Goal: Use online tool/utility: Utilize a website feature to perform a specific function

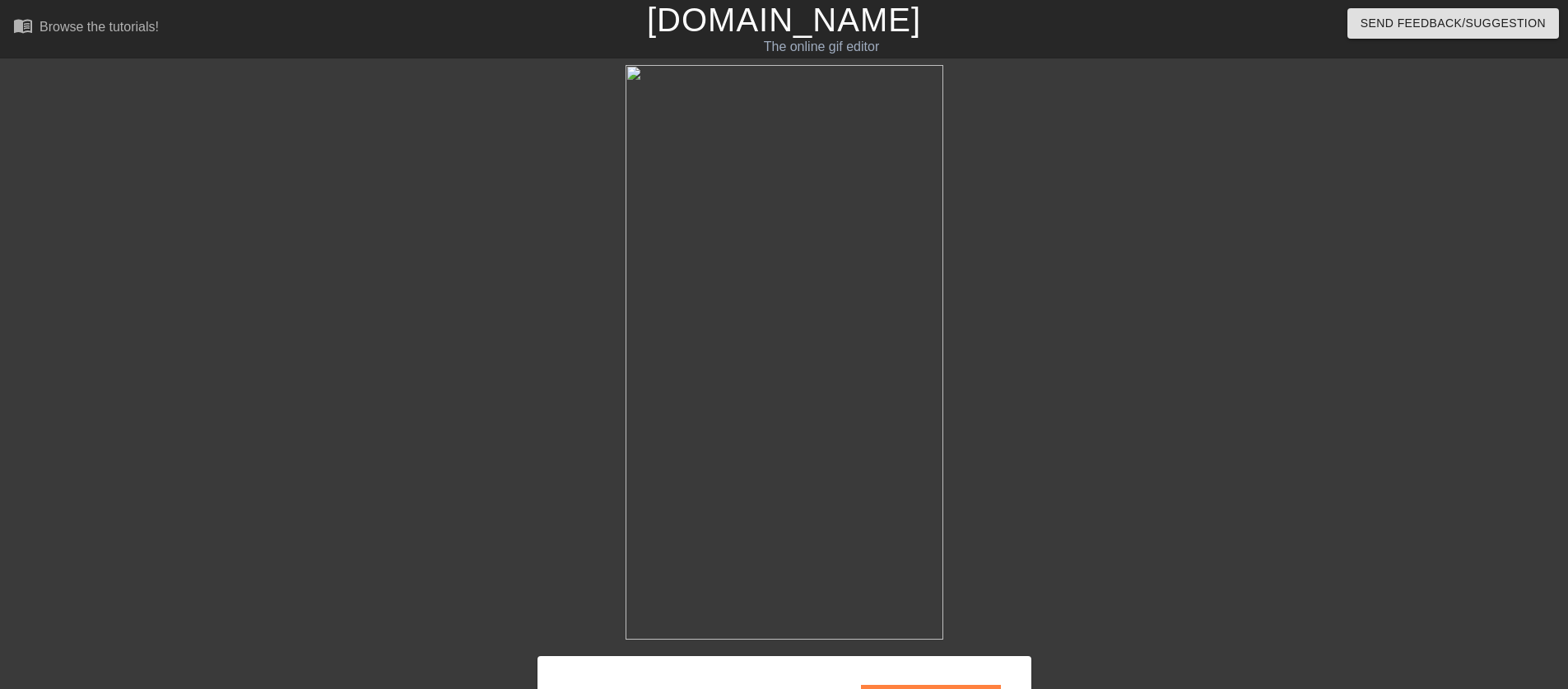
scroll to position [197, 0]
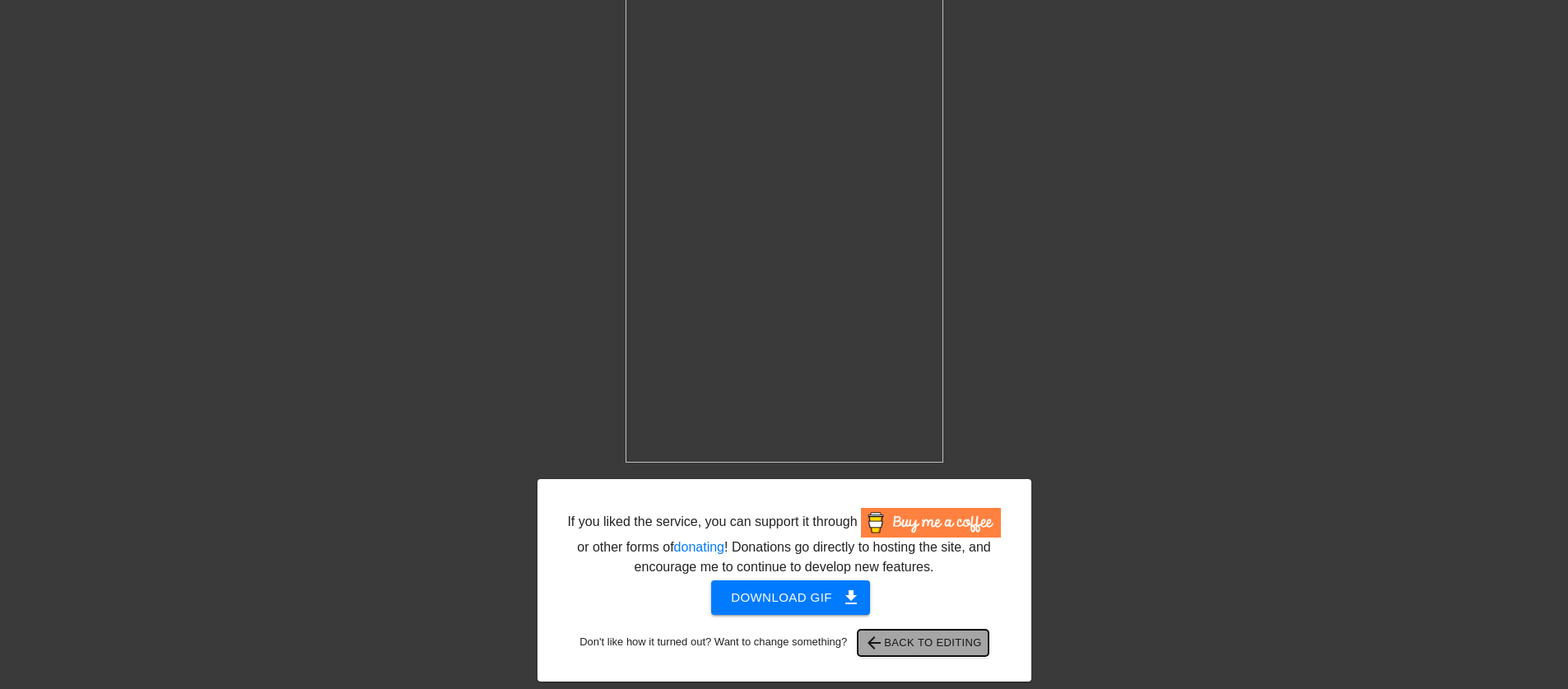
click at [963, 635] on span "arrow_back Back to Editing" at bounding box center [923, 643] width 117 height 20
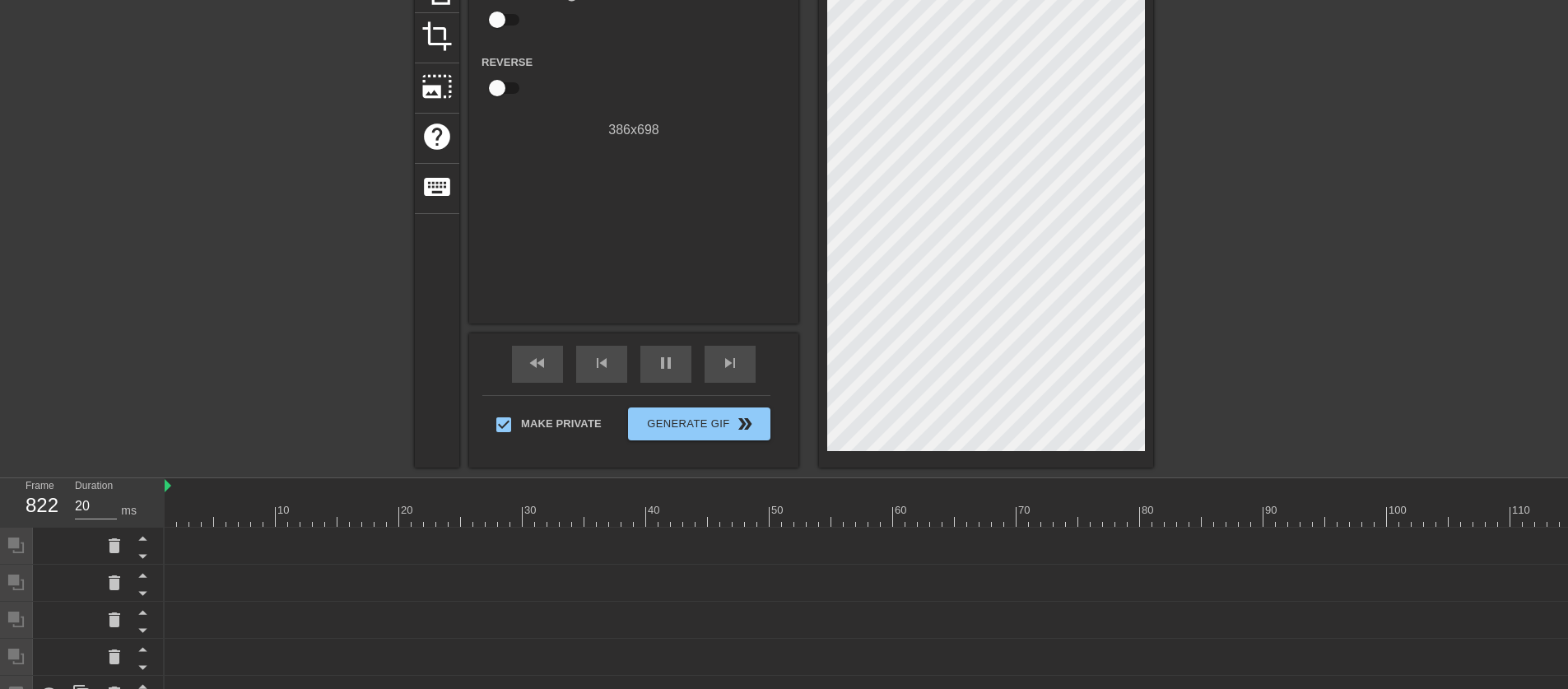
scroll to position [0, 0]
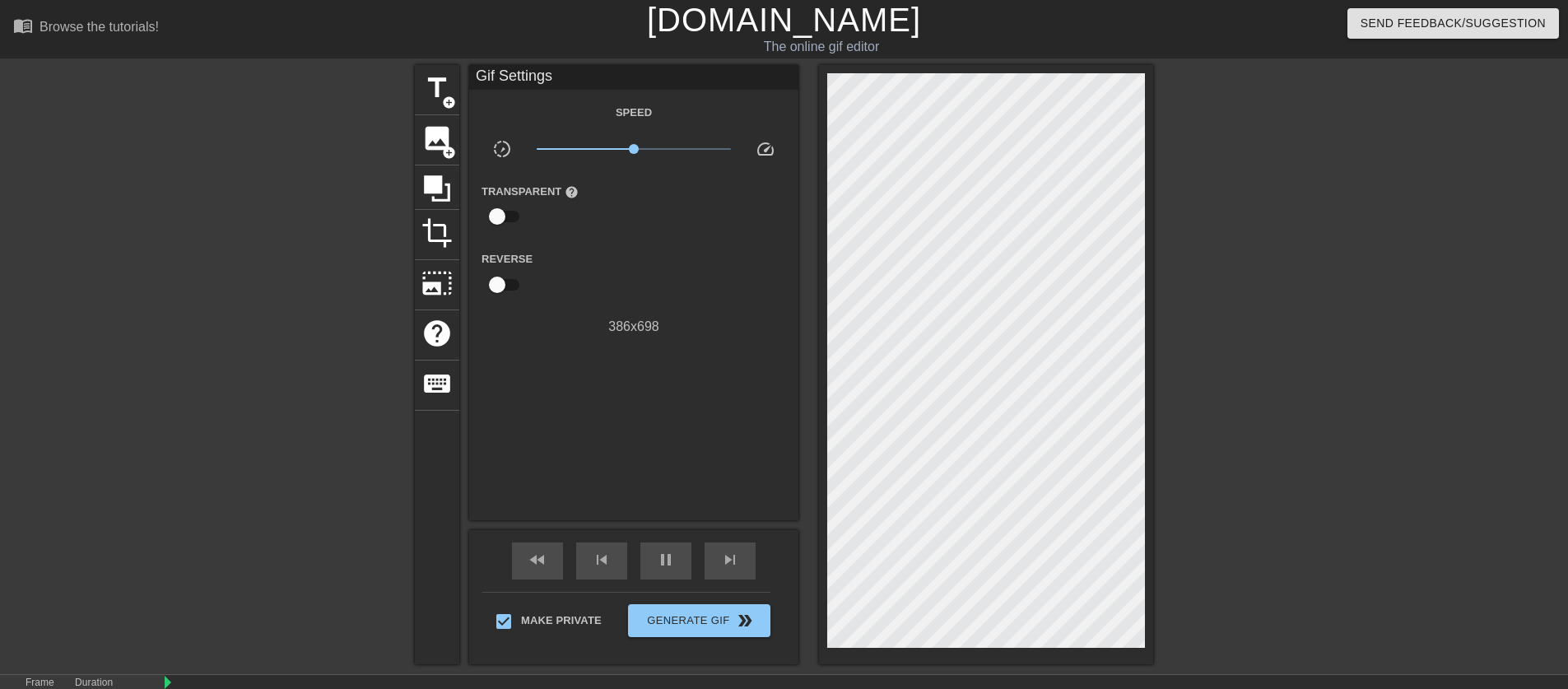
type input "10"
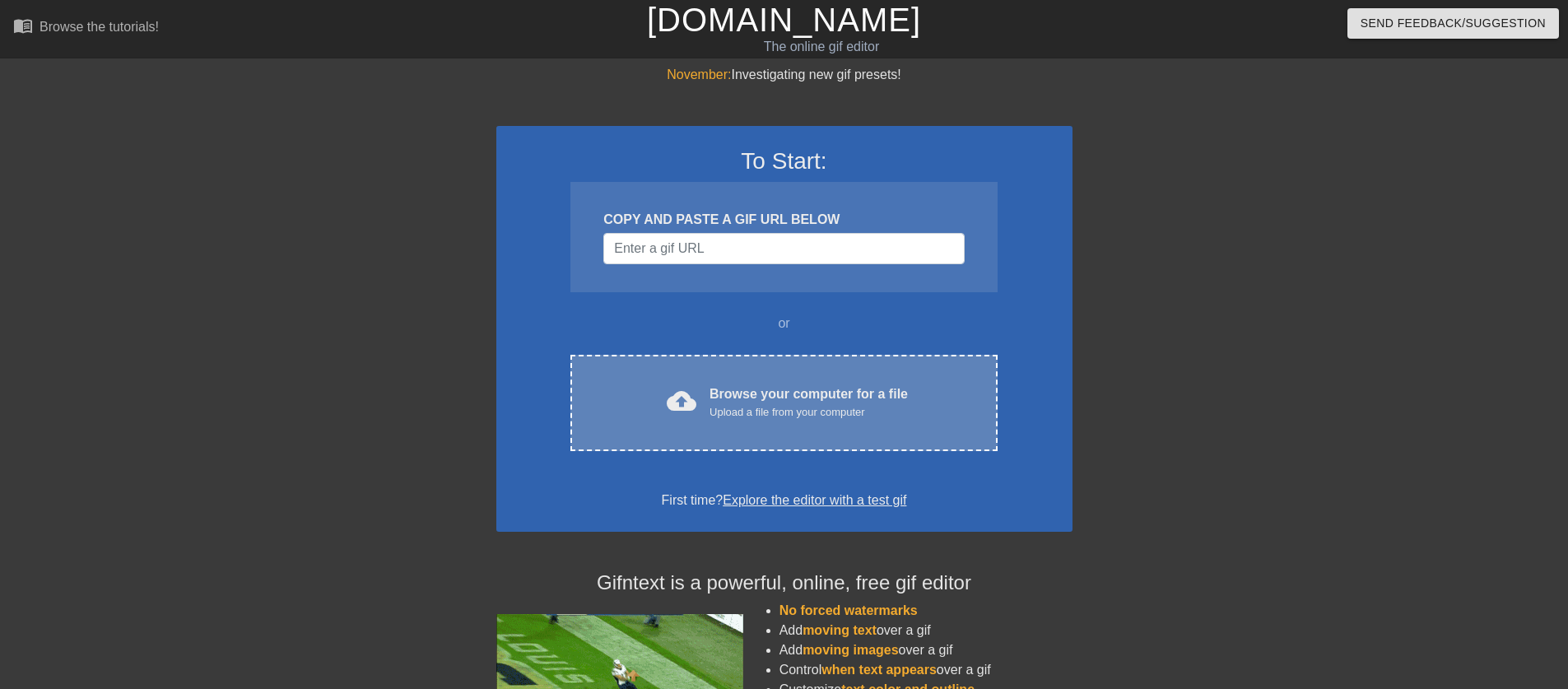
click at [744, 356] on div "cloud_upload Browse your computer for a file Upload a file from your computer C…" at bounding box center [783, 402] width 426 height 96
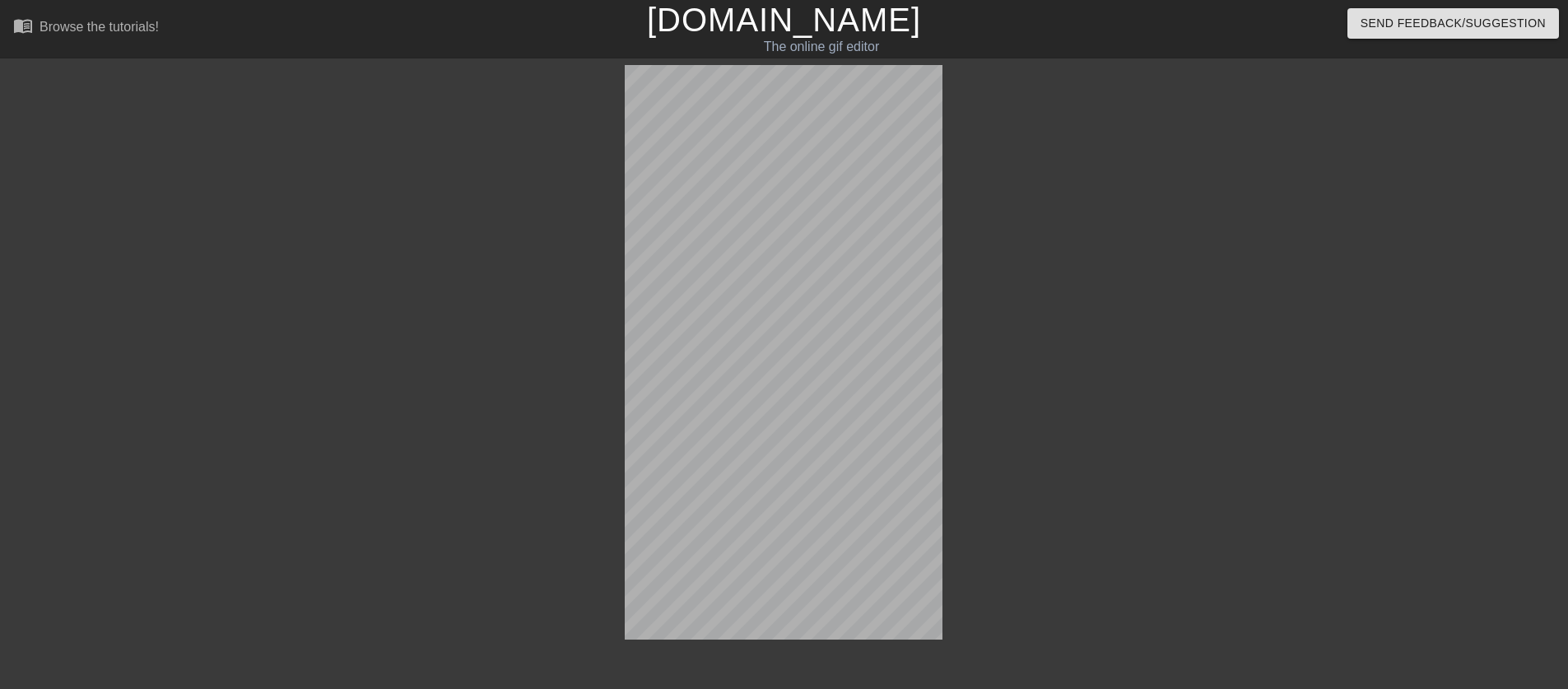
scroll to position [45, 0]
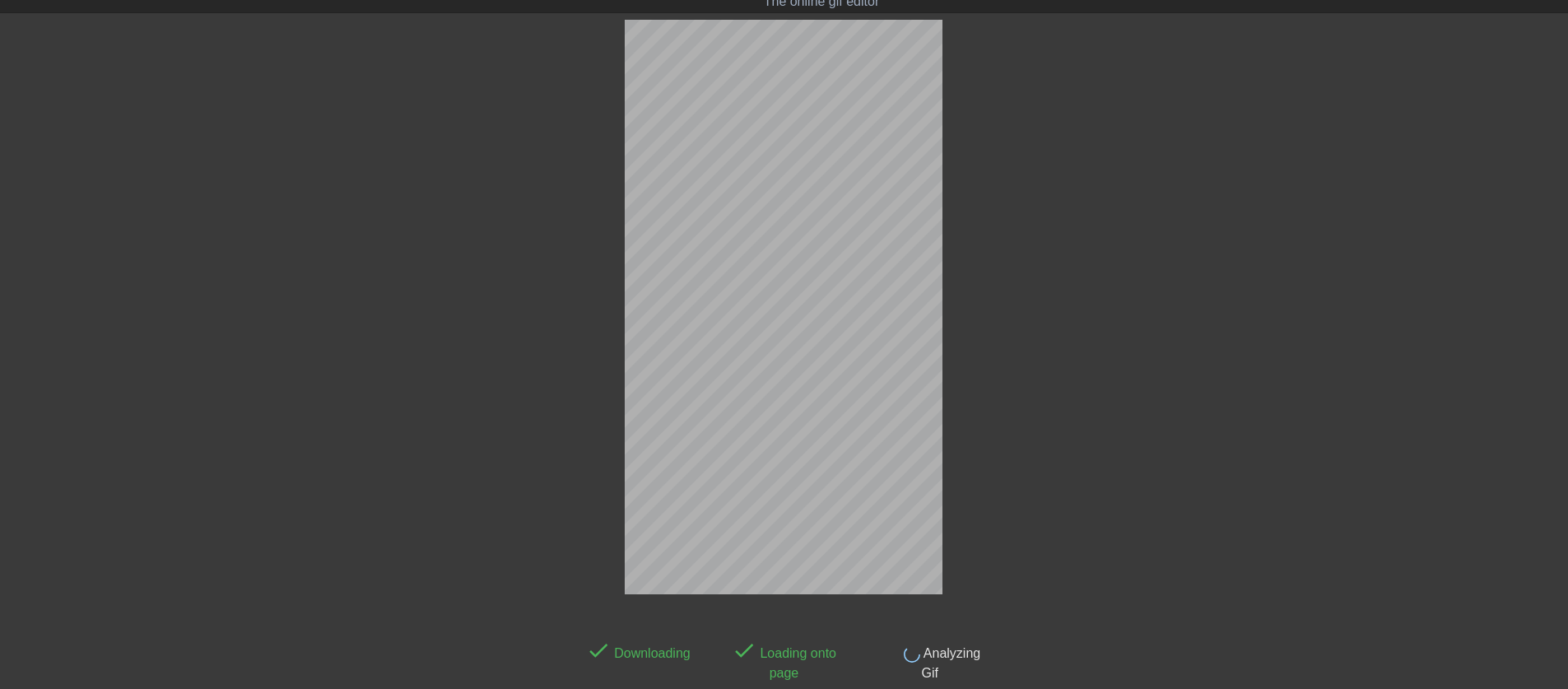
click at [420, 308] on div at bounding box center [434, 267] width 247 height 494
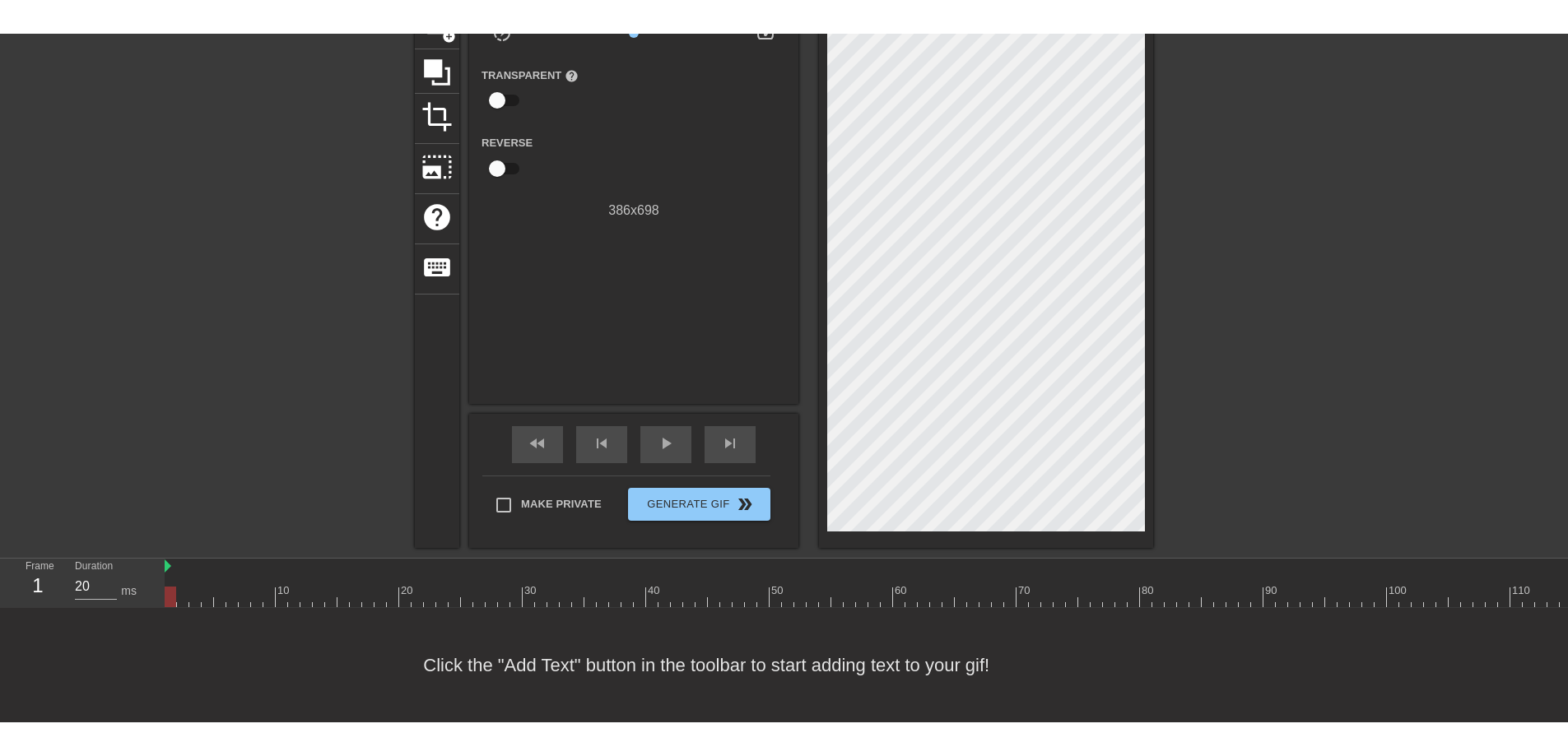
scroll to position [0, 0]
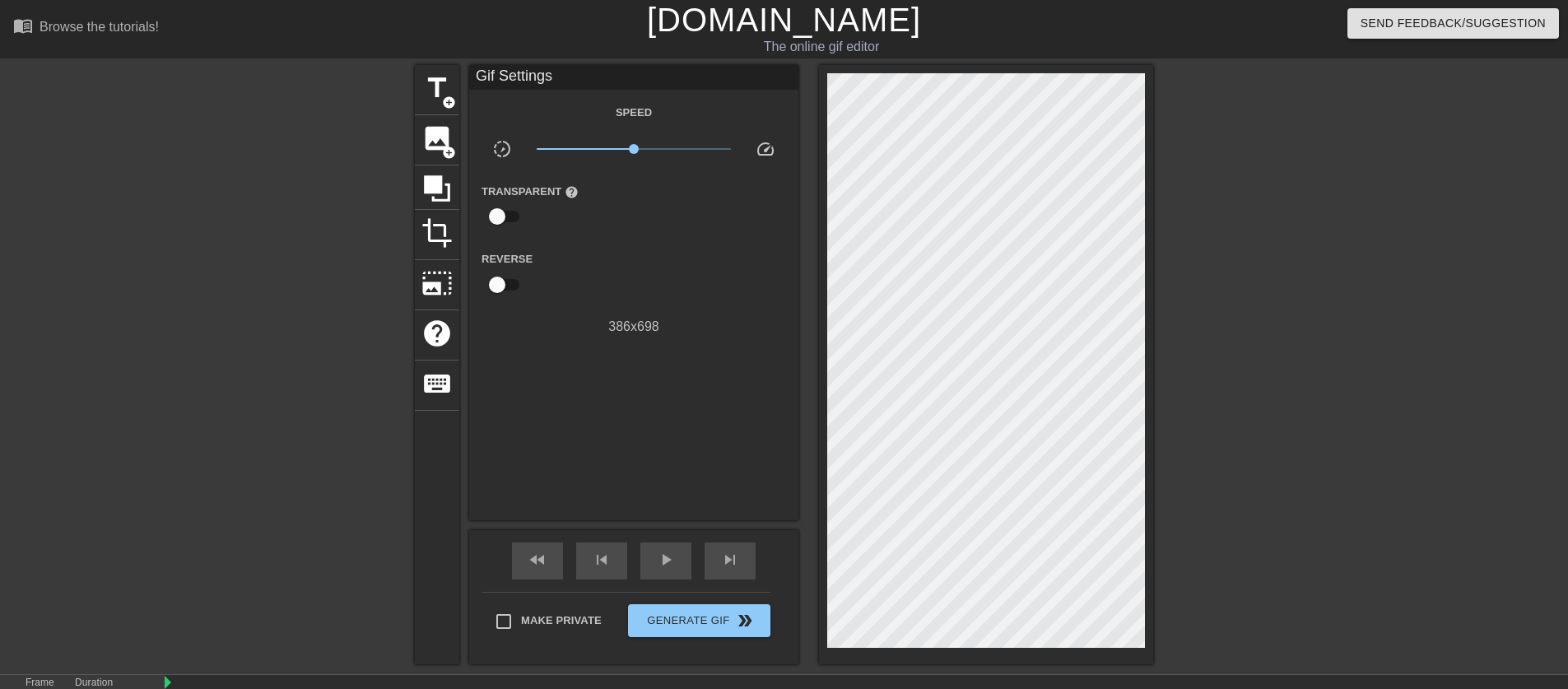
click at [1393, 318] on div at bounding box center [1296, 312] width 247 height 494
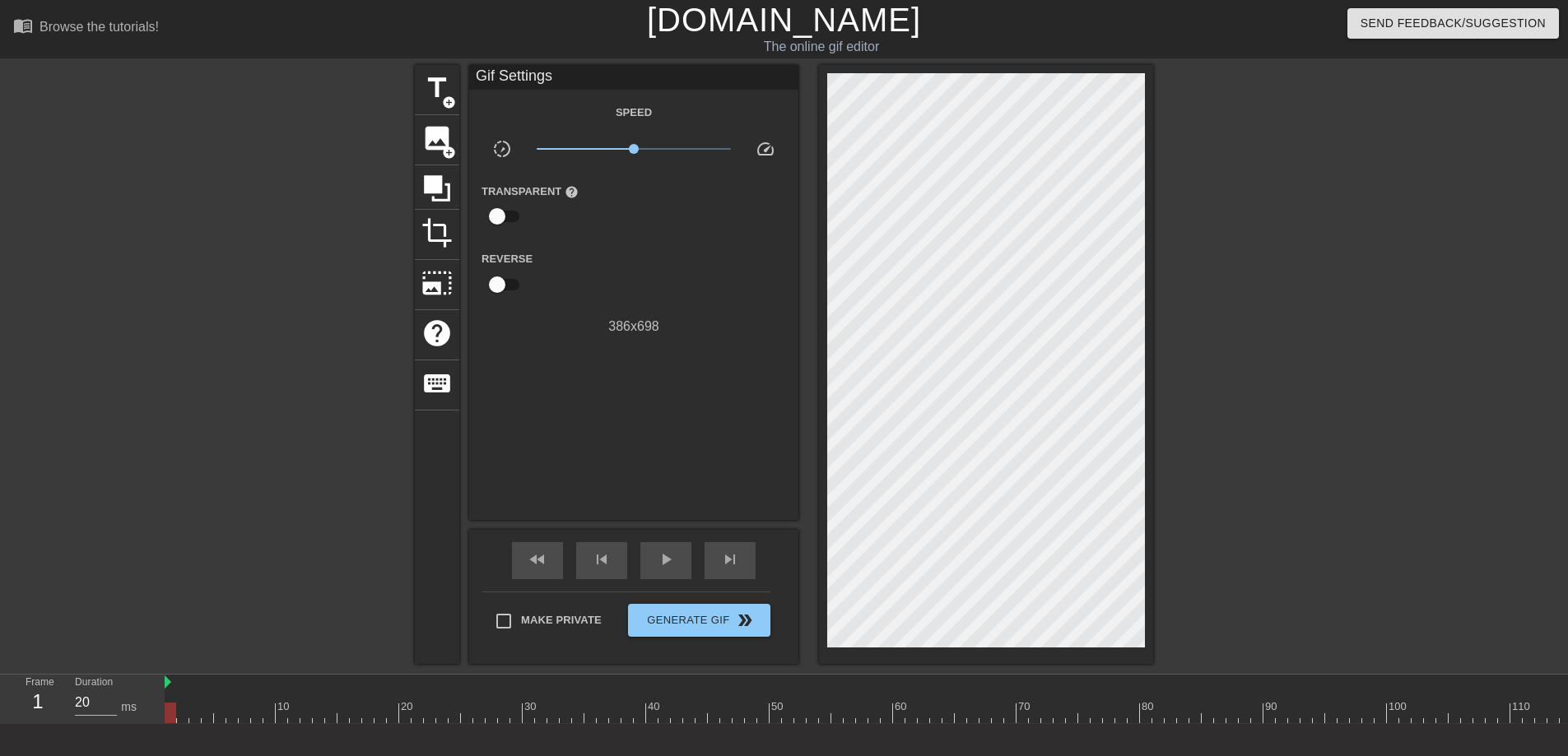
click at [297, 512] on div at bounding box center [272, 312] width 247 height 494
click at [654, 551] on div "play_arrow" at bounding box center [666, 561] width 51 height 37
click at [682, 564] on div "pause" at bounding box center [666, 561] width 51 height 37
click at [552, 559] on div "fast_rewind" at bounding box center [537, 561] width 51 height 37
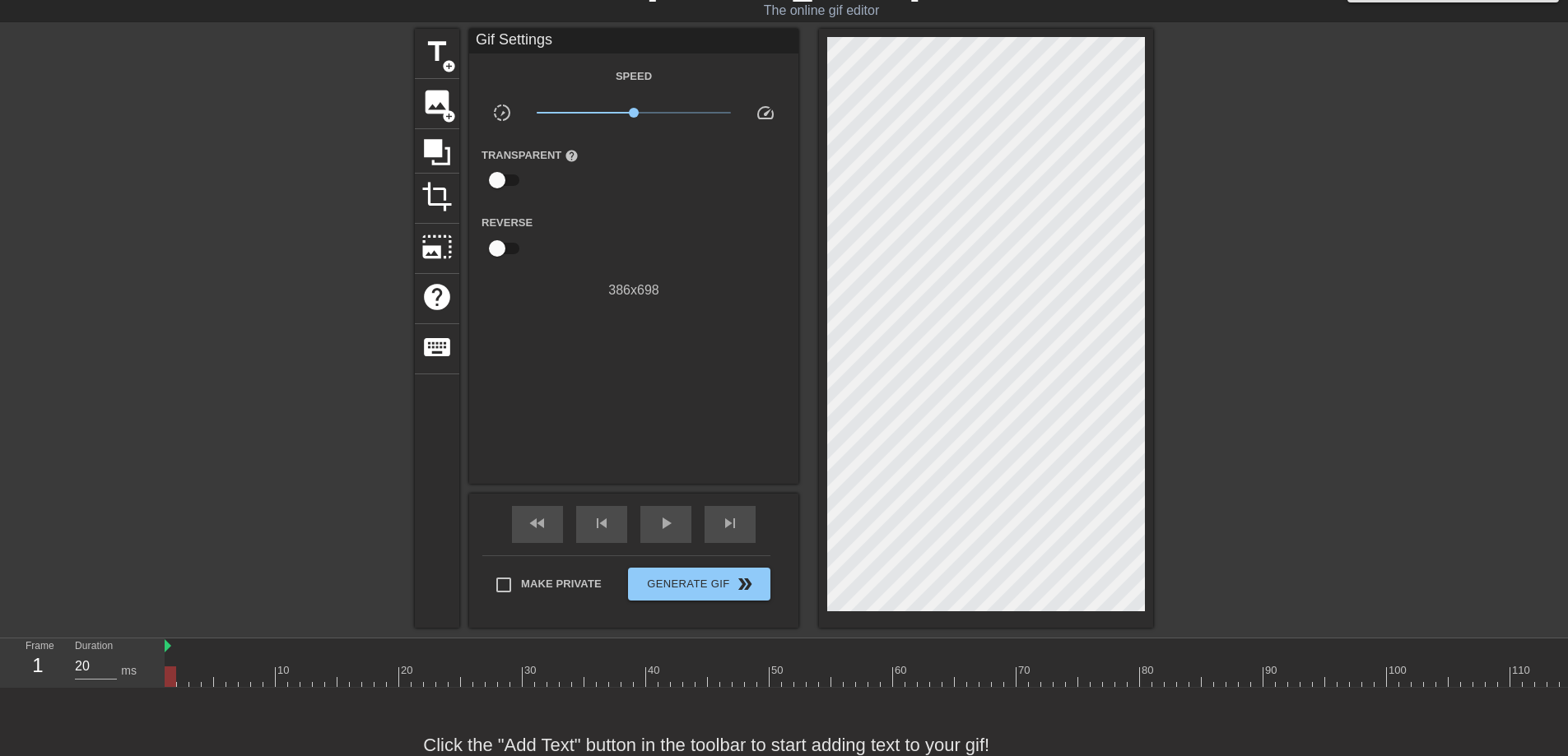
scroll to position [15, 0]
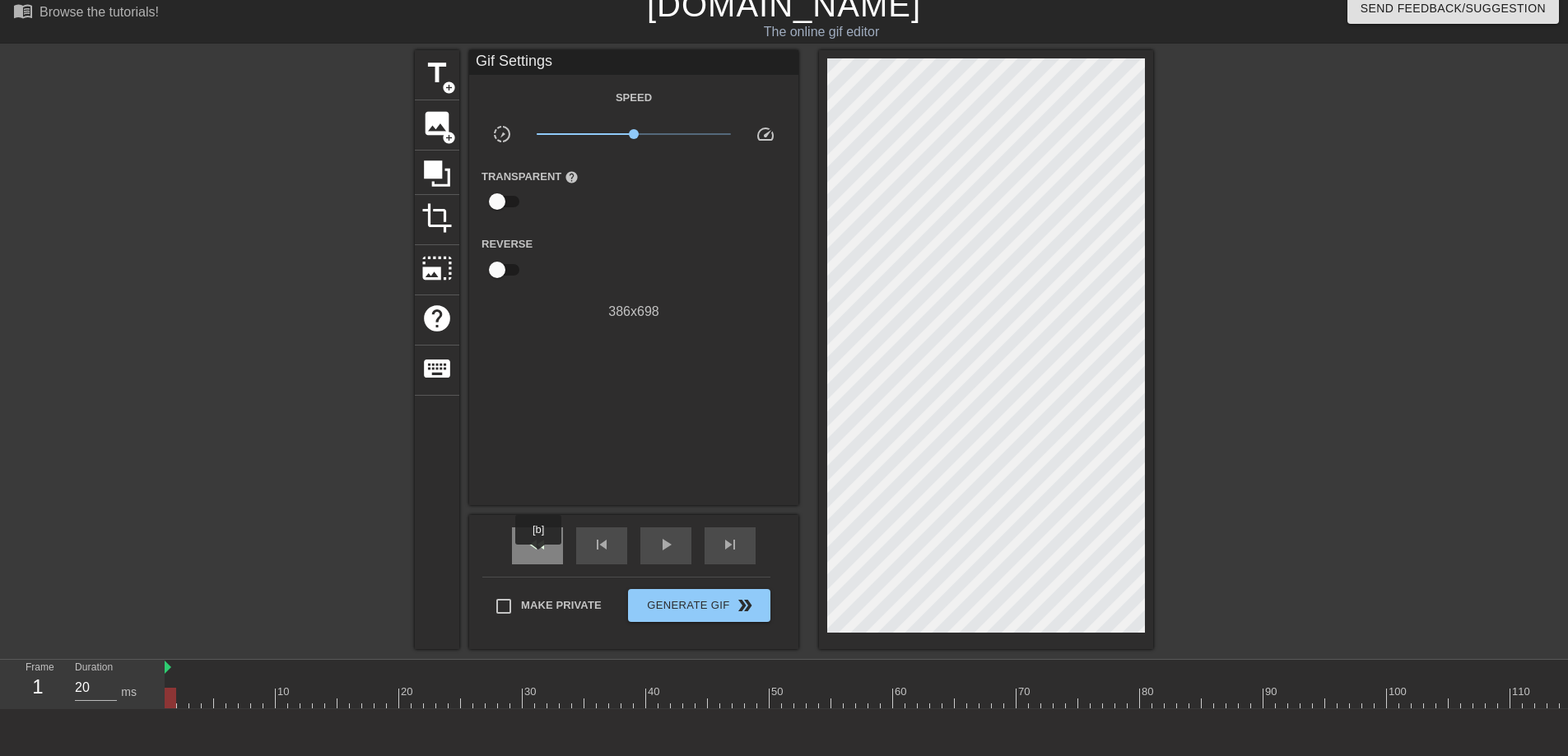
click at [541, 554] on span "fast_rewind" at bounding box center [537, 545] width 20 height 20
click at [439, 93] on div "title add_circle" at bounding box center [437, 75] width 44 height 50
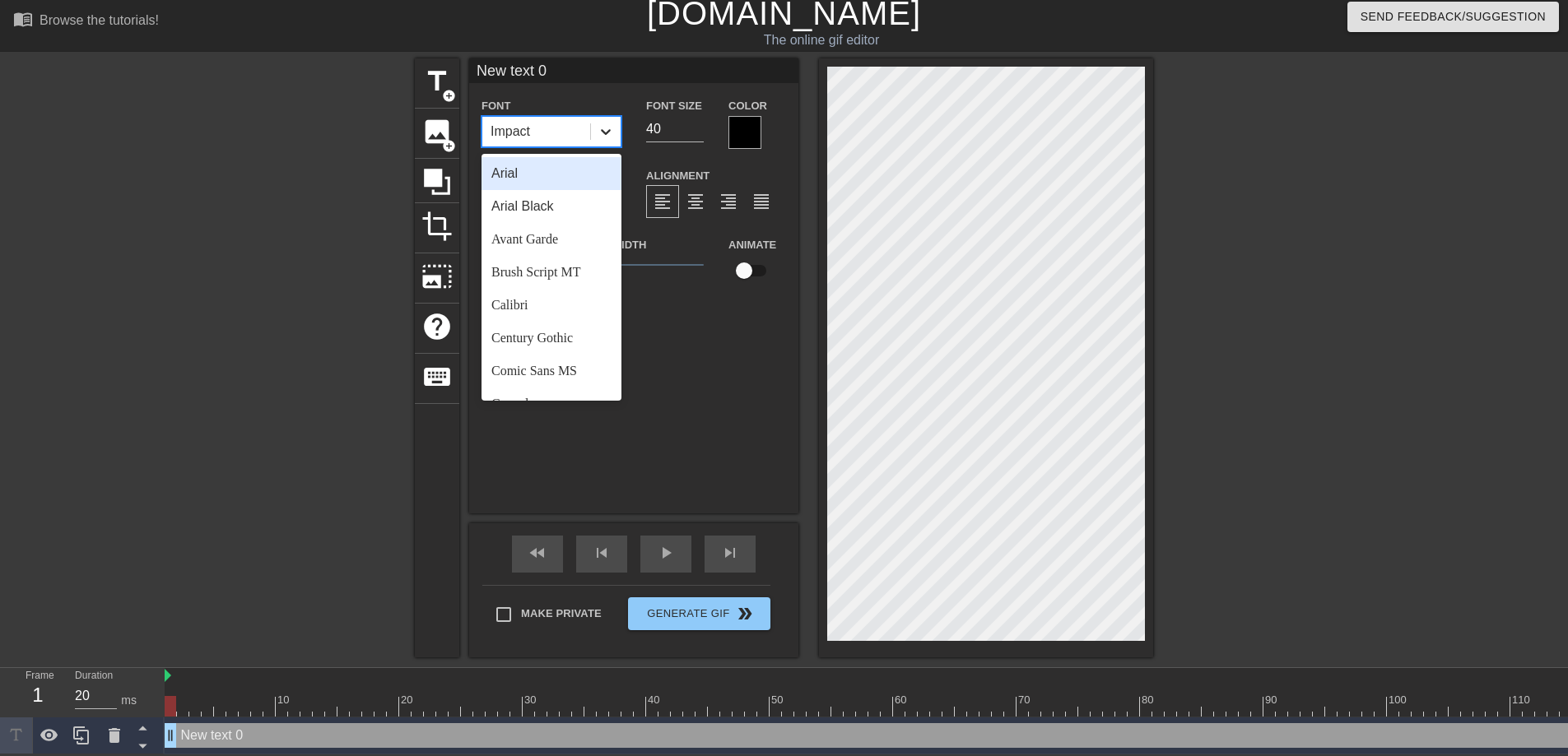
click at [600, 123] on icon at bounding box center [606, 132] width 17 height 17
click at [578, 205] on div "Arial Black" at bounding box center [551, 206] width 140 height 33
click at [607, 129] on icon at bounding box center [606, 132] width 10 height 6
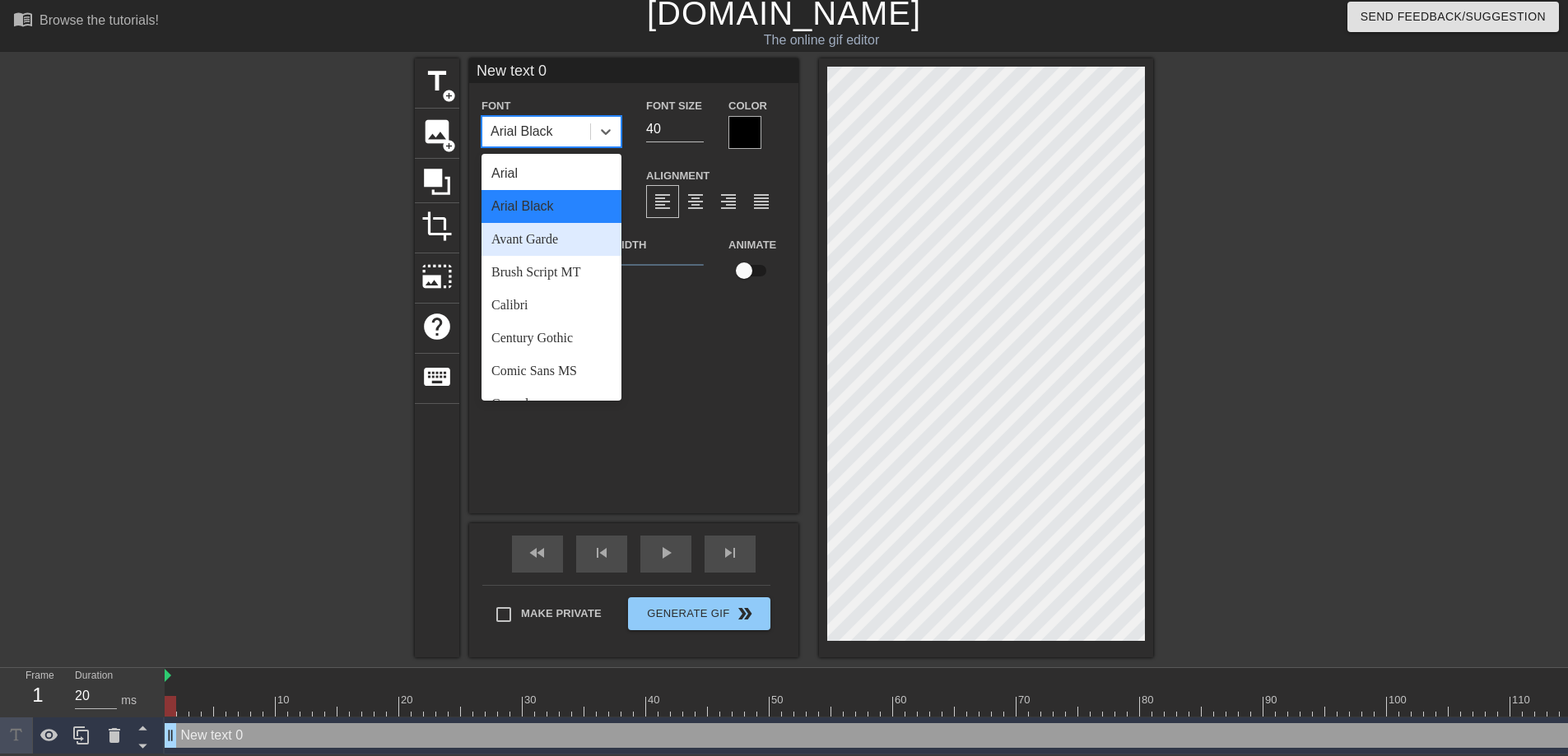
click at [580, 225] on div "Avant Garde" at bounding box center [551, 239] width 140 height 33
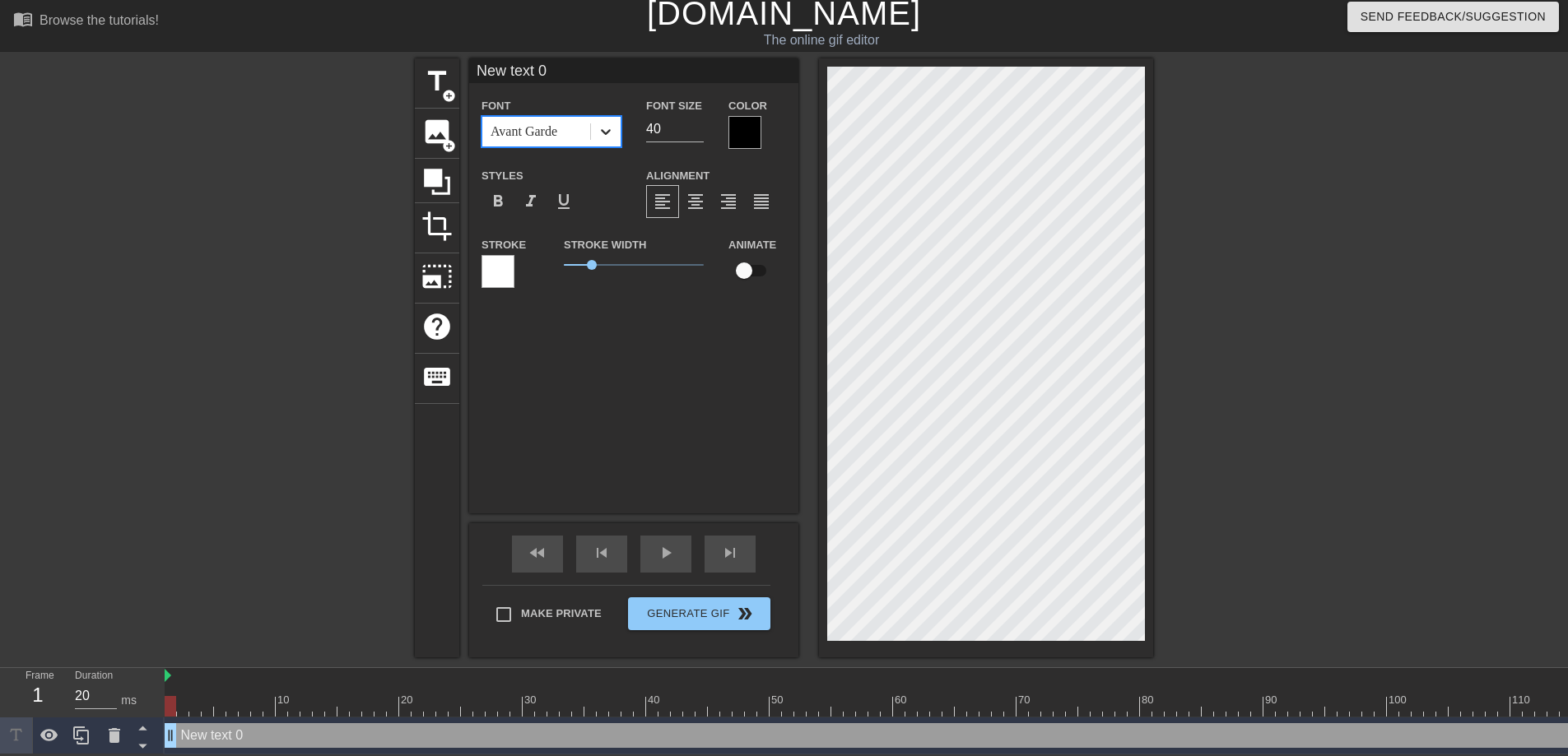
click at [613, 124] on icon at bounding box center [606, 132] width 17 height 17
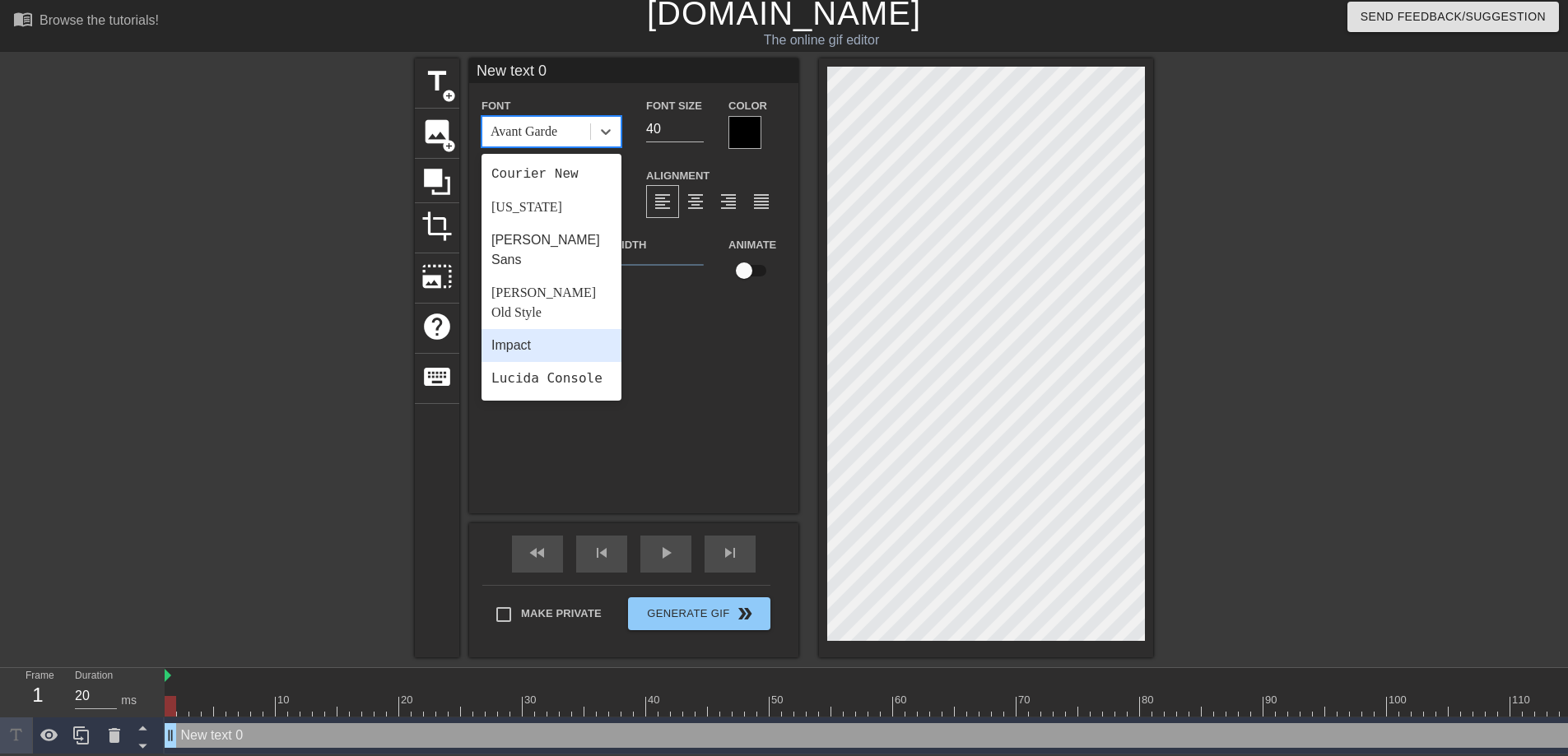
scroll to position [589, 0]
click at [552, 351] on div "Trebuchet MS" at bounding box center [551, 367] width 140 height 33
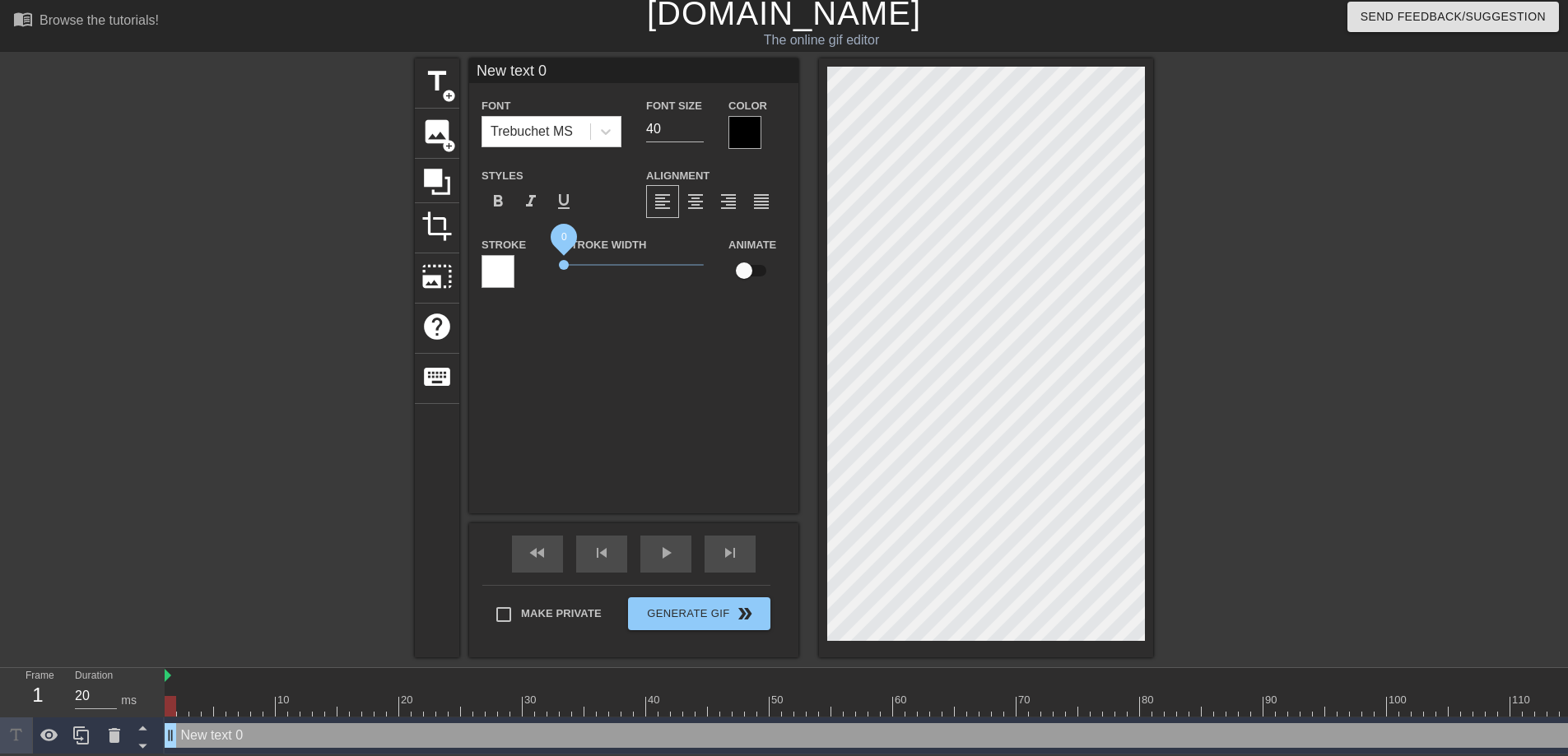
drag, startPoint x: 593, startPoint y: 259, endPoint x: 557, endPoint y: 256, distance: 36.1
click at [557, 256] on div "Stroke Width 0" at bounding box center [634, 268] width 164 height 68
click at [502, 199] on span "format_bold" at bounding box center [498, 202] width 20 height 20
click at [742, 122] on div at bounding box center [745, 132] width 33 height 33
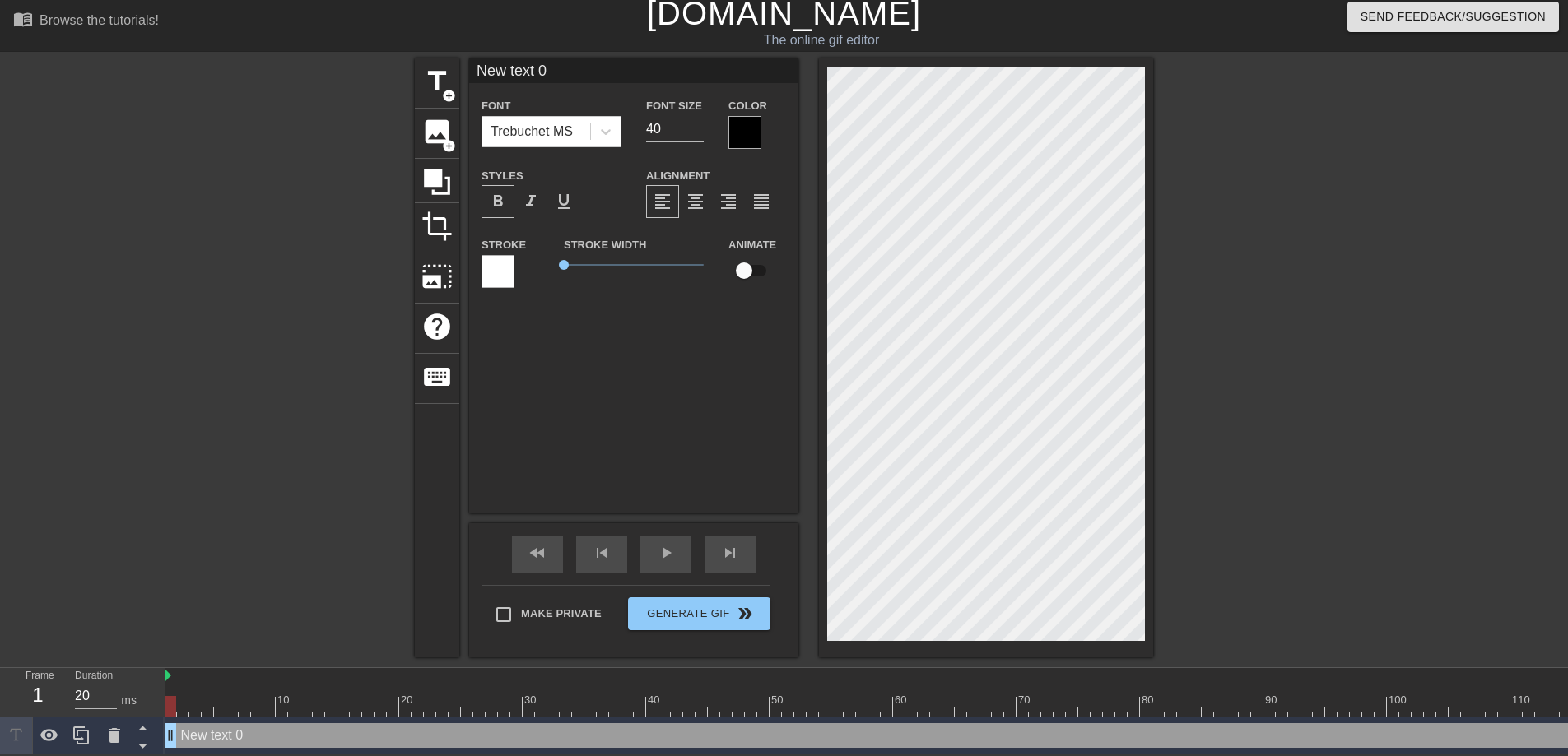
scroll to position [5, 0]
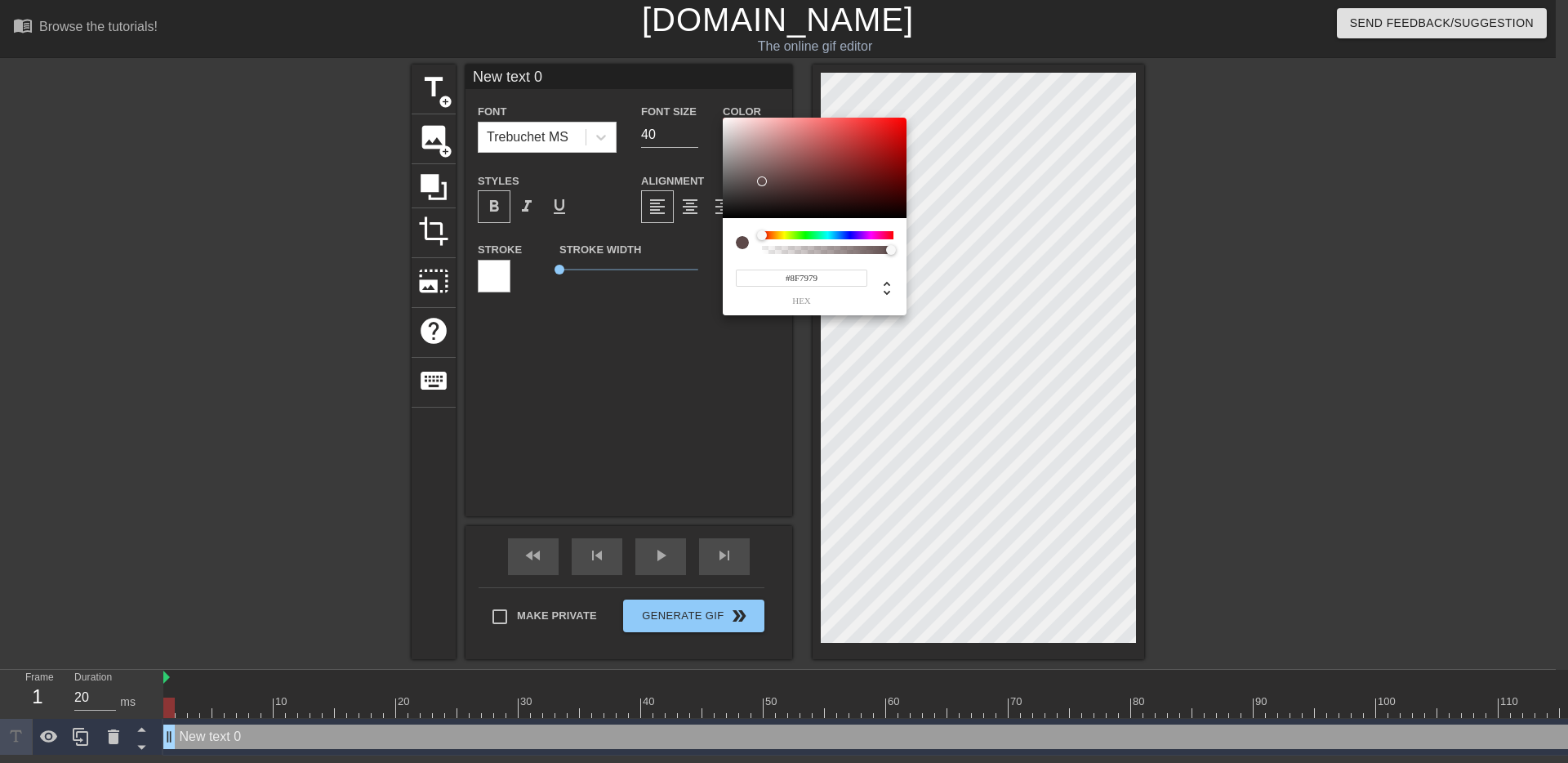
type input "#FFFFFF"
drag, startPoint x: 764, startPoint y: 181, endPoint x: 663, endPoint y: 89, distance: 136.6
click at [663, 89] on div "#FFFFFF hex" at bounding box center [784, 381] width 1568 height 763
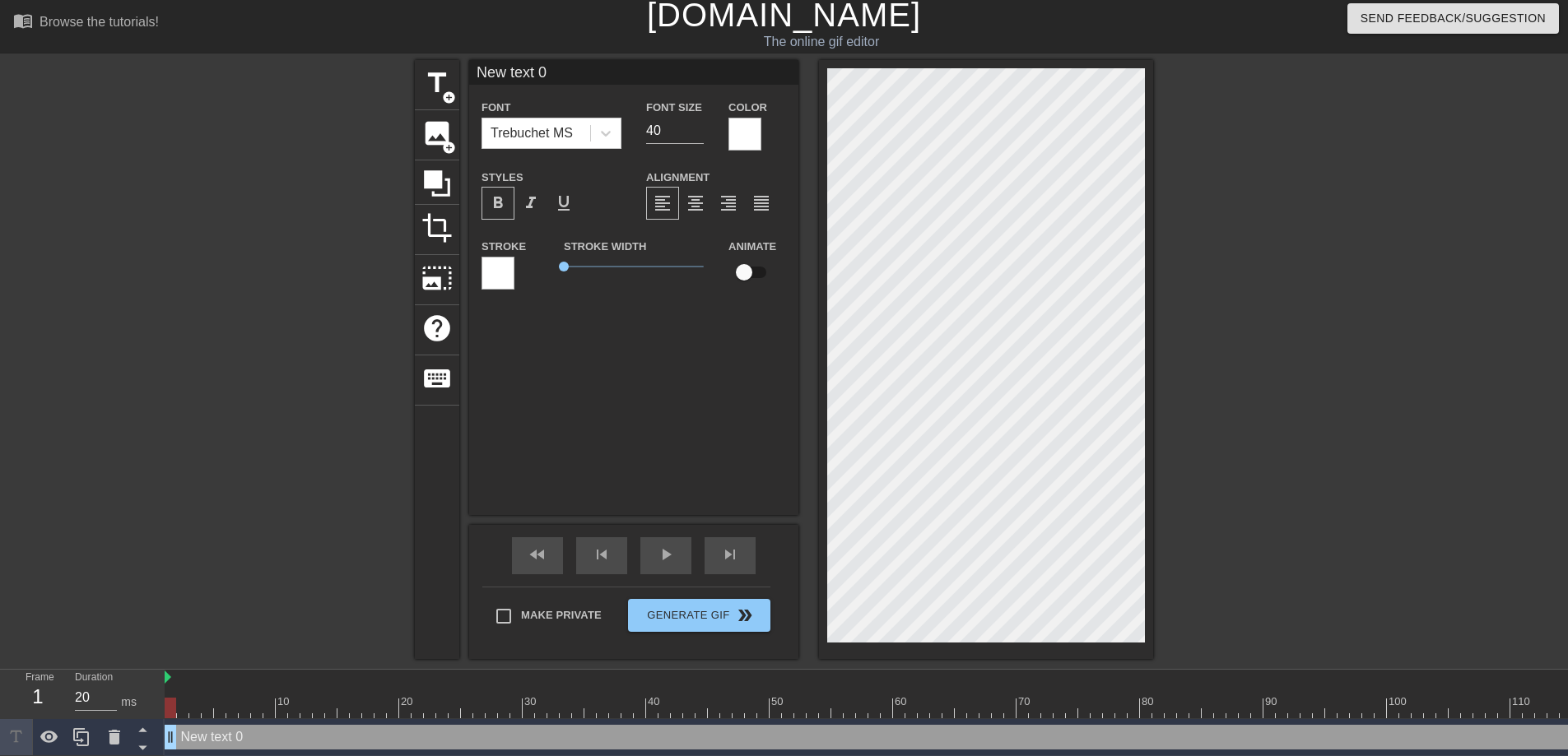
scroll to position [3, 6]
type textarea "P"
type input "P"
type textarea "Pa"
type input "Pa"
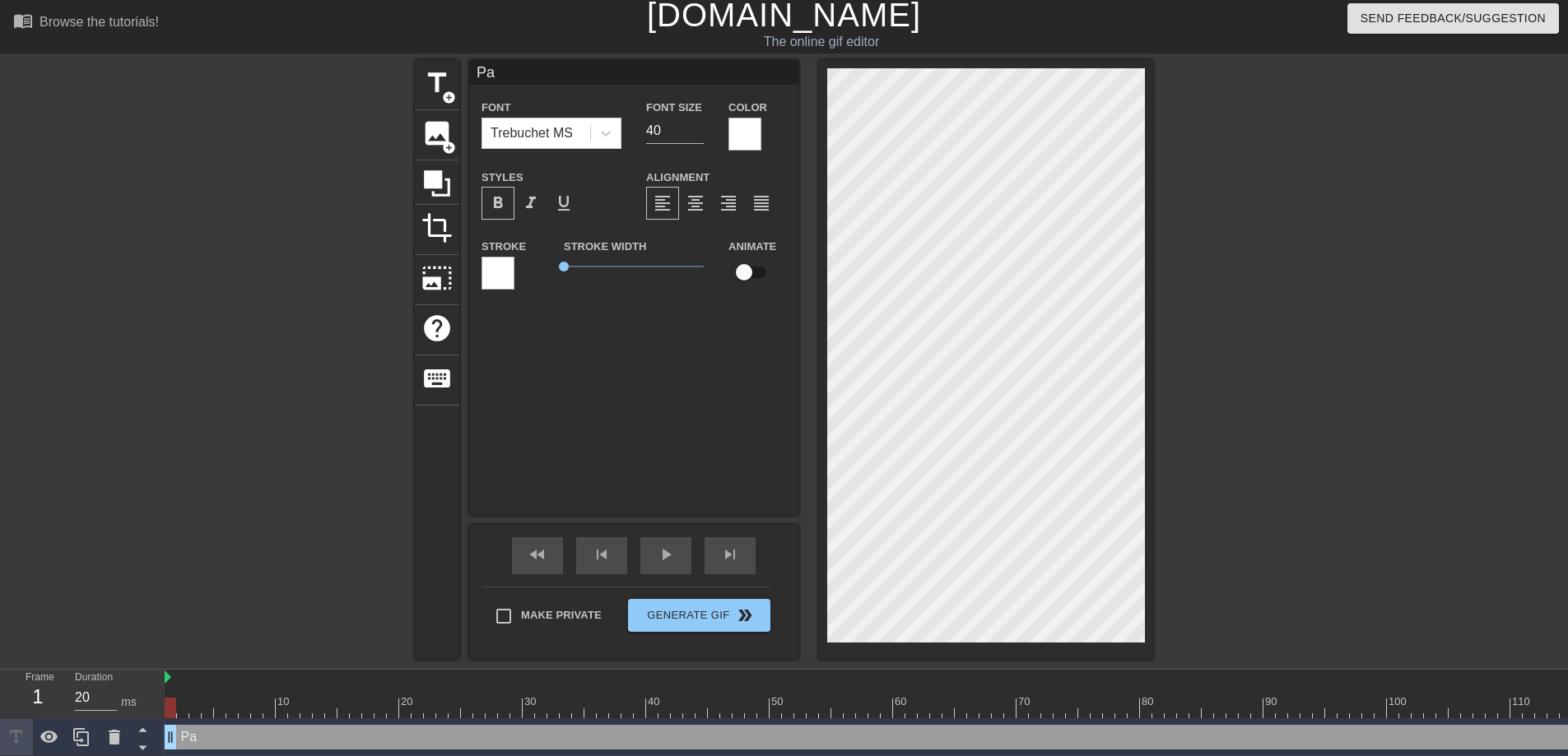
type textarea "Par"
type input "Par"
type textarea "Part"
type input "Part"
type textarea "Parti"
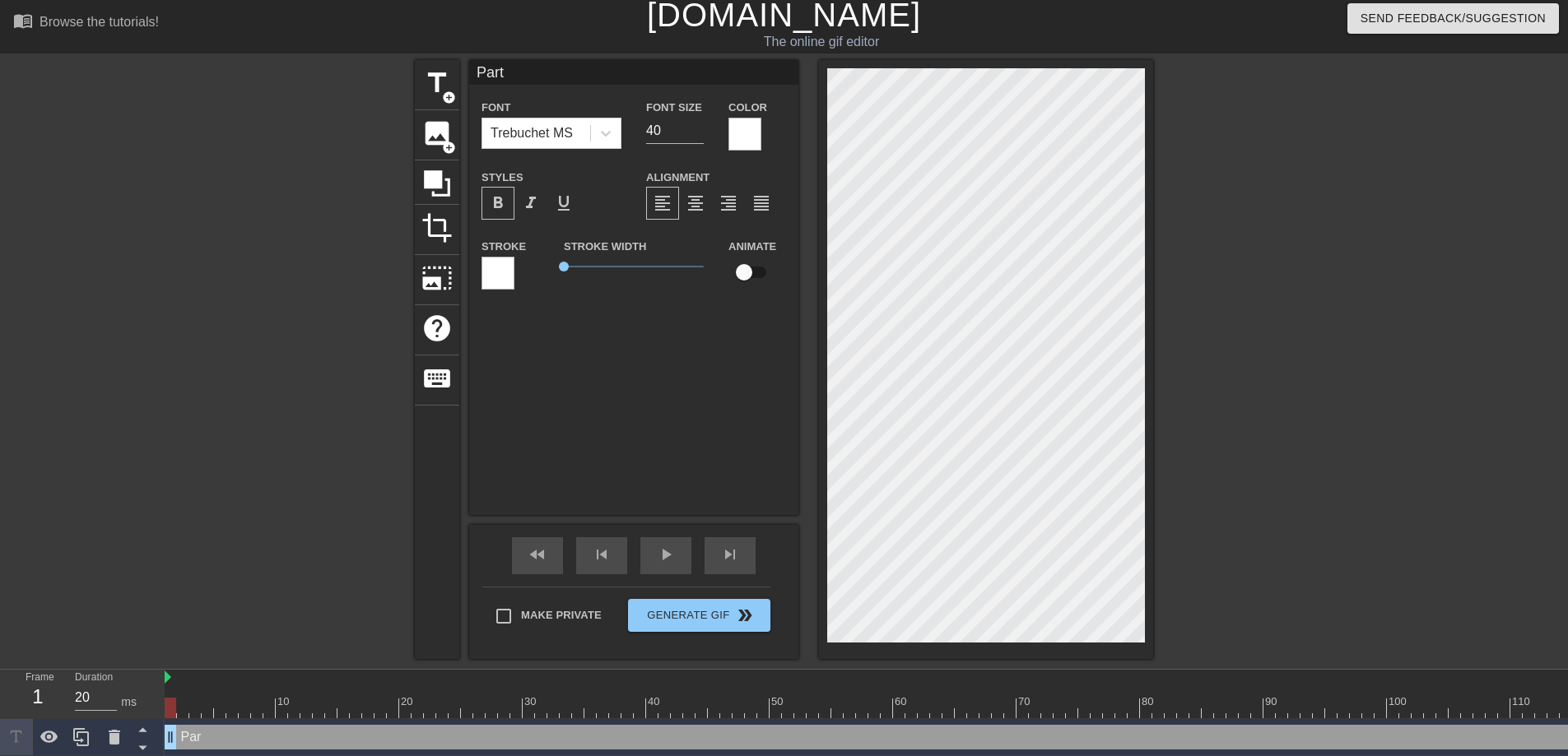
type input "Parti"
type textarea "Partia"
type input "Partia"
type textarea "Partial"
type input "Partial"
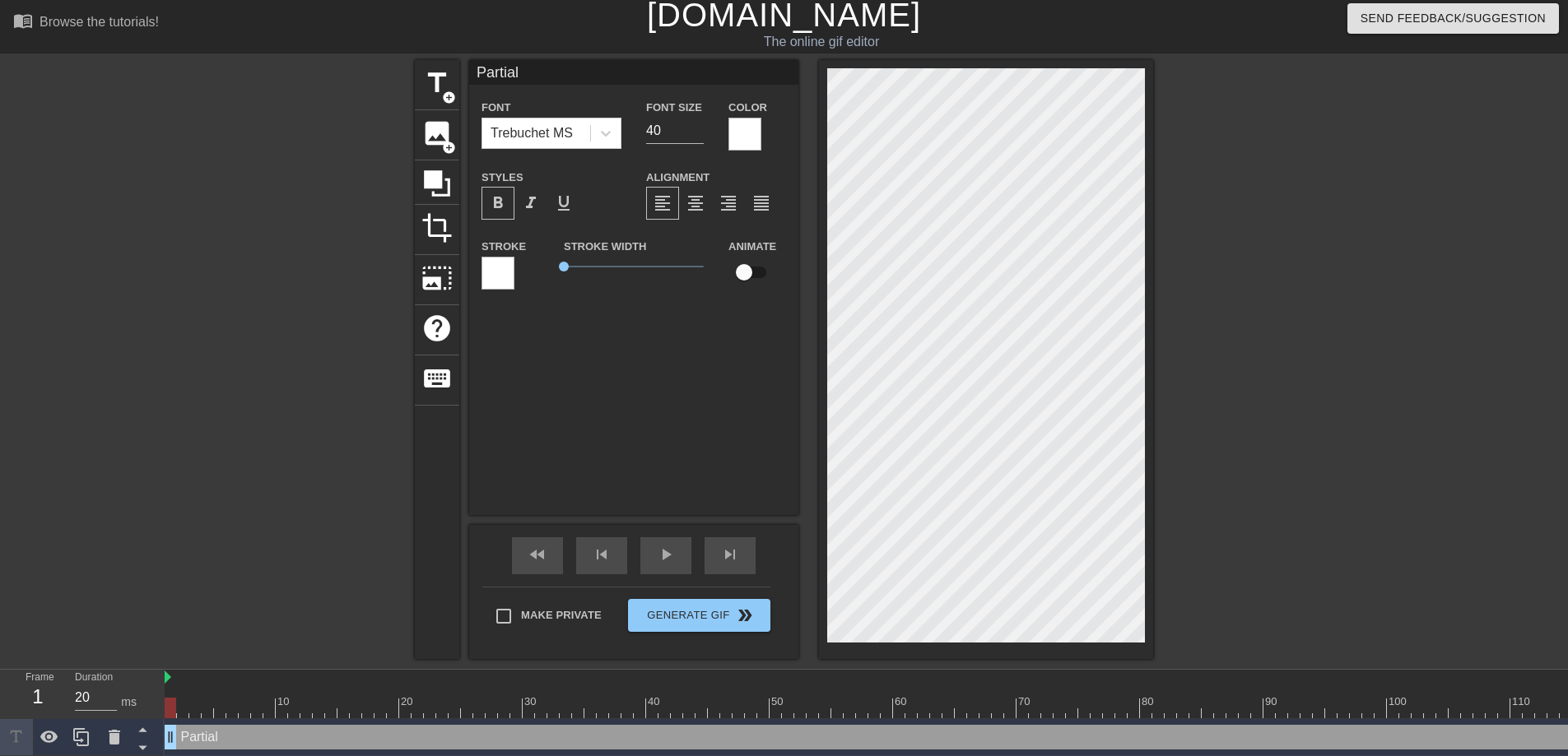
scroll to position [3, 3]
type textarea "Partiall"
type input "Partiall"
type textarea "Partial"
type input "Partial"
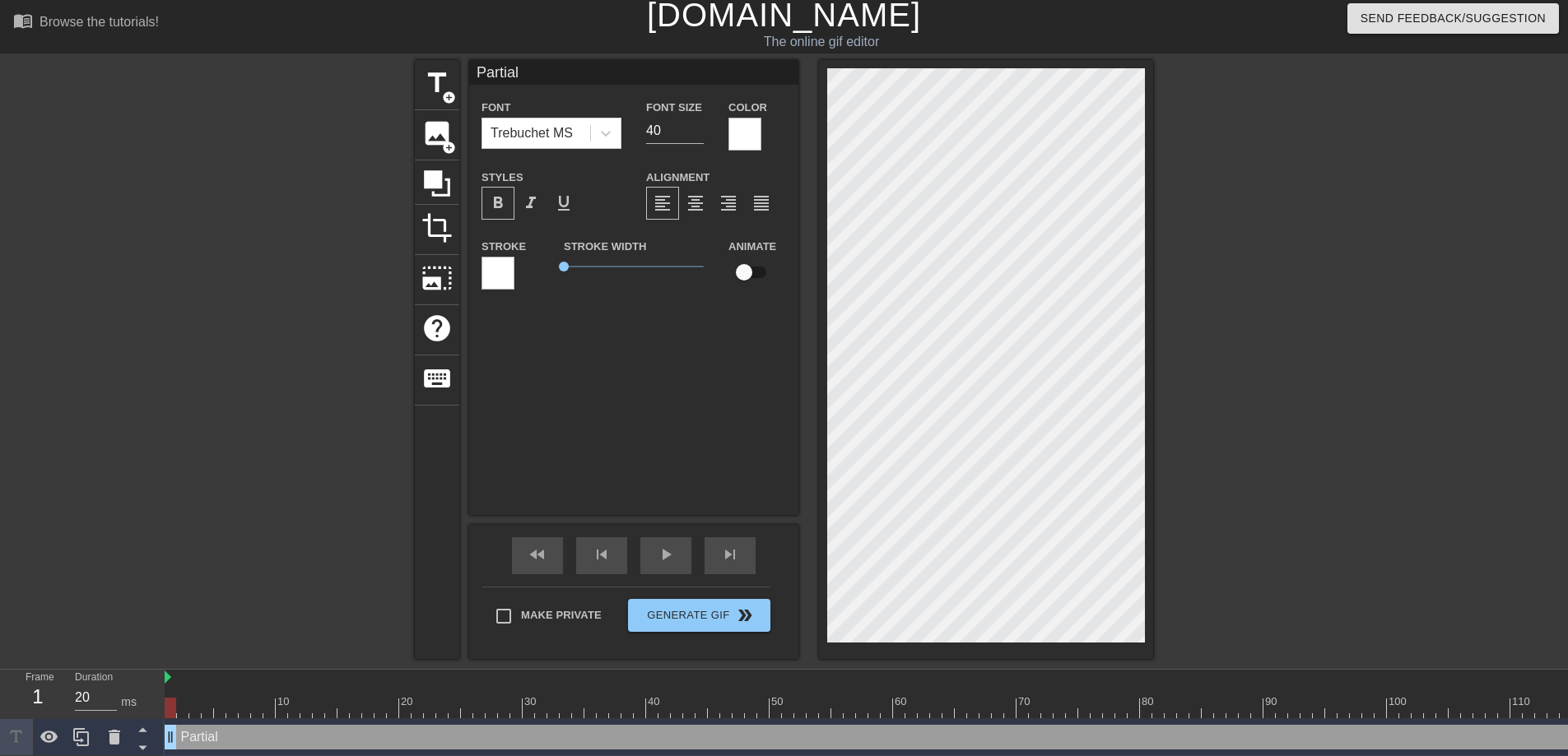
type textarea "Partia"
type input "Partia"
type textarea "Parti"
type input "Parti"
type textarea "Part"
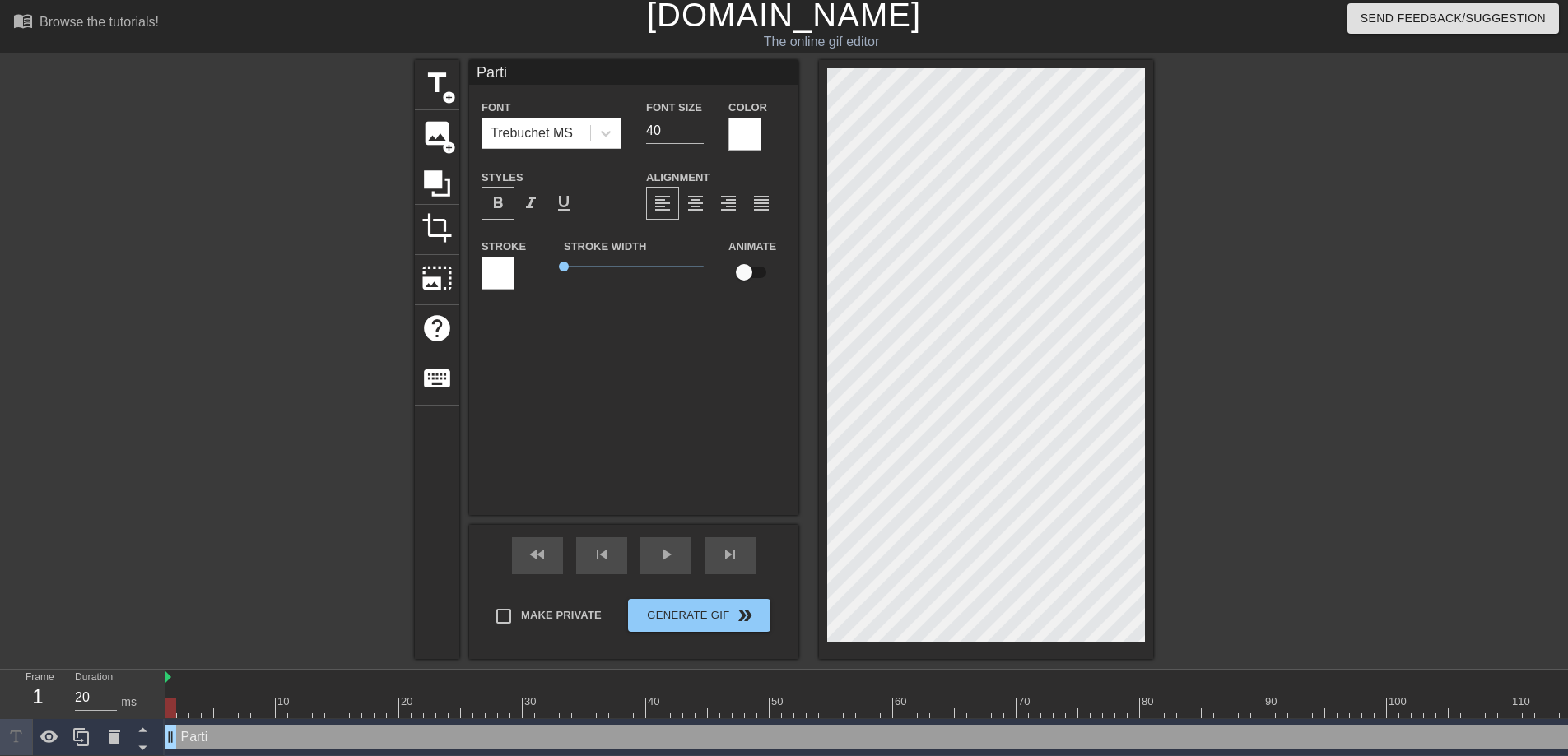
type input "Part"
type textarea "Par"
type input "Par"
type textarea "Pa"
type input "Pa"
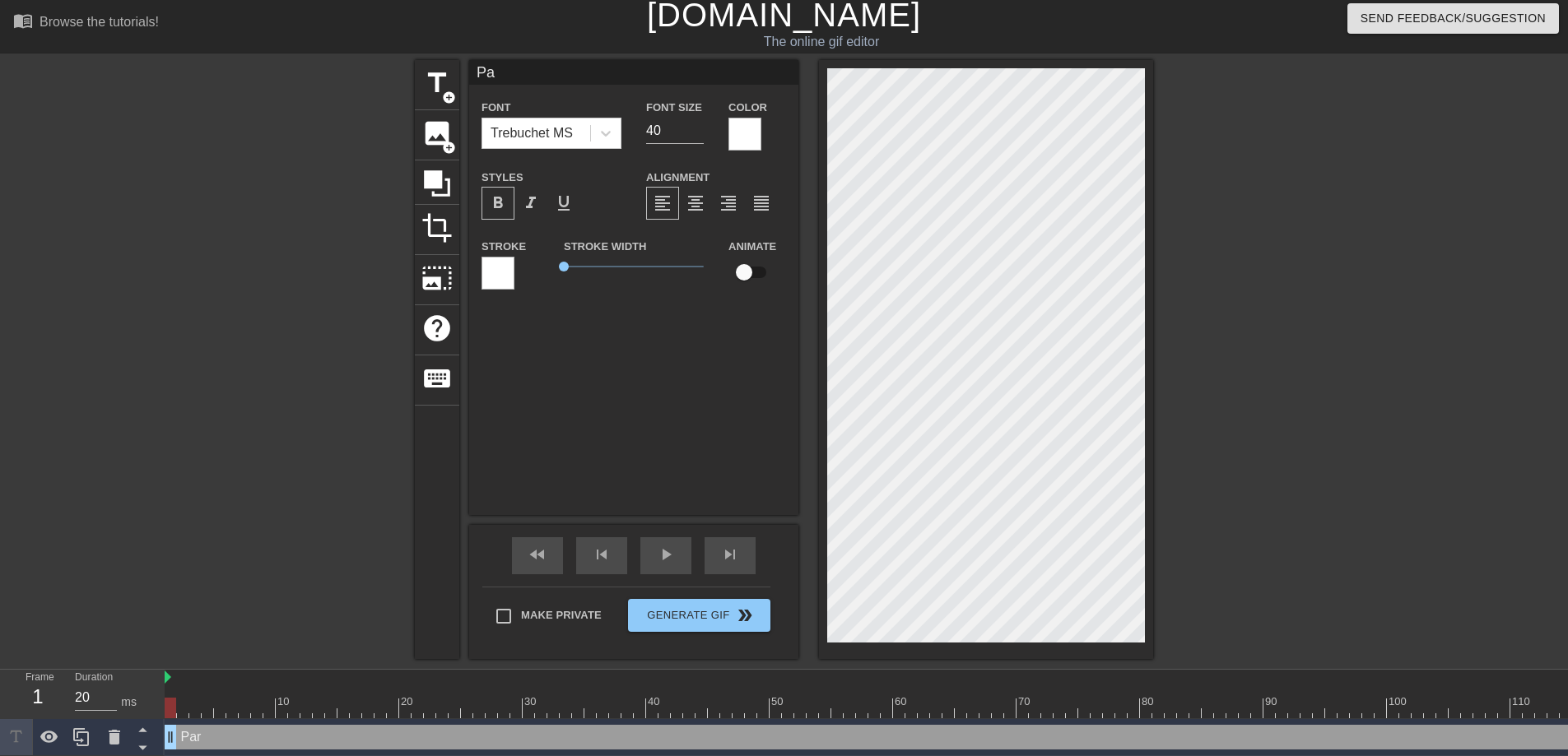
type textarea "P"
type input "P"
type textarea "M"
type input "M"
type textarea "Ma"
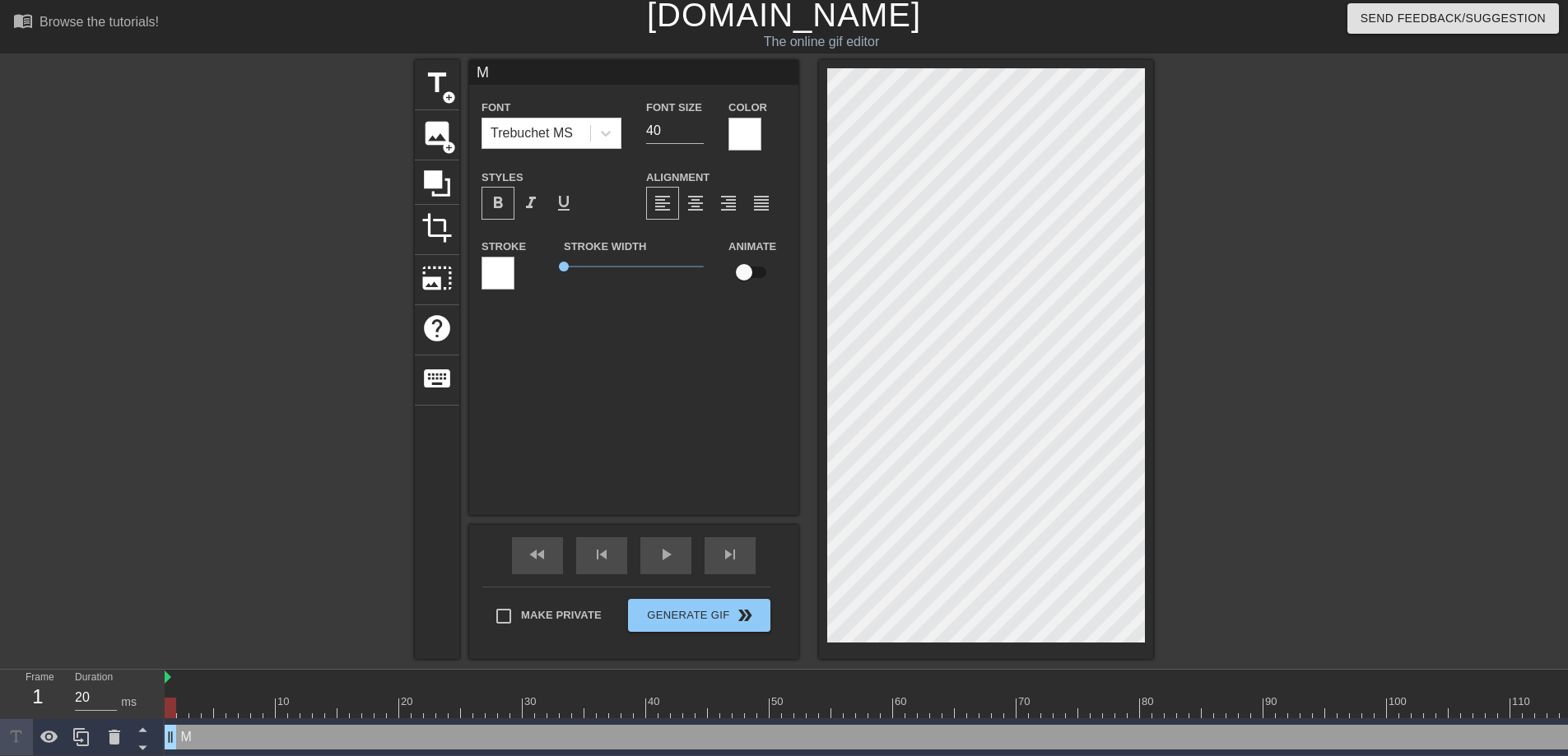
type input "Ma"
type textarea "Man"
type input "Man"
type textarea "Mana"
type input "Mana"
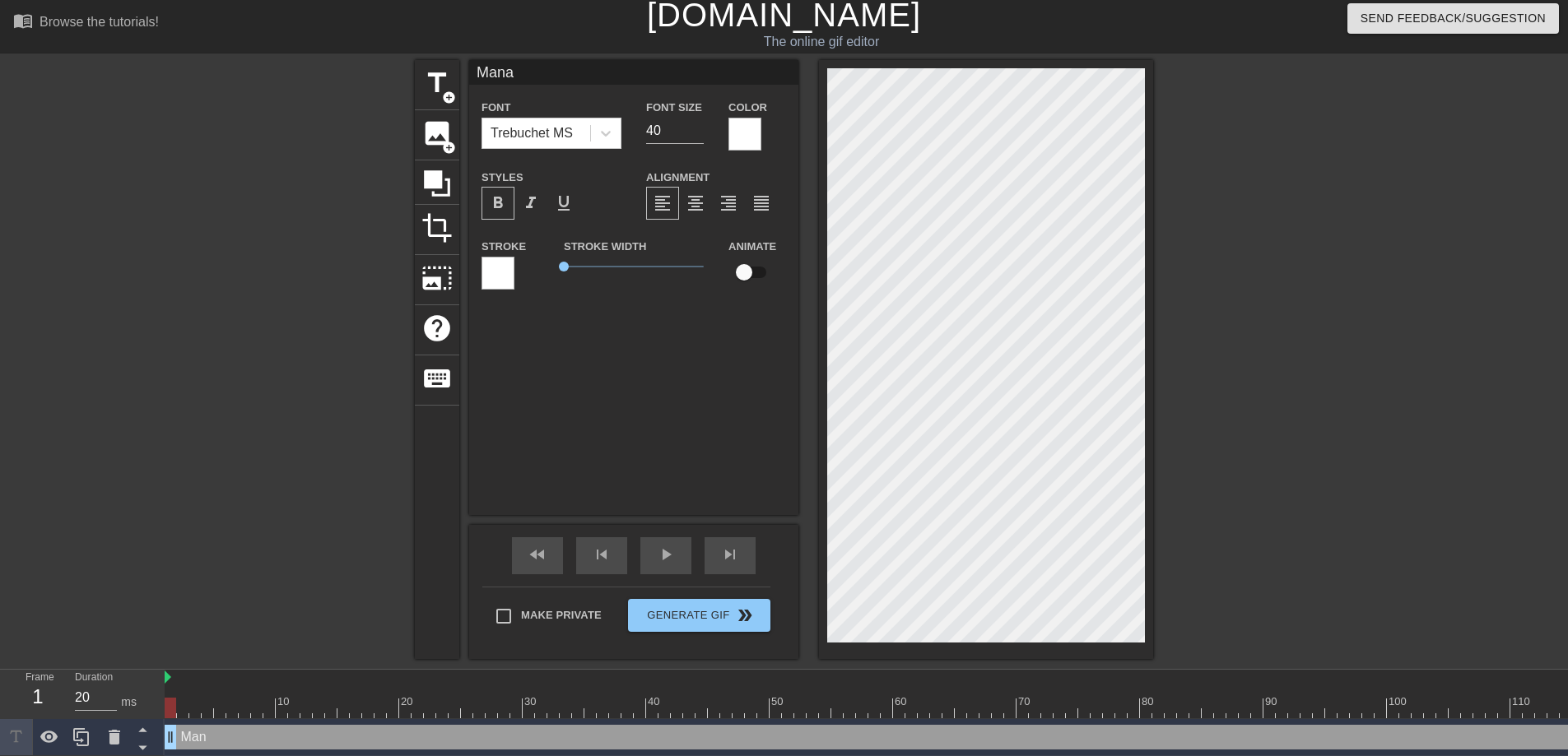
type textarea "Manag"
type input "Manag"
type textarea "Managi"
type input "Managi"
type textarea "Managin"
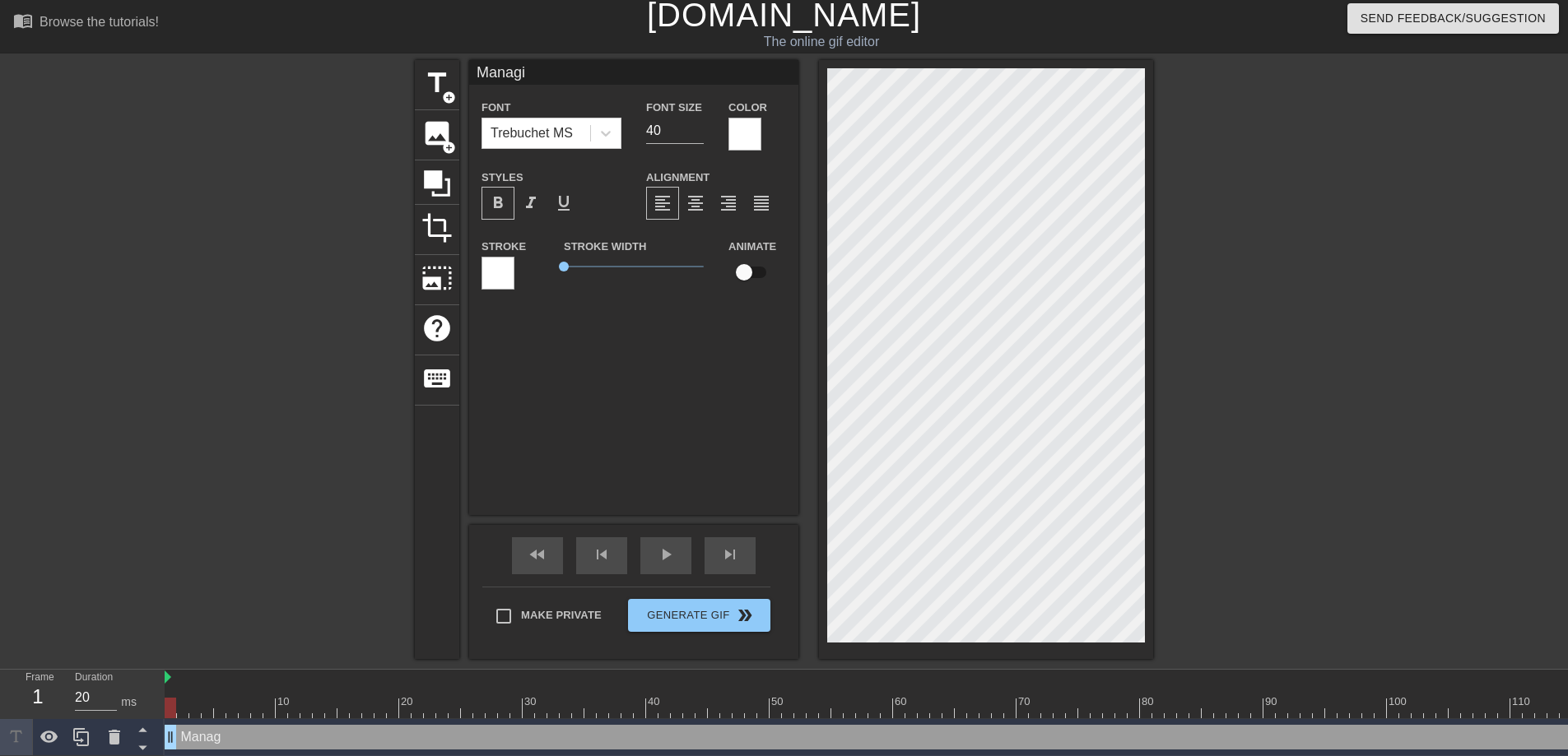
type input "Managin"
type textarea "Managing"
type input "Managing"
type textarea "Managing"
type input "Managing"
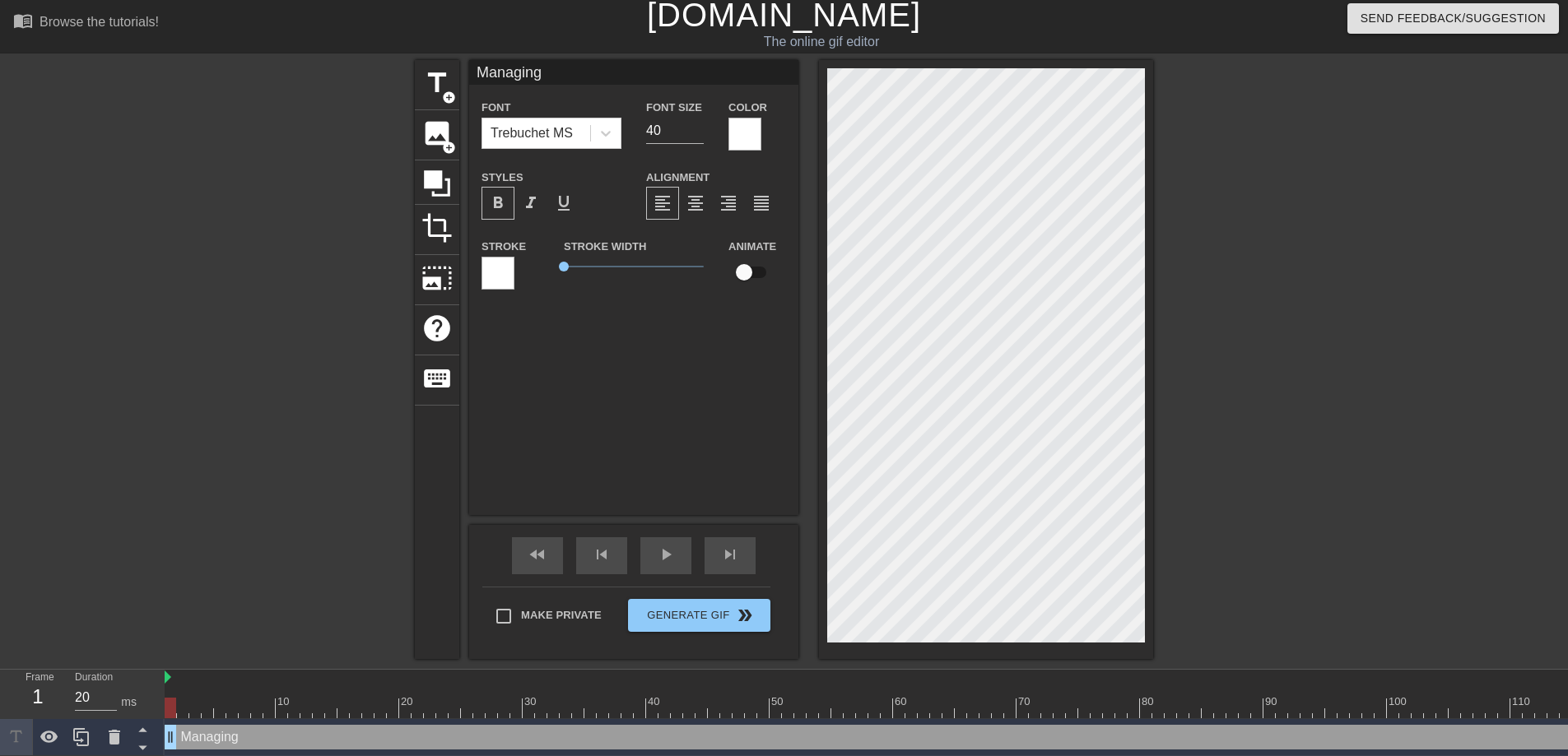
type textarea "Managing p"
type input "Managing p"
type textarea "Managing pa"
type input "Managing pa"
type textarea "Managing par"
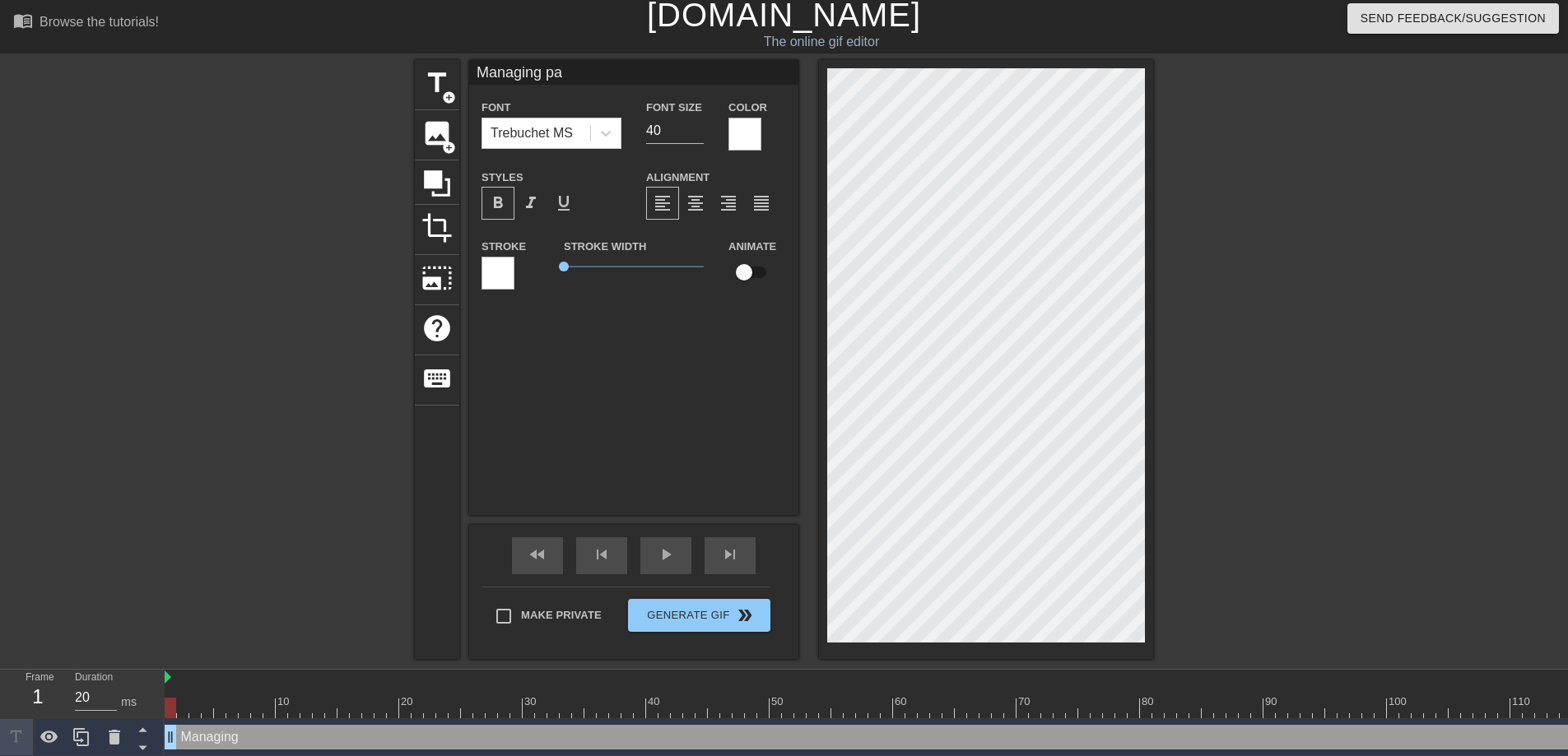
type input "Managing par"
type textarea "Managing part"
type input "Managing part"
type textarea "Managing parti"
type input "Managing parti"
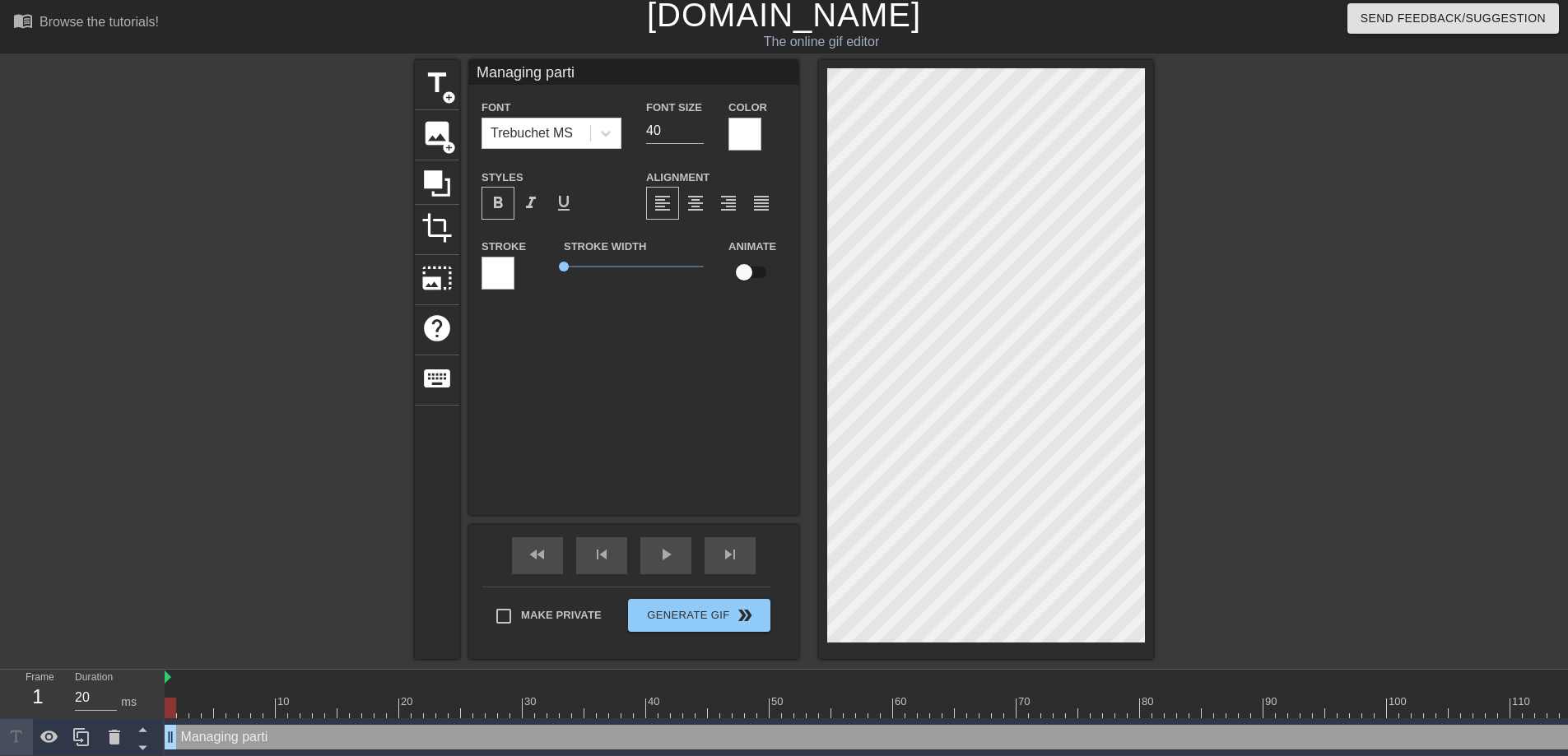
type textarea "Managing partia"
type input "Managing partia"
type textarea "Managing partial"
type input "Managing partial"
type textarea "Managing partiall"
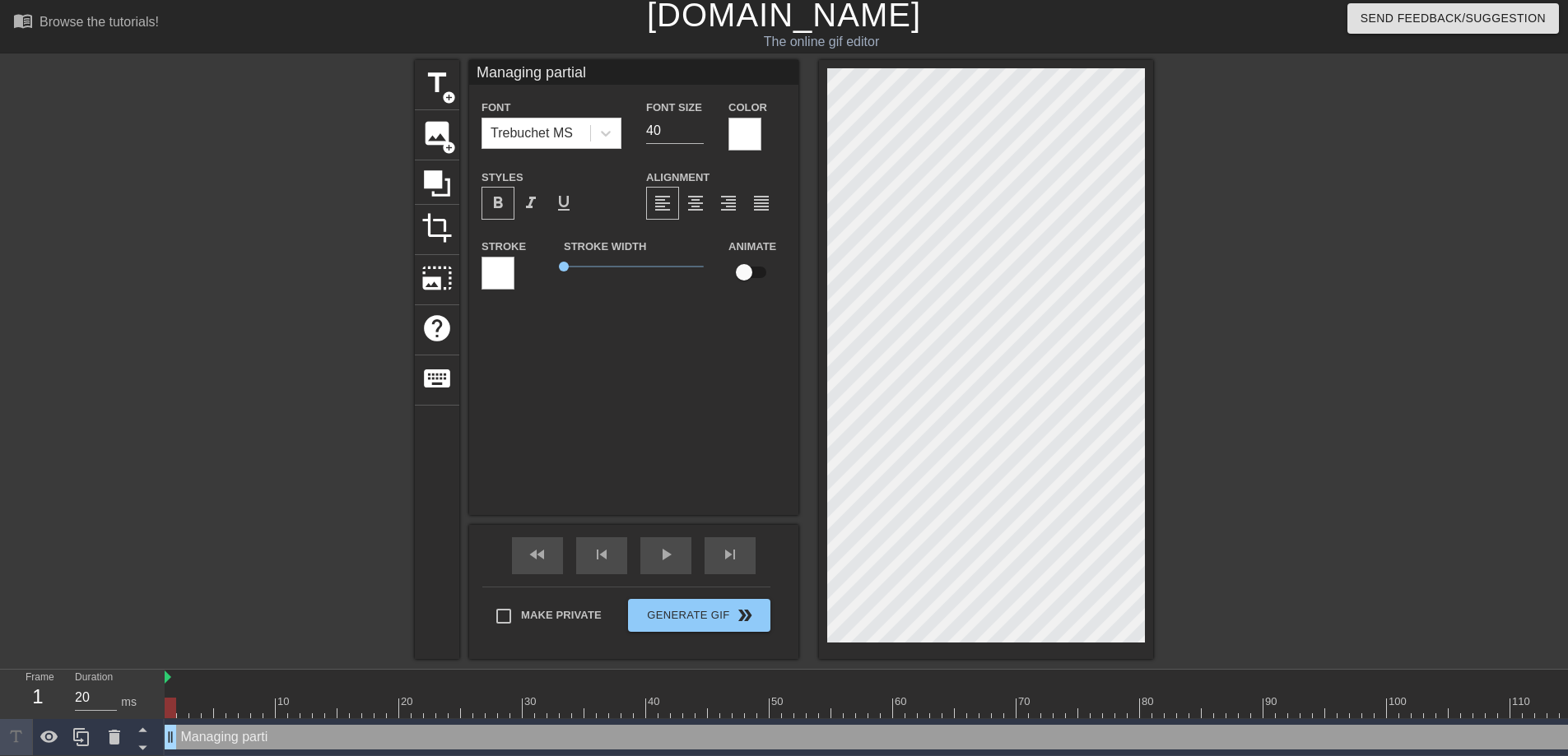
type input "Managing partiall"
type textarea "Managing partially"
type input "Managing partially"
type textarea "Managing partially"
type input "Managing partially"
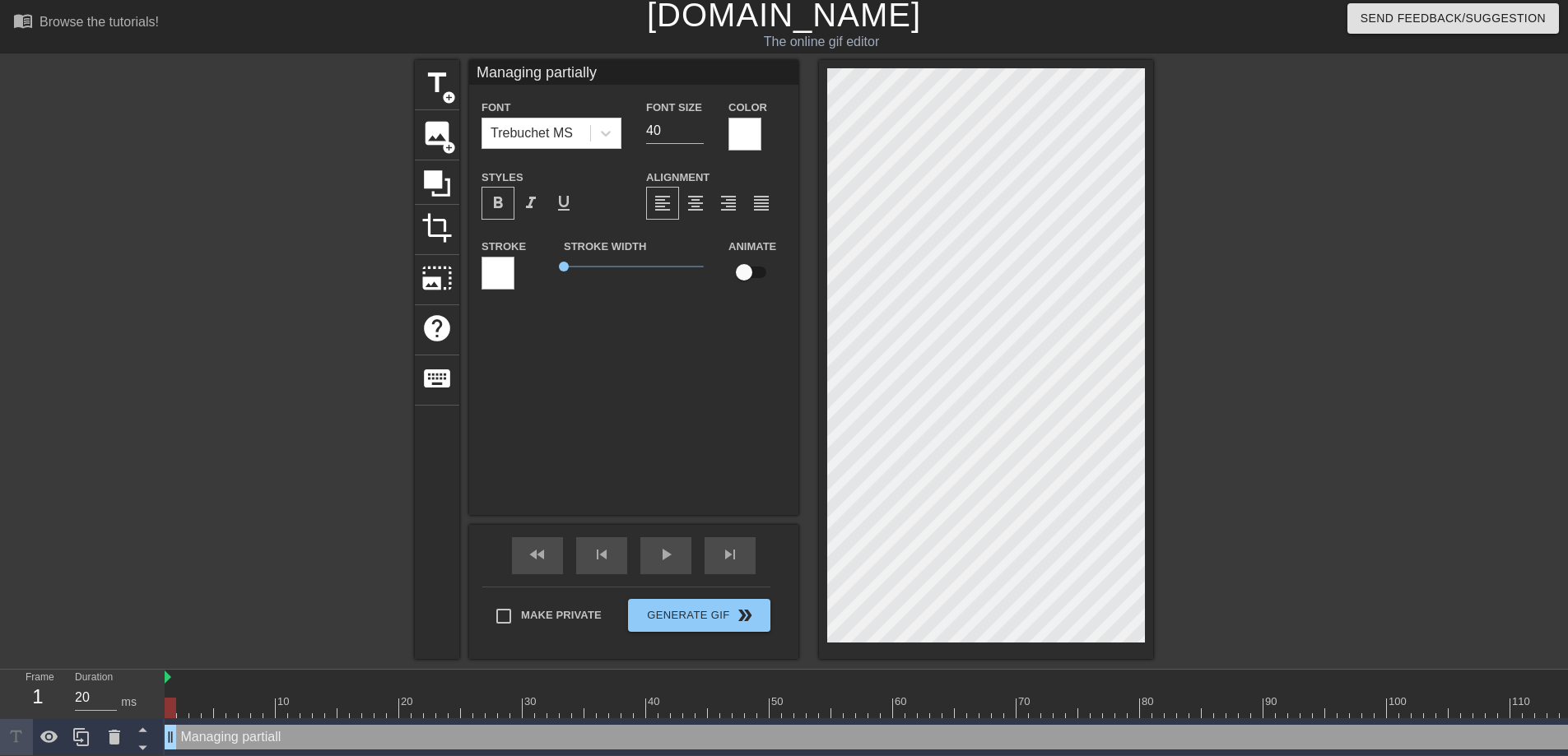
type textarea "Managing partially r"
type input "Managing partially r"
type textarea "Managing partially re"
type input "Managing partially re"
type textarea "Managing partially rec"
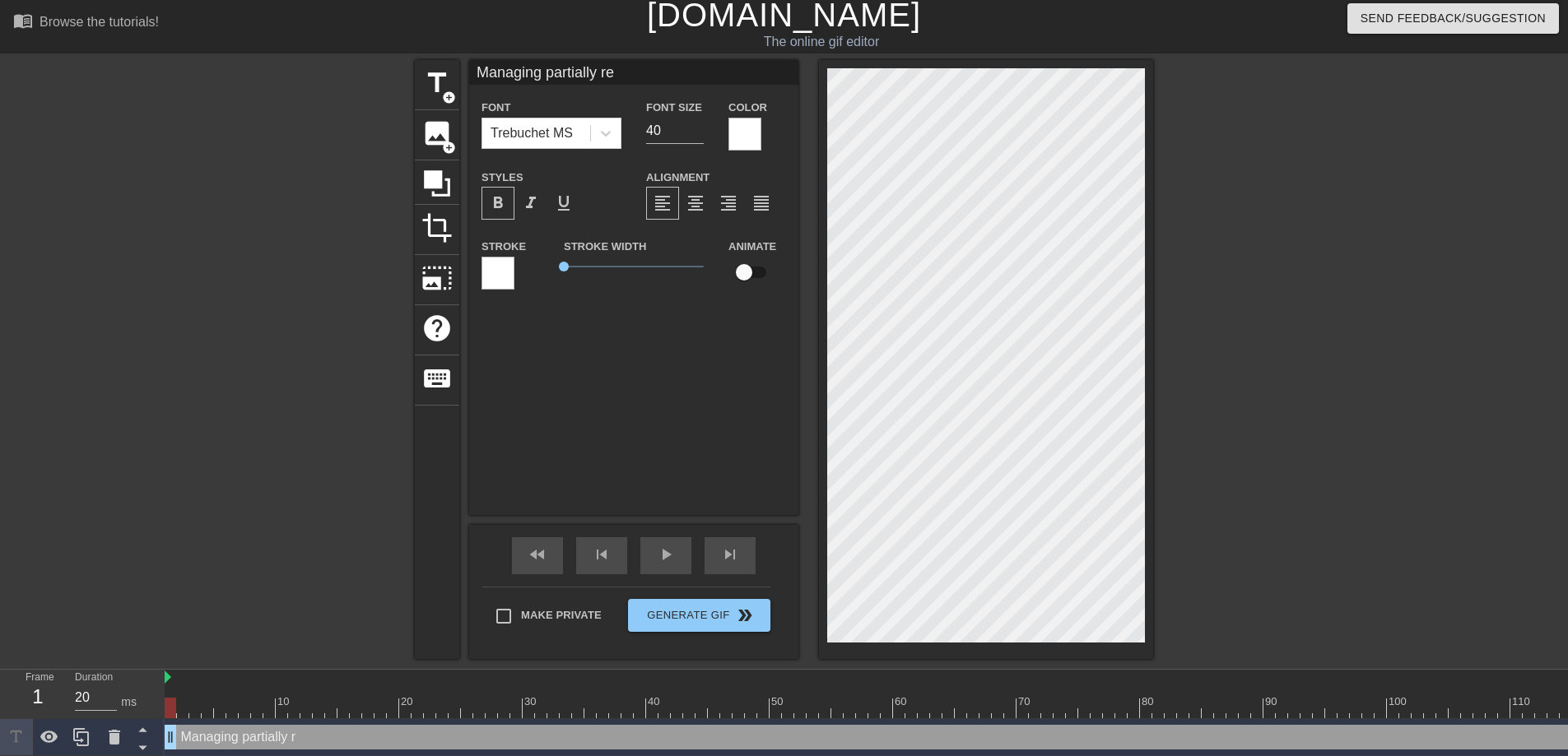
type input "Managing partially rec"
type textarea "Managing partially rece"
type input "Managing partially rece"
type textarea "Managing partially recei"
type input "Managing partially recei"
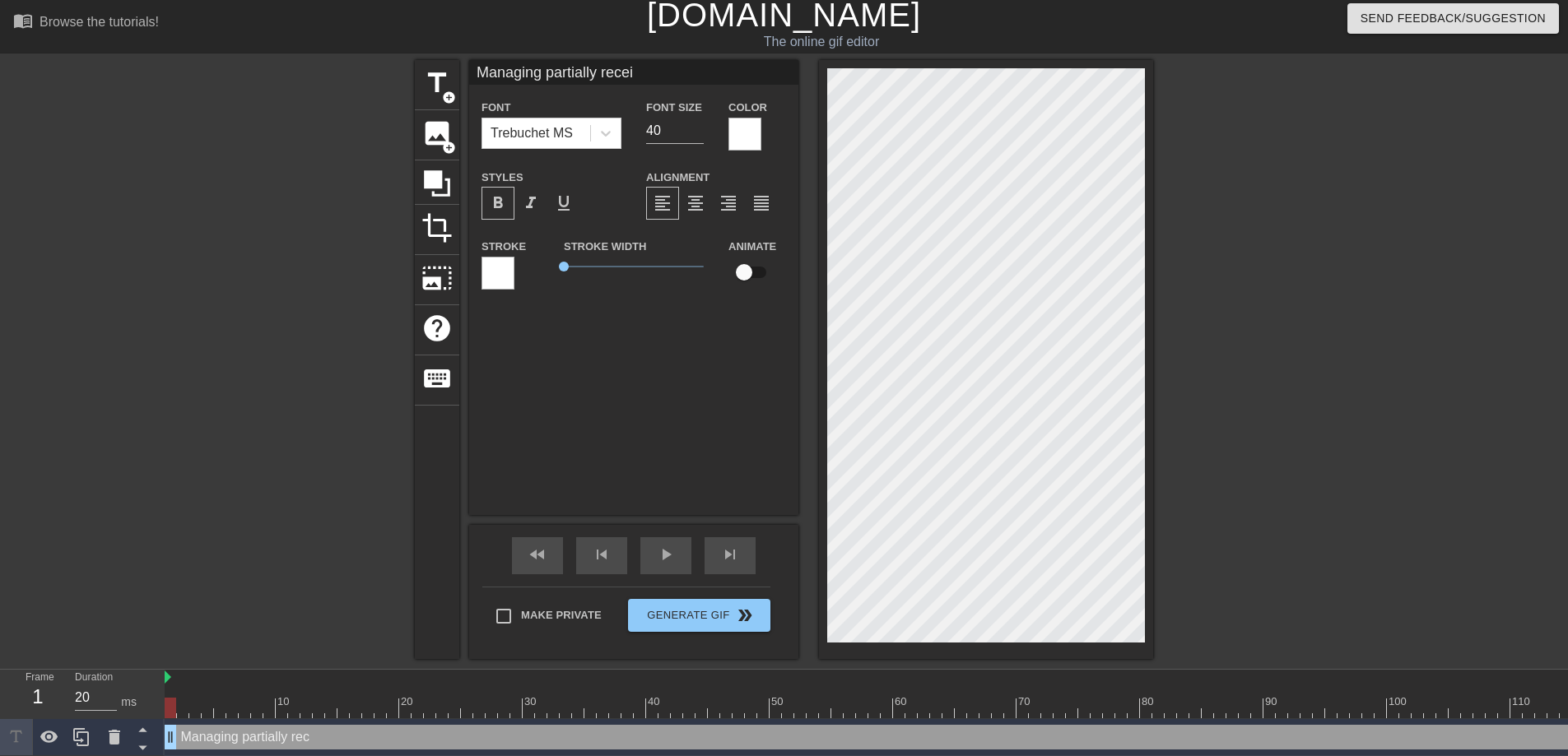
type textarea "Managing partially receiv"
type input "Managing partially receiv"
type textarea "Managing partially receive"
type input "Managing partially receive"
type textarea "Managing partially received"
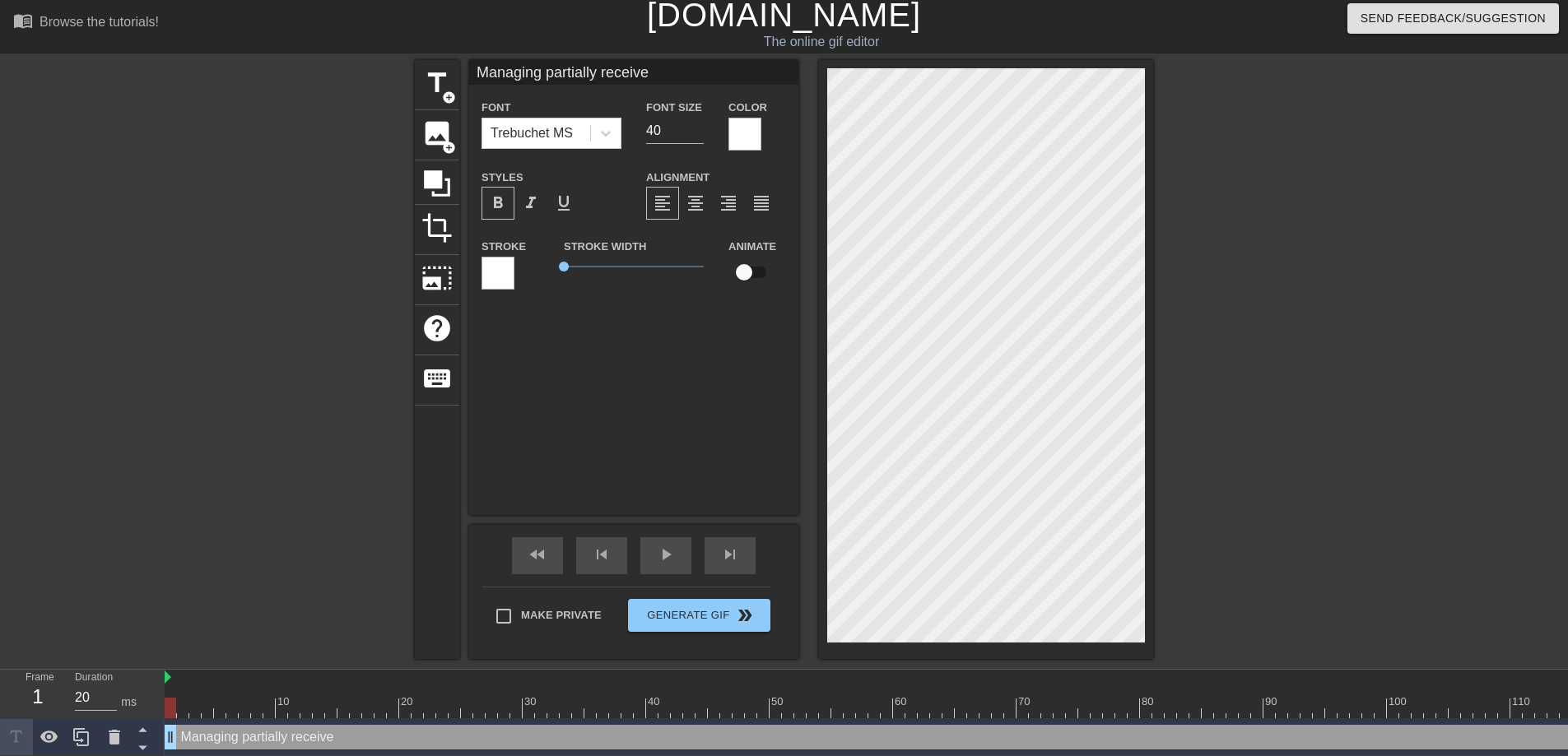
type input "Managing partially received"
type textarea "Managing partially received"
type input "Managing partially received"
type textarea "Managing partially received P"
type input "Managing partially received P"
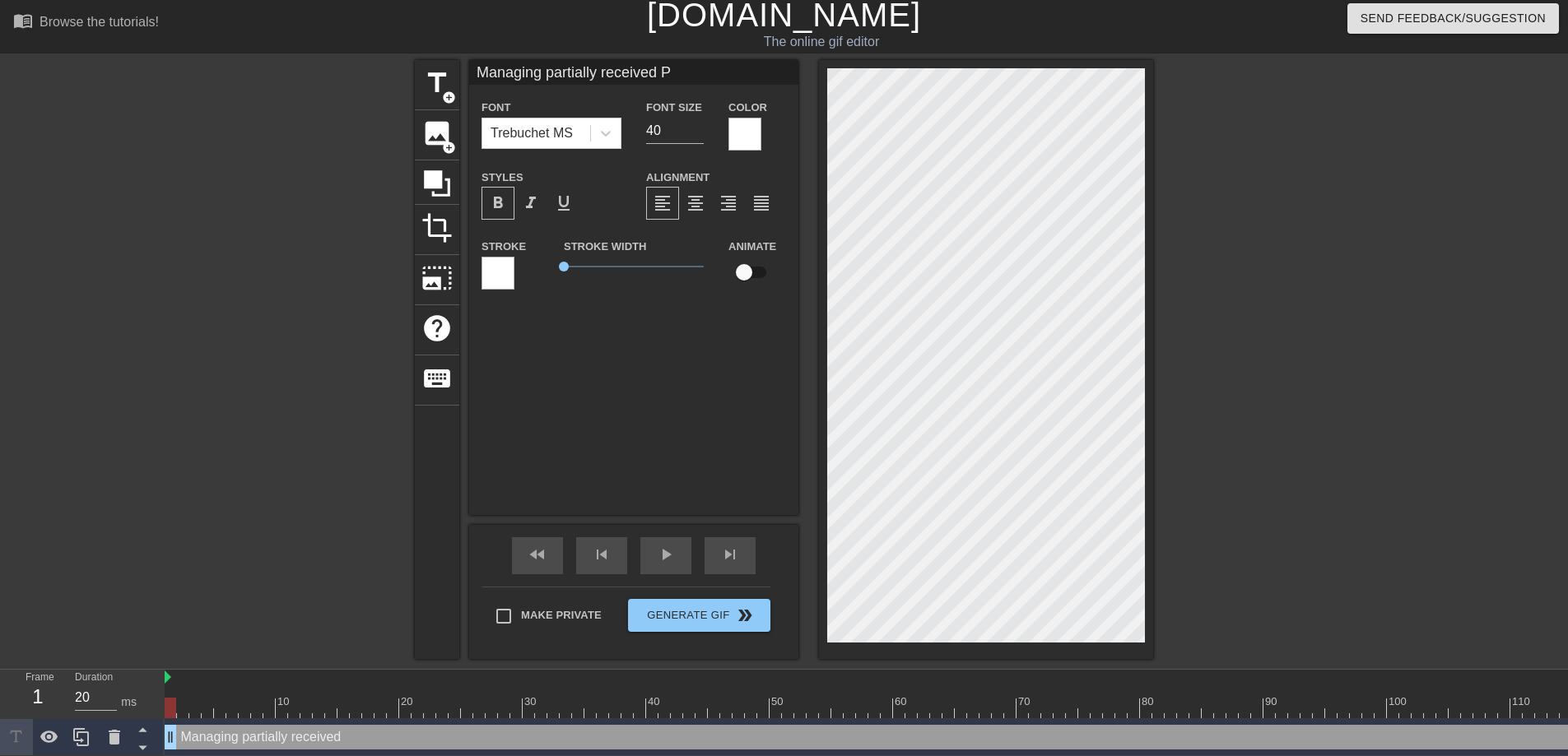
type textarea "Managing partially received PO"
type input "Managing partially received PO"
type textarea "Managing partially received POs"
type input "Managing partially received POs"
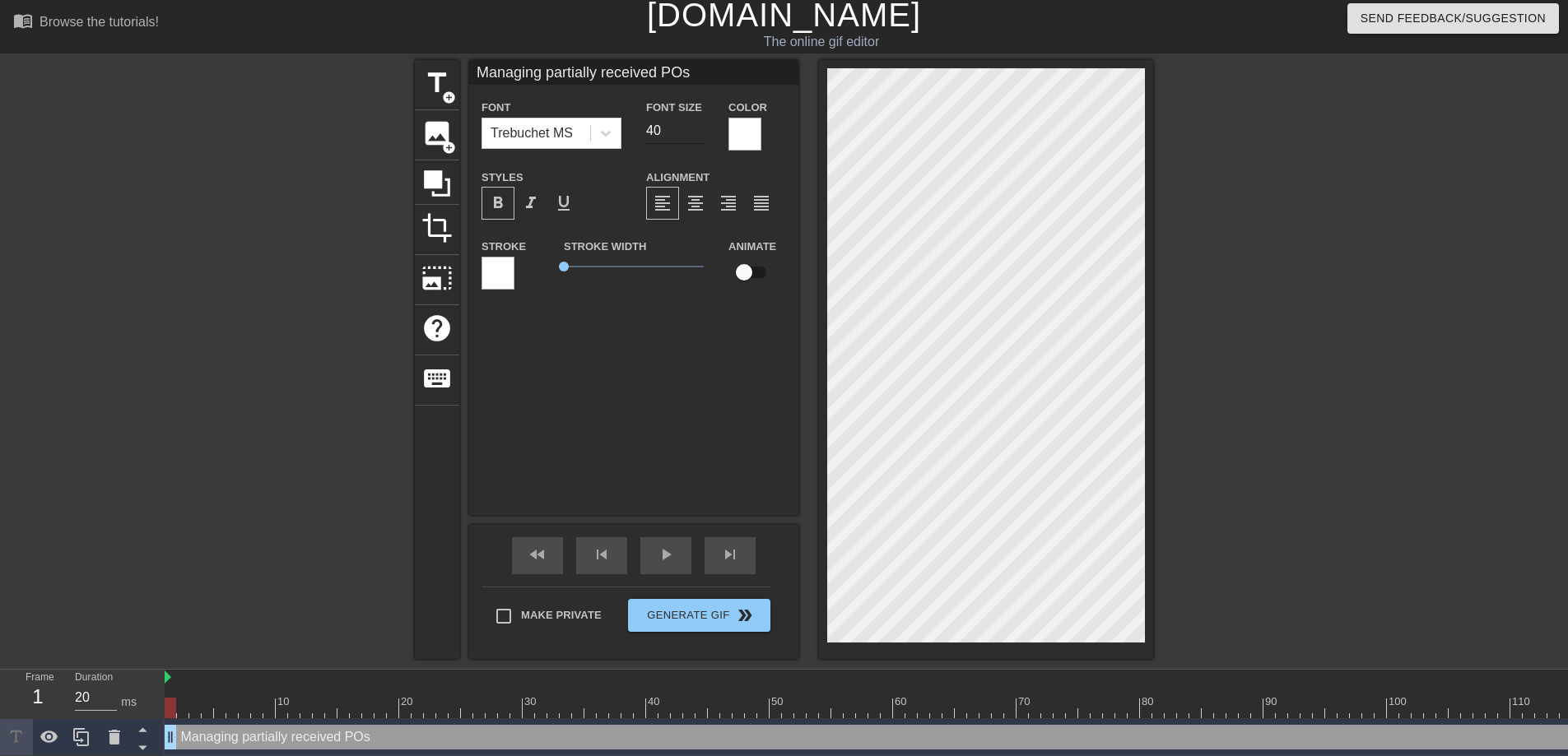
type textarea "Managing partially received POs"
click at [656, 137] on input "40" at bounding box center [675, 130] width 58 height 26
drag, startPoint x: 670, startPoint y: 129, endPoint x: 637, endPoint y: 128, distance: 33.0
click at [637, 128] on div "Font Size 40" at bounding box center [675, 124] width 82 height 54
type input "25"
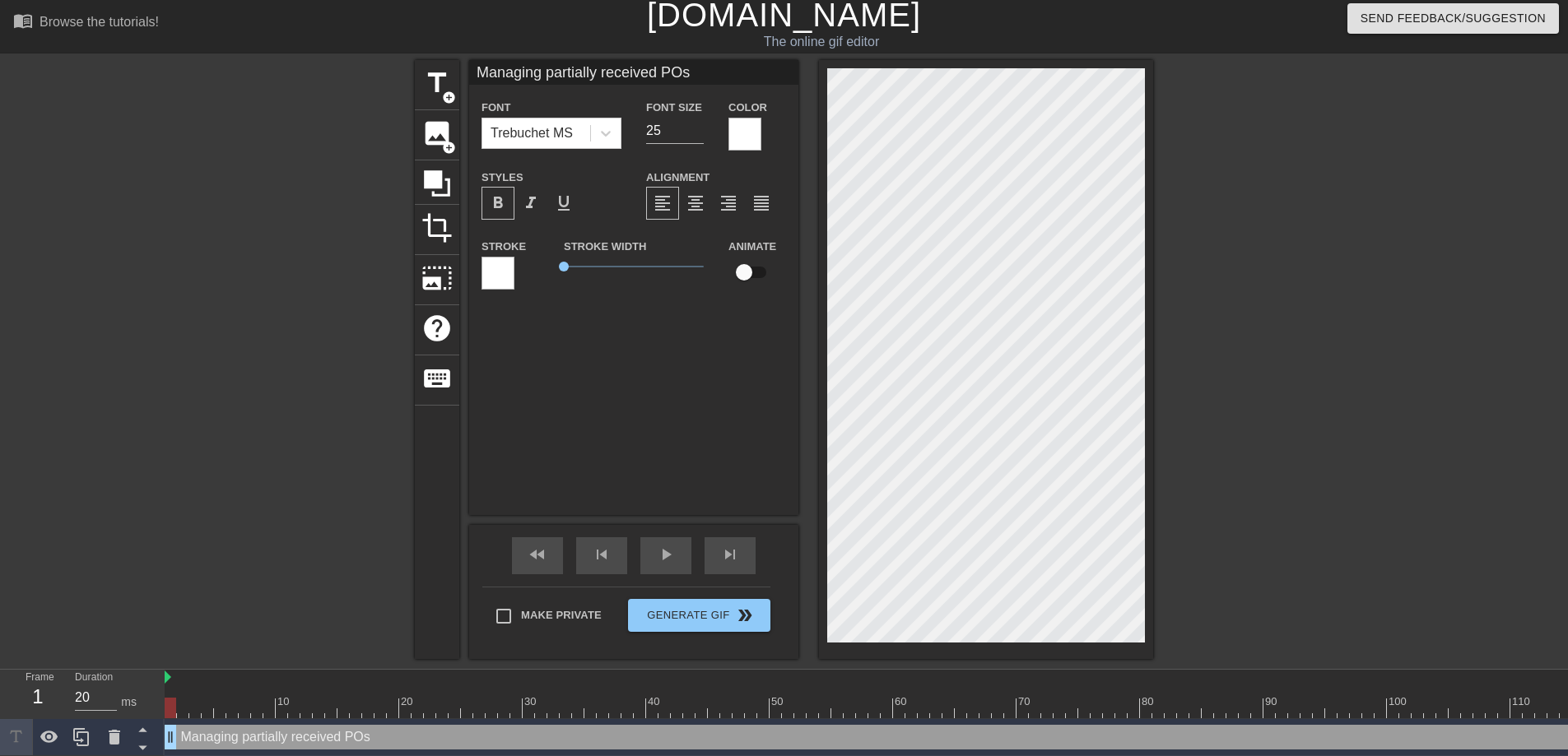
scroll to position [3, 8]
click at [810, 484] on div "title add_circle image add_circle crop photo_size_select_large help keyboard Ma…" at bounding box center [784, 360] width 738 height 599
type textarea "artially received POs"
type input "artially received POs"
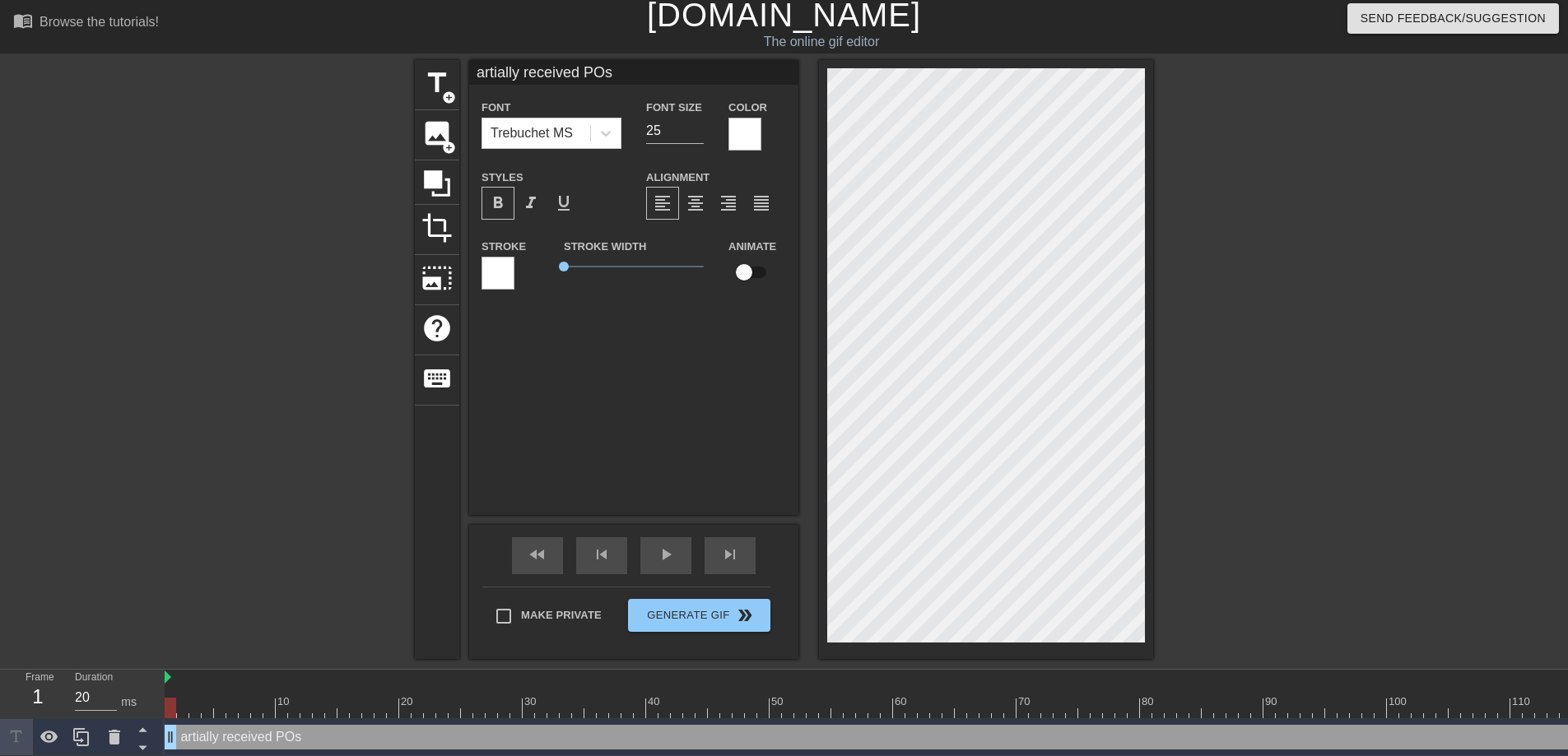
type textarea "Partially received POs"
type input "Partially received POs"
type textarea "Partially received POs"
click at [750, 271] on input "checkbox" at bounding box center [744, 272] width 94 height 31
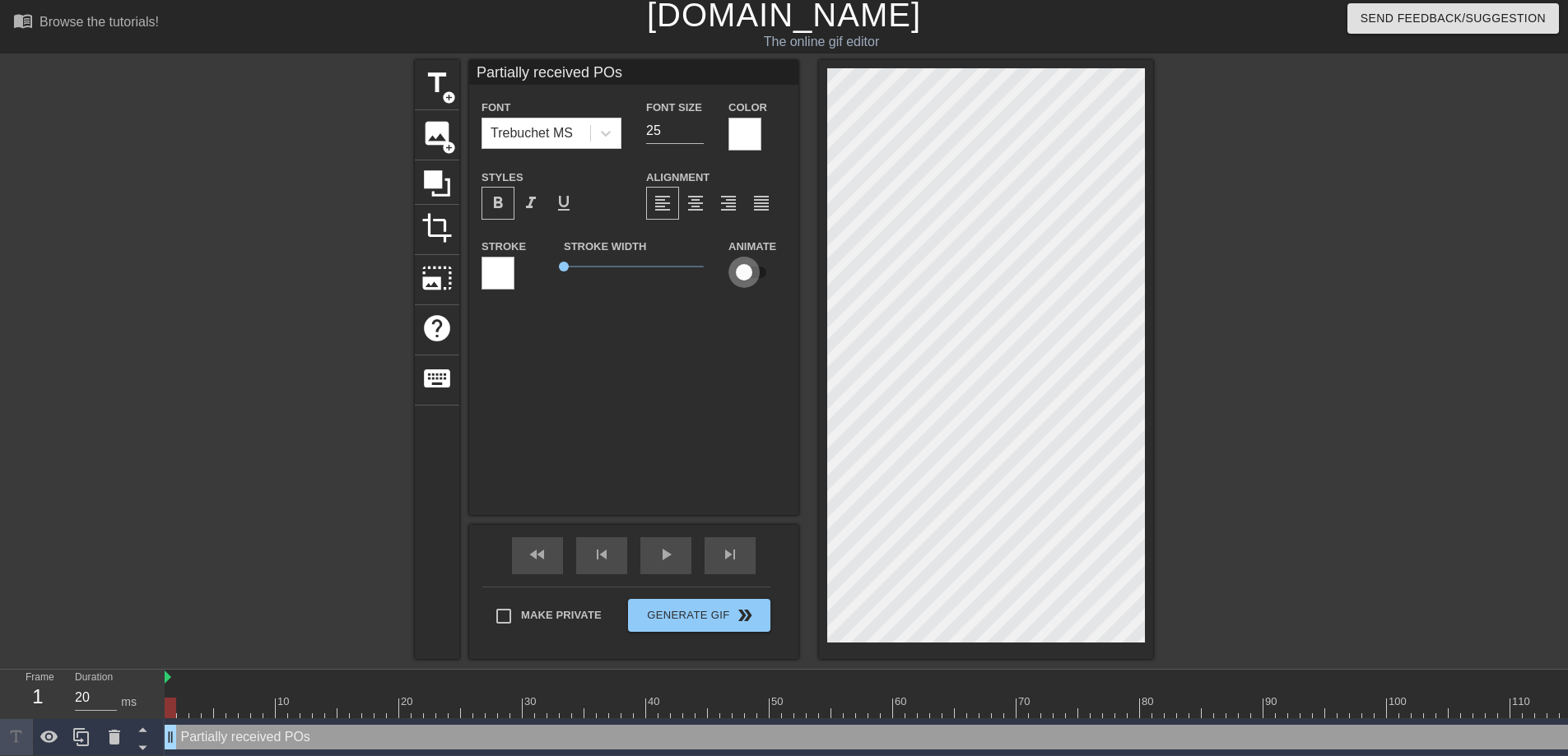
checkbox input "true"
drag, startPoint x: 566, startPoint y: 266, endPoint x: 466, endPoint y: 258, distance: 100.3
click at [466, 258] on div "title add_circle image add_circle crop photo_size_select_large help keyboard Pa…" at bounding box center [784, 360] width 738 height 599
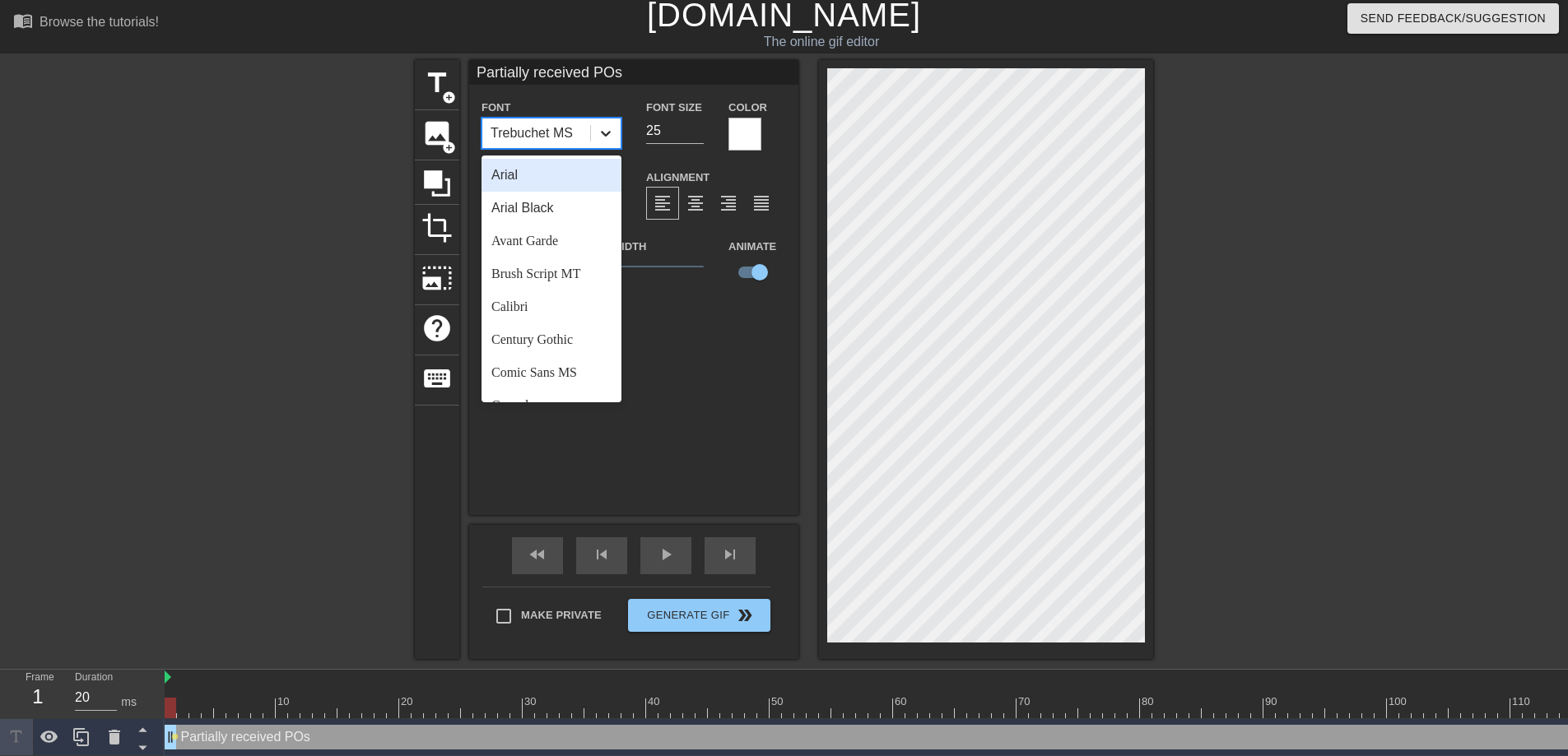
click at [600, 132] on icon at bounding box center [606, 133] width 17 height 17
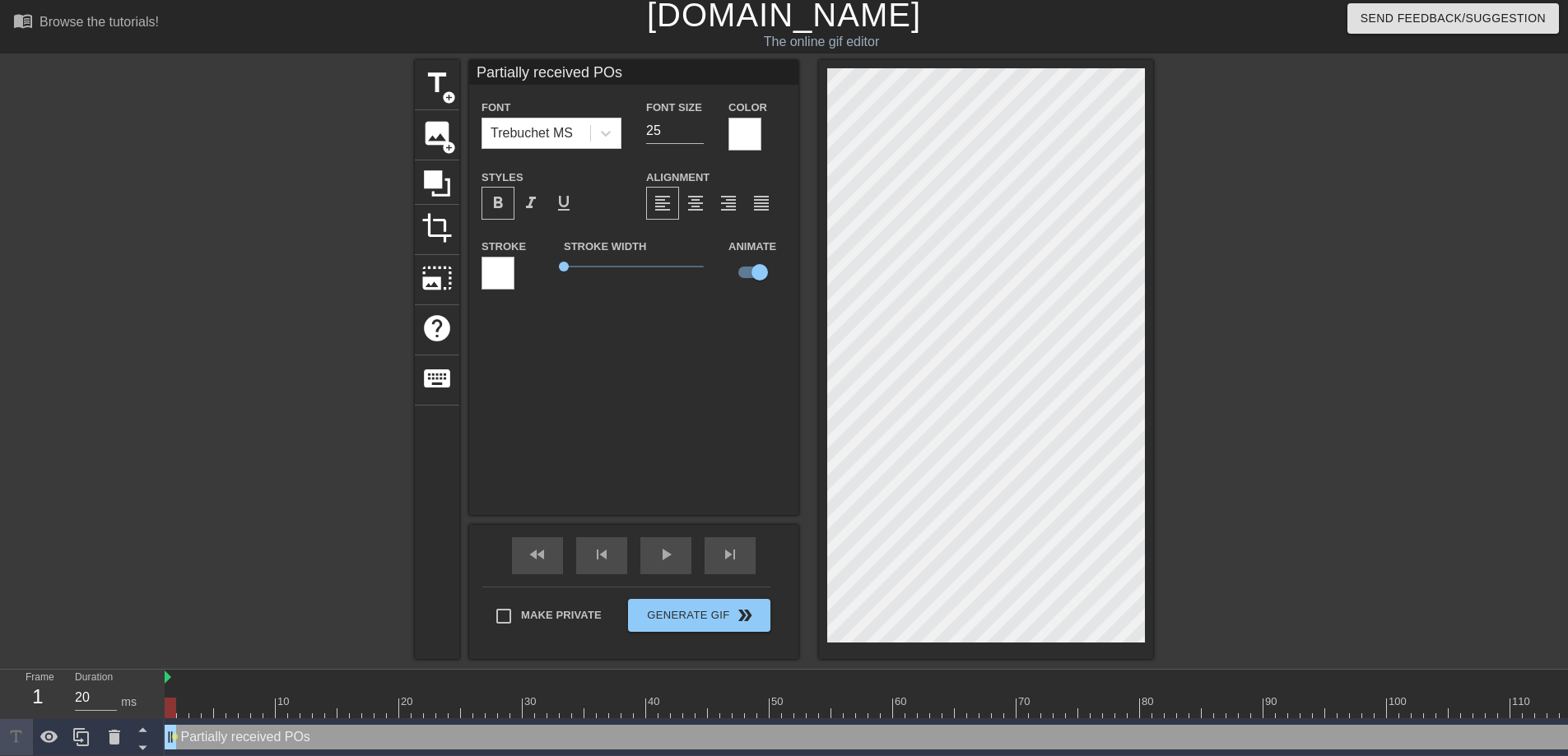
click at [727, 128] on div "Color" at bounding box center [757, 124] width 82 height 54
click at [730, 128] on div at bounding box center [745, 133] width 33 height 33
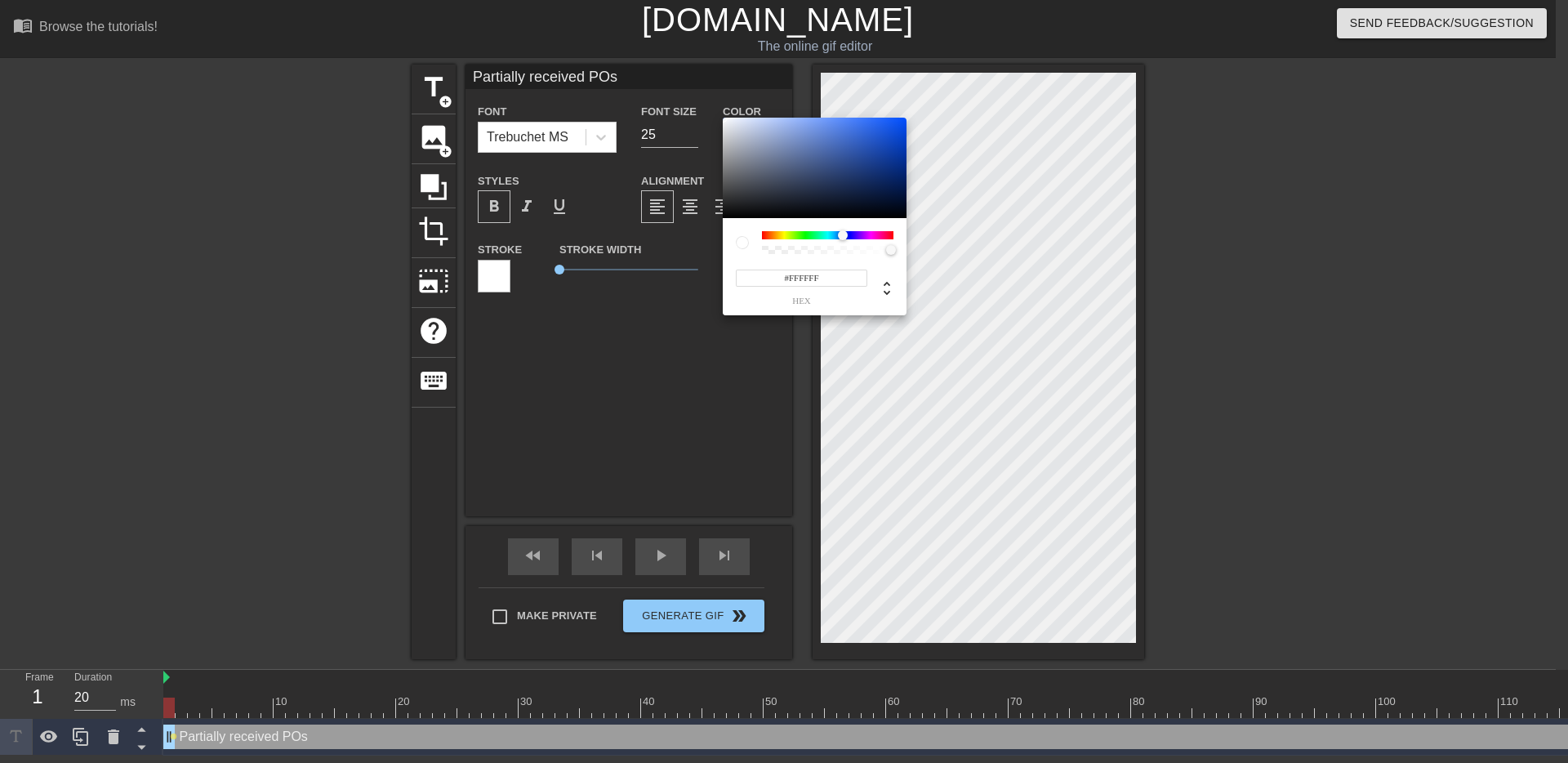
drag, startPoint x: 784, startPoint y: 237, endPoint x: 843, endPoint y: 235, distance: 59.0
click at [843, 235] on div at bounding box center [828, 235] width 131 height 8
drag, startPoint x: 822, startPoint y: 157, endPoint x: 705, endPoint y: 162, distance: 117.1
click at [705, 162] on div "#8D8D8D hex" at bounding box center [784, 381] width 1568 height 763
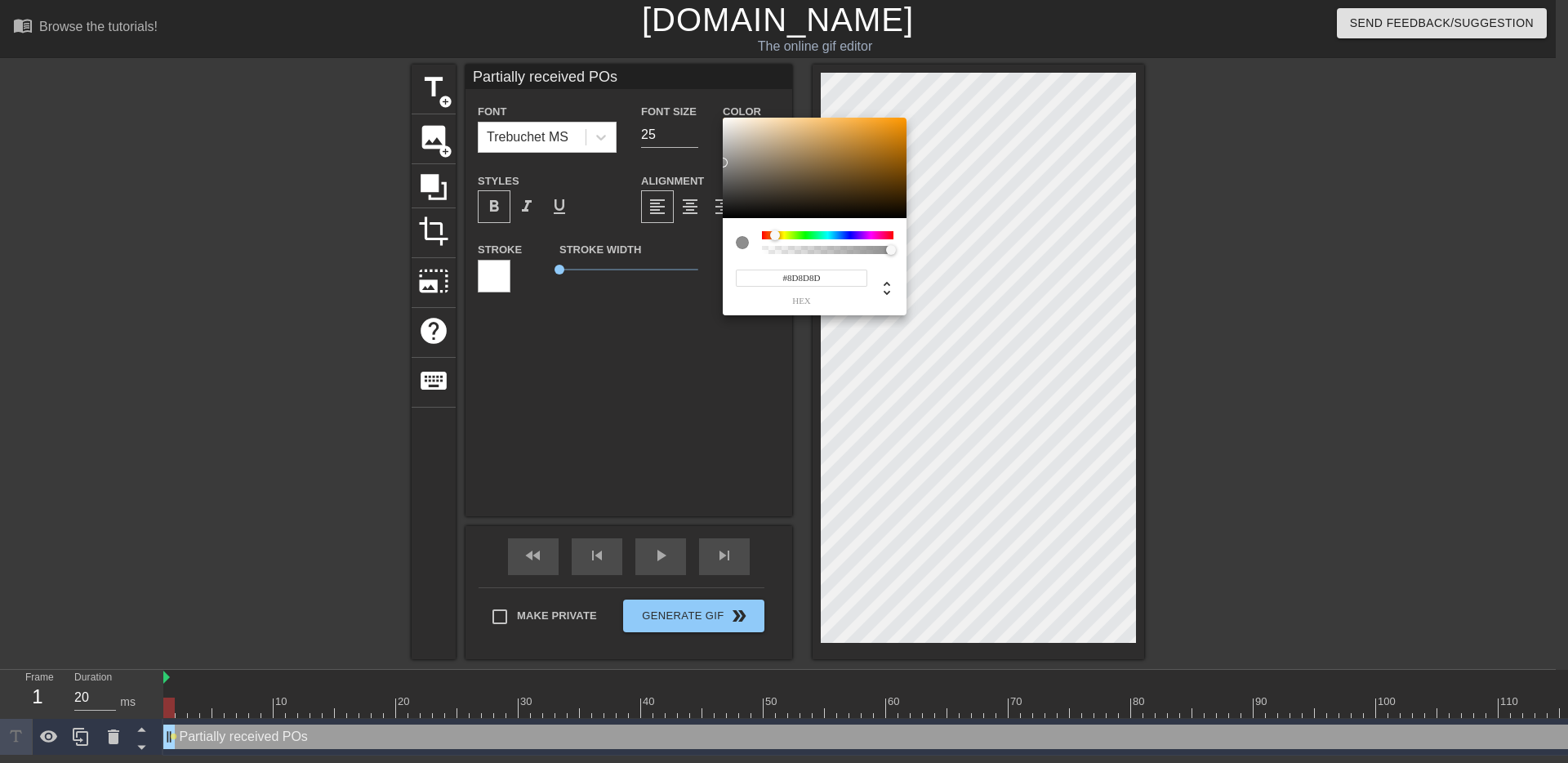
drag, startPoint x: 808, startPoint y: 231, endPoint x: 774, endPoint y: 230, distance: 34.0
click at [774, 231] on div at bounding box center [828, 235] width 131 height 8
type input "#FF9300"
drag, startPoint x: 794, startPoint y: 141, endPoint x: 984, endPoint y: 100, distance: 194.4
click at [984, 100] on div "#FF9300 hex" at bounding box center [784, 381] width 1568 height 763
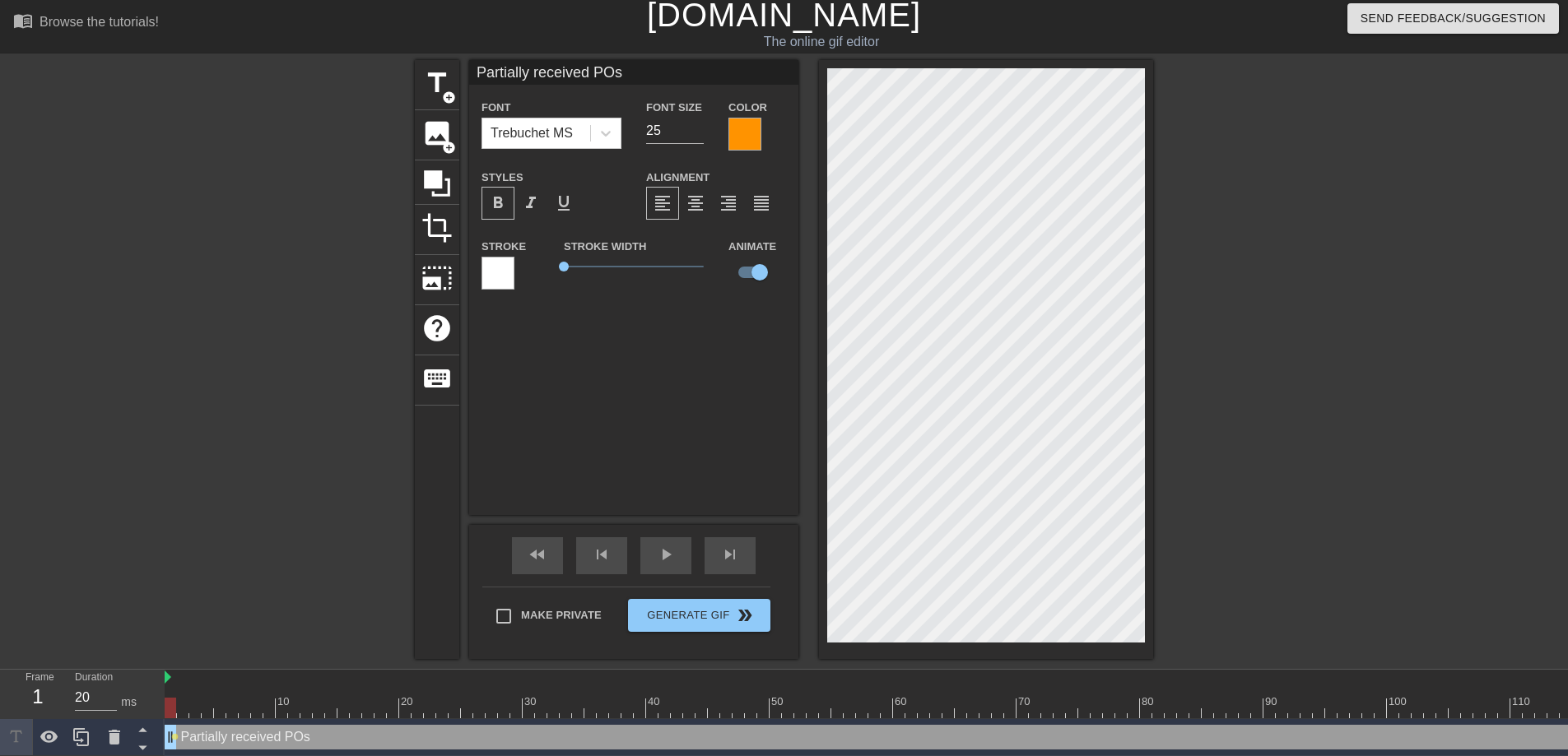
click at [511, 277] on div at bounding box center [497, 272] width 33 height 33
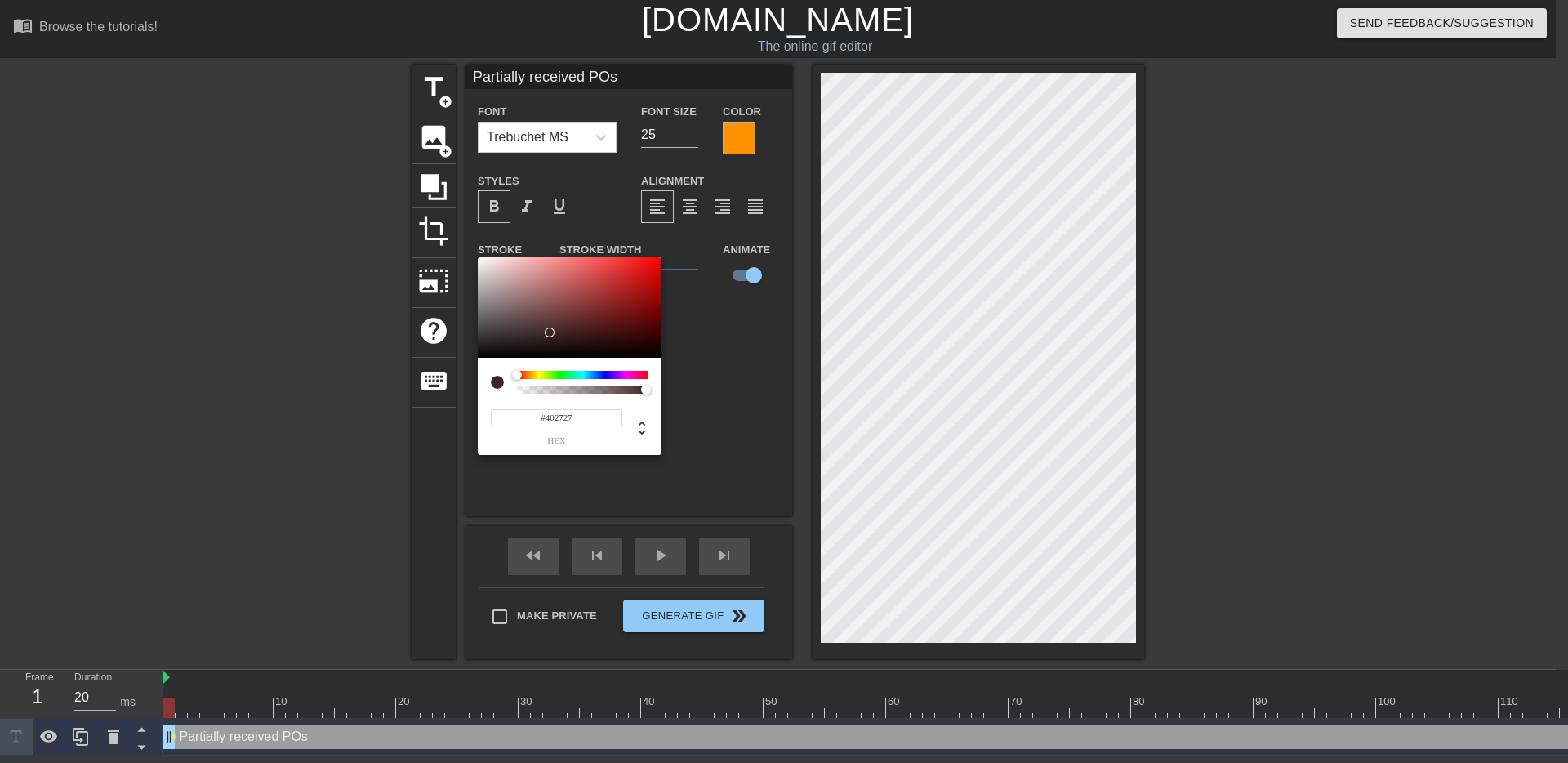
type input "#000000"
drag, startPoint x: 589, startPoint y: 319, endPoint x: 386, endPoint y: 402, distance: 219.3
click at [386, 402] on div "#000000 hex" at bounding box center [784, 381] width 1568 height 763
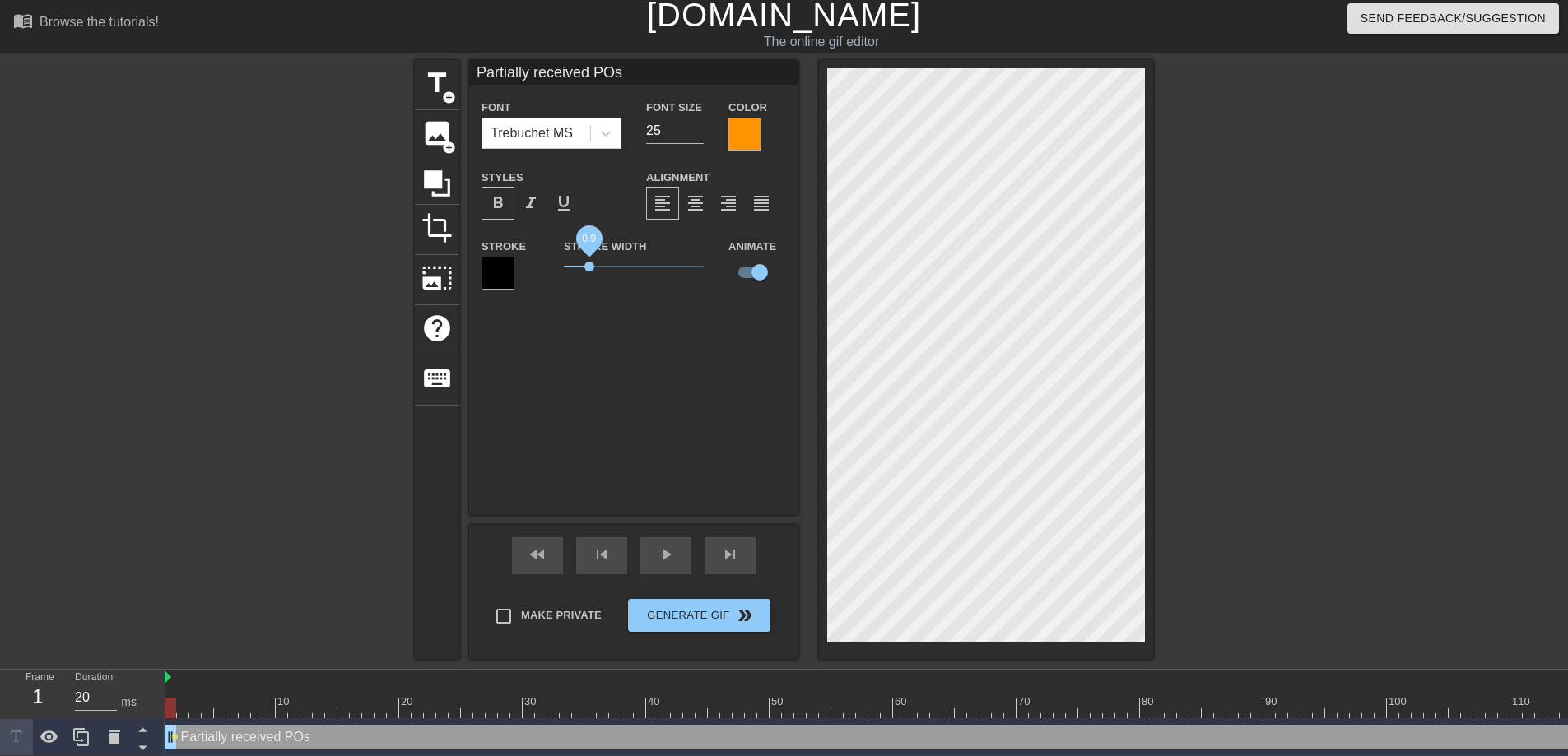
drag, startPoint x: 574, startPoint y: 266, endPoint x: 589, endPoint y: 266, distance: 15.0
click at [589, 266] on span "0.9" at bounding box center [633, 267] width 140 height 20
click at [721, 425] on div "Partially received POs Font Trebuchet MS Font Size 25 Color Styles format_bold …" at bounding box center [633, 287] width 330 height 455
click at [695, 127] on input "26" at bounding box center [675, 130] width 58 height 26
click at [695, 127] on input "27" at bounding box center [675, 130] width 58 height 26
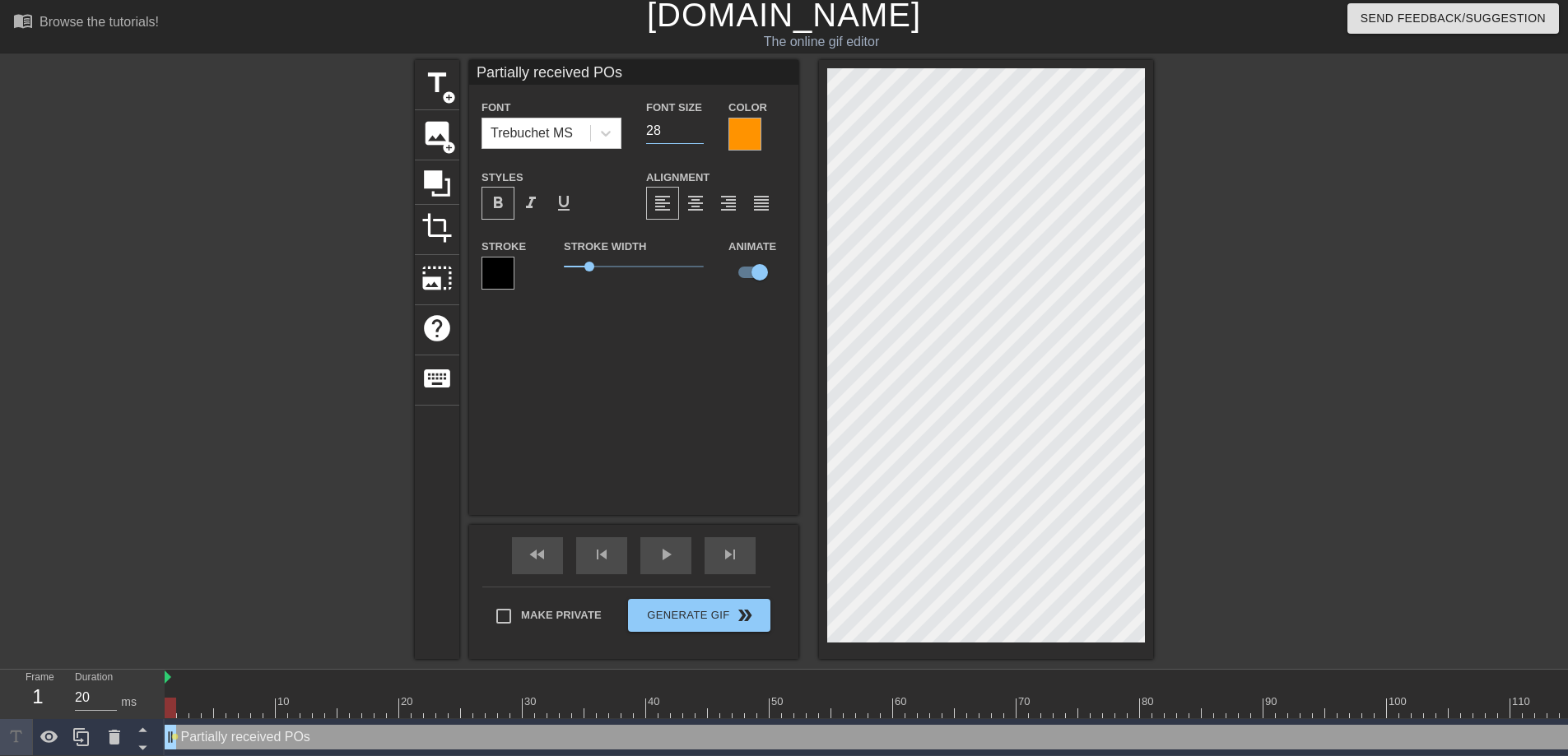
type input "28"
click at [695, 127] on input "28" at bounding box center [675, 130] width 58 height 26
click at [600, 272] on span "1.3" at bounding box center [633, 267] width 140 height 20
click at [629, 341] on div "Partially received POs Font Trebuchet MS Font Size 28 Color Styles format_bold …" at bounding box center [633, 287] width 330 height 455
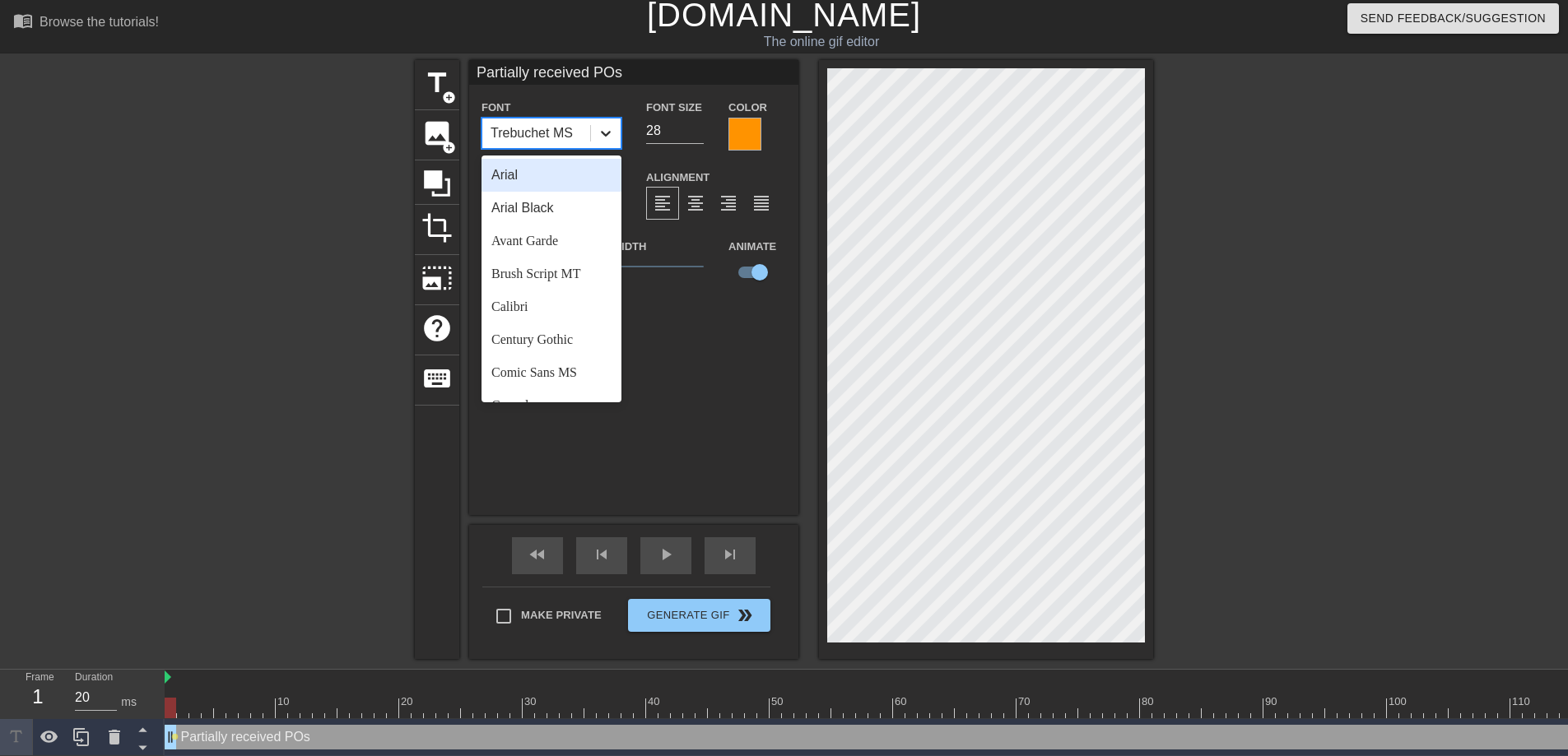
click at [600, 129] on icon at bounding box center [606, 133] width 17 height 17
click at [542, 216] on div "Arial Black" at bounding box center [551, 208] width 140 height 33
click at [607, 122] on div at bounding box center [605, 132] width 29 height 29
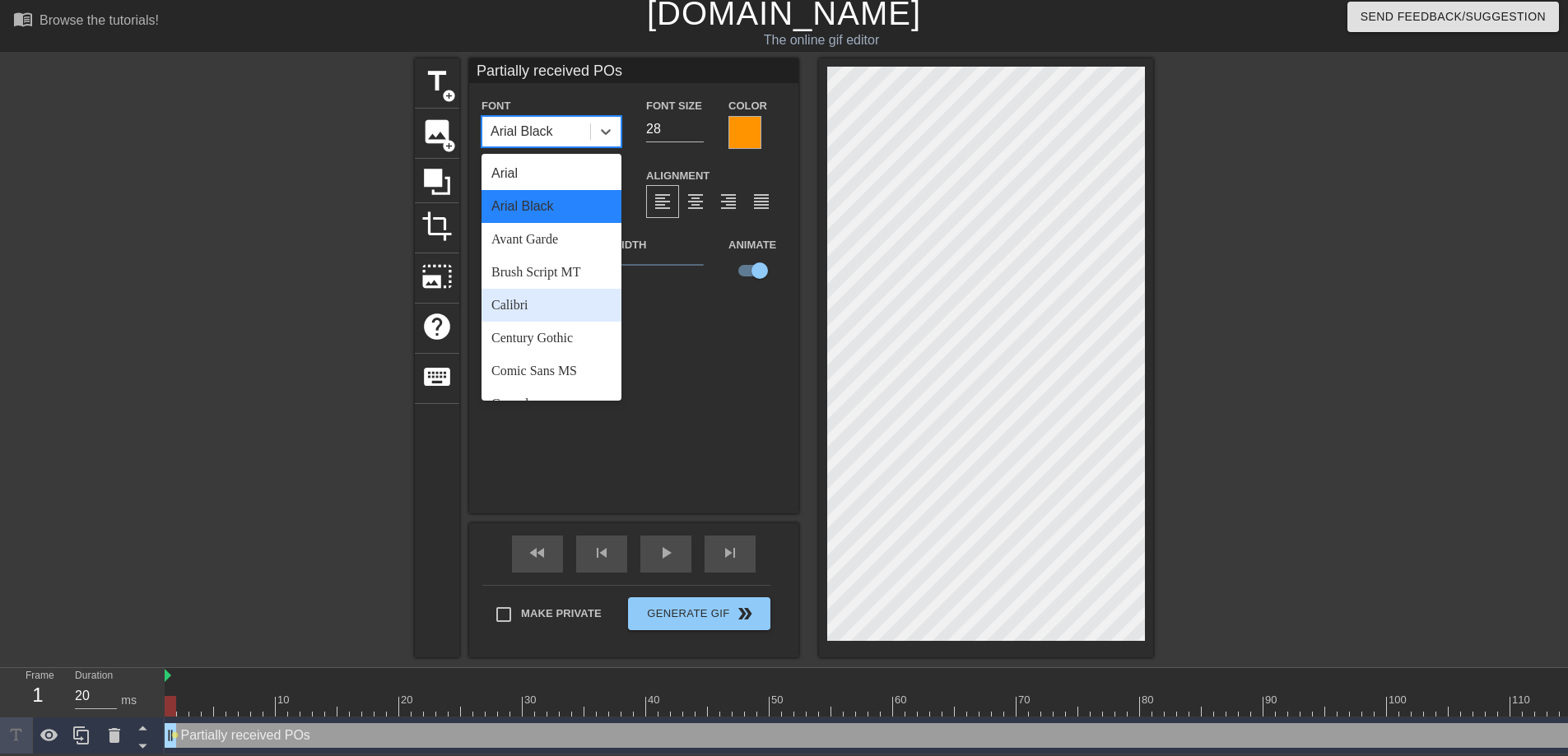
click at [567, 295] on div "Calibri" at bounding box center [551, 305] width 140 height 33
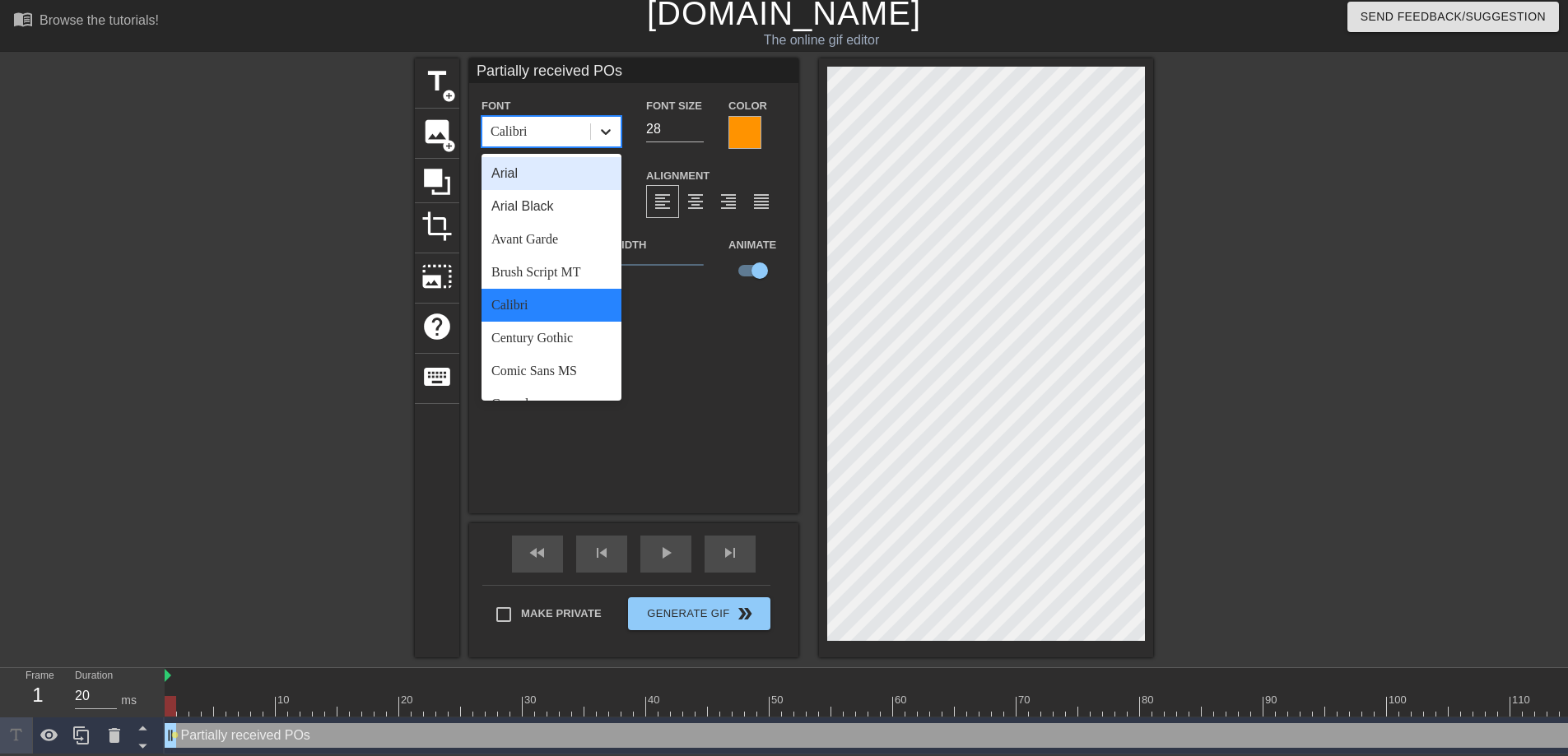
click at [605, 123] on icon at bounding box center [606, 132] width 17 height 17
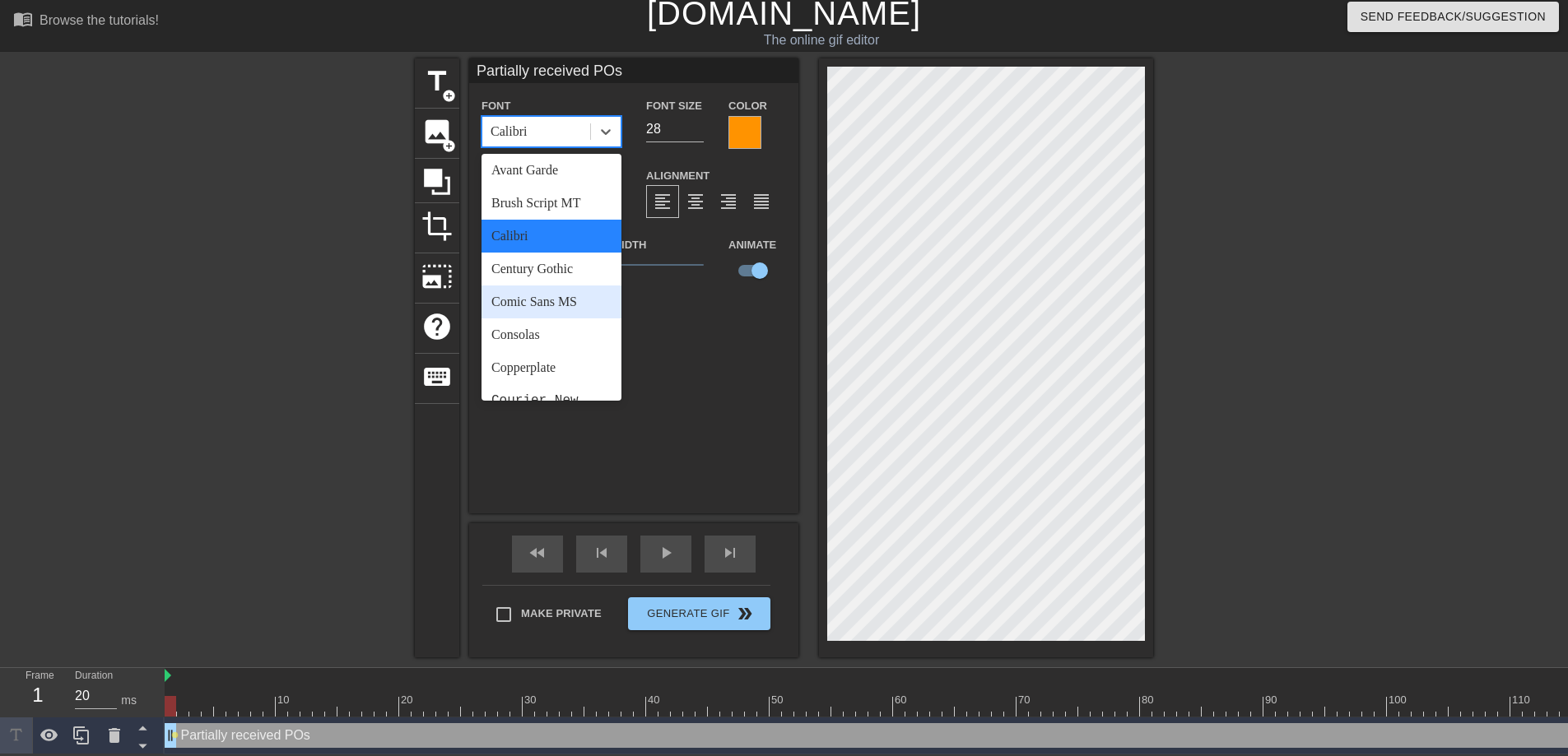
scroll to position [101, 0]
click at [564, 287] on div "Consolas" at bounding box center [551, 303] width 140 height 33
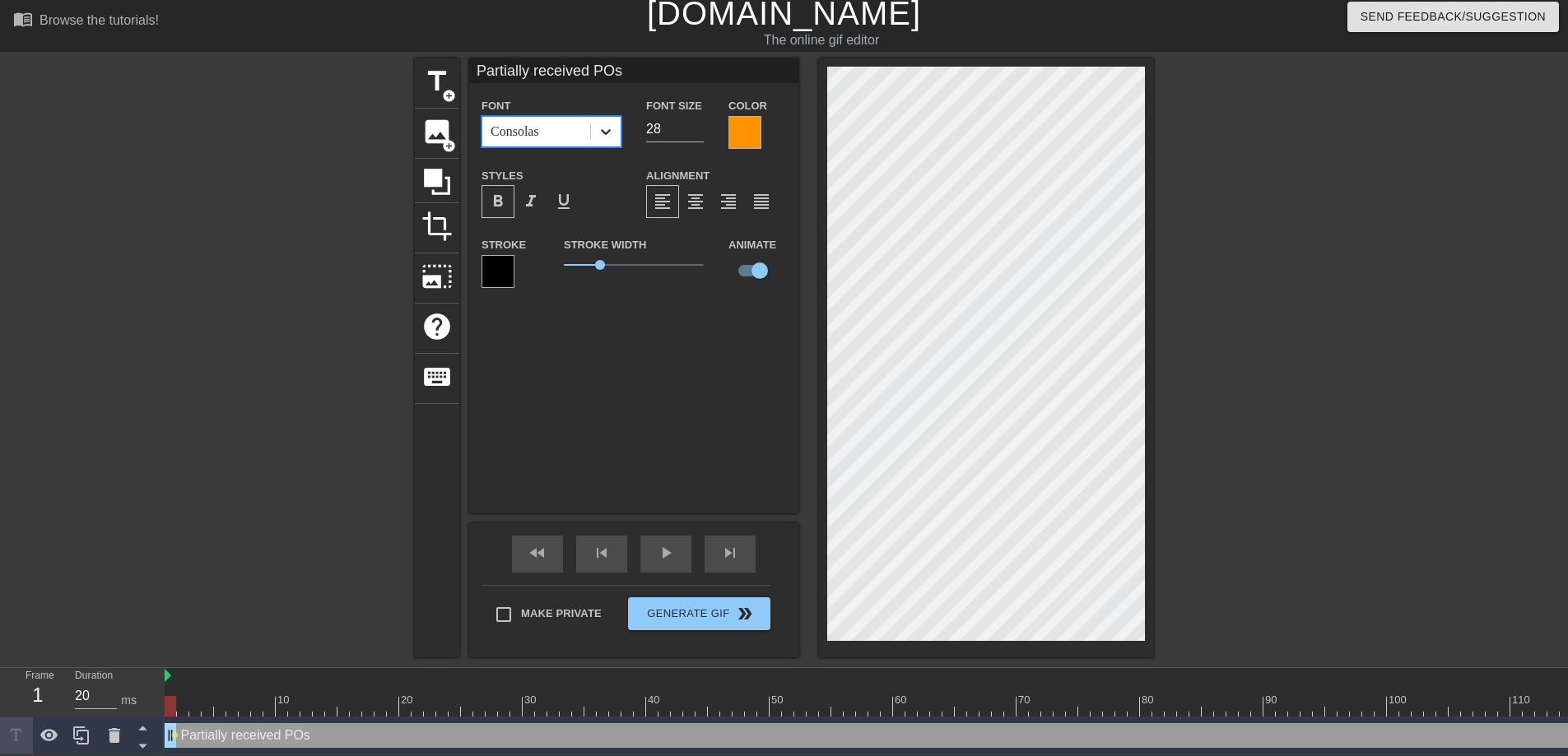
click at [604, 123] on icon at bounding box center [606, 132] width 17 height 17
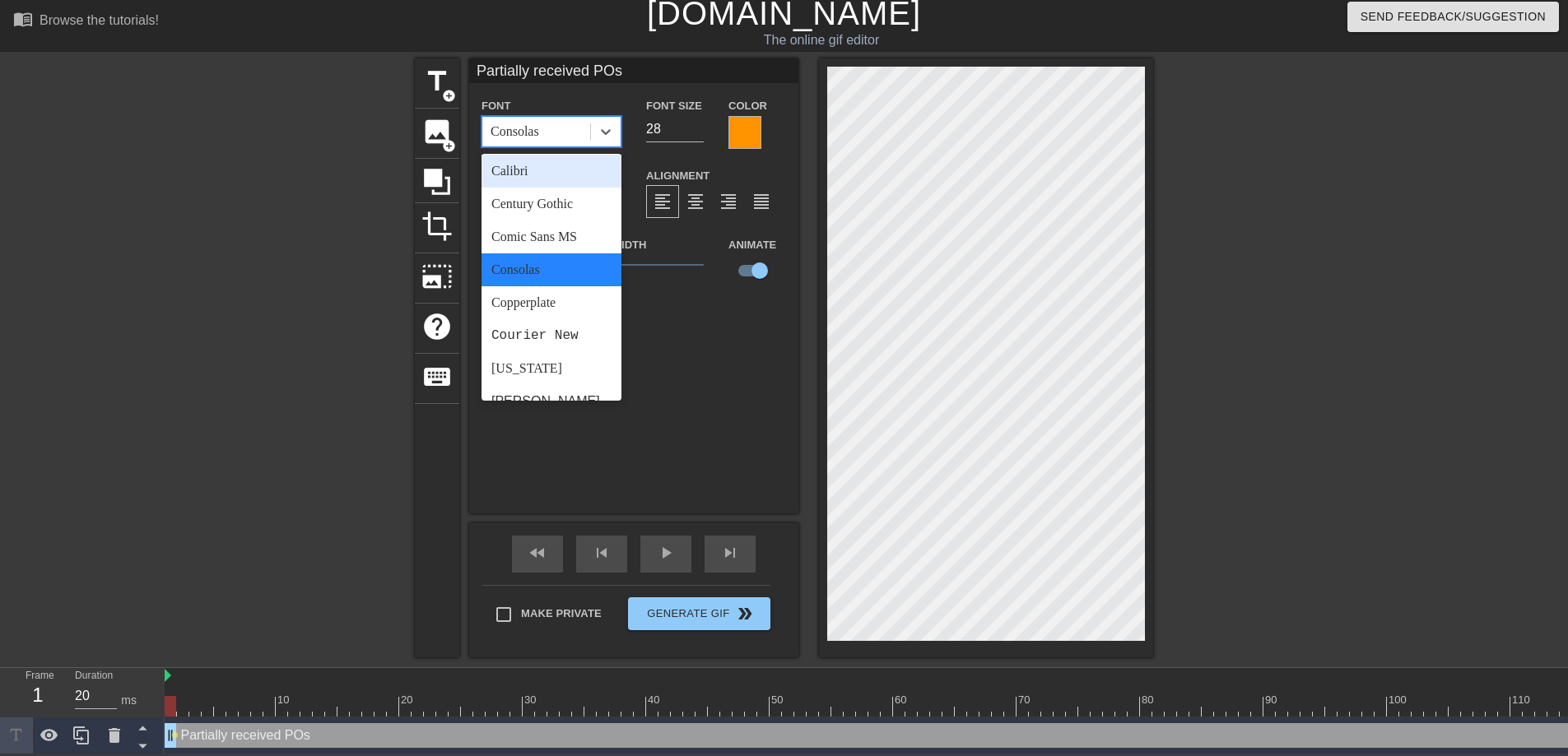
scroll to position [156, 0]
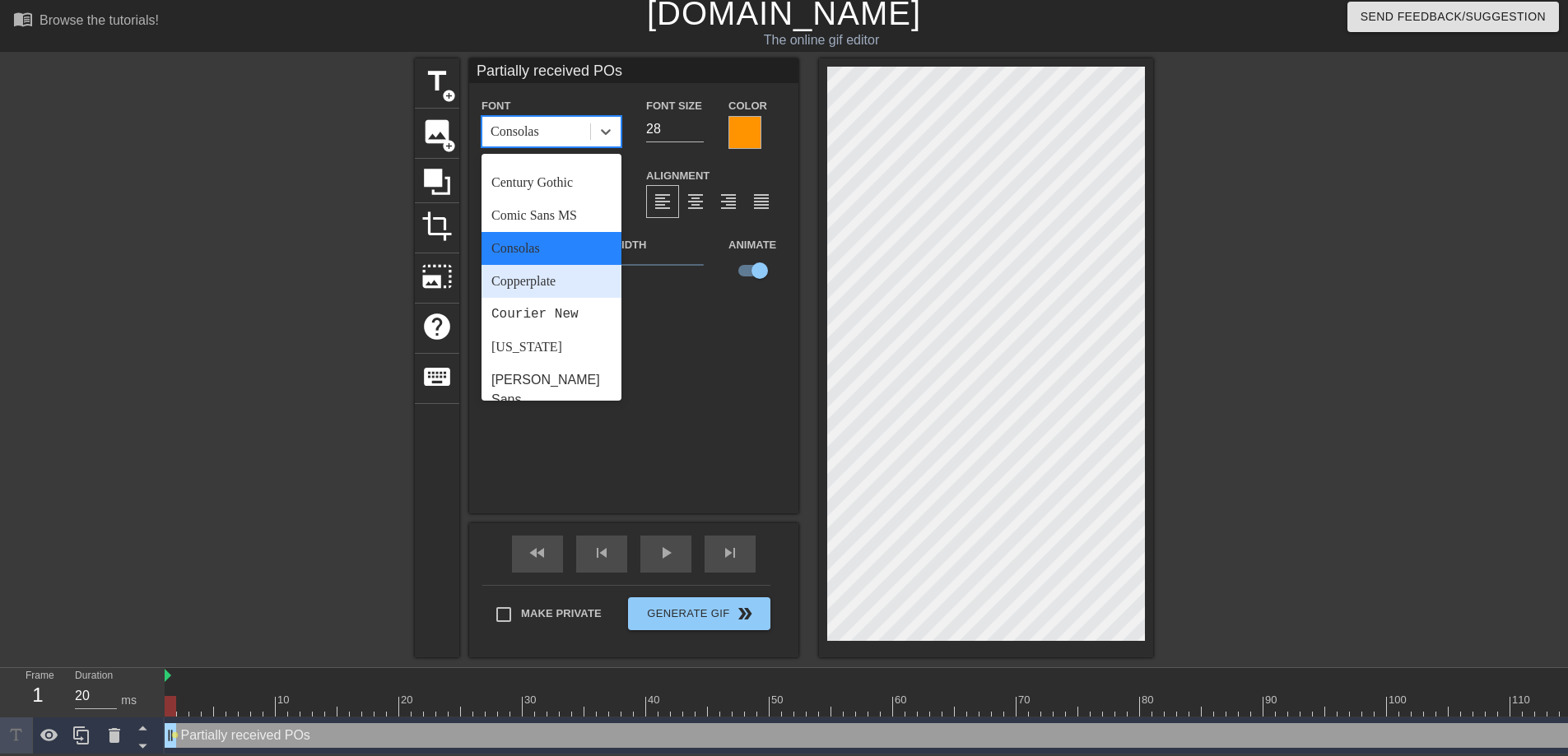
click at [571, 268] on div "Copperplate" at bounding box center [551, 281] width 140 height 33
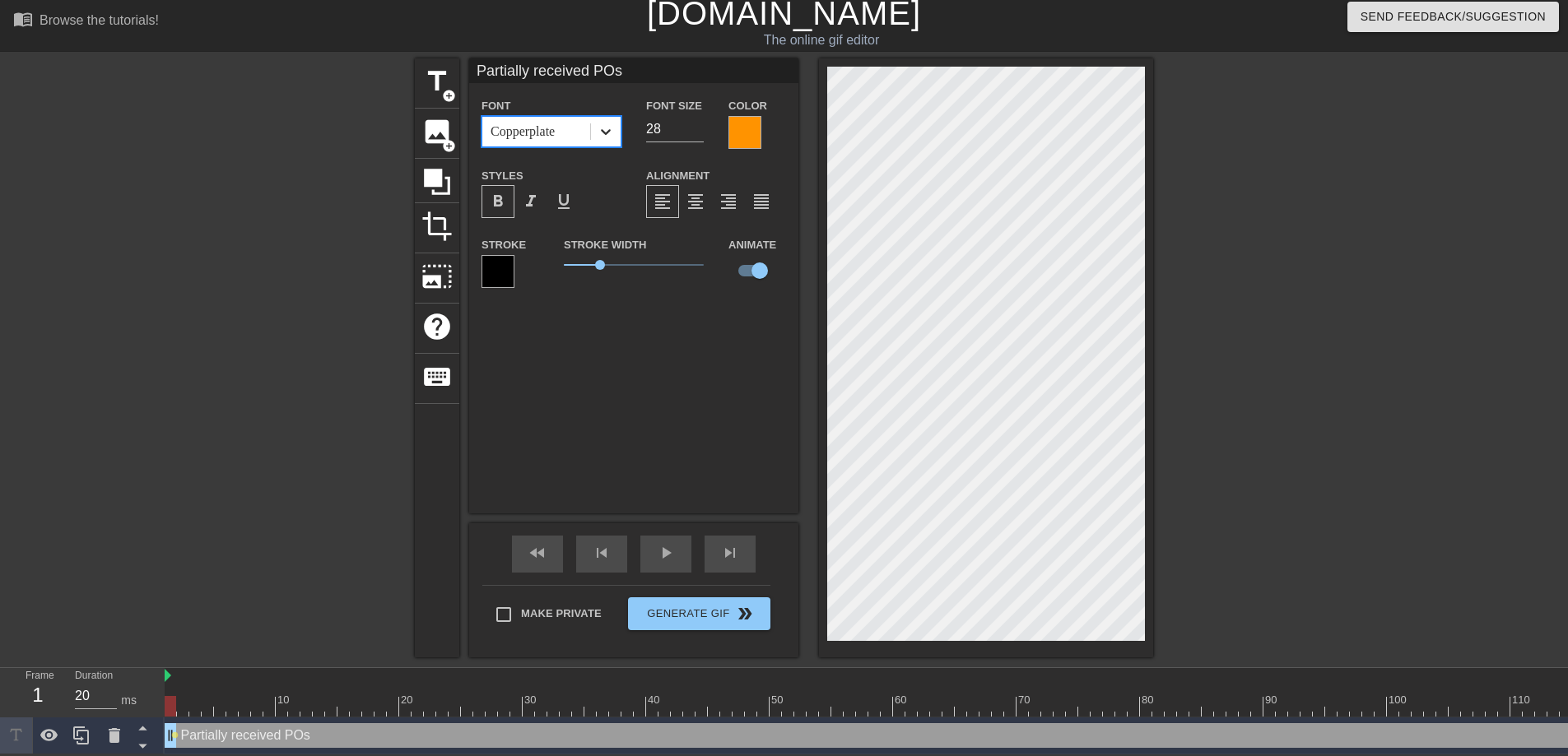
click at [601, 123] on icon at bounding box center [606, 132] width 17 height 17
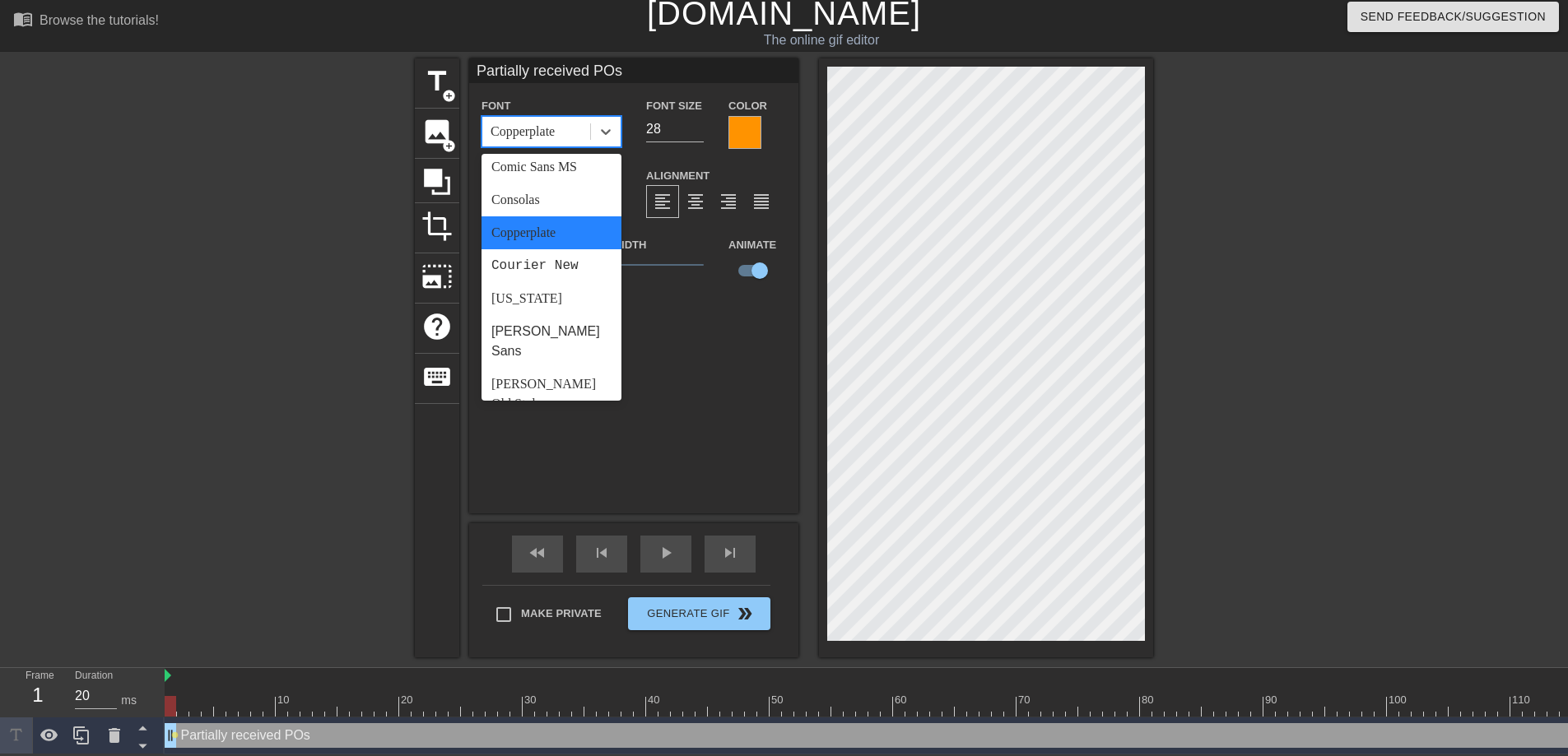
scroll to position [299, 0]
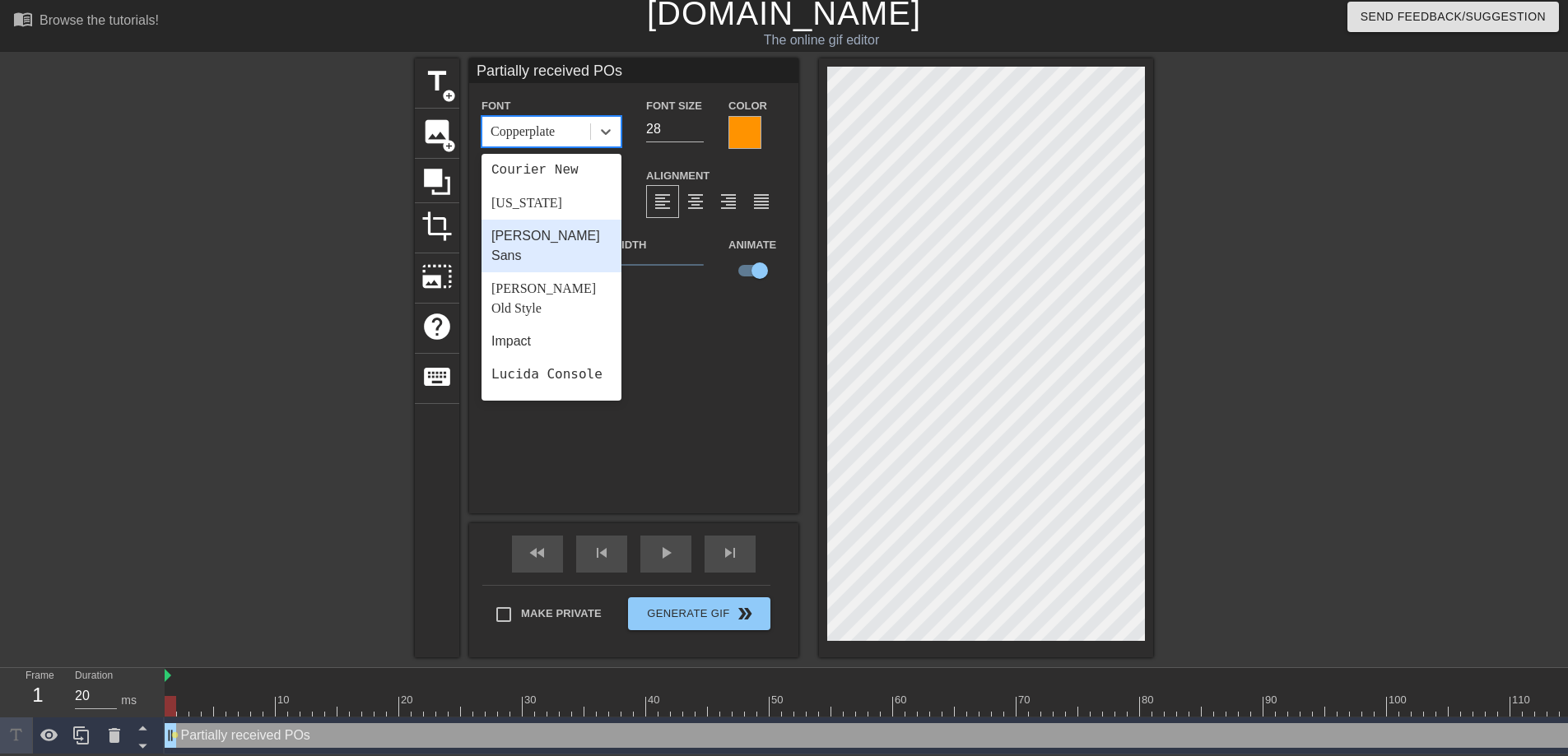
click at [545, 220] on div "Gill Sans" at bounding box center [551, 246] width 140 height 53
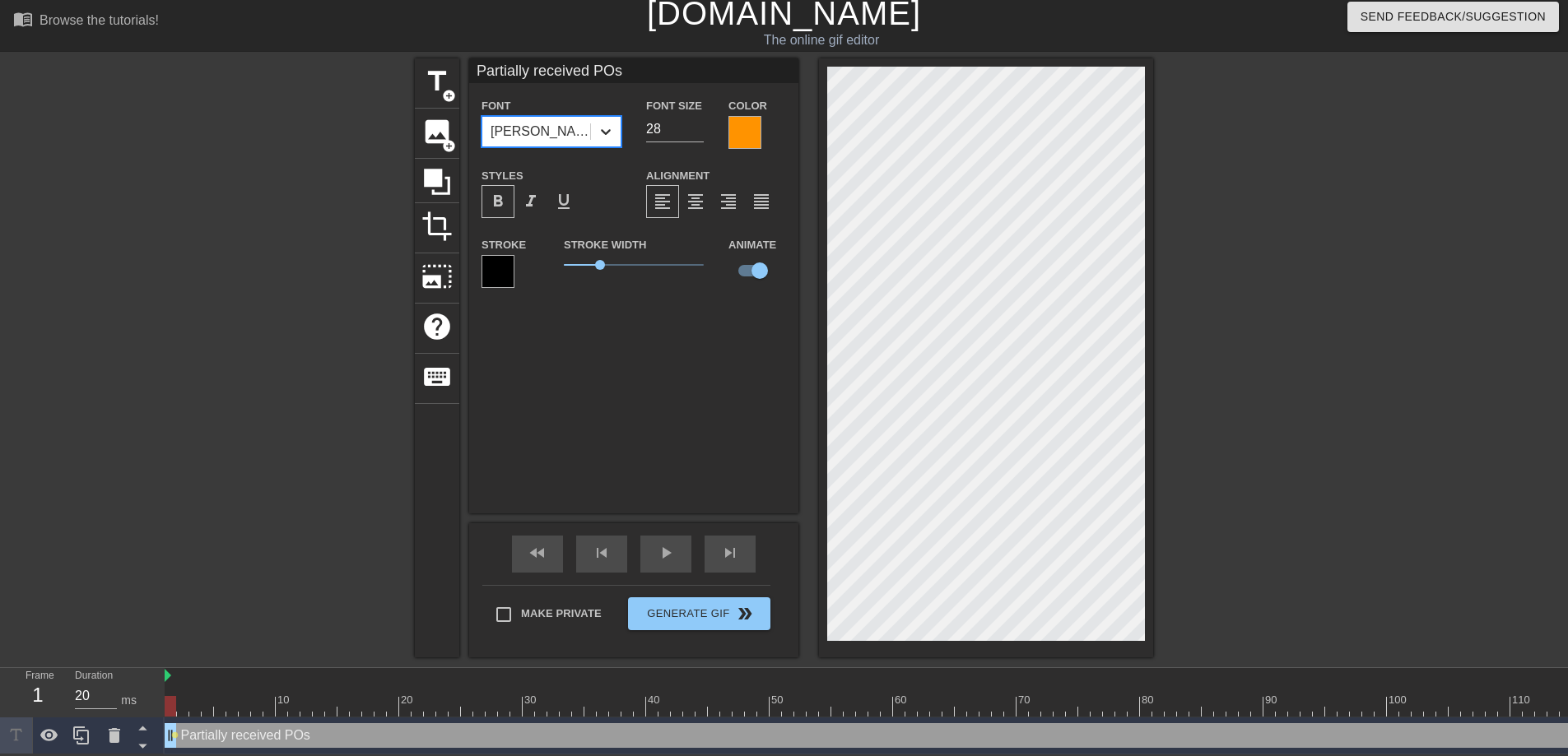
click at [619, 131] on div at bounding box center [605, 131] width 29 height 29
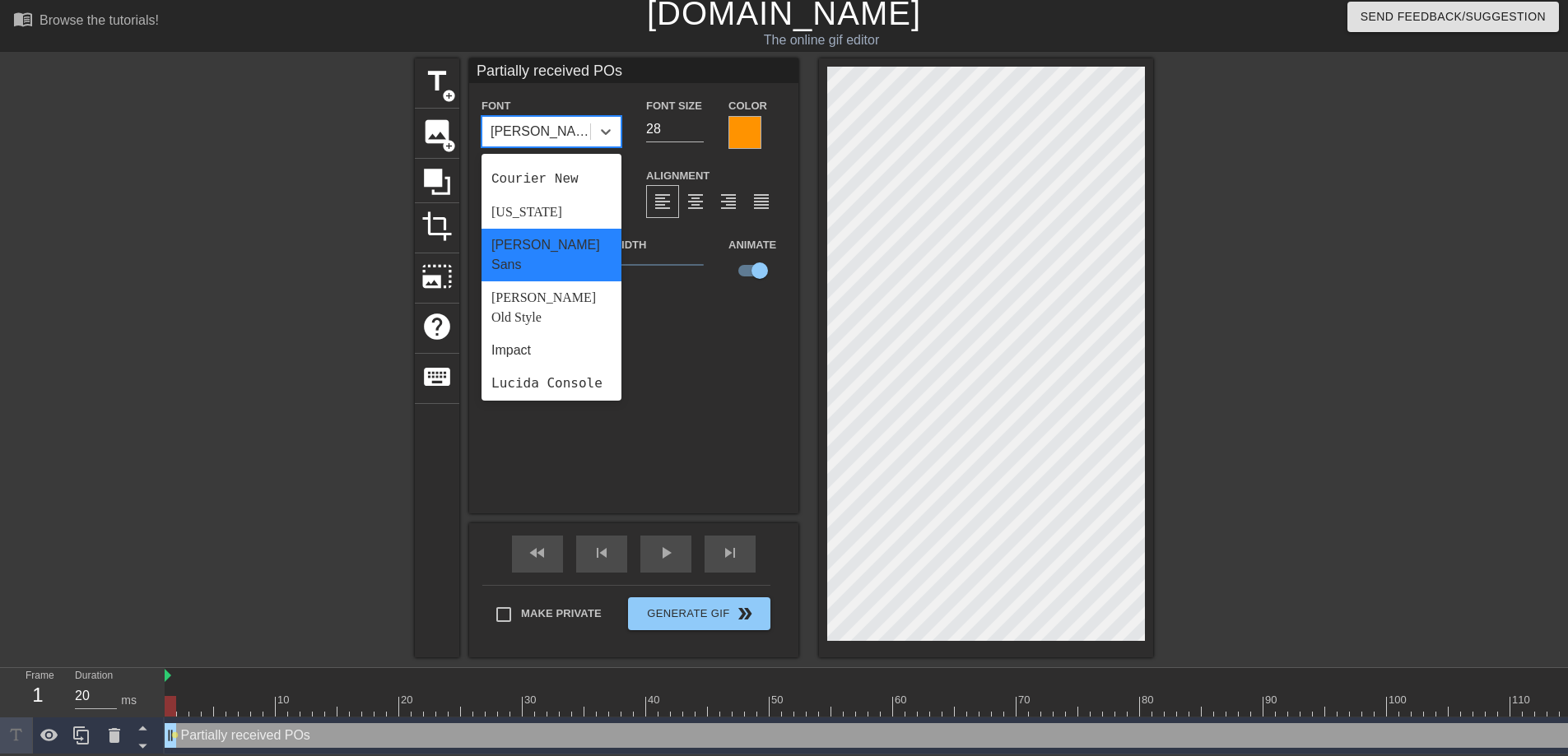
scroll to position [339, 0]
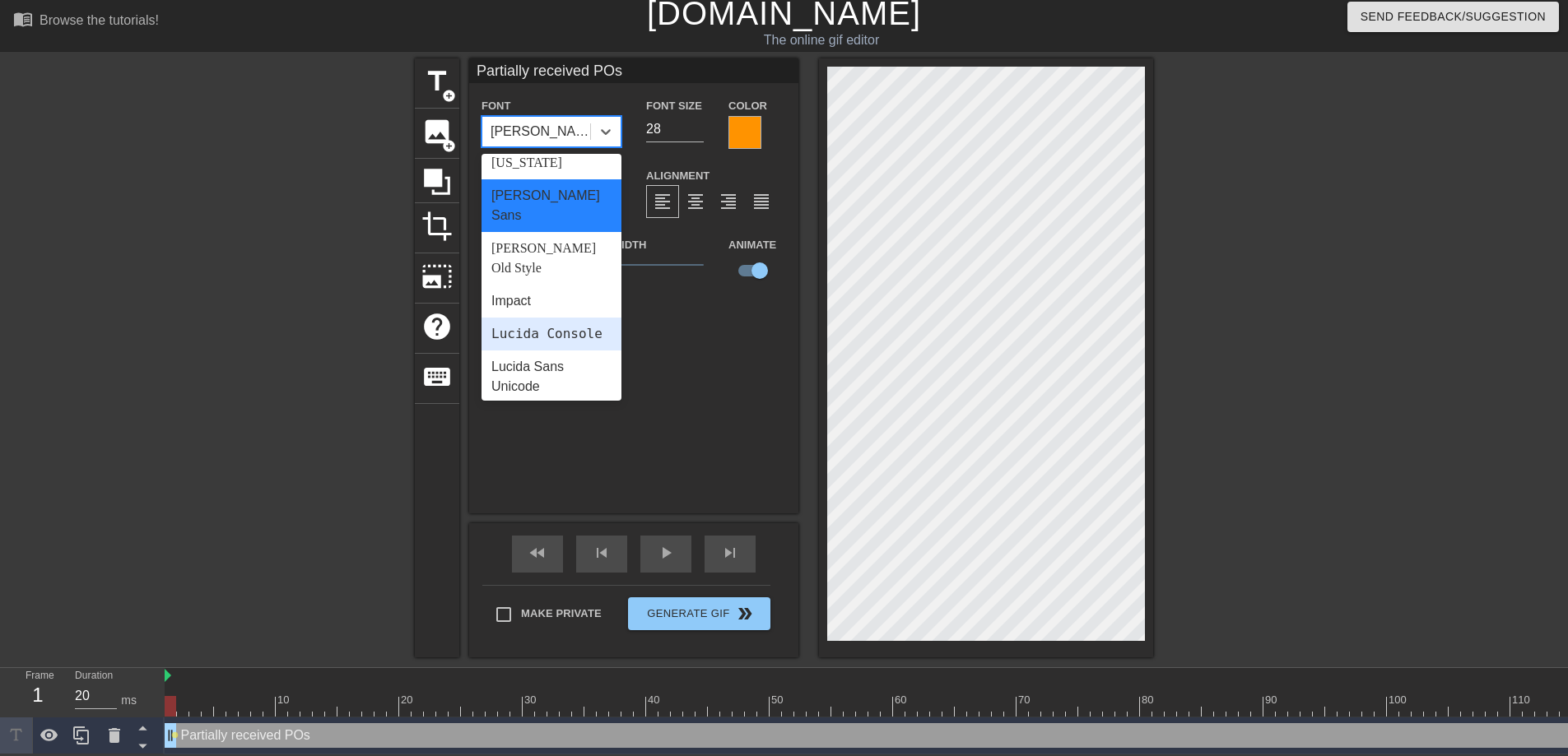
click at [543, 318] on div "Lucida Console" at bounding box center [551, 334] width 140 height 33
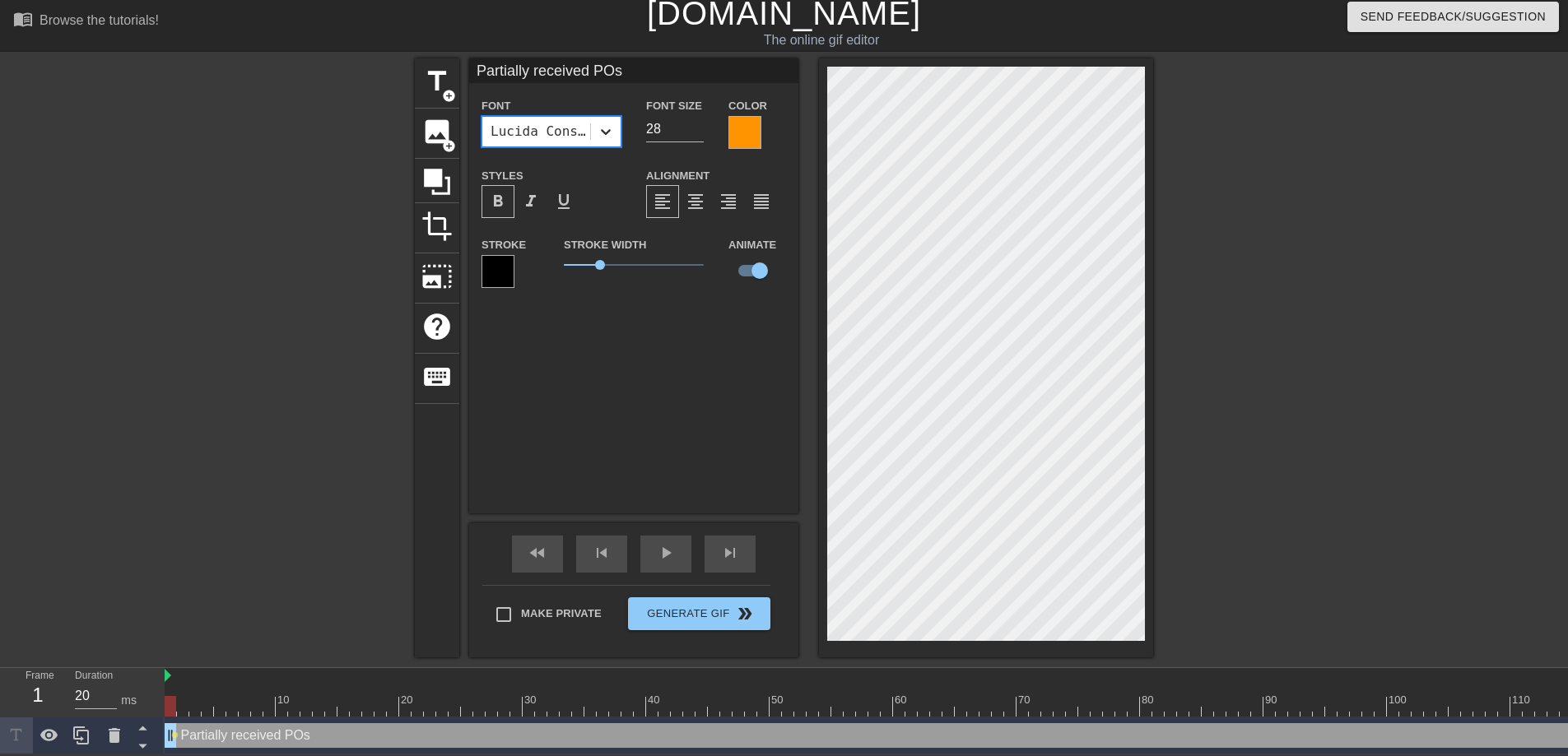
click at [590, 117] on div "Lucida Console" at bounding box center [551, 131] width 140 height 31
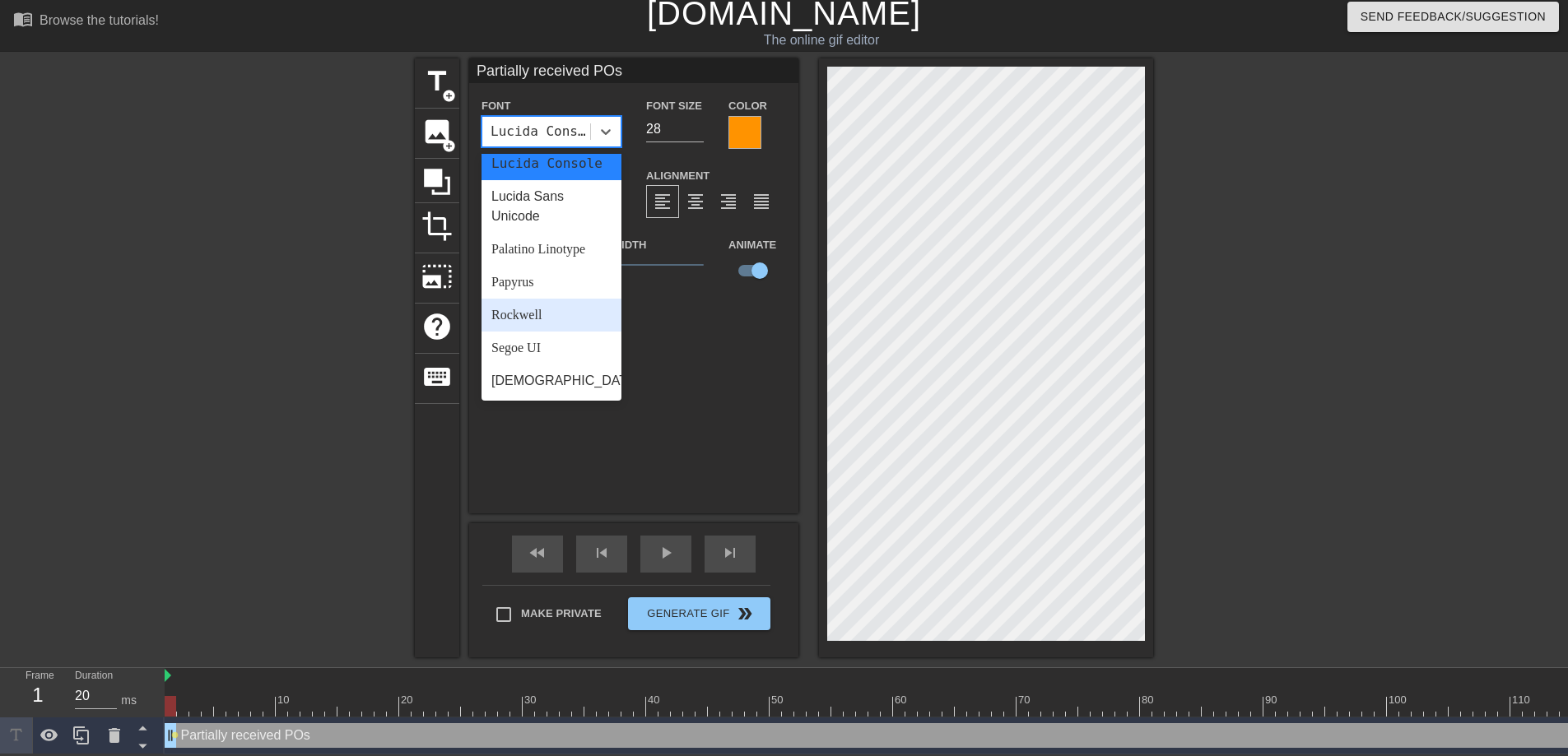
scroll to position [589, 0]
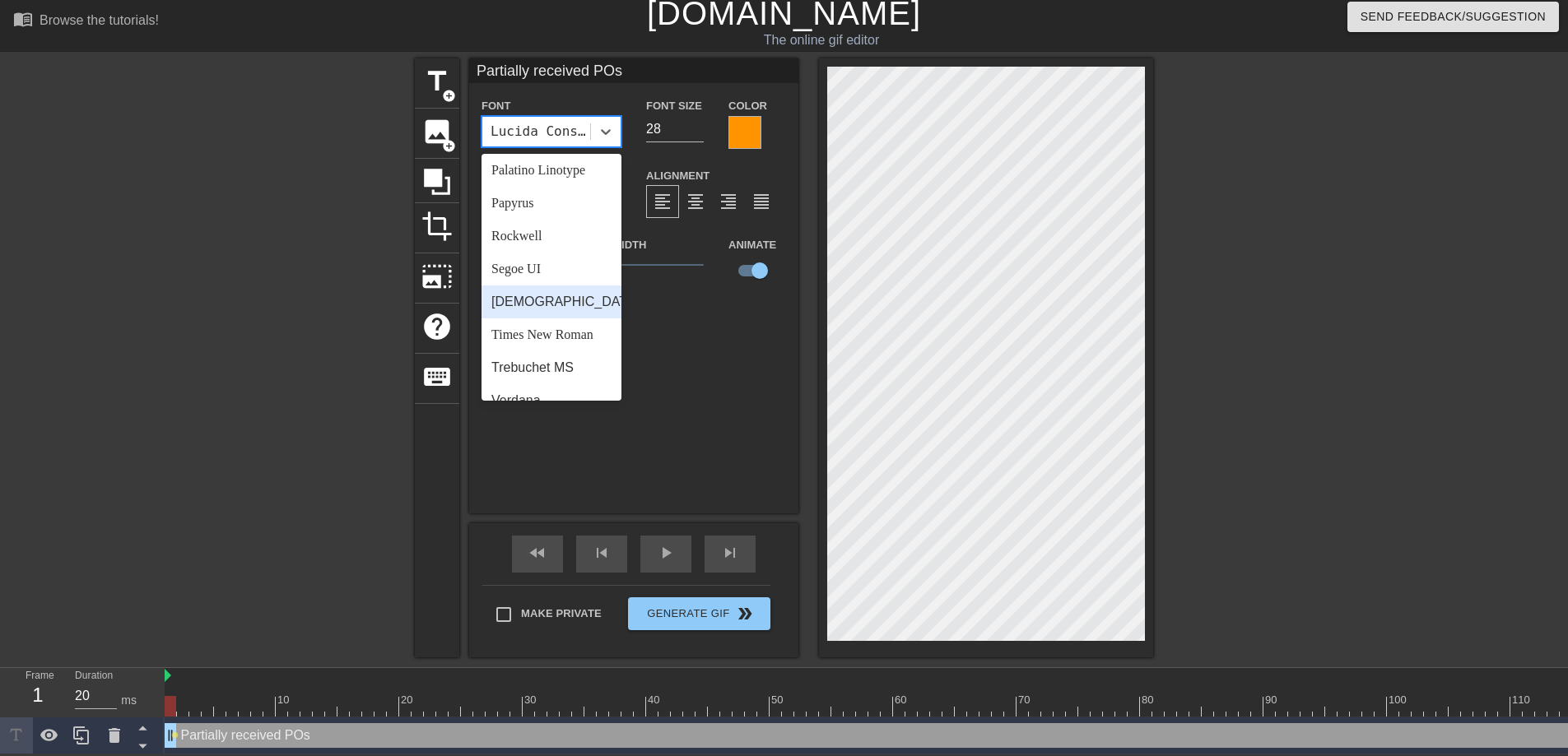
click at [524, 286] on div "Tahoma" at bounding box center [551, 302] width 140 height 33
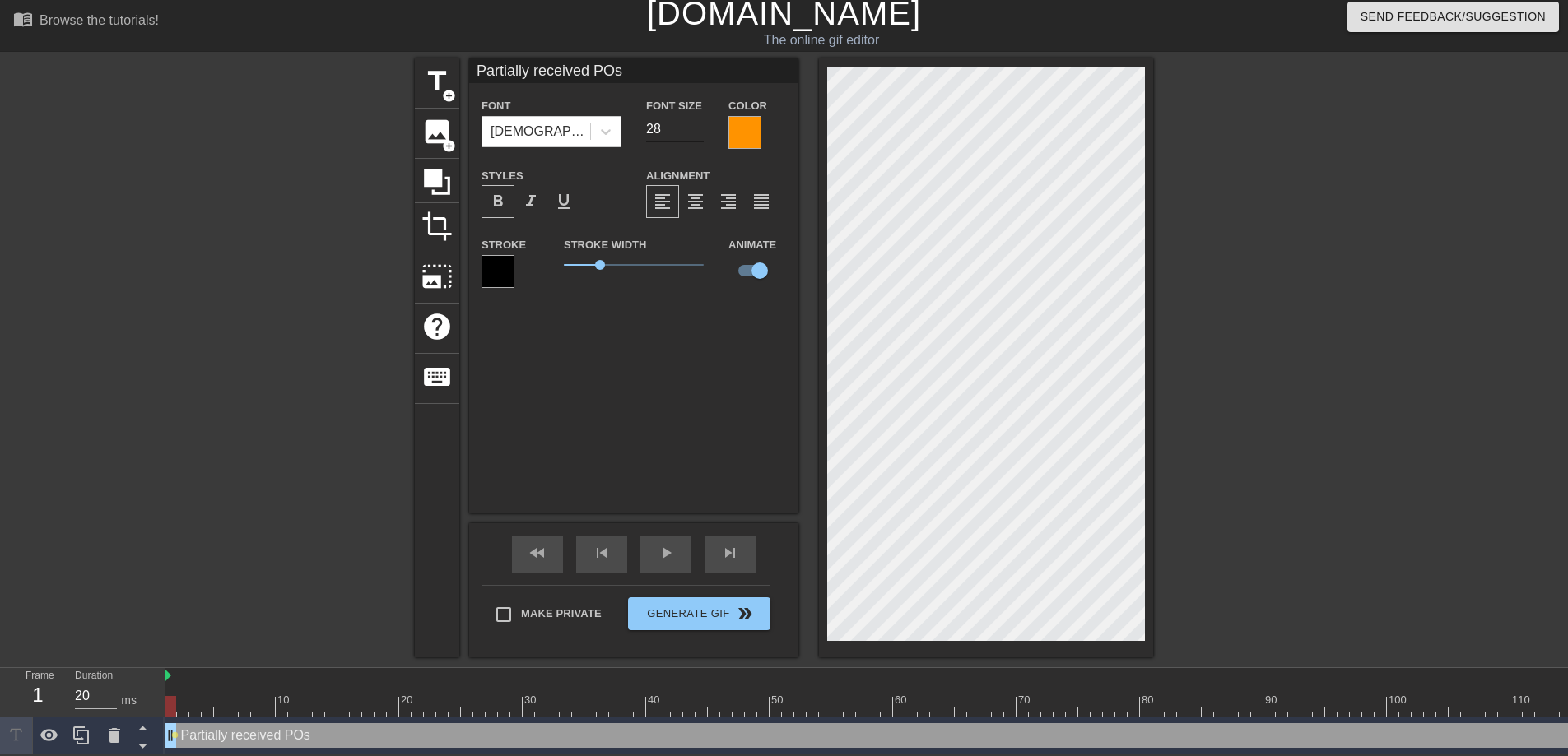
click at [673, 116] on input "28" at bounding box center [675, 128] width 58 height 26
click at [698, 116] on input "29" at bounding box center [675, 128] width 58 height 26
click at [698, 116] on input "30" at bounding box center [675, 128] width 58 height 26
click at [698, 116] on input "31" at bounding box center [675, 128] width 58 height 26
click at [698, 116] on input "32" at bounding box center [675, 128] width 58 height 26
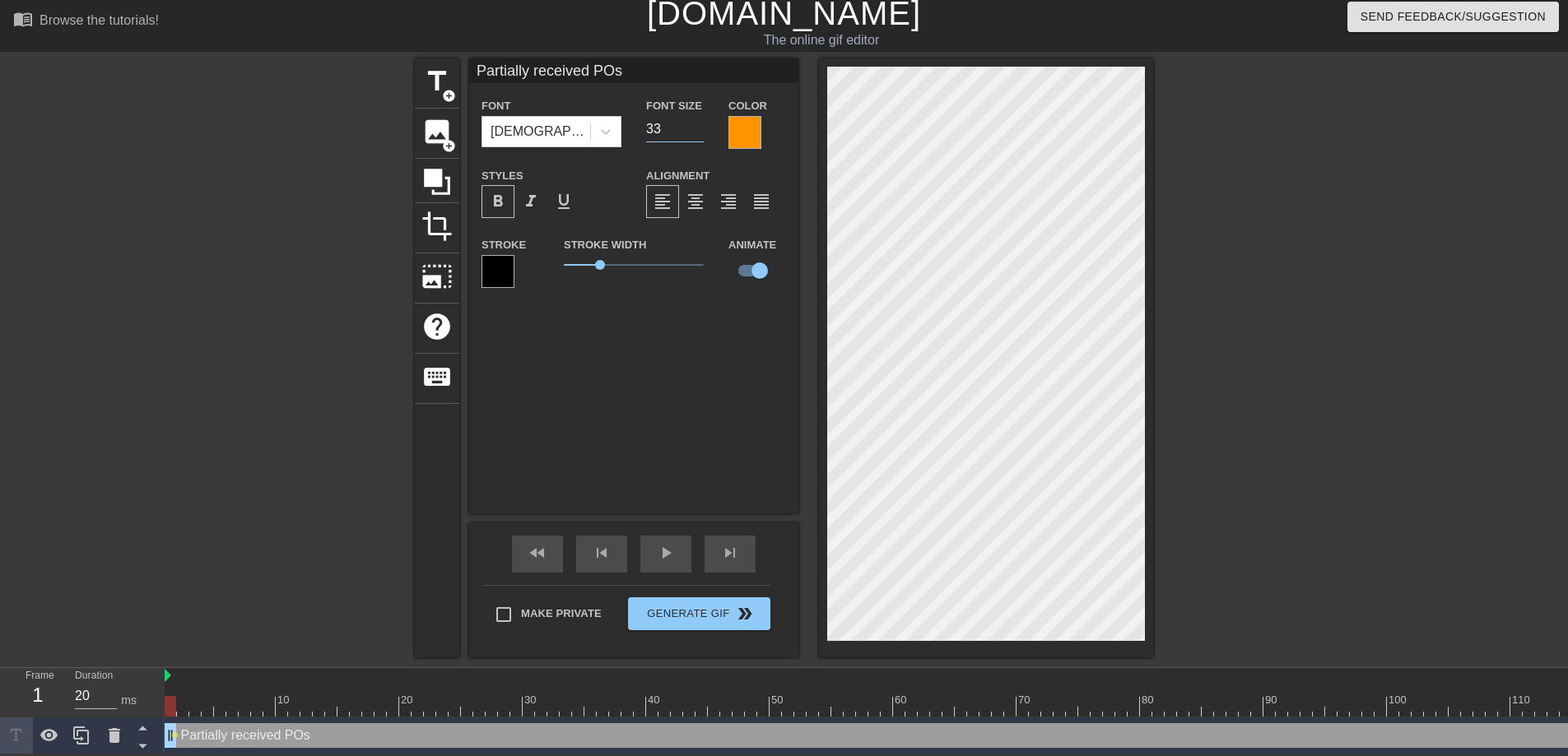
click at [698, 116] on input "33" at bounding box center [675, 128] width 58 height 26
type input "34"
click at [698, 116] on input "34" at bounding box center [675, 128] width 58 height 26
type input "Partially received POs"
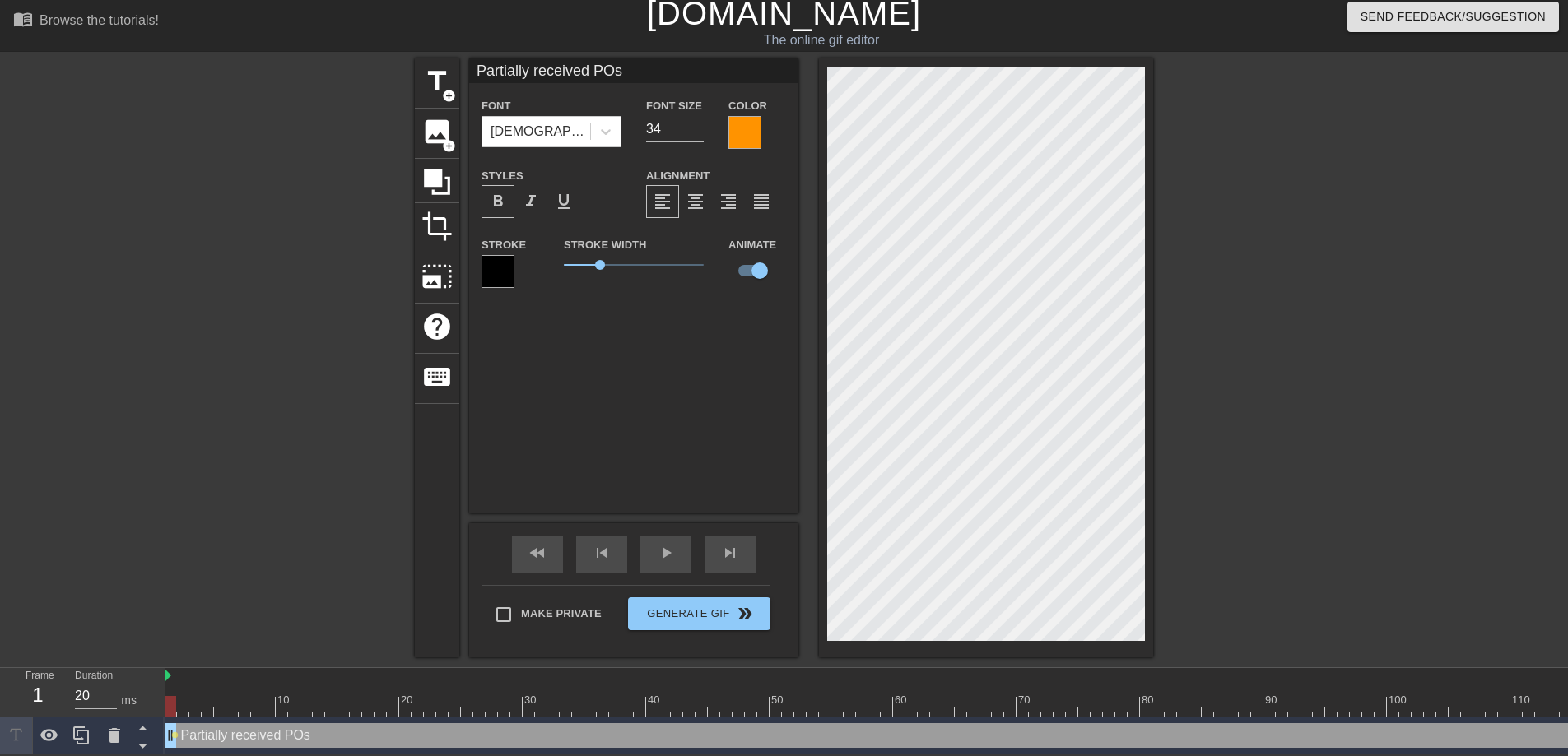
scroll to position [3, 3]
type textarea "Partially received POs"
click at [684, 204] on div "format_align_center" at bounding box center [695, 201] width 33 height 33
drag, startPoint x: 602, startPoint y: 256, endPoint x: 631, endPoint y: 259, distance: 29.2
click at [631, 260] on span "2.4" at bounding box center [631, 265] width 10 height 10
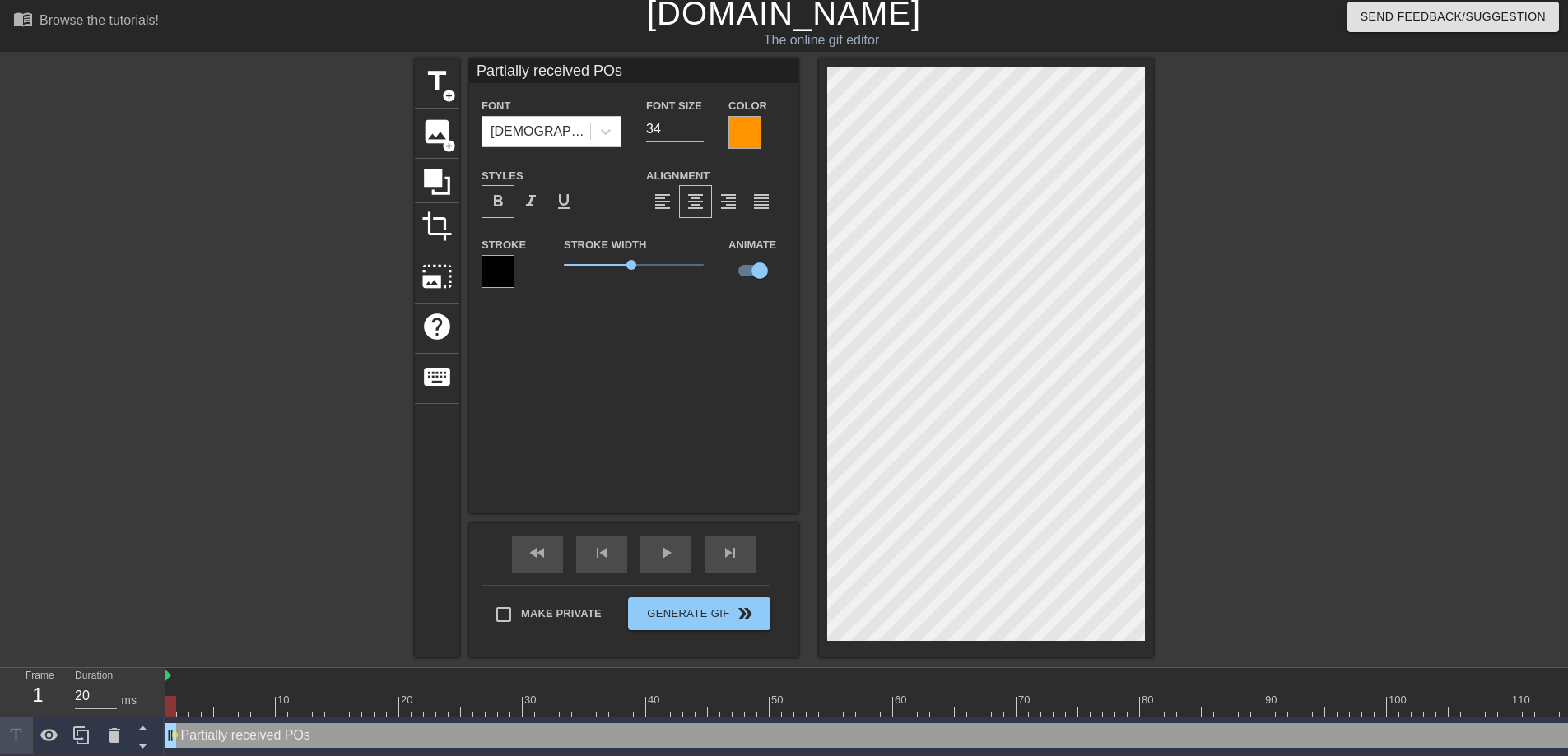
click at [745, 116] on div at bounding box center [745, 132] width 33 height 33
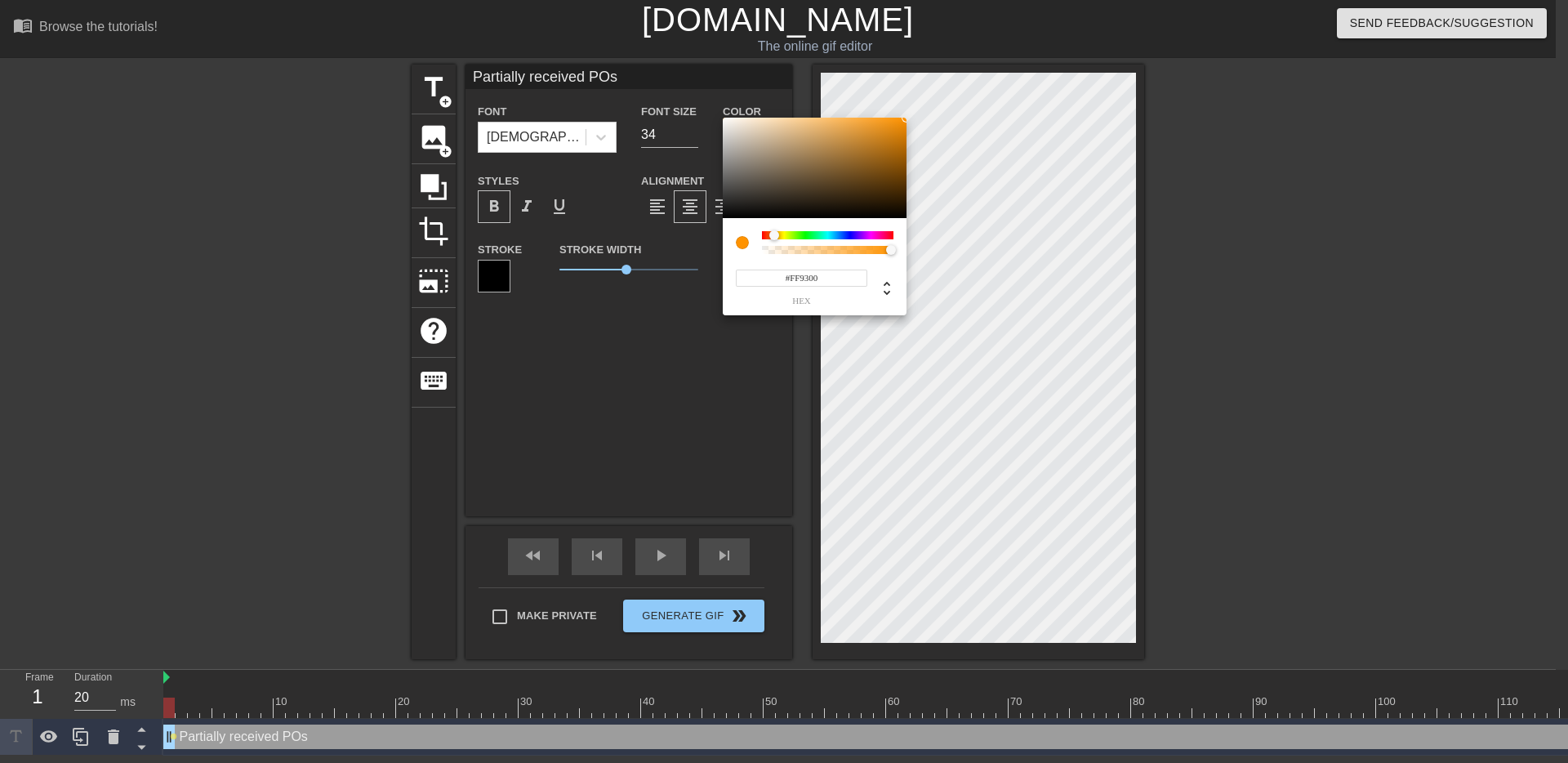
type input "Partially received POs"
type input "#403A31"
type input "Partially received POs"
type input "#5D564A"
type input "Partially received POs"
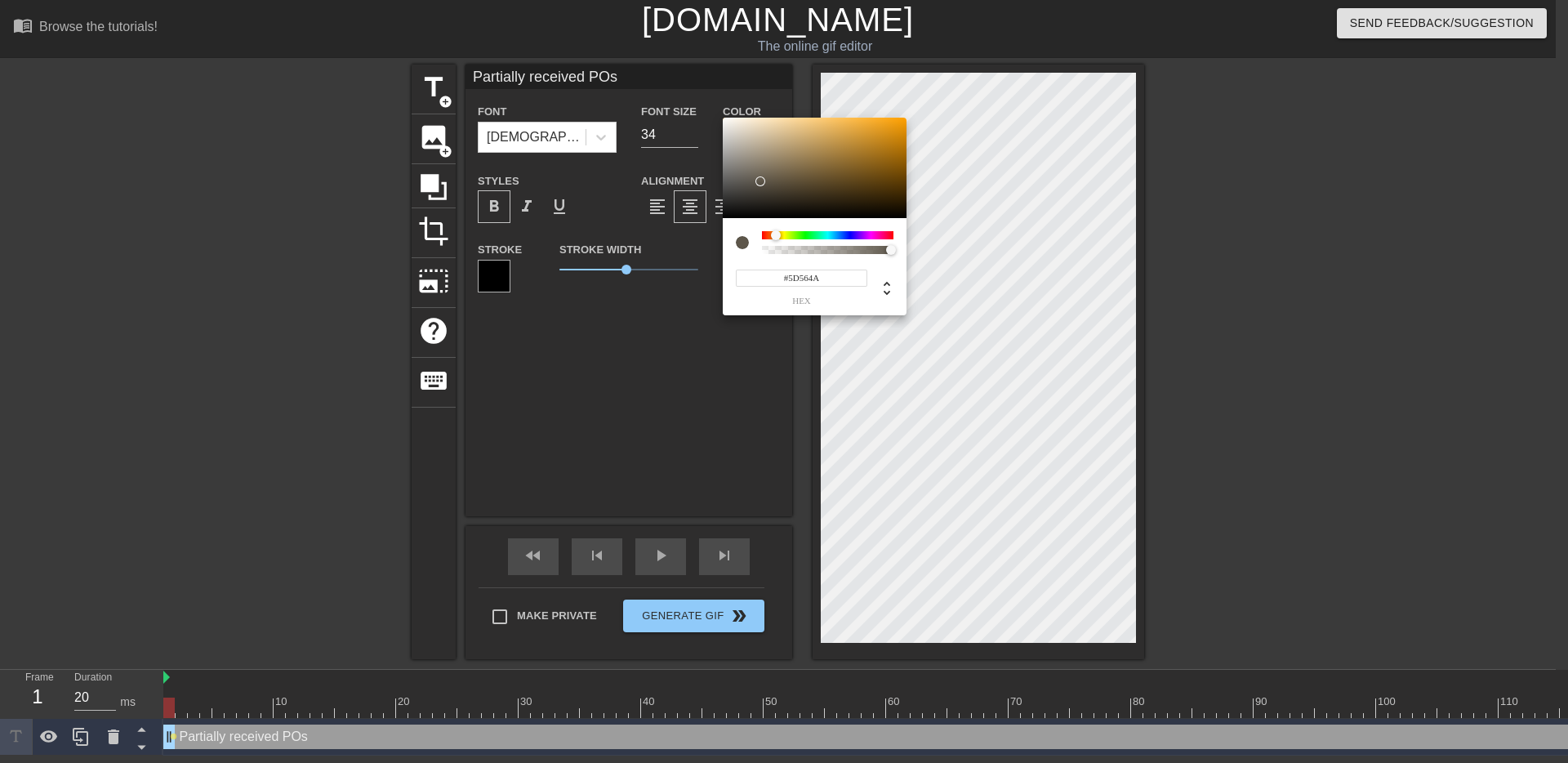
type input "#80796C"
type input "Partially received POs"
type input "#9D978D"
type input "Partially received POs"
type input "#9F9990"
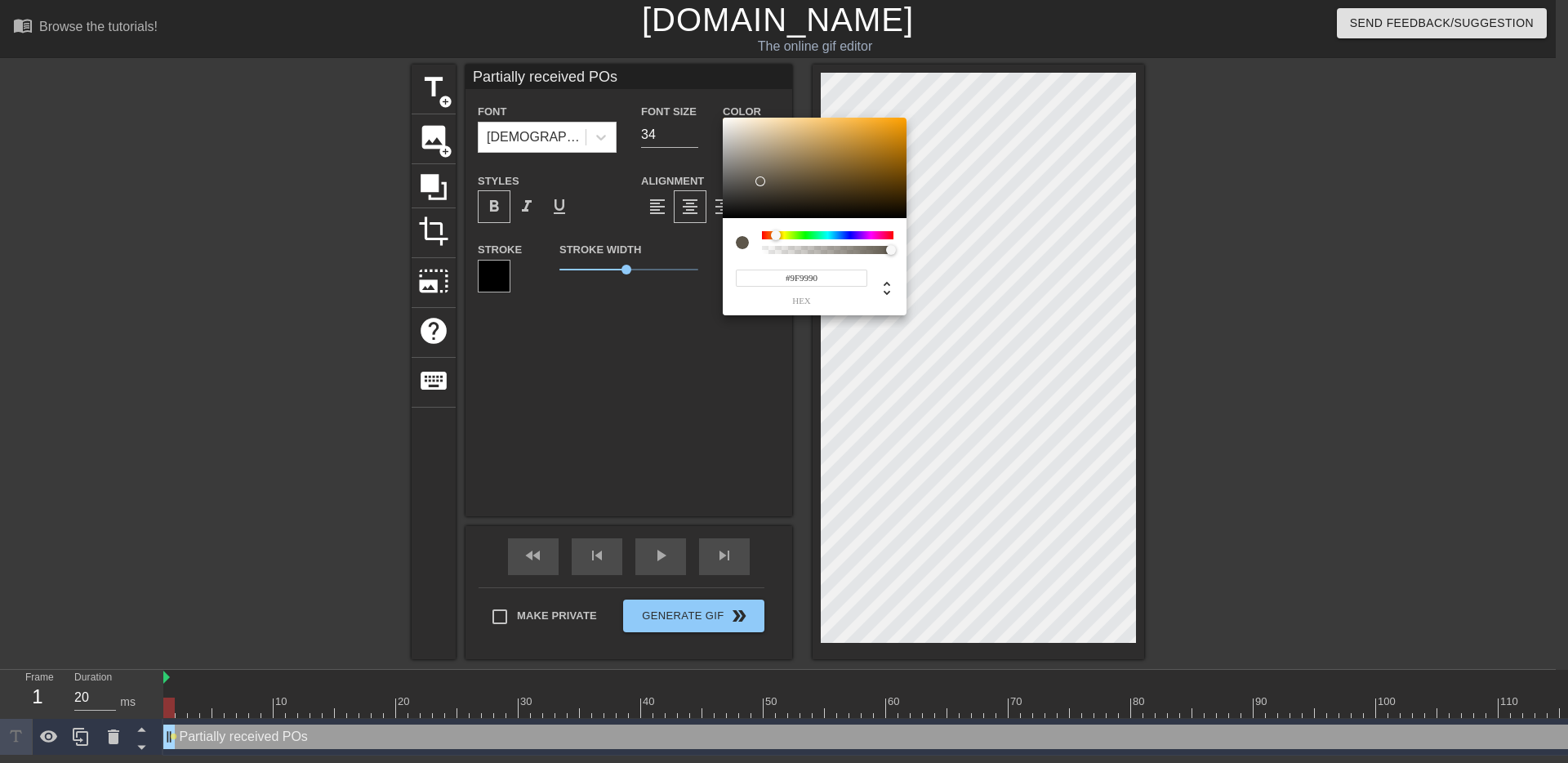
type input "Partially received POs"
type input "#A39D94"
type input "Partially received POs"
type input "#C0BBB4"
type input "Partially received POs"
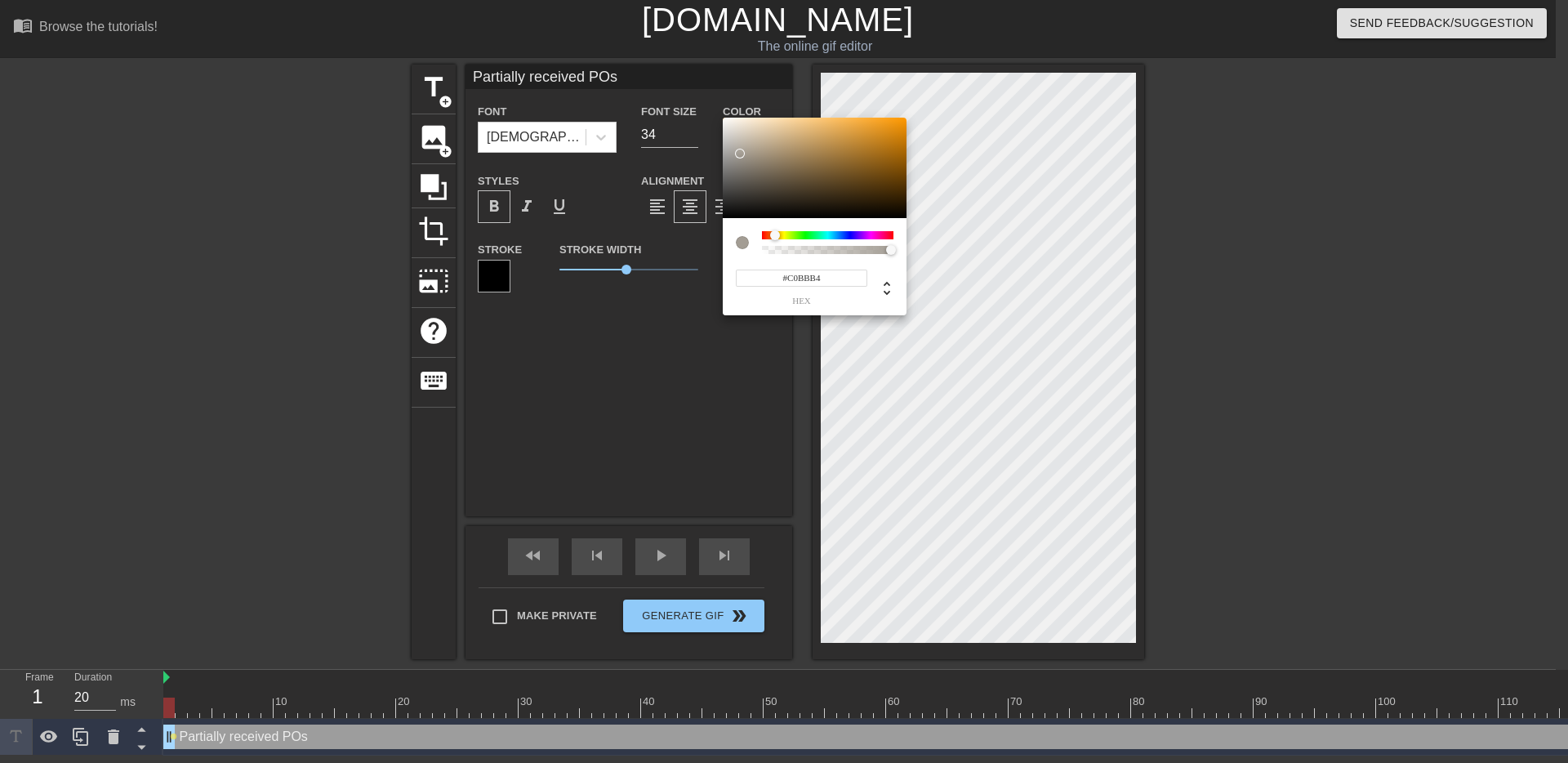
type input "#D9D6D3"
type input "Partially received POs"
type input "#DBD9D6"
type input "Partially received POs"
type input "#DFDDDB"
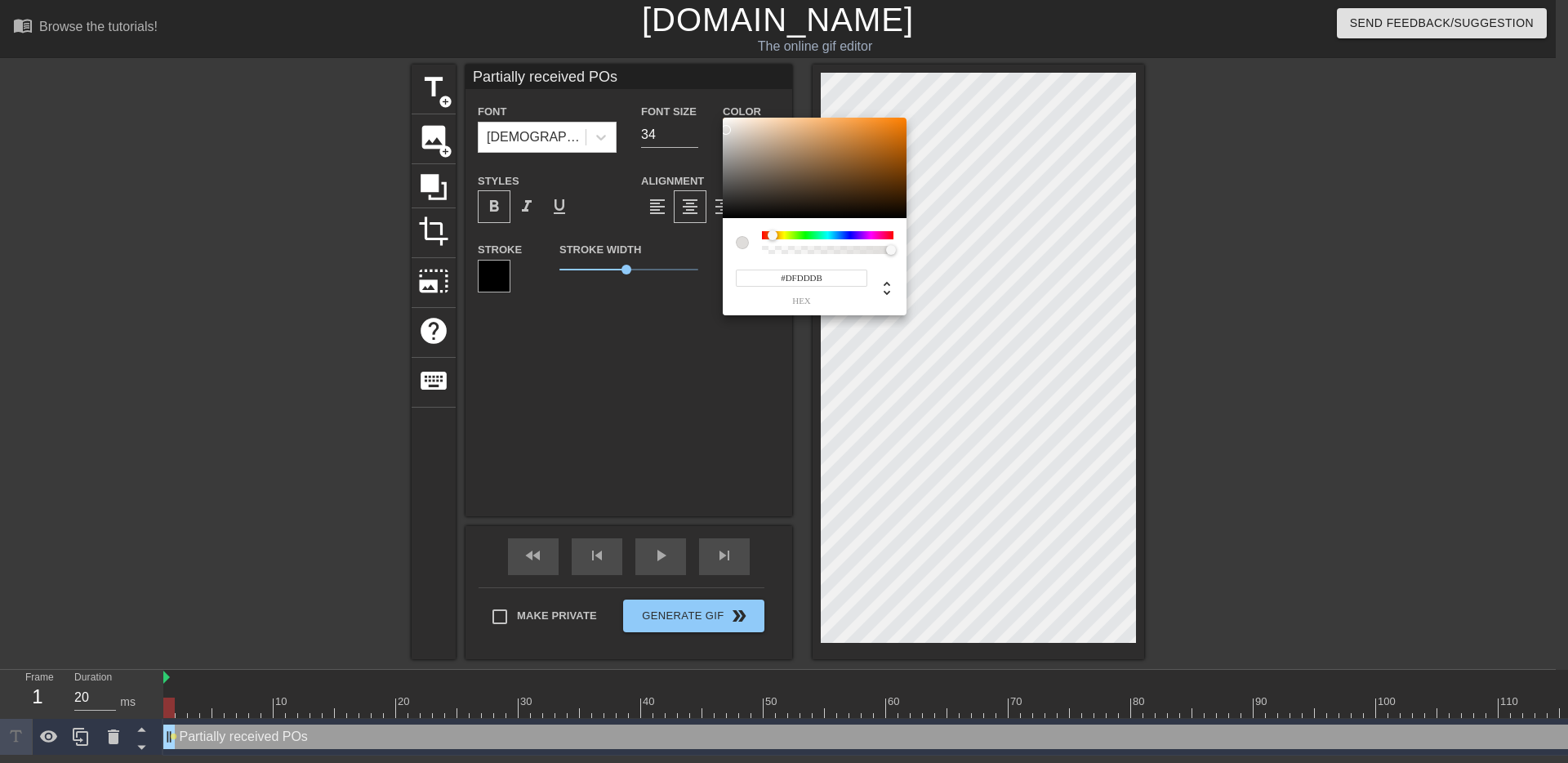
type input "Partially received POs"
type input "#E3E2E0"
type input "Partially received POs"
type input "#E9C782"
type input "Partially received POs"
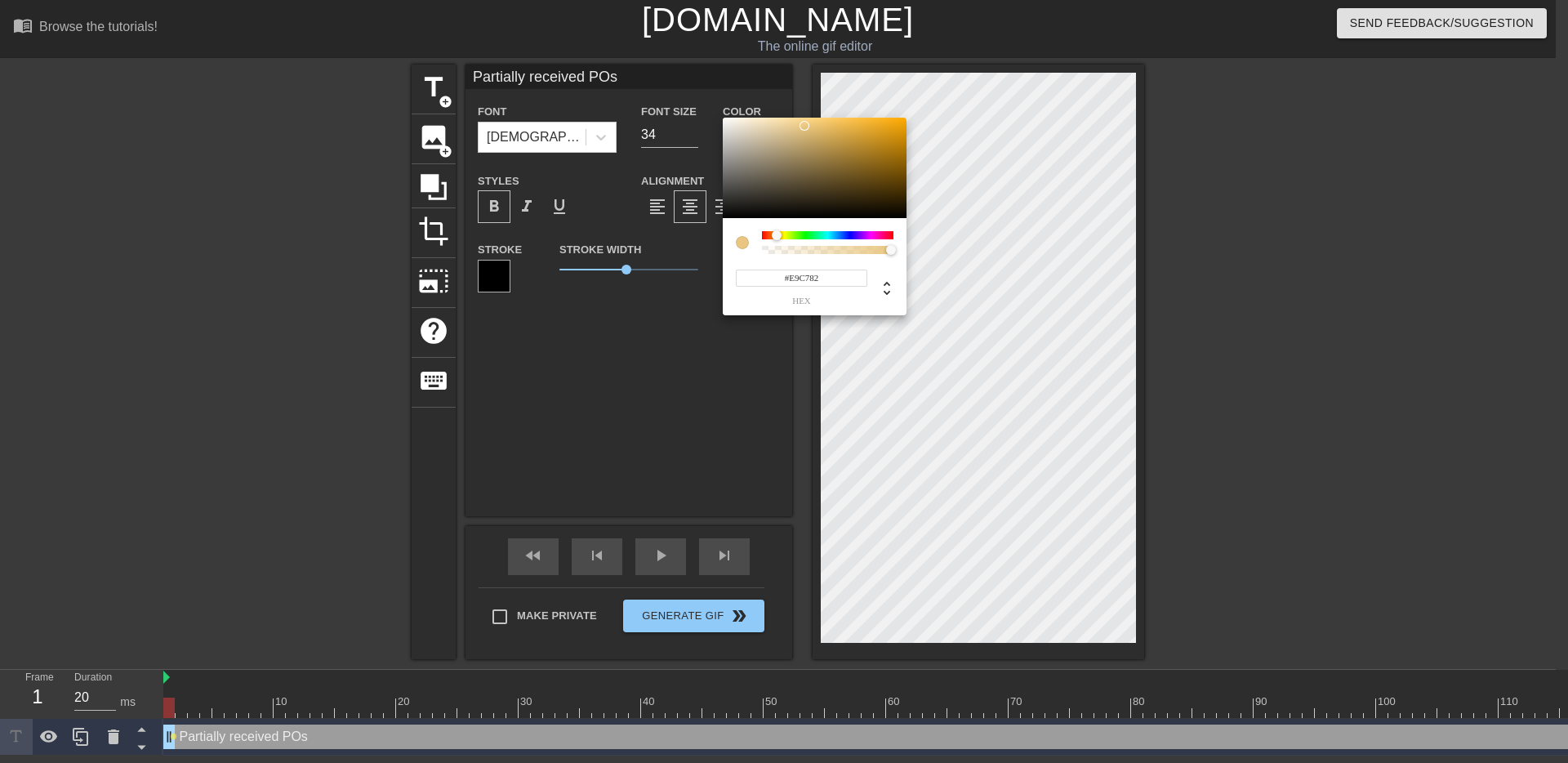
type input "#EBC983"
type input "Partially received POs"
type input "#EDCB84"
type input "Partially received POs"
type input "#EDEDED"
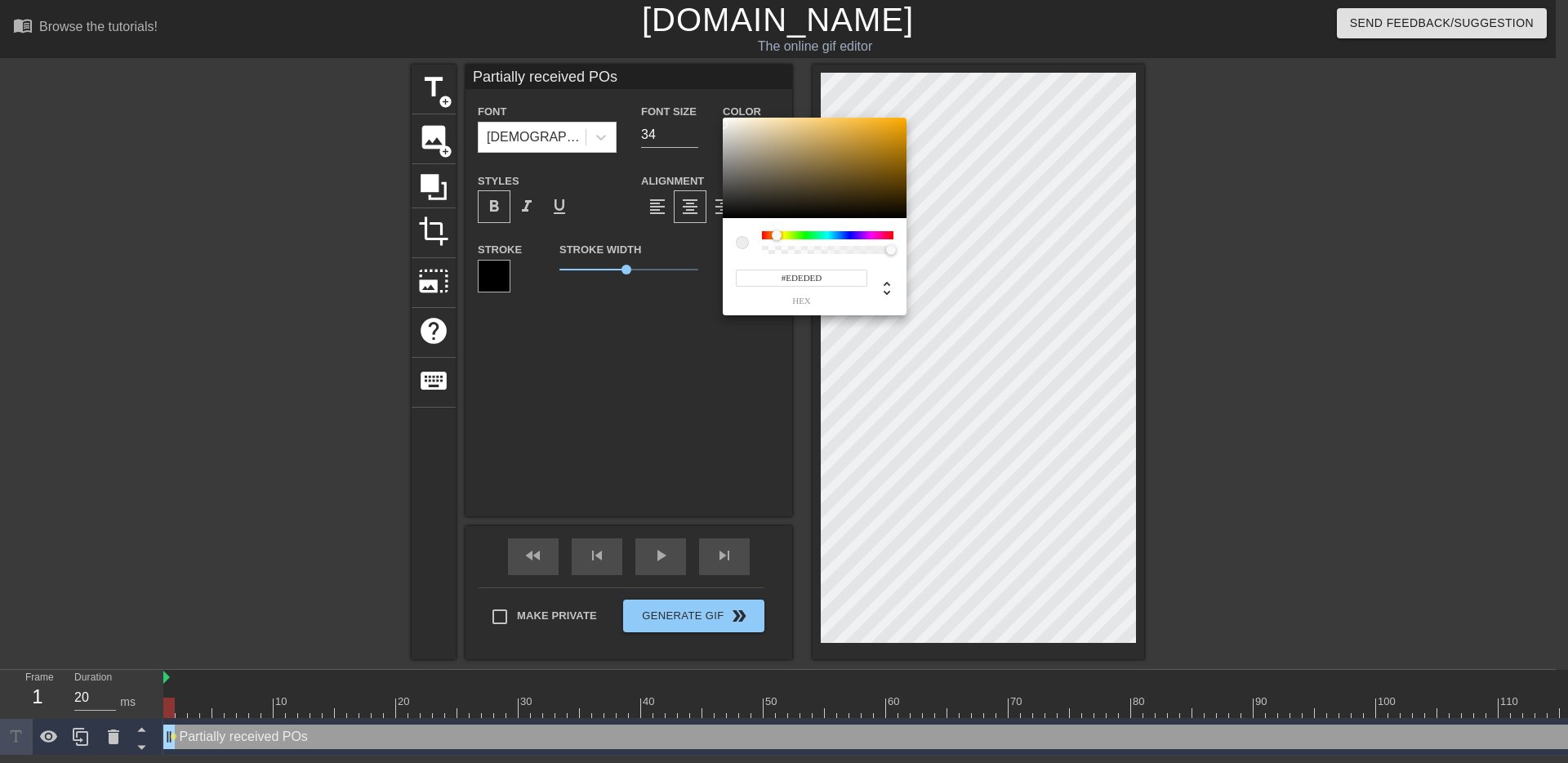
type input "Partially received POs"
type input "#E9C882"
type input "Partially received POs"
type input "#E7C681"
type input "Partially received POs"
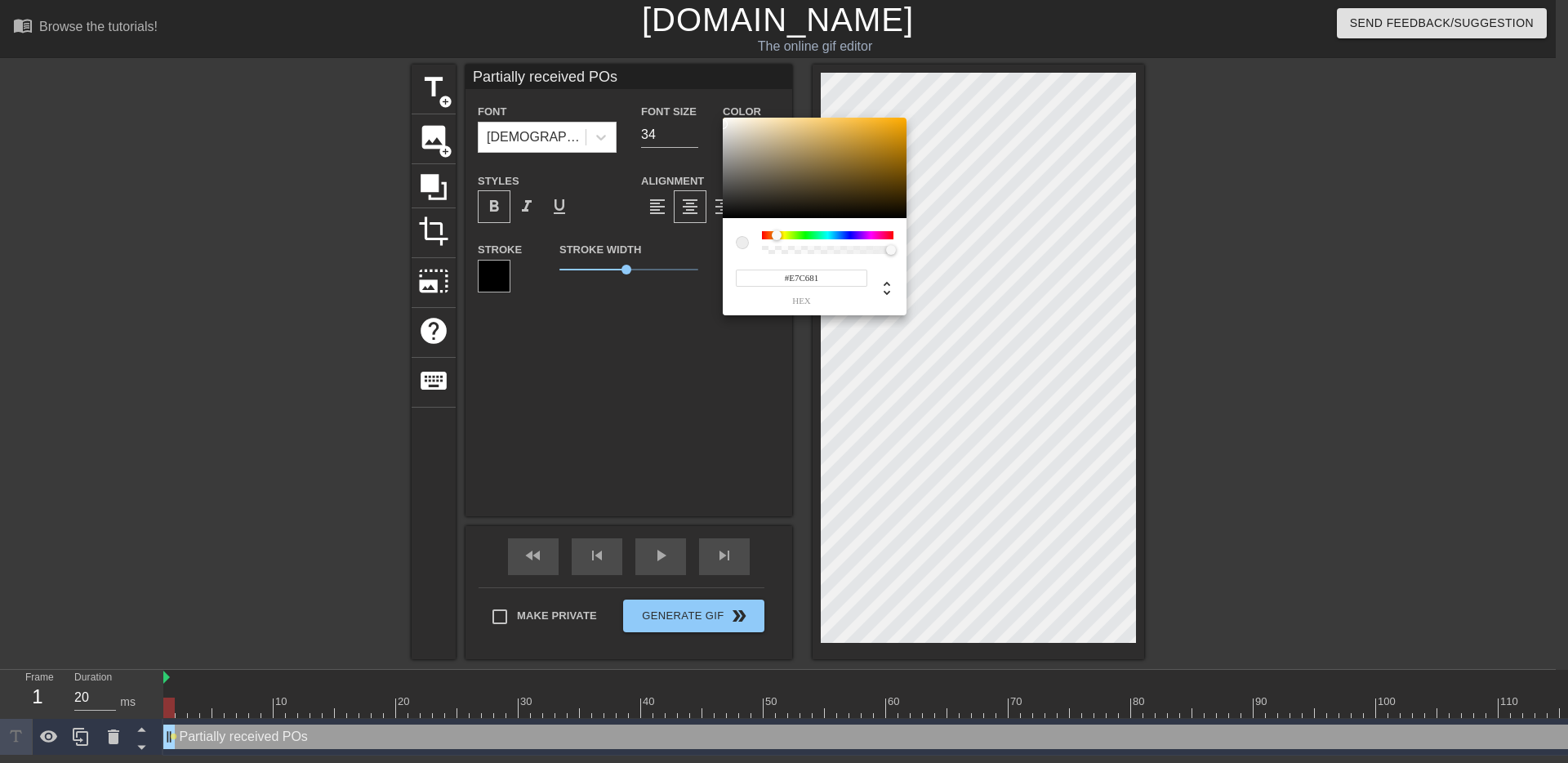
type input "#E5C47F"
type input "Partially received POs"
type input "#E7C681"
type input "Partially received POs"
type input "#F6D289"
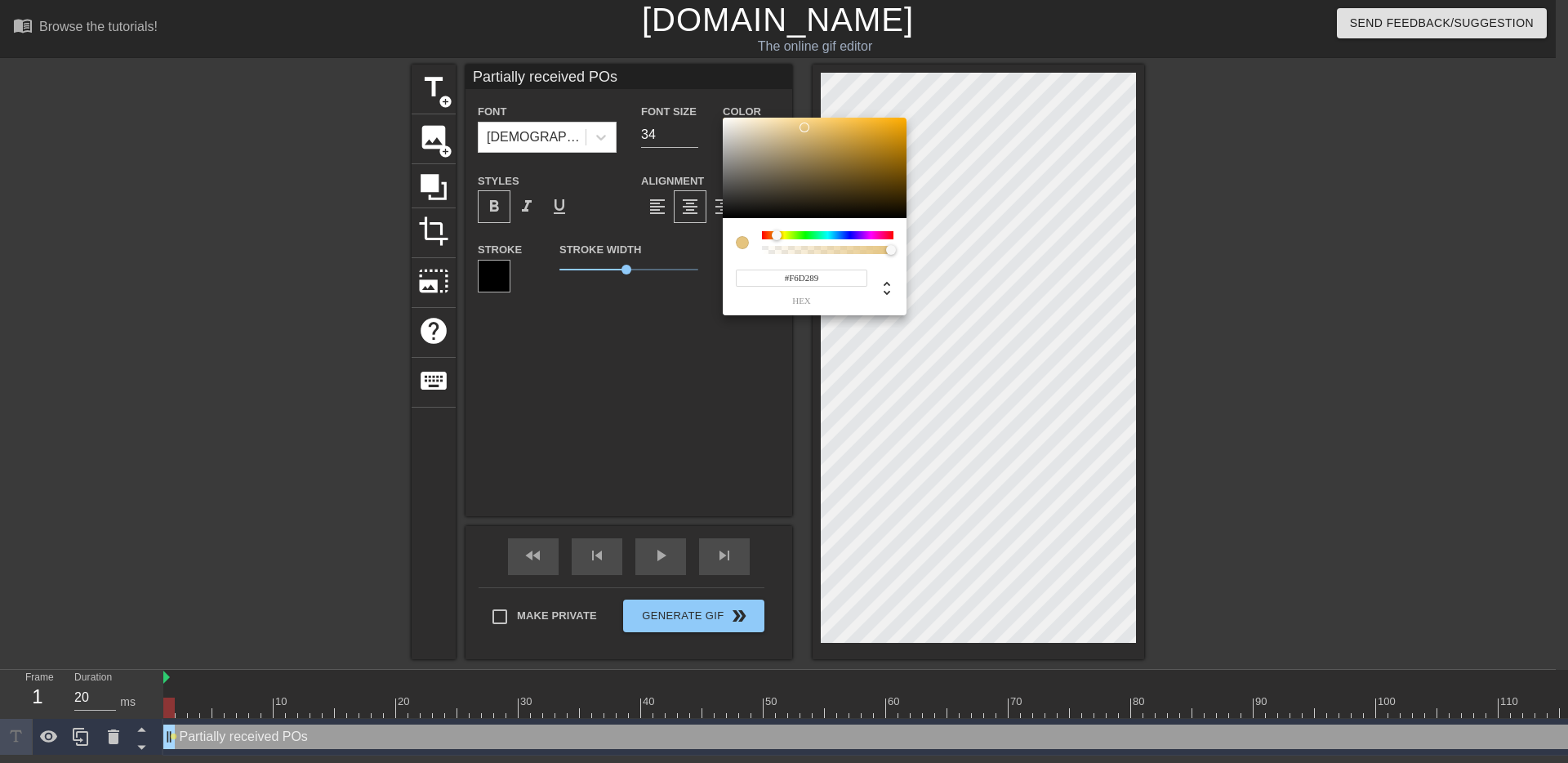
type input "Partially received POs"
type input "#FFDA8E"
type input "Partially received POs"
type input "#FFFFFF"
type input "Partially received POs"
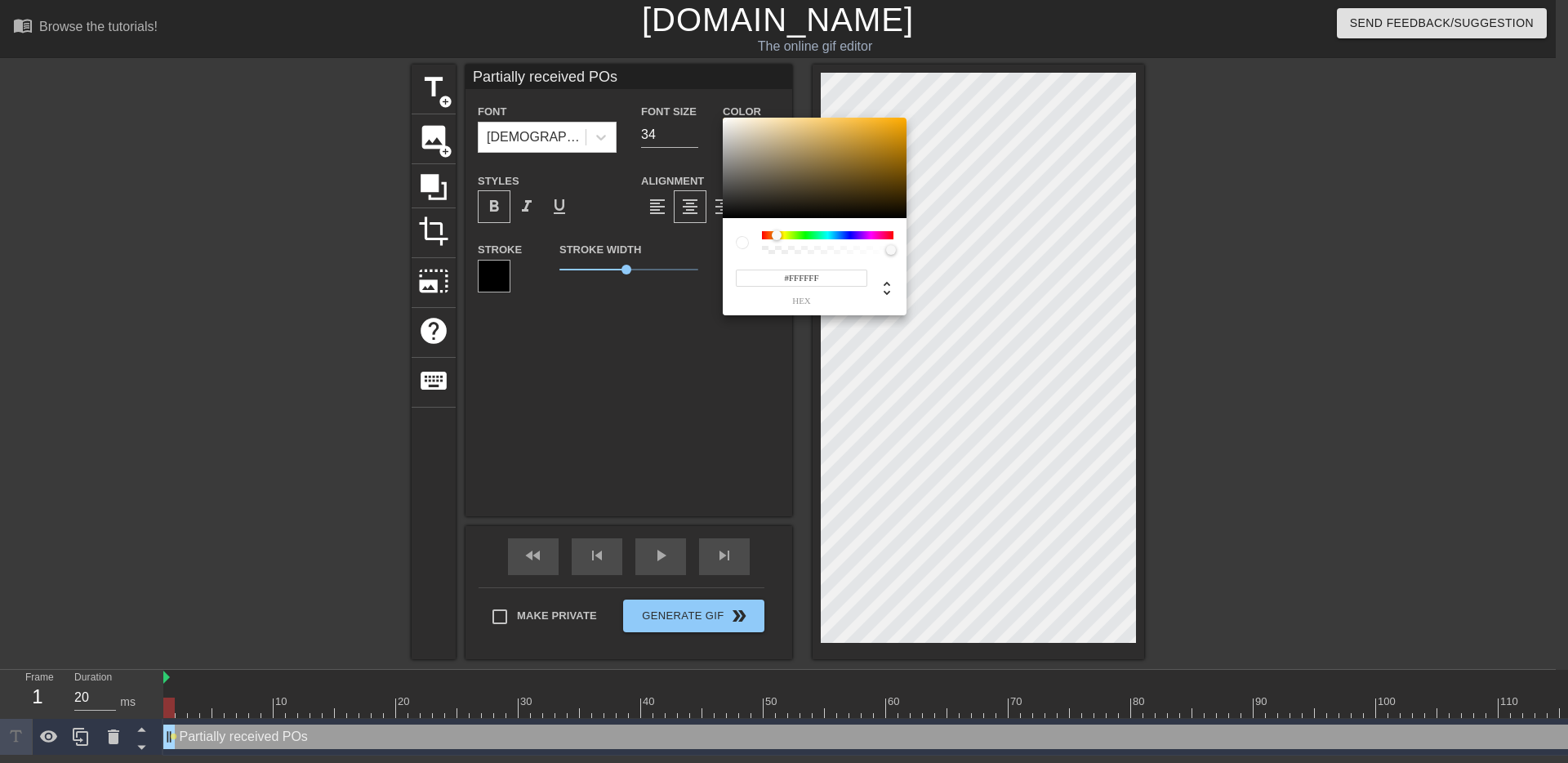
type input "#FFB51C"
type input "Partially received POs"
type input "#EBE8E1"
type input "Partially received POs"
type input "#CAC6BC"
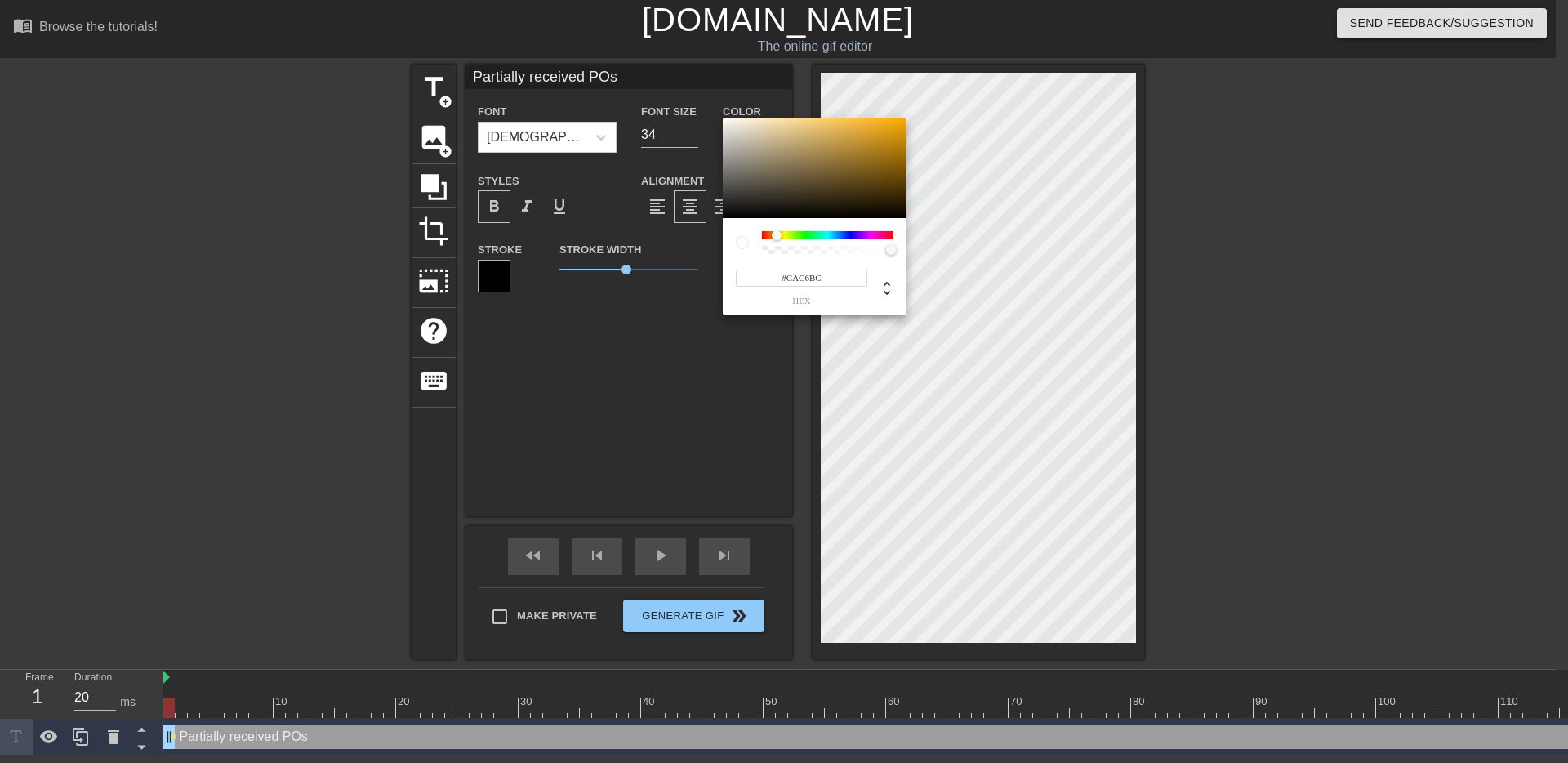
type input "Partially received POs"
type input "#C0BCB1"
type input "Partially received POs"
type input "#B8B4A8"
type input "Partially received POs"
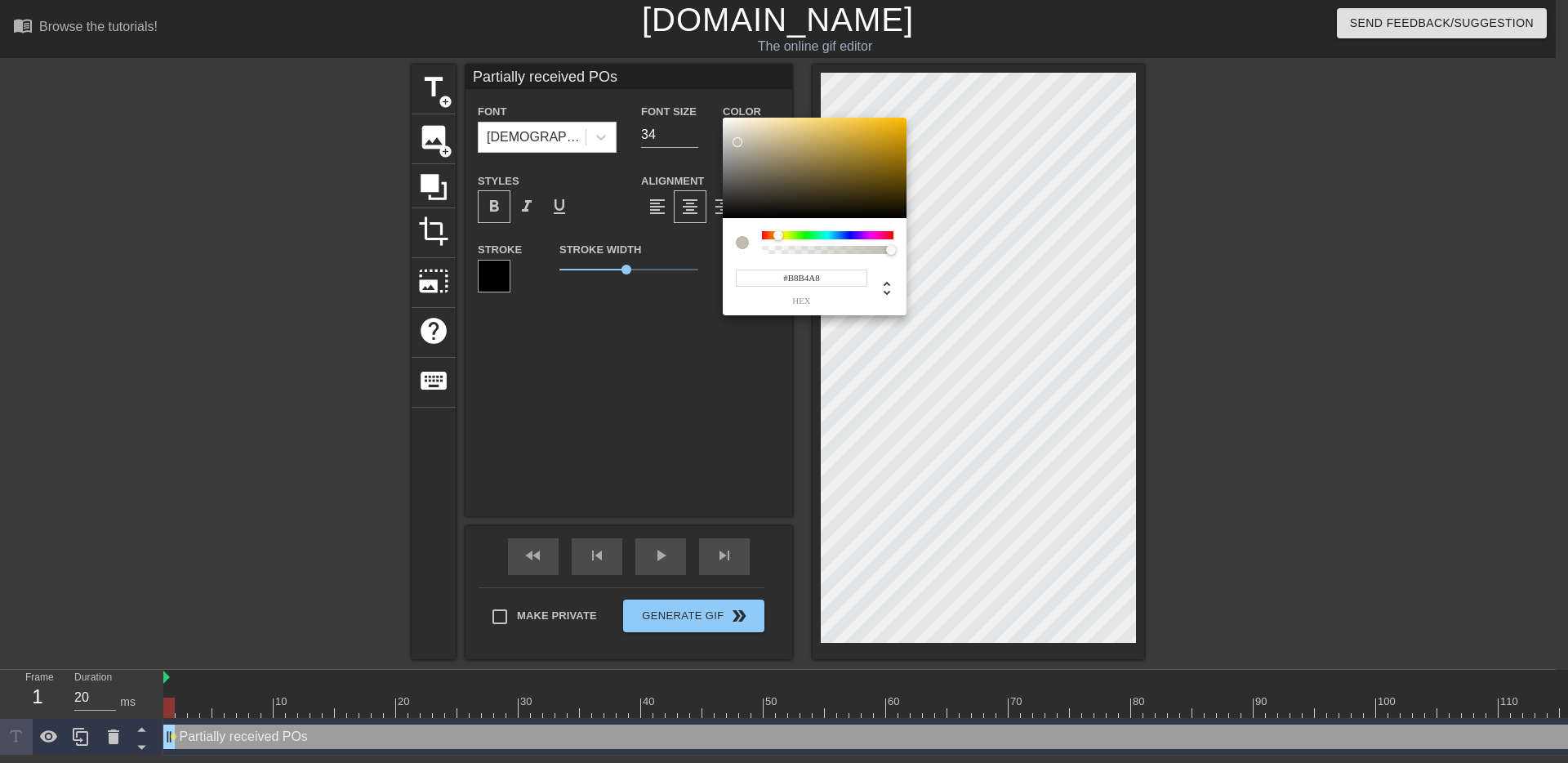
type input "#B4B0A3"
type input "Partially received POs"
type input "#B2AEA1"
type input "Partially received POs"
type input "#B8B4A8"
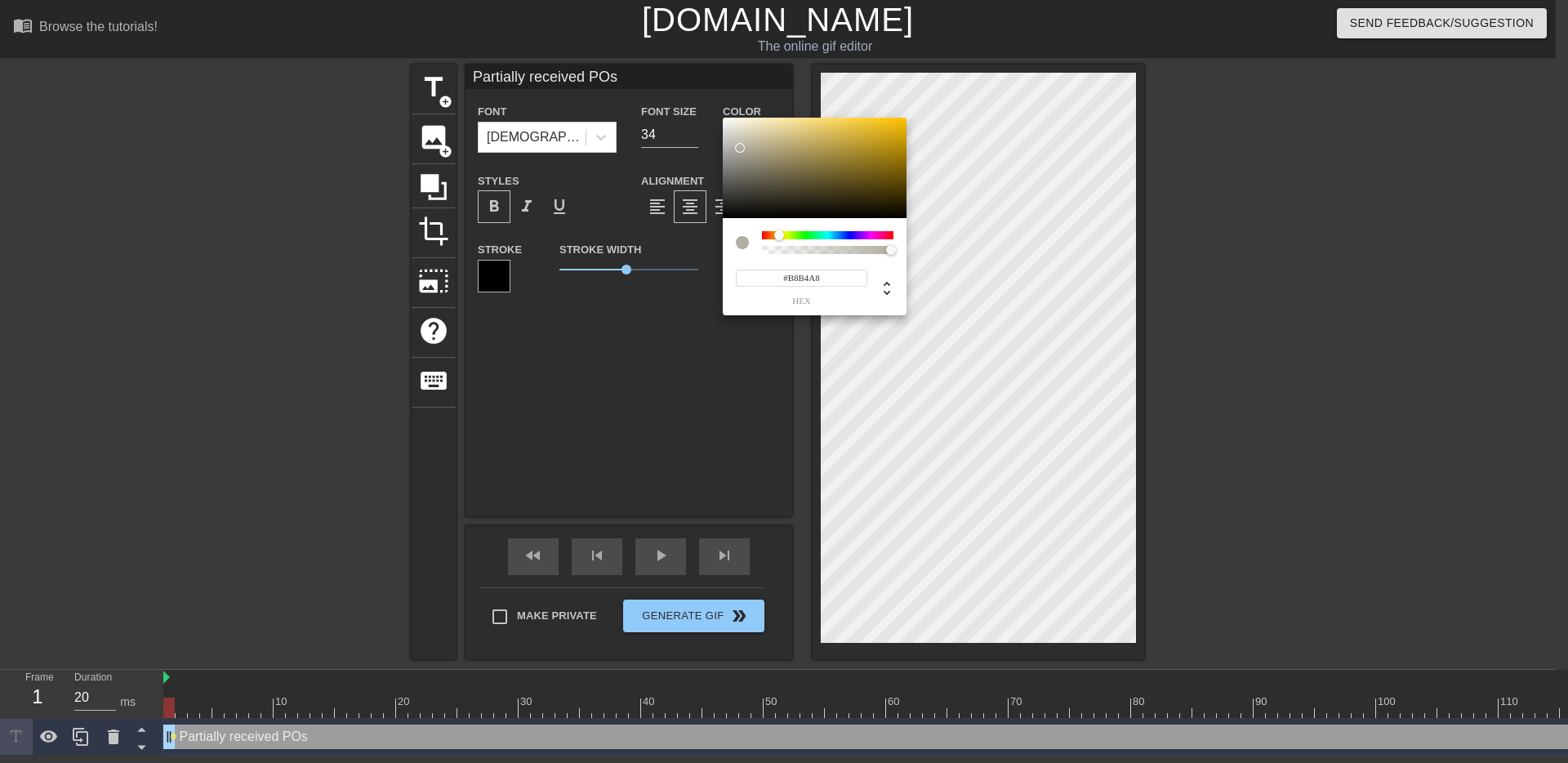
type input "Partially received POs"
type input "#BCB8AD"
type input "Partially received POs"
type input "#C0BCB2"
type input "Partially received POs"
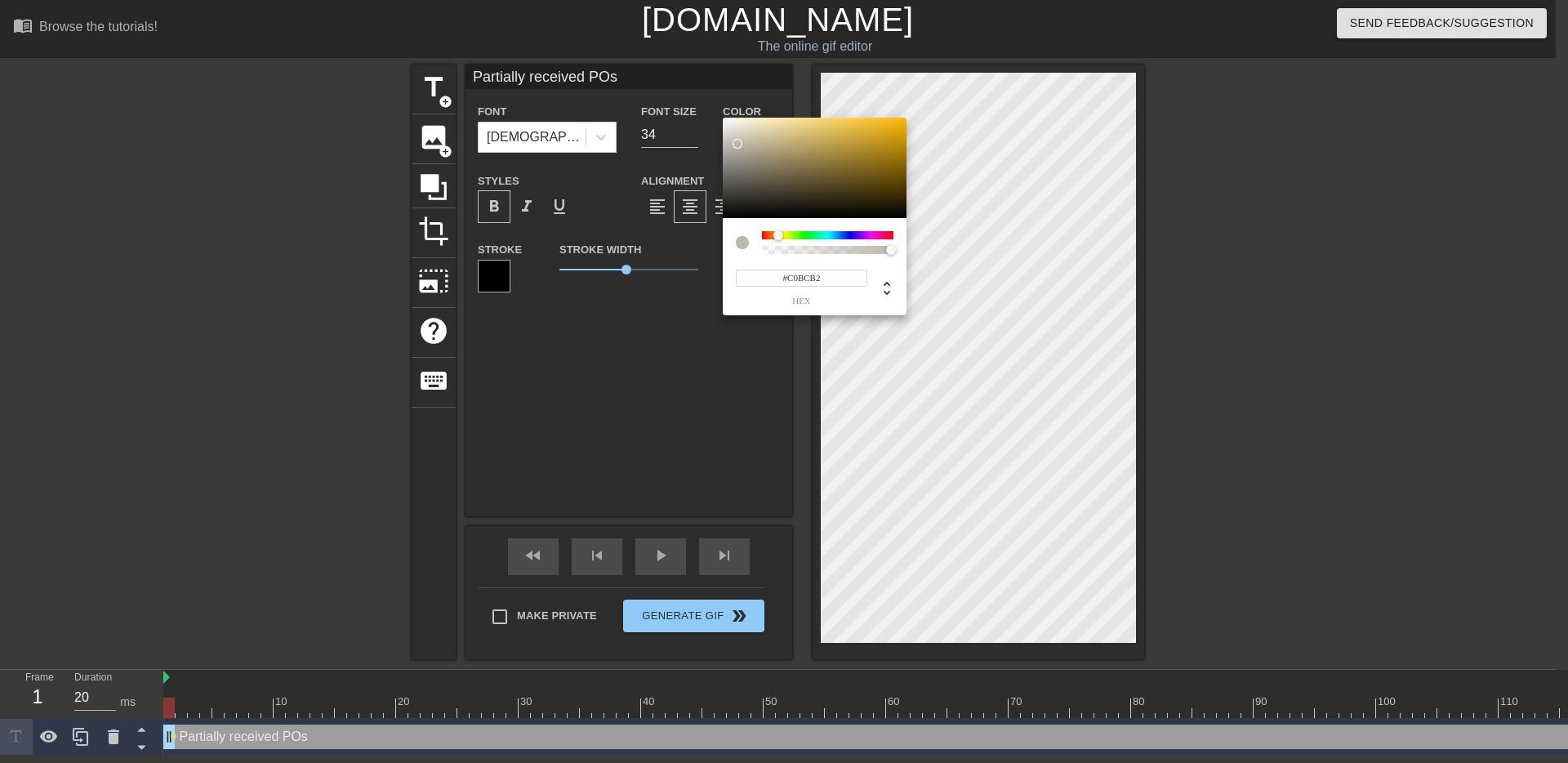
type input "#C2BEB4"
type input "Partially received POs"
type input "#D1CDC5"
type input "Partially received POs"
type input "#DBD7D0"
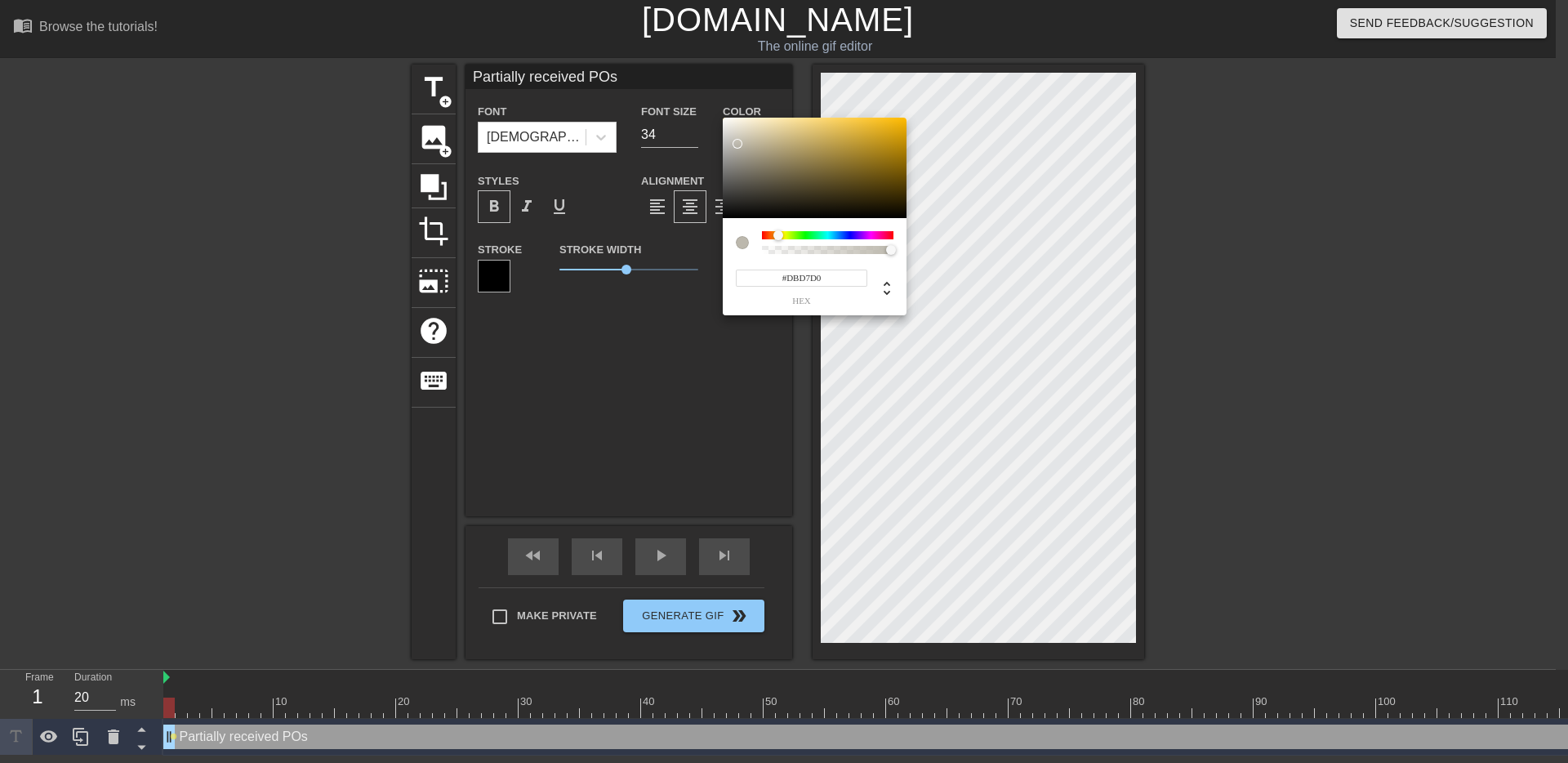
type input "Partially received POs"
type input "#DFDCD6"
type input "Partially received POs"
type input "#E3E1DC"
type input "Partially received POs"
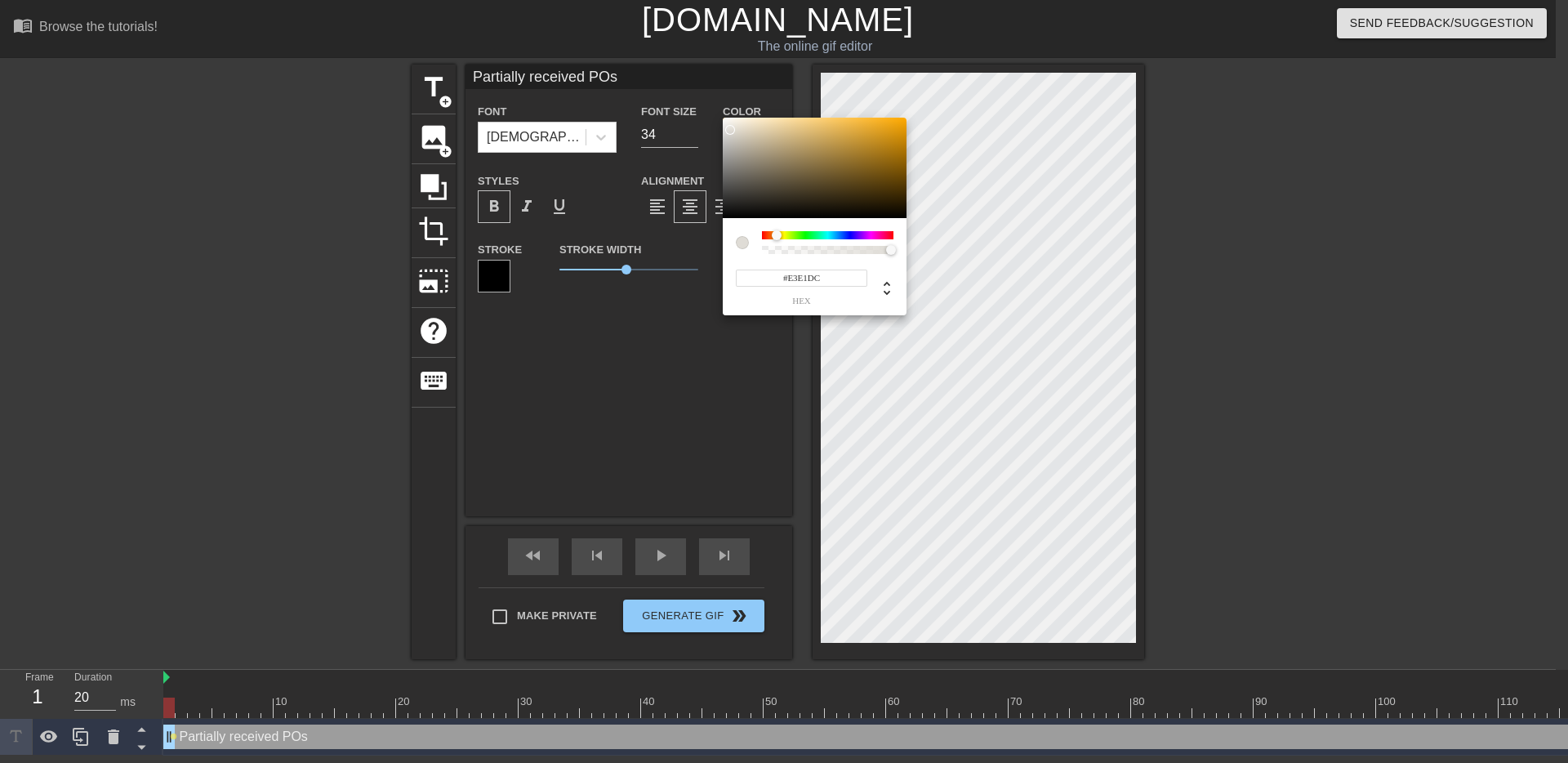
type input "#E5E3DF"
type input "Partially received POs"
type input "#E7E6E2"
type input "Partially received POs"
type input "#E9E9E5"
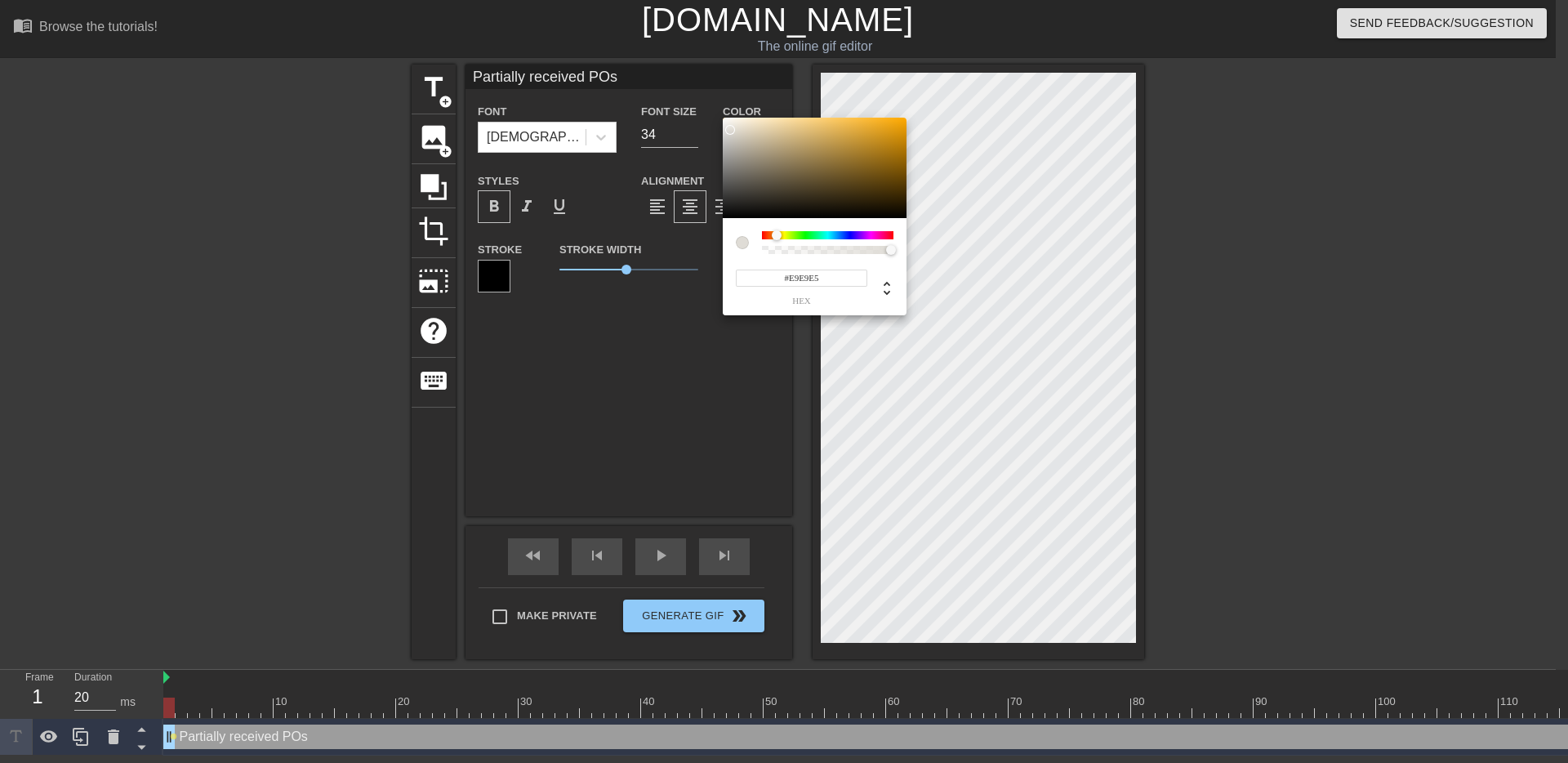
type input "Partially received POs"
type input "#EBEBE8"
type input "Partially received POs"
type input "#EDED1A"
type input "Partially received POs"
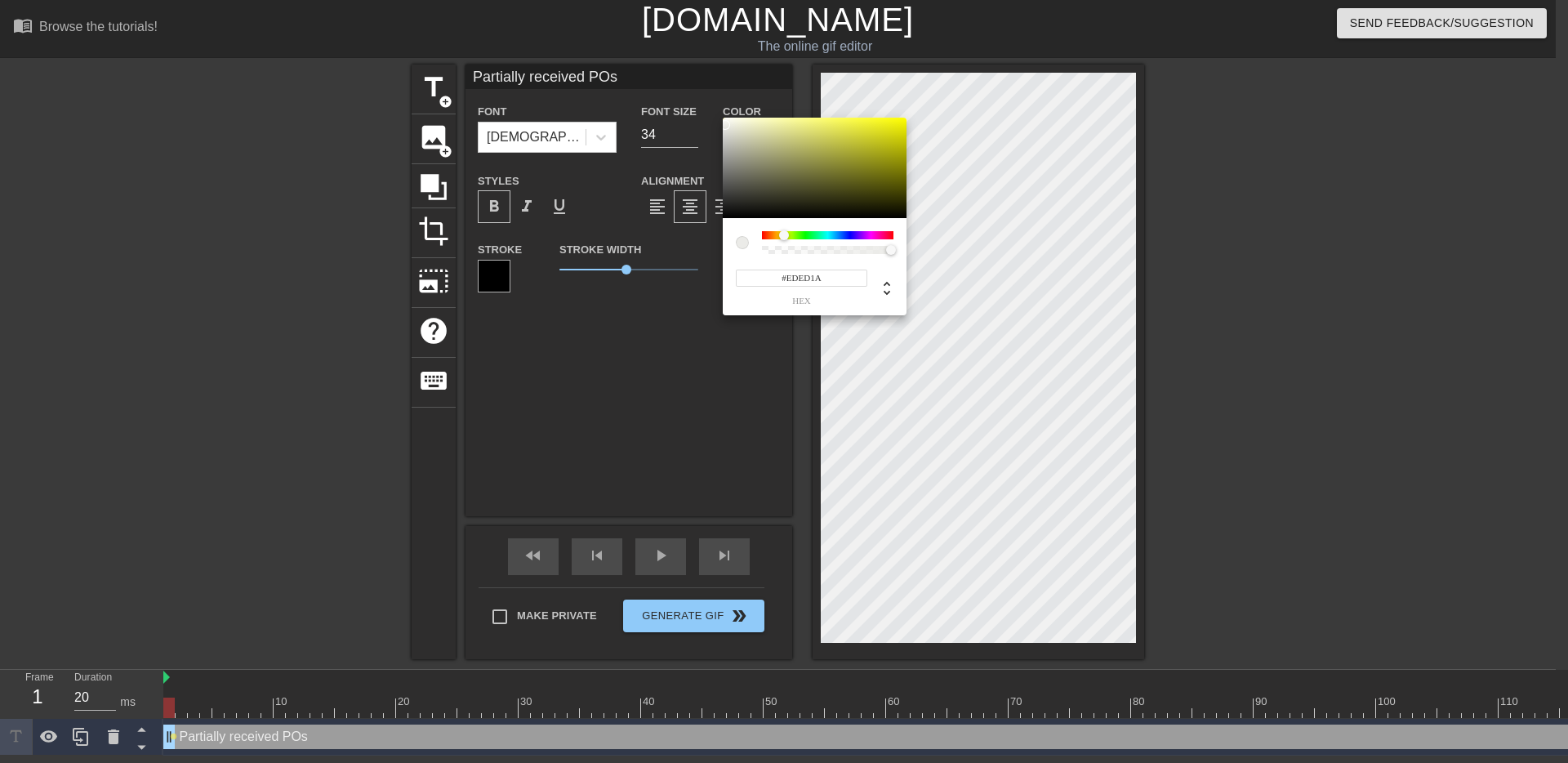
type input "#F0F0F0"
type input "Partially received POs"
type input "#F2F2F2"
type input "Partially received POs"
type input "#F0F0F0"
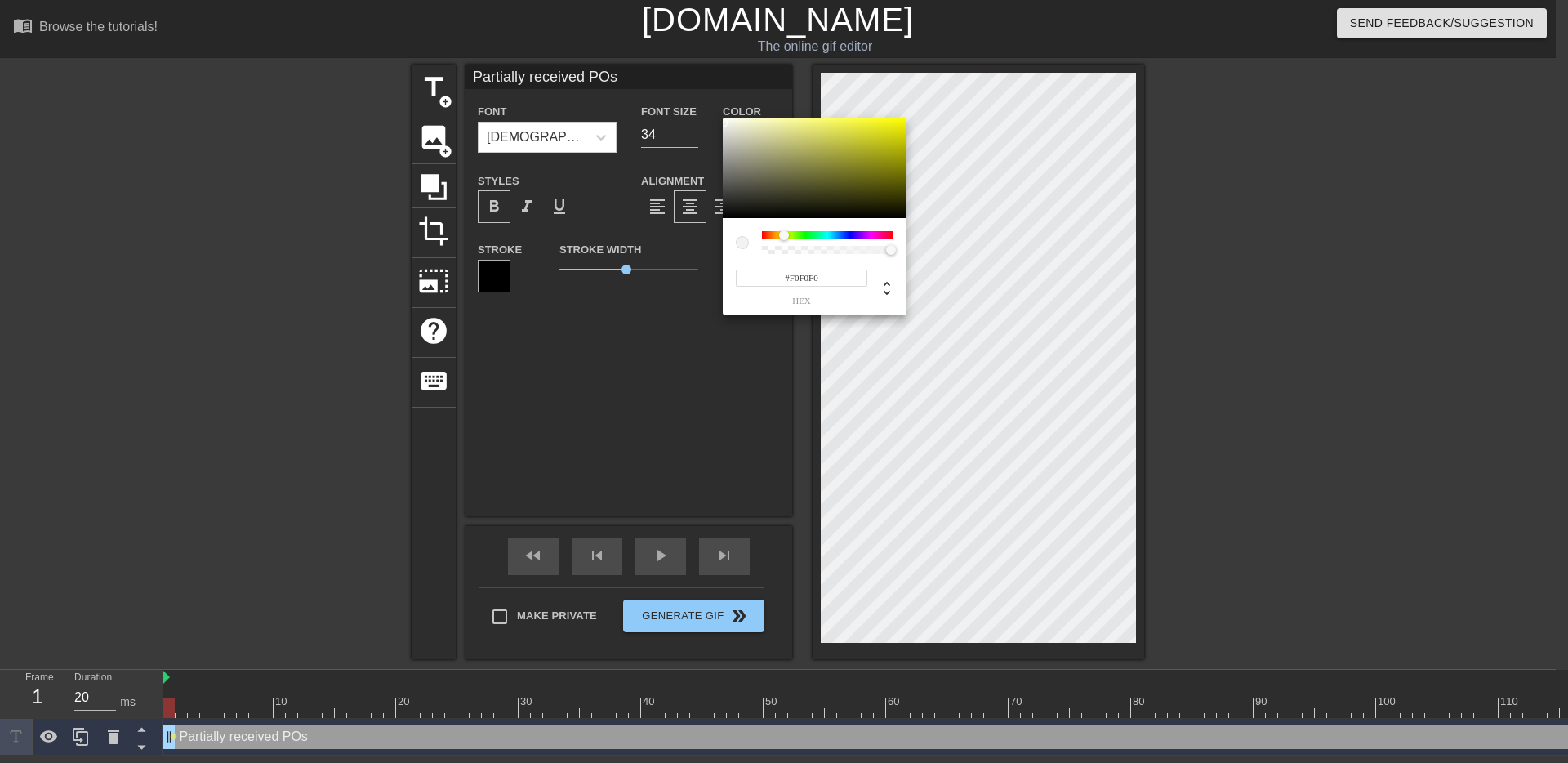
type input "Partially received POs"
drag, startPoint x: 766, startPoint y: 193, endPoint x: 718, endPoint y: 118, distance: 89.0
click at [718, 118] on div "#FCFCFC hex" at bounding box center [784, 381] width 1568 height 763
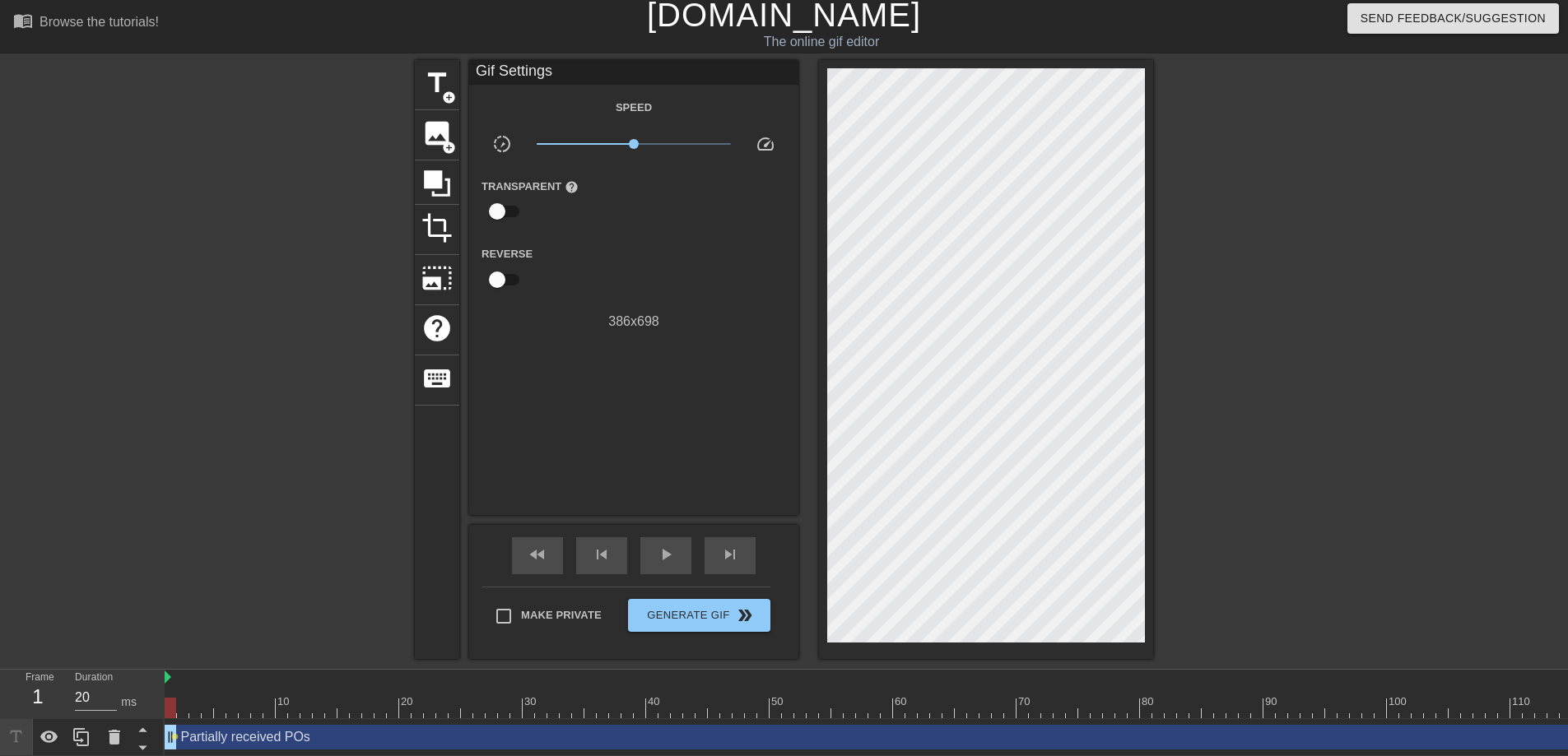
drag, startPoint x: 631, startPoint y: 264, endPoint x: 612, endPoint y: 264, distance: 19.0
click at [625, 272] on div at bounding box center [579, 270] width 110 height 52
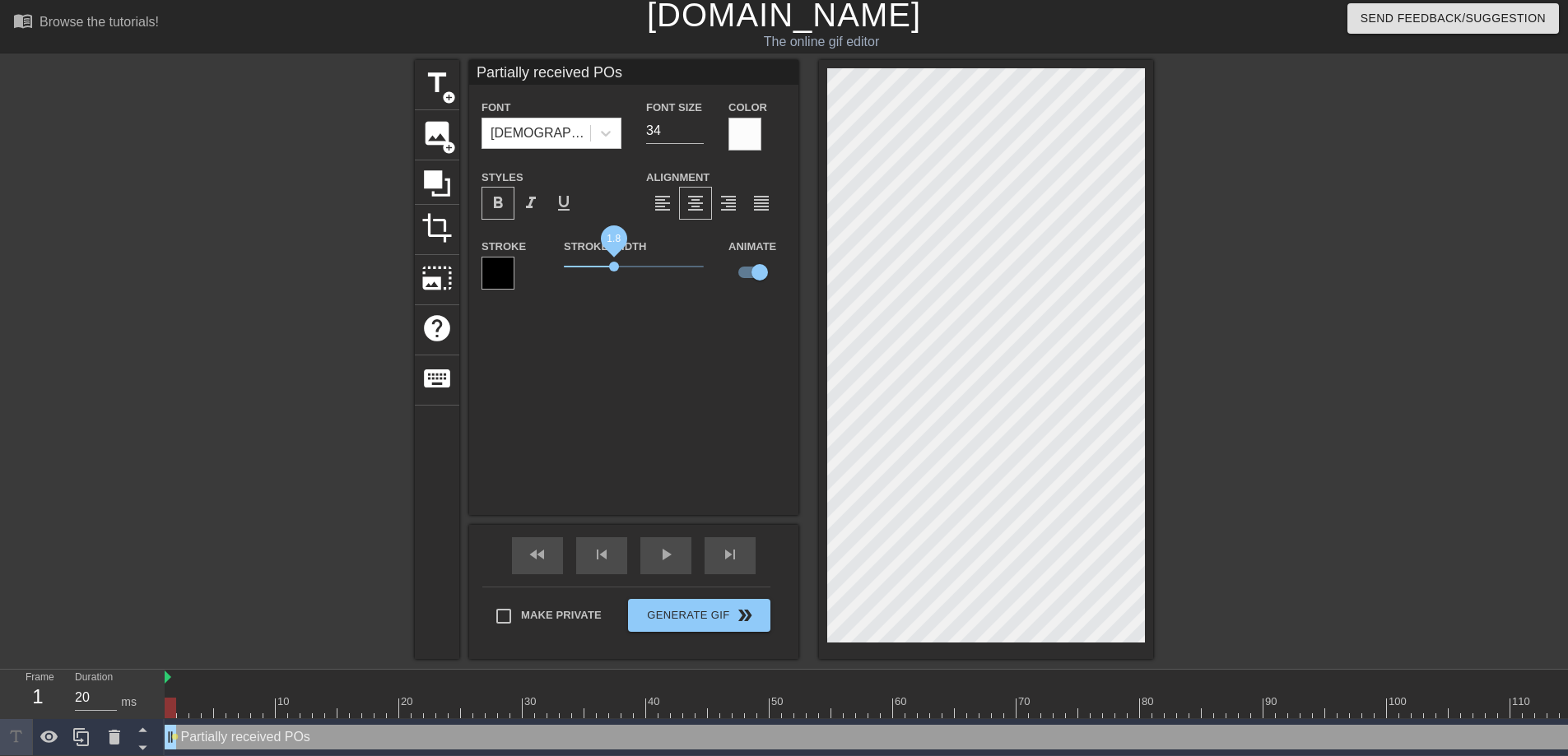
drag, startPoint x: 627, startPoint y: 263, endPoint x: 615, endPoint y: 265, distance: 12.2
click at [615, 265] on span "1.8" at bounding box center [633, 267] width 140 height 20
click at [747, 134] on div at bounding box center [745, 133] width 33 height 33
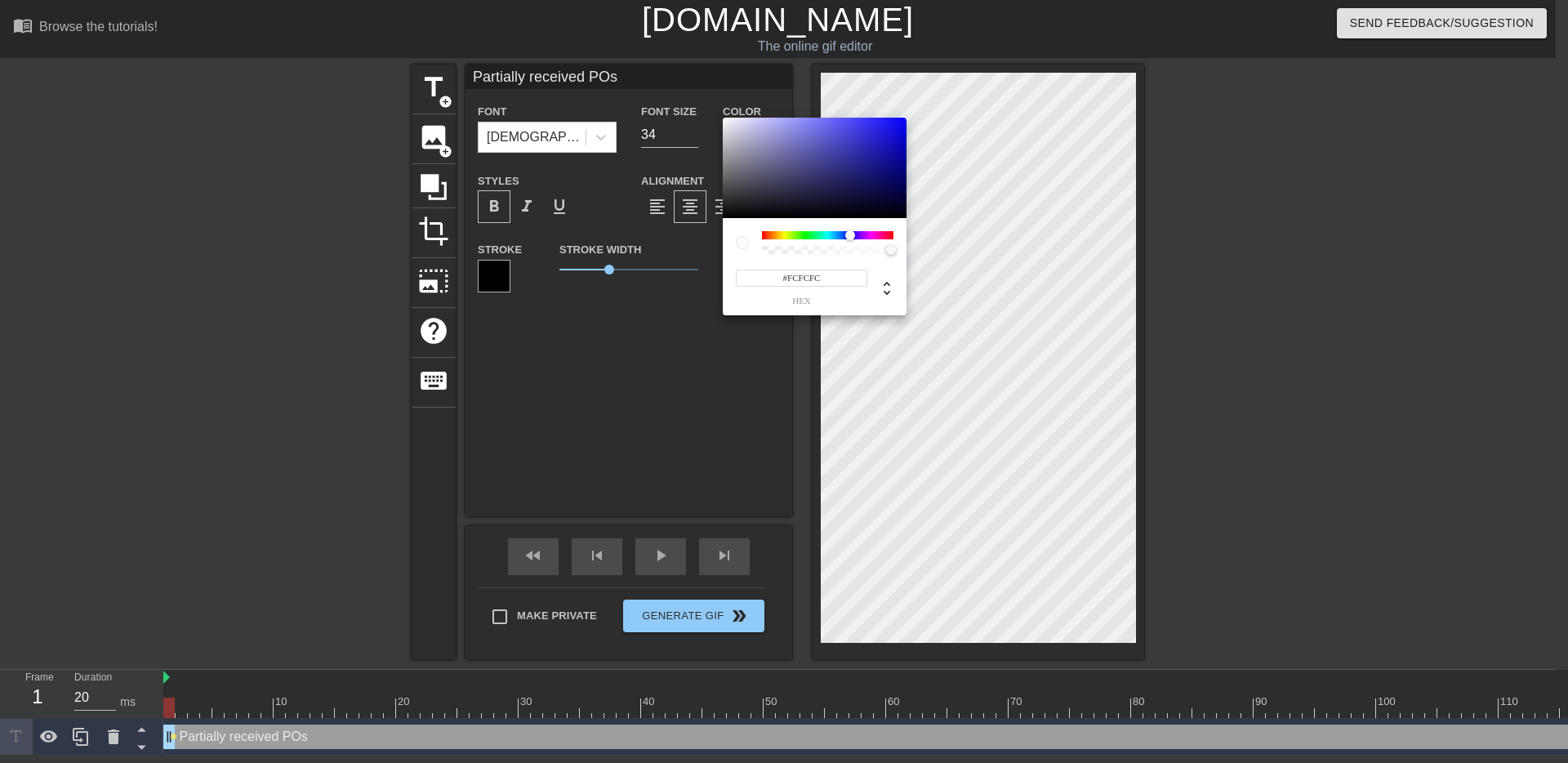
drag, startPoint x: 810, startPoint y: 232, endPoint x: 851, endPoint y: 235, distance: 41.1
click at [851, 235] on div at bounding box center [828, 235] width 131 height 8
drag, startPoint x: 866, startPoint y: 159, endPoint x: 882, endPoint y: 201, distance: 44.9
click at [803, 107] on div "#928FFF hex" at bounding box center [784, 381] width 1568 height 763
drag, startPoint x: 866, startPoint y: 241, endPoint x: 900, endPoint y: 240, distance: 34.0
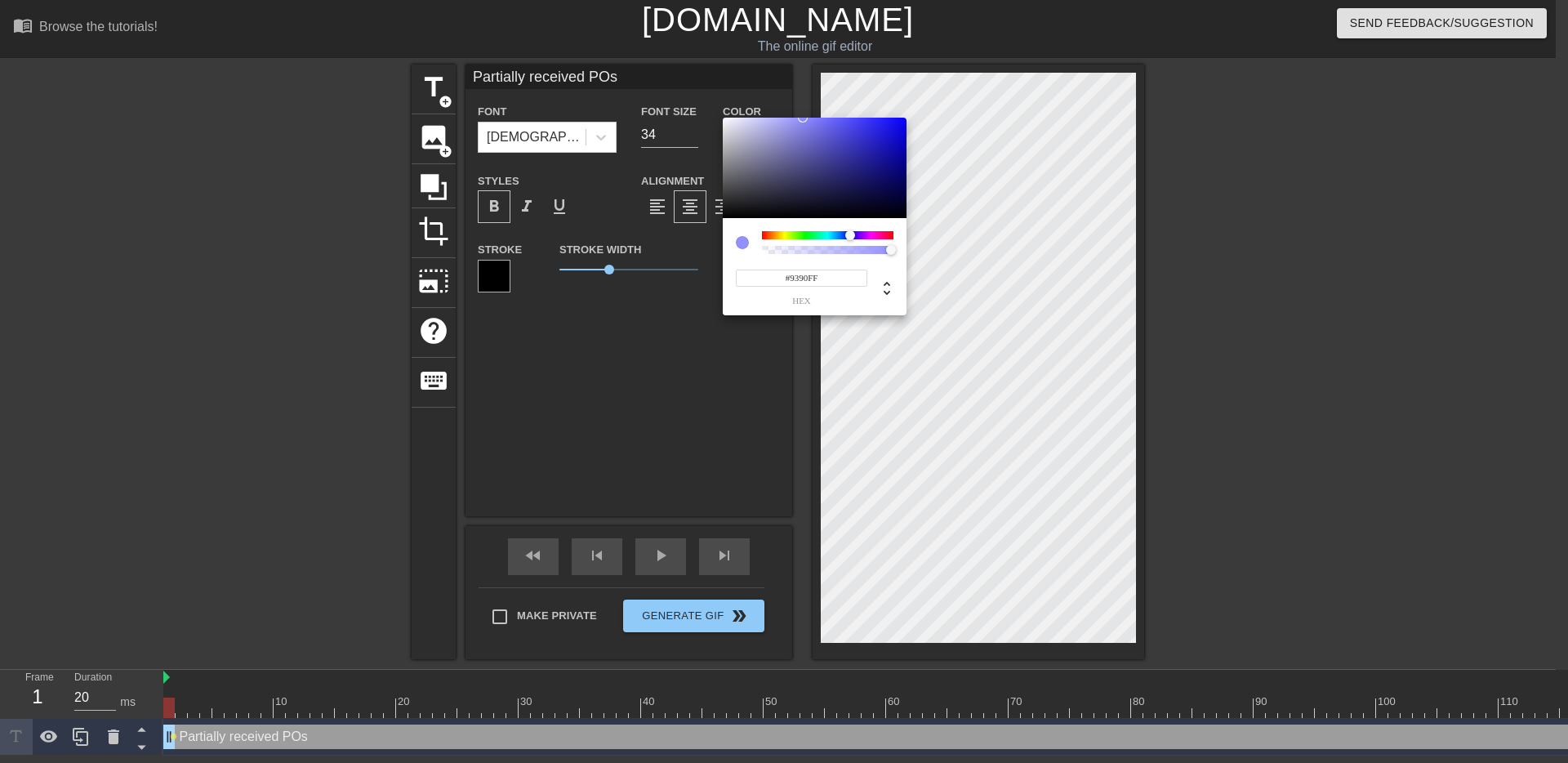
click at [900, 240] on div "#9390FF hex" at bounding box center [814, 266] width 184 height 97
click at [879, 227] on div "#9390FF hex" at bounding box center [814, 266] width 184 height 97
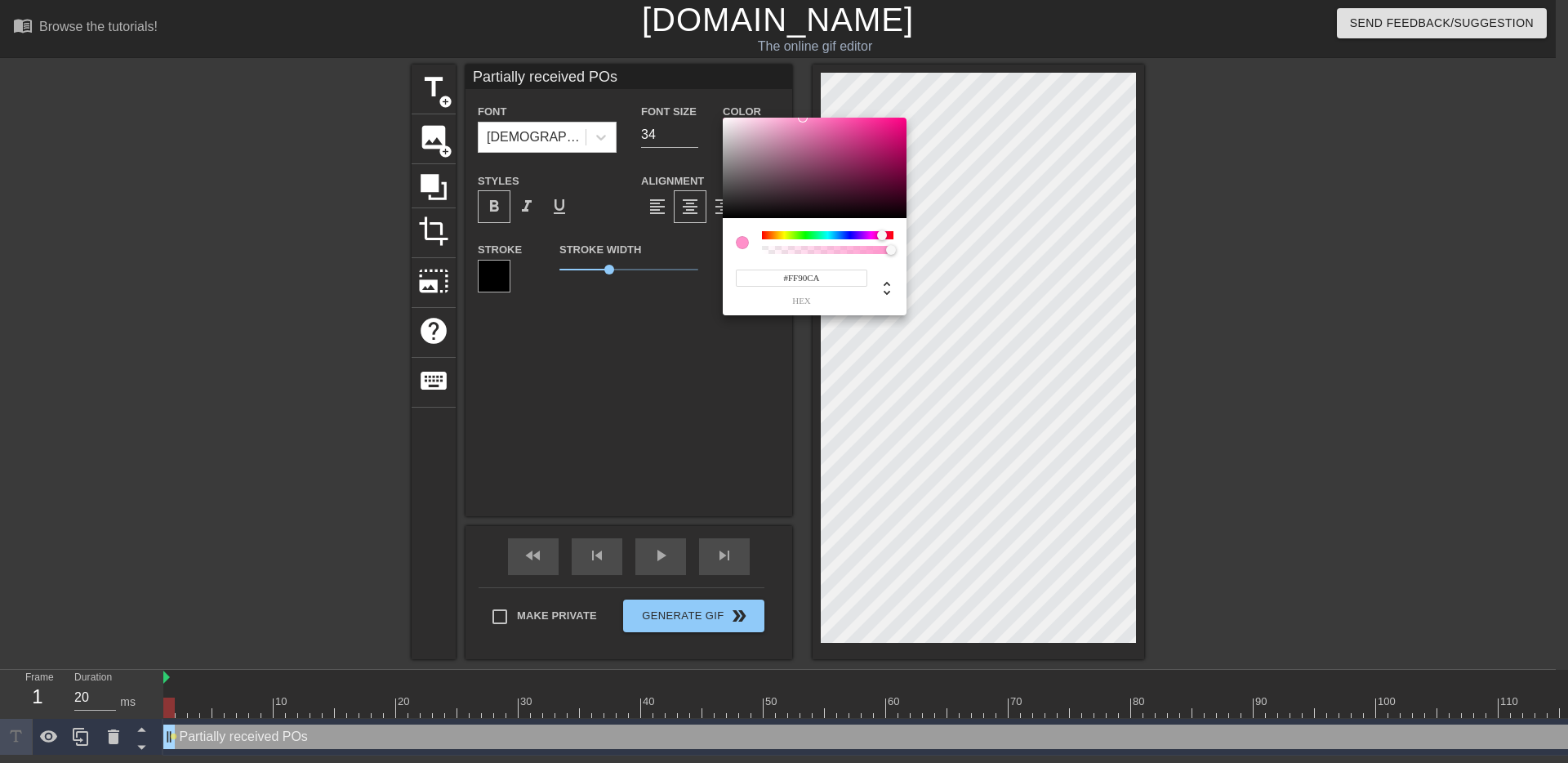
click at [882, 236] on div at bounding box center [828, 235] width 131 height 8
click at [891, 234] on div at bounding box center [891, 235] width 10 height 10
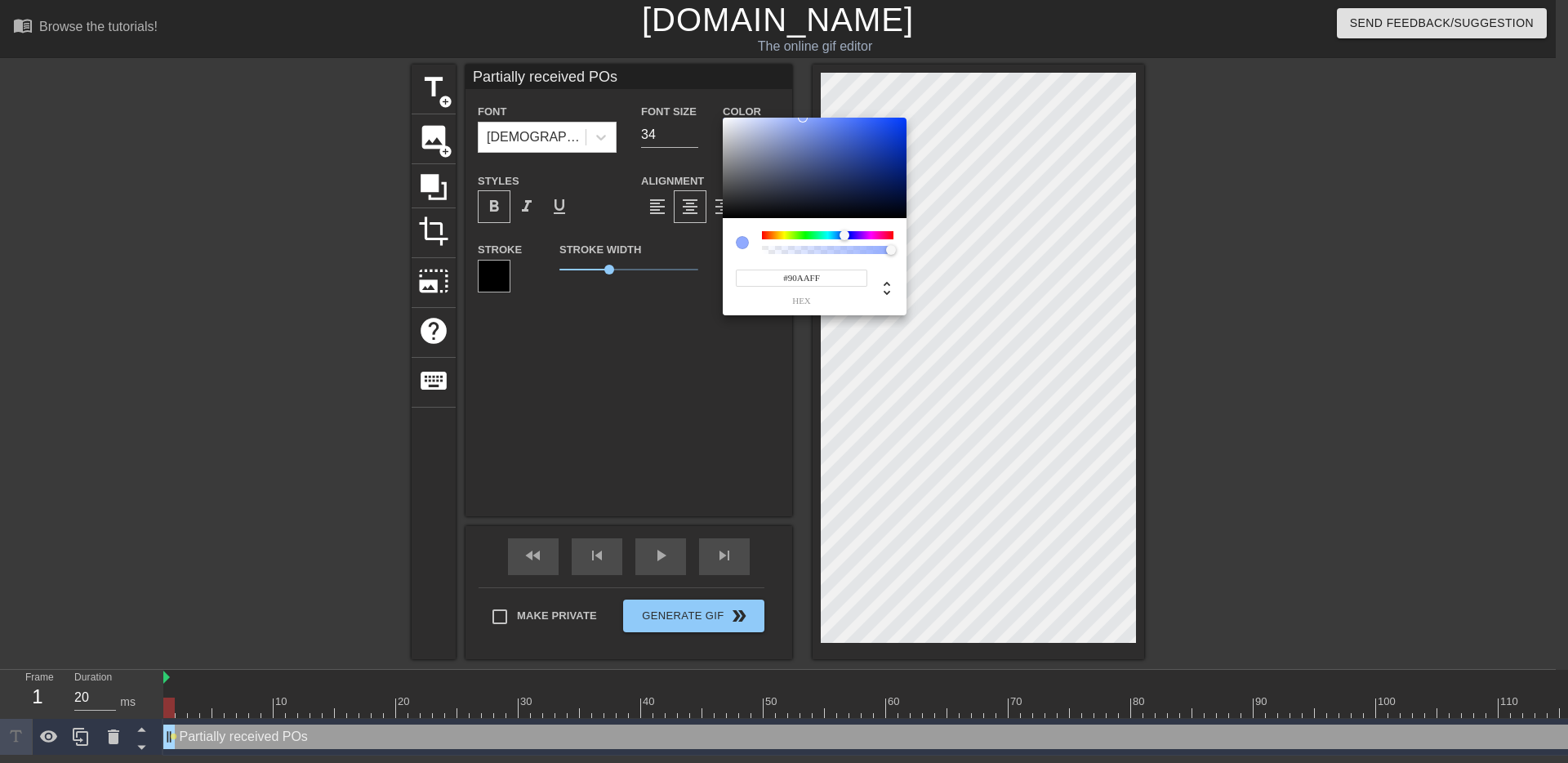
drag, startPoint x: 889, startPoint y: 235, endPoint x: 844, endPoint y: 230, distance: 45.3
click at [844, 230] on div at bounding box center [844, 235] width 10 height 10
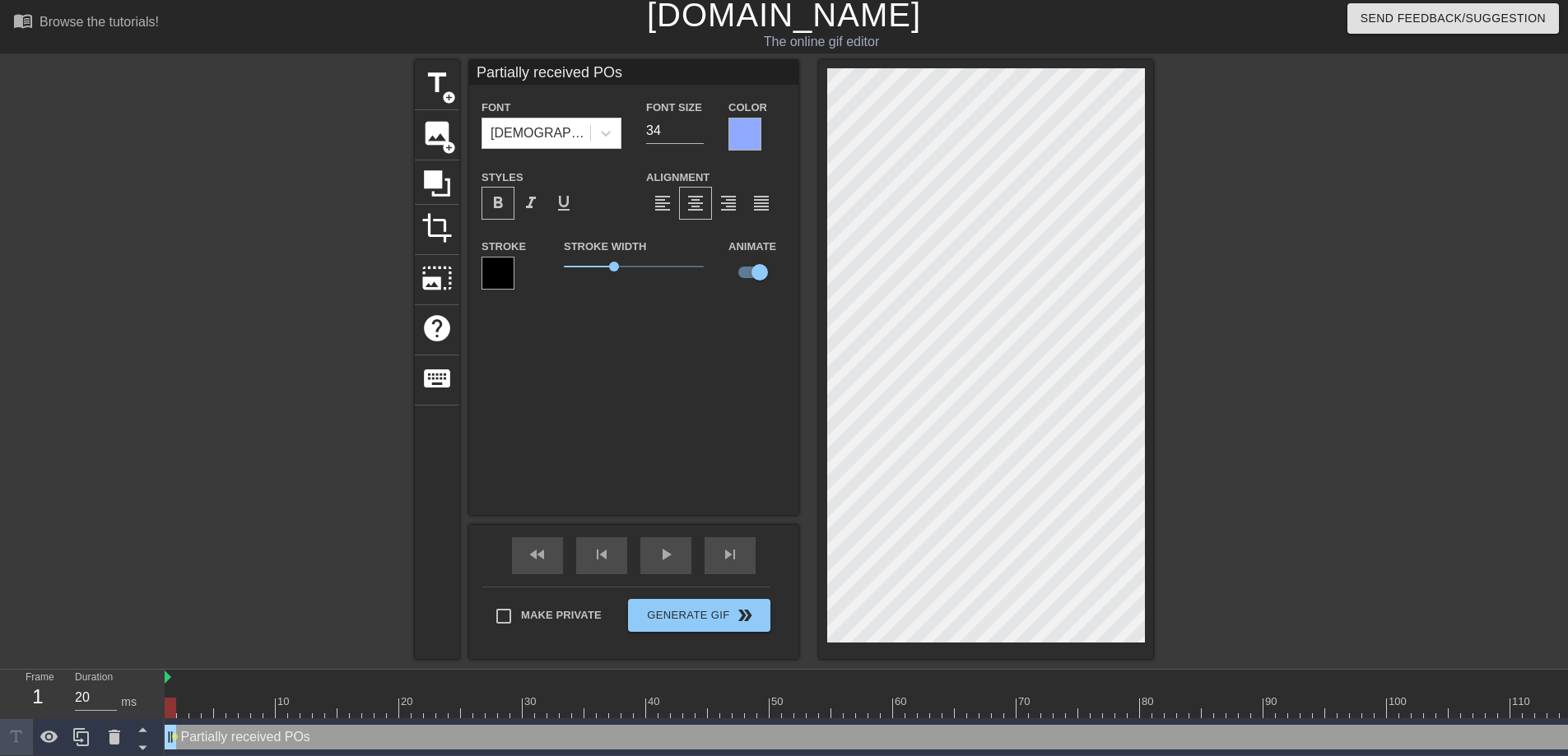
click at [757, 142] on div at bounding box center [745, 133] width 33 height 33
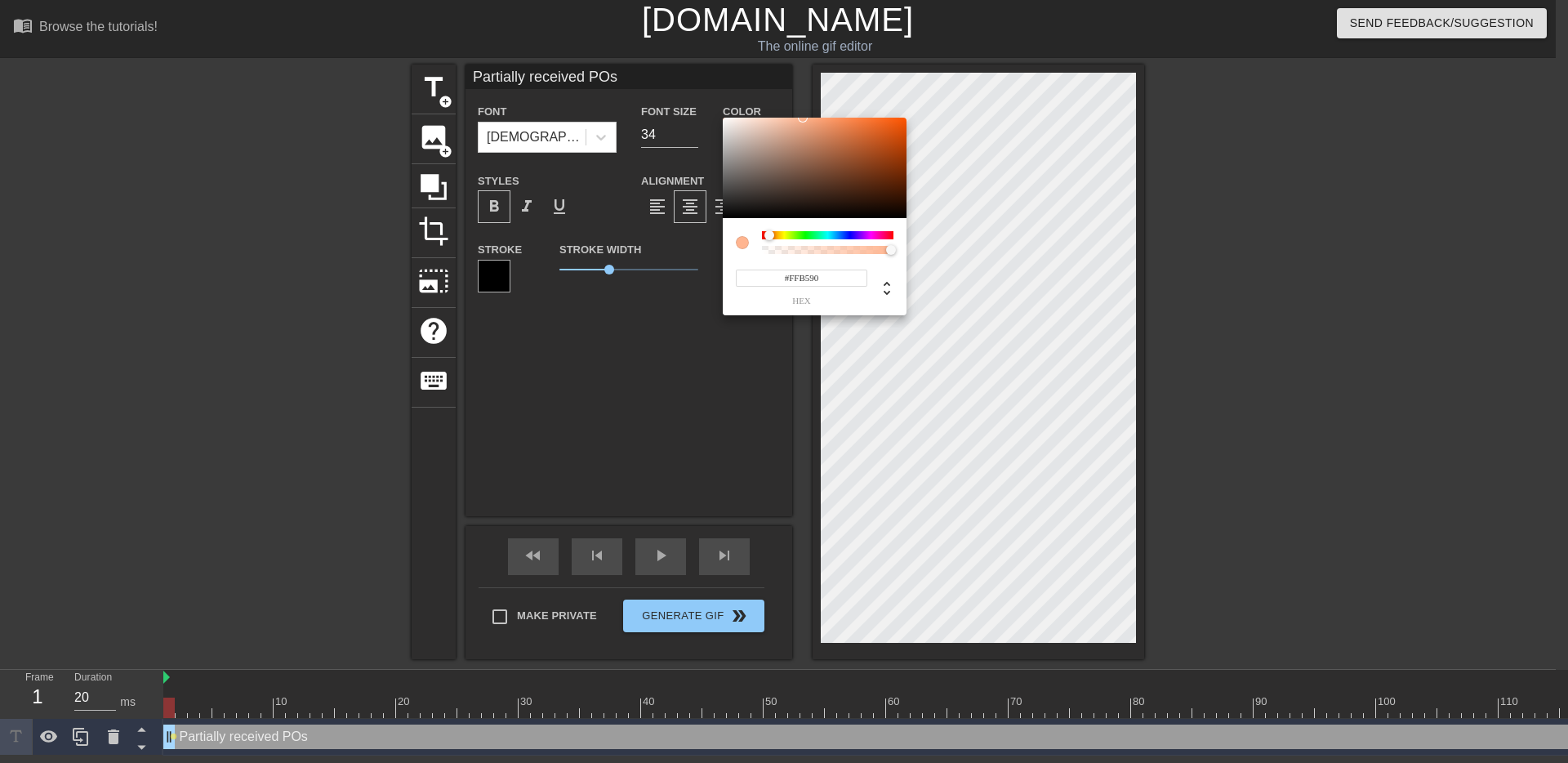
drag, startPoint x: 786, startPoint y: 235, endPoint x: 769, endPoint y: 230, distance: 17.7
click at [769, 231] on div at bounding box center [828, 235] width 131 height 8
drag, startPoint x: 804, startPoint y: 122, endPoint x: 819, endPoint y: 117, distance: 15.8
click at [819, 118] on div at bounding box center [823, 123] width 10 height 10
drag, startPoint x: 819, startPoint y: 121, endPoint x: 830, endPoint y: 117, distance: 11.7
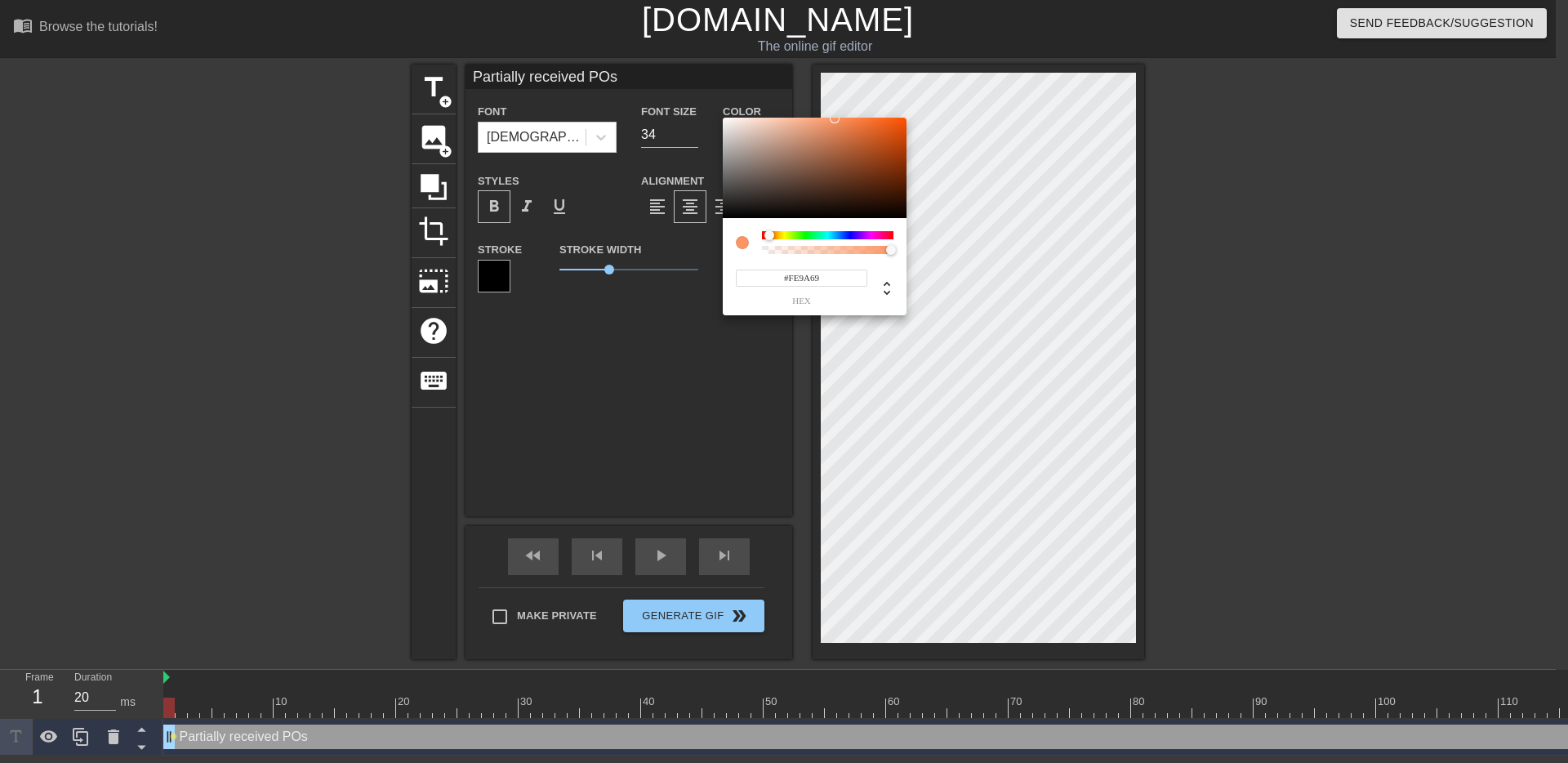
click at [830, 117] on div at bounding box center [834, 118] width 10 height 10
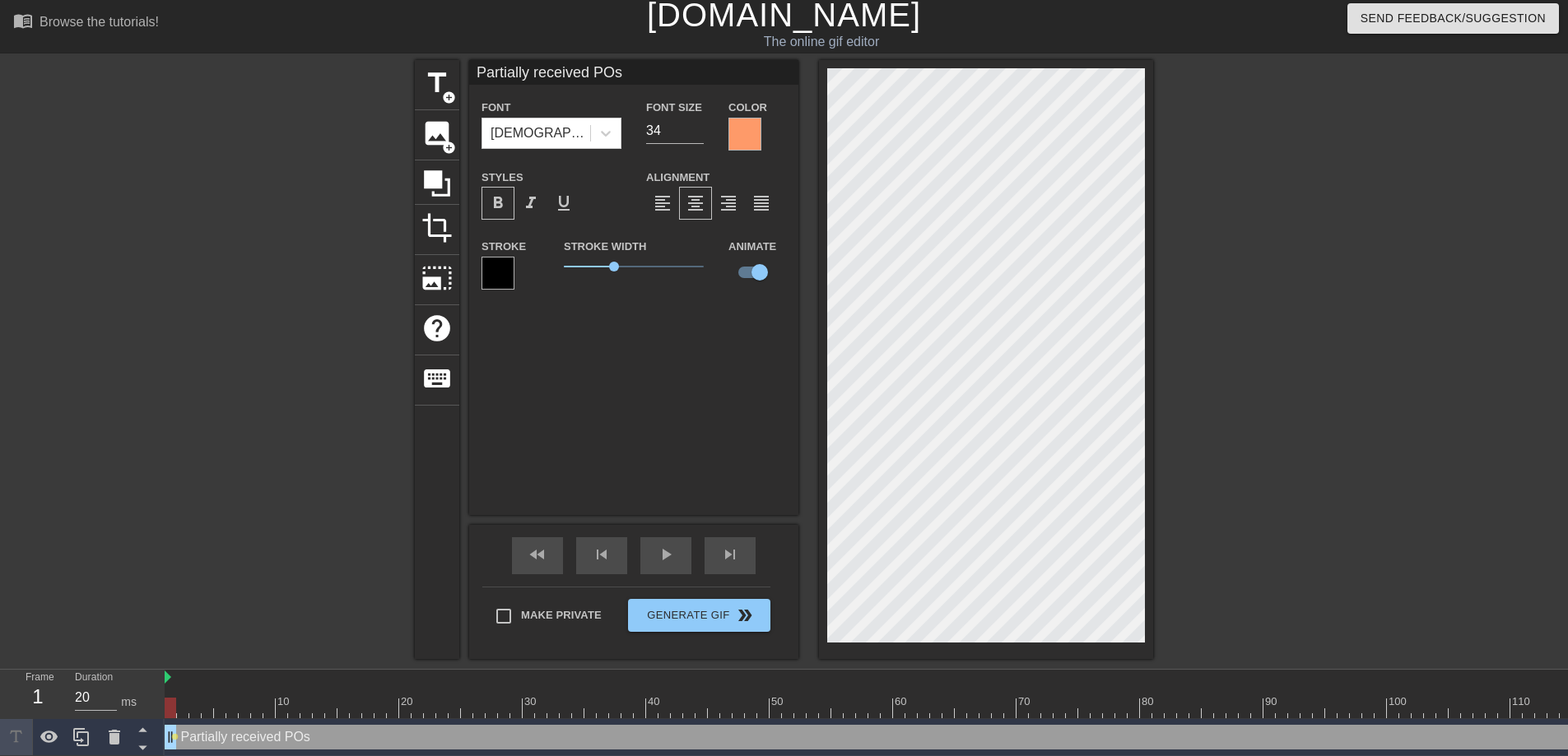
click at [653, 458] on div "Partially received POs Font Tahoma Font Size 34 Color Styles format_bold format…" at bounding box center [633, 287] width 330 height 455
click at [176, 688] on span "lens" at bounding box center [174, 737] width 8 height 8
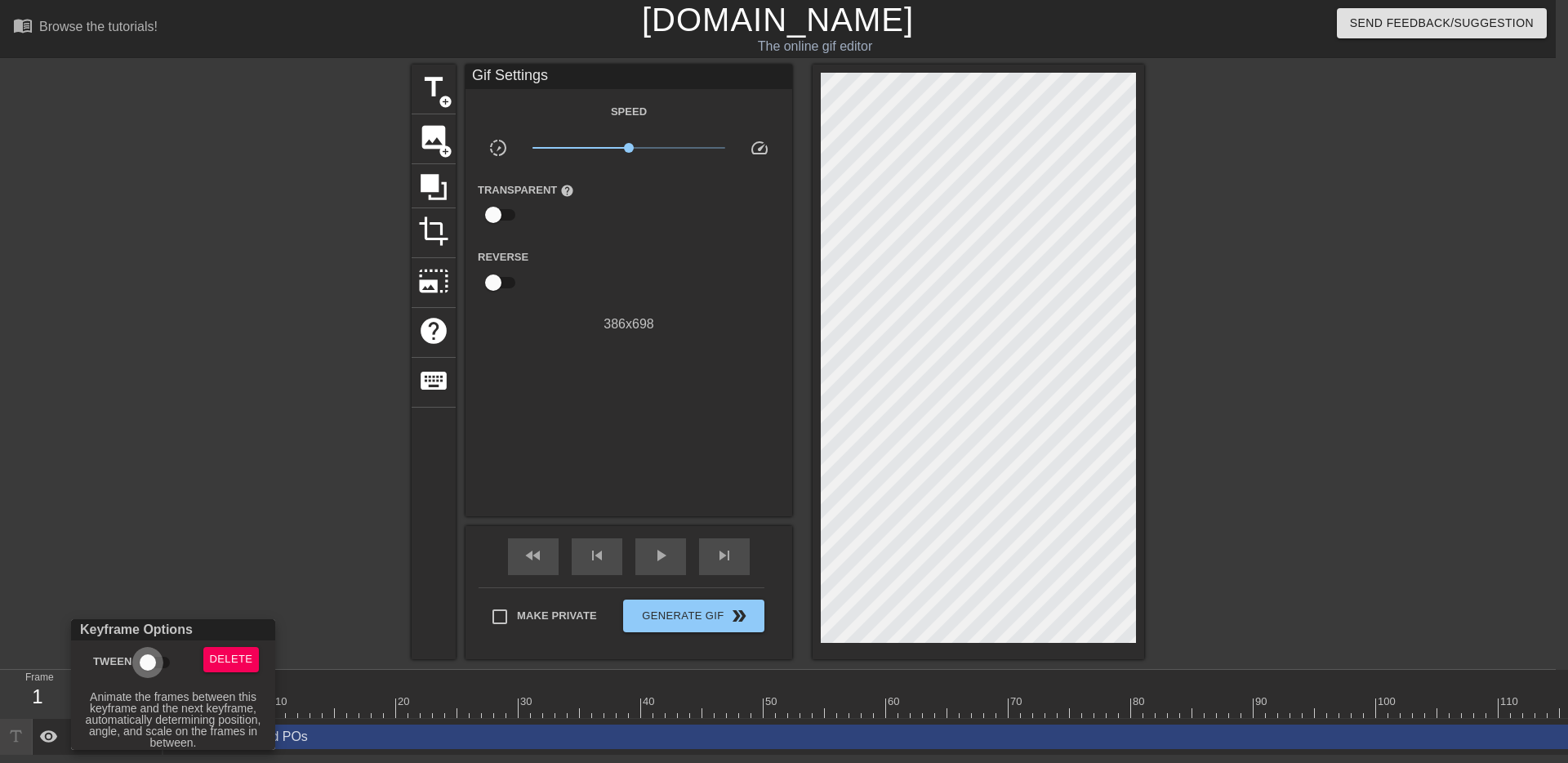
click at [149, 657] on input "Tween" at bounding box center [148, 661] width 93 height 31
click at [278, 558] on div at bounding box center [784, 381] width 1568 height 763
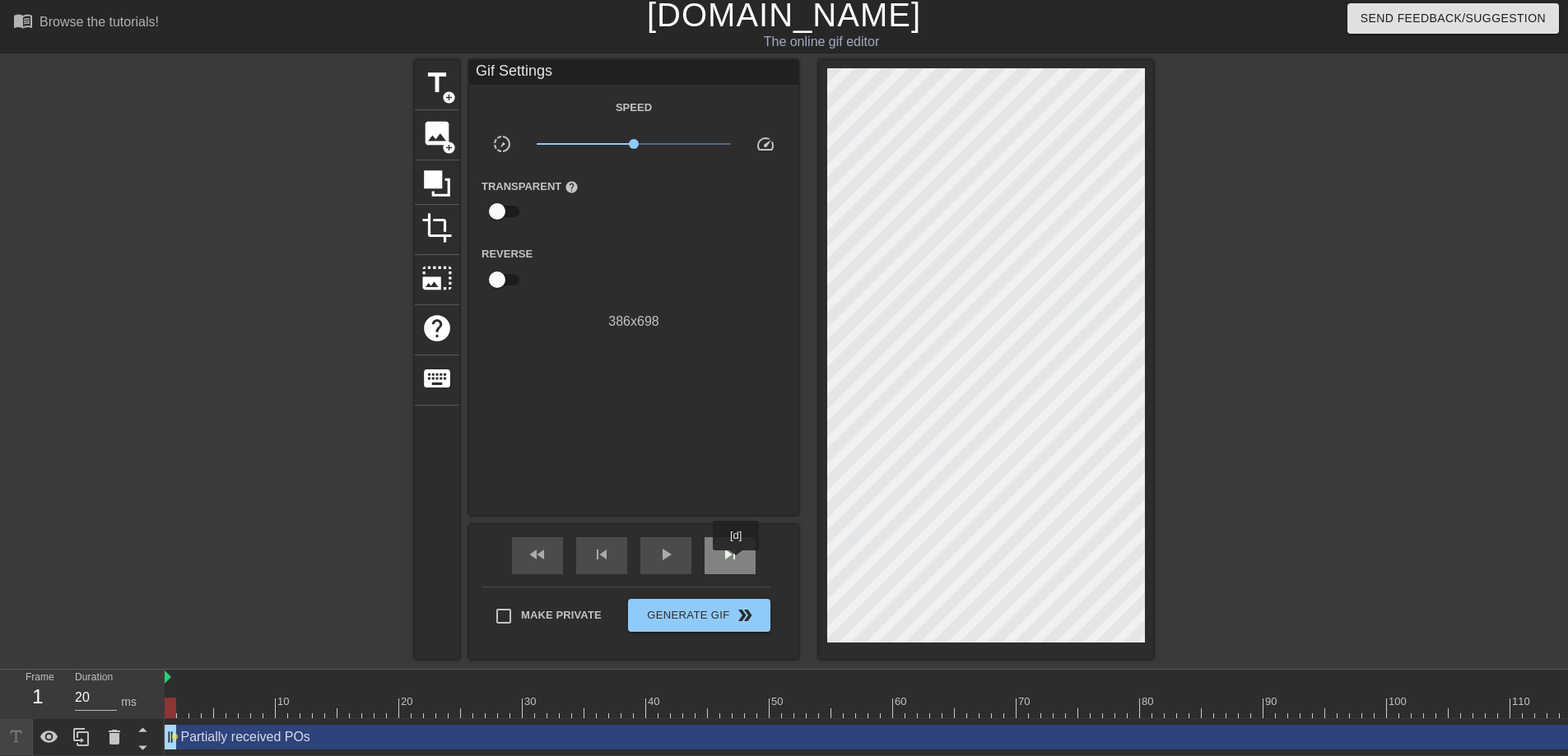
click at [737, 562] on span "skip_next" at bounding box center [730, 555] width 20 height 20
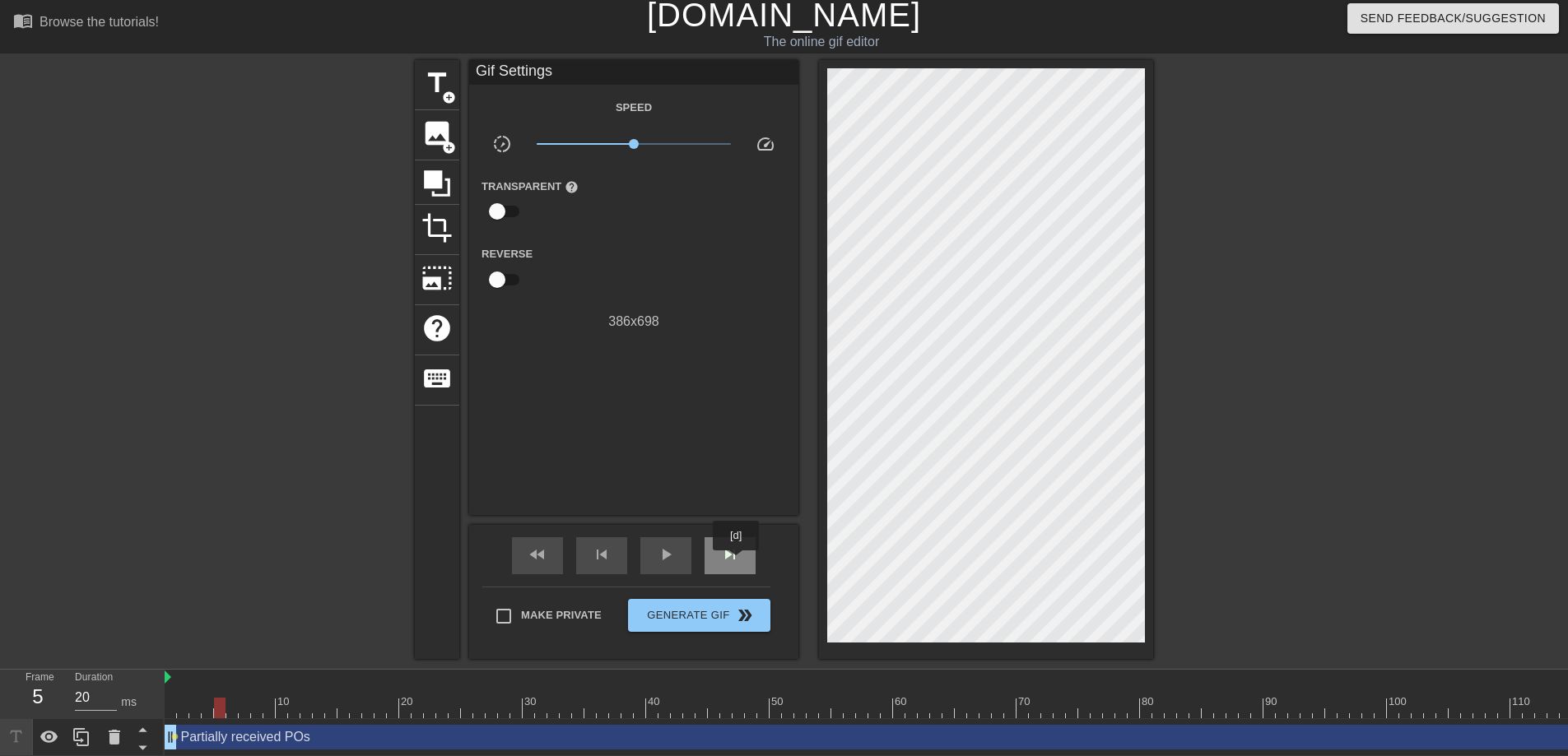
click at [737, 562] on span "skip_next" at bounding box center [730, 555] width 20 height 20
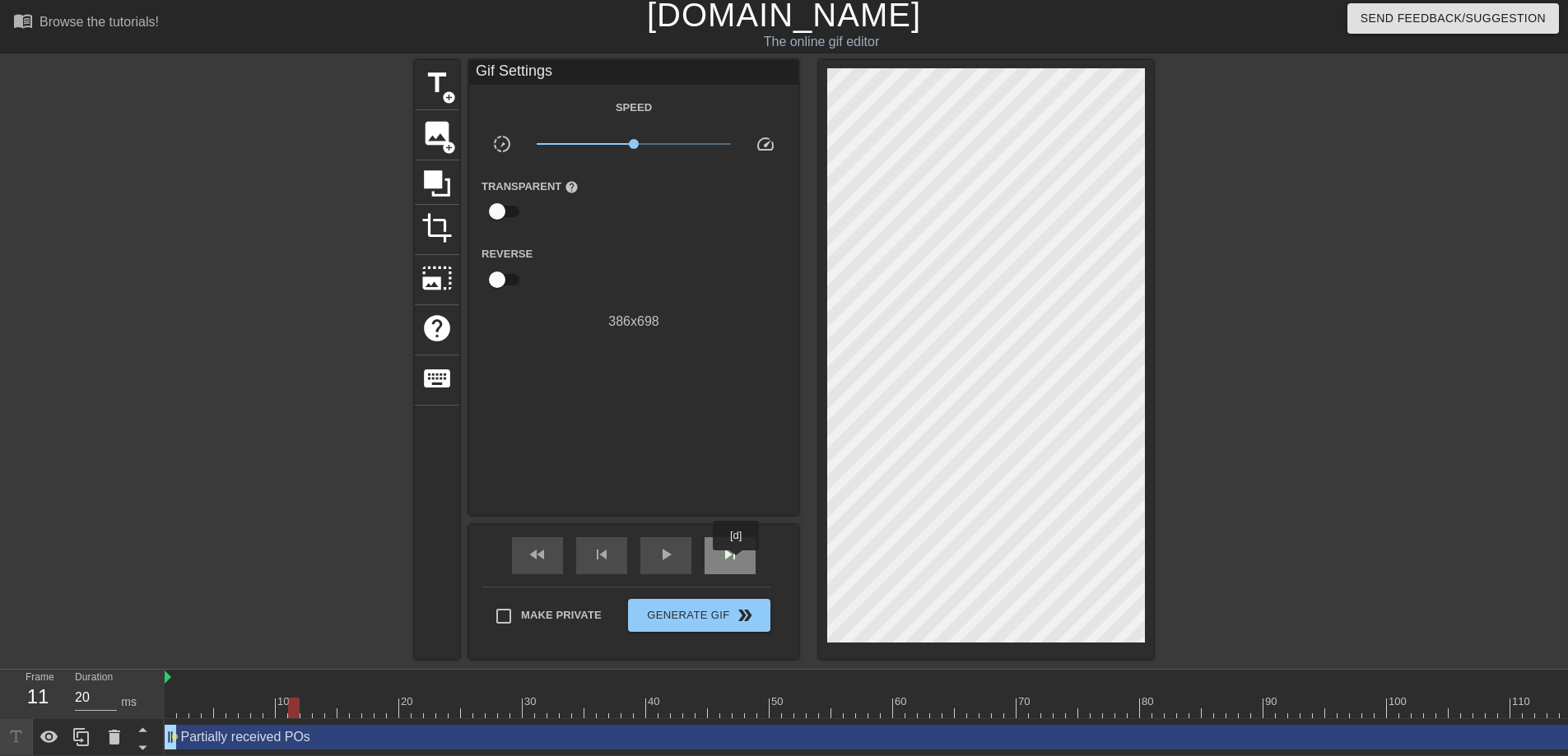
click at [737, 562] on span "skip_next" at bounding box center [730, 555] width 20 height 20
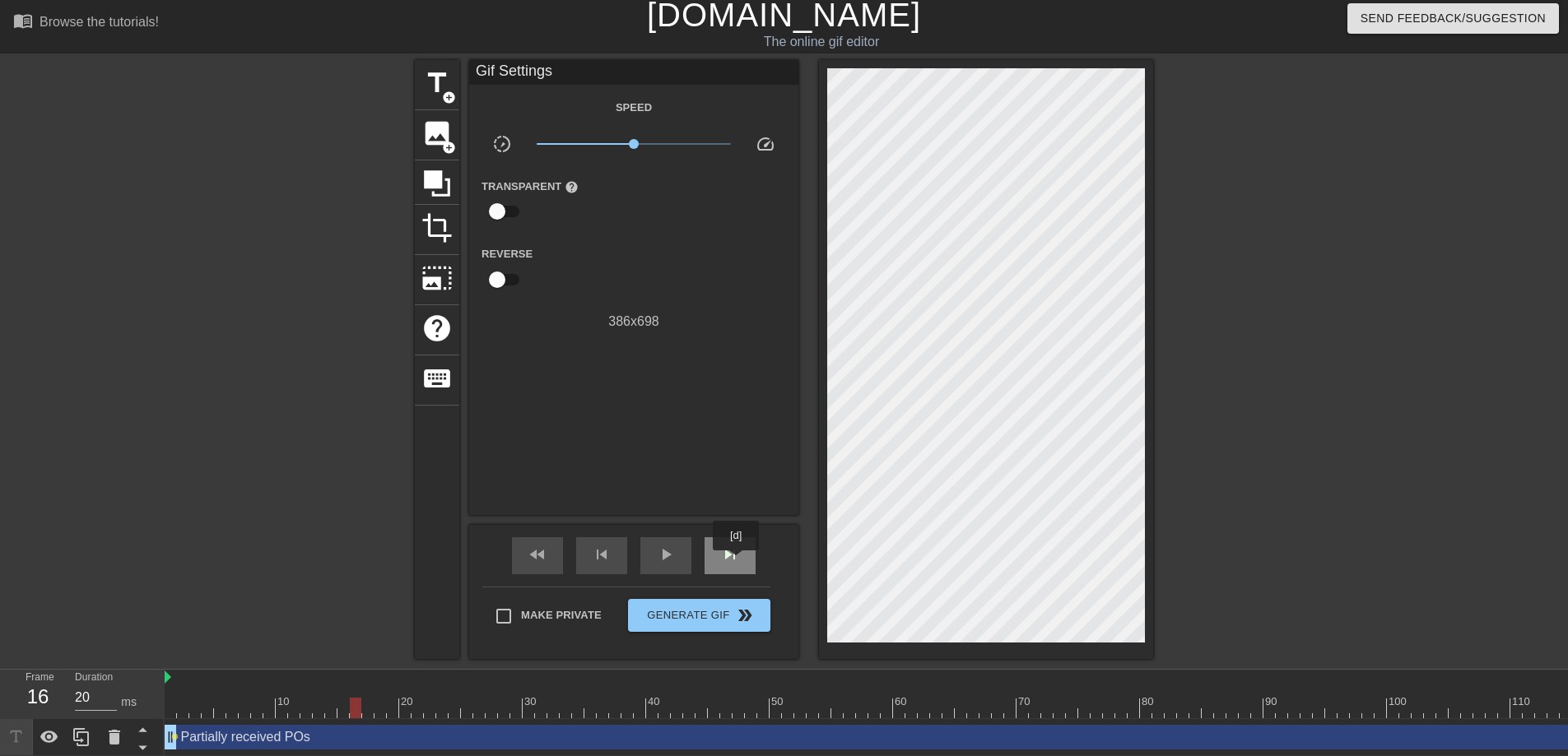
click at [737, 562] on span "skip_next" at bounding box center [730, 555] width 20 height 20
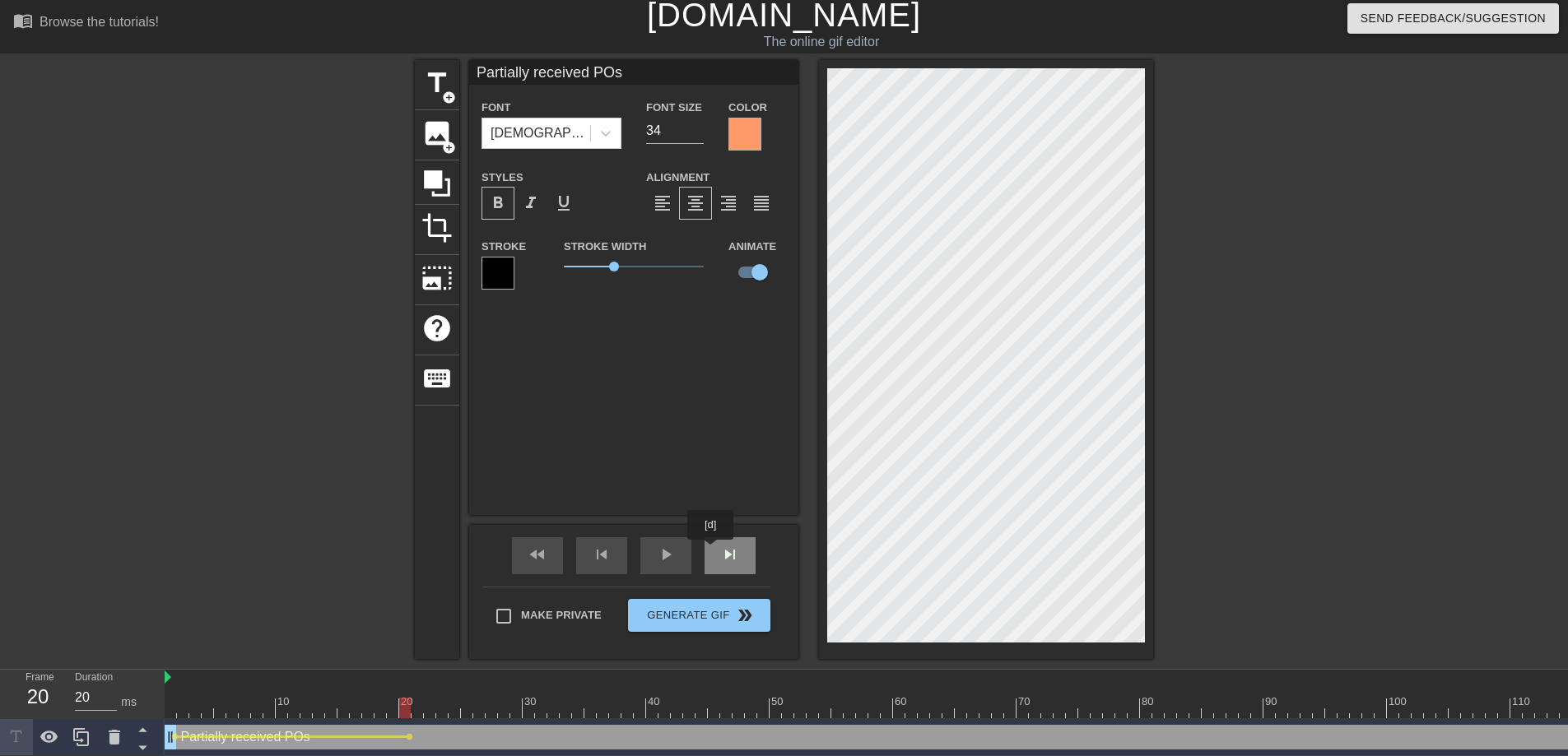
click at [716, 551] on div "skip_next" at bounding box center [729, 556] width 51 height 37
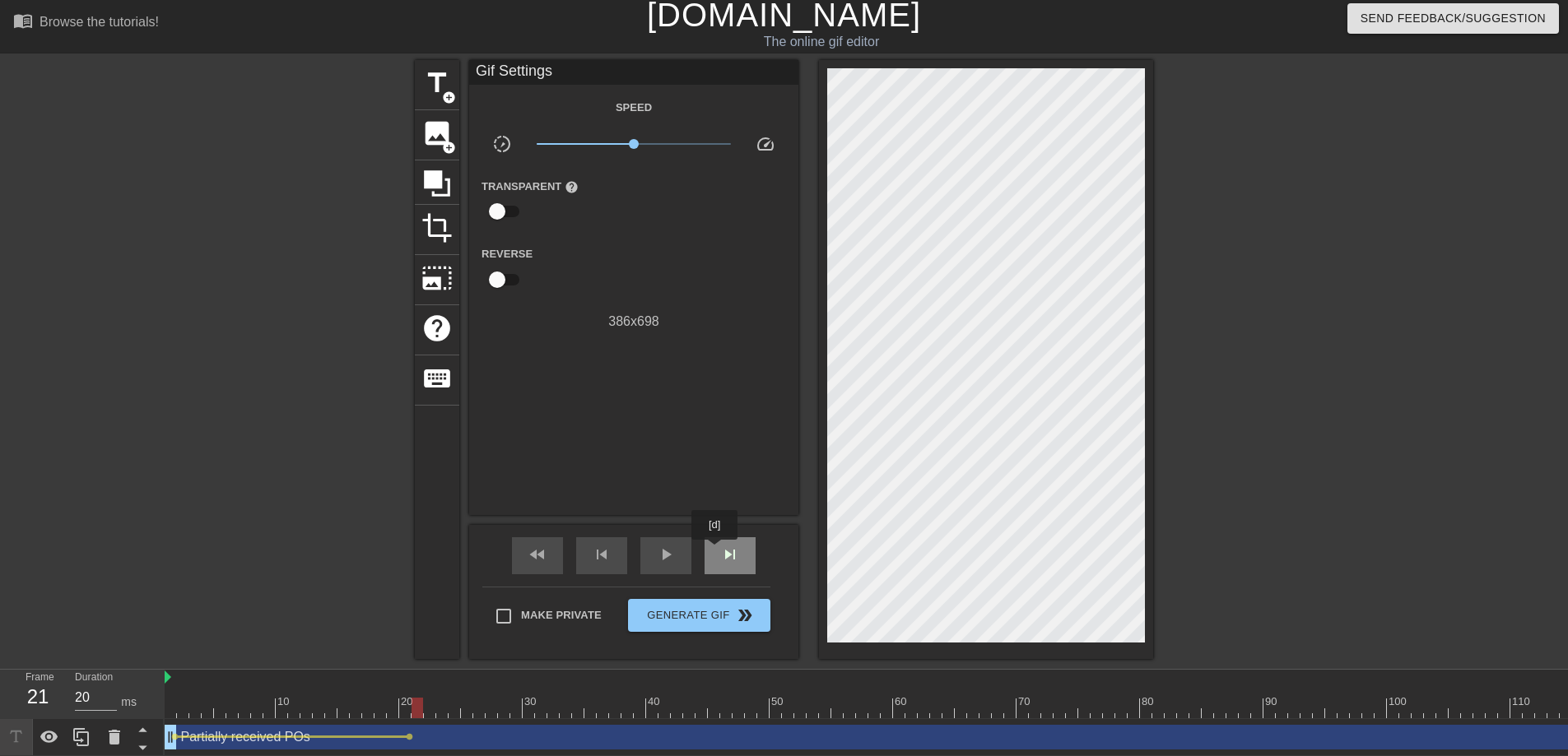
click at [716, 551] on div "skip_next" at bounding box center [729, 556] width 51 height 37
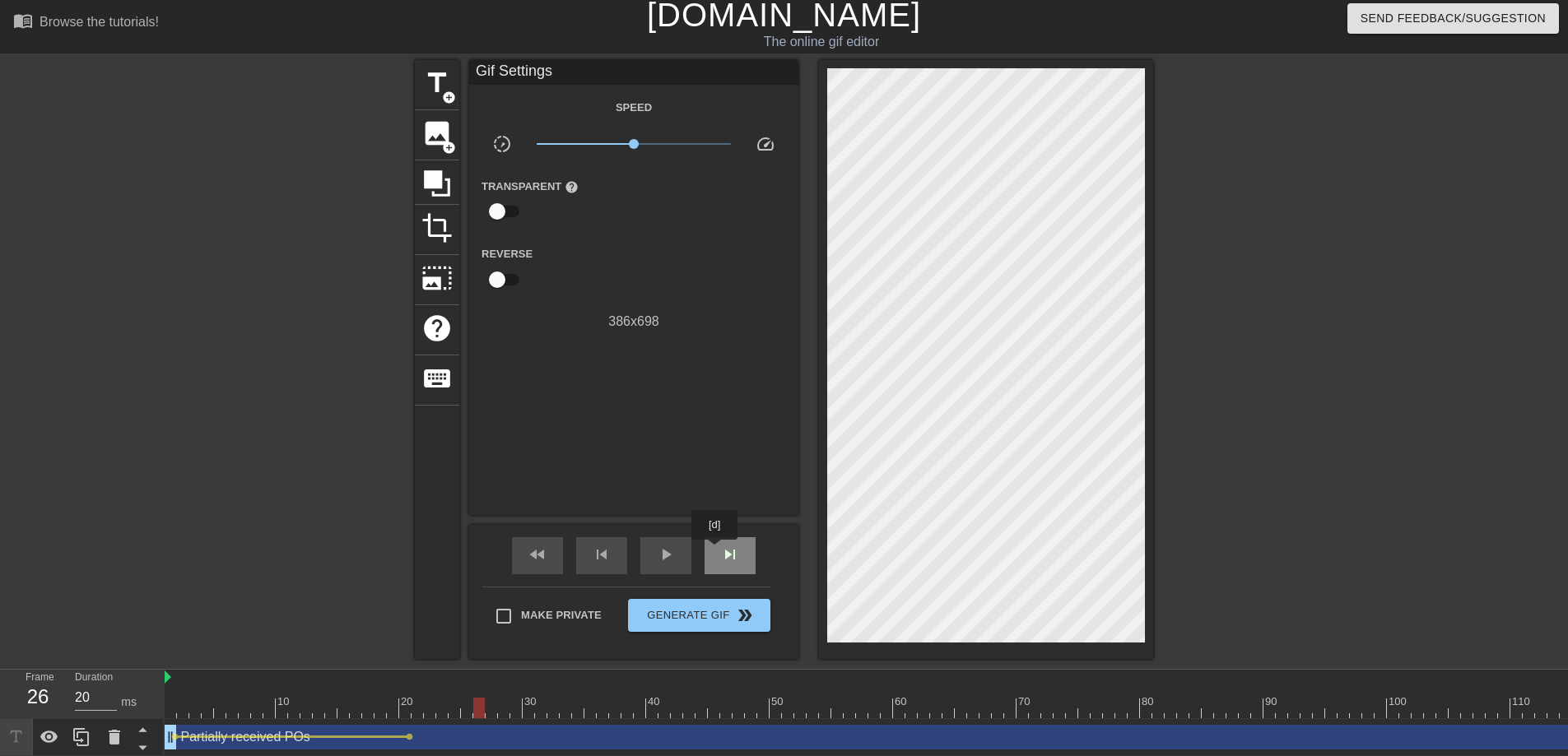
click at [716, 551] on div "skip_next" at bounding box center [729, 556] width 51 height 37
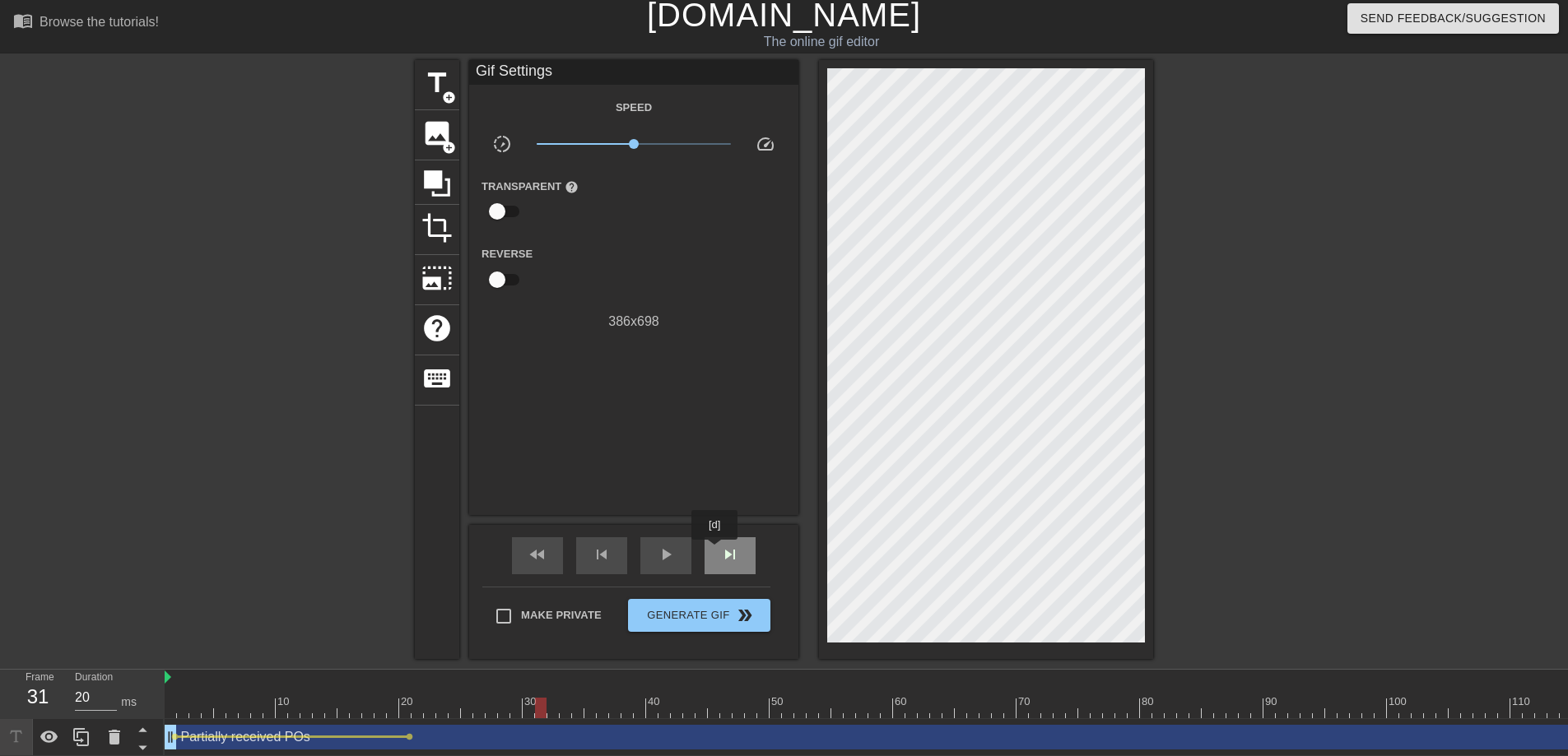
click at [716, 551] on div "skip_next" at bounding box center [729, 556] width 51 height 37
drag, startPoint x: 559, startPoint y: 714, endPoint x: 754, endPoint y: 707, distance: 195.1
click at [754, 688] on div at bounding box center [750, 707] width 12 height 21
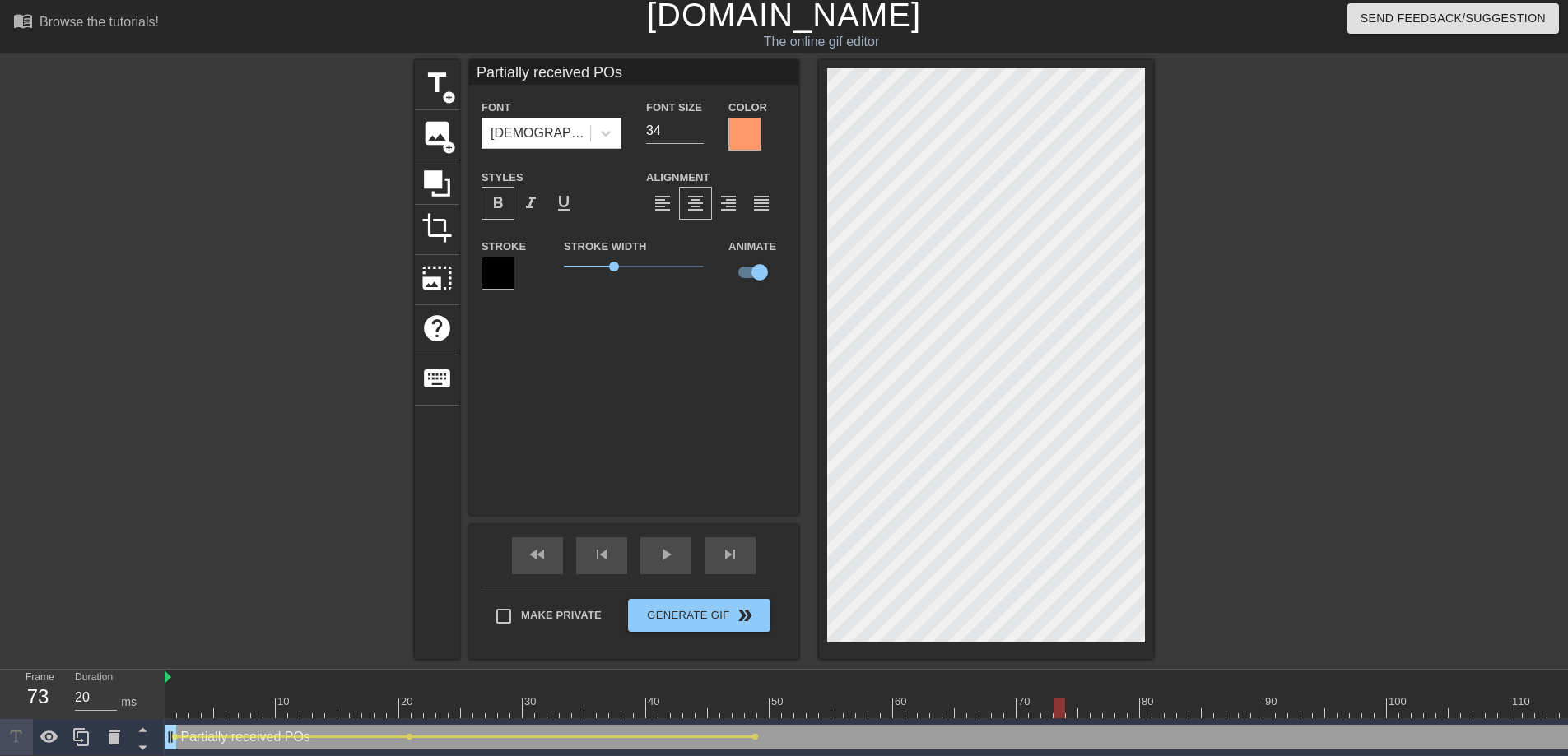
drag, startPoint x: 753, startPoint y: 712, endPoint x: 1058, endPoint y: 709, distance: 305.0
click at [1058, 688] on div at bounding box center [1059, 707] width 12 height 21
drag, startPoint x: 1054, startPoint y: 707, endPoint x: 1278, endPoint y: 696, distance: 224.3
click at [1278, 688] on div at bounding box center [1281, 707] width 12 height 21
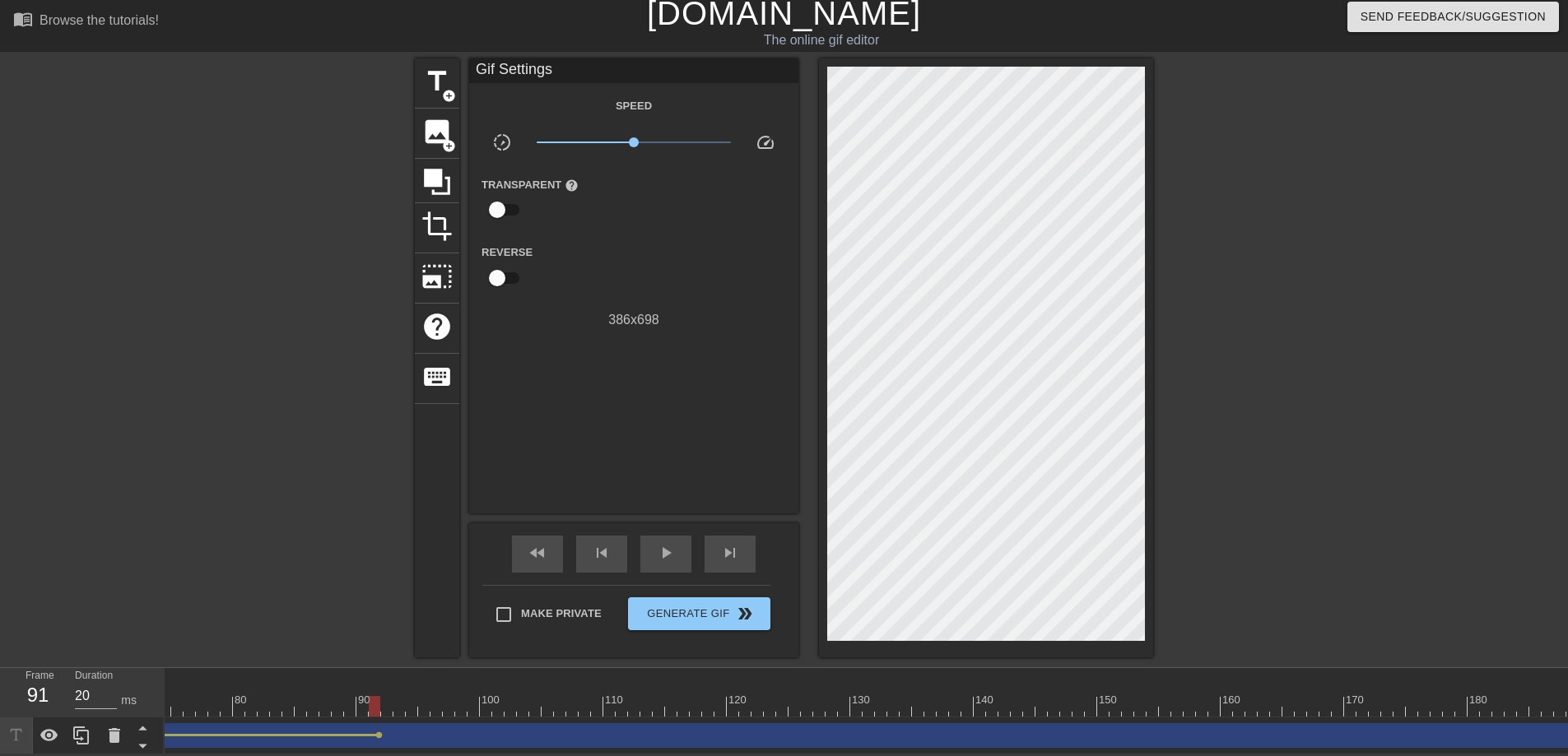
scroll to position [0, 991]
drag, startPoint x: 293, startPoint y: 698, endPoint x: 527, endPoint y: 707, distance: 234.2
click at [520, 688] on div "10 20 30 40 50 60 70 80 90 100 110 120 130 140 150 160" at bounding box center [866, 711] width 1404 height 86
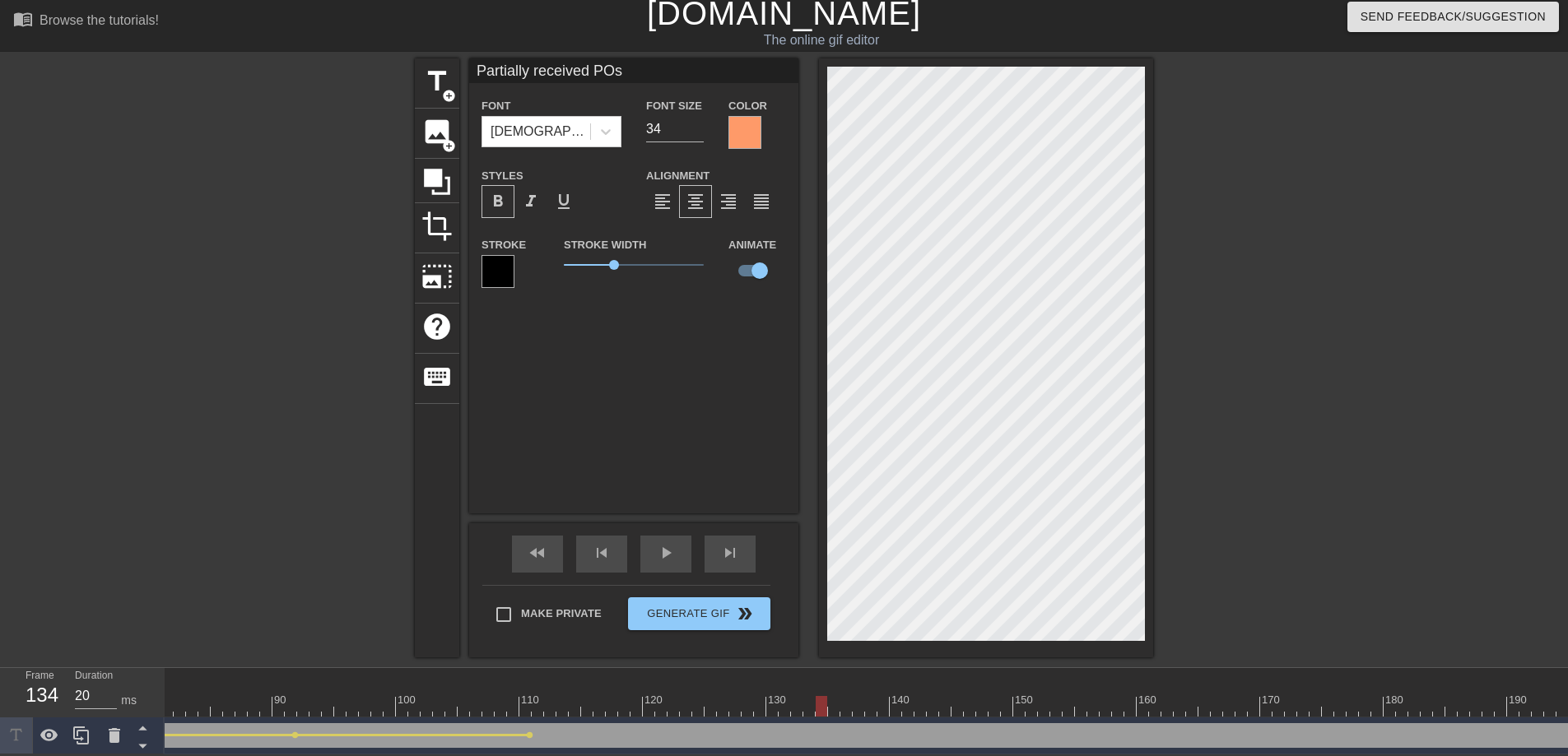
drag, startPoint x: 525, startPoint y: 691, endPoint x: 822, endPoint y: 683, distance: 297.1
drag, startPoint x: 824, startPoint y: 691, endPoint x: 752, endPoint y: 694, distance: 72.1
click at [752, 688] on div at bounding box center [747, 706] width 12 height 21
drag, startPoint x: 746, startPoint y: 696, endPoint x: 804, endPoint y: 692, distance: 58.1
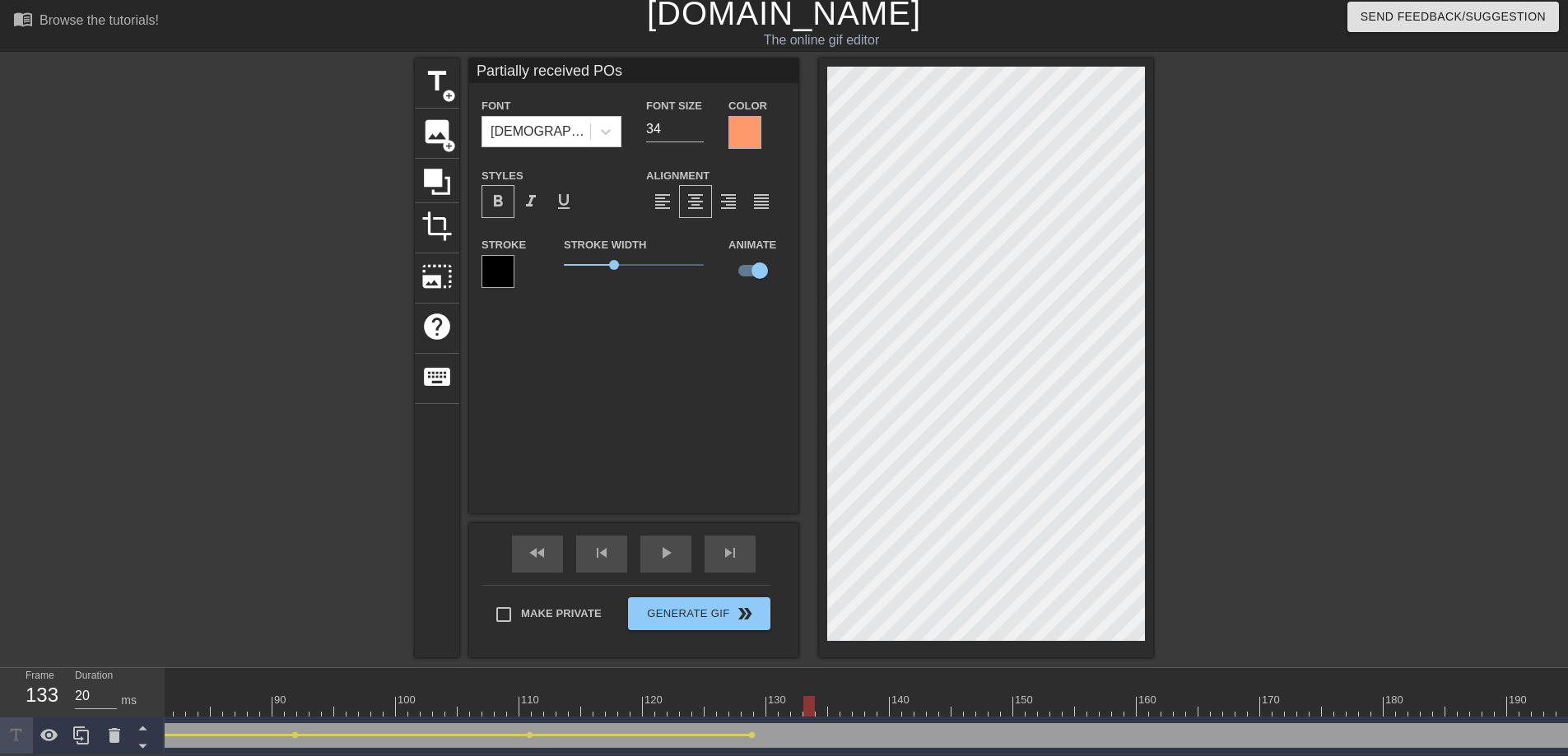
click at [804, 688] on div at bounding box center [809, 706] width 12 height 21
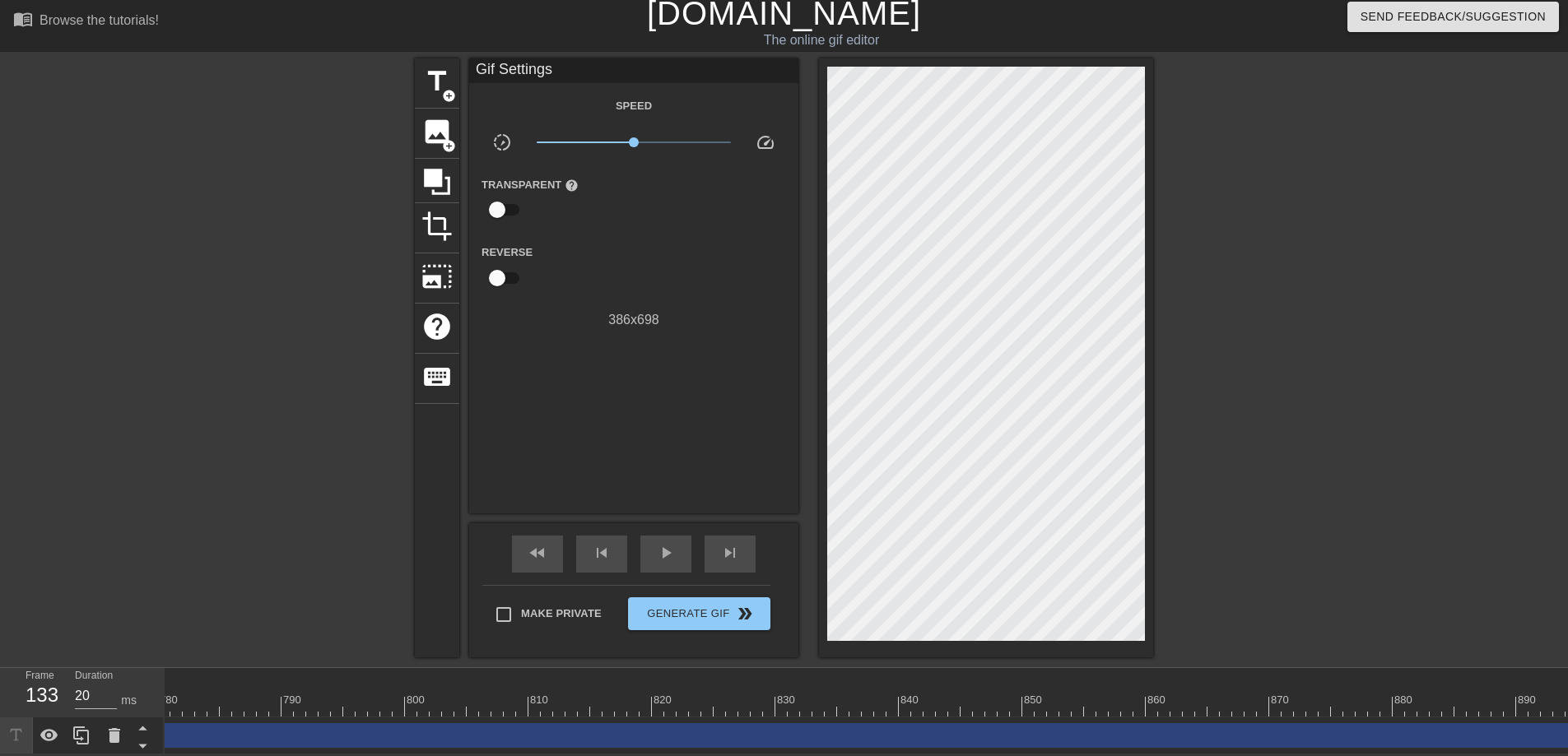
scroll to position [0, 9638]
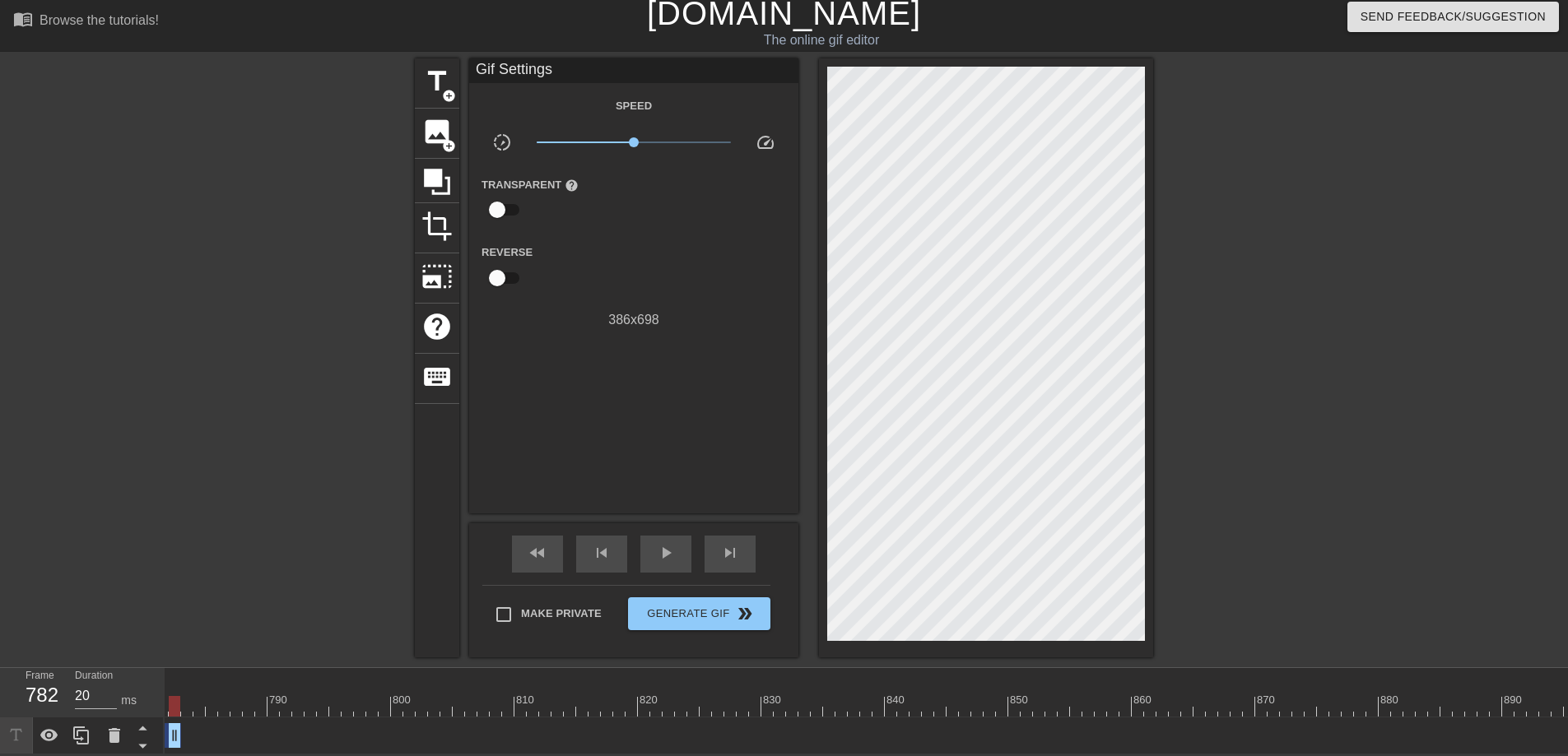
drag, startPoint x: 1564, startPoint y: 721, endPoint x: 172, endPoint y: 696, distance: 1392.2
click at [171, 688] on div "10 20 30 40 50 60 70 80 90 100 110 120 130 140 150 160" at bounding box center [866, 711] width 1404 height 86
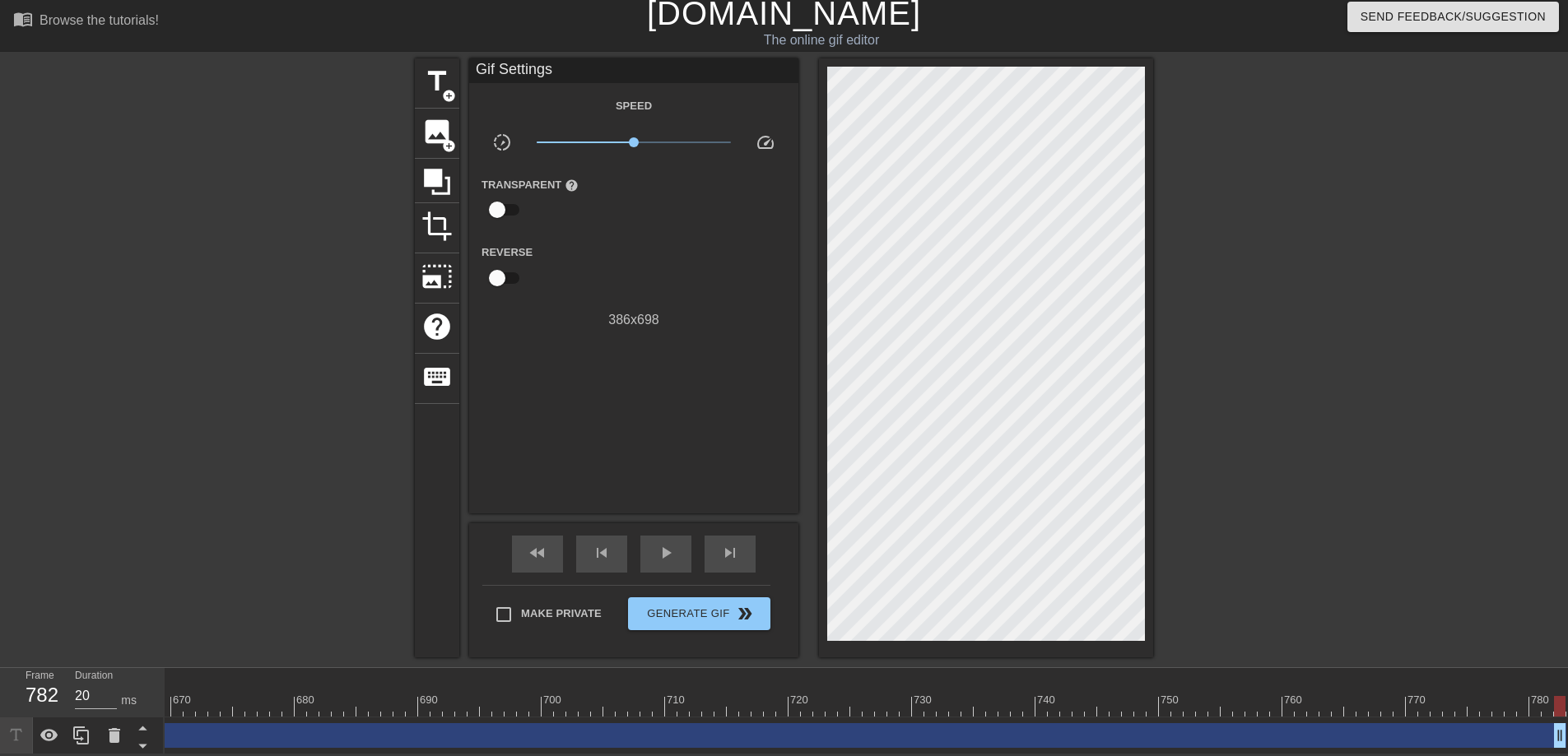
scroll to position [0, 8329]
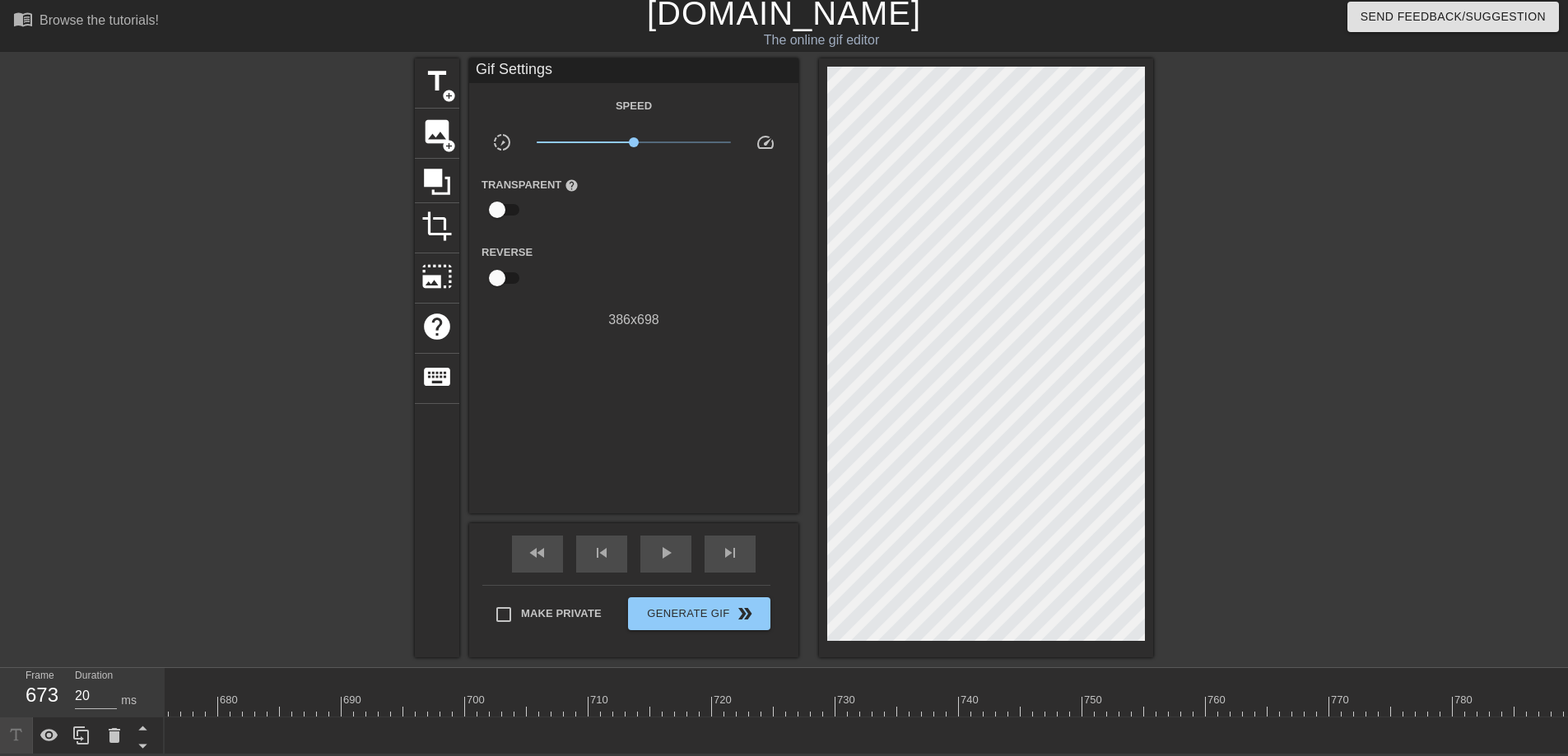
drag, startPoint x: 1477, startPoint y: 717, endPoint x: 94, endPoint y: 699, distance: 1383.1
click at [93, 688] on div "Frame 673 Duration 20 ms 10 20 30 40 50 60 70 80 90 100 110 120 130 140 150" at bounding box center [784, 711] width 1568 height 86
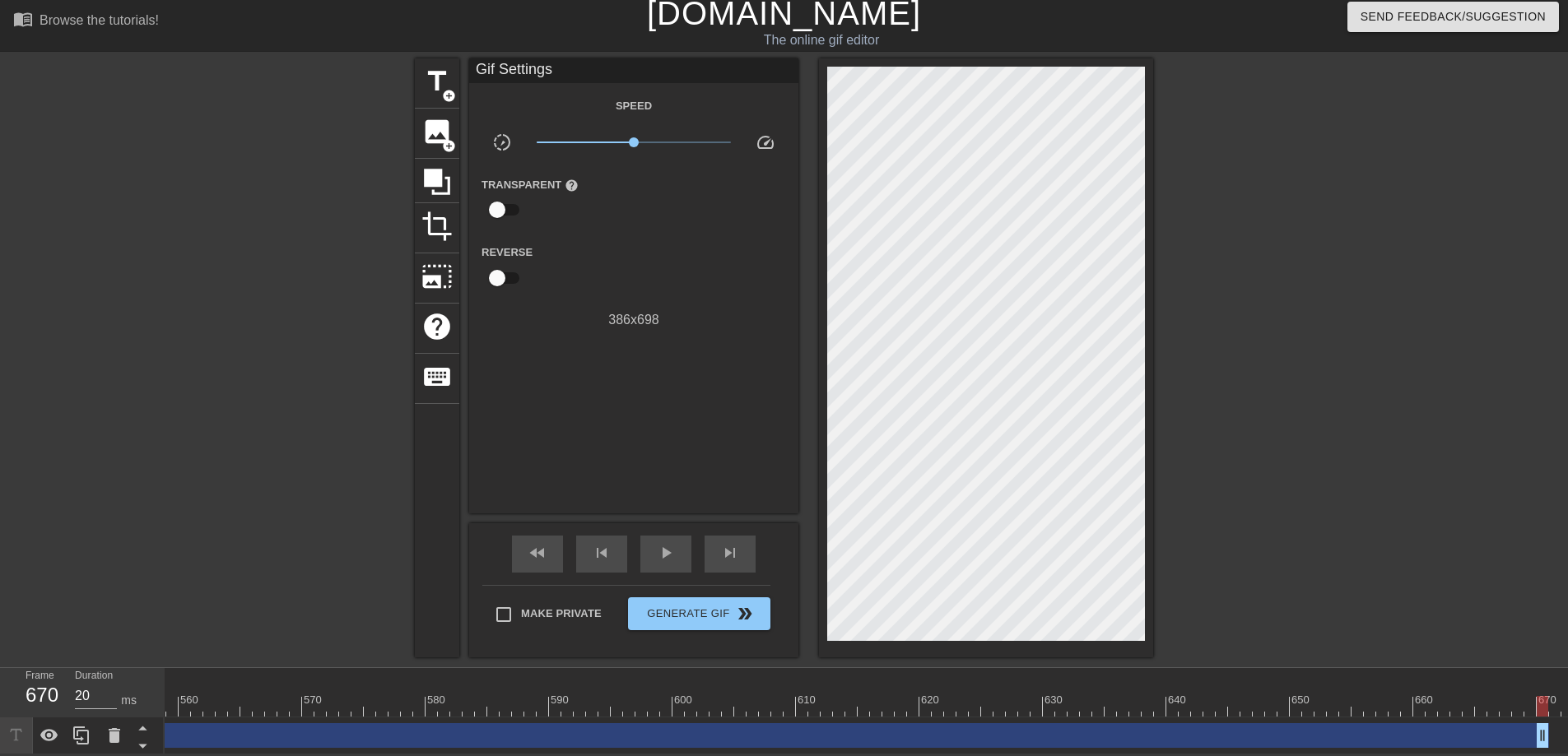
scroll to position [0, 6899]
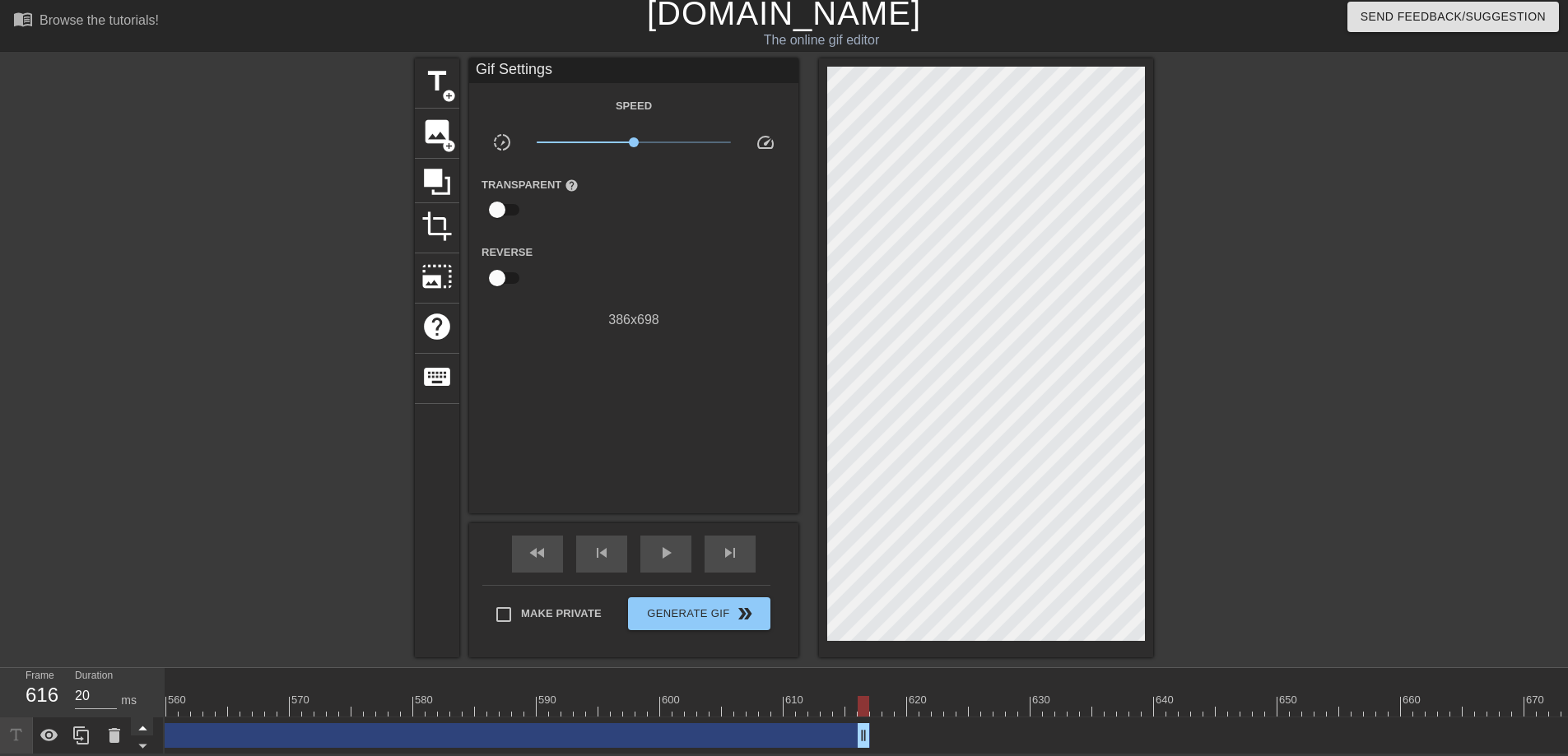
drag, startPoint x: 1530, startPoint y: 727, endPoint x: 137, endPoint y: 713, distance: 1393.1
click at [137, 688] on div "Frame 616 Duration 20 ms 10 20 30 40 50 60 70 80 90 100 110 120 130 140 150" at bounding box center [784, 711] width 1568 height 86
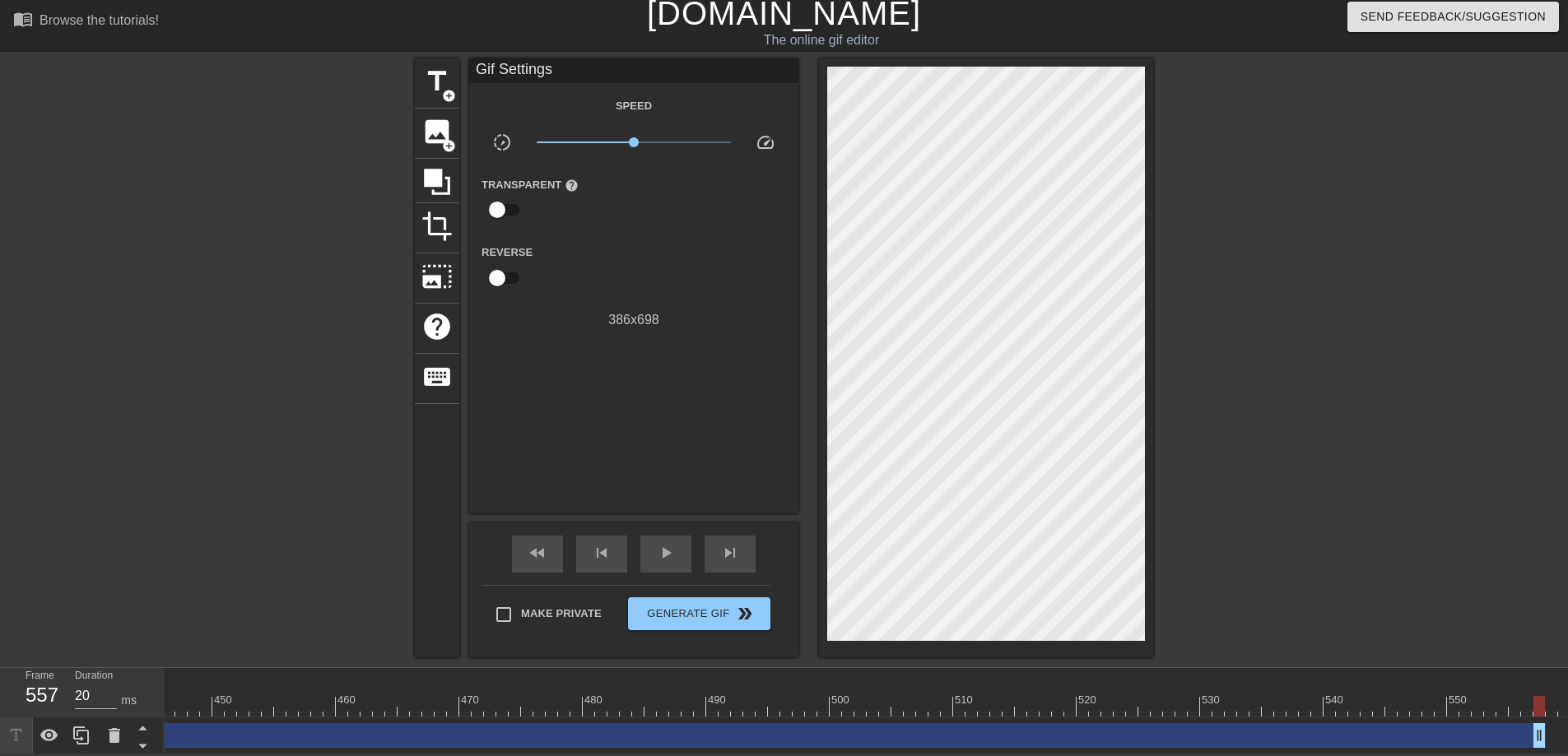
scroll to position [0, 5502]
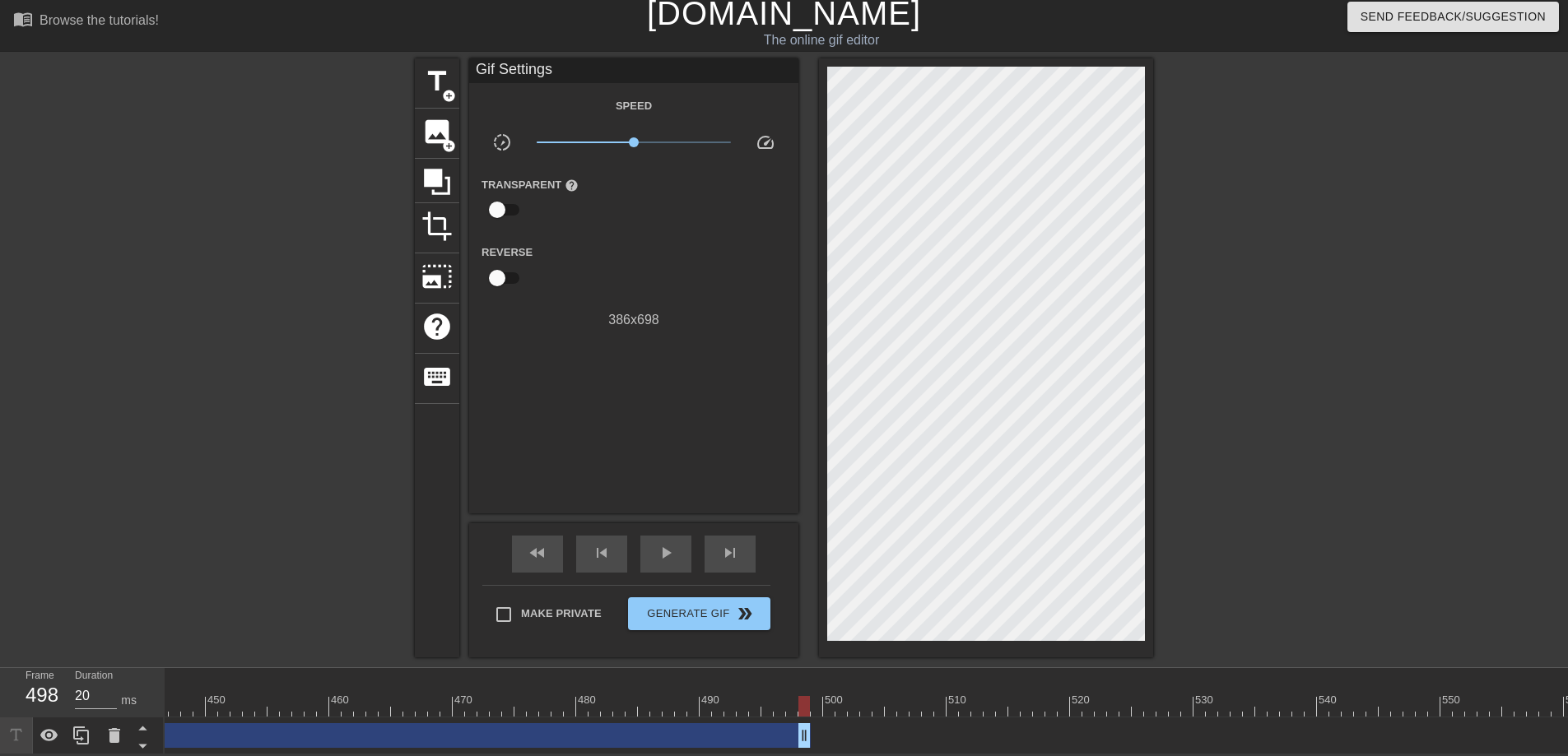
drag, startPoint x: 1404, startPoint y: 706, endPoint x: 0, endPoint y: 679, distance: 1404.3
click at [0, 679] on div "Frame 498 Duration 20 ms 10 20 30 40 50 60 70 80 90 100 110 120 130 140 150" at bounding box center [784, 711] width 1568 height 86
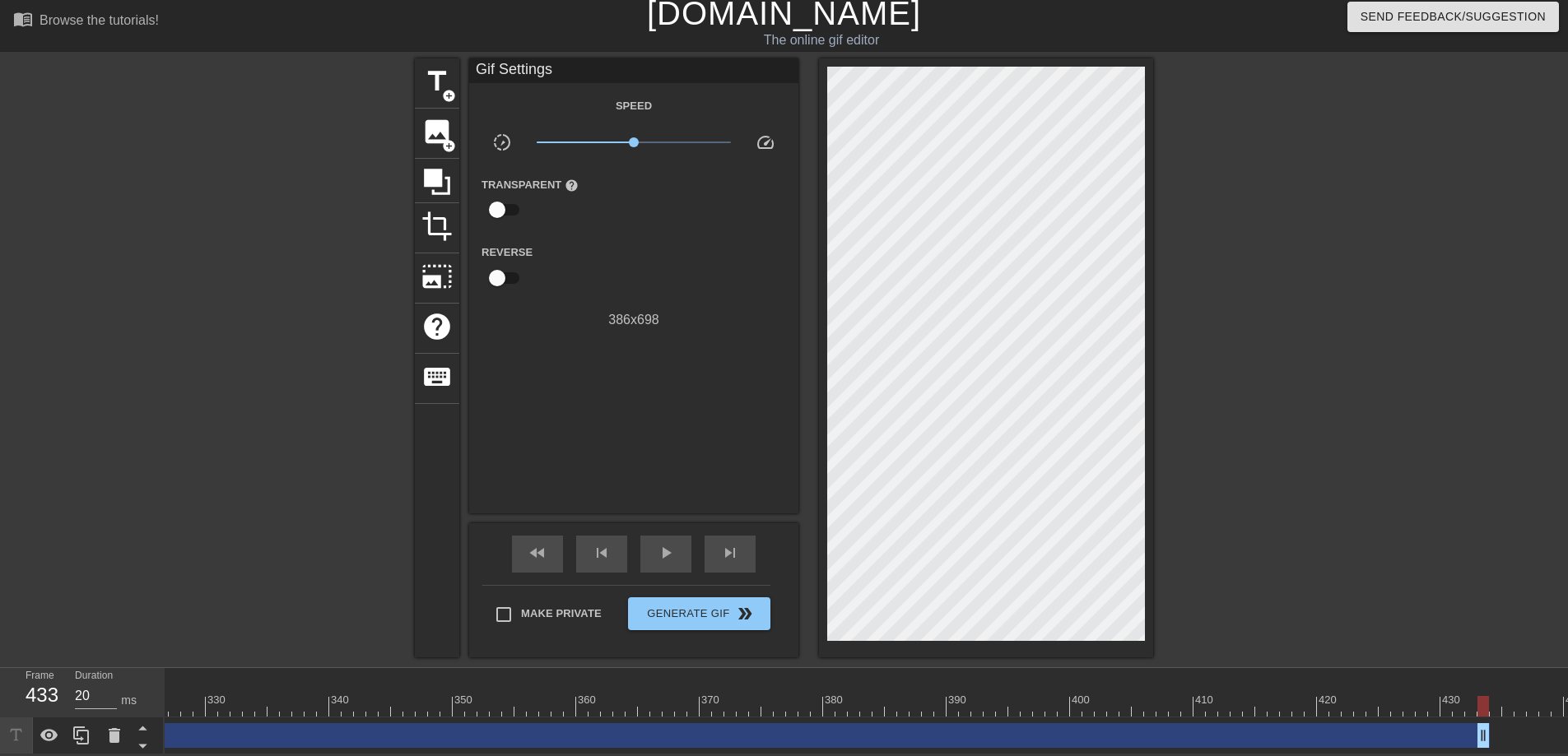
scroll to position [0, 4014]
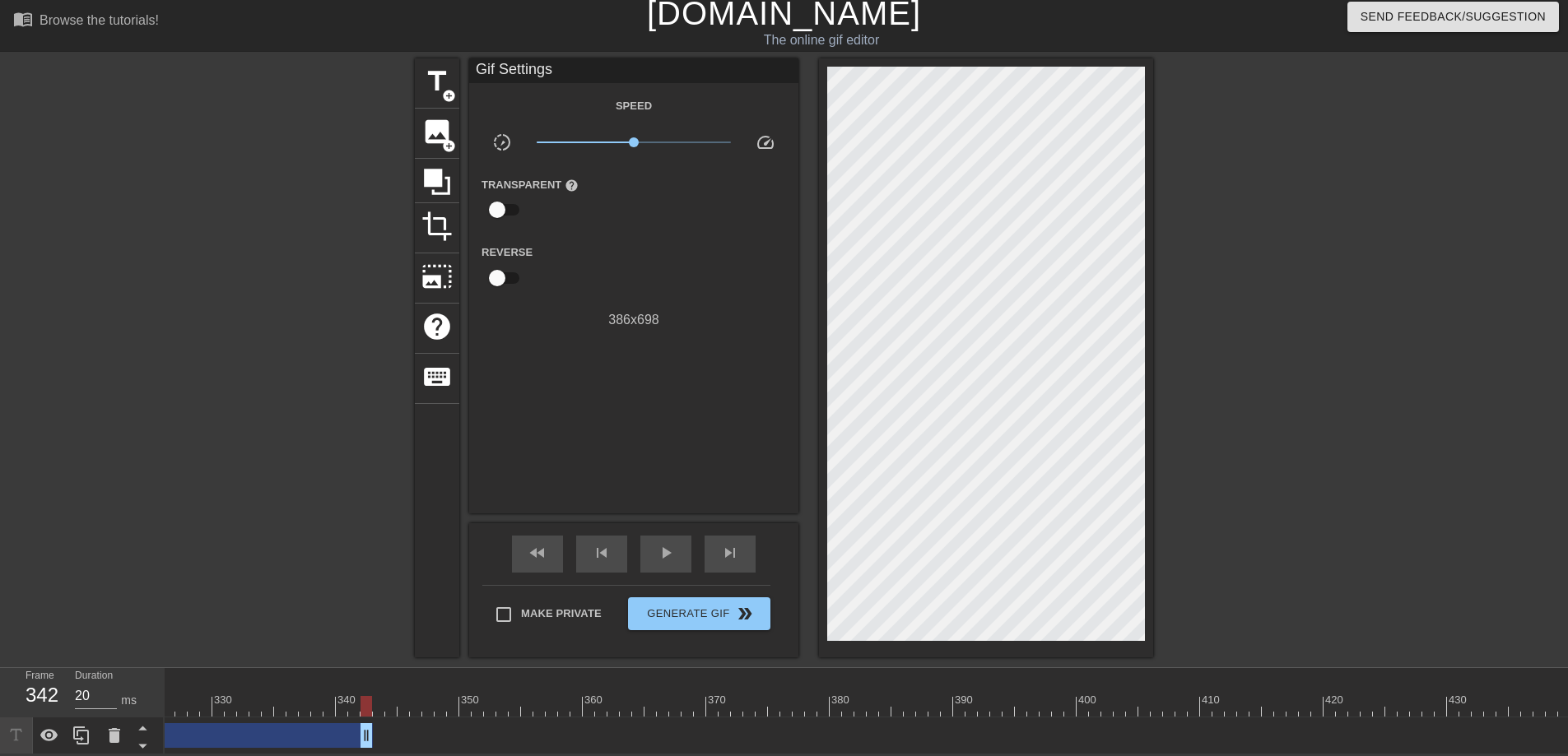
drag, startPoint x: 1490, startPoint y: 728, endPoint x: 249, endPoint y: 724, distance: 1241.0
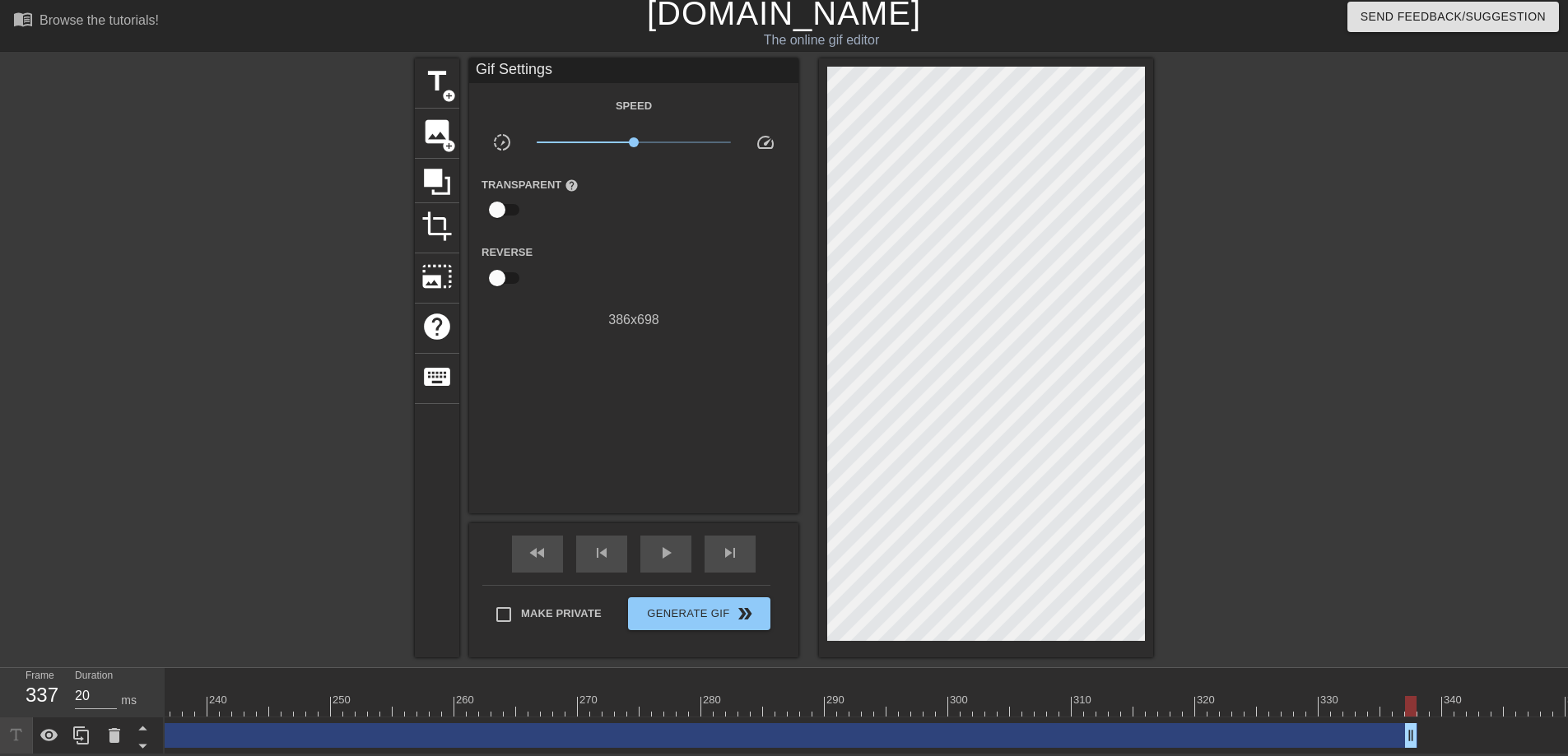
scroll to position [0, 2960]
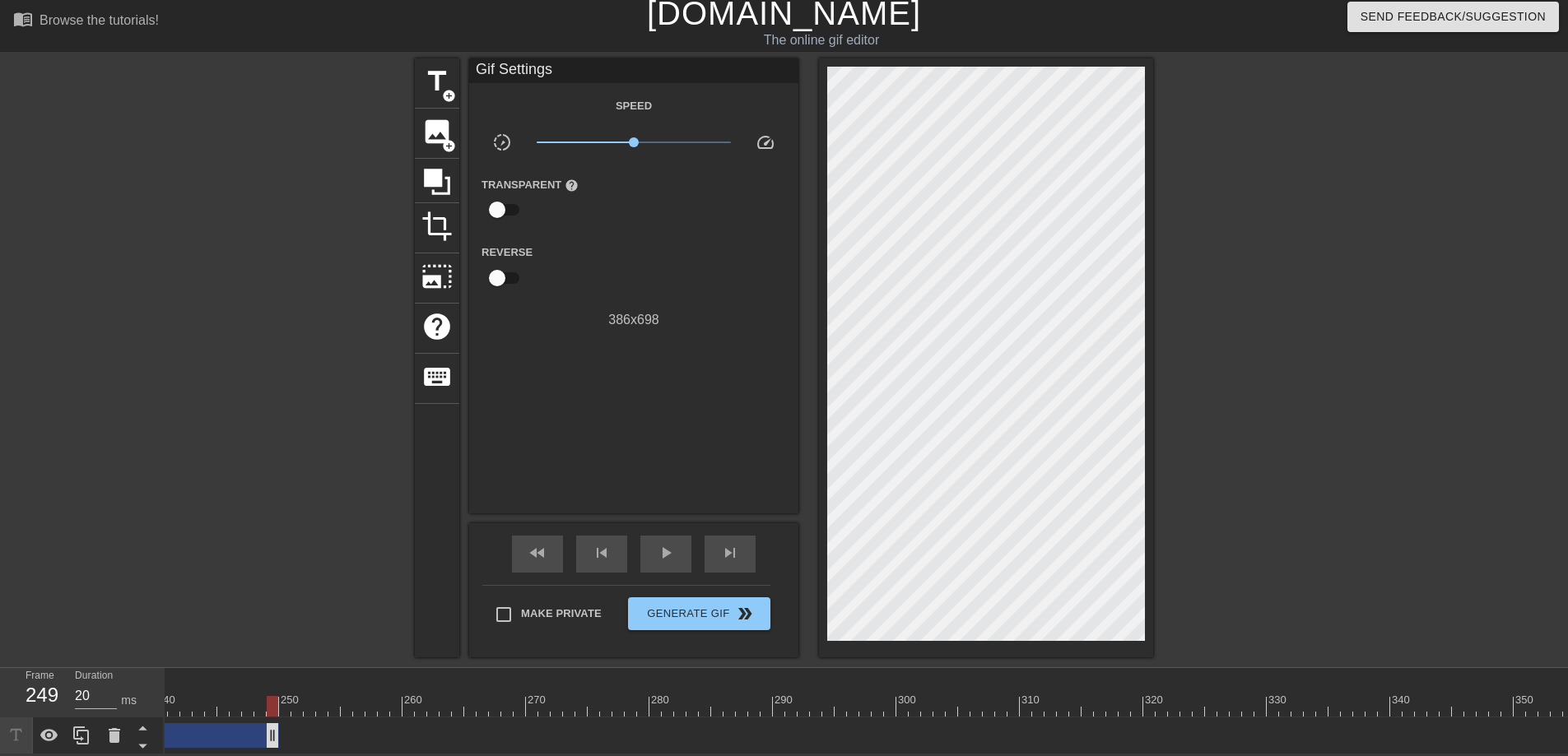
drag, startPoint x: 1358, startPoint y: 727, endPoint x: 249, endPoint y: 733, distance: 1109.0
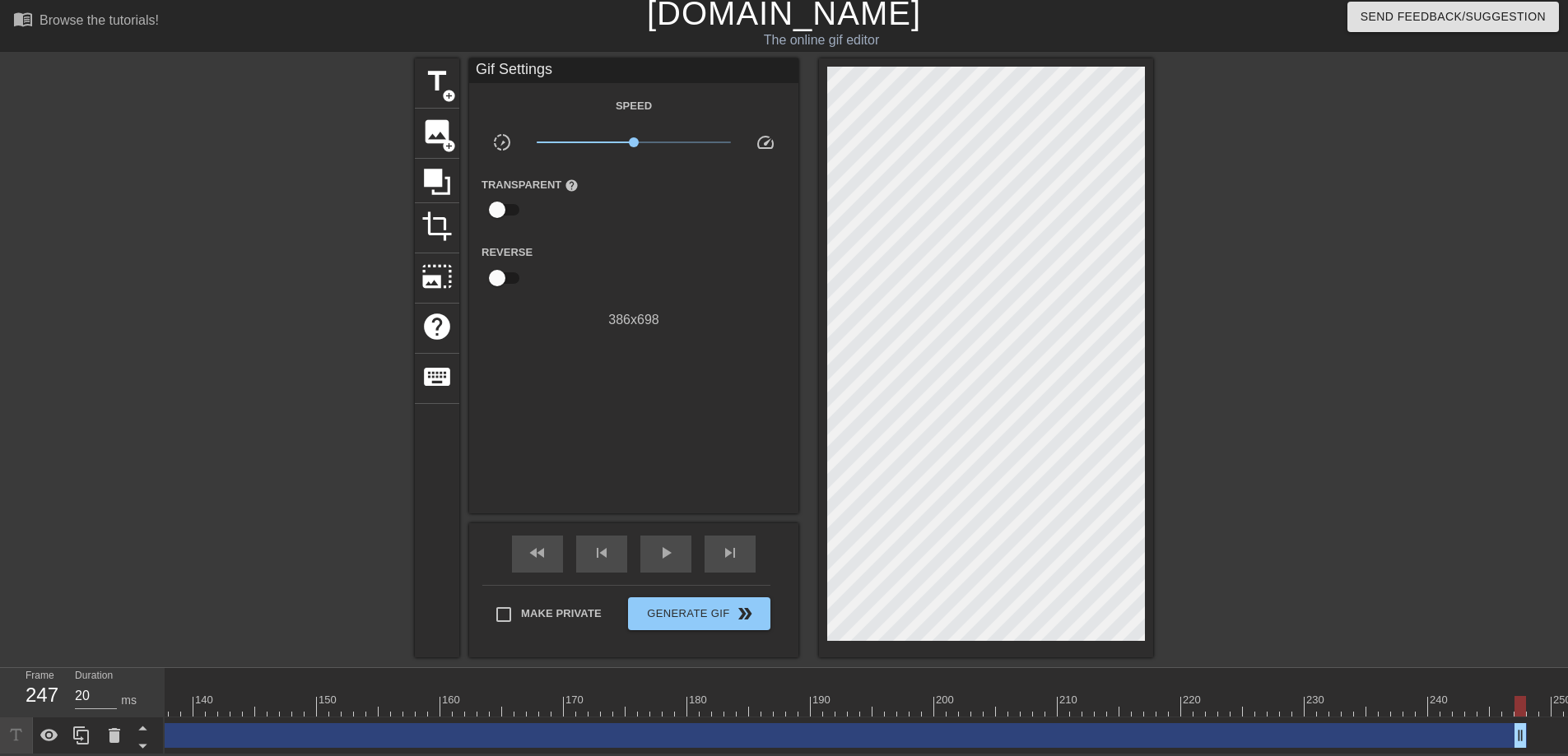
scroll to position [0, 1693]
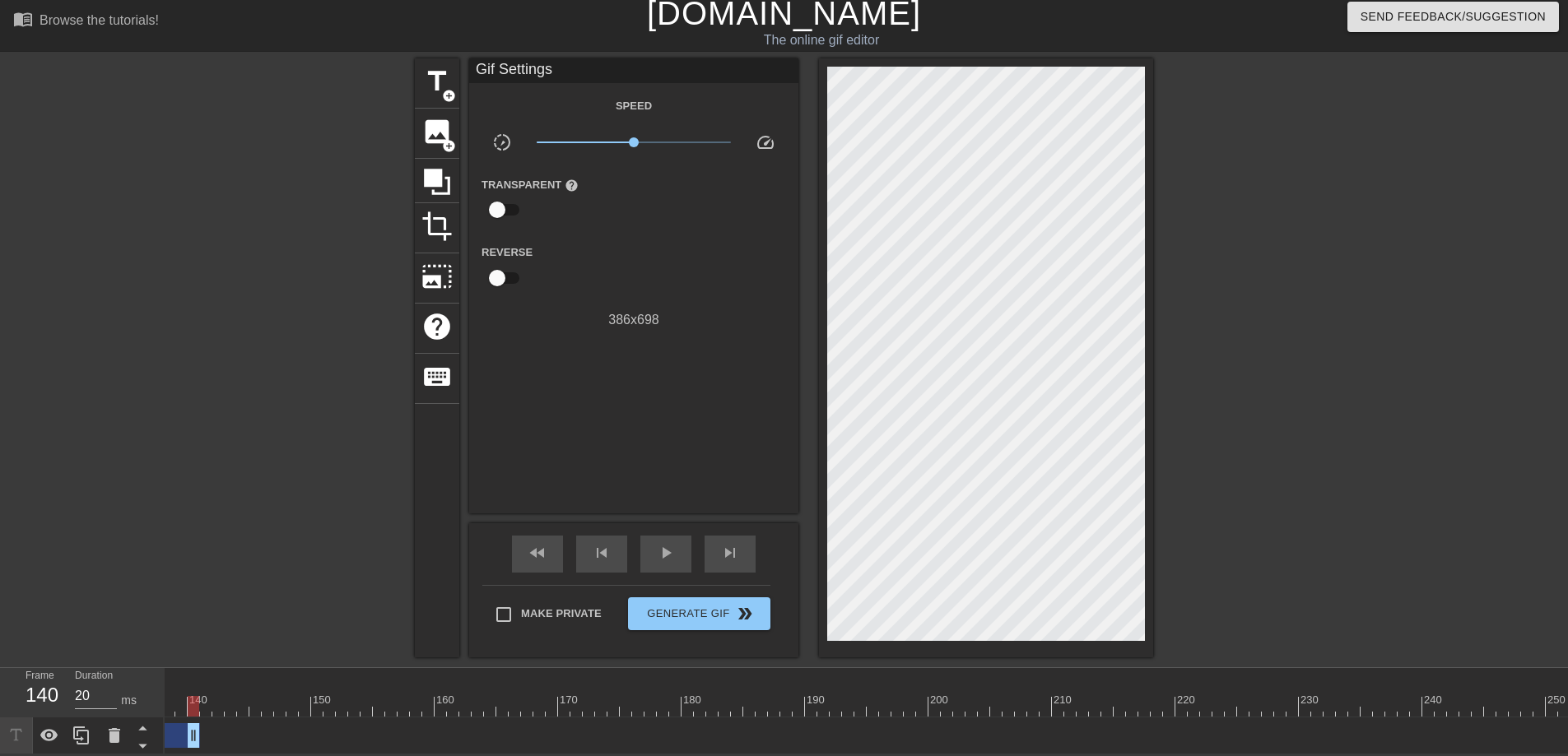
drag, startPoint x: 1508, startPoint y: 722, endPoint x: 184, endPoint y: 736, distance: 1324.1
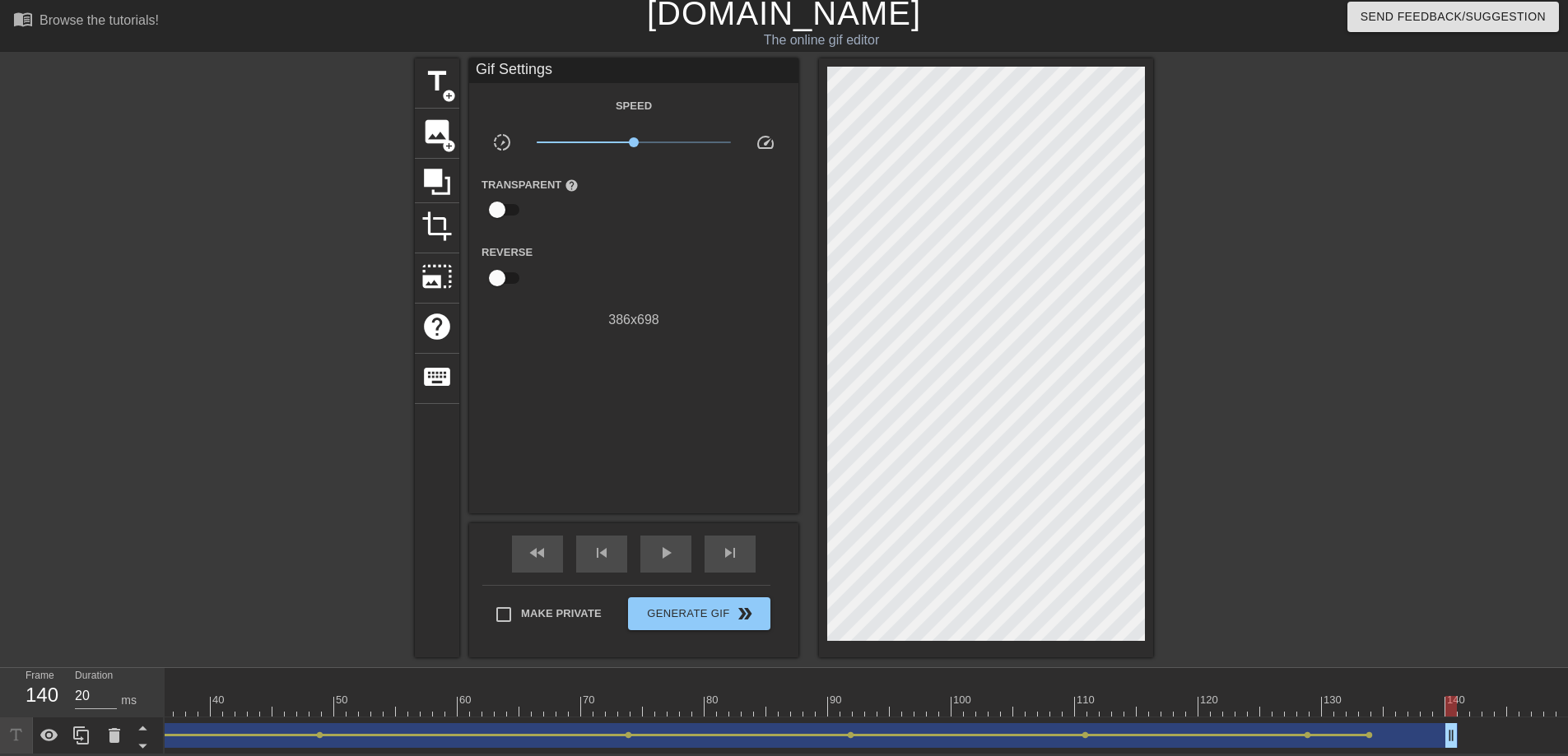
scroll to position [0, 397]
drag, startPoint x: 1491, startPoint y: 722, endPoint x: 1346, endPoint y: 727, distance: 145.1
drag, startPoint x: 1341, startPoint y: 698, endPoint x: 1316, endPoint y: 695, distance: 25.2
click at [1336, 688] on div at bounding box center [1342, 706] width 12 height 21
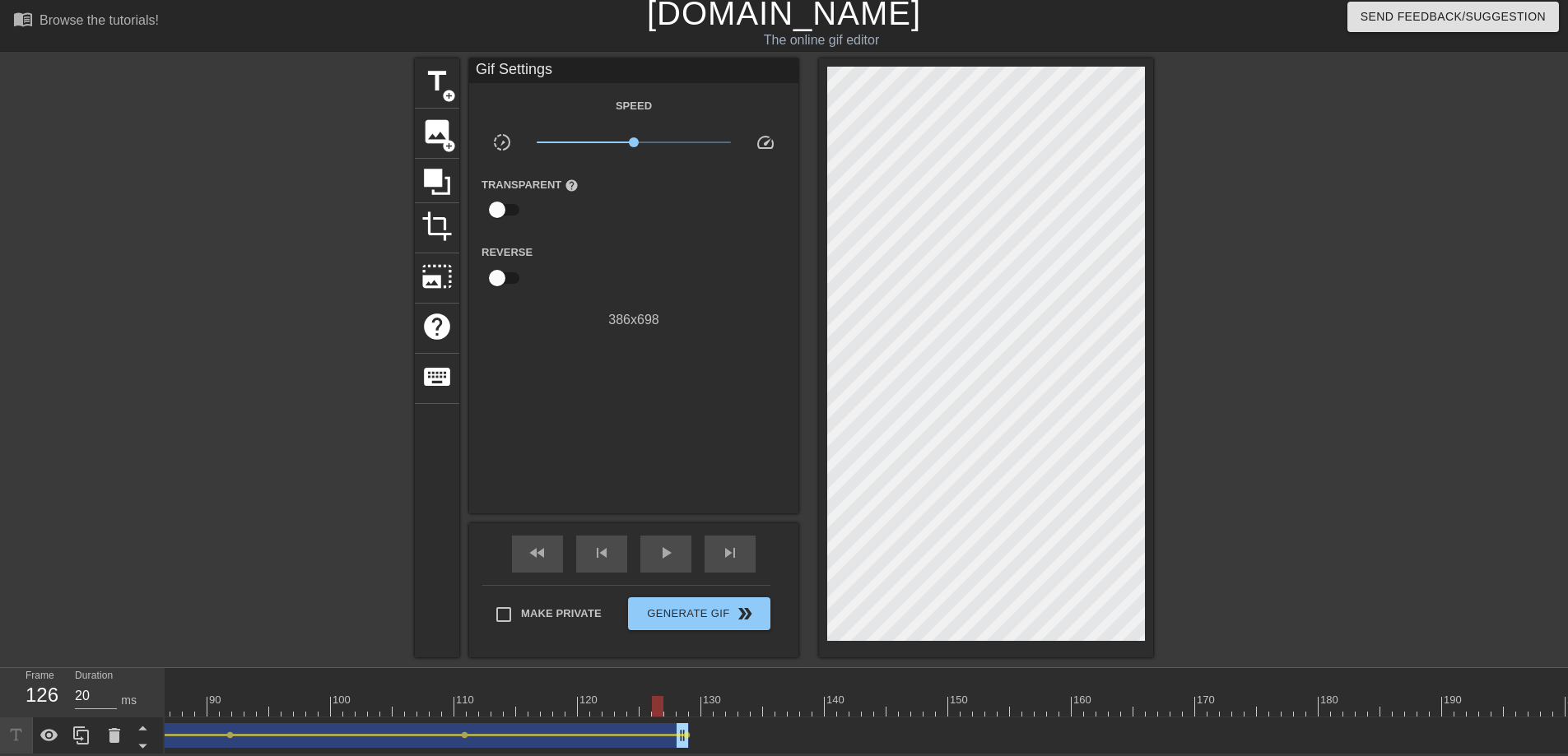
scroll to position [0, 1134]
drag, startPoint x: 605, startPoint y: 732, endPoint x: 667, endPoint y: 730, distance: 62.0
click at [545, 543] on span "fast_rewind" at bounding box center [537, 553] width 20 height 20
click at [653, 545] on div "play_arrow" at bounding box center [666, 554] width 51 height 37
click at [653, 545] on div "pause" at bounding box center [666, 554] width 51 height 37
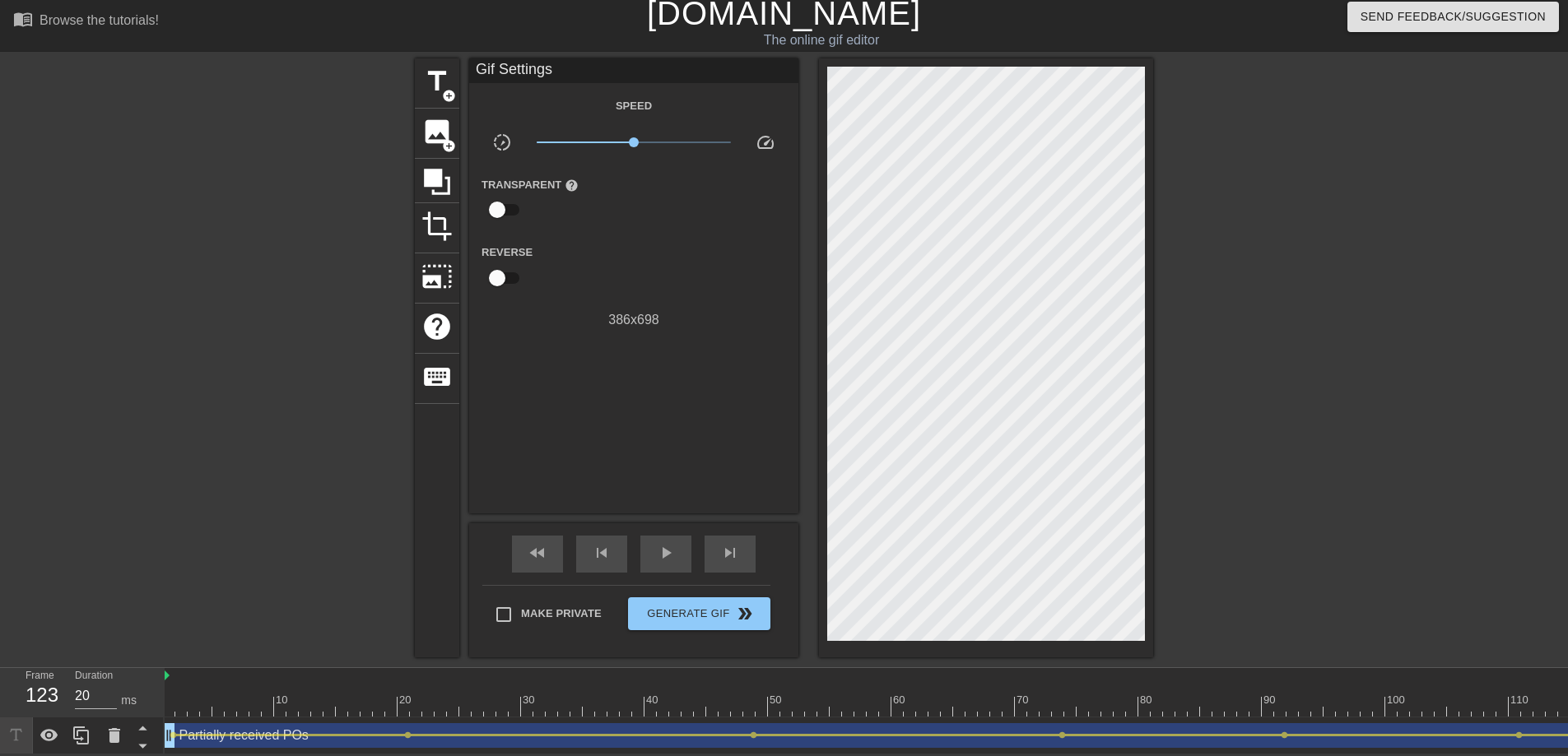
scroll to position [0, 0]
click at [756, 688] on span "lens" at bounding box center [755, 735] width 8 height 8
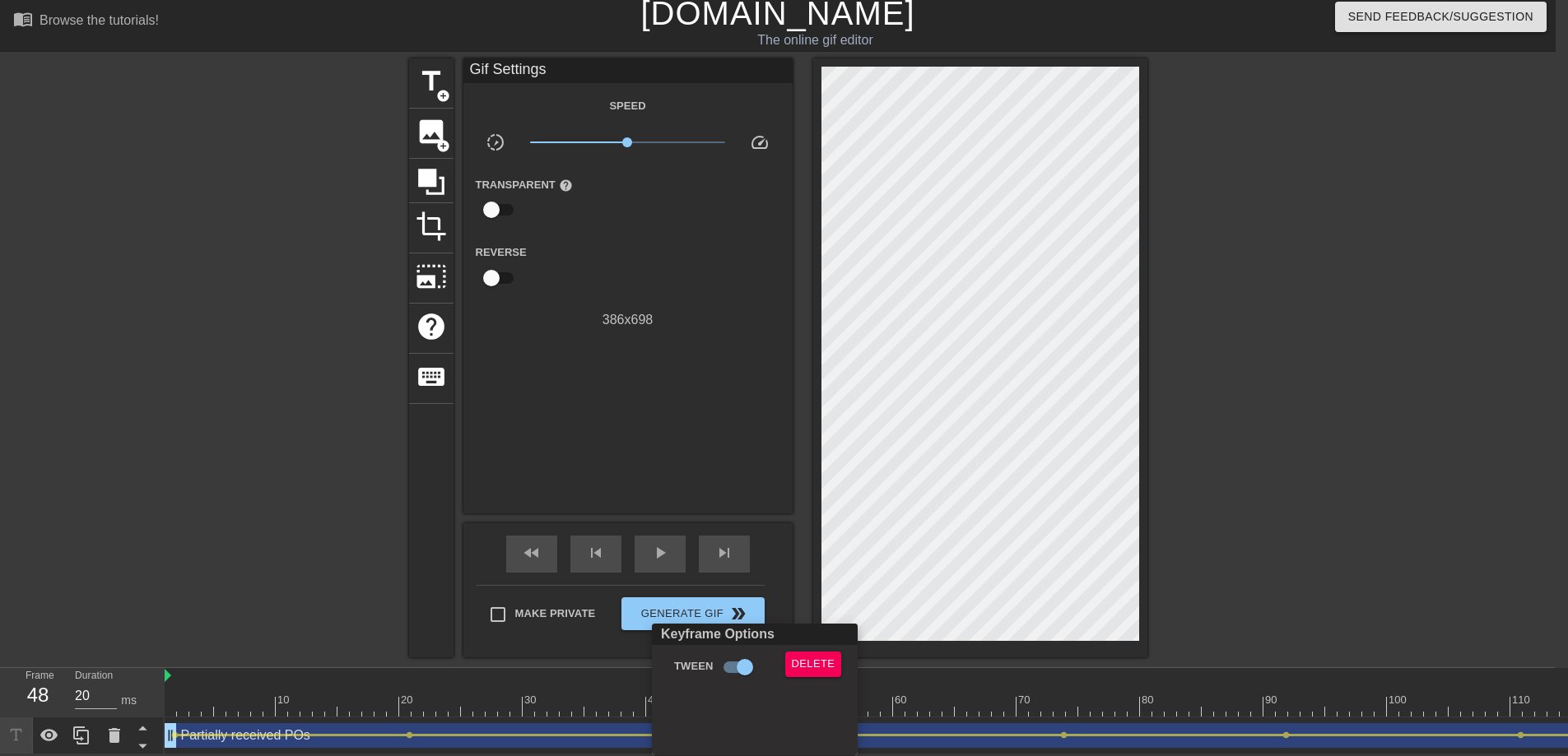
scroll to position [5, 0]
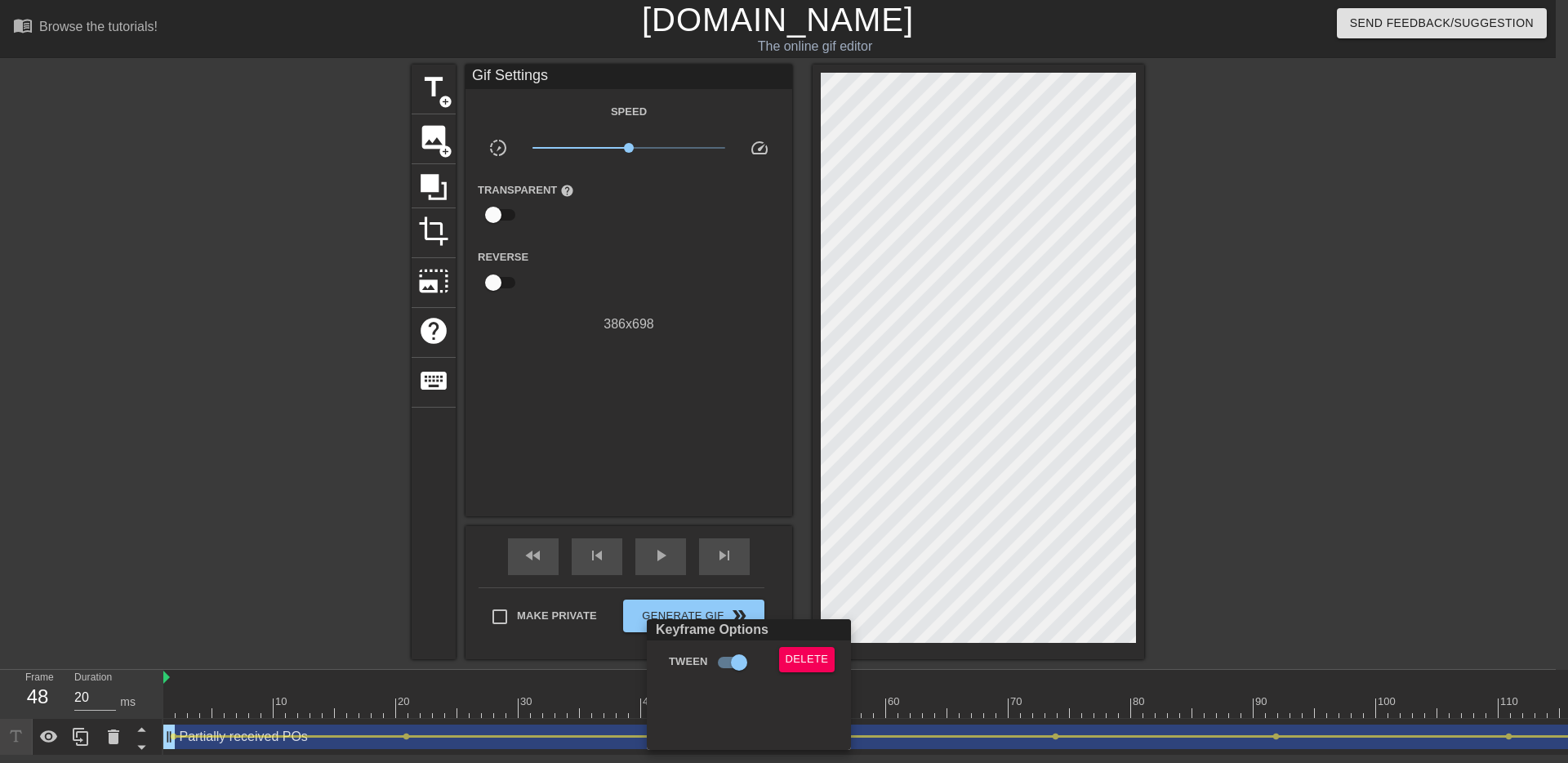
click at [1061, 683] on div at bounding box center [784, 381] width 1568 height 763
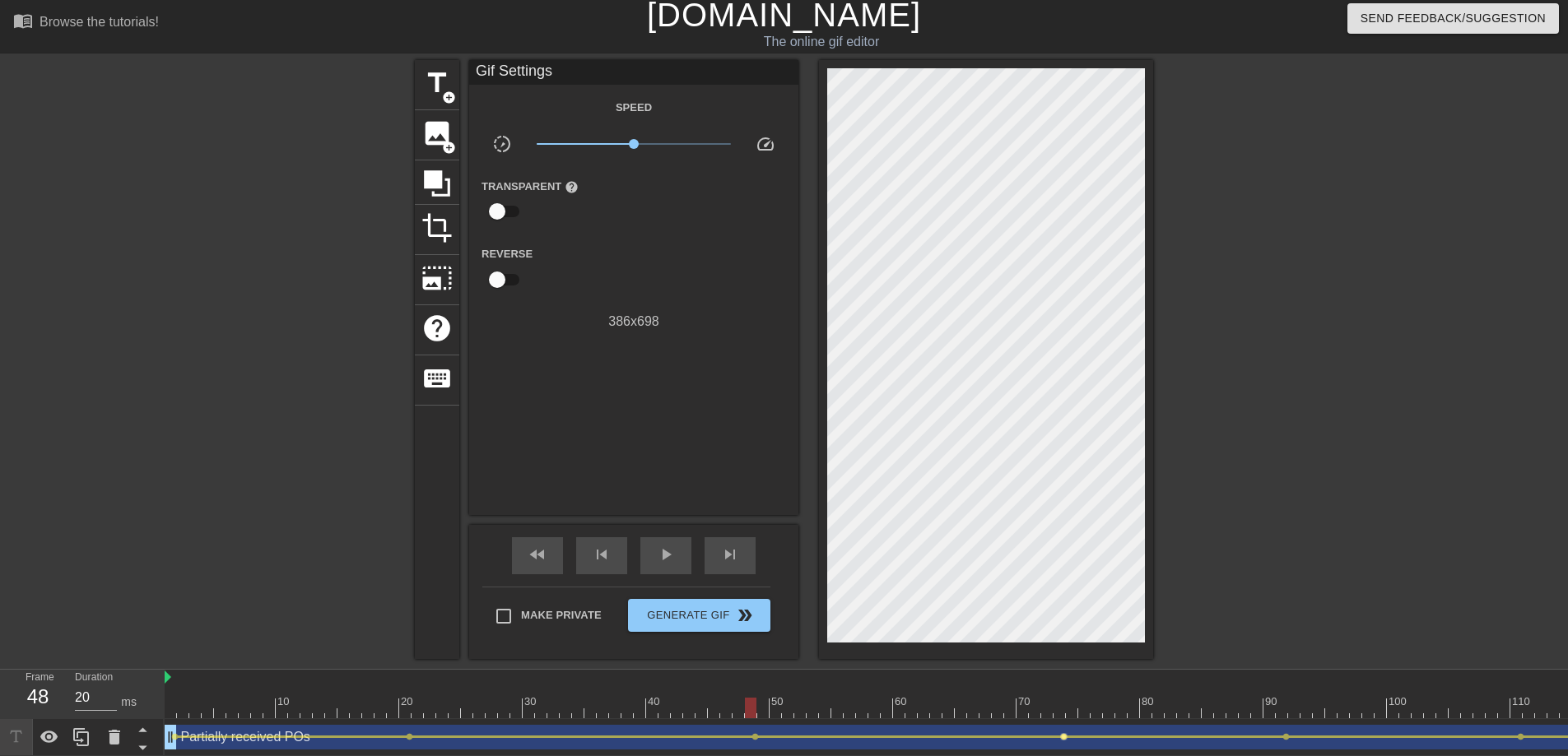
click at [1065, 688] on span "lens" at bounding box center [1063, 737] width 8 height 8
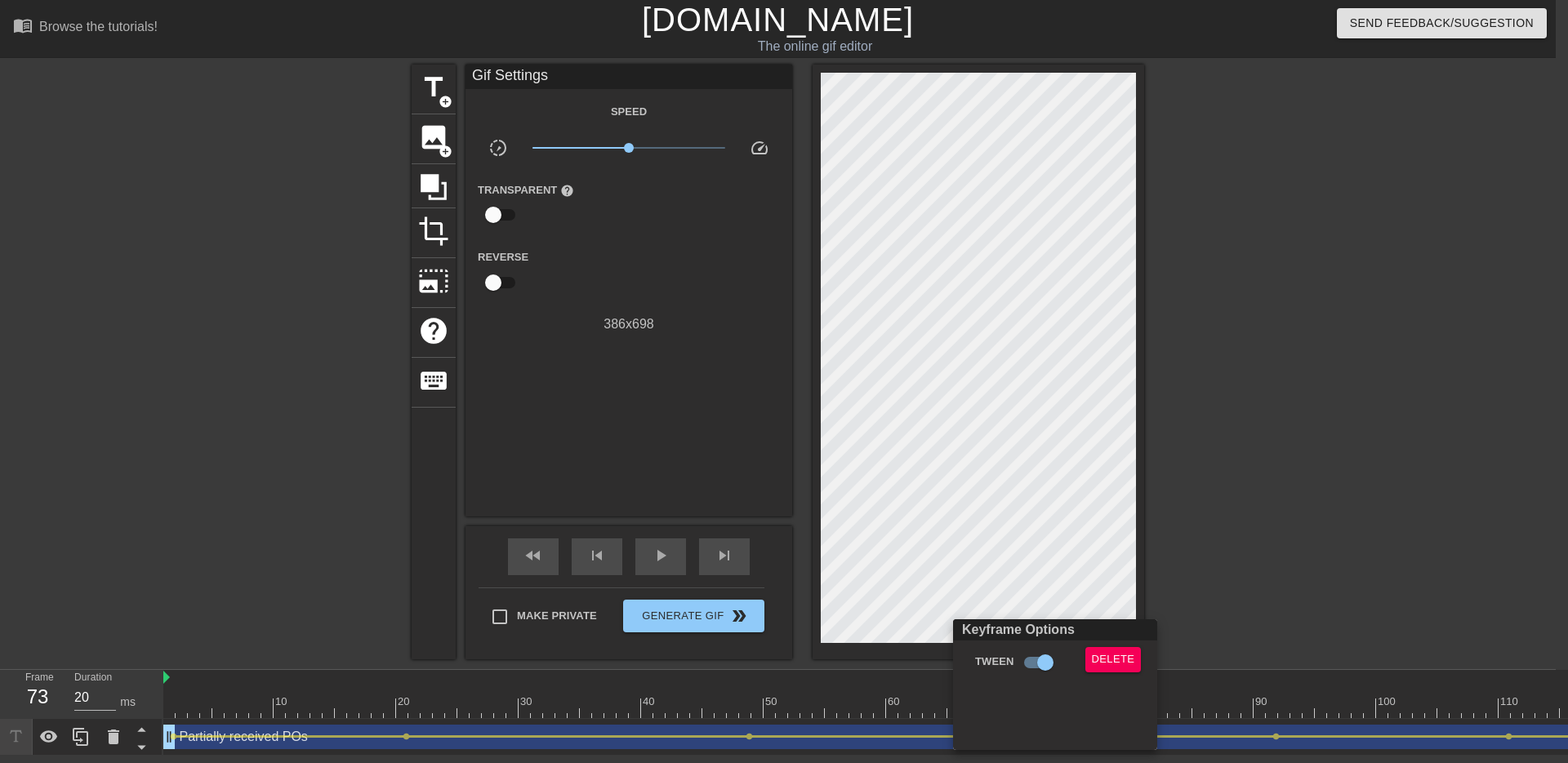
click at [1260, 683] on div at bounding box center [784, 381] width 1568 height 763
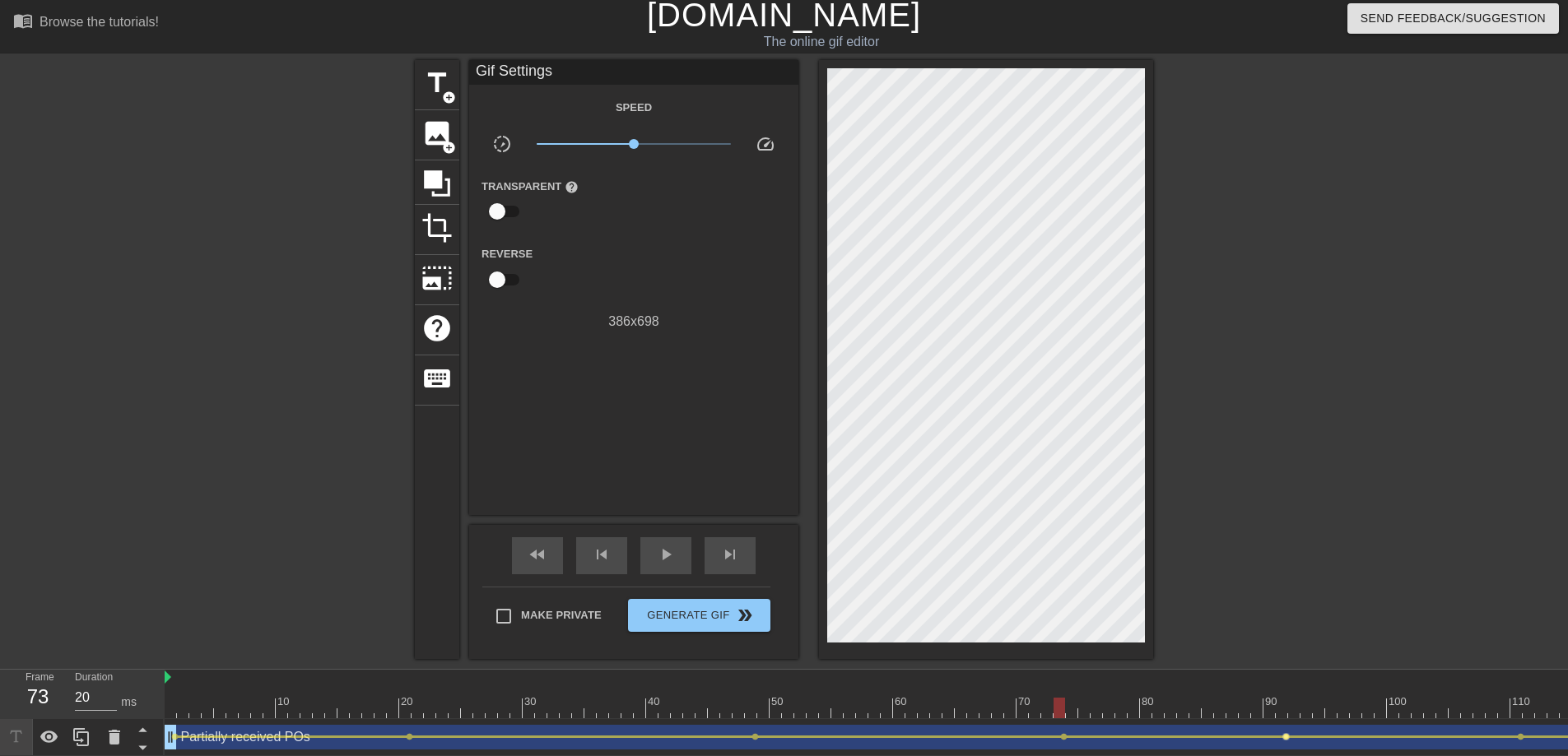
click at [1287, 688] on span "lens" at bounding box center [1285, 737] width 8 height 8
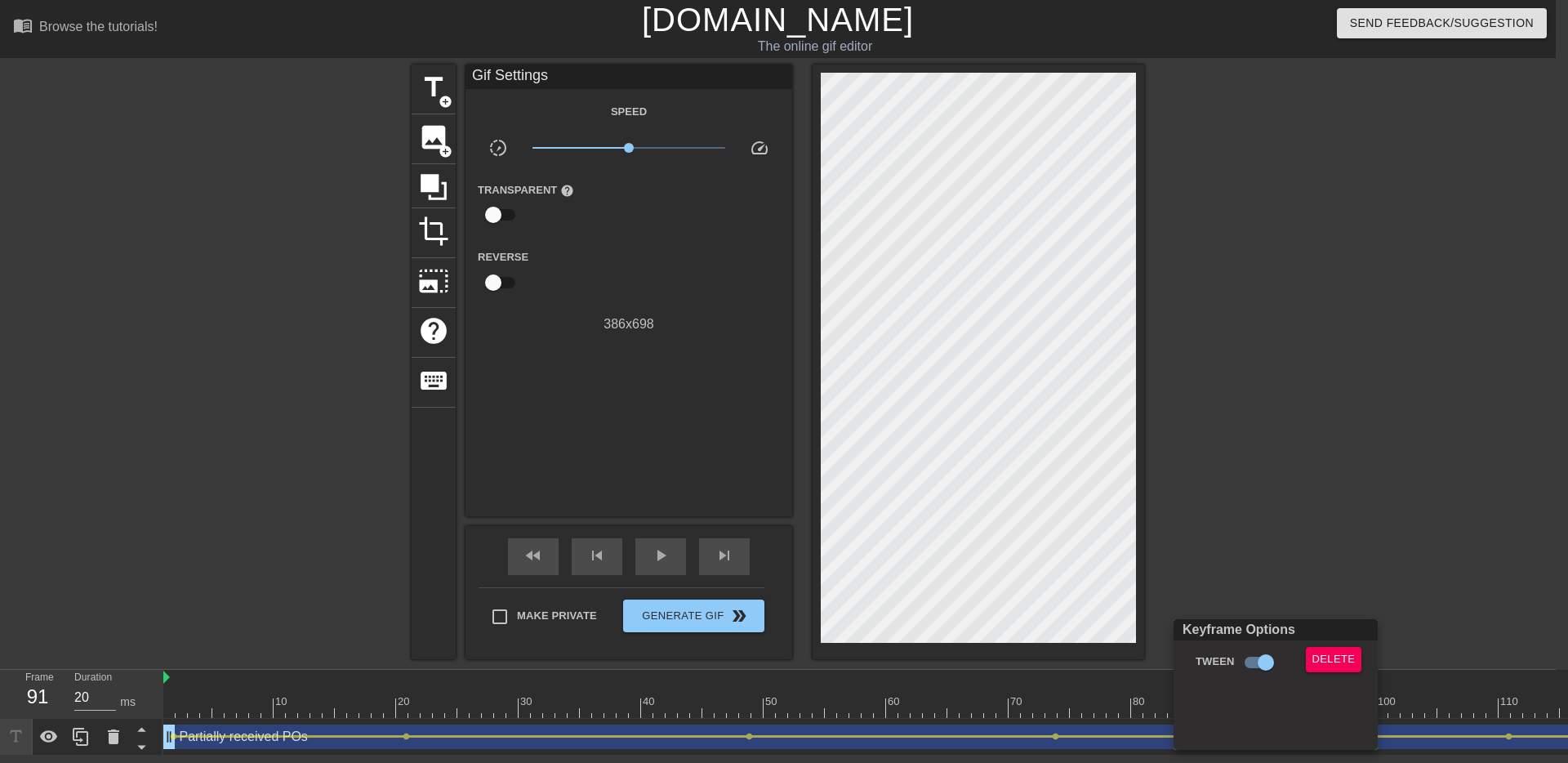
click at [753, 683] on div at bounding box center [784, 381] width 1568 height 763
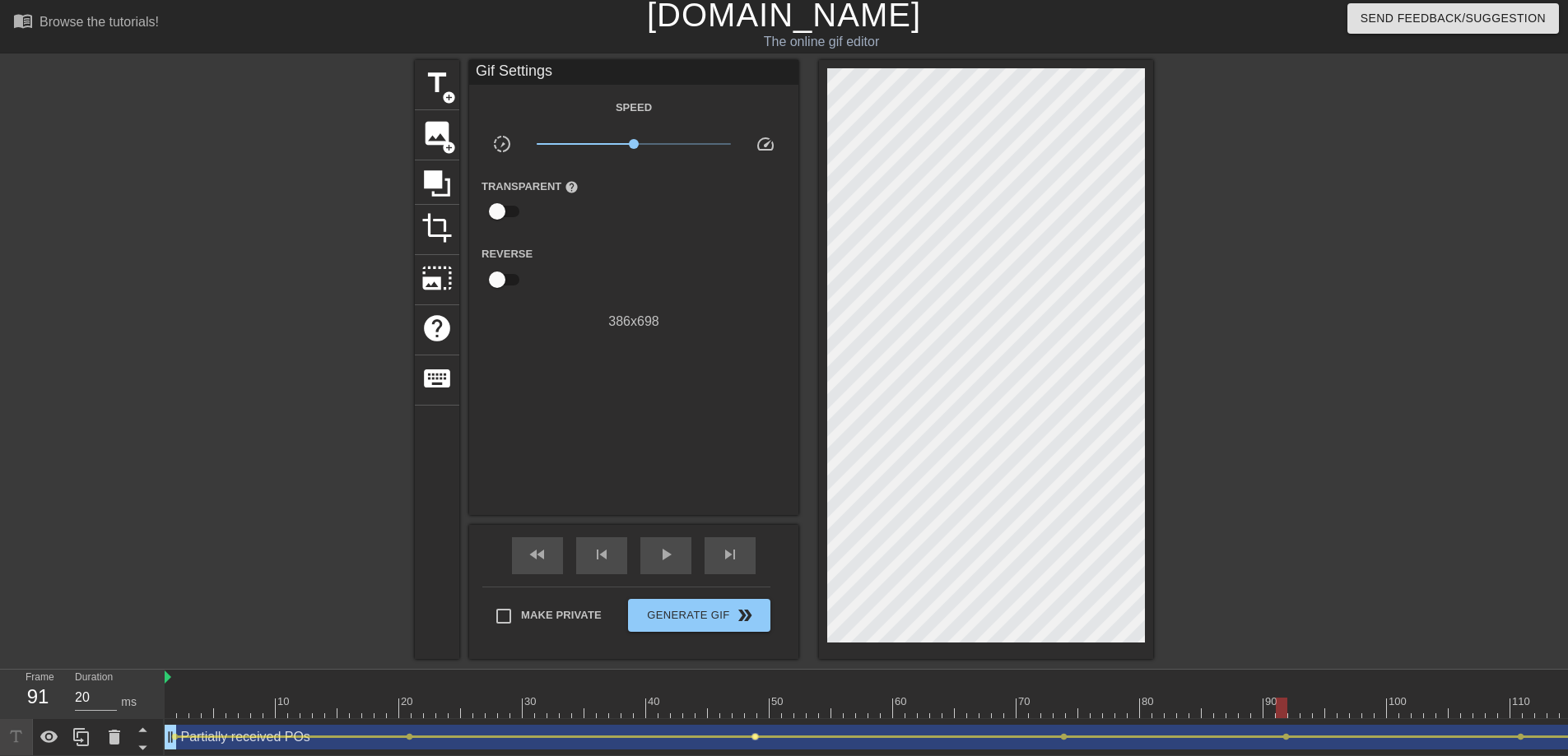
click at [756, 688] on span "lens" at bounding box center [755, 737] width 8 height 8
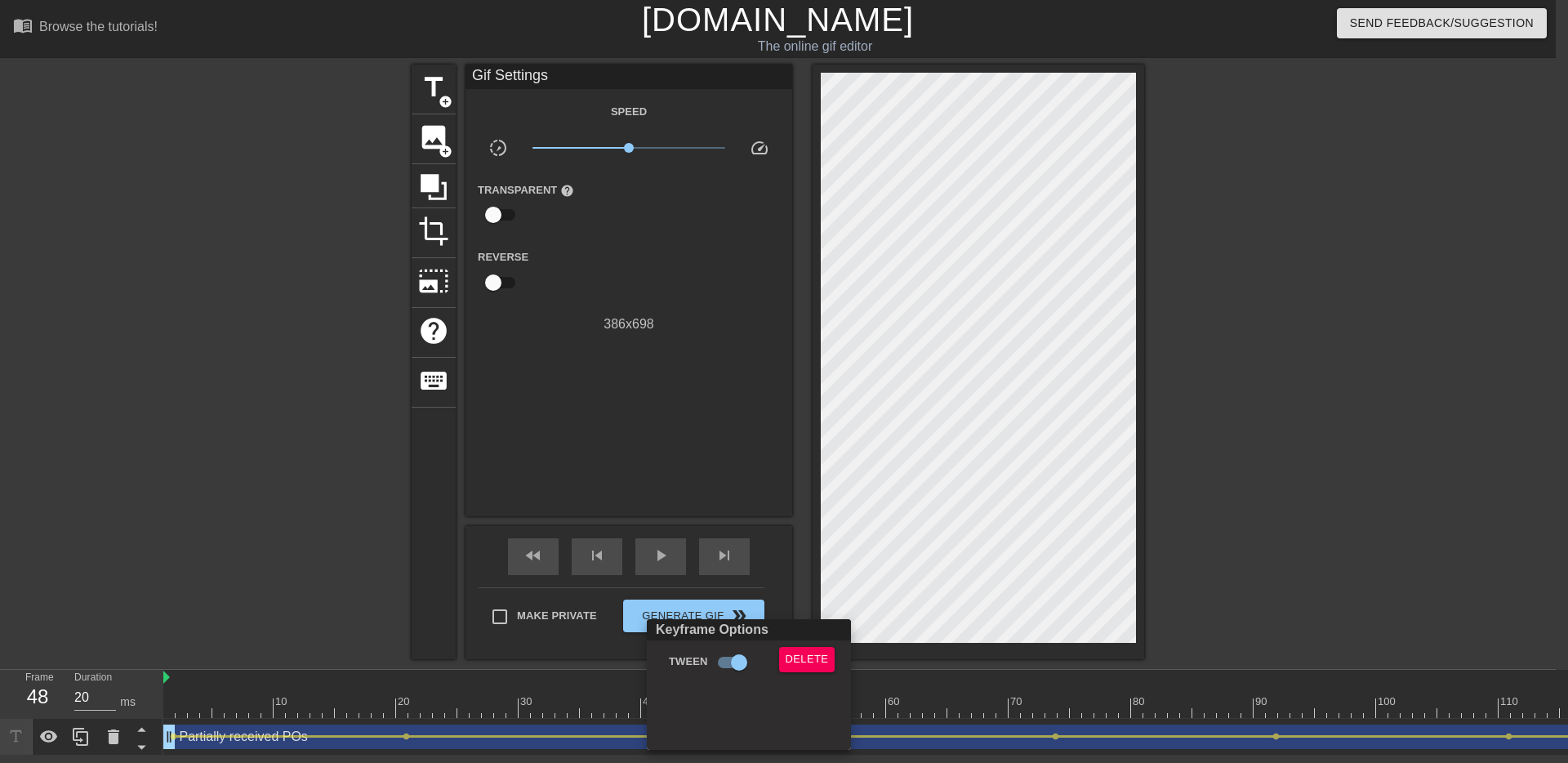
click at [247, 466] on div at bounding box center [784, 381] width 1568 height 763
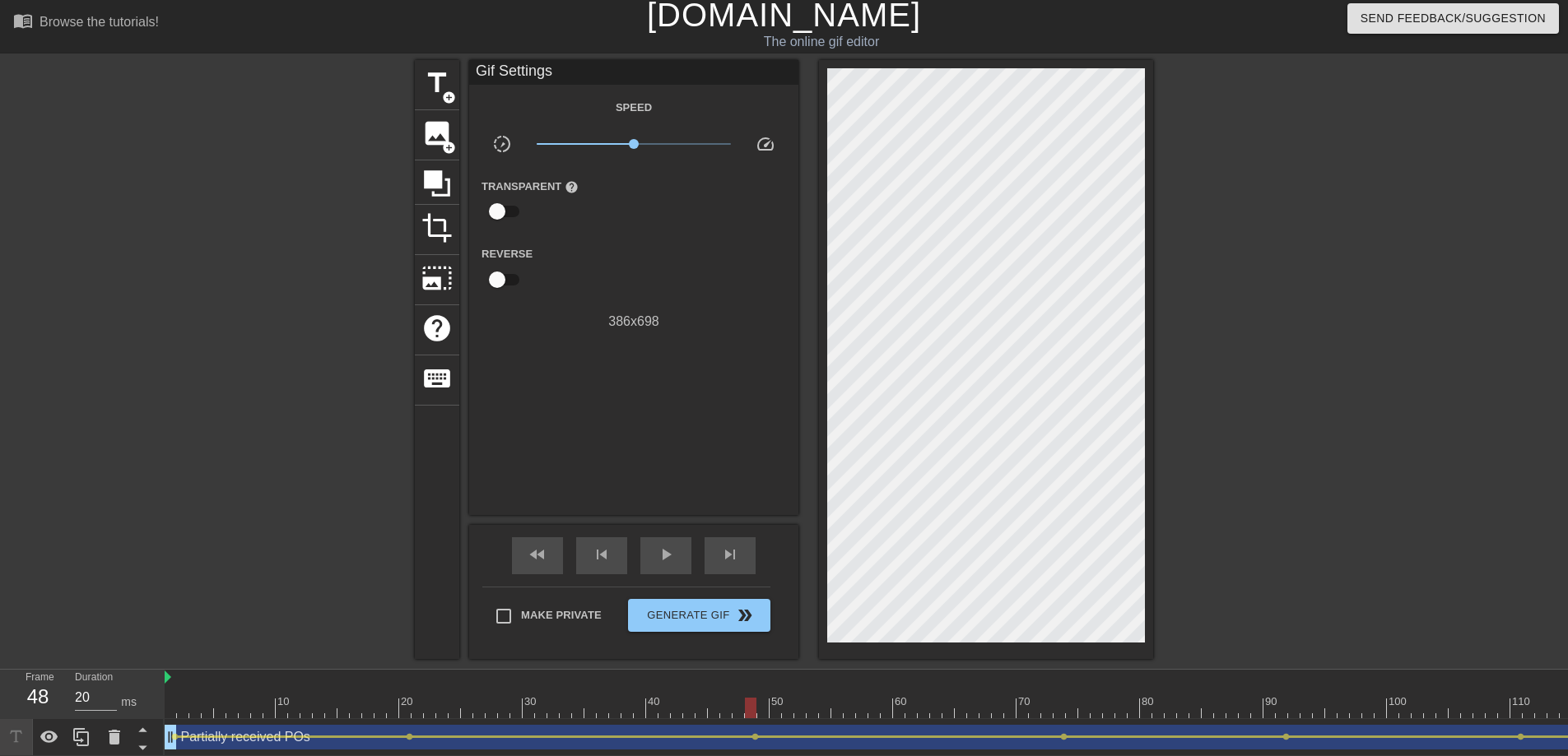
scroll to position [18, 0]
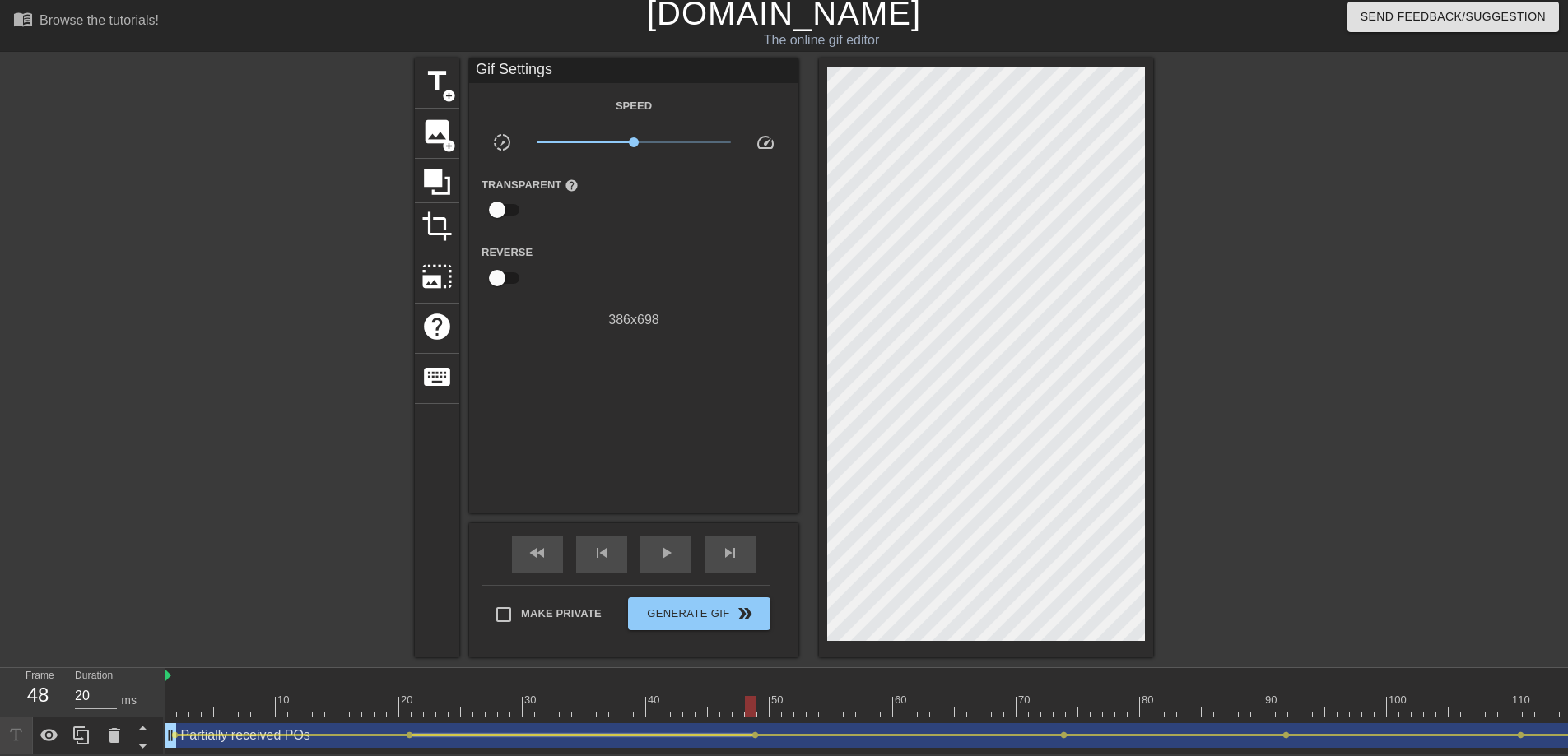
click at [413, 688] on div at bounding box center [582, 735] width 340 height 3
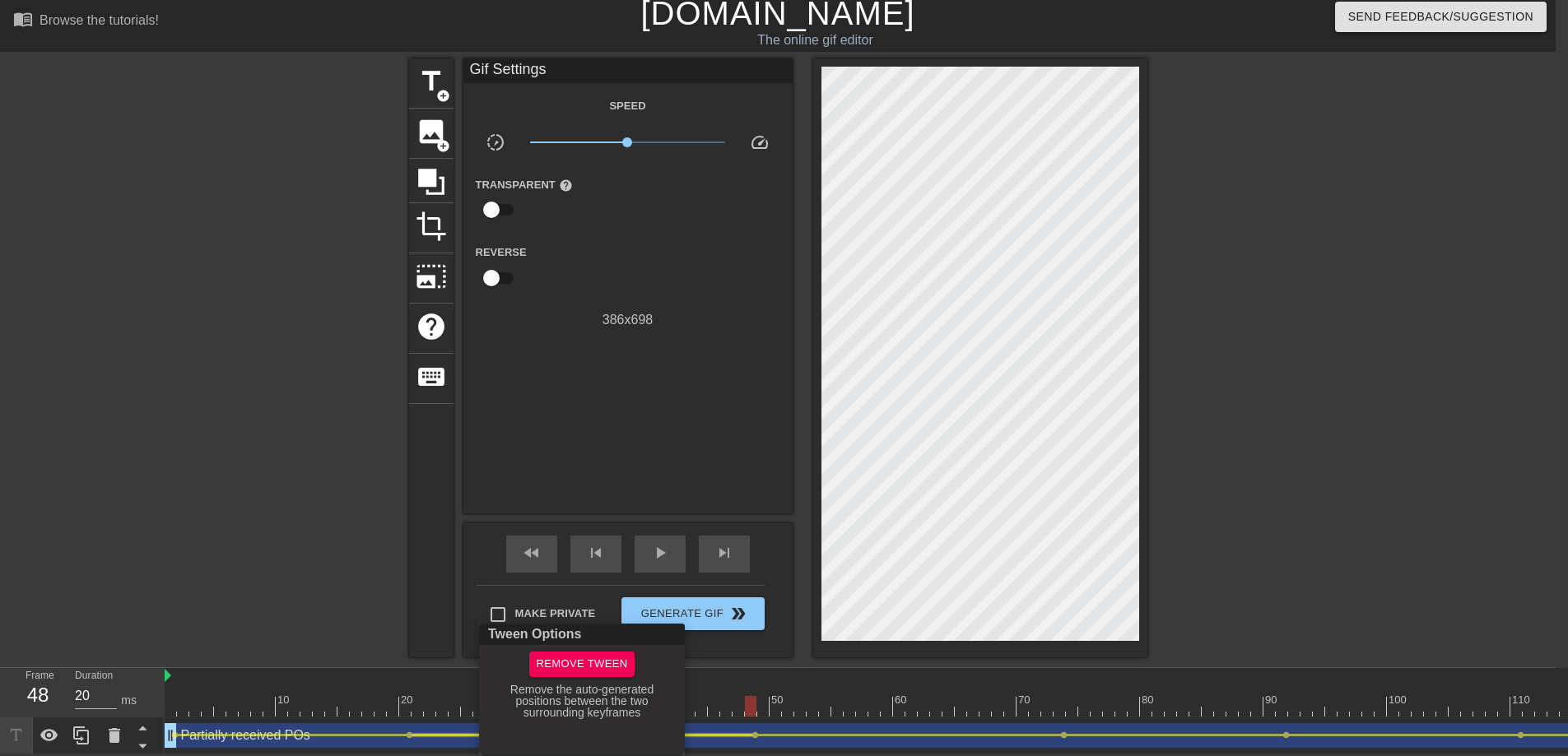
scroll to position [5, 0]
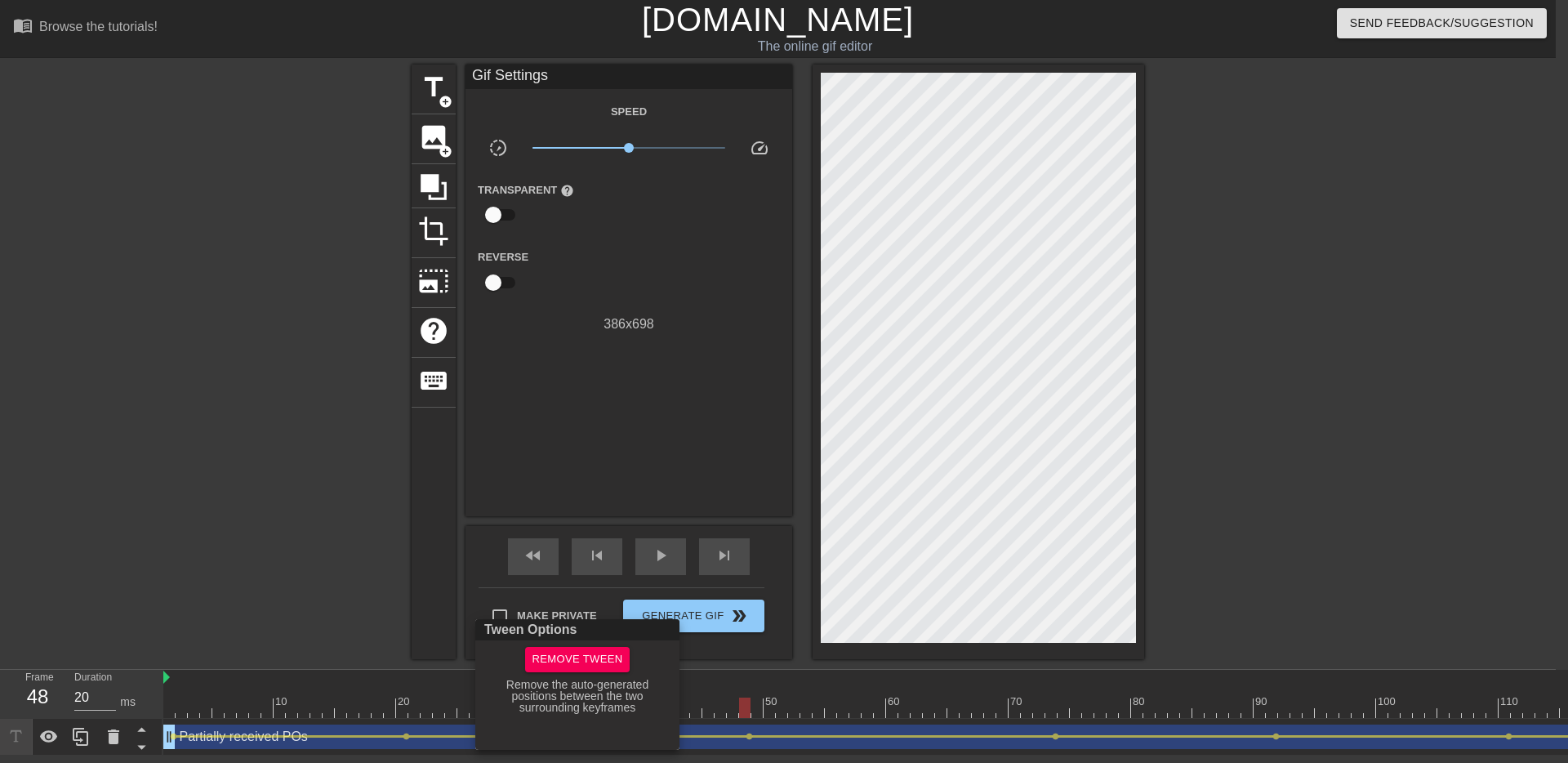
click at [338, 561] on div at bounding box center [784, 381] width 1568 height 763
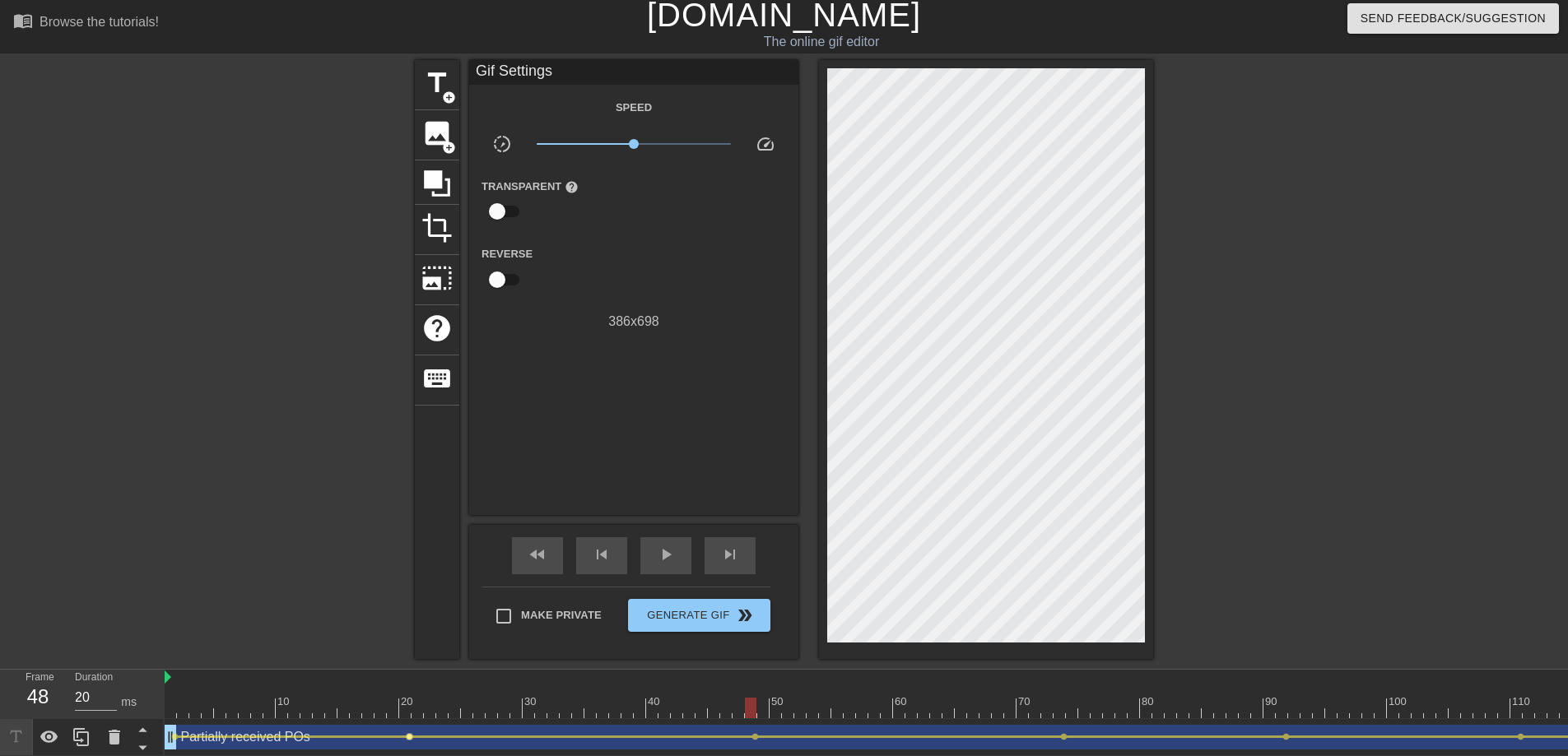
click at [410, 688] on span "lens" at bounding box center [409, 737] width 8 height 8
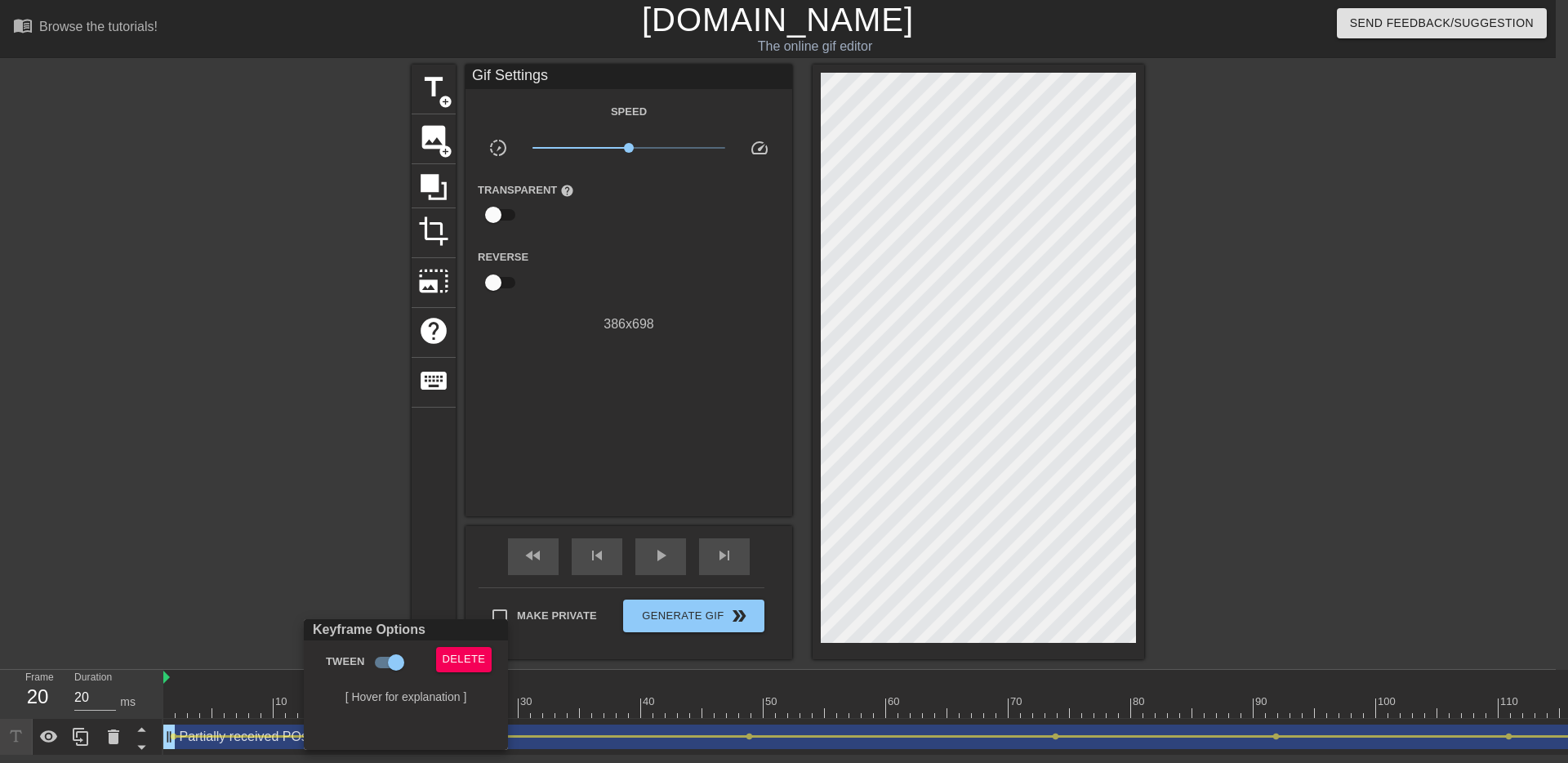
click at [530, 552] on div at bounding box center [784, 381] width 1568 height 763
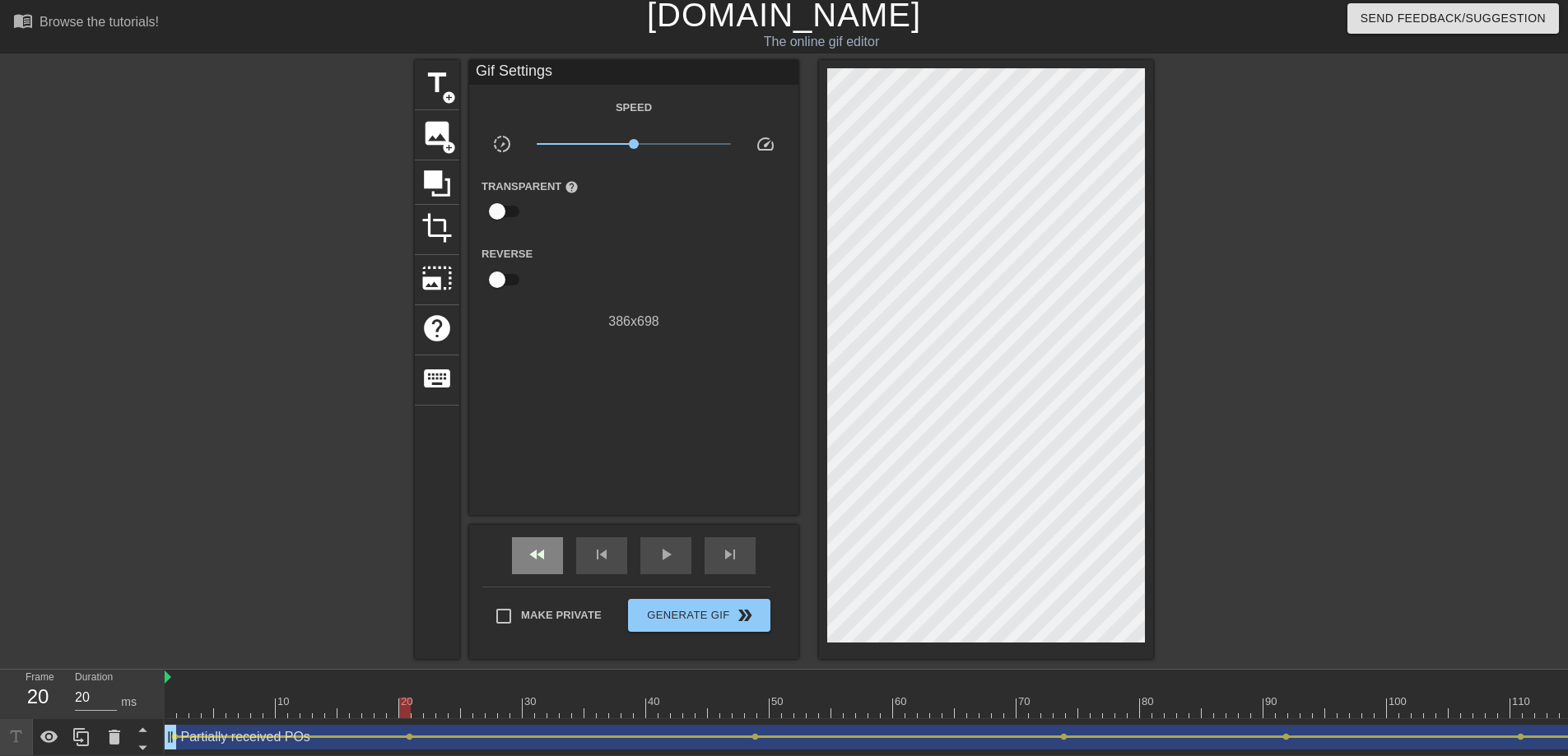
click at [547, 556] on span "fast_rewind" at bounding box center [537, 555] width 20 height 20
click at [658, 557] on span "play_arrow" at bounding box center [666, 555] width 20 height 20
click at [657, 557] on span "pause" at bounding box center [666, 555] width 20 height 20
drag, startPoint x: 986, startPoint y: 709, endPoint x: 757, endPoint y: 706, distance: 229.0
click at [756, 688] on div at bounding box center [750, 707] width 12 height 21
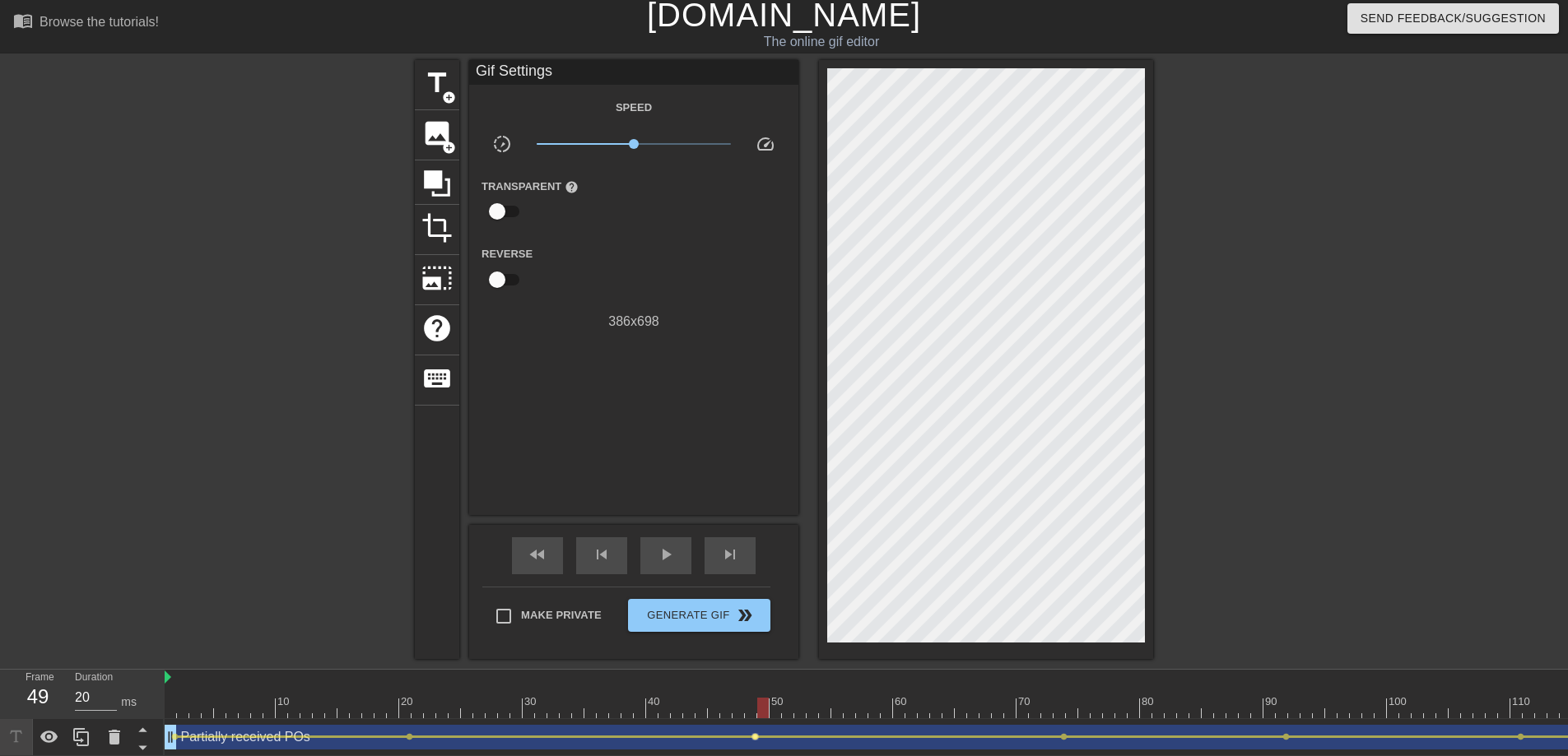
click at [754, 688] on span "lens" at bounding box center [755, 737] width 8 height 8
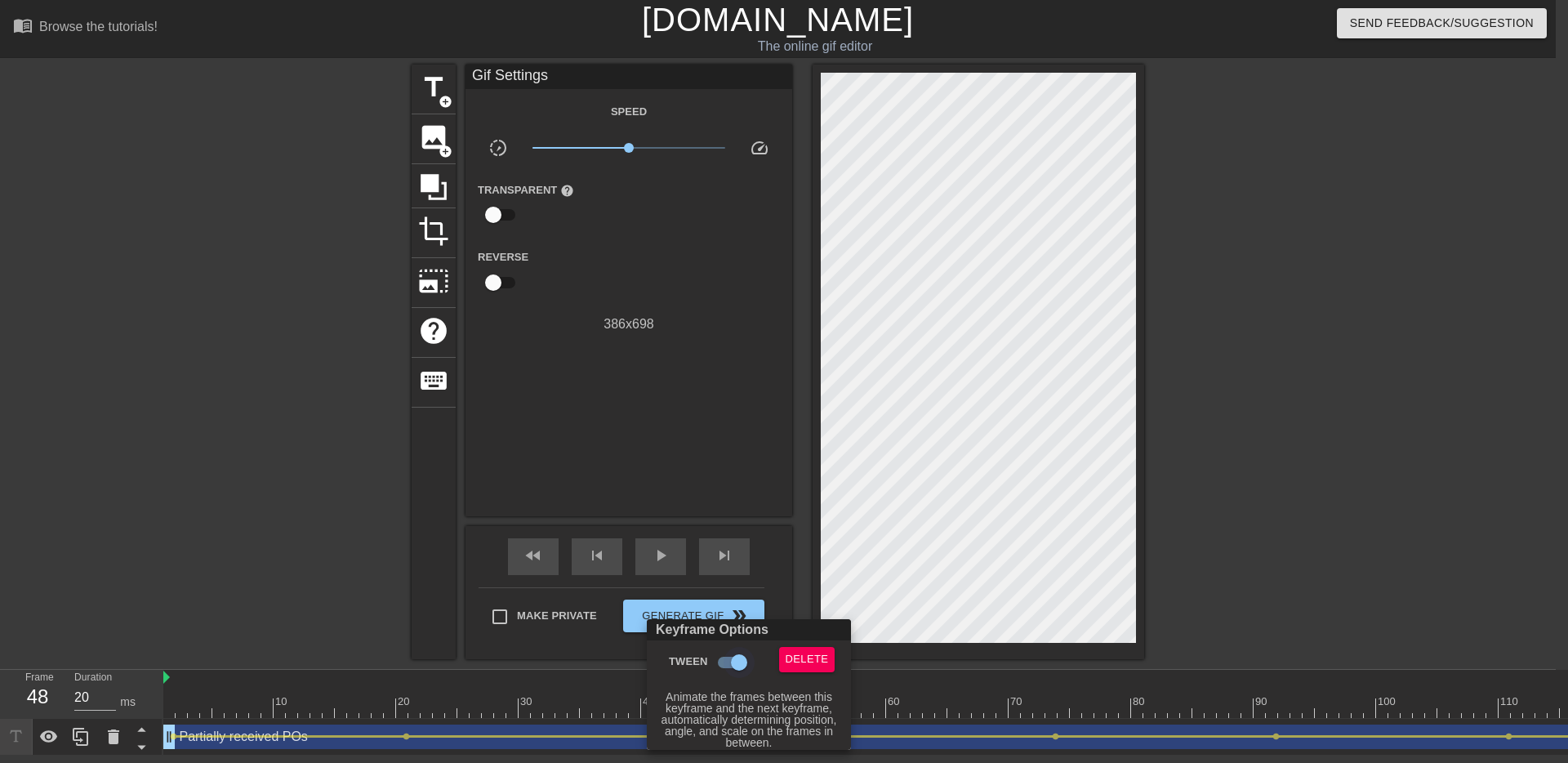
click at [740, 666] on input "Tween" at bounding box center [739, 661] width 93 height 31
click at [916, 683] on div at bounding box center [784, 381] width 1568 height 763
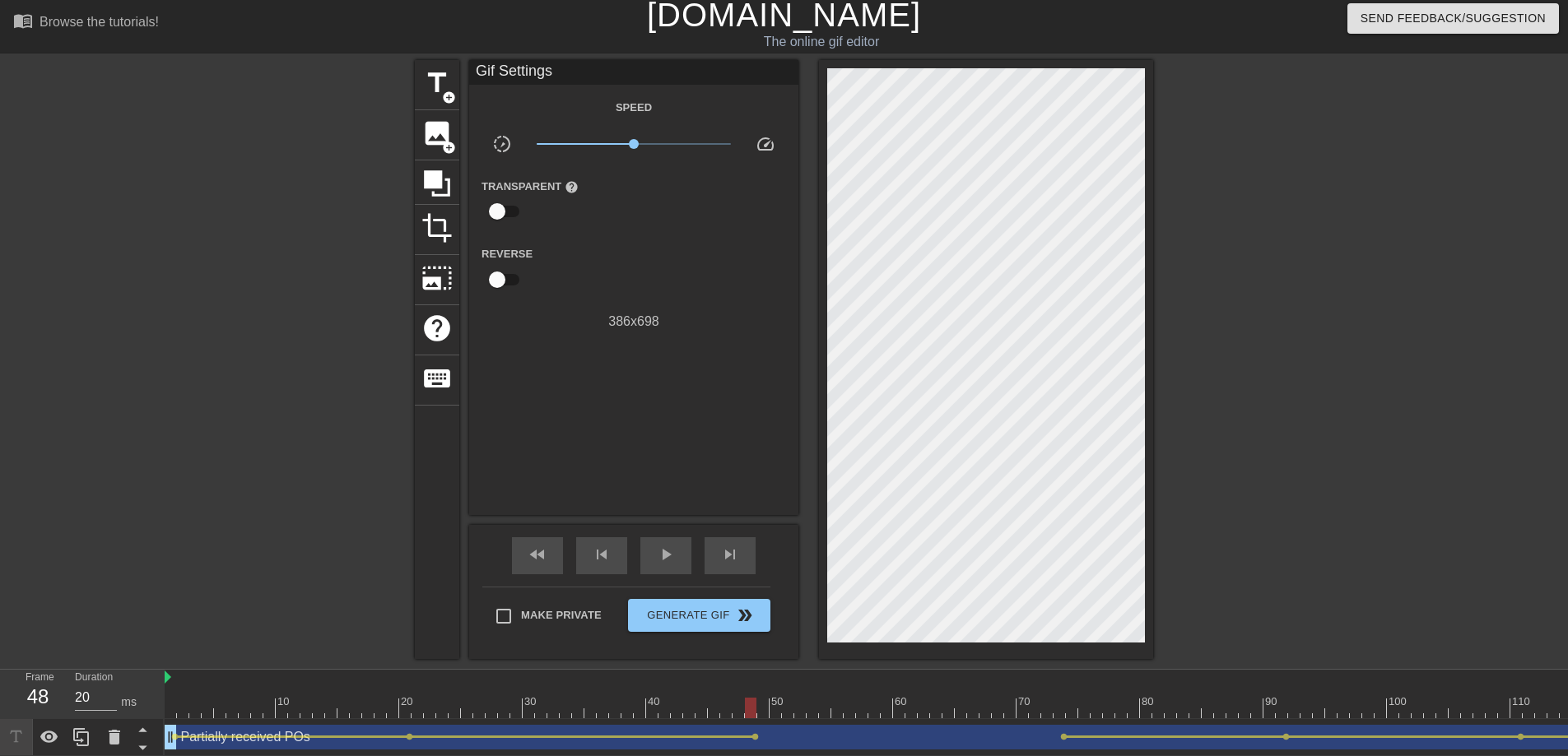
click at [918, 688] on div "Partially received POs drag_handle drag_handle" at bounding box center [985, 737] width 1642 height 24
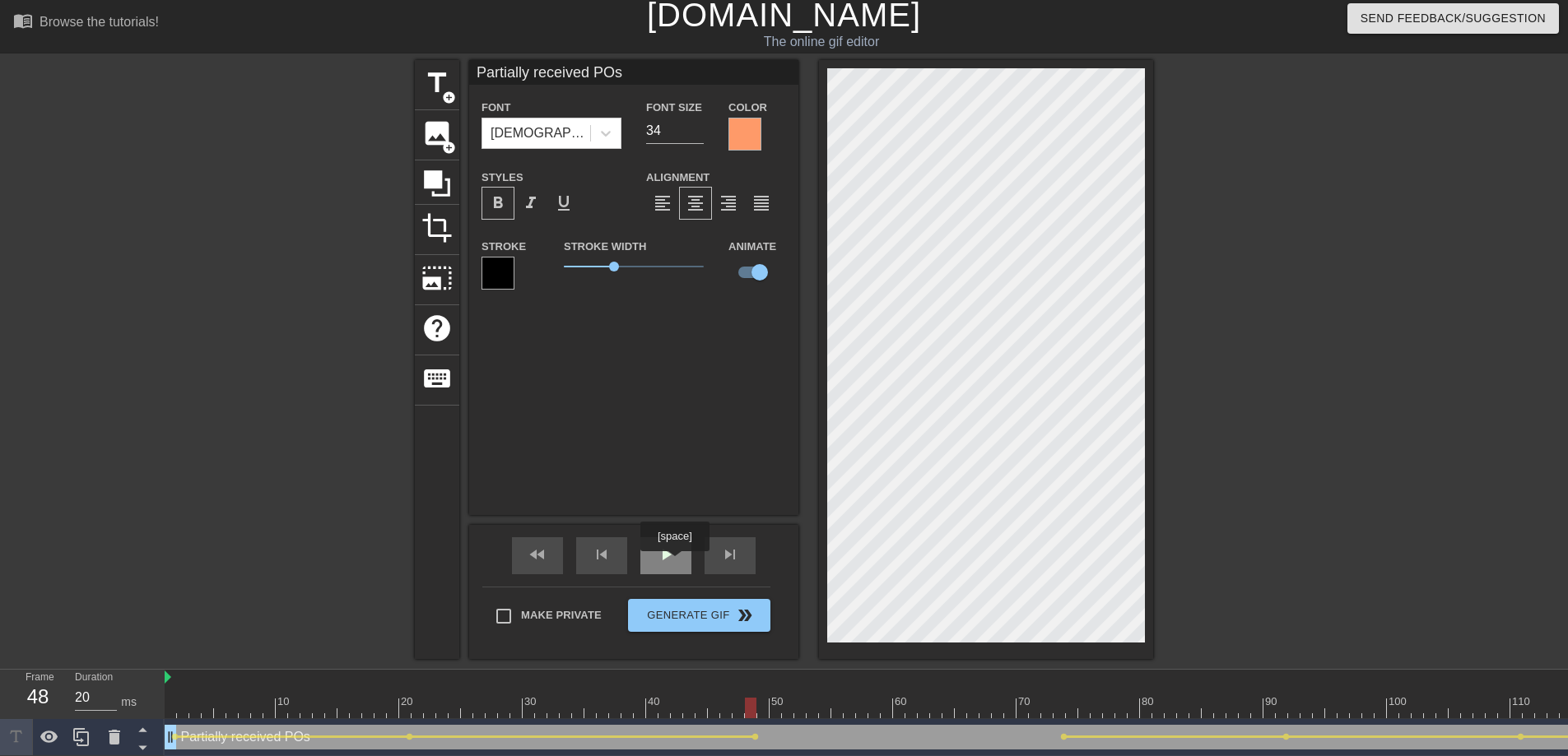
click at [677, 562] on div "play_arrow" at bounding box center [666, 556] width 51 height 37
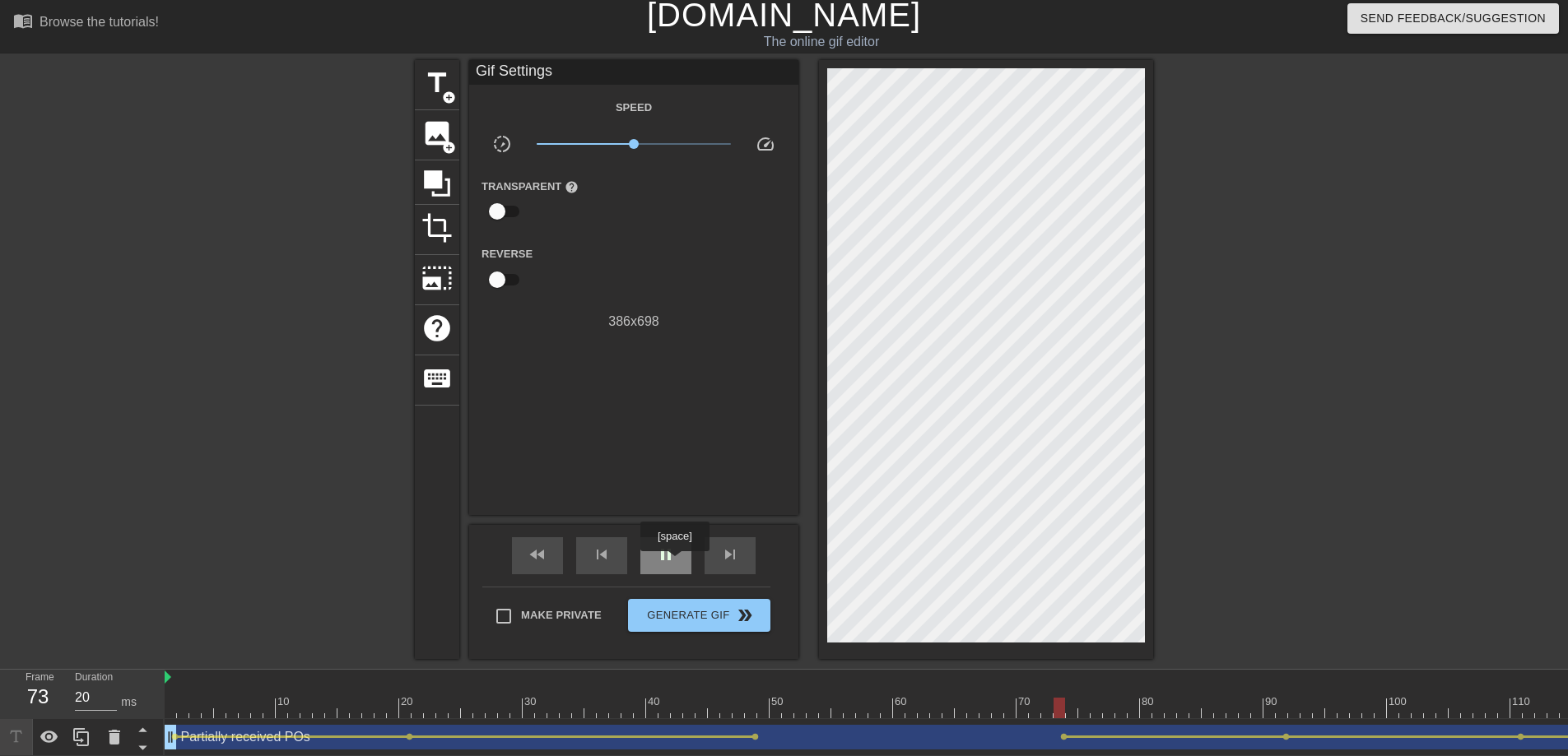
click at [677, 562] on div "pause" at bounding box center [666, 556] width 51 height 37
click at [677, 562] on div "play_arrow" at bounding box center [666, 556] width 51 height 37
click at [677, 562] on div "pause" at bounding box center [666, 556] width 51 height 37
click at [756, 688] on span "lens" at bounding box center [755, 737] width 8 height 8
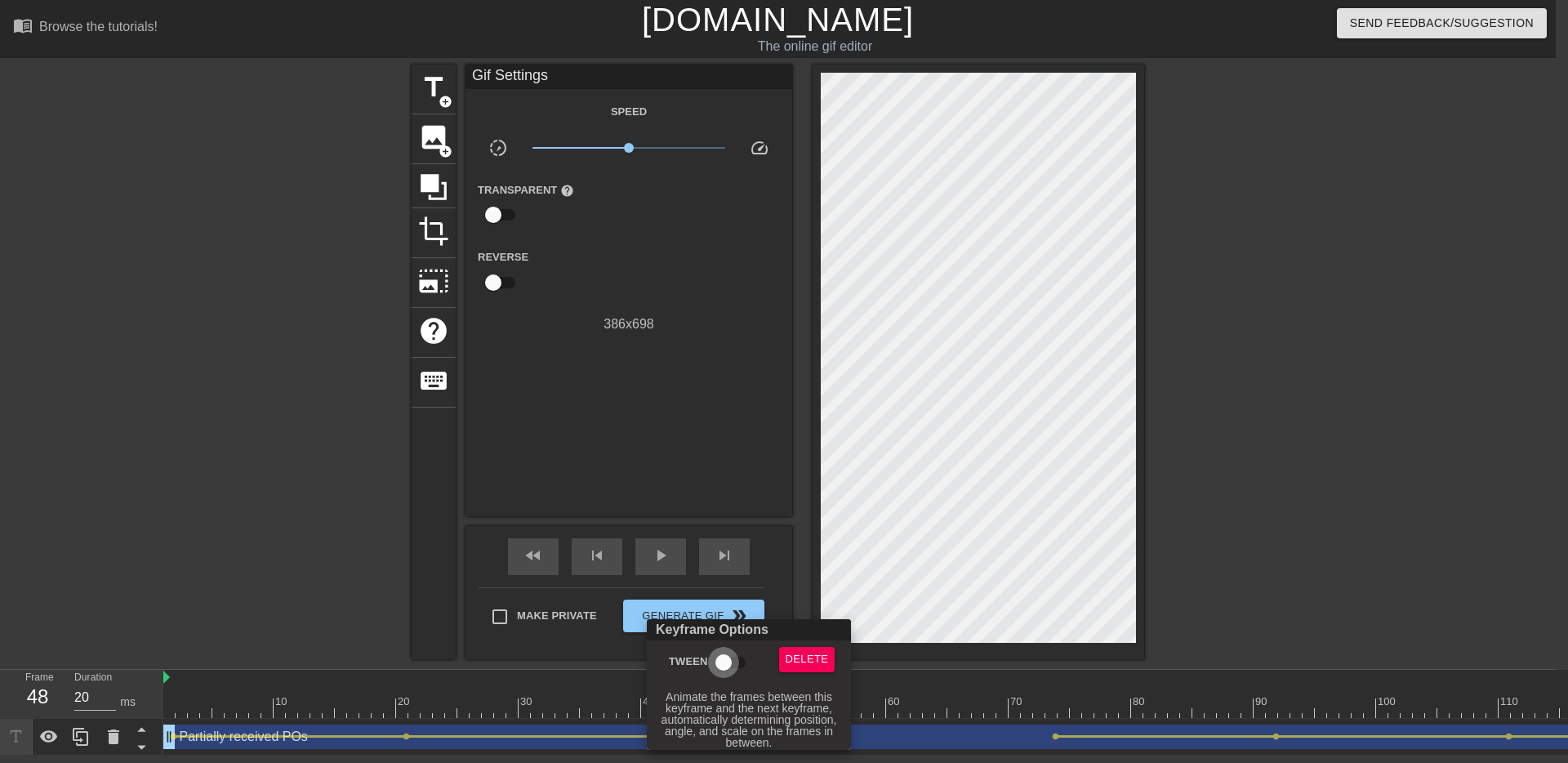
click at [731, 670] on input "Tween" at bounding box center [724, 661] width 93 height 31
click at [666, 552] on div at bounding box center [784, 381] width 1568 height 763
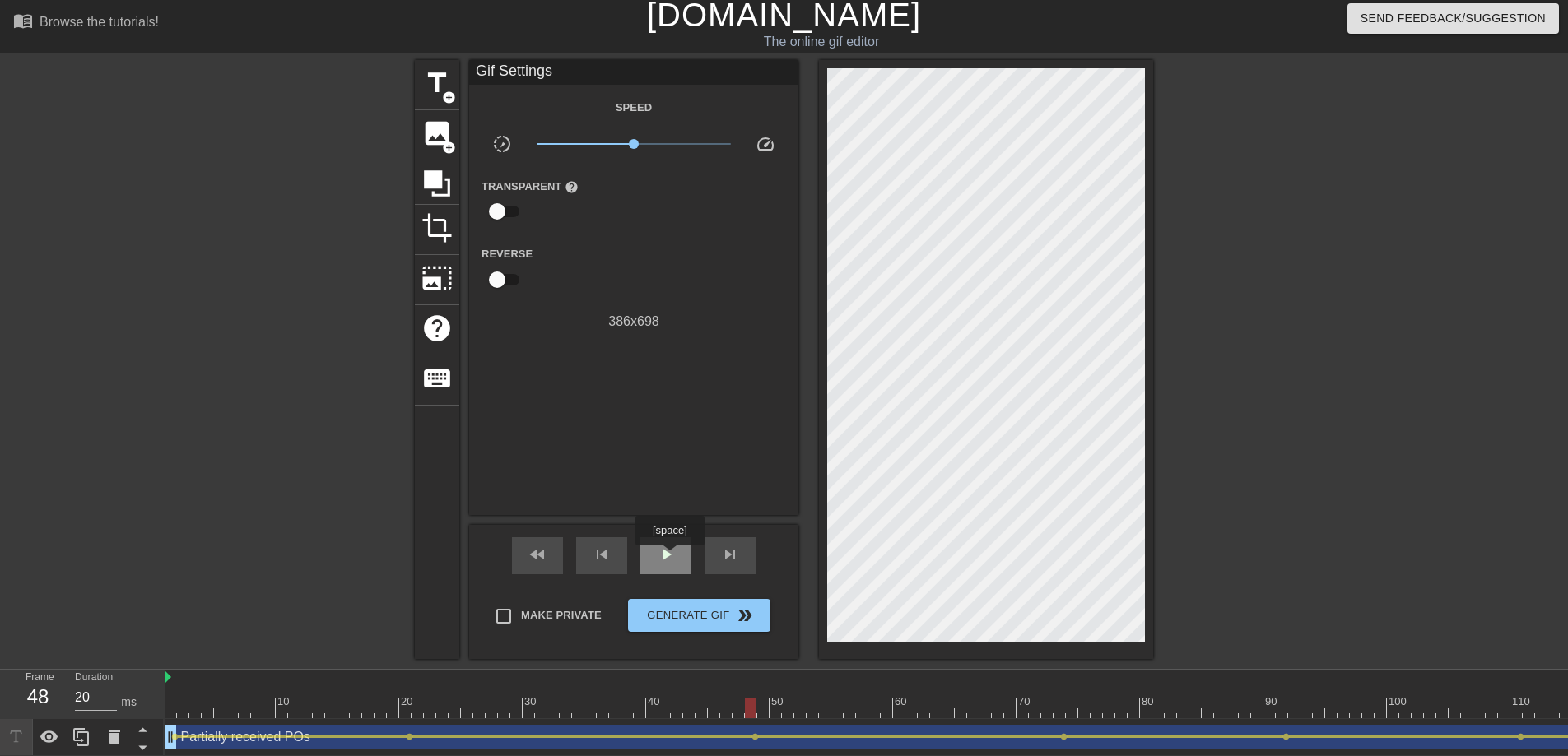
click at [670, 557] on span "play_arrow" at bounding box center [666, 555] width 20 height 20
click at [670, 557] on span "pause" at bounding box center [666, 555] width 20 height 20
drag, startPoint x: 1105, startPoint y: 707, endPoint x: 1052, endPoint y: 709, distance: 53.0
click at [1053, 688] on div at bounding box center [1059, 707] width 12 height 21
click at [1064, 688] on span "lens" at bounding box center [1063, 737] width 8 height 8
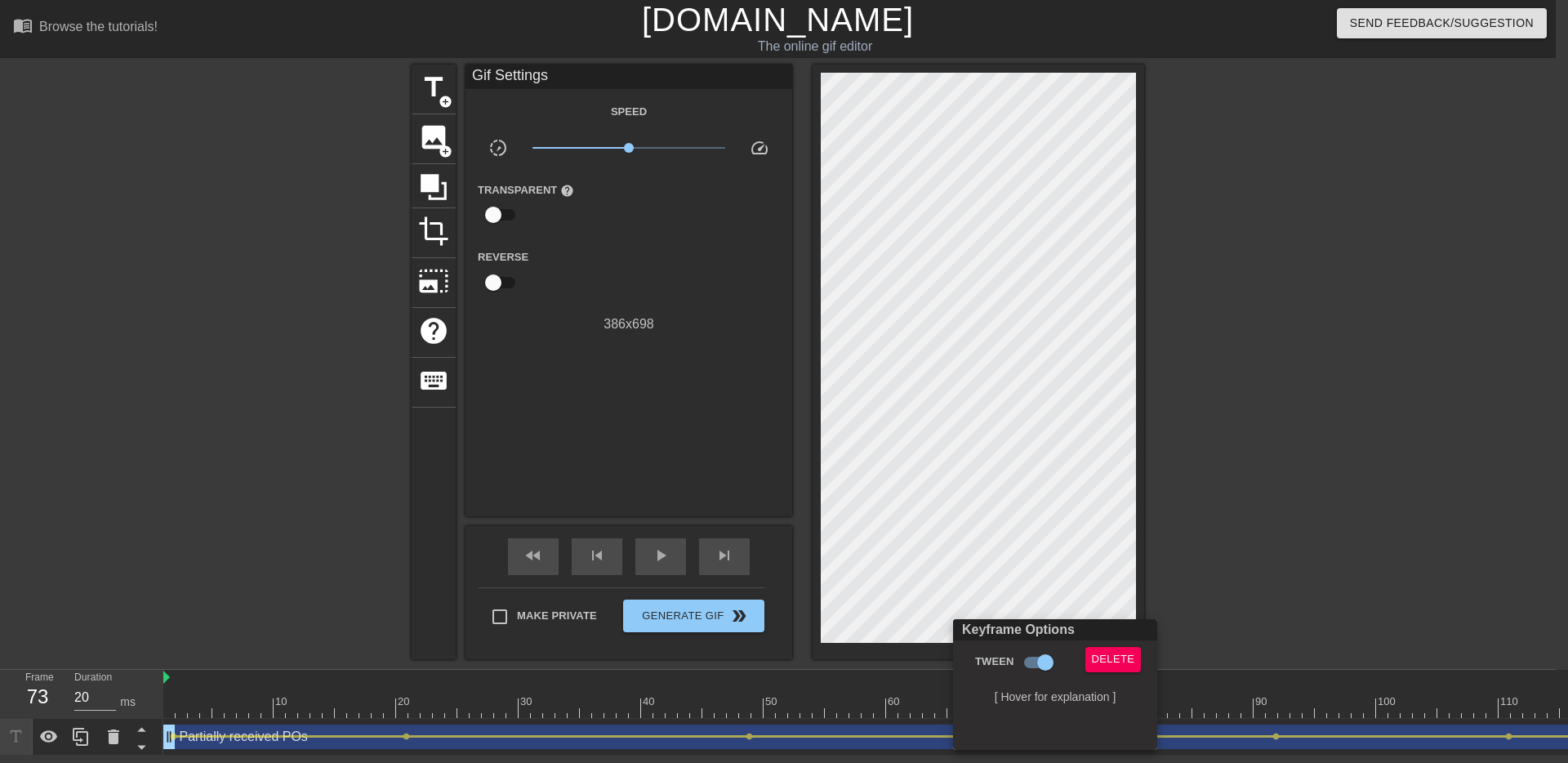
click at [1215, 612] on div at bounding box center [784, 381] width 1568 height 763
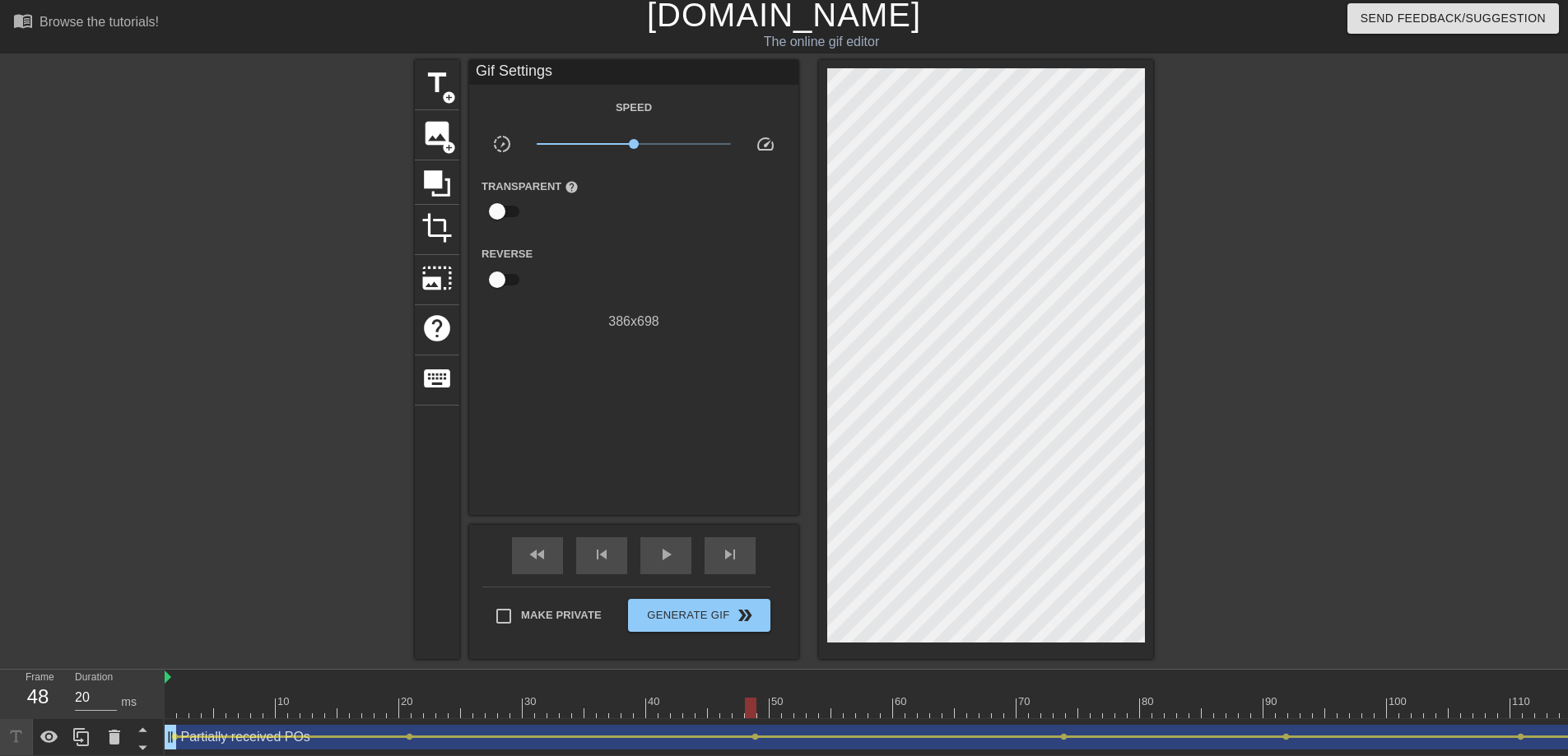
drag, startPoint x: 1058, startPoint y: 706, endPoint x: 750, endPoint y: 712, distance: 308.1
click at [750, 688] on div at bounding box center [750, 707] width 12 height 21
click at [725, 550] on span "skip_next" at bounding box center [730, 555] width 20 height 20
click at [601, 549] on span "skip_previous" at bounding box center [602, 555] width 20 height 20
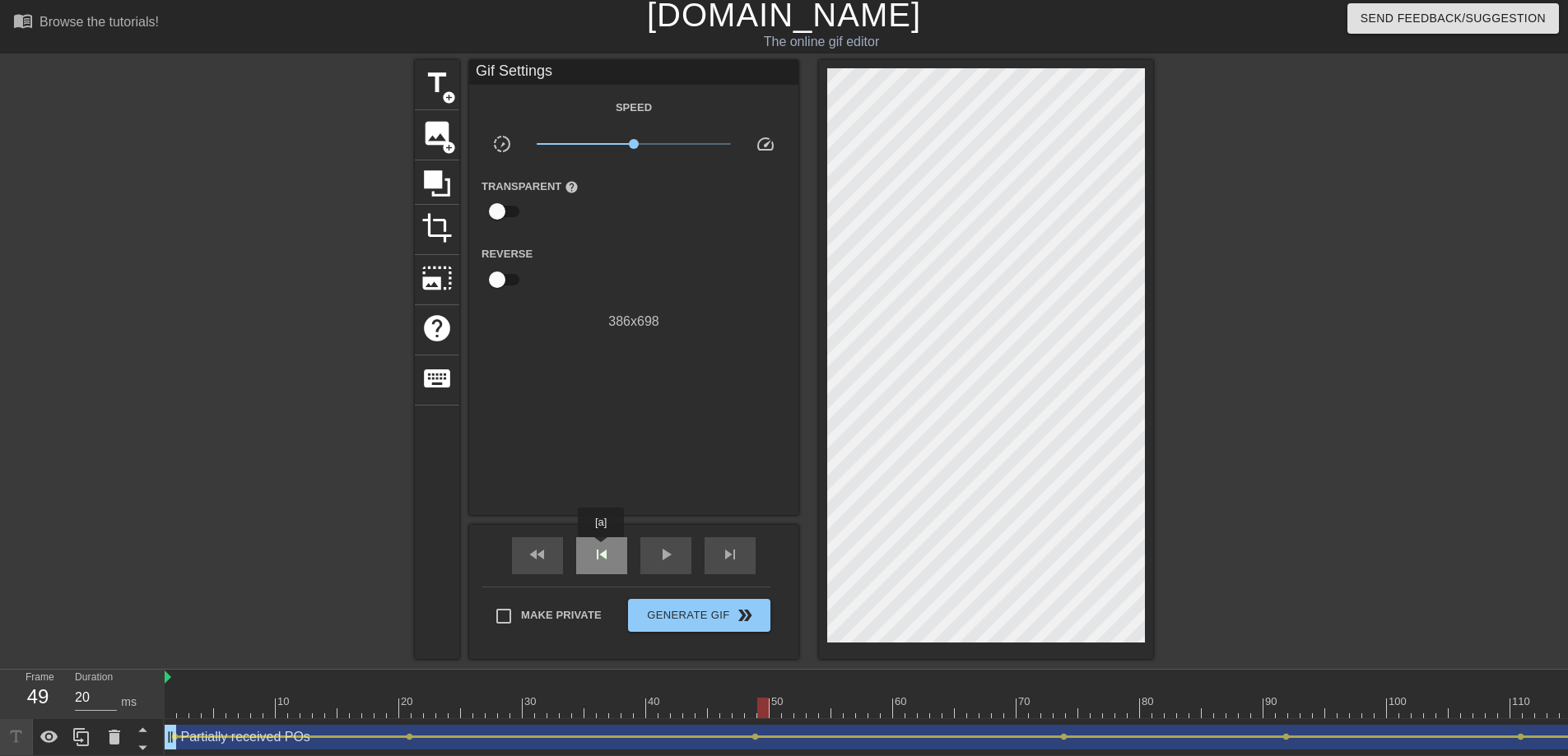
click at [601, 549] on span "skip_previous" at bounding box center [602, 555] width 20 height 20
drag, startPoint x: 753, startPoint y: 711, endPoint x: 789, endPoint y: 712, distance: 36.0
click at [789, 688] on div at bounding box center [787, 707] width 12 height 21
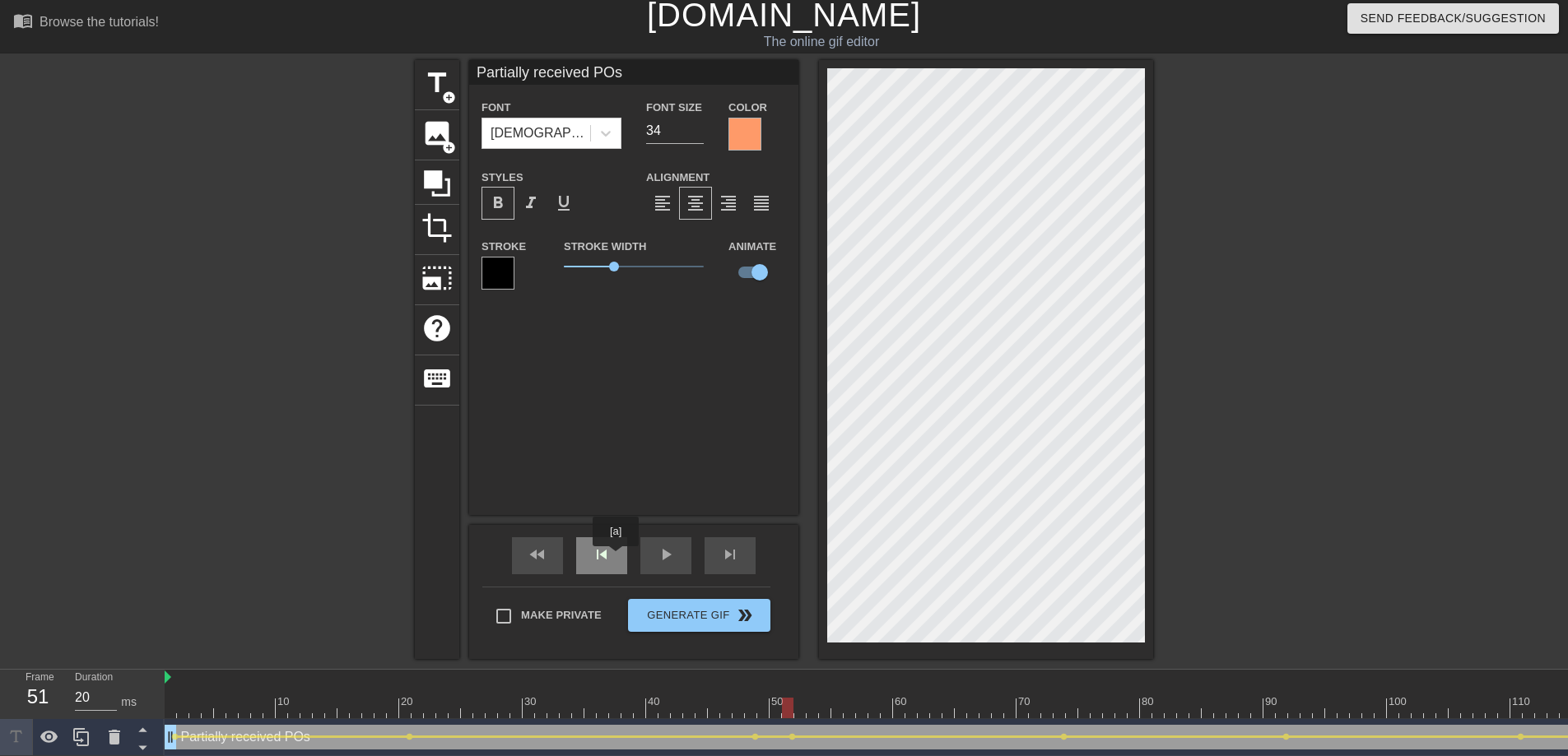
click at [616, 557] on div "skip_previous" at bounding box center [601, 556] width 51 height 37
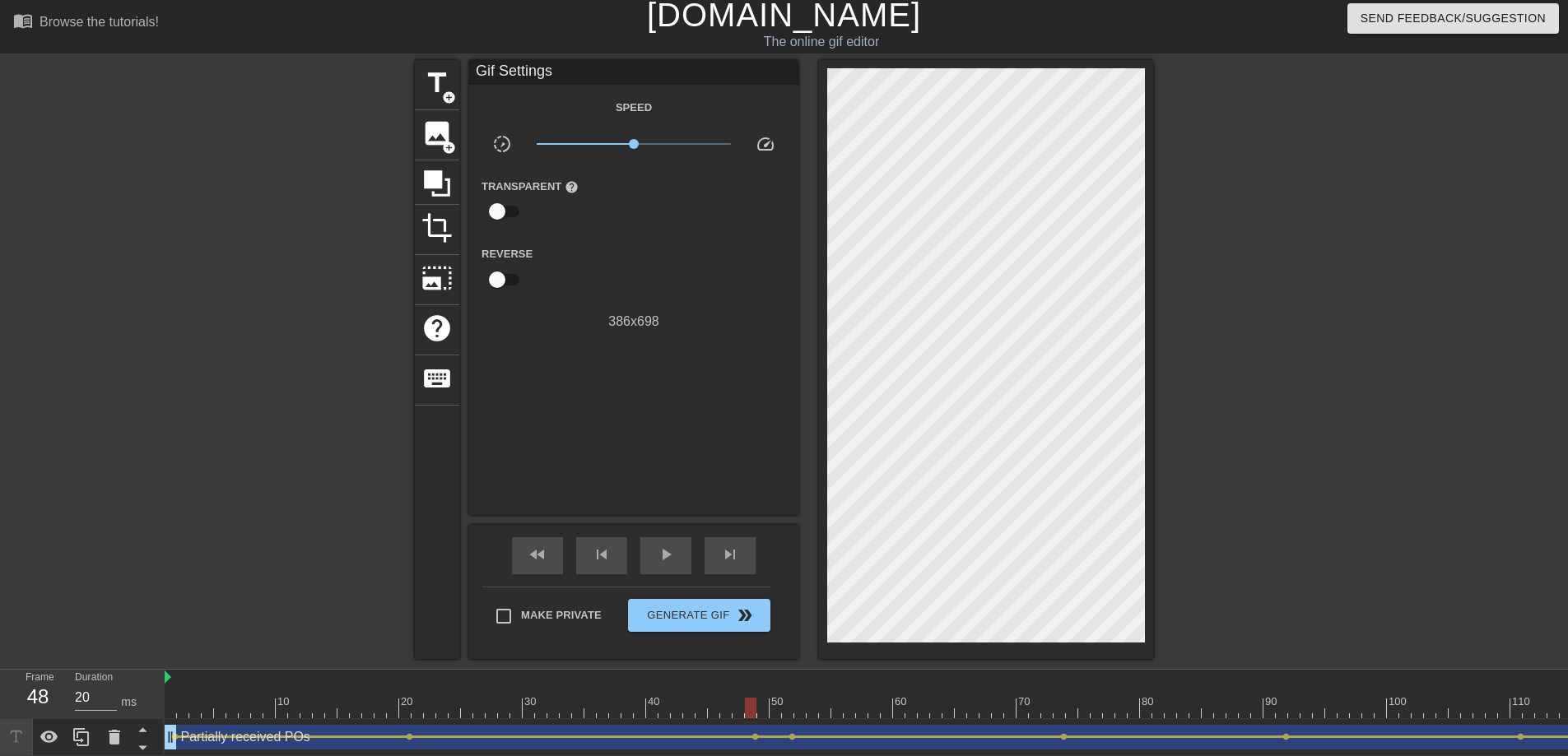
drag, startPoint x: 780, startPoint y: 707, endPoint x: 755, endPoint y: 709, distance: 25.1
click at [755, 688] on div at bounding box center [750, 707] width 12 height 21
click at [790, 688] on span "lens" at bounding box center [792, 737] width 8 height 8
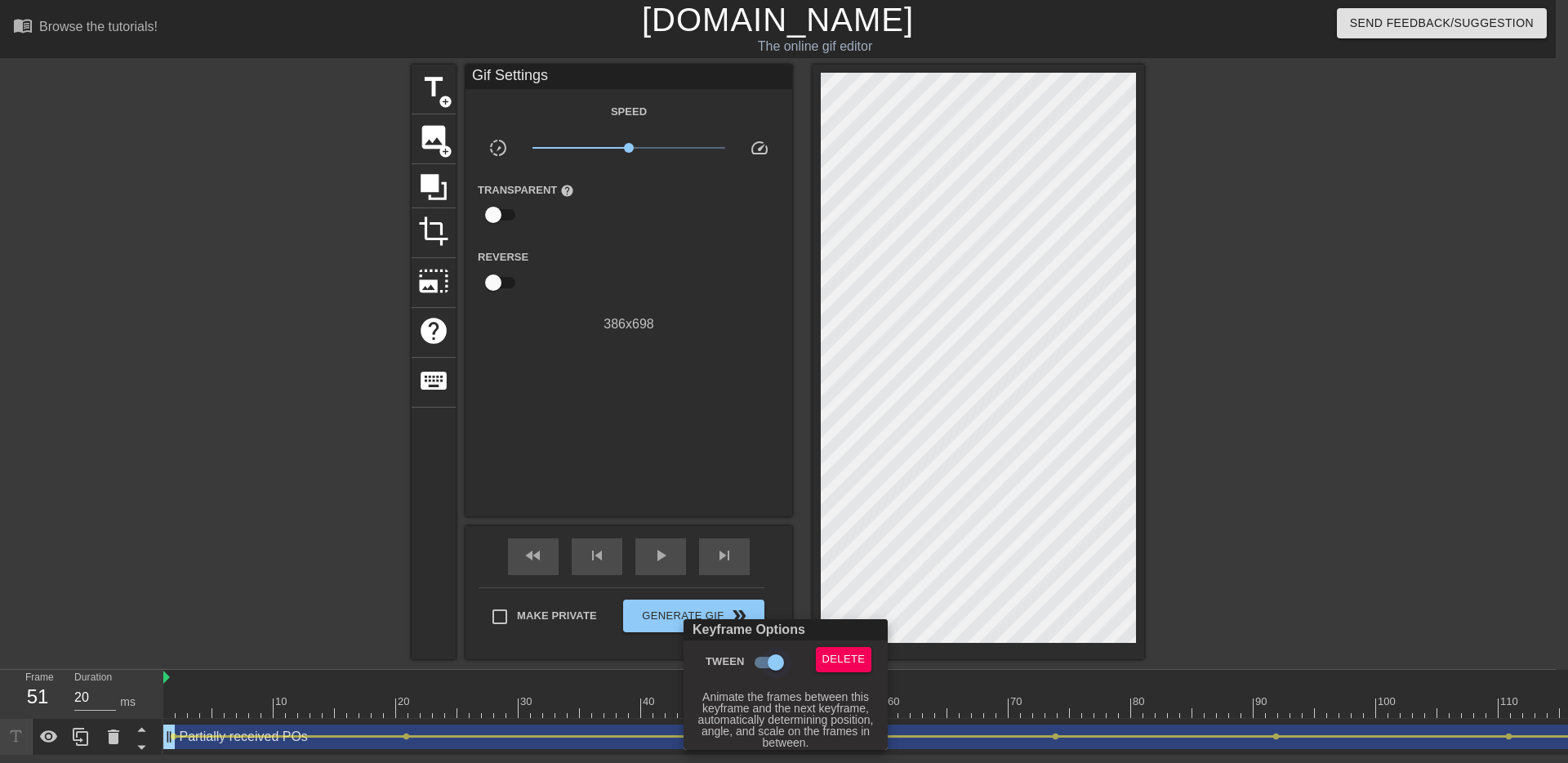
click at [756, 659] on input "Tween" at bounding box center [776, 661] width 93 height 31
click at [776, 564] on div at bounding box center [784, 381] width 1568 height 763
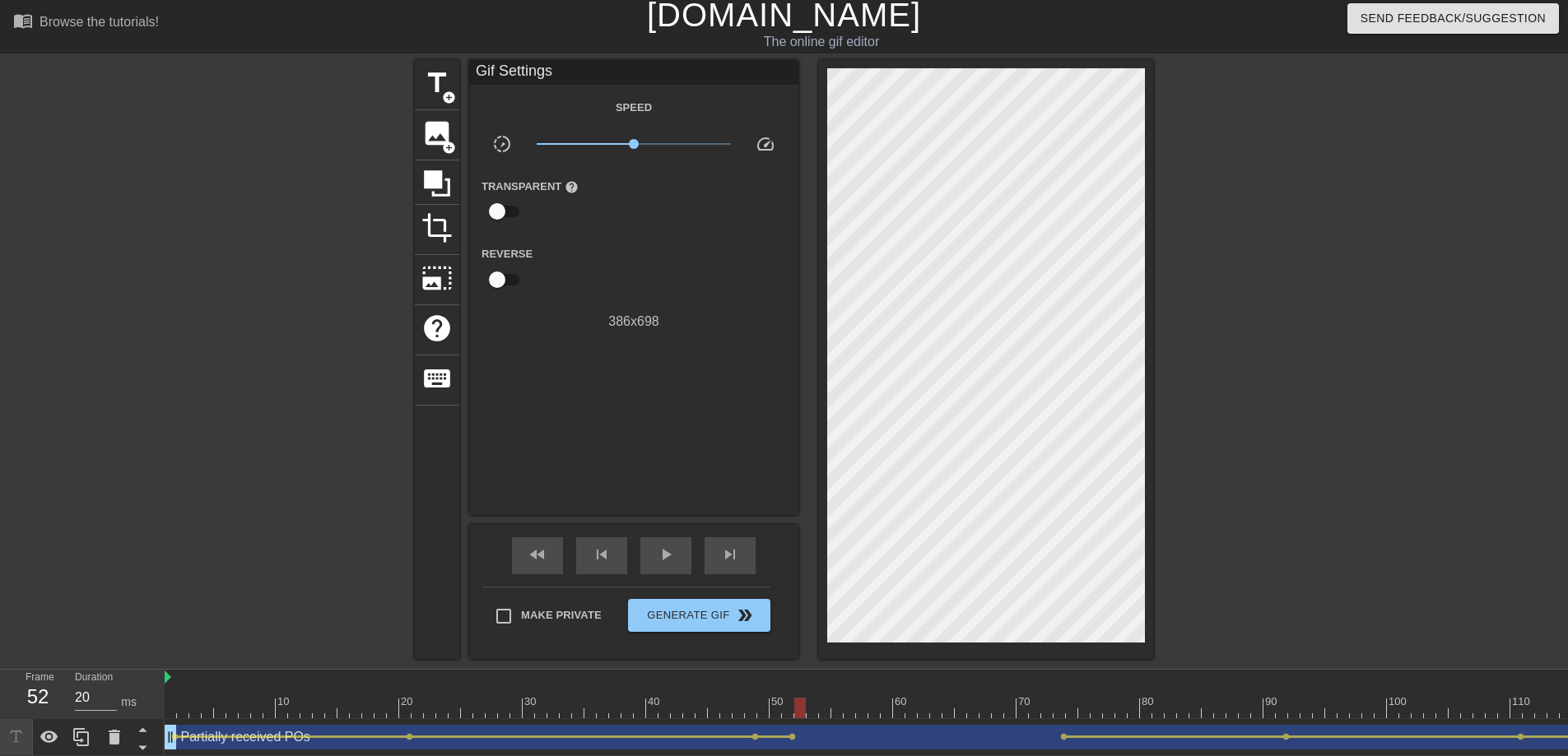
drag, startPoint x: 786, startPoint y: 710, endPoint x: 795, endPoint y: 715, distance: 10.3
click at [795, 688] on div at bounding box center [800, 707] width 12 height 21
click at [794, 688] on div at bounding box center [800, 707] width 12 height 21
drag, startPoint x: 801, startPoint y: 710, endPoint x: 791, endPoint y: 710, distance: 10.0
click at [791, 688] on div at bounding box center [787, 707] width 12 height 21
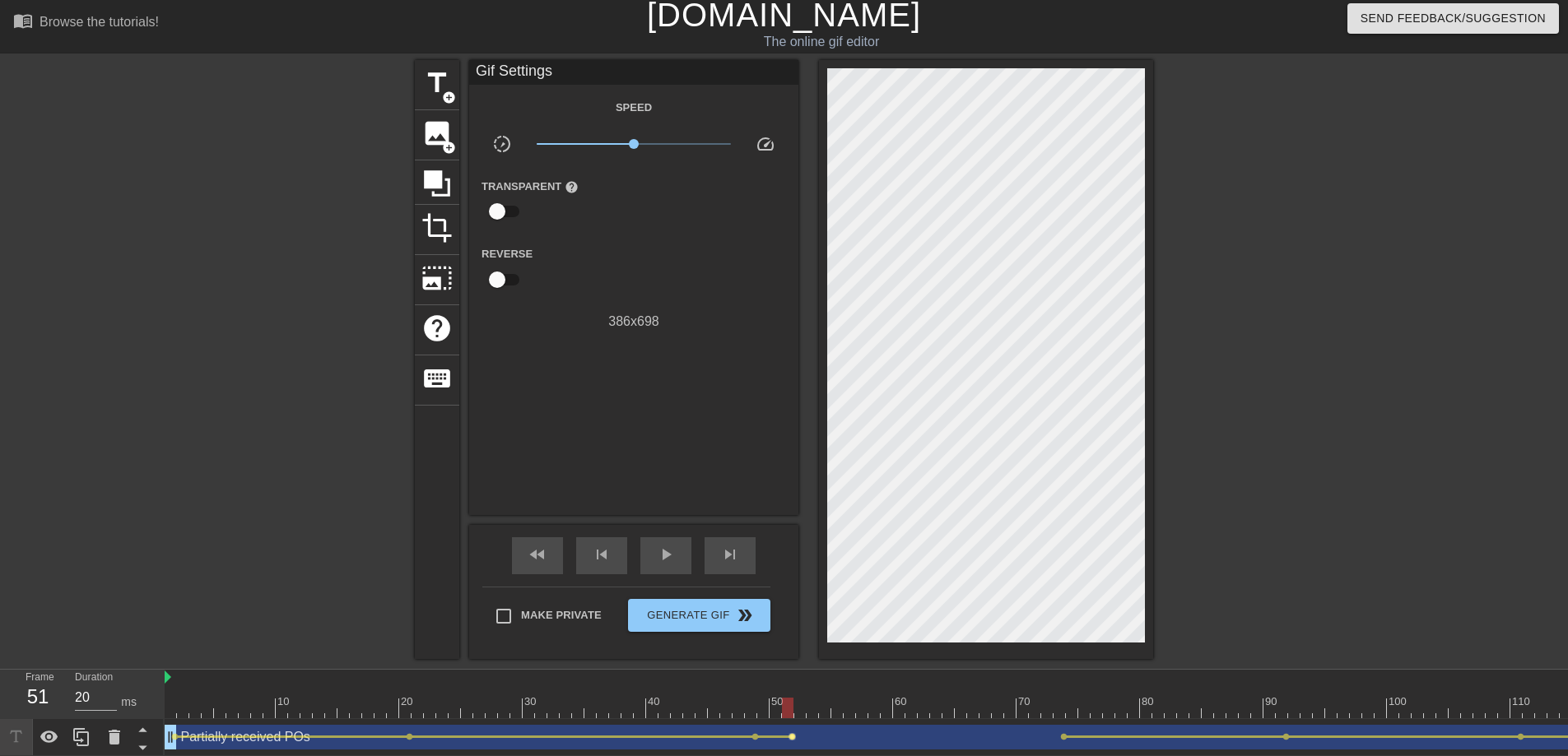
click at [793, 688] on span "lens" at bounding box center [792, 737] width 8 height 8
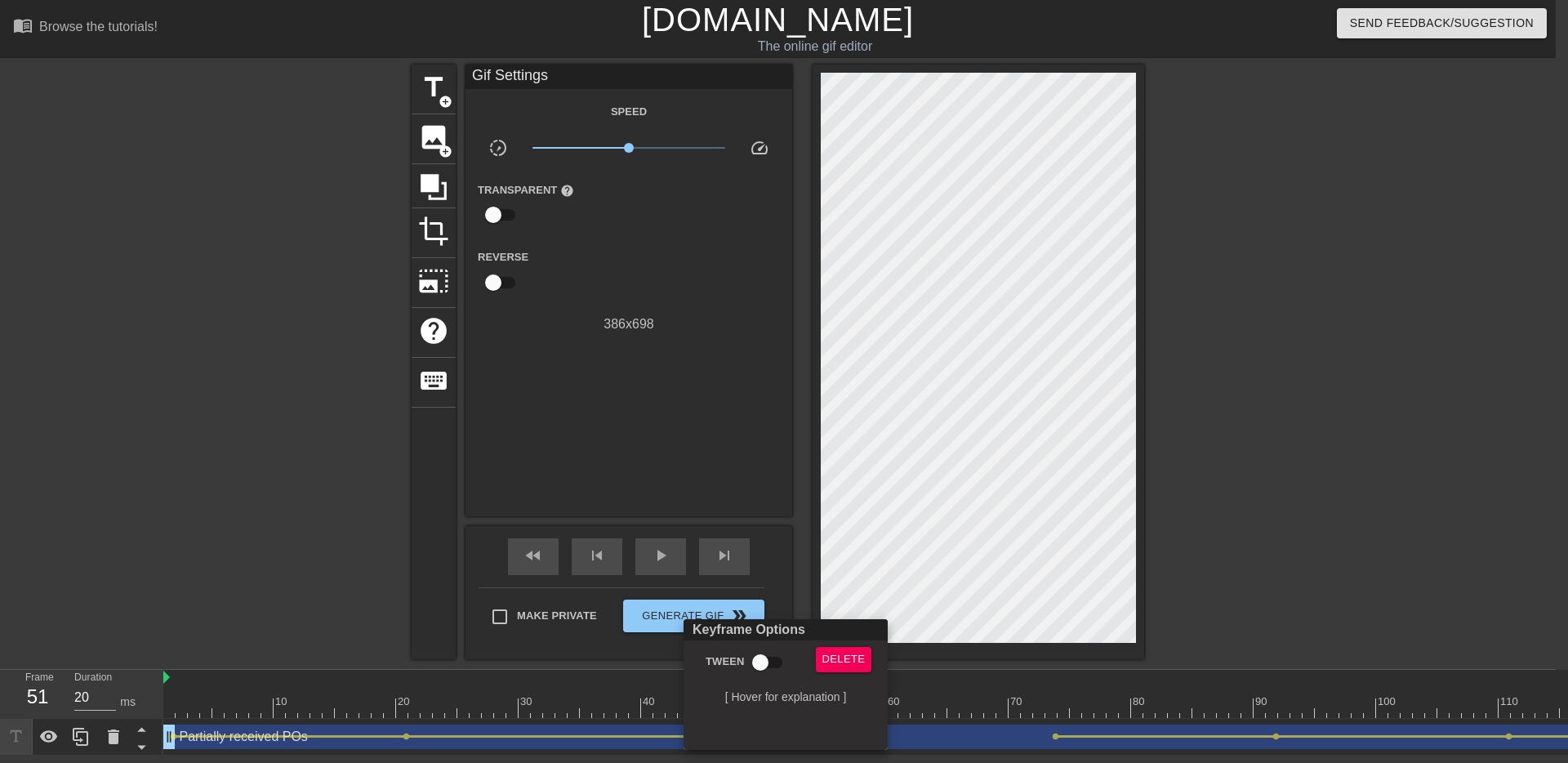
click at [772, 500] on div at bounding box center [784, 381] width 1568 height 763
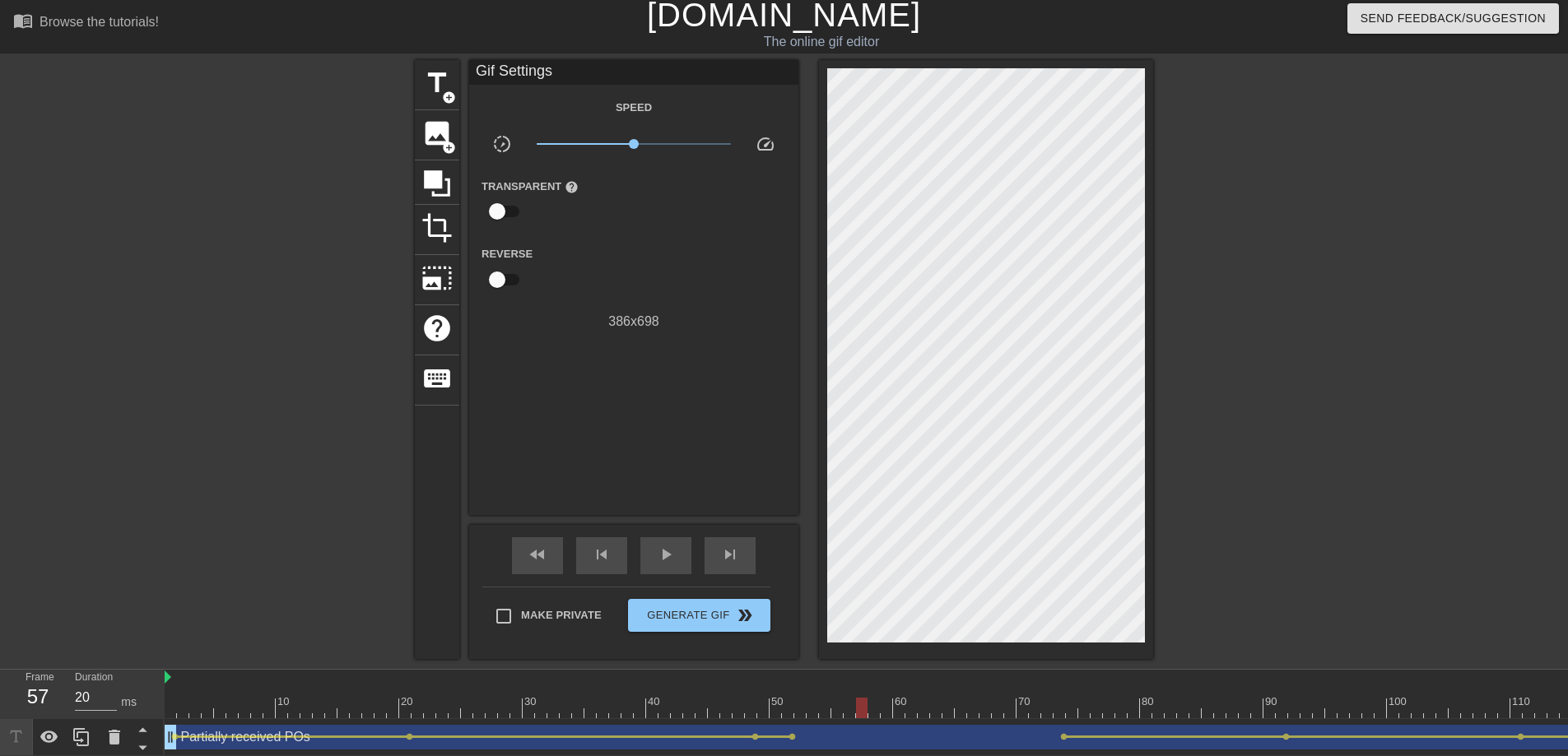
drag, startPoint x: 786, startPoint y: 703, endPoint x: 848, endPoint y: 710, distance: 62.4
click at [856, 688] on div at bounding box center [862, 707] width 12 height 21
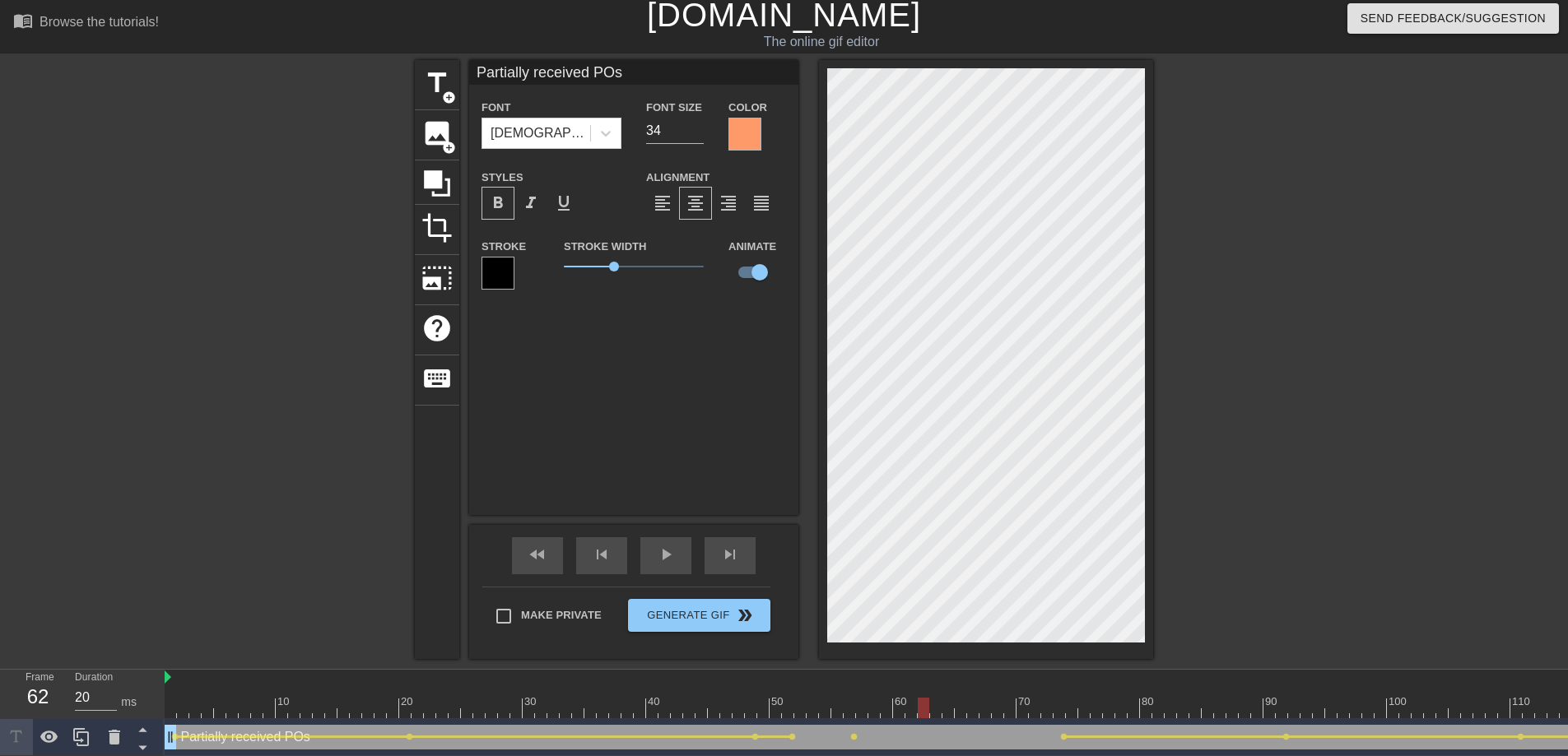
drag, startPoint x: 851, startPoint y: 711, endPoint x: 922, endPoint y: 710, distance: 71.0
click at [922, 688] on div at bounding box center [923, 707] width 12 height 21
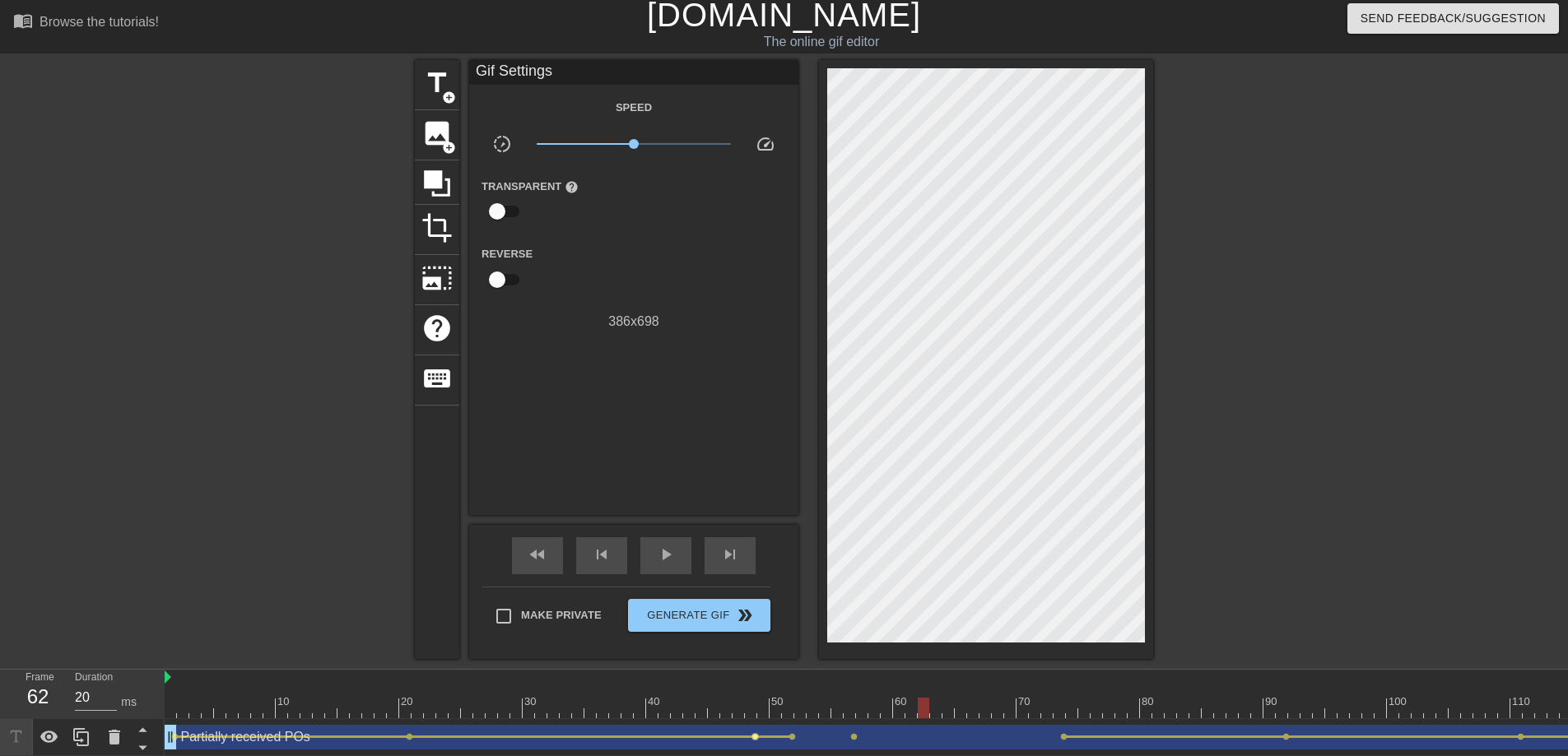
click at [754, 688] on span "lens" at bounding box center [755, 737] width 8 height 8
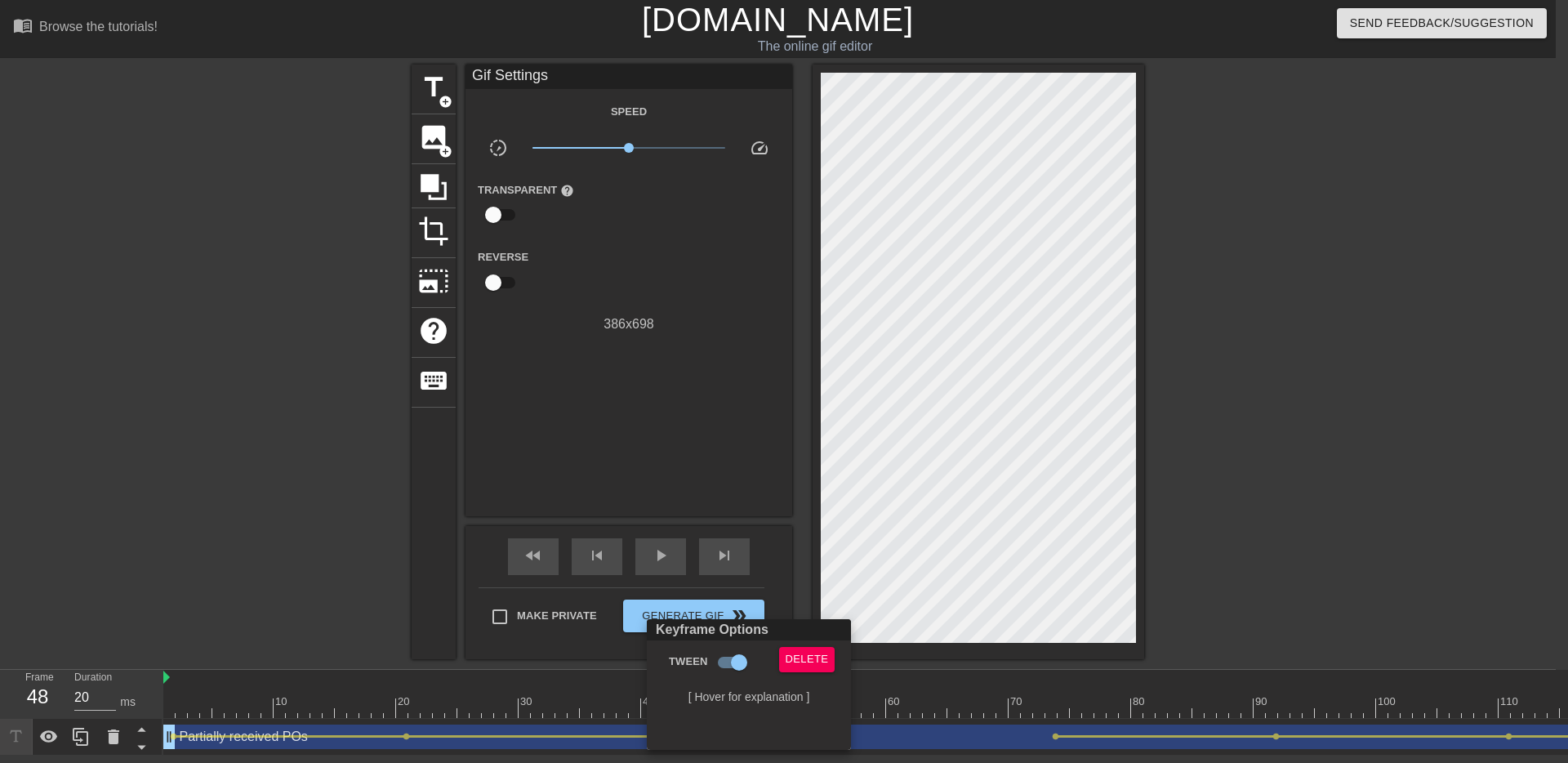
click at [908, 647] on div at bounding box center [784, 381] width 1568 height 763
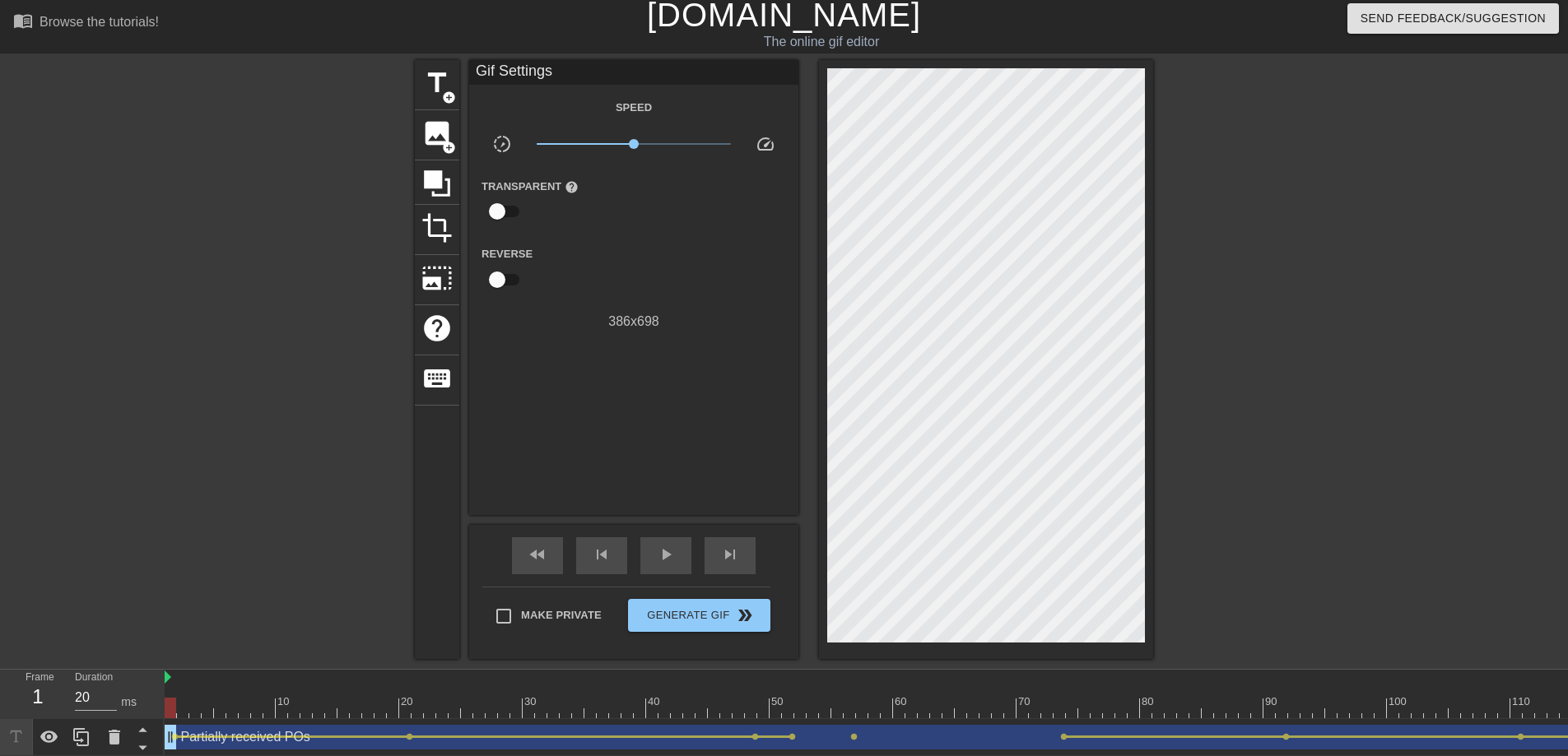
drag, startPoint x: 750, startPoint y: 701, endPoint x: 349, endPoint y: 668, distance: 402.4
click at [136, 688] on div "Frame 1 Duration 20 ms 10 20 30 40 50 60 70 80 90 100 110 120 130 140 150" at bounding box center [784, 712] width 1568 height 86
click at [652, 564] on div "play_arrow" at bounding box center [666, 556] width 51 height 37
click at [675, 564] on div "pause" at bounding box center [666, 556] width 51 height 37
click at [755, 688] on span "lens" at bounding box center [755, 737] width 8 height 8
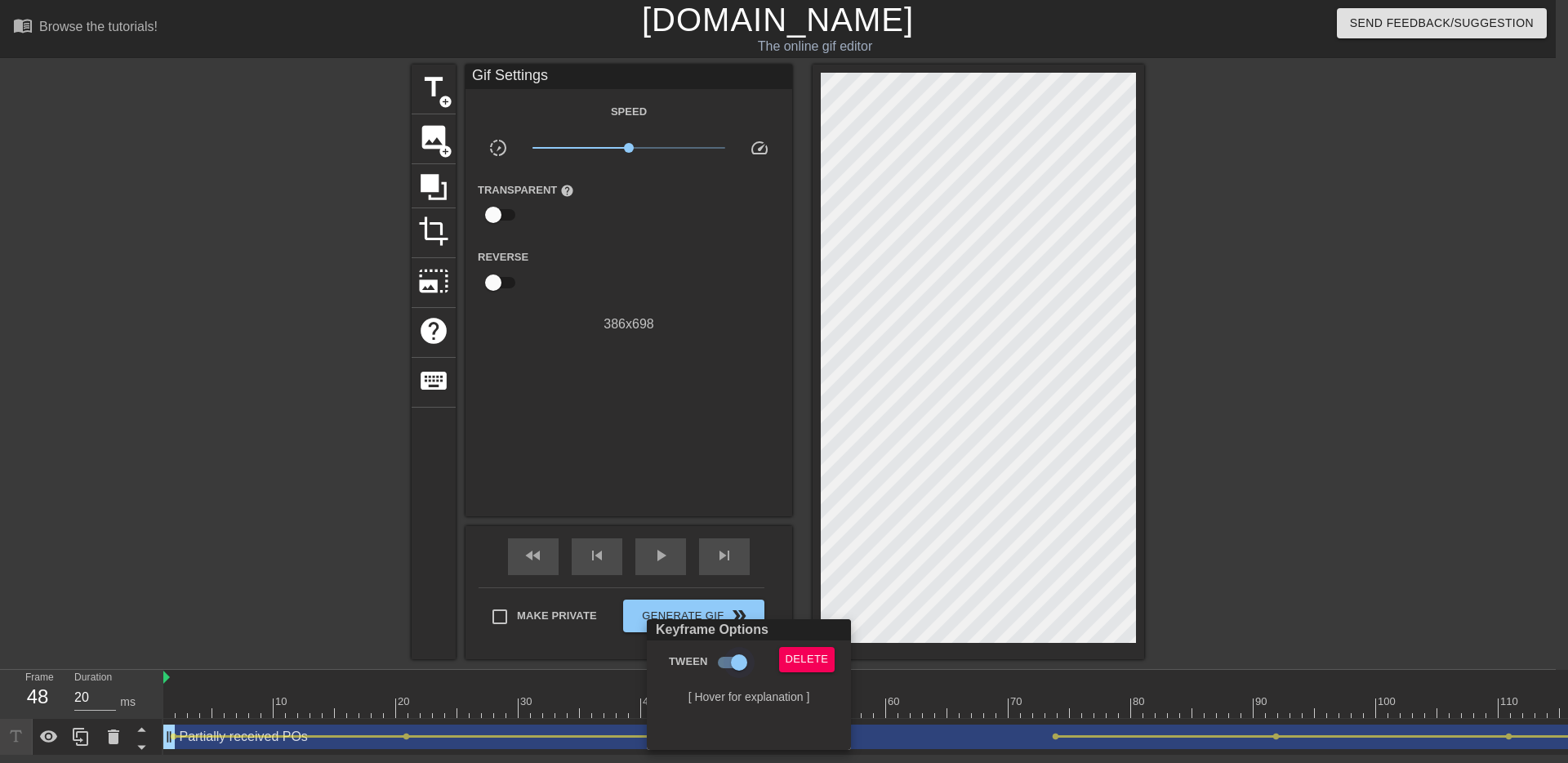
click at [738, 666] on input "Tween" at bounding box center [739, 661] width 93 height 31
click at [781, 577] on div at bounding box center [784, 381] width 1568 height 763
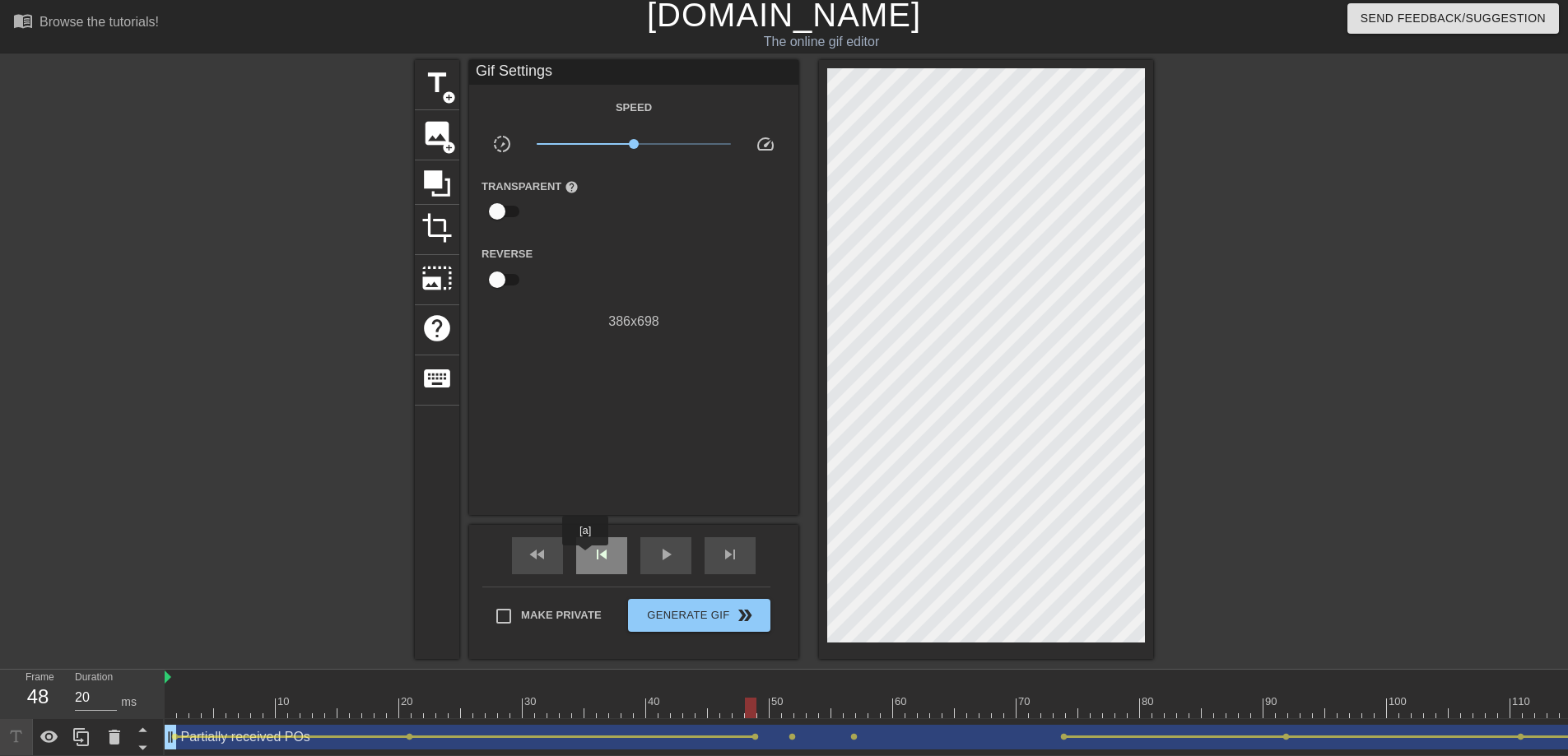
click at [586, 557] on div "skip_previous" at bounding box center [601, 556] width 51 height 37
click at [653, 556] on div "play_arrow" at bounding box center [666, 556] width 51 height 37
click at [653, 556] on div "pause" at bounding box center [666, 556] width 51 height 37
drag, startPoint x: 1057, startPoint y: 703, endPoint x: 153, endPoint y: 702, distance: 904.0
click at [153, 688] on div "Frame 8 Duration 20 ms 10 20 30 40 50 60 70 80 90 100 110 120 130 140 150" at bounding box center [784, 712] width 1568 height 86
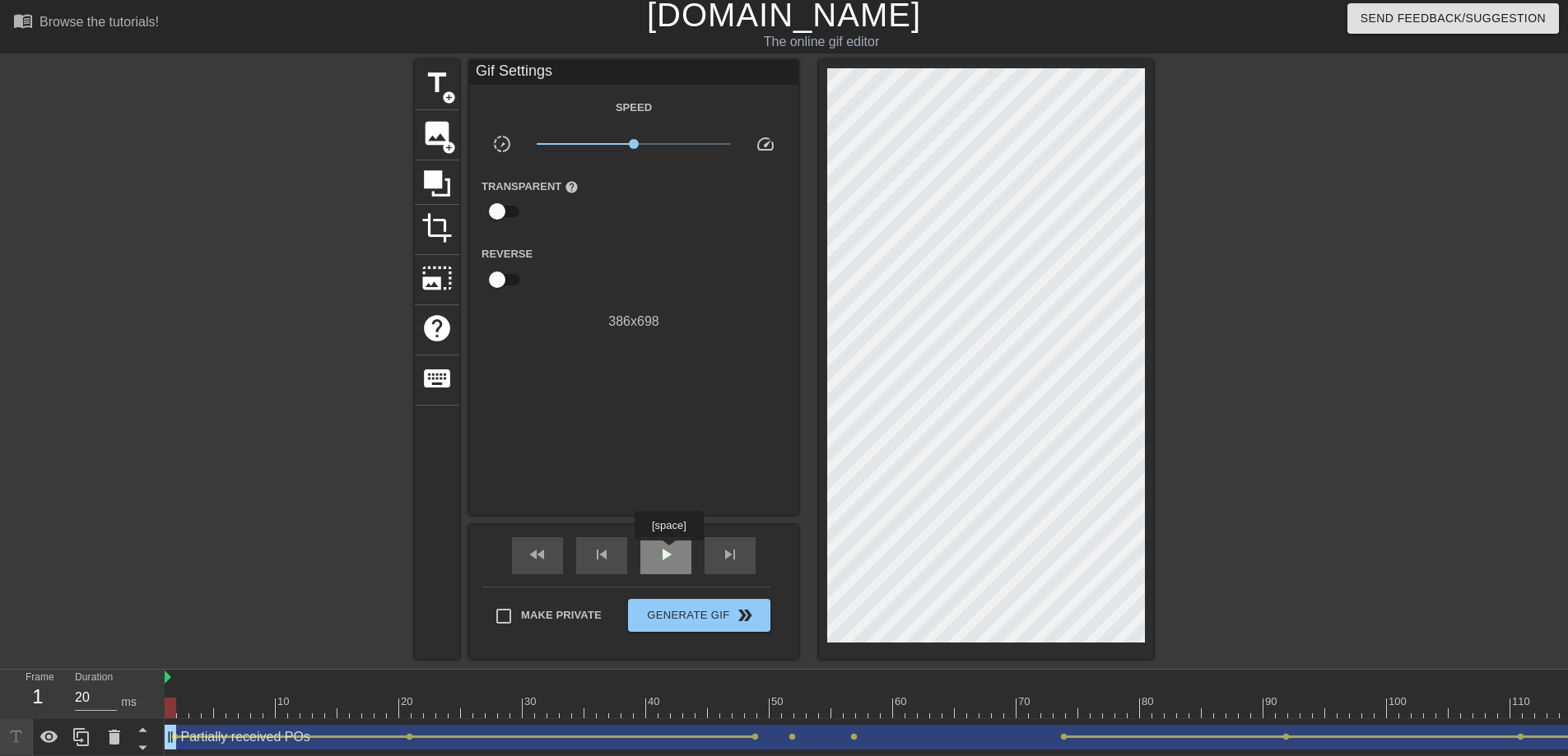
click at [671, 552] on span "play_arrow" at bounding box center [666, 555] width 20 height 20
click at [714, 569] on div "skip_next" at bounding box center [729, 556] width 51 height 37
click at [716, 568] on div "skip_next" at bounding box center [729, 556] width 51 height 37
click at [671, 564] on div "pause" at bounding box center [666, 556] width 51 height 37
click at [596, 556] on span "skip_previous" at bounding box center [602, 555] width 20 height 20
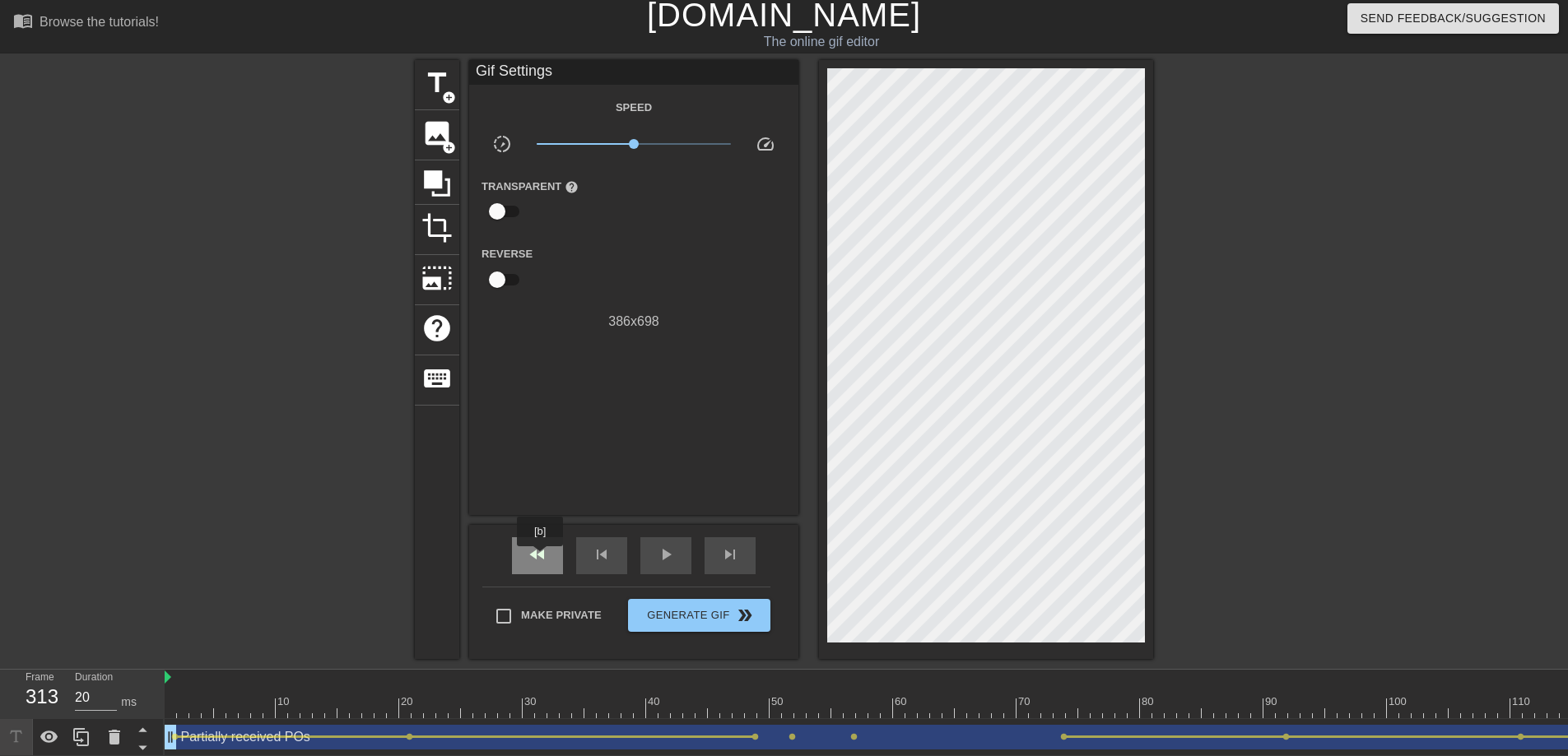
click at [542, 557] on span "fast_rewind" at bounding box center [537, 555] width 20 height 20
click at [682, 557] on div "play_arrow" at bounding box center [666, 556] width 51 height 37
click at [678, 558] on div "pause" at bounding box center [666, 556] width 51 height 37
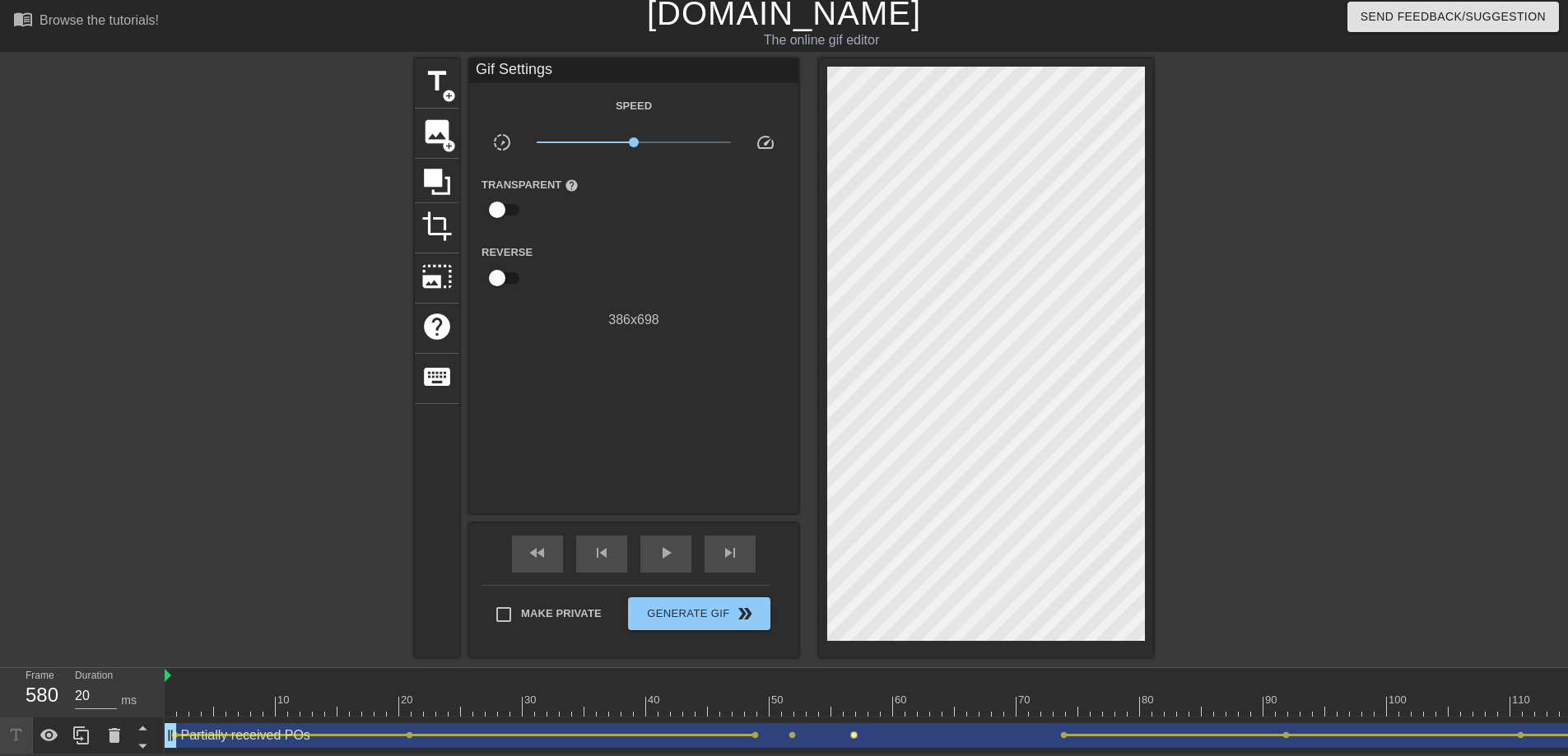
click at [852, 688] on span "lens" at bounding box center [854, 735] width 8 height 8
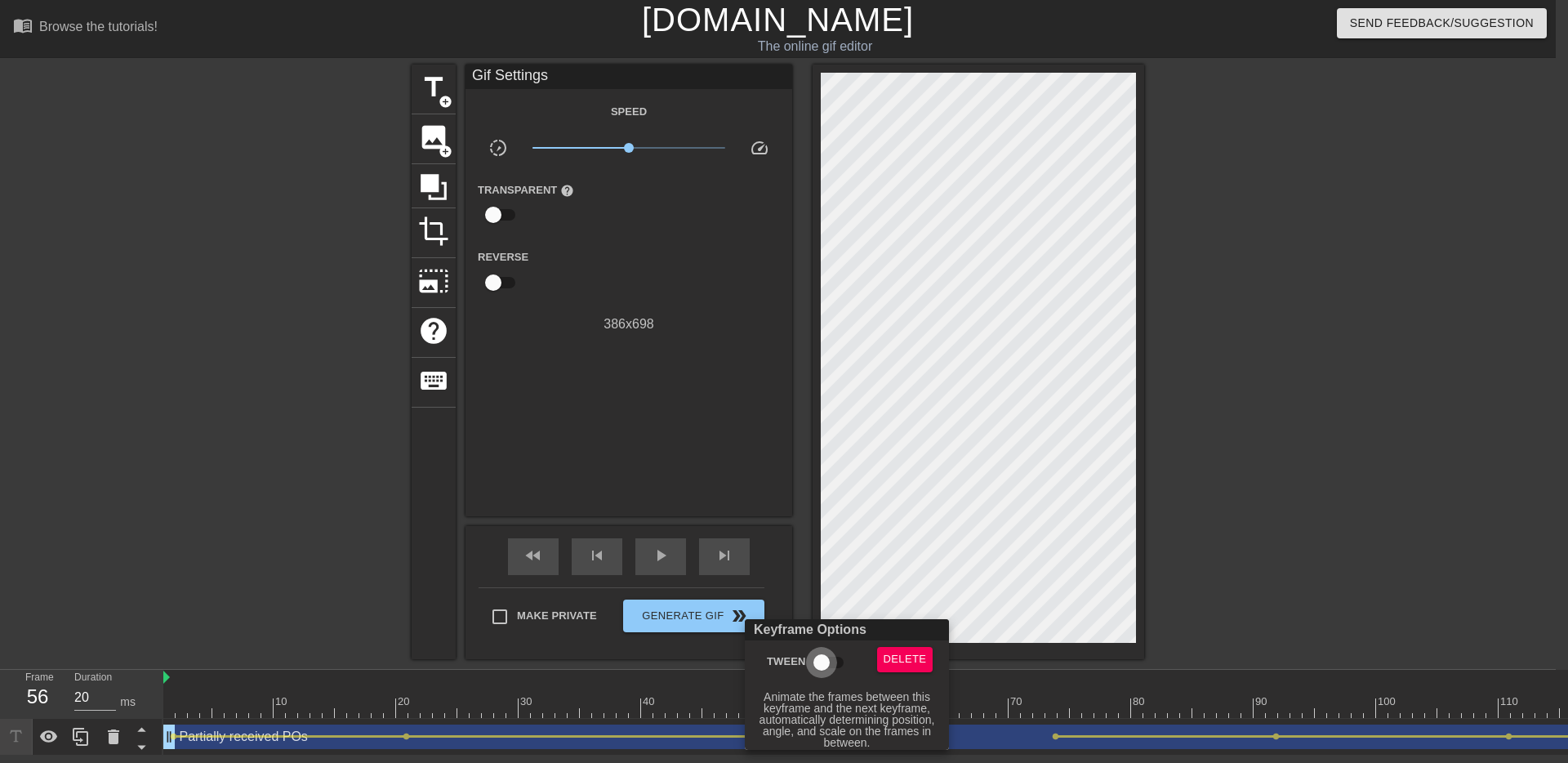
click at [819, 651] on input "Tween" at bounding box center [821, 661] width 93 height 31
click at [770, 528] on div at bounding box center [784, 381] width 1568 height 763
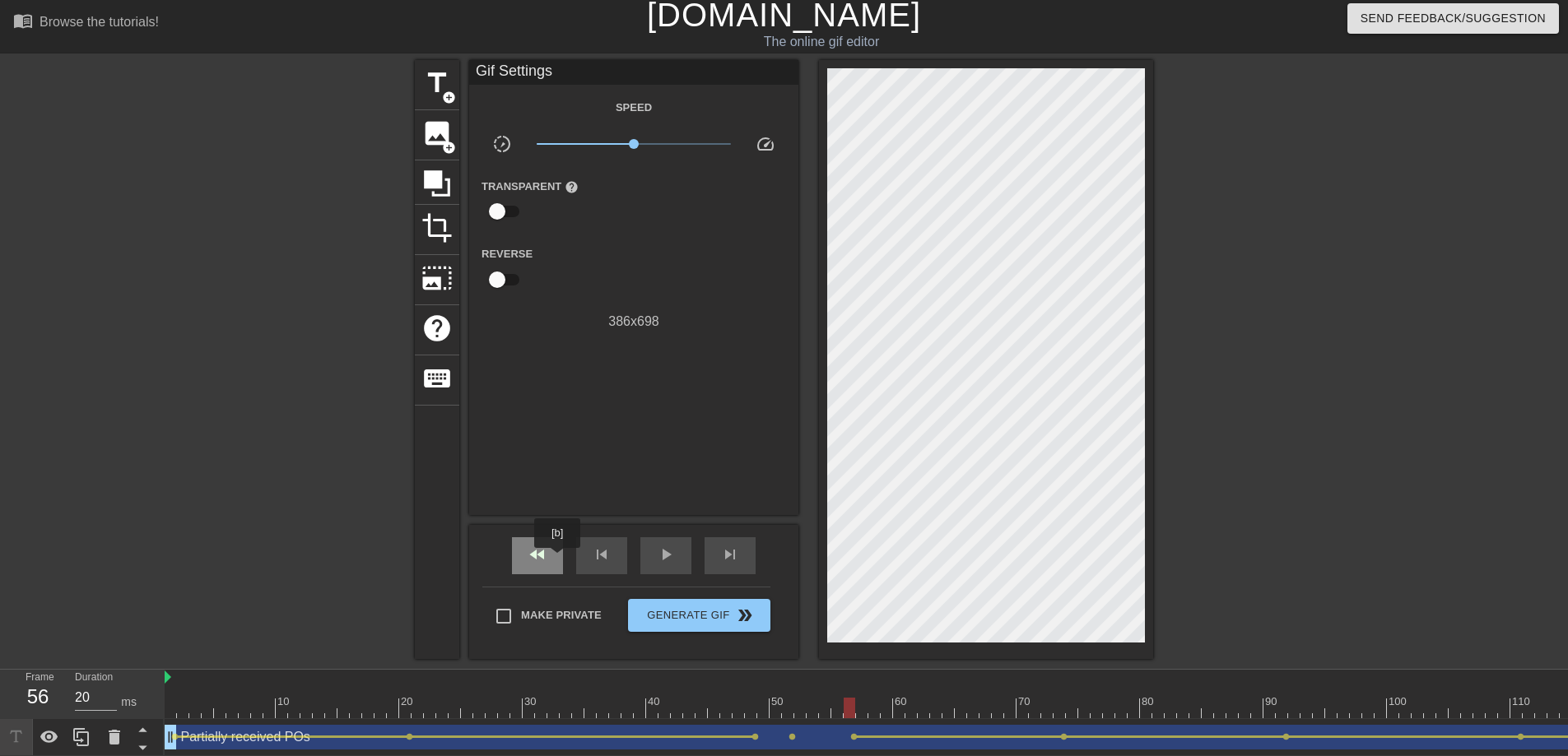
click at [558, 559] on div "fast_rewind" at bounding box center [537, 556] width 51 height 37
click at [656, 562] on span "play_arrow" at bounding box center [666, 555] width 20 height 20
click at [656, 562] on span "pause" at bounding box center [666, 555] width 20 height 20
click at [656, 560] on span "play_arrow" at bounding box center [666, 555] width 20 height 20
click at [656, 560] on span "pause" at bounding box center [666, 555] width 20 height 20
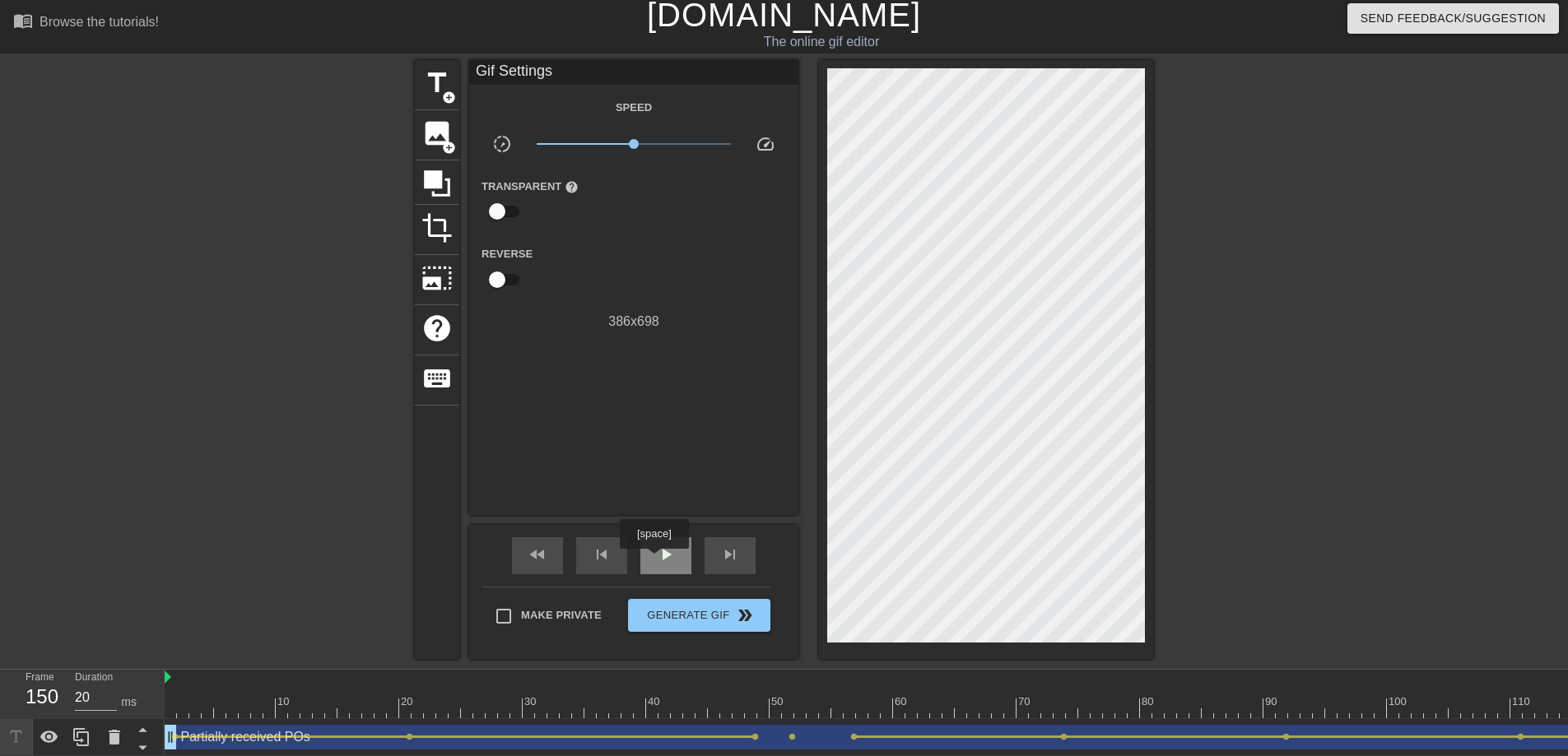
click at [656, 560] on span "play_arrow" at bounding box center [666, 555] width 20 height 20
click at [656, 560] on span "pause" at bounding box center [666, 555] width 20 height 20
click at [656, 560] on span "play_arrow" at bounding box center [666, 555] width 20 height 20
click at [649, 555] on div "pause" at bounding box center [666, 556] width 51 height 37
click at [586, 552] on div "skip_previous" at bounding box center [601, 556] width 51 height 37
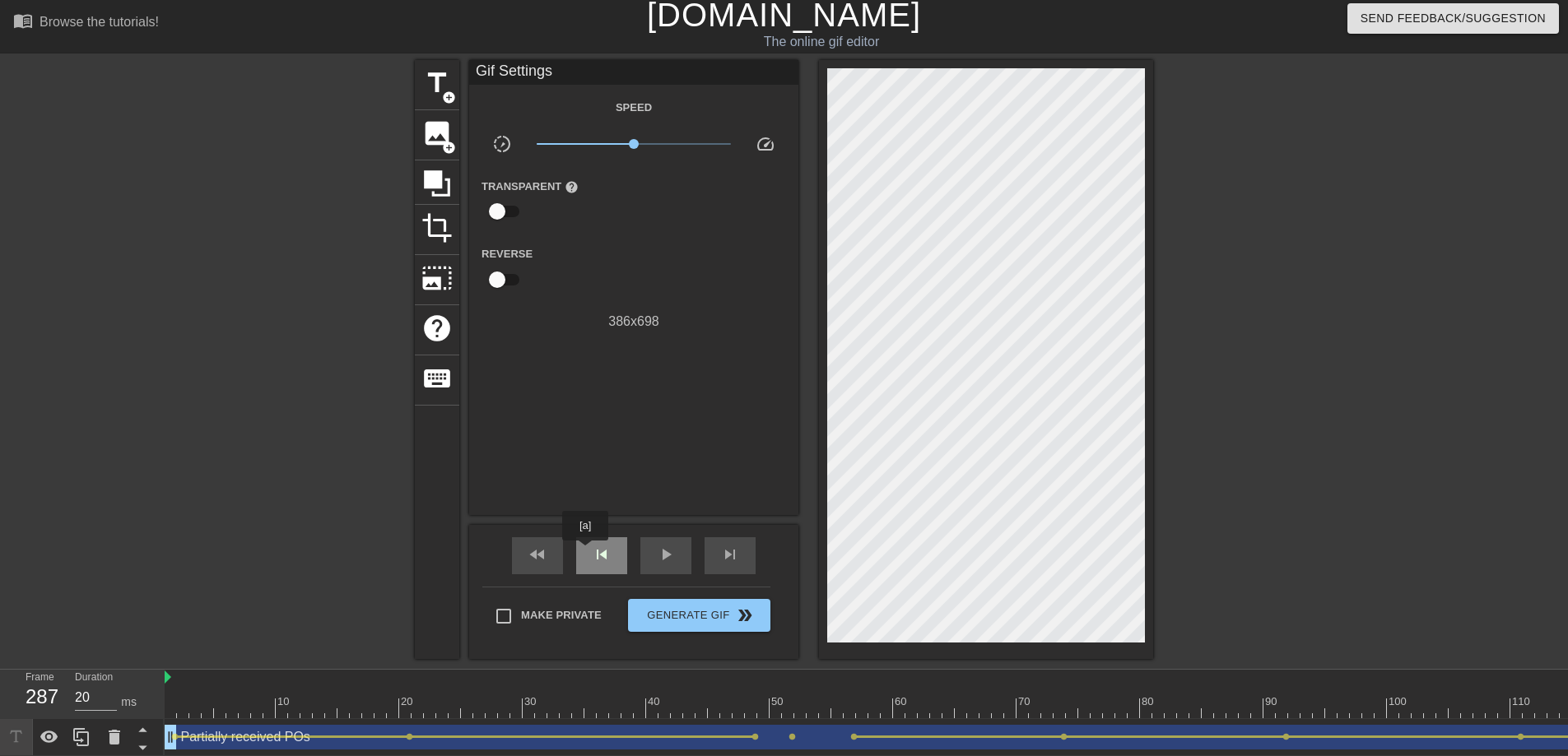
click at [586, 552] on div "skip_previous" at bounding box center [601, 556] width 51 height 37
click at [587, 552] on div "skip_previous" at bounding box center [601, 556] width 51 height 37
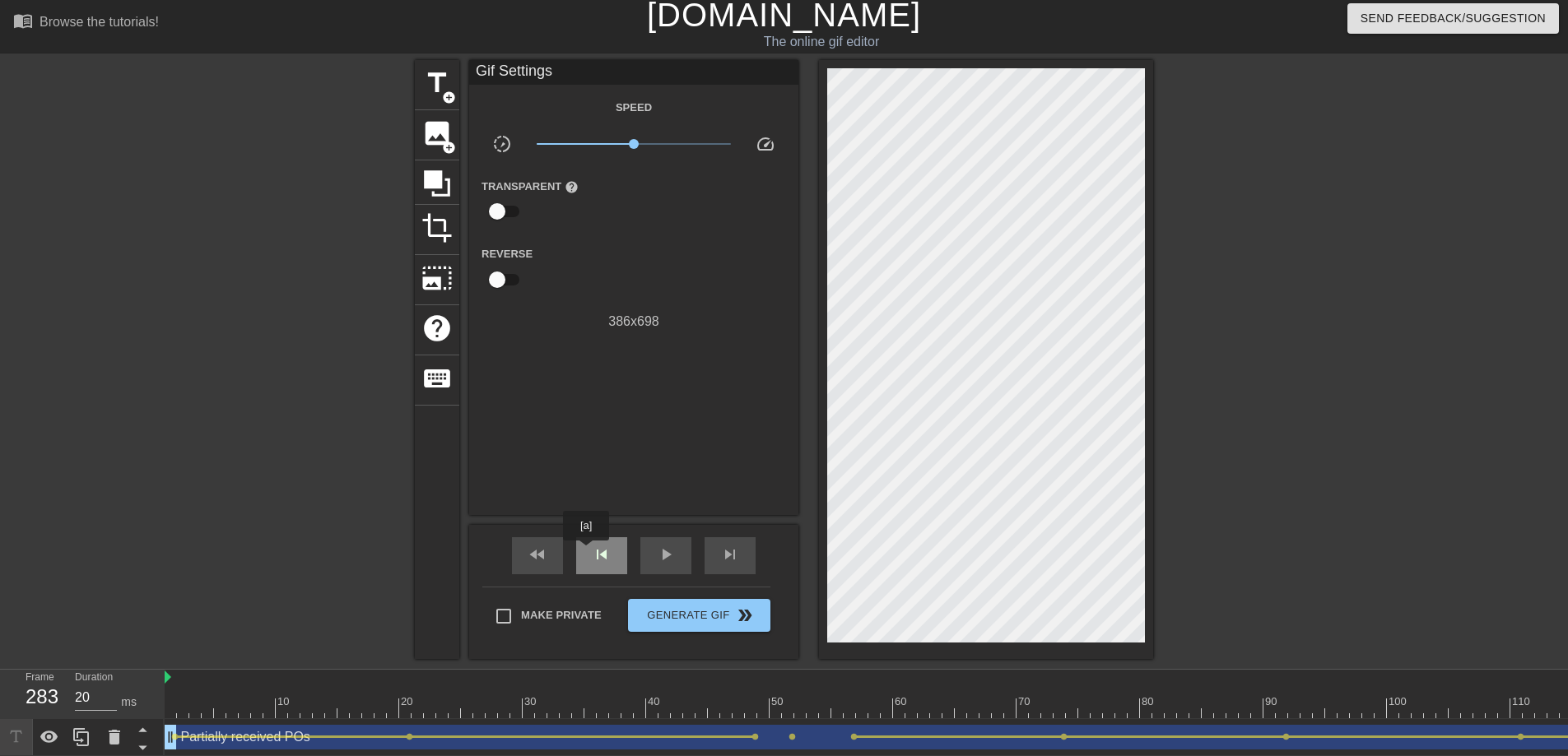
click at [587, 552] on div "skip_previous" at bounding box center [601, 556] width 51 height 37
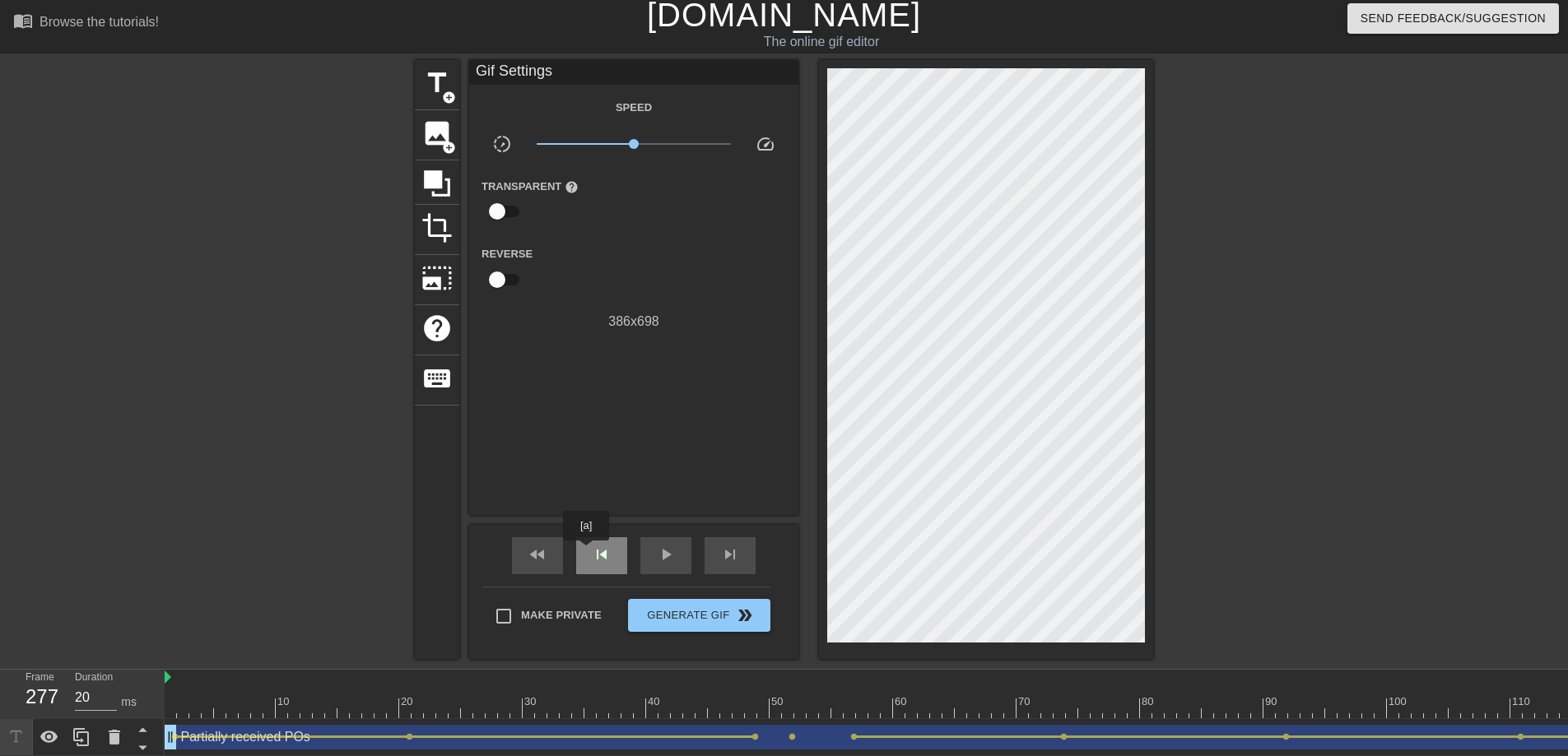
click at [587, 552] on div "skip_previous" at bounding box center [601, 556] width 51 height 37
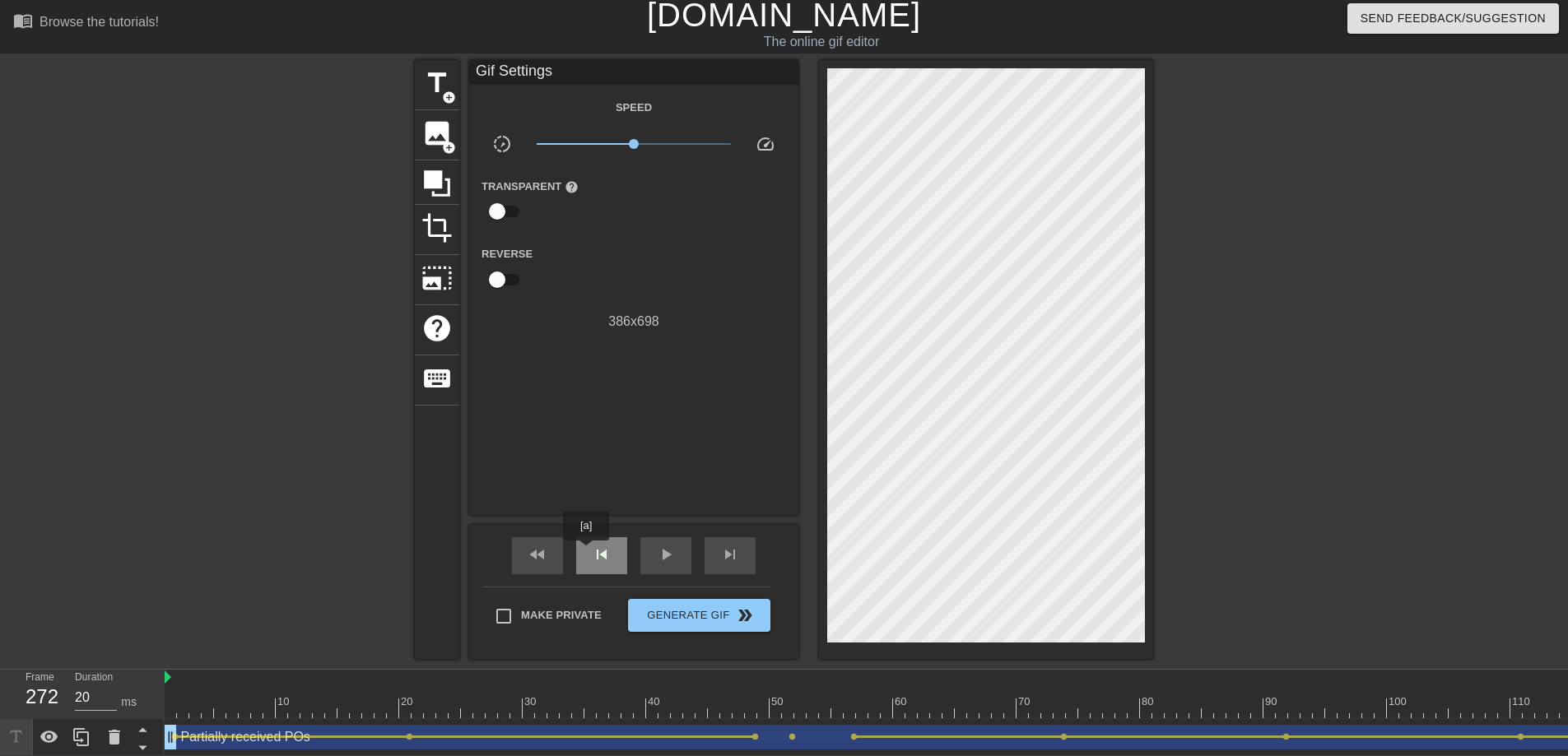
click at [587, 552] on div "skip_previous" at bounding box center [601, 556] width 51 height 37
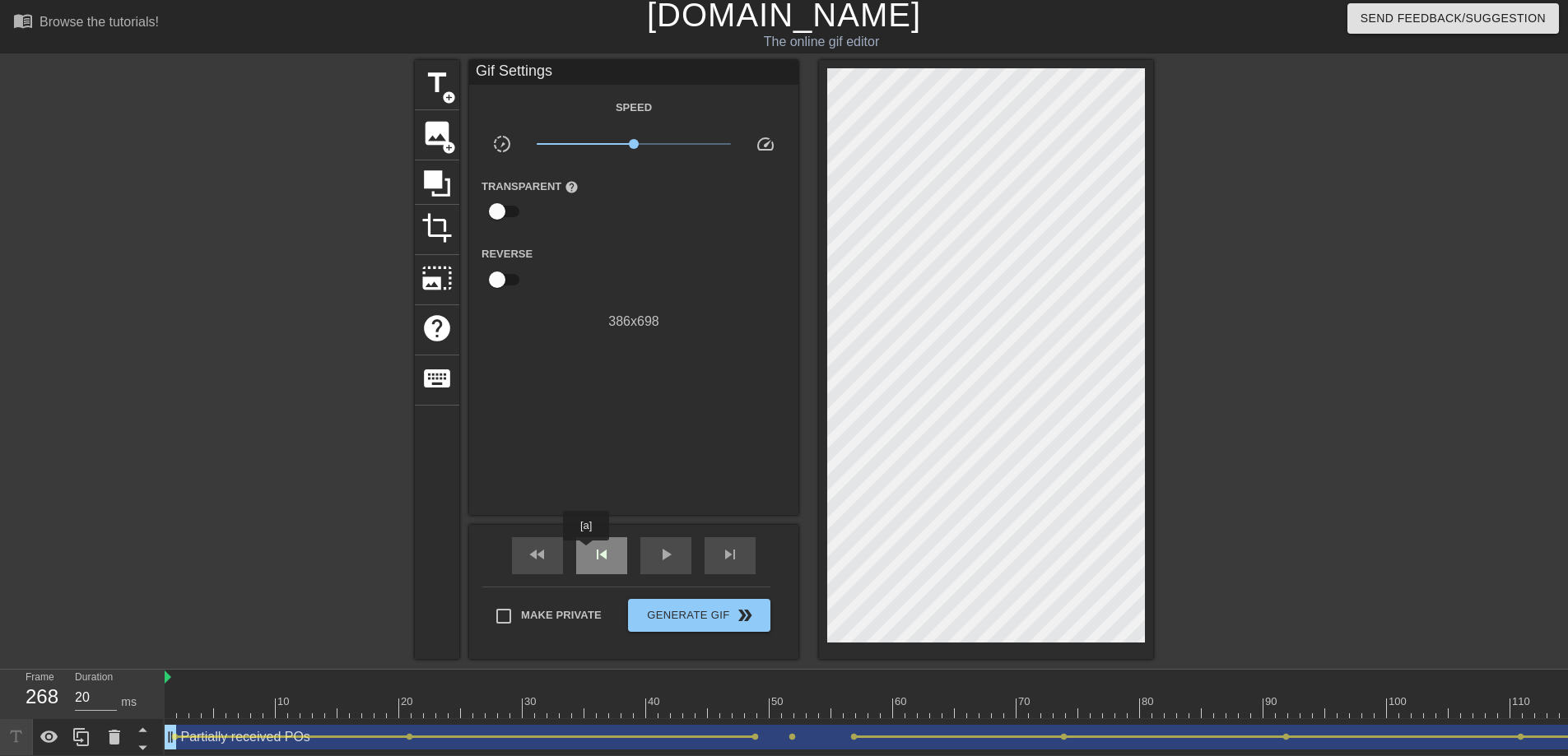
click at [587, 552] on div "skip_previous" at bounding box center [601, 556] width 51 height 37
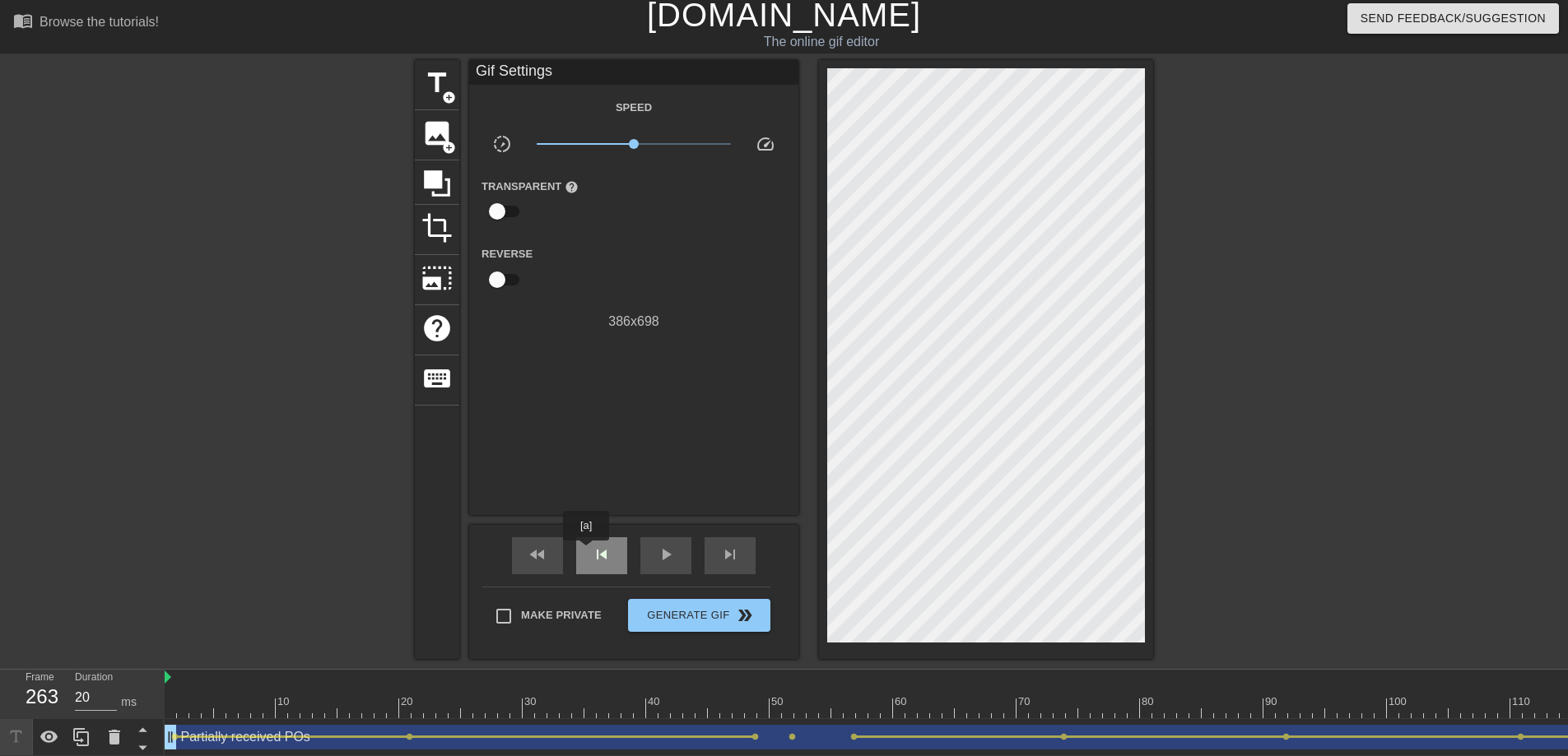
click at [587, 552] on div "skip_previous" at bounding box center [601, 556] width 51 height 37
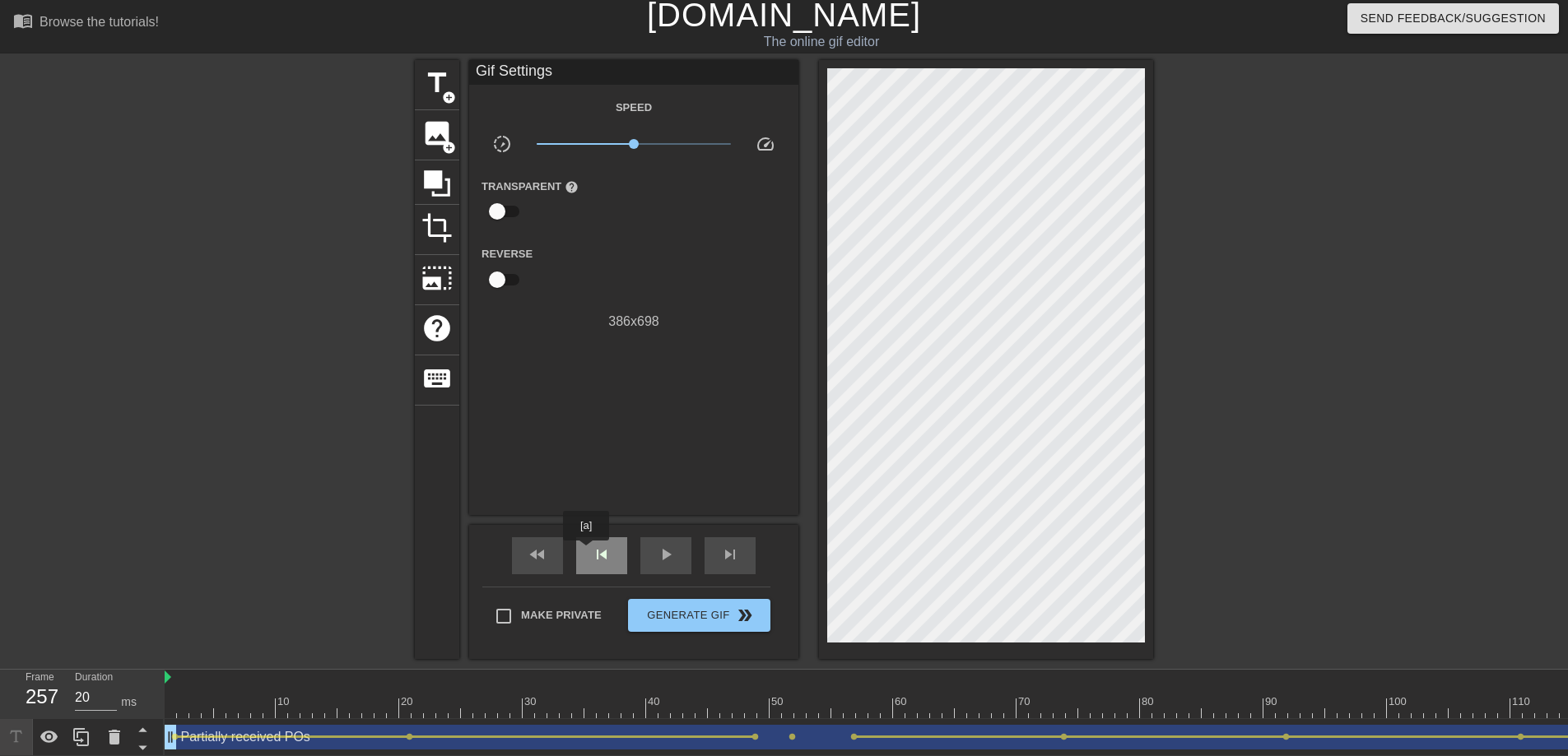
click at [587, 552] on div "skip_previous" at bounding box center [601, 556] width 51 height 37
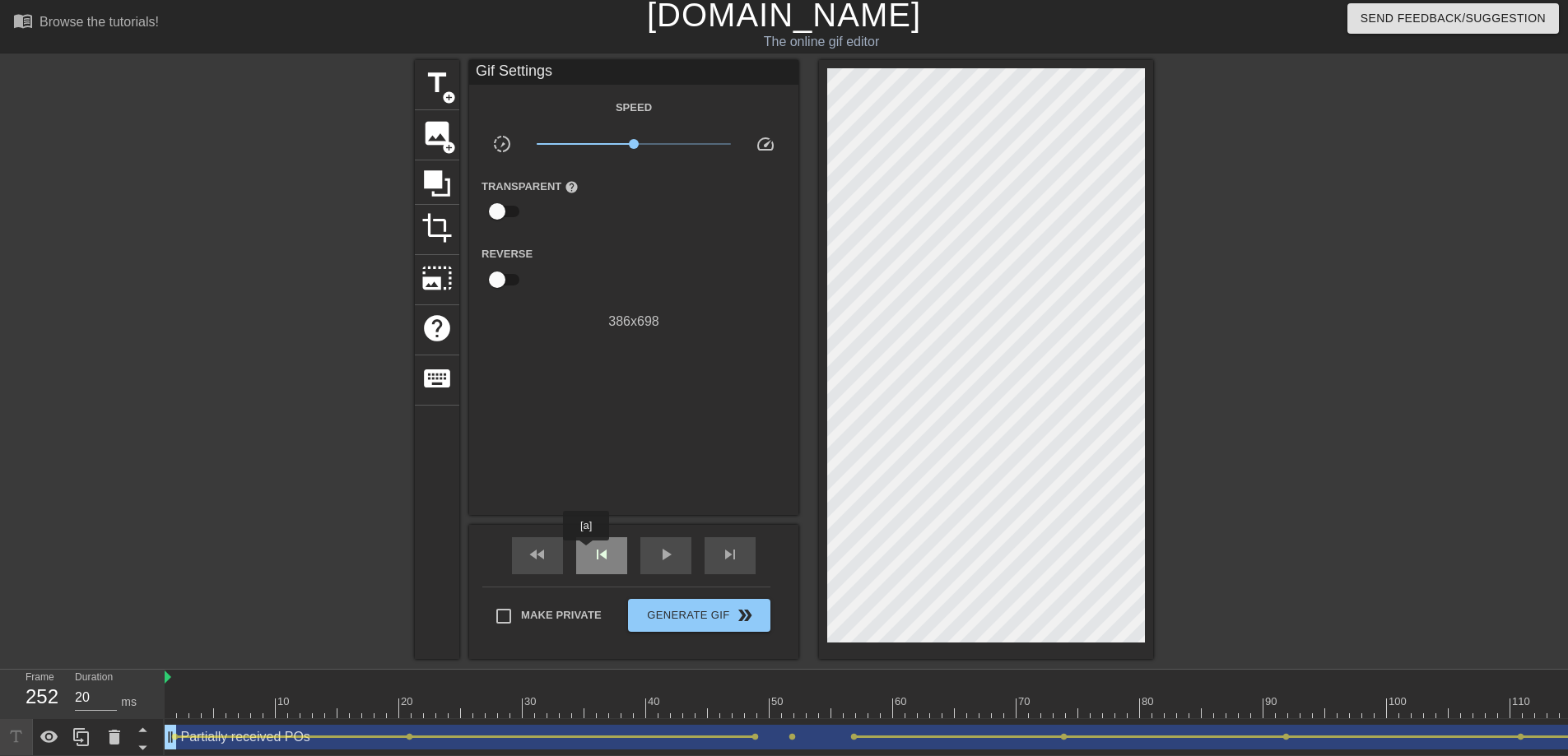
click at [587, 552] on div "skip_previous" at bounding box center [601, 556] width 51 height 37
click at [587, 550] on div "skip_previous" at bounding box center [601, 556] width 51 height 37
click at [588, 551] on div "skip_previous" at bounding box center [601, 556] width 51 height 37
click at [588, 550] on div "skip_previous" at bounding box center [601, 556] width 51 height 37
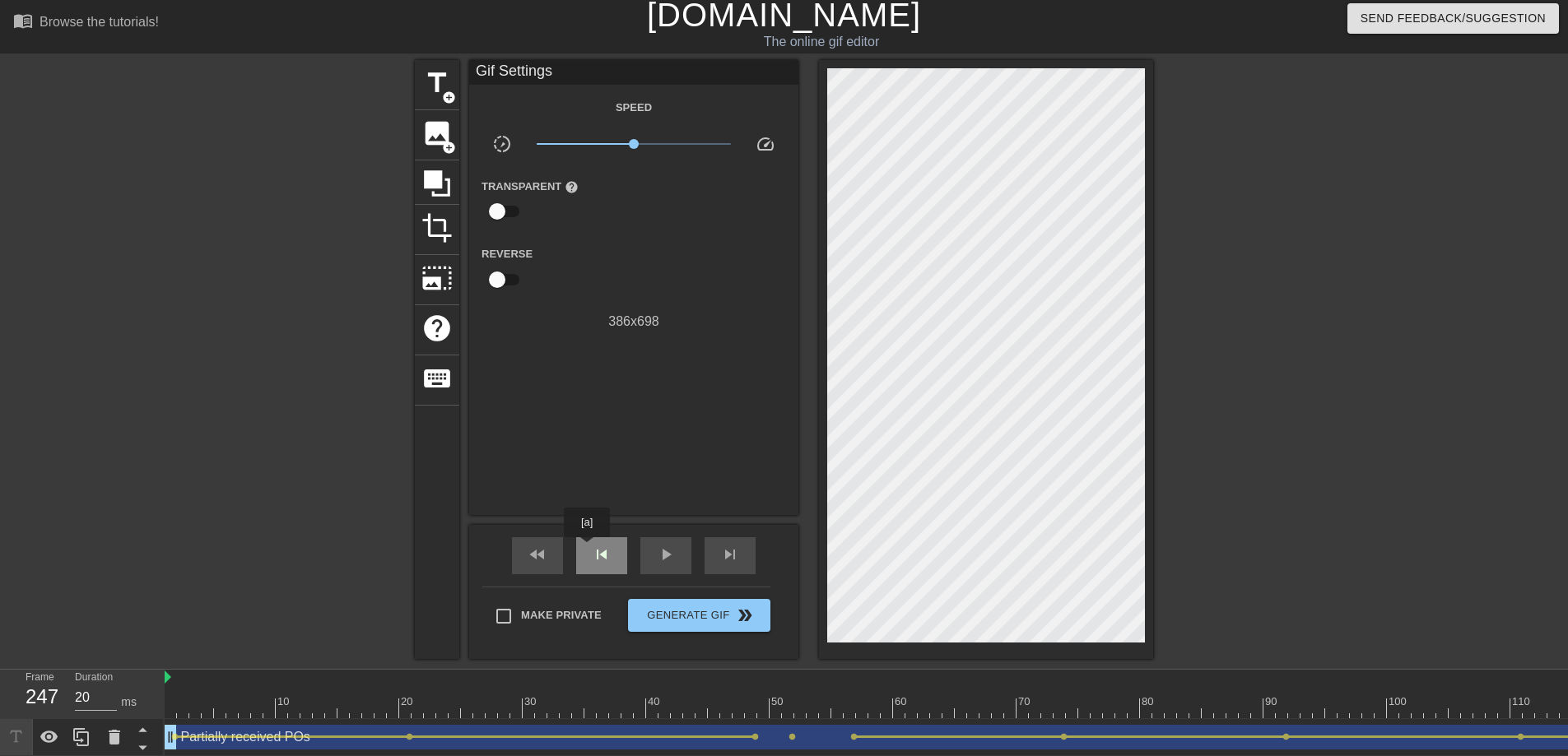
click at [588, 549] on div "skip_previous" at bounding box center [601, 556] width 51 height 37
click at [588, 548] on div "skip_previous" at bounding box center [601, 556] width 51 height 37
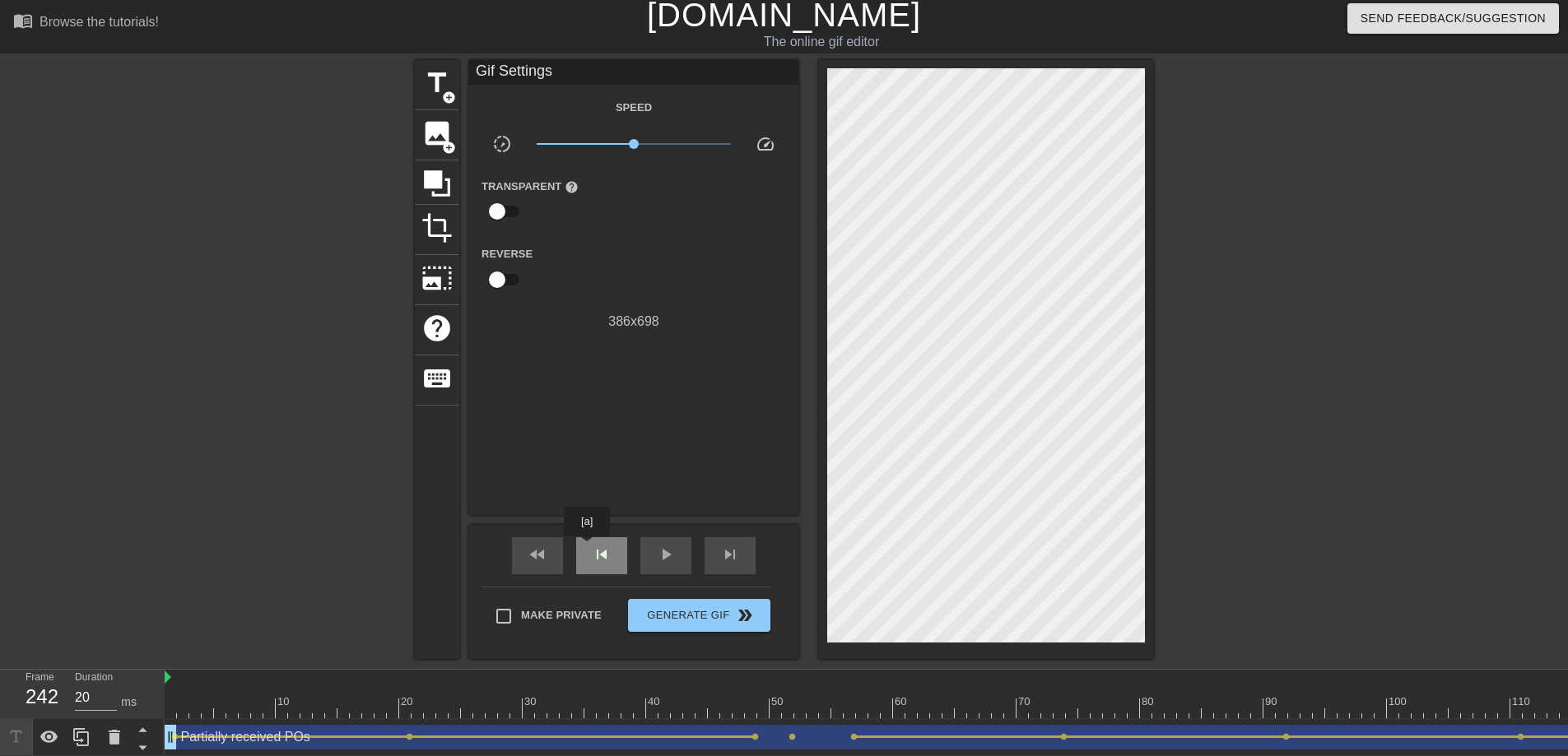
click at [588, 548] on div "skip_previous" at bounding box center [601, 556] width 51 height 37
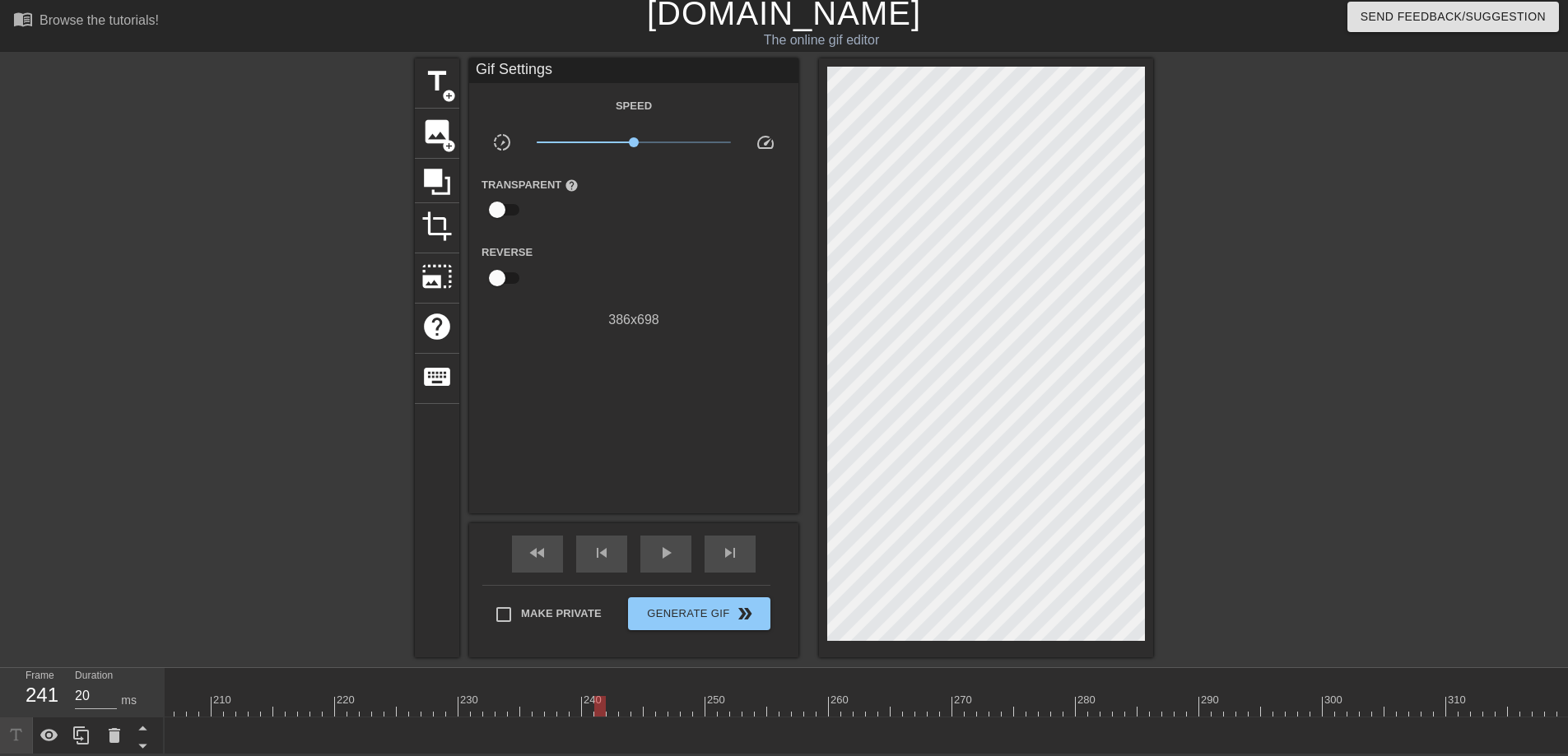
scroll to position [0, 2552]
drag, startPoint x: 579, startPoint y: 695, endPoint x: 323, endPoint y: 689, distance: 256.1
click at [323, 688] on div at bounding box center [322, 706] width 12 height 21
click at [447, 175] on icon at bounding box center [437, 181] width 31 height 31
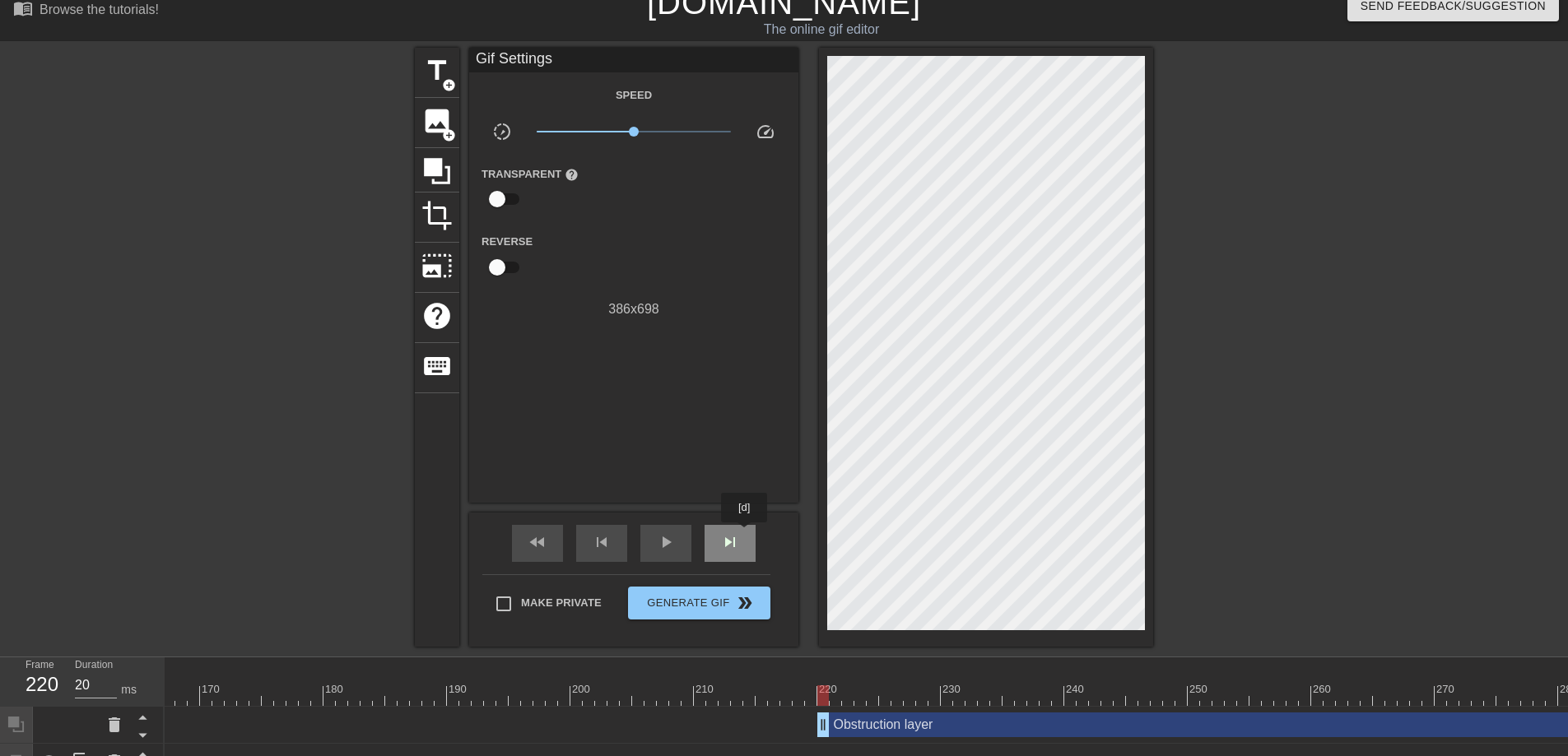
click at [745, 534] on div "skip_next" at bounding box center [729, 543] width 51 height 37
click at [742, 540] on div "skip_next" at bounding box center [729, 543] width 51 height 37
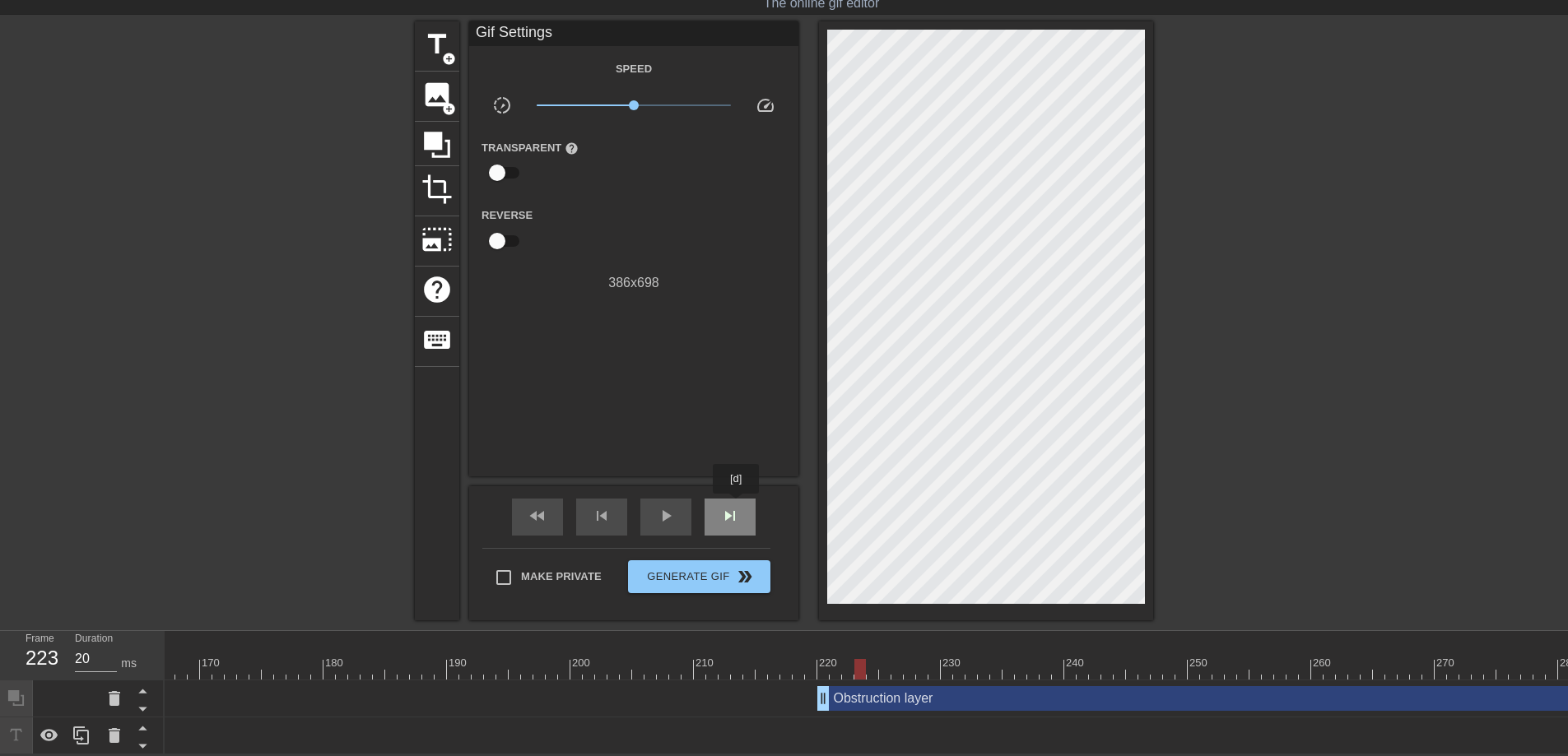
click at [737, 506] on span "skip_next" at bounding box center [730, 516] width 20 height 20
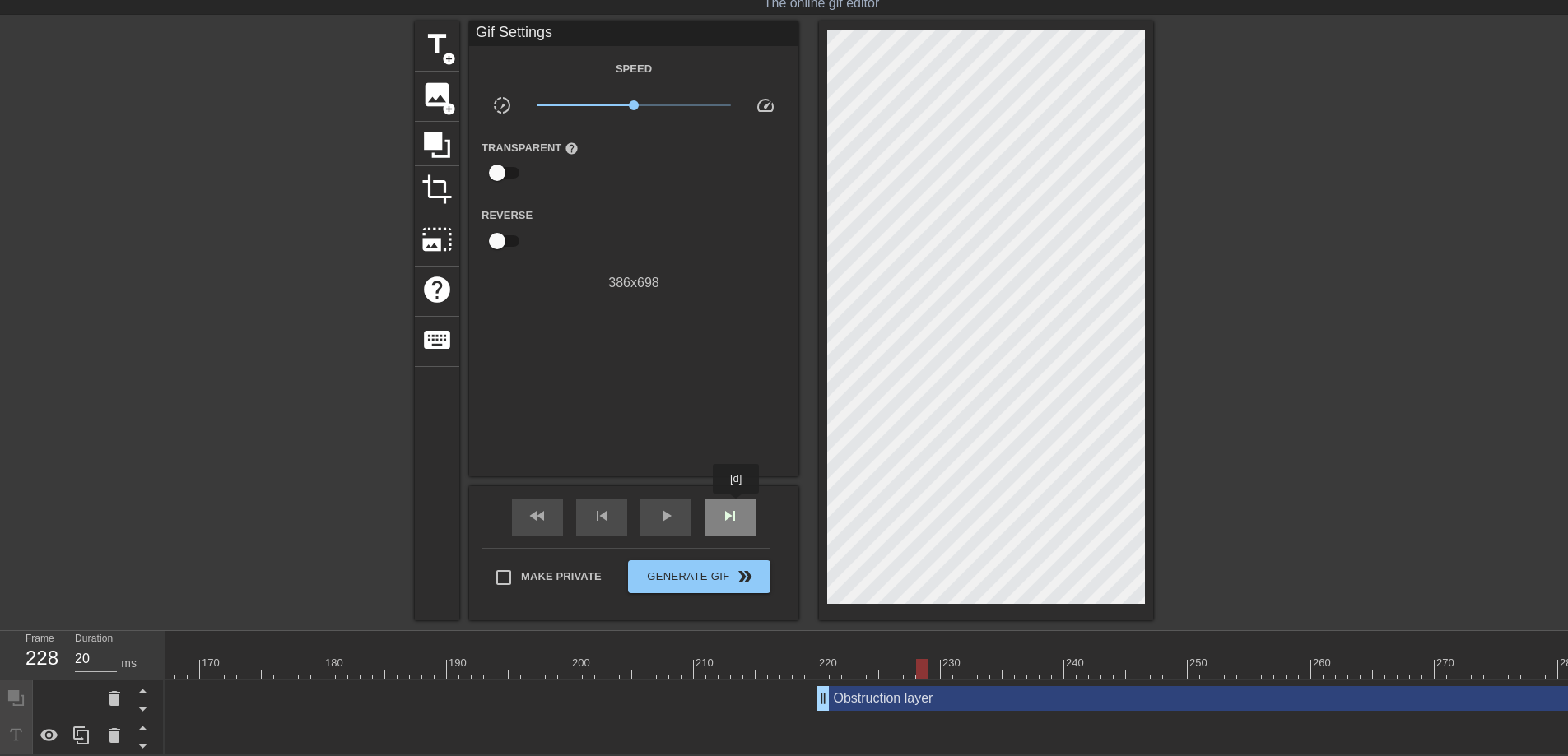
click at [737, 506] on span "skip_next" at bounding box center [730, 516] width 20 height 20
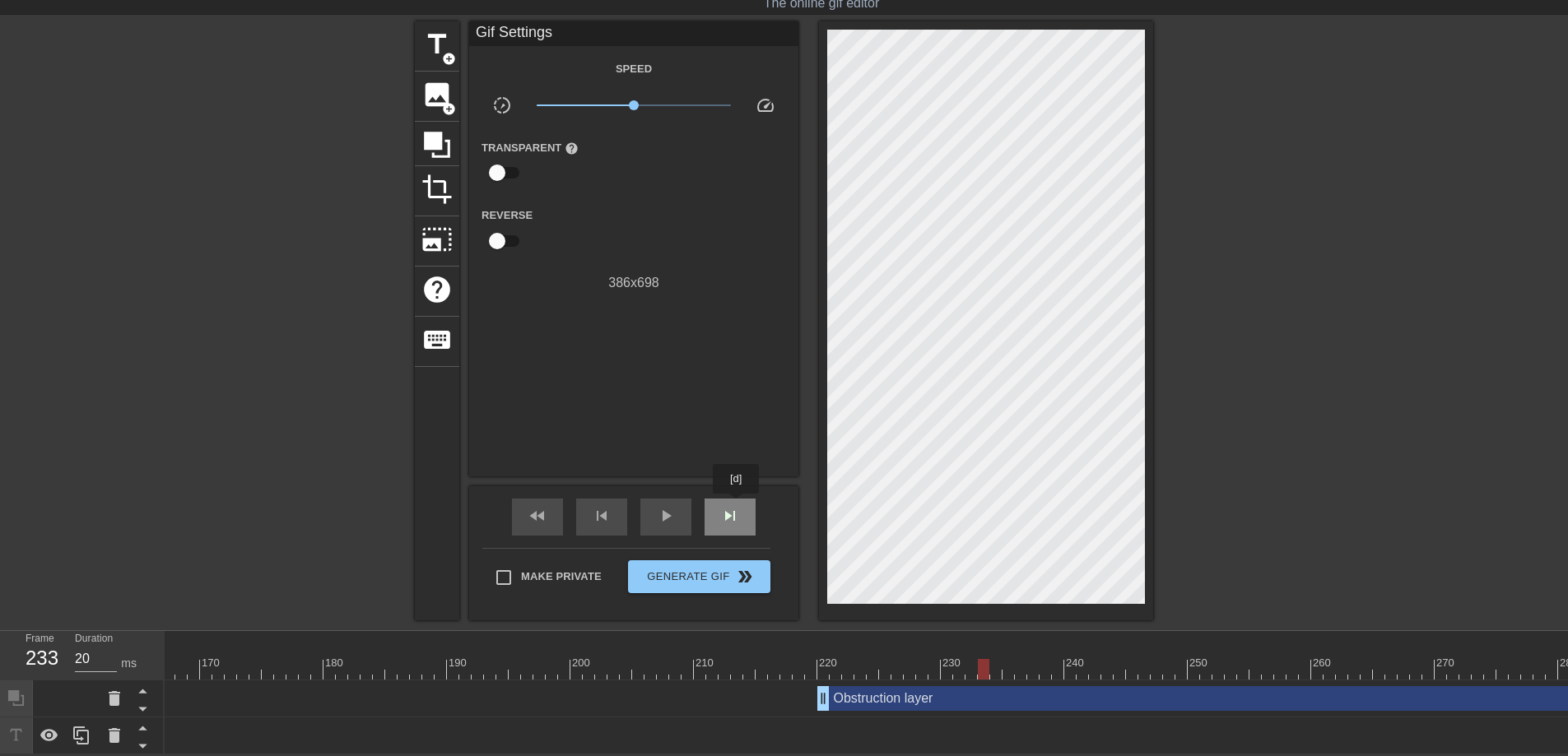
click at [737, 506] on span "skip_next" at bounding box center [730, 516] width 20 height 20
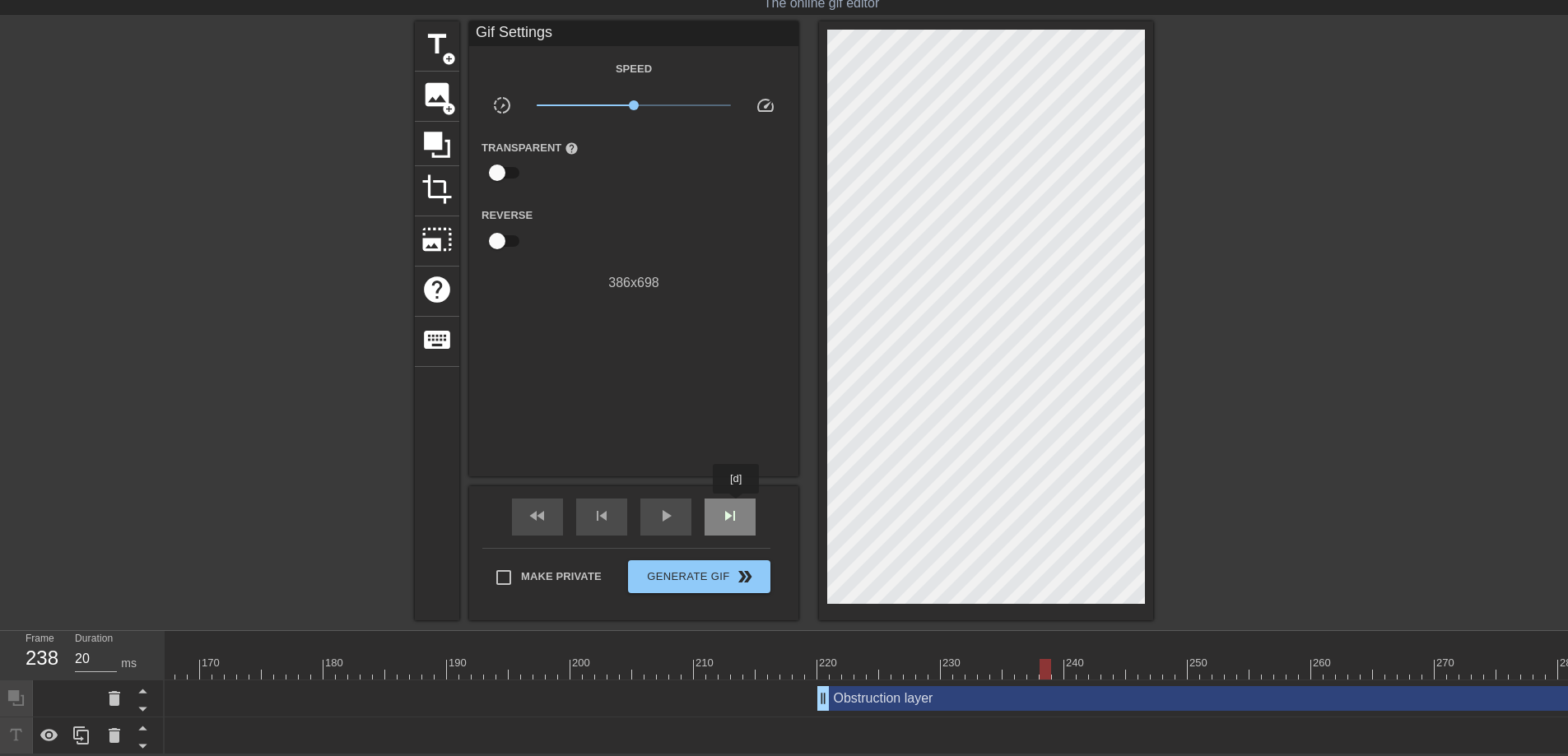
click at [737, 506] on span "skip_next" at bounding box center [730, 516] width 20 height 20
click at [682, 505] on div "play_arrow" at bounding box center [666, 517] width 51 height 37
click at [682, 505] on div "pause" at bounding box center [666, 517] width 51 height 37
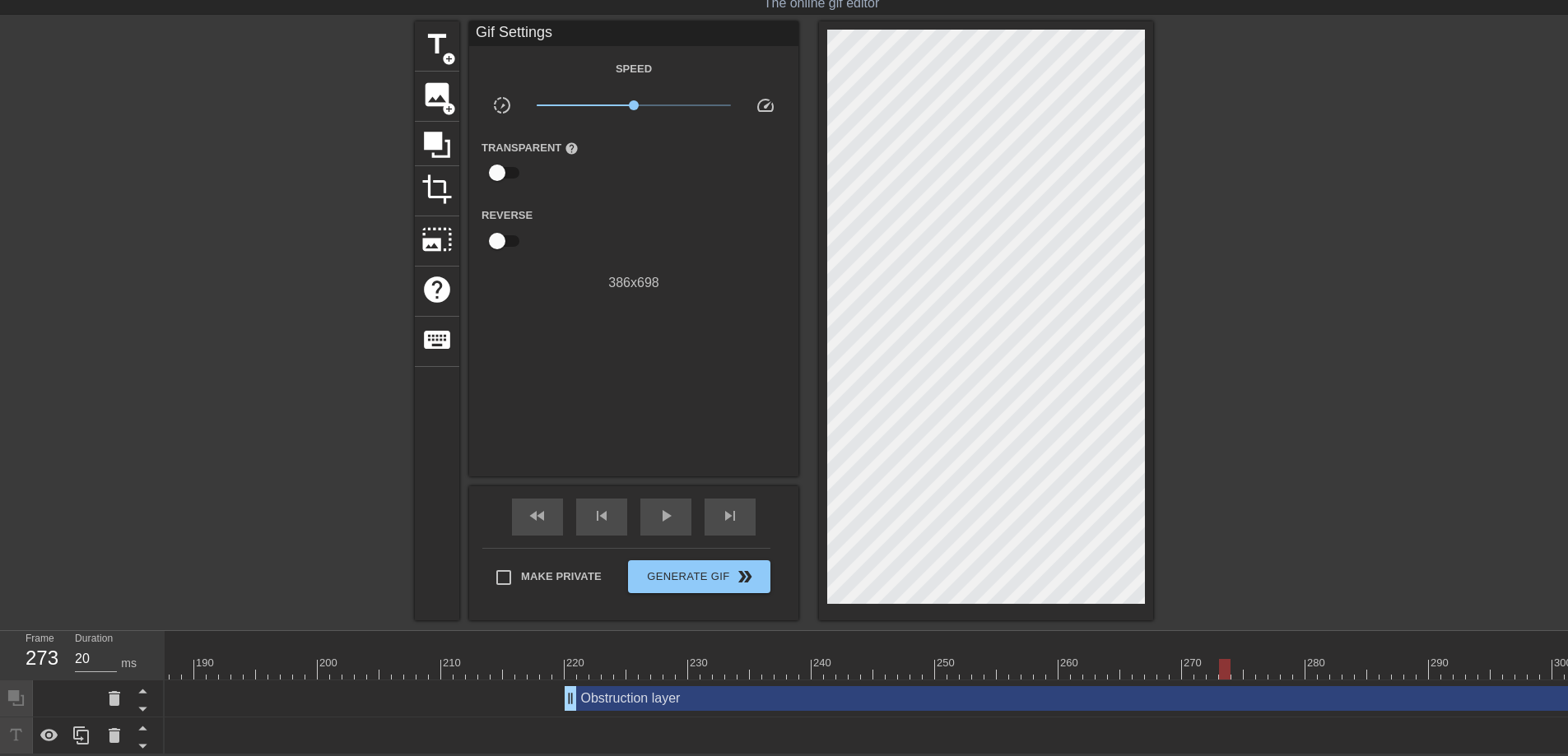
scroll to position [0, 2310]
click at [1369, 458] on div at bounding box center [1296, 268] width 247 height 494
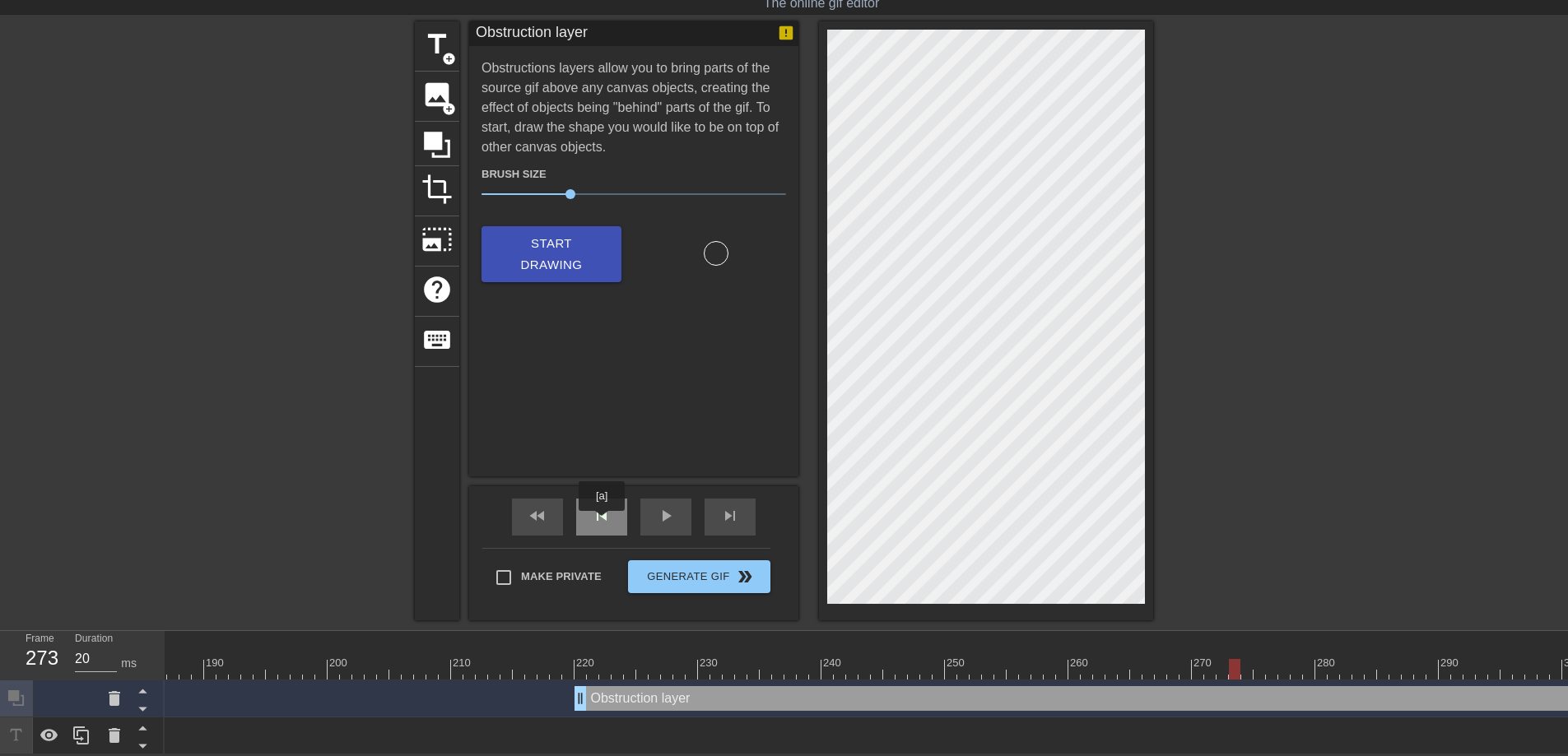
click at [602, 521] on div "skip_previous" at bounding box center [601, 517] width 51 height 37
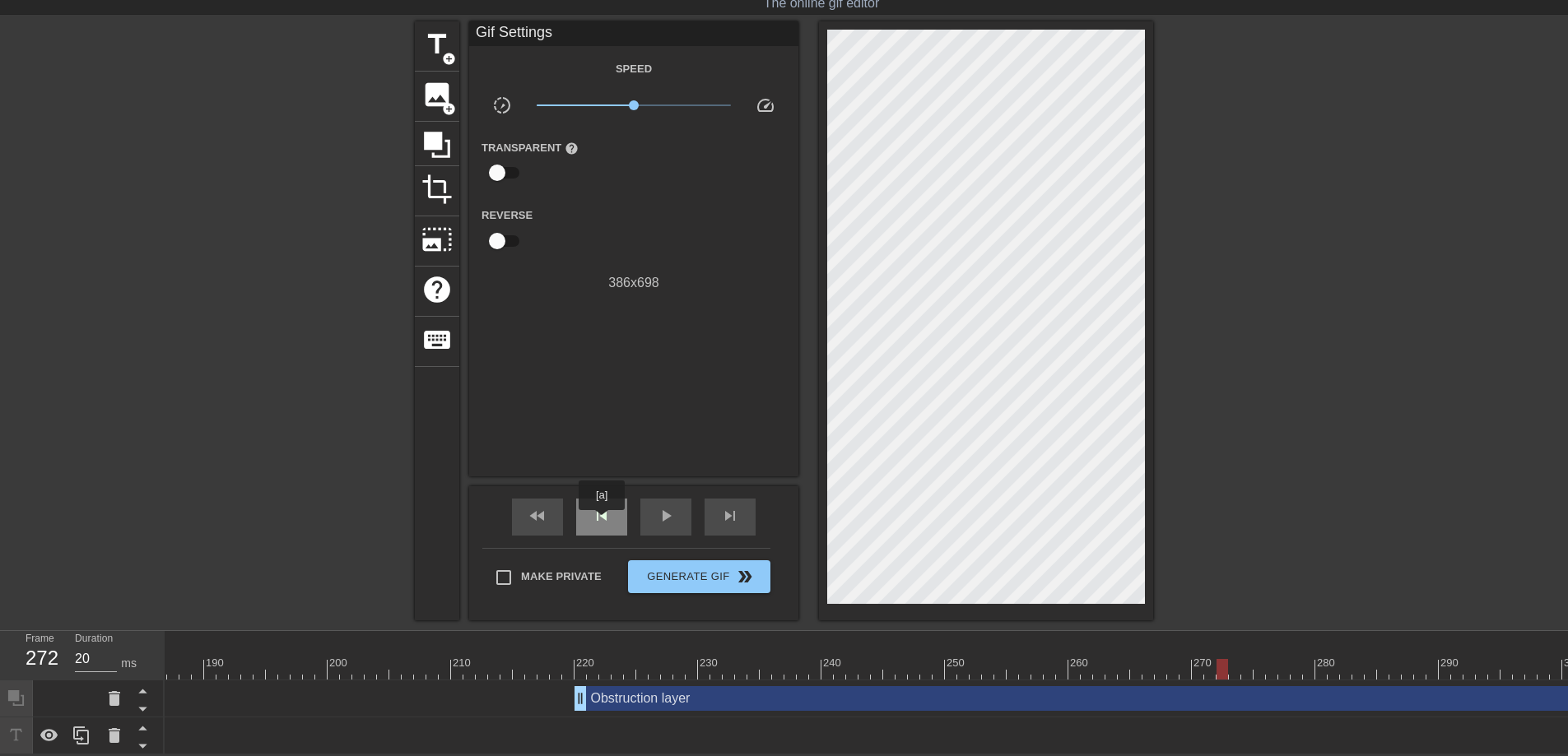
click at [602, 521] on div "skip_previous" at bounding box center [601, 517] width 51 height 37
drag, startPoint x: 1195, startPoint y: 658, endPoint x: 397, endPoint y: 642, distance: 798.2
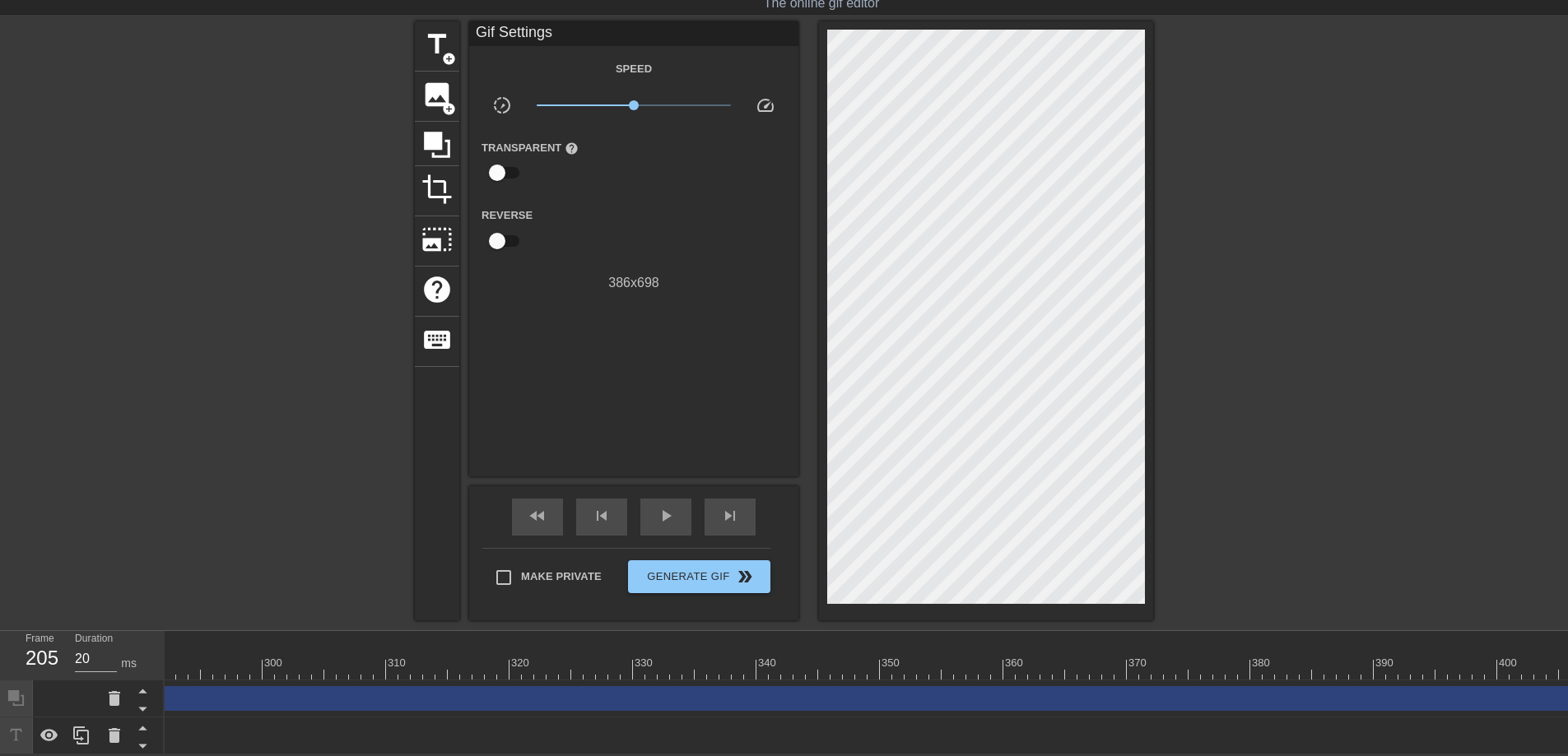
scroll to position [0, 3626]
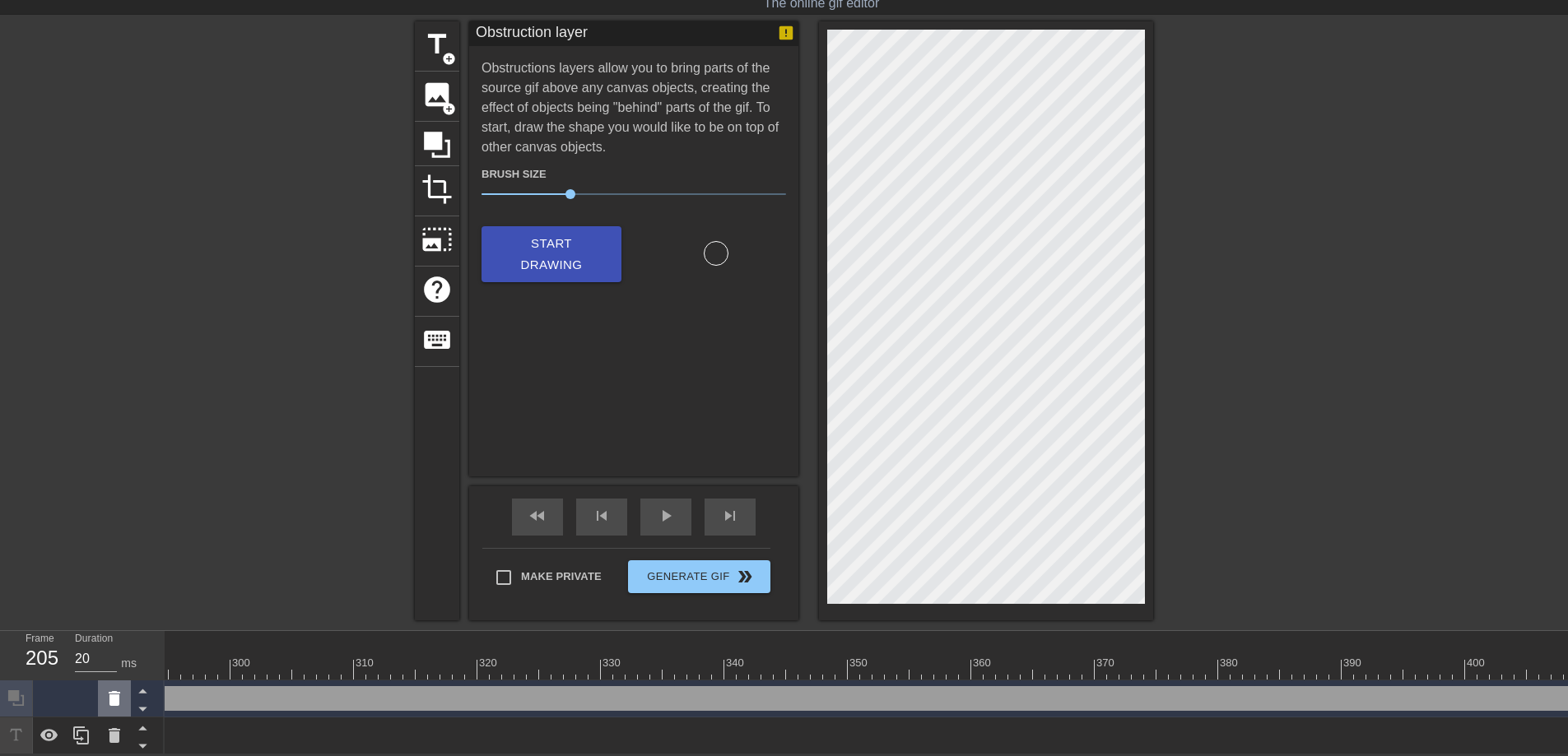
click at [114, 688] on icon at bounding box center [115, 698] width 12 height 15
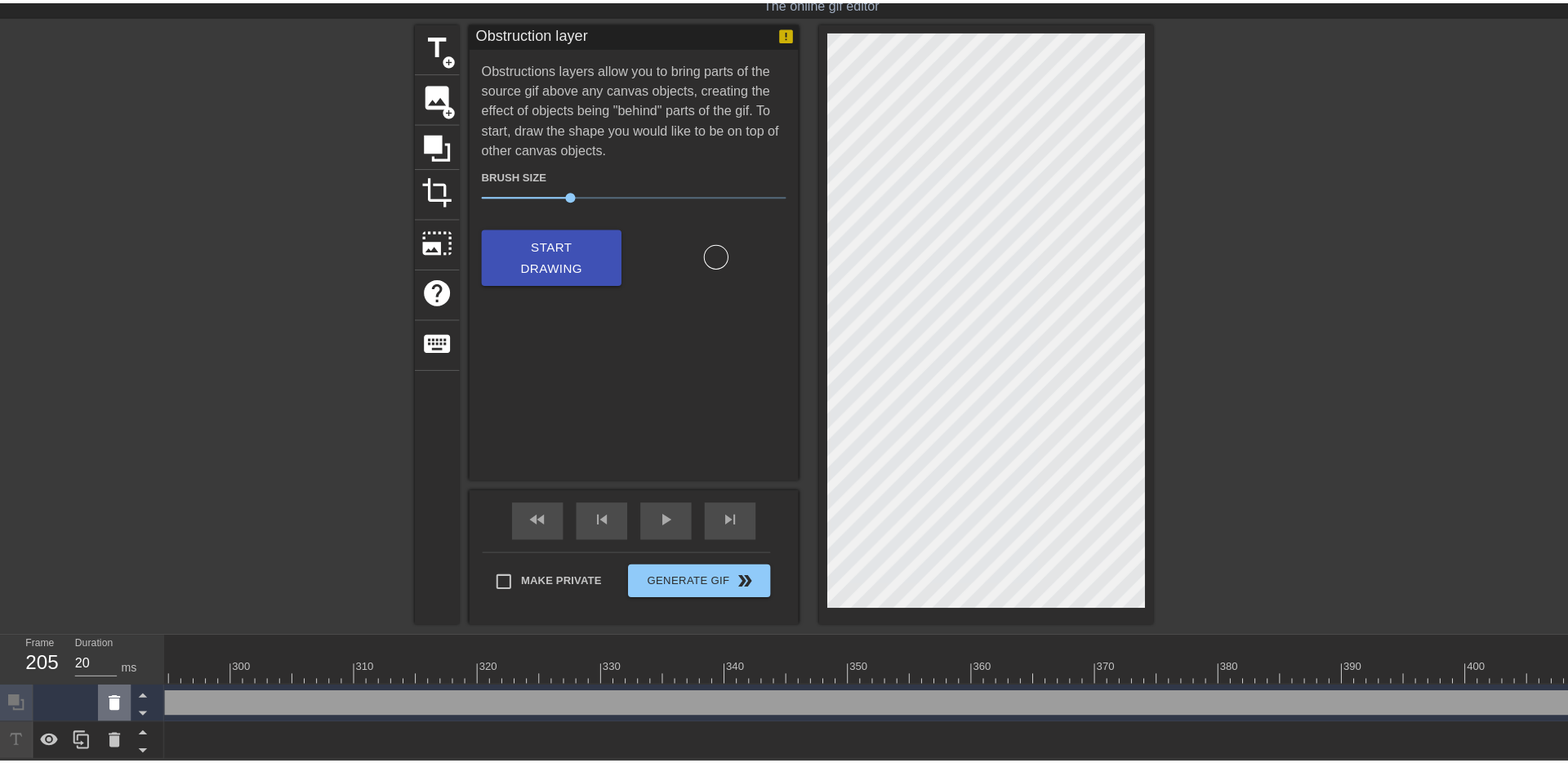
scroll to position [42, 0]
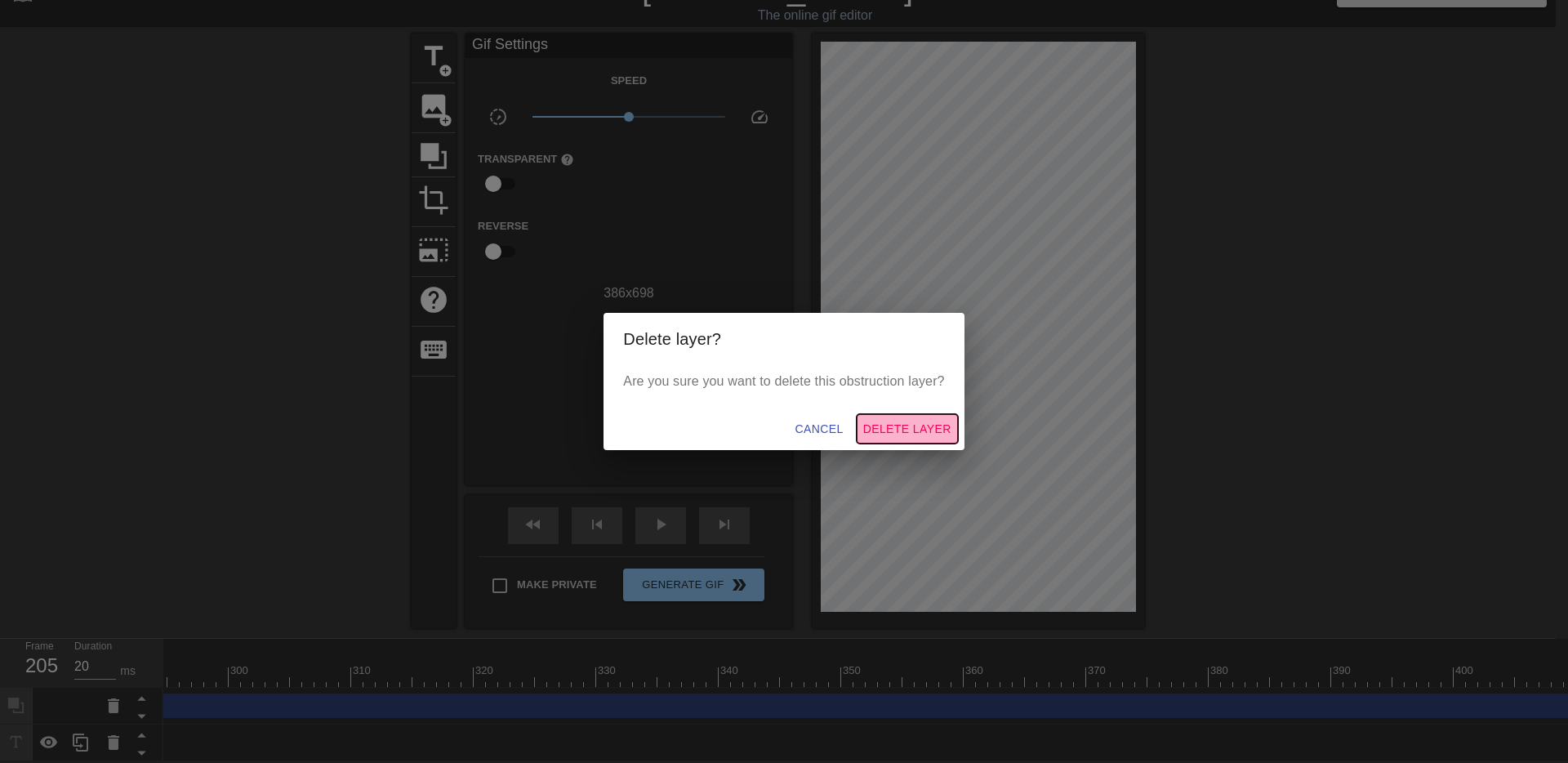
click at [927, 432] on span "Delete Layer" at bounding box center [907, 429] width 88 height 21
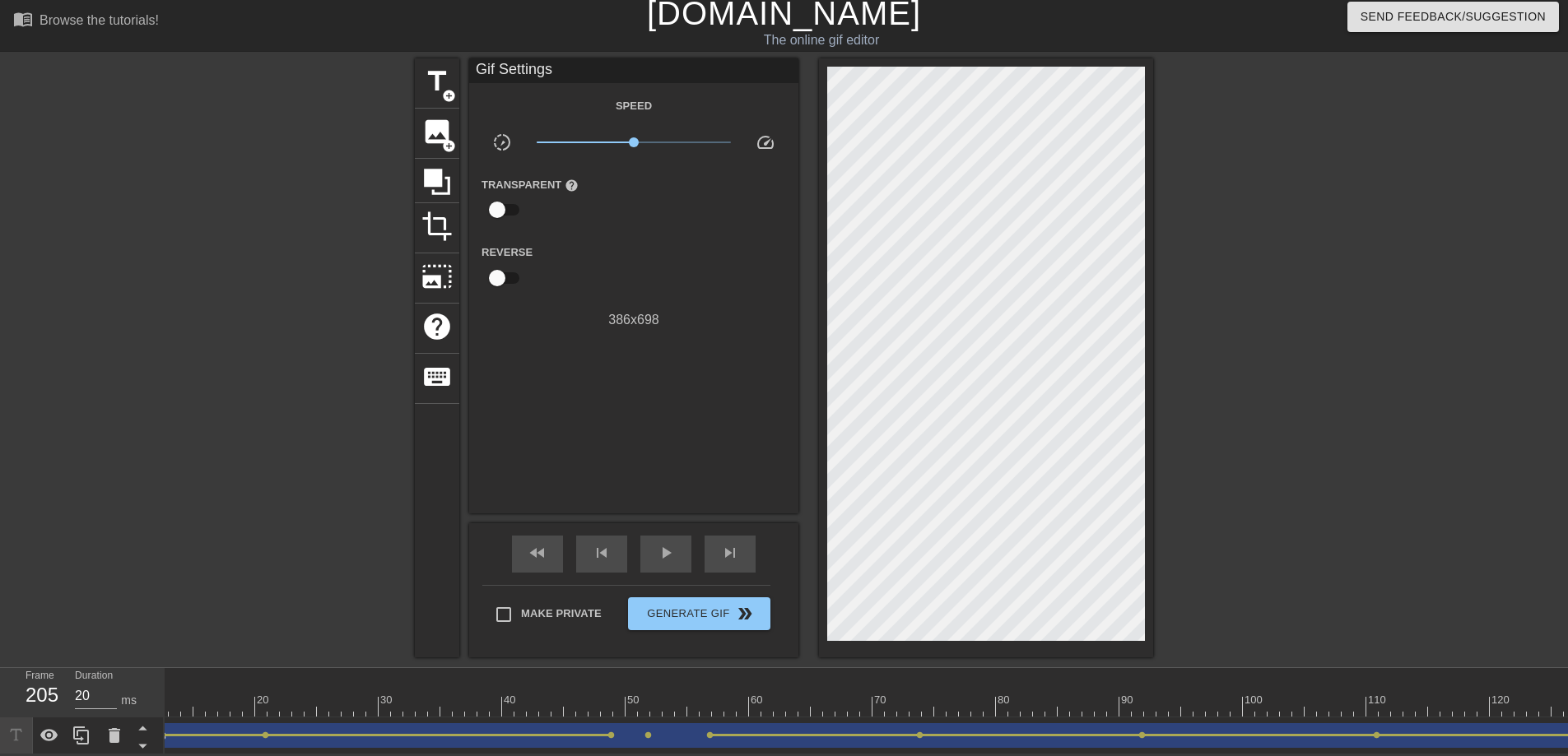
scroll to position [0, 0]
click at [570, 605] on span "Make Private" at bounding box center [561, 614] width 80 height 17
click at [521, 601] on input "Make Private" at bounding box center [503, 614] width 34 height 34
click at [541, 543] on span "fast_rewind" at bounding box center [537, 553] width 20 height 20
click at [647, 536] on div "play_arrow" at bounding box center [666, 554] width 51 height 37
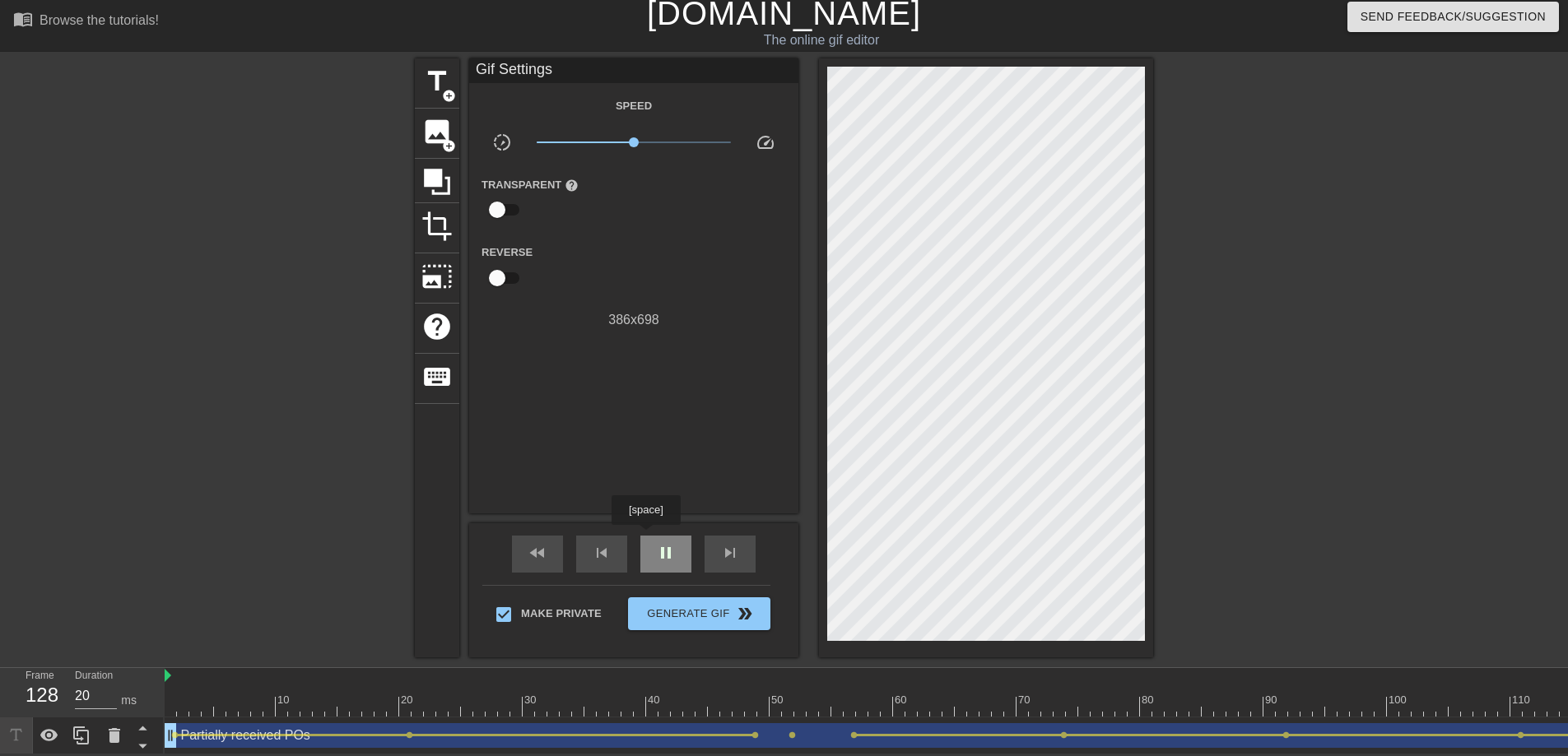
click at [648, 536] on div "pause" at bounding box center [666, 554] width 51 height 37
click at [444, 169] on icon at bounding box center [437, 181] width 31 height 31
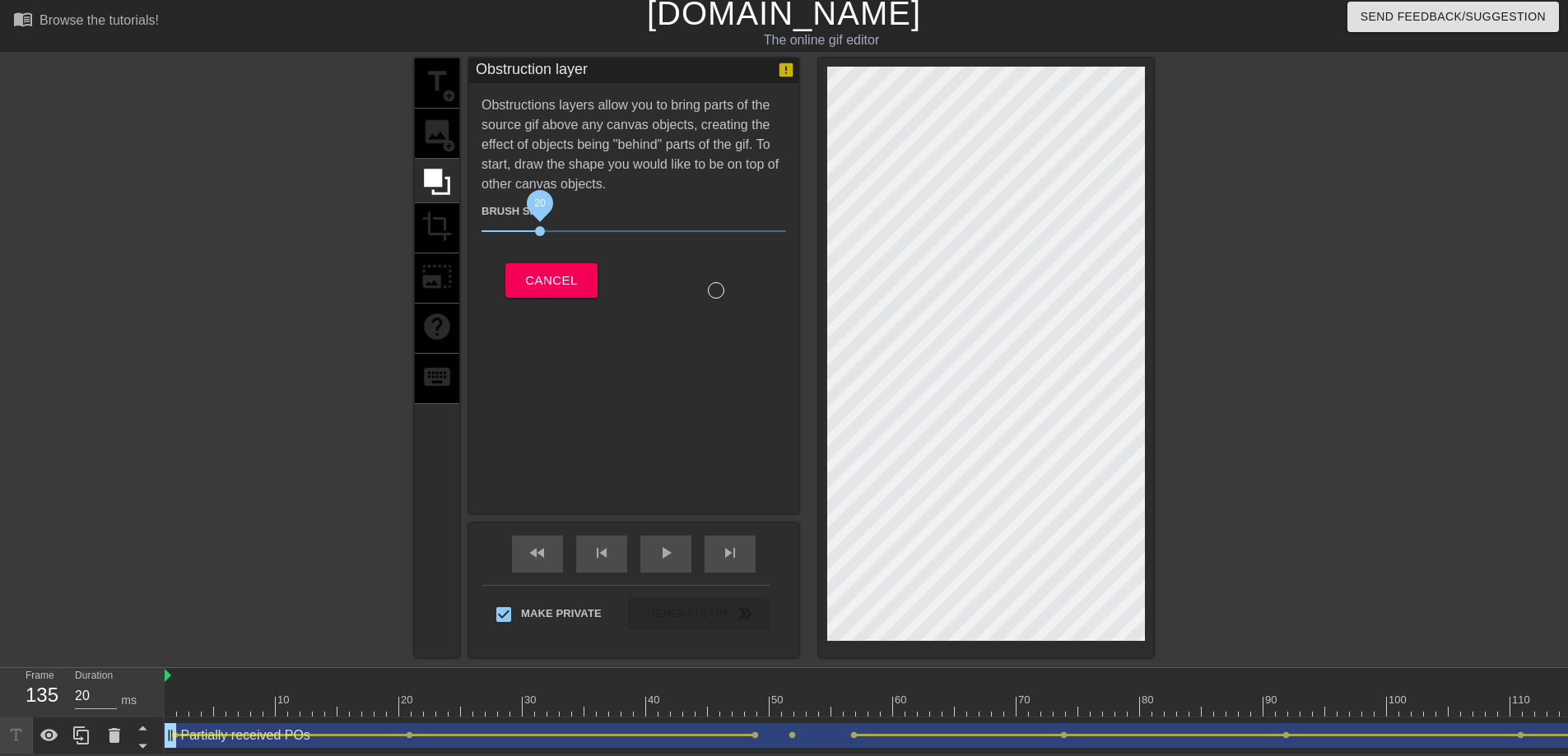
drag, startPoint x: 570, startPoint y: 225, endPoint x: 540, endPoint y: 223, distance: 30.1
click at [540, 226] on span "20" at bounding box center [540, 231] width 10 height 10
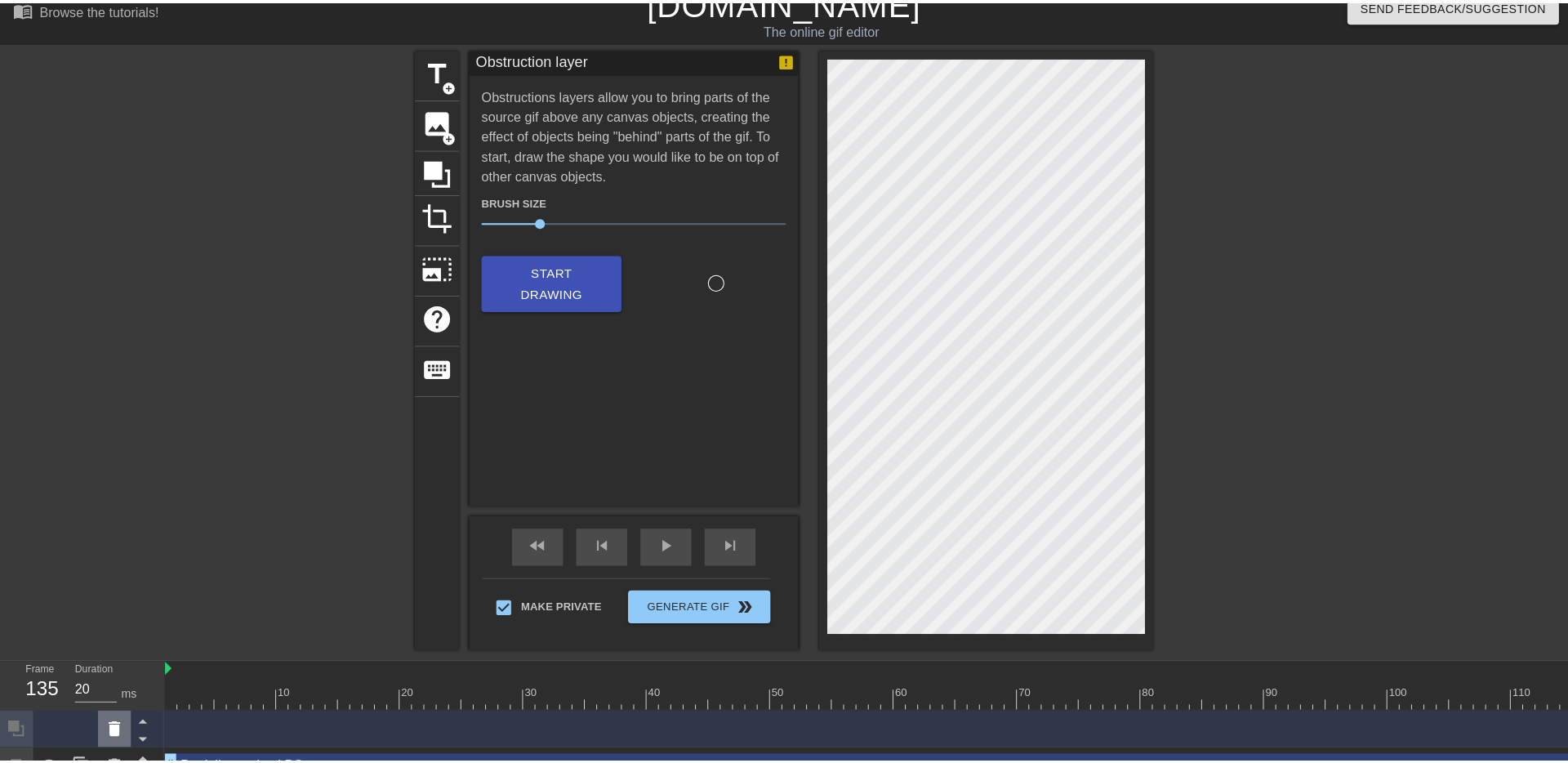
scroll to position [27, 0]
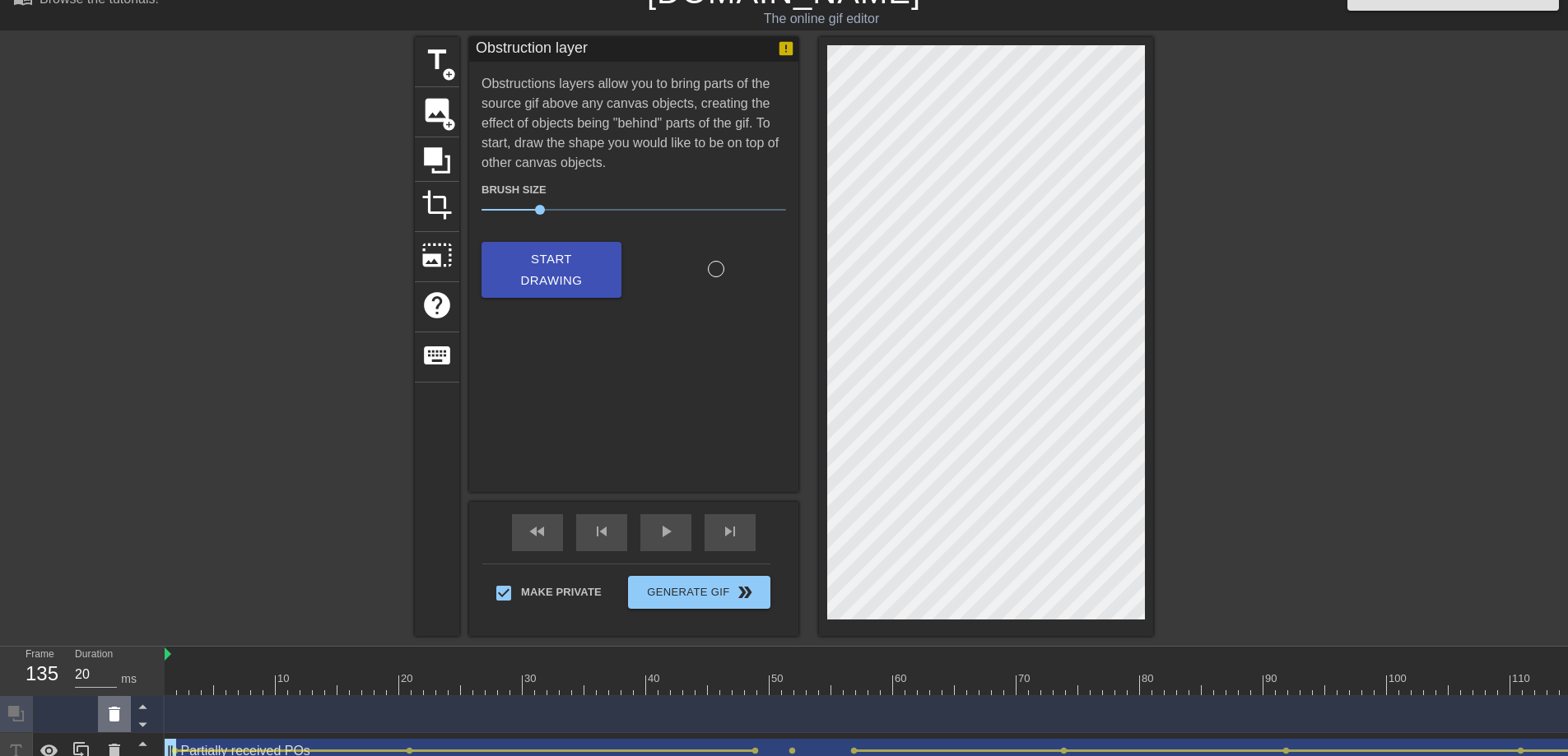
click at [103, 688] on div at bounding box center [114, 713] width 33 height 36
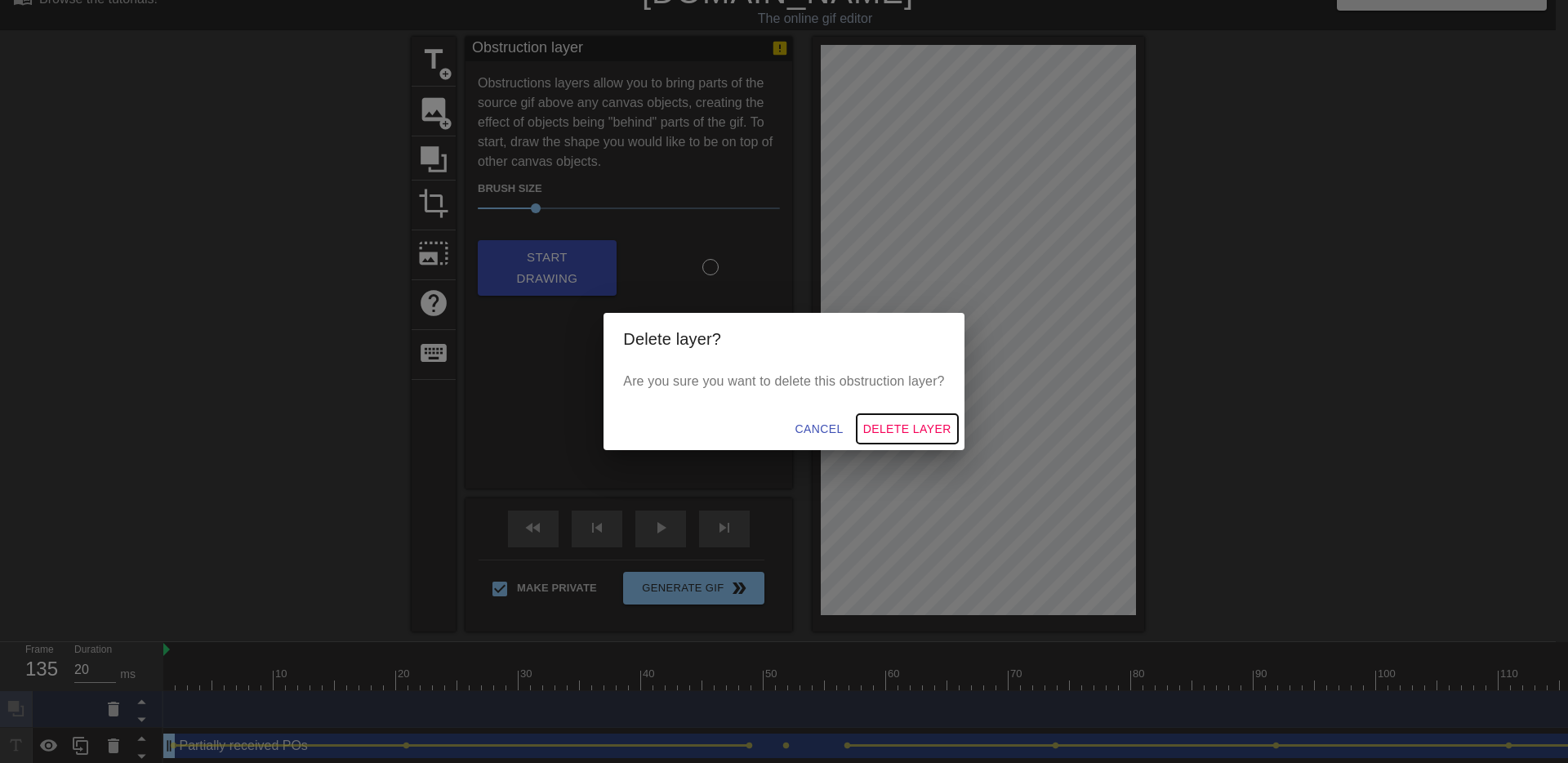
click at [937, 431] on span "Delete Layer" at bounding box center [907, 429] width 88 height 21
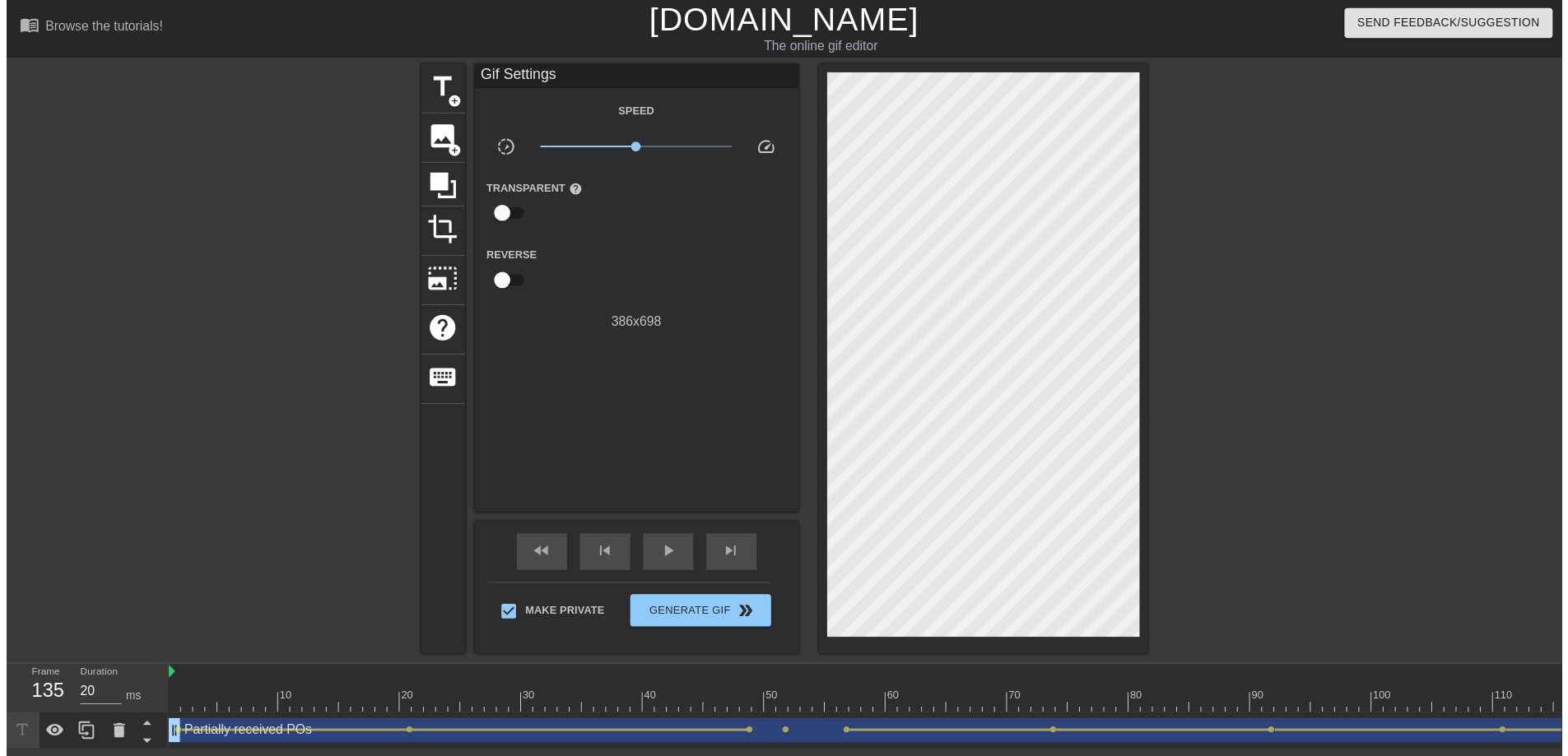
scroll to position [18, 0]
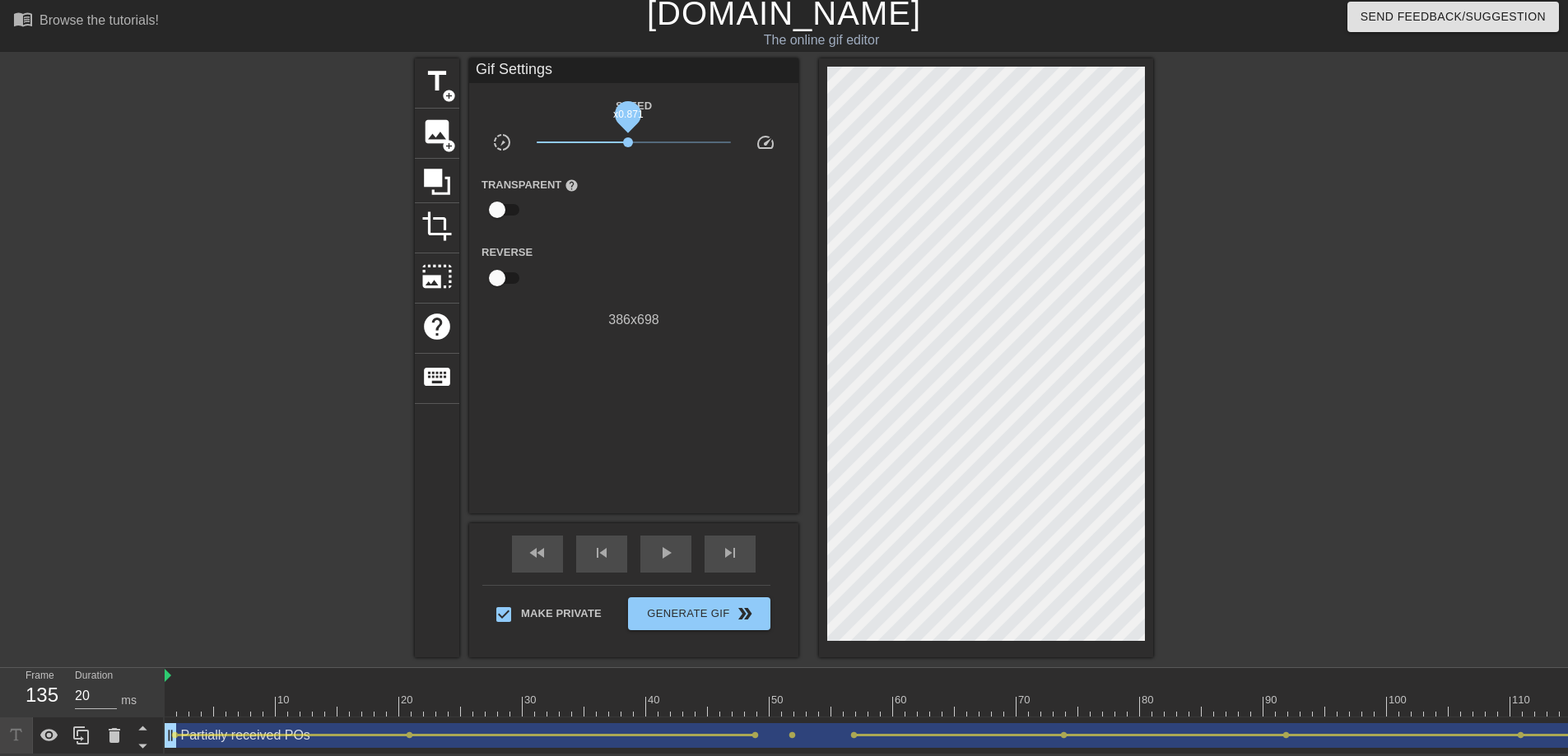
drag, startPoint x: 635, startPoint y: 131, endPoint x: 626, endPoint y: 132, distance: 9.1
click at [627, 137] on span "x0.871" at bounding box center [628, 142] width 10 height 10
click at [443, 171] on icon at bounding box center [437, 181] width 31 height 31
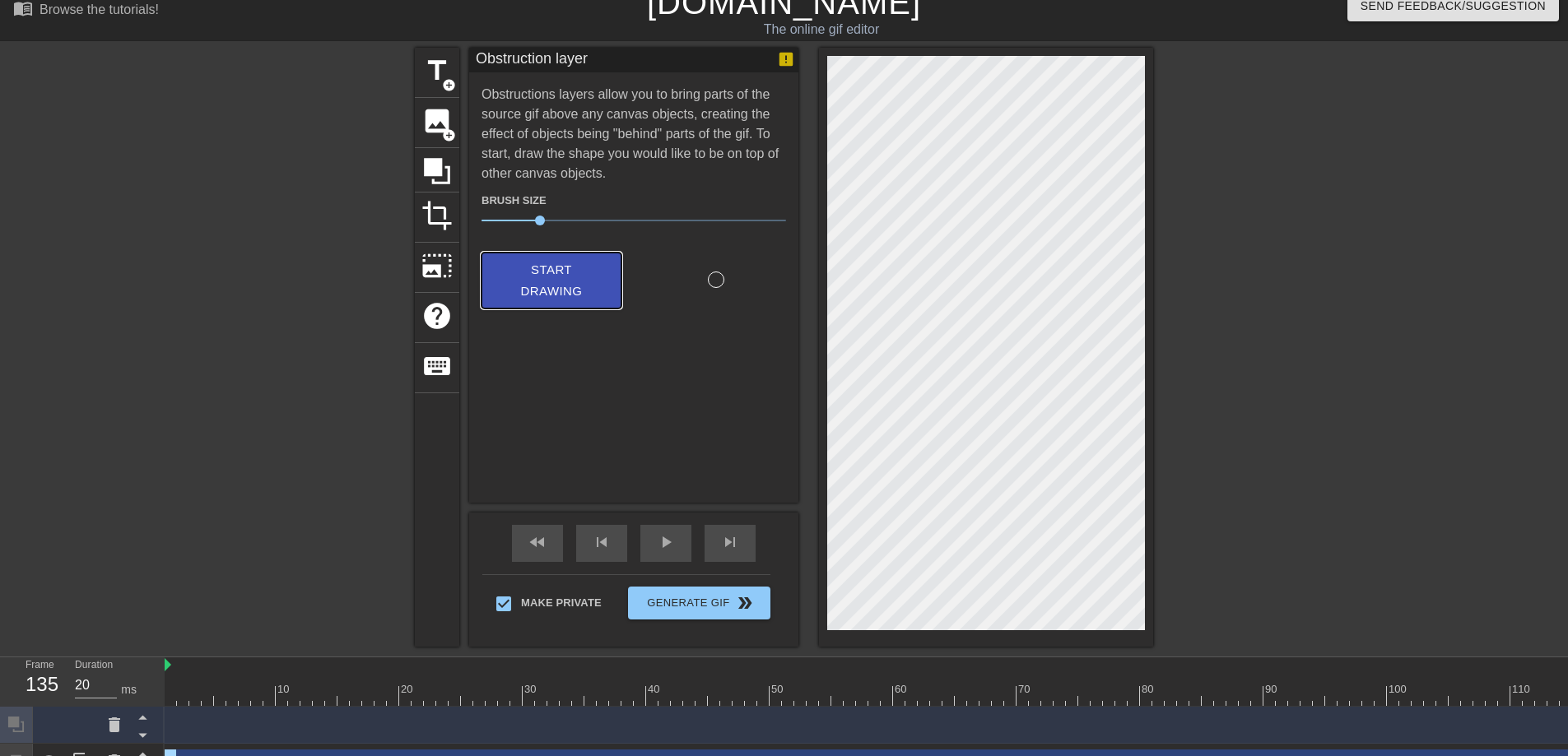
click at [529, 289] on span "Start Drawing" at bounding box center [552, 281] width 101 height 44
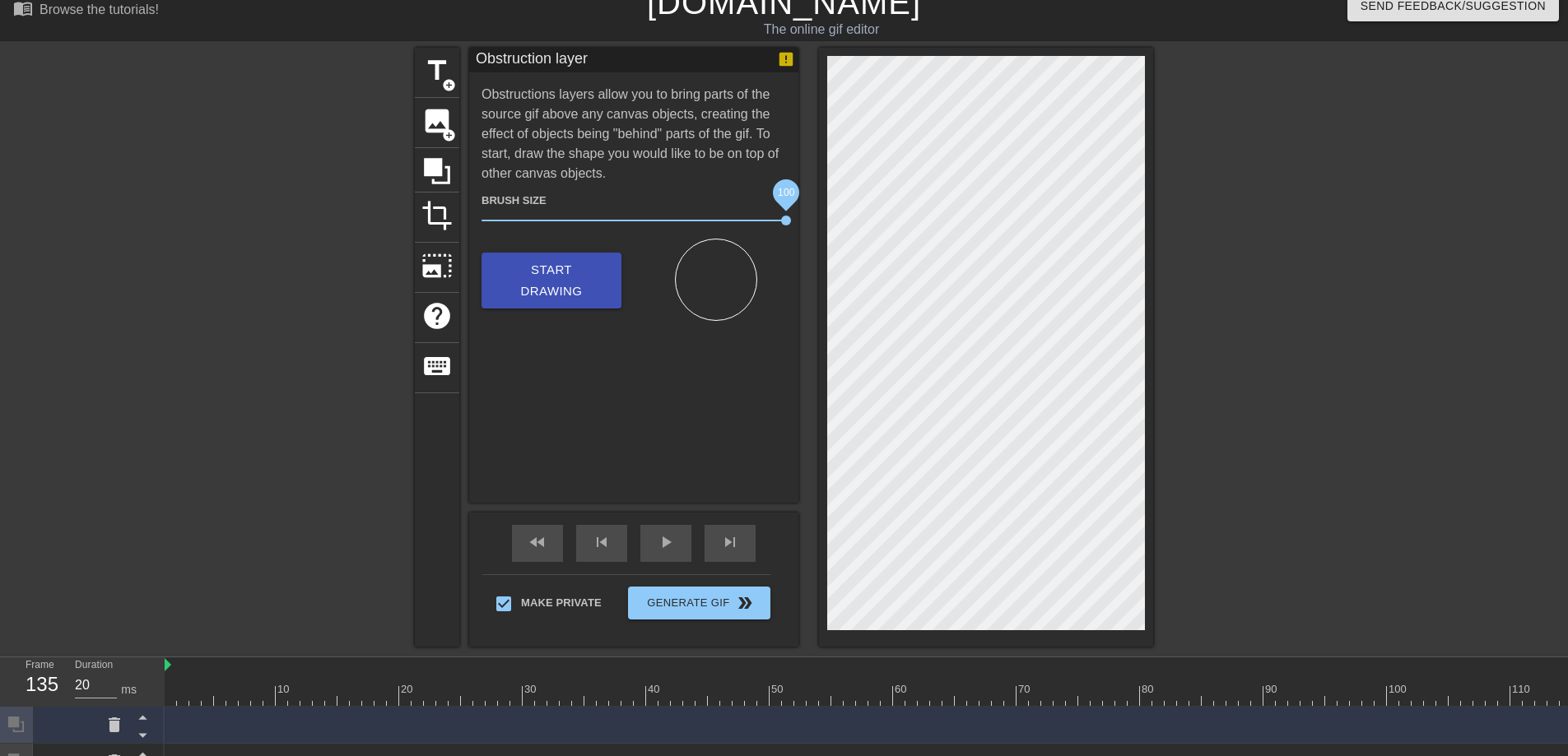
drag, startPoint x: 544, startPoint y: 220, endPoint x: 789, endPoint y: 222, distance: 245.0
click at [789, 222] on span "100" at bounding box center [786, 220] width 10 height 10
click at [546, 283] on span "Start Drawing" at bounding box center [552, 281] width 101 height 44
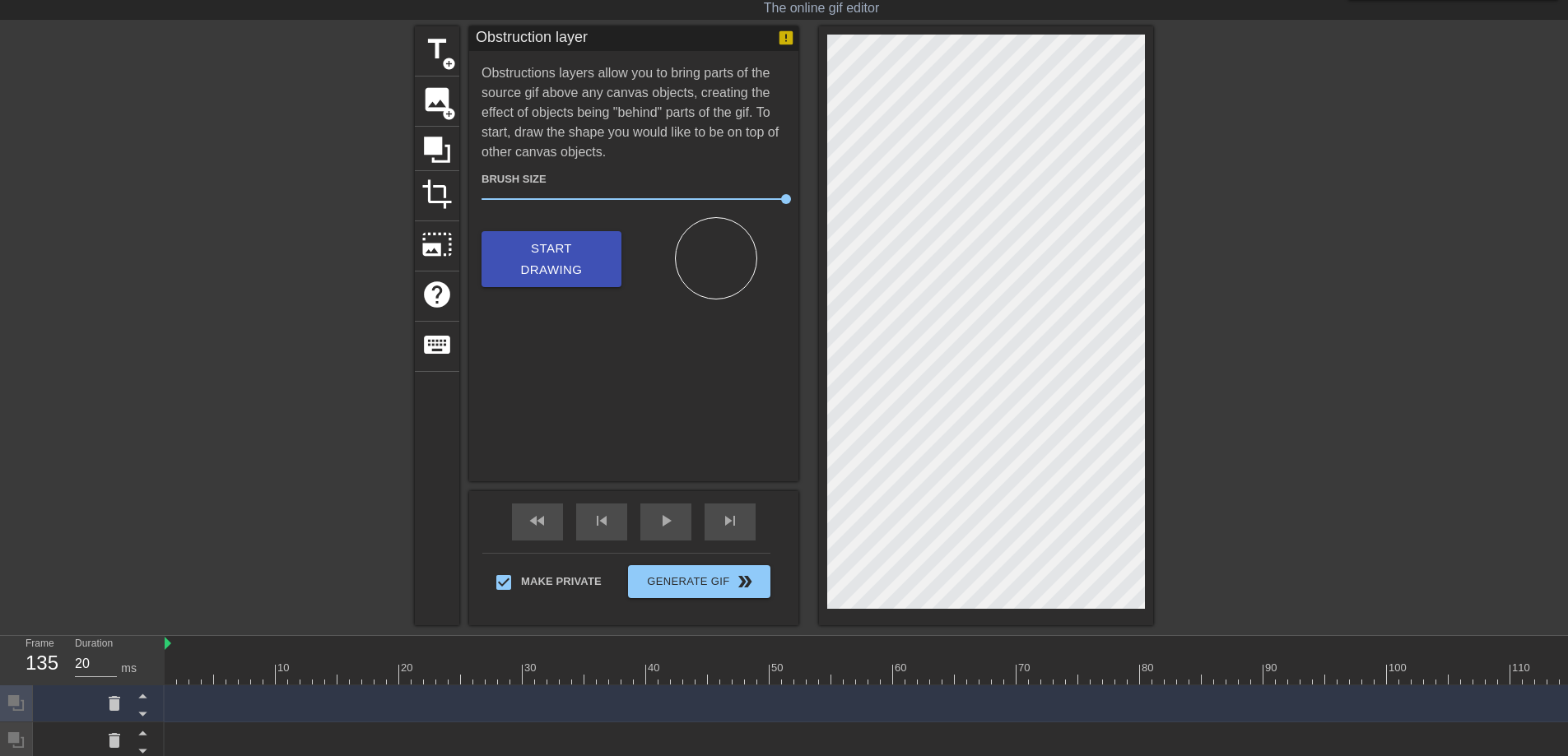
scroll to position [92, 0]
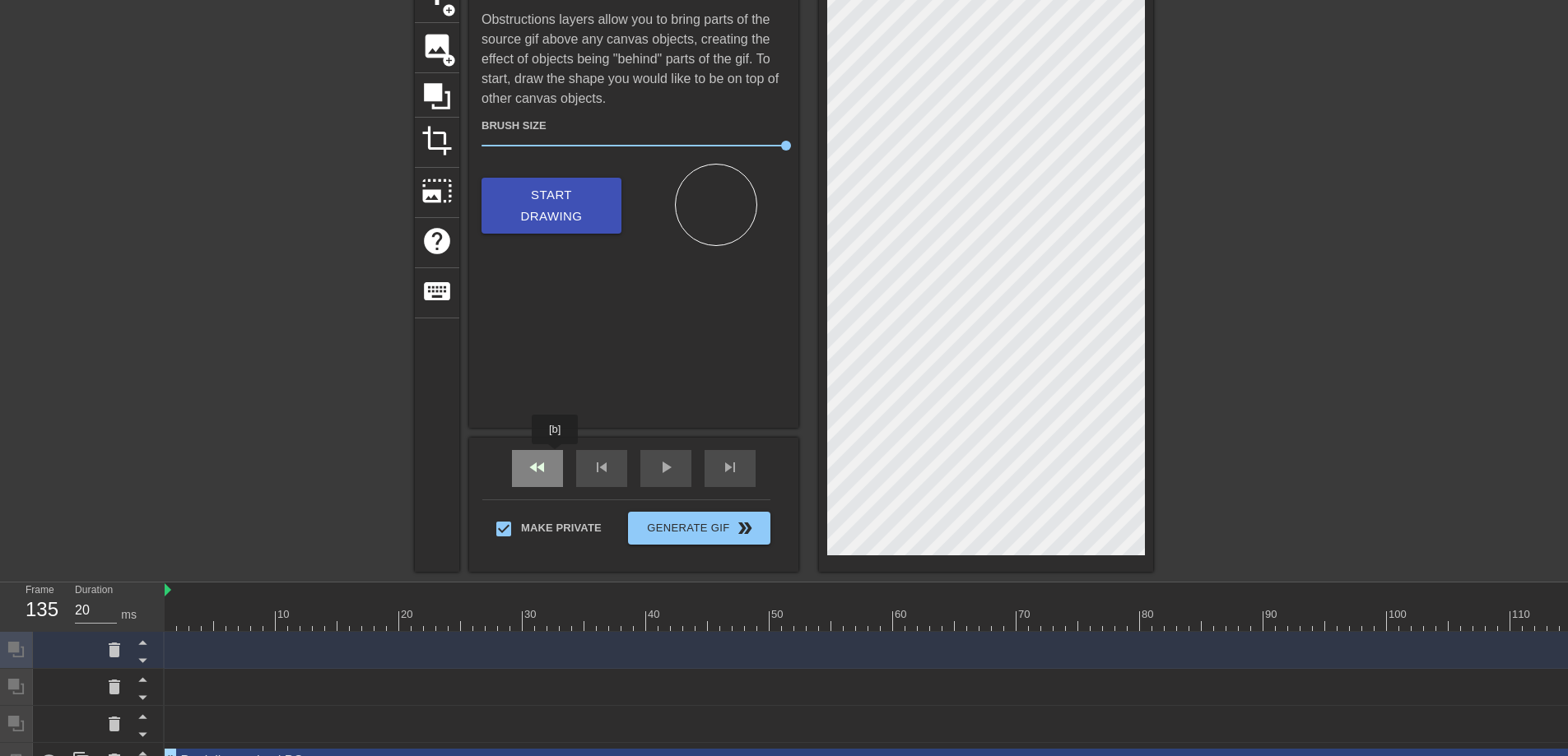
click at [557, 457] on div "fast_rewind" at bounding box center [537, 469] width 51 height 37
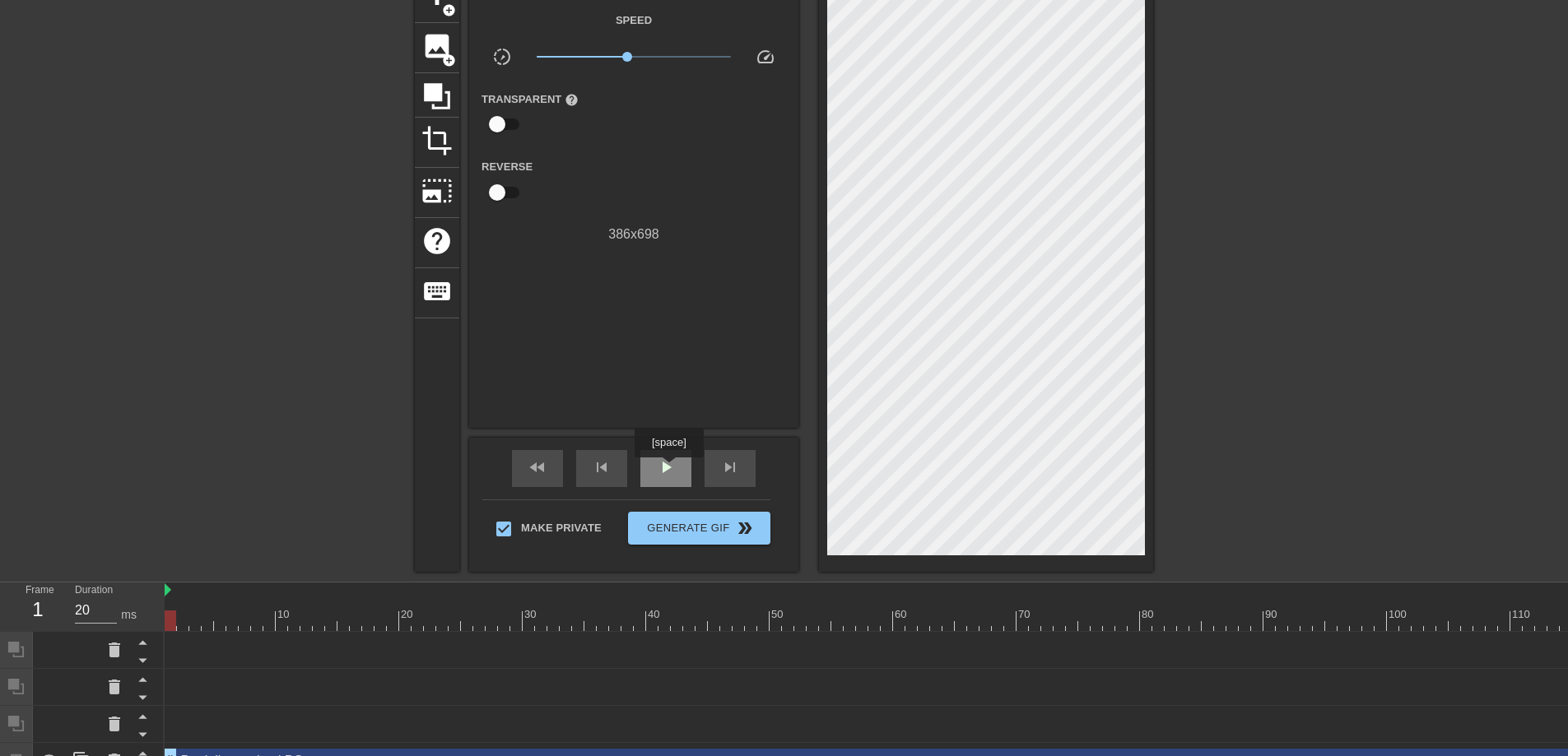
click at [671, 469] on span "play_arrow" at bounding box center [666, 468] width 20 height 20
click at [671, 469] on span "pause" at bounding box center [666, 468] width 20 height 20
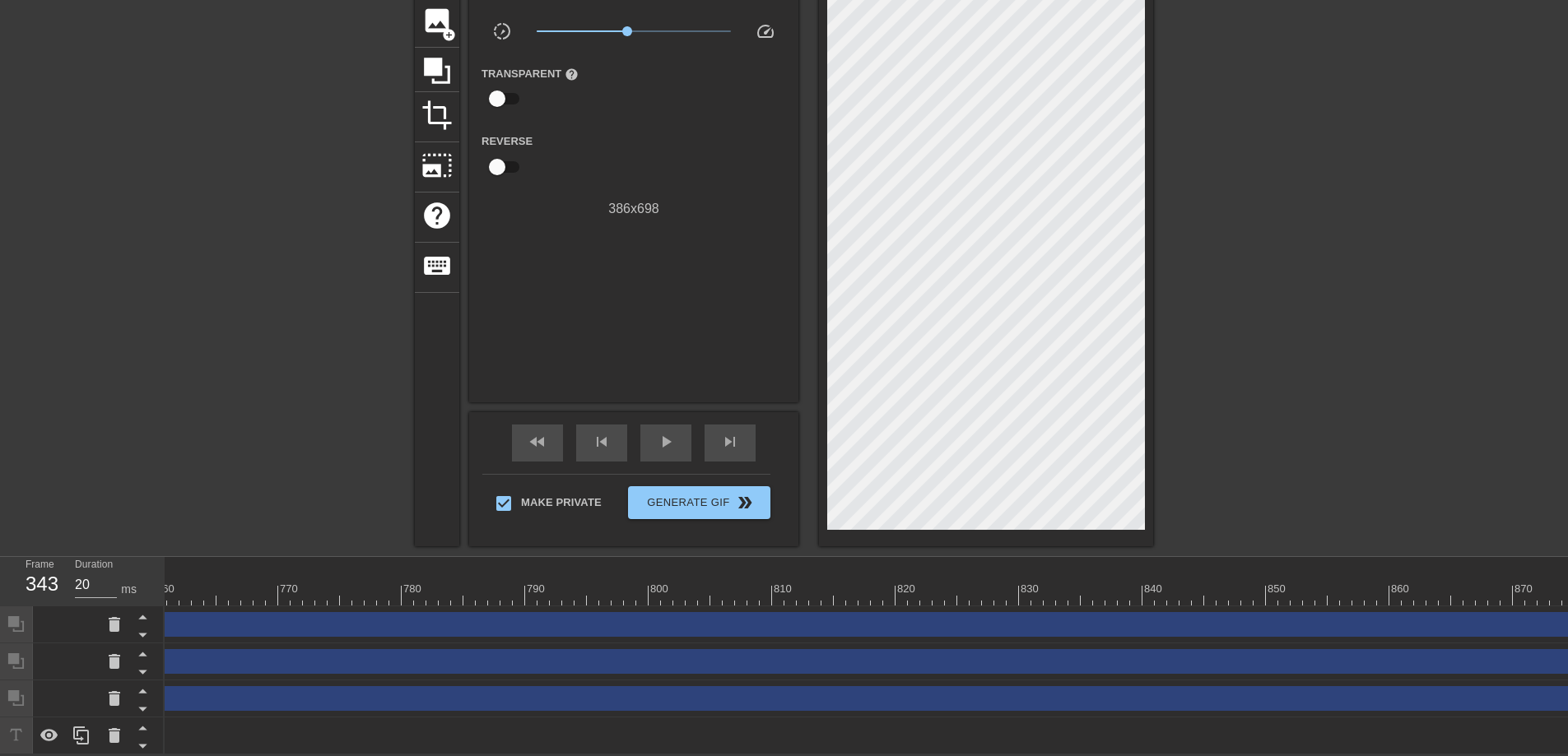
scroll to position [0, 9638]
click at [666, 438] on span "play_arrow" at bounding box center [666, 442] width 20 height 20
click at [666, 438] on span "pause" at bounding box center [666, 442] width 20 height 20
drag, startPoint x: 1152, startPoint y: 580, endPoint x: 168, endPoint y: 582, distance: 984.0
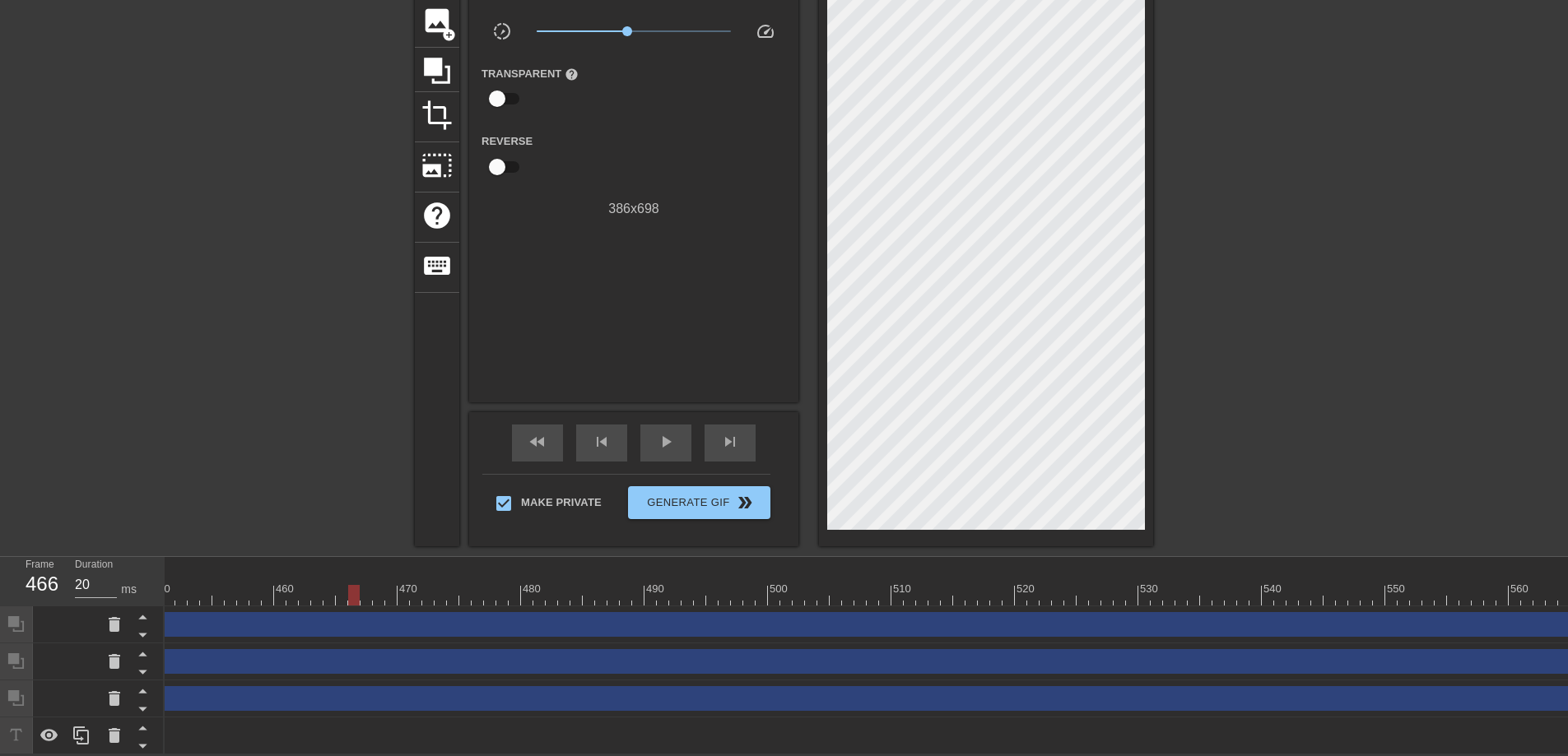
click at [348, 585] on div at bounding box center [354, 595] width 12 height 21
drag, startPoint x: 1384, startPoint y: 585, endPoint x: 1502, endPoint y: 563, distance: 120.0
click at [1510, 564] on div "10 20 30 40 50 60 70 80 90 100 110 120 130 140 150 160" at bounding box center [1353, 581] width 11049 height 49
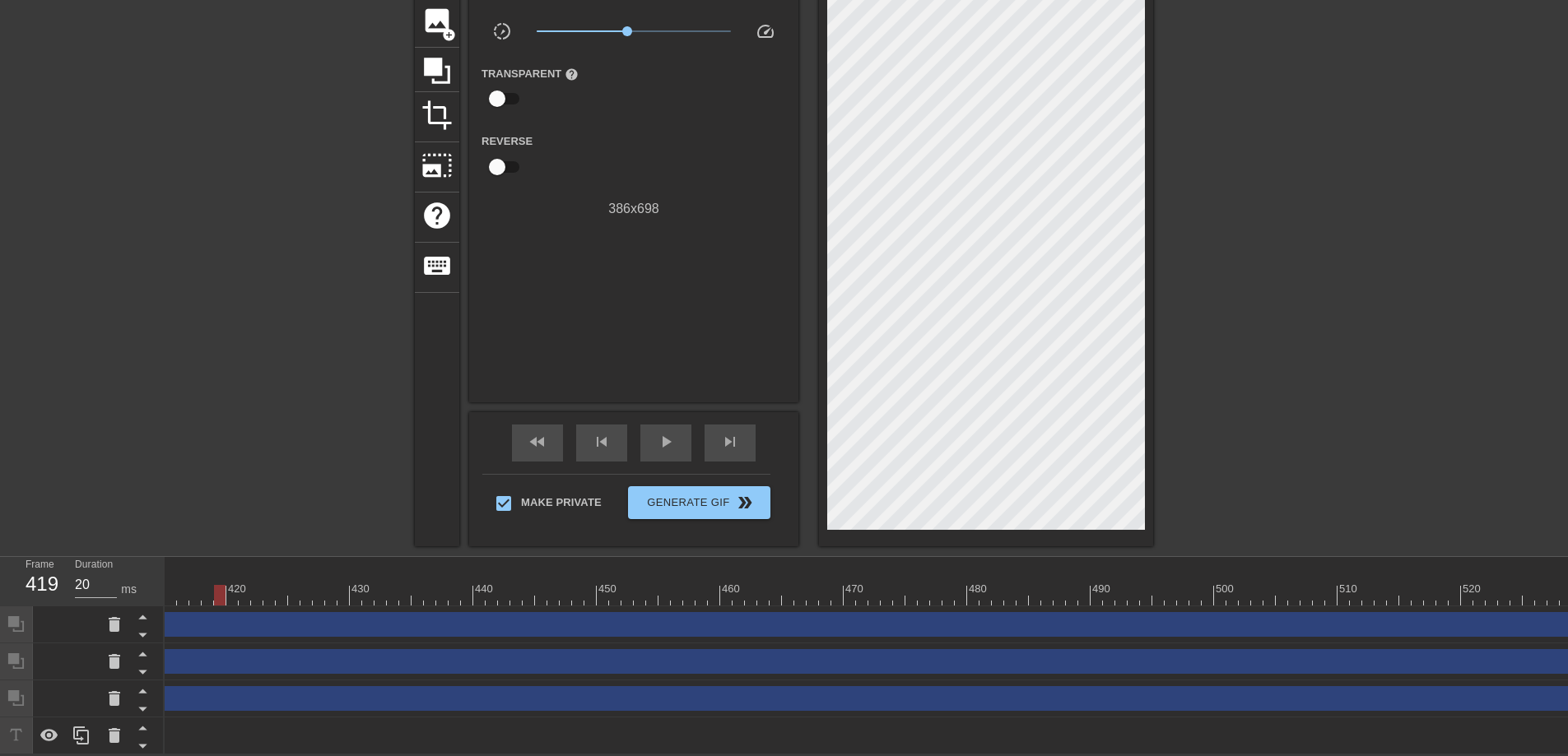
drag, startPoint x: 738, startPoint y: 584, endPoint x: 219, endPoint y: 603, distance: 519.3
click at [219, 603] on div "10 20 30 40 50 60 70 80 90 100 110 120 130 140 150 160" at bounding box center [866, 655] width 1404 height 198
drag, startPoint x: 223, startPoint y: 582, endPoint x: 250, endPoint y: 583, distance: 27.0
click at [238, 585] on div at bounding box center [232, 595] width 12 height 21
drag, startPoint x: 314, startPoint y: 583, endPoint x: 417, endPoint y: 583, distance: 103.0
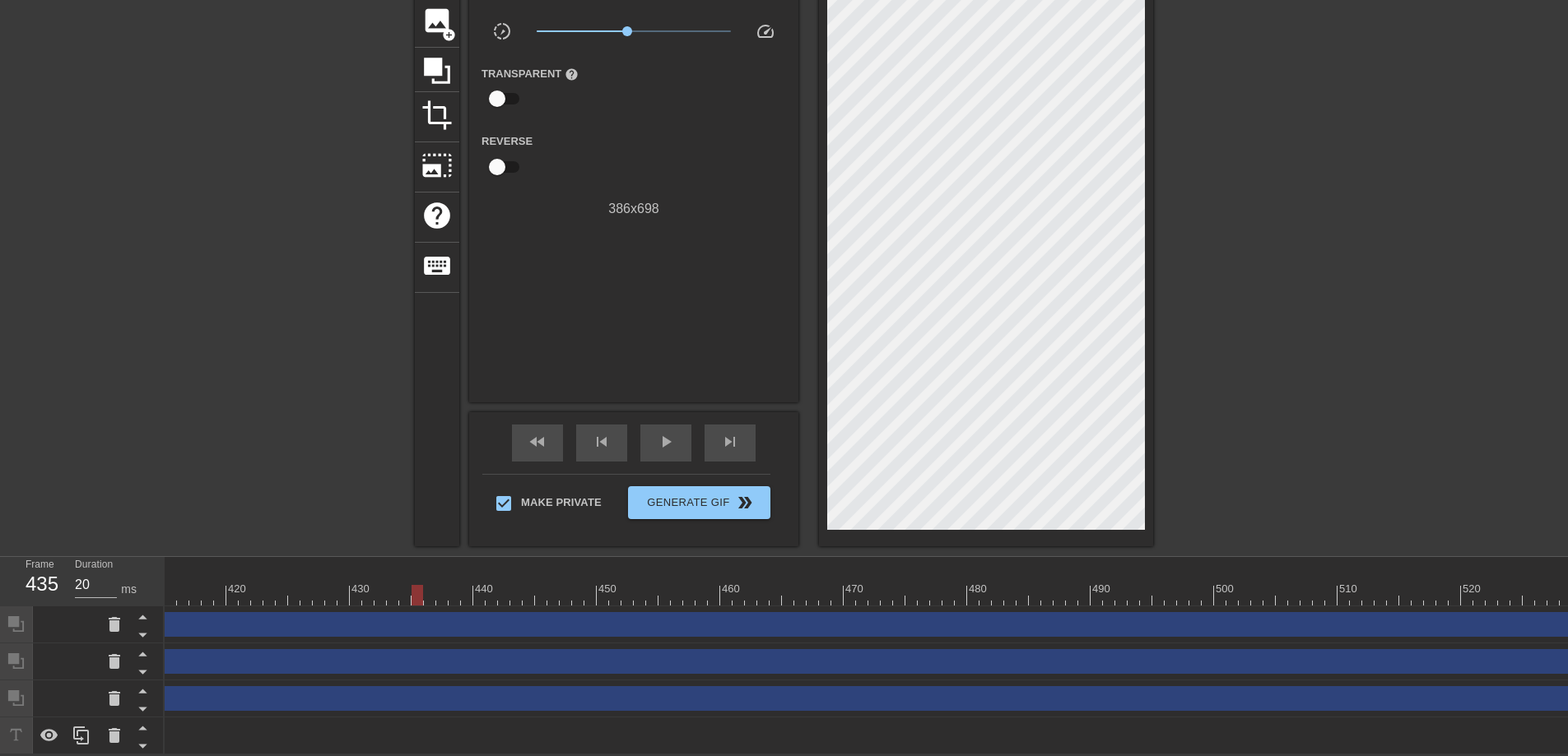
click at [417, 585] on div at bounding box center [578, 595] width 11049 height 21
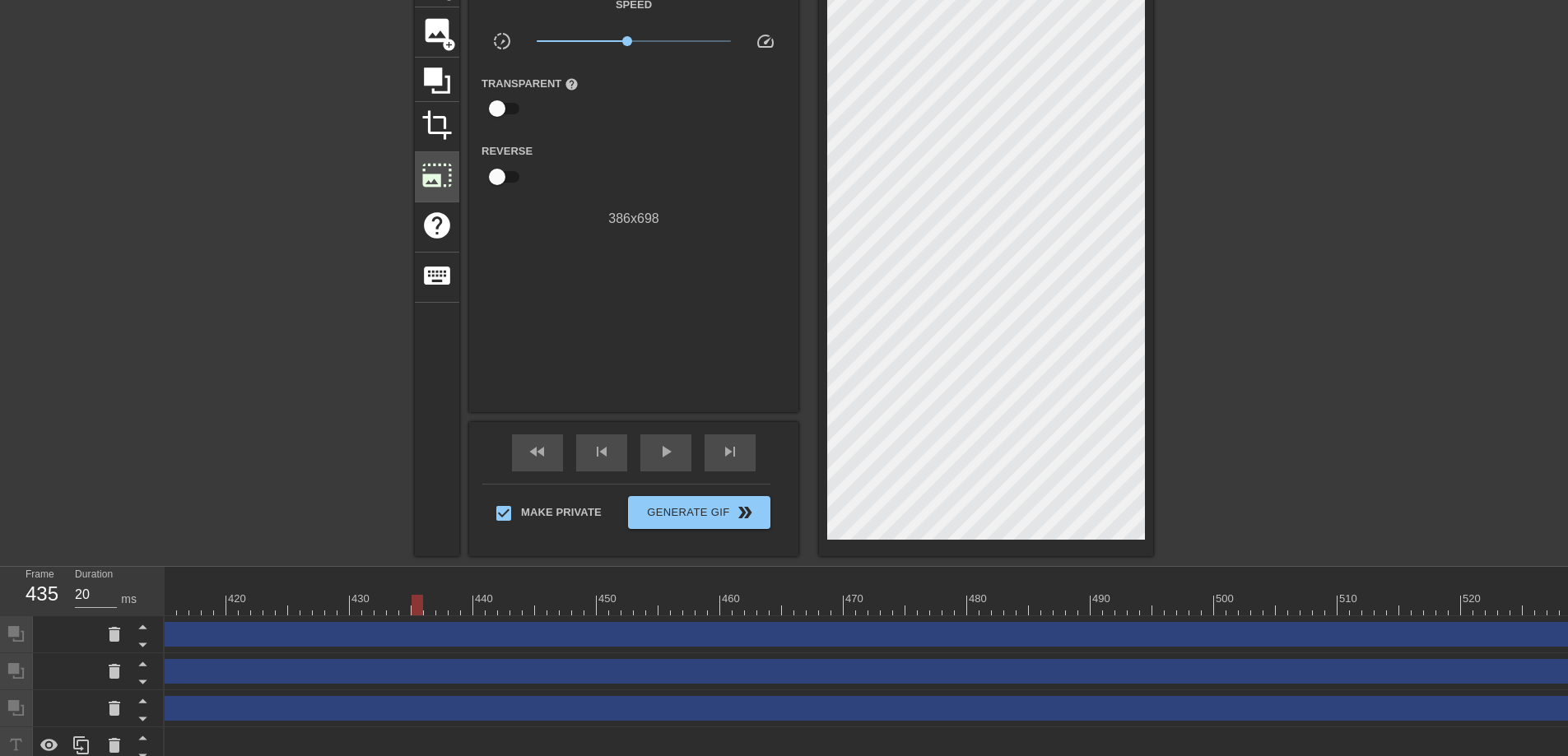
scroll to position [13, 0]
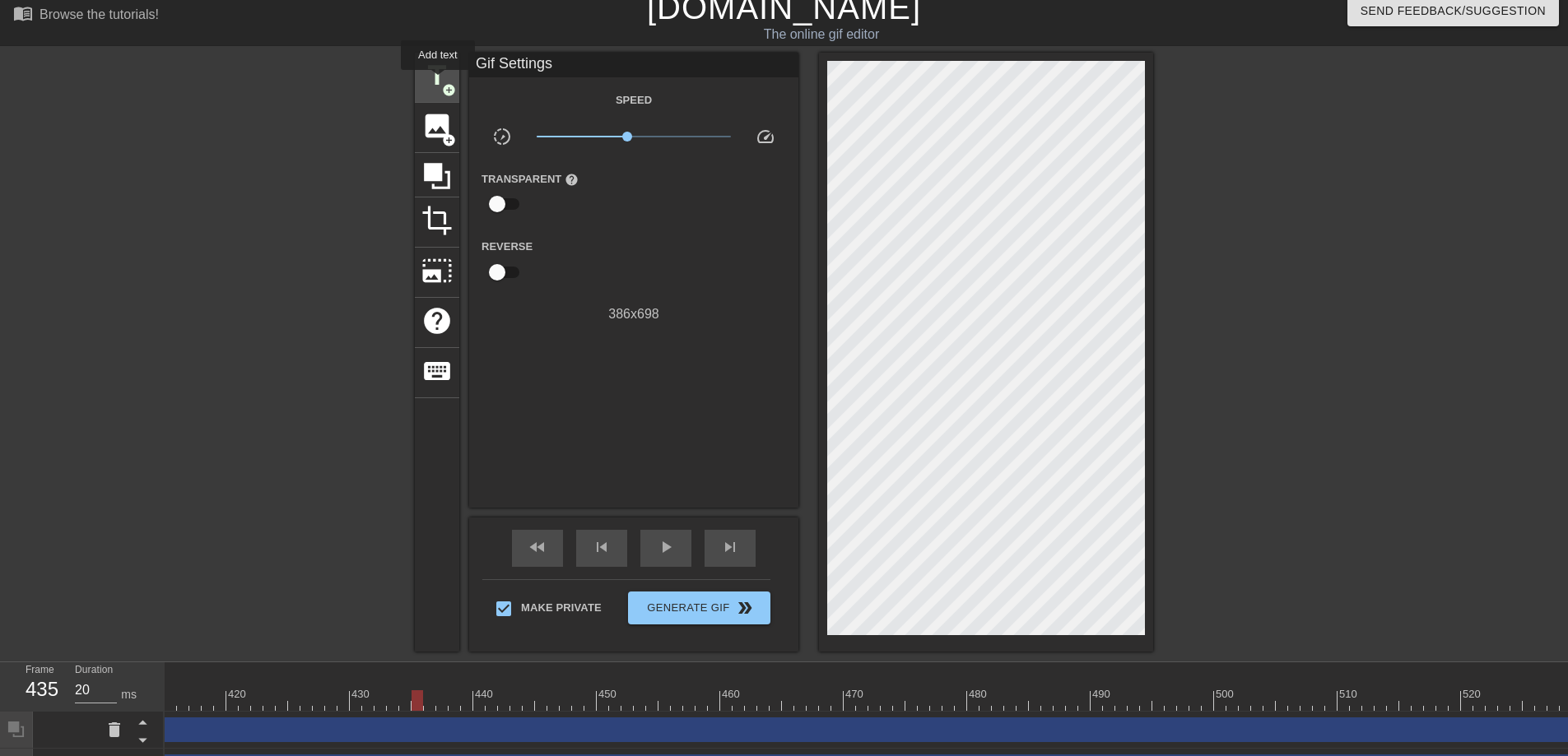
click at [439, 81] on span "title" at bounding box center [437, 75] width 31 height 31
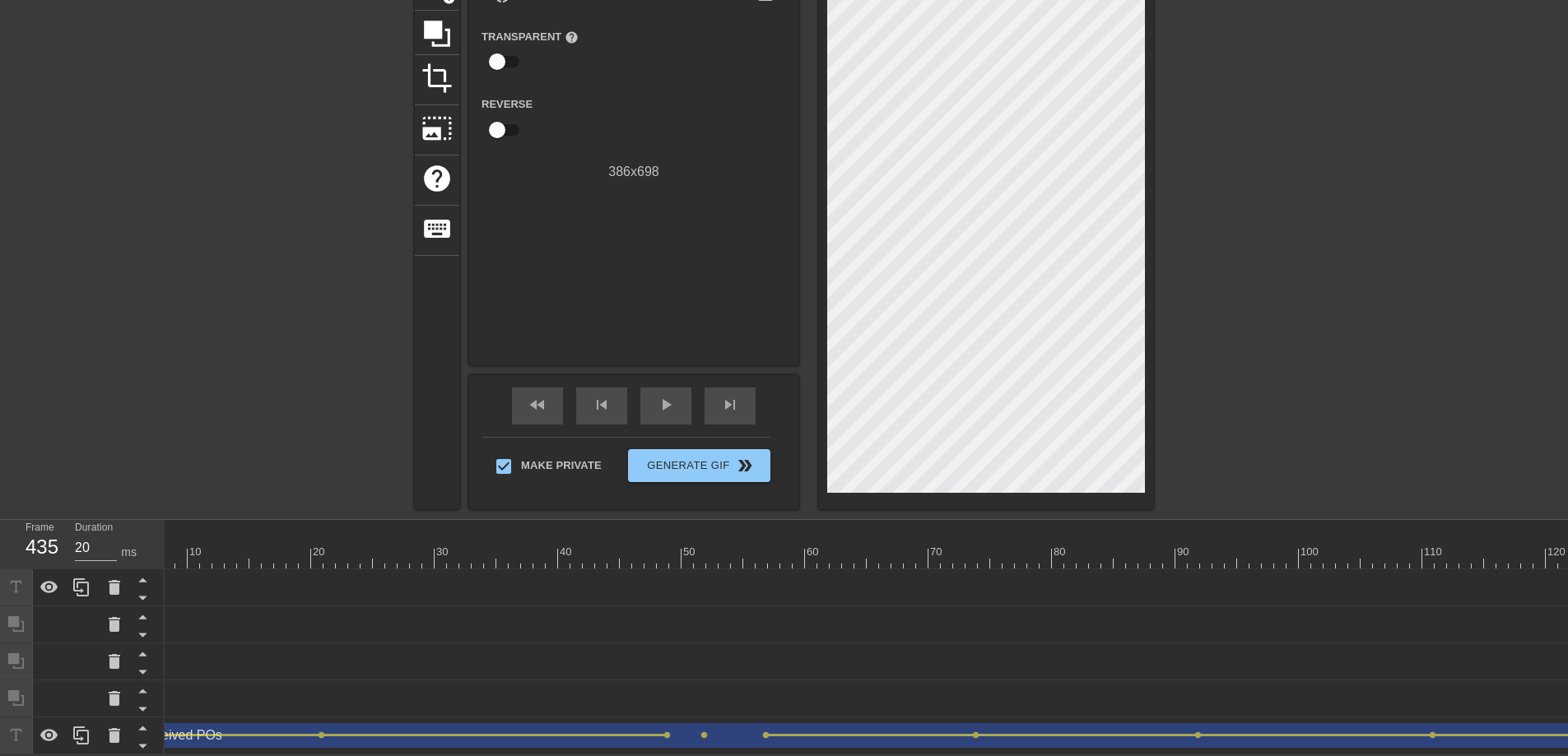
scroll to position [0, 0]
click at [367, 688] on div "Partially received POs drag_handle drag_handle" at bounding box center [985, 735] width 1642 height 24
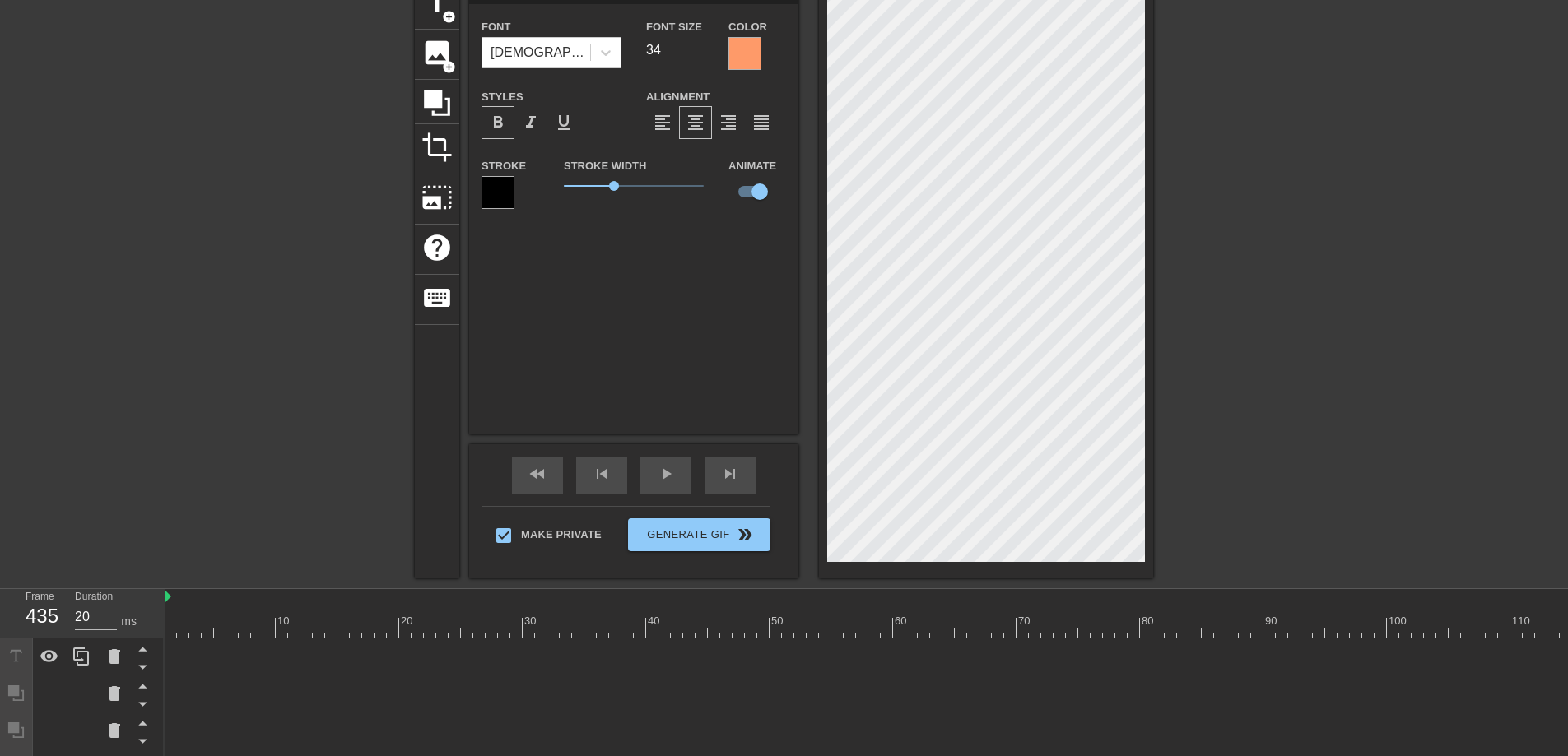
scroll to position [165, 0]
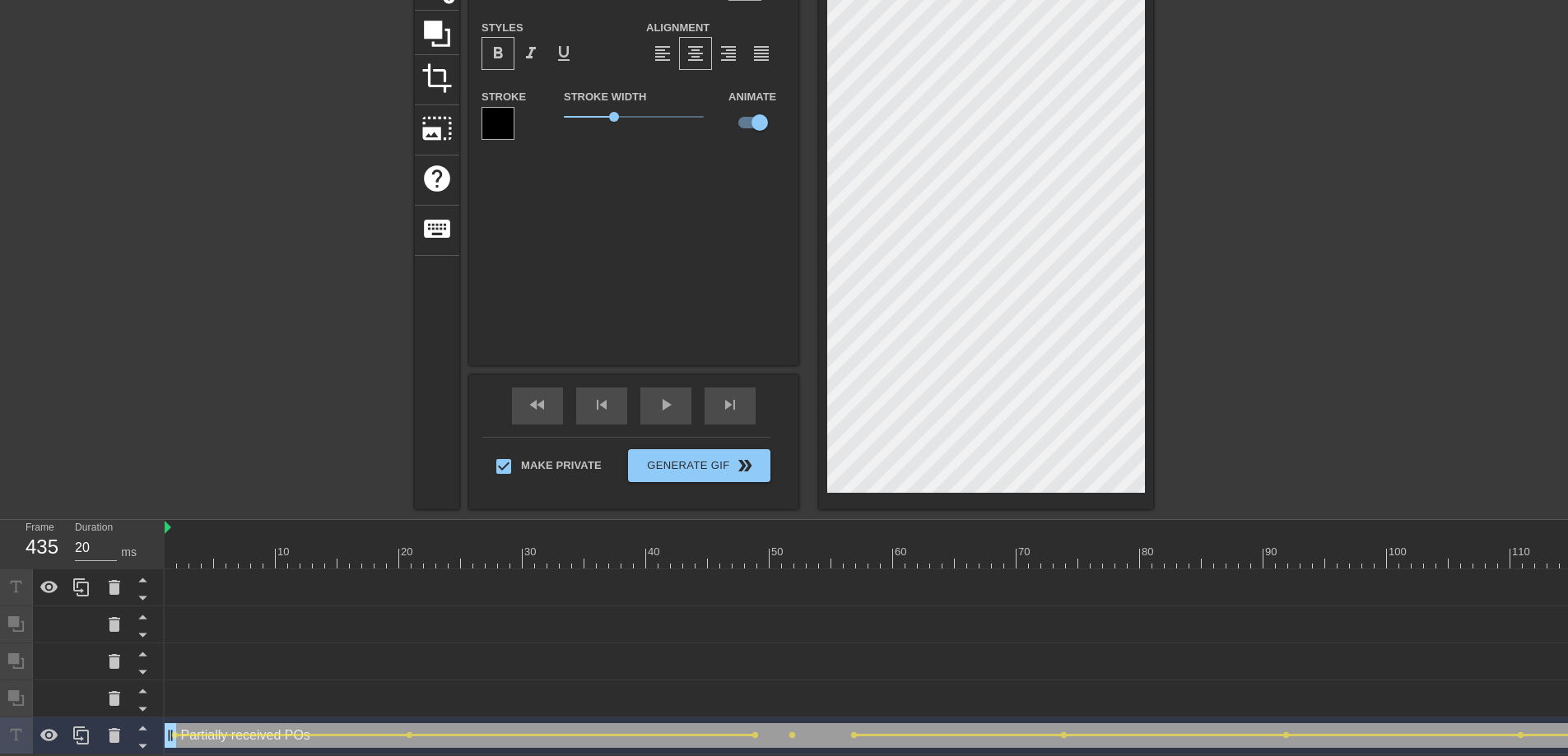
click at [304, 688] on div "Partially received POs drag_handle drag_handle" at bounding box center [985, 735] width 1642 height 24
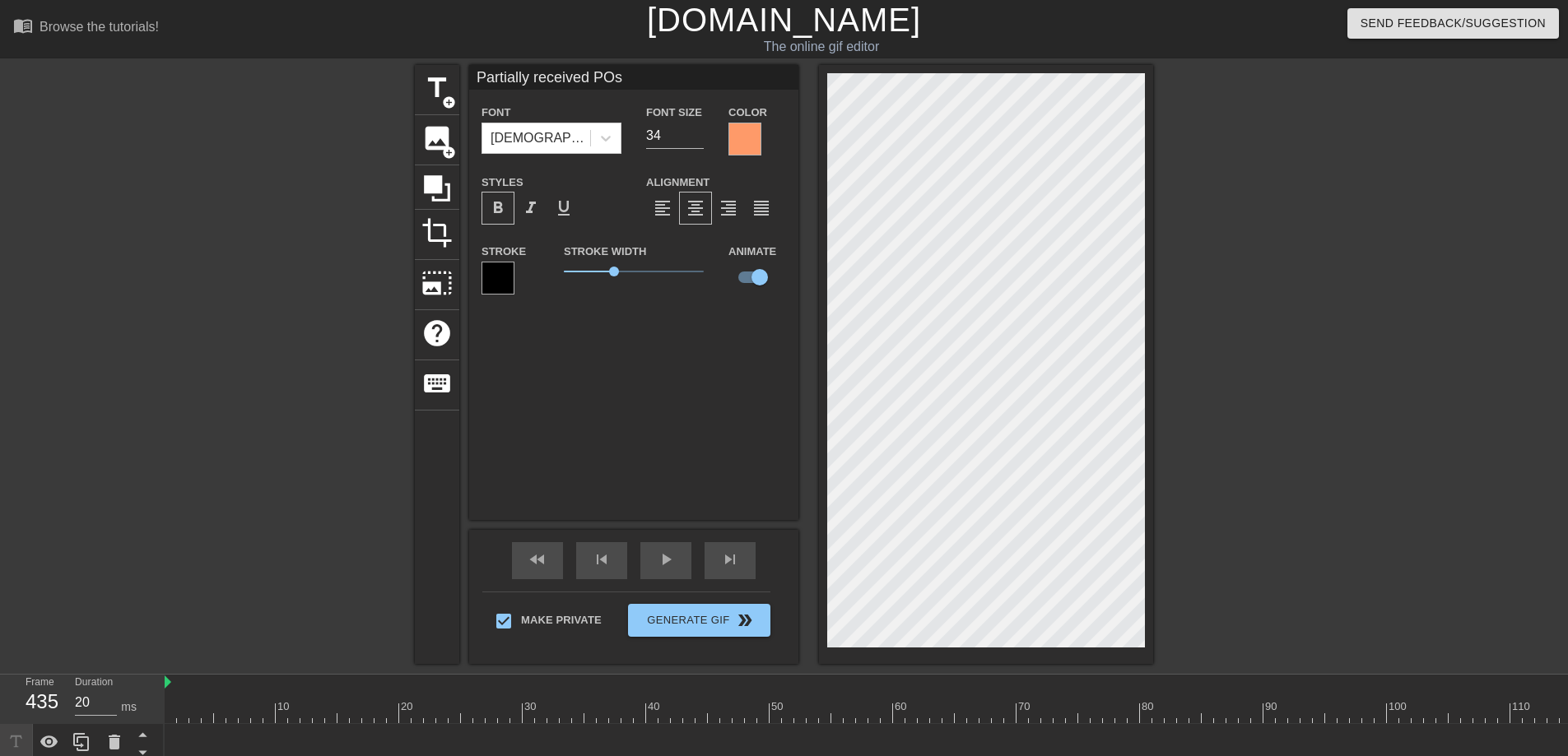
click at [563, 80] on input "Partially received POs" at bounding box center [633, 77] width 330 height 24
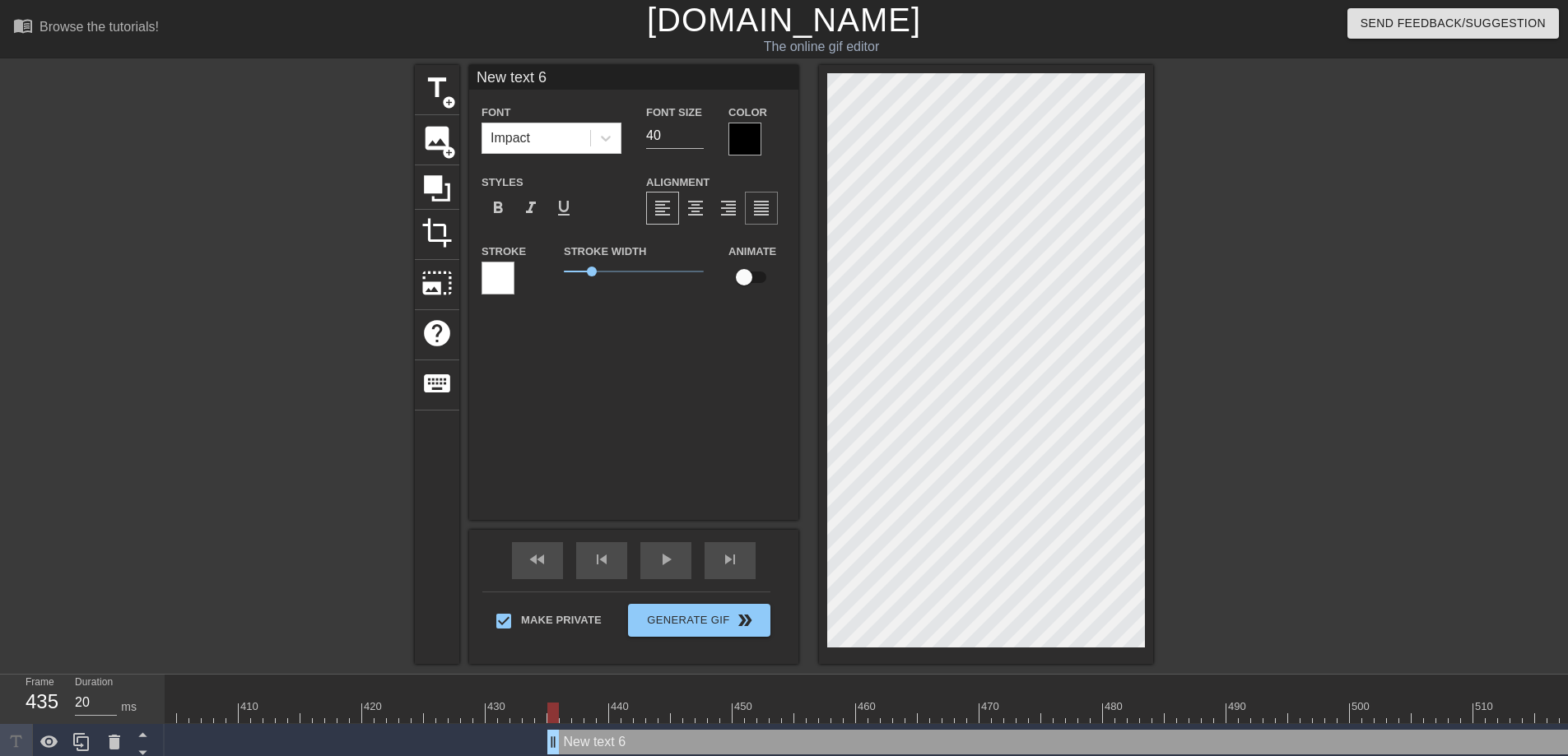
paste textarea "Partially received POs"
click at [553, 163] on div "Font Impact Font Size 40 Color Styles format_bold format_italic format_underlin…" at bounding box center [633, 205] width 304 height 207
click at [556, 151] on div "Impact" at bounding box center [536, 137] width 108 height 29
click at [546, 173] on div "Tahoma" at bounding box center [551, 179] width 140 height 33
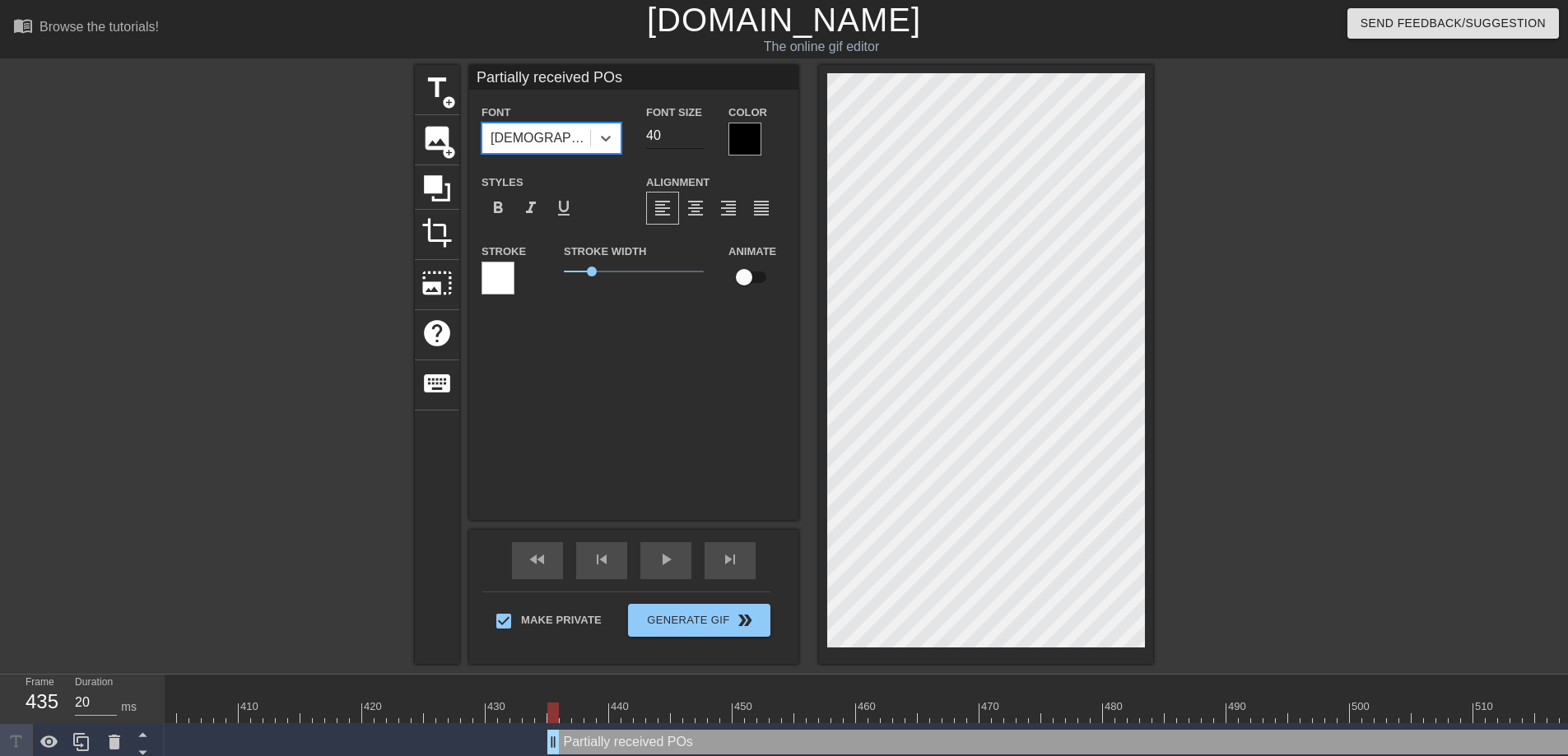
click at [687, 129] on input "40" at bounding box center [675, 135] width 58 height 26
click at [685, 131] on input "40" at bounding box center [675, 135] width 58 height 26
click at [750, 139] on div at bounding box center [745, 138] width 33 height 33
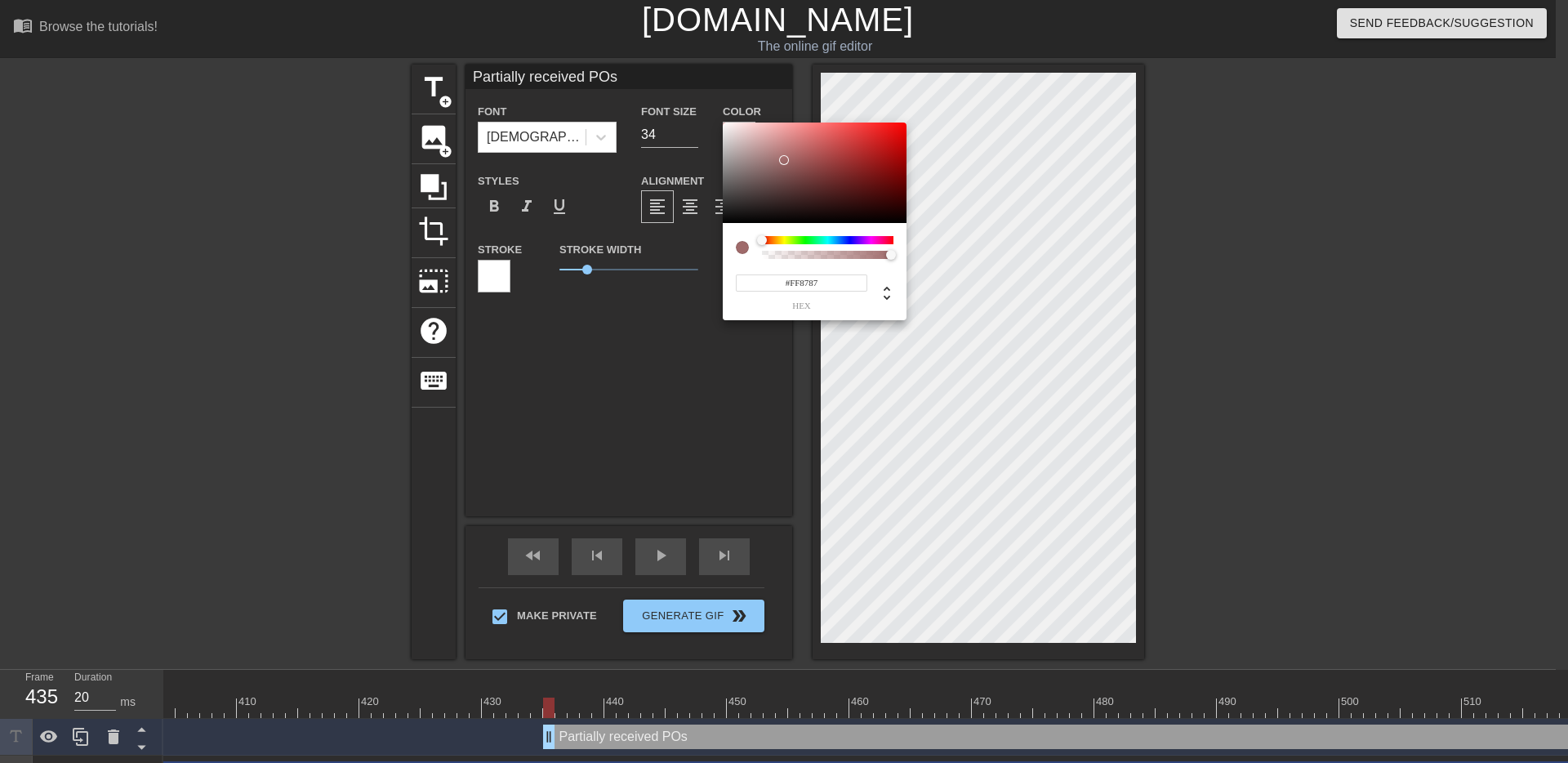
drag, startPoint x: 784, startPoint y: 160, endPoint x: 809, endPoint y: 111, distance: 55.0
click at [809, 111] on div "#FF8787 hex" at bounding box center [784, 381] width 1568 height 763
drag, startPoint x: 778, startPoint y: 241, endPoint x: 770, endPoint y: 238, distance: 8.5
click at [770, 240] on div at bounding box center [828, 240] width 131 height 8
drag, startPoint x: 816, startPoint y: 126, endPoint x: 899, endPoint y: 109, distance: 84.7
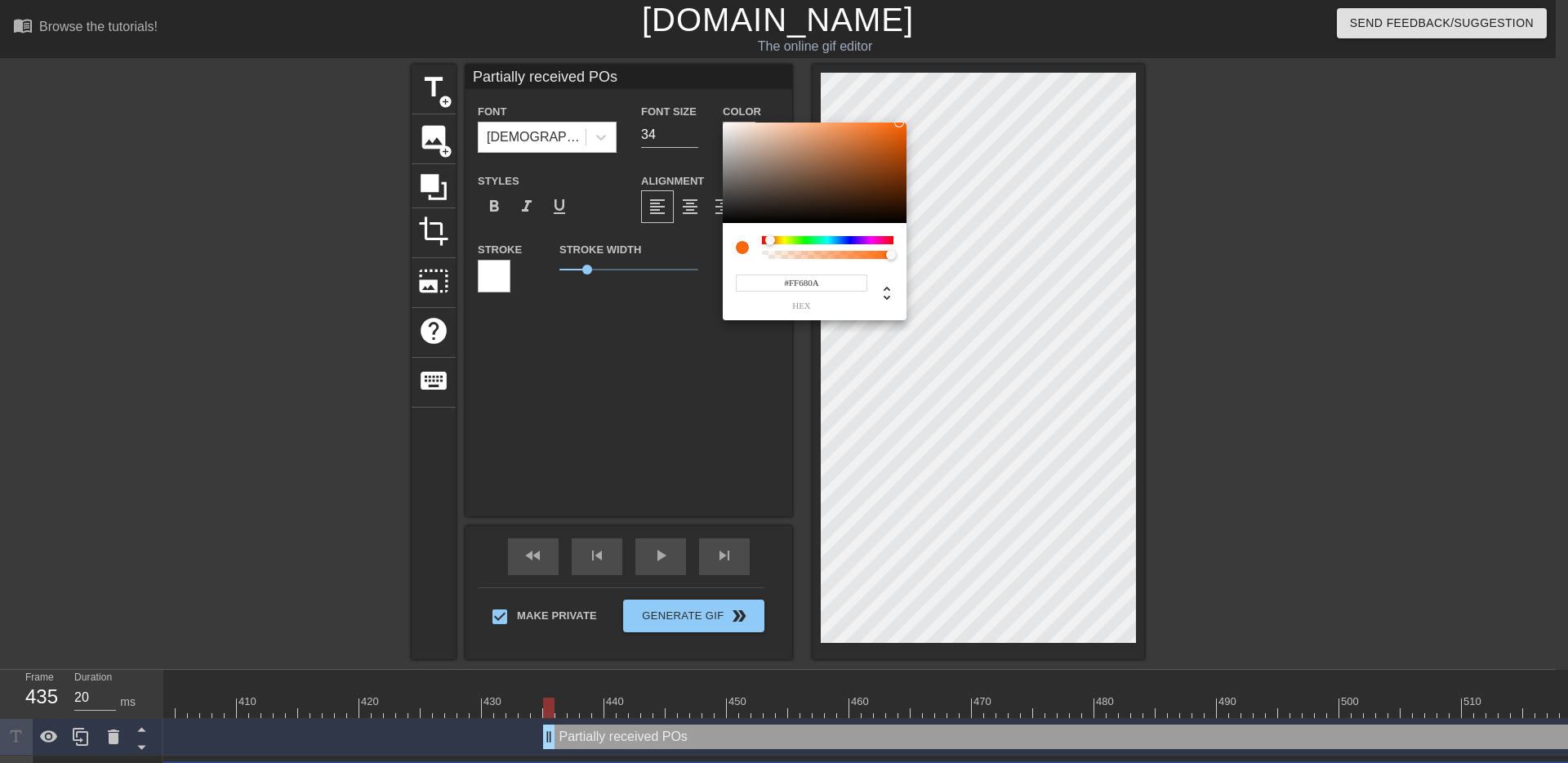
click at [899, 109] on div "#FF680A hex" at bounding box center [784, 381] width 1568 height 763
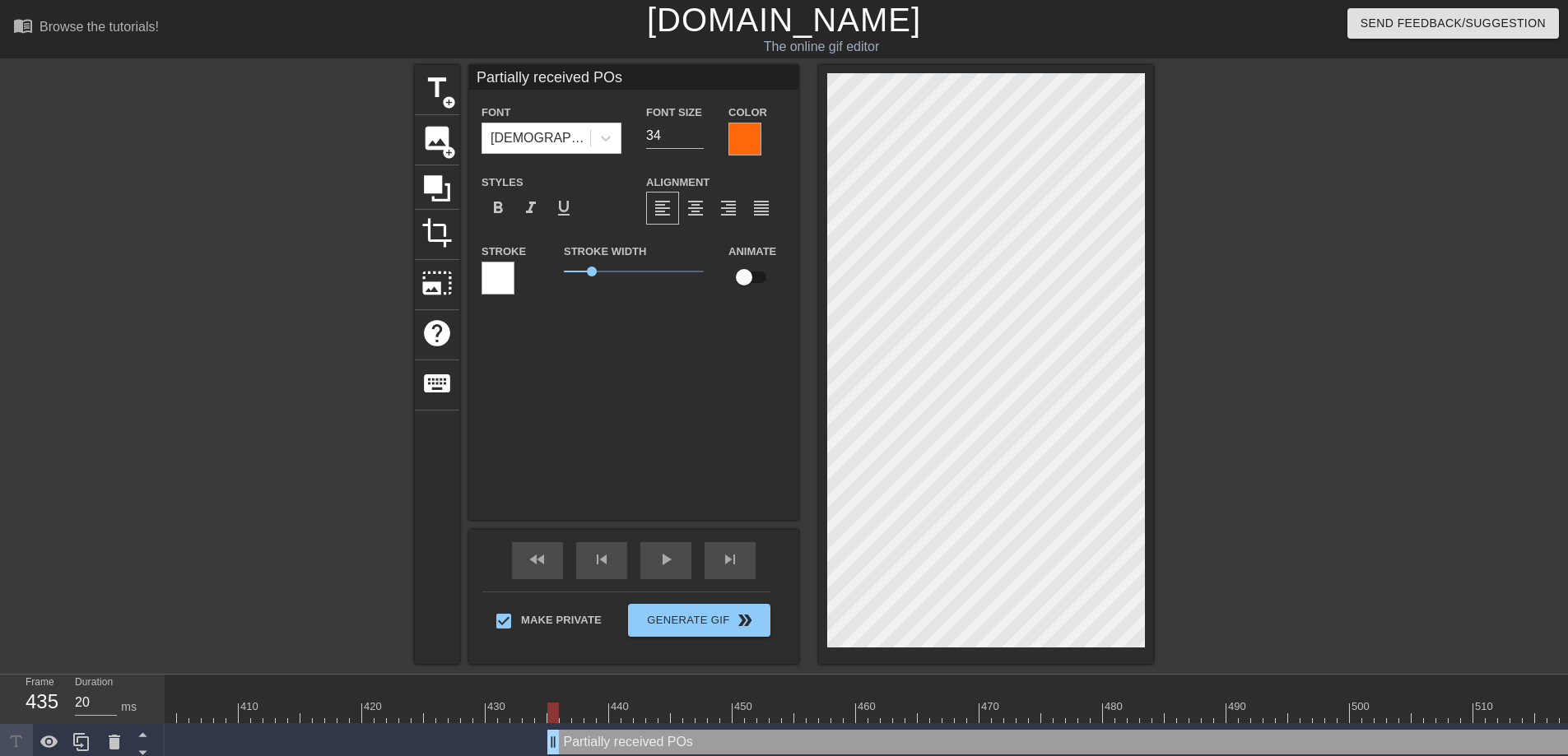
scroll to position [159, 0]
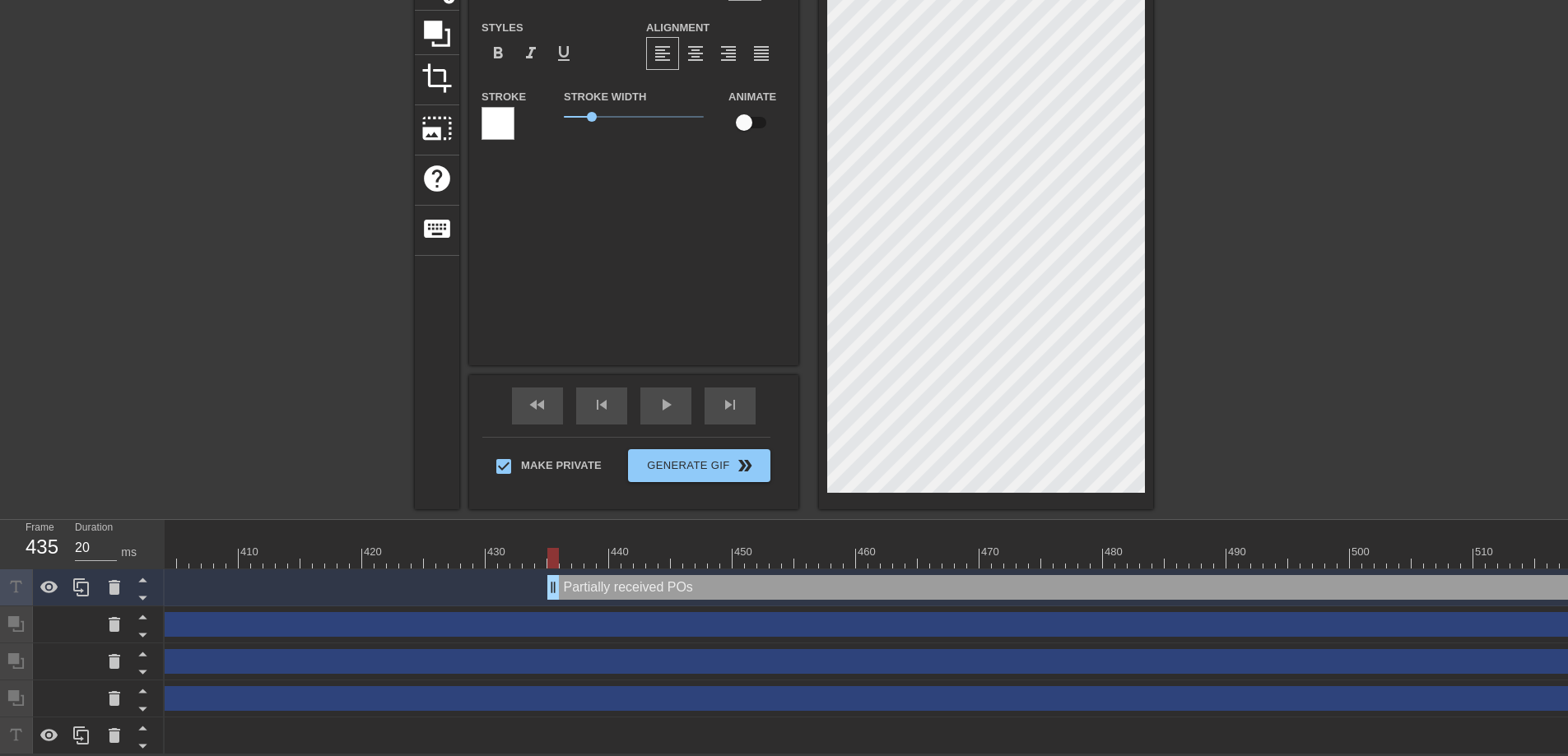
drag, startPoint x: 606, startPoint y: 579, endPoint x: 605, endPoint y: 663, distance: 84.0
click at [146, 588] on icon at bounding box center [143, 598] width 21 height 21
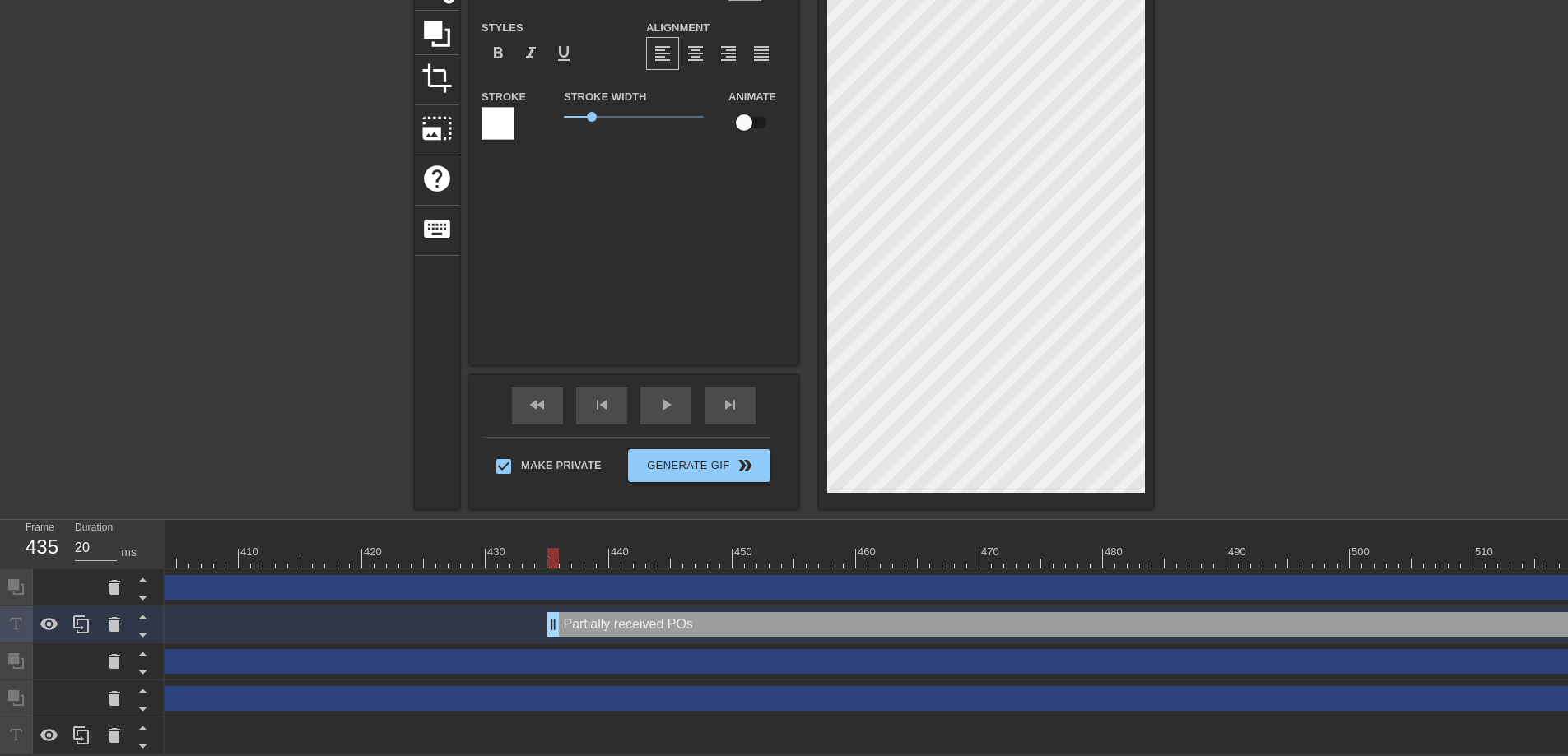
click at [146, 588] on icon at bounding box center [143, 598] width 21 height 21
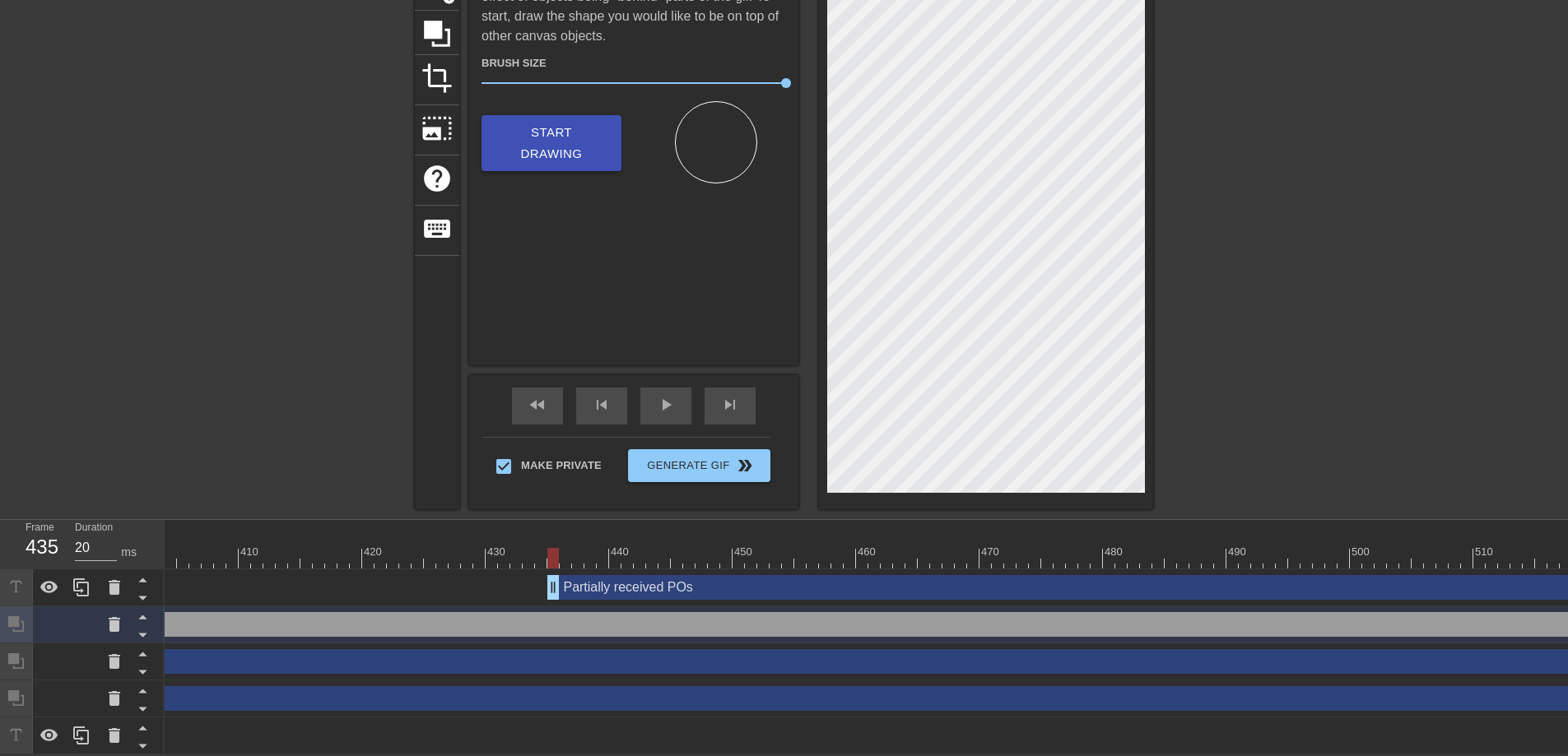
click at [146, 588] on icon at bounding box center [143, 598] width 21 height 21
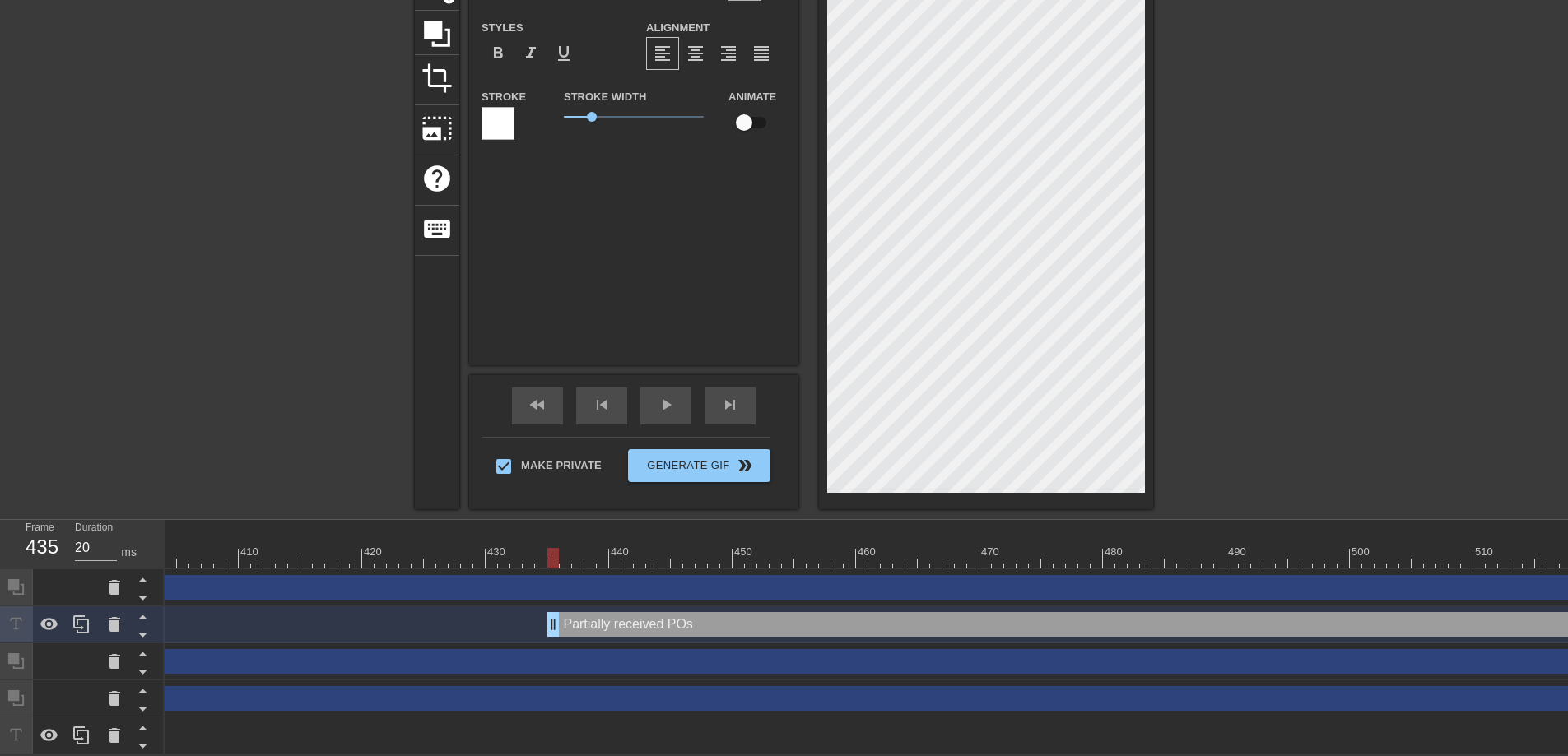
click at [146, 588] on icon at bounding box center [143, 598] width 21 height 21
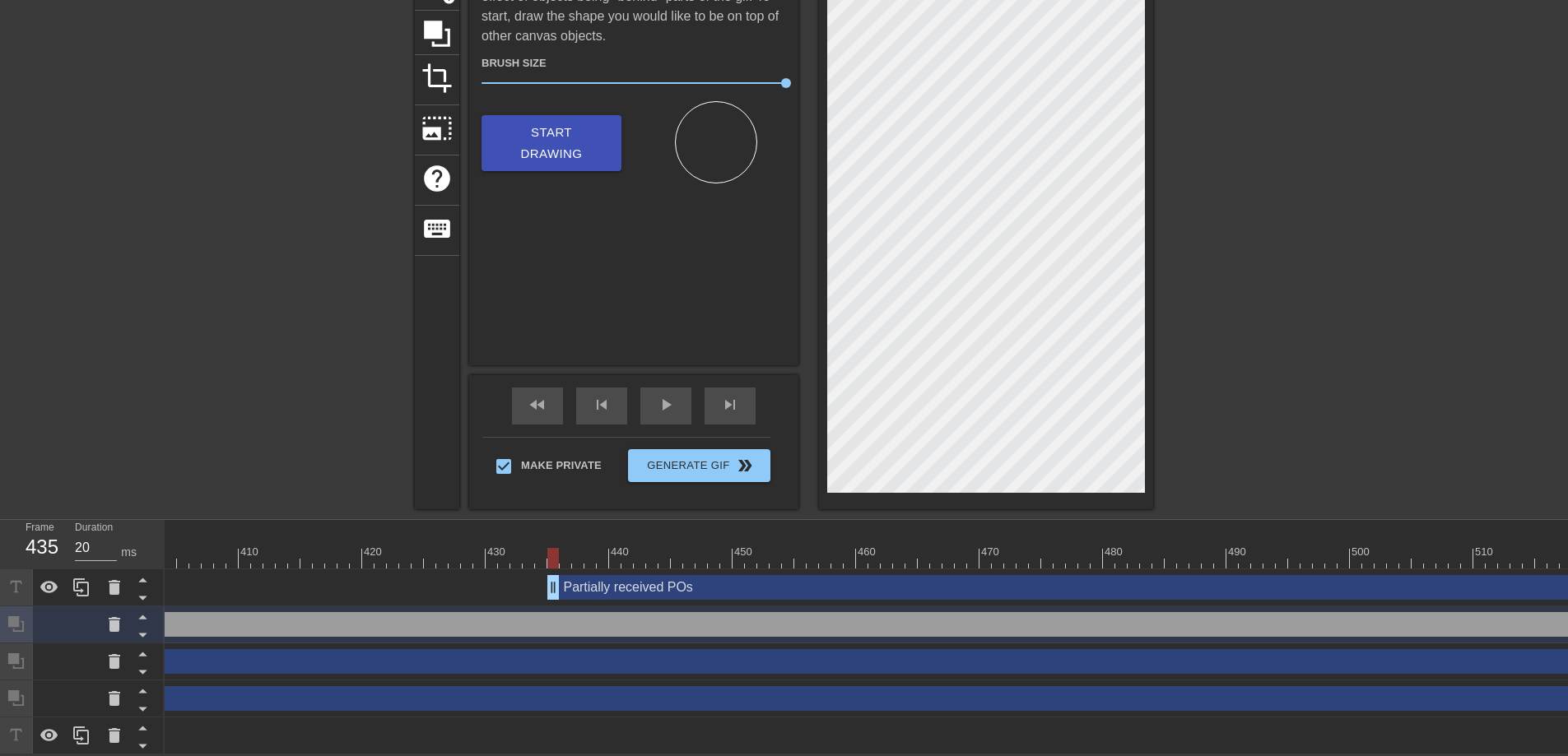
click at [146, 588] on icon at bounding box center [143, 598] width 21 height 21
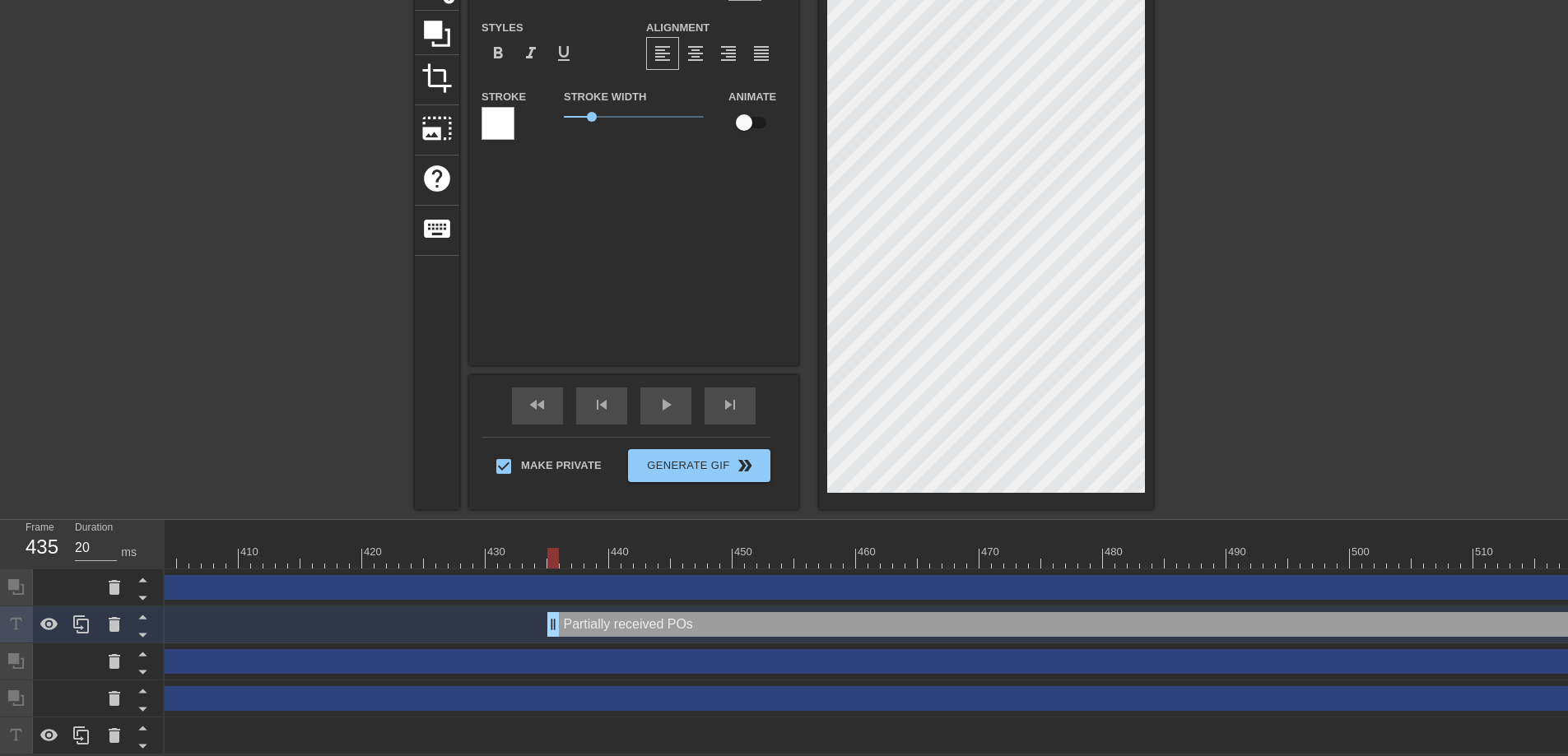
click at [143, 634] on icon at bounding box center [143, 635] width 8 height 4
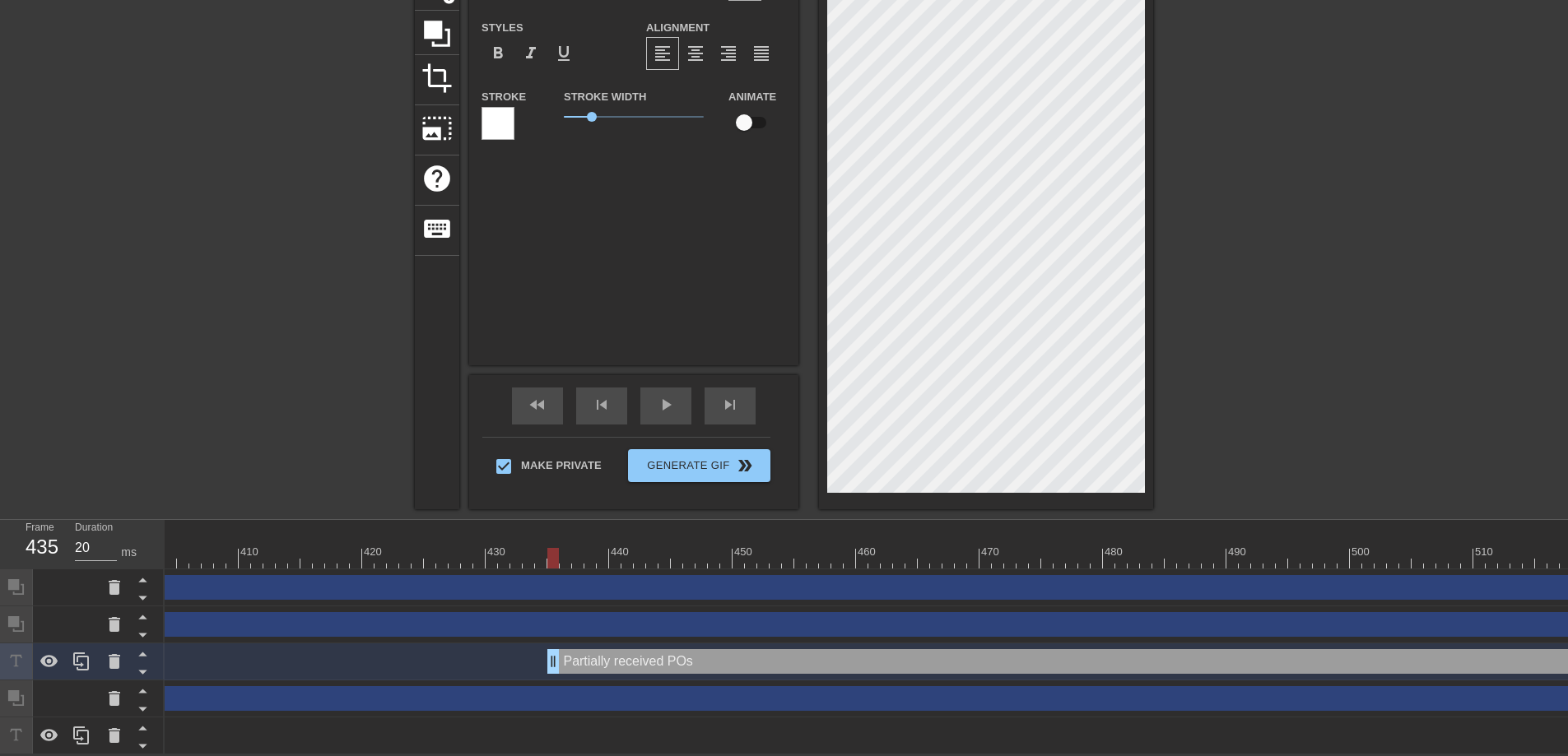
click at [136, 665] on icon at bounding box center [143, 671] width 21 height 21
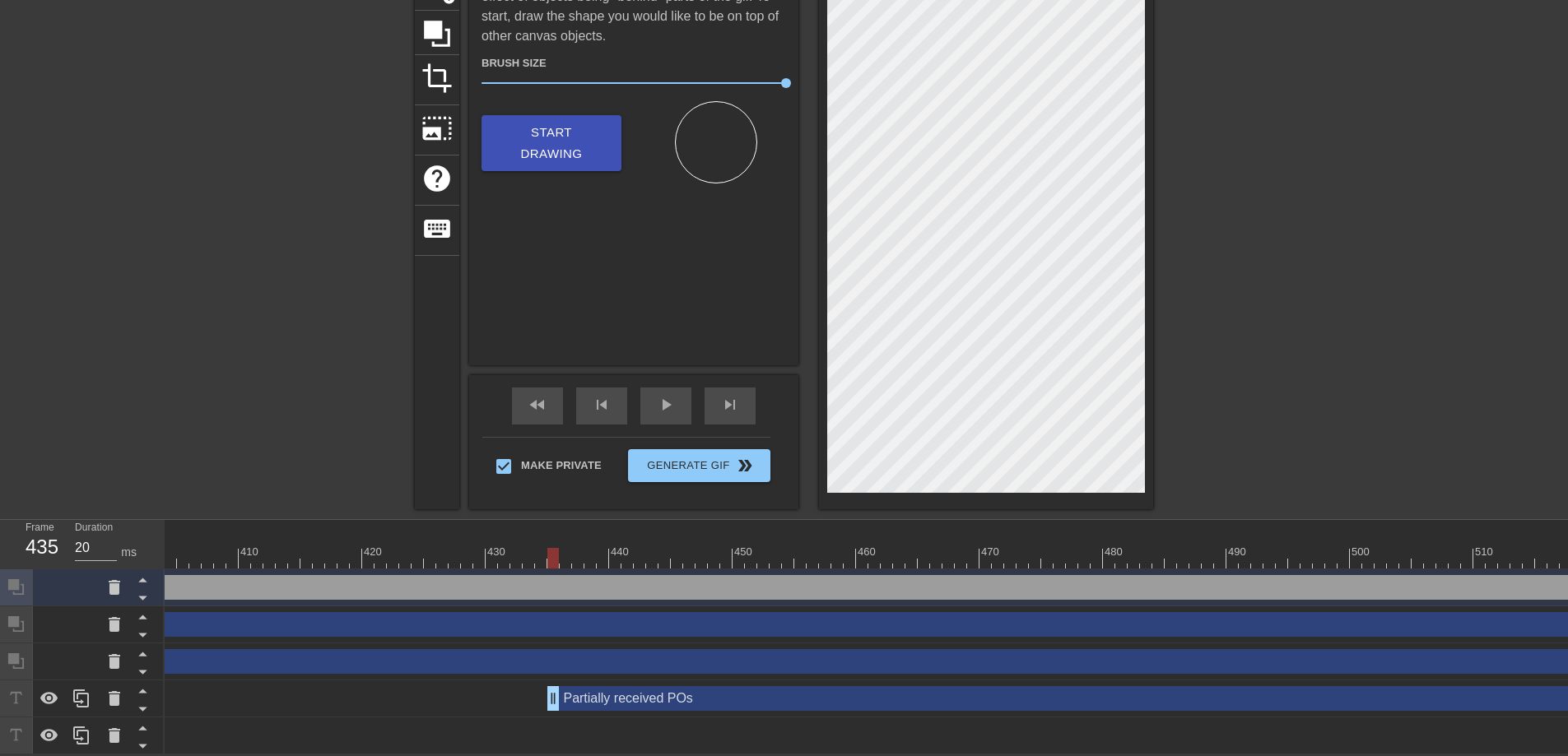
scroll to position [156, 0]
drag, startPoint x: 694, startPoint y: 701, endPoint x: 702, endPoint y: 579, distance: 122.3
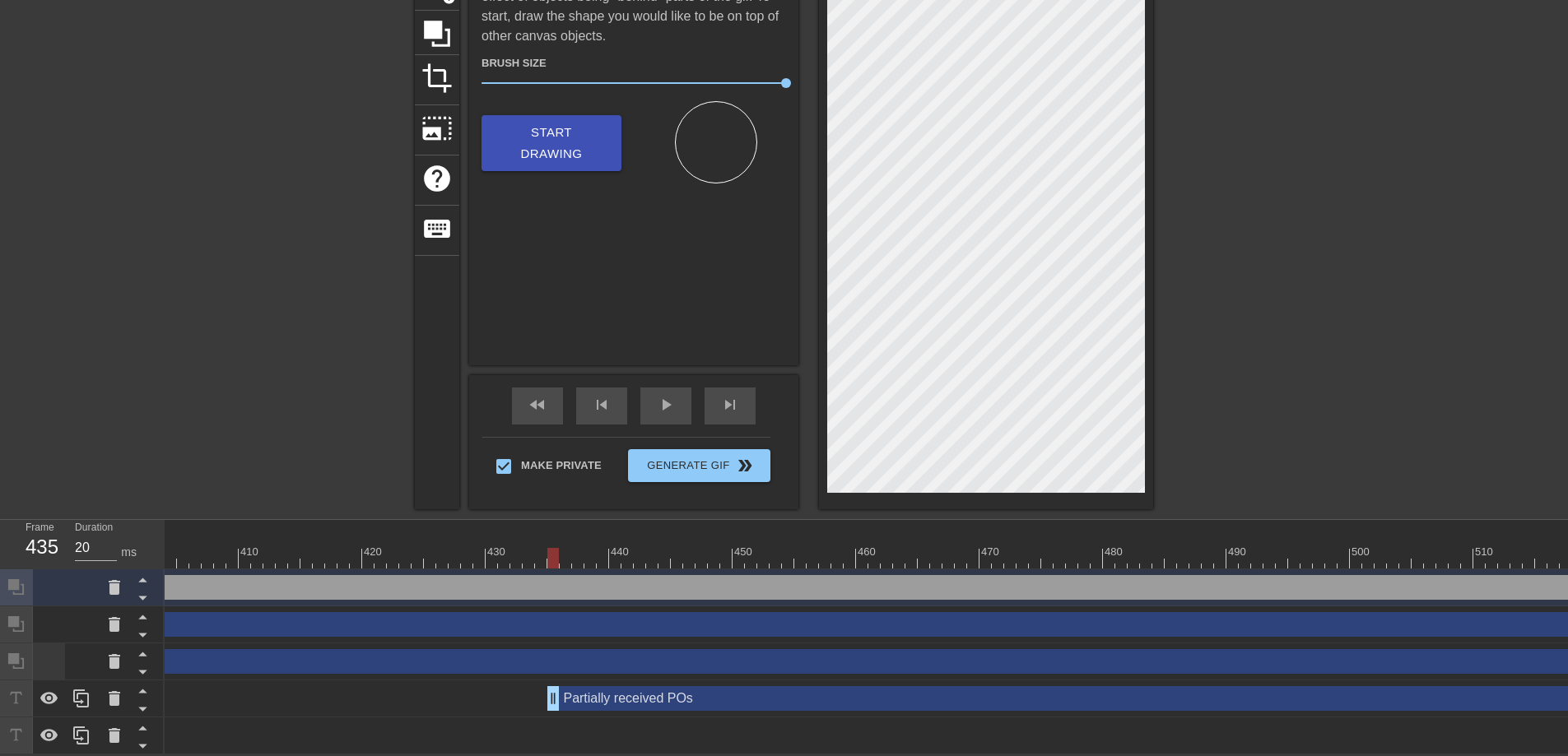
click at [44, 659] on div at bounding box center [49, 661] width 33 height 36
click at [146, 686] on icon at bounding box center [143, 691] width 21 height 21
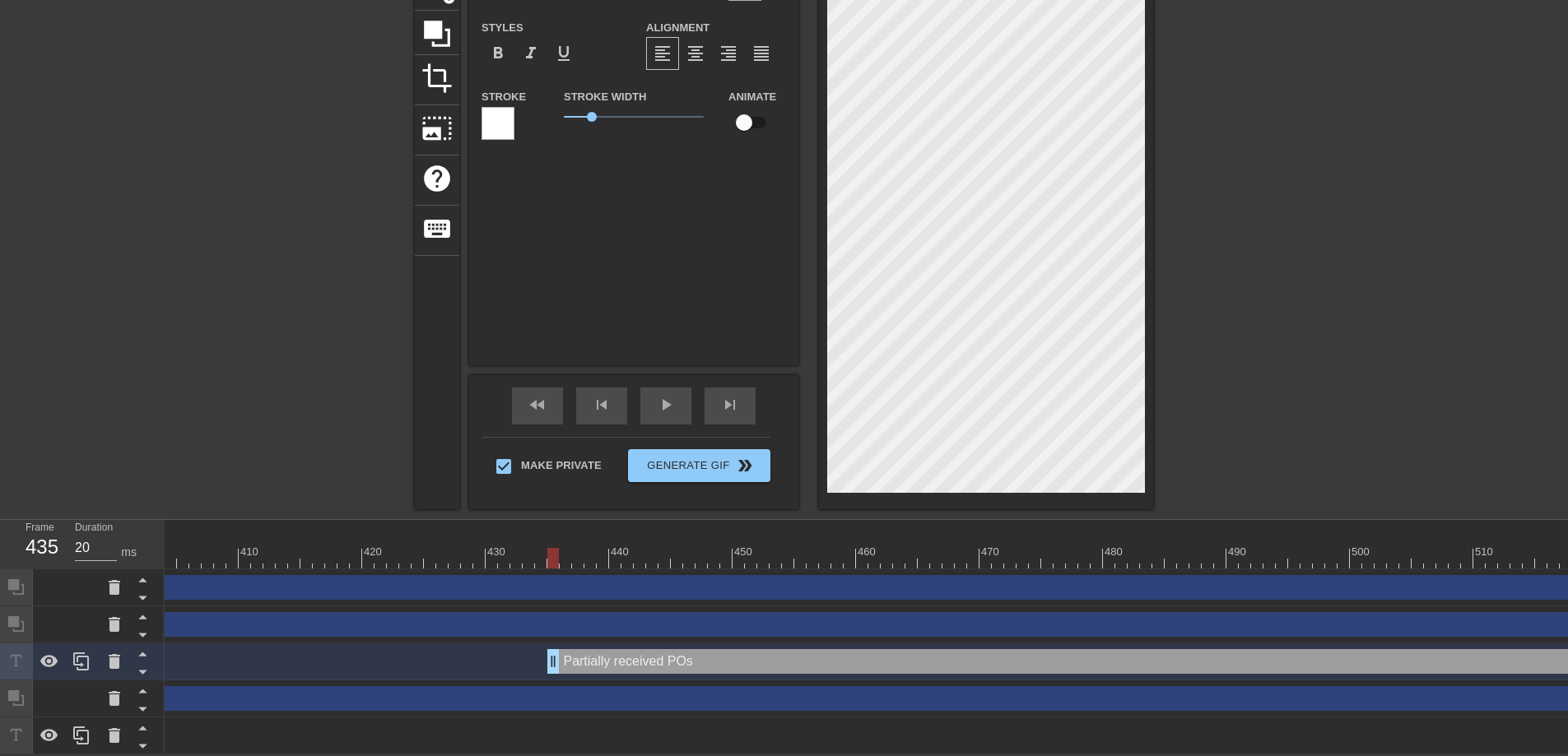
click at [140, 654] on icon at bounding box center [143, 654] width 8 height 4
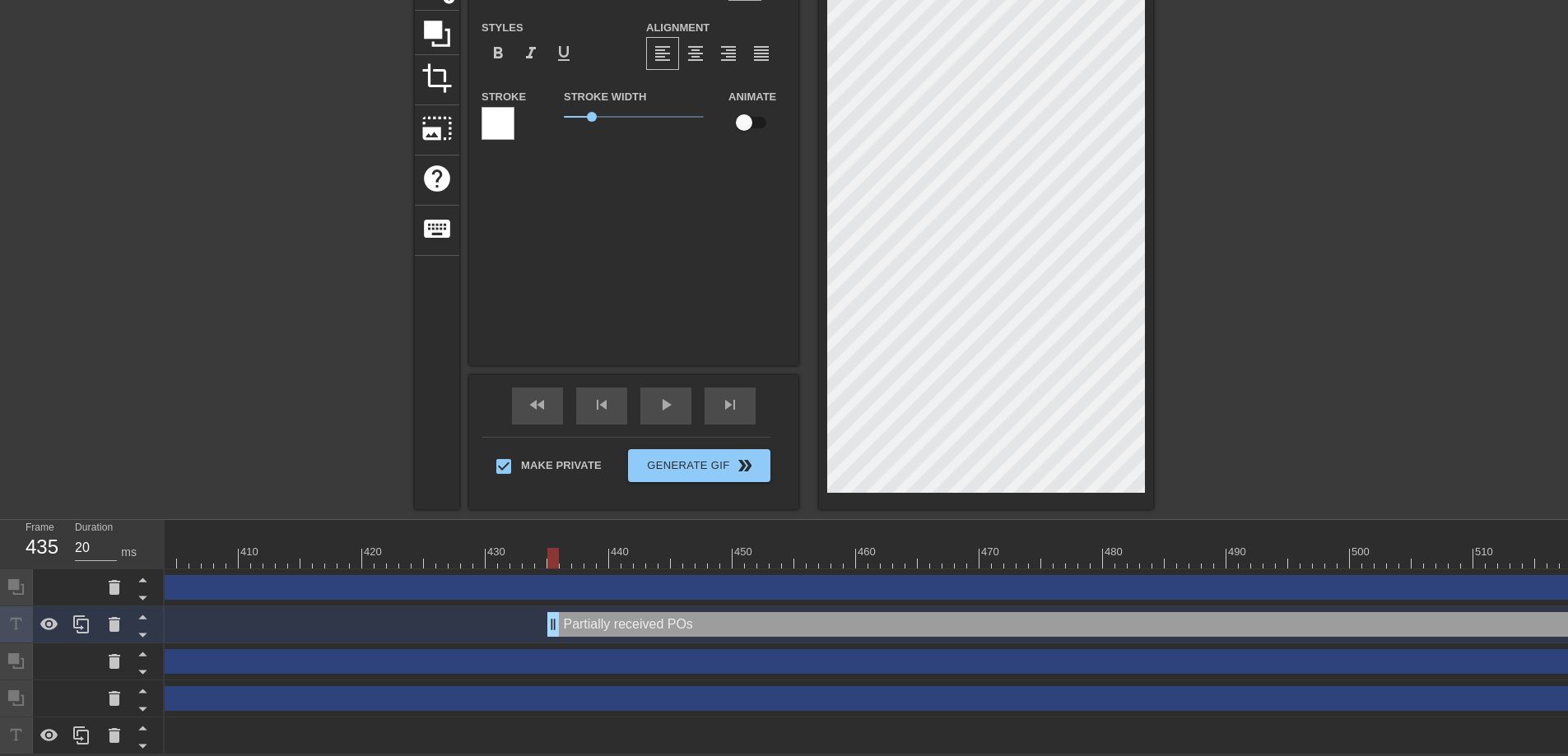
click at [136, 616] on icon at bounding box center [143, 616] width 21 height 21
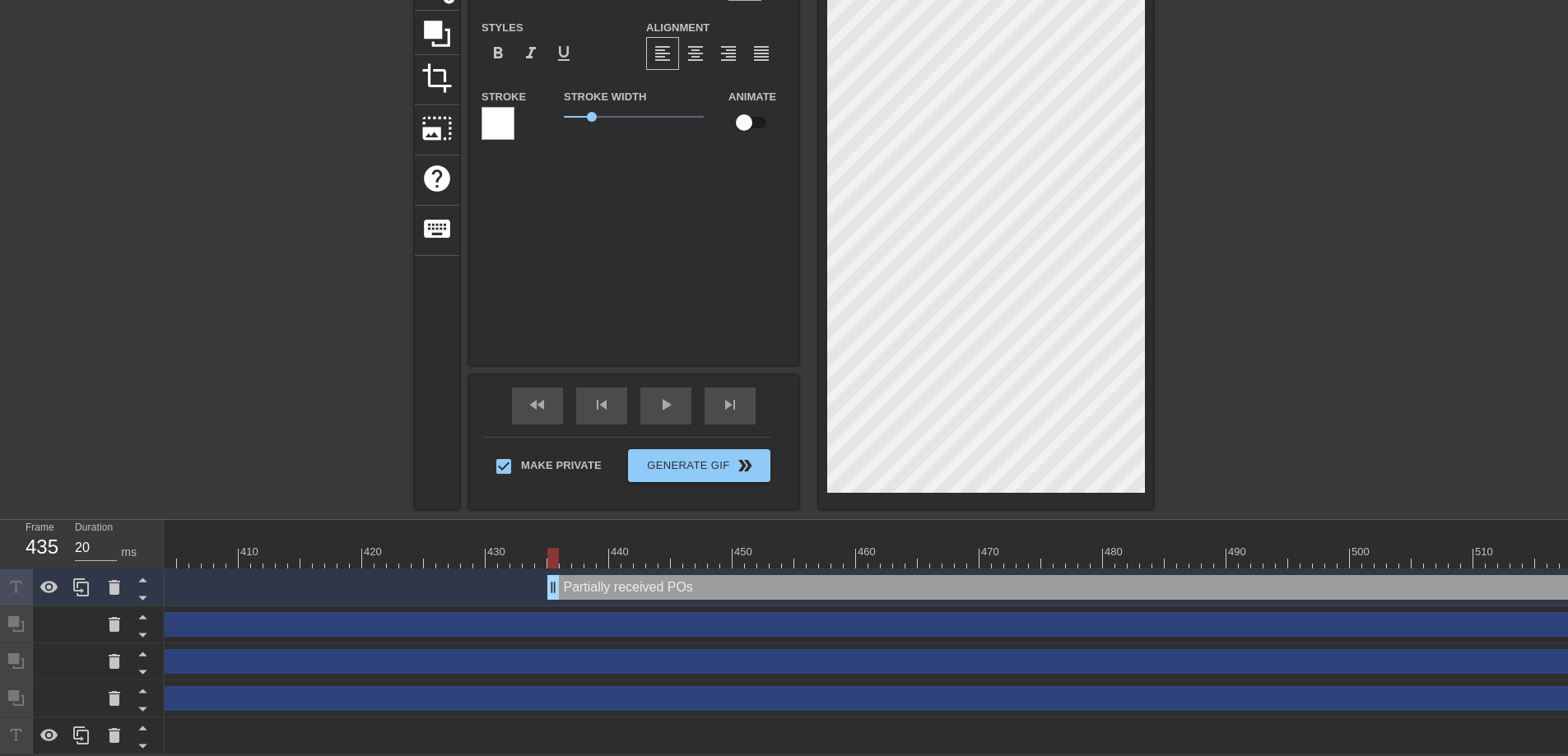
click at [1178, 322] on div "title add_circle image add_circle crop photo_size_select_large help keyboard Pa…" at bounding box center [784, 210] width 1568 height 599
click at [527, 410] on span "fast_rewind" at bounding box center [537, 405] width 20 height 20
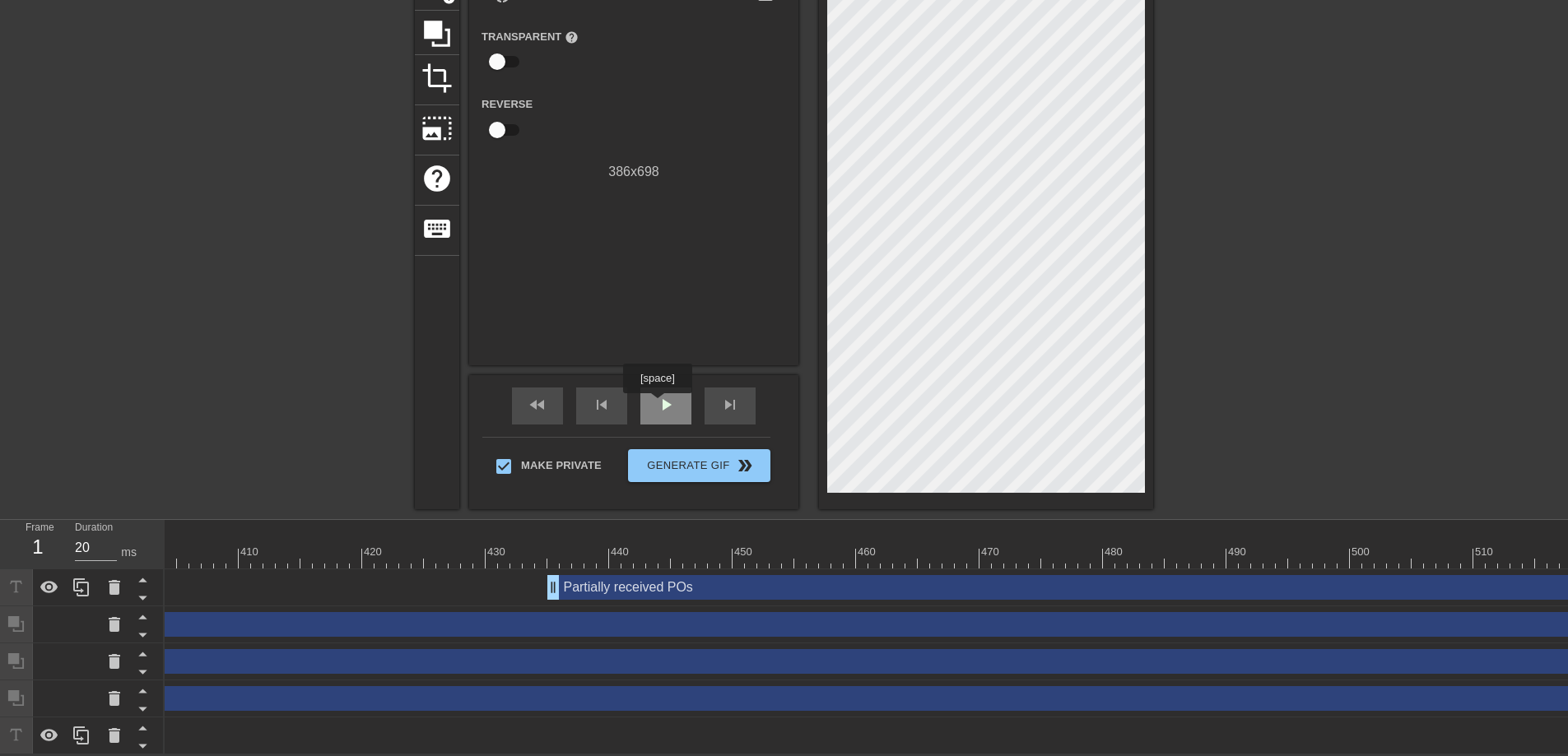
click at [659, 405] on span "play_arrow" at bounding box center [666, 405] width 20 height 20
click at [659, 405] on span "pause" at bounding box center [666, 405] width 20 height 20
drag, startPoint x: 895, startPoint y: 553, endPoint x: 548, endPoint y: 557, distance: 347.0
click at [548, 557] on div at bounding box center [553, 558] width 12 height 21
drag, startPoint x: 554, startPoint y: 585, endPoint x: 671, endPoint y: 588, distance: 117.0
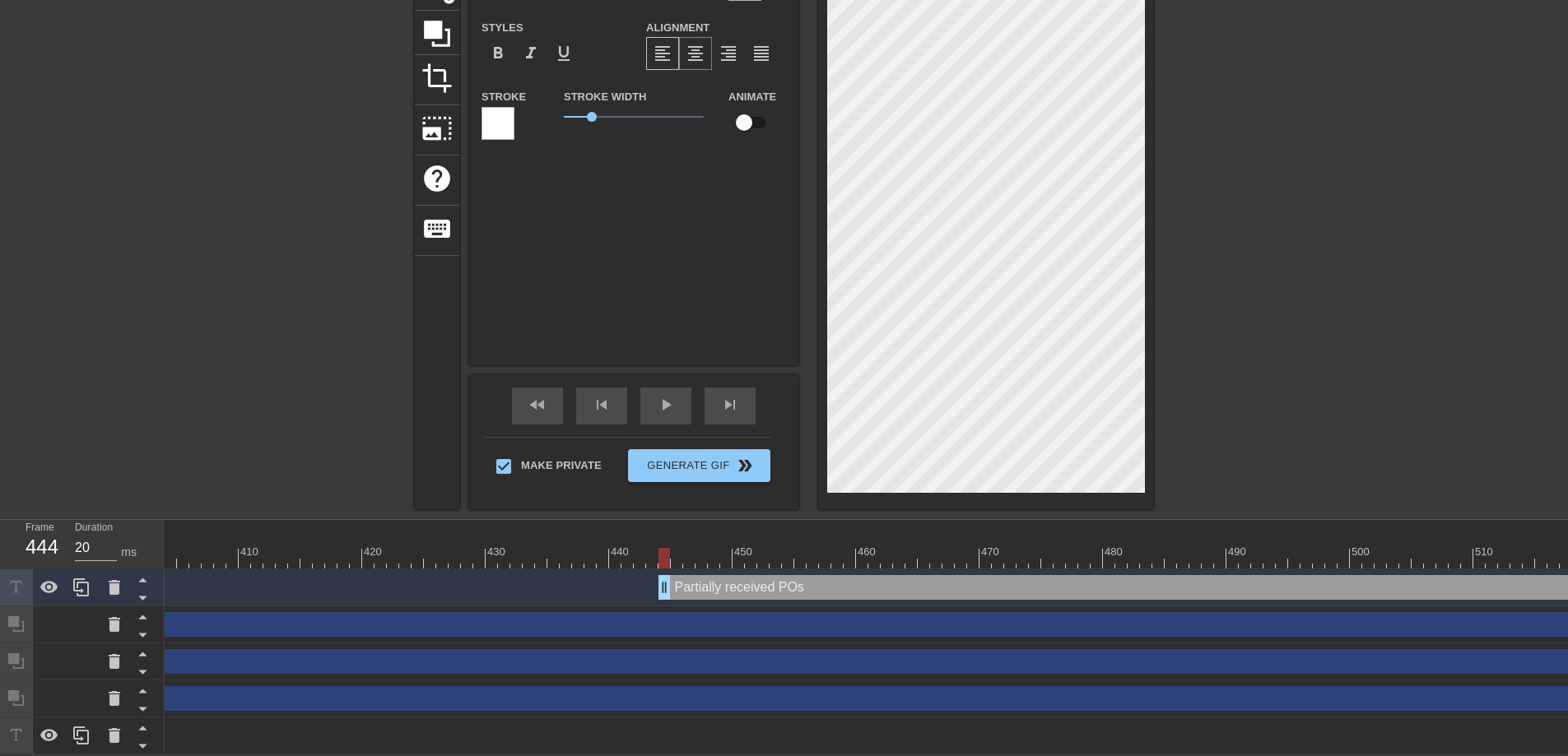
scroll to position [49, 0]
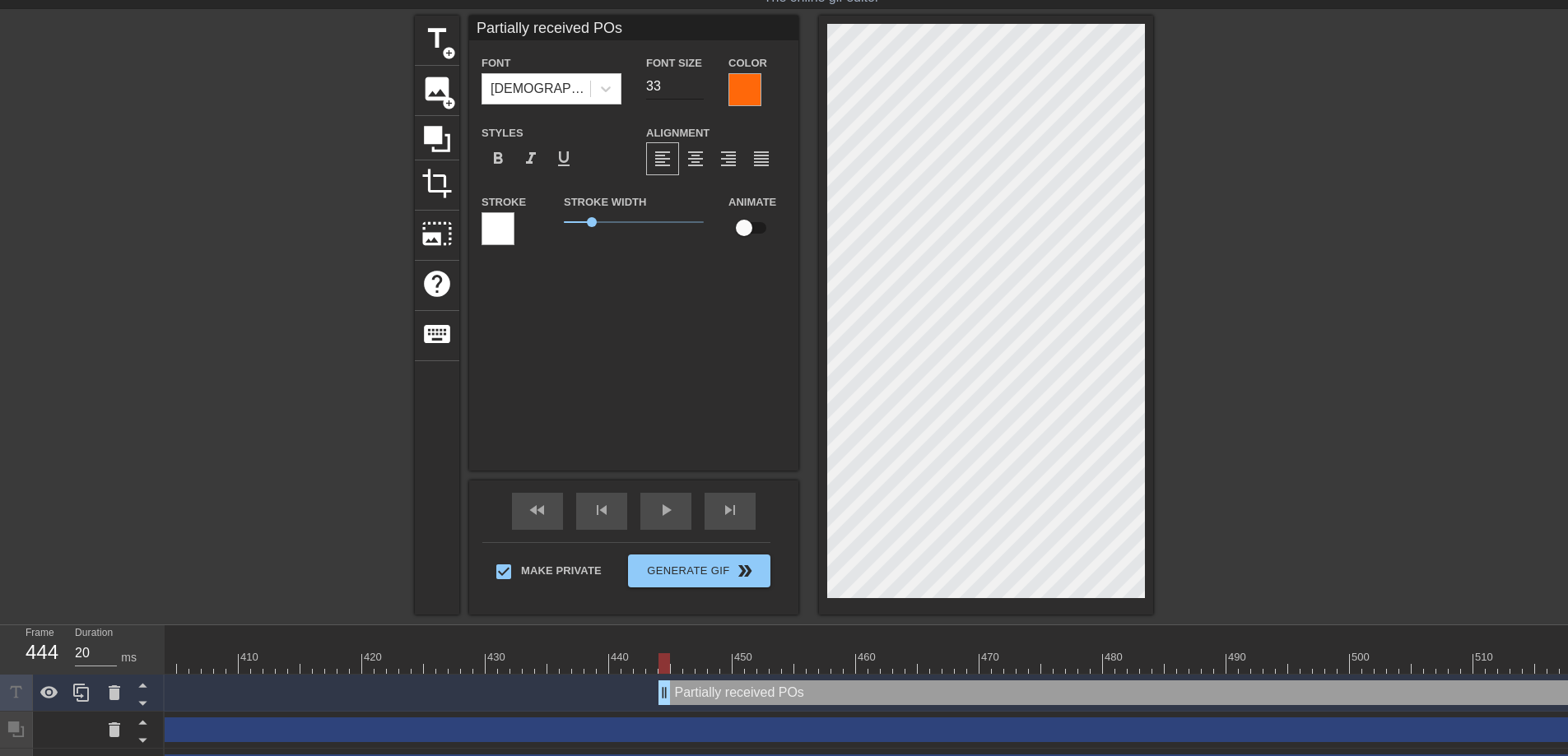
click at [698, 91] on input "33" at bounding box center [675, 85] width 58 height 26
click at [698, 91] on input "32" at bounding box center [675, 85] width 58 height 26
click at [698, 91] on input "31" at bounding box center [675, 85] width 58 height 26
click at [698, 83] on input "32" at bounding box center [675, 85] width 58 height 26
click at [698, 83] on input "33" at bounding box center [675, 85] width 58 height 26
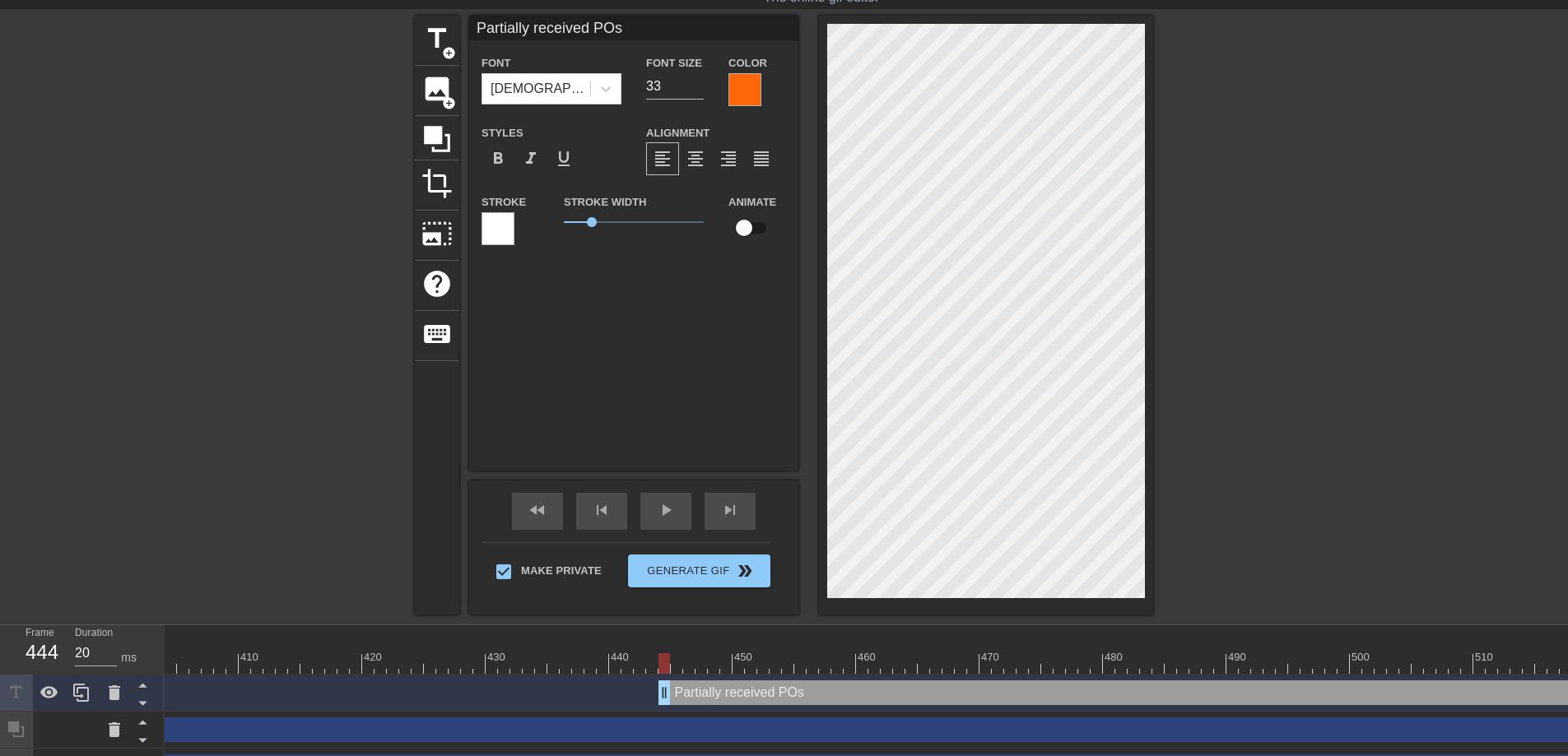
click at [756, 230] on input "checkbox" at bounding box center [744, 227] width 94 height 31
click at [670, 688] on span "lens" at bounding box center [668, 692] width 8 height 8
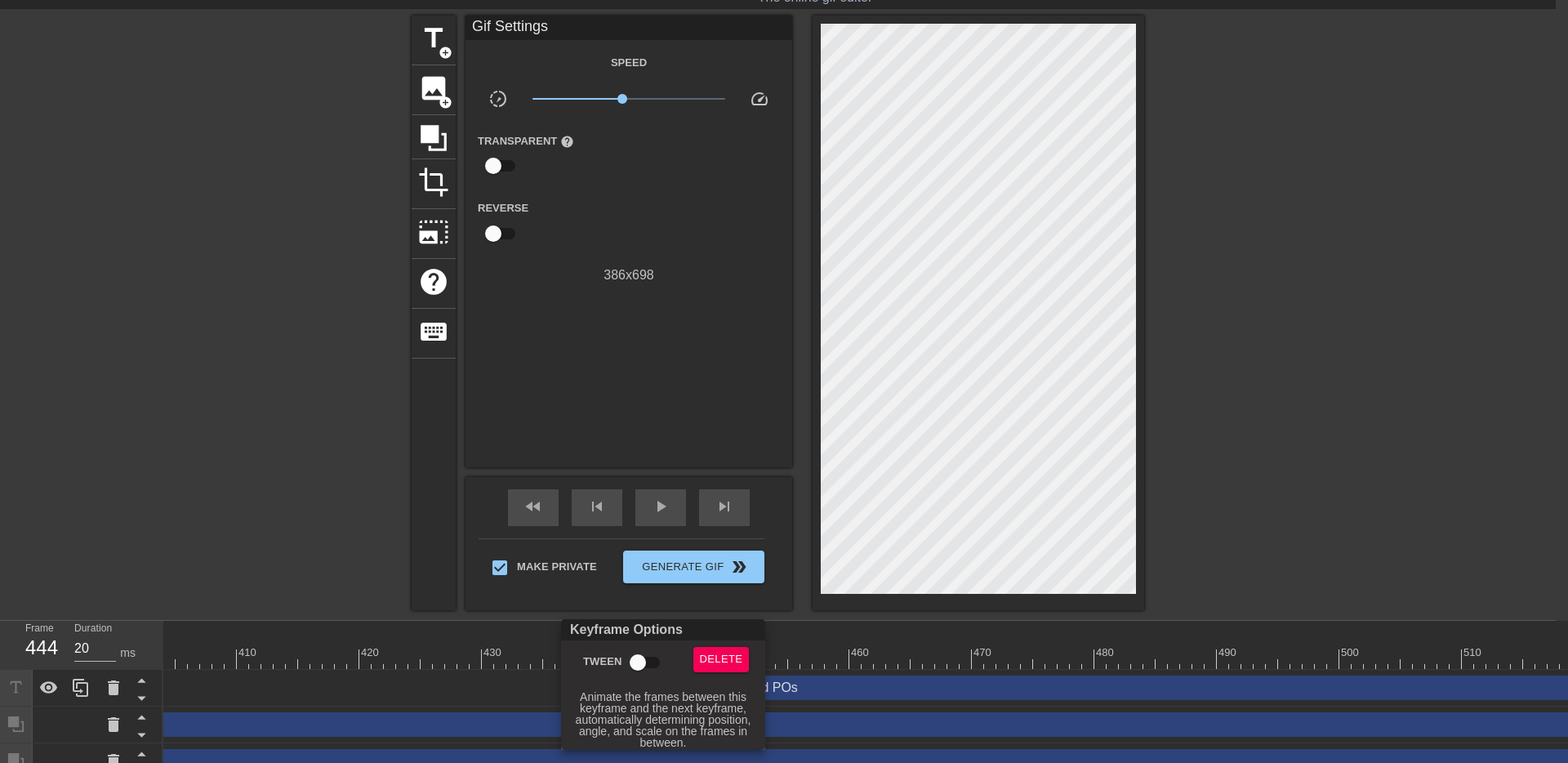
click at [652, 666] on input "Tween" at bounding box center [638, 661] width 93 height 31
click at [762, 457] on div at bounding box center [784, 381] width 1568 height 763
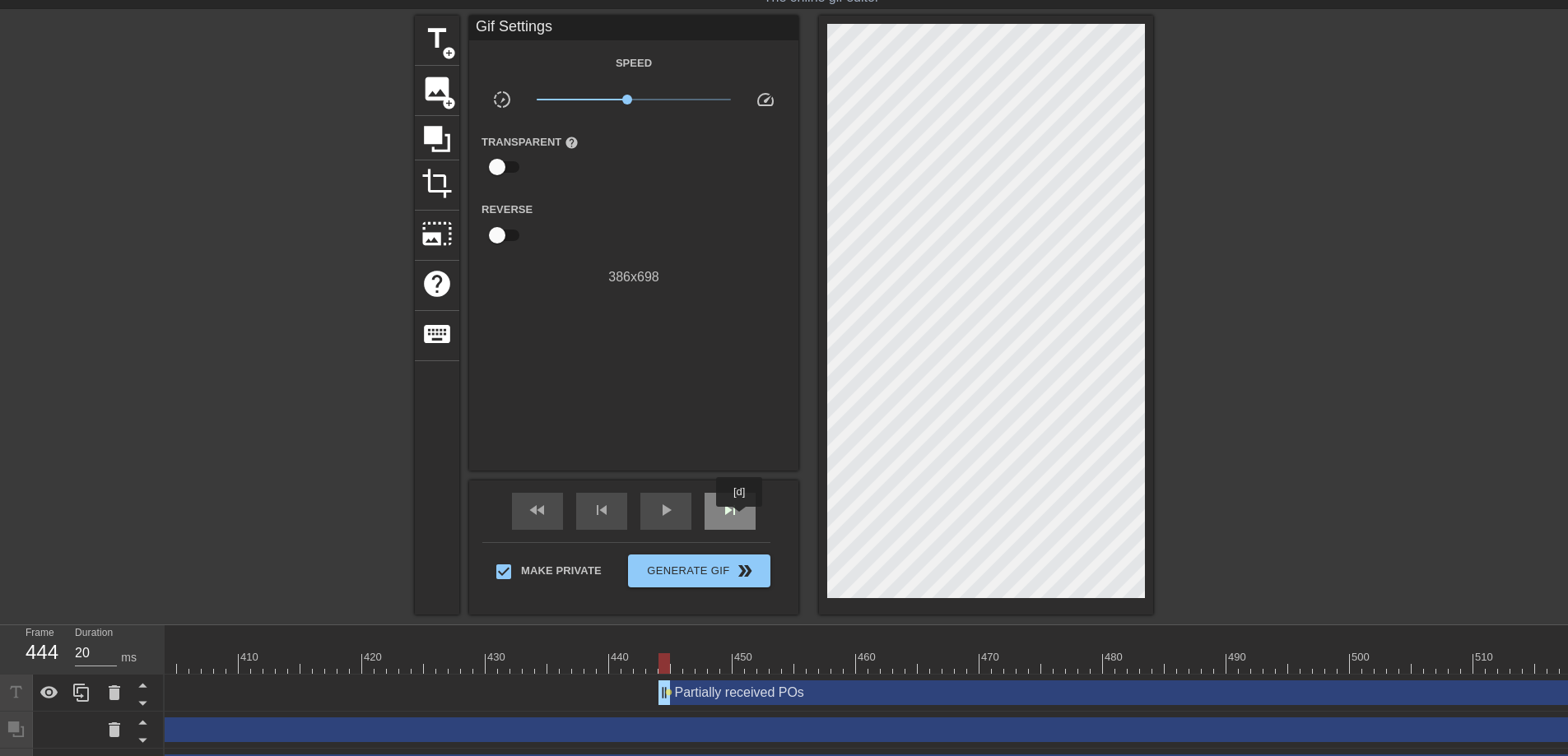
click at [740, 518] on div "skip_next" at bounding box center [729, 511] width 51 height 37
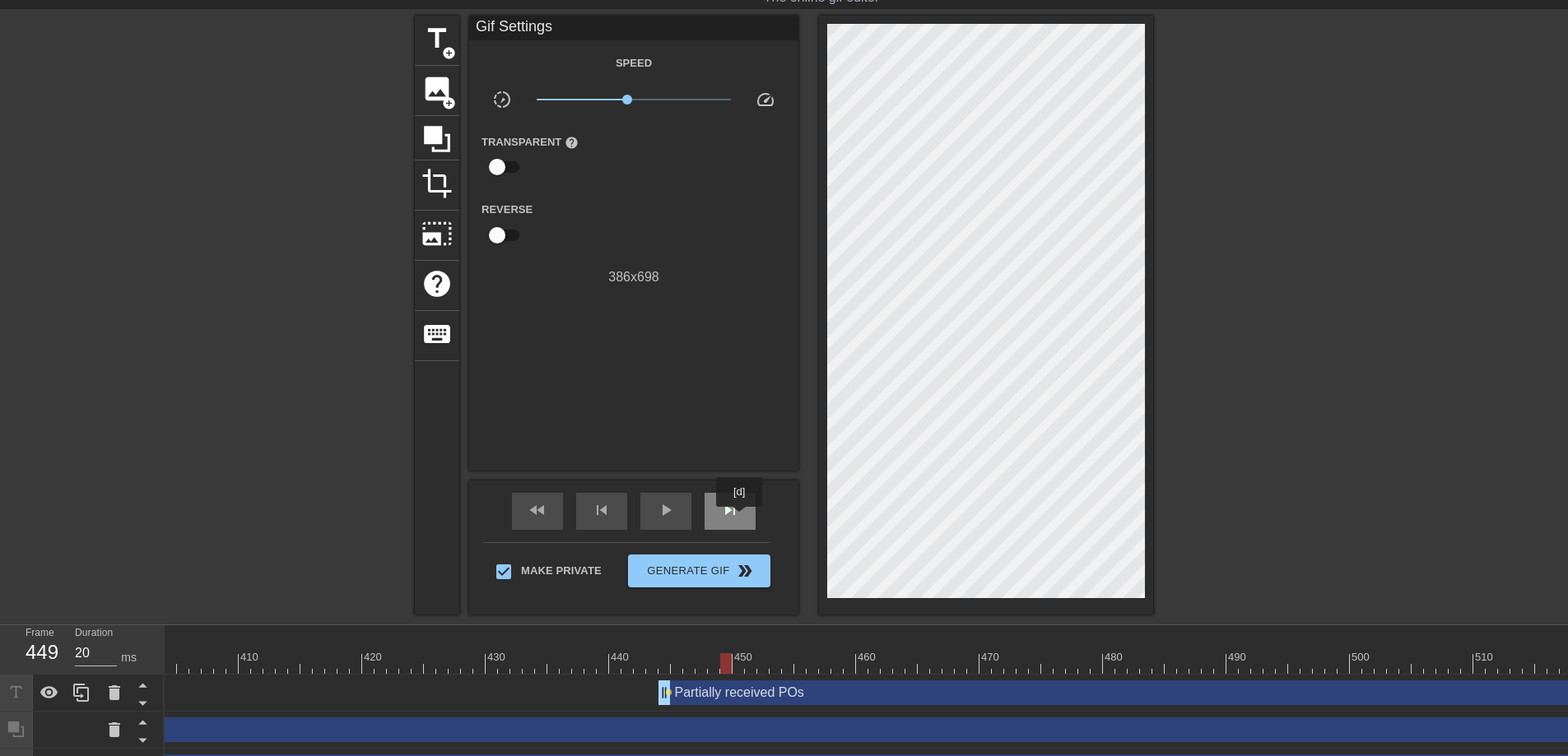
click at [740, 518] on div "skip_next" at bounding box center [729, 511] width 51 height 37
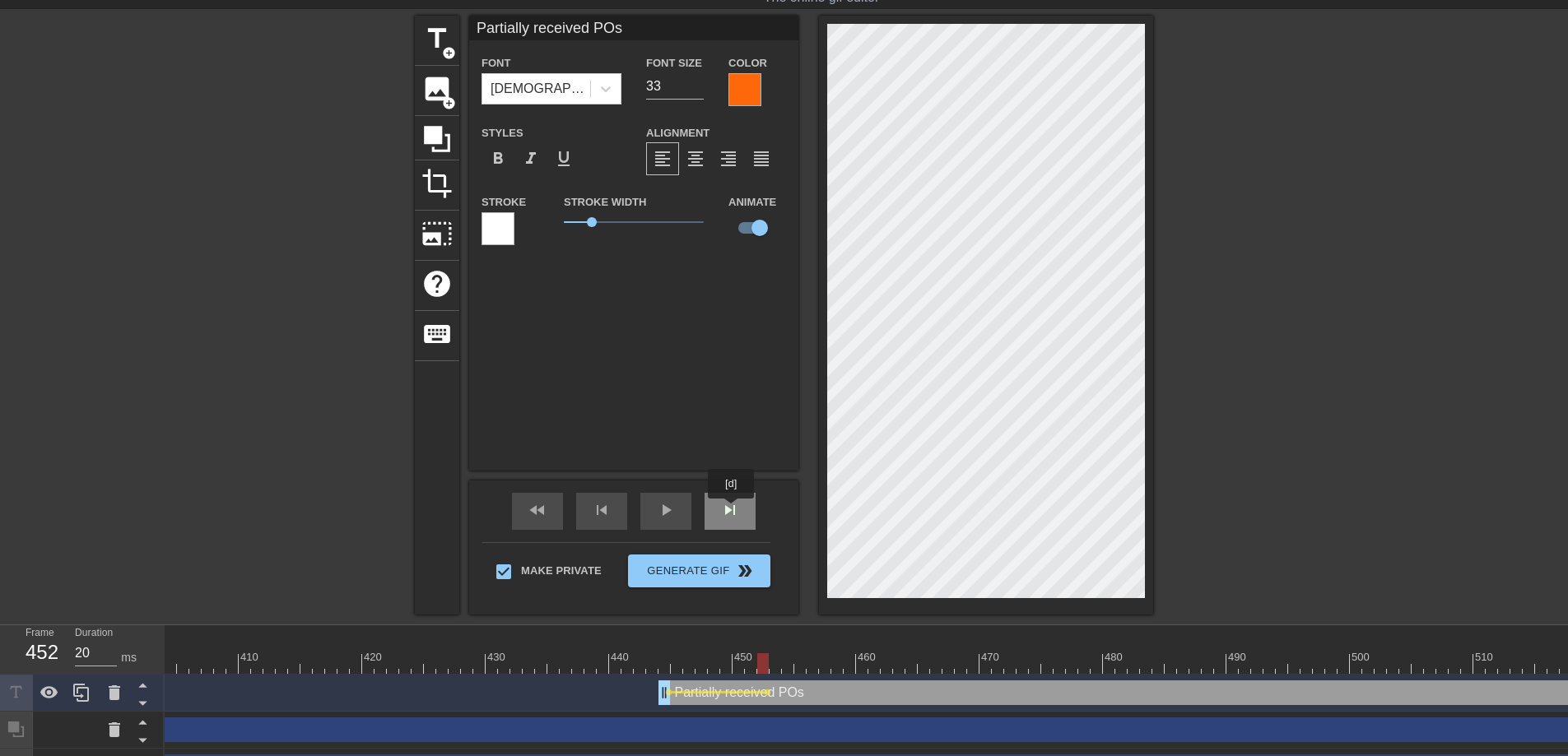
click at [733, 509] on span "skip_next" at bounding box center [730, 510] width 20 height 20
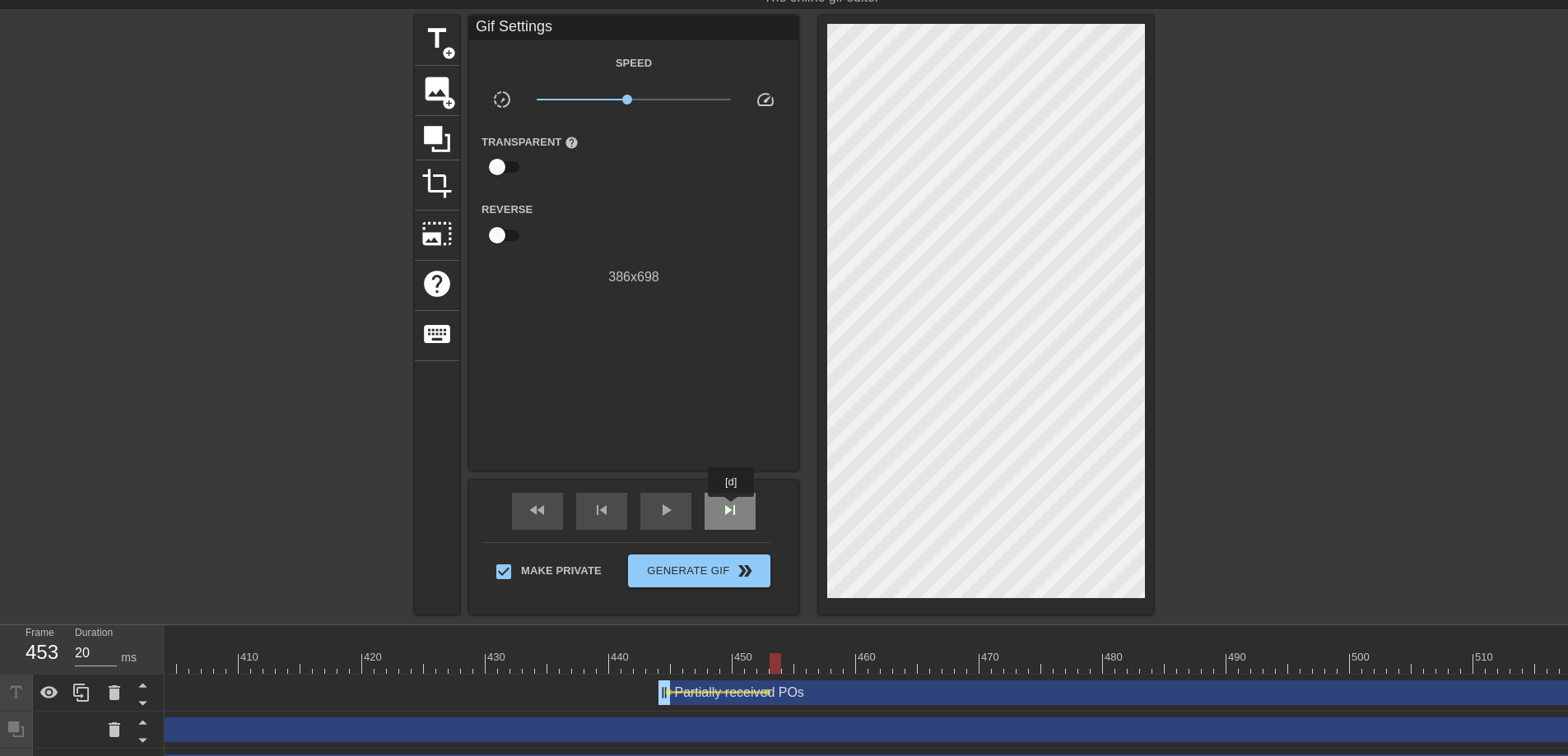
click at [733, 509] on span "skip_next" at bounding box center [730, 510] width 20 height 20
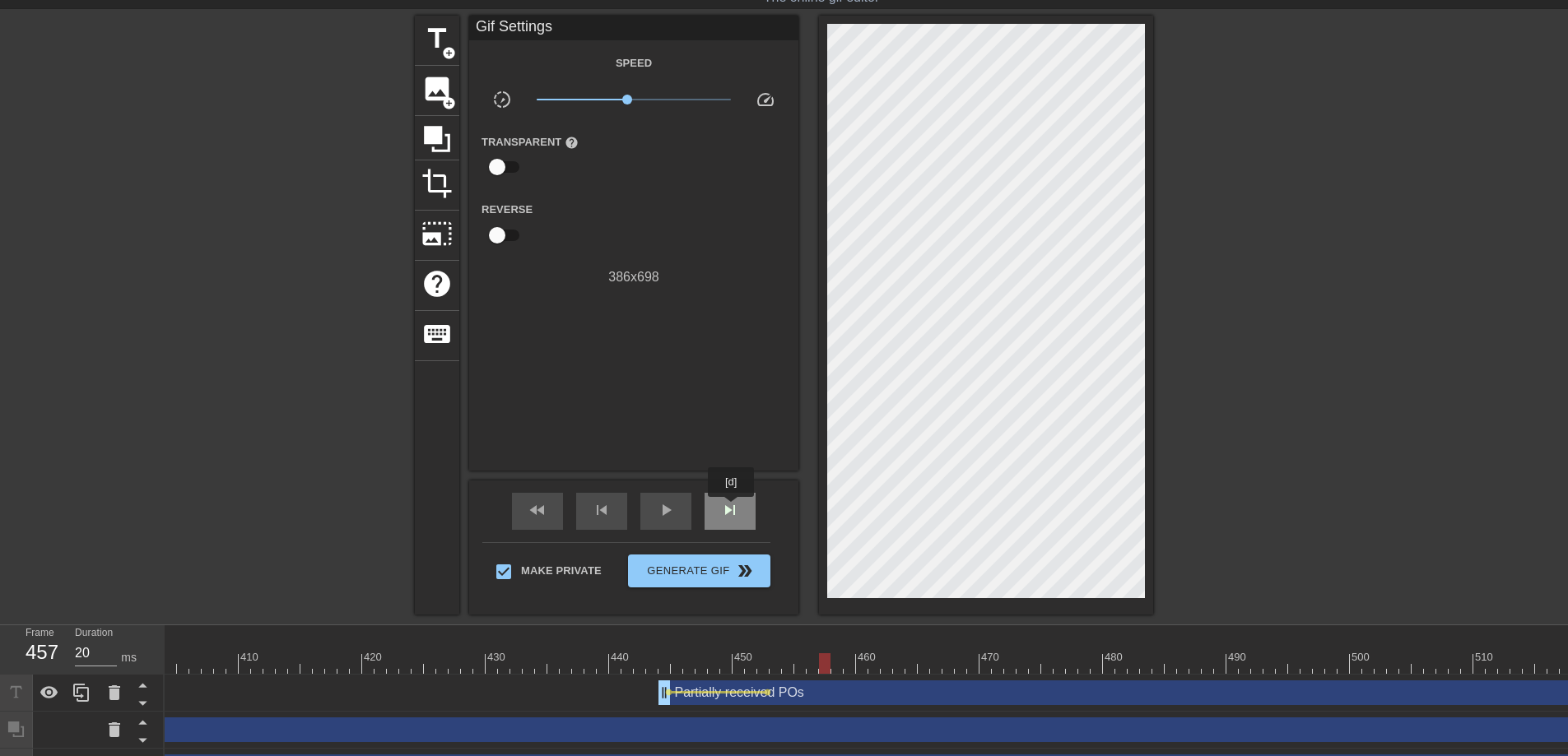
click at [733, 509] on span "skip_next" at bounding box center [730, 510] width 20 height 20
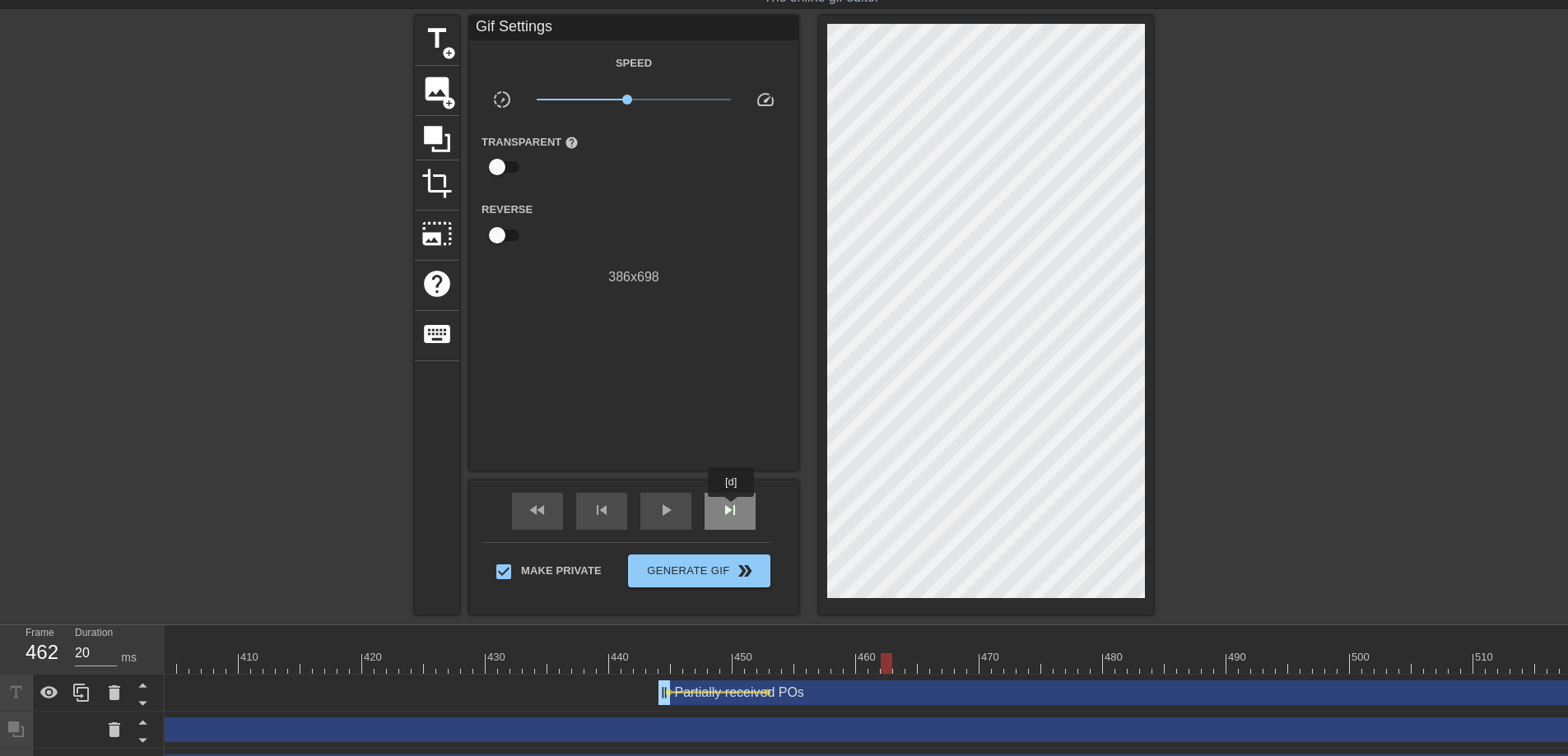
click at [733, 509] on span "skip_next" at bounding box center [730, 510] width 20 height 20
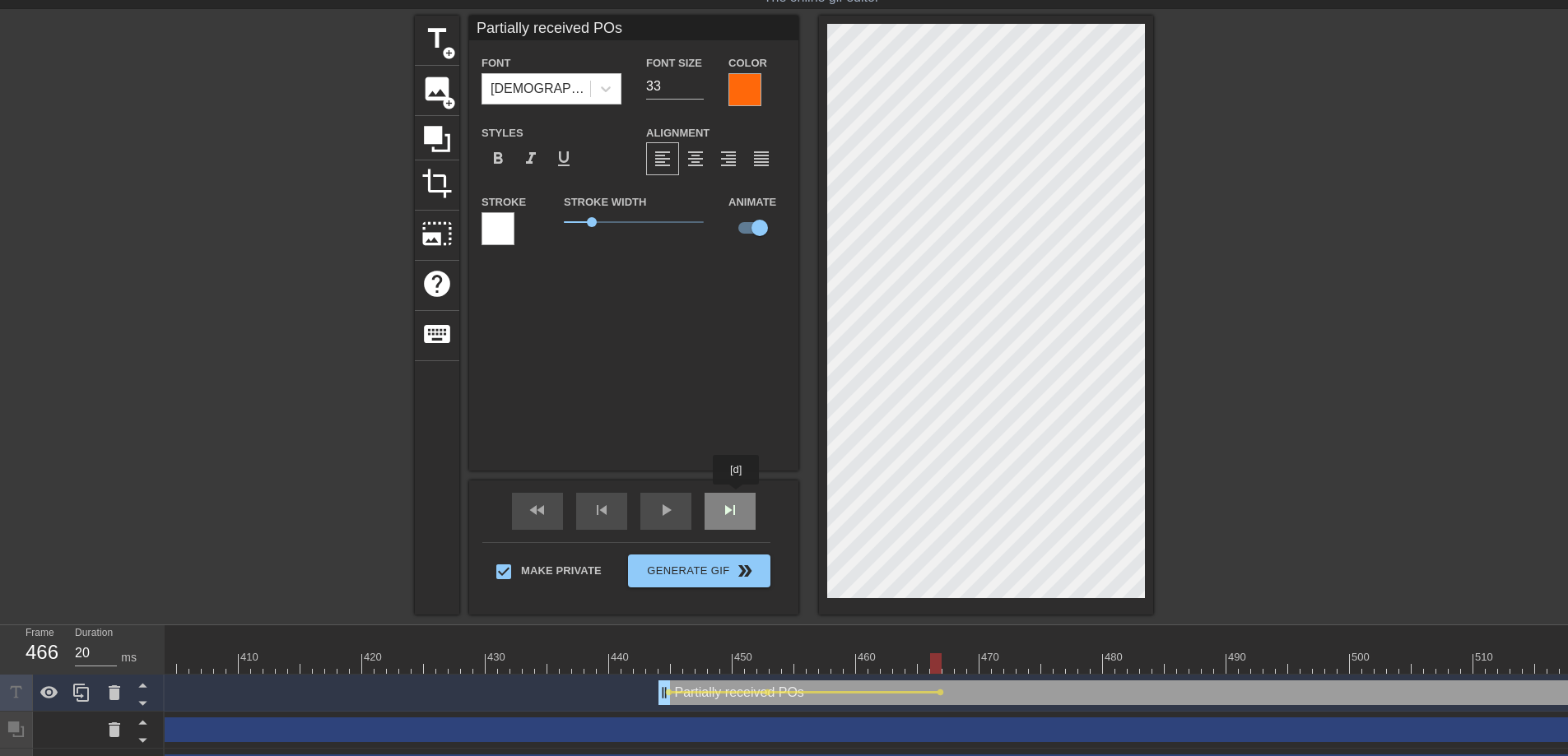
click at [737, 496] on div "skip_next" at bounding box center [729, 511] width 51 height 37
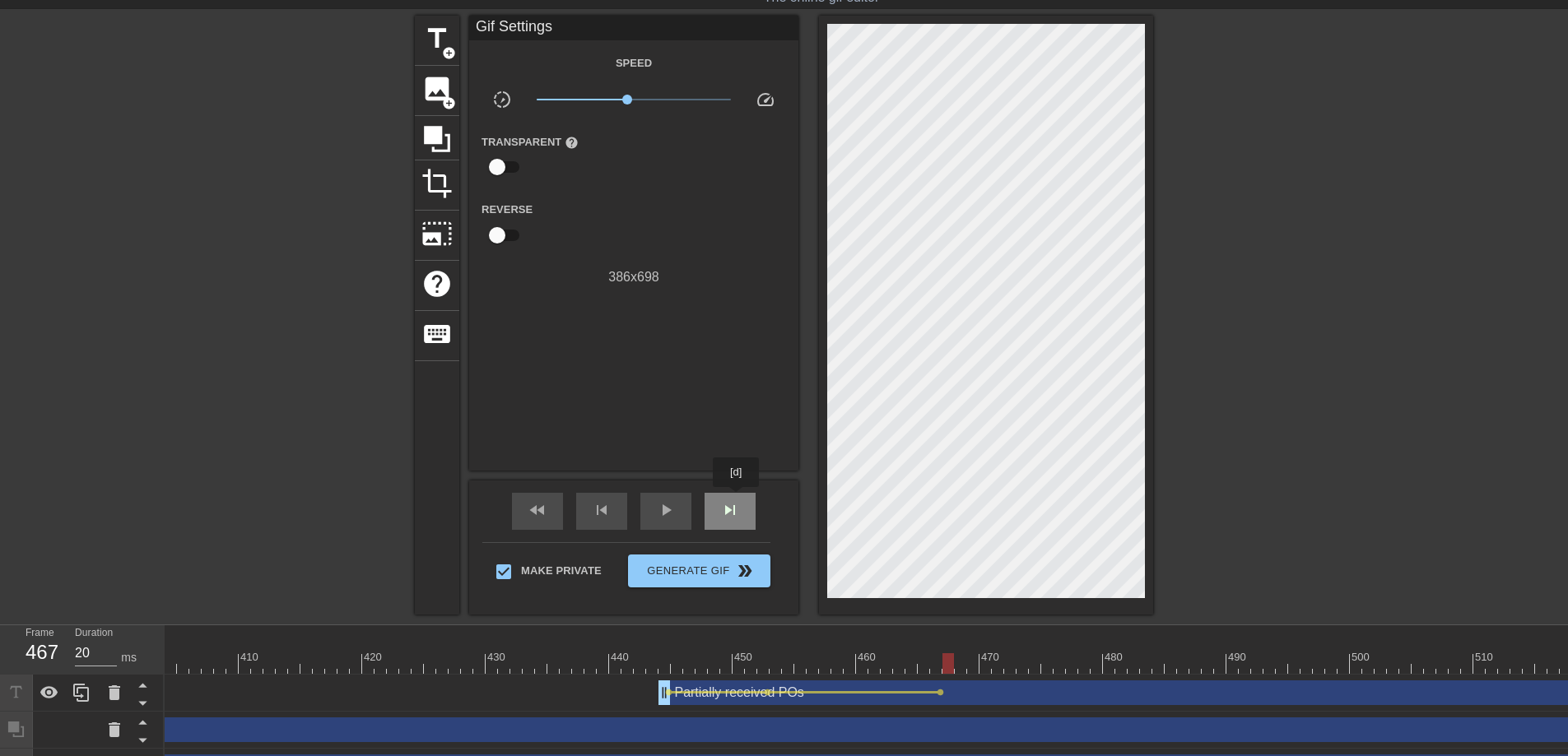
click at [737, 501] on span "skip_next" at bounding box center [730, 510] width 20 height 20
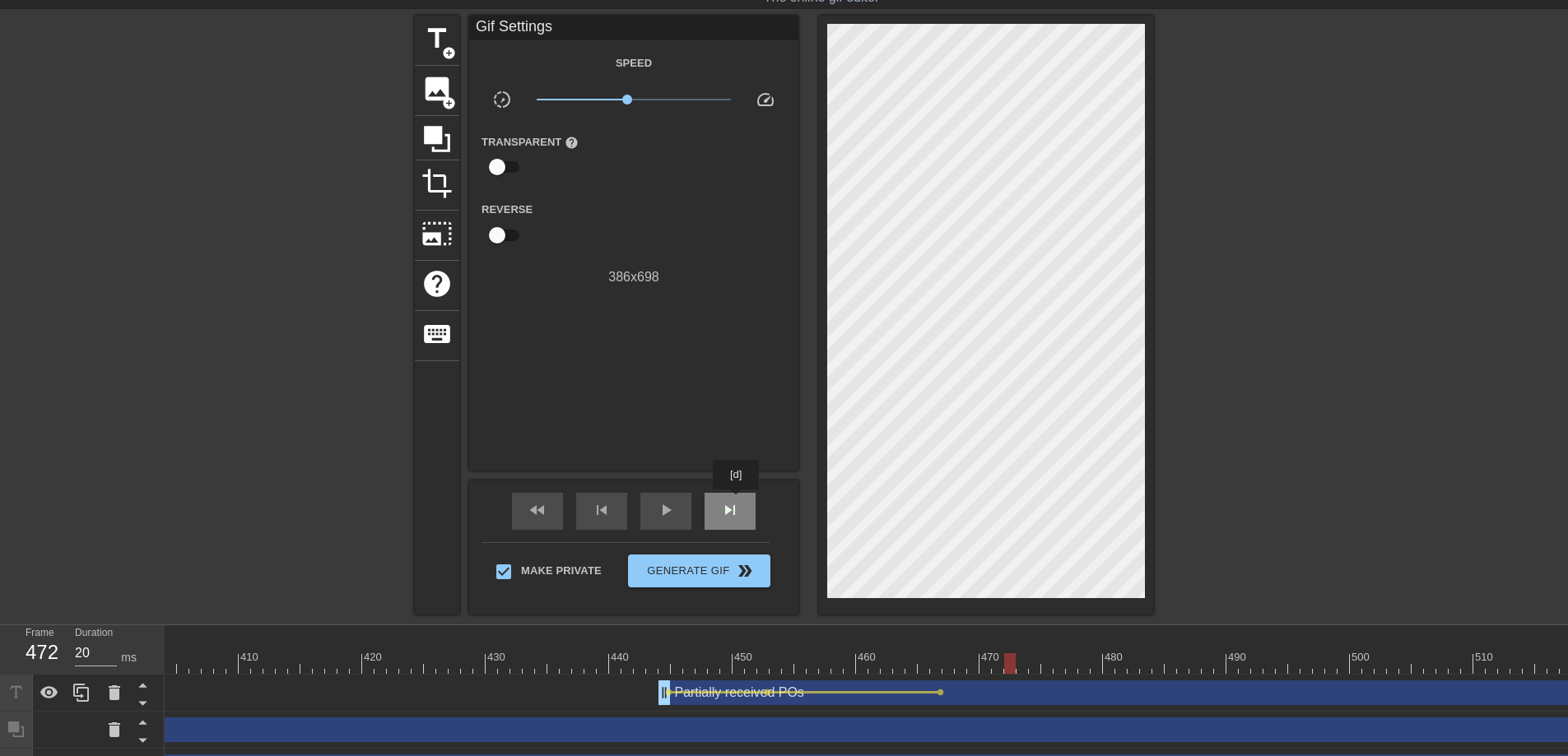
click at [737, 501] on span "skip_next" at bounding box center [730, 510] width 20 height 20
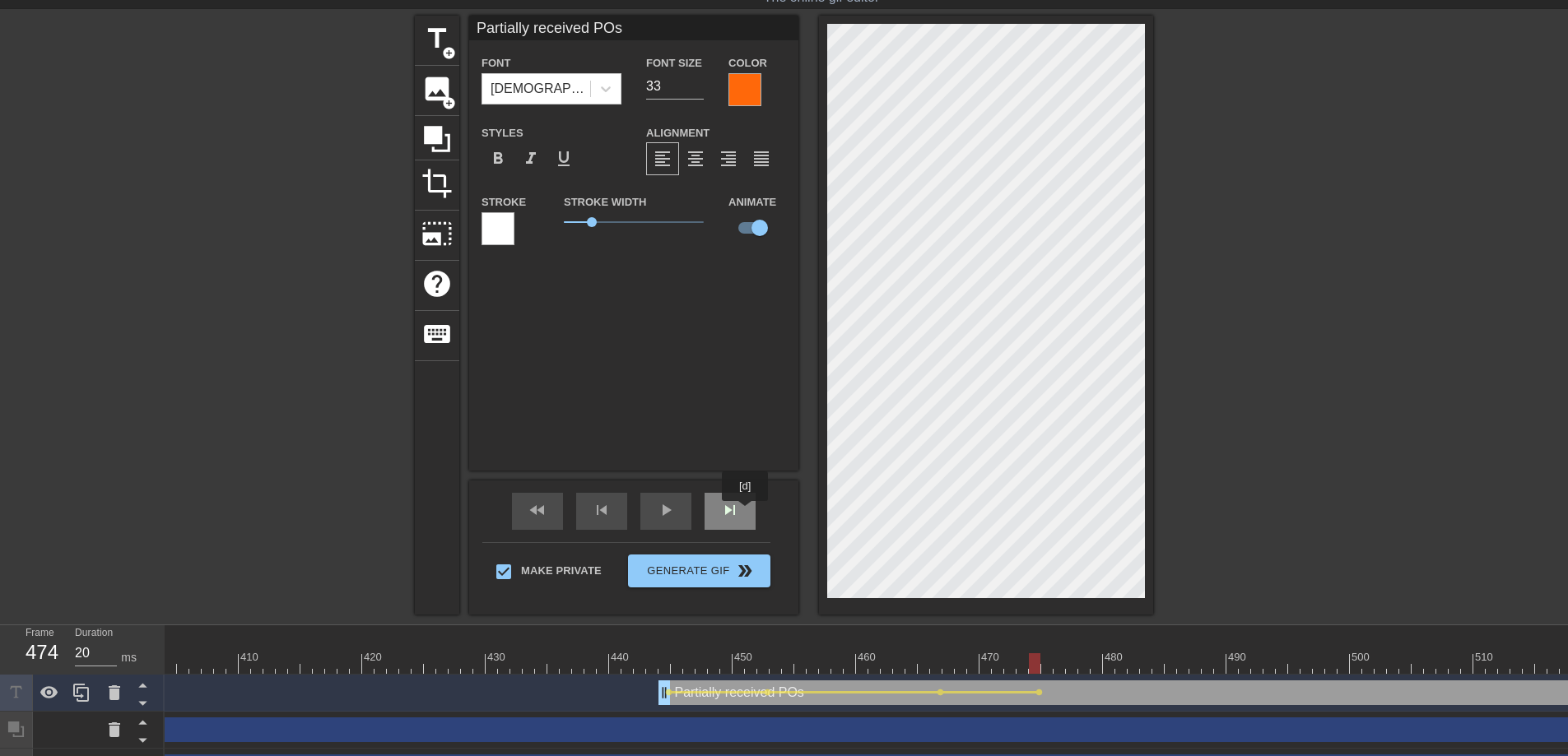
click at [746, 512] on div "skip_next" at bounding box center [729, 511] width 51 height 37
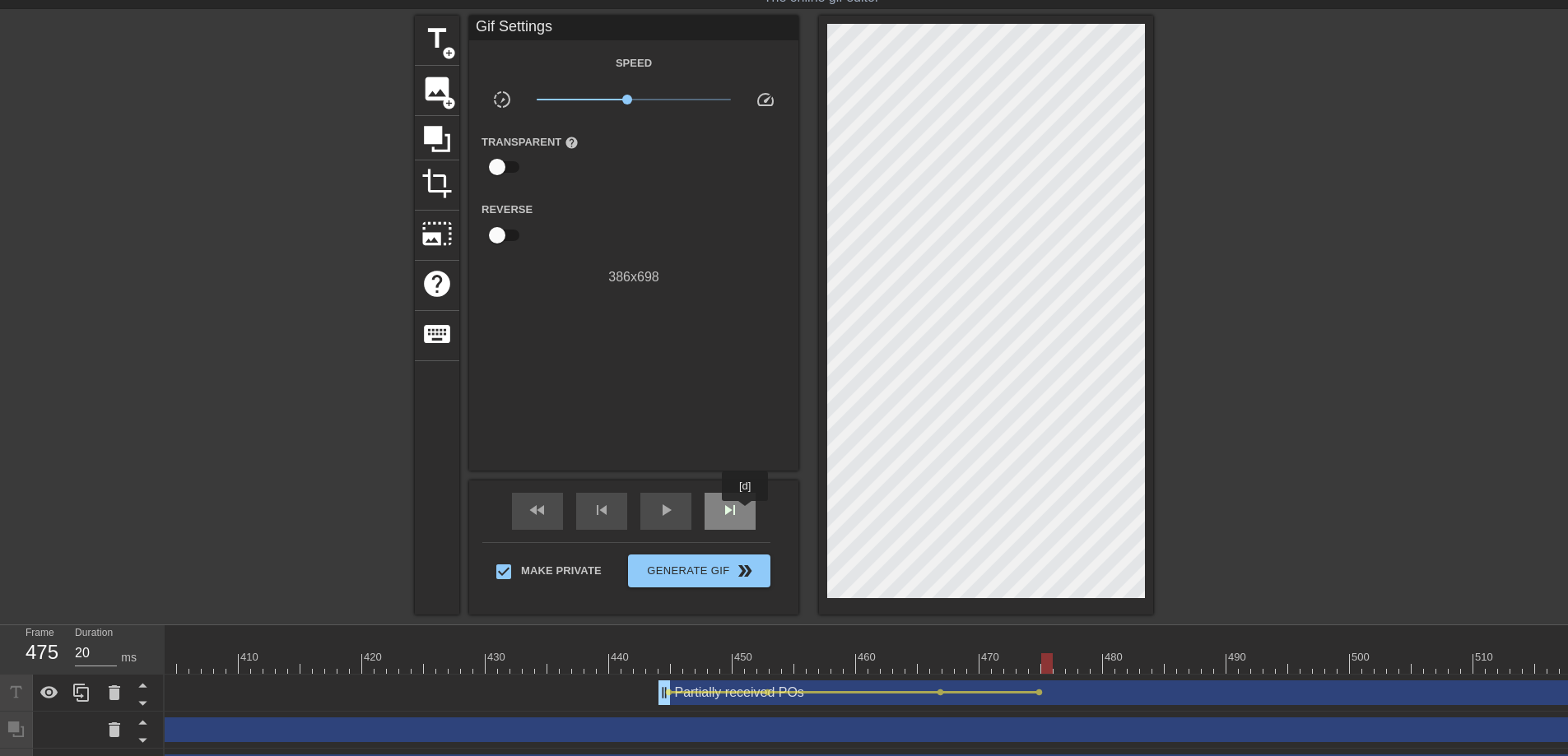
click at [746, 512] on div "skip_next" at bounding box center [729, 511] width 51 height 37
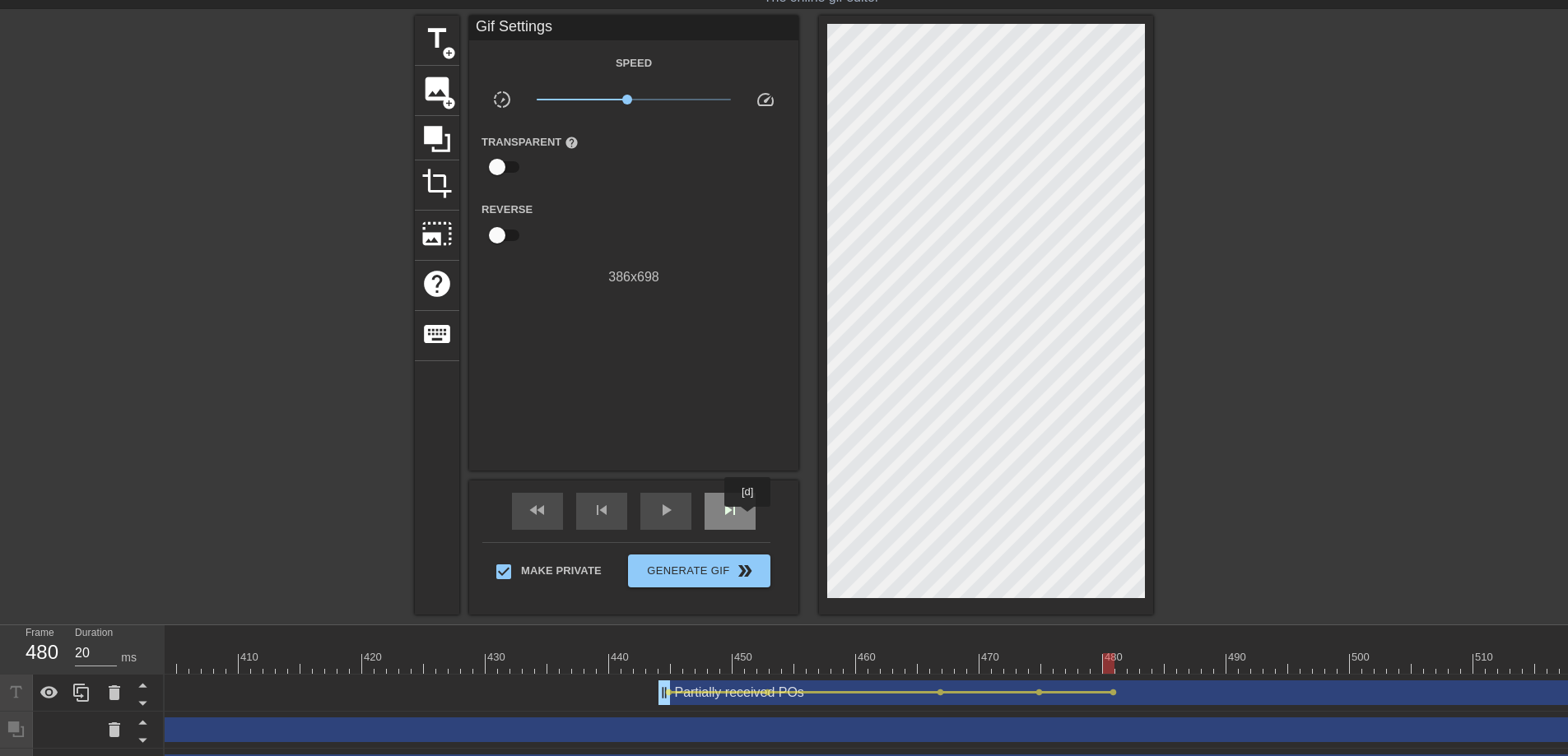
click at [749, 518] on div "skip_next" at bounding box center [729, 511] width 51 height 37
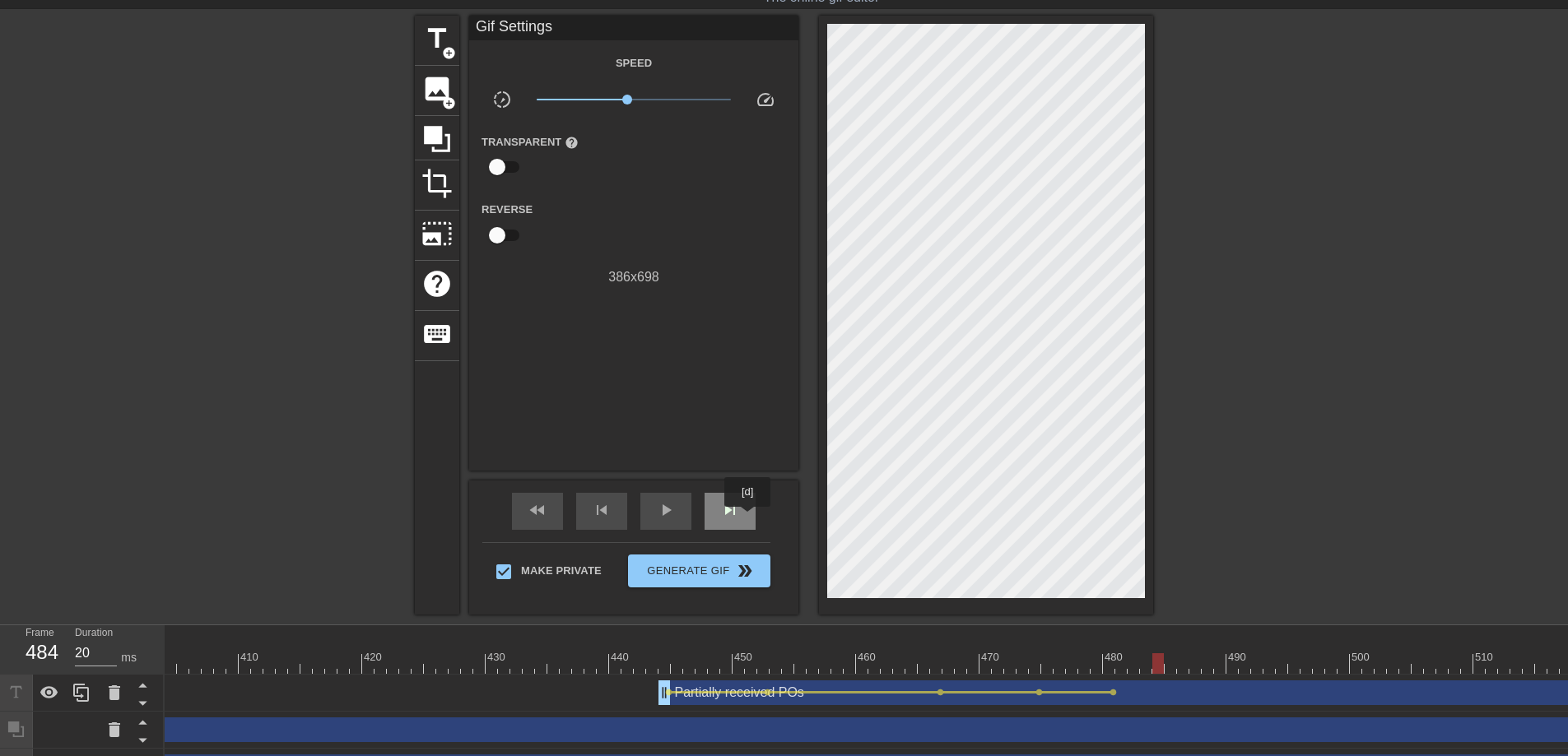
click at [749, 518] on div "skip_next" at bounding box center [729, 511] width 51 height 37
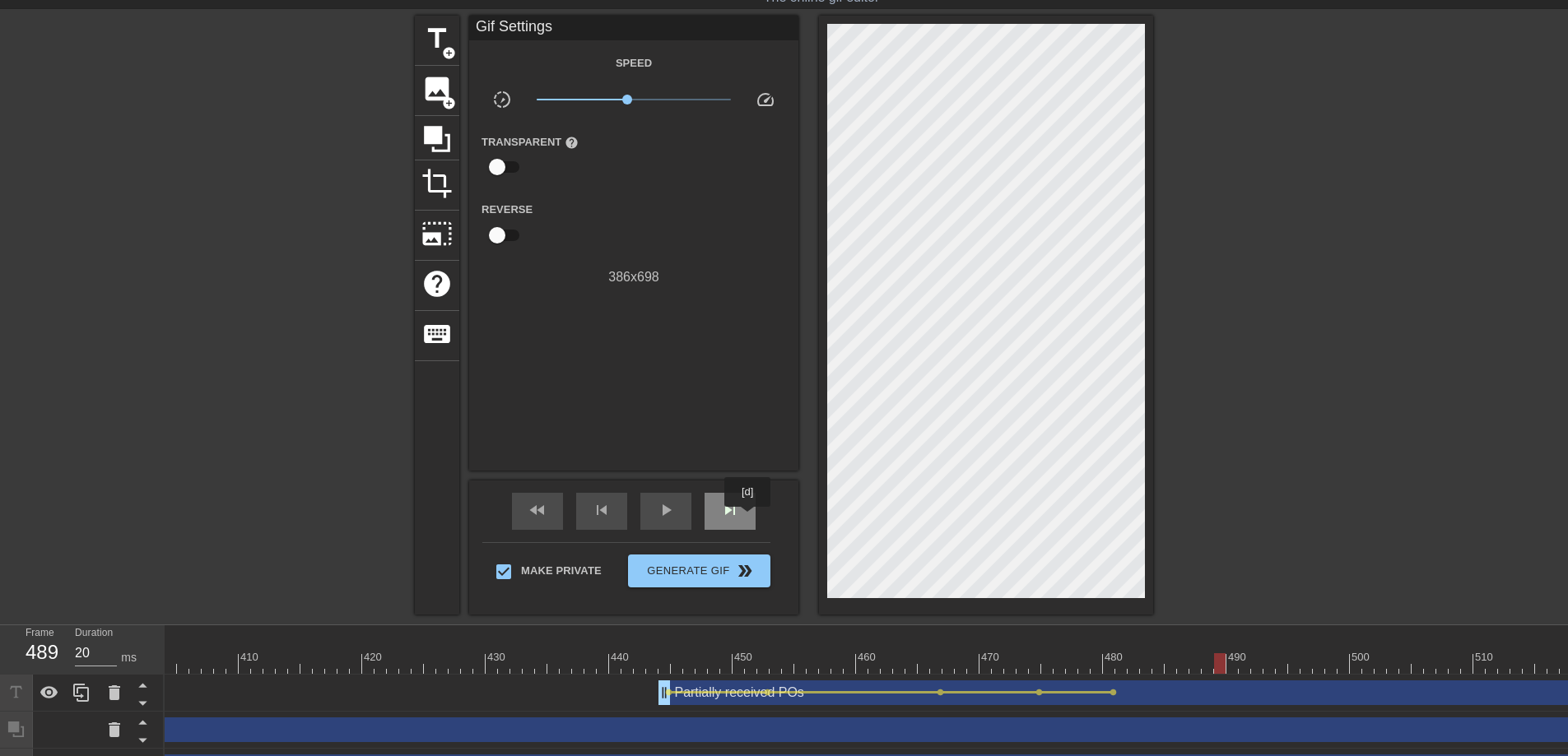
click at [749, 518] on div "skip_next" at bounding box center [729, 511] width 51 height 37
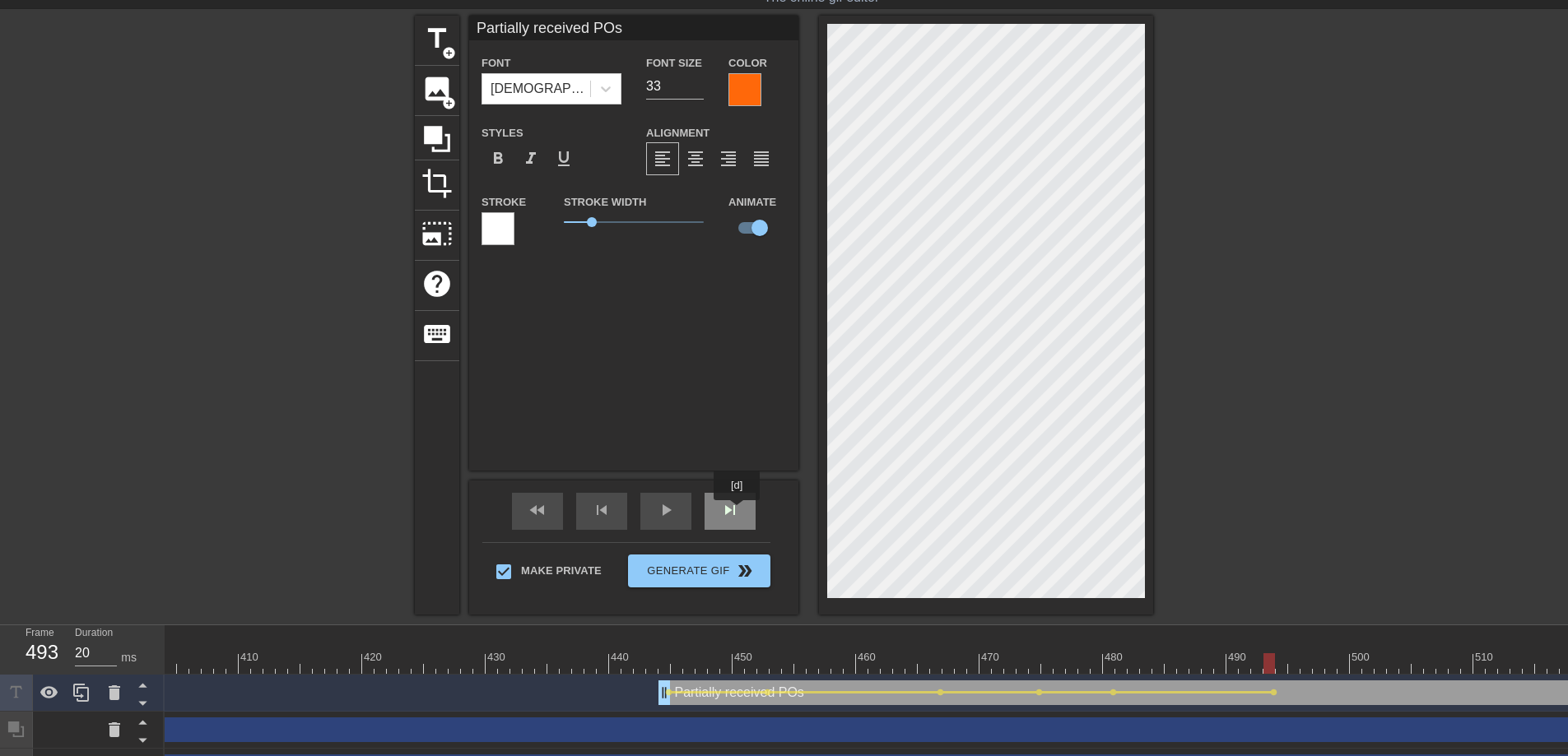
click at [738, 512] on span "skip_next" at bounding box center [730, 510] width 20 height 20
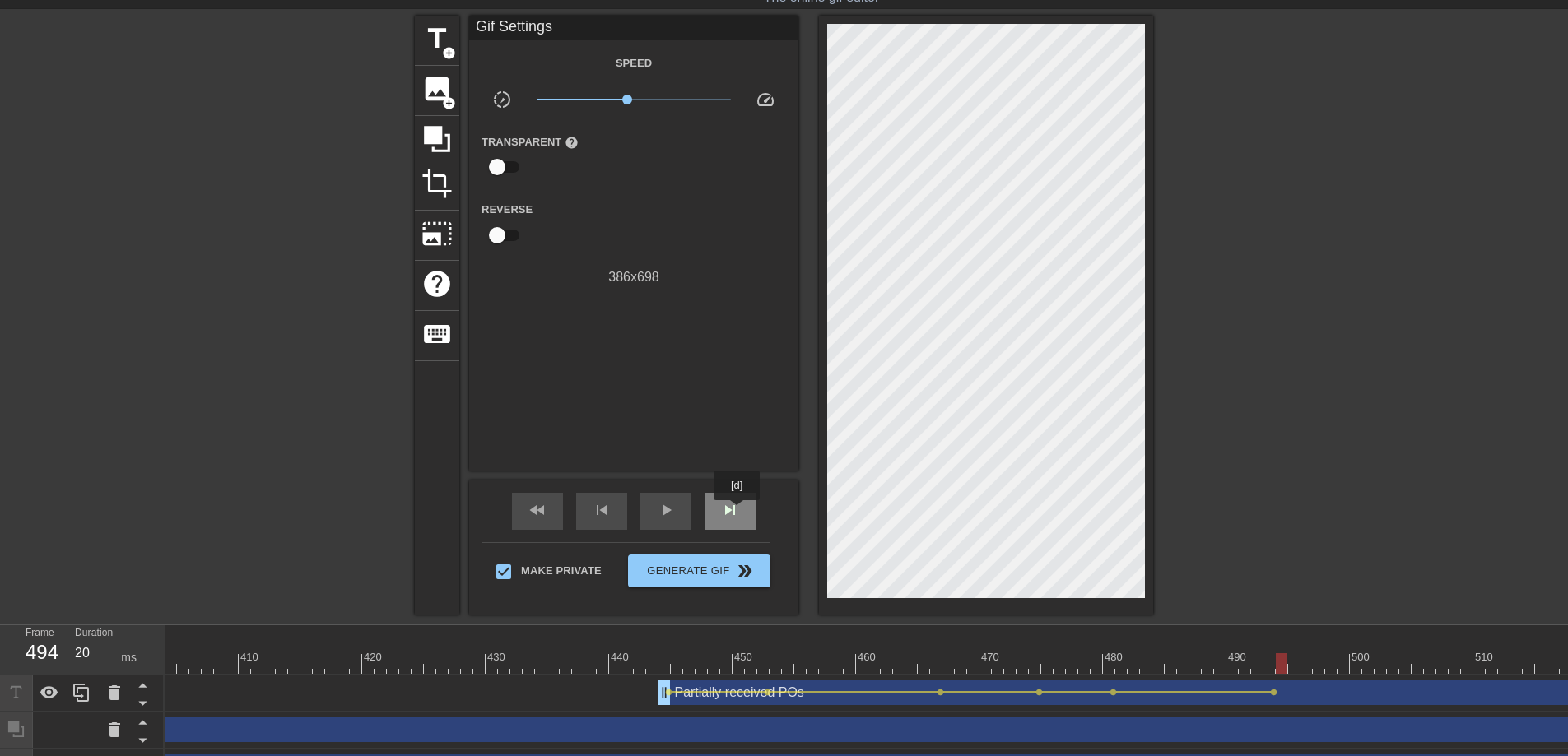
click at [738, 512] on span "skip_next" at bounding box center [730, 510] width 20 height 20
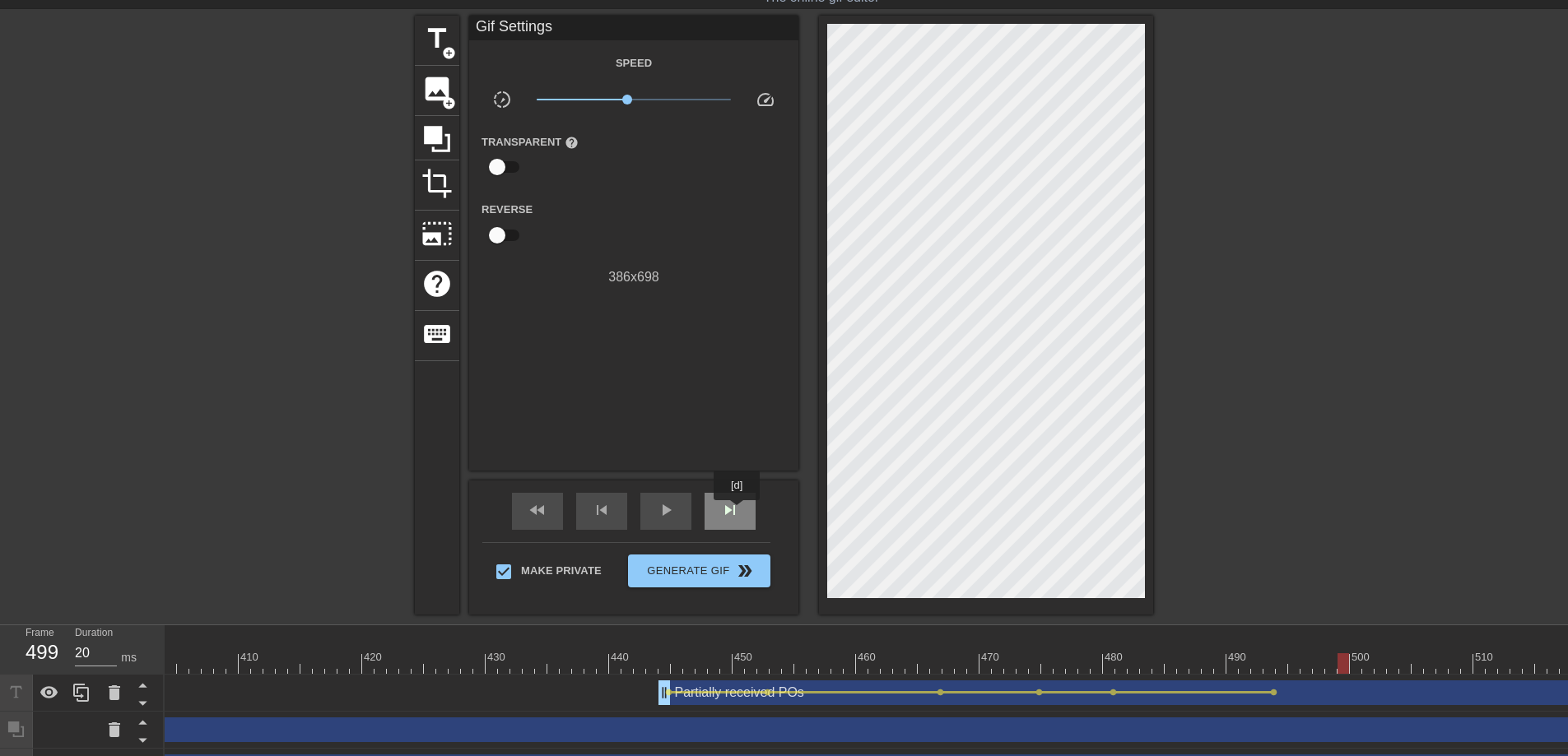
click at [738, 512] on span "skip_next" at bounding box center [730, 510] width 20 height 20
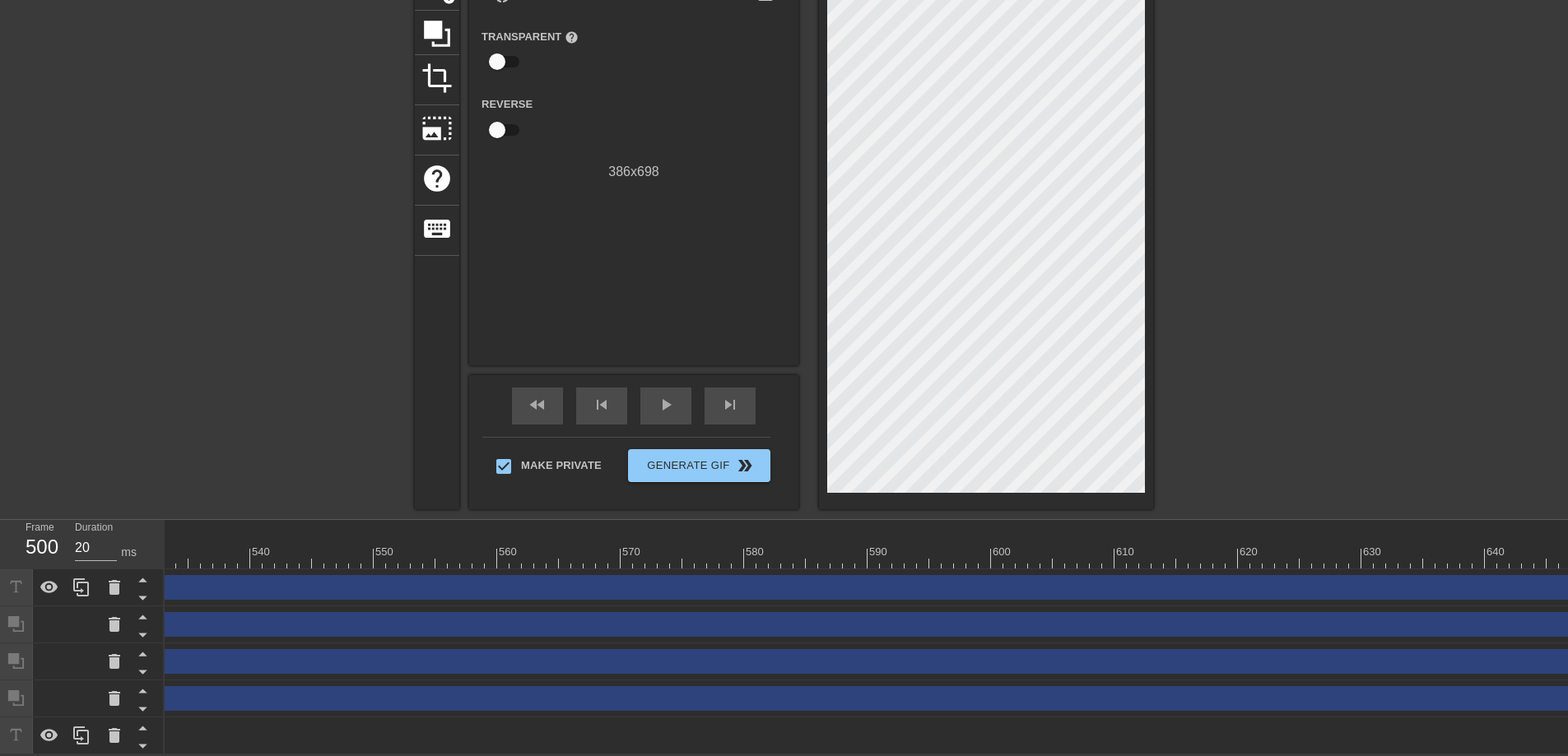
scroll to position [0, 9638]
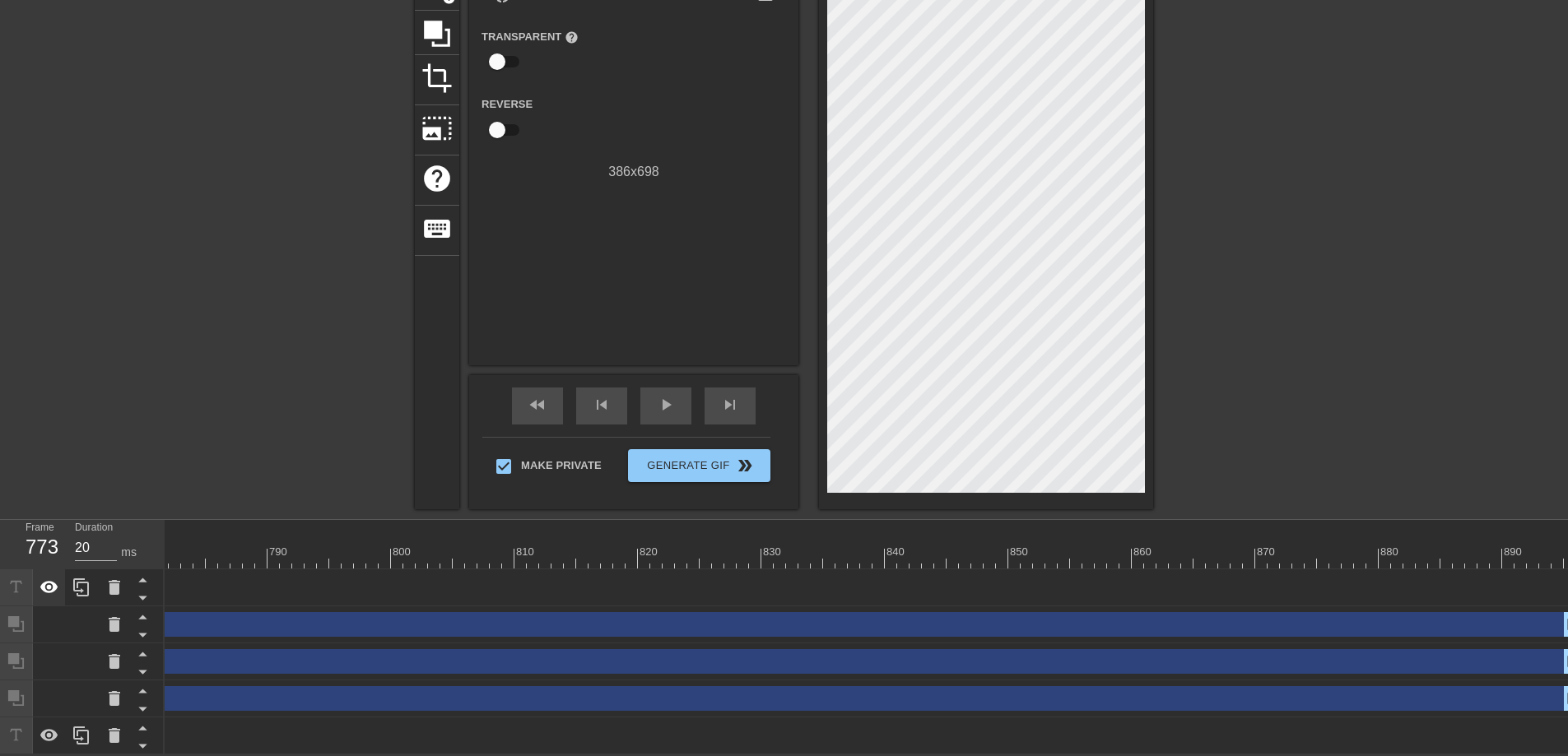
drag, startPoint x: 1561, startPoint y: 583, endPoint x: 47, endPoint y: 587, distance: 1514.0
click at [47, 587] on div "Frame 773 Duration 20 ms 10 20 30 40 50 60 70 80 90 100 110 120 130 140 150" at bounding box center [784, 637] width 1568 height 235
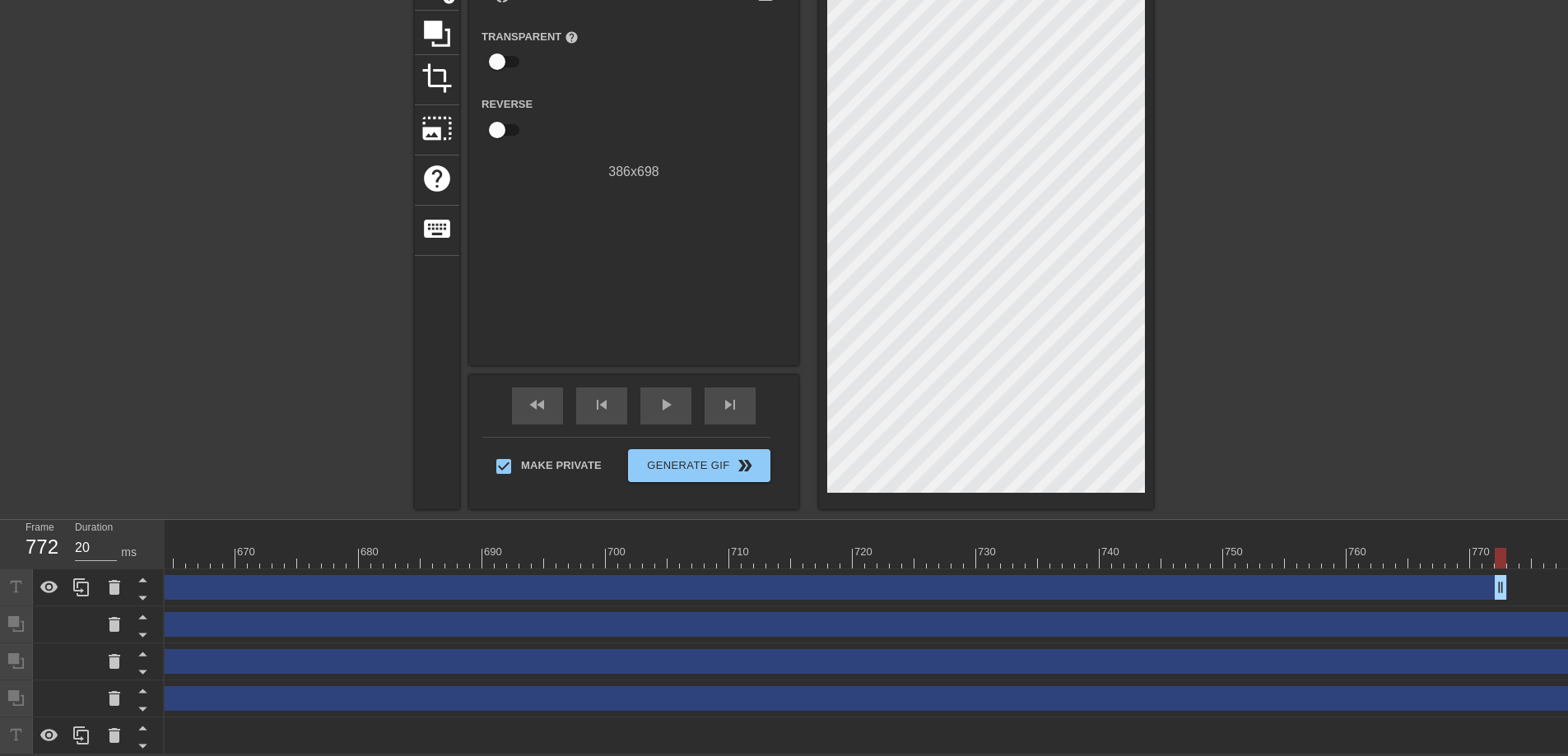
scroll to position [0, 8118]
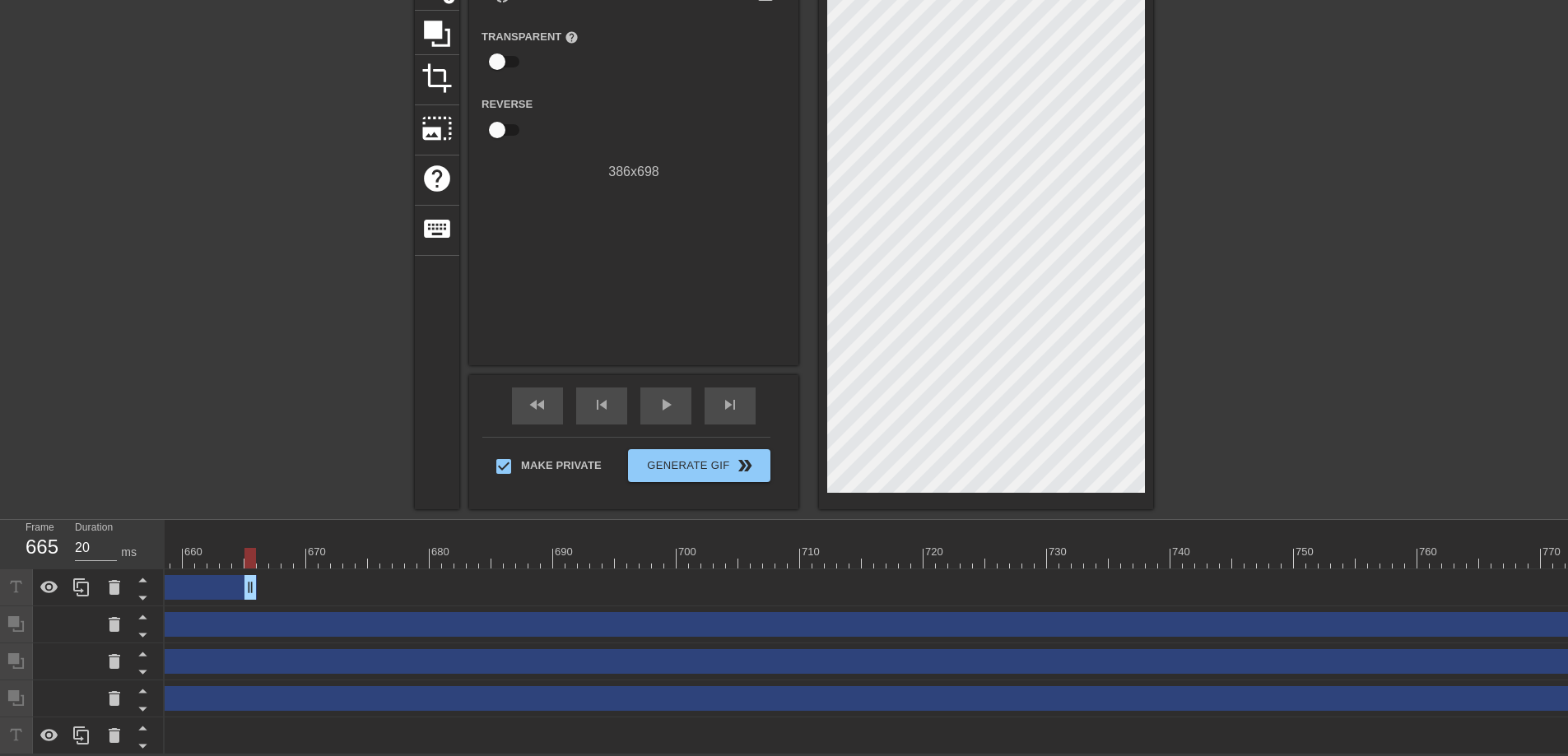
drag, startPoint x: 1563, startPoint y: 583, endPoint x: 239, endPoint y: 575, distance: 1324.0
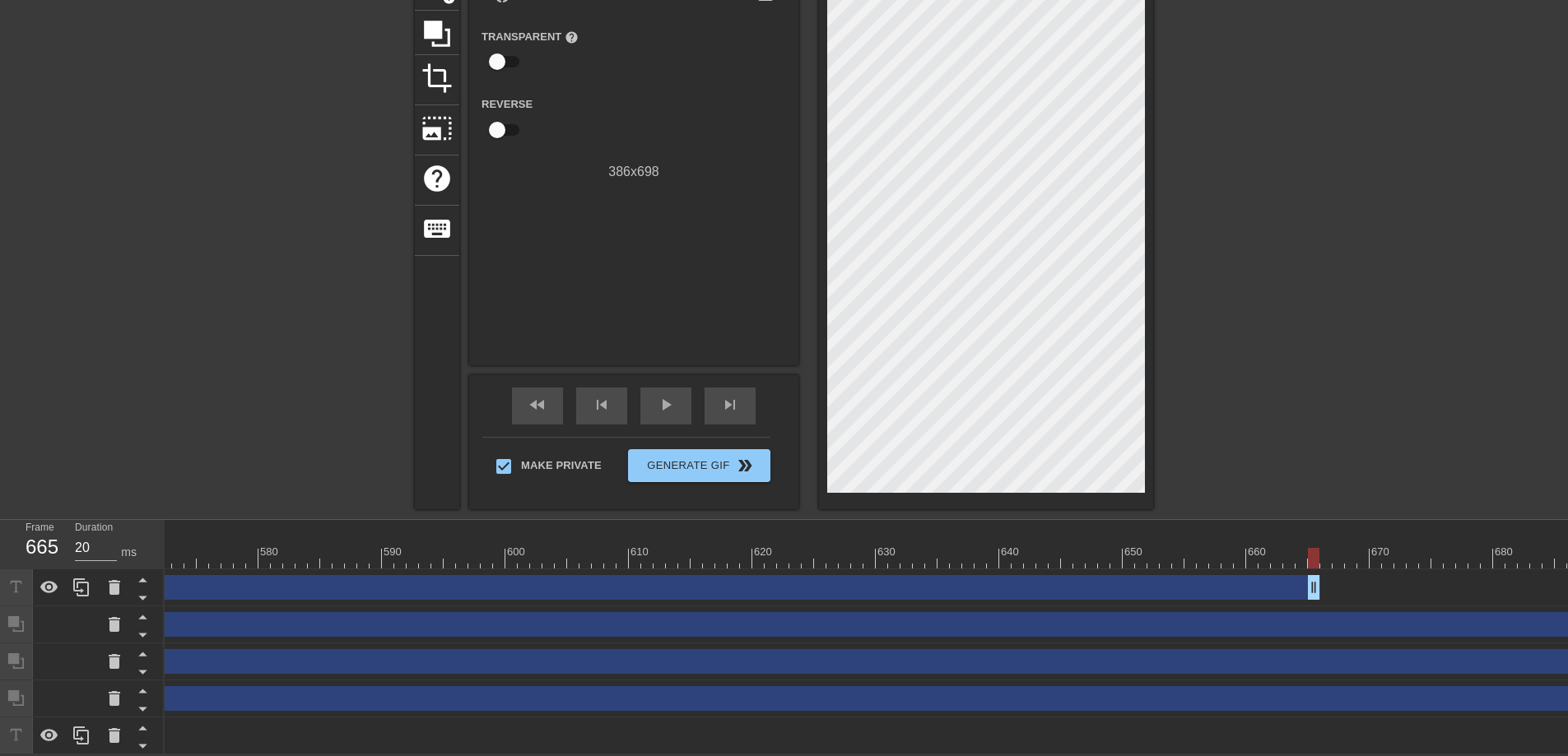
scroll to position [0, 6875]
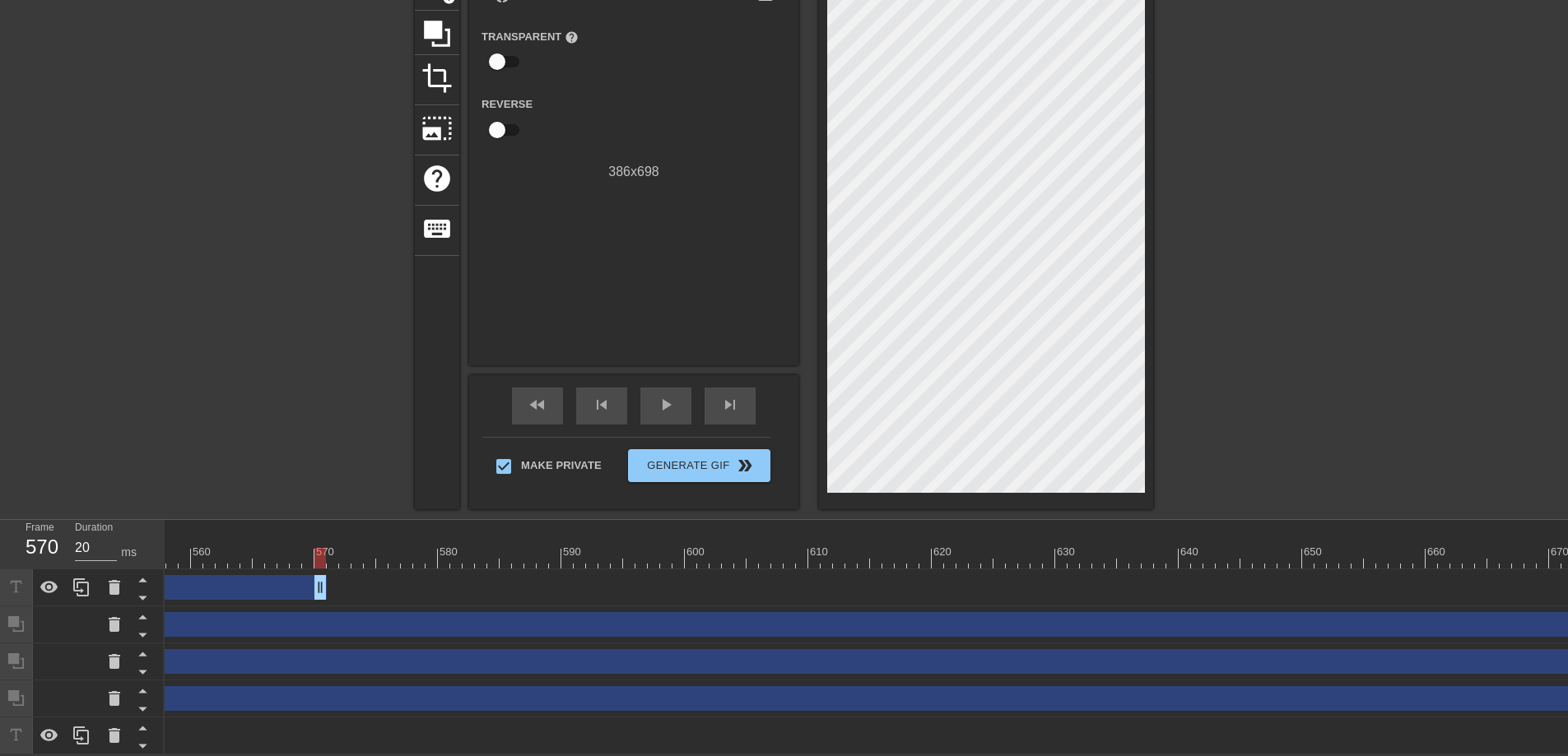
drag, startPoint x: 1496, startPoint y: 584, endPoint x: 218, endPoint y: 595, distance: 1278.0
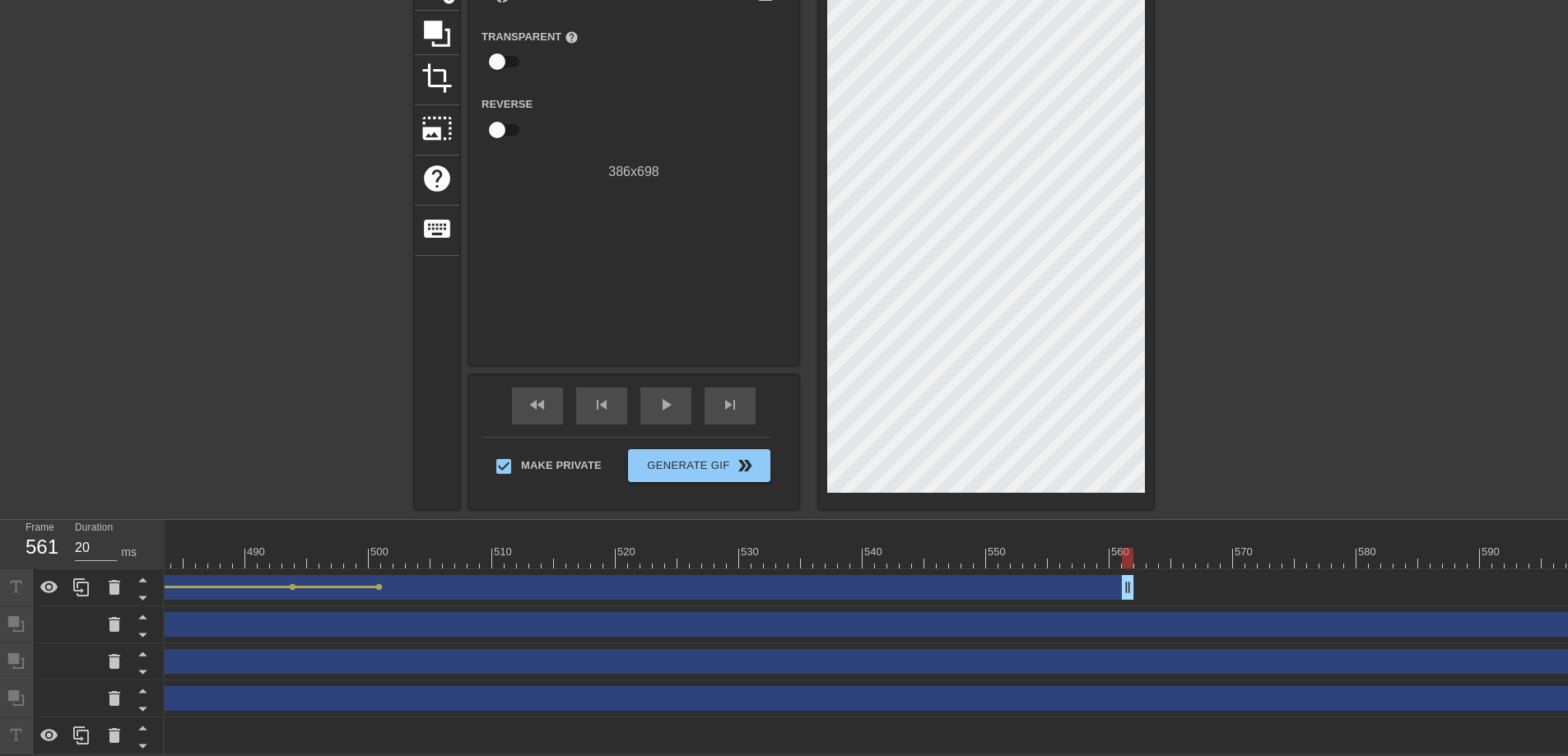
scroll to position [0, 5661]
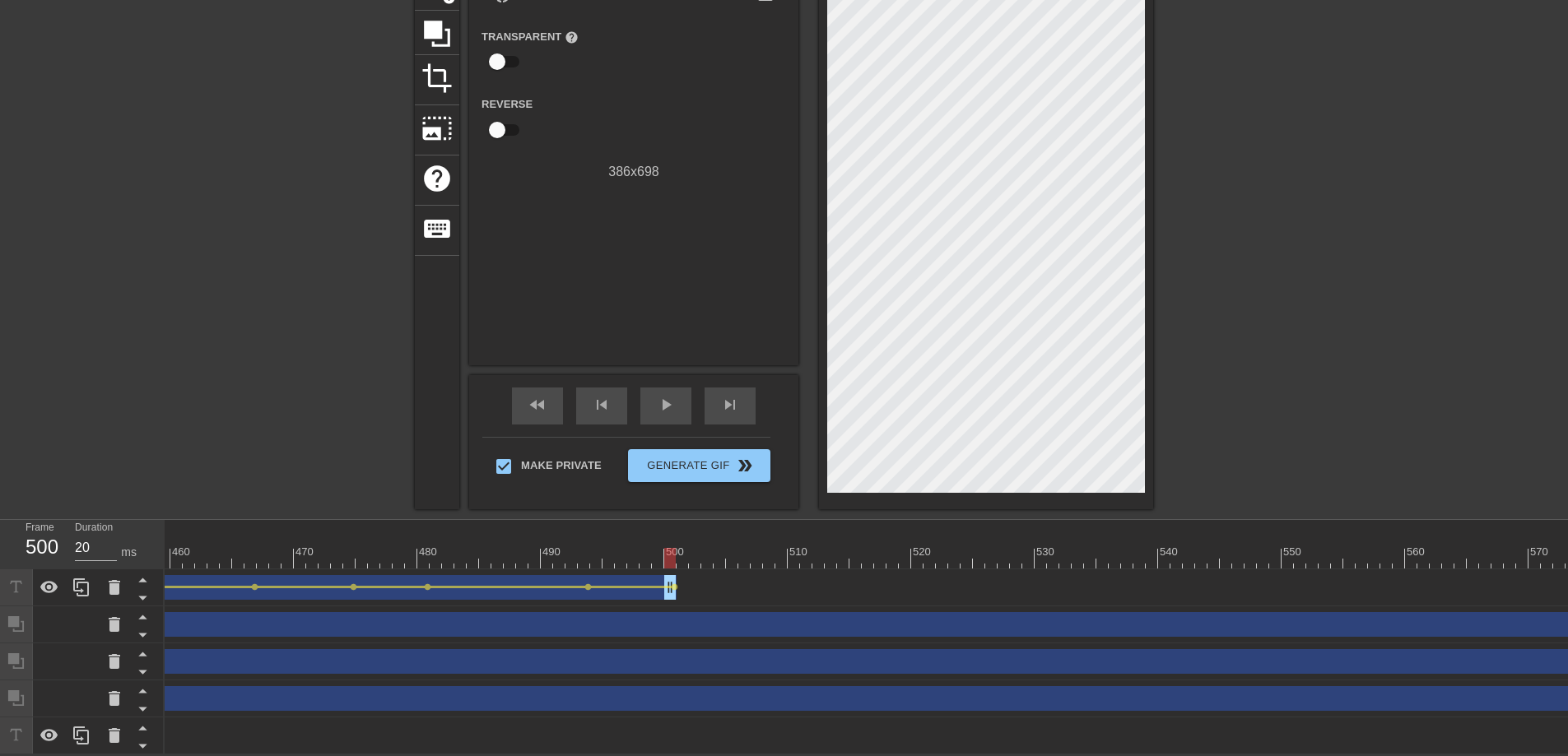
drag, startPoint x: 1415, startPoint y: 578, endPoint x: 664, endPoint y: 584, distance: 751.0
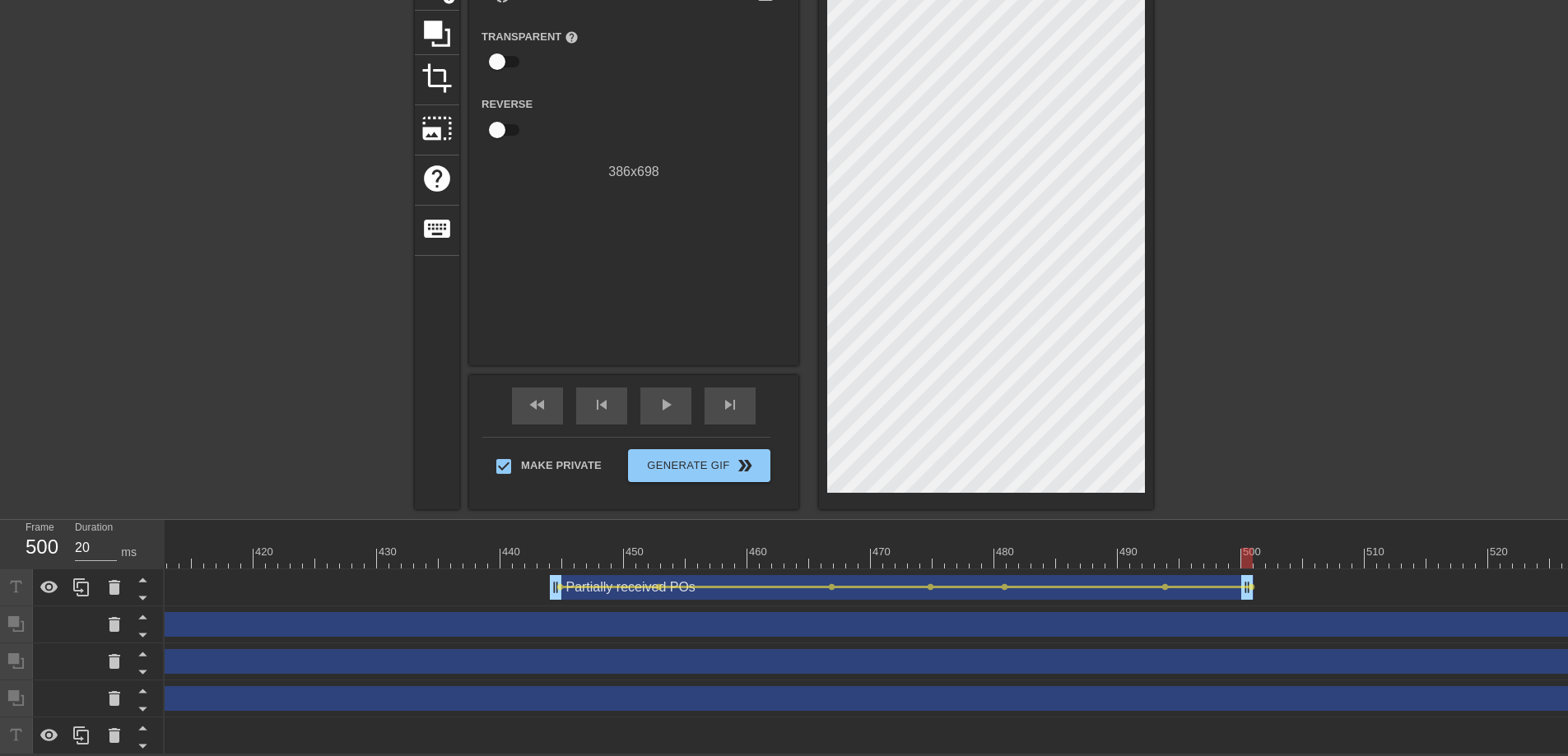
scroll to position [0, 5109]
click at [145, 591] on icon at bounding box center [143, 598] width 21 height 21
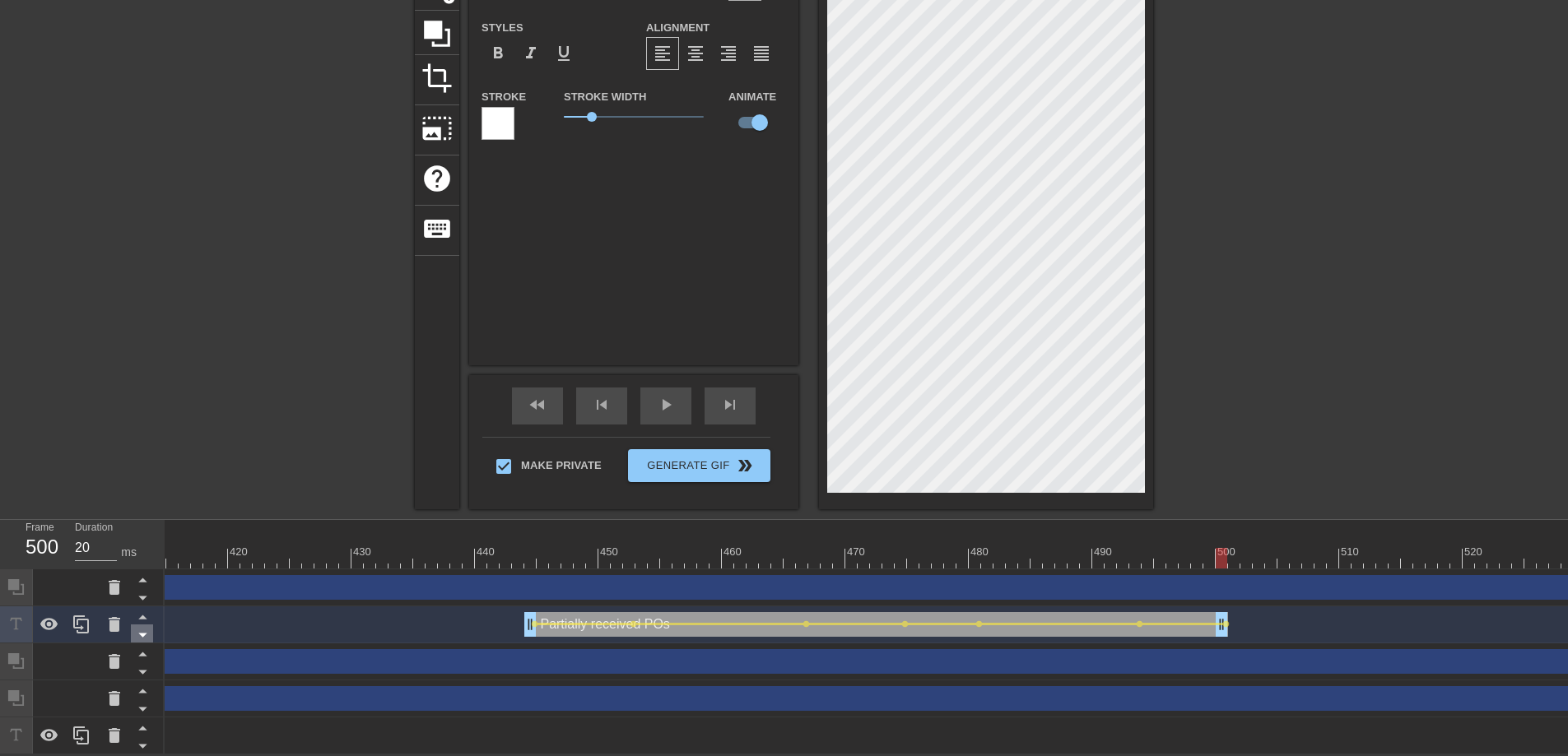
click at [138, 626] on icon at bounding box center [143, 634] width 21 height 21
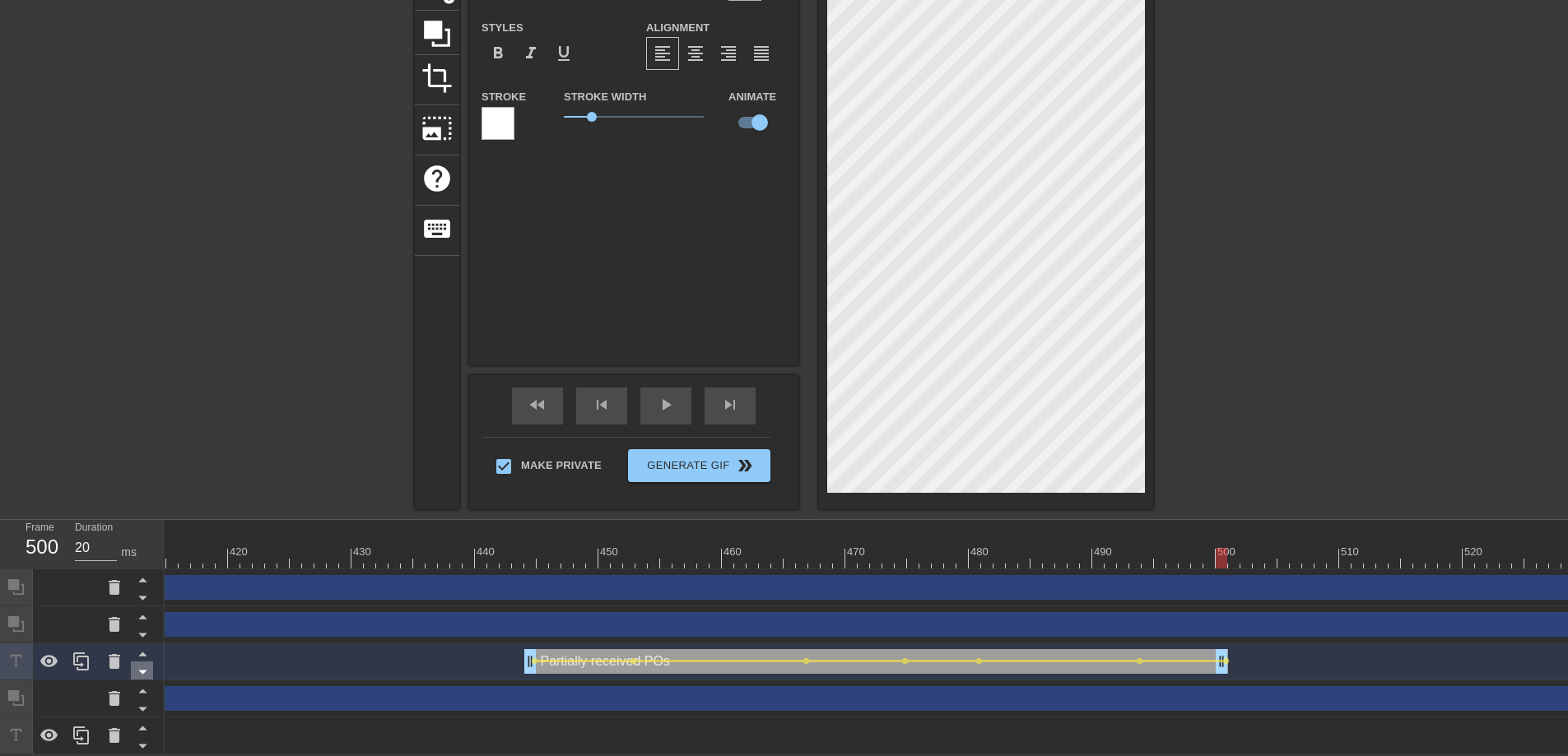
click at [146, 665] on icon at bounding box center [143, 671] width 21 height 21
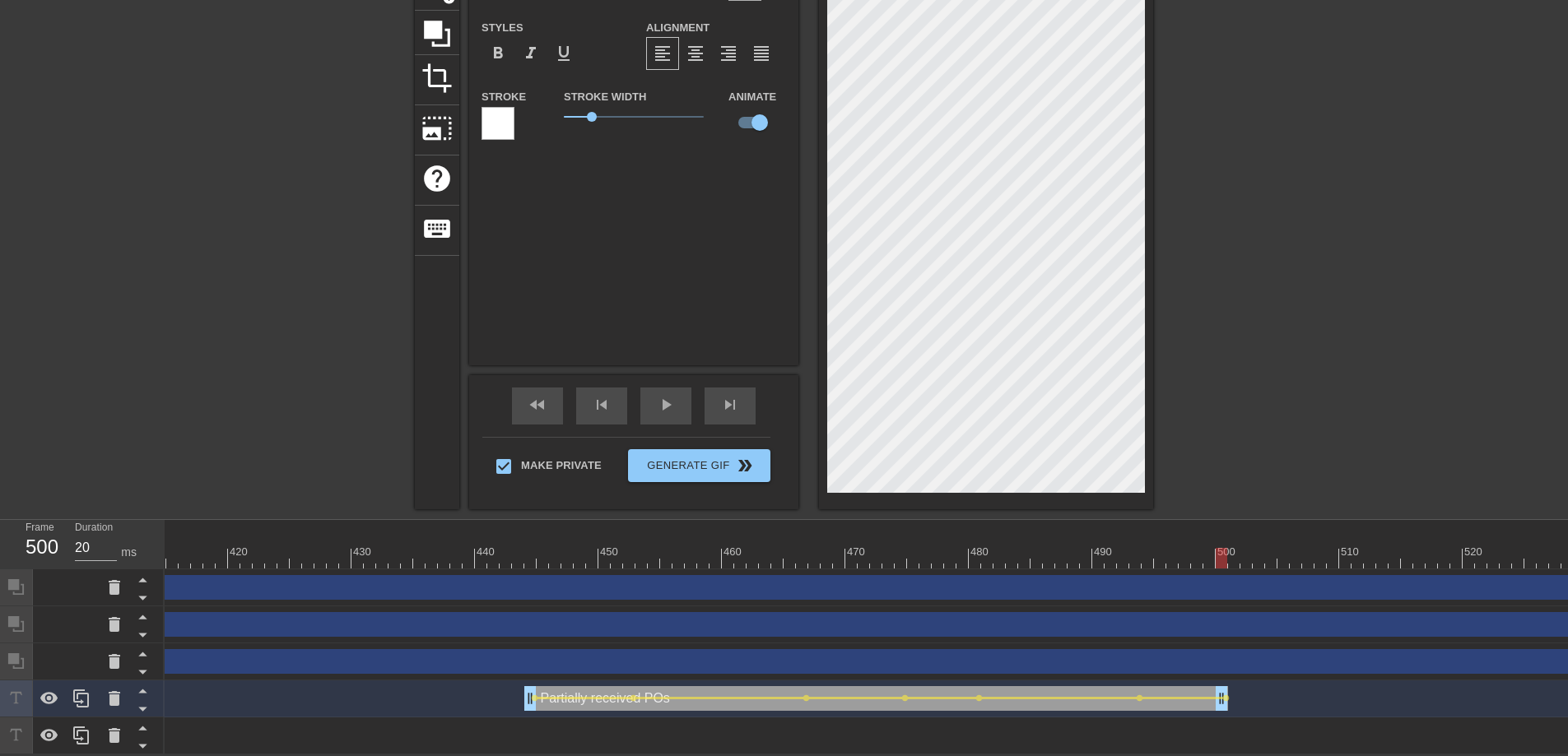
scroll to position [0, 0]
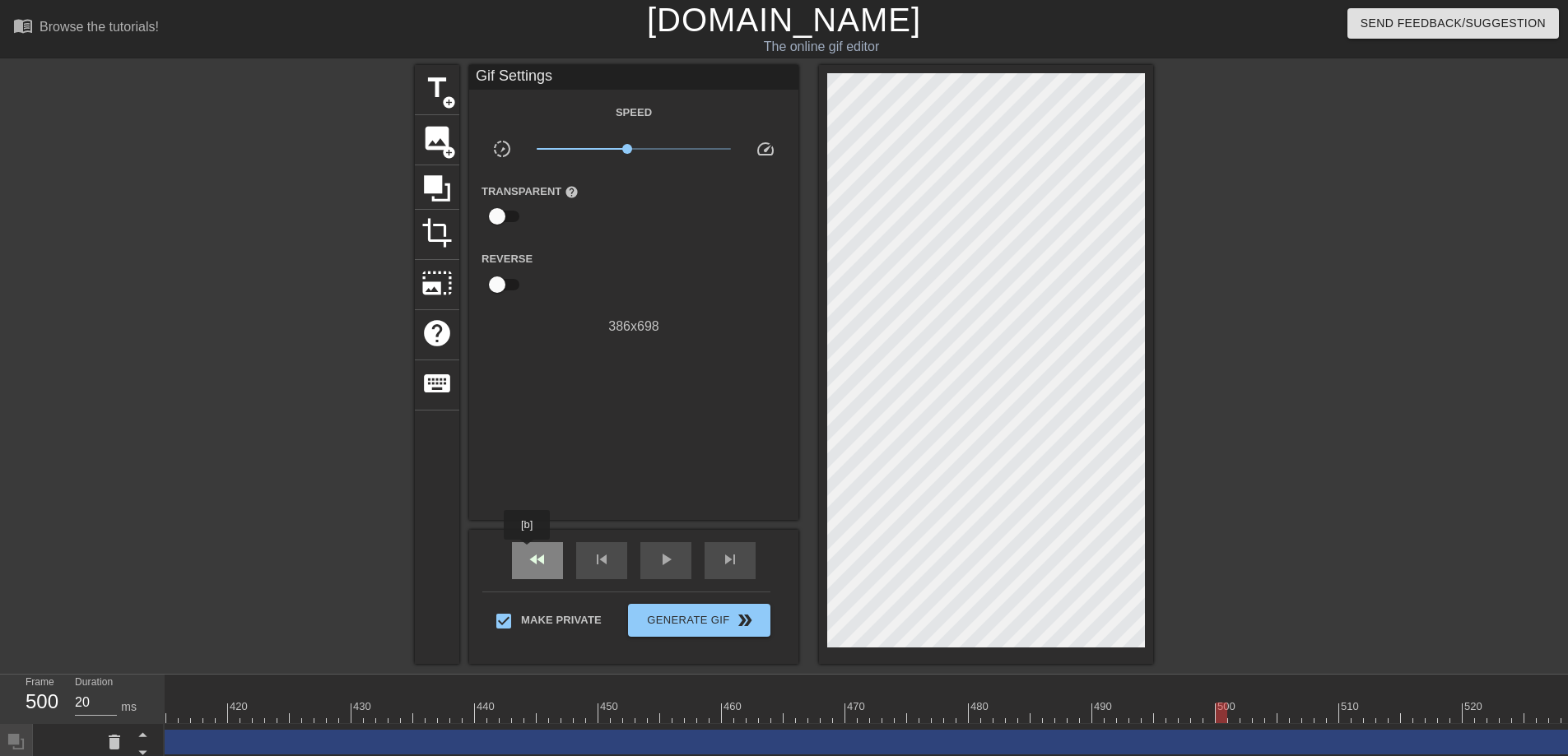
click at [528, 551] on span "fast_rewind" at bounding box center [537, 560] width 20 height 20
click at [652, 555] on div "play_arrow" at bounding box center [666, 561] width 51 height 37
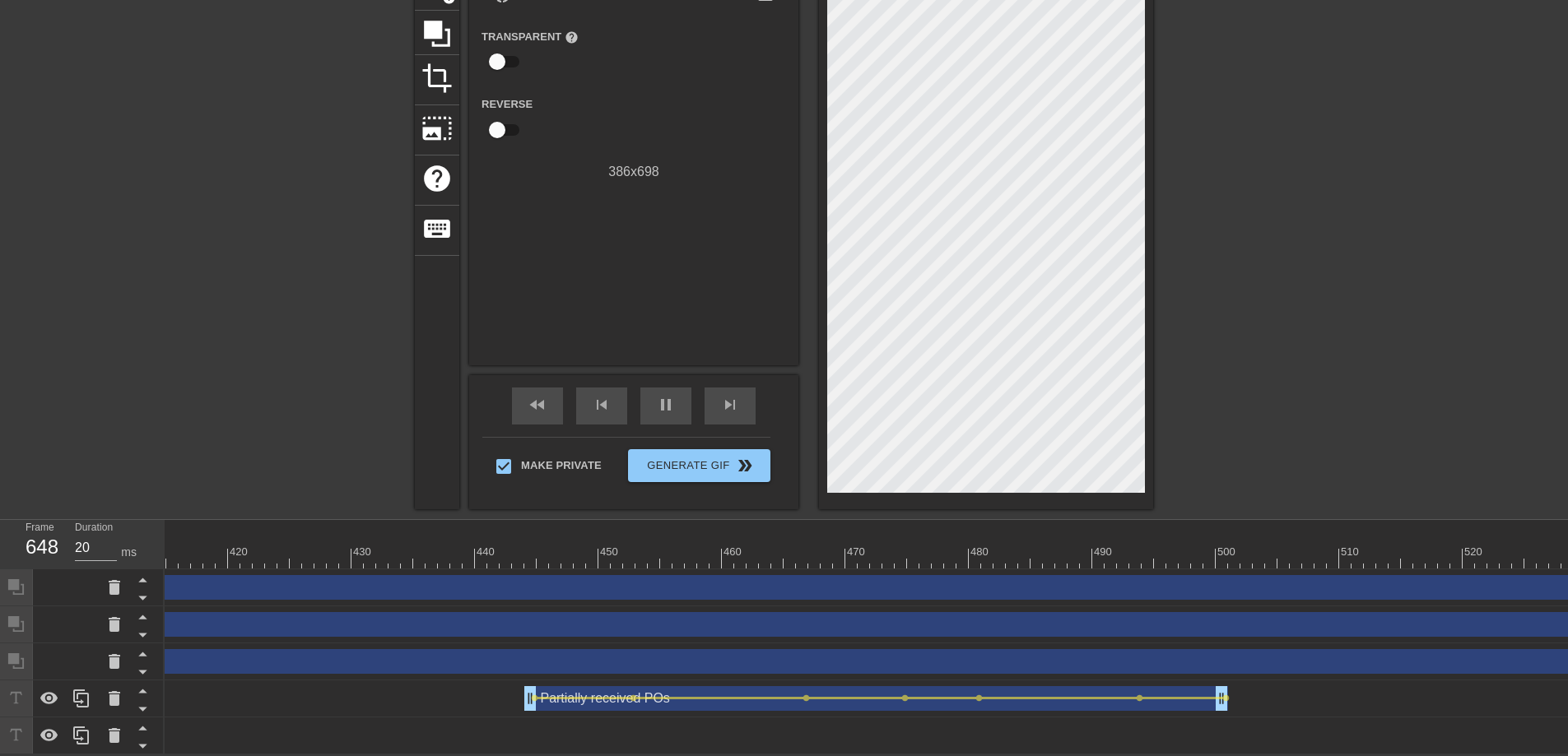
click at [462, 548] on div at bounding box center [579, 558] width 11049 height 21
click at [465, 548] on div at bounding box center [579, 558] width 11049 height 21
click at [670, 410] on div "play_arrow" at bounding box center [666, 406] width 51 height 37
click at [658, 395] on span "pause" at bounding box center [666, 405] width 20 height 20
click at [541, 398] on span "fast_rewind" at bounding box center [537, 405] width 20 height 20
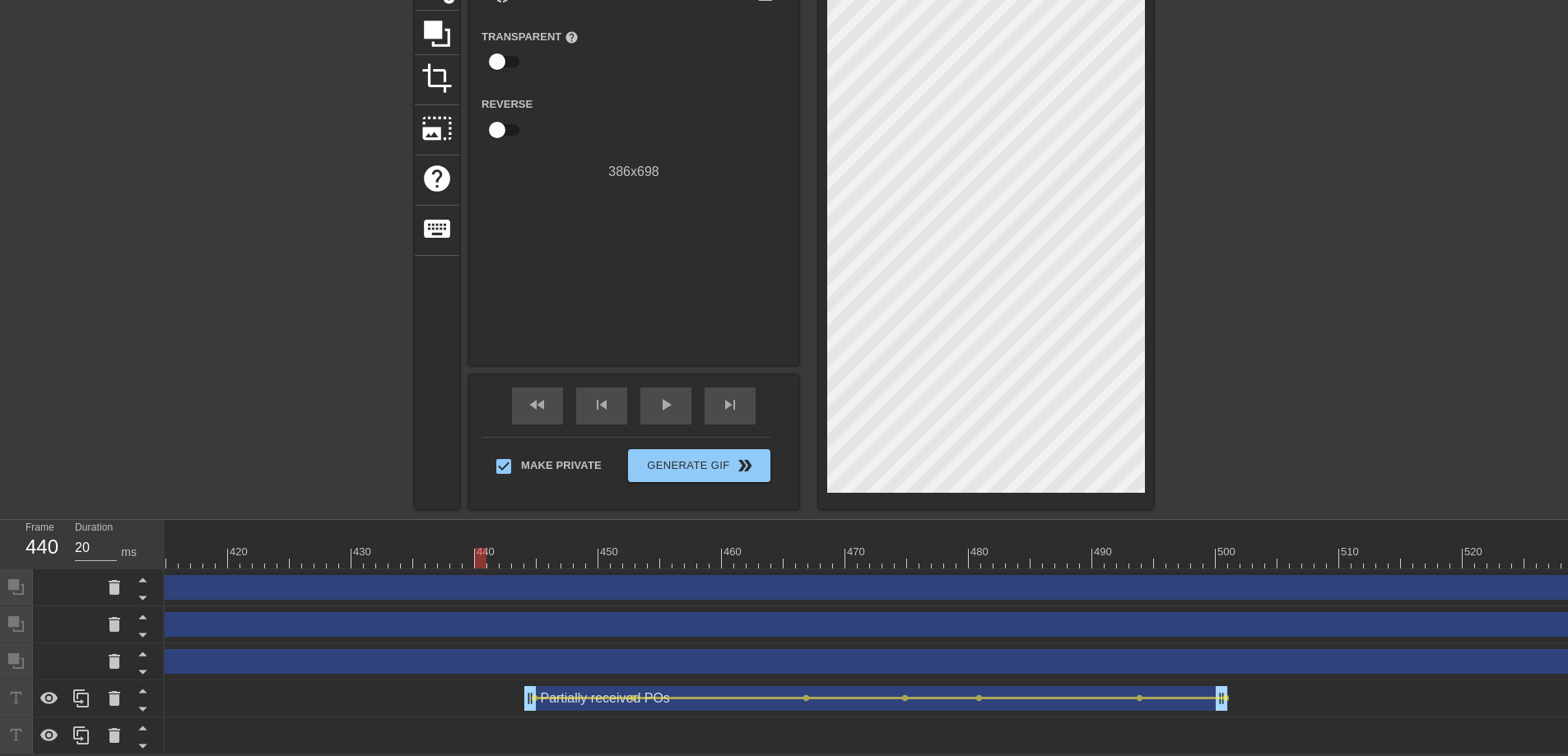
click at [475, 548] on div at bounding box center [579, 558] width 11049 height 21
click at [667, 396] on span "play_arrow" at bounding box center [666, 405] width 20 height 20
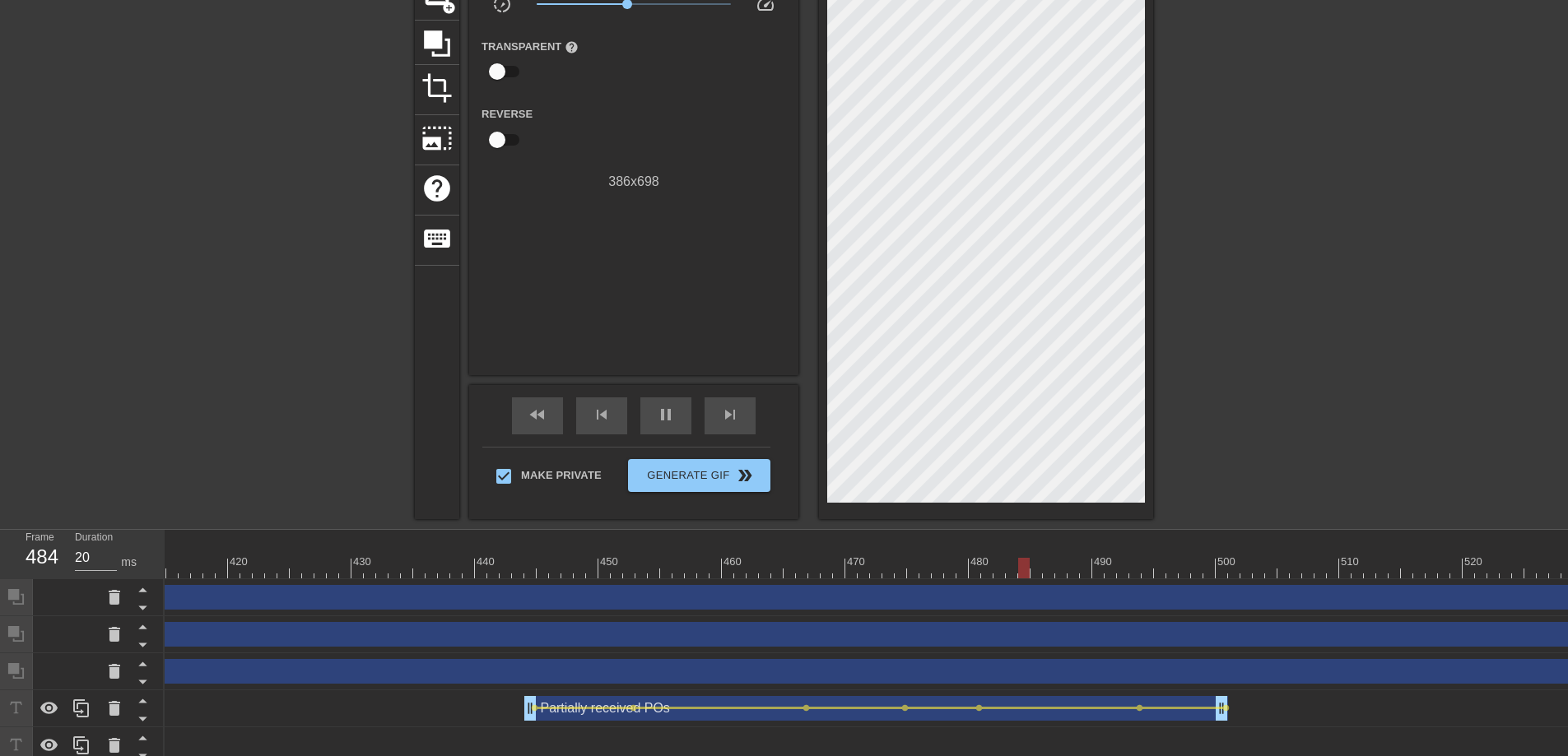
scroll to position [134, 0]
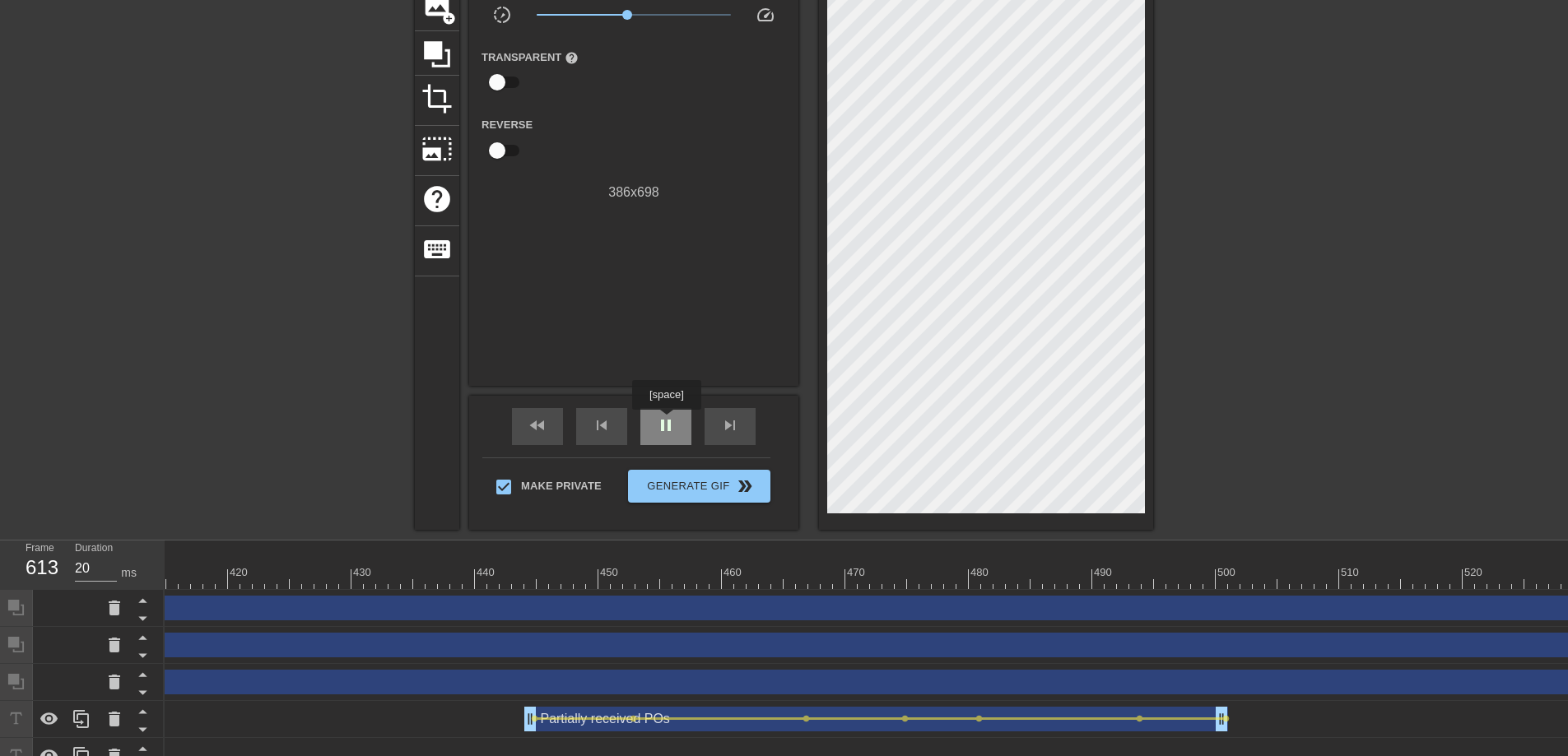
click at [668, 422] on span "pause" at bounding box center [666, 426] width 20 height 20
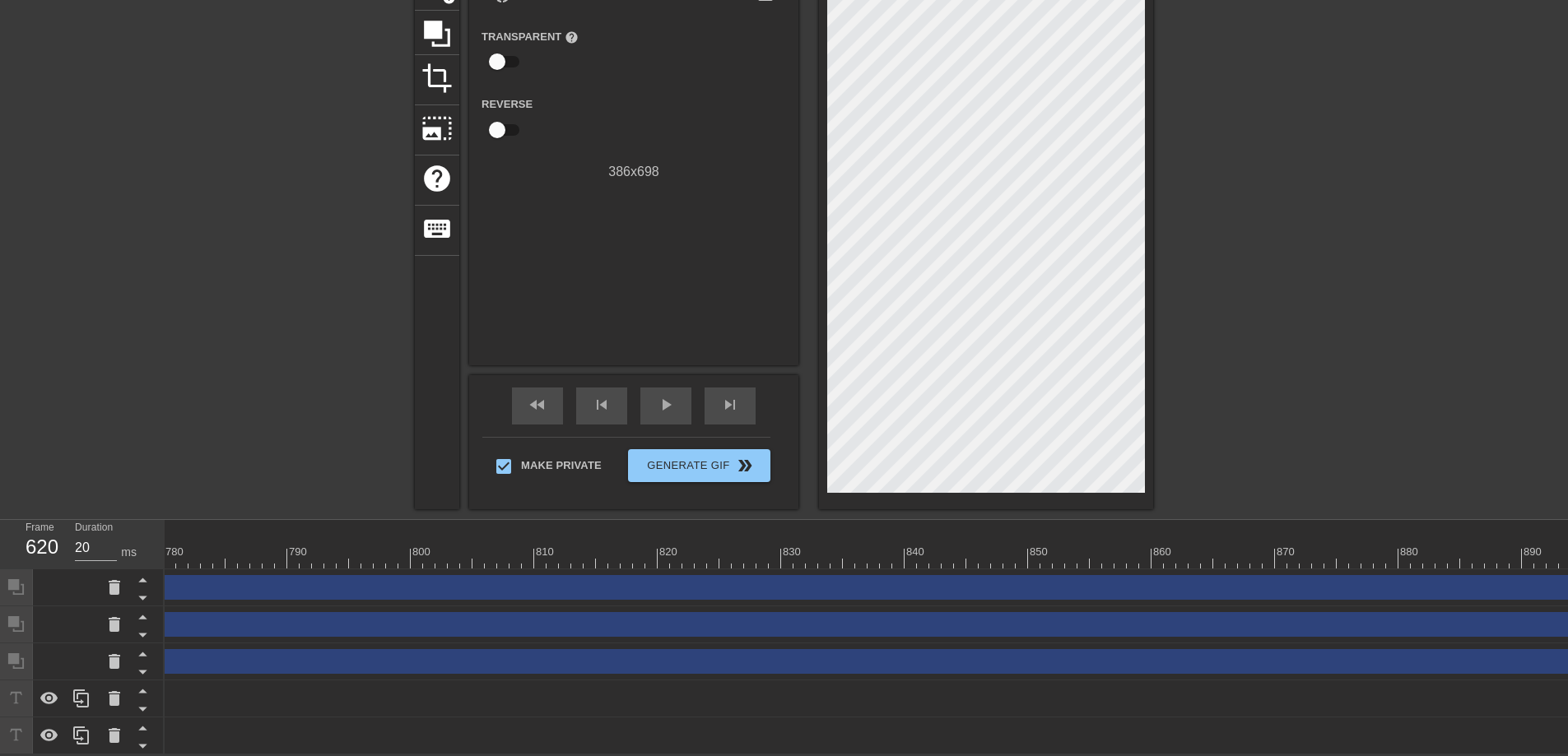
scroll to position [0, 9638]
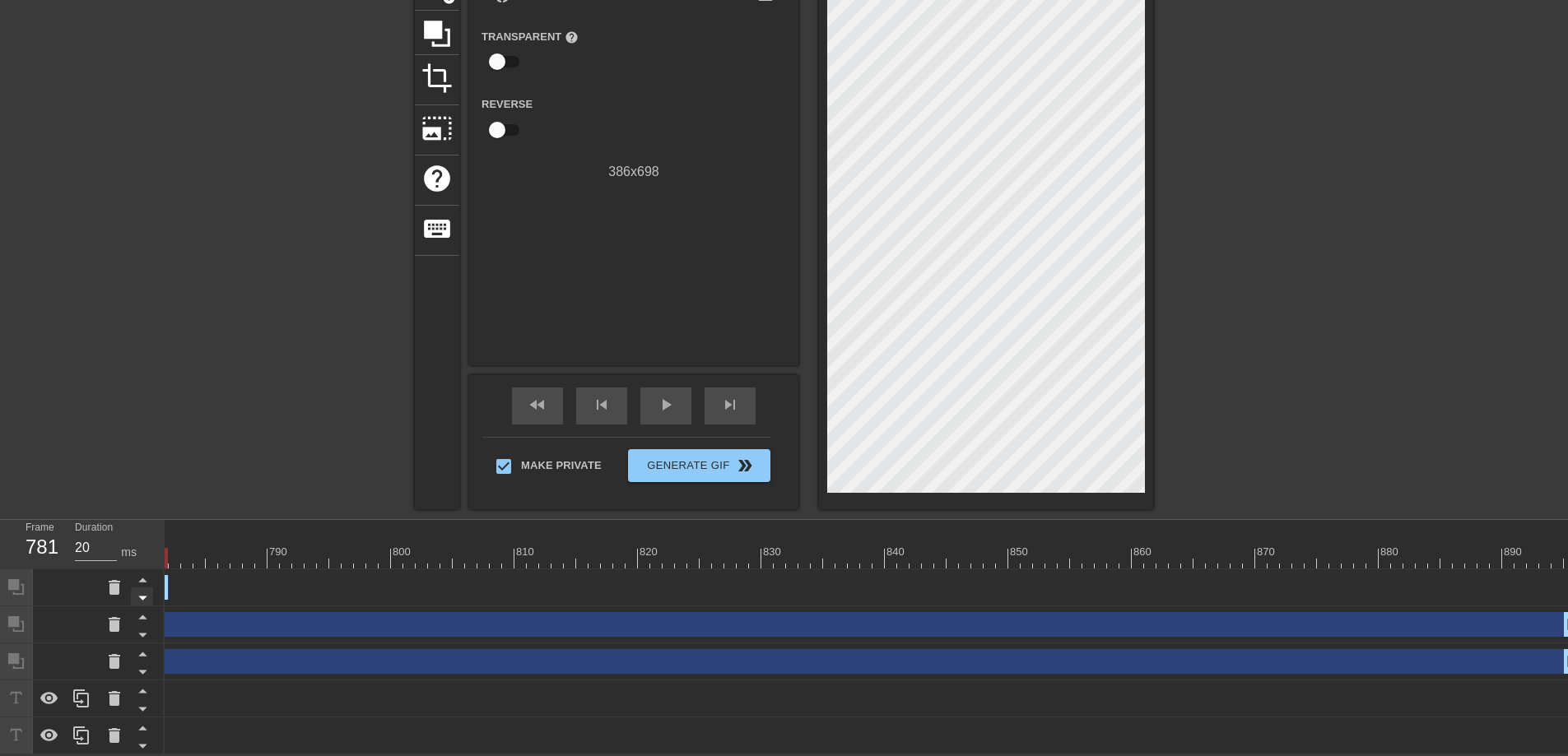
drag, startPoint x: 1561, startPoint y: 575, endPoint x: 149, endPoint y: 580, distance: 1412.0
click at [149, 580] on div "Frame 781 Duration 20 ms 10 20 30 40 50 60 70 80 90 100 110 120 130 140 150" at bounding box center [784, 637] width 1568 height 235
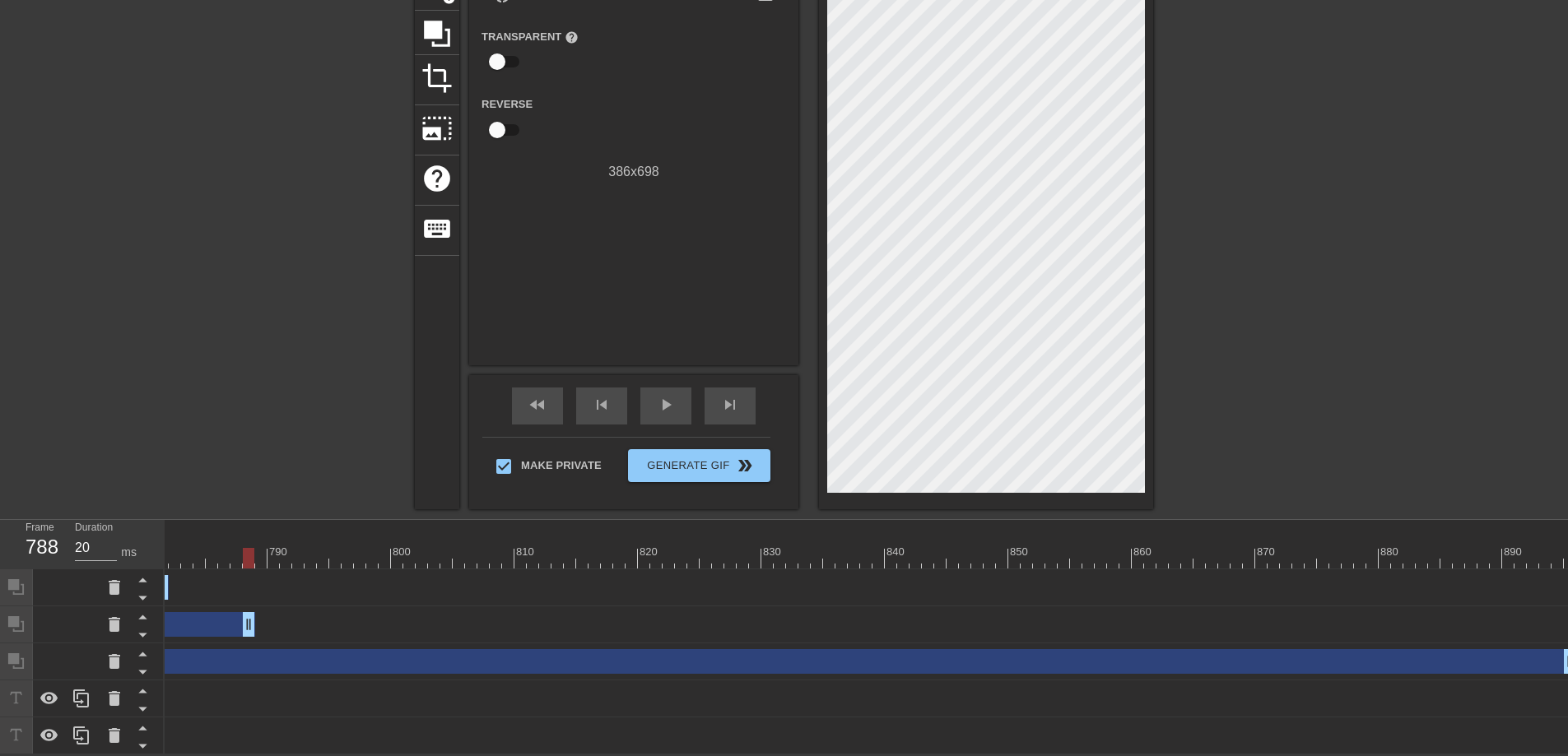
drag, startPoint x: 1563, startPoint y: 621, endPoint x: 212, endPoint y: 628, distance: 1351.0
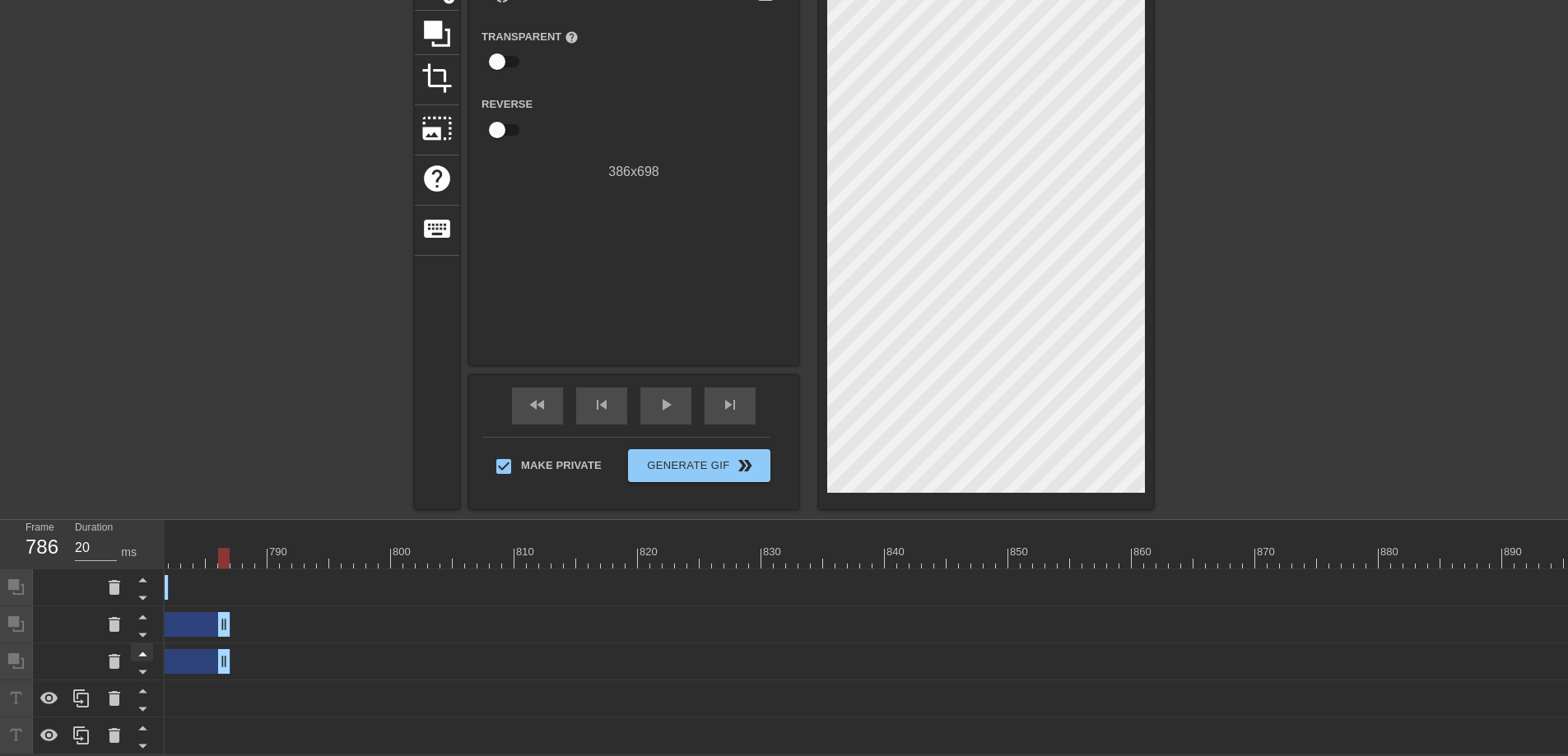
drag, startPoint x: 1565, startPoint y: 653, endPoint x: 147, endPoint y: 648, distance: 1418.0
click at [129, 651] on div "Frame 786 Duration 20 ms 10 20 30 40 50 60 70 80 90 100 110 120 130 140 150" at bounding box center [784, 637] width 1568 height 235
drag, startPoint x: 226, startPoint y: 623, endPoint x: 118, endPoint y: 623, distance: 108.0
click at [118, 623] on div "Frame 777 Duration 20 ms 10 20 30 40 50 60 70 80 90 100 110 120 130 140 150" at bounding box center [784, 637] width 1568 height 235
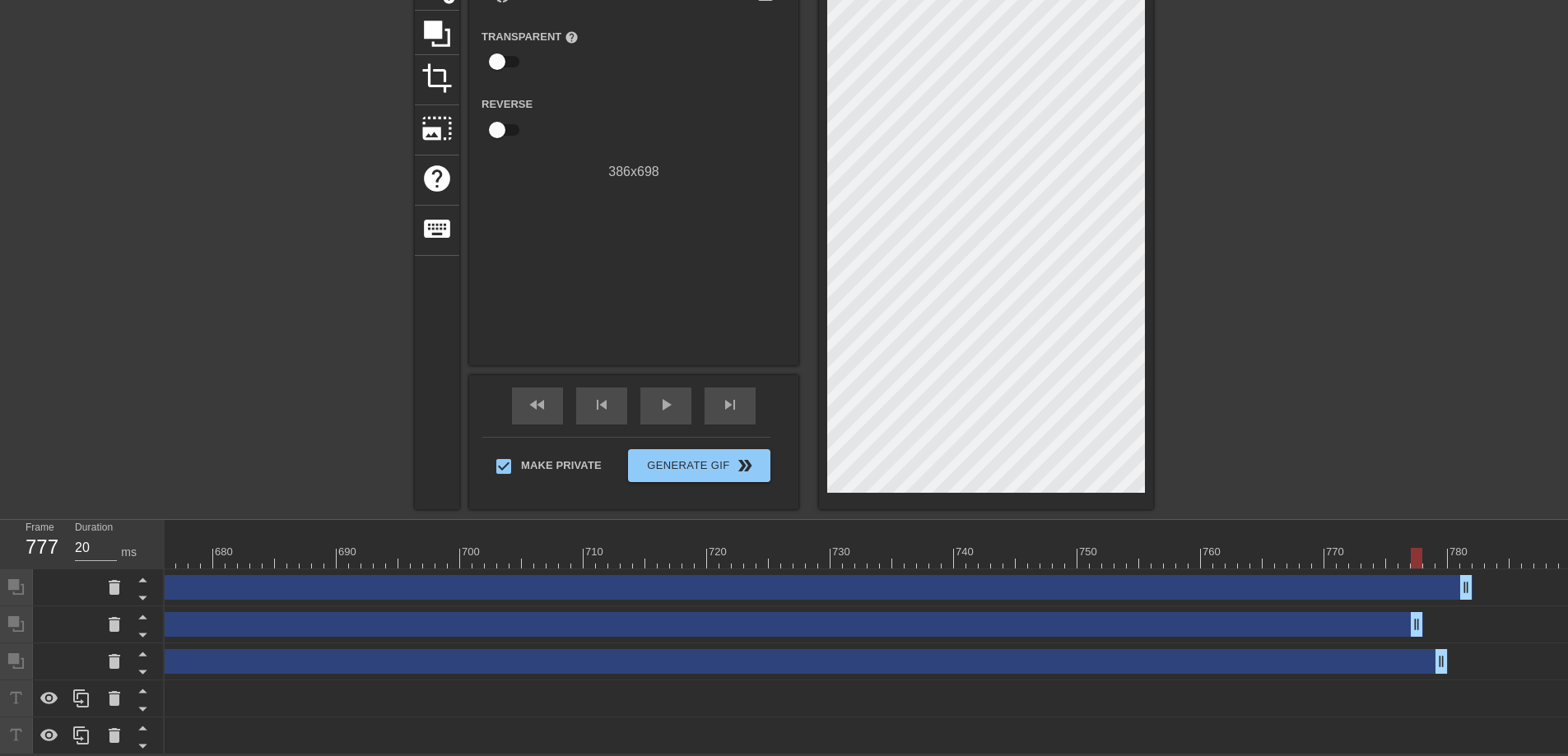
scroll to position [0, 8327]
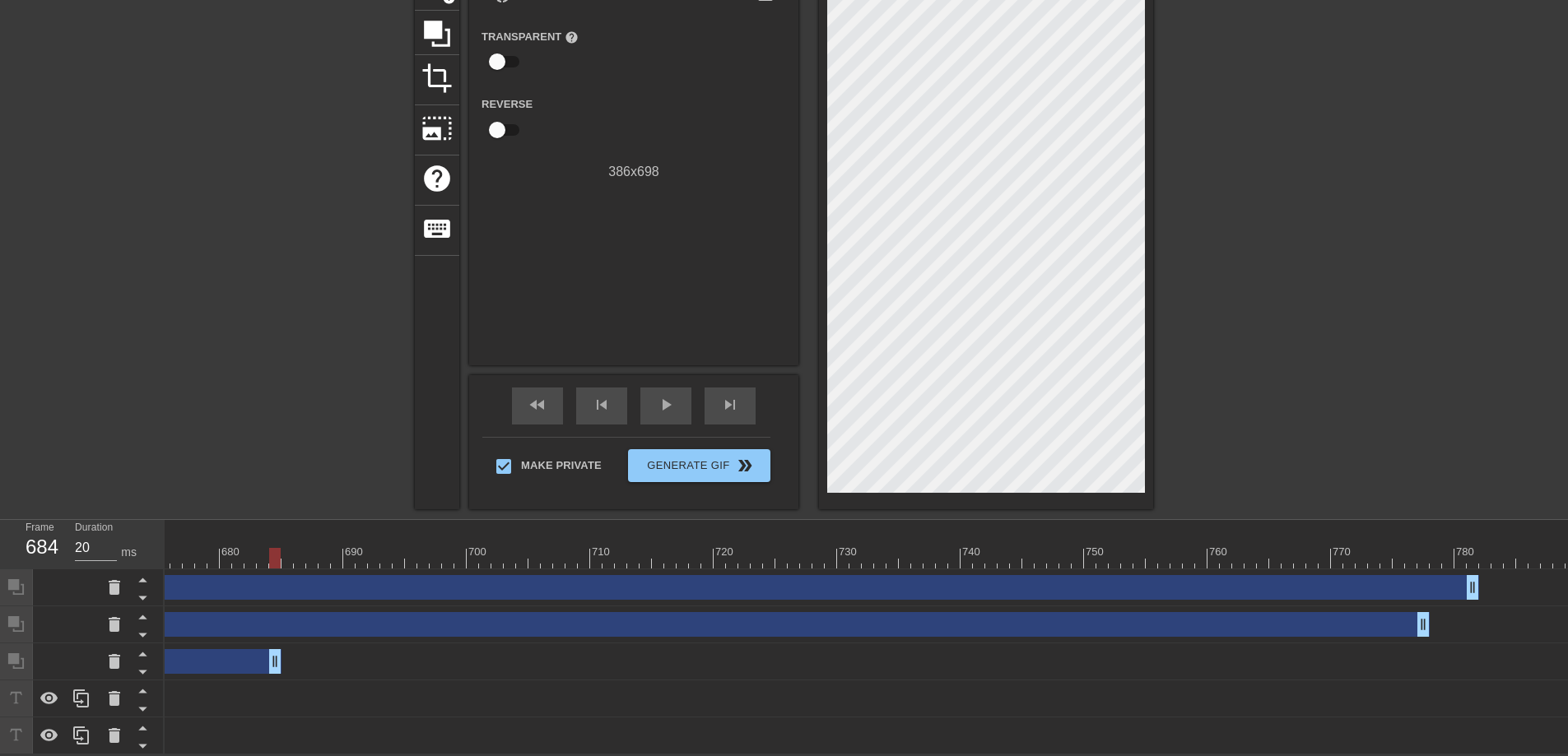
drag, startPoint x: 1446, startPoint y: 657, endPoint x: 276, endPoint y: 619, distance: 1170.6
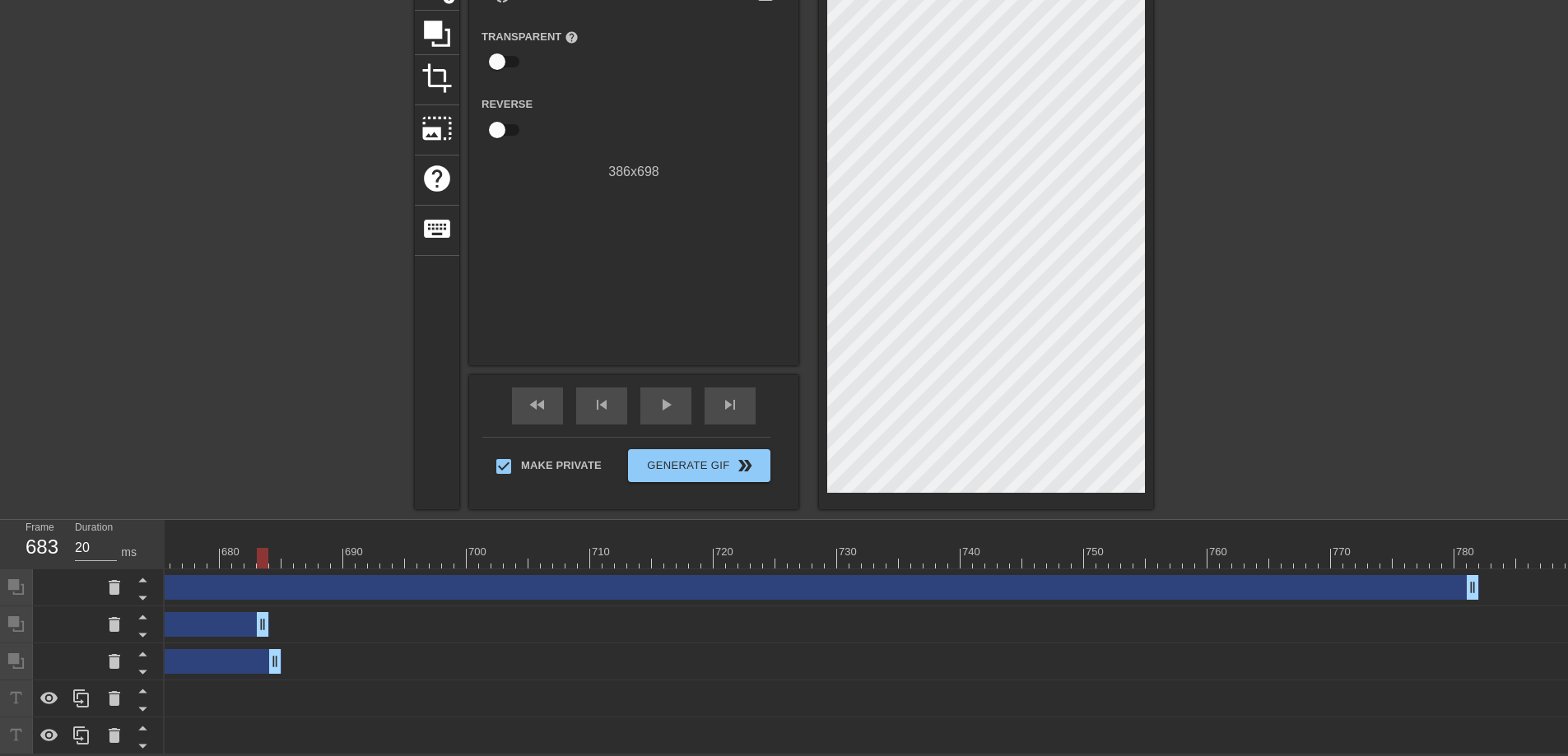
drag, startPoint x: 1427, startPoint y: 611, endPoint x: 266, endPoint y: 611, distance: 1161.0
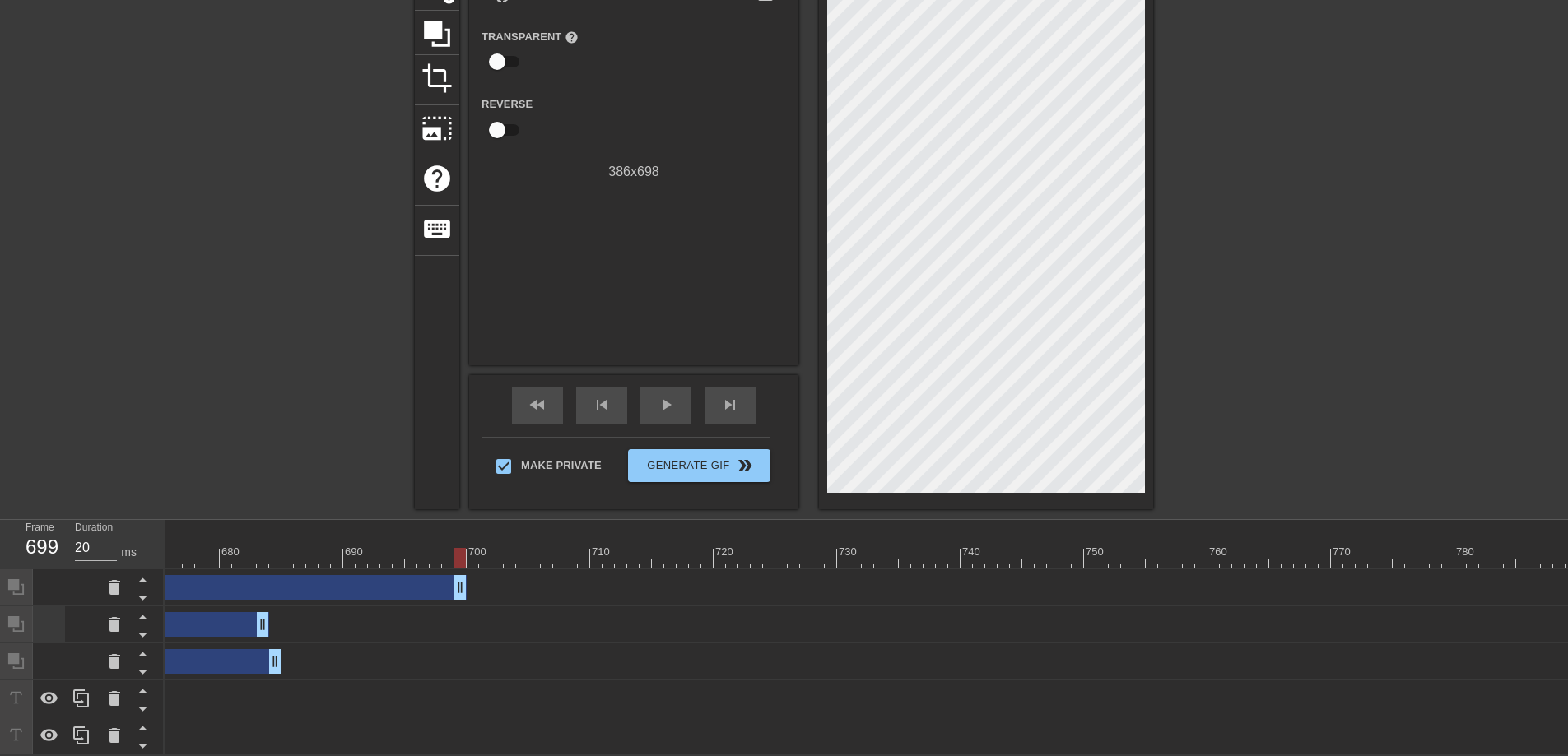
drag, startPoint x: 1467, startPoint y: 577, endPoint x: 40, endPoint y: 601, distance: 1427.2
click at [8, 601] on div "Frame 699 Duration 20 ms 10 20 30 40 50 60 70 80 90 100 110 120 130 140 150" at bounding box center [784, 637] width 1568 height 235
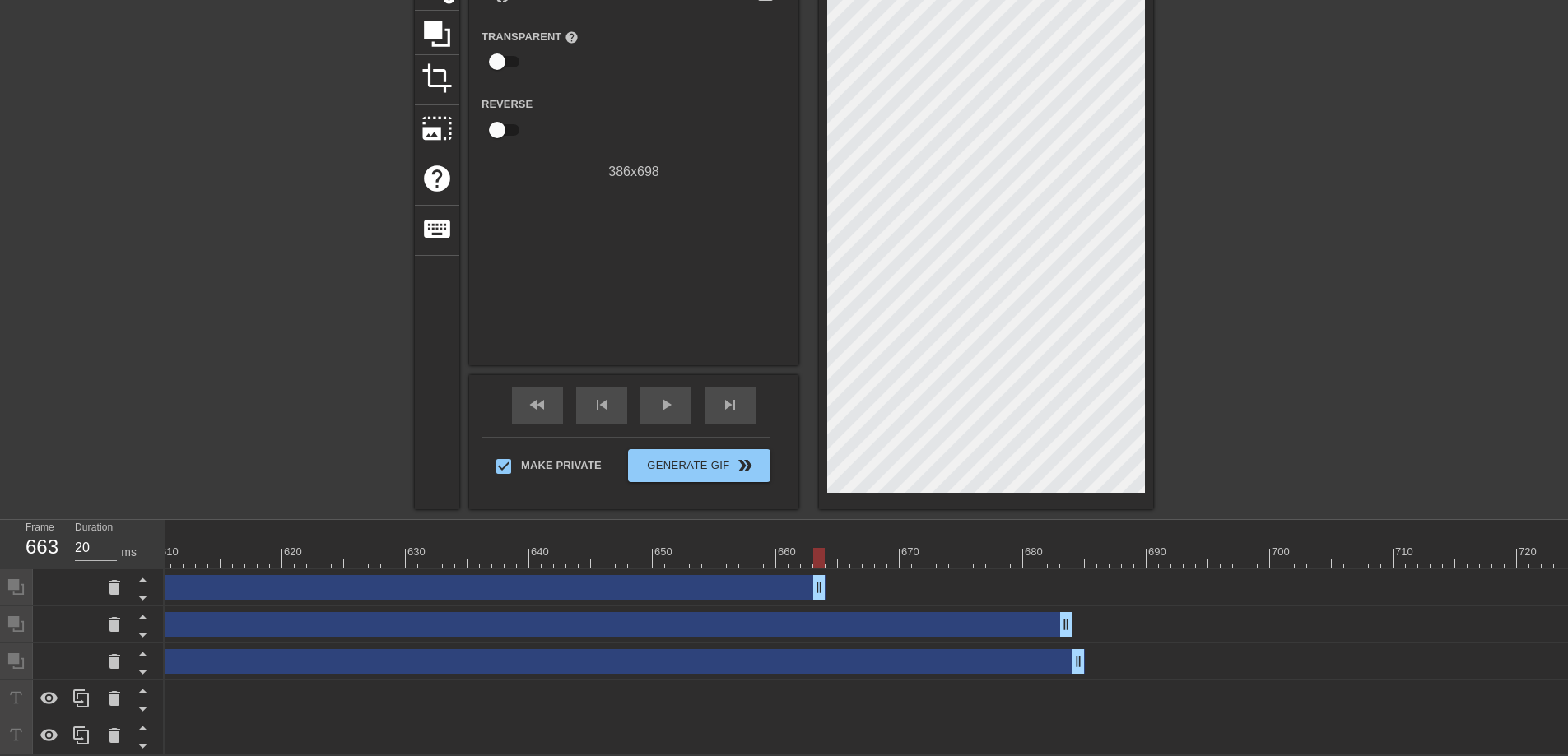
scroll to position [0, 7516]
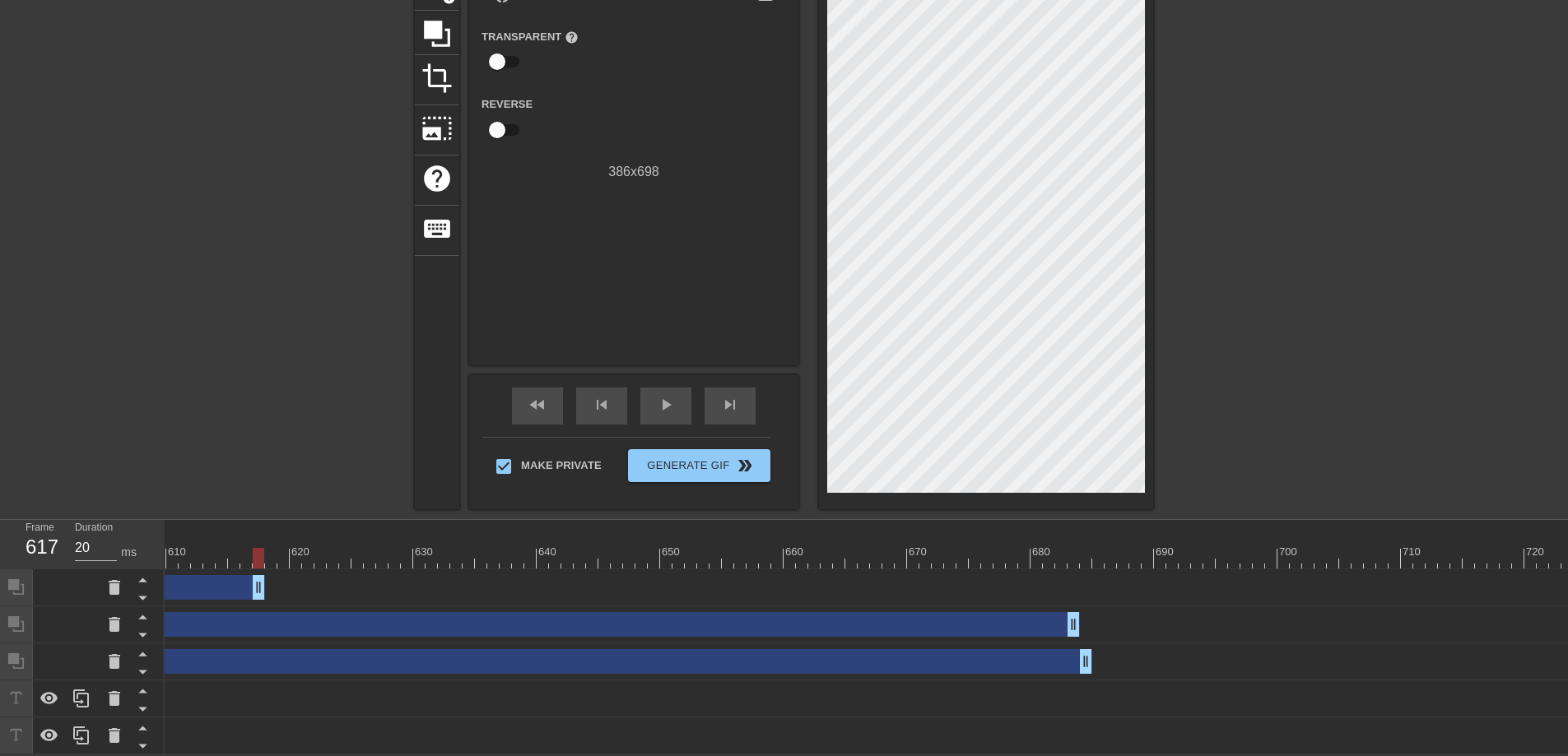
drag, startPoint x: 824, startPoint y: 582, endPoint x: 259, endPoint y: 587, distance: 565.0
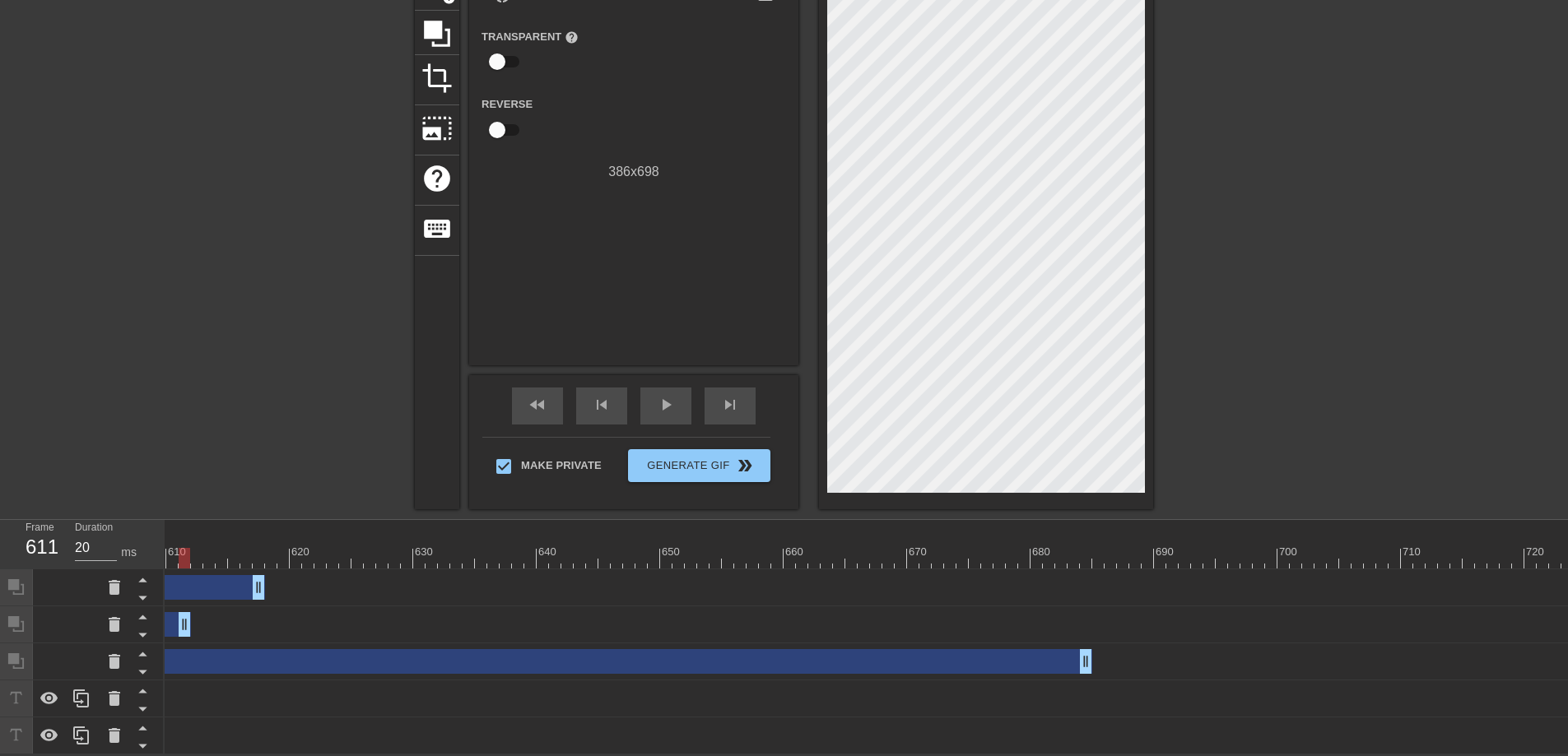
drag, startPoint x: 1077, startPoint y: 615, endPoint x: 183, endPoint y: 620, distance: 894.0
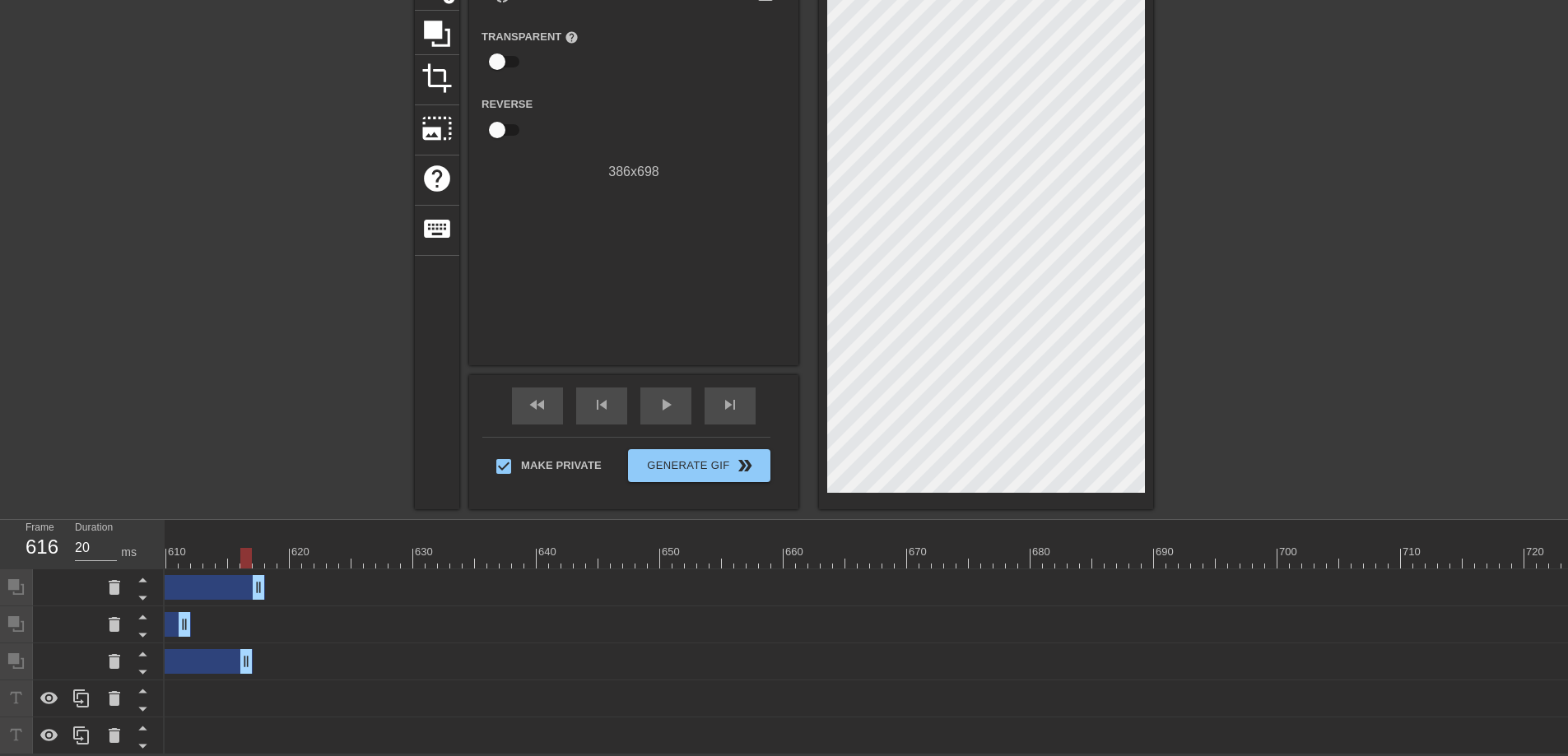
drag, startPoint x: 1083, startPoint y: 653, endPoint x: 245, endPoint y: 655, distance: 838.0
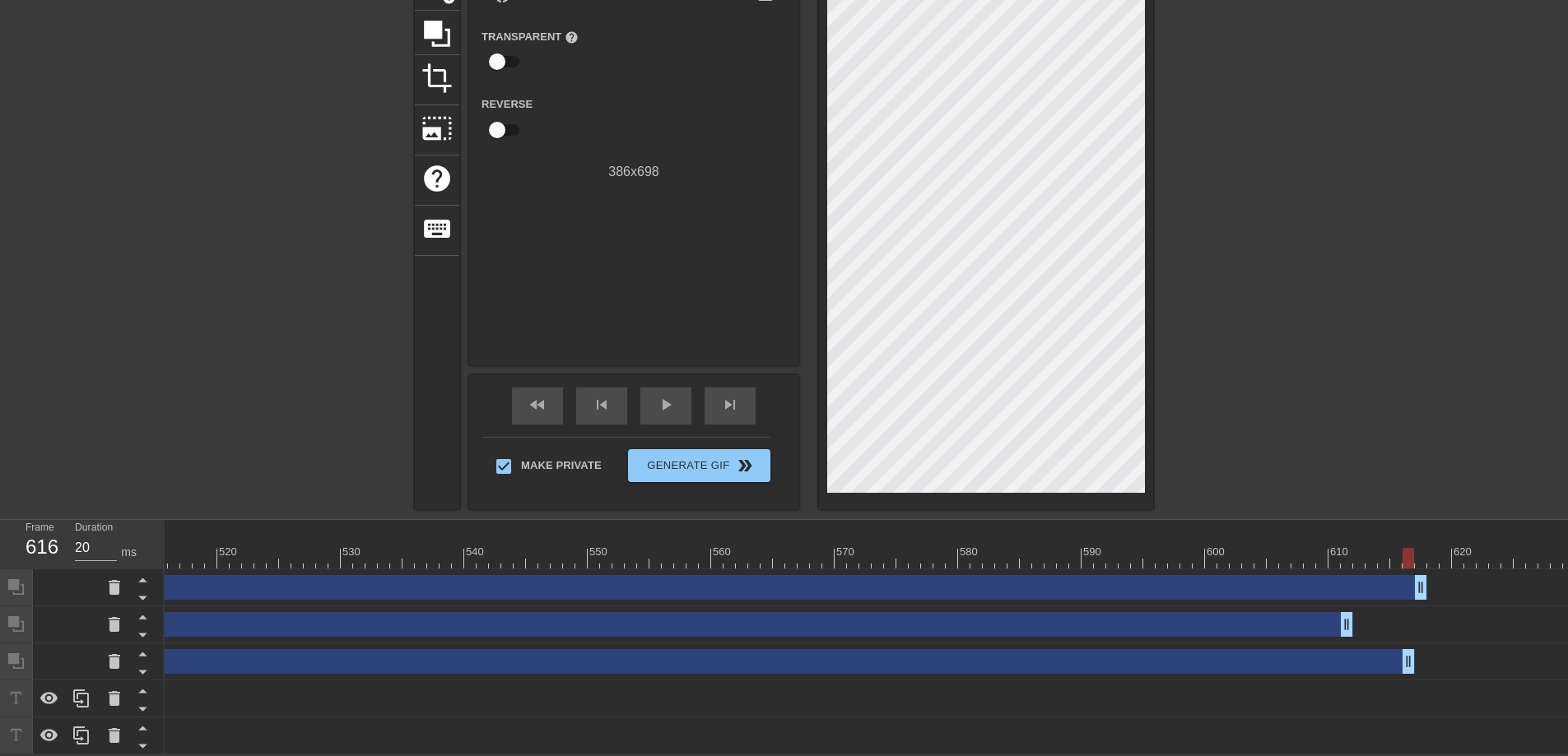
scroll to position [0, 6374]
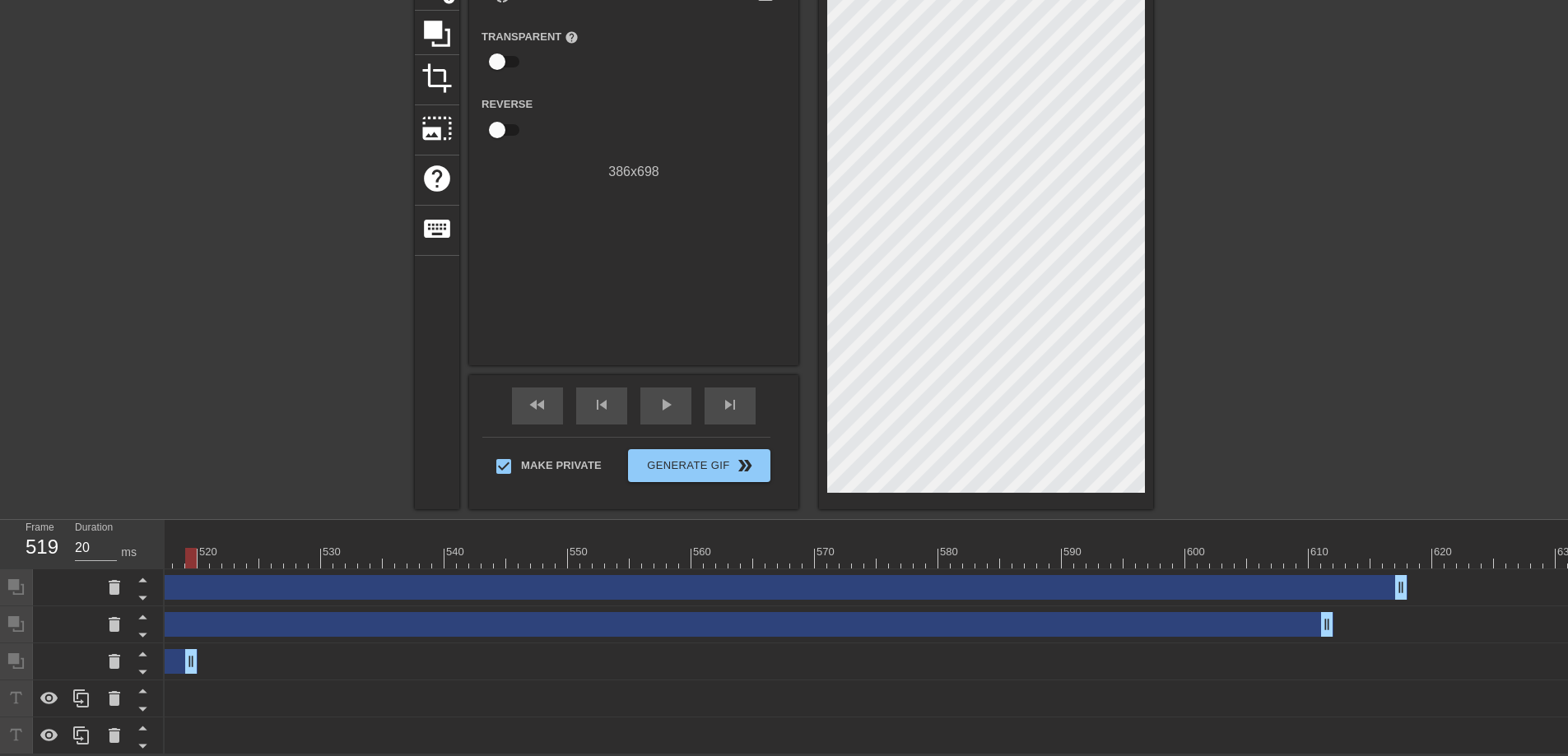
drag, startPoint x: 1391, startPoint y: 652, endPoint x: 194, endPoint y: 665, distance: 1197.1
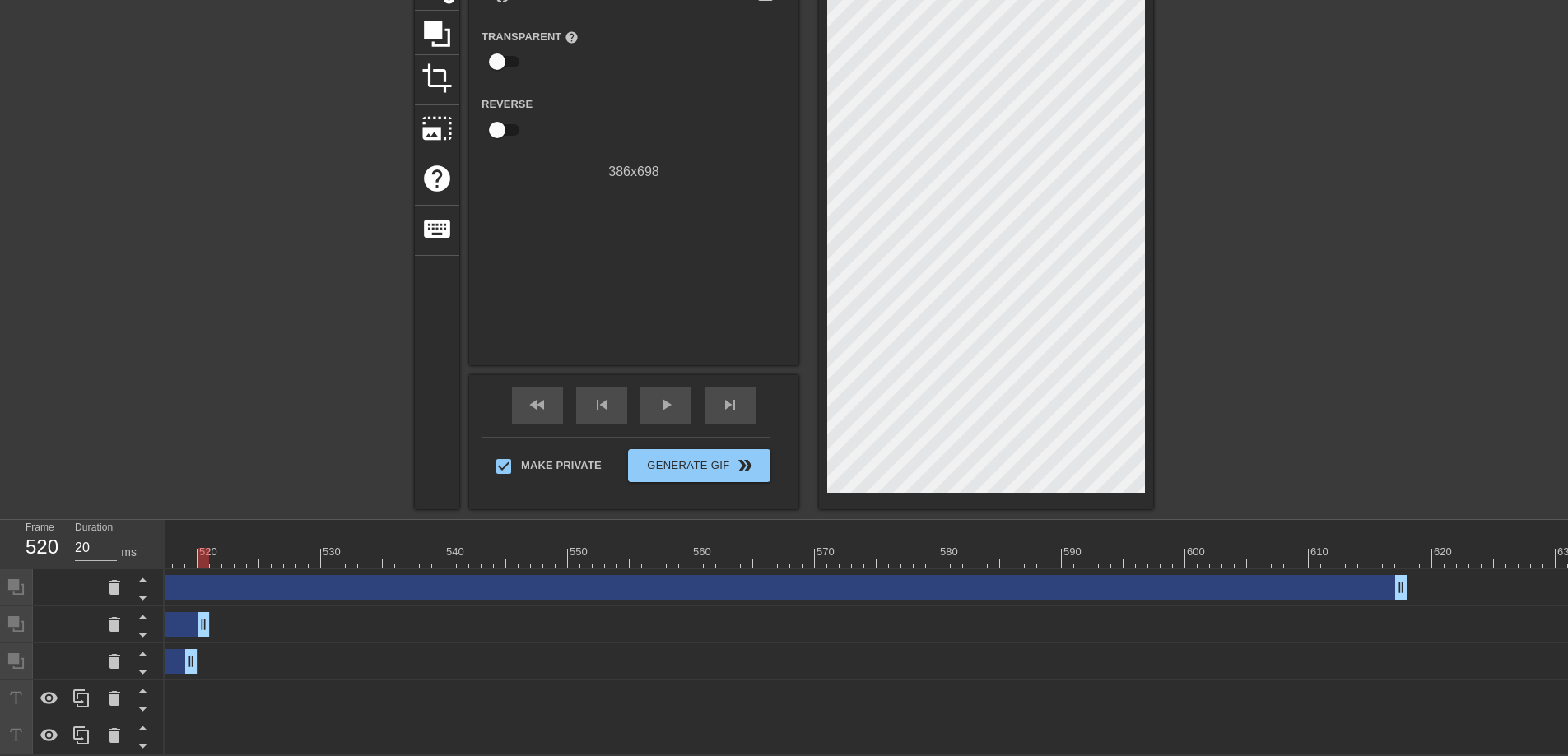
drag, startPoint x: 1322, startPoint y: 614, endPoint x: 204, endPoint y: 624, distance: 1118.0
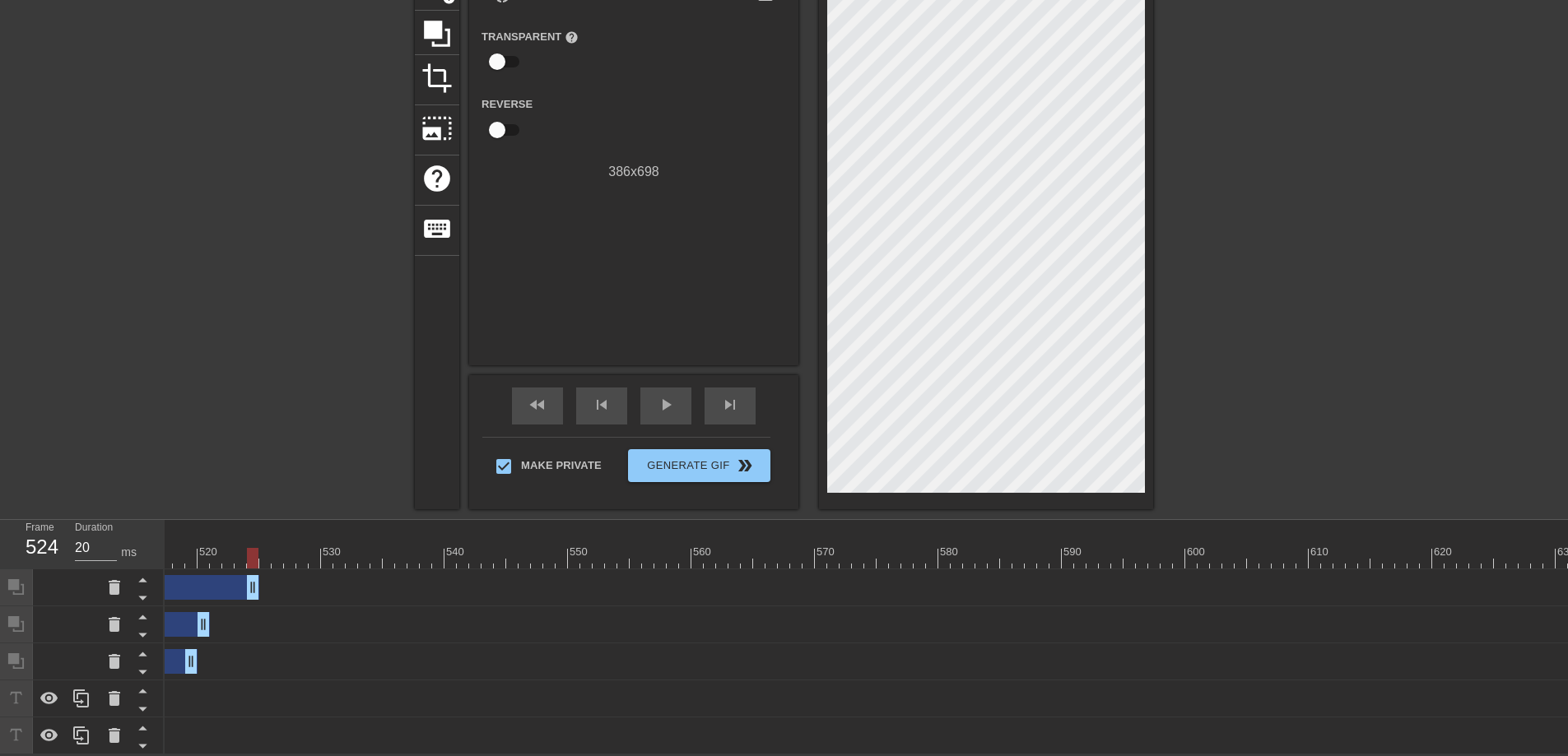
drag, startPoint x: 1396, startPoint y: 571, endPoint x: 236, endPoint y: 583, distance: 1160.1
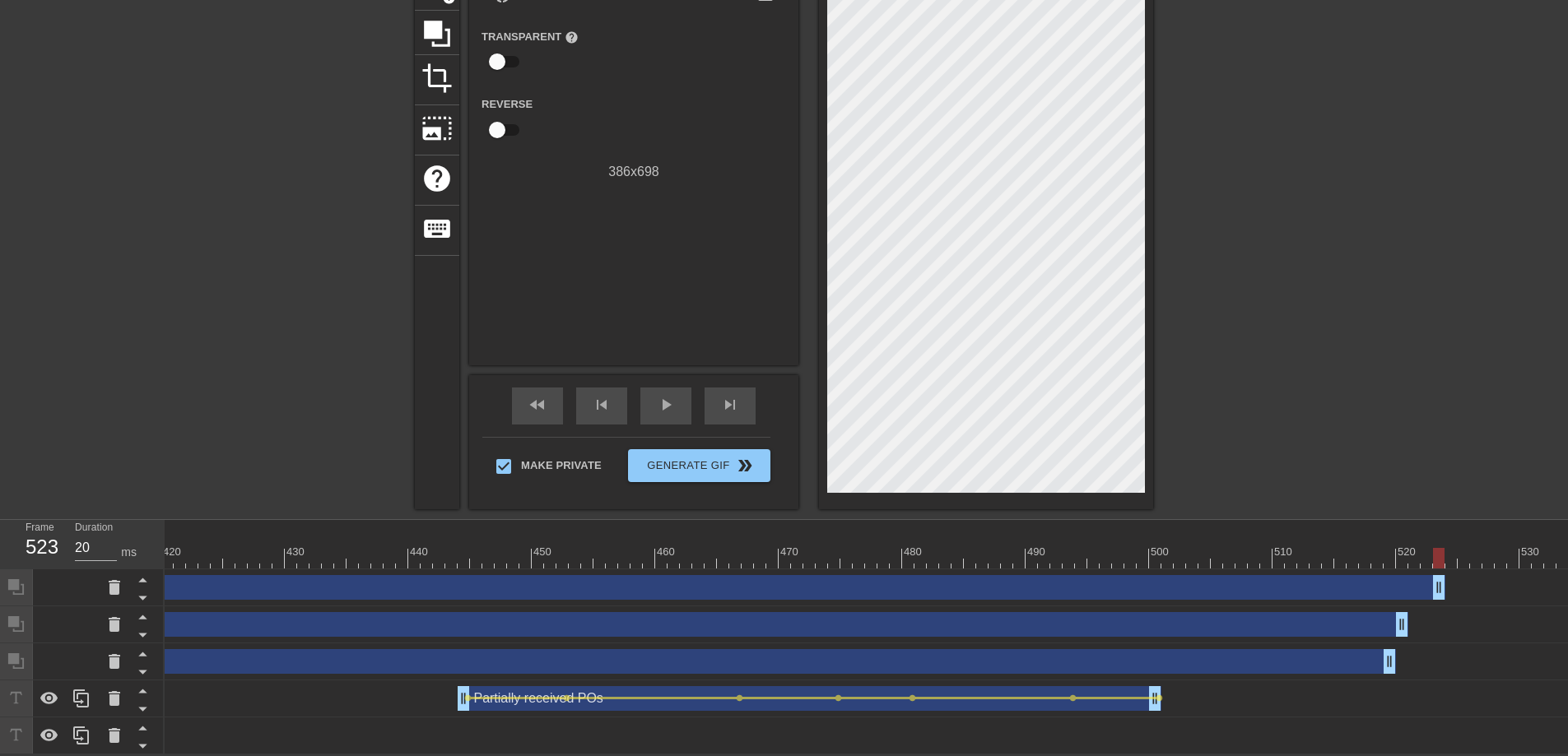
scroll to position [0, 5169]
click at [885, 629] on div "Obstruction layer drag_handle drag_handle" at bounding box center [519, 624] width 11049 height 37
click at [880, 644] on div "Obstruction layer drag_handle drag_handle" at bounding box center [519, 662] width 11049 height 37
click at [527, 395] on span "fast_rewind" at bounding box center [537, 405] width 20 height 20
click at [661, 395] on span "play_arrow" at bounding box center [666, 405] width 20 height 20
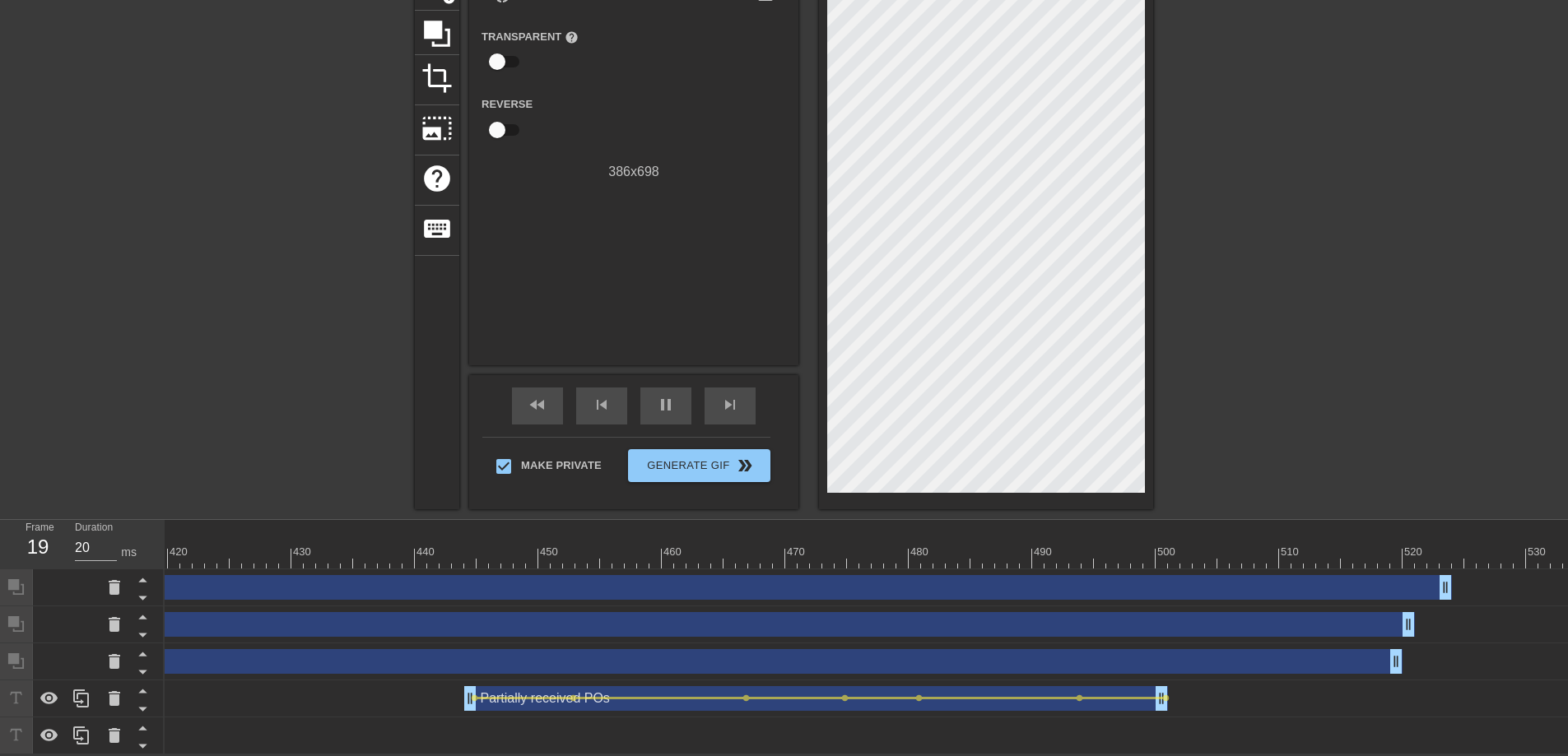
scroll to position [117, 0]
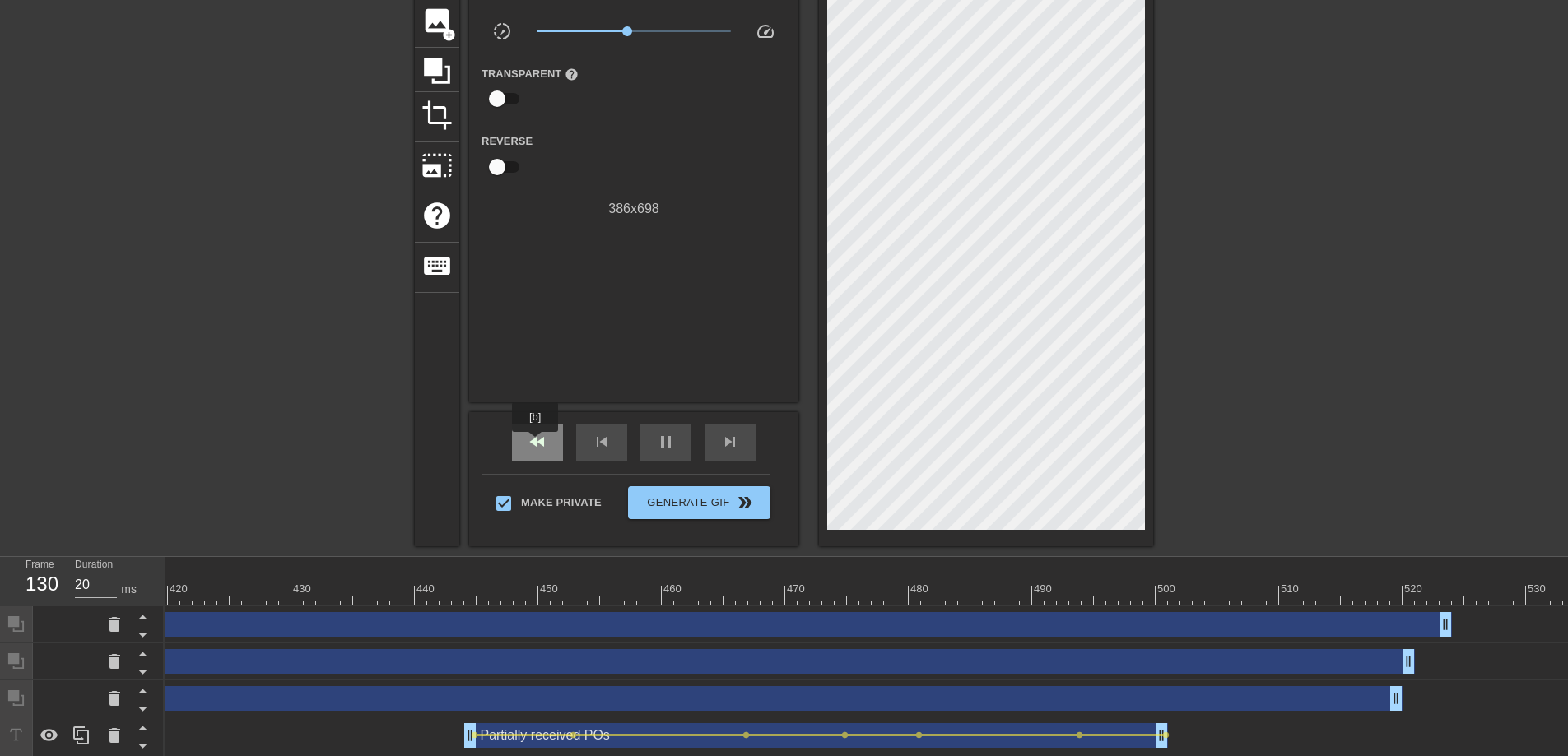
click at [536, 443] on span "fast_rewind" at bounding box center [537, 442] width 20 height 20
click at [685, 442] on div "pause" at bounding box center [666, 443] width 51 height 37
click at [512, 446] on div "fast_rewind" at bounding box center [537, 443] width 51 height 37
click at [687, 438] on div "play_arrow" at bounding box center [666, 443] width 51 height 37
click at [678, 438] on div "pause" at bounding box center [666, 443] width 51 height 37
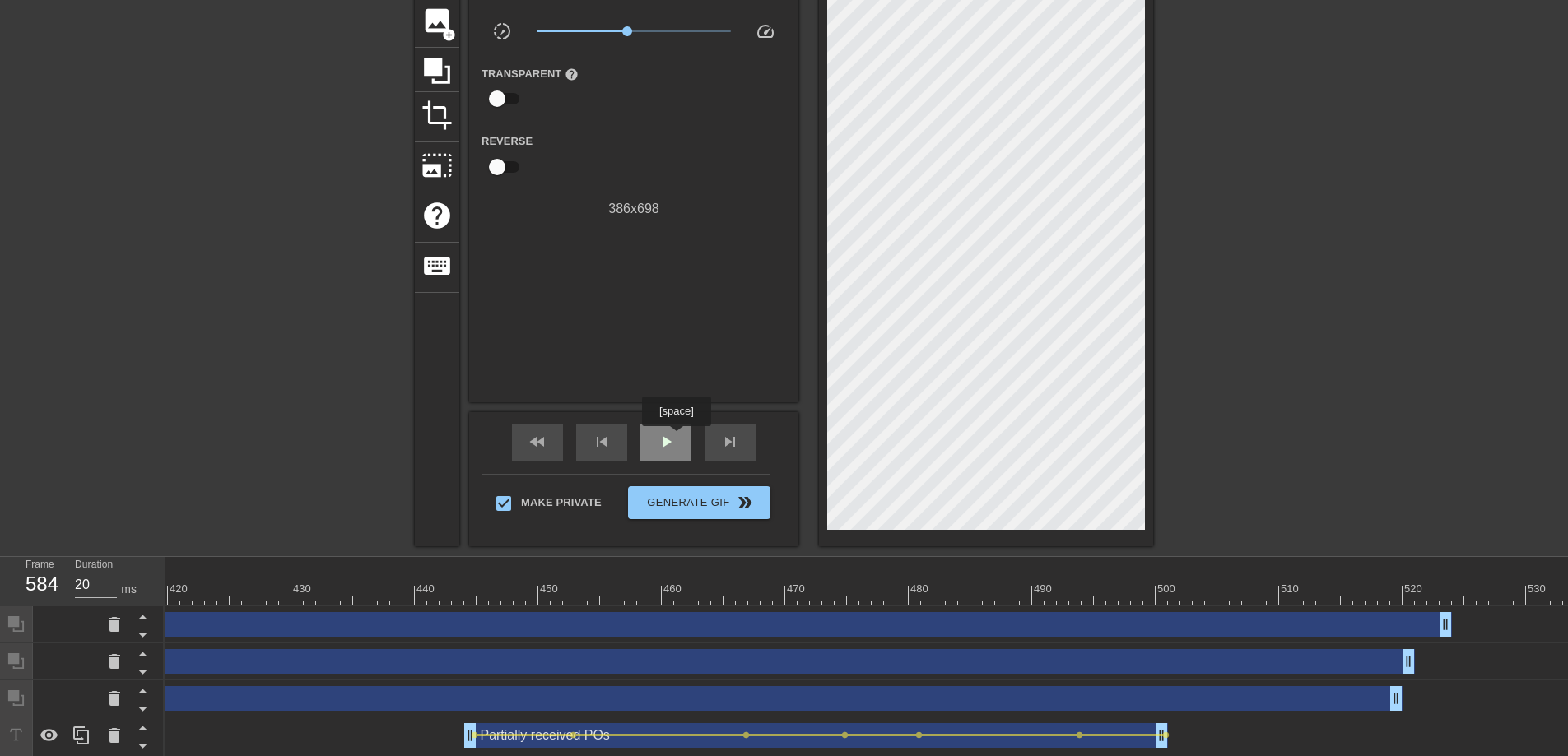
click at [678, 438] on div "play_arrow" at bounding box center [666, 443] width 51 height 37
click at [678, 438] on div "pause" at bounding box center [666, 443] width 51 height 37
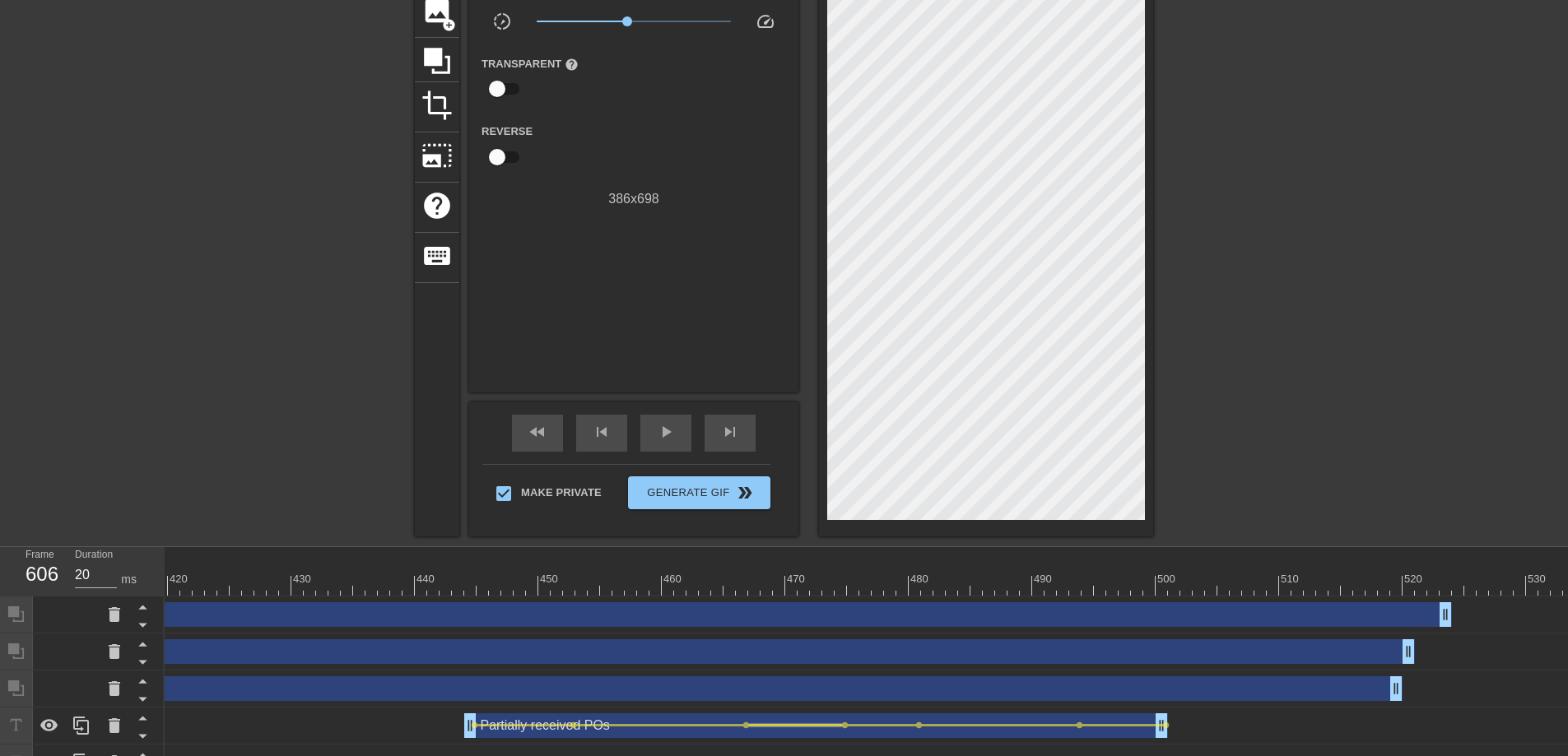
scroll to position [165, 0]
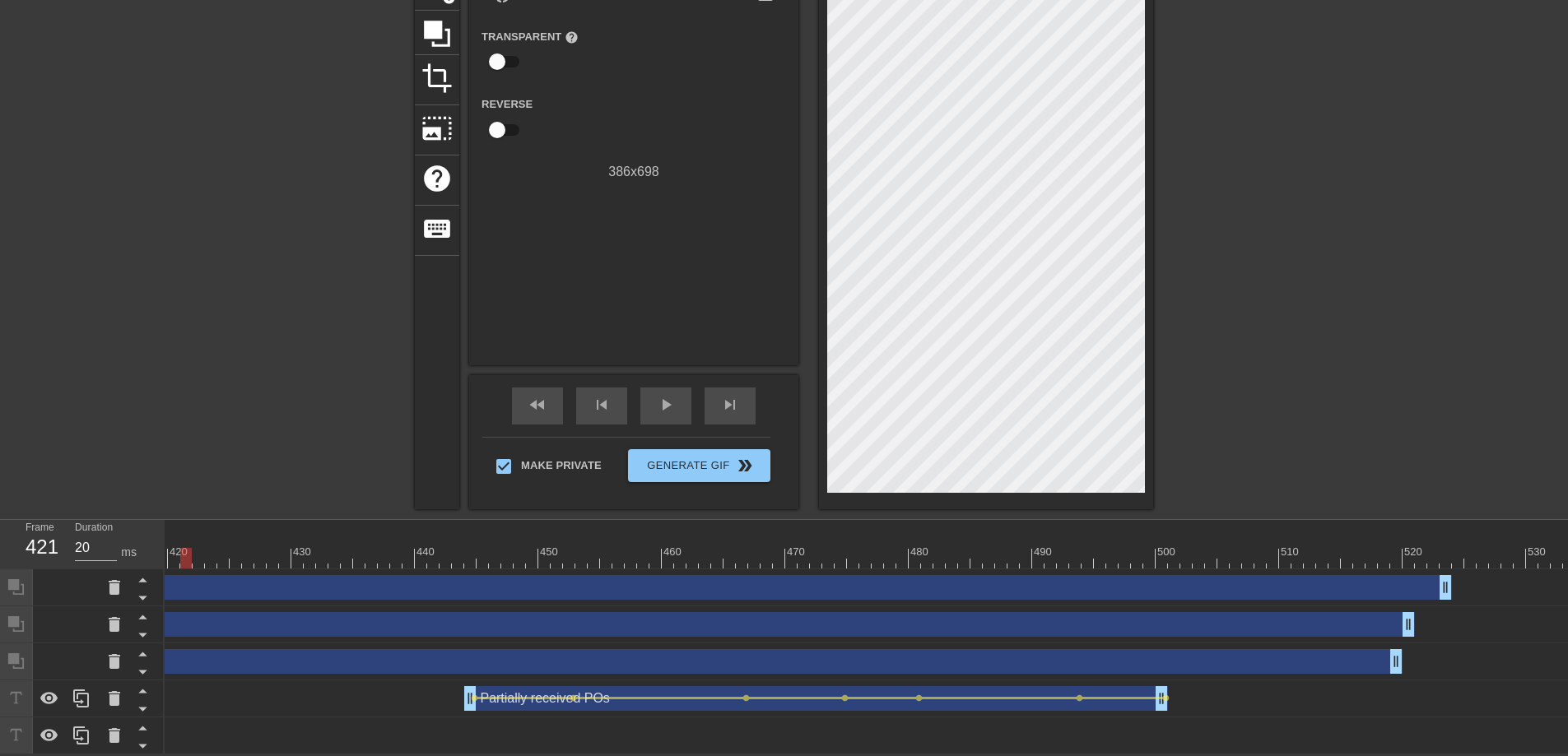
drag, startPoint x: 1239, startPoint y: 541, endPoint x: 287, endPoint y: 564, distance: 952.3
click at [179, 561] on div "10 20 30 40 50 60 70 80 90 100 110 120 130 140 150 160" at bounding box center [866, 637] width 1404 height 235
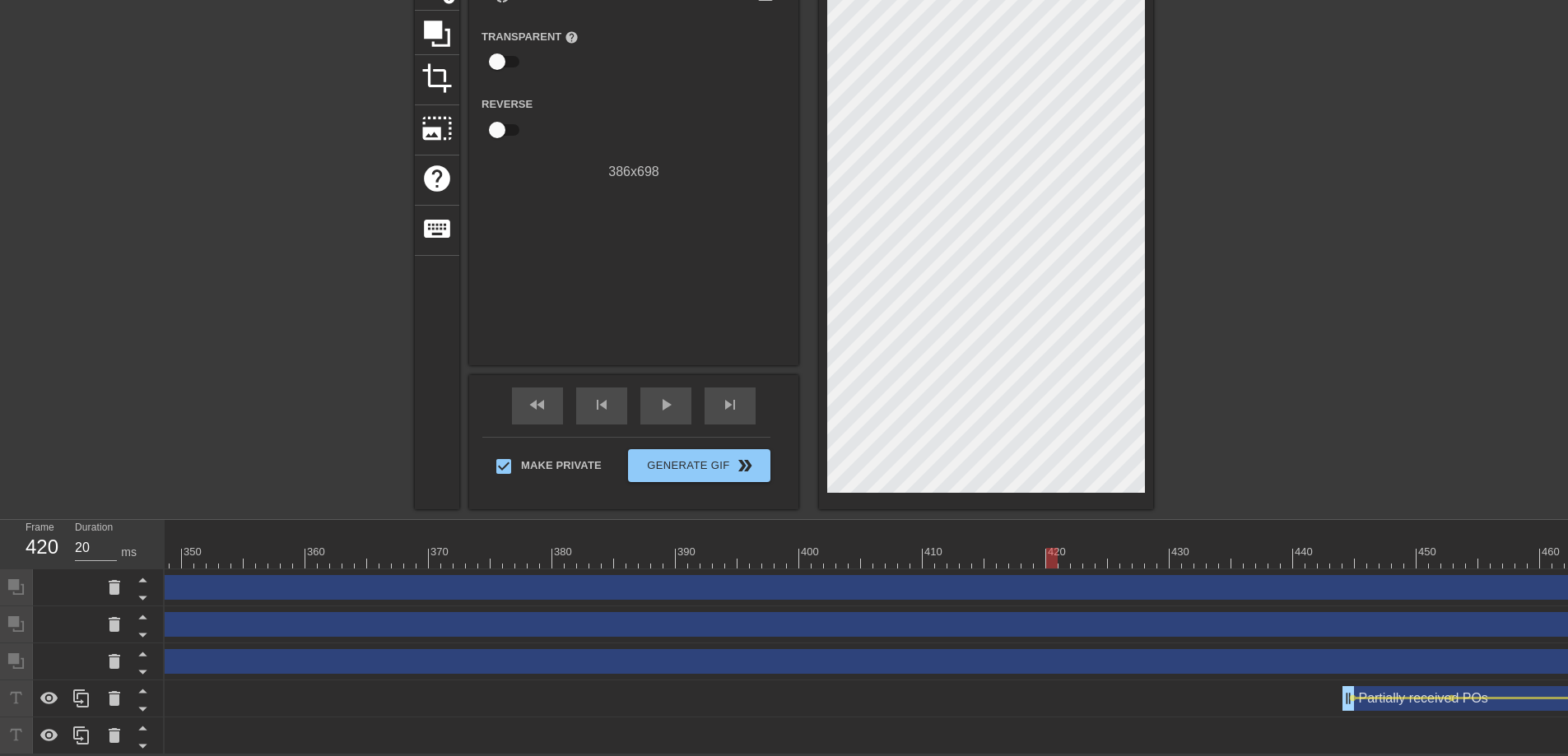
scroll to position [0, 4227]
click at [1116, 548] on div at bounding box center [1116, 558] width 12 height 21
drag, startPoint x: 1115, startPoint y: 541, endPoint x: 306, endPoint y: 550, distance: 809.1
click at [394, 550] on div at bounding box center [400, 558] width 12 height 21
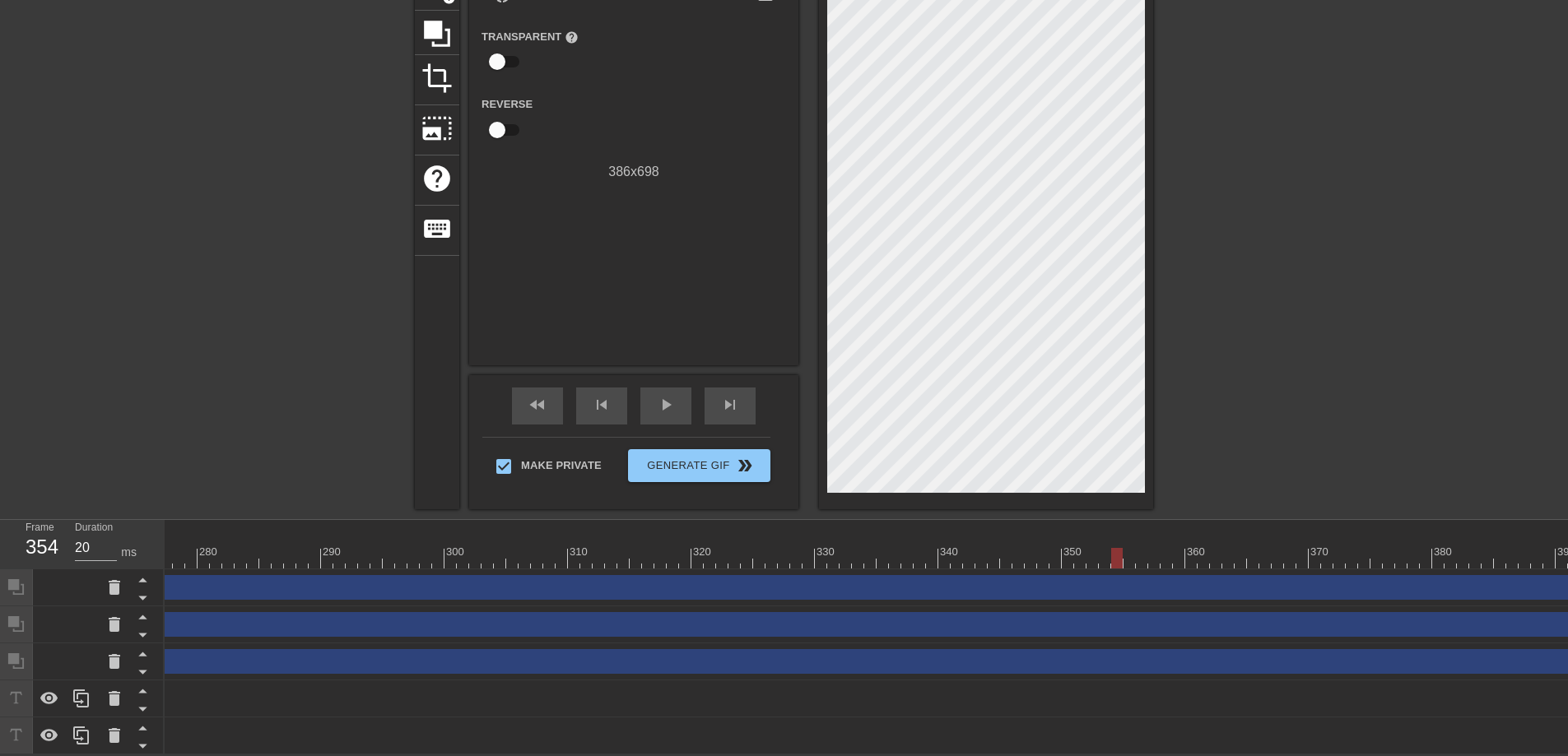
scroll to position [0, 3405]
drag, startPoint x: 1125, startPoint y: 543, endPoint x: 315, endPoint y: 542, distance: 810.0
click at [426, 548] on div at bounding box center [432, 558] width 12 height 21
drag, startPoint x: 672, startPoint y: 556, endPoint x: 351, endPoint y: 555, distance: 321.0
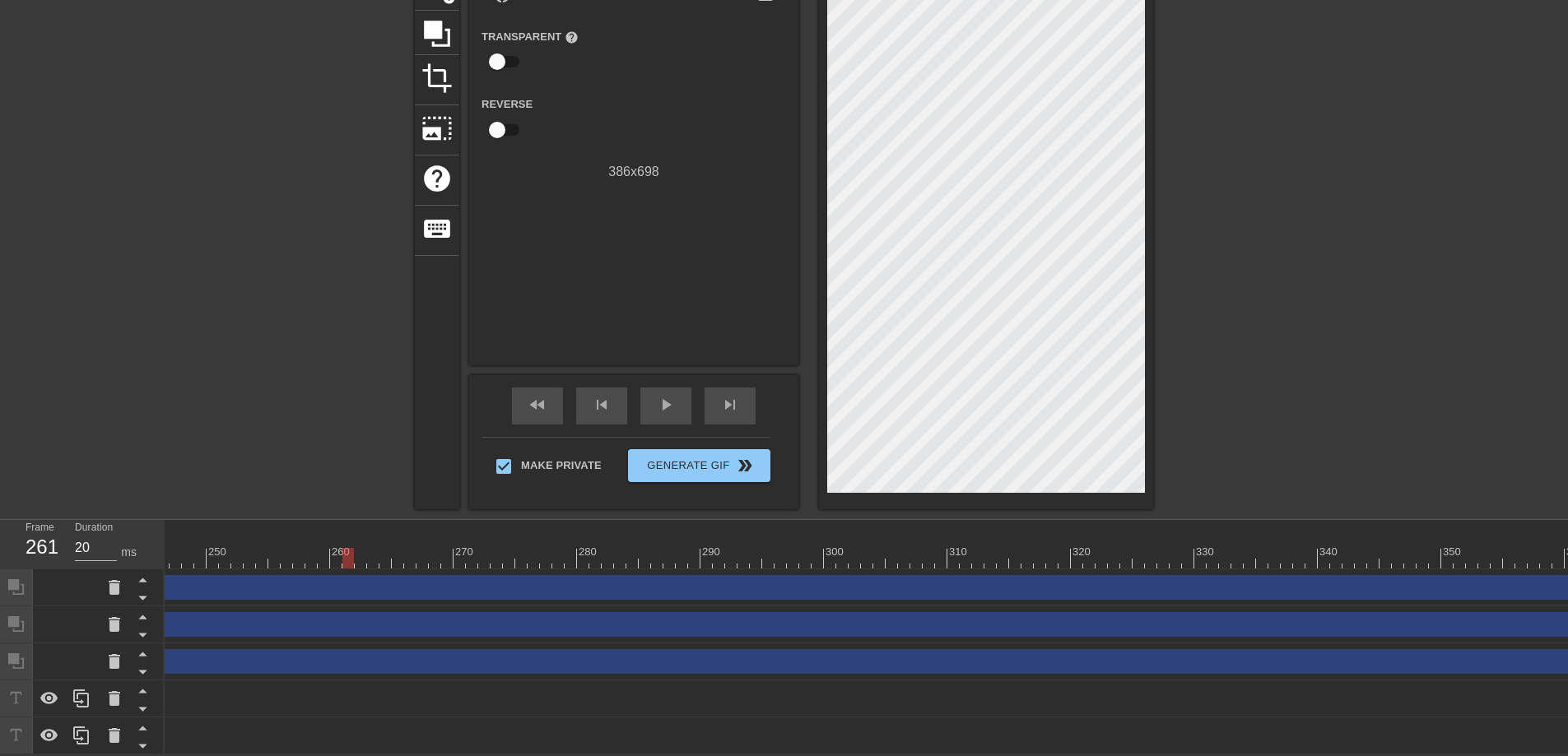
click at [351, 555] on div at bounding box center [348, 558] width 12 height 21
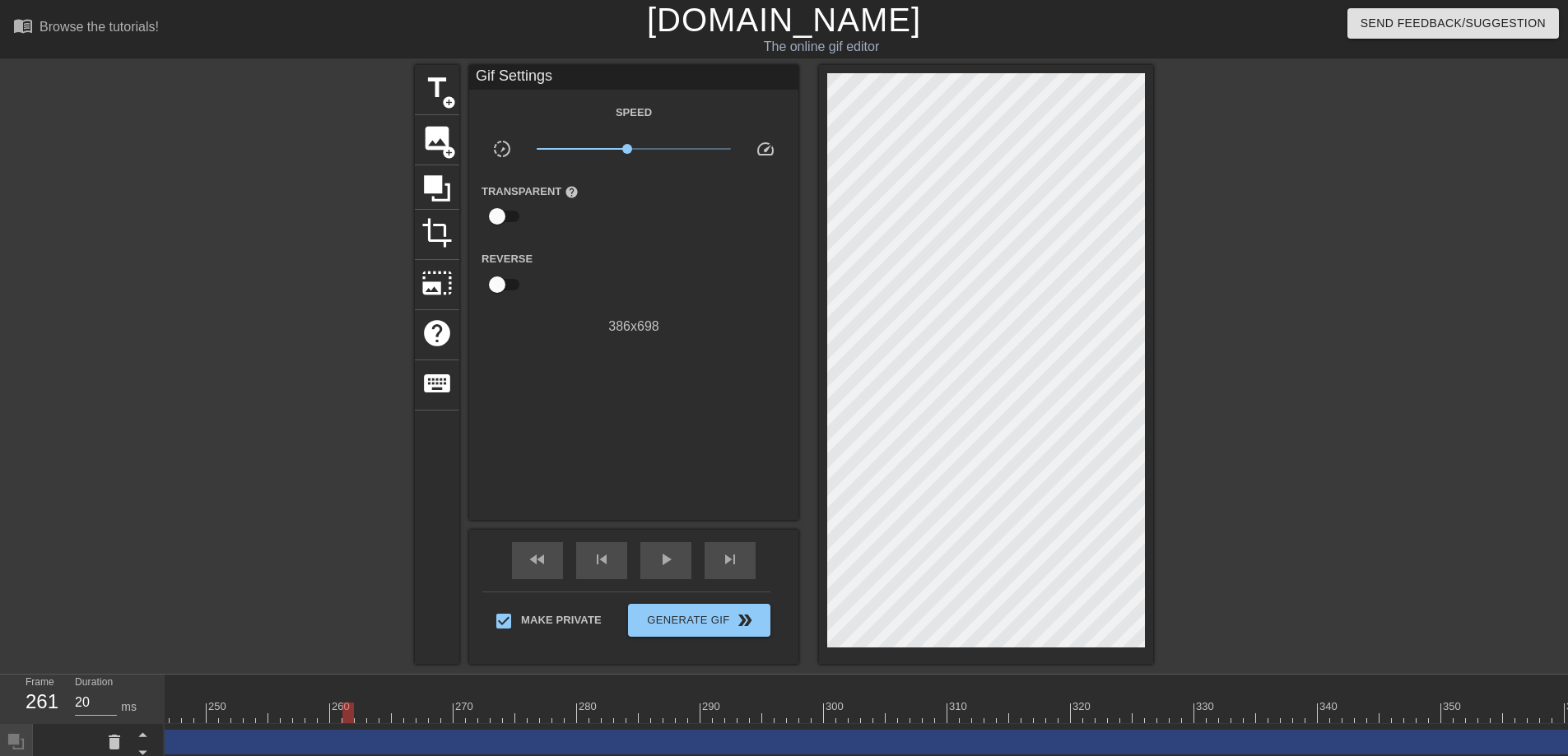
scroll to position [57, 0]
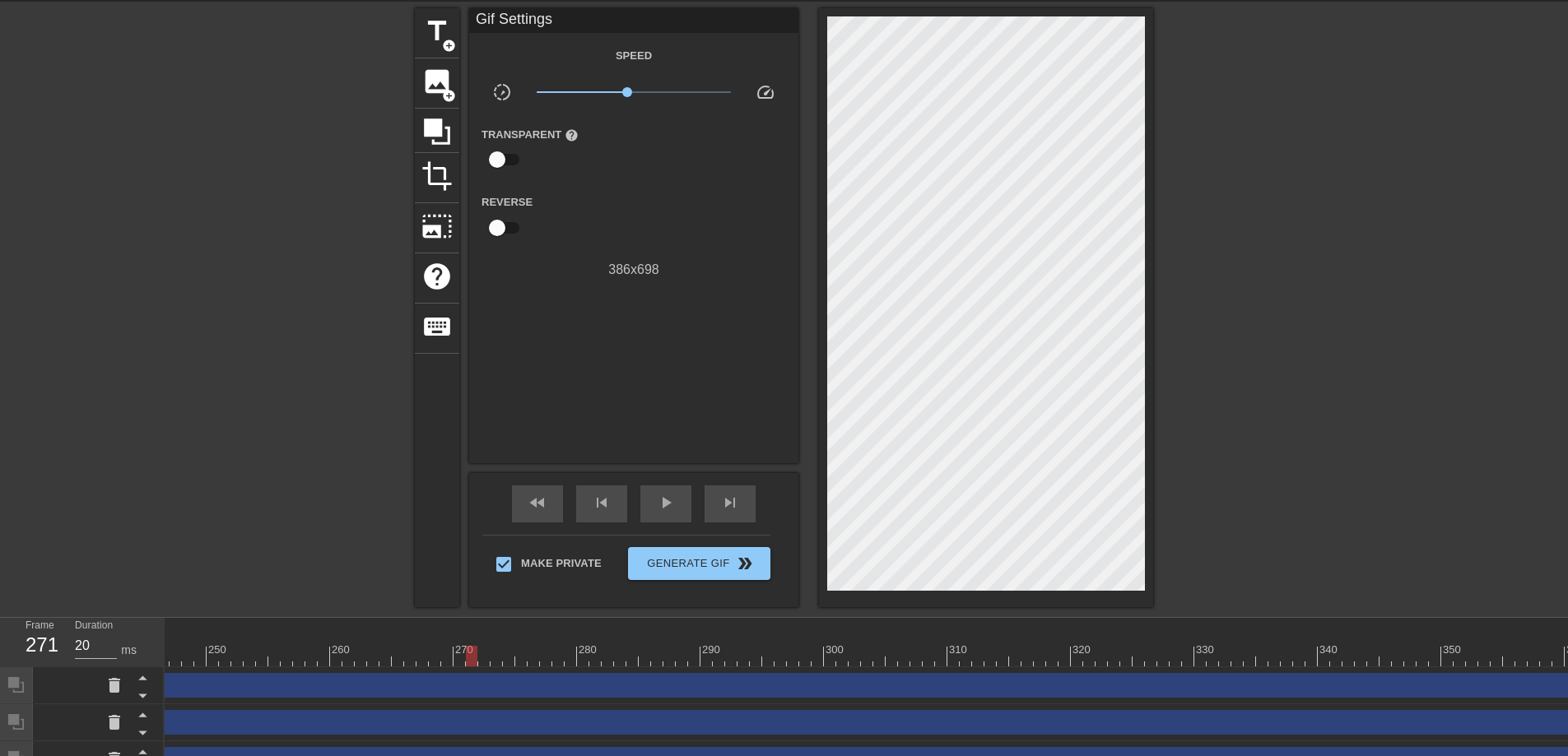
drag, startPoint x: 346, startPoint y: 654, endPoint x: 468, endPoint y: 665, distance: 122.5
click at [468, 665] on div at bounding box center [472, 656] width 12 height 21
drag, startPoint x: 485, startPoint y: 660, endPoint x: 475, endPoint y: 655, distance: 11.2
click at [475, 655] on div at bounding box center [472, 656] width 12 height 21
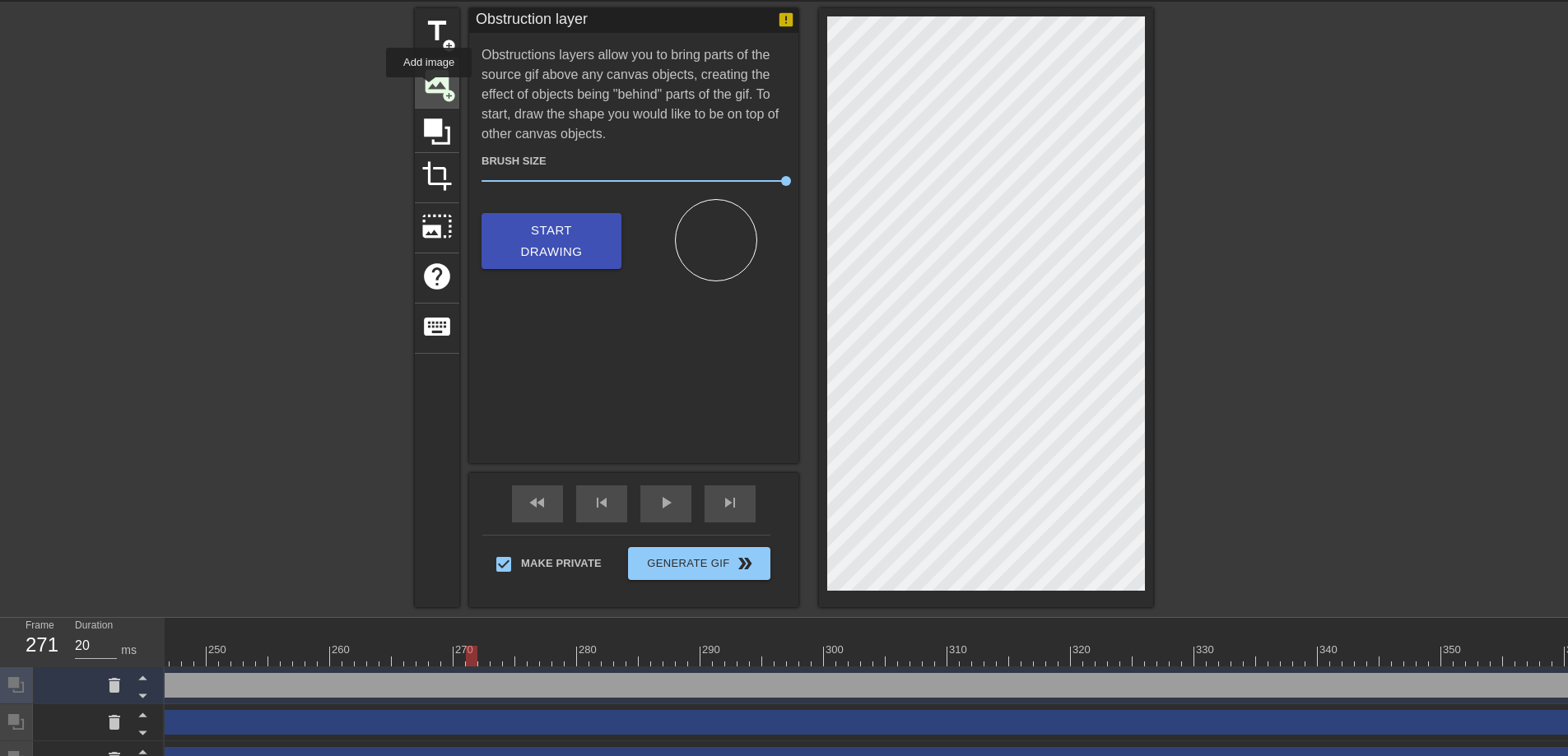
click at [430, 68] on span "image" at bounding box center [437, 81] width 31 height 31
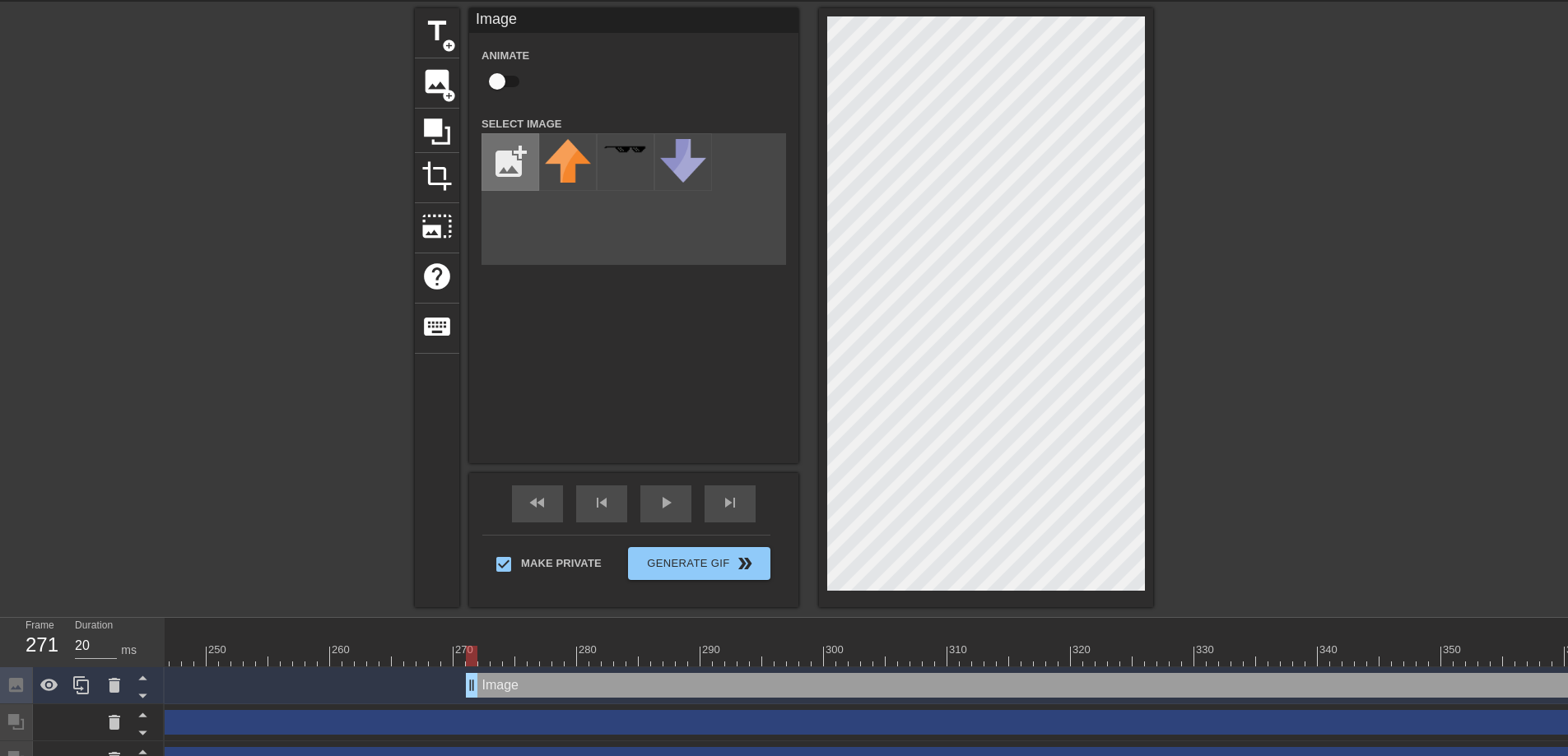
click at [530, 160] on input "file" at bounding box center [510, 162] width 56 height 56
click at [558, 170] on img at bounding box center [568, 169] width 46 height 61
click at [499, 80] on input "checkbox" at bounding box center [497, 81] width 94 height 31
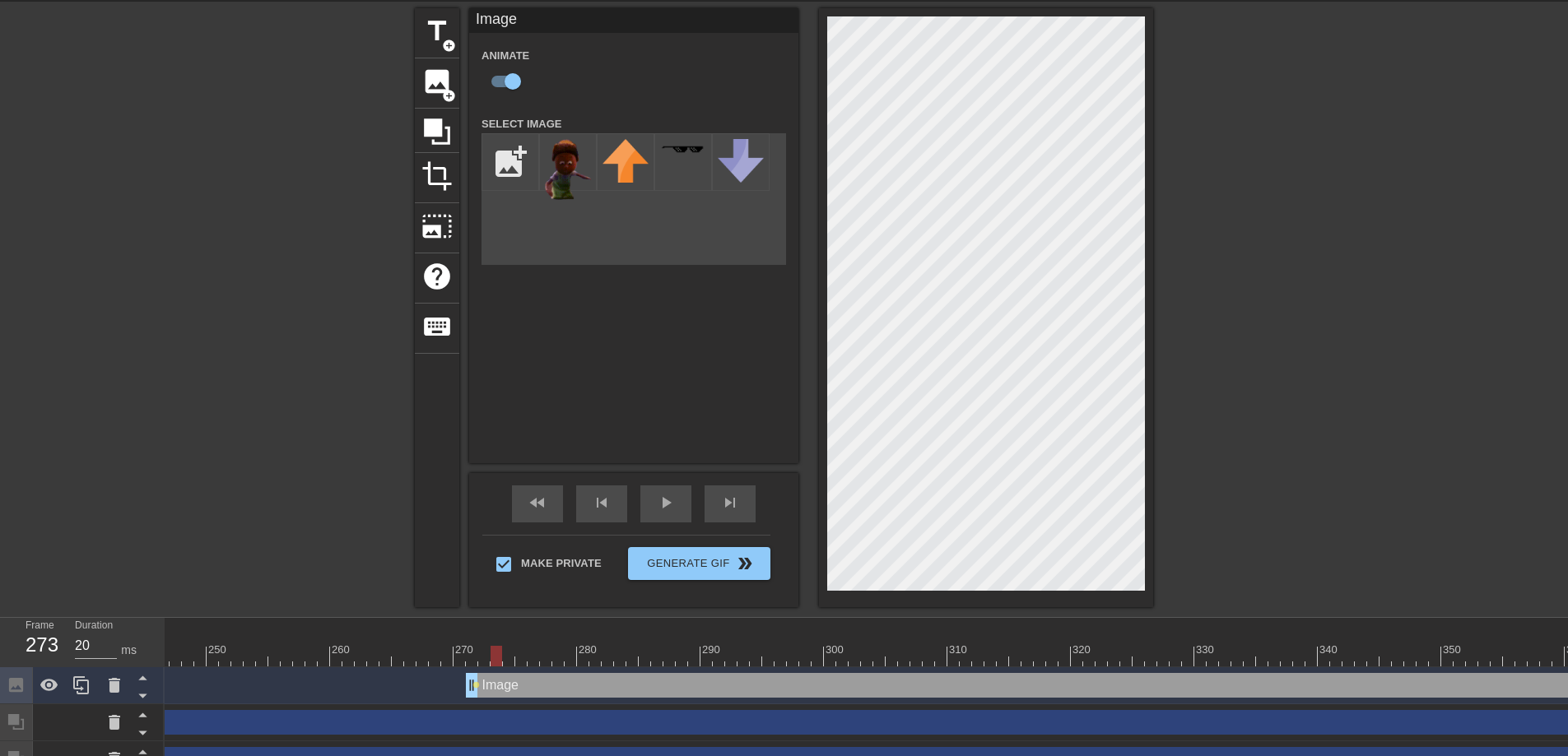
drag, startPoint x: 472, startPoint y: 651, endPoint x: 499, endPoint y: 655, distance: 27.3
click at [499, 655] on div at bounding box center [496, 656] width 12 height 21
drag, startPoint x: 496, startPoint y: 657, endPoint x: 480, endPoint y: 665, distance: 17.9
click at [480, 665] on div at bounding box center [484, 656] width 12 height 21
click at [489, 662] on div at bounding box center [484, 656] width 12 height 21
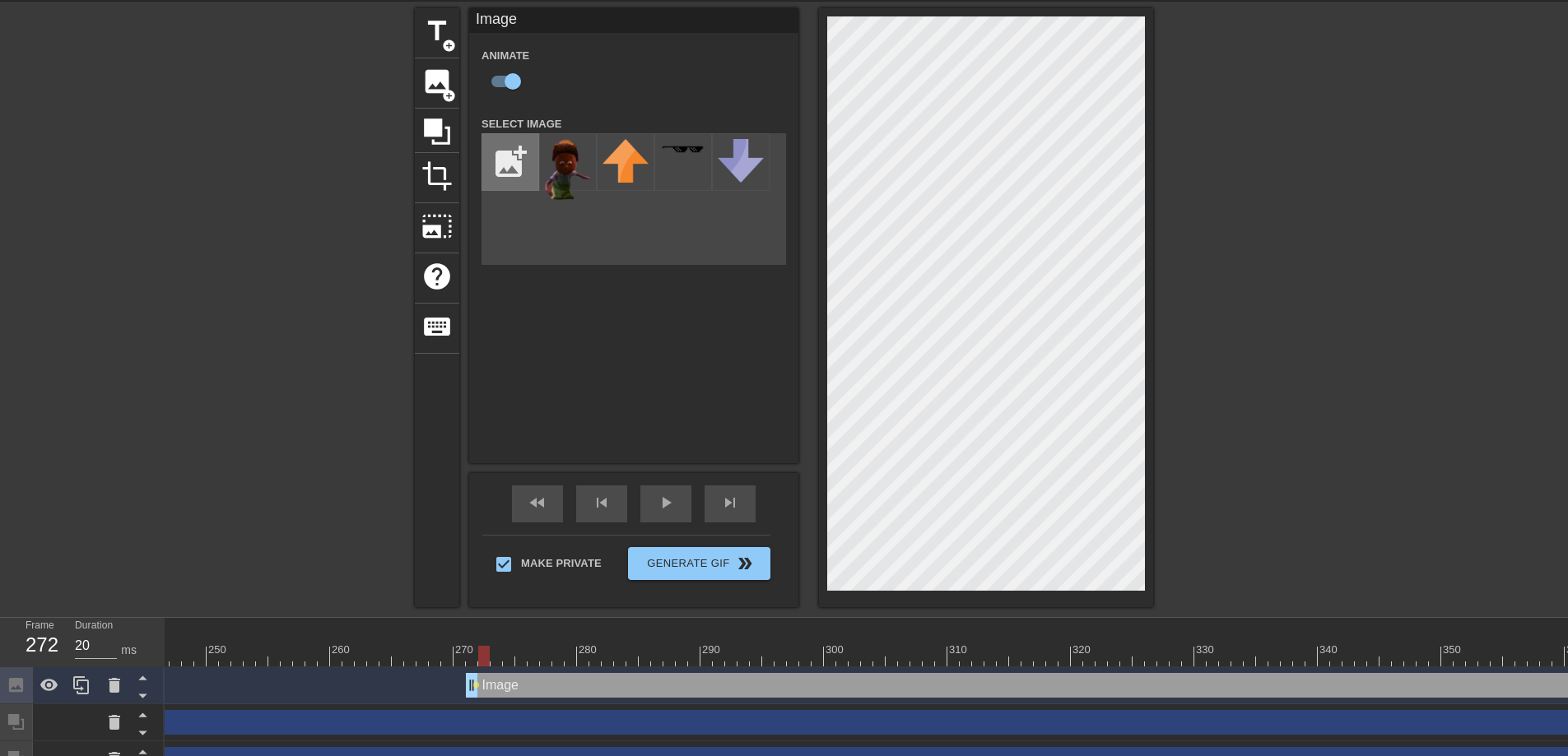
click at [525, 169] on input "file" at bounding box center [510, 162] width 56 height 56
click at [558, 160] on img at bounding box center [568, 169] width 46 height 61
click at [566, 158] on img at bounding box center [568, 169] width 46 height 61
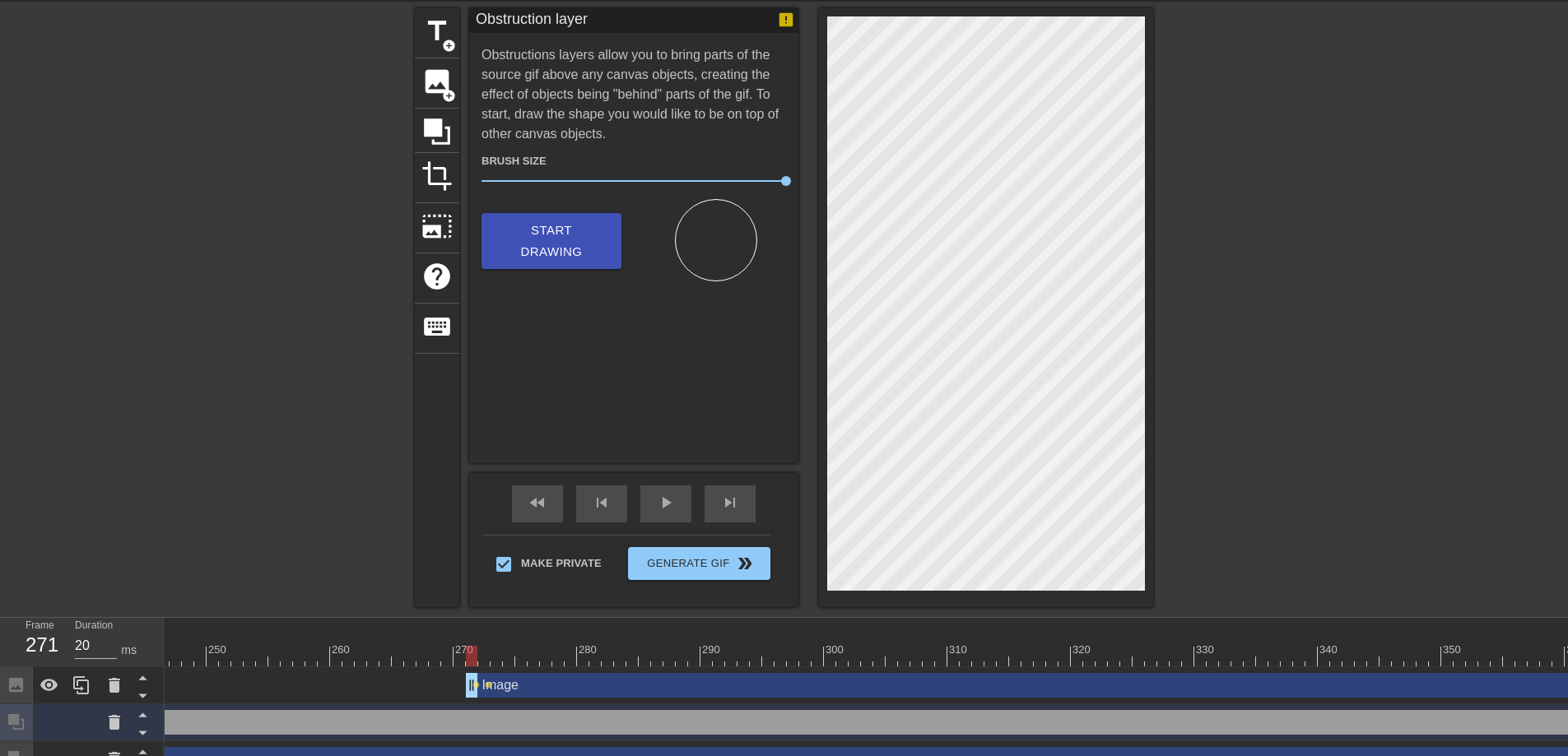
drag, startPoint x: 483, startPoint y: 656, endPoint x: 473, endPoint y: 659, distance: 10.4
click at [473, 659] on div at bounding box center [472, 656] width 12 height 21
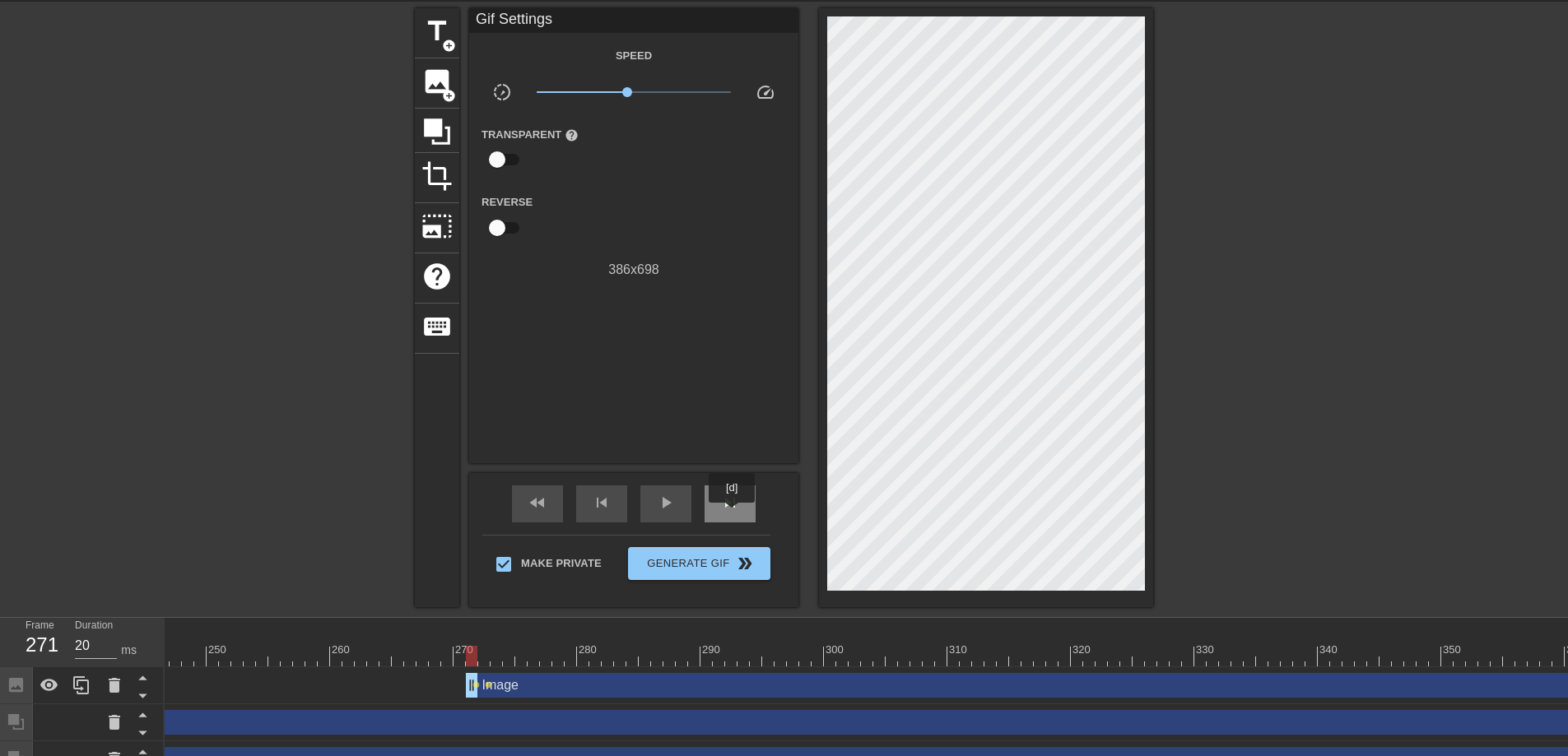
click at [734, 514] on div "skip_next" at bounding box center [729, 504] width 51 height 37
click at [605, 520] on div "skip_previous" at bounding box center [601, 504] width 51 height 37
click at [726, 503] on span "skip_next" at bounding box center [730, 503] width 20 height 20
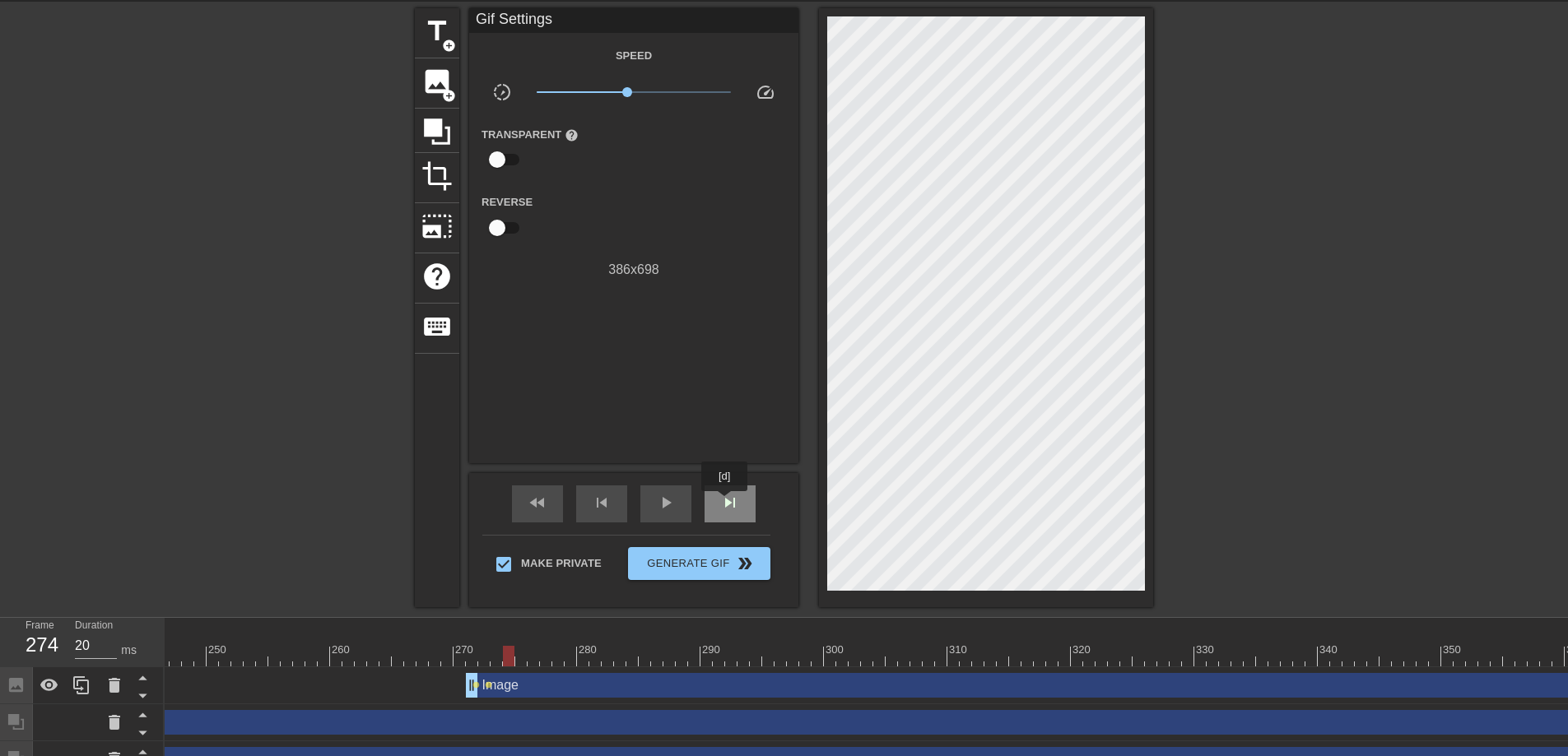
click at [726, 503] on span "skip_next" at bounding box center [730, 503] width 20 height 20
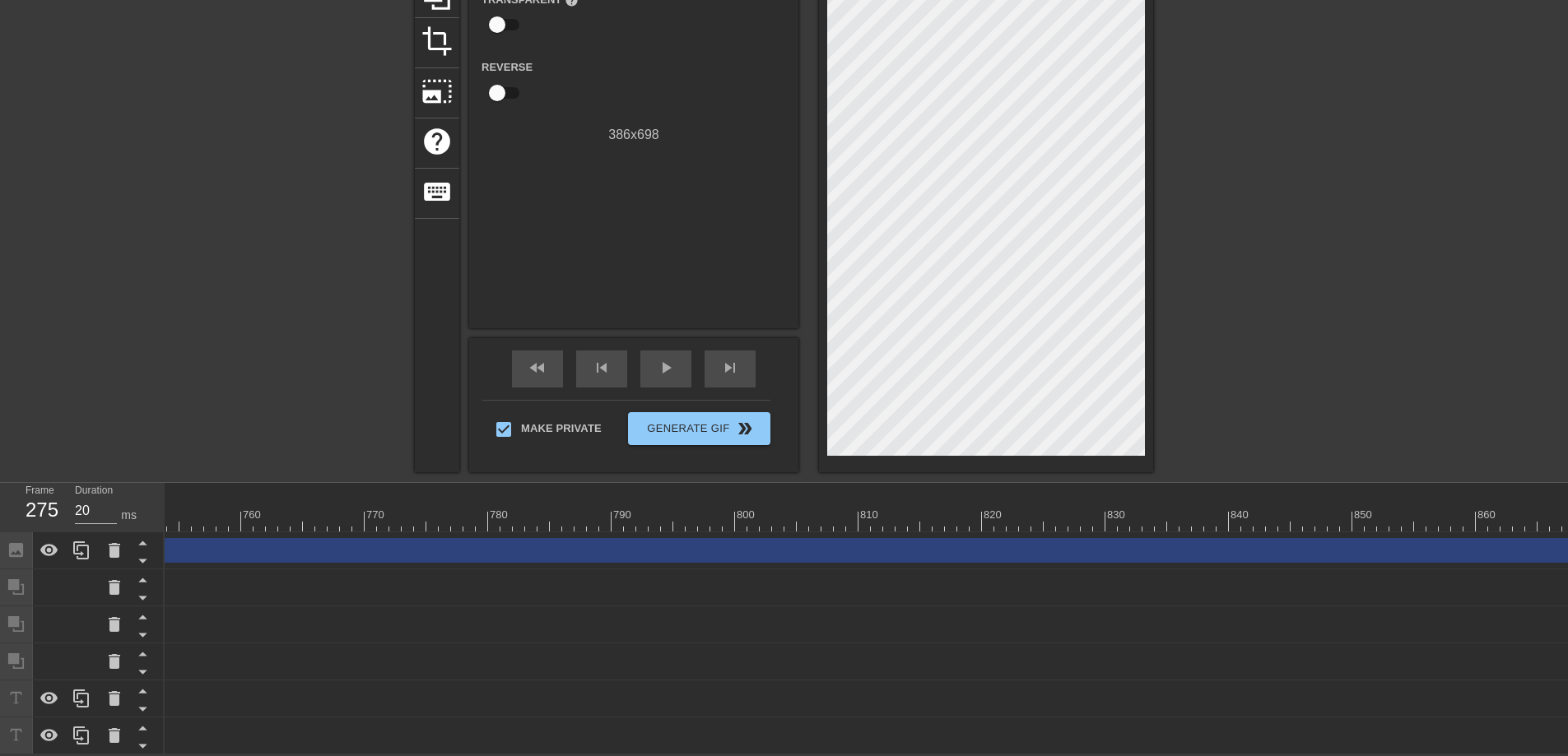
scroll to position [0, 9638]
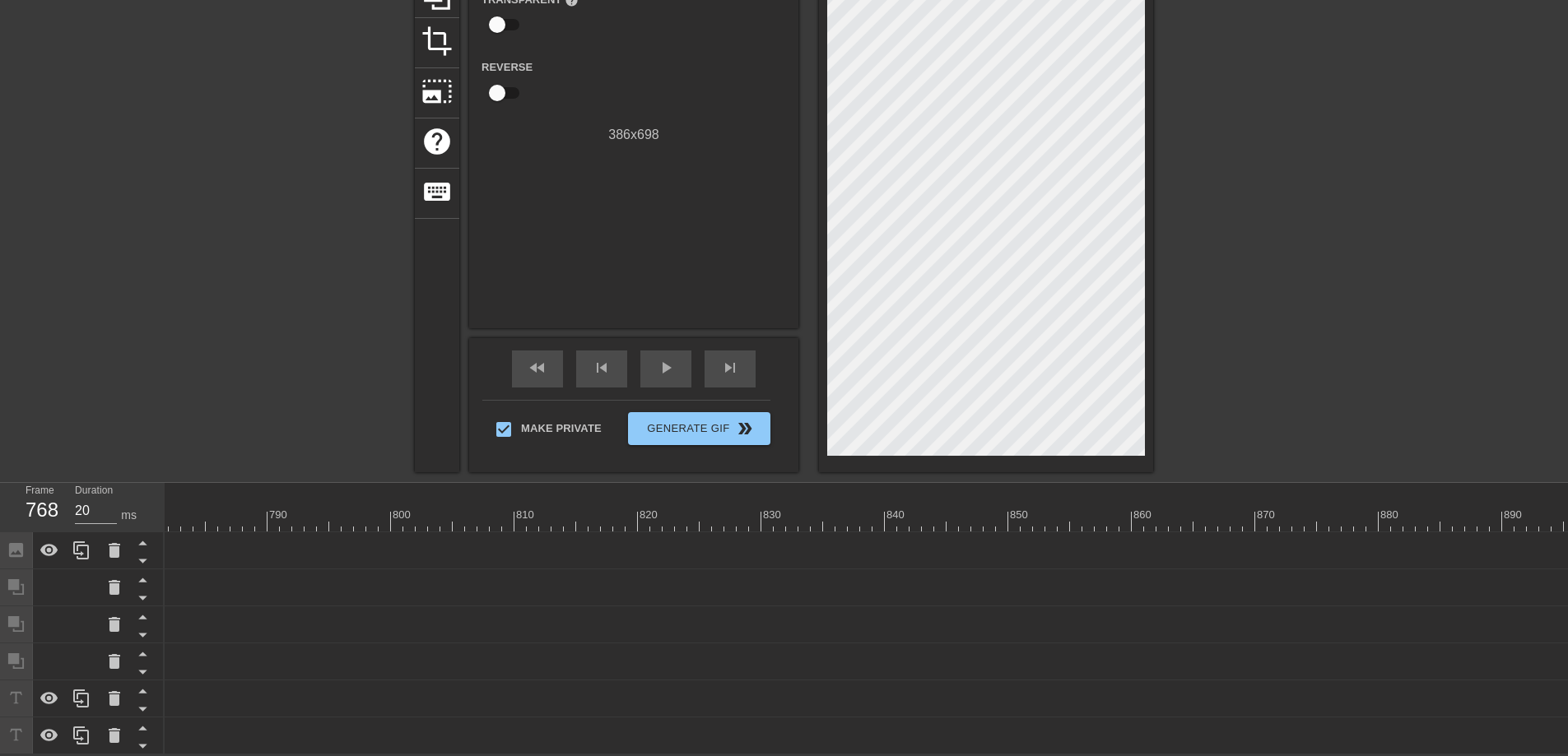
drag, startPoint x: 1564, startPoint y: 539, endPoint x: 5, endPoint y: 515, distance: 1559.2
click at [0, 515] on div "Frame 768 Duration 20 ms 10 20 30 40 50 60 70 80 90 100 110 120 130 140 150" at bounding box center [784, 619] width 1568 height 272
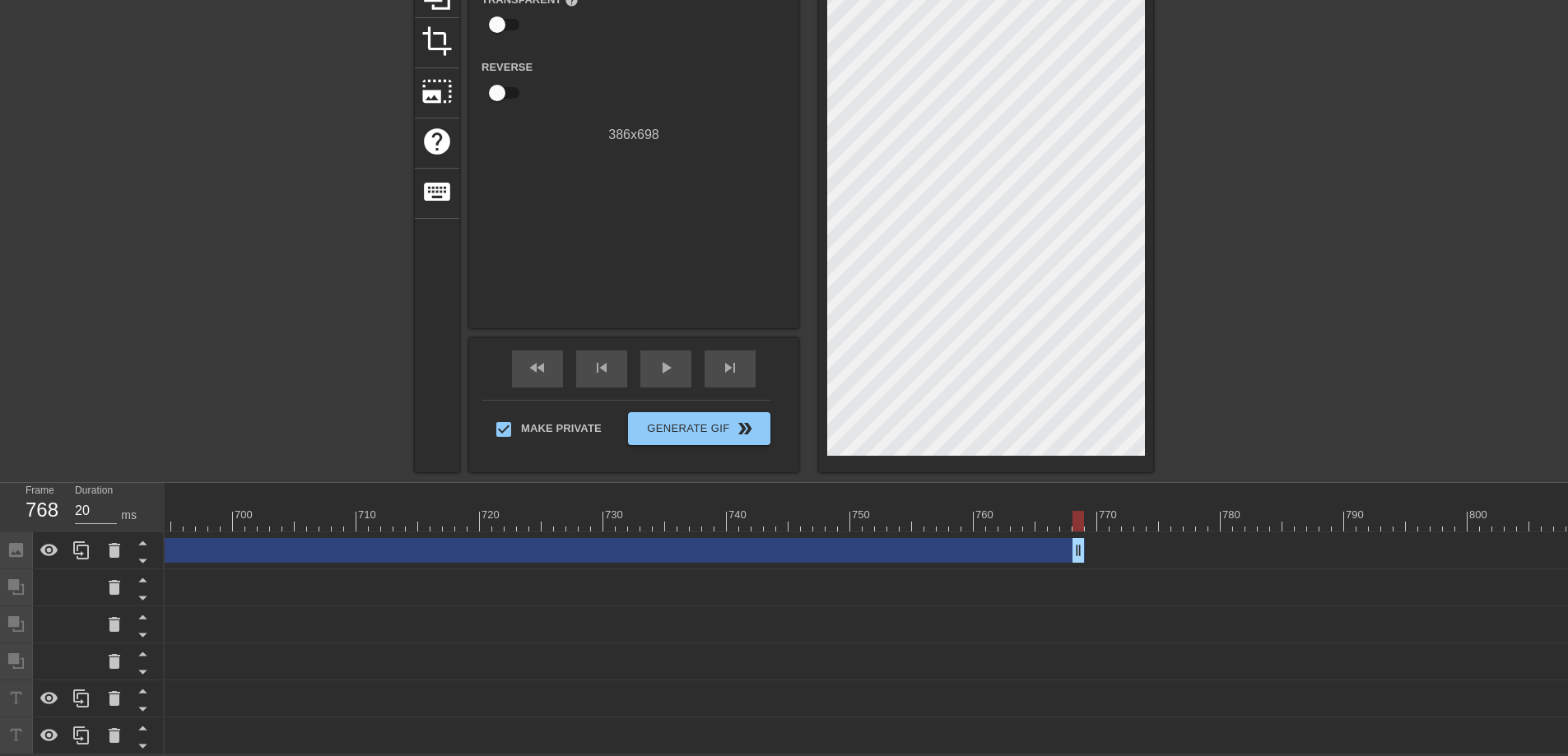
scroll to position [0, 8445]
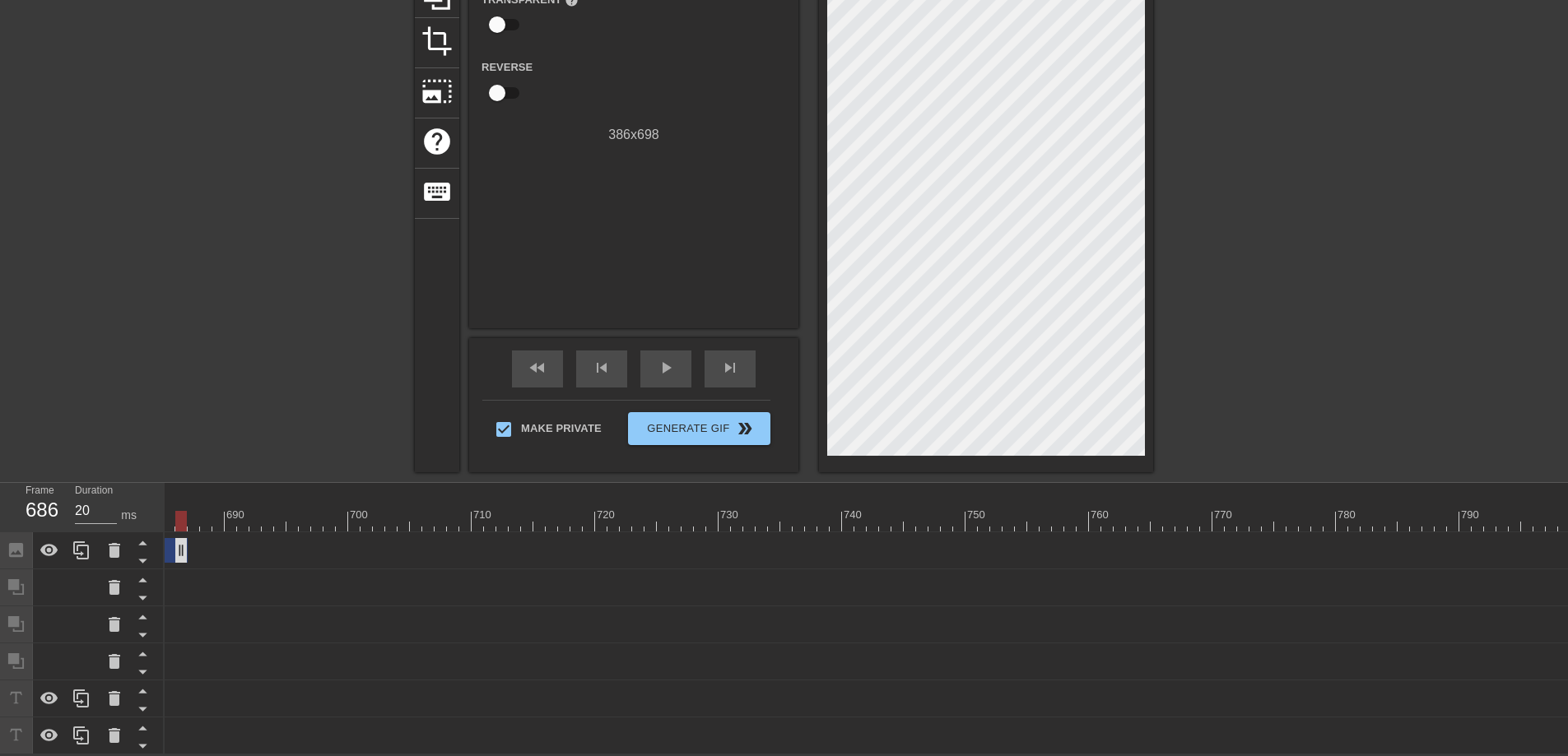
drag, startPoint x: 1196, startPoint y: 546, endPoint x: 179, endPoint y: 530, distance: 1017.1
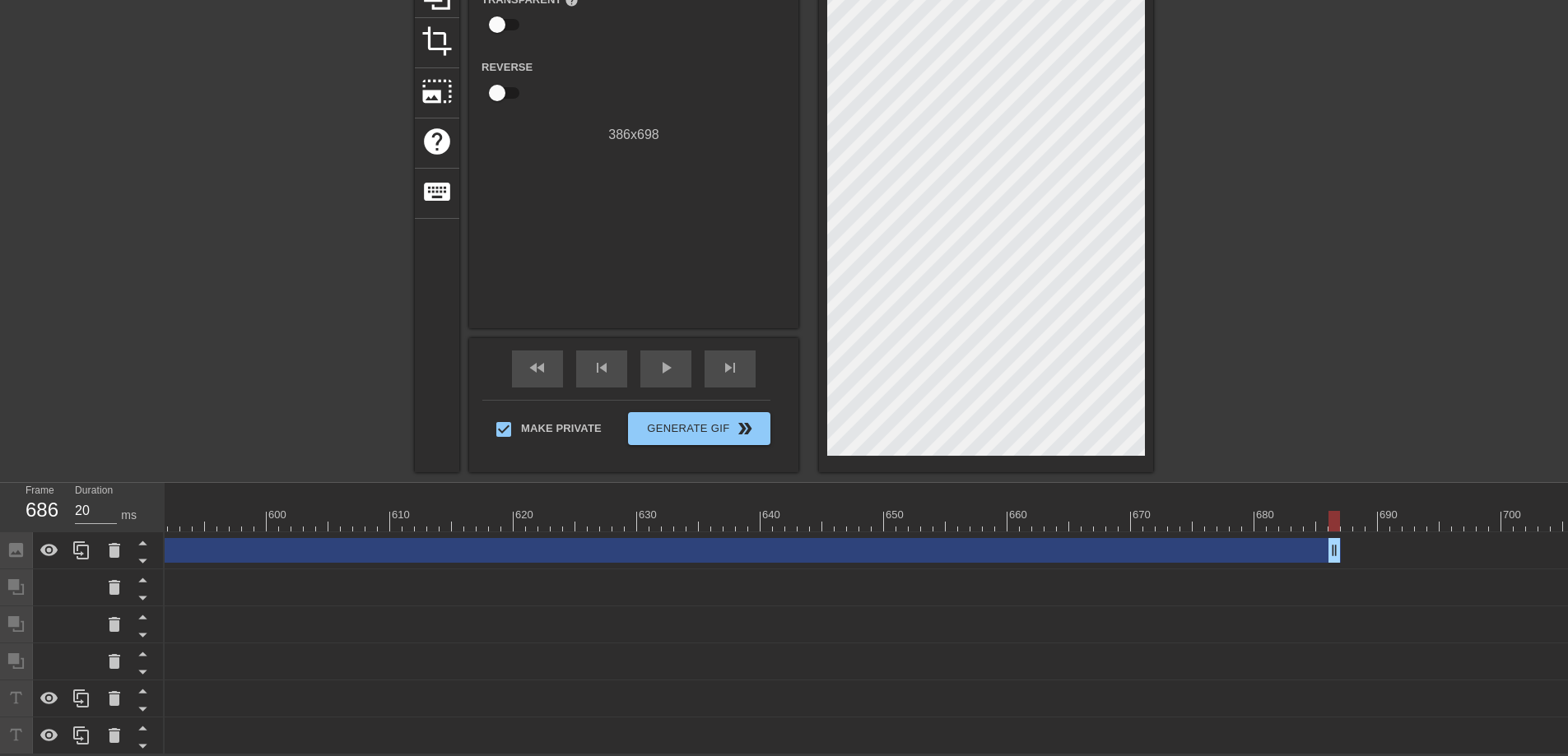
scroll to position [0, 7197]
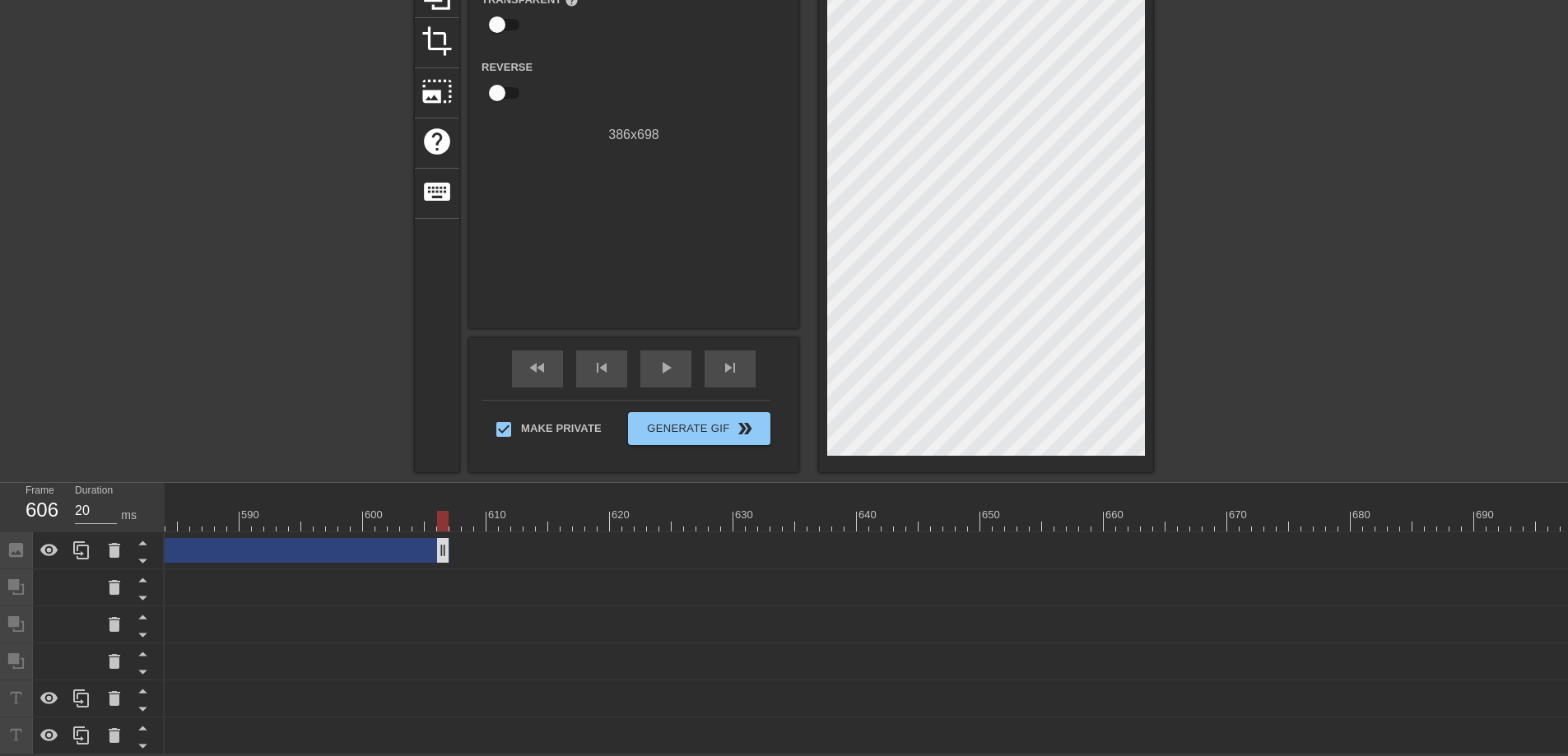
drag, startPoint x: 1432, startPoint y: 543, endPoint x: 274, endPoint y: 541, distance: 1158.0
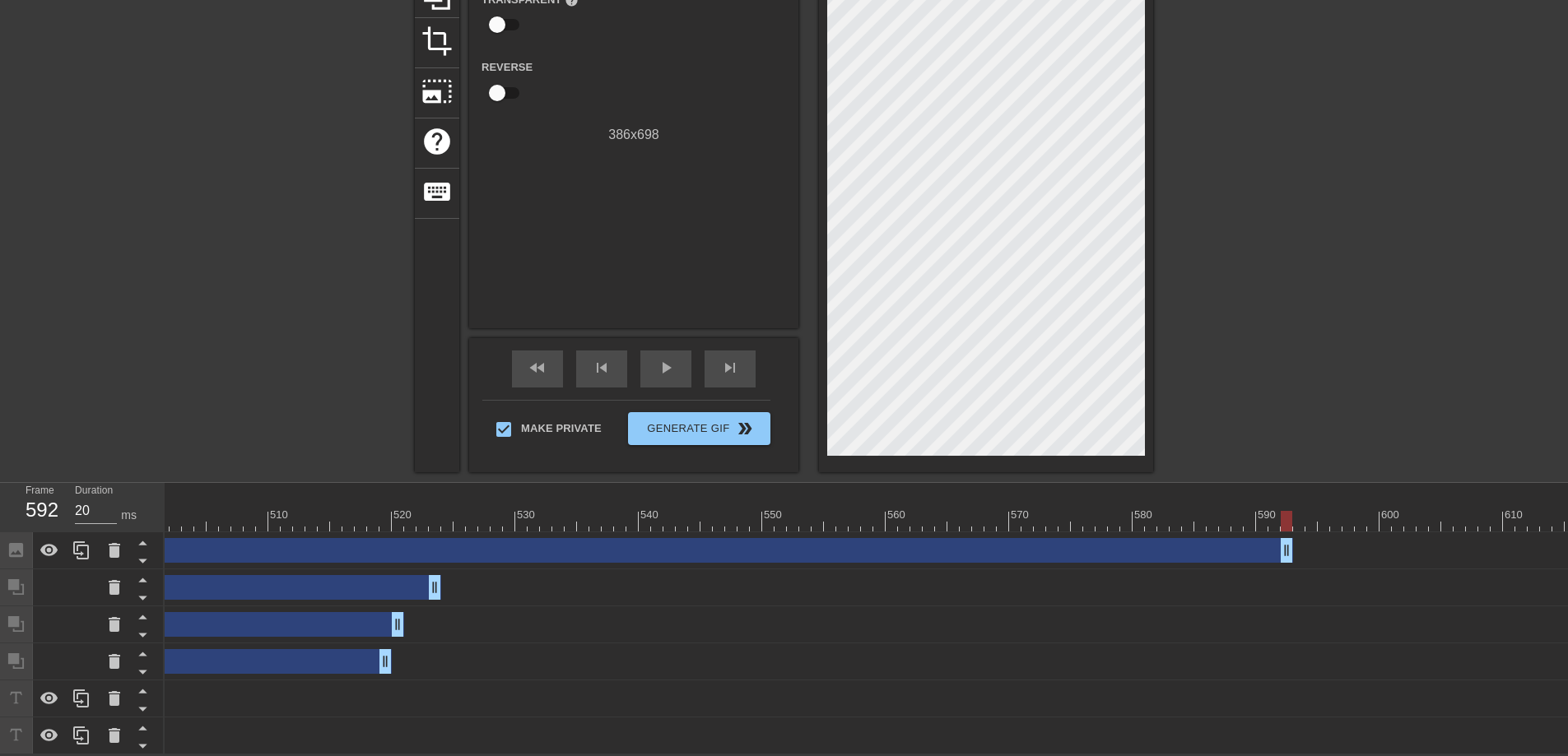
scroll to position [0, 6083]
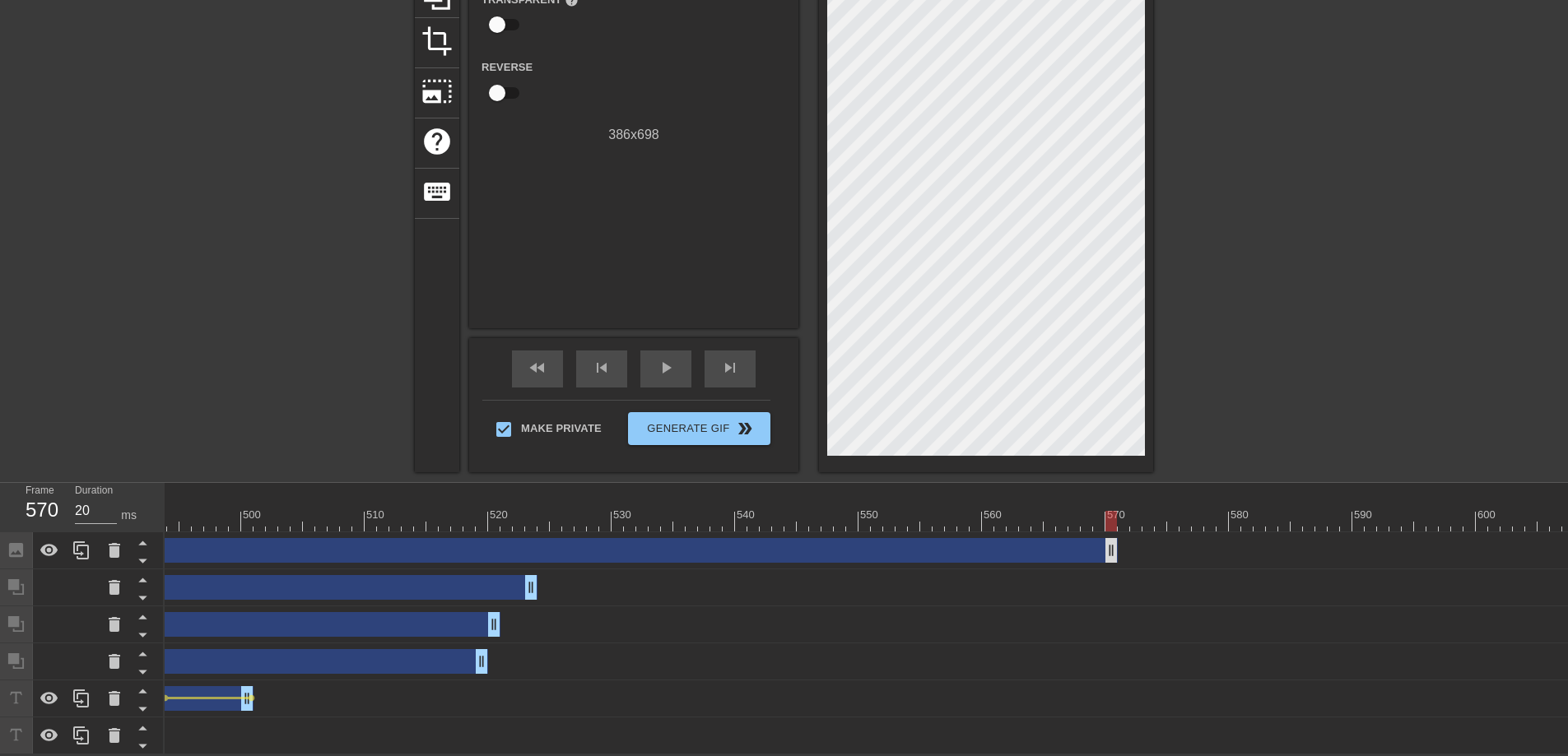
drag, startPoint x: 1382, startPoint y: 541, endPoint x: 386, endPoint y: 542, distance: 996.0
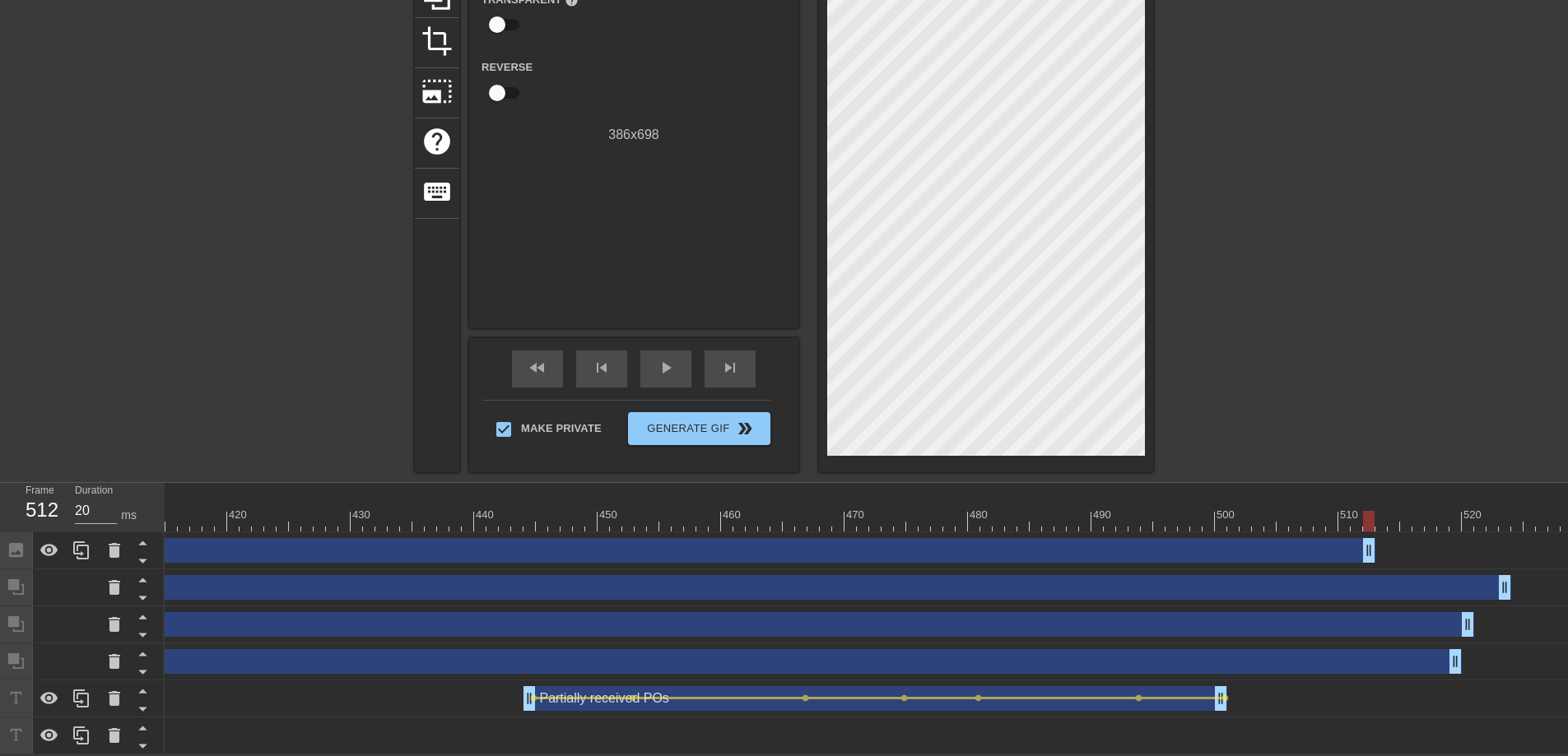
scroll to position [0, 5085]
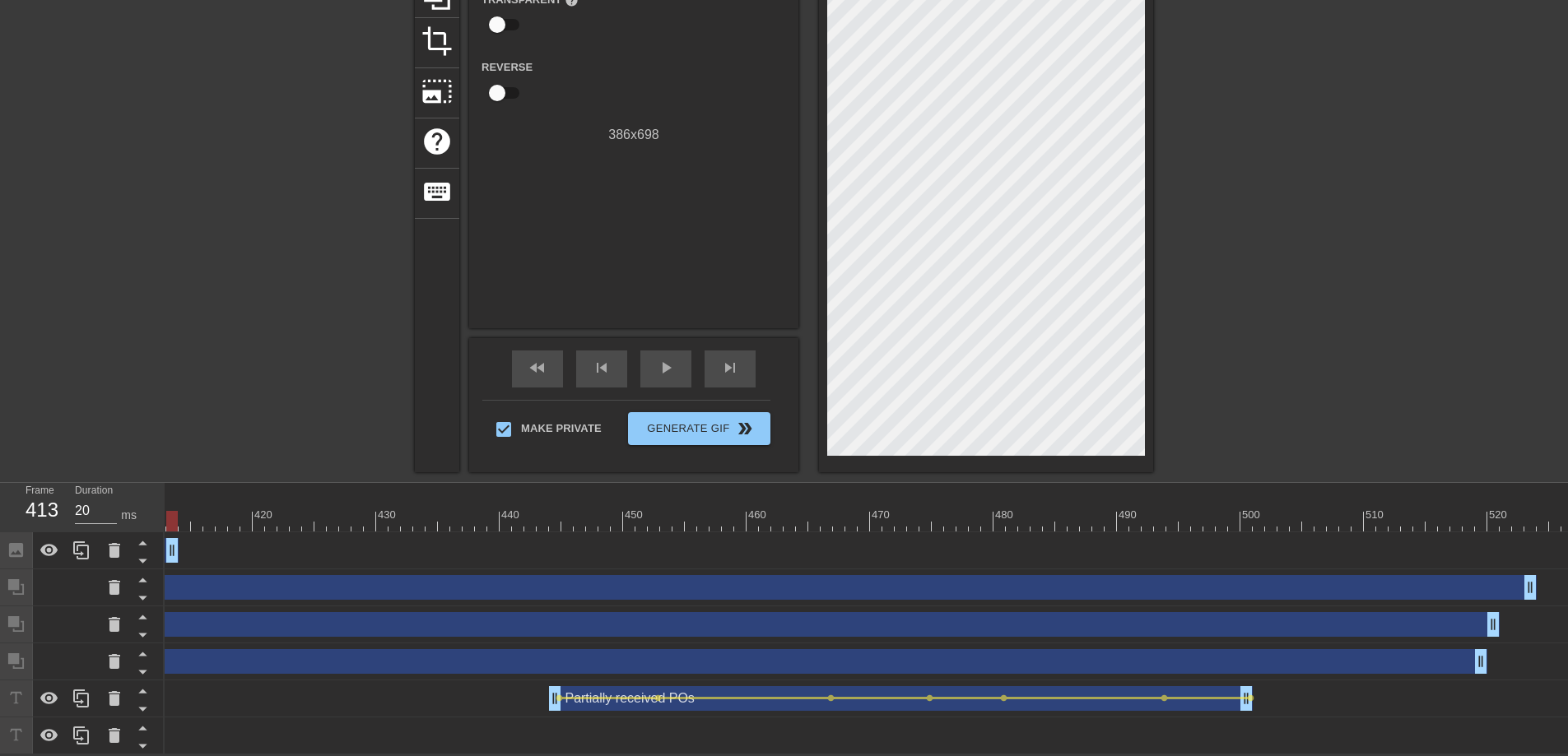
drag, startPoint x: 1391, startPoint y: 541, endPoint x: 183, endPoint y: 558, distance: 1208.1
click at [166, 556] on div "Image drag_handle drag_handle lens lens" at bounding box center [604, 551] width 11049 height 37
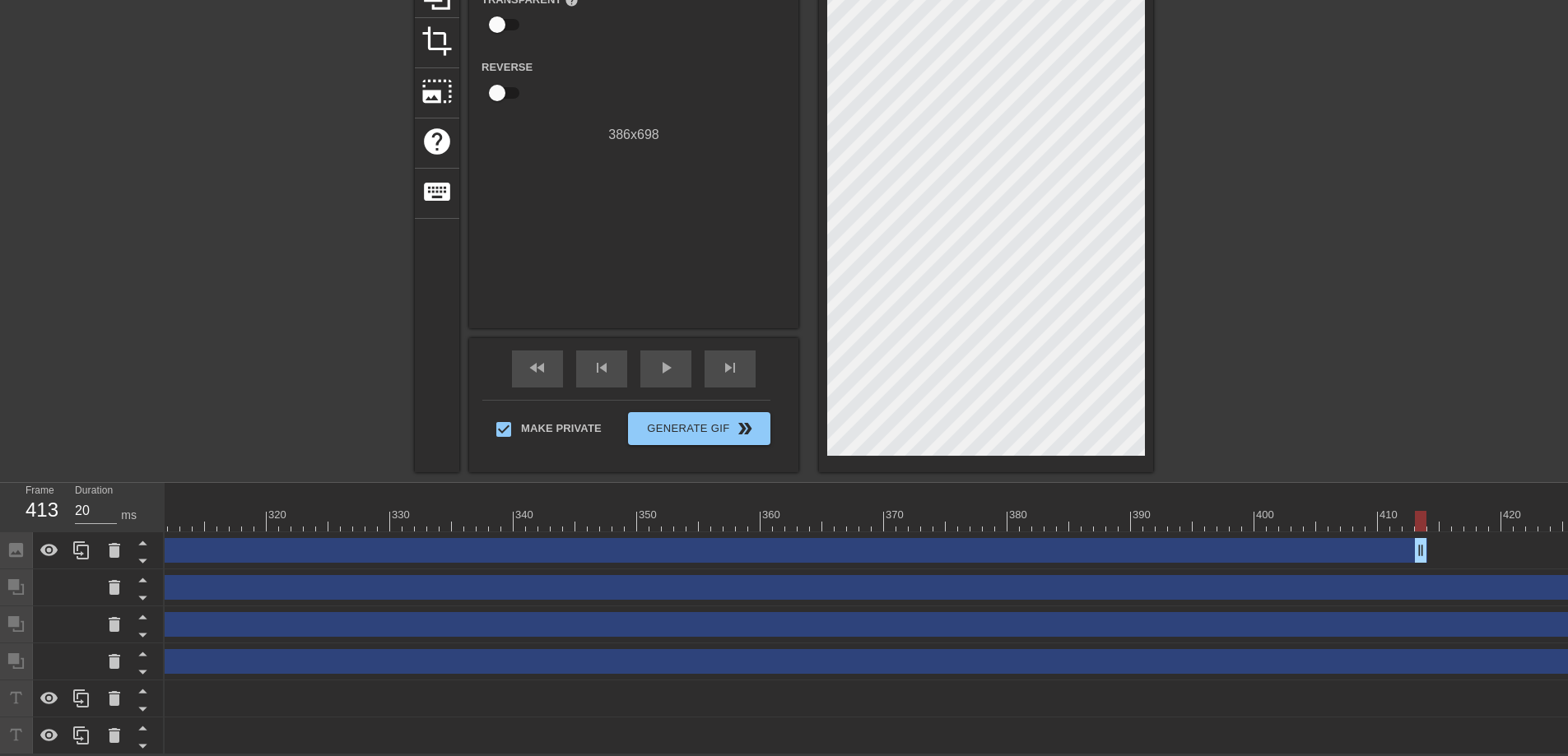
scroll to position [0, 3688]
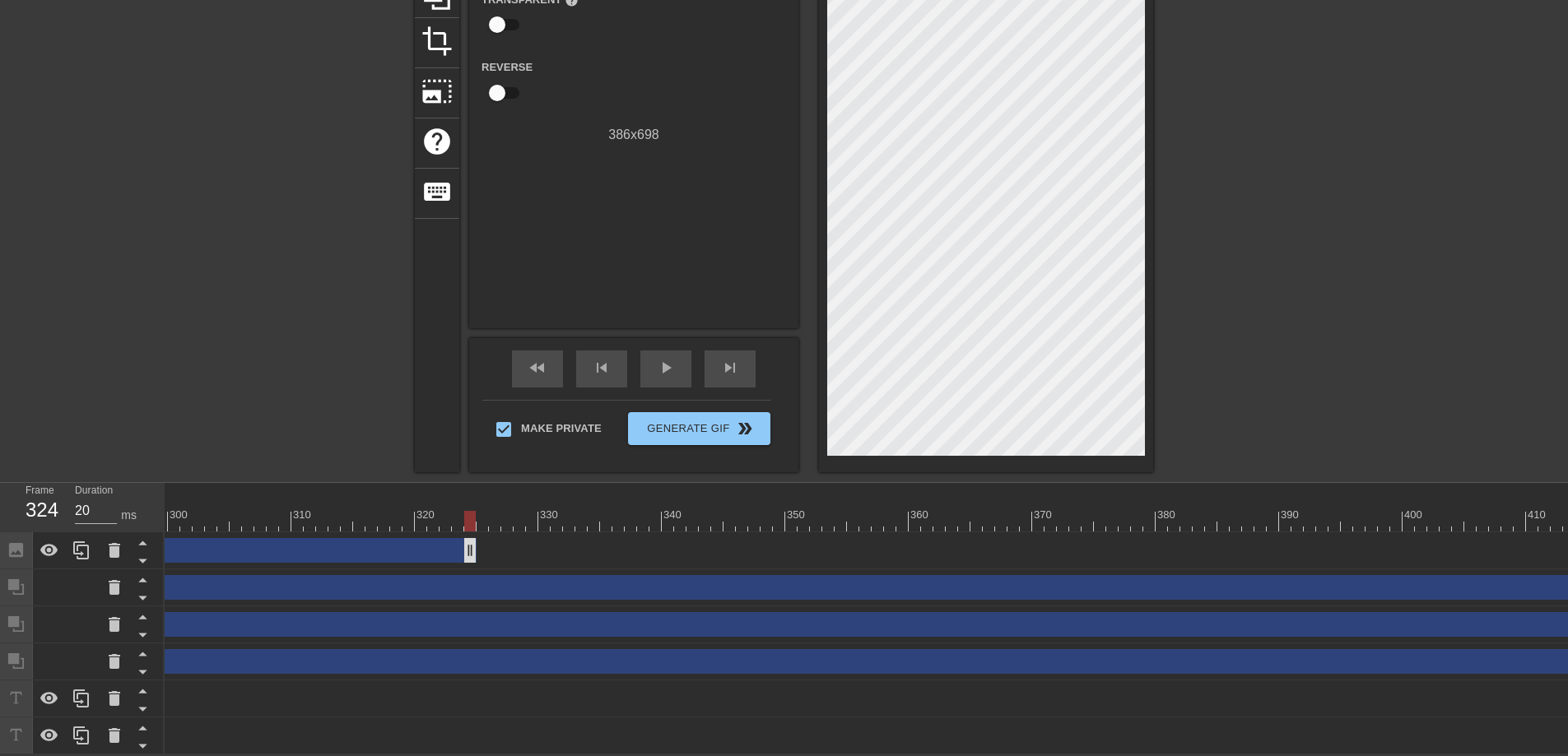
drag, startPoint x: 1563, startPoint y: 537, endPoint x: 297, endPoint y: 537, distance: 1266.0
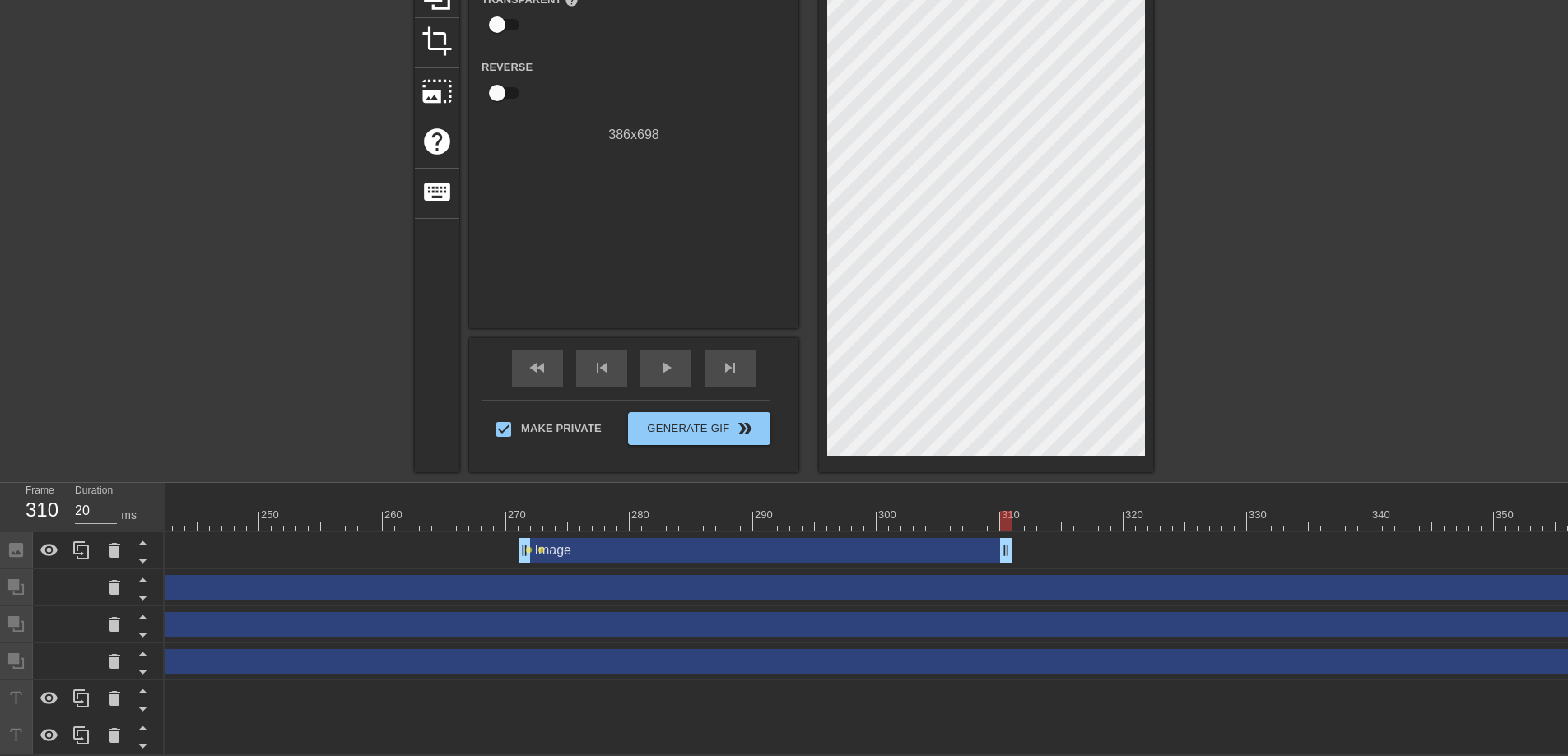
scroll to position [0, 2921]
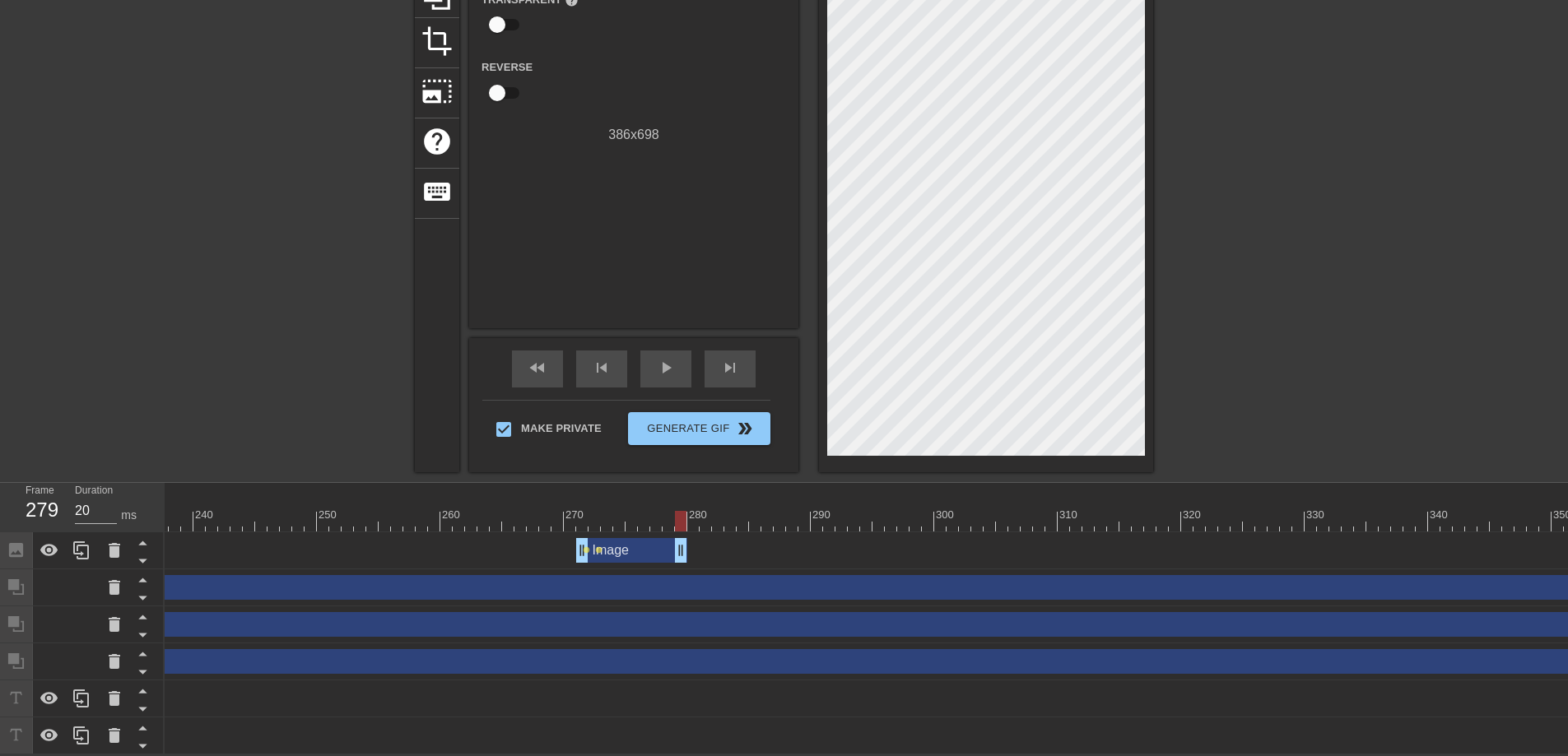
drag, startPoint x: 1067, startPoint y: 543, endPoint x: 678, endPoint y: 545, distance: 389.0
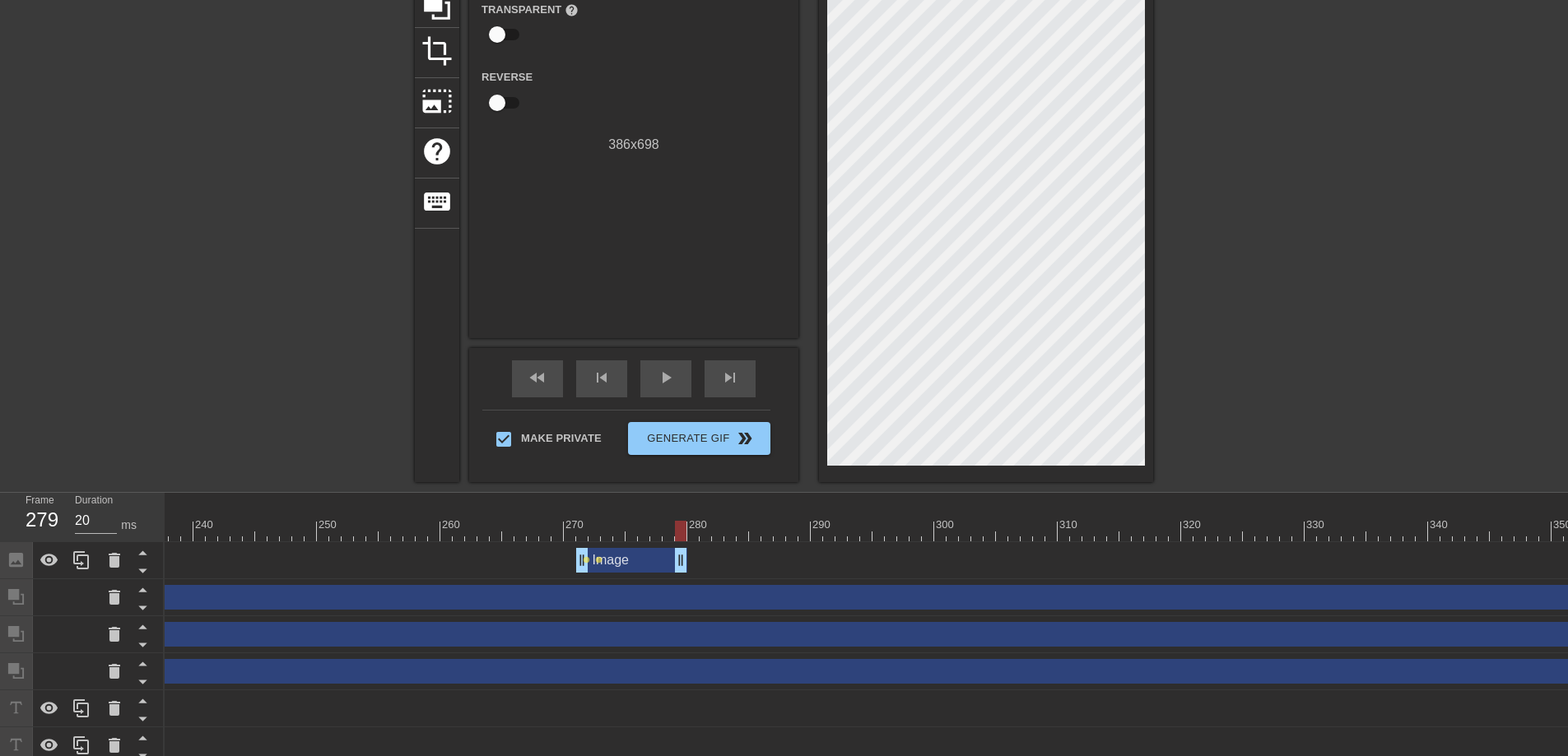
scroll to position [74, 0]
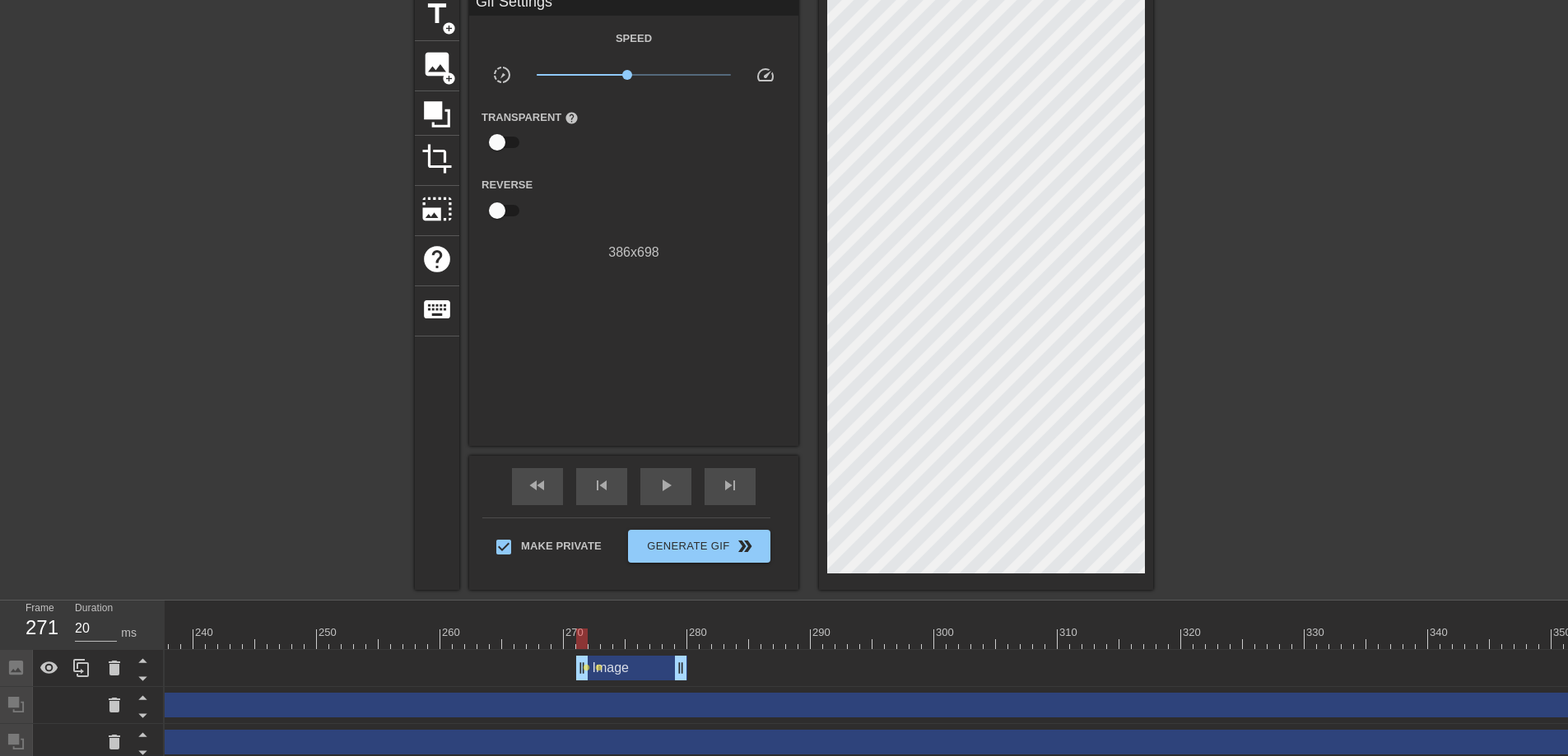
drag, startPoint x: 681, startPoint y: 635, endPoint x: 580, endPoint y: 639, distance: 101.1
click at [580, 639] on div at bounding box center [582, 639] width 12 height 21
click at [521, 496] on div "fast_rewind" at bounding box center [537, 486] width 51 height 37
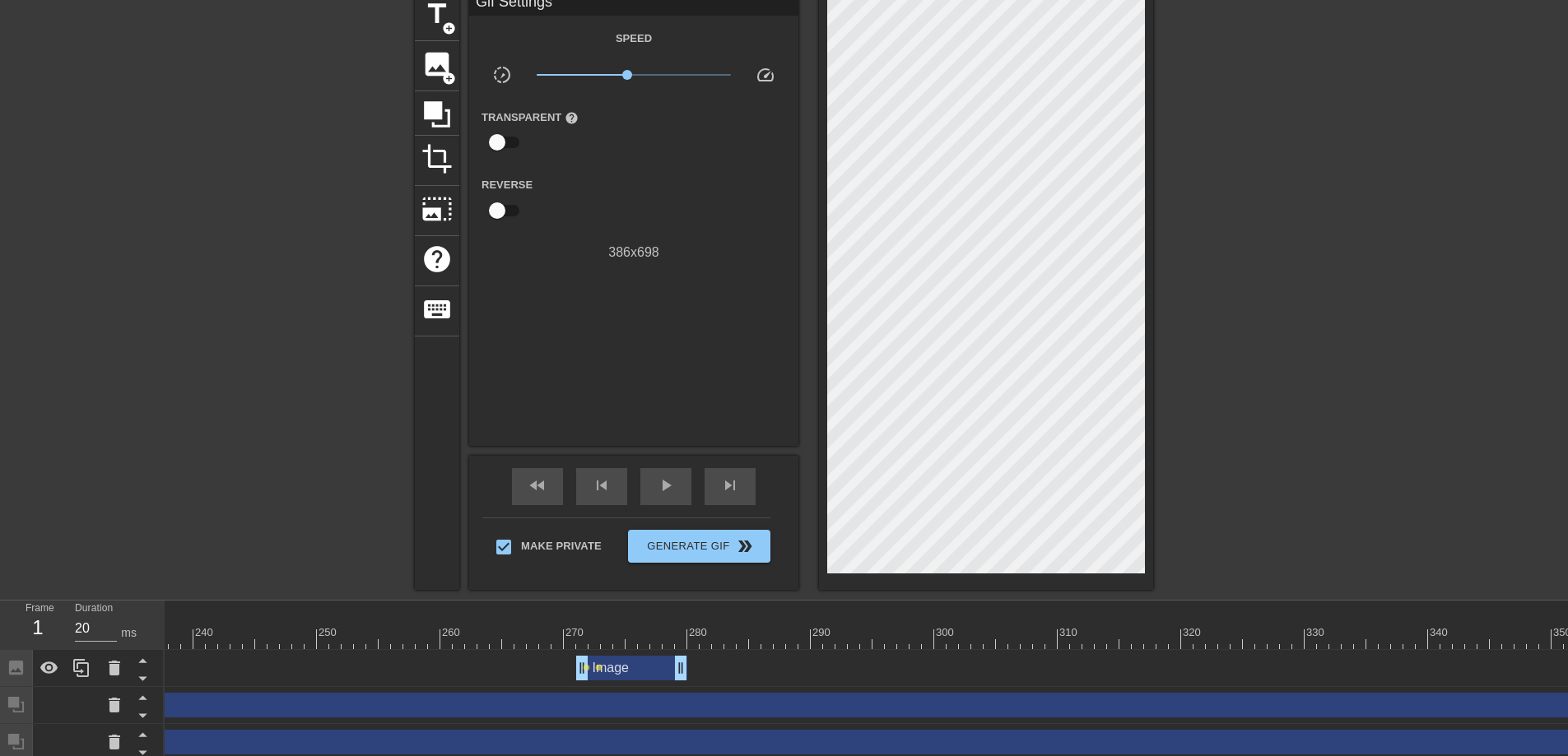
scroll to position [0, 0]
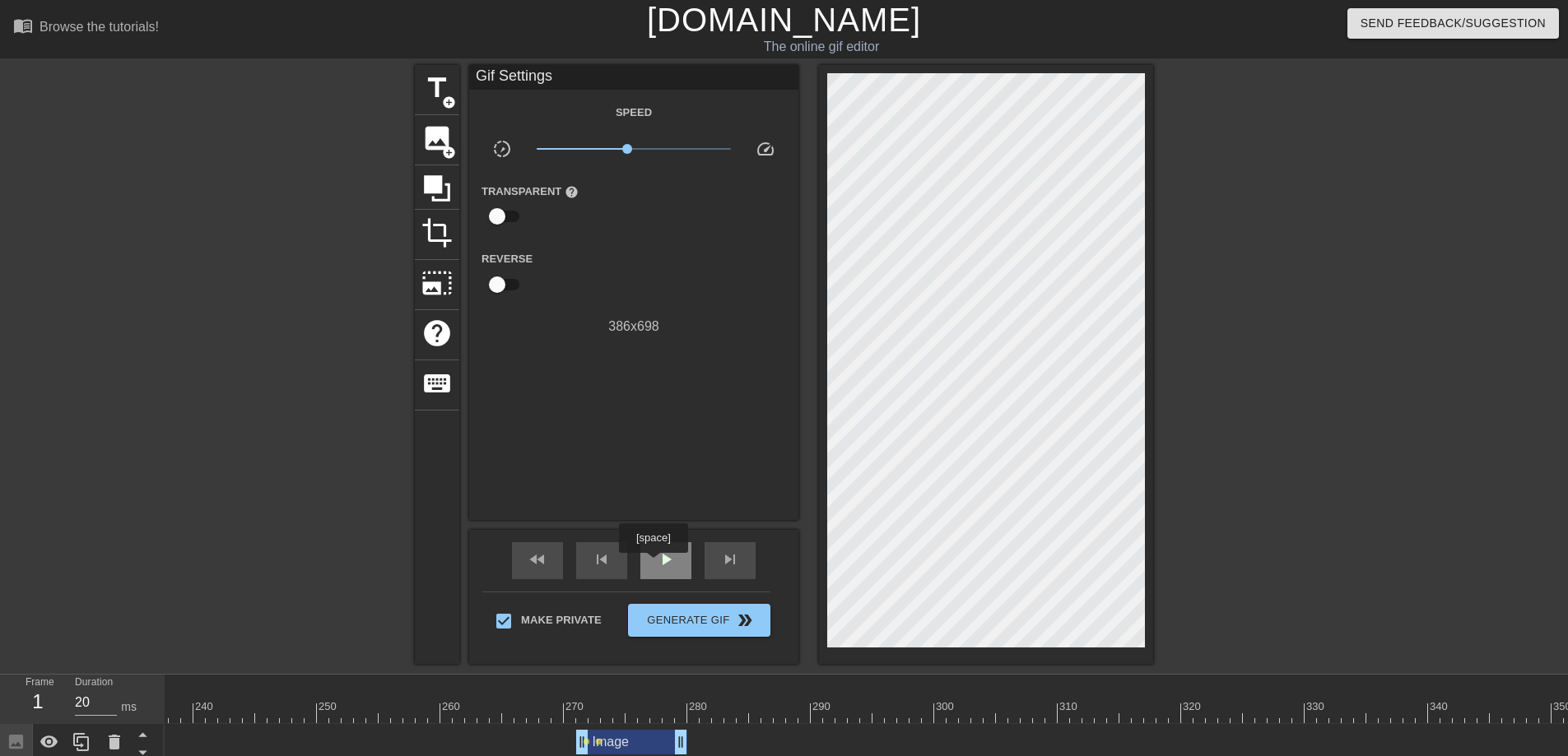
click at [656, 564] on span "play_arrow" at bounding box center [666, 560] width 20 height 20
click at [657, 558] on span "pause" at bounding box center [666, 560] width 20 height 20
click at [604, 567] on span "skip_previous" at bounding box center [602, 560] width 20 height 20
click at [714, 563] on div "skip_next" at bounding box center [729, 561] width 51 height 37
click at [606, 560] on span "skip_previous" at bounding box center [602, 560] width 20 height 20
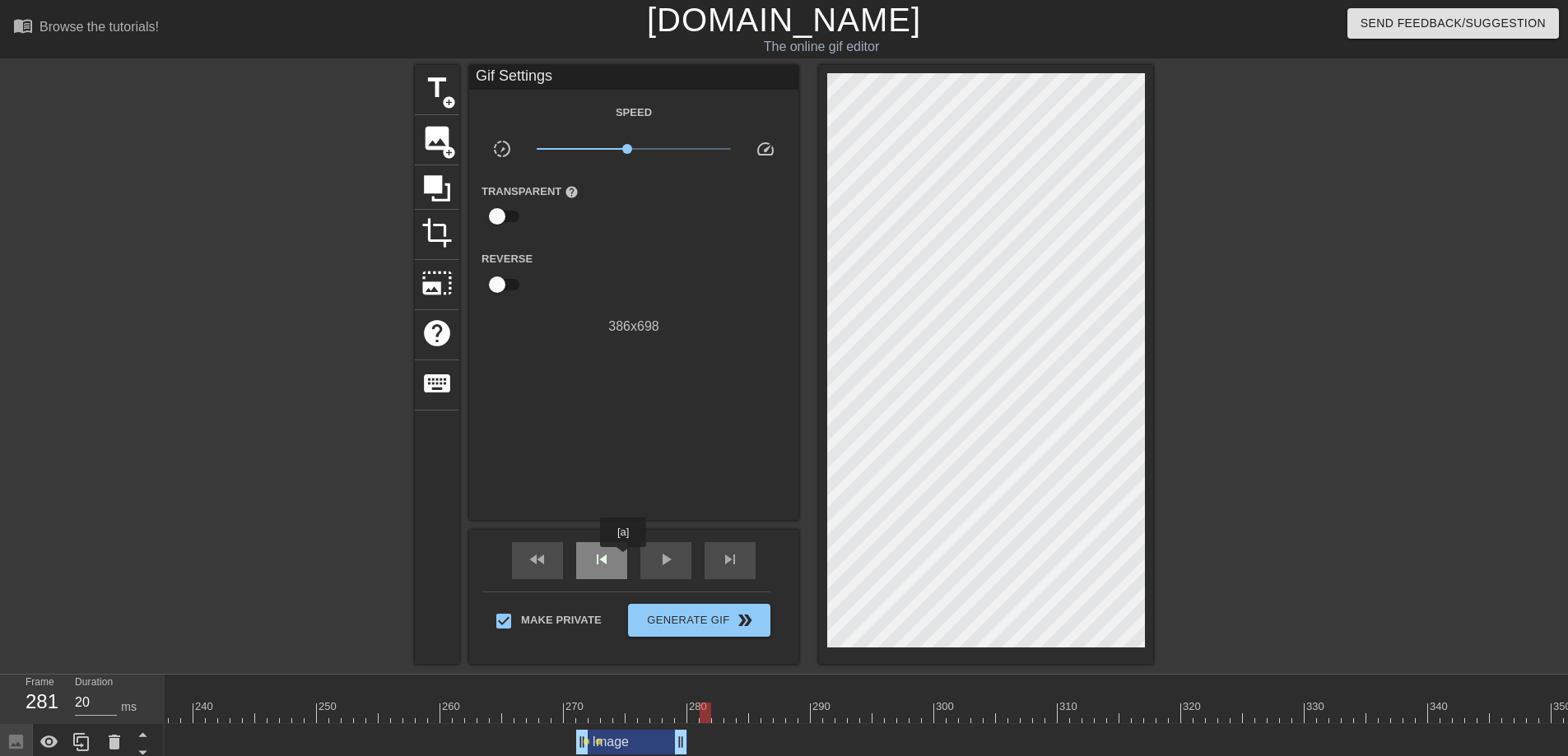
click at [610, 559] on span "skip_previous" at bounding box center [602, 560] width 20 height 20
click at [746, 564] on div "skip_next" at bounding box center [729, 561] width 51 height 37
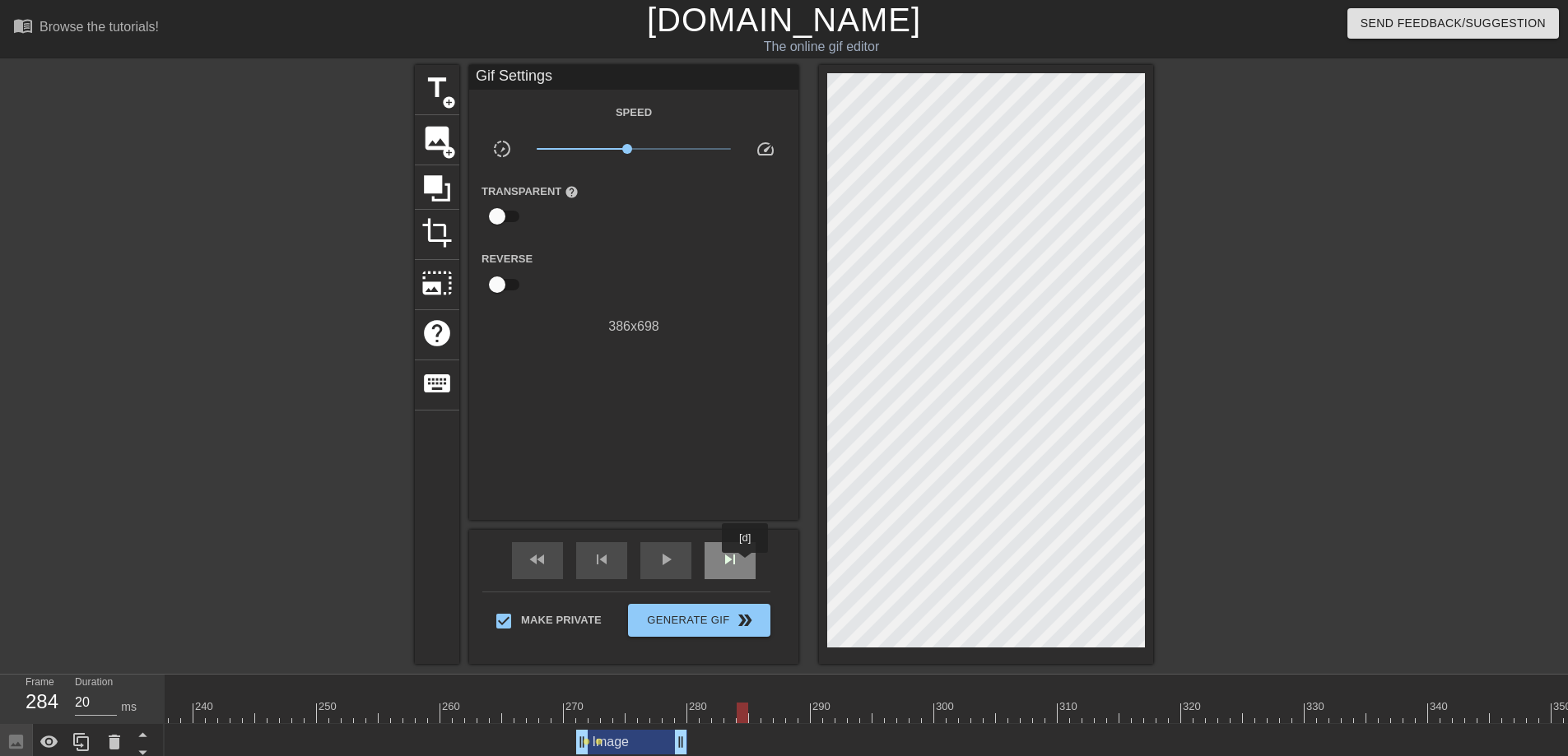
click at [746, 564] on div "skip_next" at bounding box center [729, 561] width 51 height 37
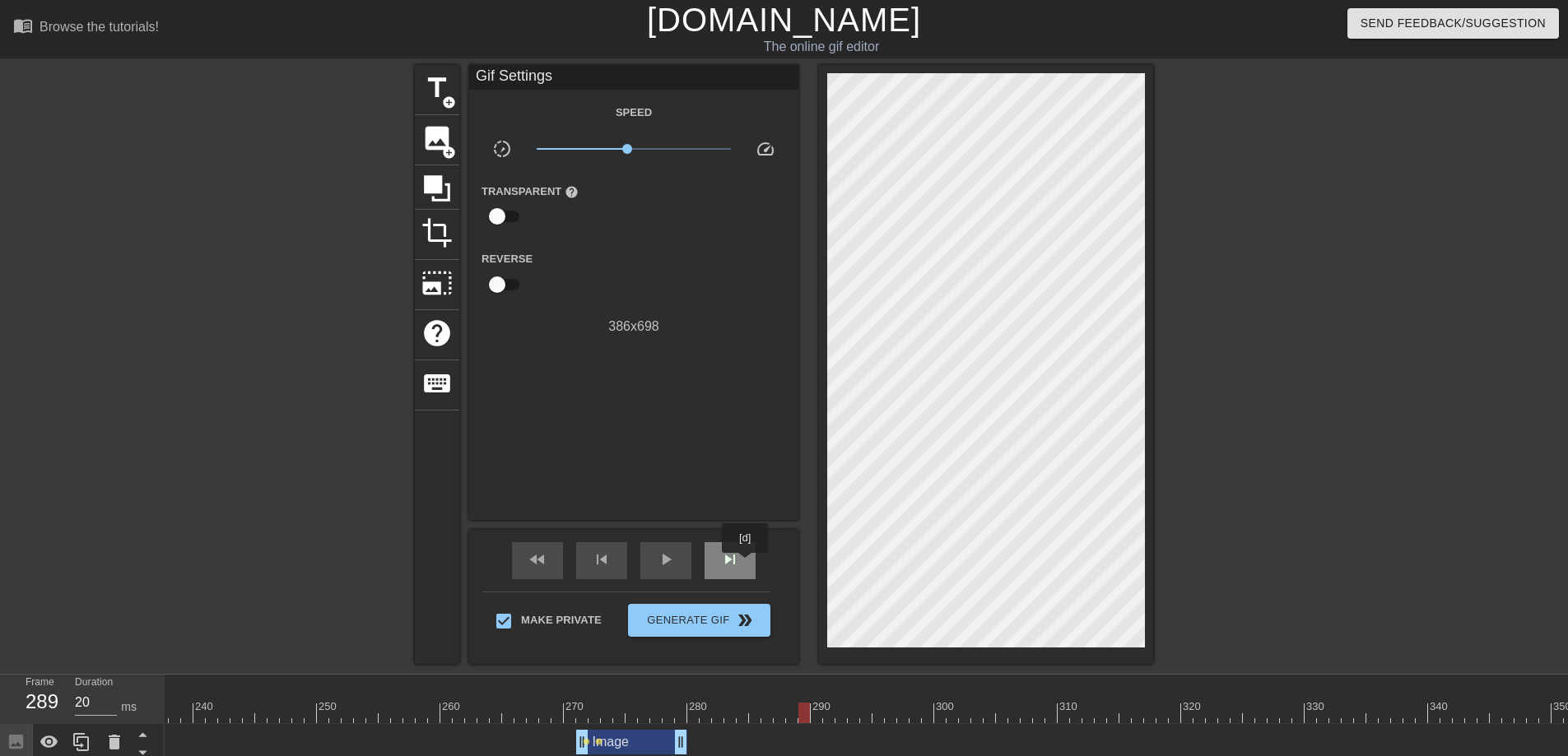
click at [746, 564] on div "skip_next" at bounding box center [729, 561] width 51 height 37
click at [610, 566] on span "skip_previous" at bounding box center [602, 560] width 20 height 20
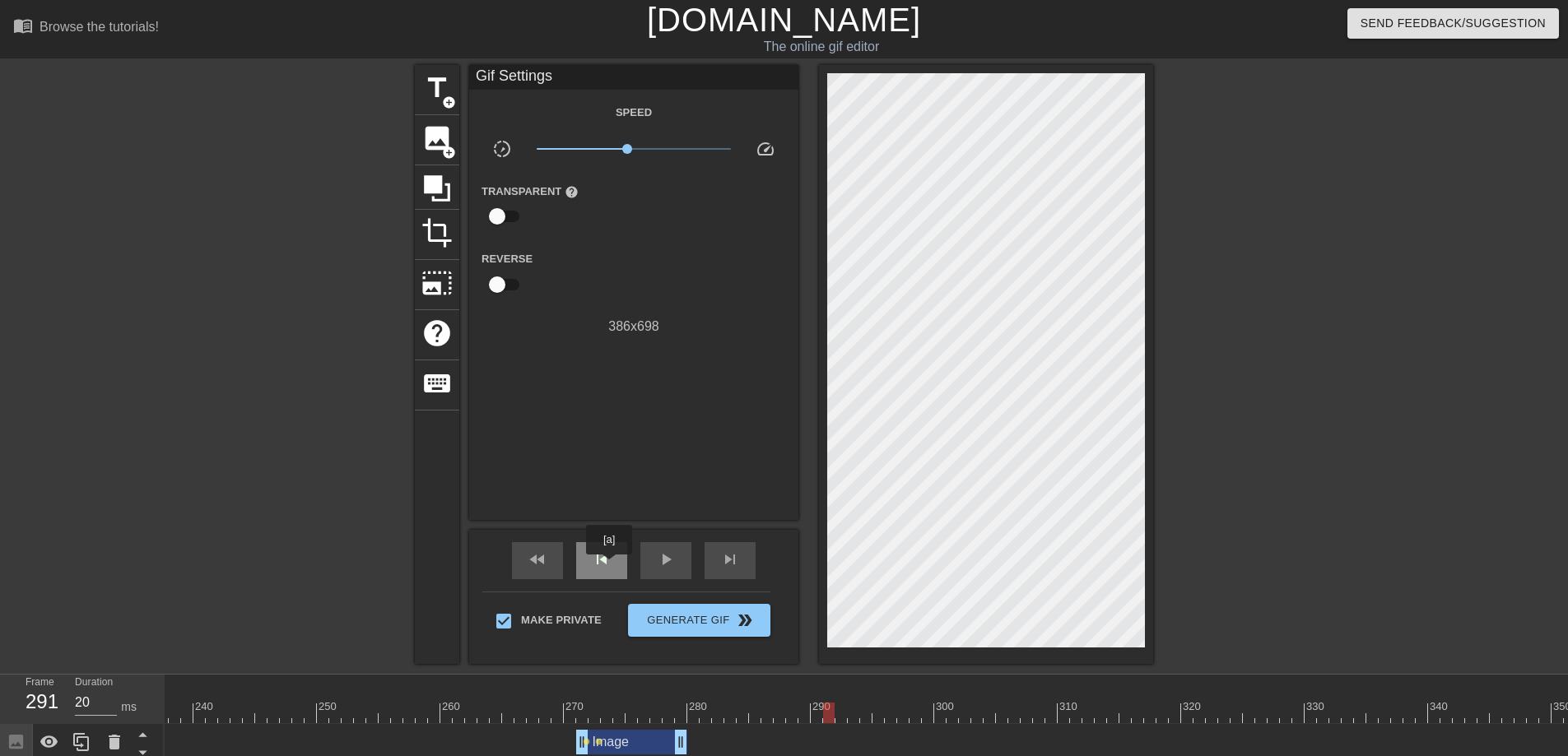
click at [610, 566] on span "skip_previous" at bounding box center [602, 560] width 20 height 20
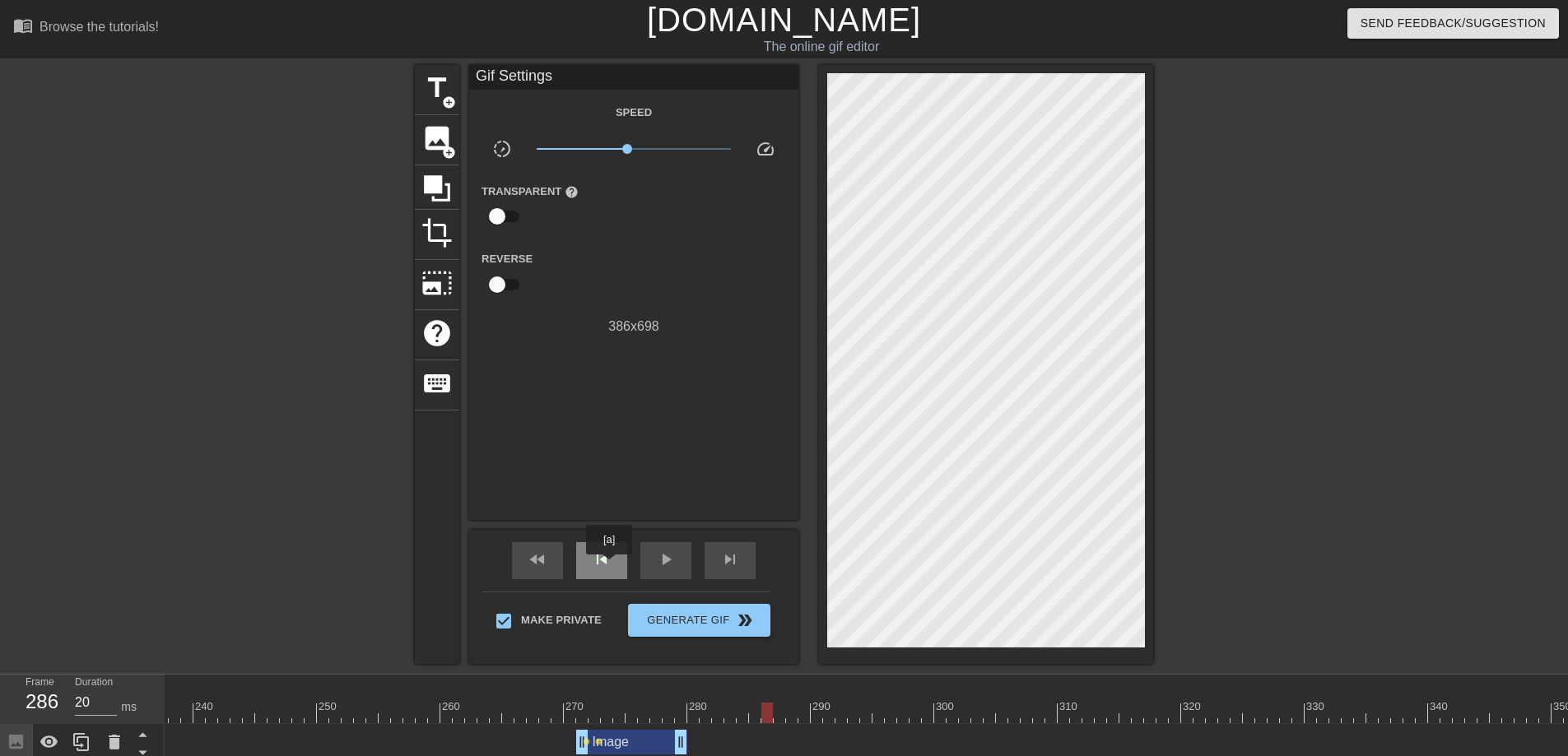
click at [610, 566] on span "skip_previous" at bounding box center [602, 560] width 20 height 20
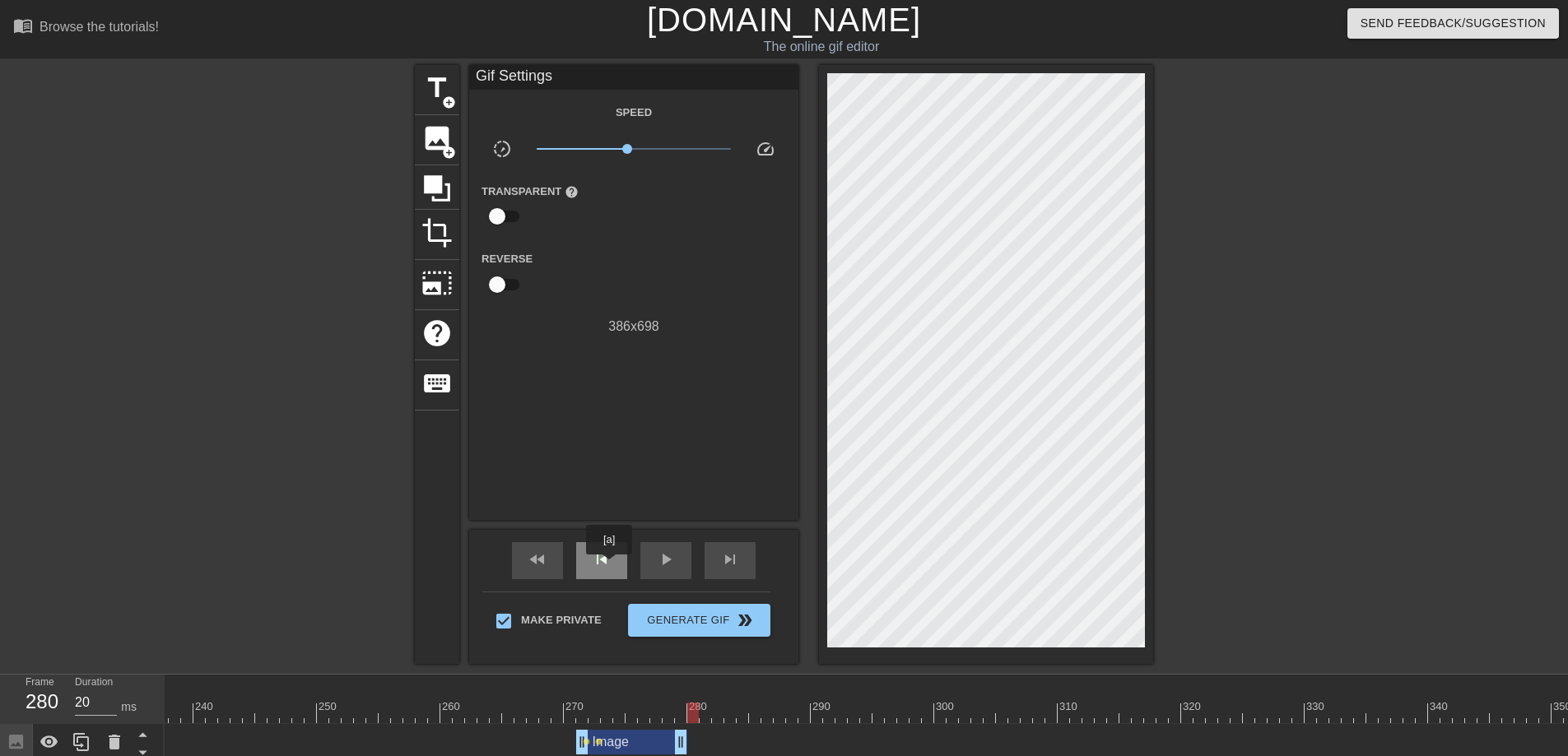
click at [610, 566] on span "skip_previous" at bounding box center [602, 560] width 20 height 20
click at [610, 567] on span "skip_previous" at bounding box center [602, 560] width 20 height 20
click at [738, 552] on span "skip_next" at bounding box center [730, 560] width 20 height 20
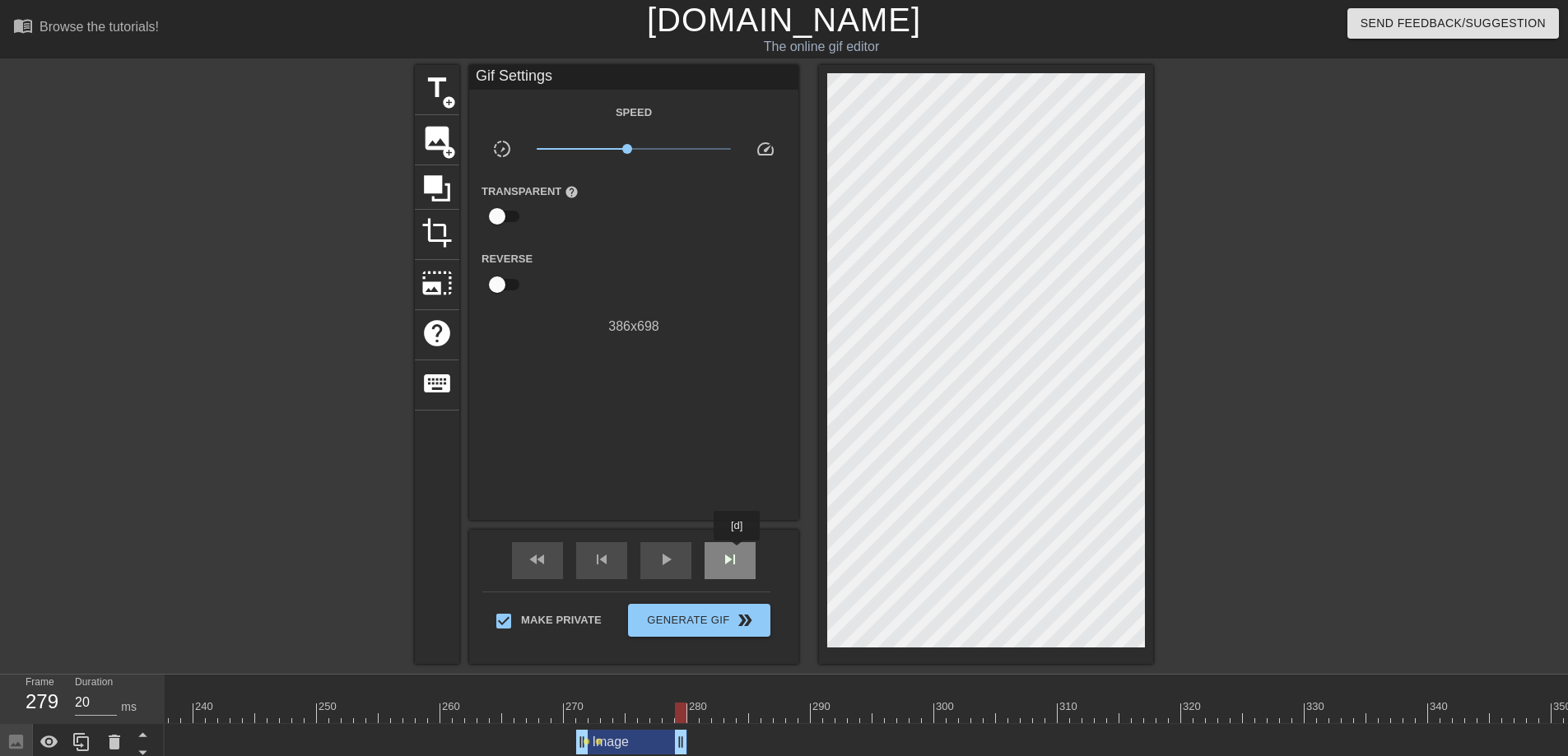
click at [738, 552] on span "skip_next" at bounding box center [730, 560] width 20 height 20
click at [599, 565] on span "skip_previous" at bounding box center [602, 560] width 20 height 20
click at [724, 560] on span "skip_next" at bounding box center [730, 560] width 20 height 20
drag, startPoint x: 694, startPoint y: 712, endPoint x: 630, endPoint y: 707, distance: 64.2
click at [630, 688] on div at bounding box center [631, 712] width 12 height 21
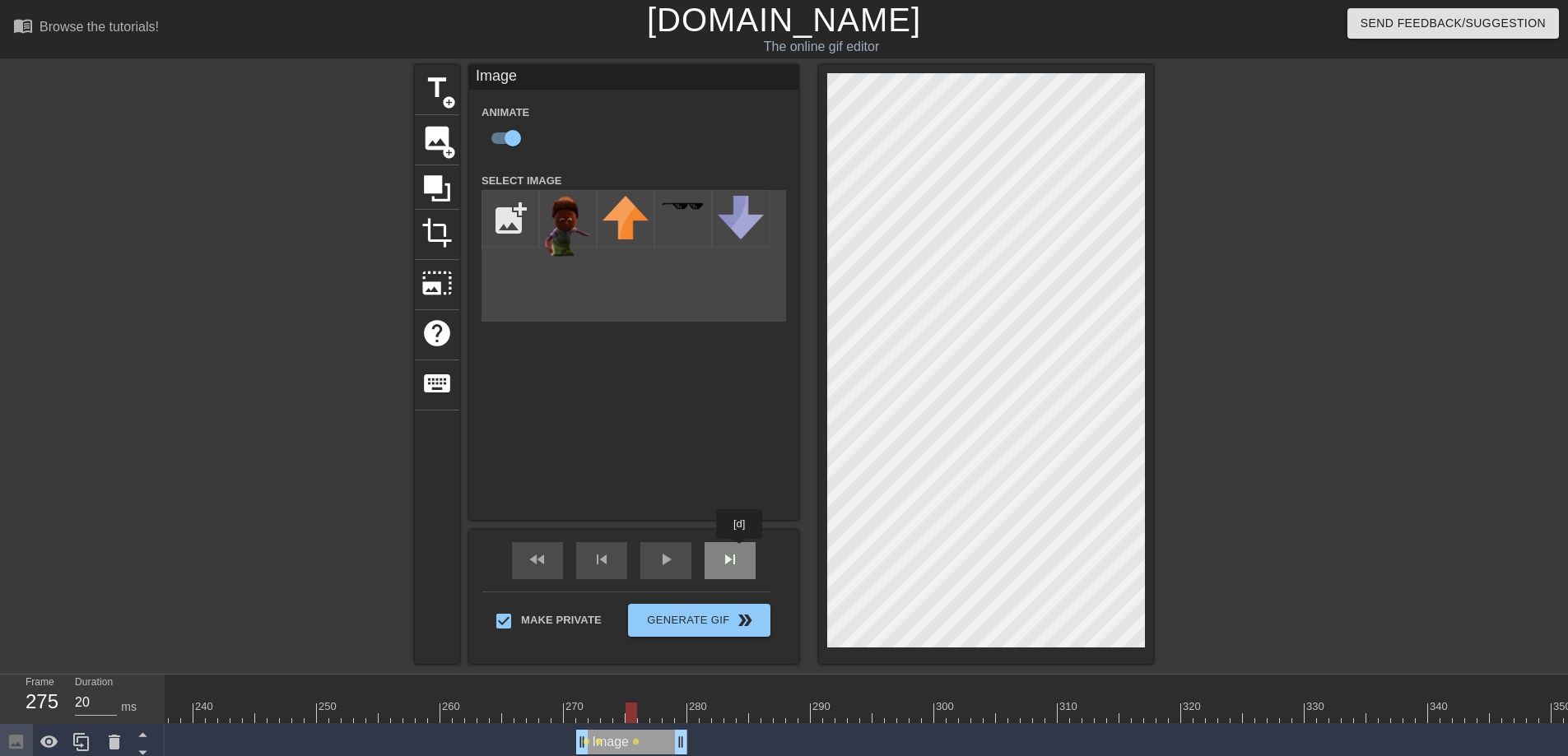
click at [740, 551] on div "skip_next" at bounding box center [729, 561] width 51 height 37
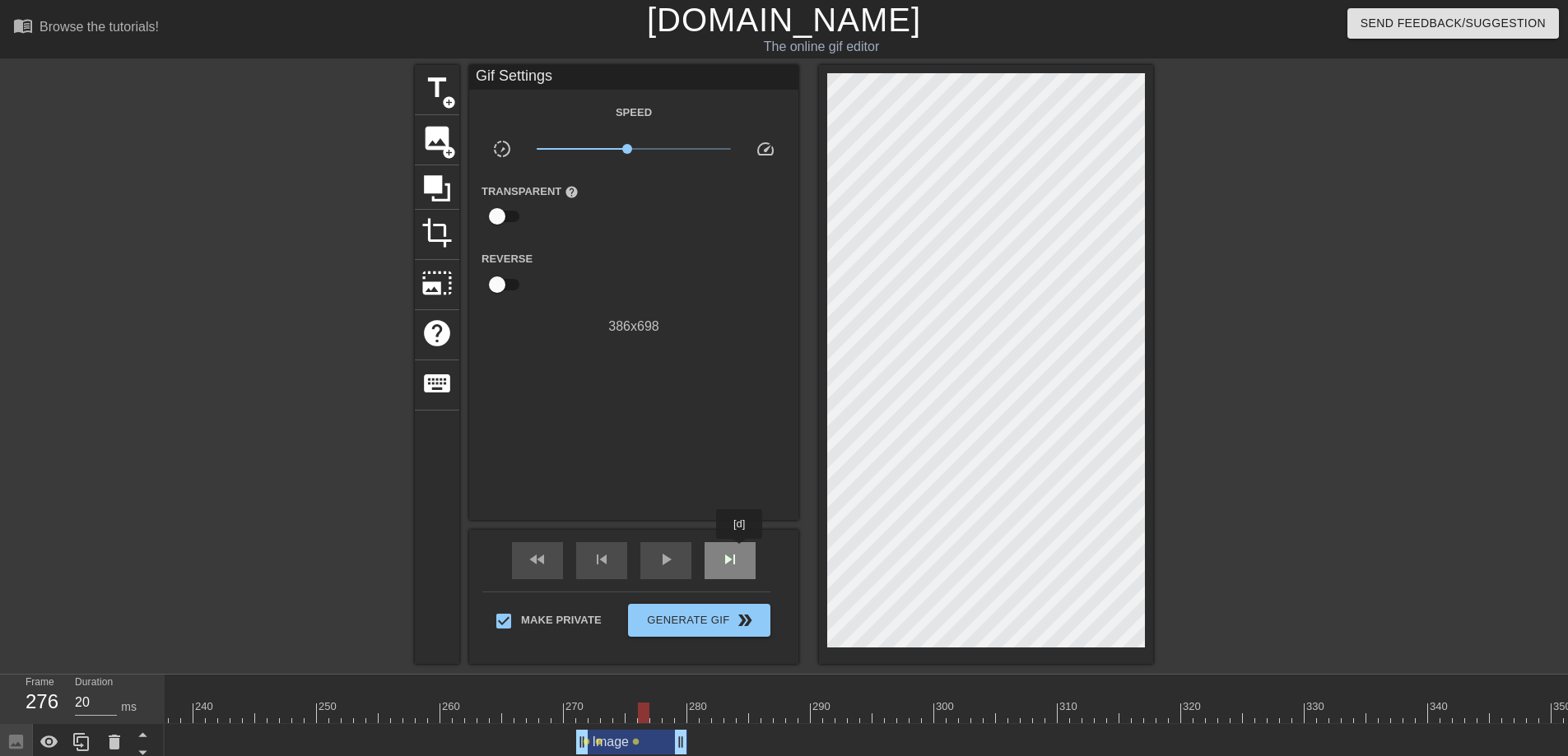
click at [740, 551] on div "skip_next" at bounding box center [729, 561] width 51 height 37
drag, startPoint x: 676, startPoint y: 735, endPoint x: 763, endPoint y: 738, distance: 87.1
drag, startPoint x: 764, startPoint y: 738, endPoint x: 667, endPoint y: 738, distance: 97.0
drag, startPoint x: 752, startPoint y: 743, endPoint x: 636, endPoint y: 743, distance: 116.0
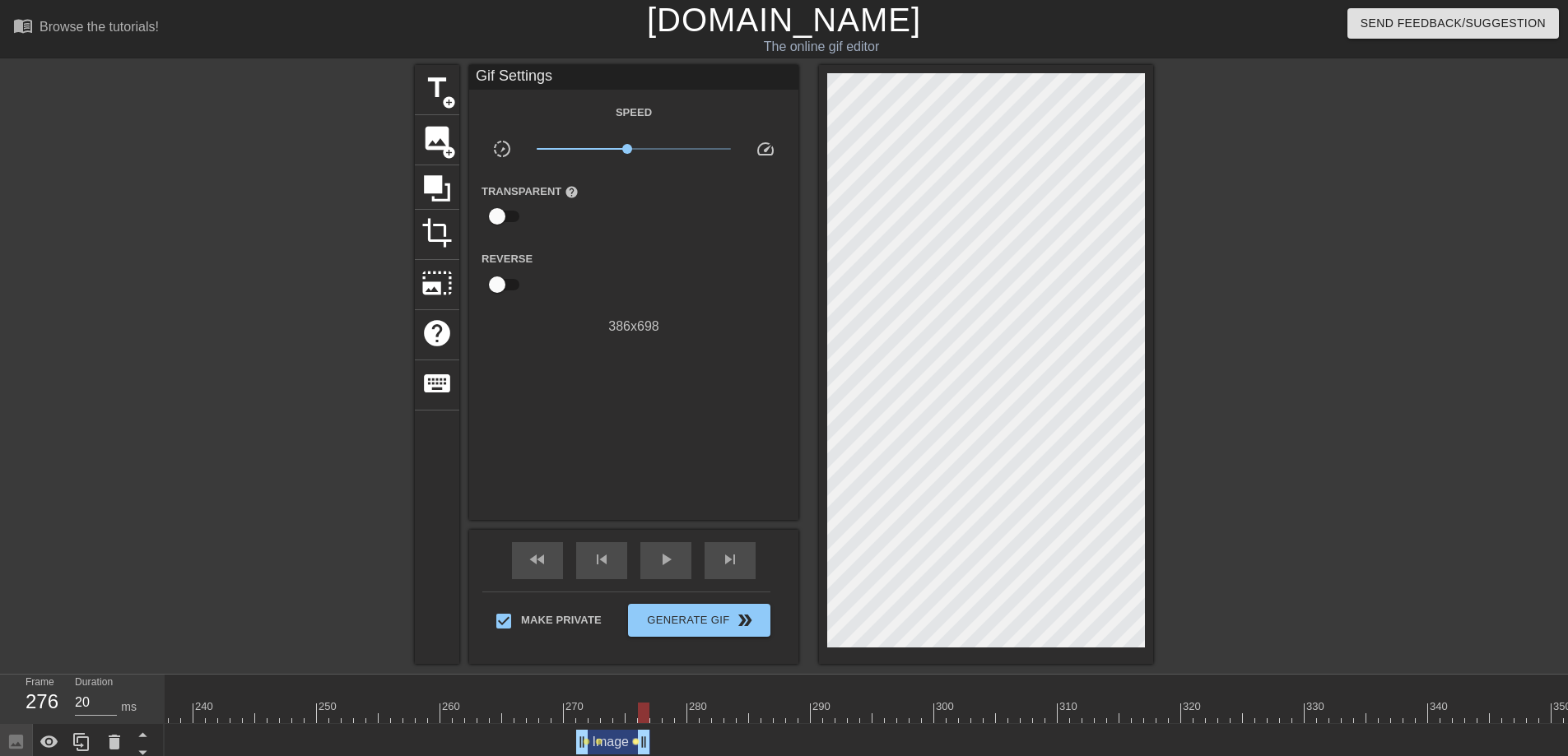
drag, startPoint x: 647, startPoint y: 750, endPoint x: 811, endPoint y: 743, distance: 164.1
drag, startPoint x: 839, startPoint y: 741, endPoint x: 797, endPoint y: 744, distance: 42.1
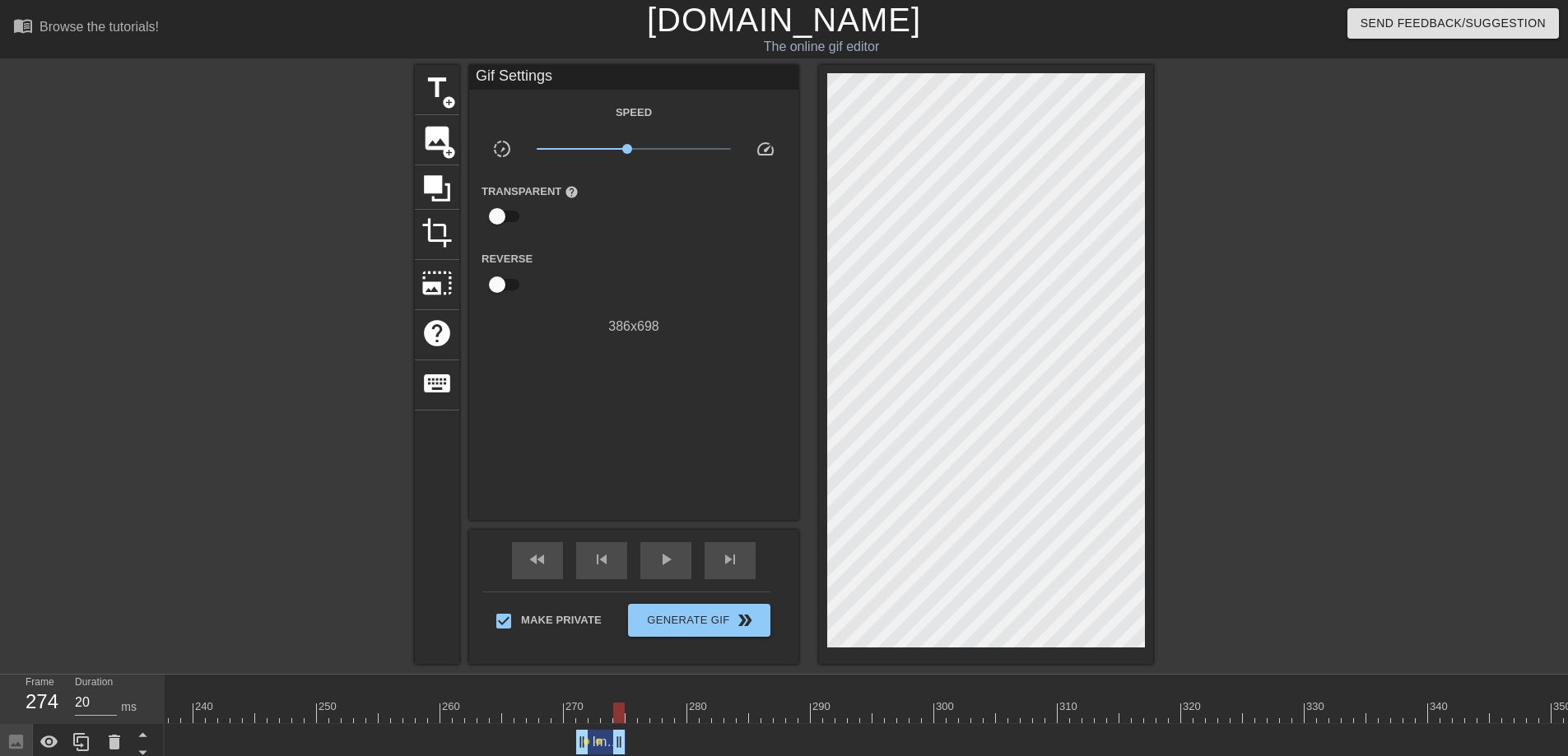
drag, startPoint x: 807, startPoint y: 743, endPoint x: 622, endPoint y: 736, distance: 185.1
drag, startPoint x: 620, startPoint y: 735, endPoint x: 810, endPoint y: 731, distance: 190.0
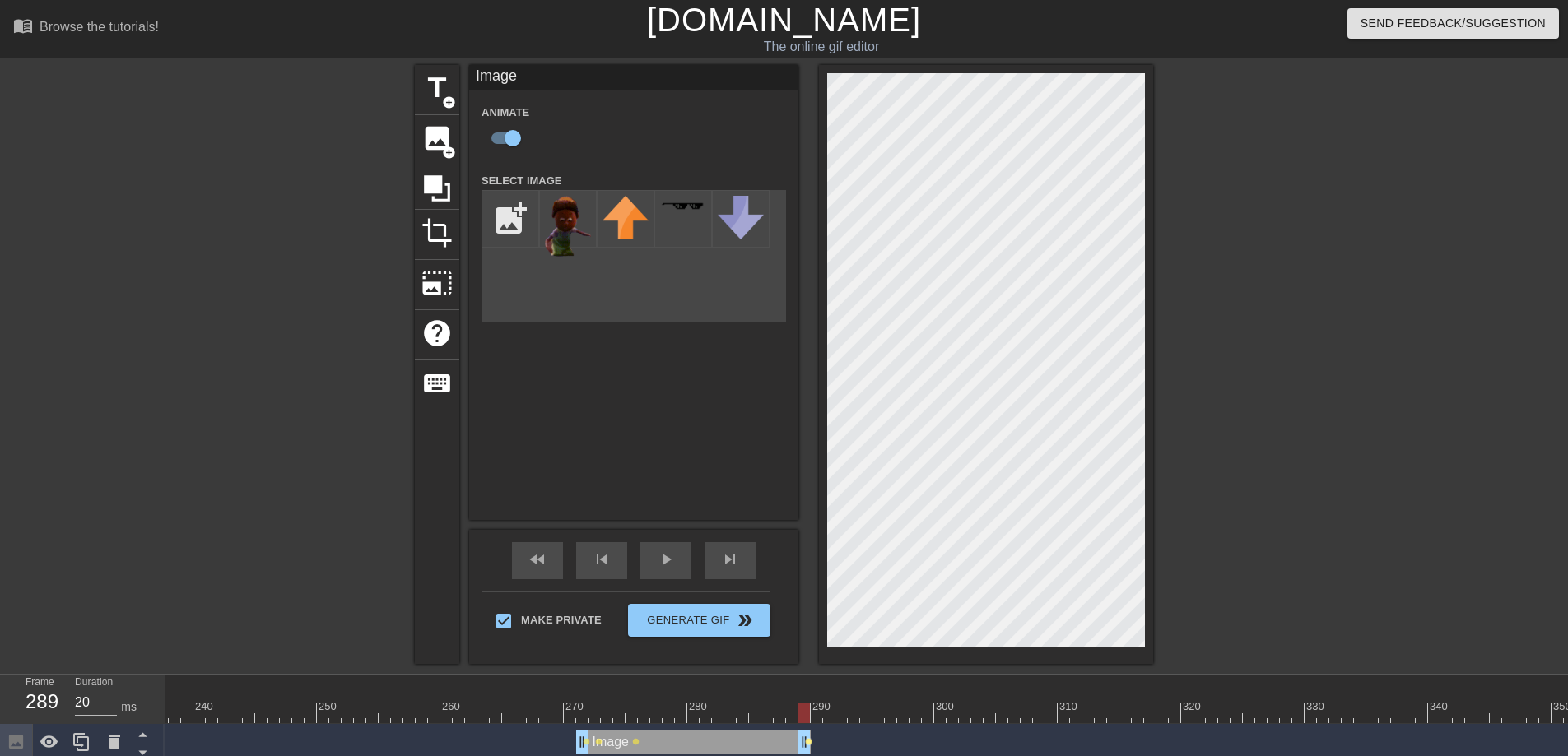
click at [808, 688] on span "lens" at bounding box center [808, 741] width 8 height 8
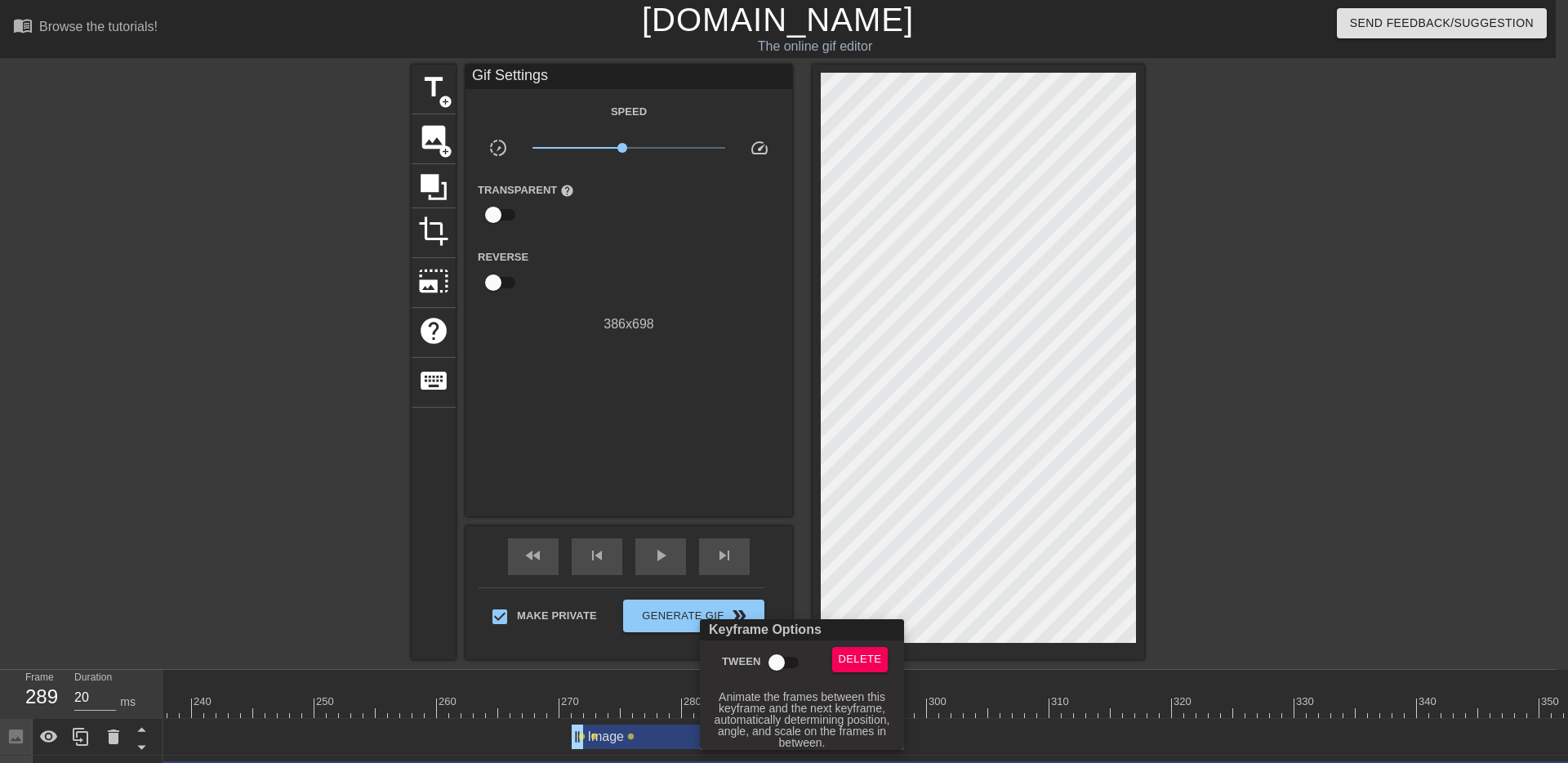
click at [784, 661] on input "Tween" at bounding box center [776, 661] width 93 height 31
click at [1008, 663] on div at bounding box center [784, 381] width 1568 height 763
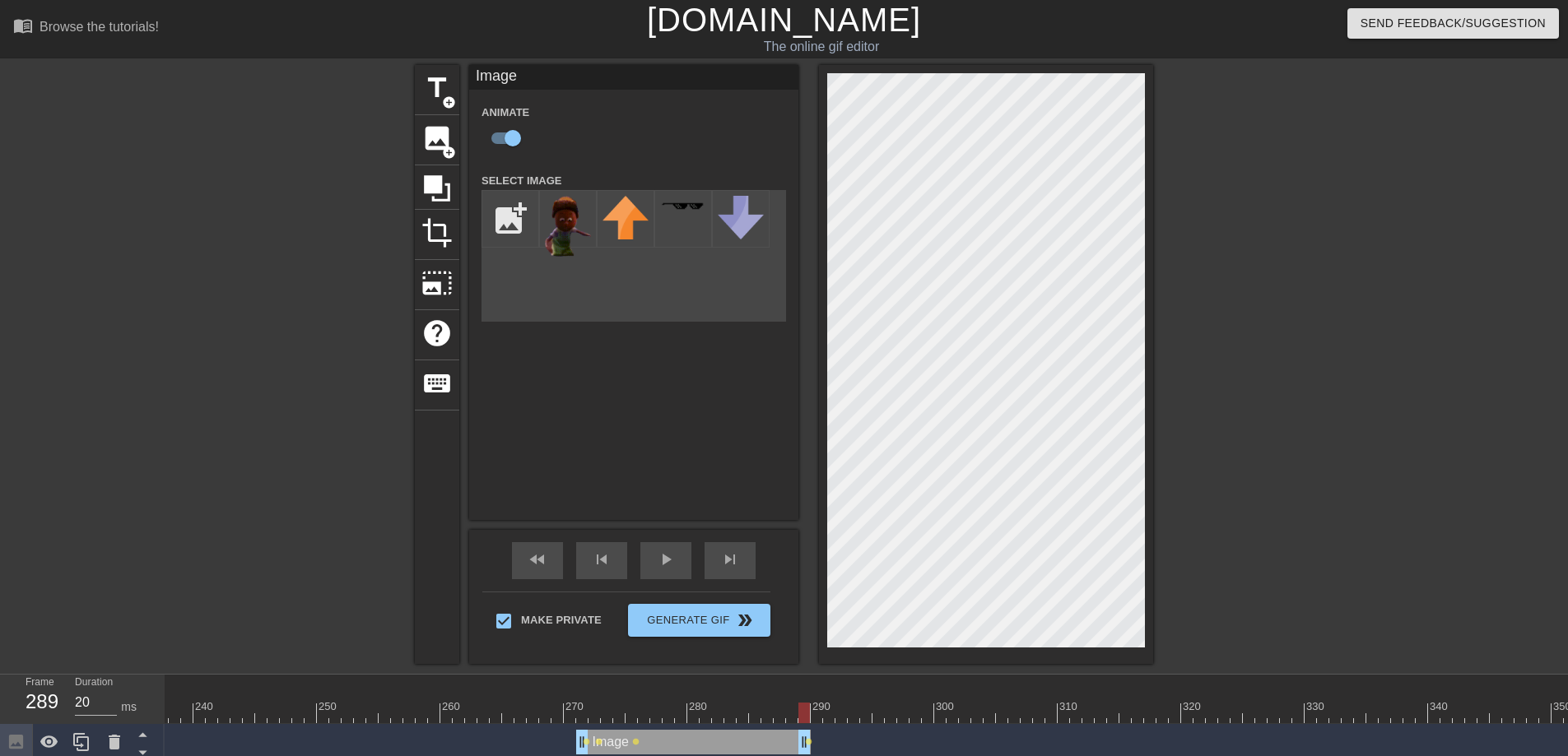
click at [661, 688] on div "Image drag_handle drag_handle" at bounding box center [693, 742] width 235 height 24
drag, startPoint x: 800, startPoint y: 706, endPoint x: 849, endPoint y: 716, distance: 50.0
drag, startPoint x: 902, startPoint y: 714, endPoint x: 636, endPoint y: 713, distance: 266.0
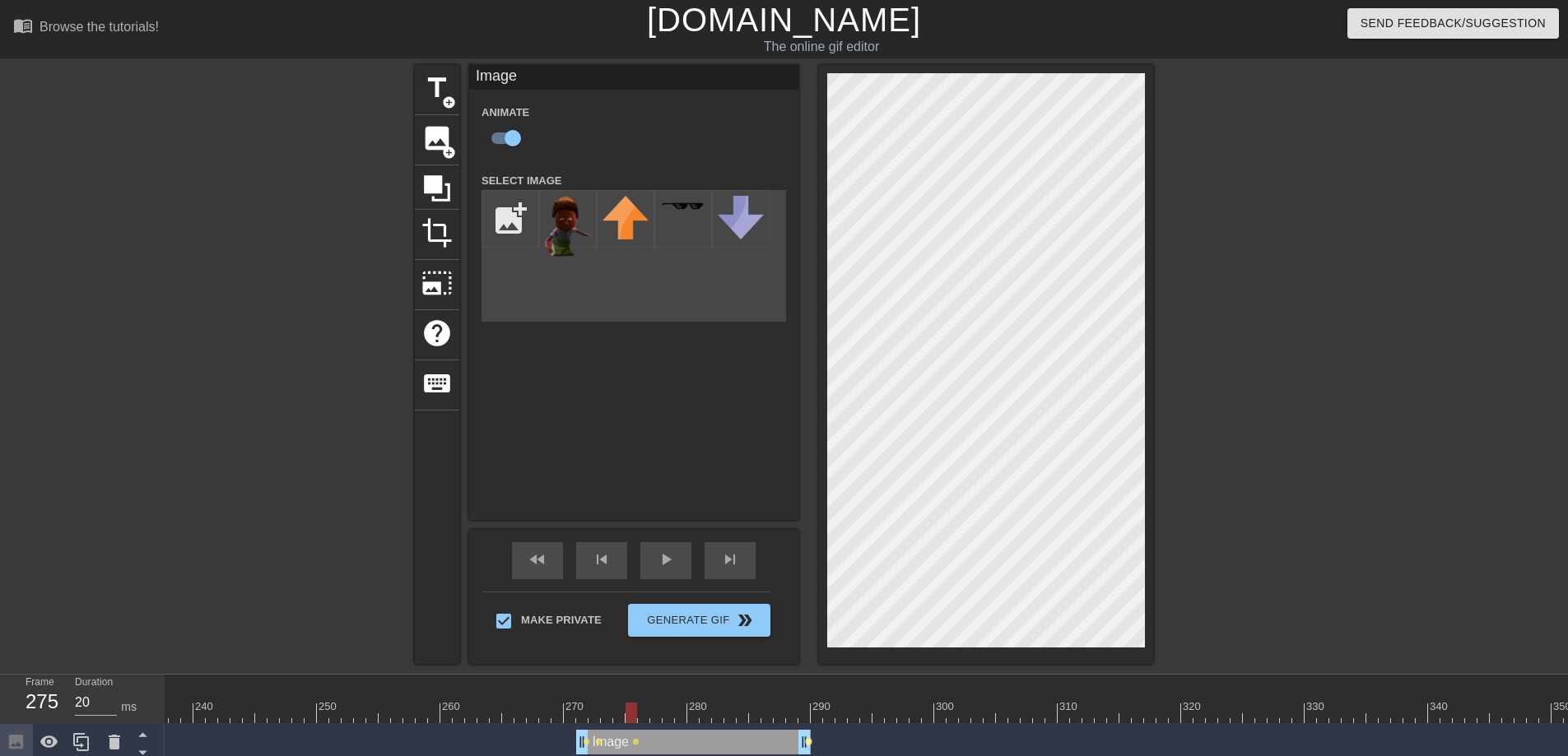
click at [808, 688] on span "lens" at bounding box center [808, 741] width 8 height 8
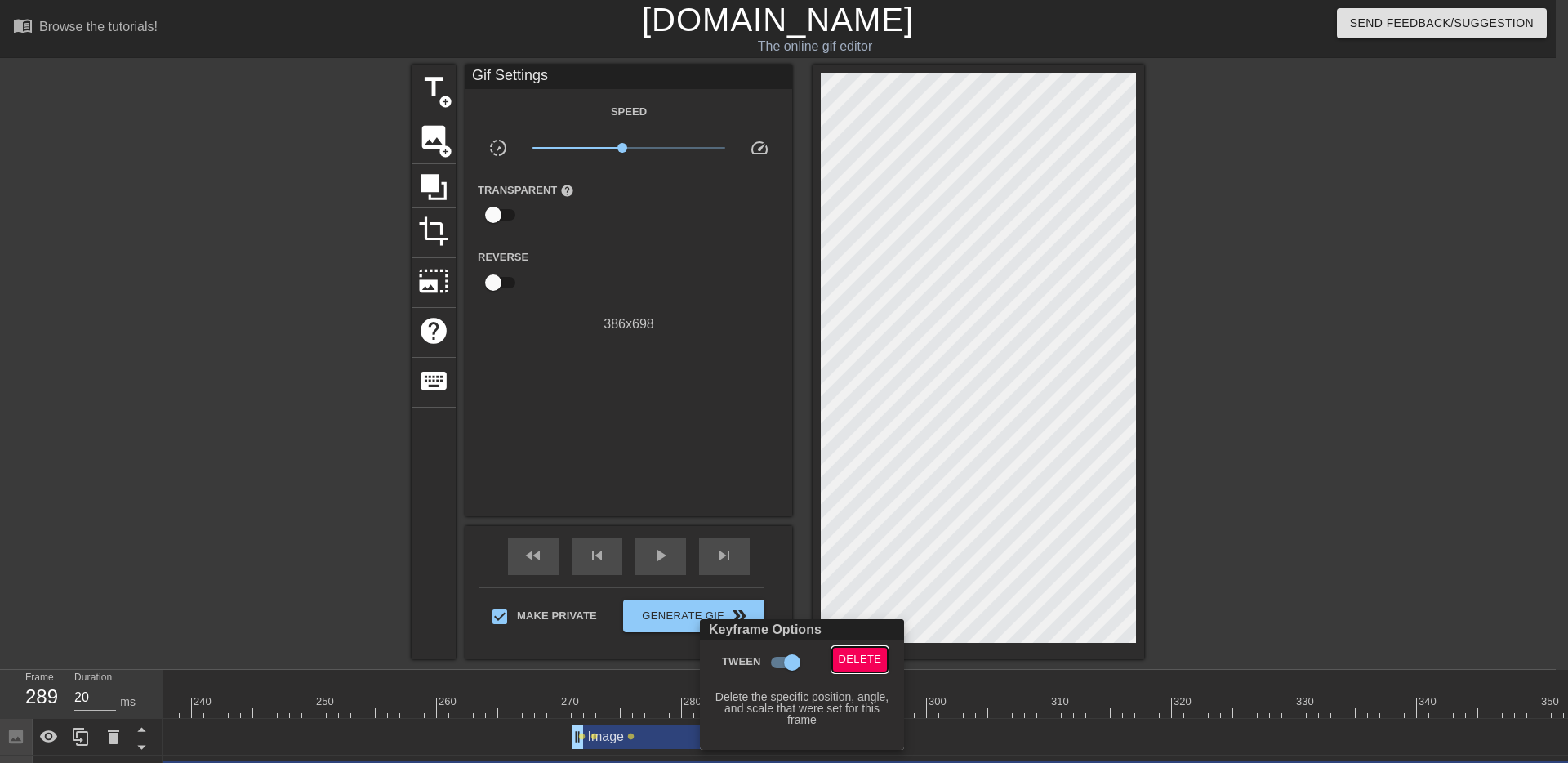
click at [850, 658] on span "Delete" at bounding box center [860, 659] width 43 height 19
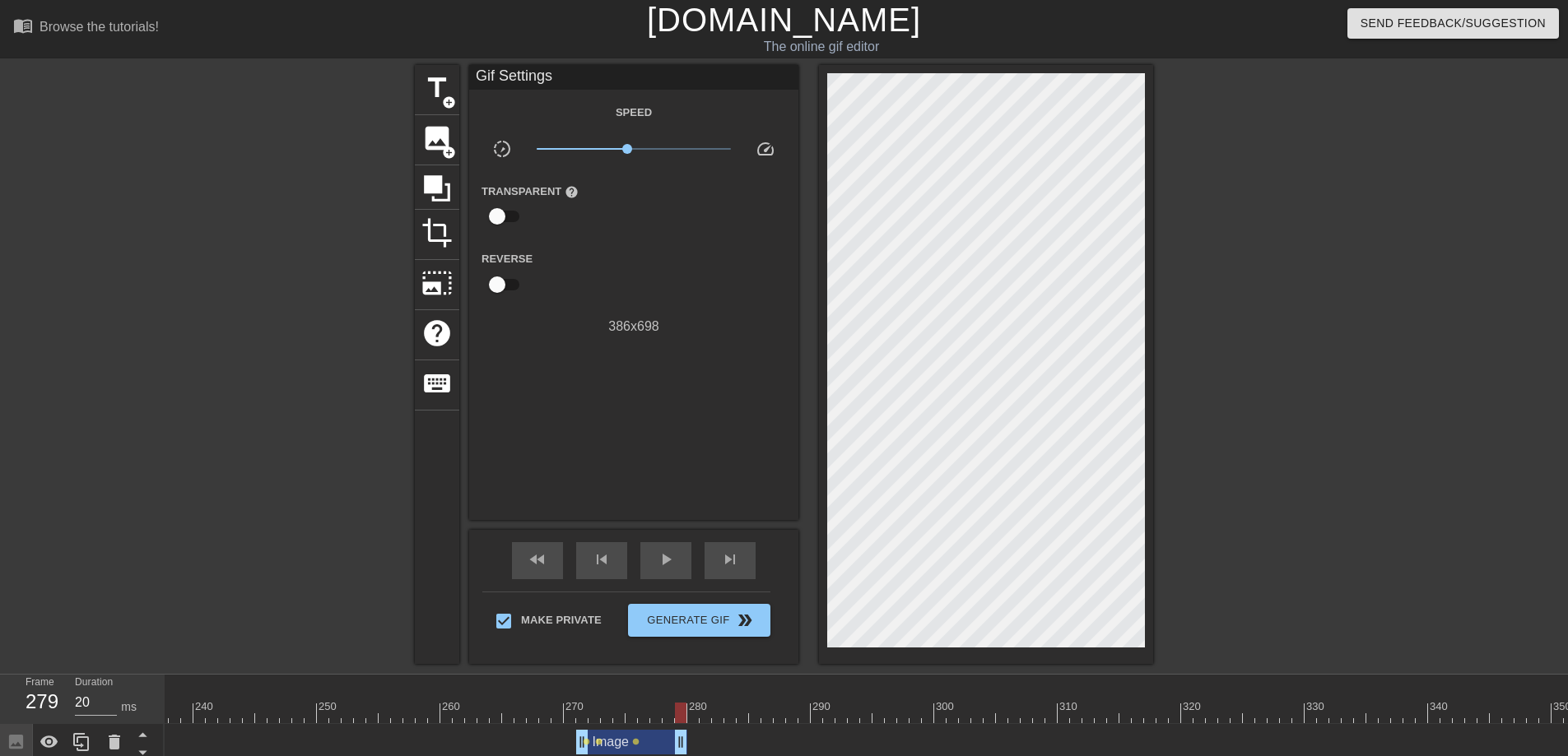
drag, startPoint x: 802, startPoint y: 748, endPoint x: 675, endPoint y: 742, distance: 127.1
click at [734, 562] on span "skip_next" at bounding box center [730, 560] width 20 height 20
click at [605, 556] on span "skip_previous" at bounding box center [602, 560] width 20 height 20
drag, startPoint x: 683, startPoint y: 715, endPoint x: 704, endPoint y: 707, distance: 22.5
click at [704, 688] on div at bounding box center [705, 712] width 12 height 21
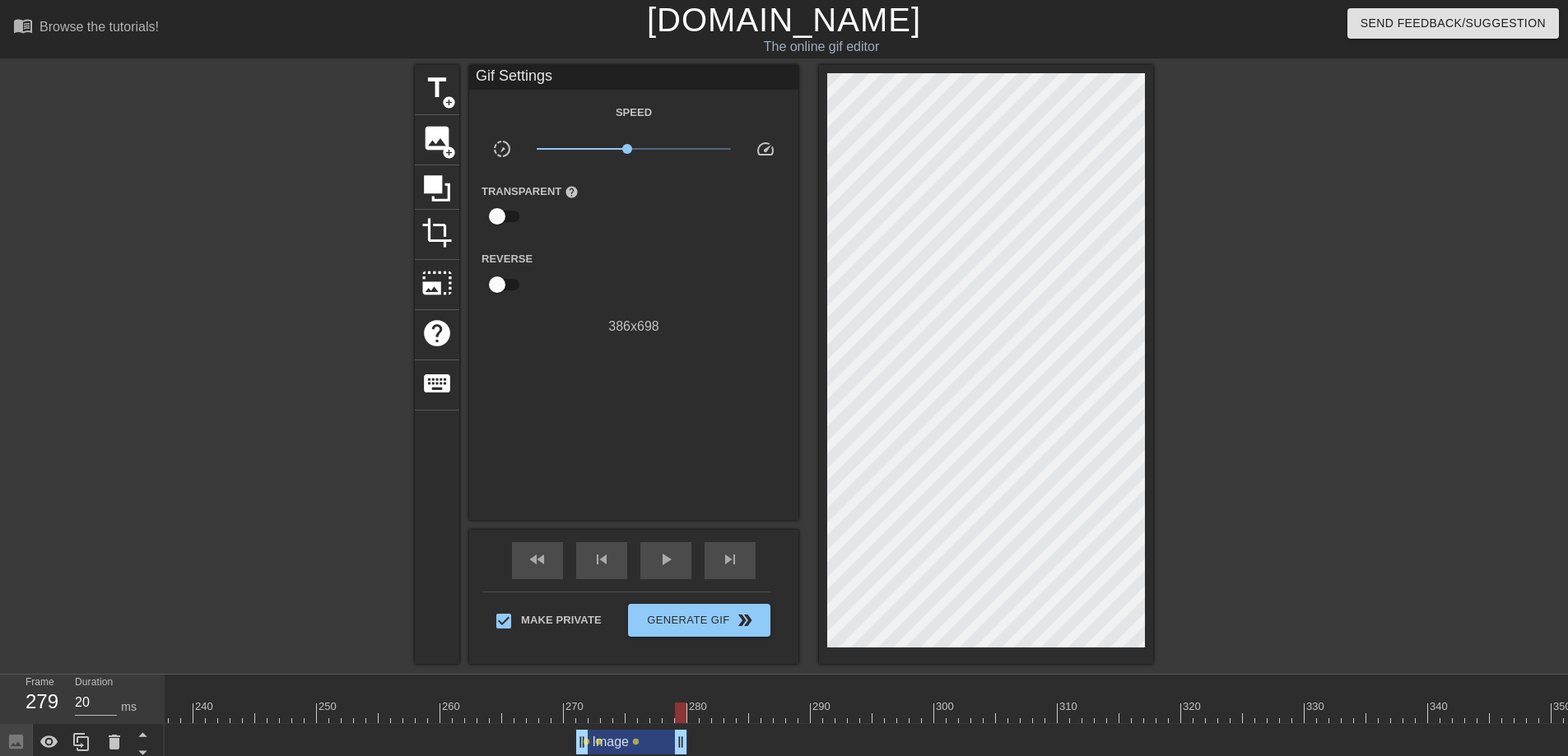
drag, startPoint x: 703, startPoint y: 715, endPoint x: 690, endPoint y: 711, distance: 13.6
drag, startPoint x: 684, startPoint y: 737, endPoint x: 779, endPoint y: 736, distance: 95.0
click at [636, 688] on span "lens" at bounding box center [636, 741] width 8 height 8
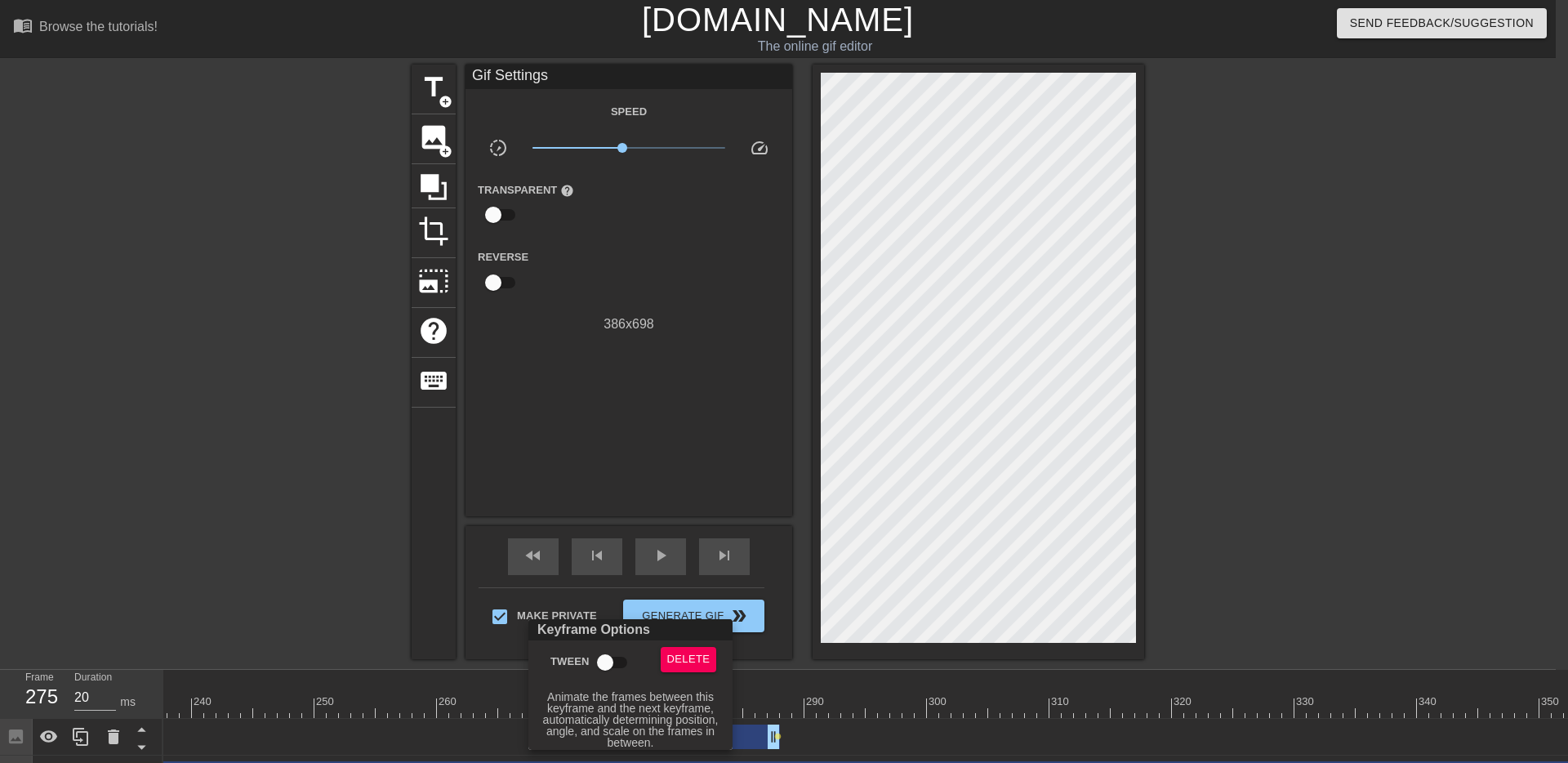
click at [618, 662] on input "Tween" at bounding box center [605, 661] width 93 height 31
click at [781, 667] on div at bounding box center [784, 381] width 1568 height 763
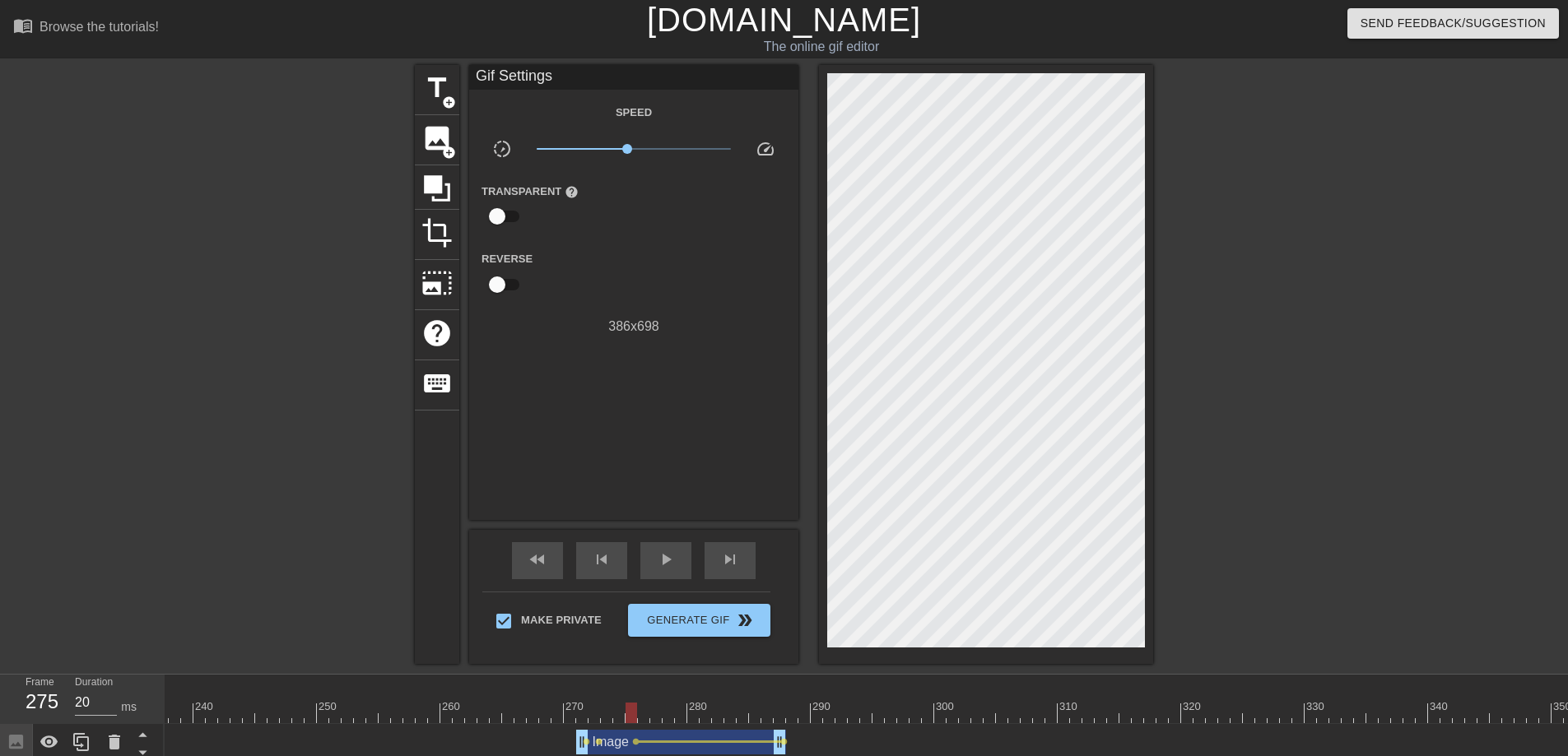
click at [602, 688] on div "Image drag_handle drag_handle" at bounding box center [681, 742] width 210 height 24
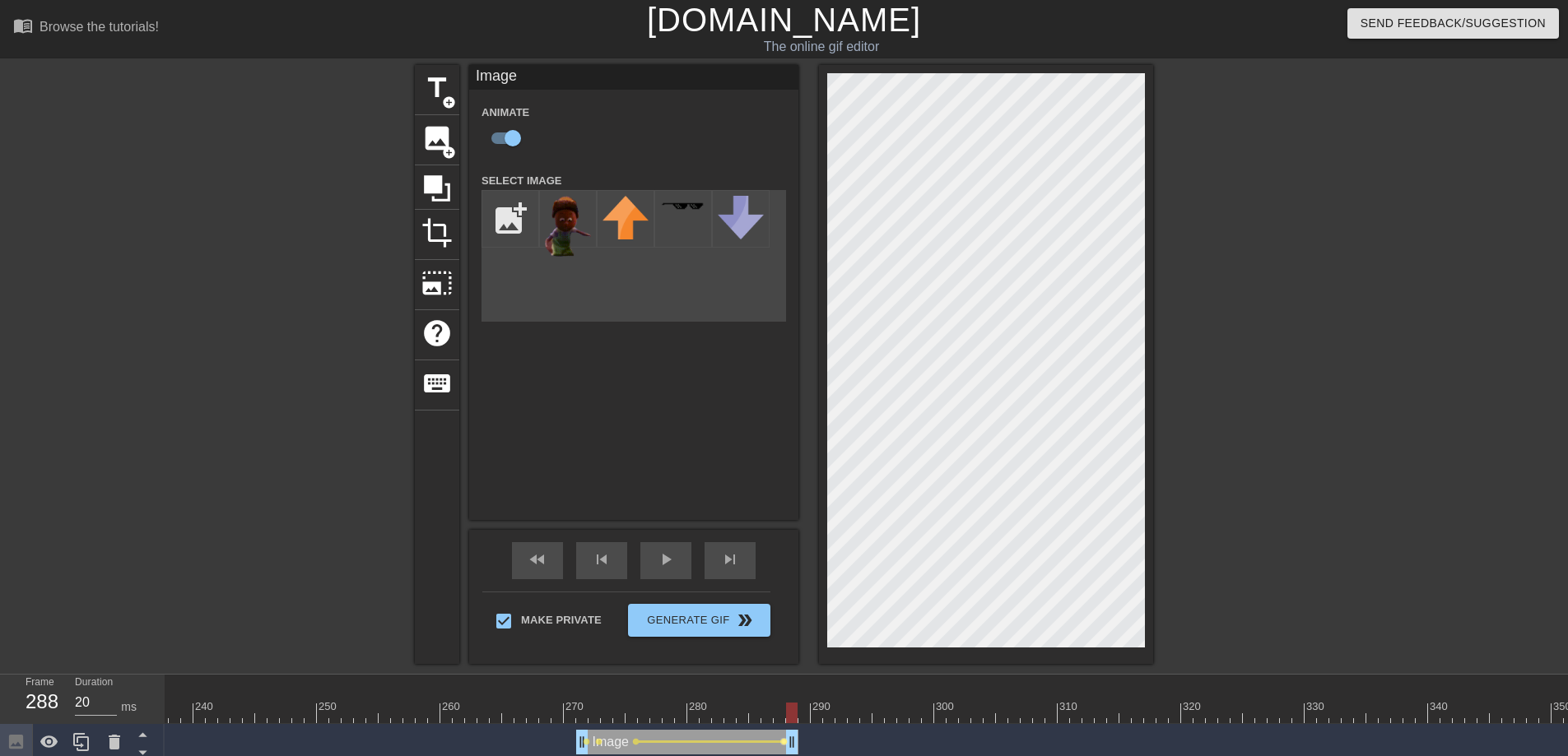
drag, startPoint x: 778, startPoint y: 731, endPoint x: 784, endPoint y: 737, distance: 8.5
drag, startPoint x: 792, startPoint y: 712, endPoint x: 419, endPoint y: 704, distance: 373.1
click at [419, 688] on div at bounding box center [422, 712] width 12 height 21
click at [649, 562] on div "play_arrow" at bounding box center [666, 561] width 51 height 37
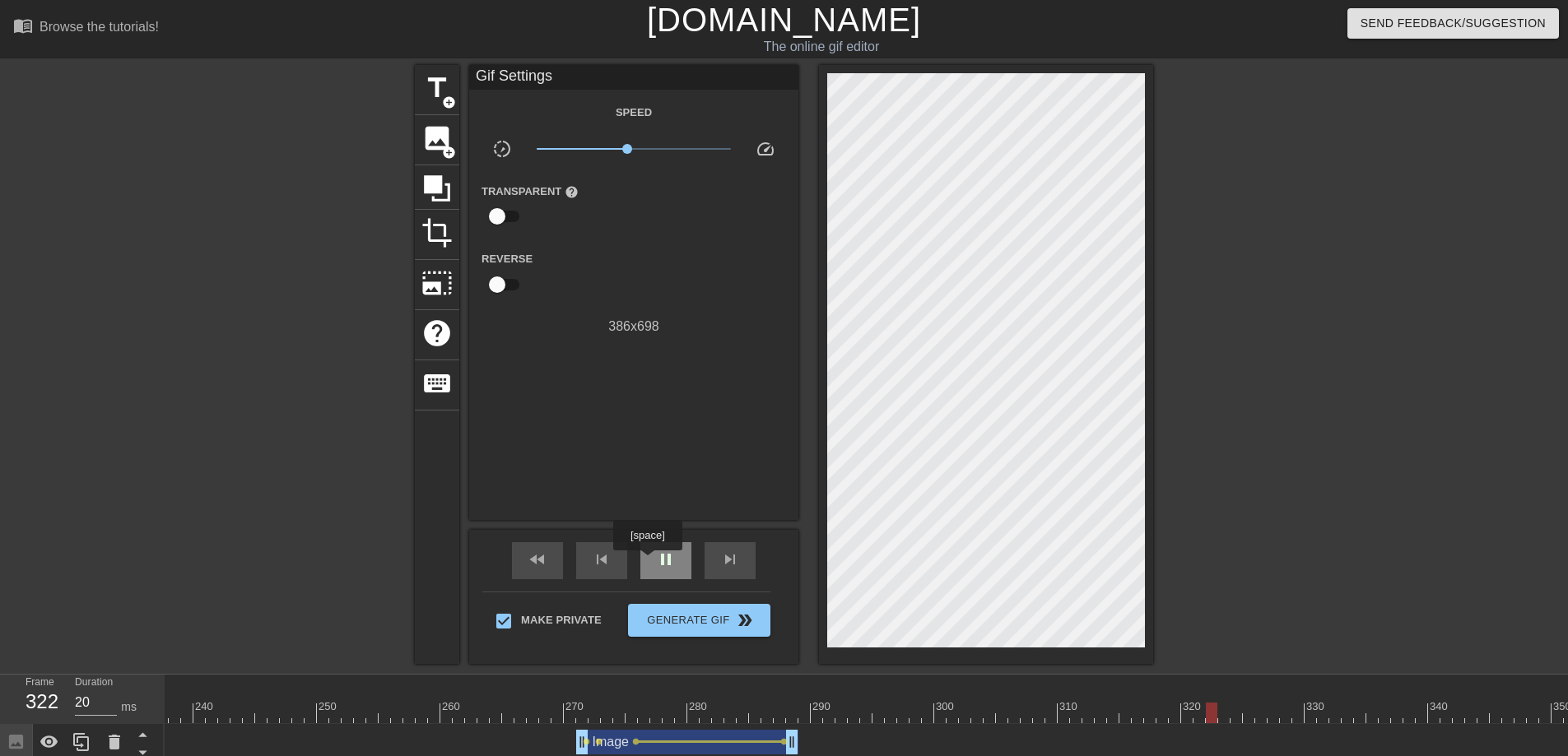
click at [649, 562] on div "pause" at bounding box center [666, 561] width 51 height 37
click at [545, 572] on div "fast_rewind" at bounding box center [537, 561] width 51 height 37
click at [680, 558] on div "play_arrow" at bounding box center [666, 561] width 51 height 37
click at [680, 557] on div "pause" at bounding box center [666, 561] width 51 height 37
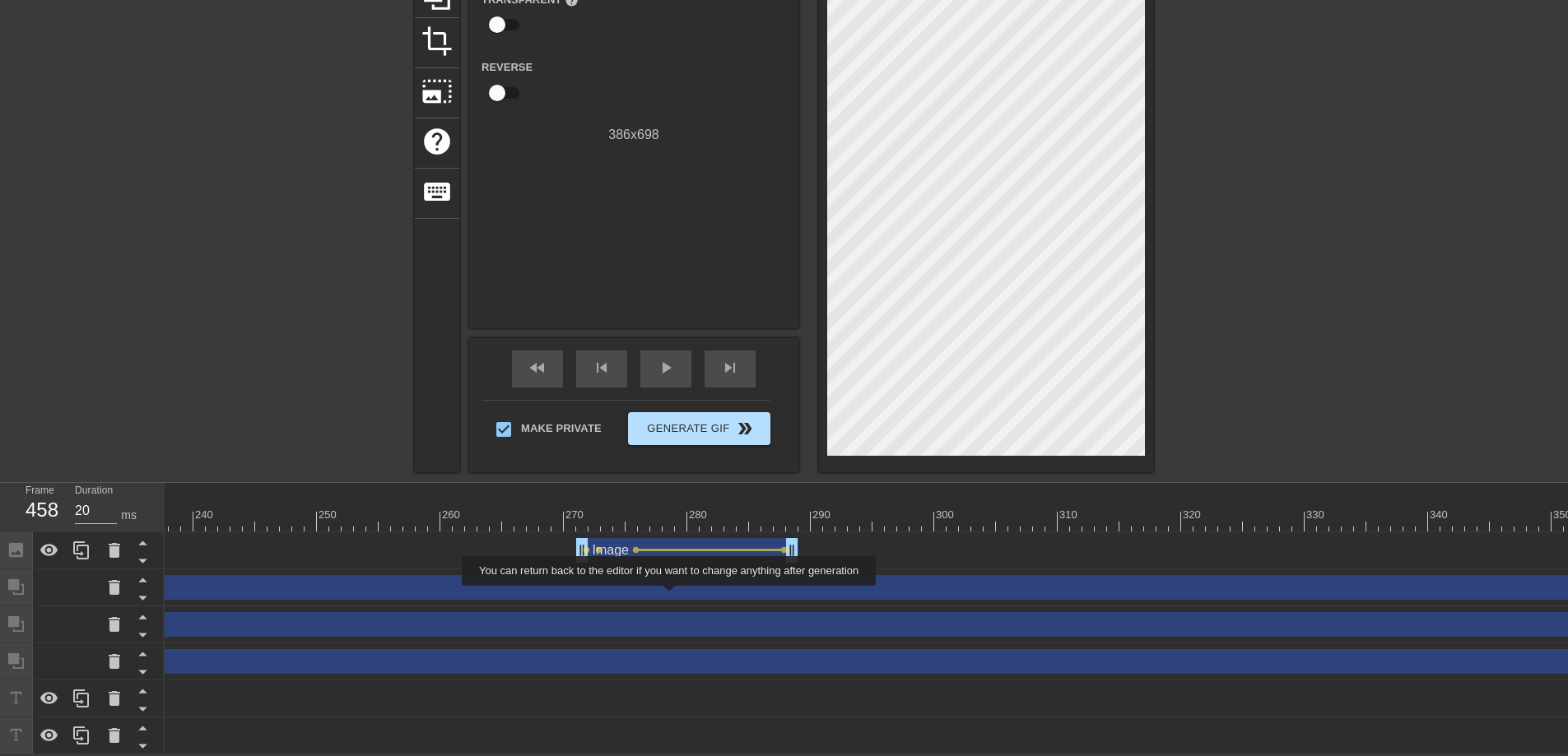
scroll to position [8, 0]
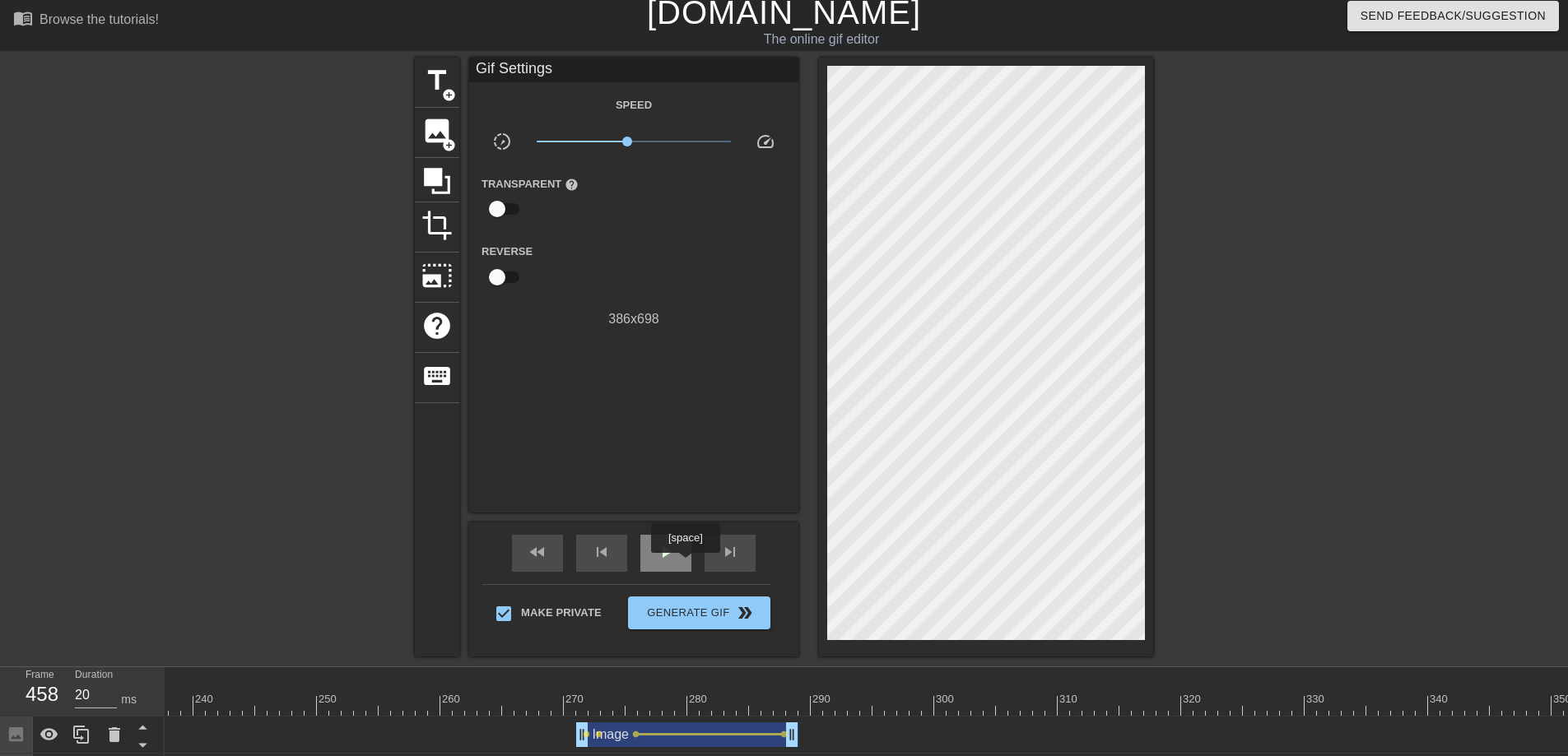
click at [682, 559] on div "play_arrow" at bounding box center [666, 553] width 51 height 37
click at [673, 557] on span "pause" at bounding box center [666, 552] width 20 height 20
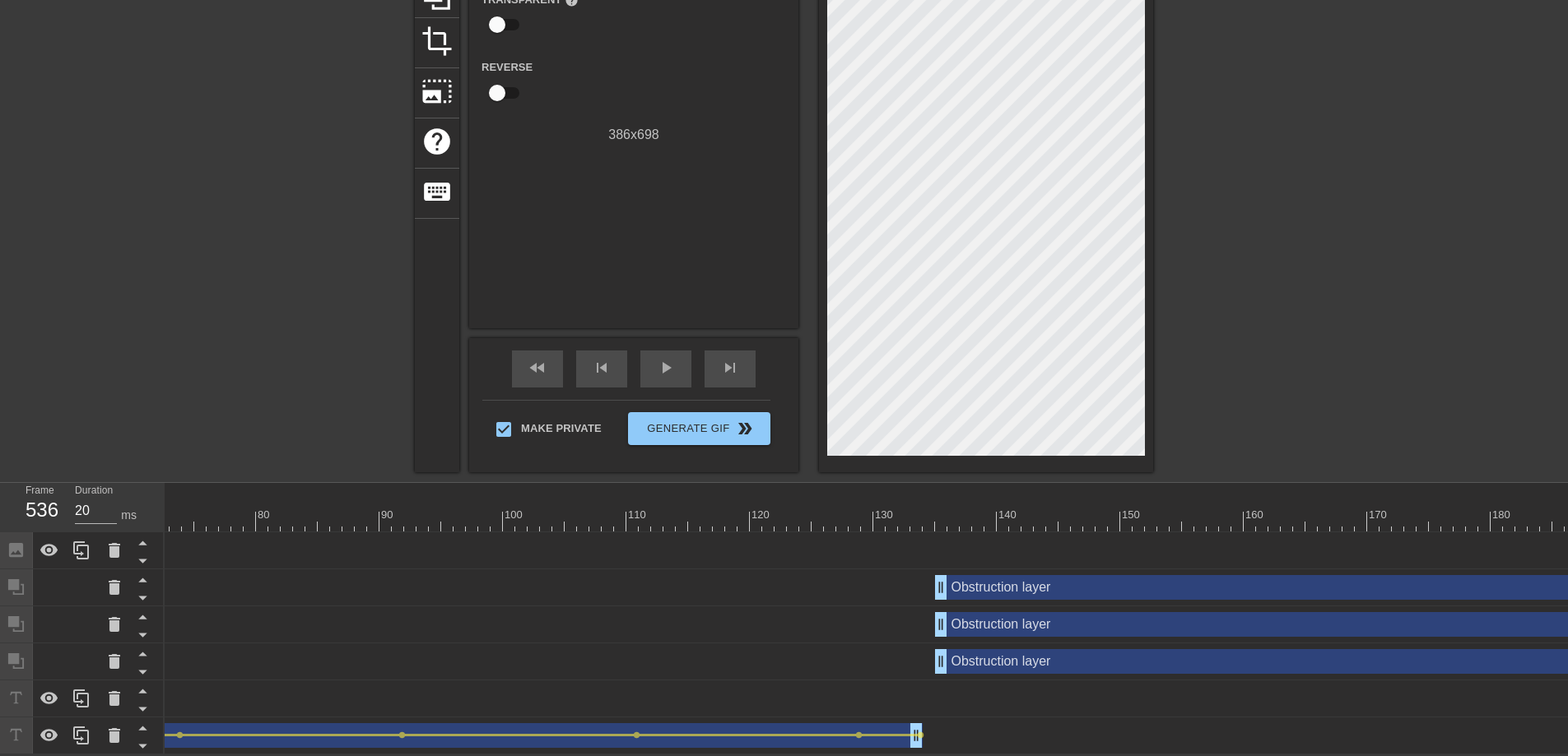
scroll to position [0, 0]
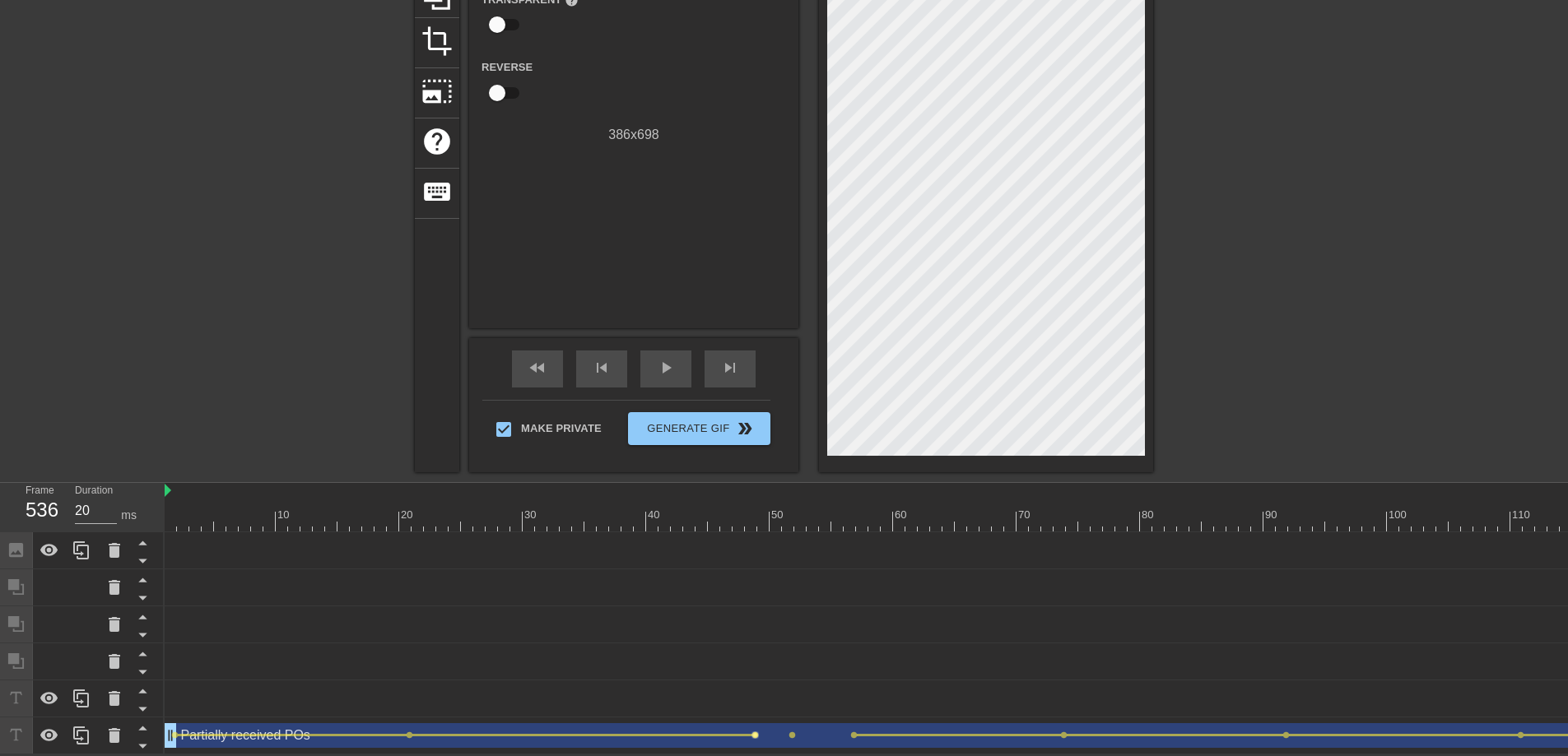
click at [751, 688] on span "lens" at bounding box center [755, 735] width 8 height 8
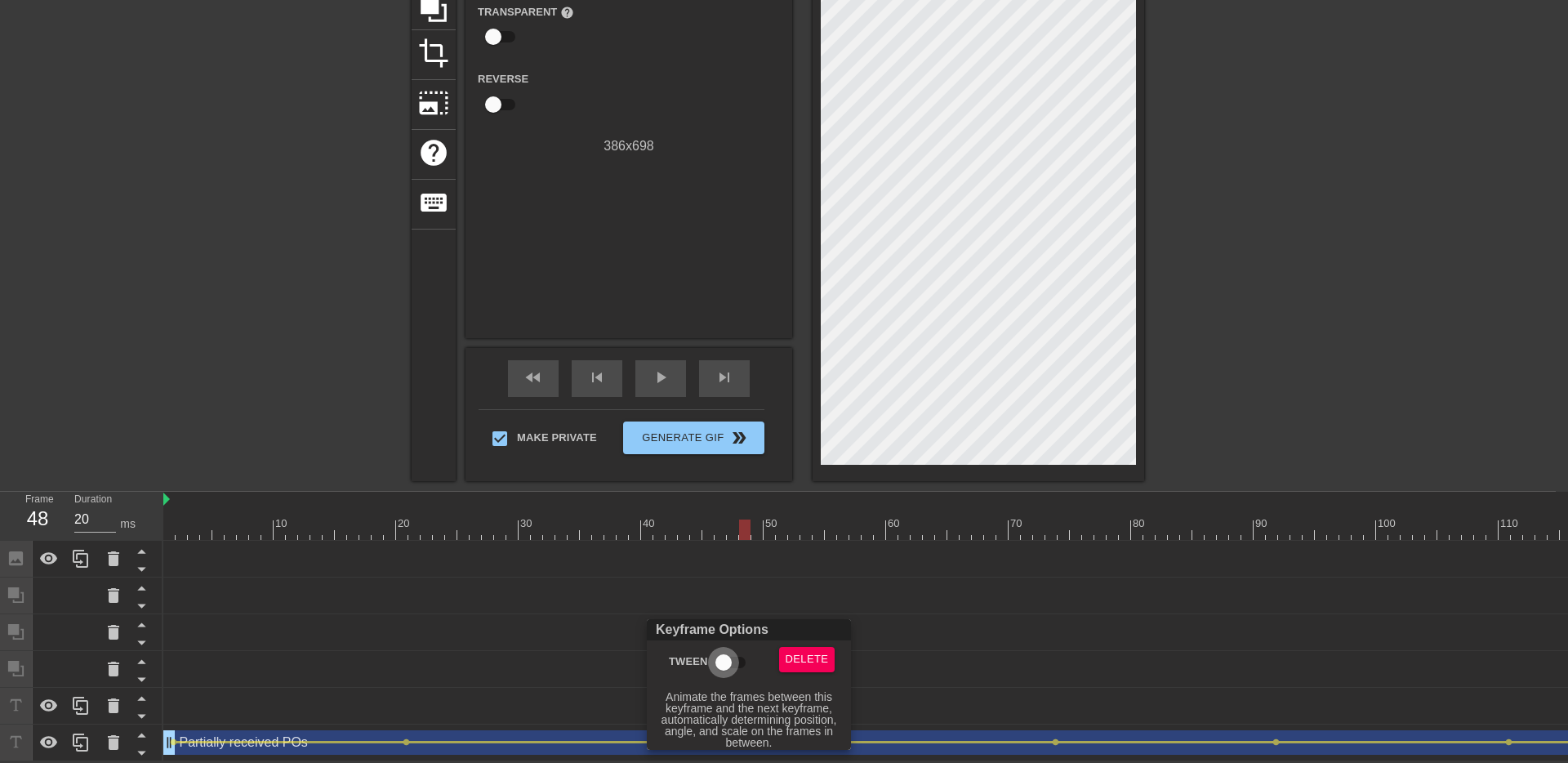
click at [737, 671] on input "Tween" at bounding box center [724, 661] width 93 height 31
click at [952, 683] on div at bounding box center [784, 381] width 1568 height 763
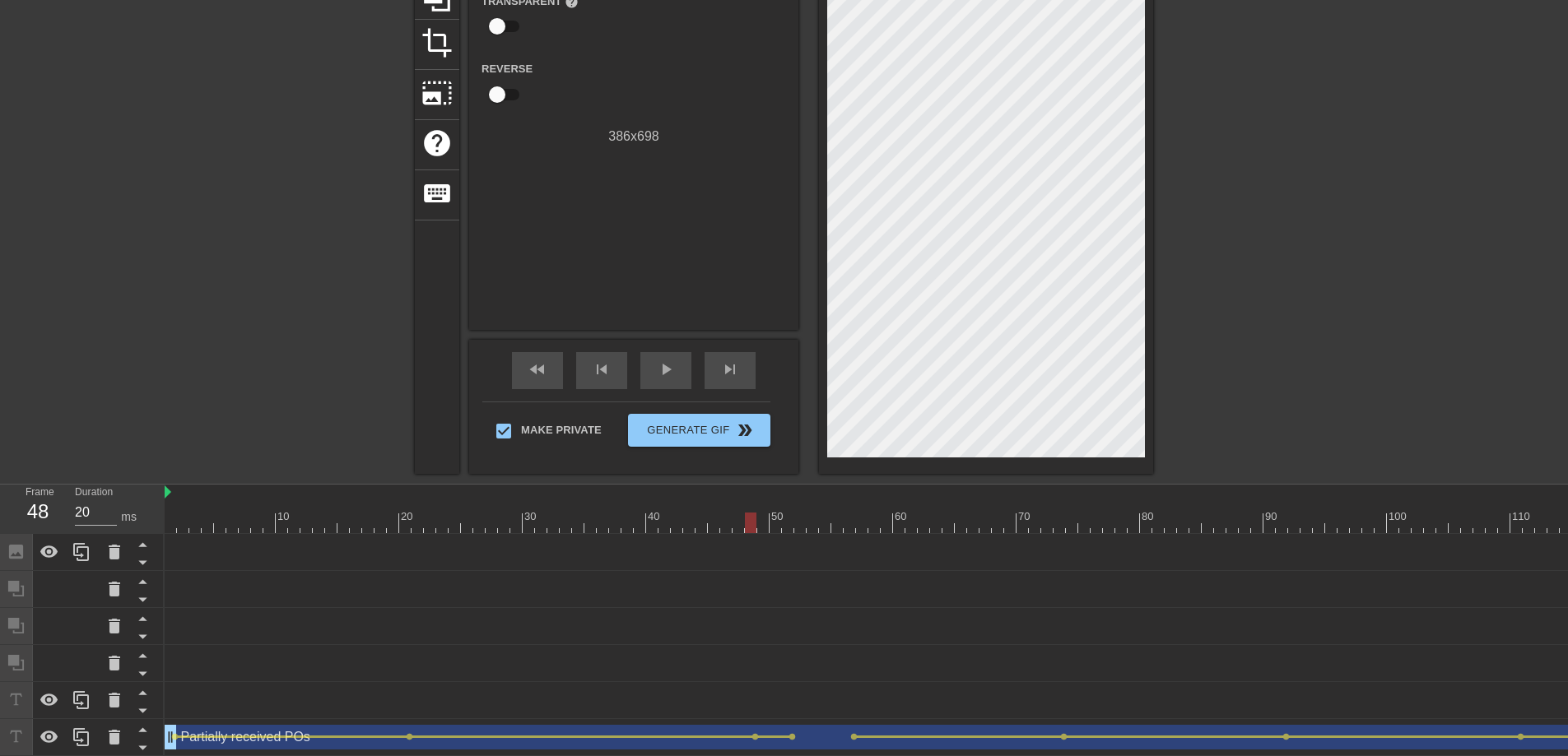
scroll to position [202, 0]
click at [514, 357] on div "fast_rewind" at bounding box center [537, 369] width 51 height 37
click at [672, 362] on span "play_arrow" at bounding box center [666, 368] width 20 height 20
click at [672, 362] on span "pause" at bounding box center [666, 368] width 20 height 20
click at [792, 688] on span "lens" at bounding box center [792, 735] width 8 height 8
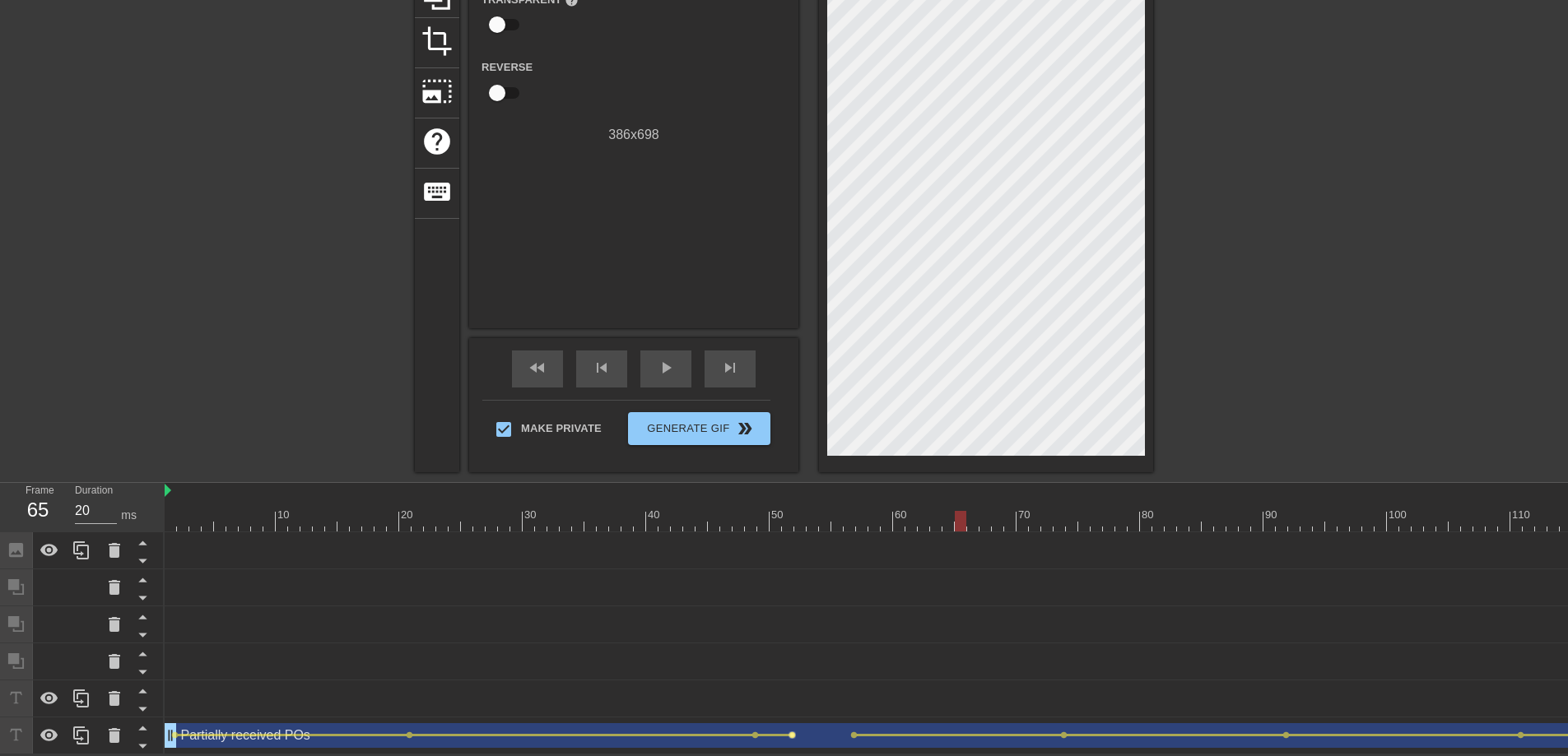
scroll to position [190, 0]
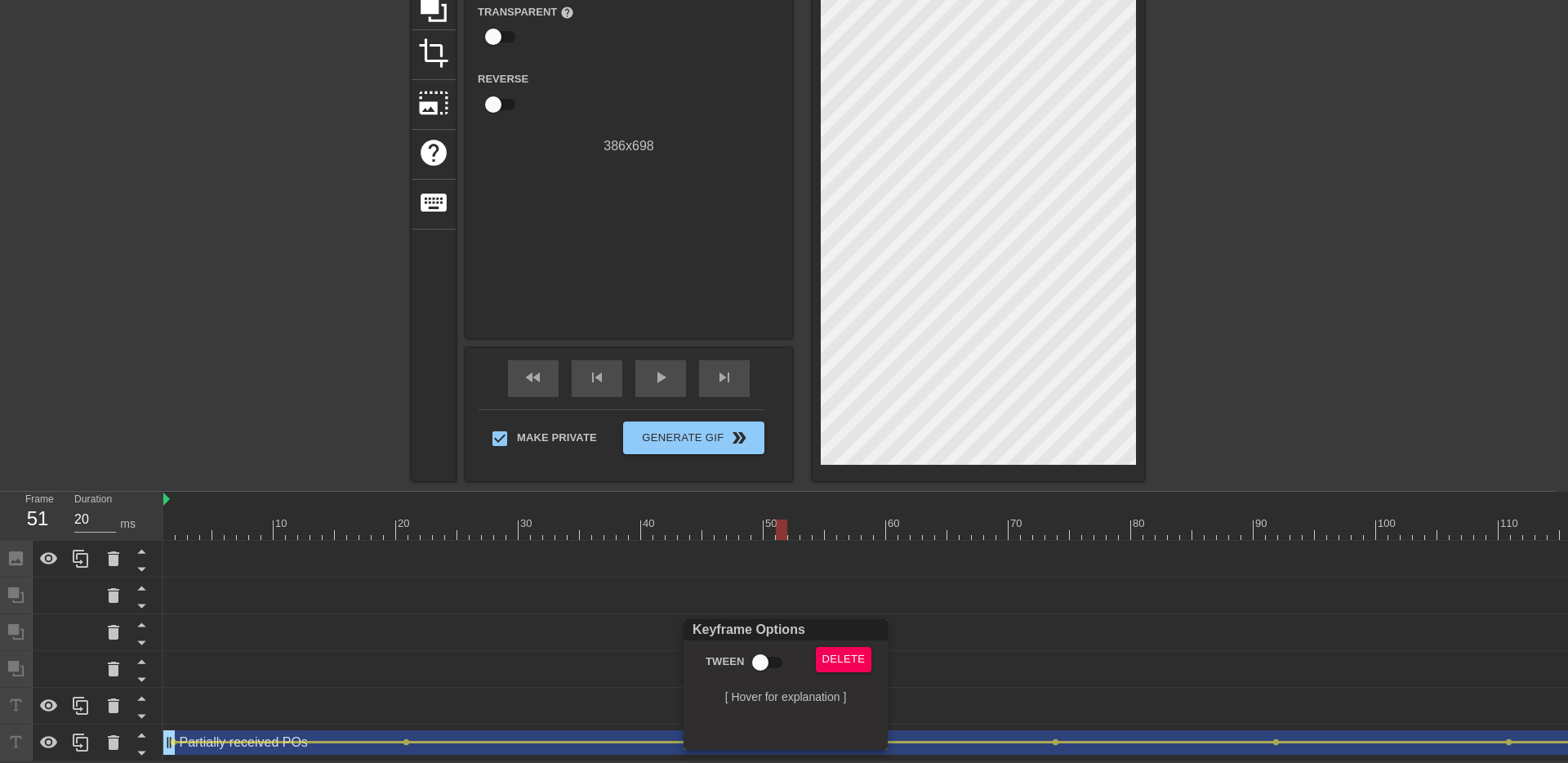
click at [780, 597] on div at bounding box center [784, 381] width 1568 height 763
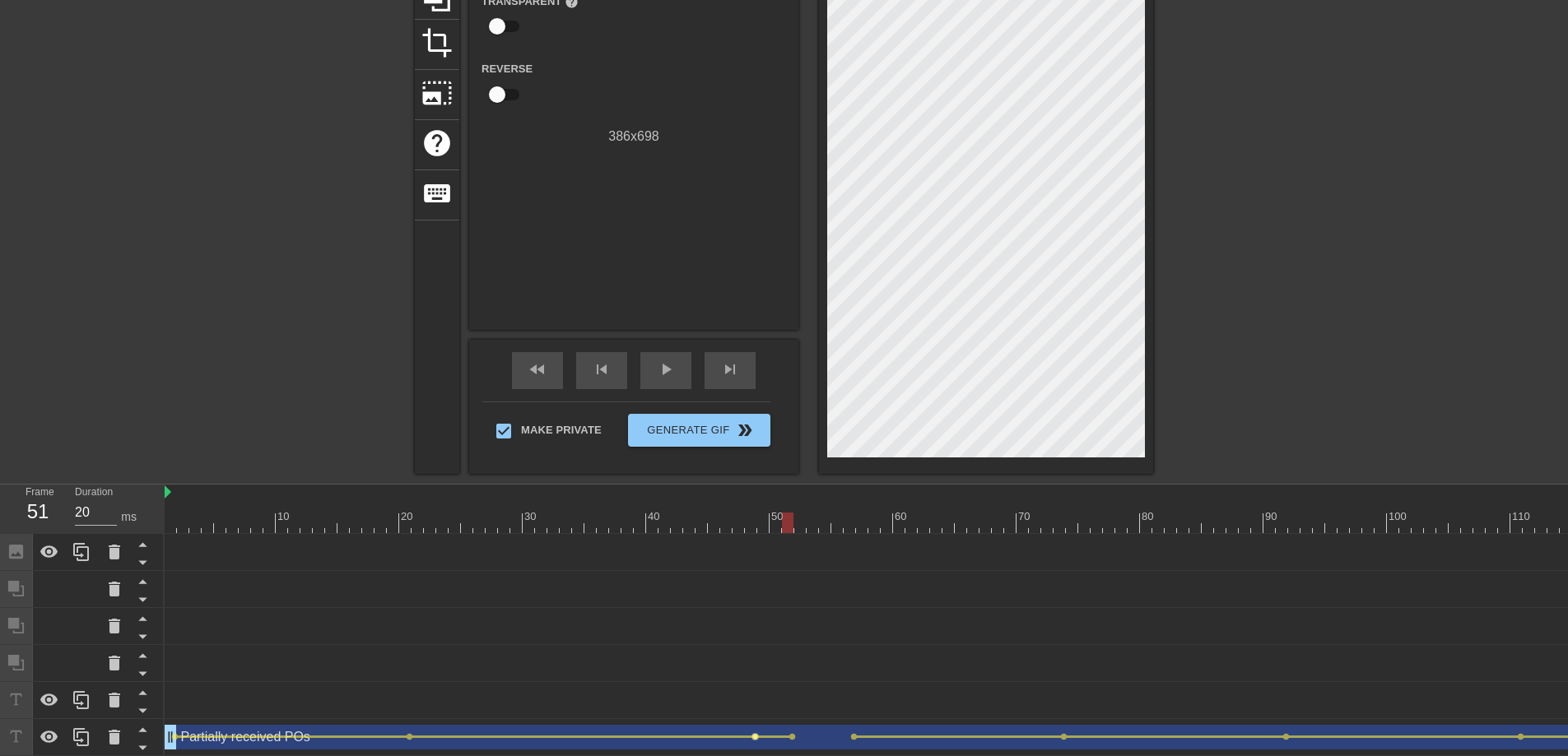
click at [755, 688] on span "lens" at bounding box center [755, 737] width 8 height 8
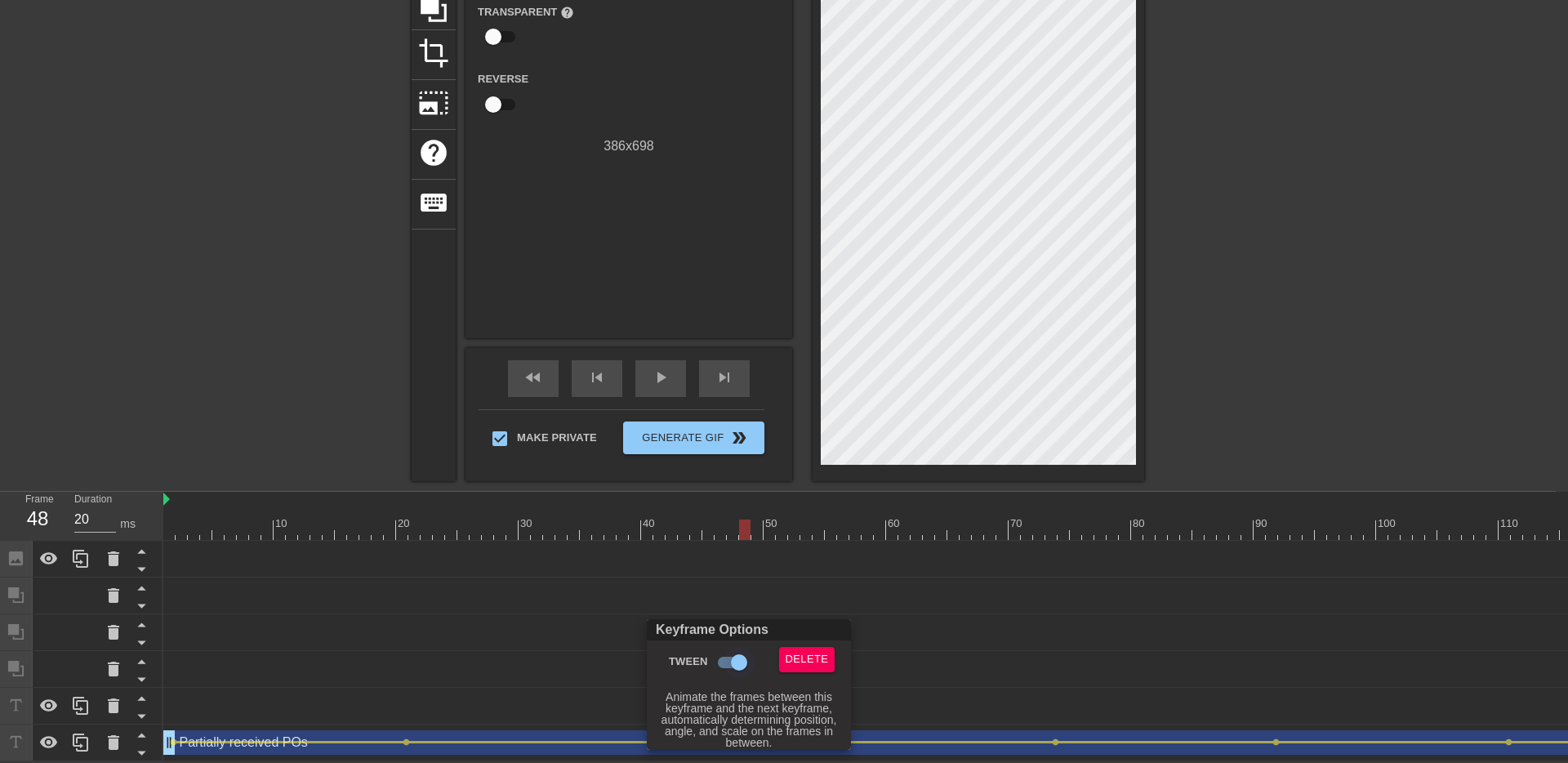
click at [744, 664] on input "Tween" at bounding box center [739, 661] width 93 height 31
click at [798, 596] on div at bounding box center [784, 381] width 1568 height 763
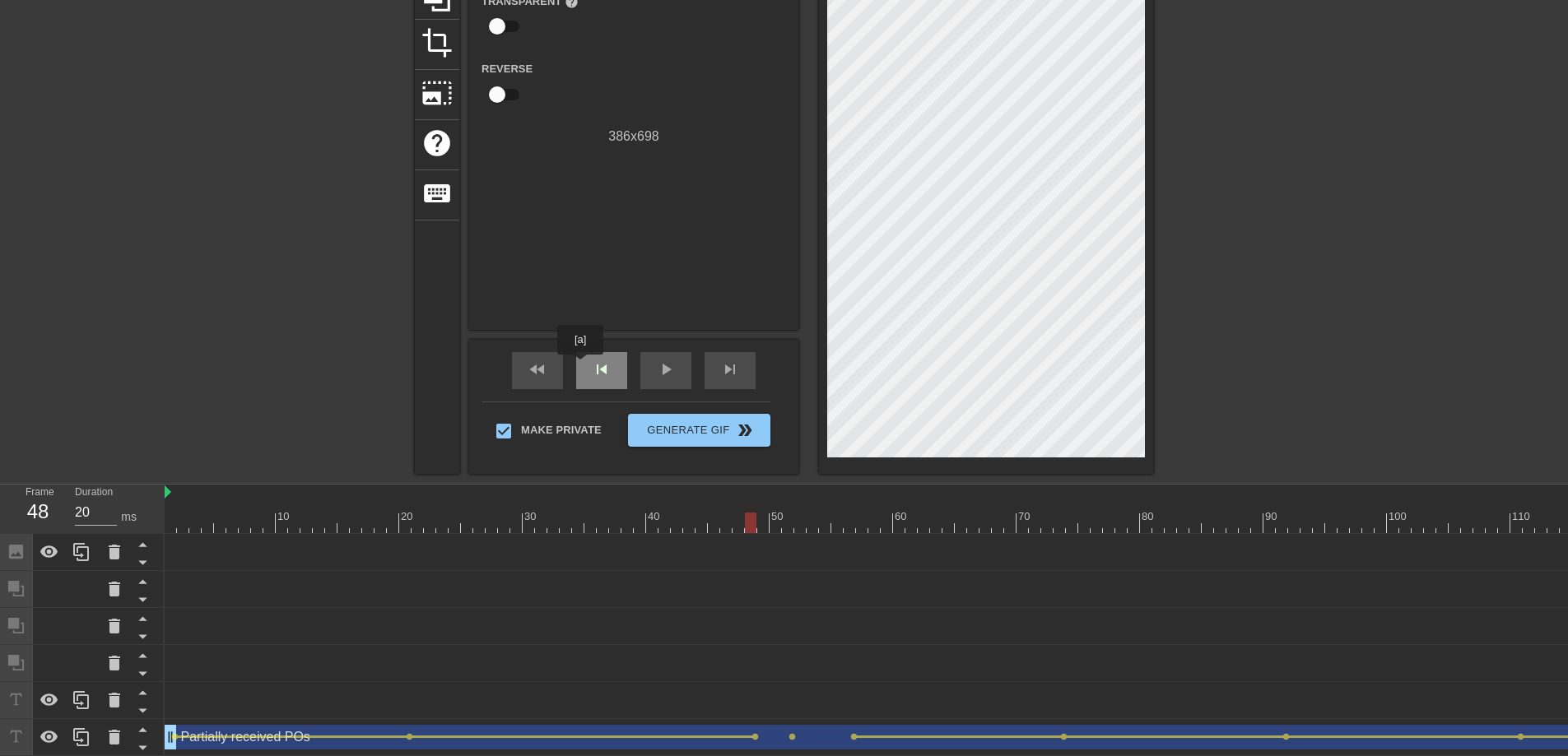
click at [581, 365] on div "skip_previous" at bounding box center [601, 370] width 51 height 37
click at [542, 371] on span "fast_rewind" at bounding box center [537, 370] width 20 height 20
click at [671, 363] on span "play_arrow" at bounding box center [666, 370] width 20 height 20
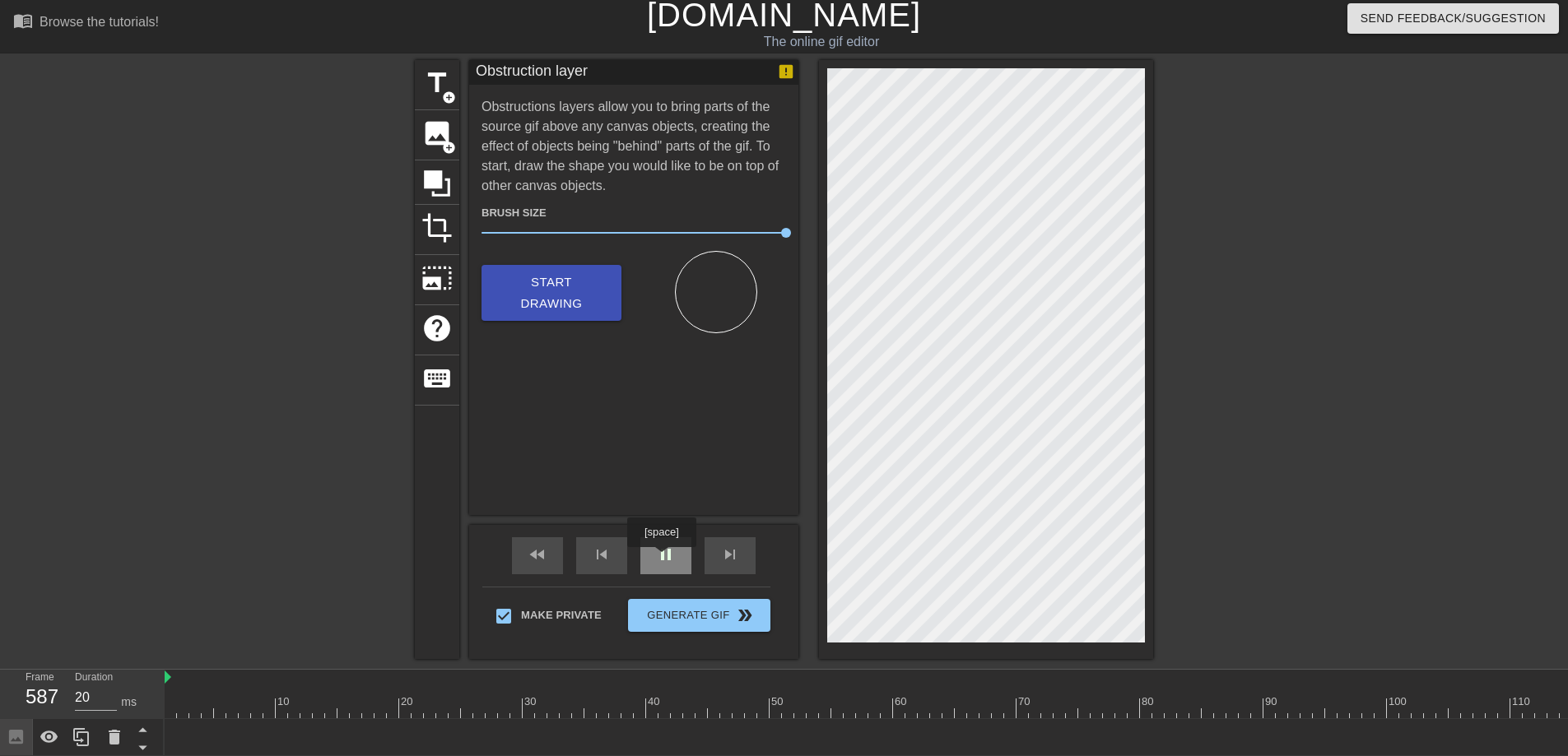
click at [671, 552] on span "pause" at bounding box center [666, 555] width 20 height 20
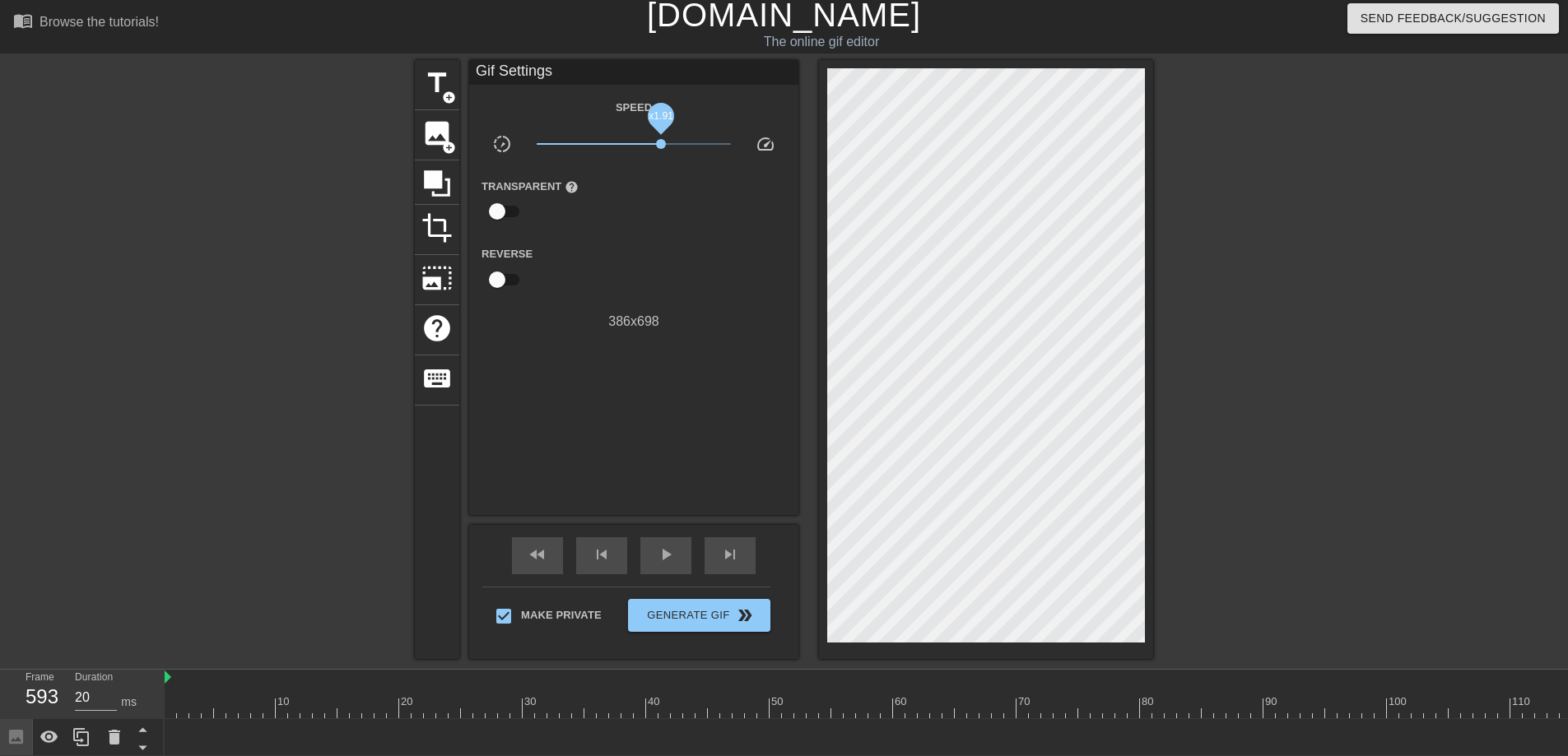
drag, startPoint x: 627, startPoint y: 144, endPoint x: 662, endPoint y: 143, distance: 35.0
click at [662, 143] on span "x1.91" at bounding box center [661, 144] width 10 height 10
click at [553, 572] on div "fast_rewind" at bounding box center [537, 556] width 51 height 37
click at [678, 563] on div "play_arrow" at bounding box center [666, 556] width 51 height 37
click at [678, 563] on div "pause" at bounding box center [666, 556] width 51 height 37
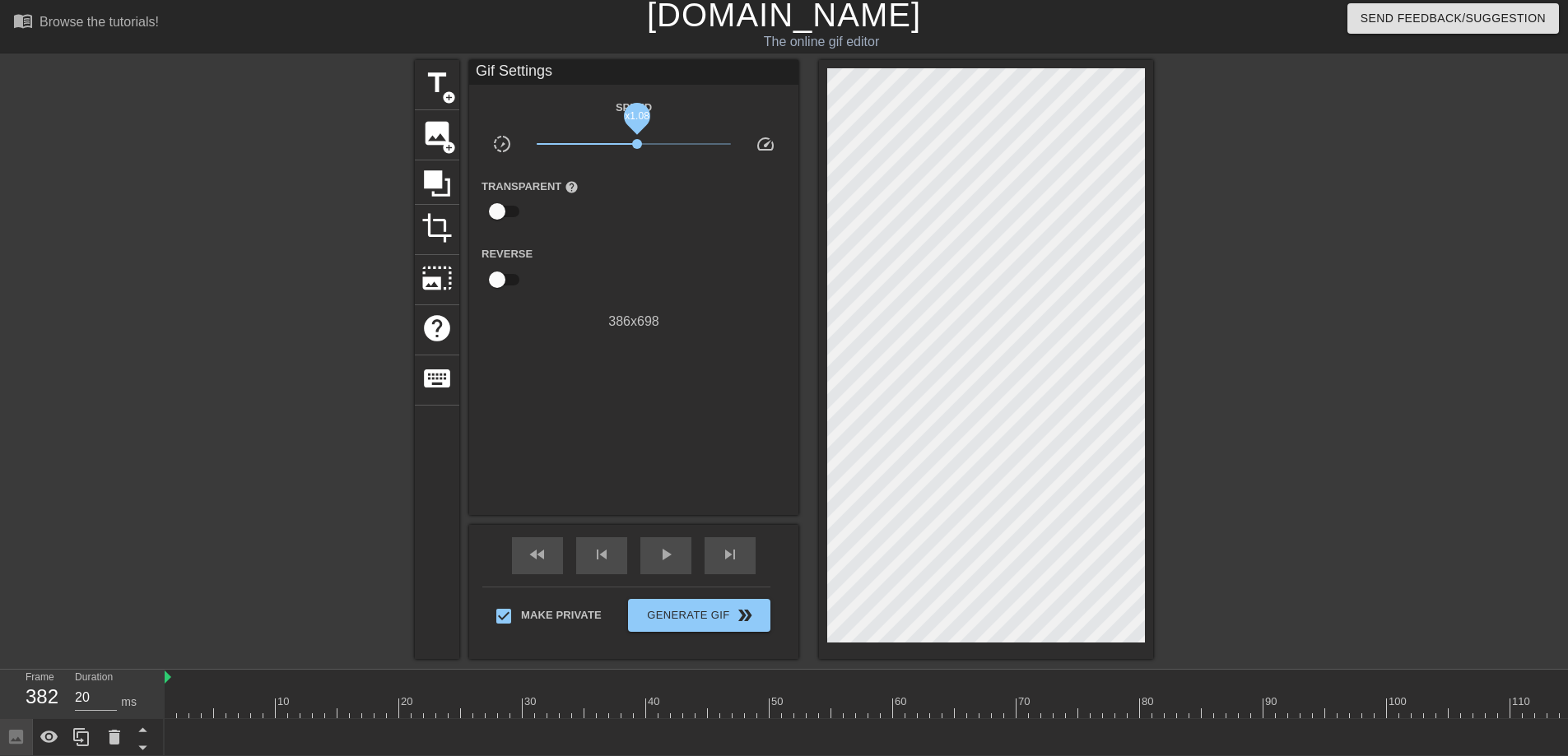
drag, startPoint x: 660, startPoint y: 146, endPoint x: 636, endPoint y: 145, distance: 24.0
click at [636, 145] on span "x1.08" at bounding box center [637, 144] width 10 height 10
click at [555, 557] on div "fast_rewind" at bounding box center [537, 556] width 51 height 37
click at [645, 559] on div "play_arrow" at bounding box center [666, 556] width 51 height 37
drag, startPoint x: 636, startPoint y: 146, endPoint x: 627, endPoint y: 145, distance: 9.1
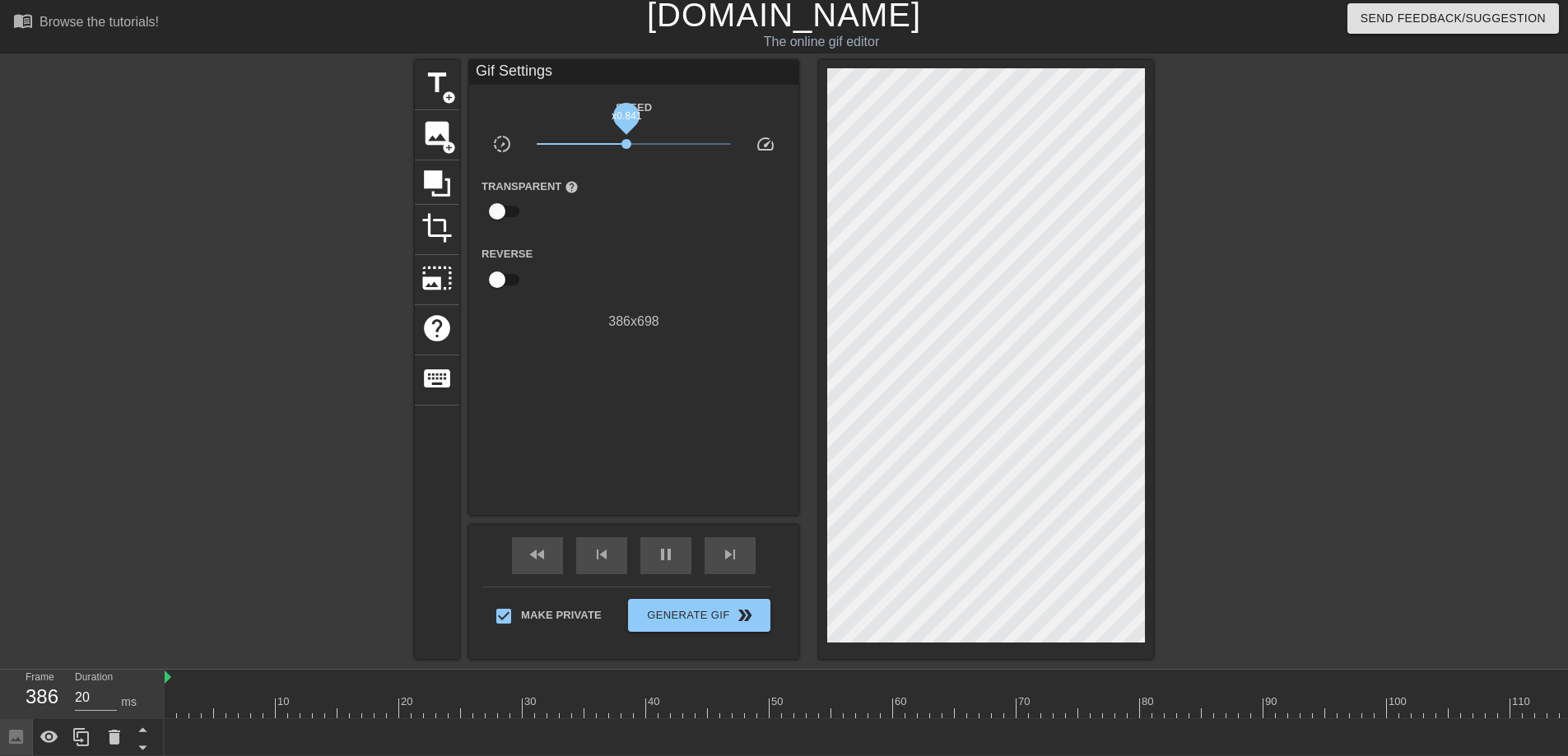
click at [627, 145] on span "x0.841" at bounding box center [626, 144] width 10 height 10
click at [545, 558] on span "fast_rewind" at bounding box center [537, 555] width 20 height 20
click at [651, 558] on div "pause" at bounding box center [666, 556] width 51 height 37
click at [651, 558] on div "play_arrow" at bounding box center [666, 556] width 51 height 37
click at [629, 147] on span "x0.891" at bounding box center [629, 144] width 10 height 10
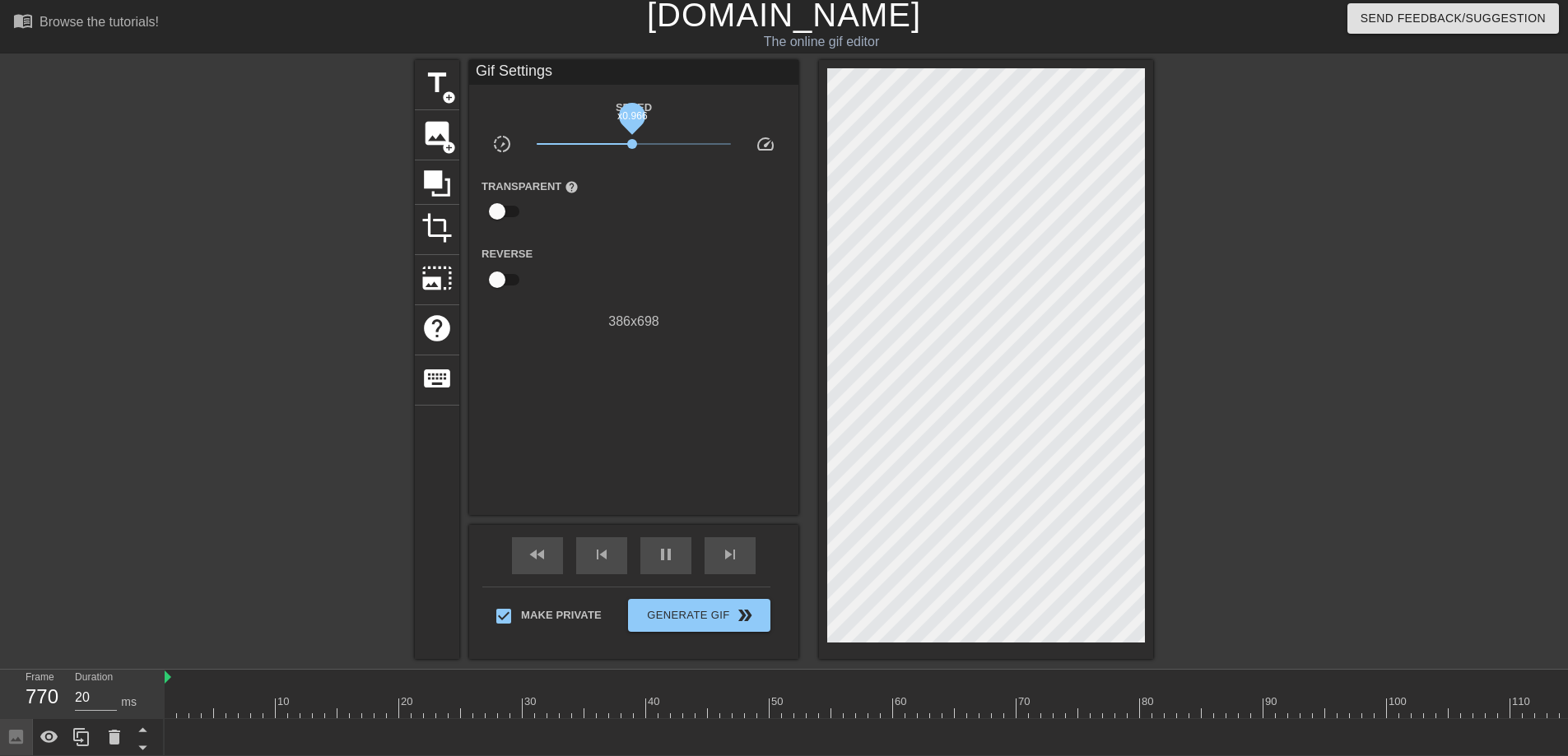
click at [632, 142] on span "x0.966" at bounding box center [632, 144] width 10 height 10
click at [648, 558] on div "pause" at bounding box center [666, 556] width 51 height 37
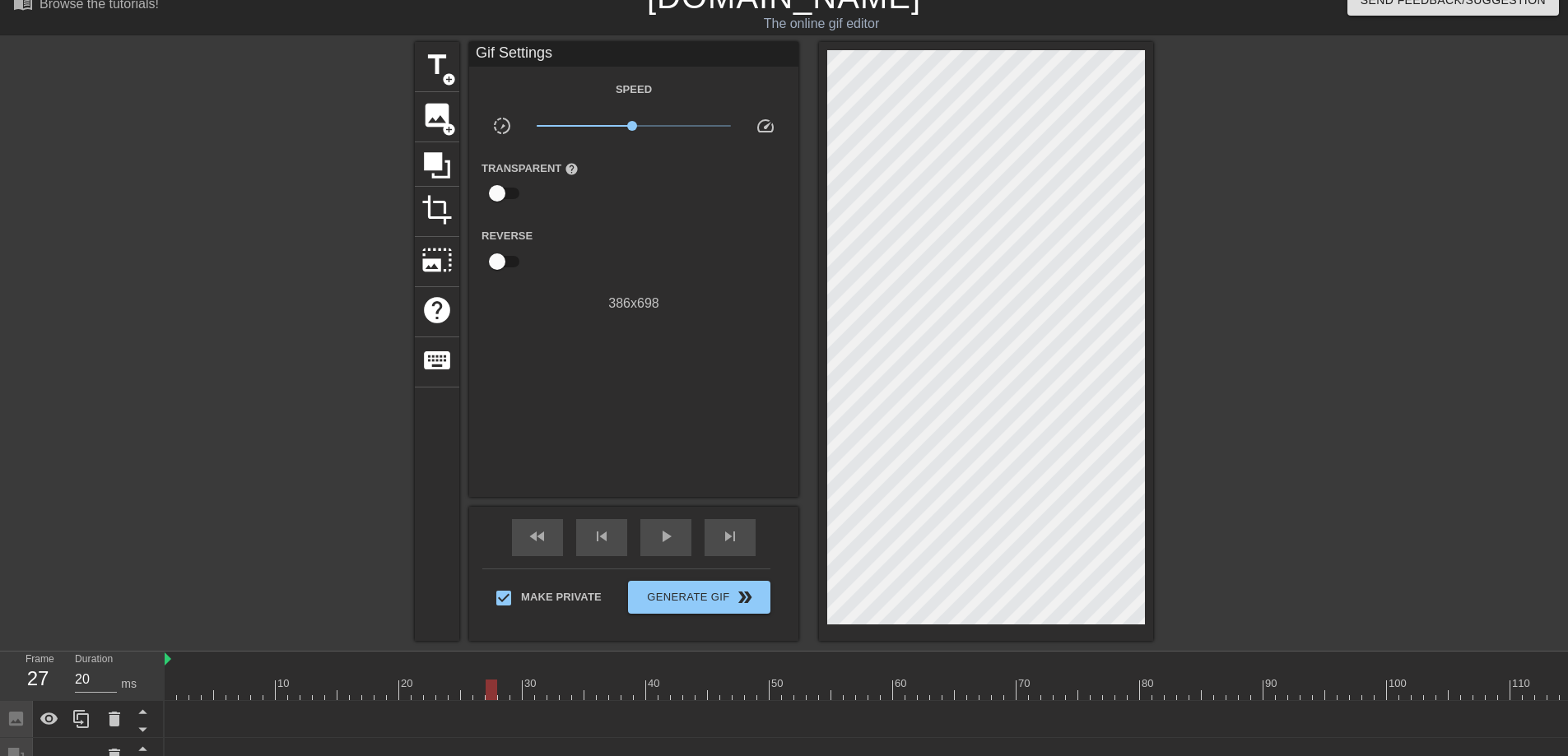
scroll to position [0, 0]
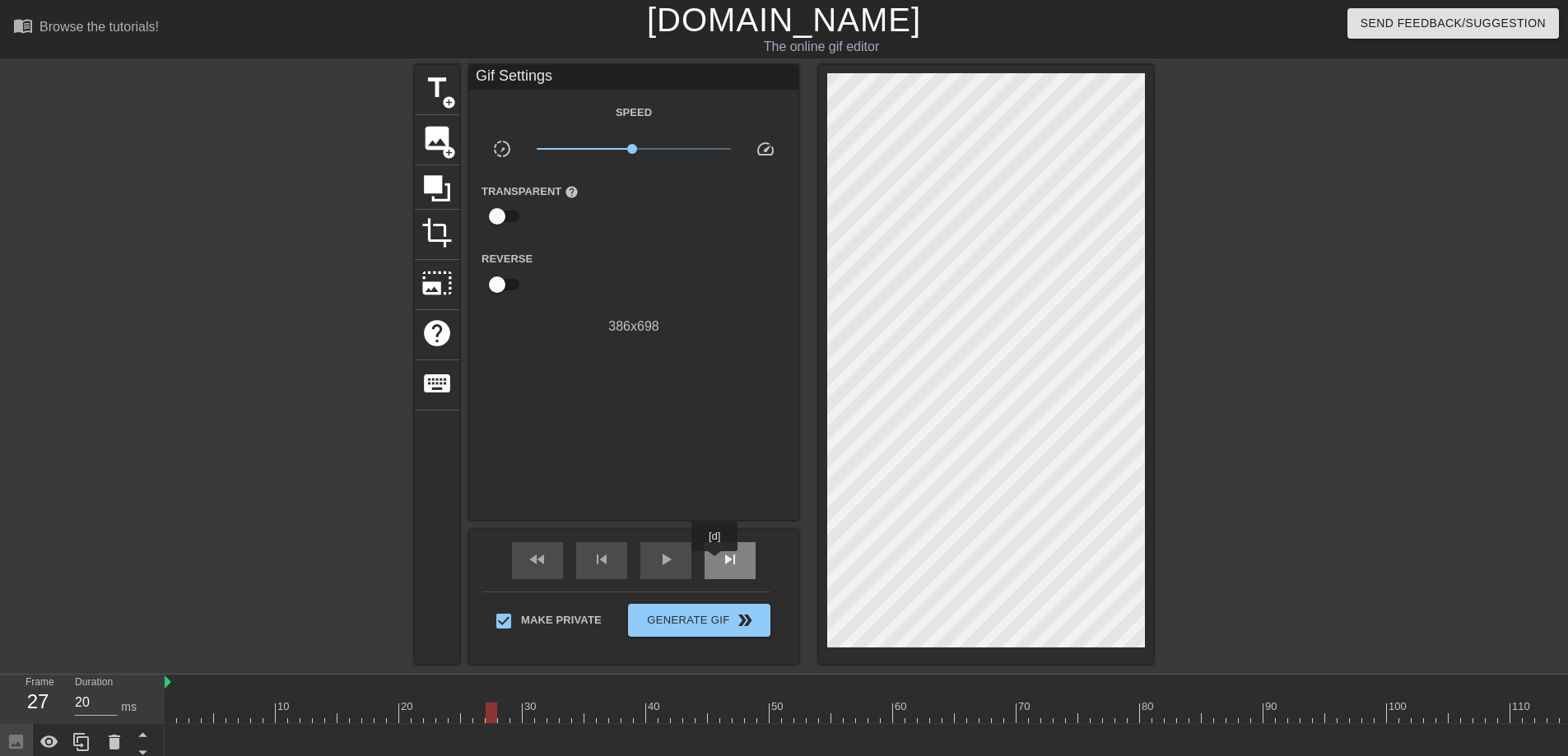
click at [717, 562] on div "skip_next" at bounding box center [729, 561] width 51 height 37
click at [676, 572] on div "play_arrow" at bounding box center [666, 561] width 51 height 37
click at [676, 572] on div "pause" at bounding box center [666, 561] width 51 height 37
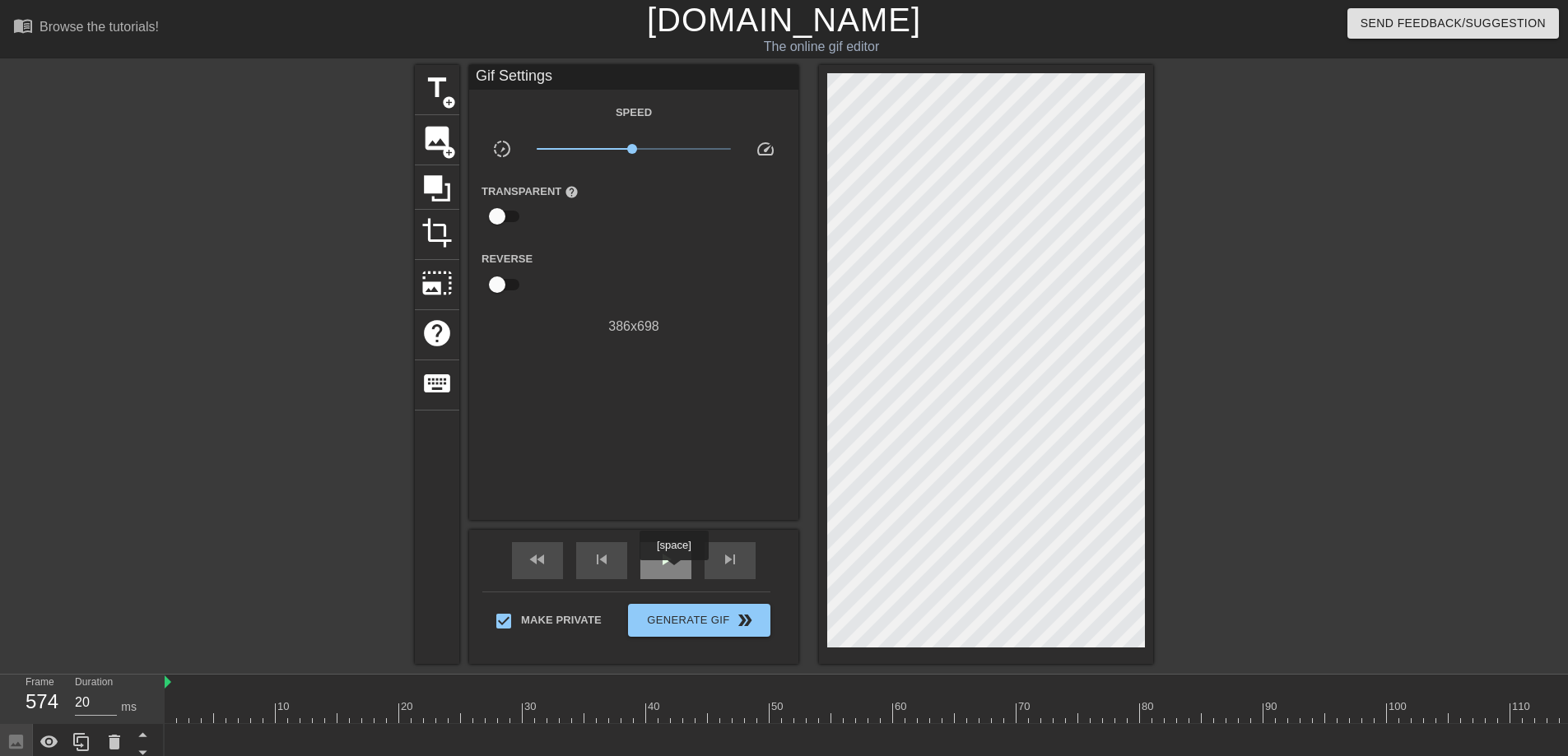
click at [676, 572] on div "play_arrow" at bounding box center [666, 561] width 51 height 37
click at [676, 572] on div "pause" at bounding box center [666, 561] width 51 height 37
click at [592, 557] on span "skip_previous" at bounding box center [602, 560] width 20 height 20
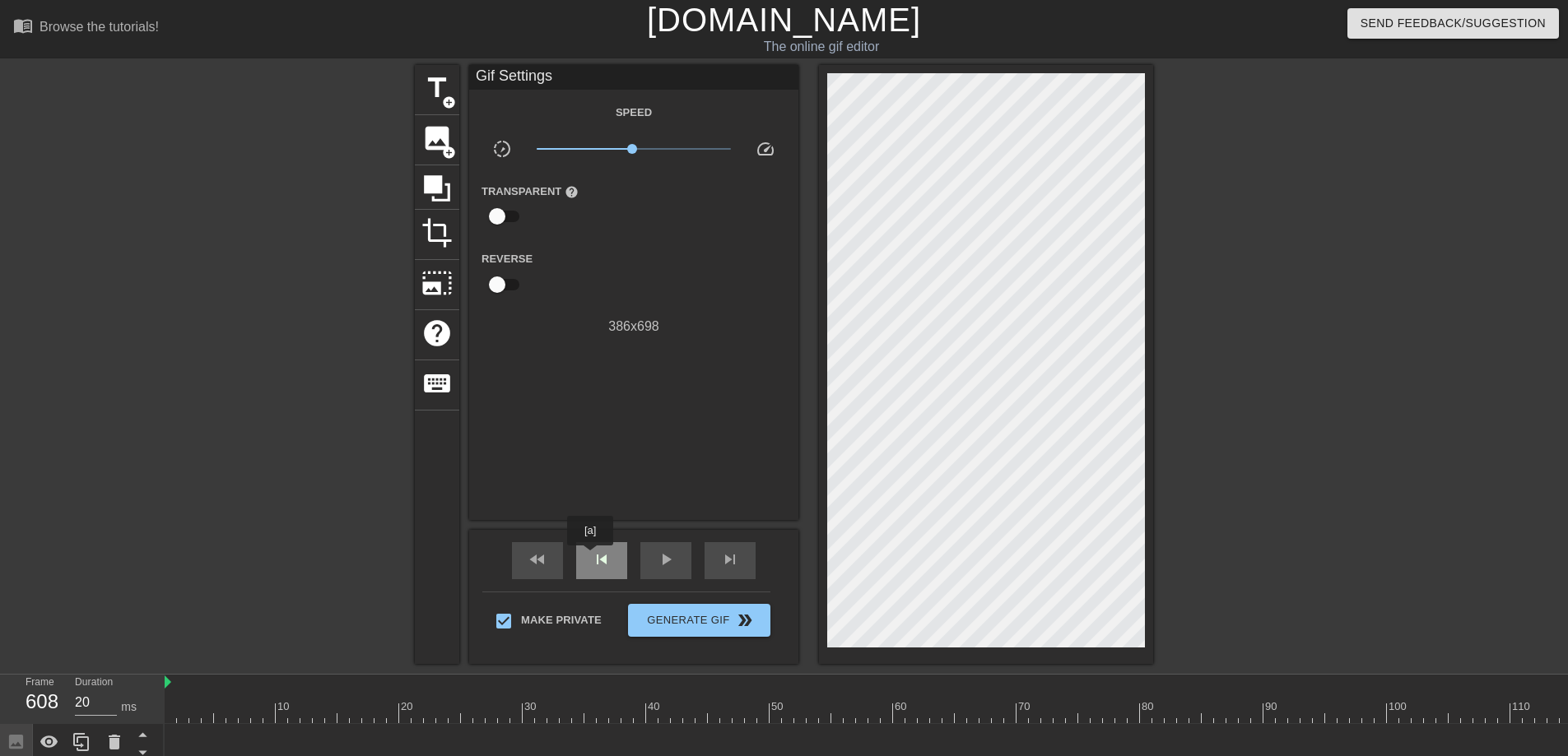
click at [592, 557] on span "skip_previous" at bounding box center [602, 560] width 20 height 20
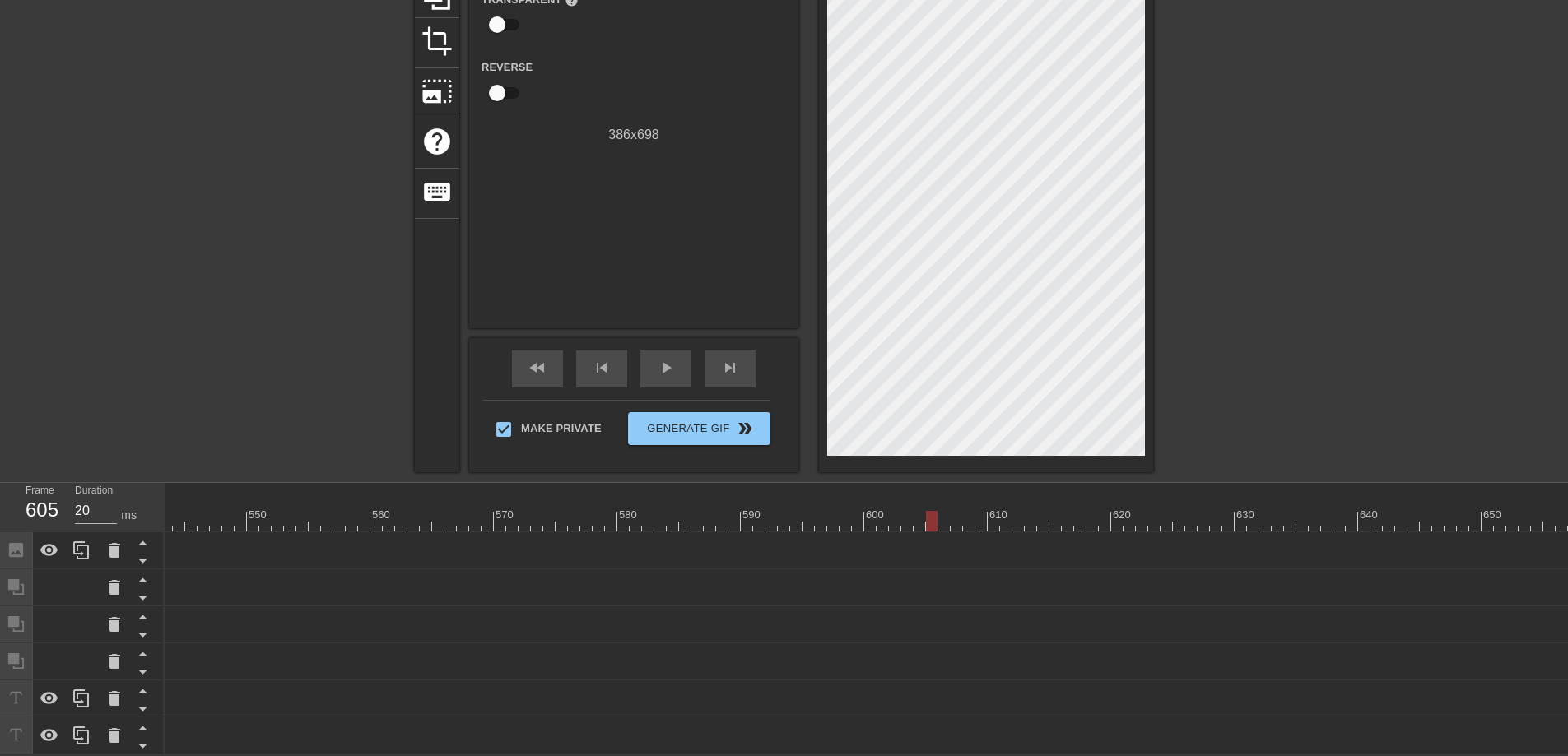
scroll to position [0, 6707]
drag, startPoint x: 923, startPoint y: 506, endPoint x: 274, endPoint y: 515, distance: 649.1
click at [271, 515] on div at bounding box center [265, 521] width 12 height 21
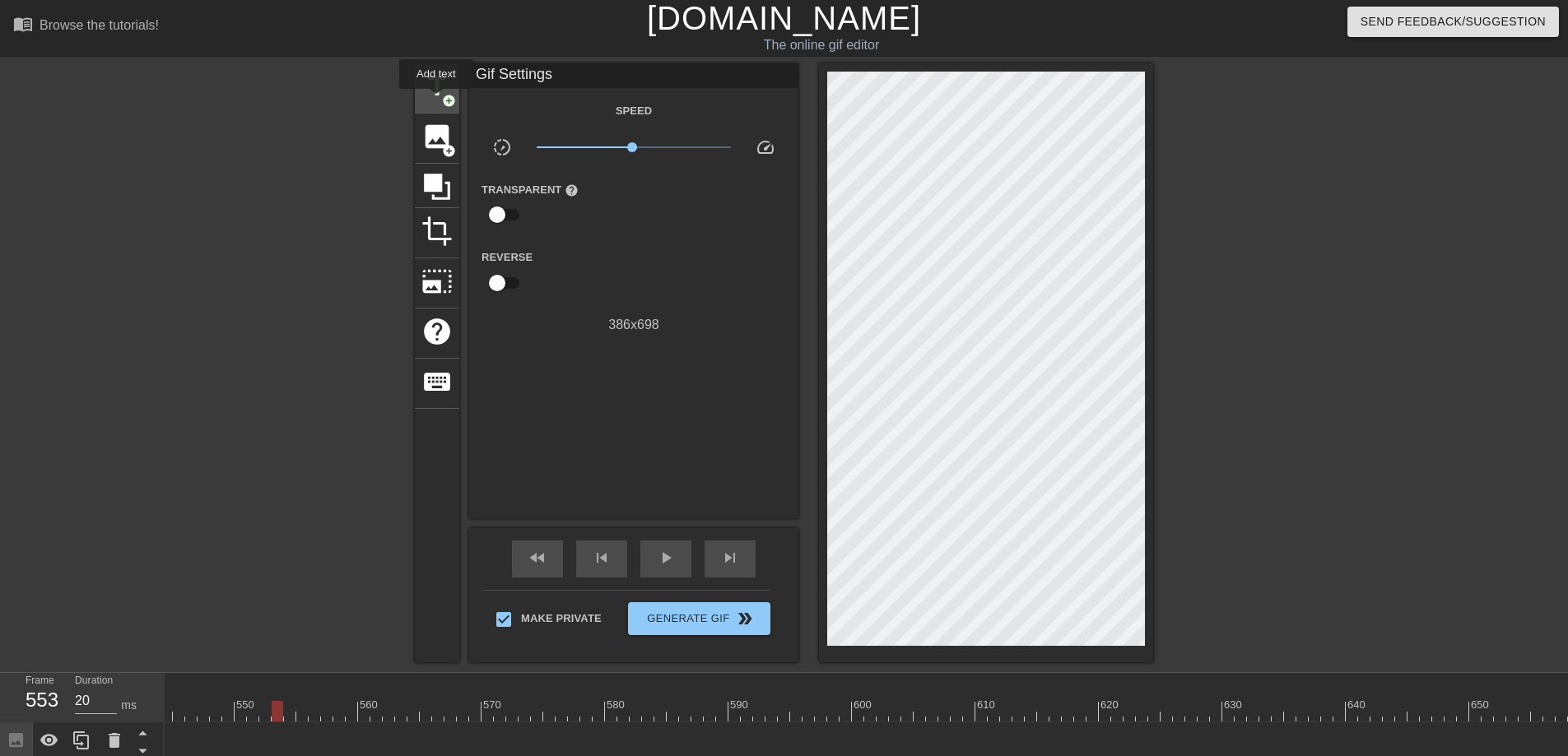
click at [437, 100] on span "title" at bounding box center [437, 85] width 31 height 31
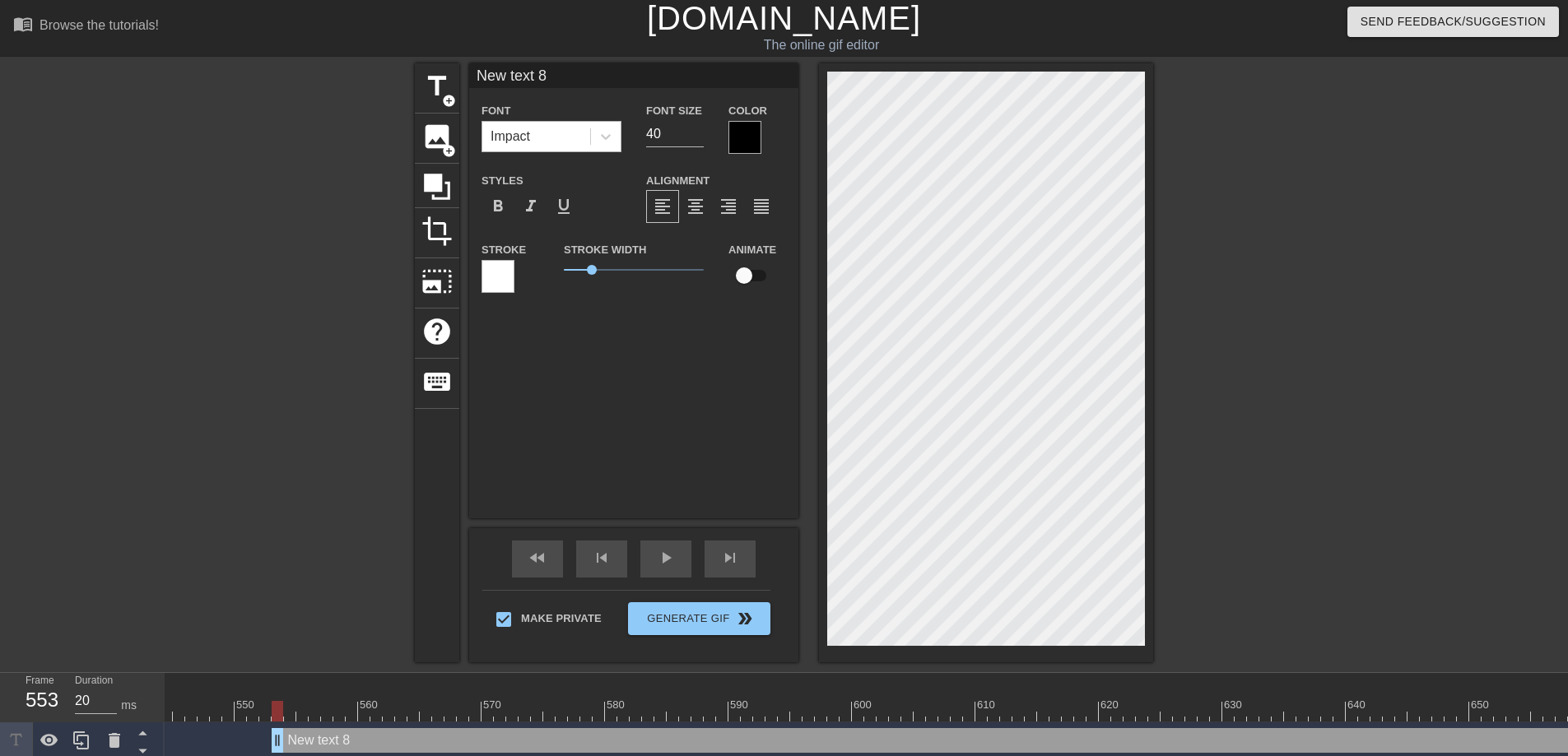
click at [563, 135] on div "Impact" at bounding box center [536, 136] width 108 height 29
click at [569, 184] on div "Tahoma" at bounding box center [551, 178] width 140 height 33
click at [698, 140] on input "39" at bounding box center [675, 133] width 58 height 26
click at [698, 140] on input "38" at bounding box center [675, 133] width 58 height 26
click at [698, 140] on input "37" at bounding box center [675, 133] width 58 height 26
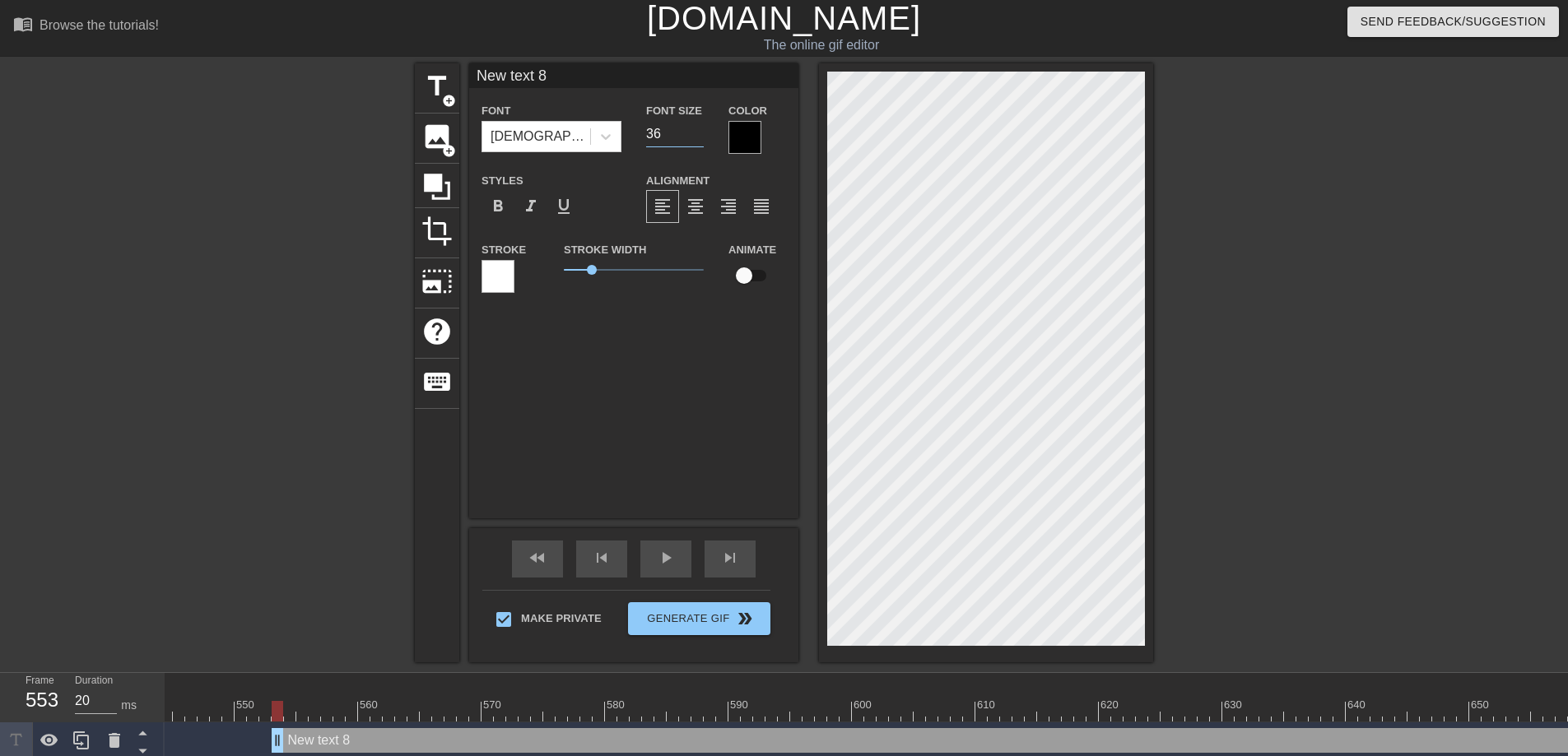
click at [698, 140] on input "36" at bounding box center [675, 133] width 58 height 26
click at [698, 140] on input "35" at bounding box center [675, 133] width 58 height 26
click at [698, 140] on input "34" at bounding box center [675, 133] width 58 height 26
click at [698, 140] on input "33" at bounding box center [675, 133] width 58 height 26
click at [698, 140] on input "32" at bounding box center [675, 133] width 58 height 26
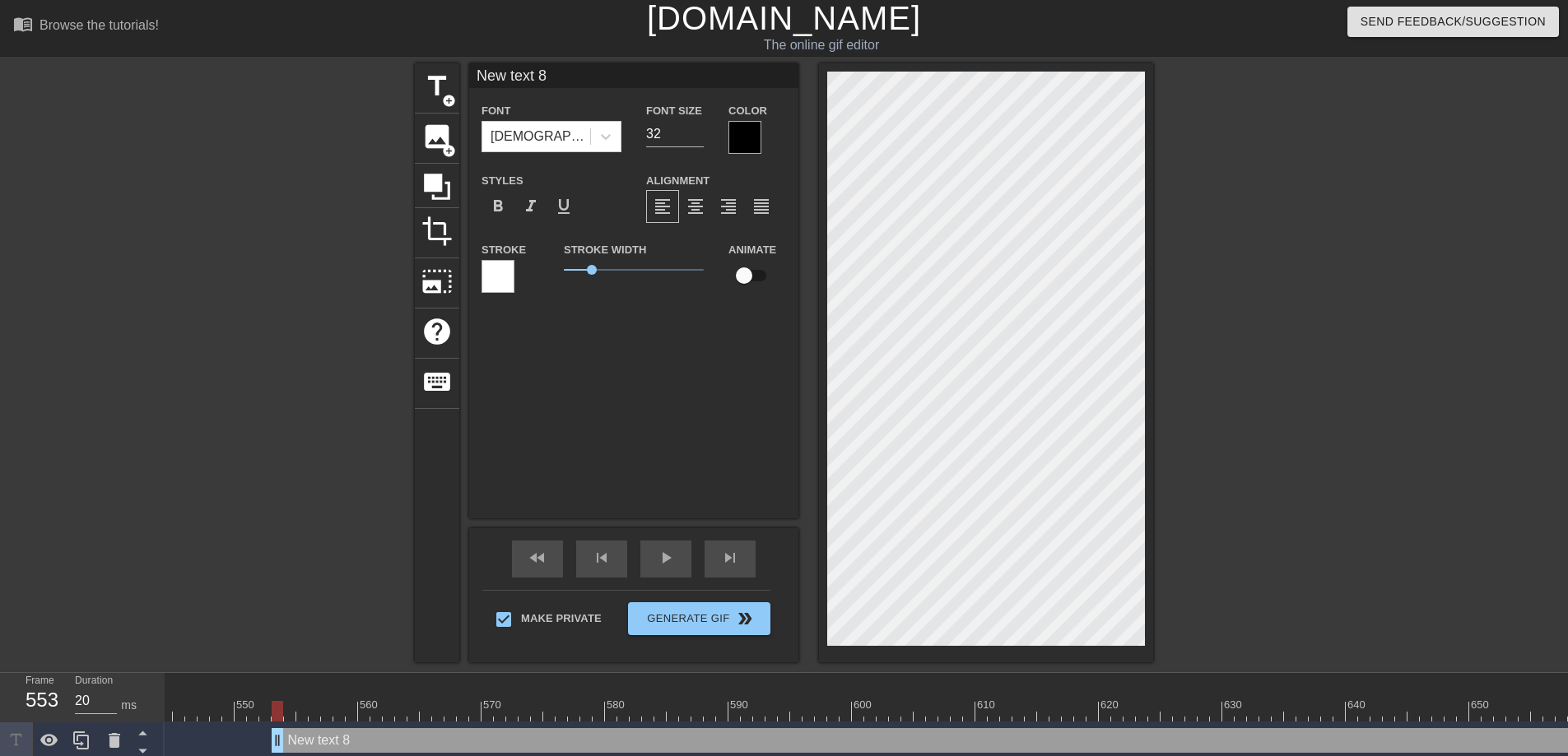
click at [731, 137] on div at bounding box center [745, 137] width 33 height 33
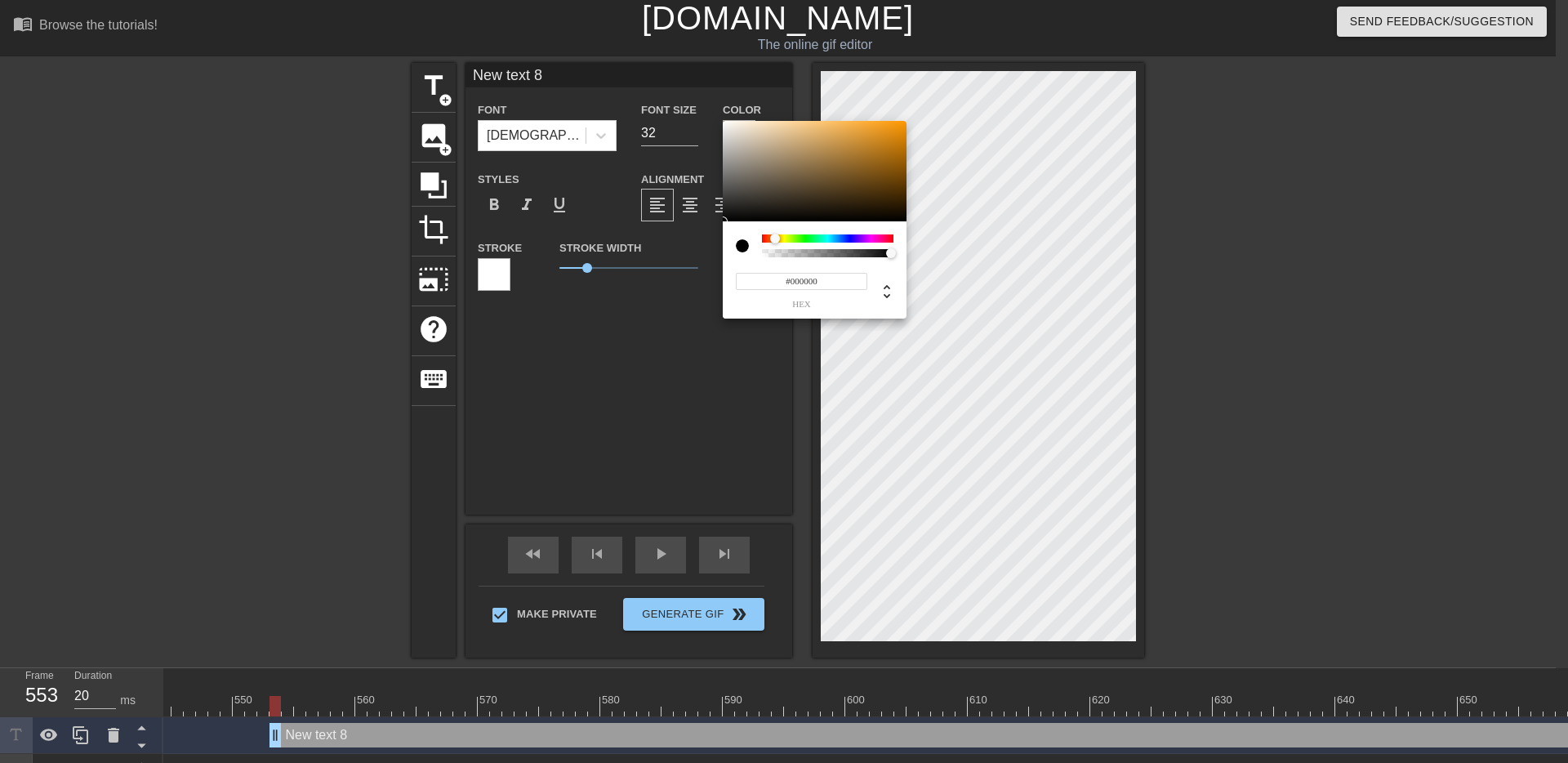
click at [774, 240] on div at bounding box center [828, 239] width 131 height 8
drag, startPoint x: 800, startPoint y: 148, endPoint x: 848, endPoint y: 95, distance: 71.5
click at [848, 95] on div "#FFB352 hex" at bounding box center [784, 381] width 1568 height 763
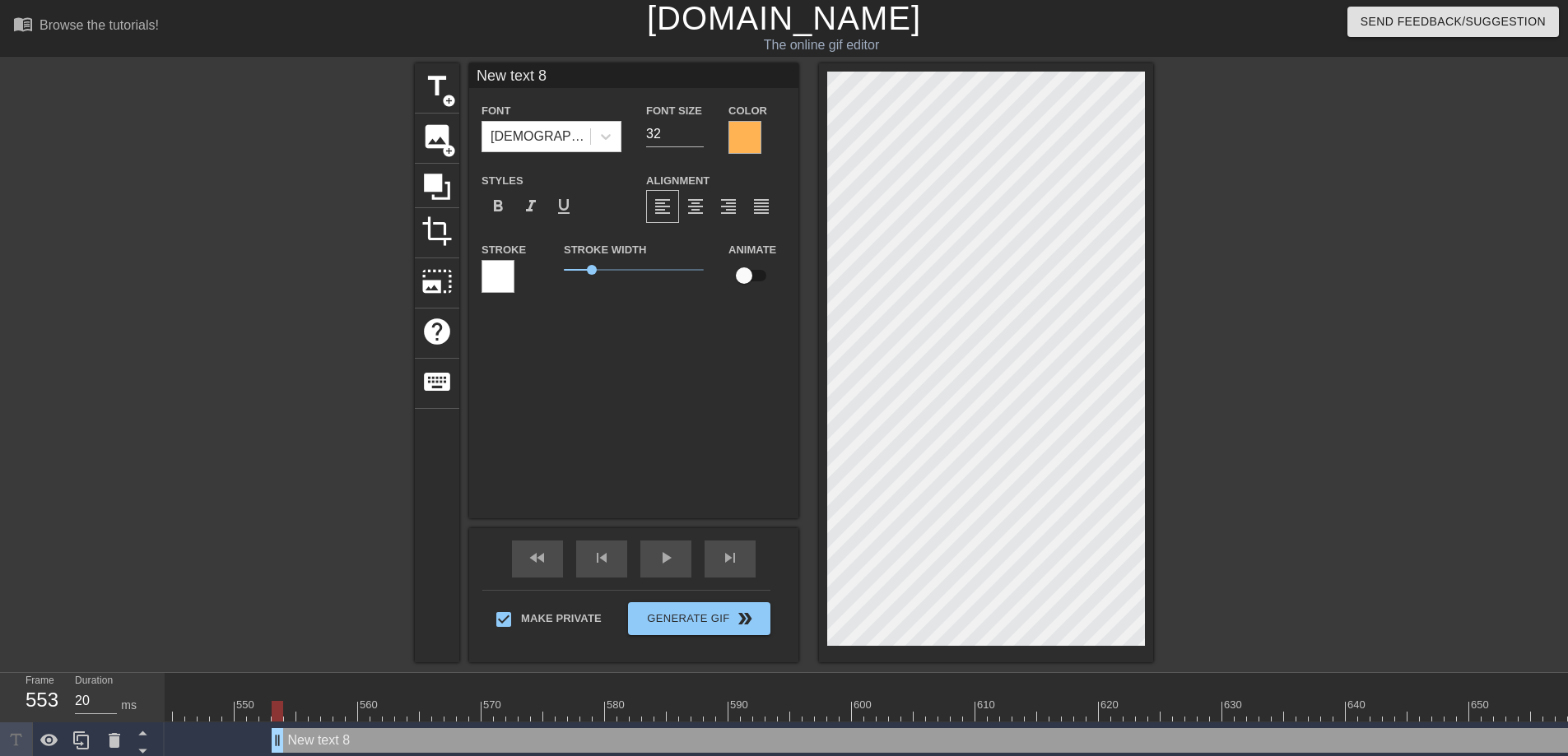
click at [507, 277] on div at bounding box center [497, 276] width 33 height 33
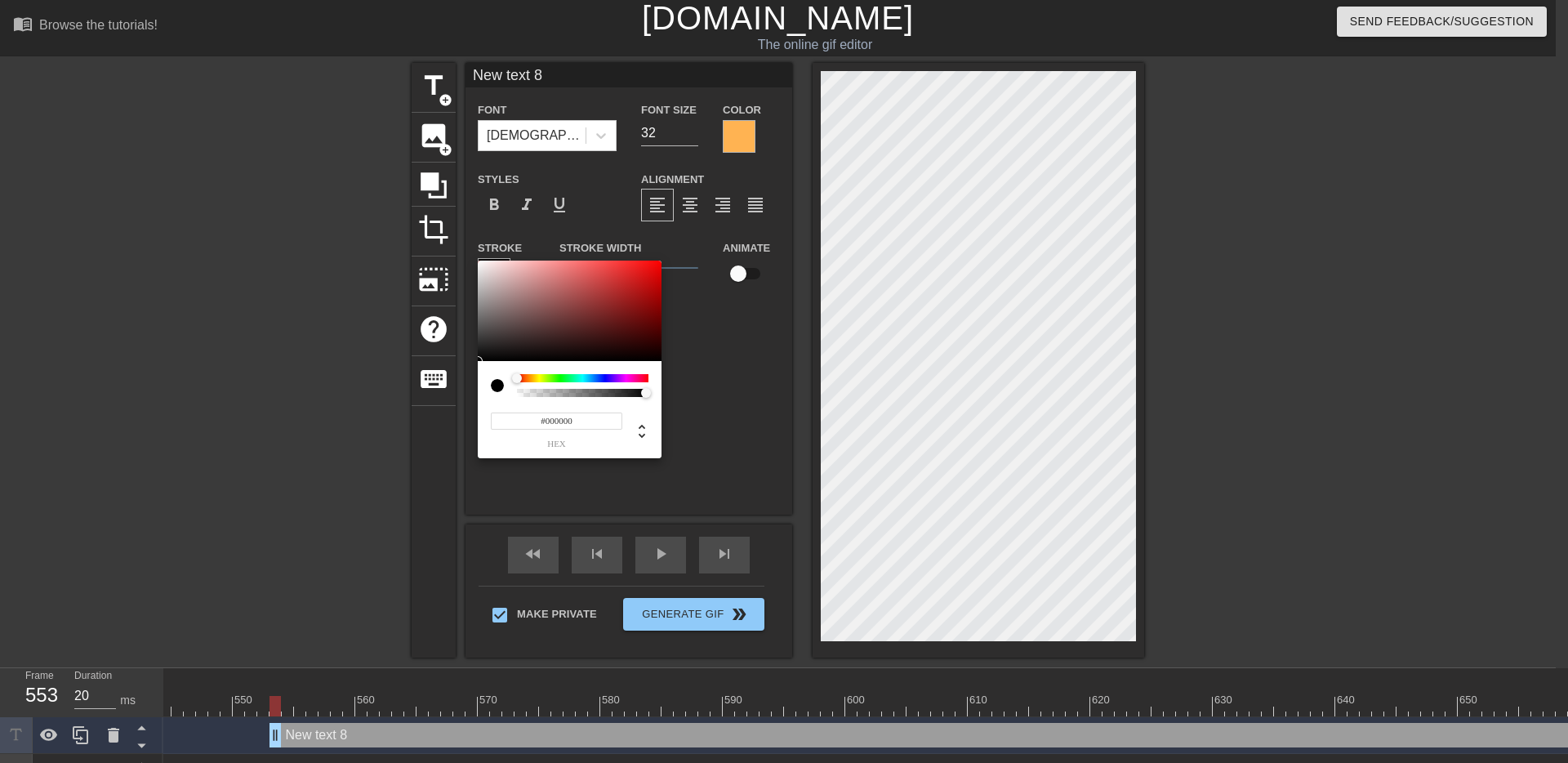
drag, startPoint x: 450, startPoint y: 369, endPoint x: 437, endPoint y: 387, distance: 22.2
click at [437, 387] on div "#000000 hex" at bounding box center [784, 381] width 1568 height 763
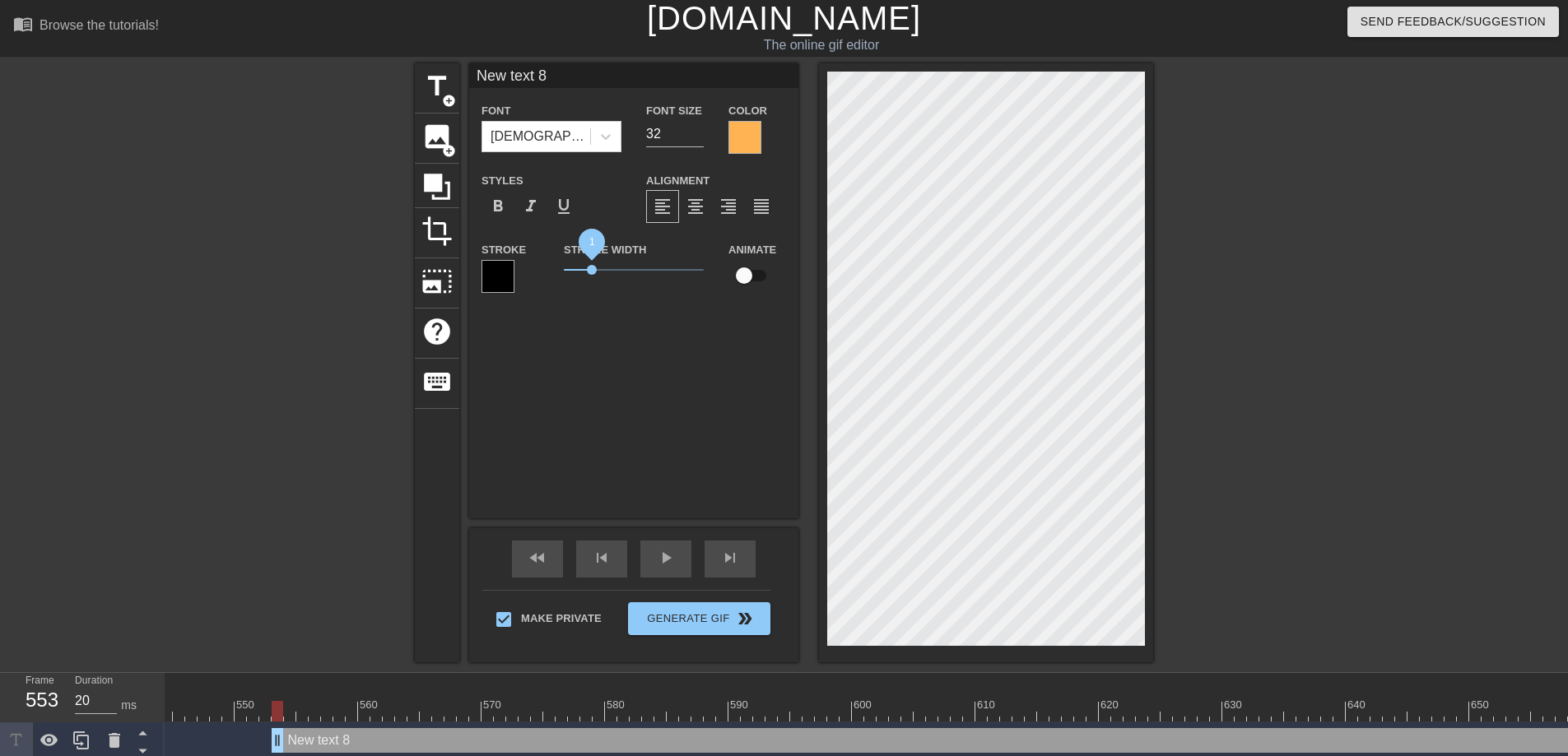
click at [592, 269] on span "1" at bounding box center [592, 270] width 10 height 10
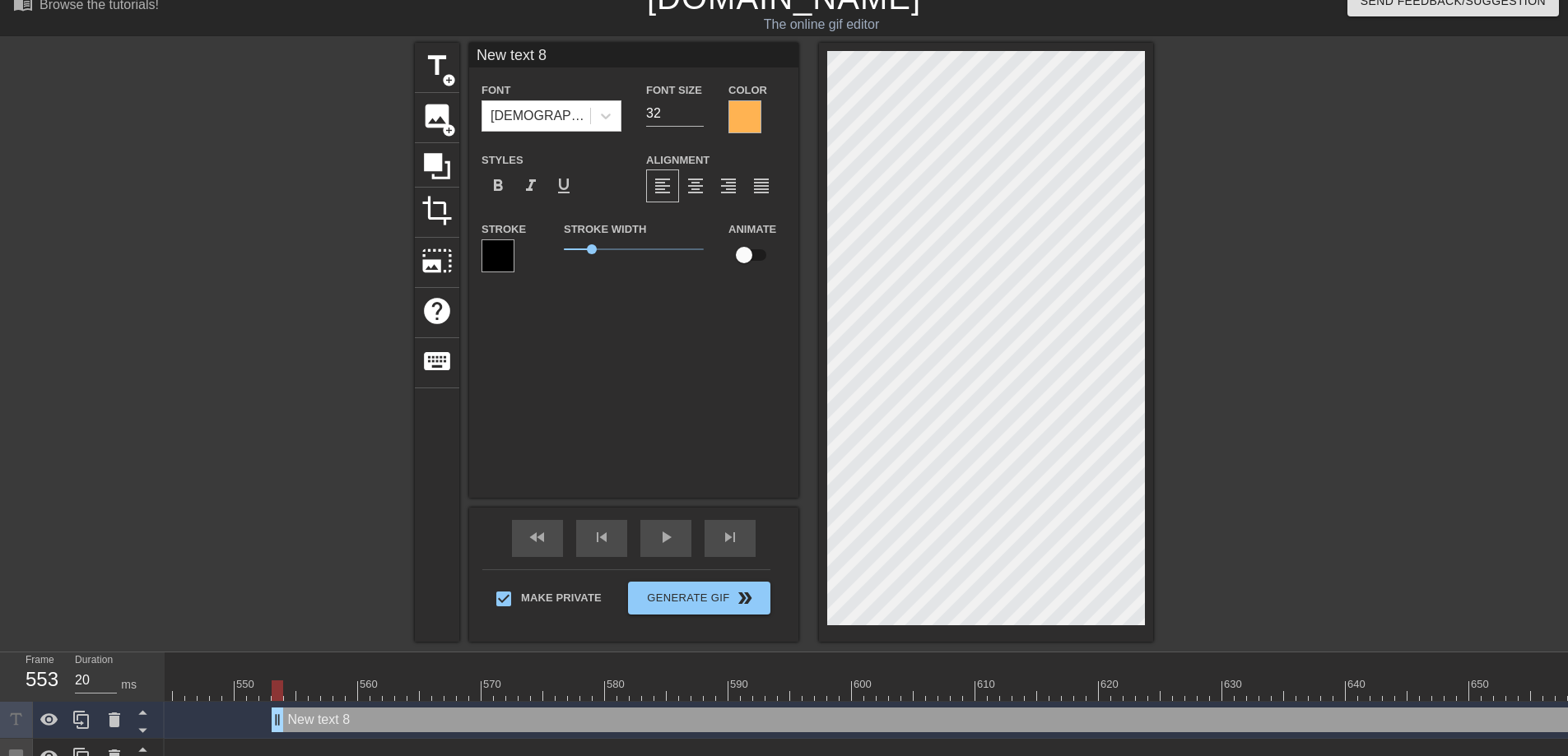
scroll to position [68, 0]
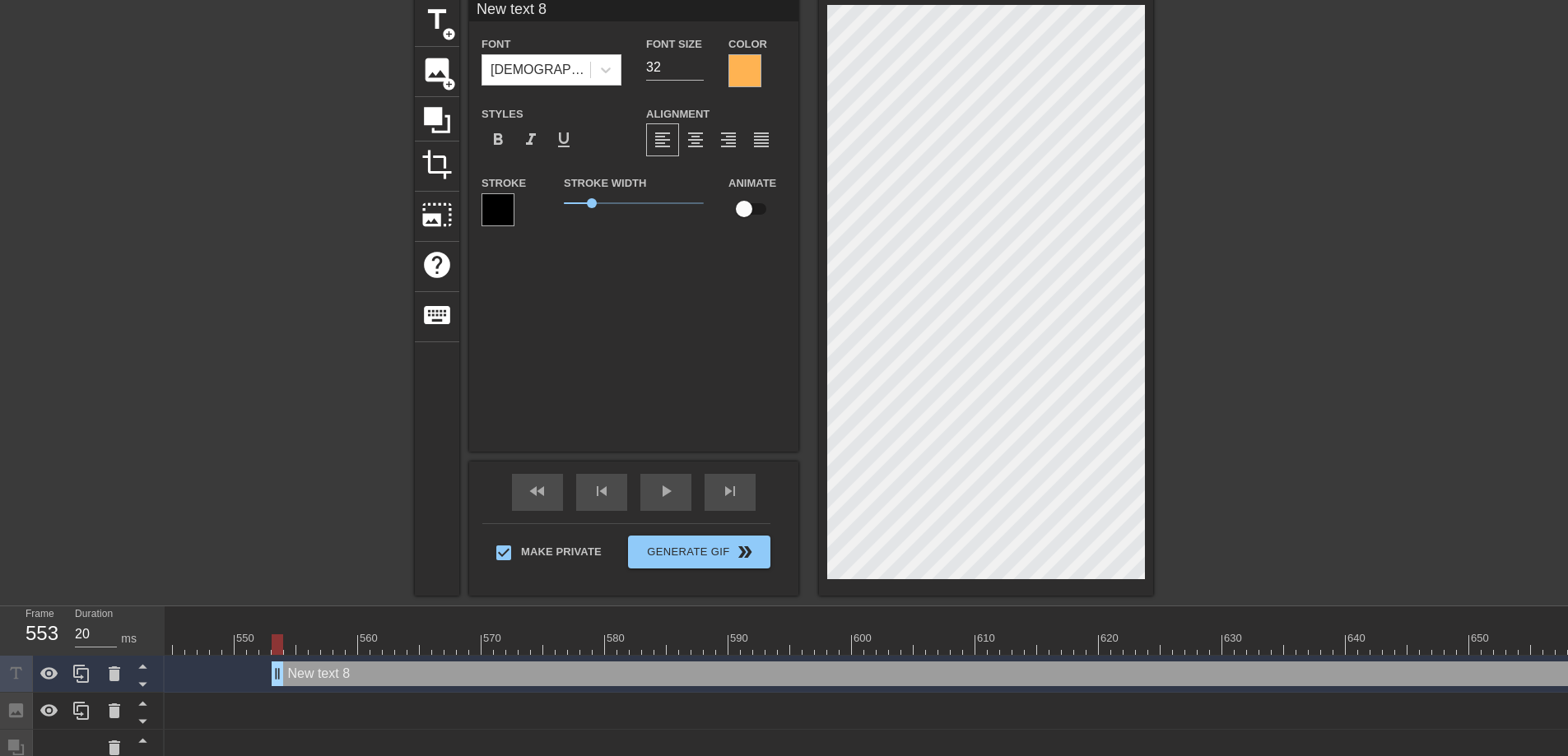
click at [278, 644] on div at bounding box center [278, 645] width 12 height 21
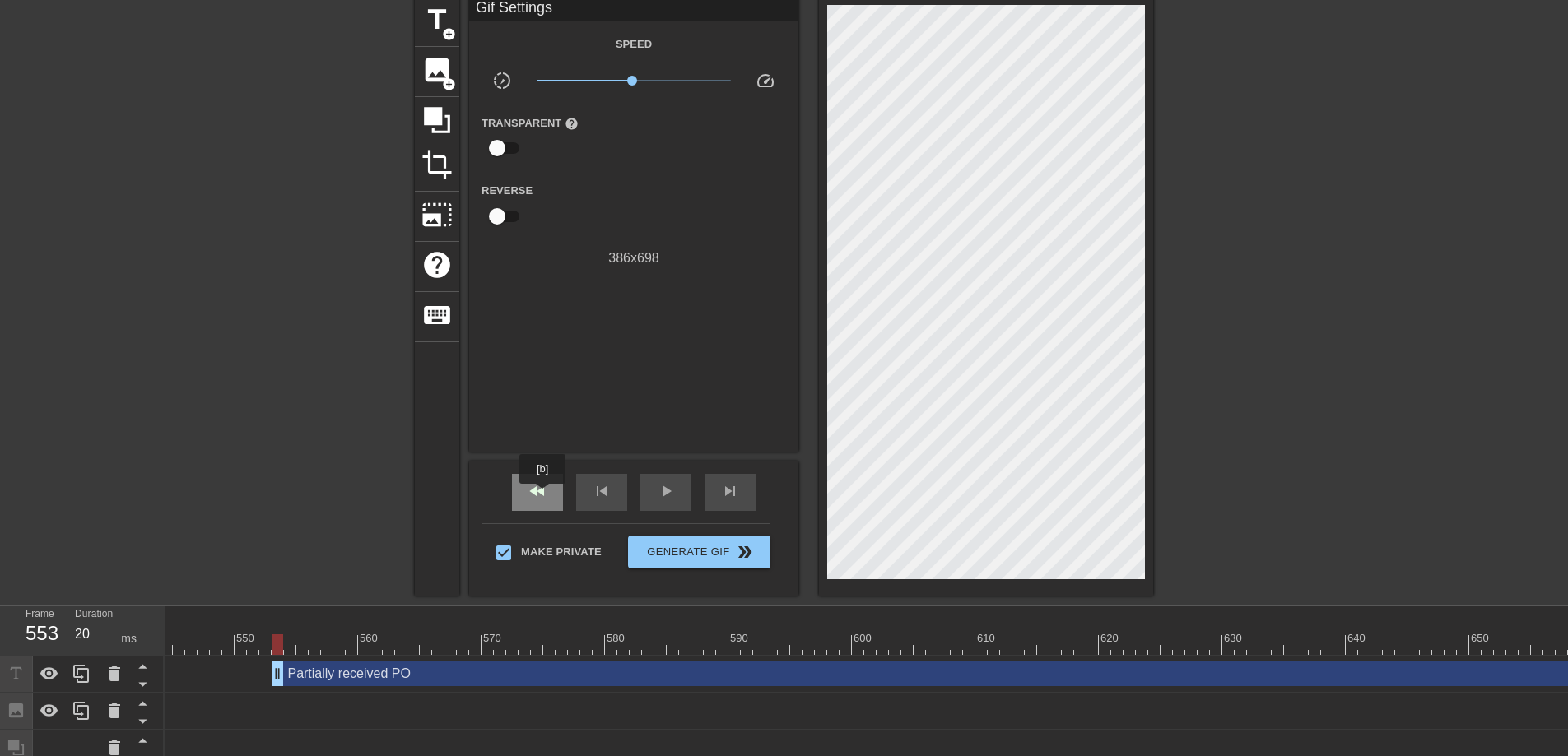
click at [544, 495] on span "fast_rewind" at bounding box center [537, 491] width 20 height 20
click at [676, 495] on div "play_arrow" at bounding box center [666, 492] width 51 height 37
click at [676, 495] on div "pause" at bounding box center [666, 492] width 51 height 37
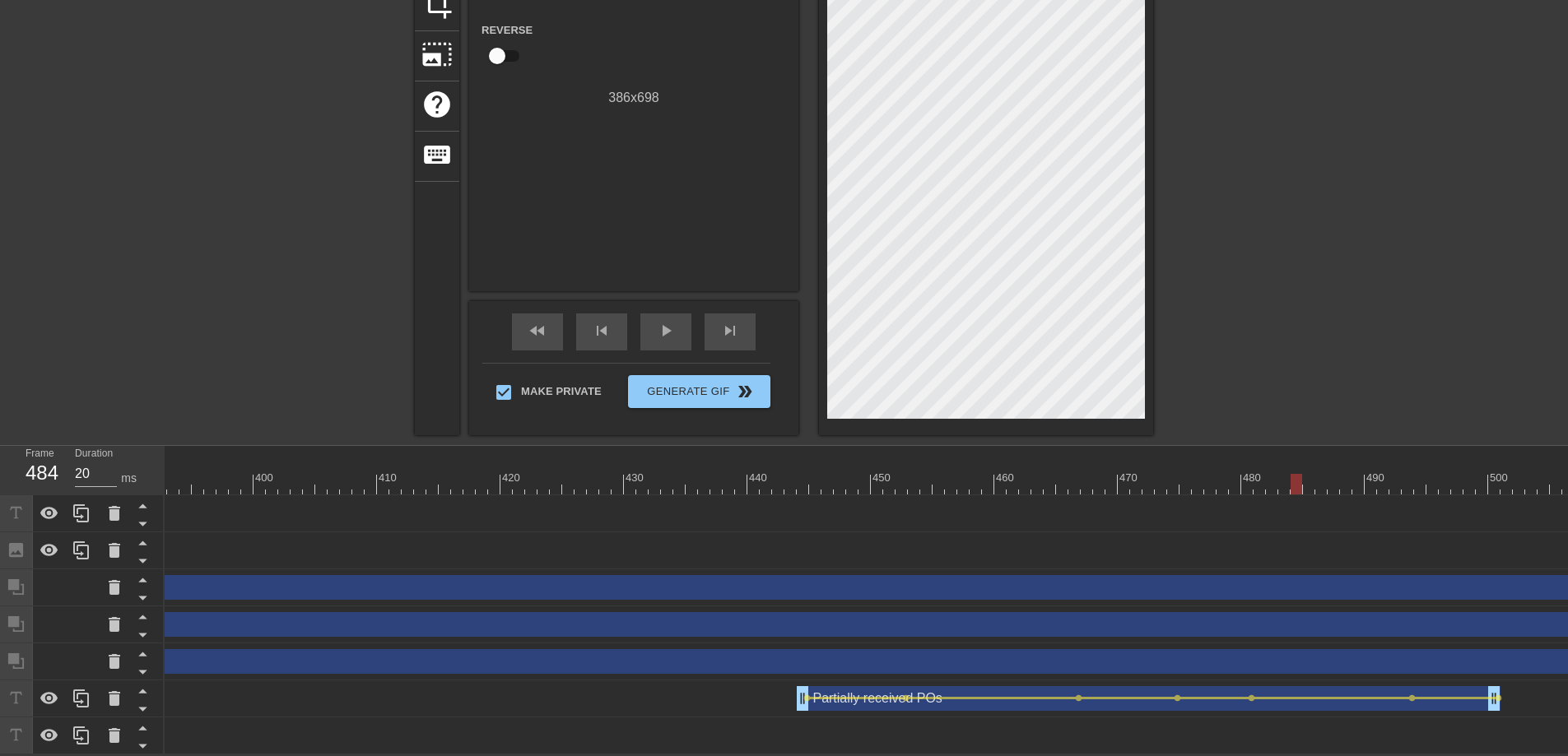
scroll to position [0, 4831]
click at [990, 688] on div "Partially received POs drag_handle drag_handle" at bounding box center [1155, 698] width 704 height 24
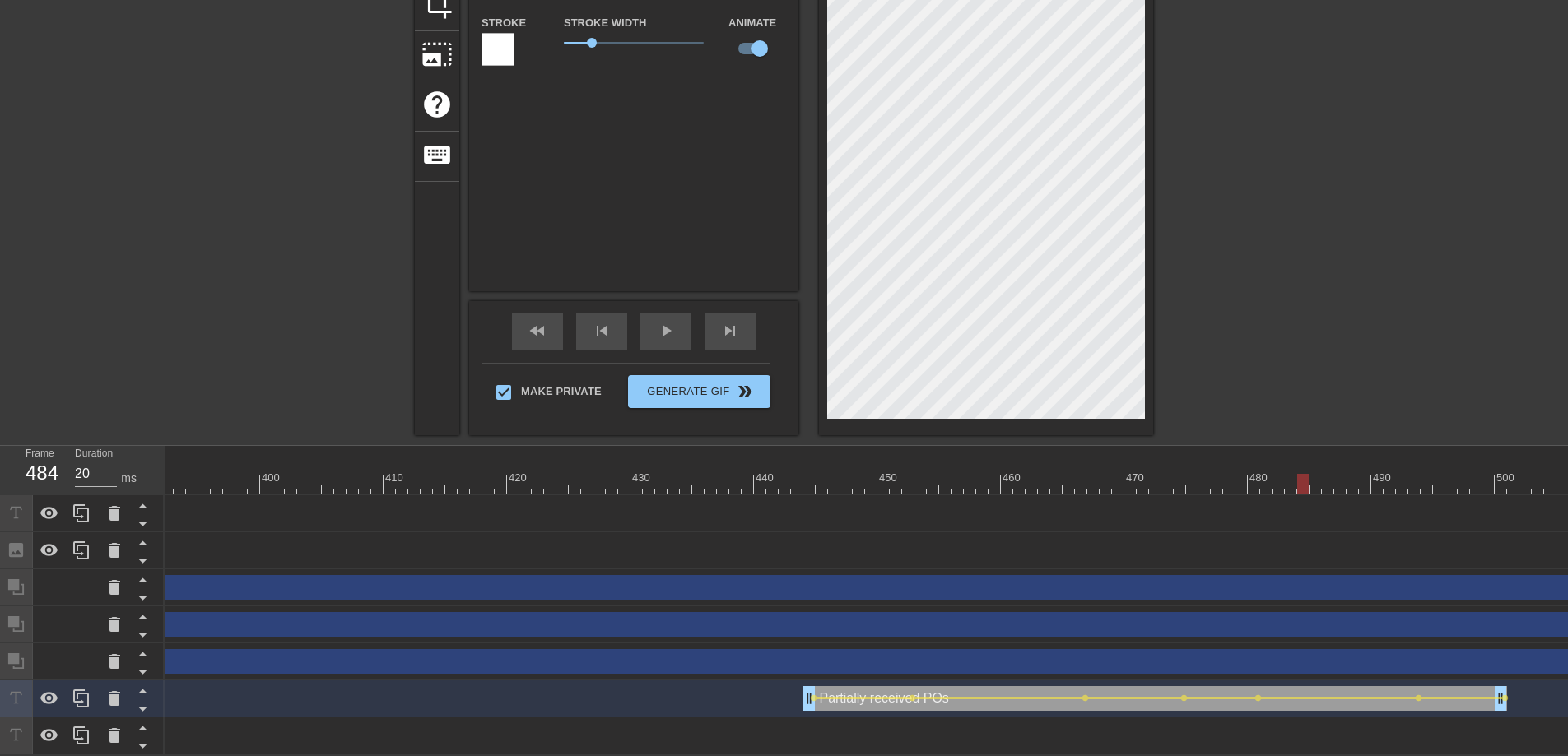
scroll to position [0, 0]
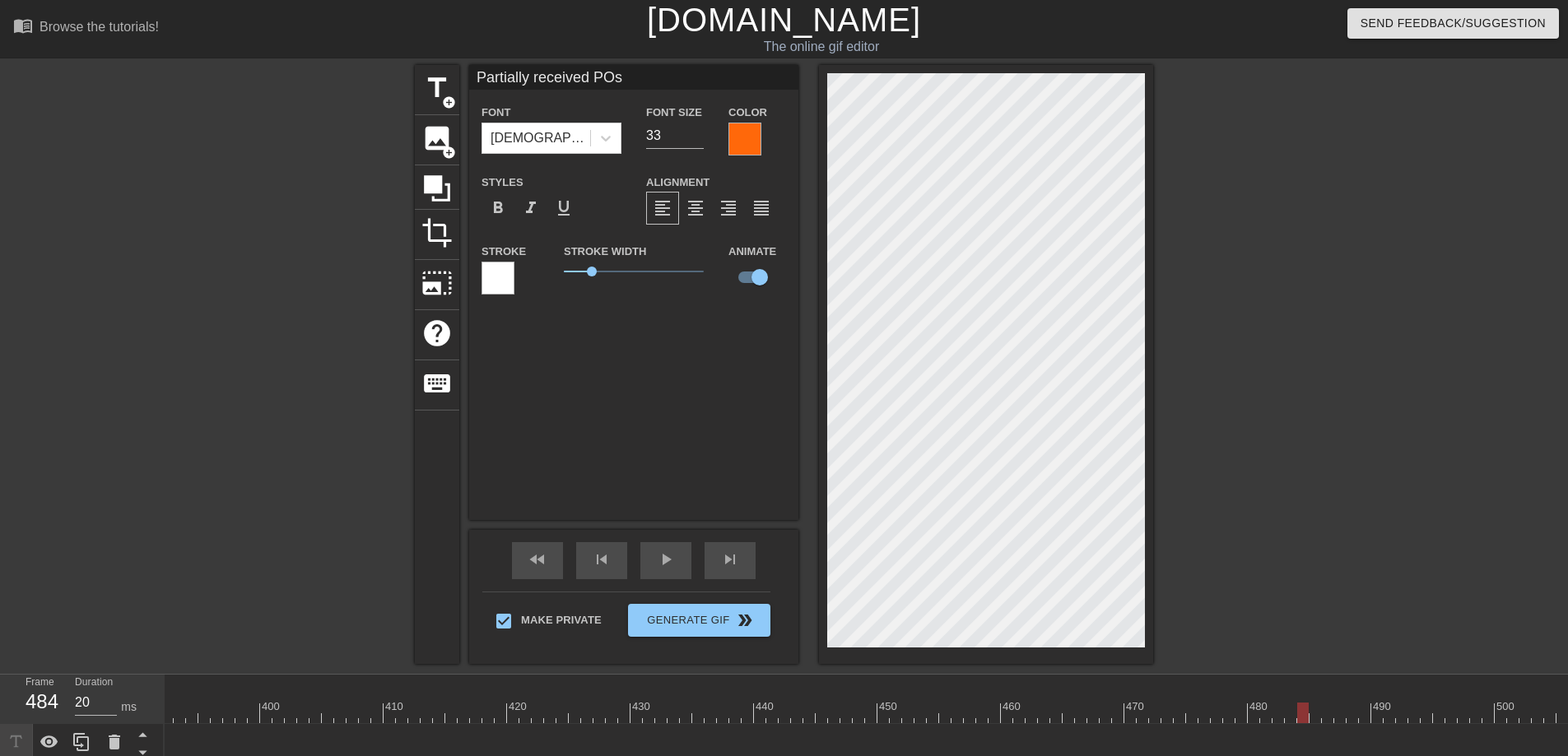
drag, startPoint x: 626, startPoint y: 78, endPoint x: 595, endPoint y: 76, distance: 31.1
click at [595, 76] on input "Partially received POs" at bounding box center [633, 77] width 330 height 24
click at [702, 210] on span "format_align_center" at bounding box center [696, 209] width 20 height 20
click at [594, 74] on input "Partially received POs" at bounding box center [633, 77] width 330 height 24
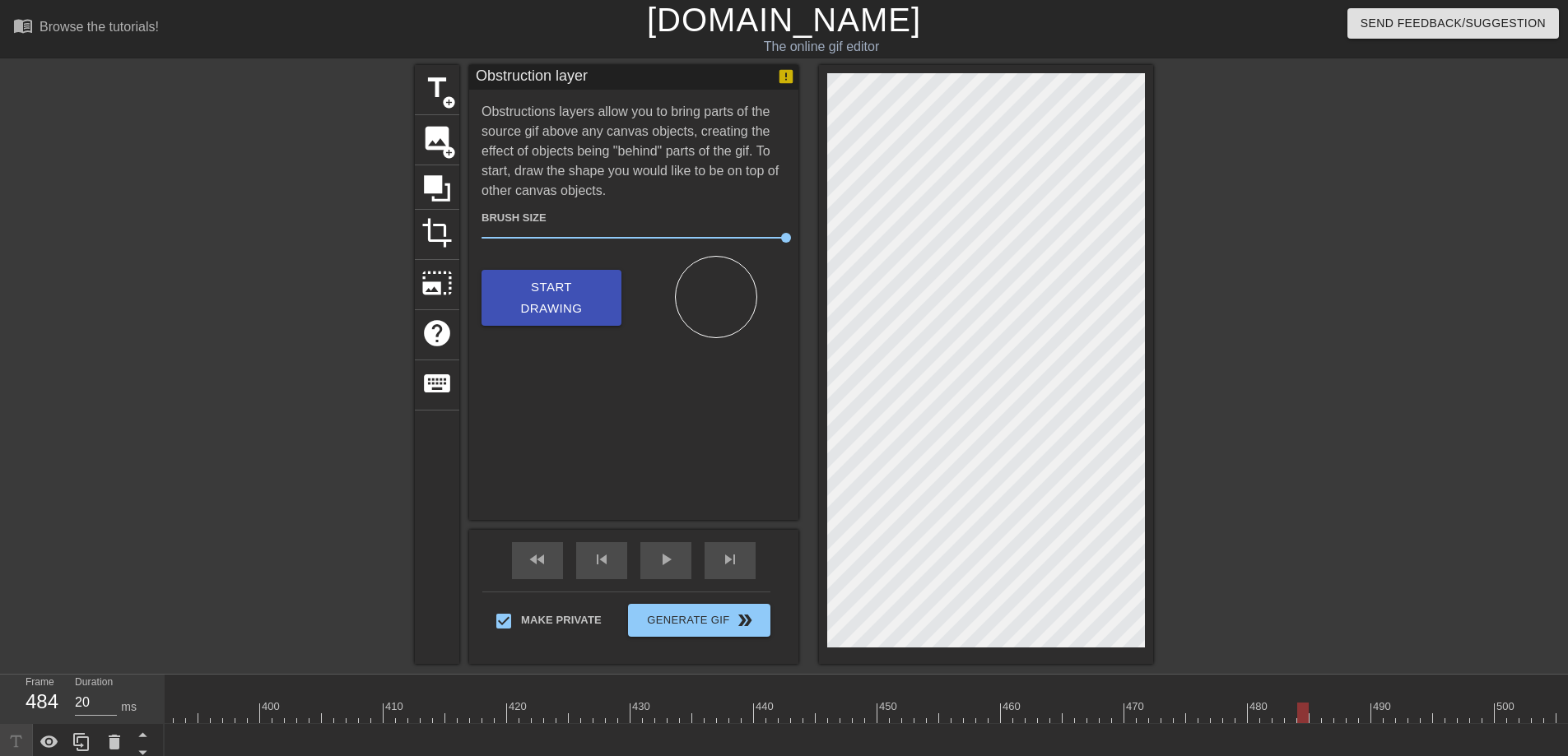
scroll to position [240, 0]
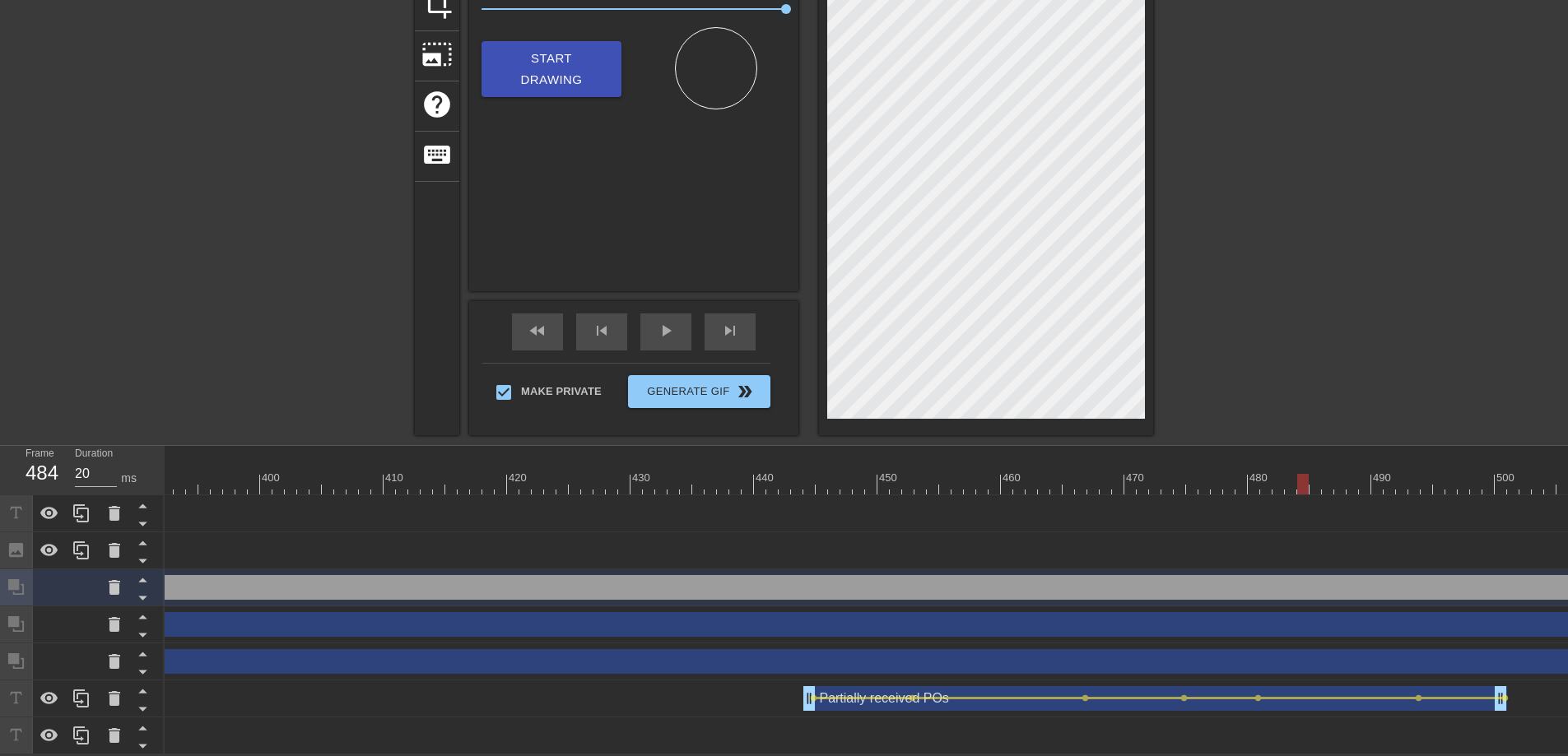
click at [862, 686] on div "Partially received POs drag_handle drag_handle" at bounding box center [1155, 698] width 704 height 24
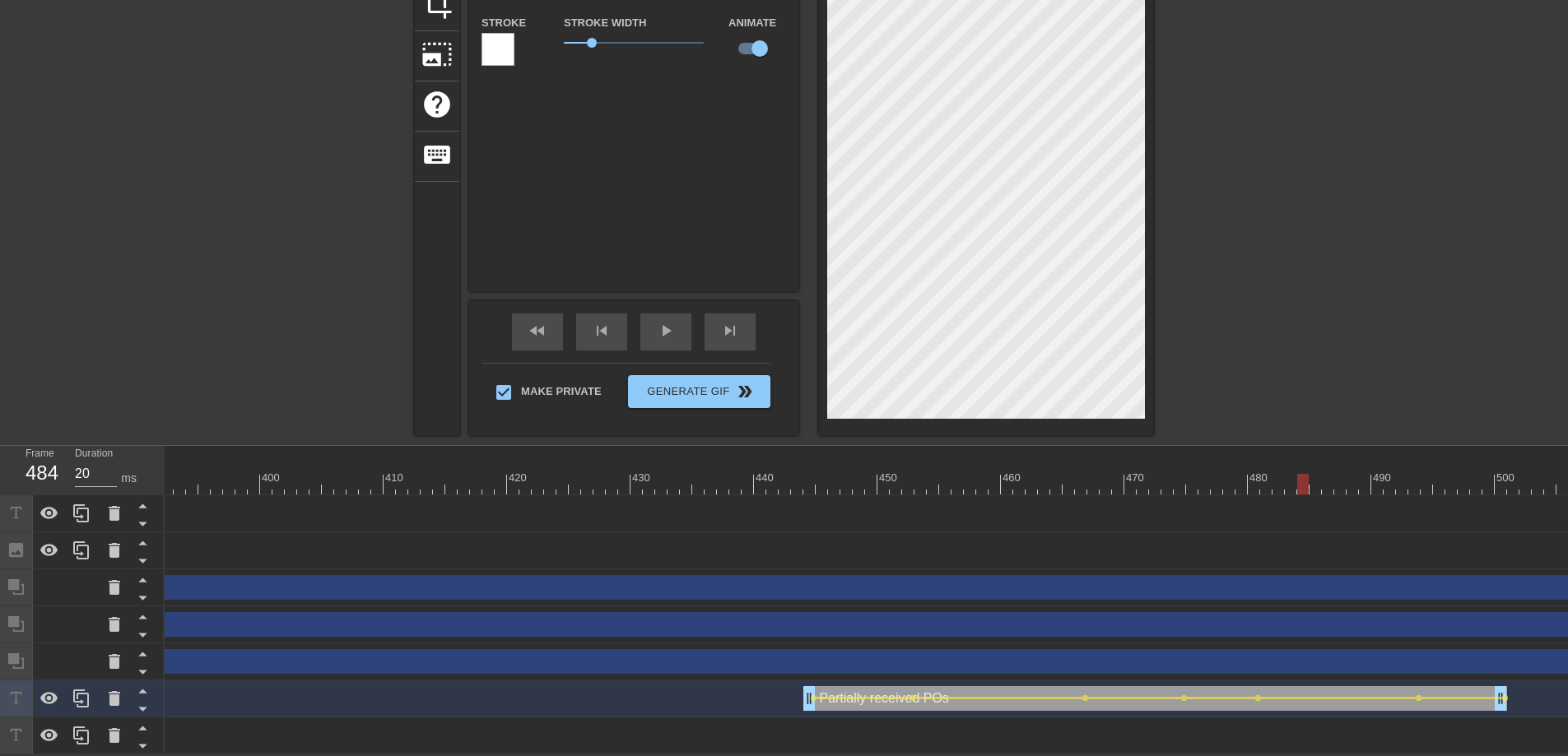
scroll to position [0, 0]
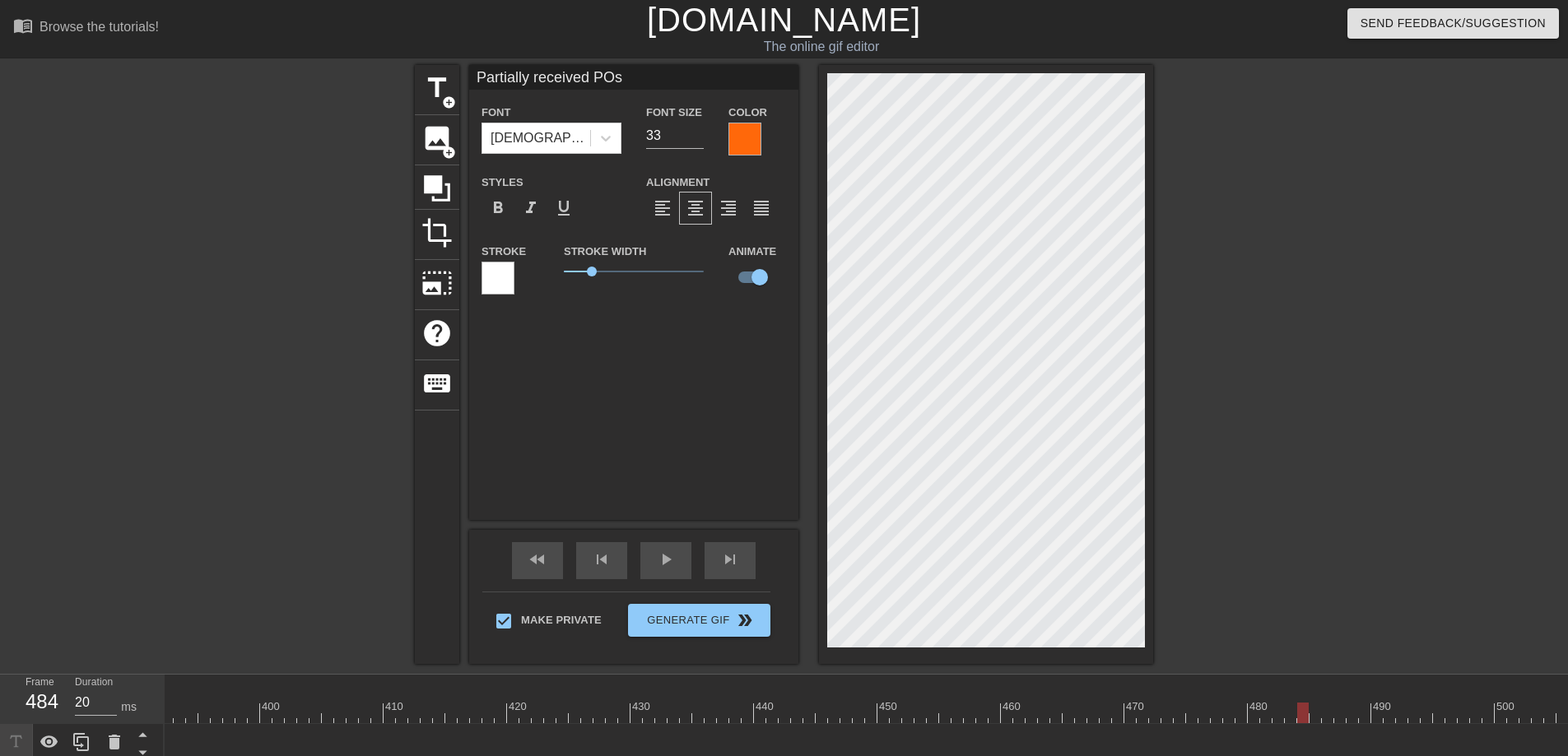
click at [591, 78] on input "Partially received POs" at bounding box center [633, 77] width 330 height 24
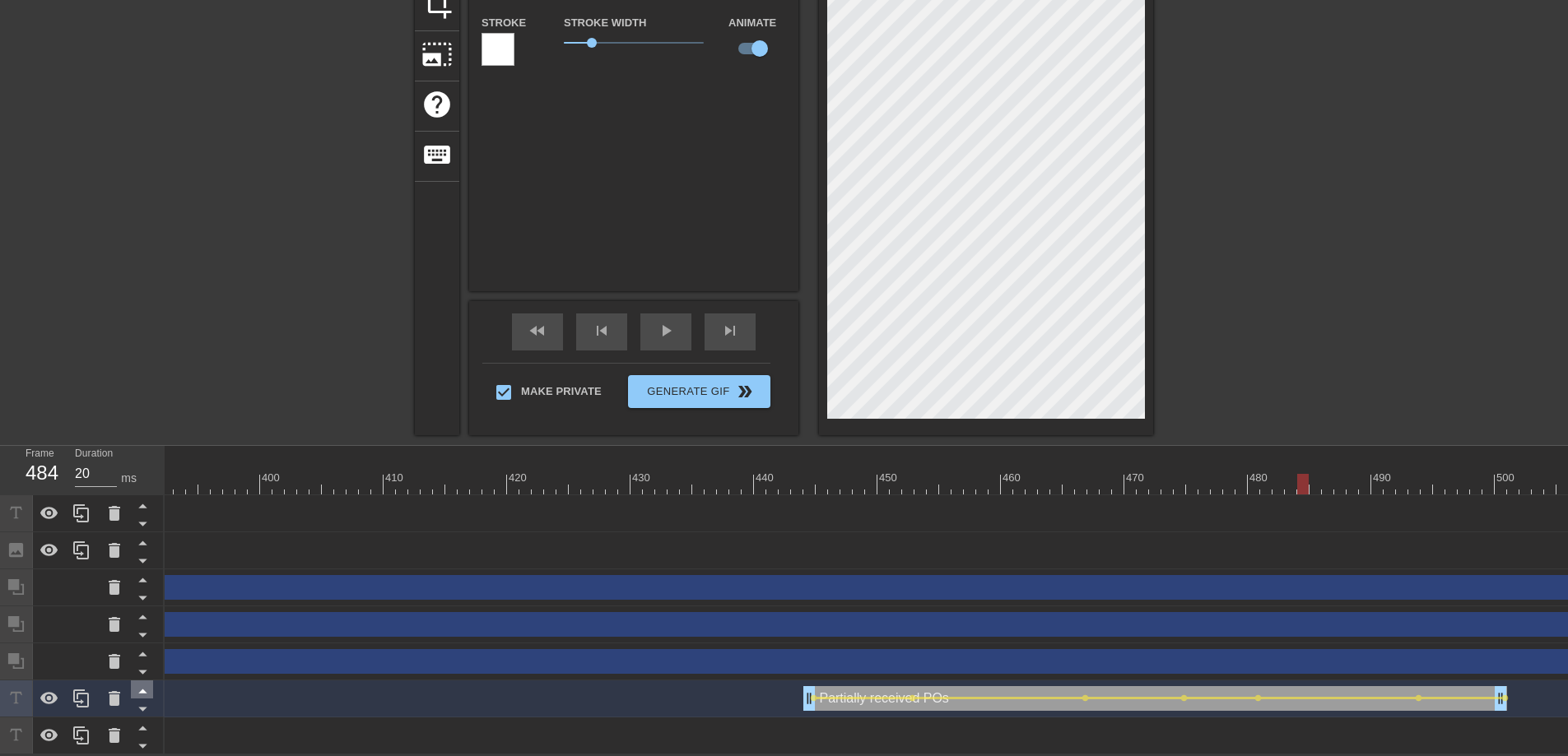
click at [135, 684] on icon at bounding box center [143, 691] width 21 height 21
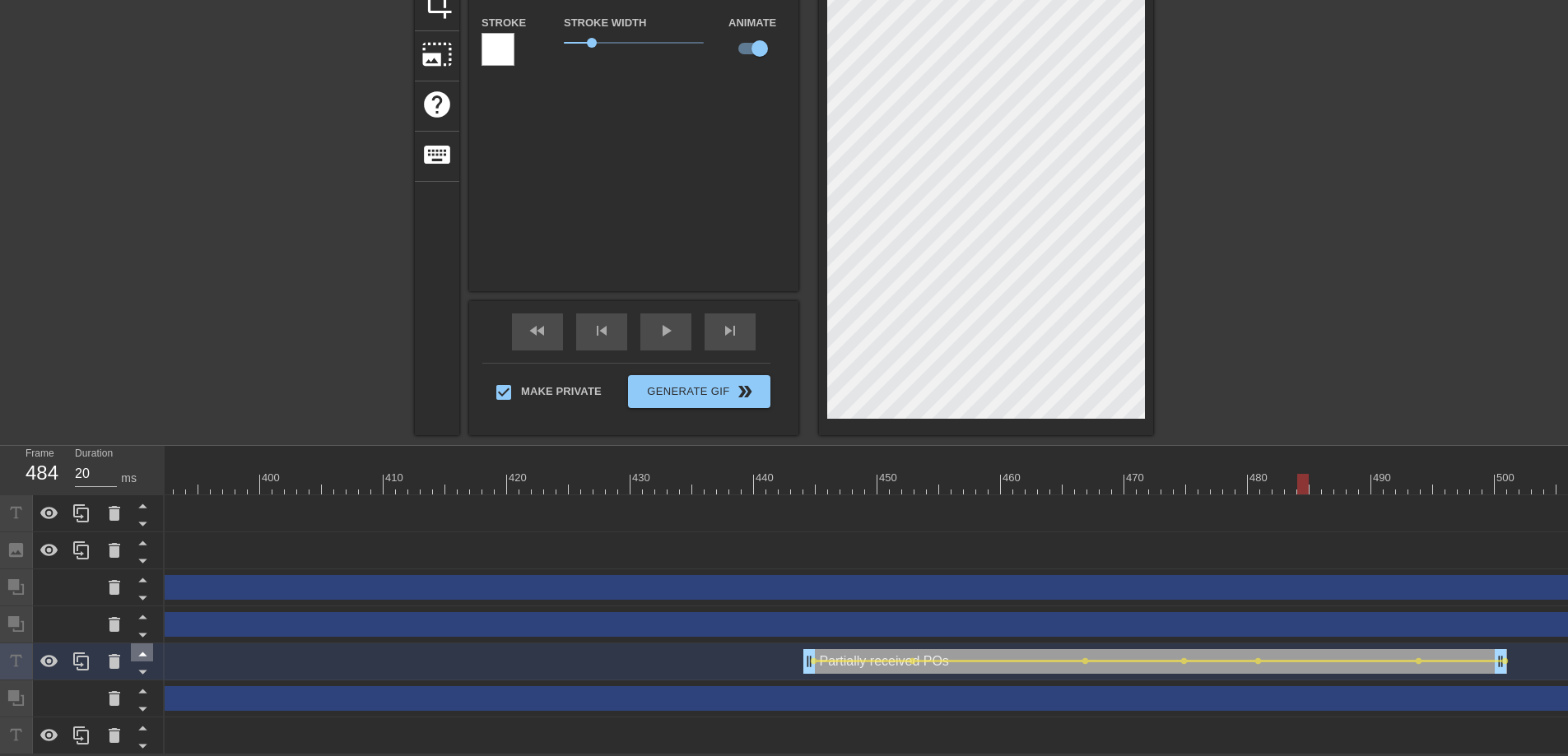
click at [135, 684] on icon at bounding box center [143, 691] width 21 height 21
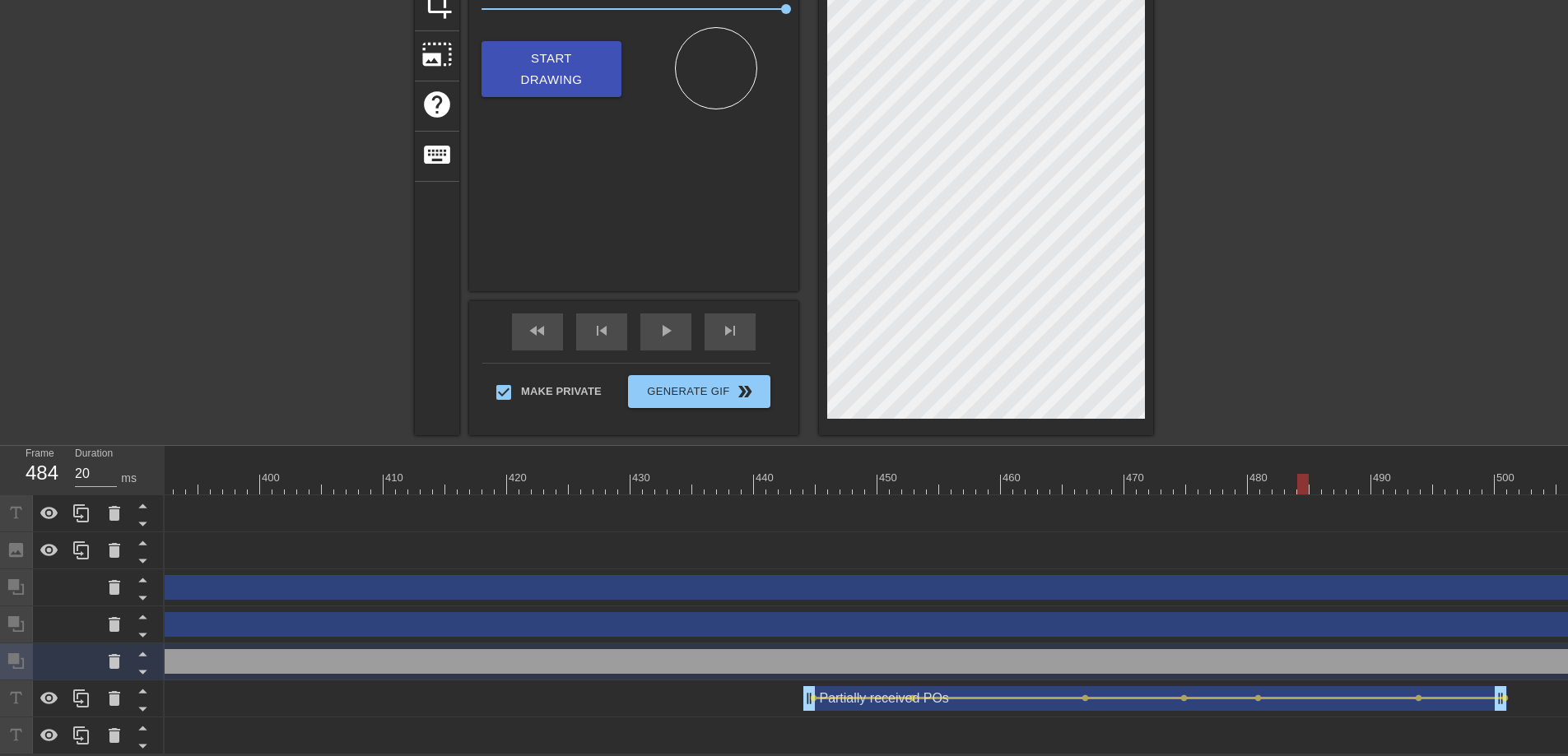
click at [135, 684] on icon at bounding box center [143, 691] width 21 height 21
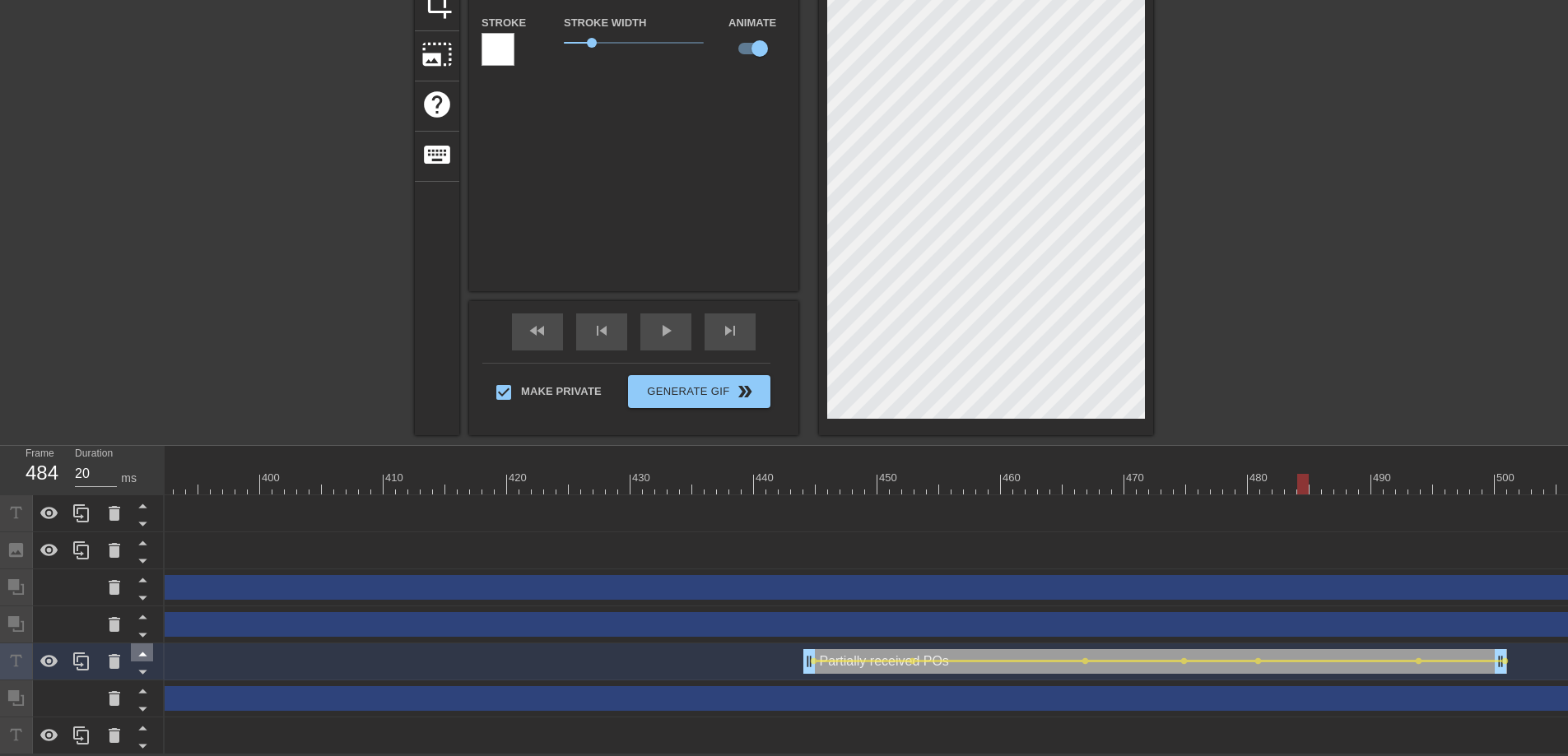
click at [143, 644] on icon at bounding box center [143, 654] width 21 height 21
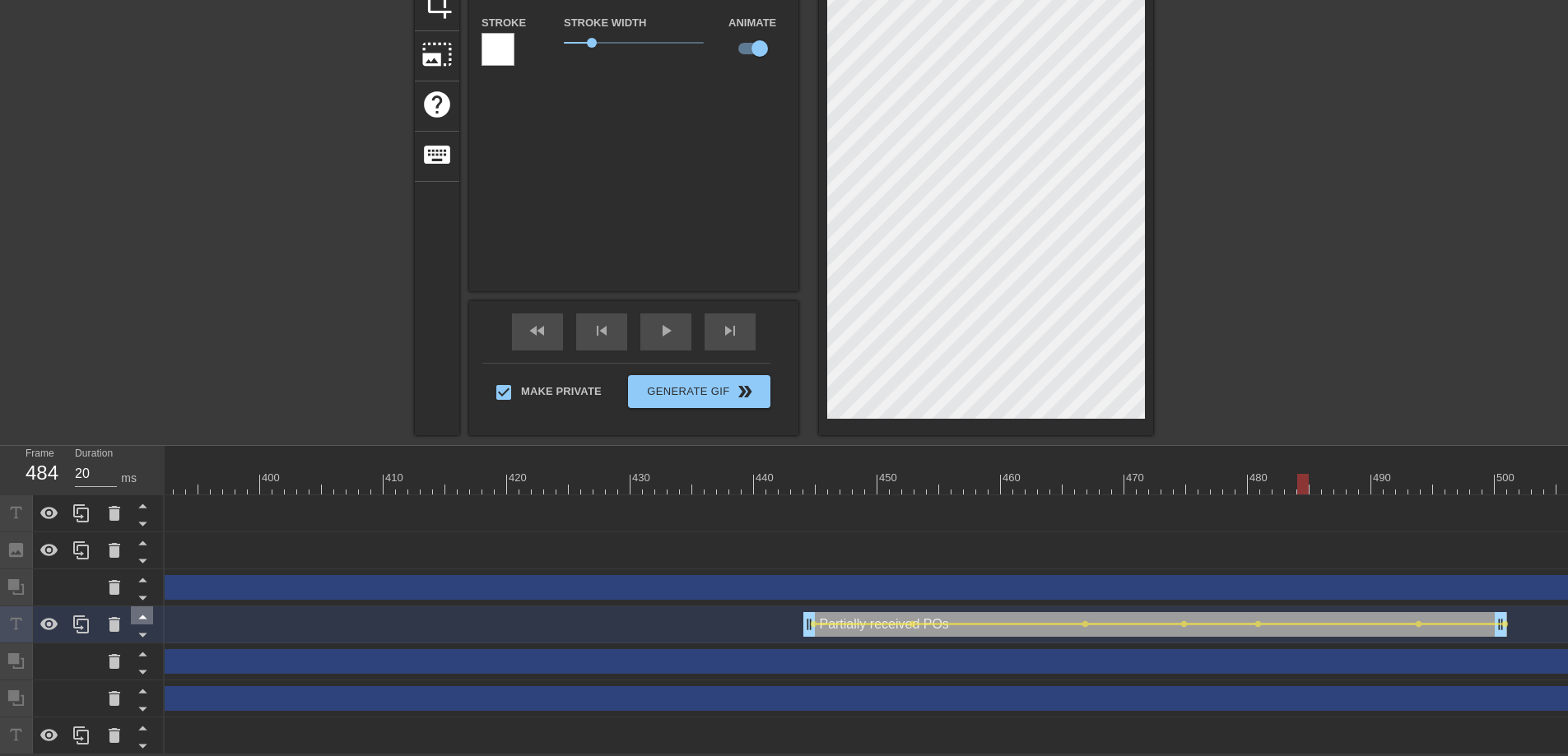
click at [144, 606] on icon at bounding box center [143, 616] width 21 height 21
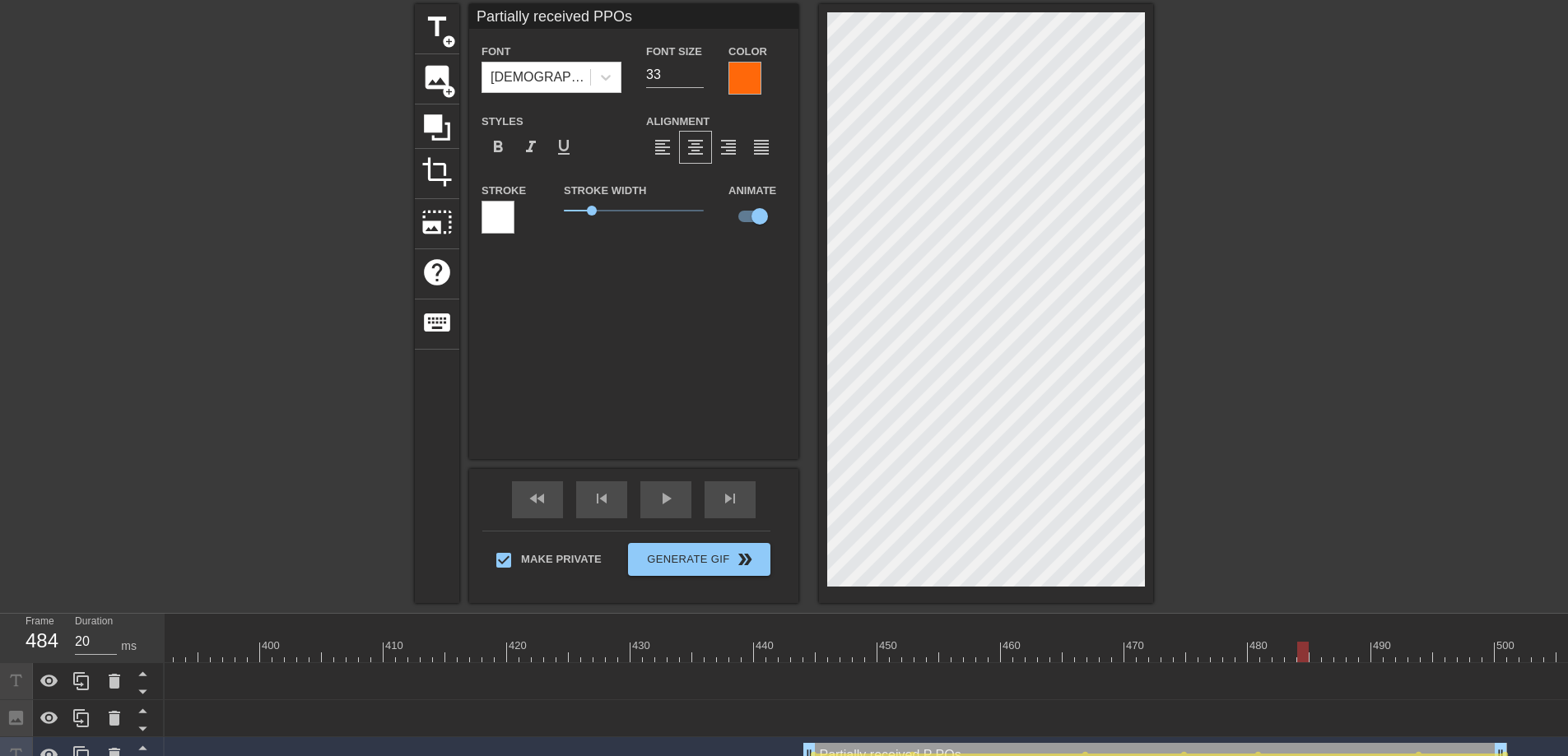
scroll to position [165, 0]
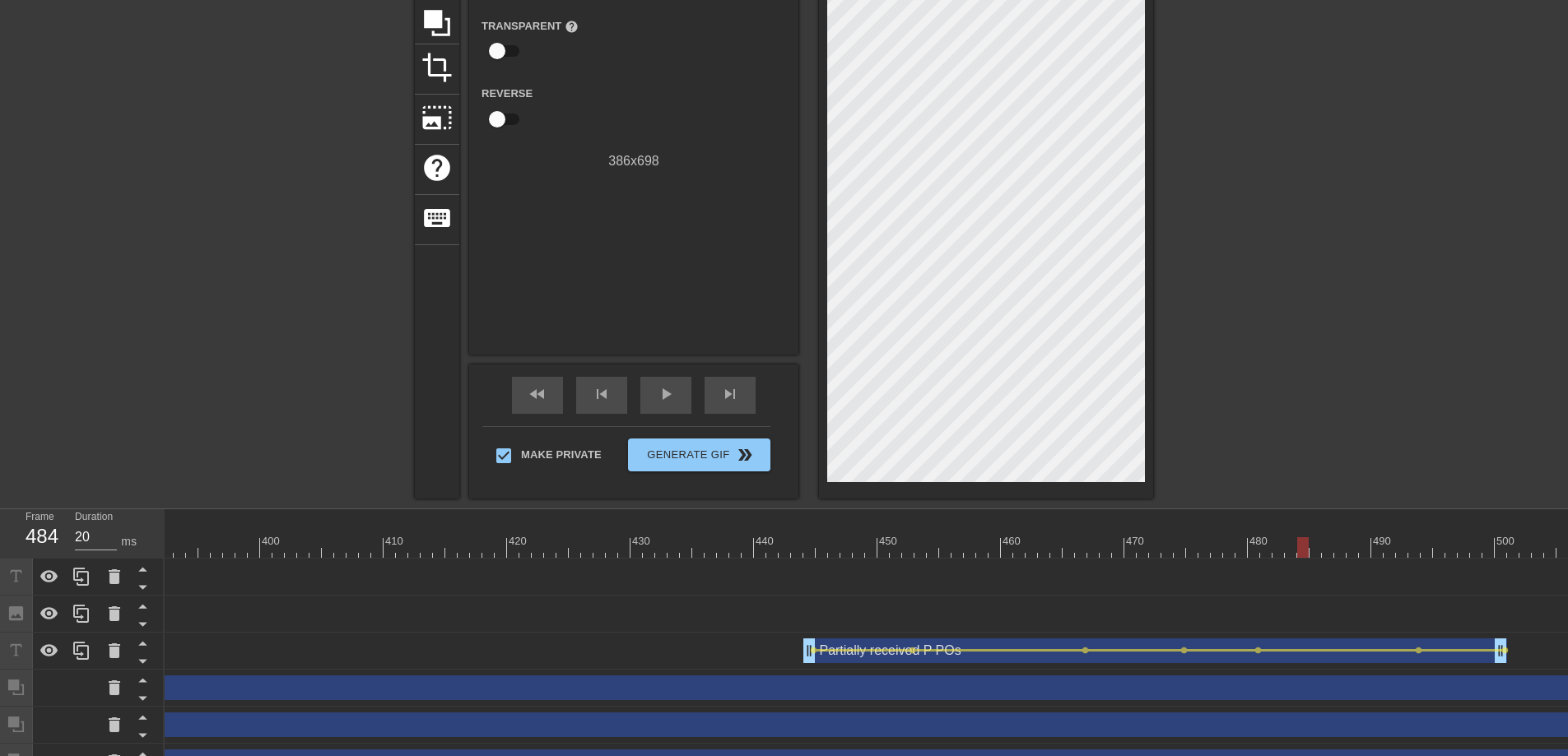
click at [855, 663] on div "Partially received P POs drag_handle drag_handle lens lens lens lens lens lens …" at bounding box center [859, 651] width 11049 height 37
click at [864, 649] on div at bounding box center [863, 650] width 93 height 3
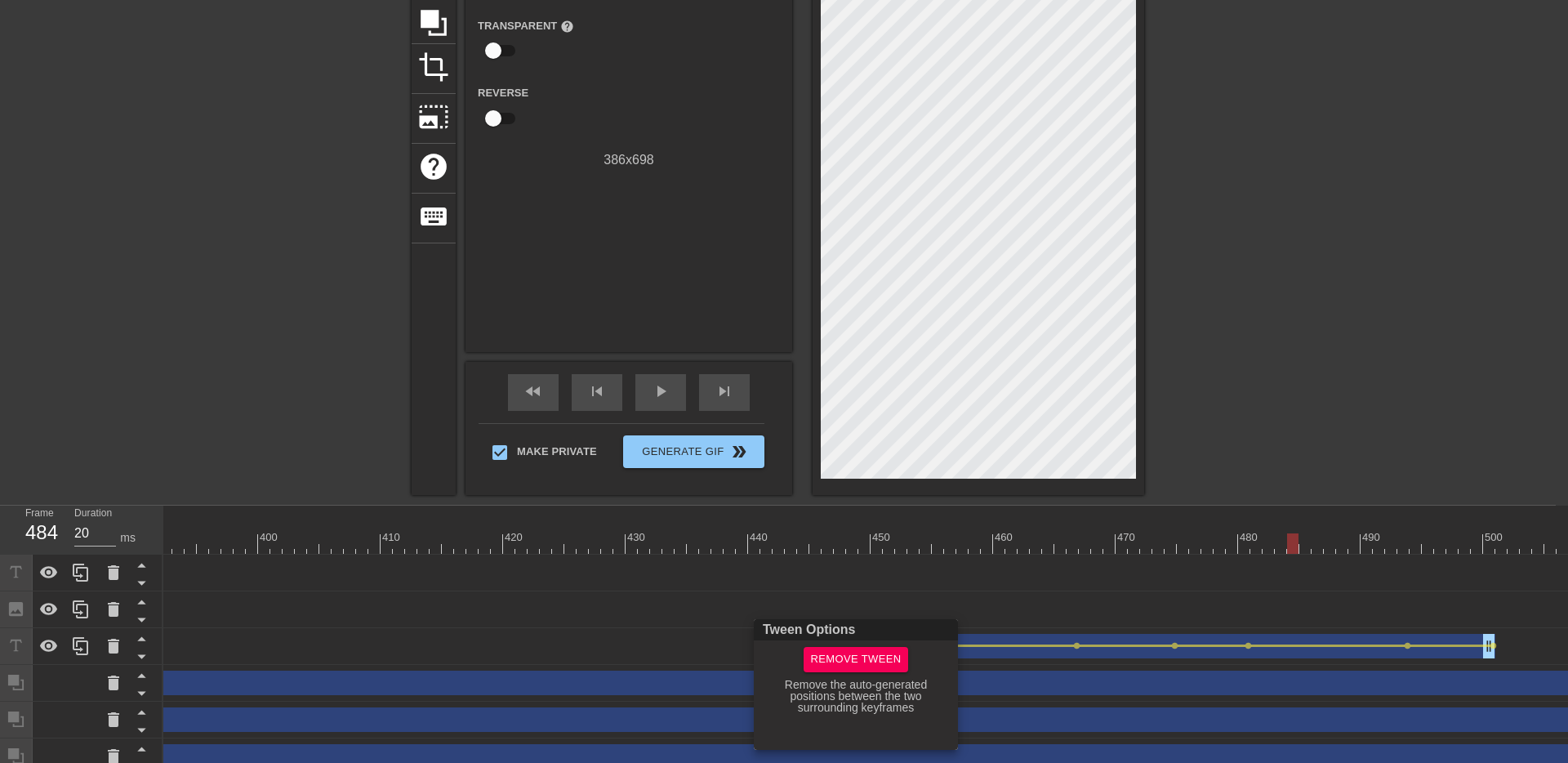
click at [1039, 642] on div at bounding box center [784, 381] width 1568 height 763
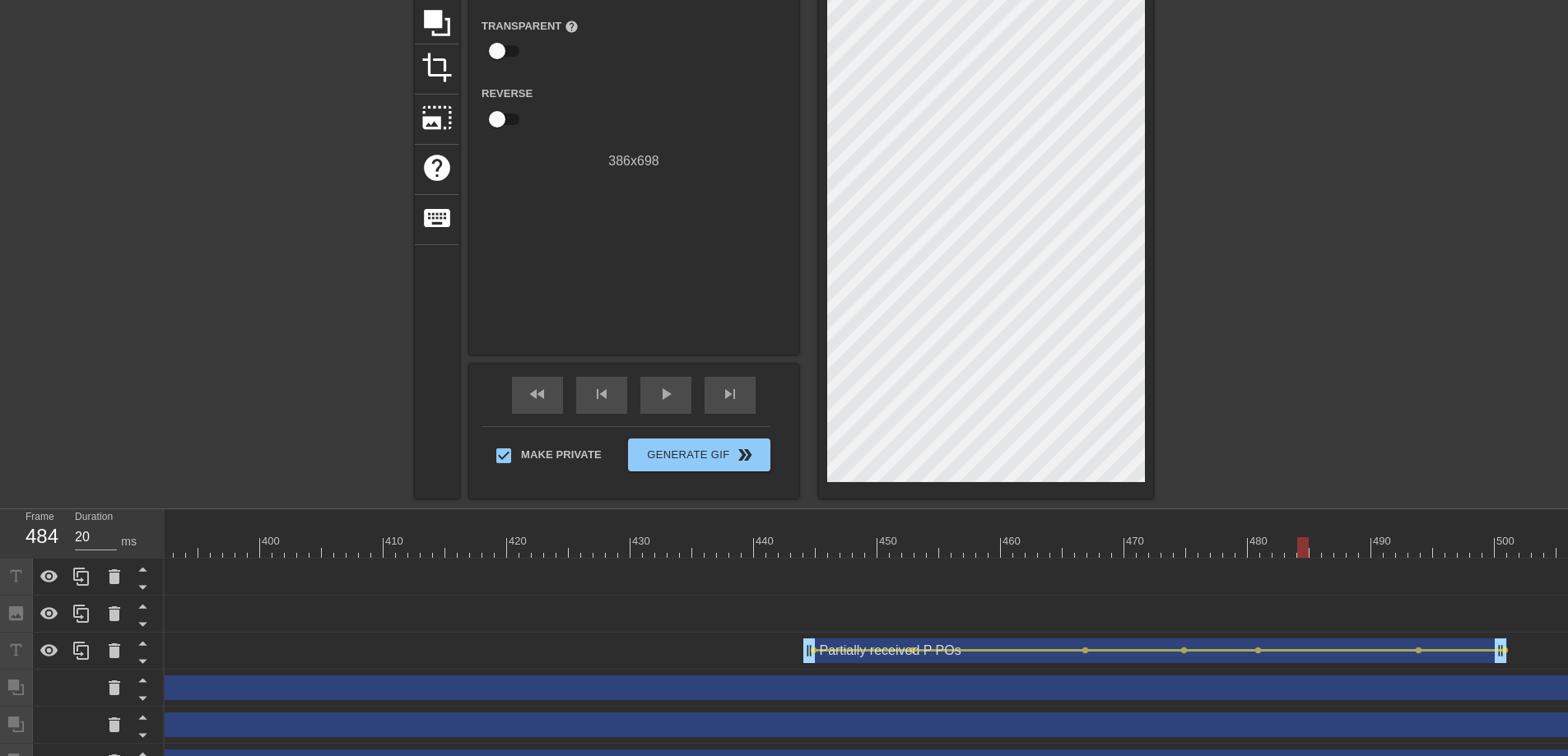
click at [1051, 640] on div "Partially received P POs drag_handle drag_handle" at bounding box center [1155, 650] width 704 height 24
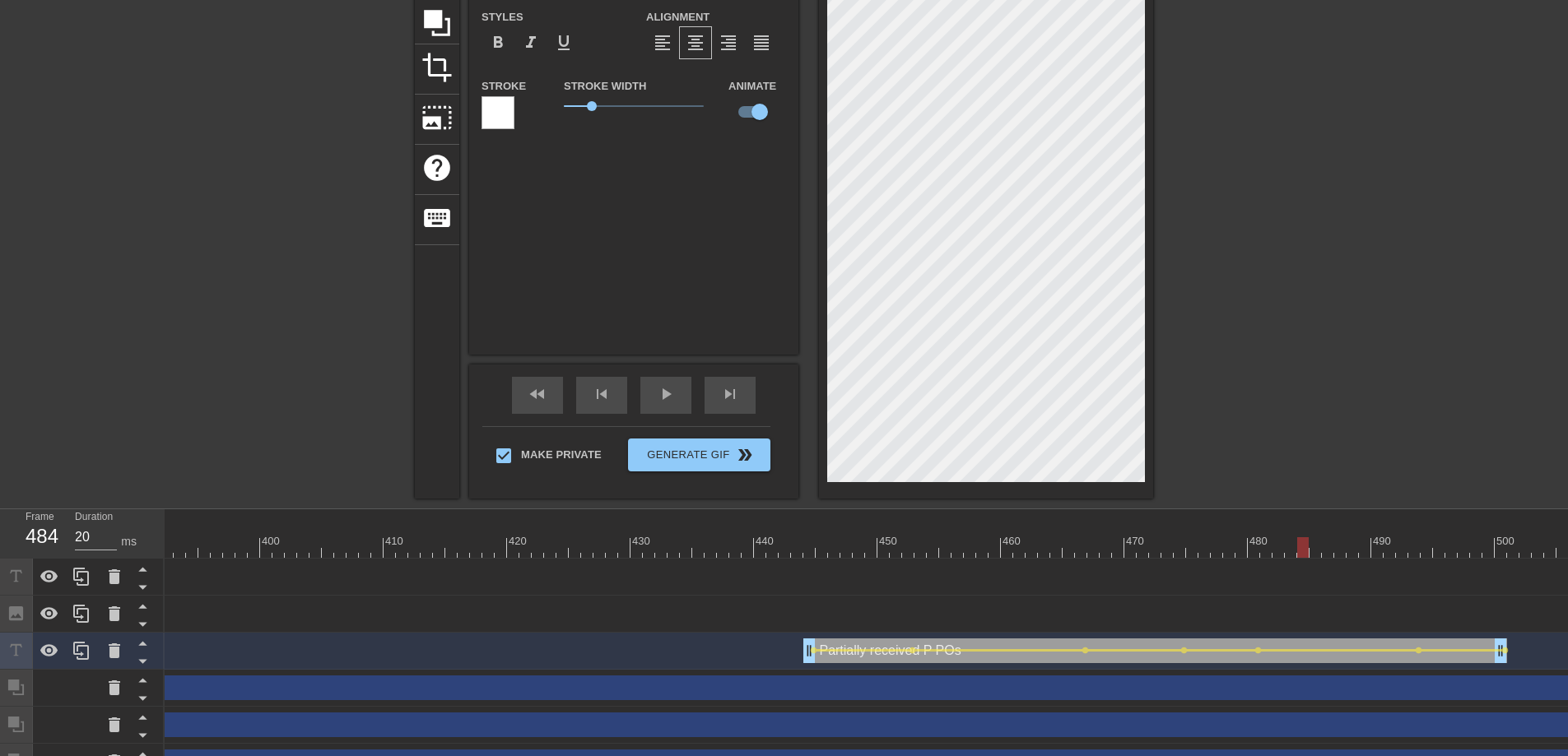
scroll to position [220, 0]
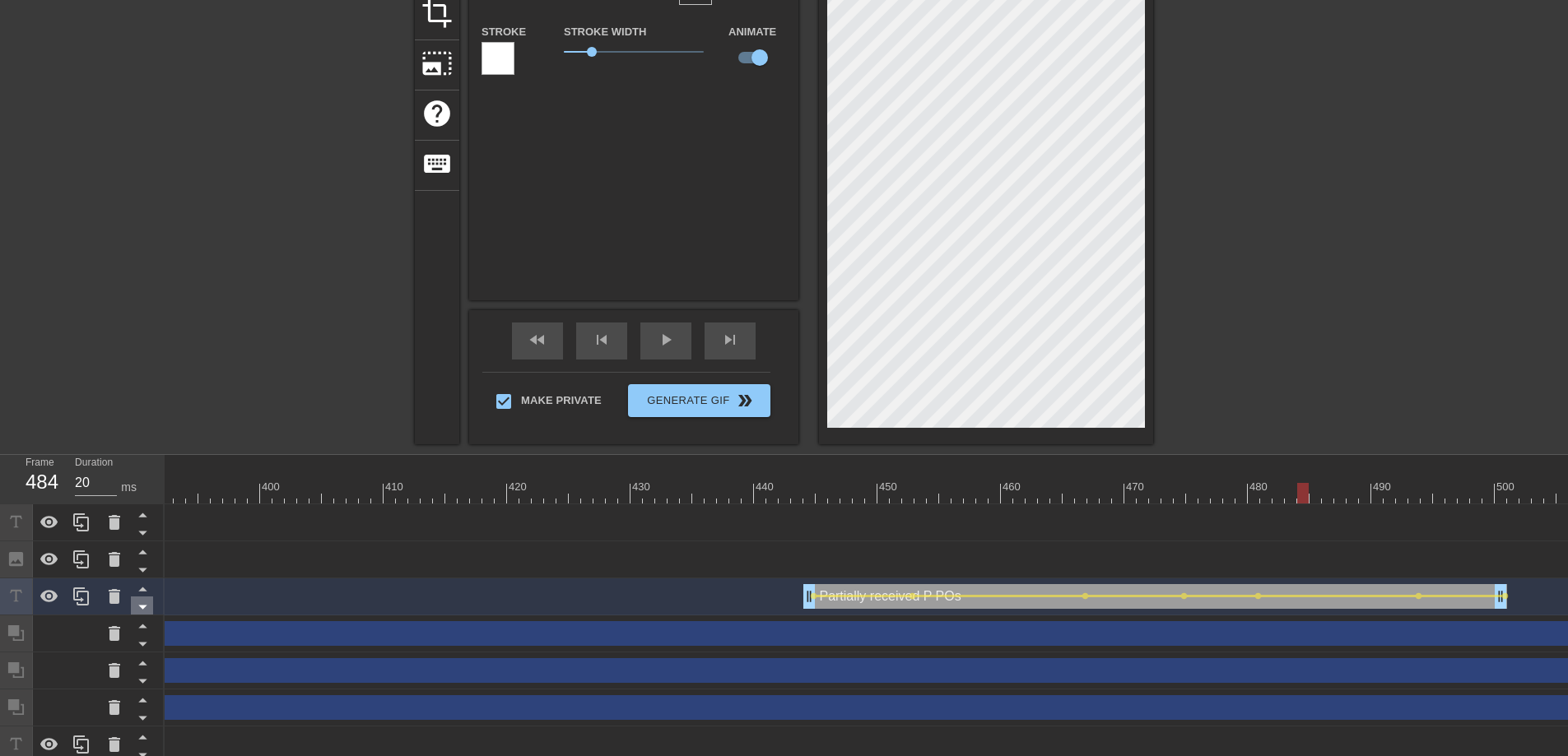
click at [136, 608] on icon at bounding box center [143, 607] width 21 height 21
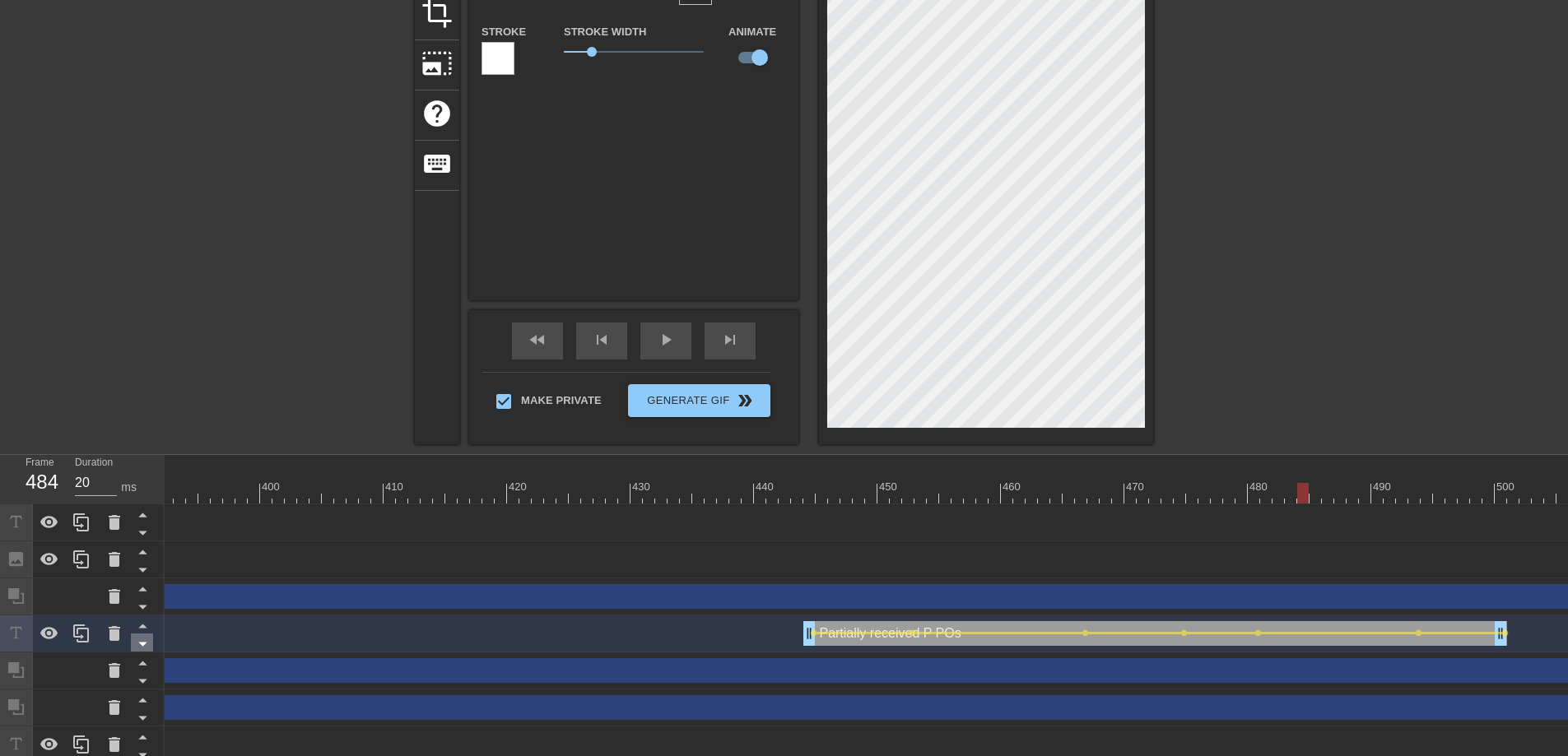
click at [144, 644] on icon at bounding box center [143, 645] width 8 height 4
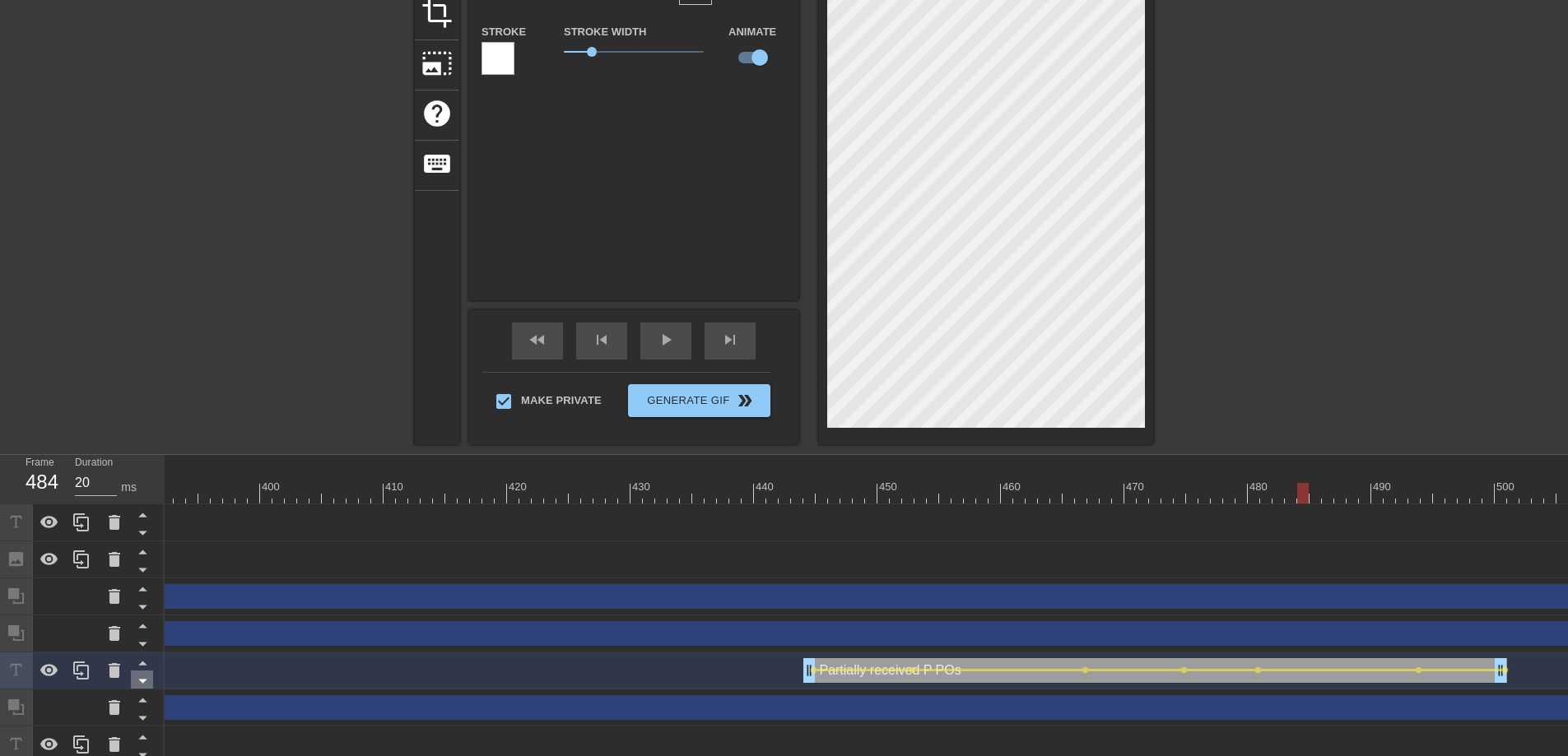
click at [142, 680] on icon at bounding box center [143, 681] width 8 height 4
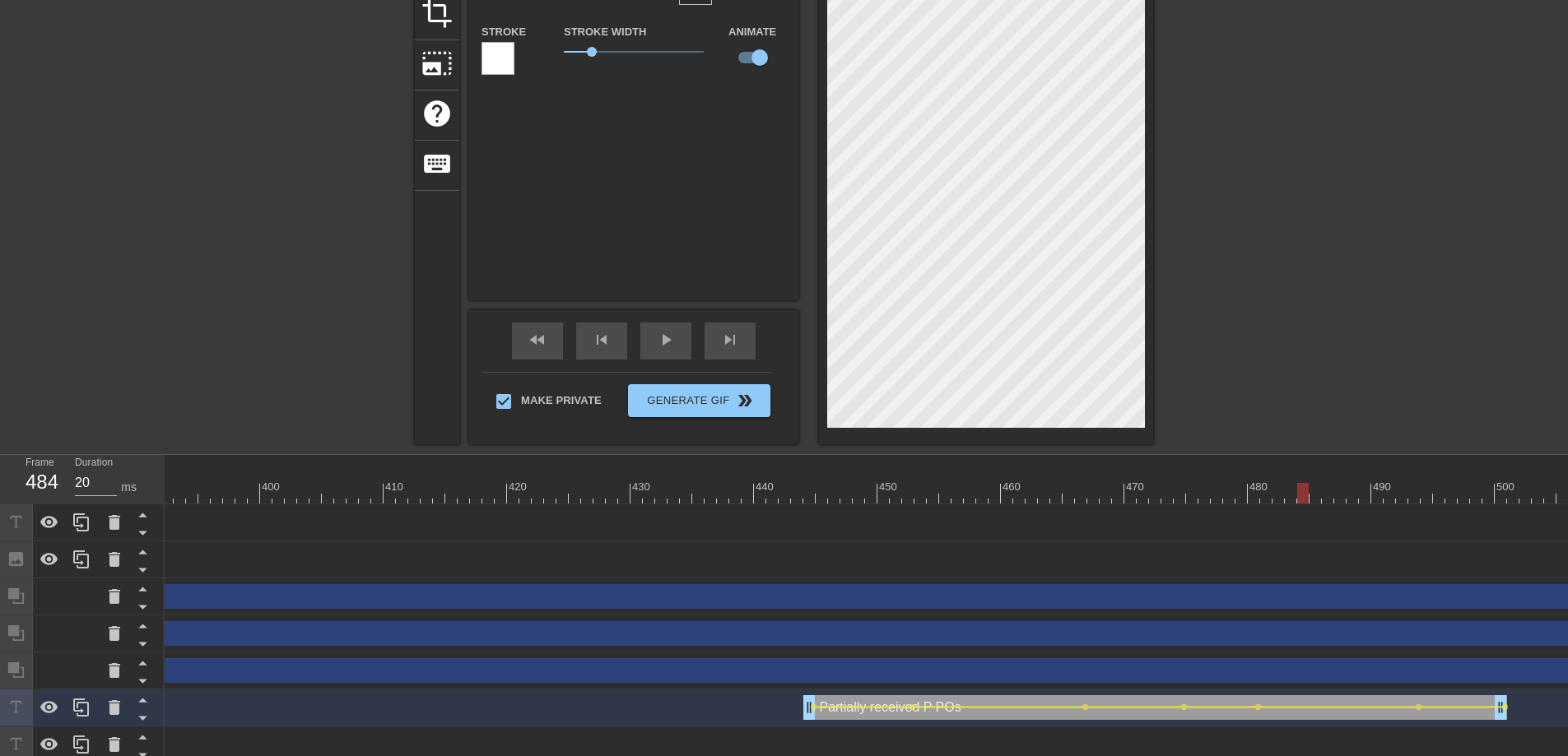
scroll to position [240, 0]
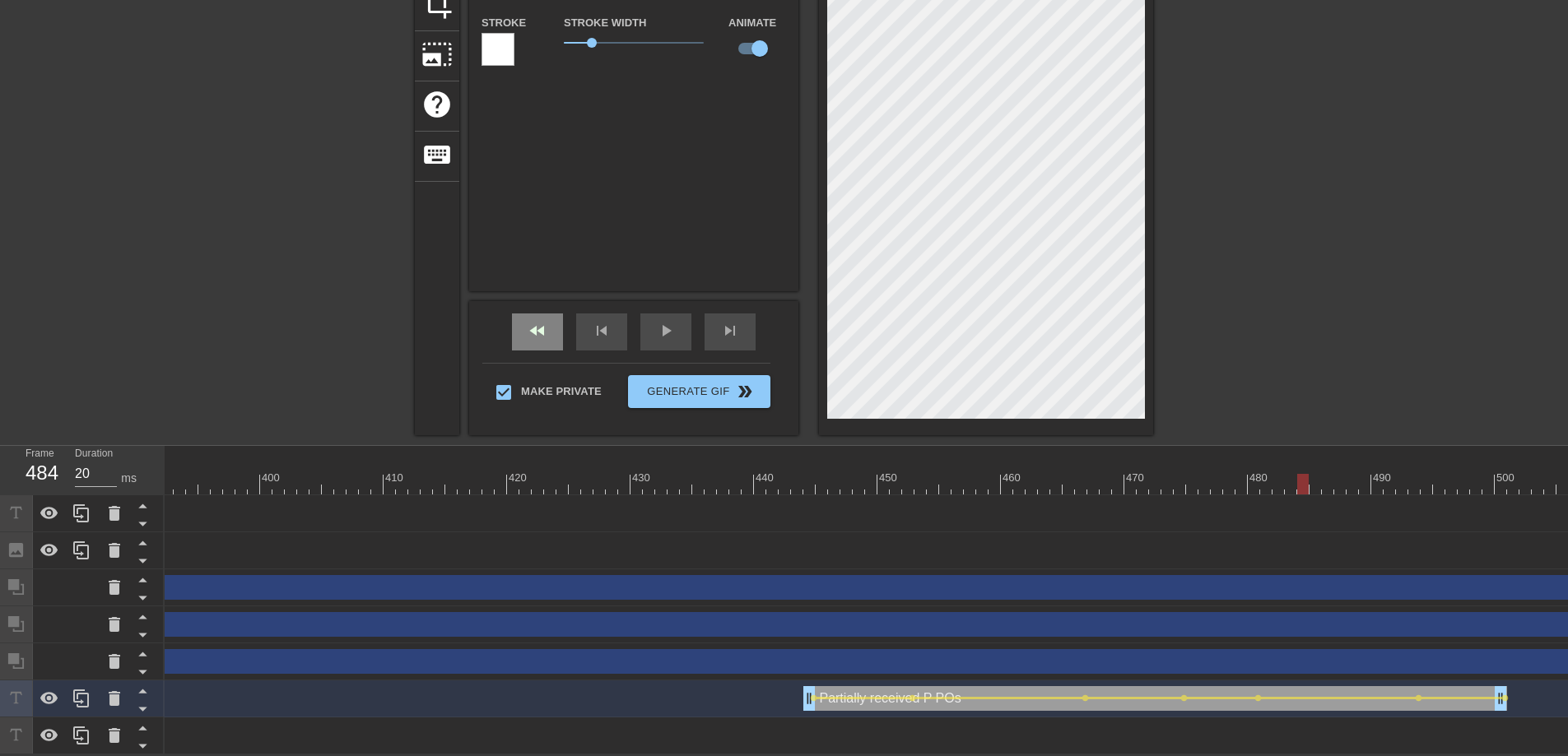
click at [528, 321] on span "fast_rewind" at bounding box center [537, 331] width 20 height 20
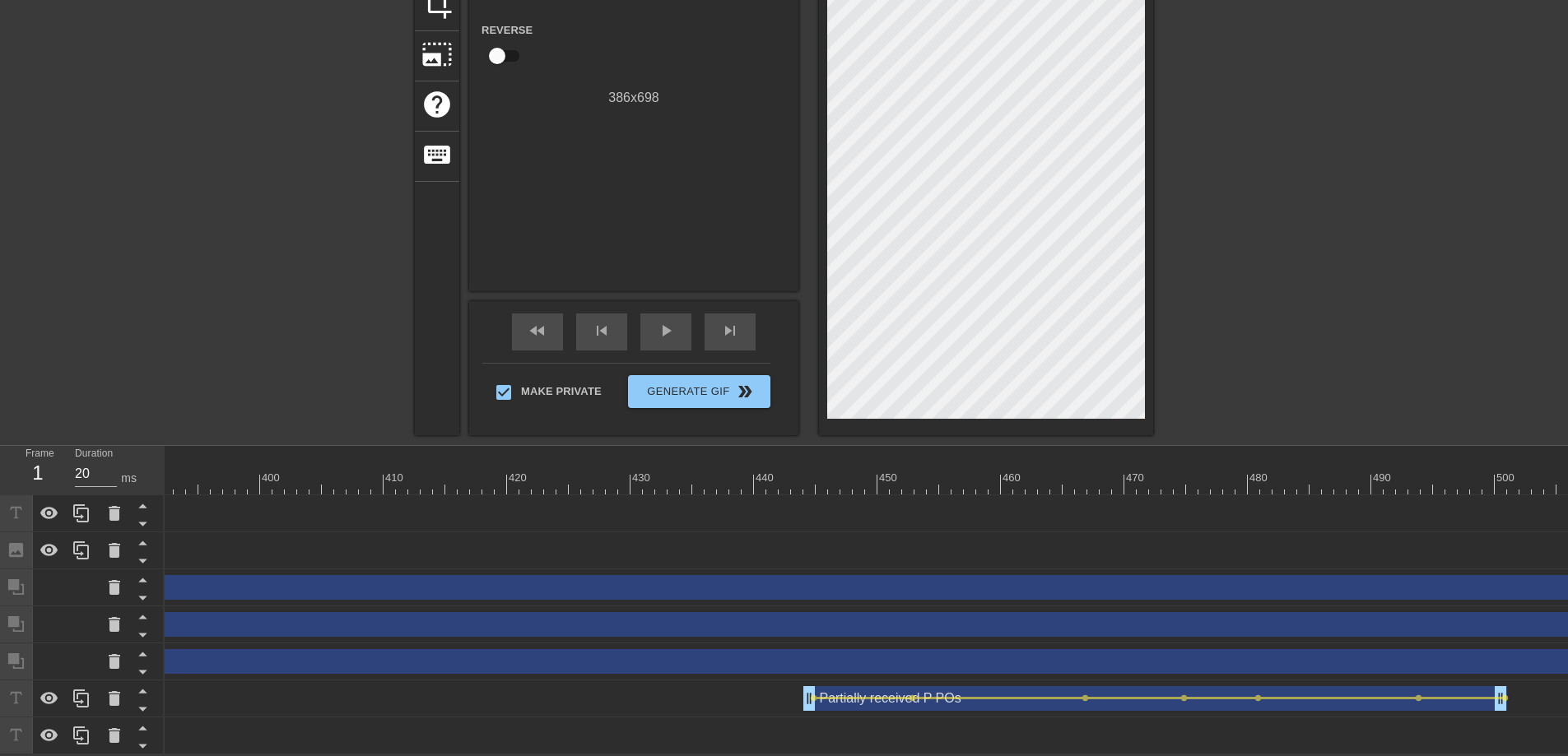
scroll to position [0, 0]
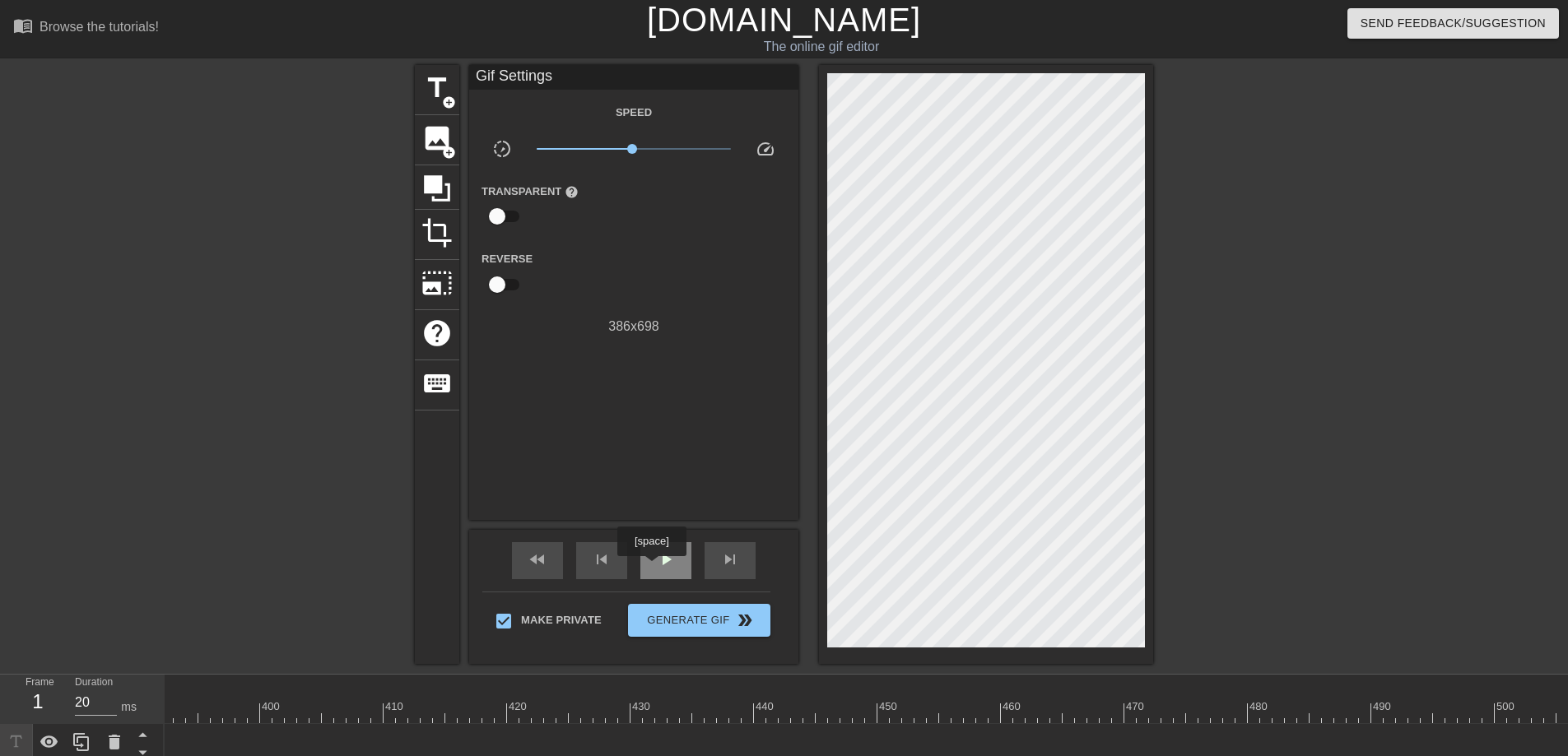
click at [653, 567] on div "play_arrow" at bounding box center [666, 561] width 51 height 37
click at [745, 565] on div "skip_next" at bounding box center [729, 561] width 51 height 37
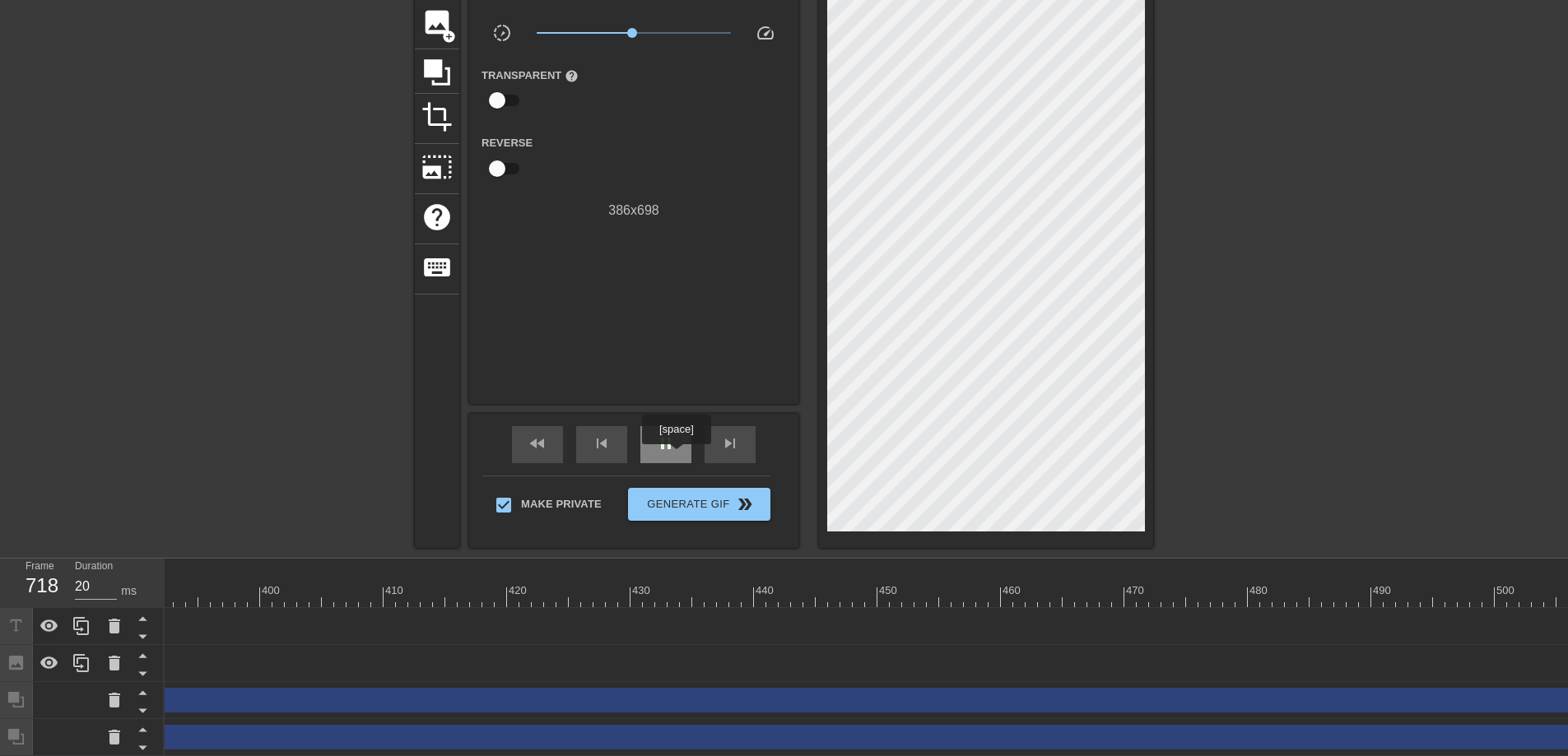
click at [676, 450] on div "pause" at bounding box center [666, 444] width 51 height 37
click at [608, 443] on span "skip_previous" at bounding box center [602, 443] width 20 height 20
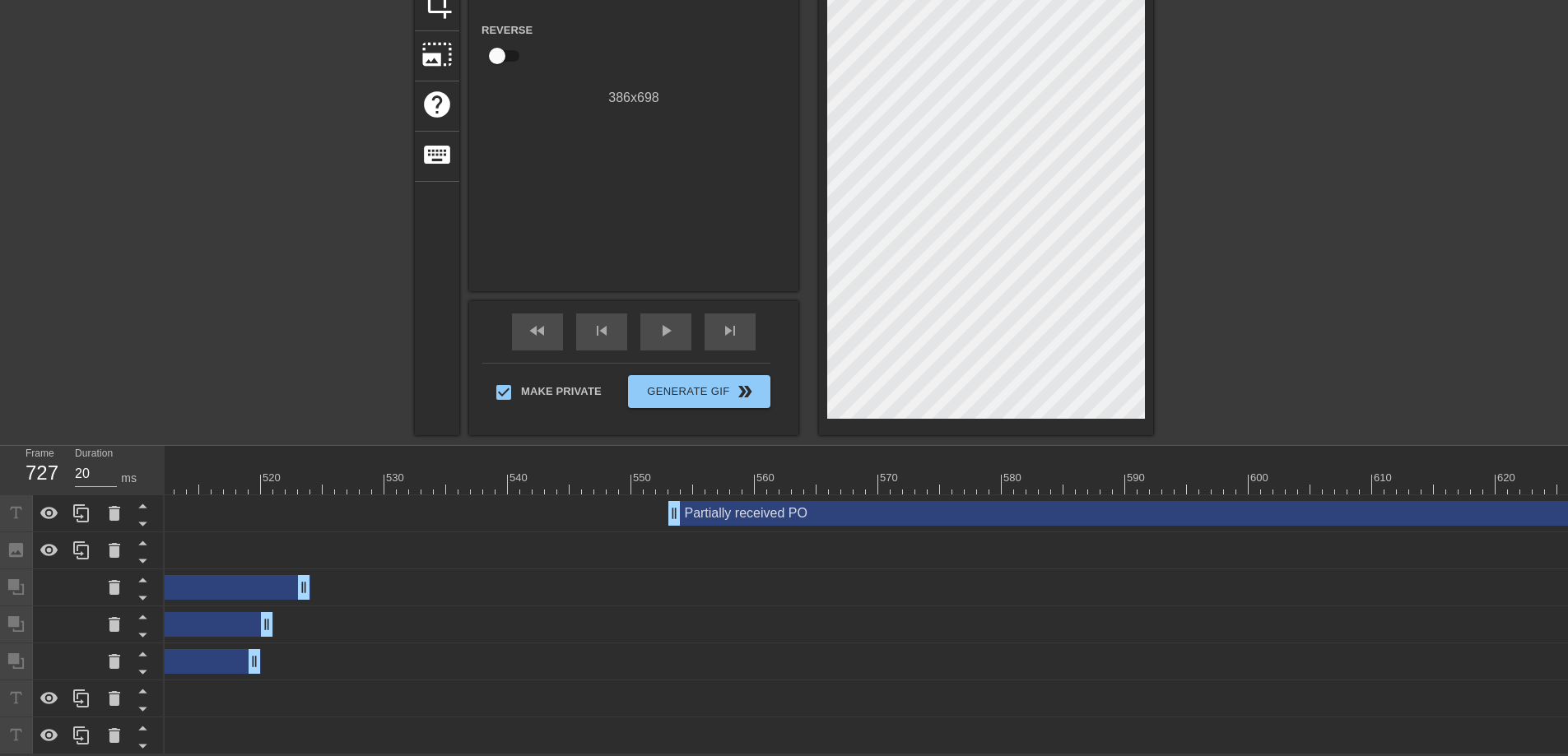
scroll to position [0, 6260]
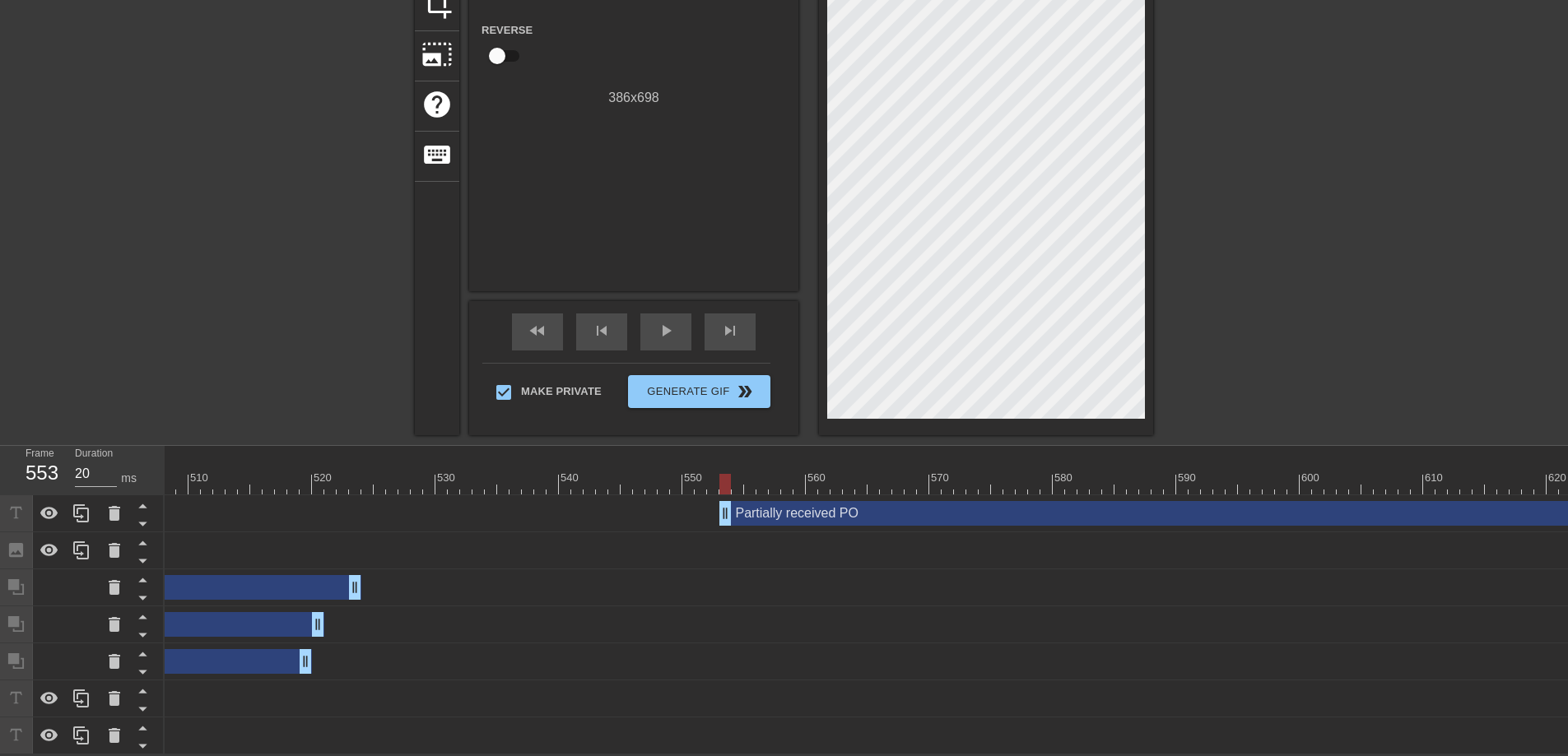
drag, startPoint x: 795, startPoint y: 471, endPoint x: 727, endPoint y: 471, distance: 68.0
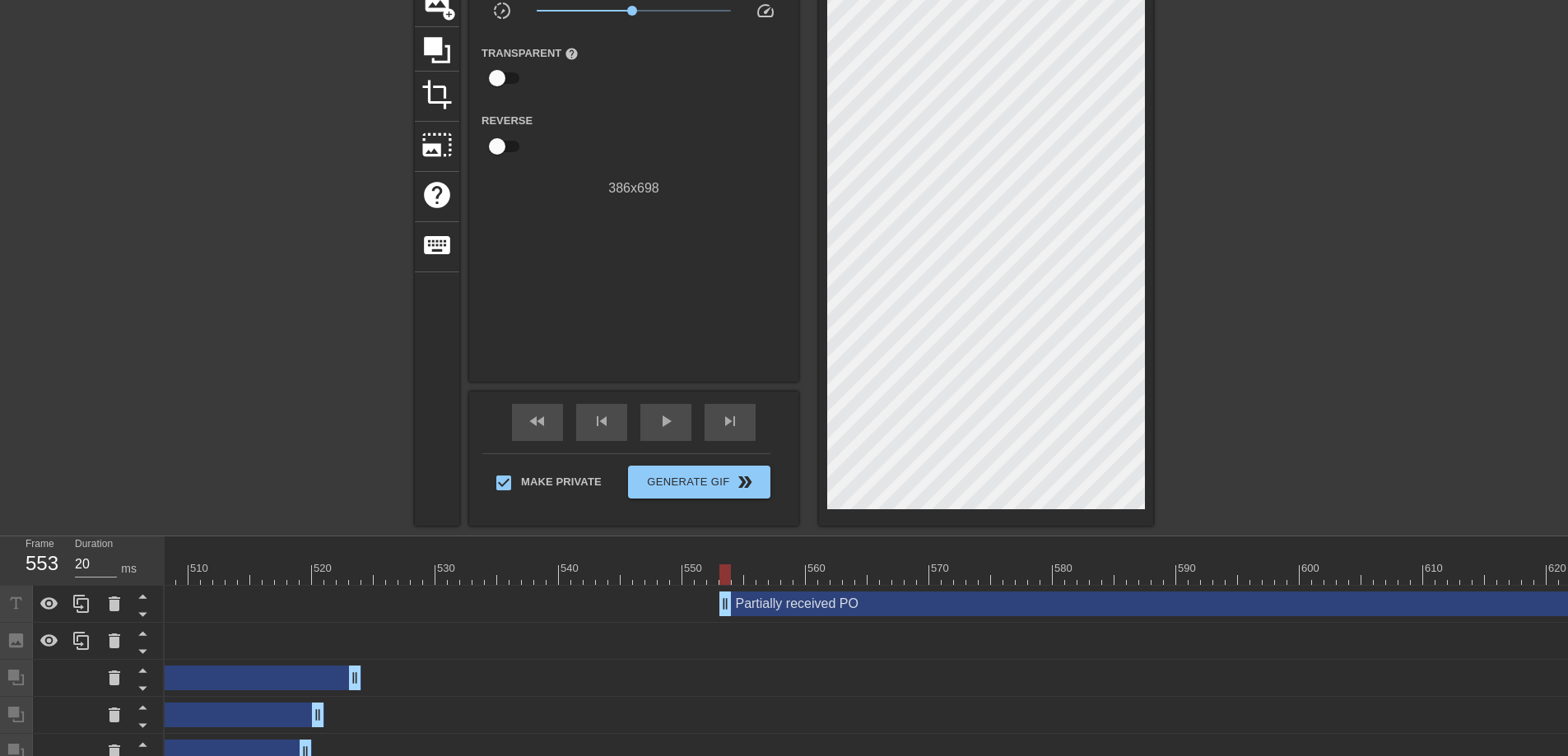
scroll to position [54, 0]
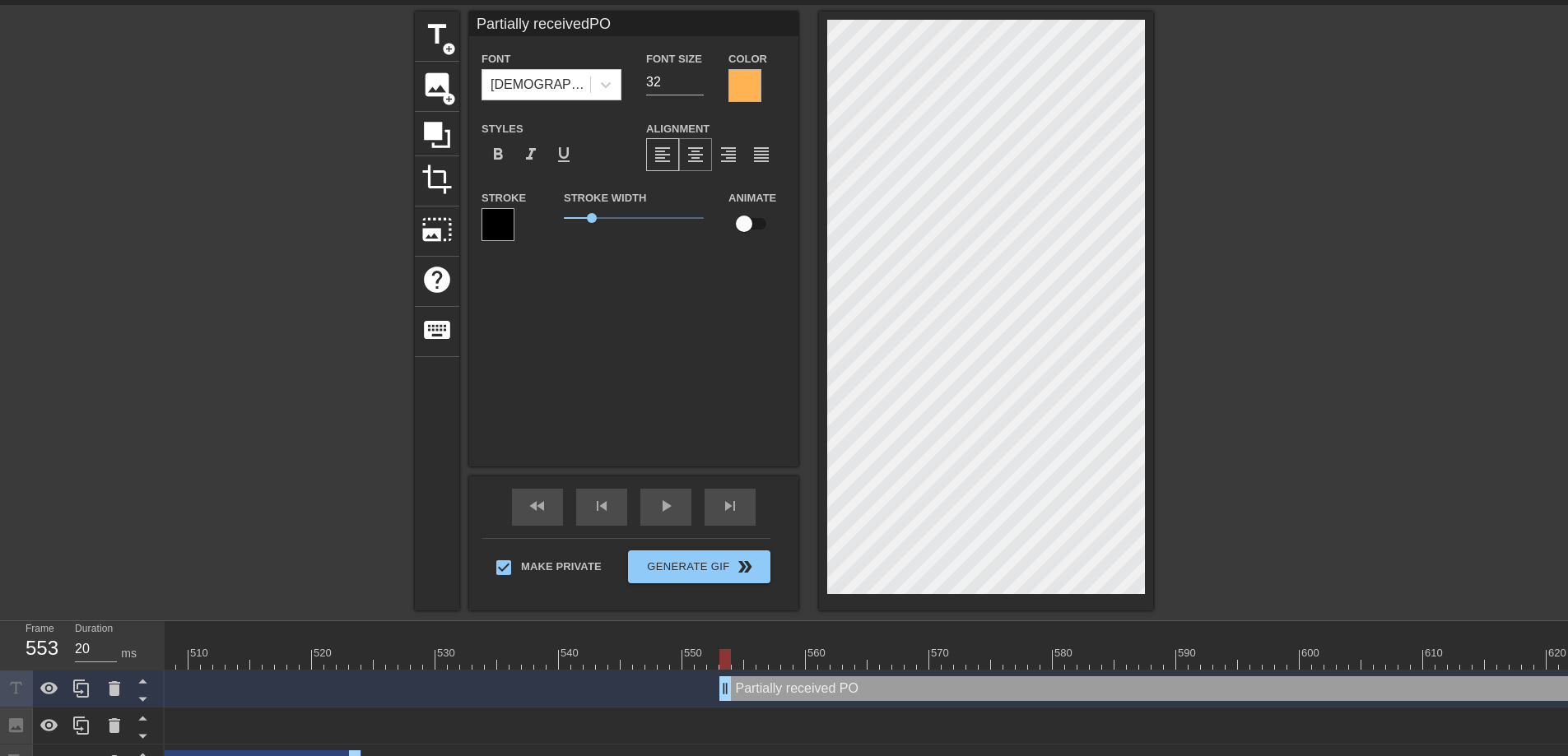
click at [702, 154] on span "format_align_center" at bounding box center [696, 155] width 20 height 20
click at [595, 225] on span "1.1" at bounding box center [633, 218] width 140 height 20
drag, startPoint x: 727, startPoint y: 683, endPoint x: 932, endPoint y: 688, distance: 205.1
drag, startPoint x: 935, startPoint y: 662, endPoint x: 890, endPoint y: 661, distance: 45.0
click at [890, 661] on div at bounding box center [885, 659] width 12 height 21
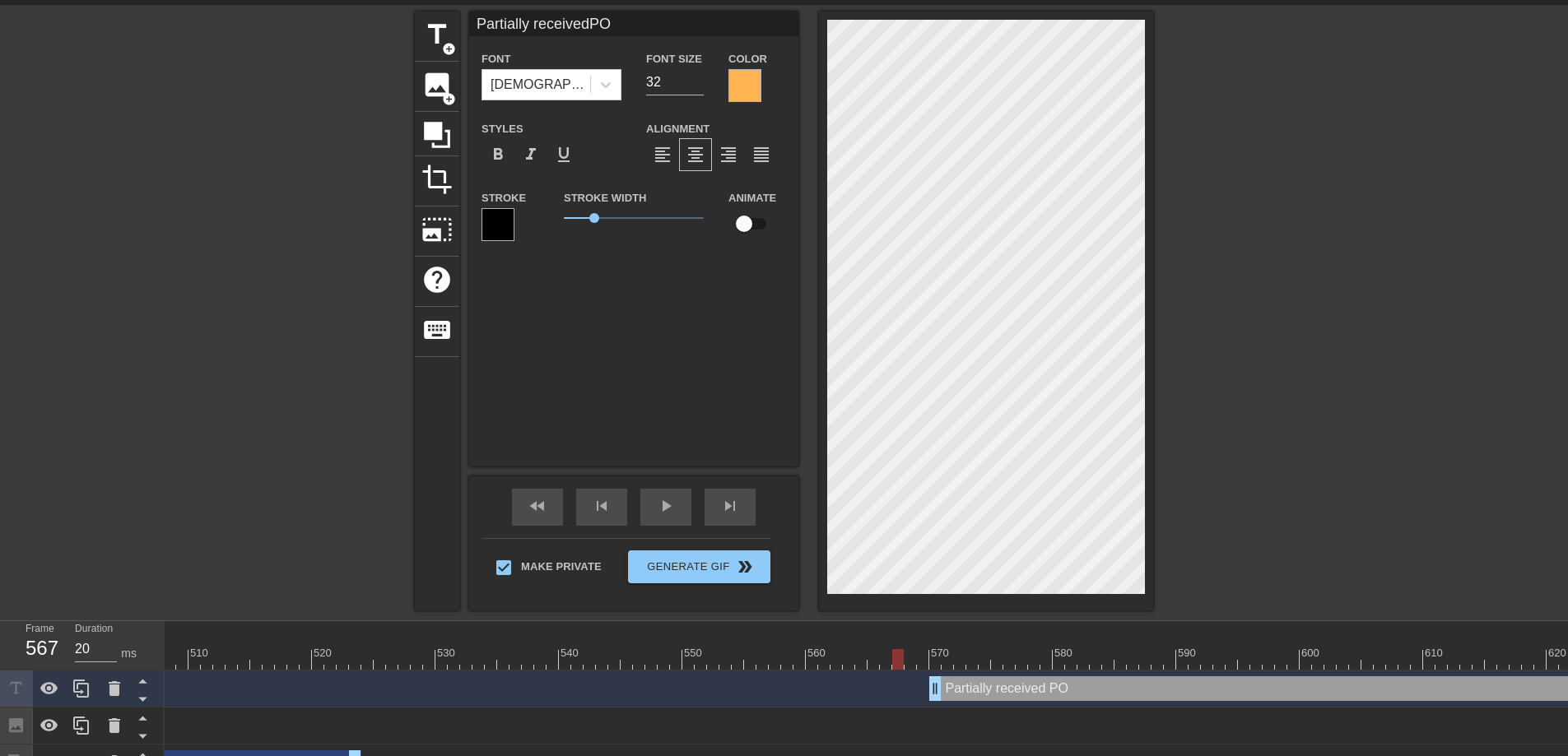
click at [895, 661] on div at bounding box center [898, 659] width 12 height 21
drag, startPoint x: 897, startPoint y: 662, endPoint x: 932, endPoint y: 660, distance: 35.1
click at [932, 660] on div at bounding box center [935, 659] width 12 height 21
click at [735, 85] on div at bounding box center [745, 85] width 33 height 33
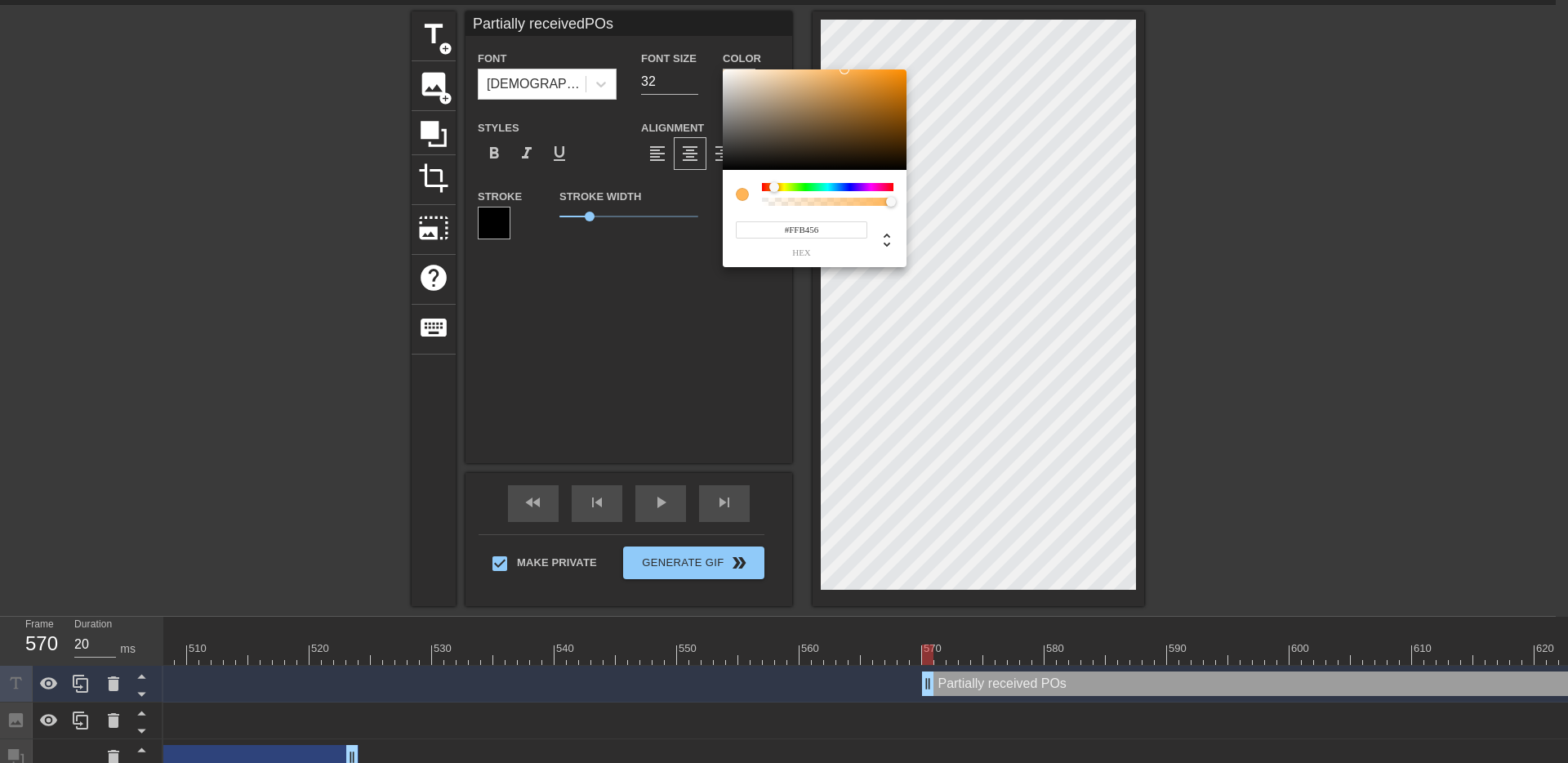
drag, startPoint x: 790, startPoint y: 85, endPoint x: 844, endPoint y: 57, distance: 60.8
click at [844, 57] on div "#FFB456 hex" at bounding box center [784, 381] width 1568 height 763
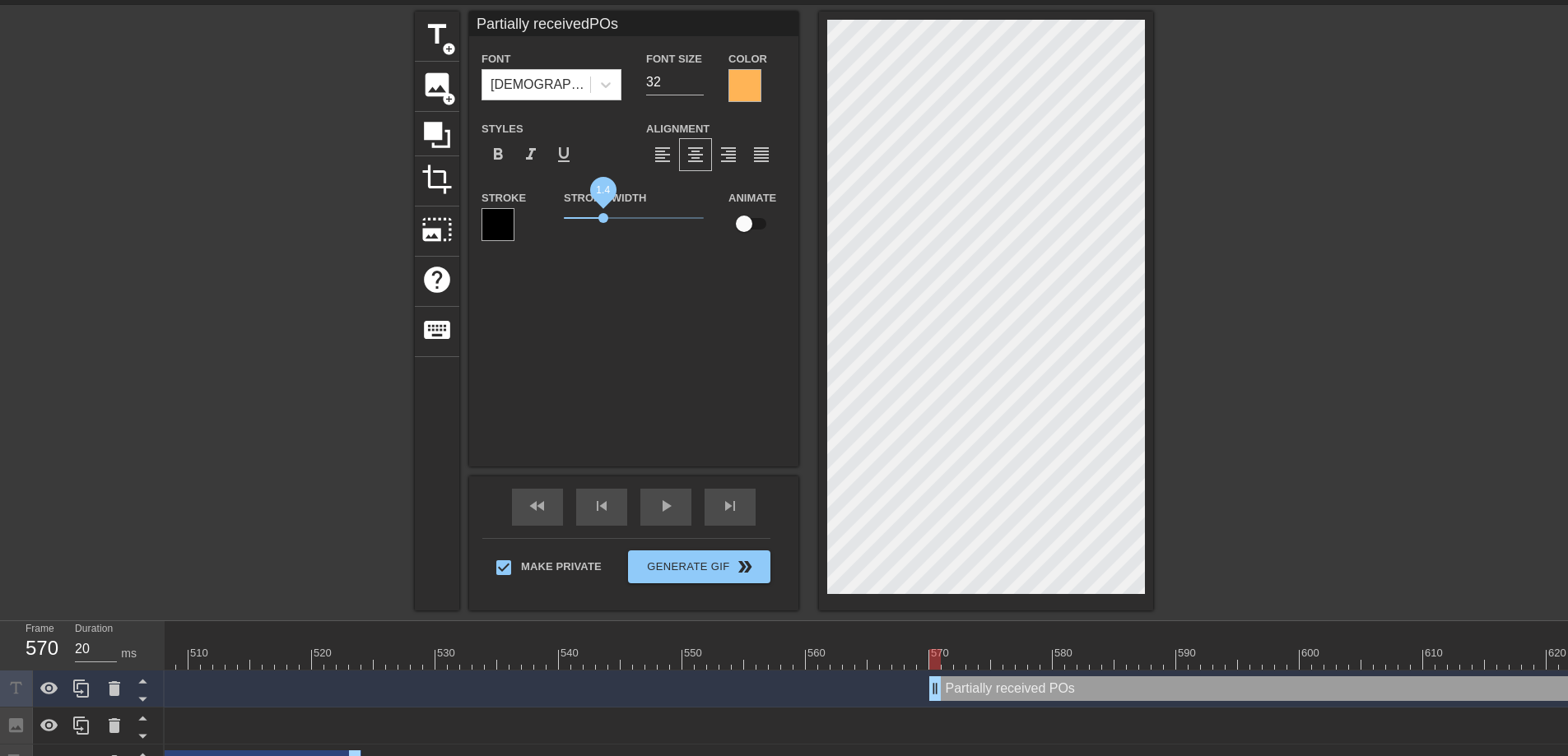
click at [604, 219] on span "1.4" at bounding box center [604, 218] width 10 height 10
click at [698, 76] on input "33" at bounding box center [675, 81] width 58 height 26
click at [698, 76] on input "34" at bounding box center [675, 81] width 58 height 26
click at [699, 85] on input "33" at bounding box center [675, 81] width 58 height 26
click at [422, 120] on icon at bounding box center [437, 134] width 31 height 31
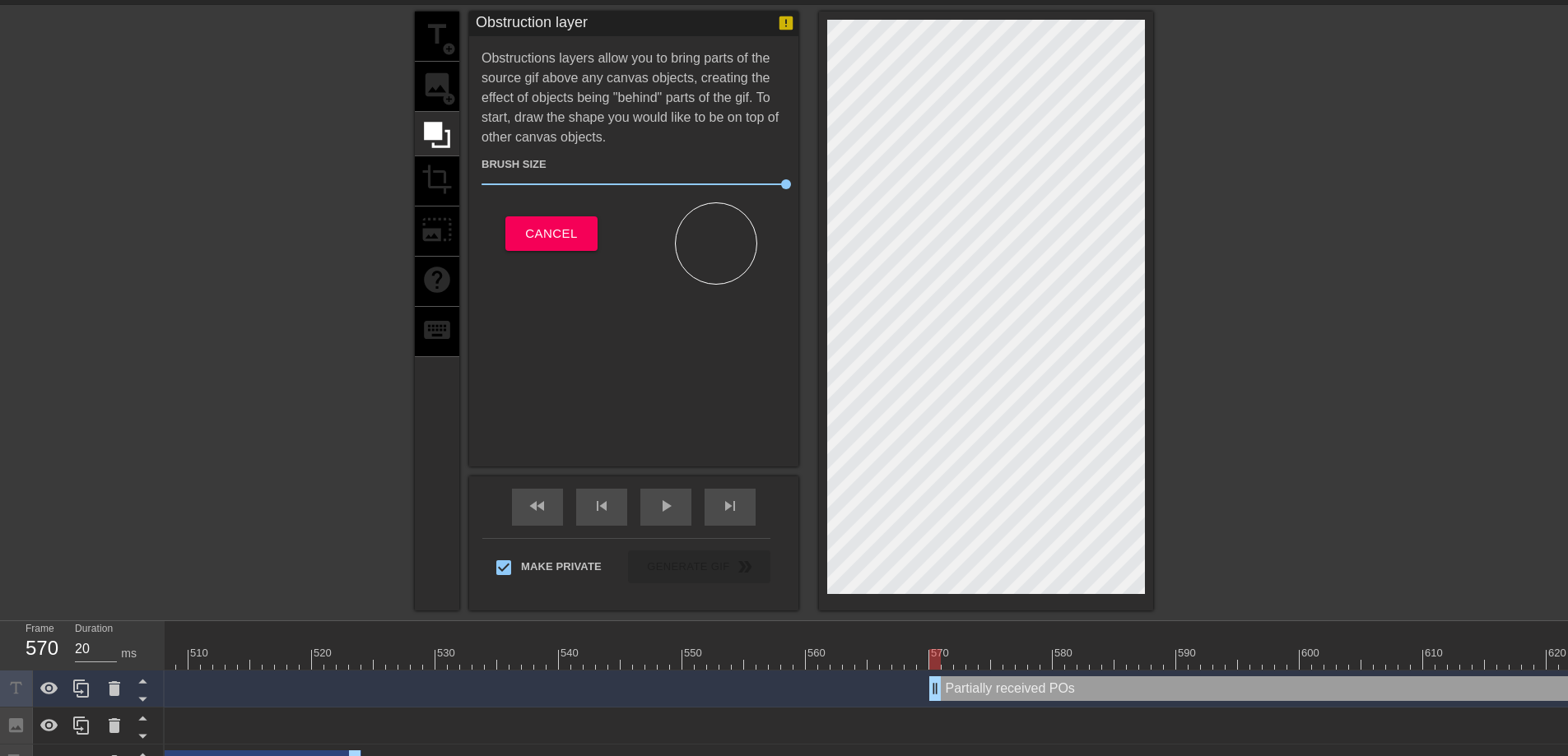
click at [659, 342] on div "Obstruction layer Obstructions layers allow you to bring parts of the source gi…" at bounding box center [633, 239] width 330 height 455
click at [576, 229] on span "Cancel" at bounding box center [551, 234] width 52 height 22
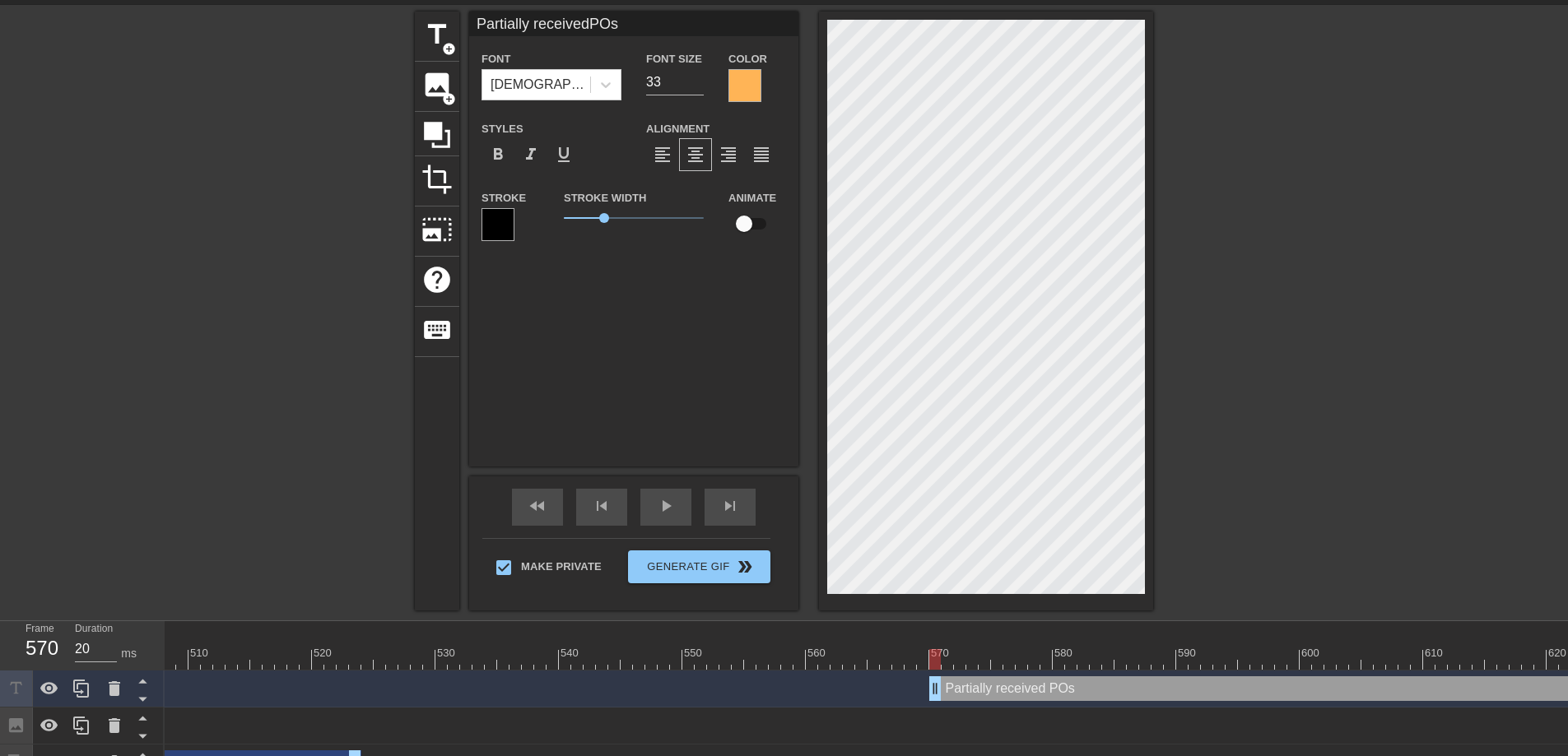
click at [751, 220] on input "checkbox" at bounding box center [744, 223] width 94 height 31
click at [941, 686] on span "lens" at bounding box center [939, 688] width 8 height 8
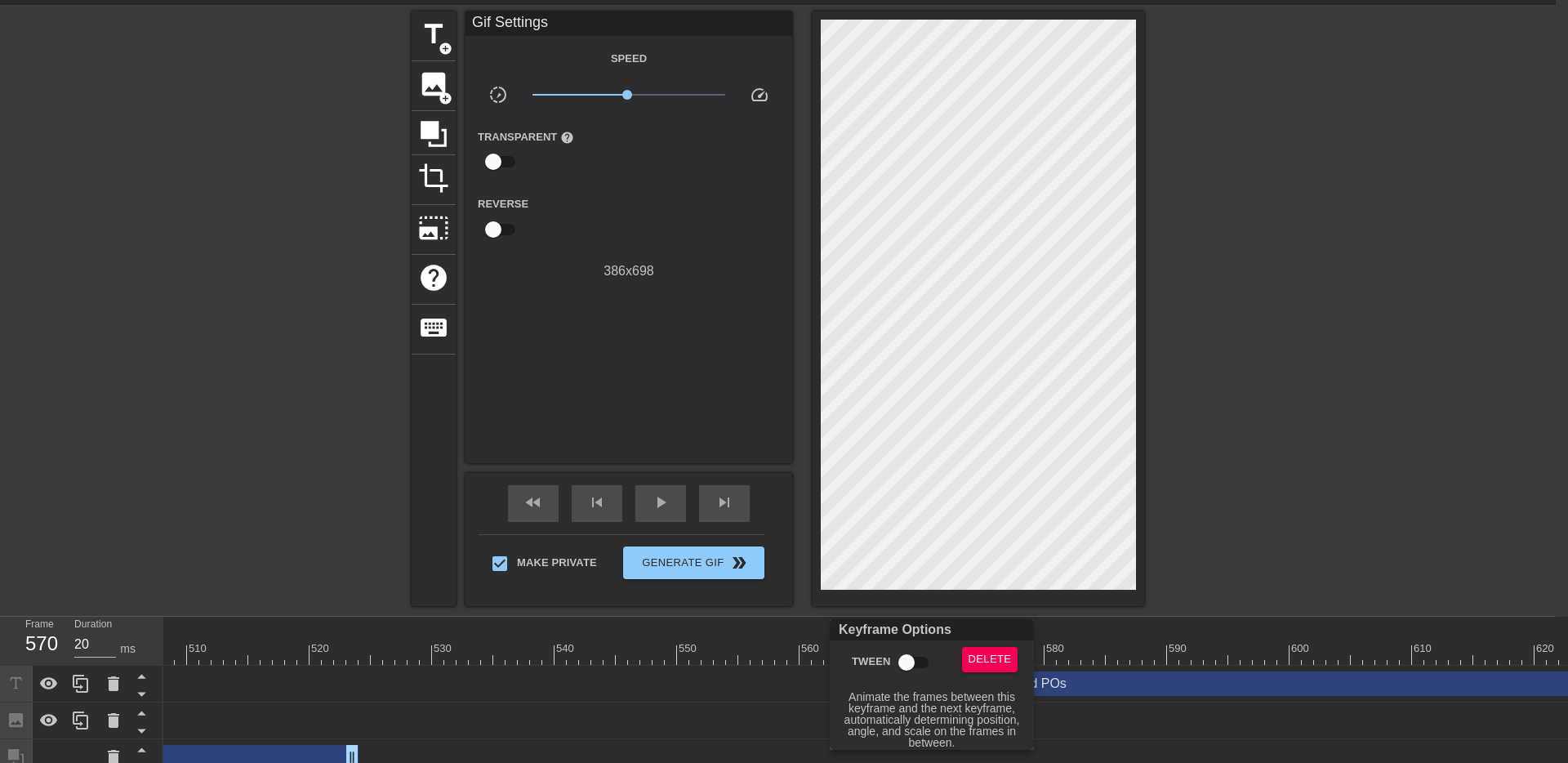
click at [895, 656] on input "Tween" at bounding box center [907, 661] width 93 height 31
click at [1024, 423] on div at bounding box center [784, 381] width 1568 height 763
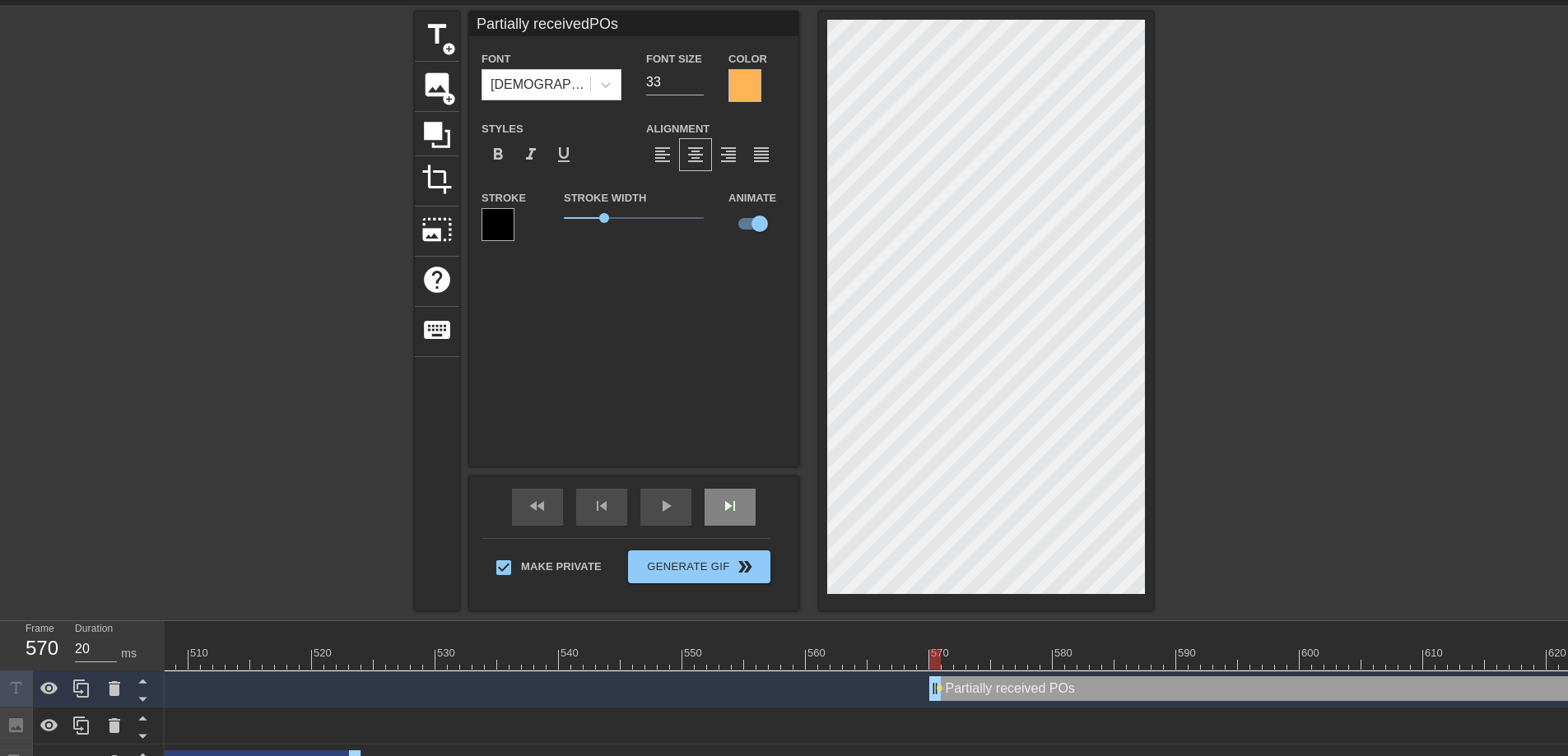
click at [726, 512] on span "skip_next" at bounding box center [730, 506] width 20 height 20
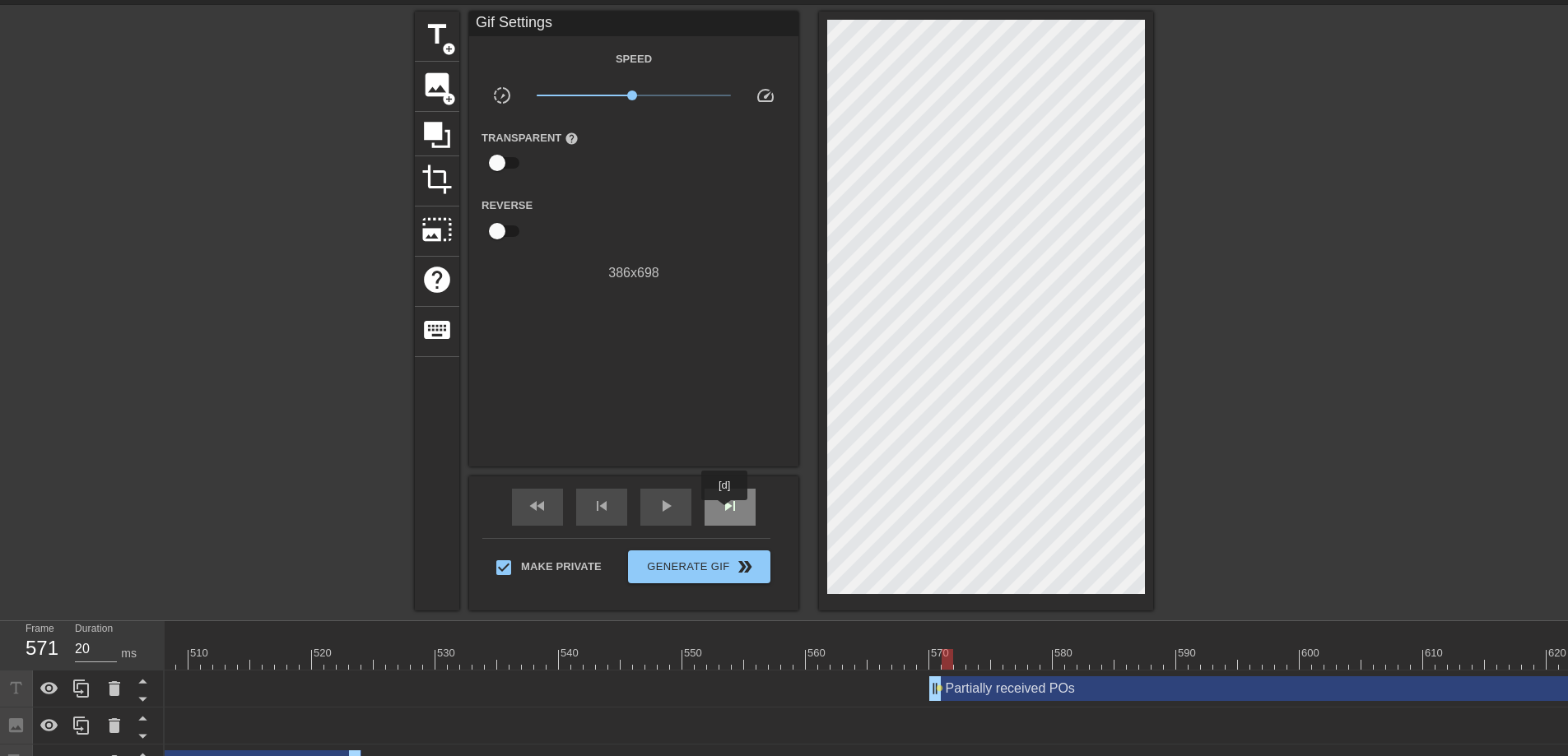
click at [726, 512] on span "skip_next" at bounding box center [730, 506] width 20 height 20
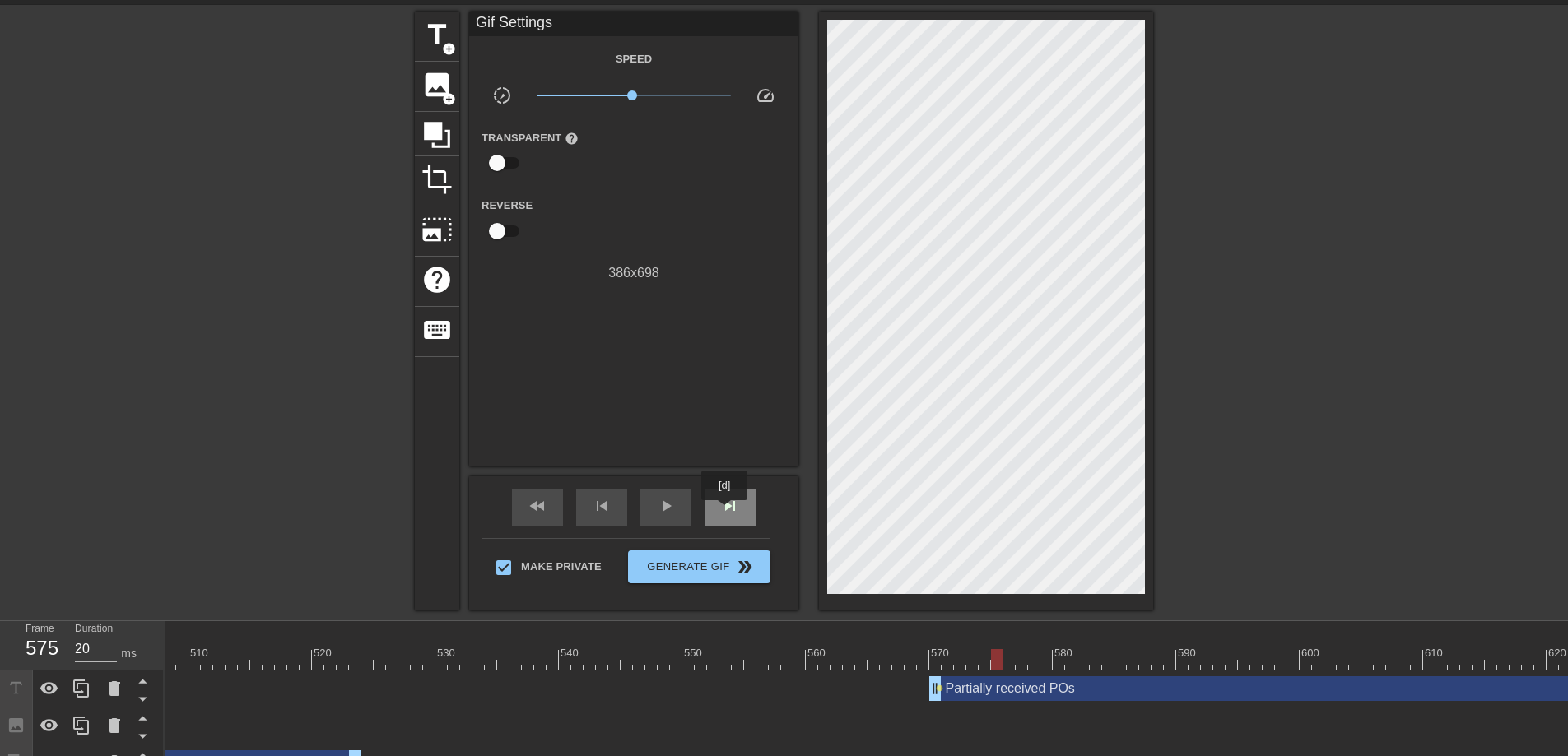
click at [726, 512] on span "skip_next" at bounding box center [730, 506] width 20 height 20
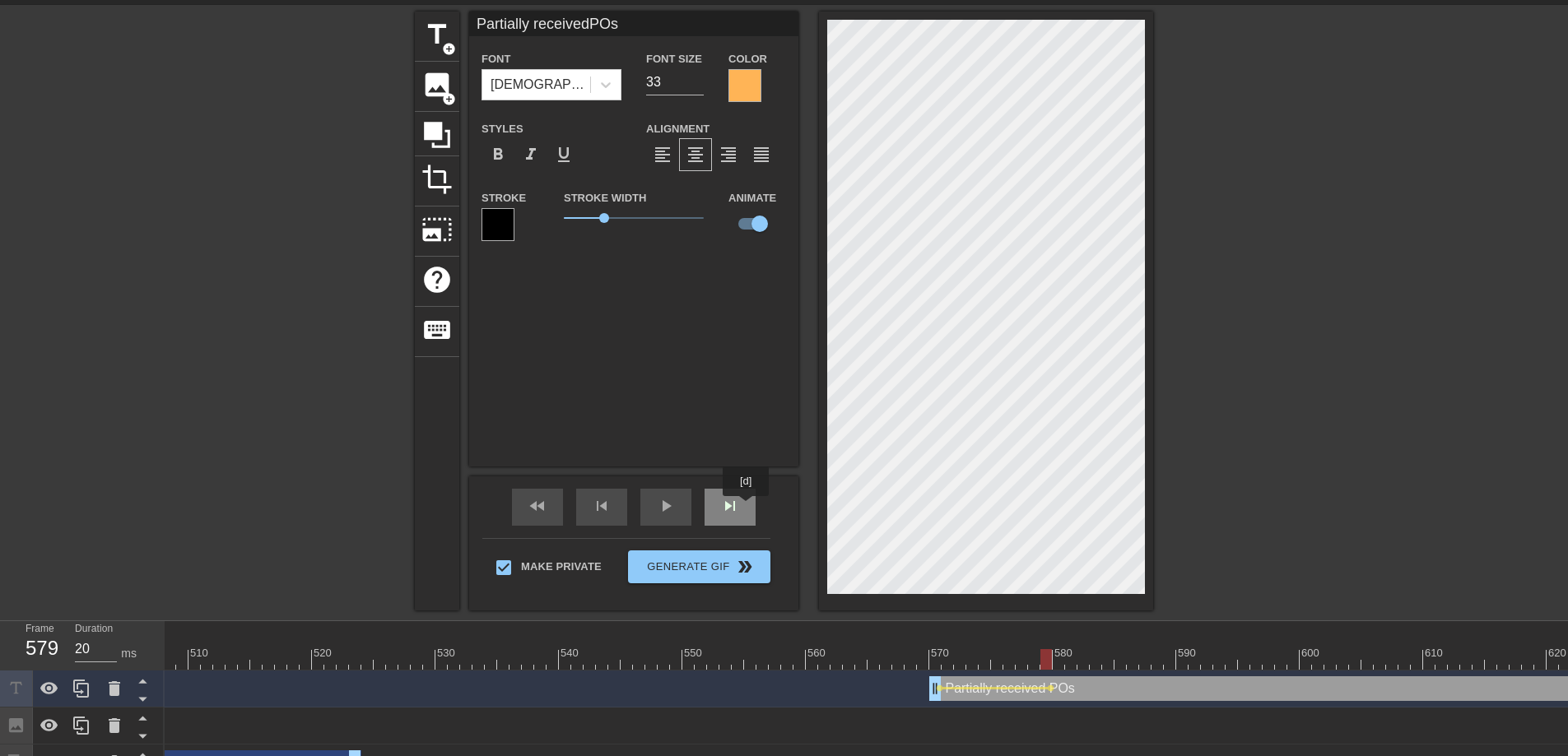
click at [747, 508] on div "skip_next" at bounding box center [729, 507] width 51 height 37
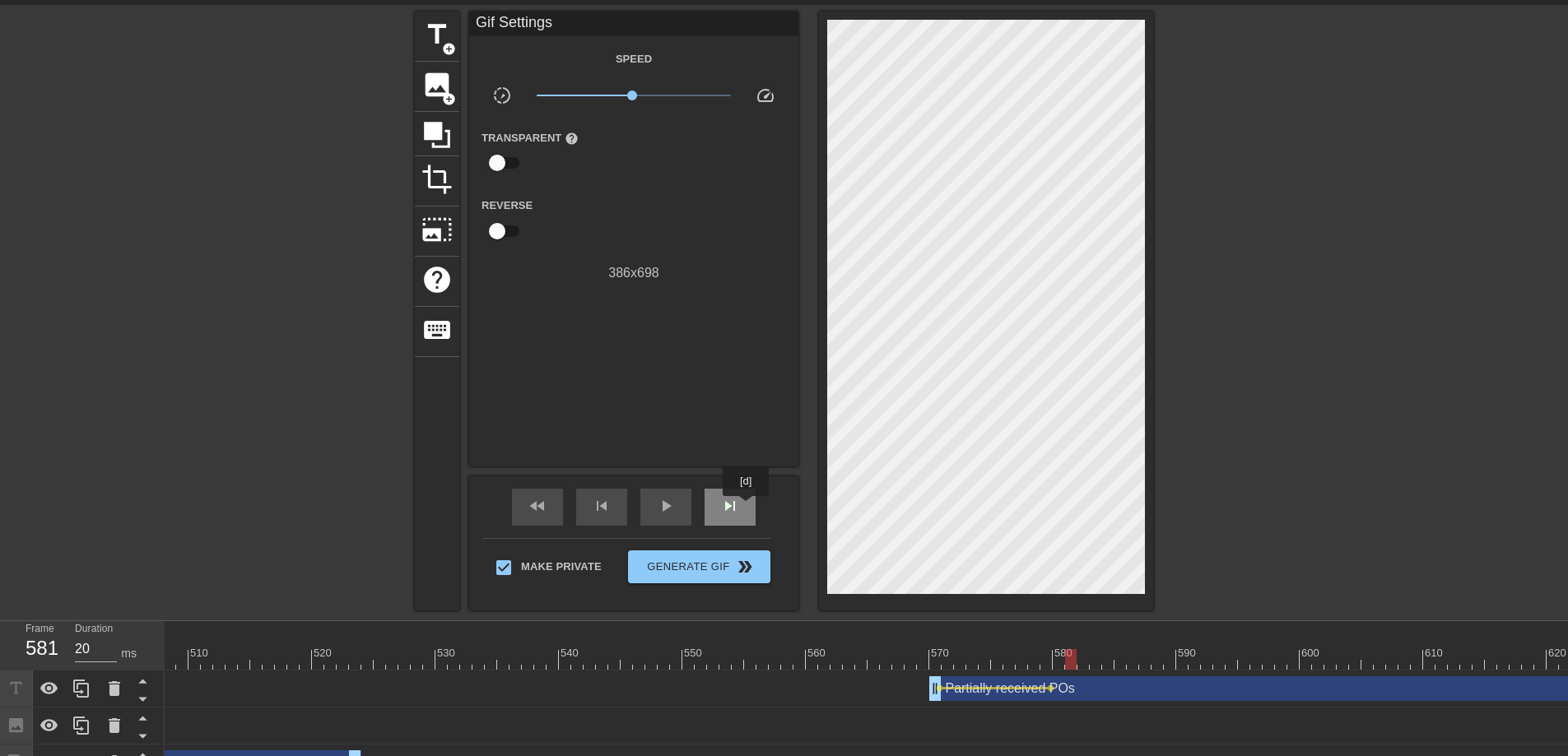
click at [747, 508] on div "skip_next" at bounding box center [729, 507] width 51 height 37
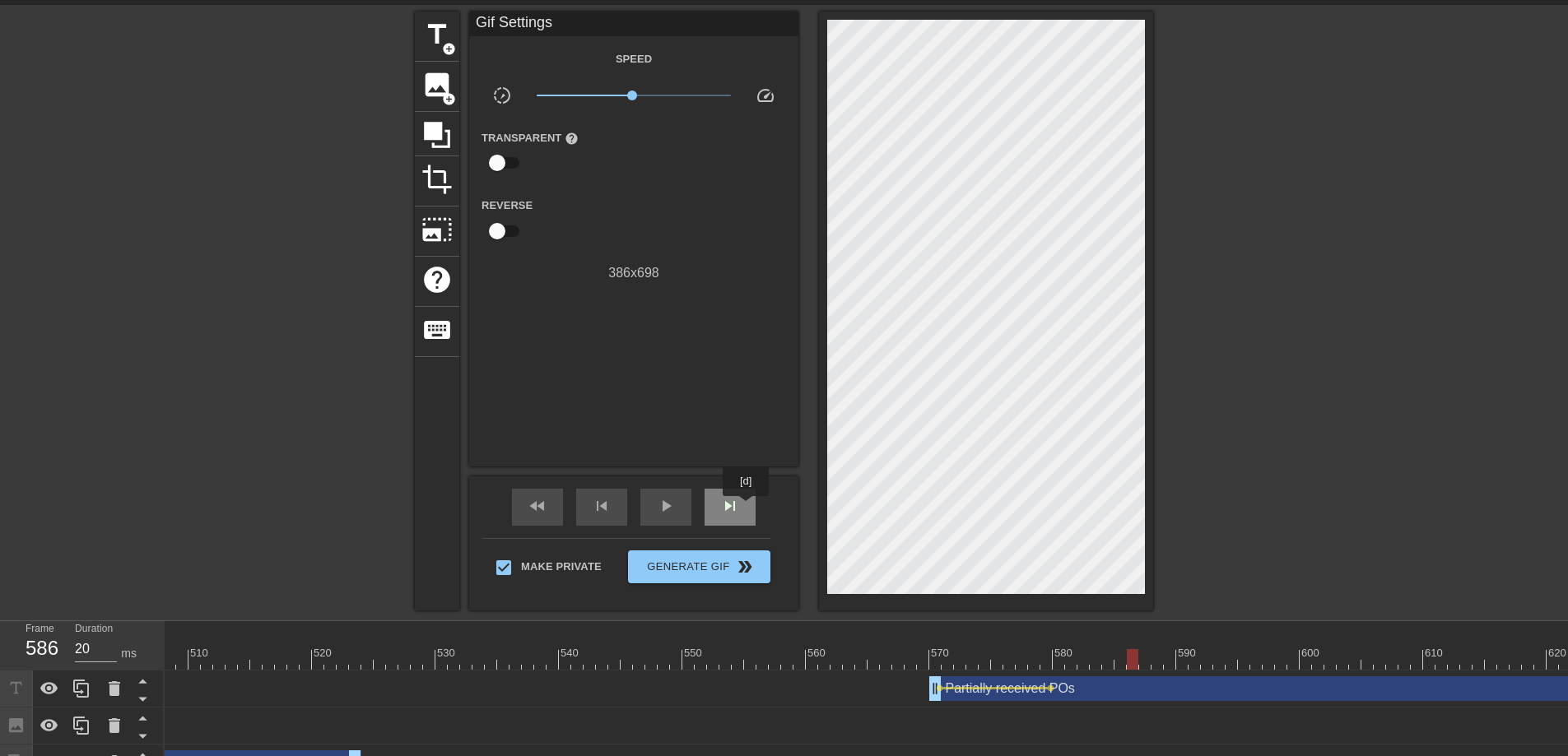
click at [747, 508] on div "skip_next" at bounding box center [729, 507] width 51 height 37
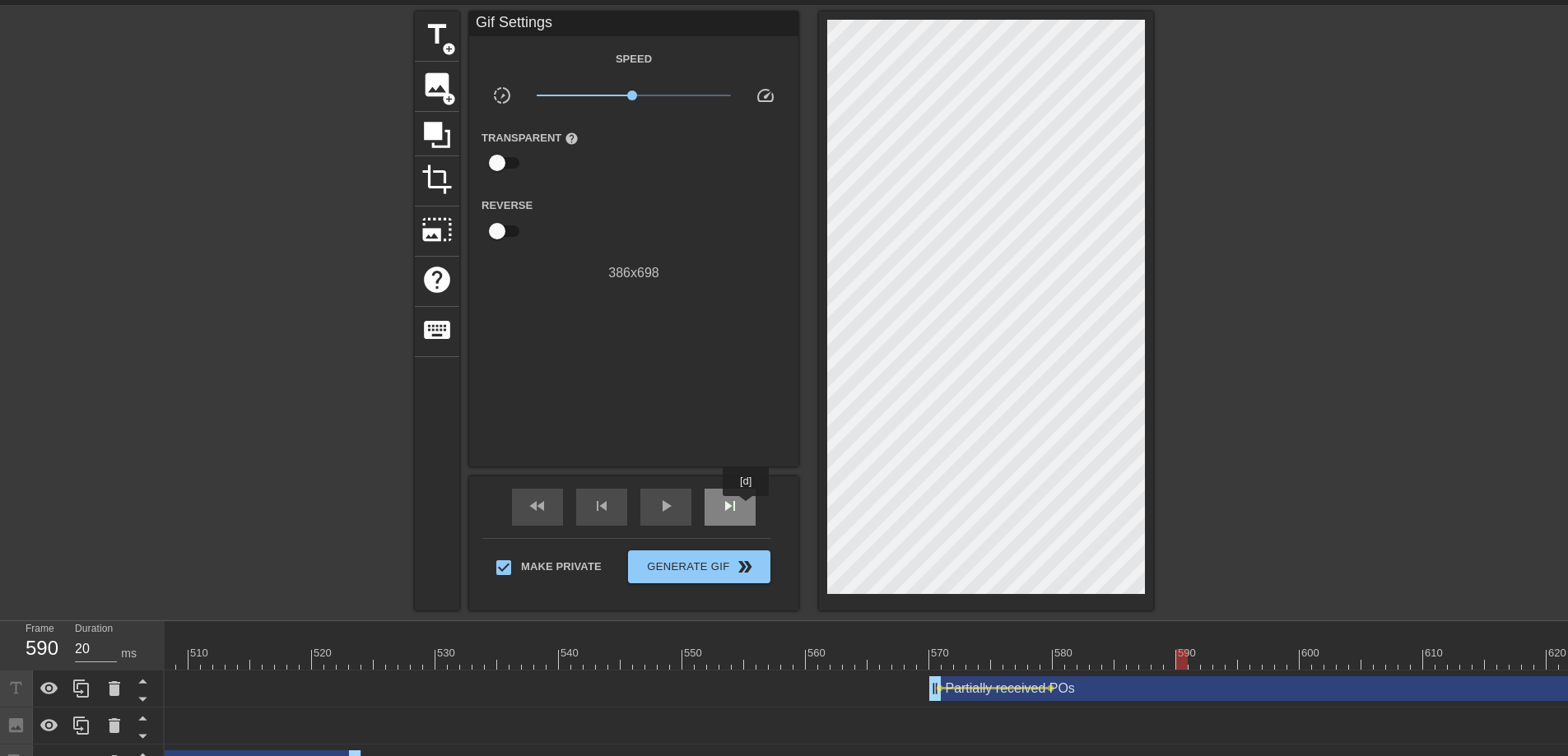
click at [747, 508] on div "skip_next" at bounding box center [729, 507] width 51 height 37
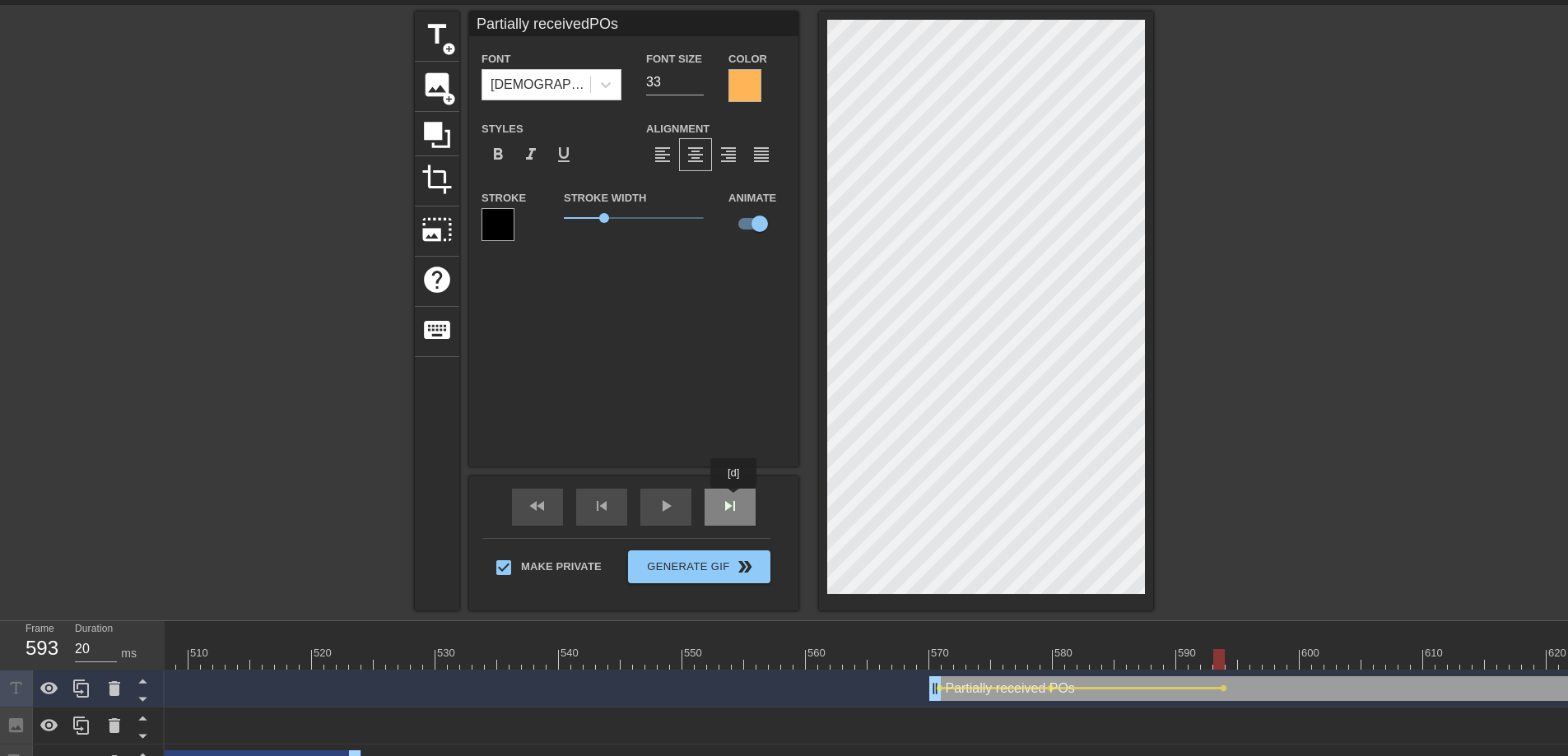
click at [735, 500] on span "skip_next" at bounding box center [730, 506] width 20 height 20
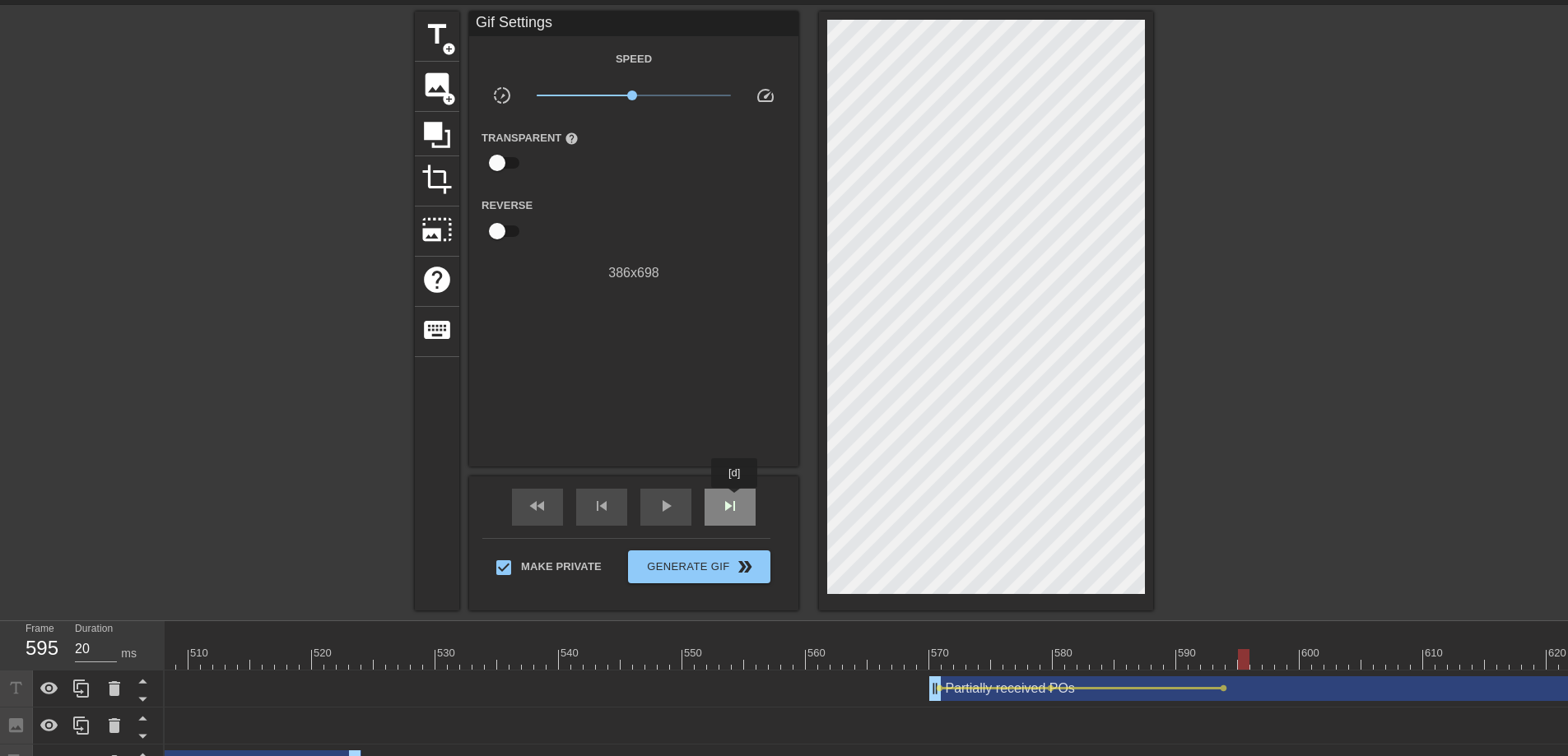
click at [735, 500] on span "skip_next" at bounding box center [730, 506] width 20 height 20
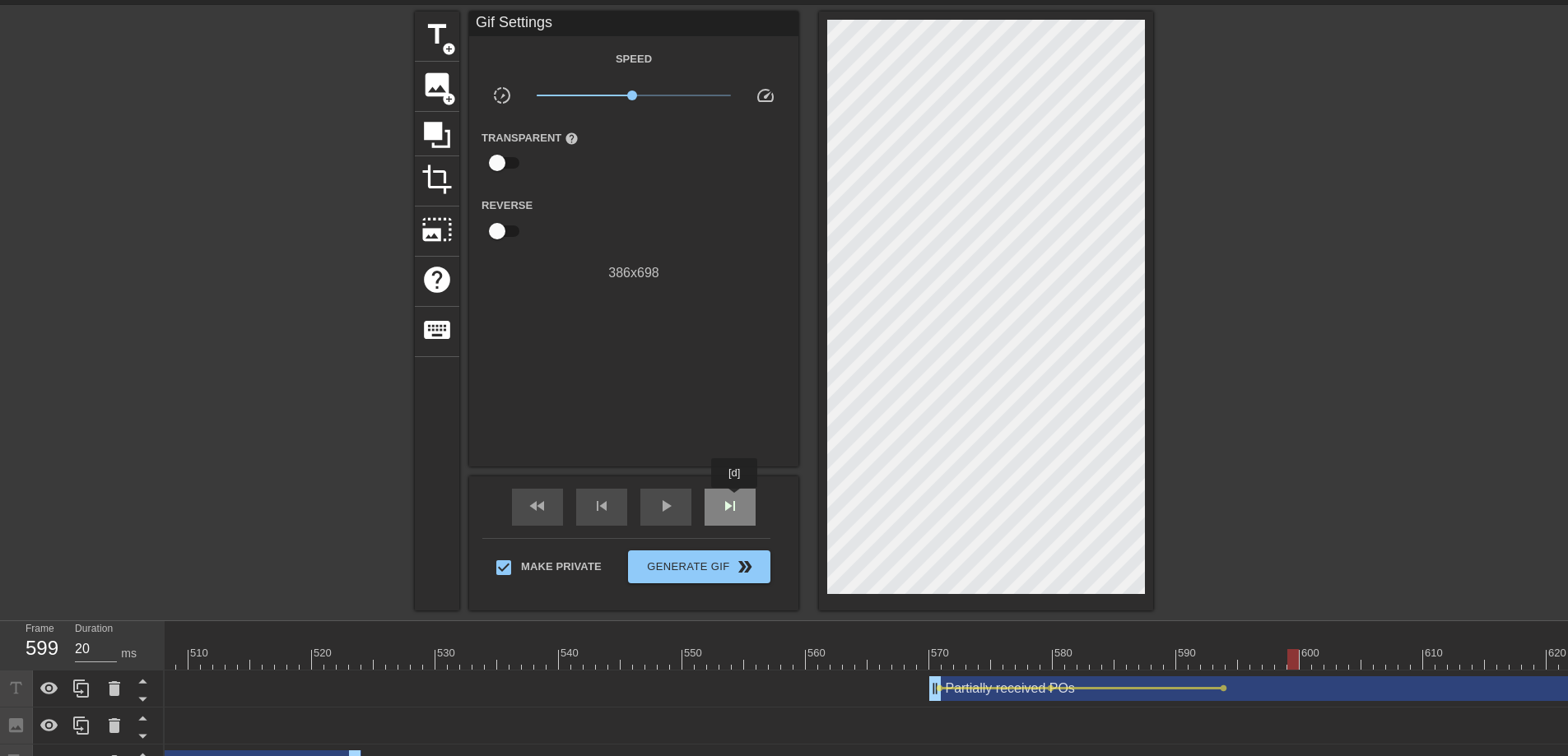
click at [735, 500] on span "skip_next" at bounding box center [730, 506] width 20 height 20
click at [735, 496] on span "skip_next" at bounding box center [730, 506] width 20 height 20
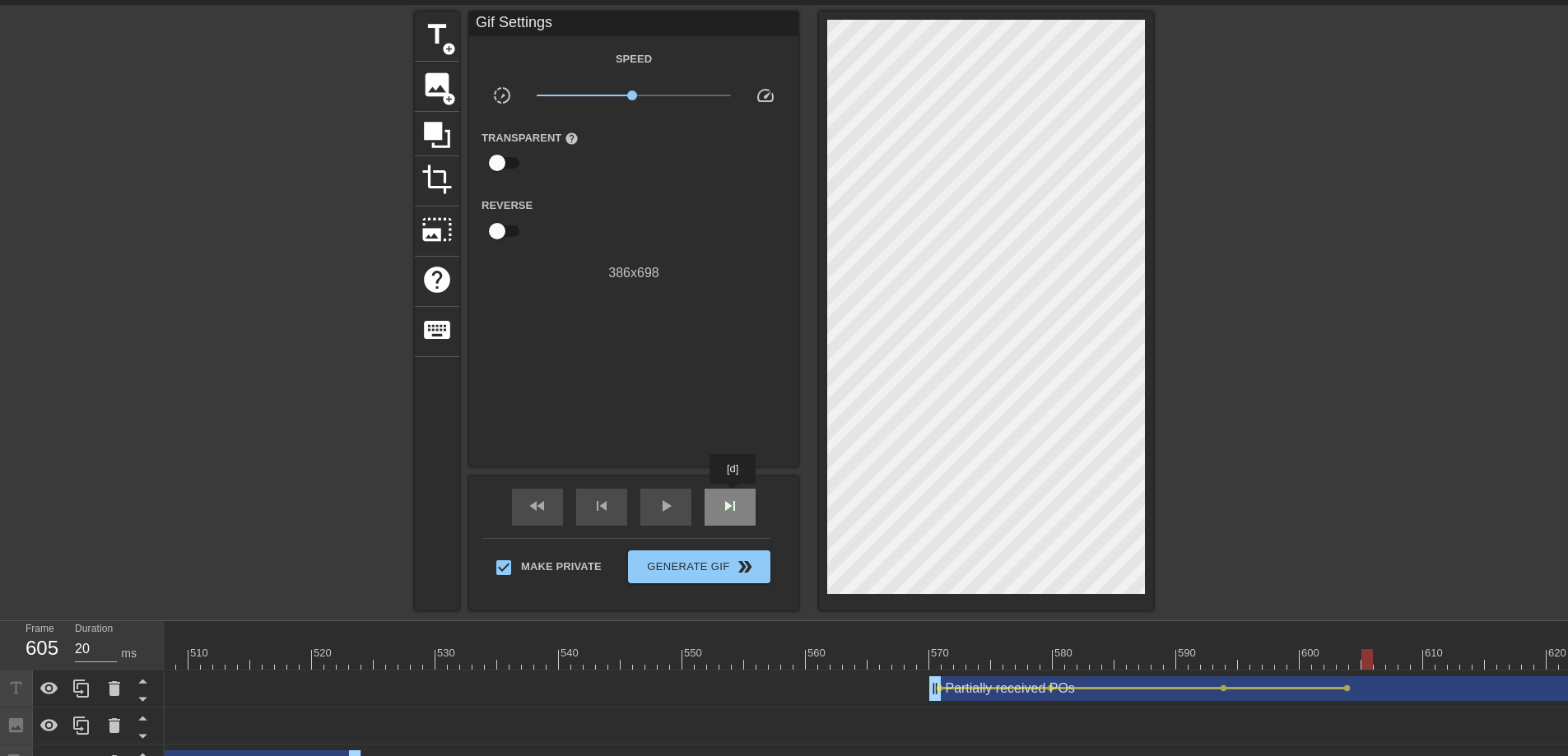
click at [735, 496] on span "skip_next" at bounding box center [730, 506] width 20 height 20
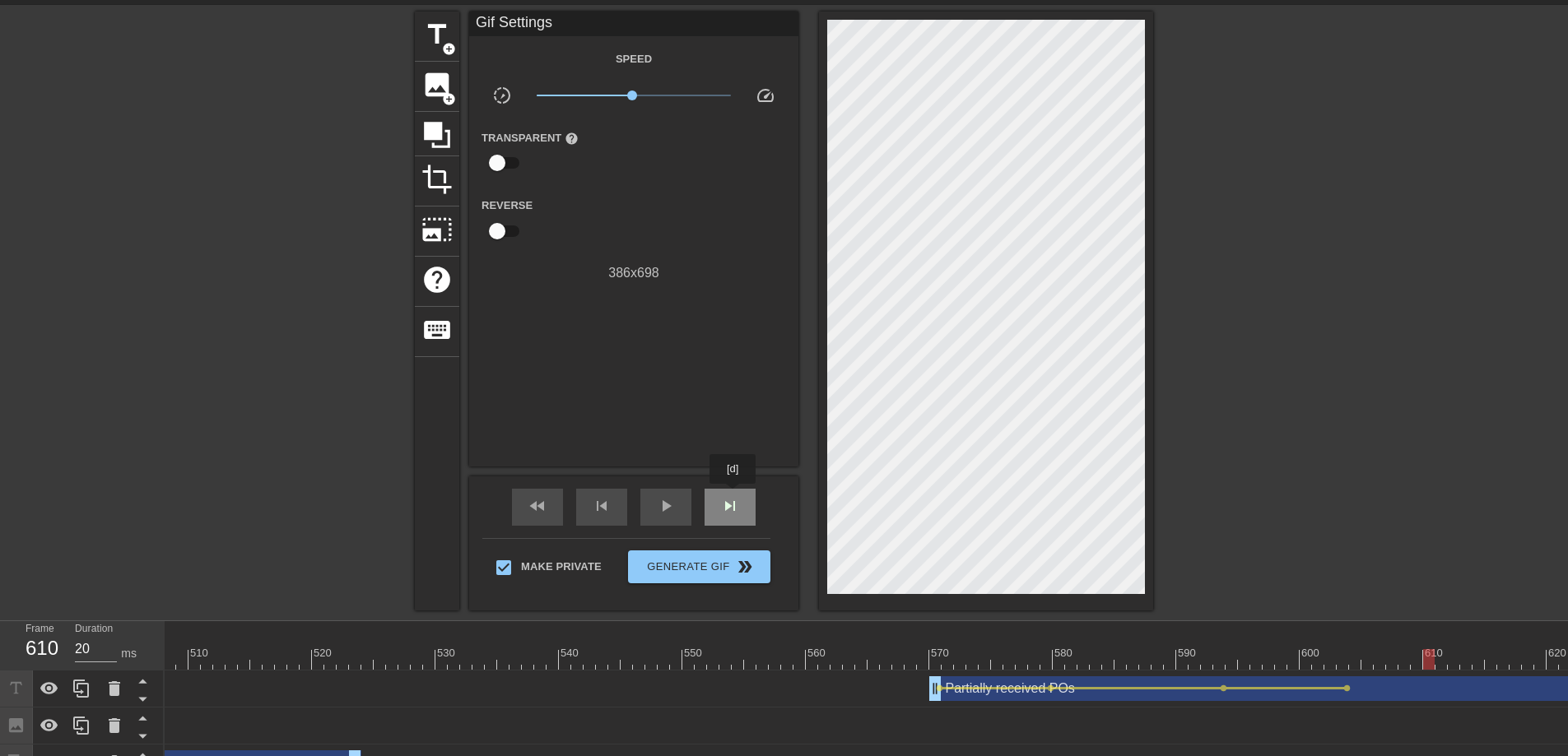
click at [735, 496] on span "skip_next" at bounding box center [730, 506] width 20 height 20
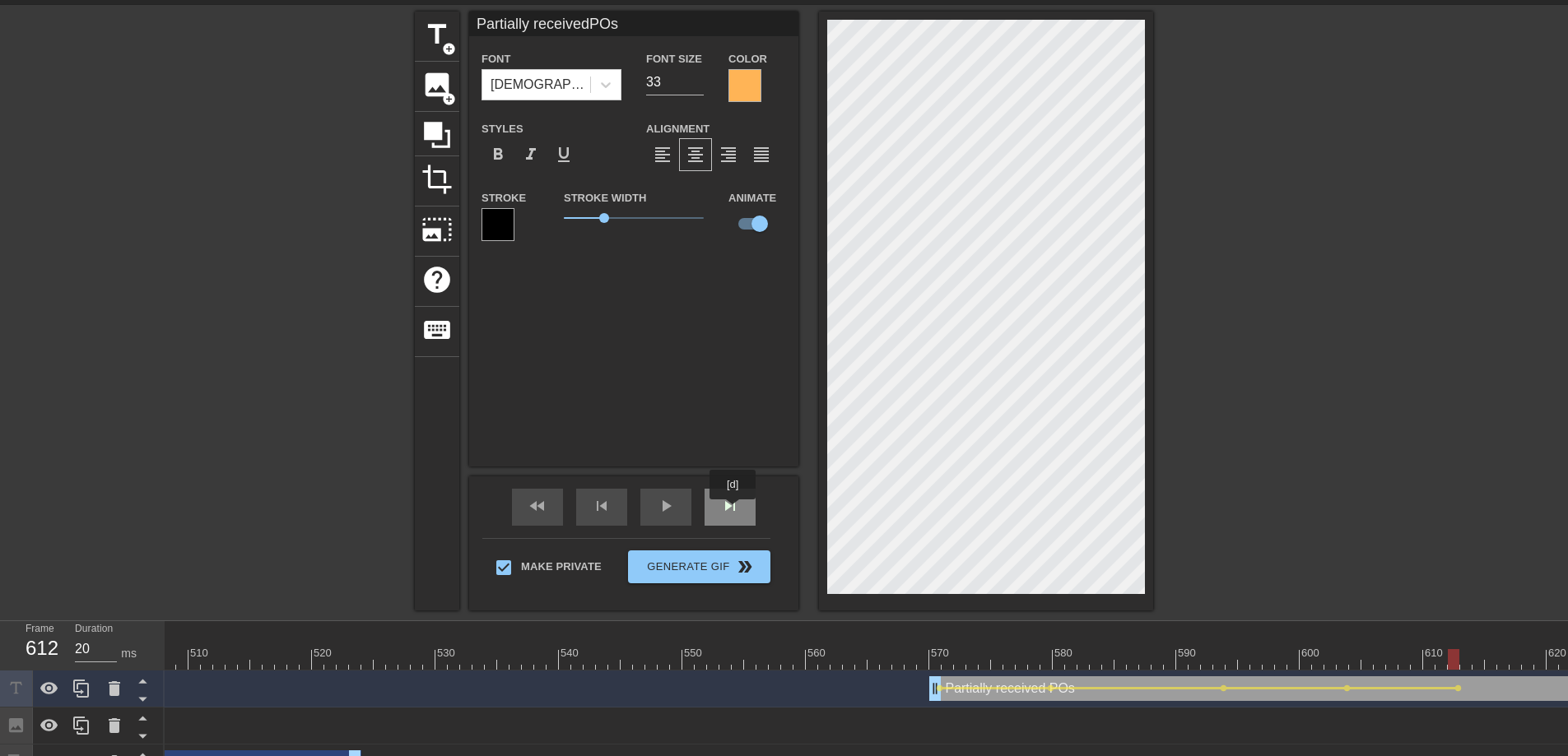
click at [731, 511] on span "skip_next" at bounding box center [730, 506] width 20 height 20
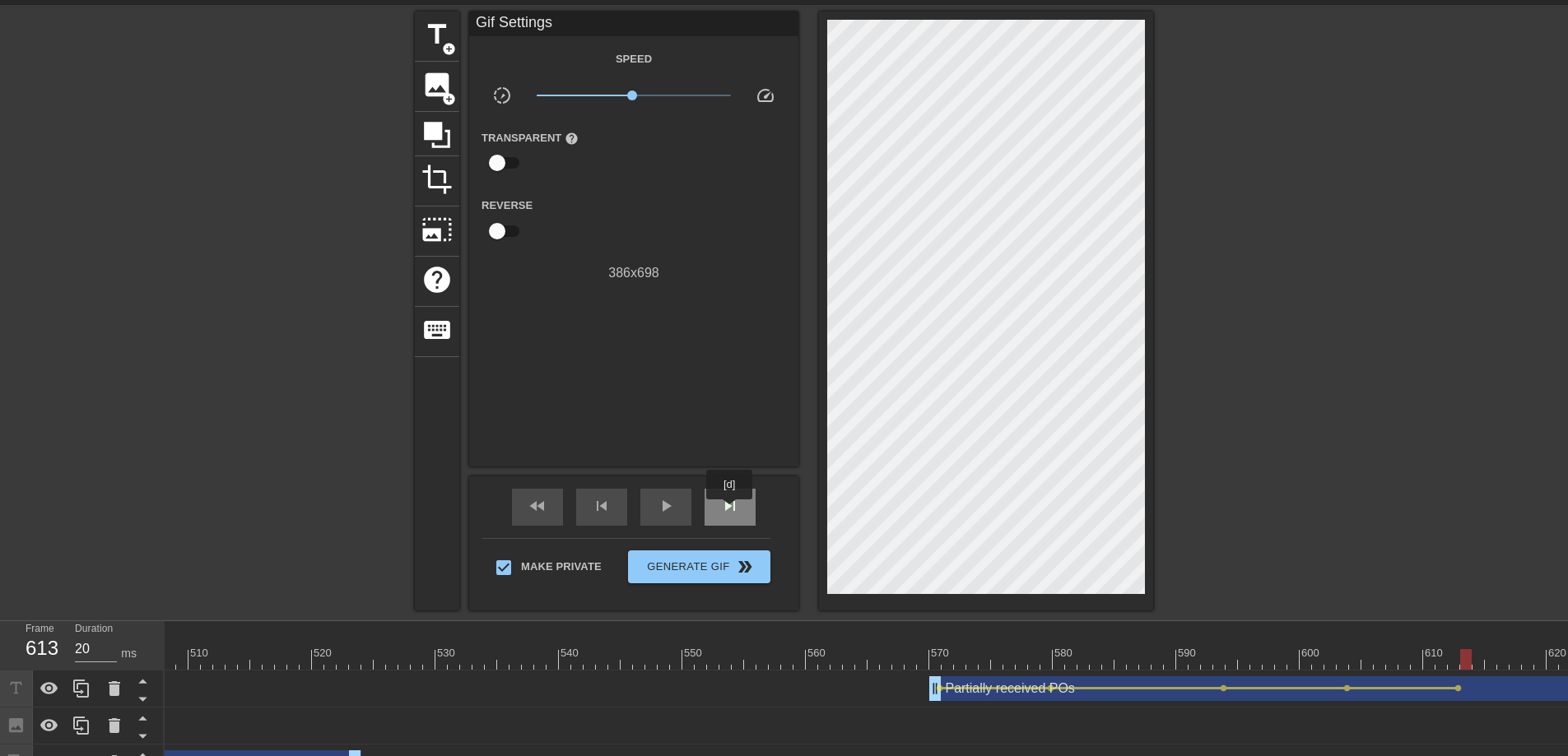
click at [731, 511] on span "skip_next" at bounding box center [730, 506] width 20 height 20
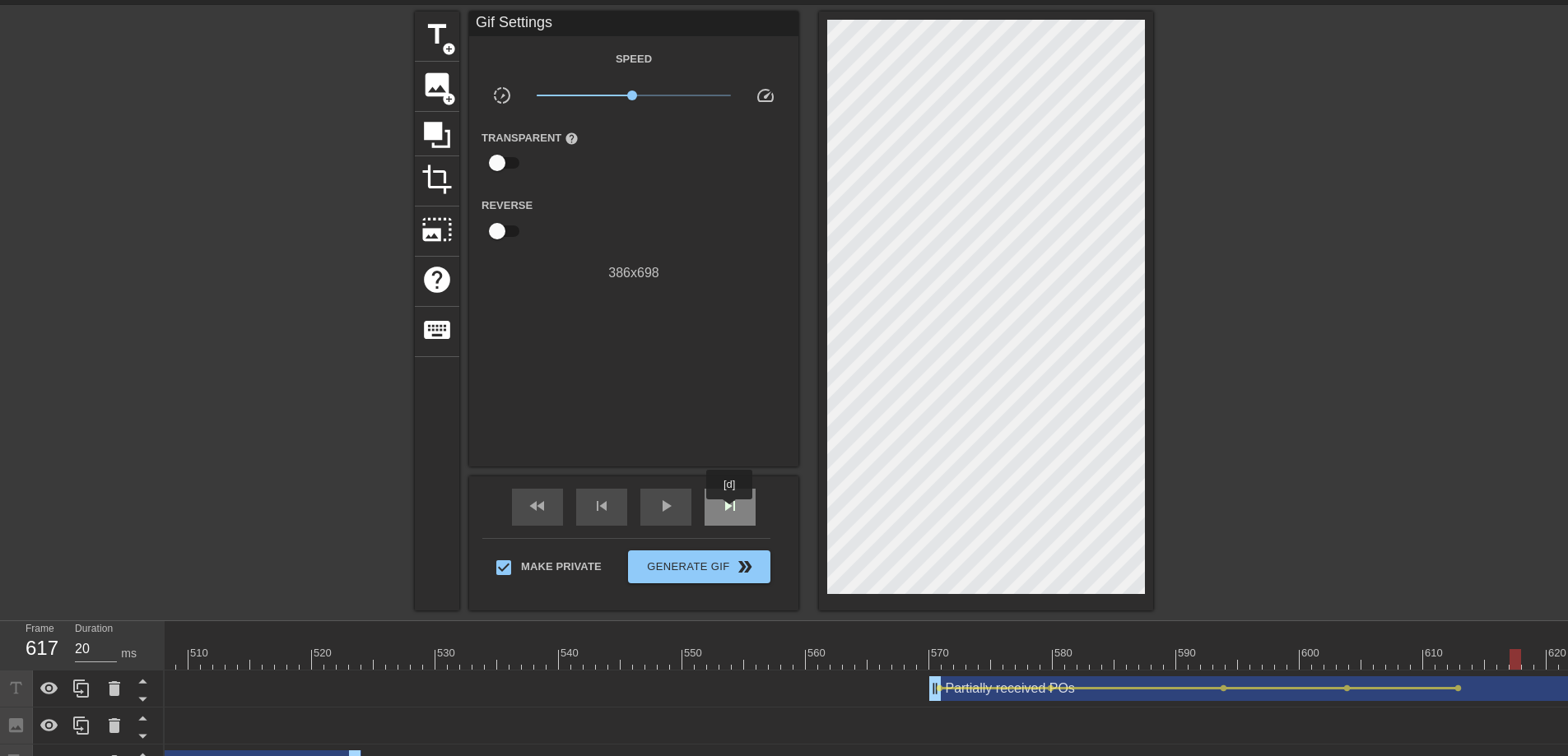
click at [731, 511] on span "skip_next" at bounding box center [730, 506] width 20 height 20
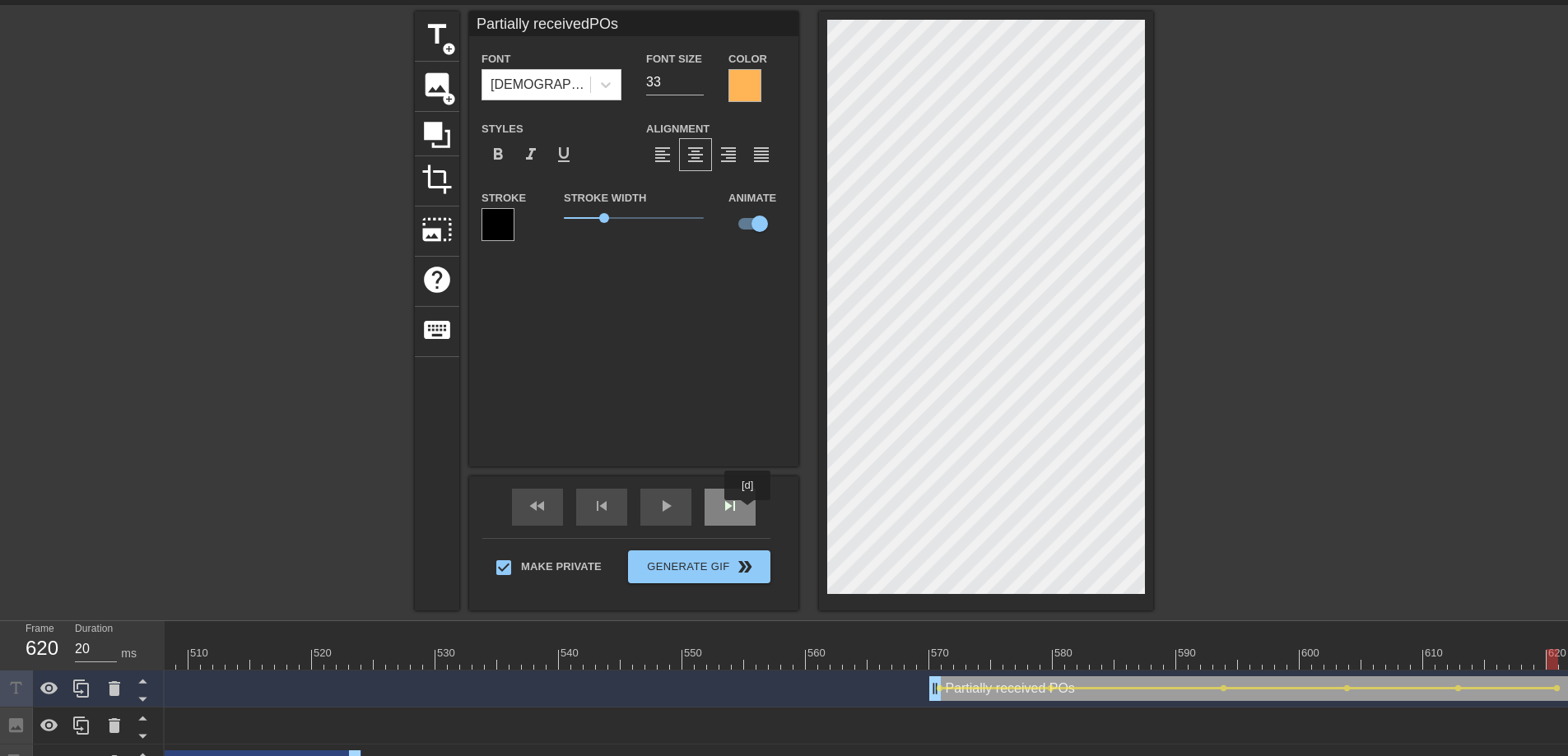
click at [749, 512] on div "skip_next" at bounding box center [729, 507] width 51 height 37
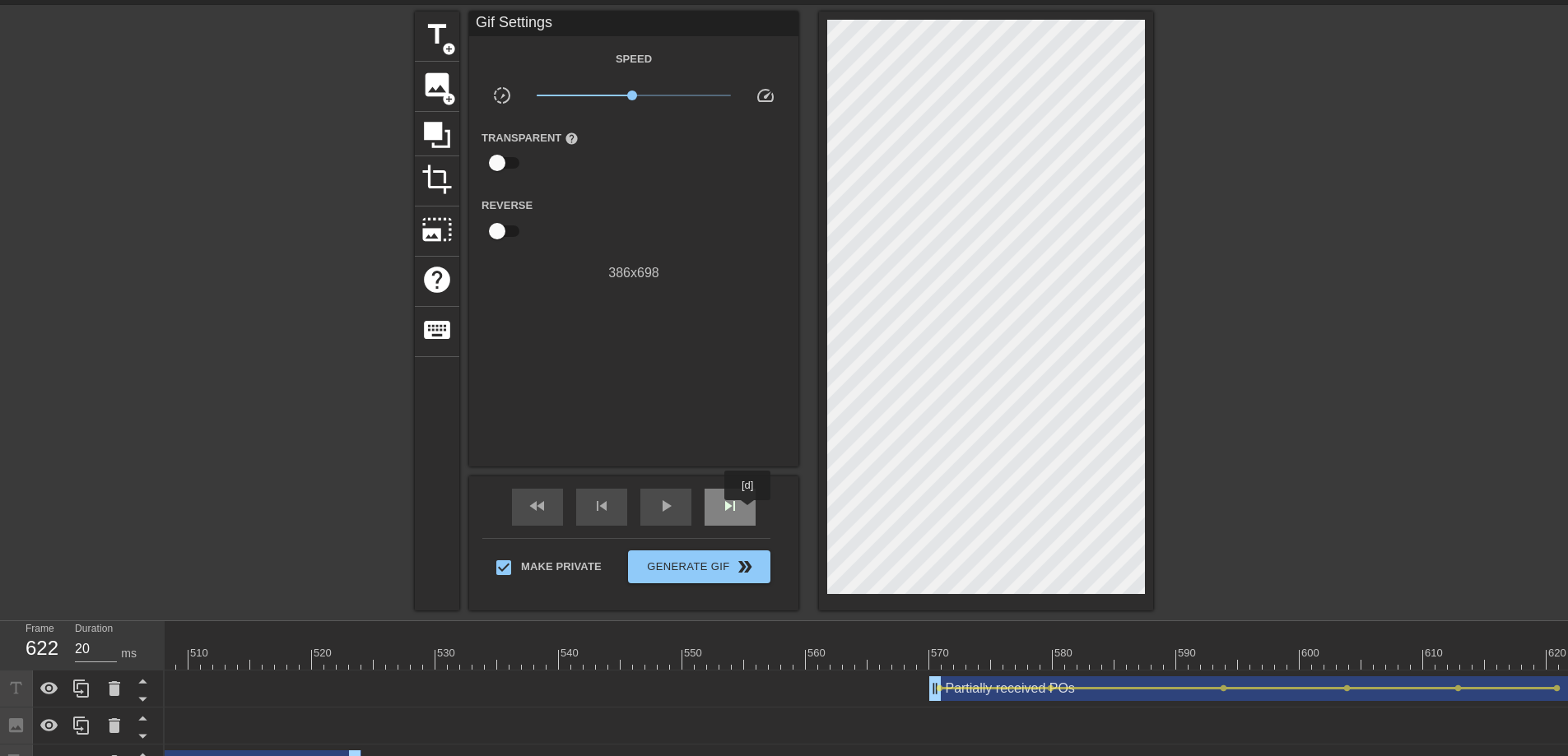
click at [749, 512] on div "skip_next" at bounding box center [729, 507] width 51 height 37
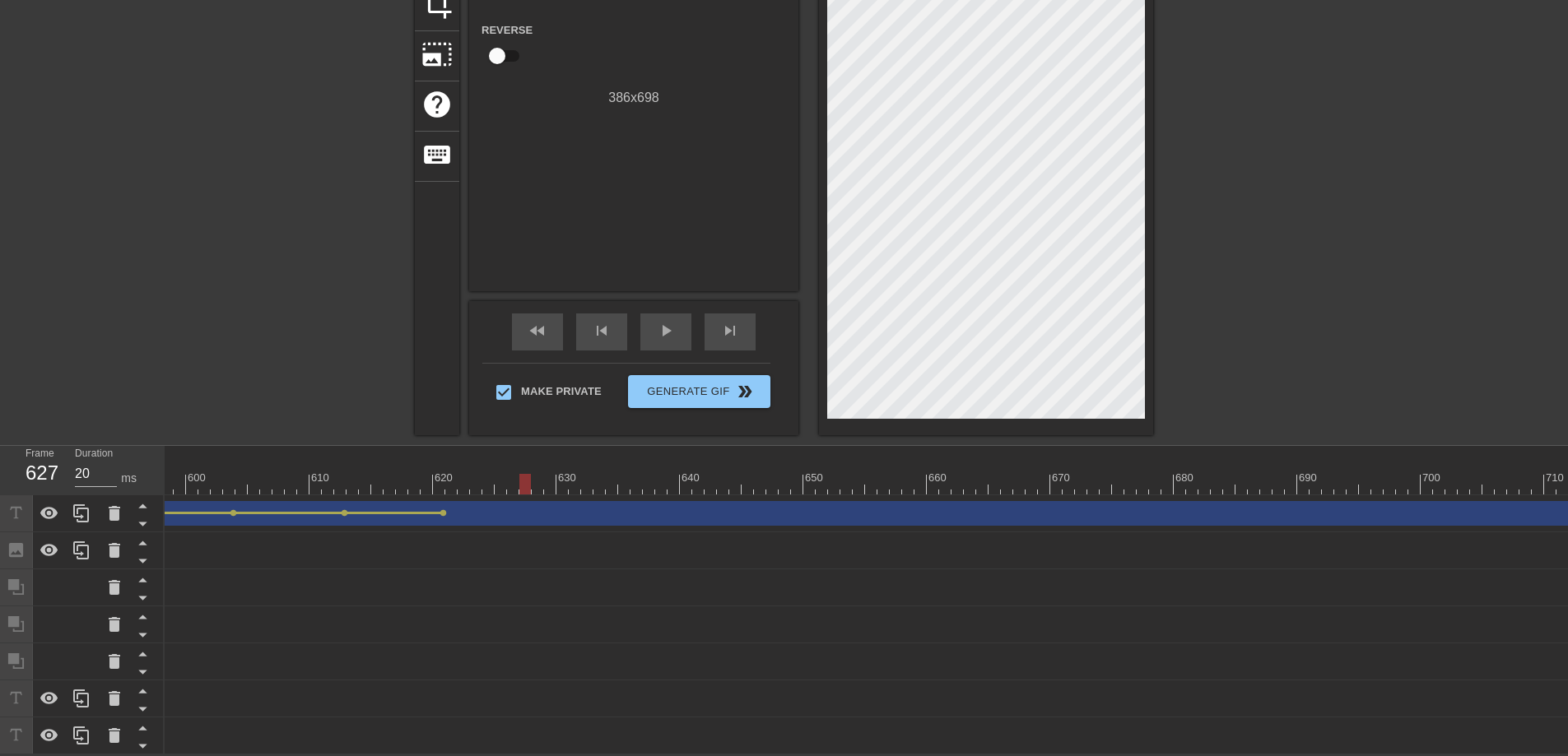
scroll to position [0, 7367]
drag, startPoint x: 532, startPoint y: 474, endPoint x: 776, endPoint y: 477, distance: 244.0
click at [776, 477] on div at bounding box center [779, 484] width 12 height 21
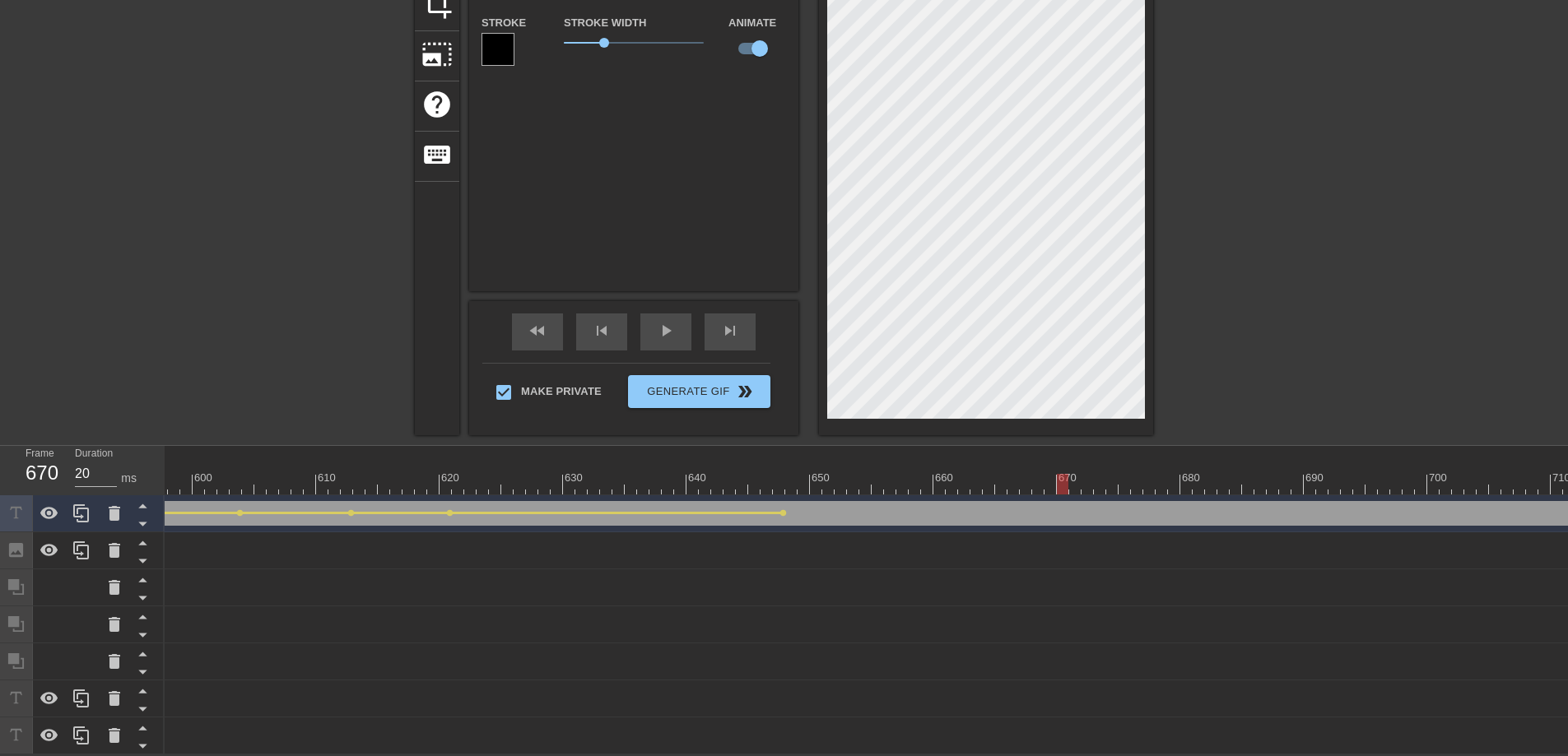
drag, startPoint x: 778, startPoint y: 476, endPoint x: 1067, endPoint y: 469, distance: 289.1
click at [1067, 474] on div at bounding box center [1062, 484] width 12 height 21
drag, startPoint x: 1067, startPoint y: 477, endPoint x: 1590, endPoint y: 470, distance: 523.0
click at [1567, 470] on html "menu_book Browse the tutorials! Gifntext.com The online gif editor Send Feedbac…" at bounding box center [784, 262] width 1568 height 983
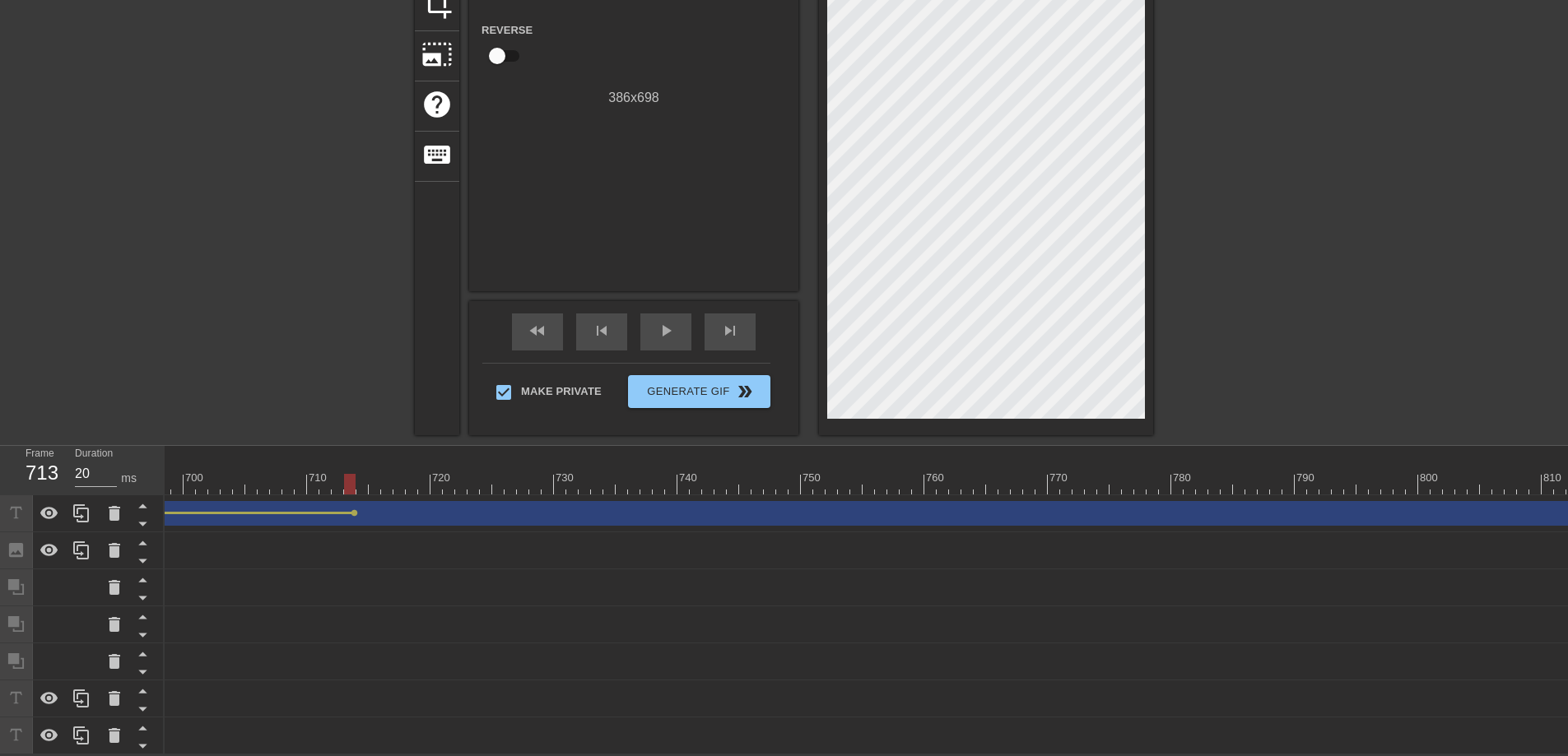
scroll to position [0, 8579]
drag, startPoint x: 382, startPoint y: 471, endPoint x: 971, endPoint y: 483, distance: 589.1
click at [931, 483] on div at bounding box center [925, 484] width 12 height 21
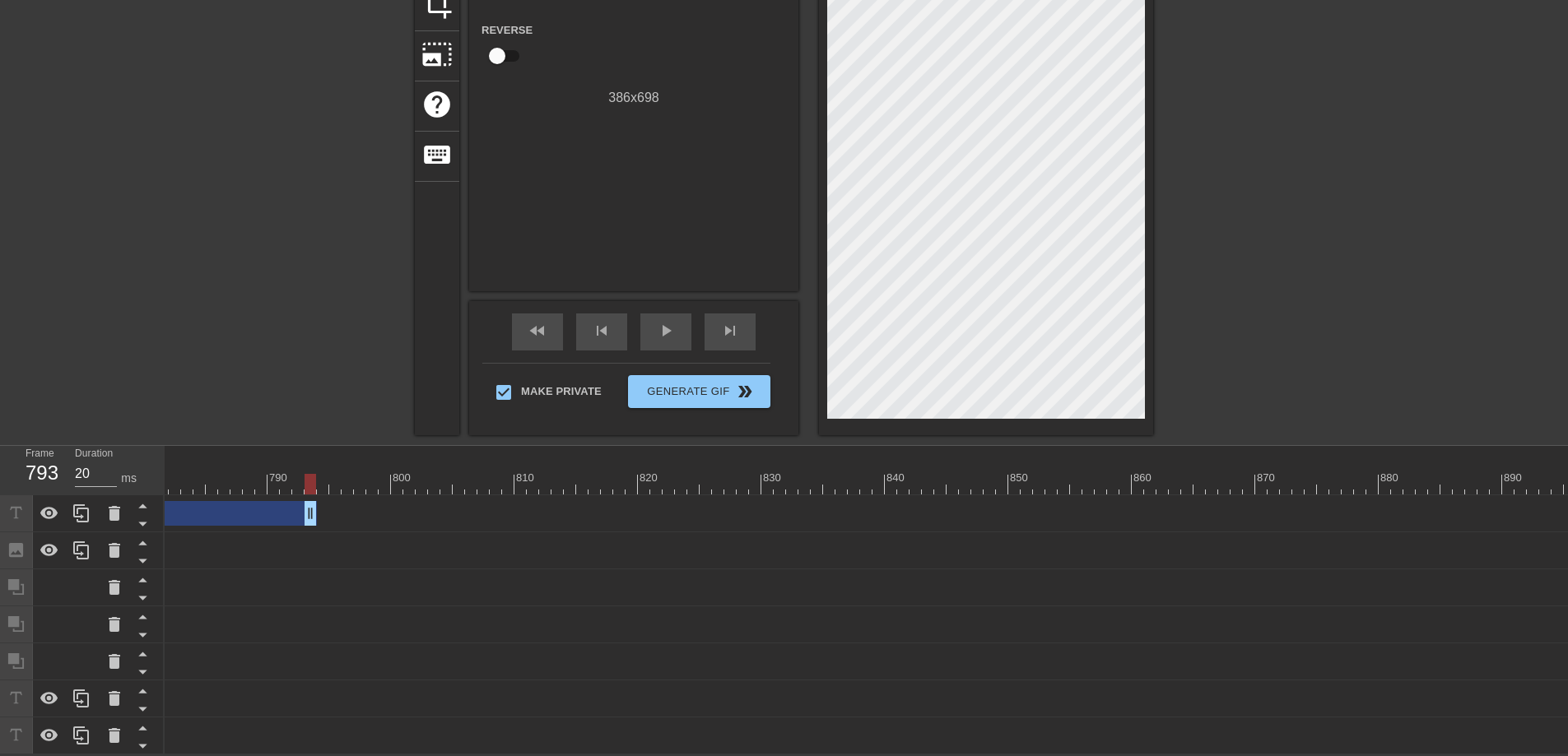
drag, startPoint x: 1565, startPoint y: 500, endPoint x: 162, endPoint y: 497, distance: 1403.0
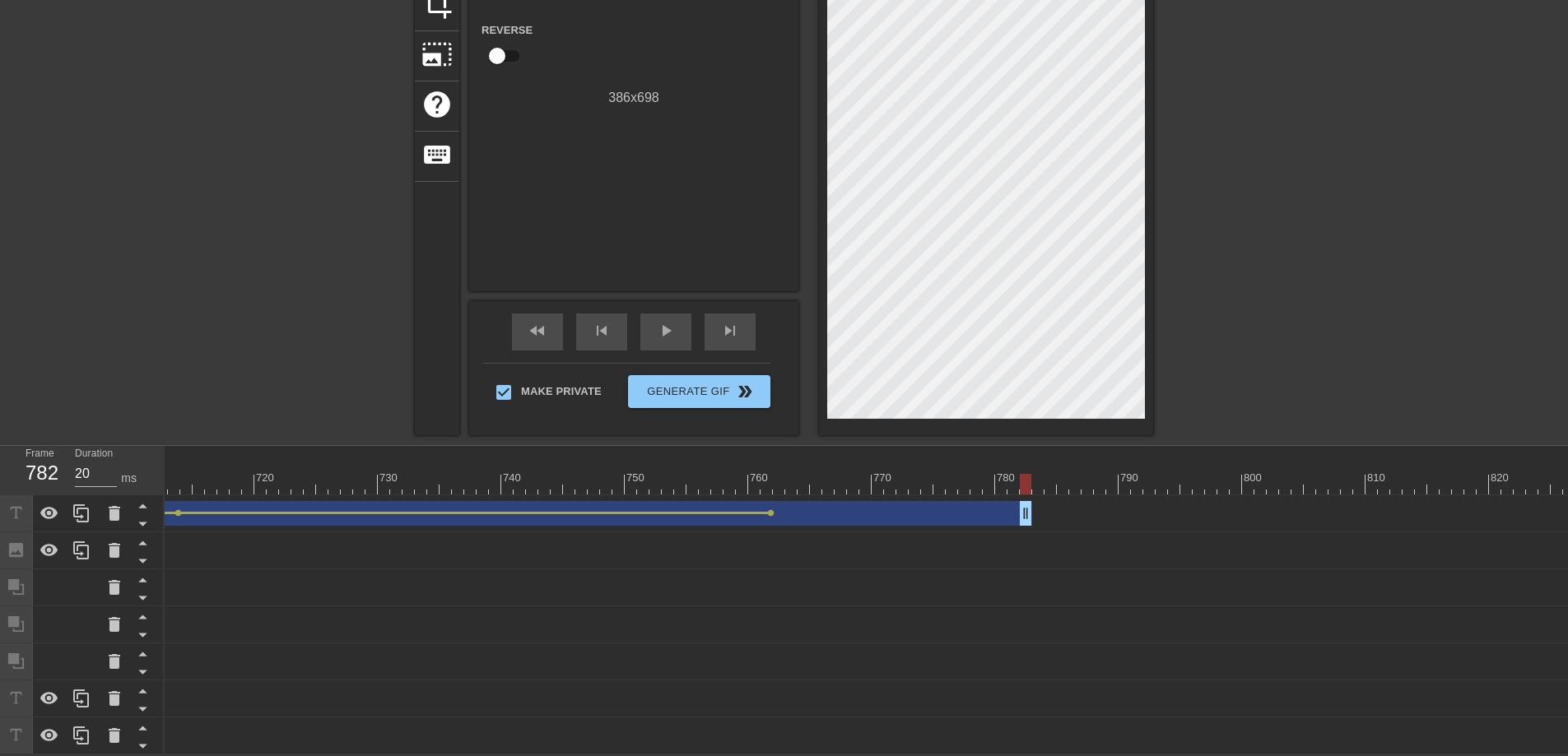
scroll to position [0, 8575]
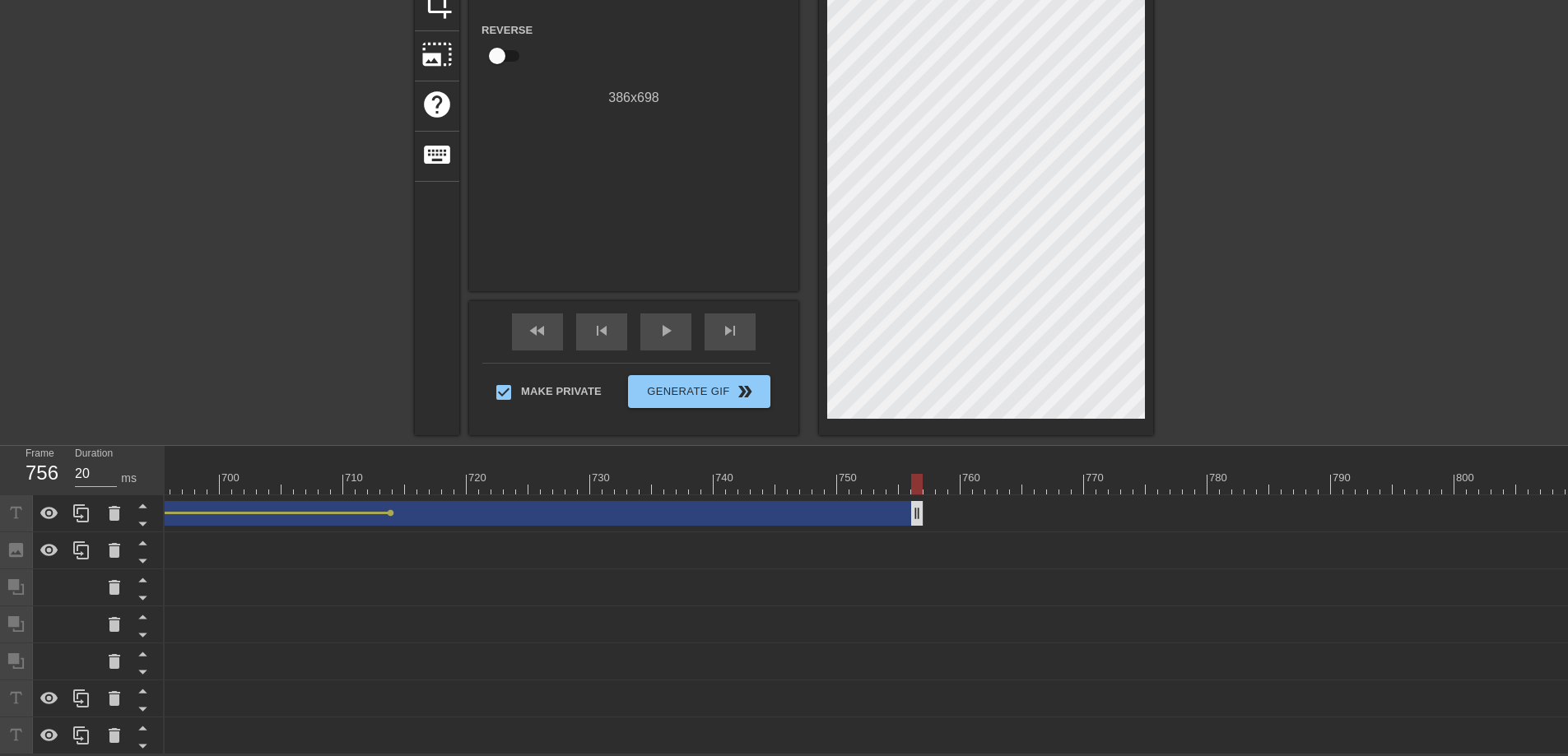
drag, startPoint x: 1241, startPoint y: 508, endPoint x: 919, endPoint y: 496, distance: 322.2
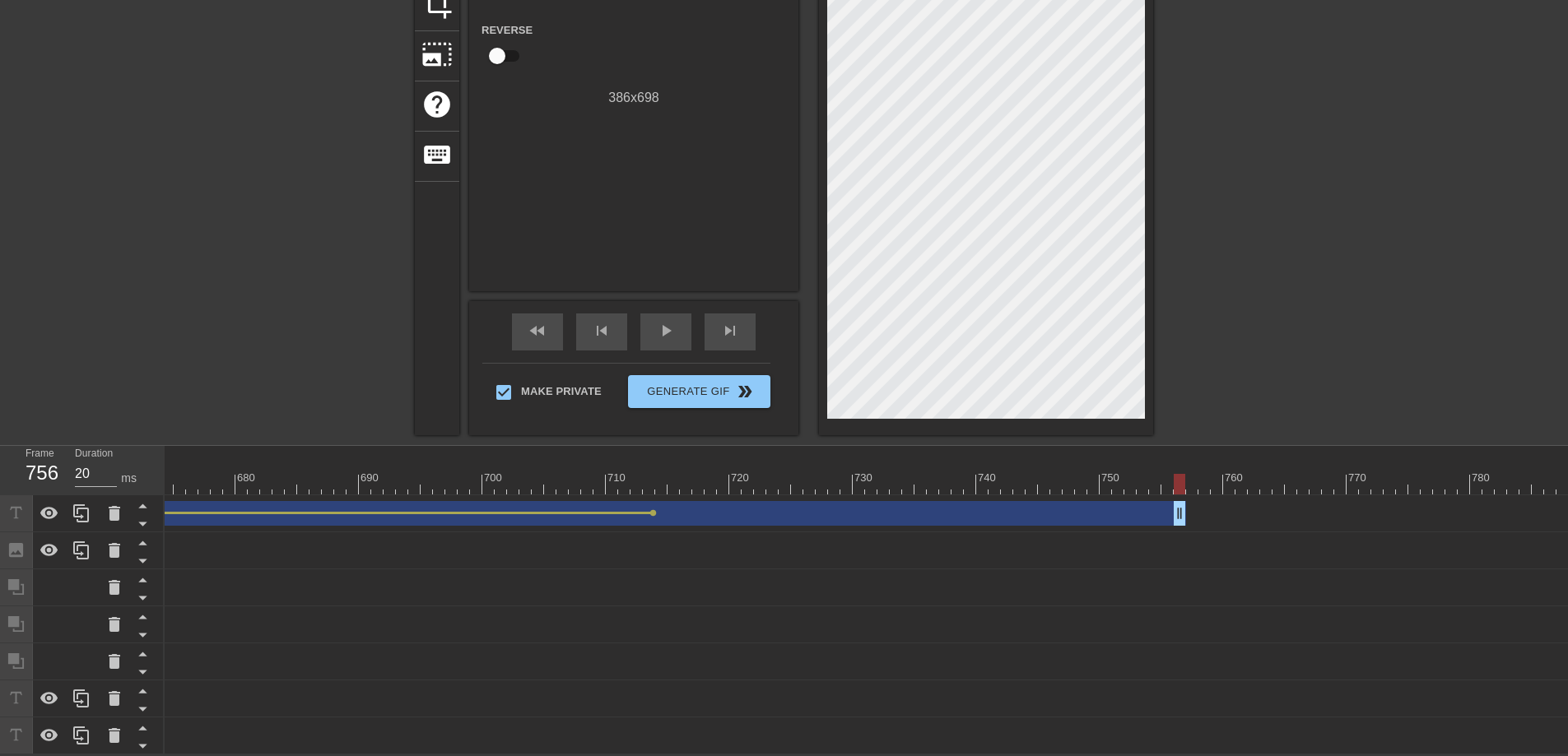
scroll to position [0, 8305]
click at [656, 510] on span "lens" at bounding box center [659, 513] width 8 height 8
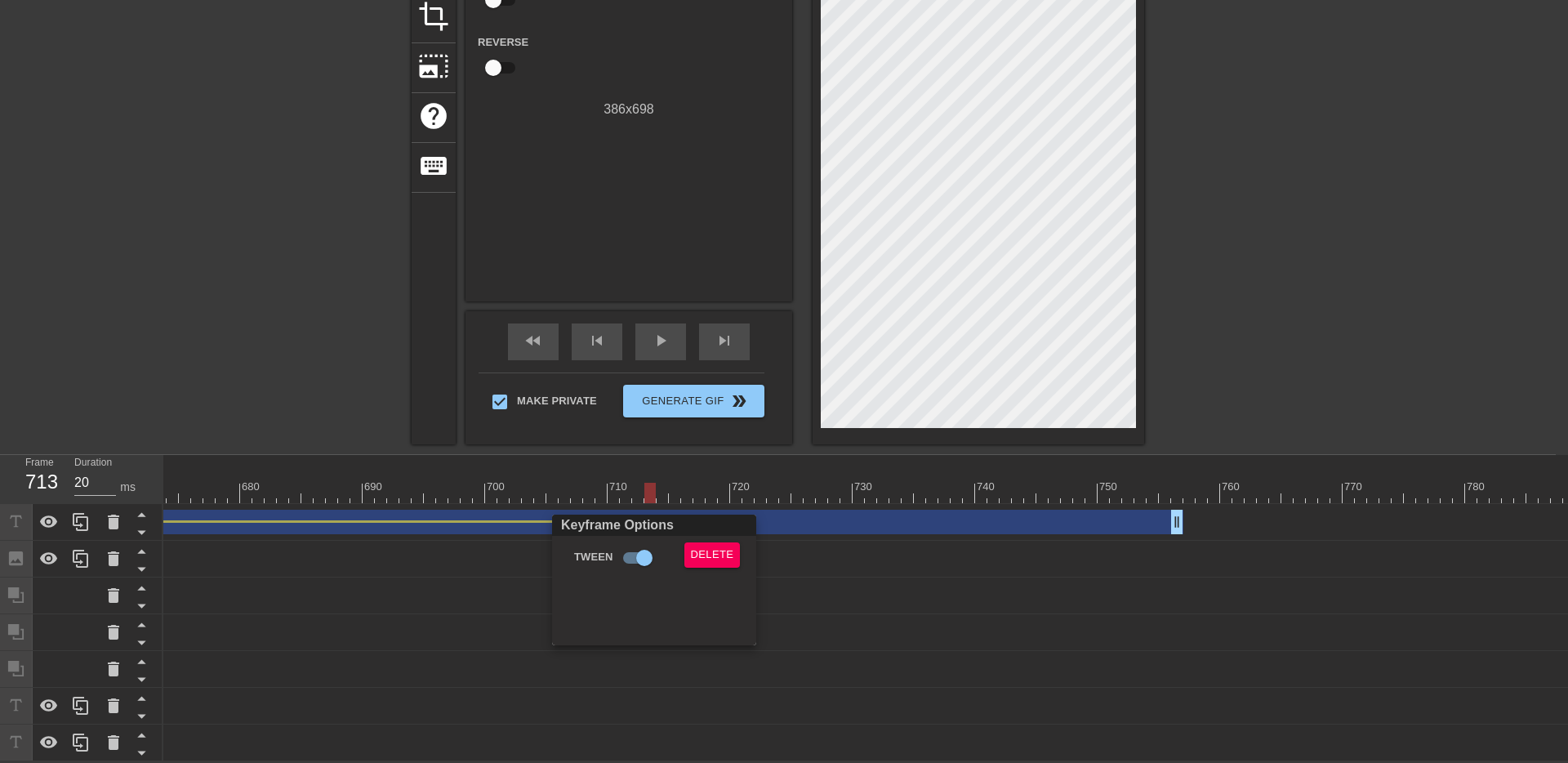
click at [932, 512] on div at bounding box center [784, 381] width 1568 height 763
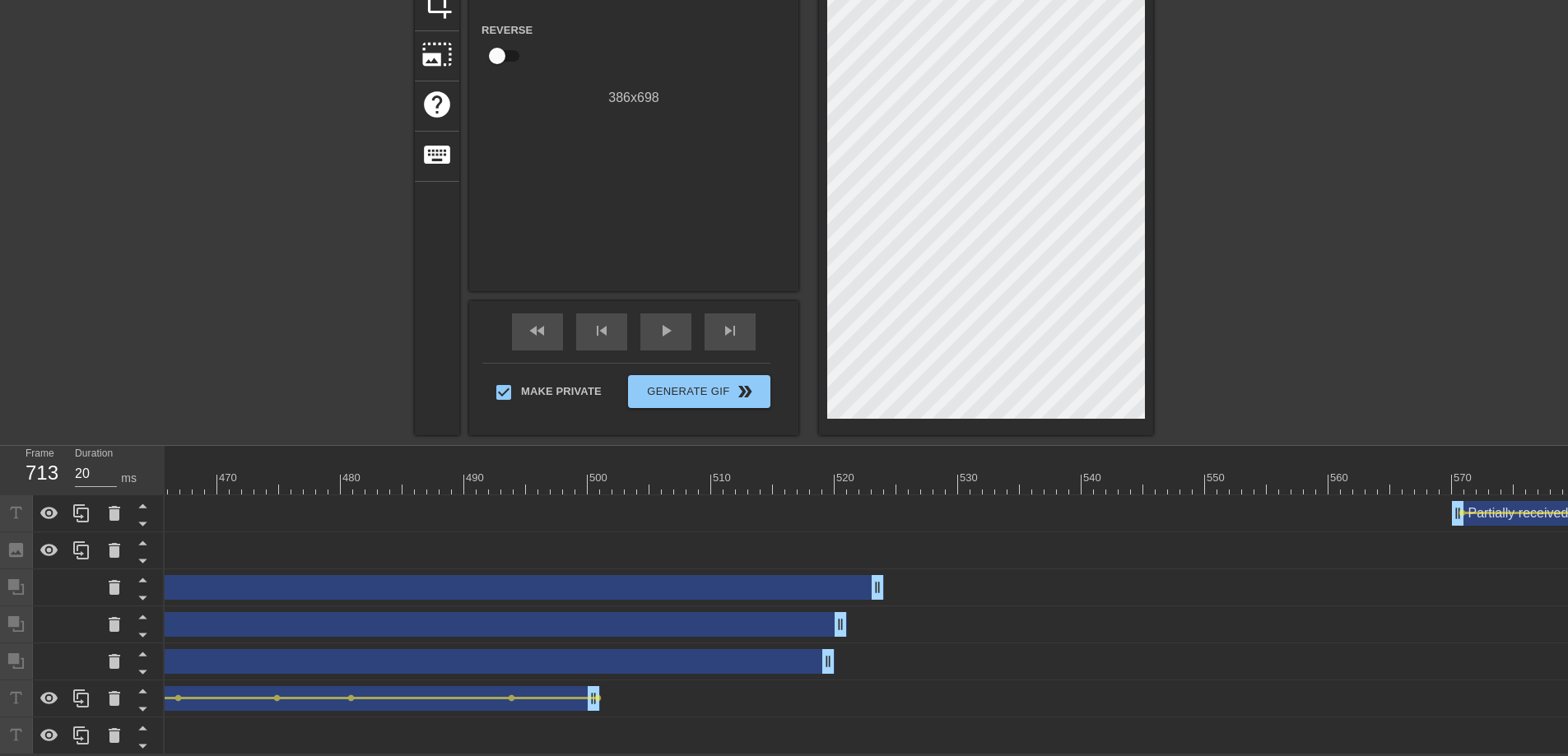
scroll to position [0, 5718]
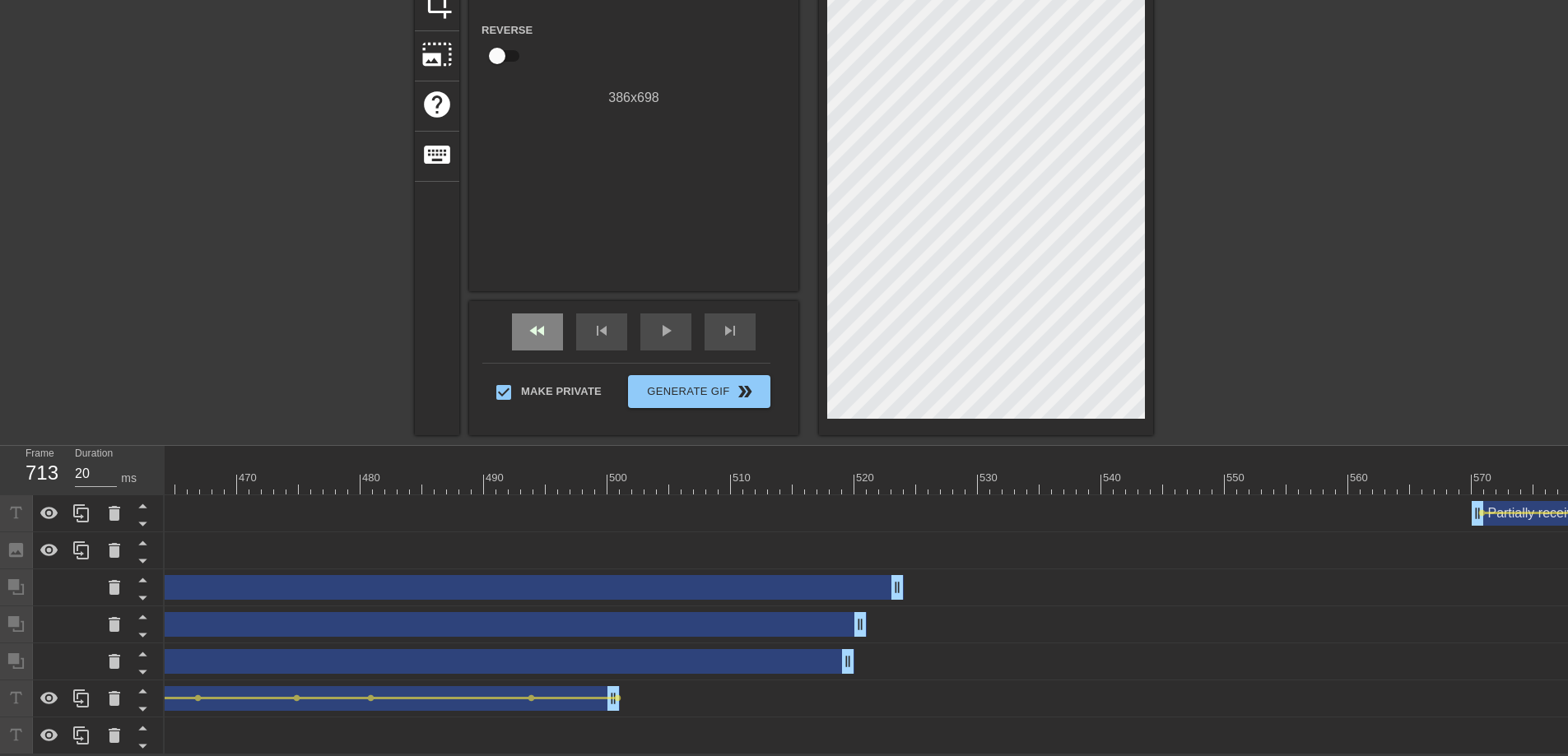
click at [530, 321] on span "fast_rewind" at bounding box center [537, 331] width 20 height 20
click at [646, 321] on div "play_arrow" at bounding box center [666, 332] width 51 height 37
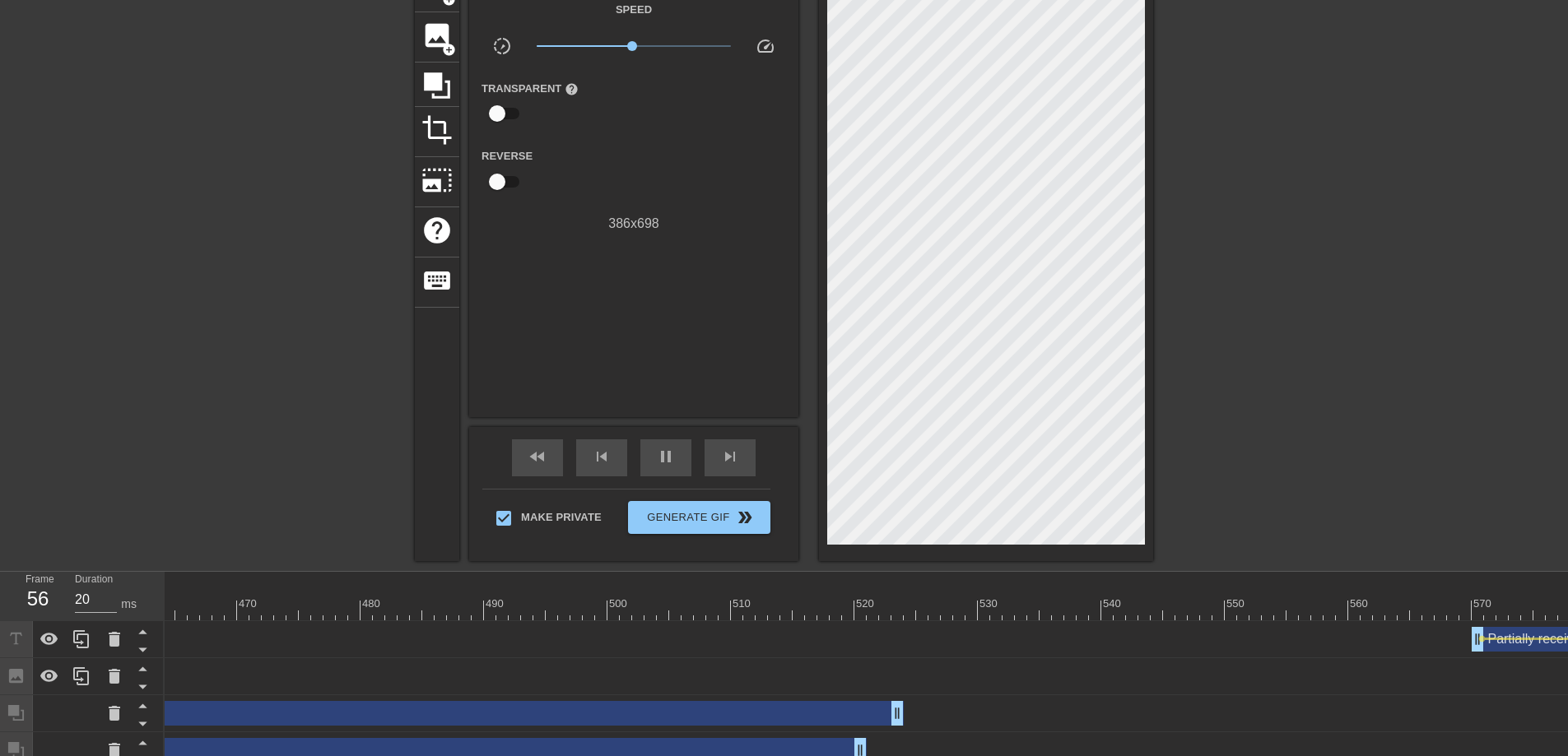
scroll to position [23, 0]
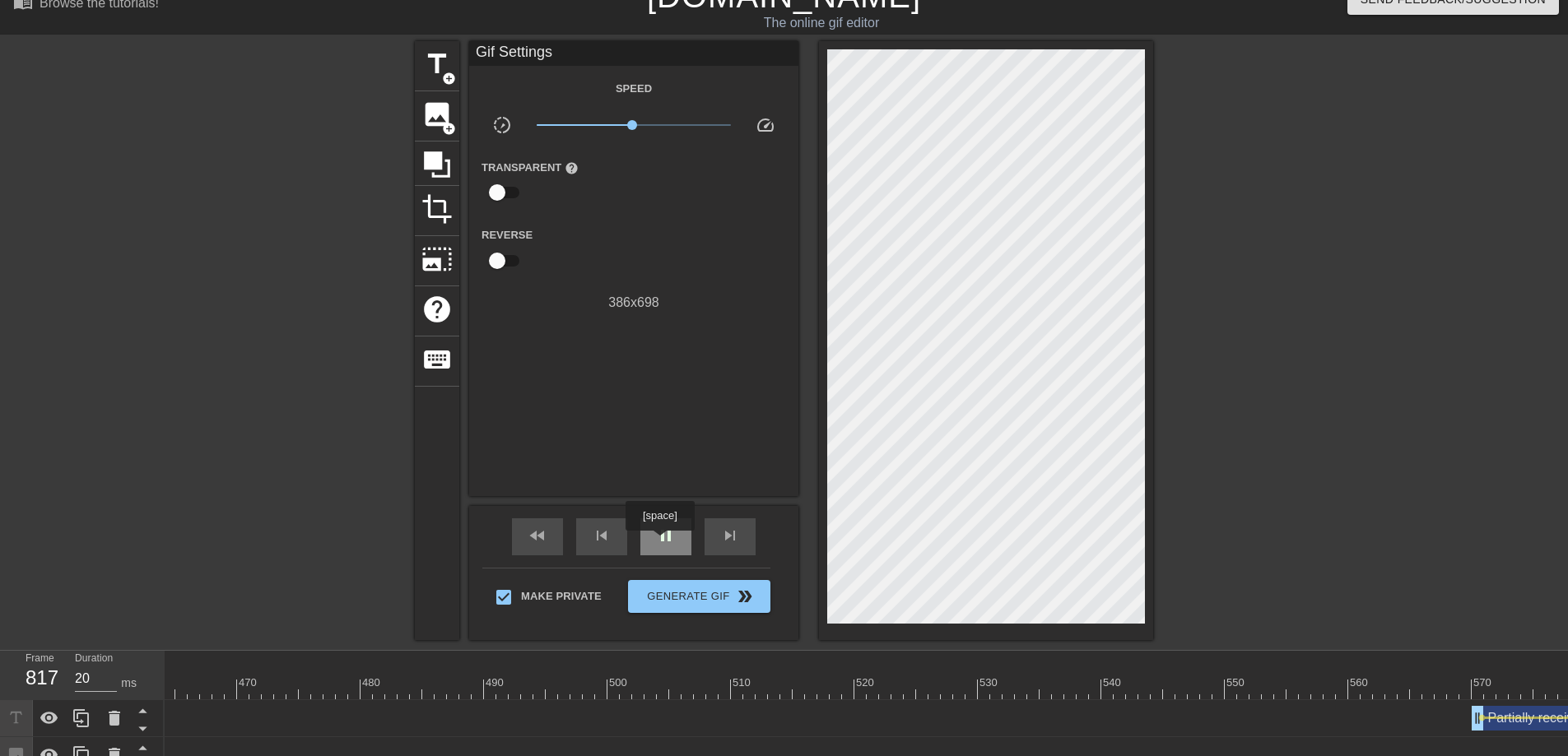
click at [662, 542] on span "pause" at bounding box center [666, 536] width 20 height 20
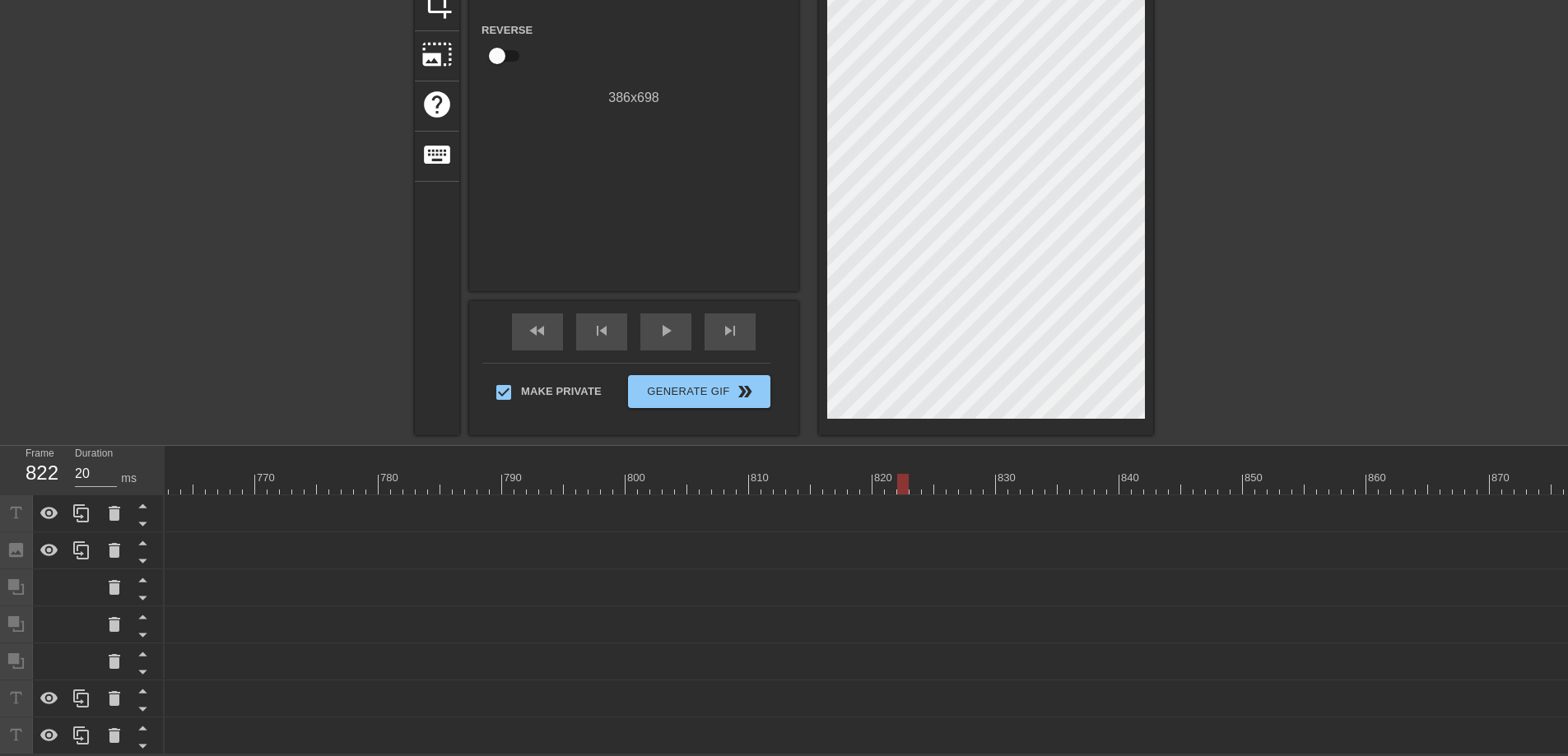
scroll to position [0, 9473]
drag, startPoint x: 841, startPoint y: 472, endPoint x: 271, endPoint y: 462, distance: 570.1
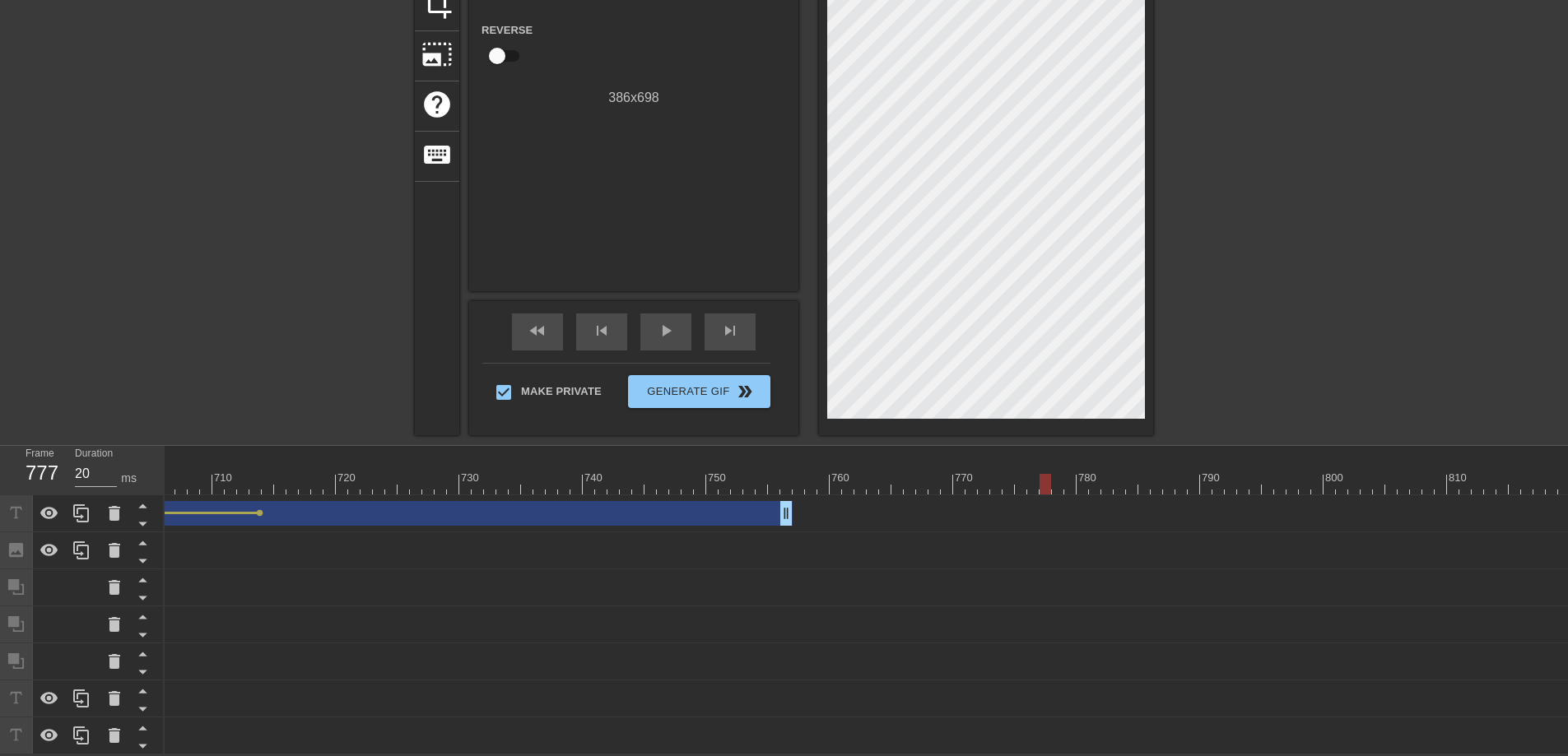
scroll to position [0, 8487]
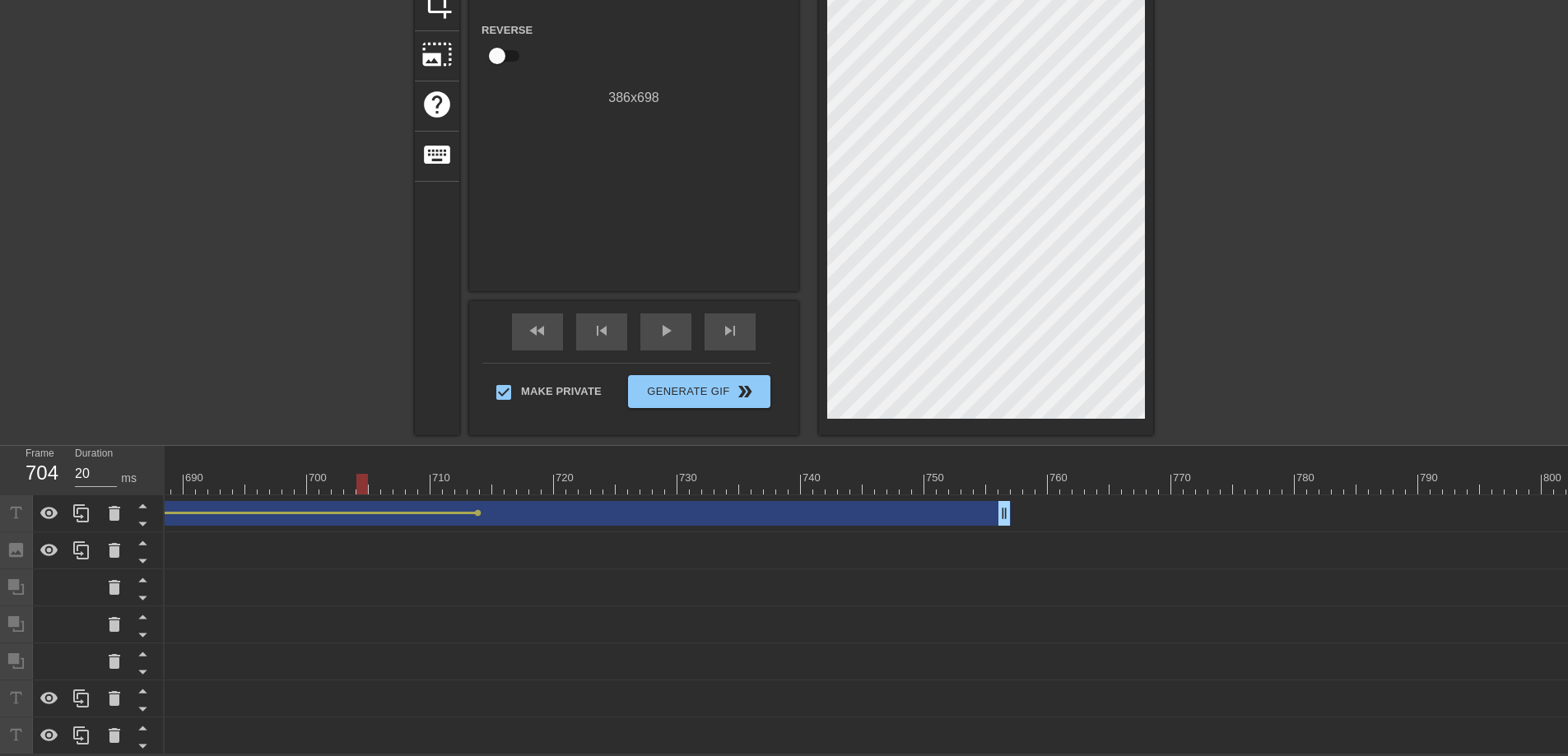
drag, startPoint x: 1258, startPoint y: 469, endPoint x: 356, endPoint y: 443, distance: 902.4
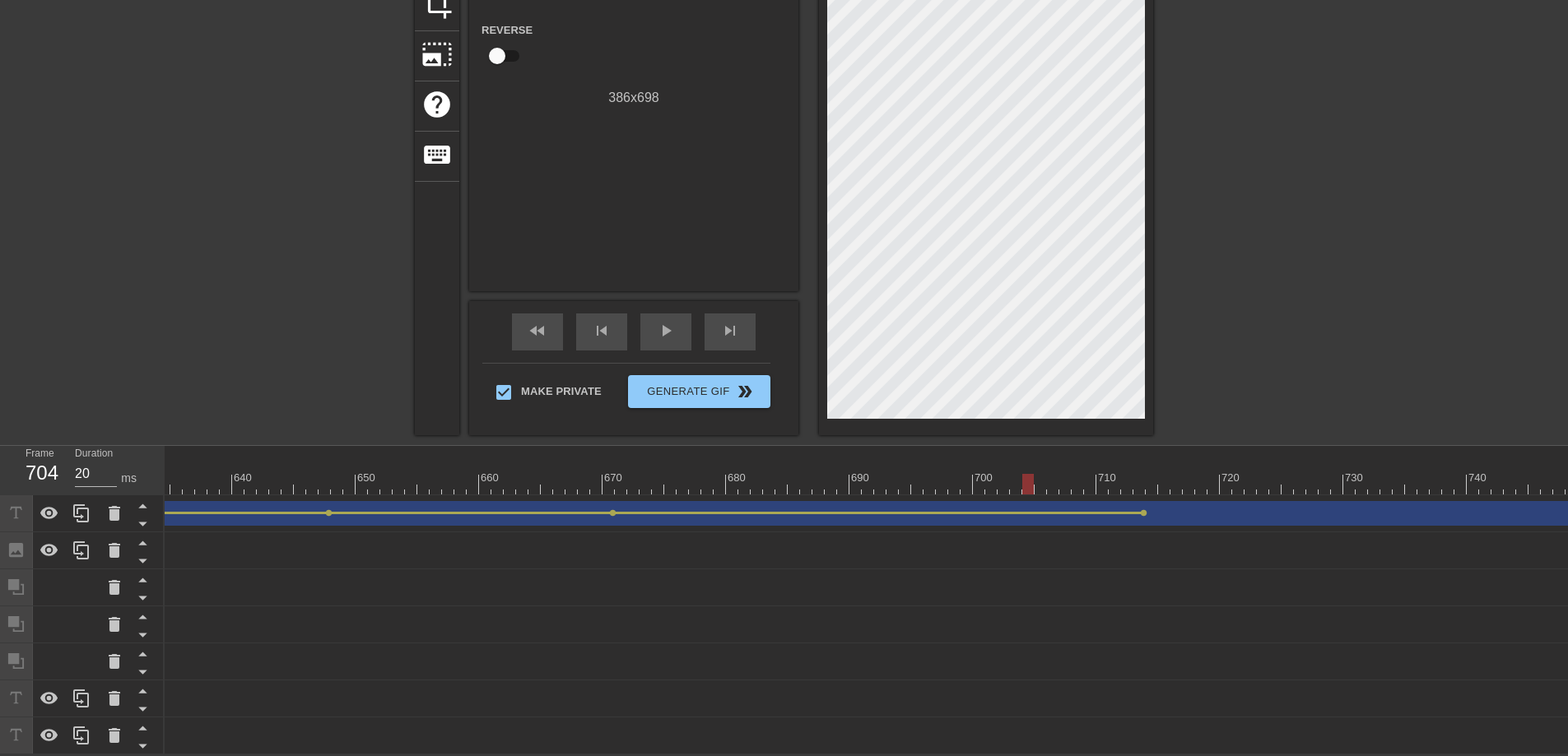
scroll to position [0, 7699]
drag, startPoint x: 1027, startPoint y: 466, endPoint x: 226, endPoint y: 467, distance: 801.0
click at [226, 474] on div at bounding box center [224, 484] width 12 height 21
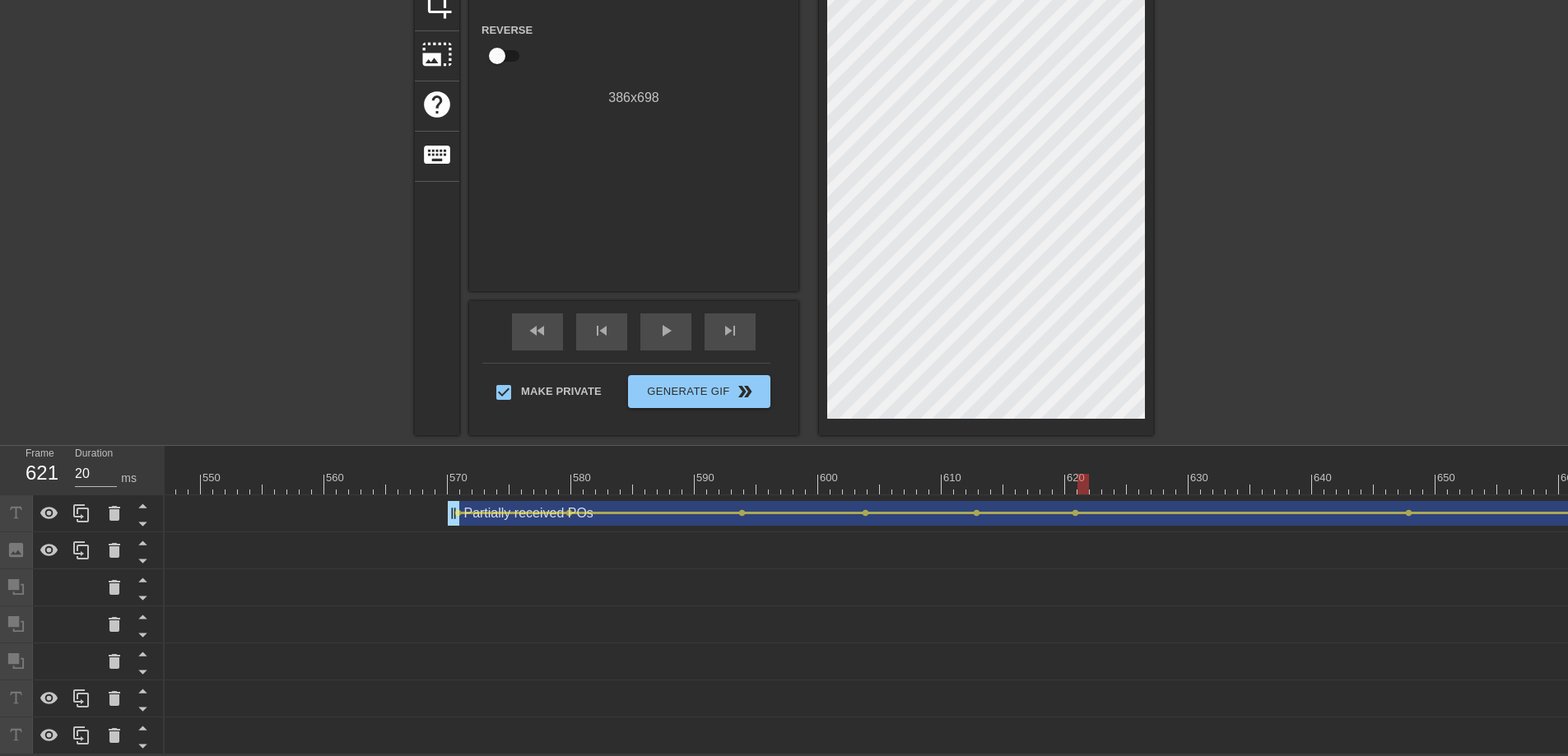
drag, startPoint x: 1179, startPoint y: 479, endPoint x: 1078, endPoint y: 469, distance: 101.5
click at [1078, 474] on div at bounding box center [1083, 484] width 12 height 21
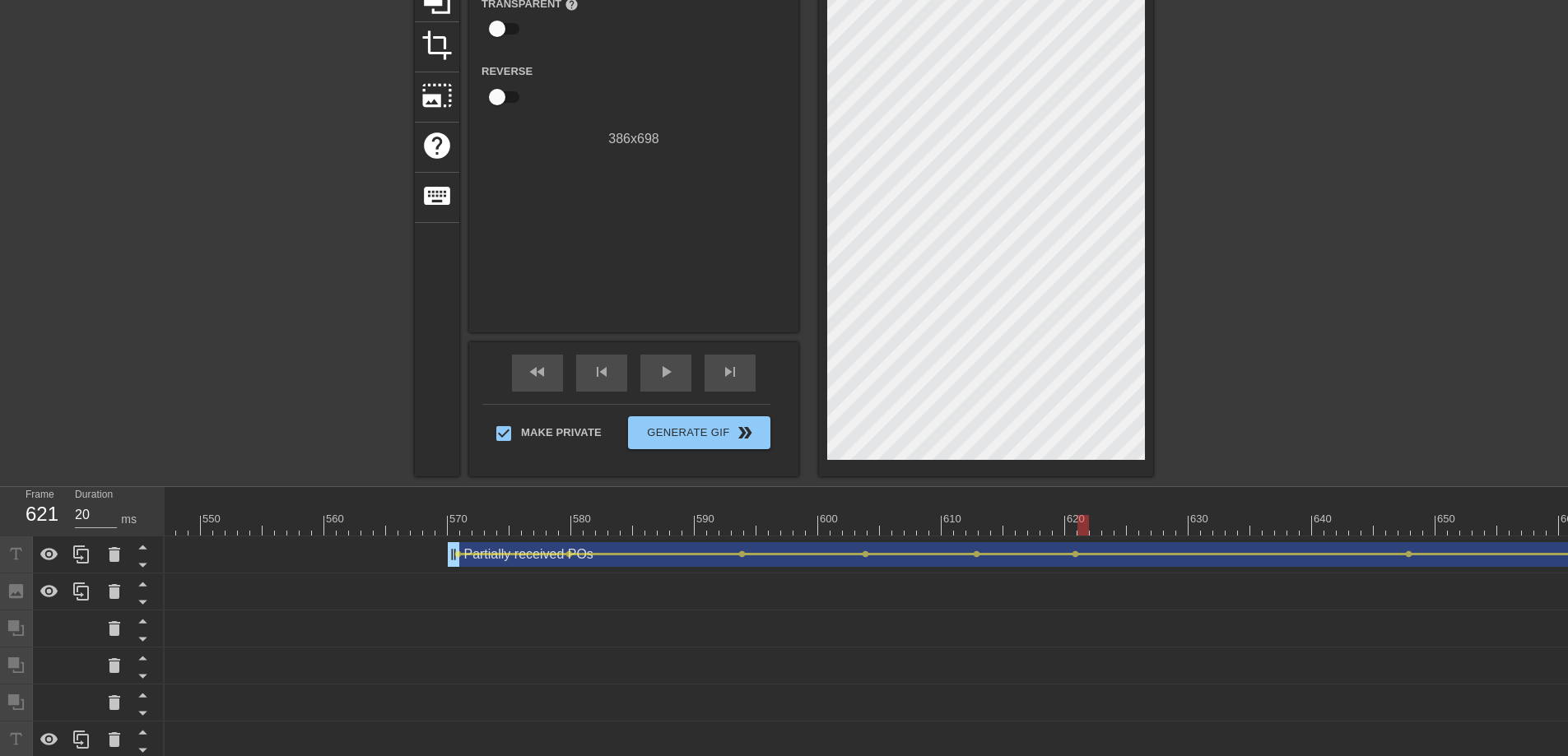
scroll to position [0, 0]
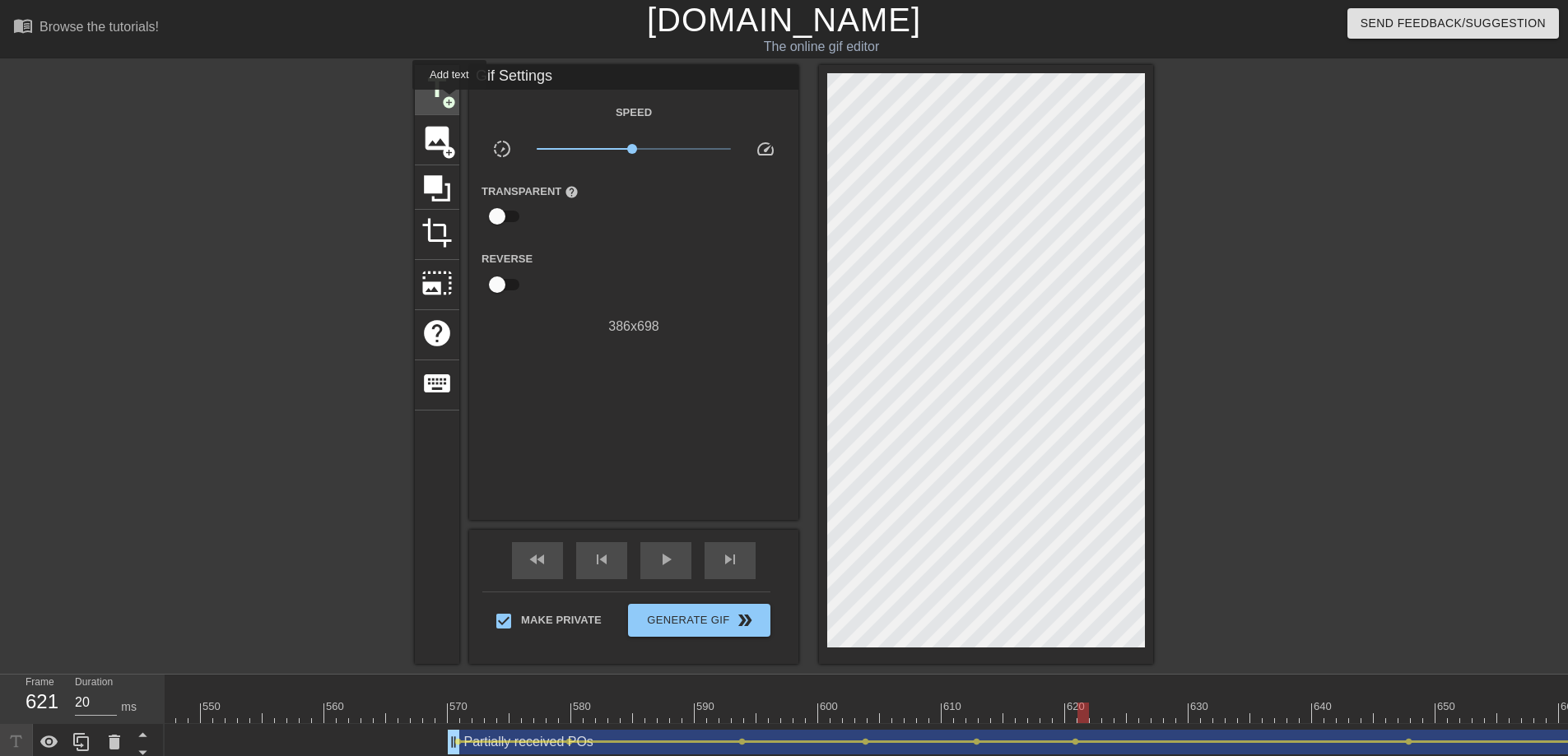
click at [450, 101] on span "add_circle" at bounding box center [449, 102] width 14 height 14
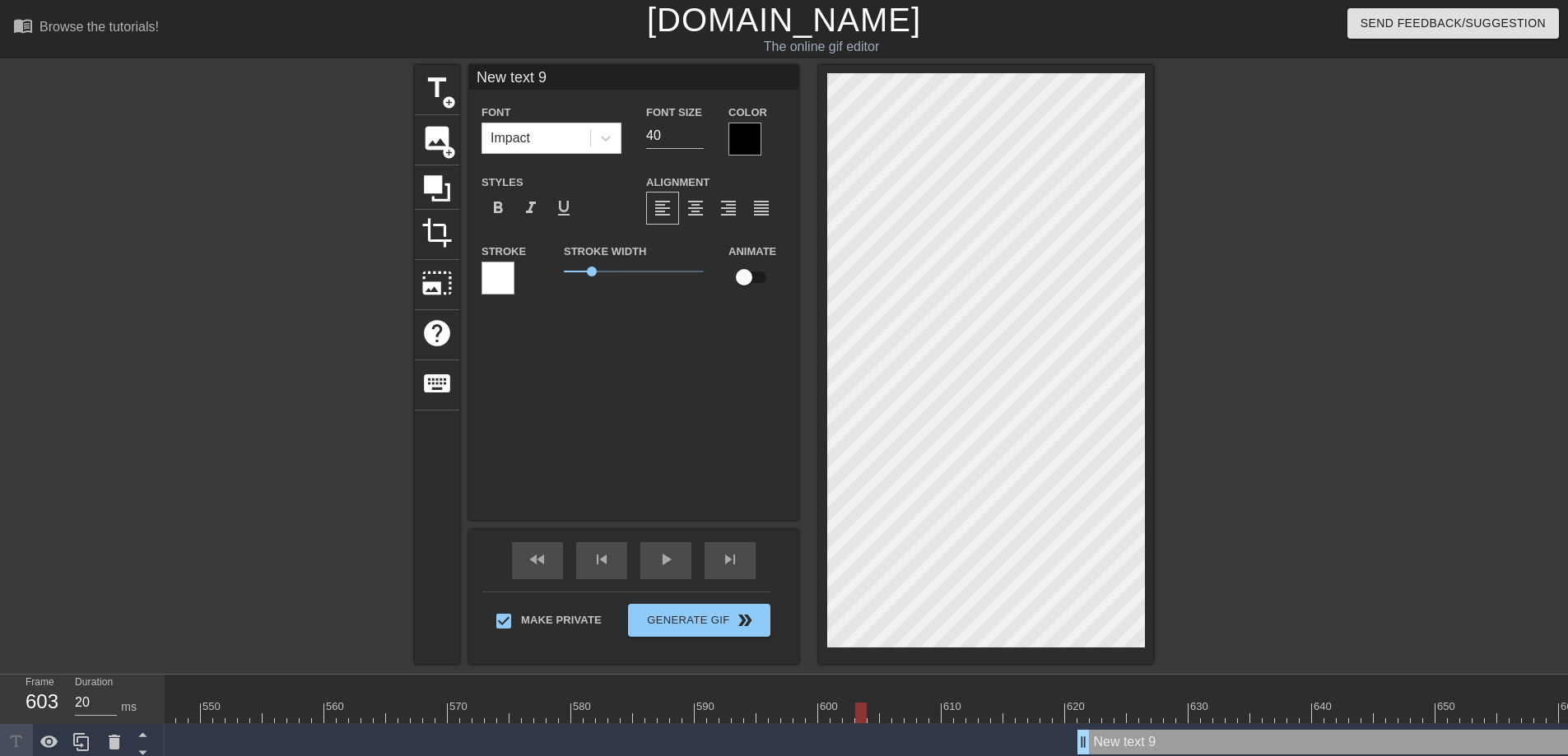
drag, startPoint x: 1083, startPoint y: 712, endPoint x: 858, endPoint y: 715, distance: 225.0
click at [858, 688] on div at bounding box center [861, 712] width 12 height 21
drag, startPoint x: 1081, startPoint y: 738, endPoint x: 849, endPoint y: 741, distance: 232.0
click at [600, 135] on icon at bounding box center [606, 138] width 17 height 17
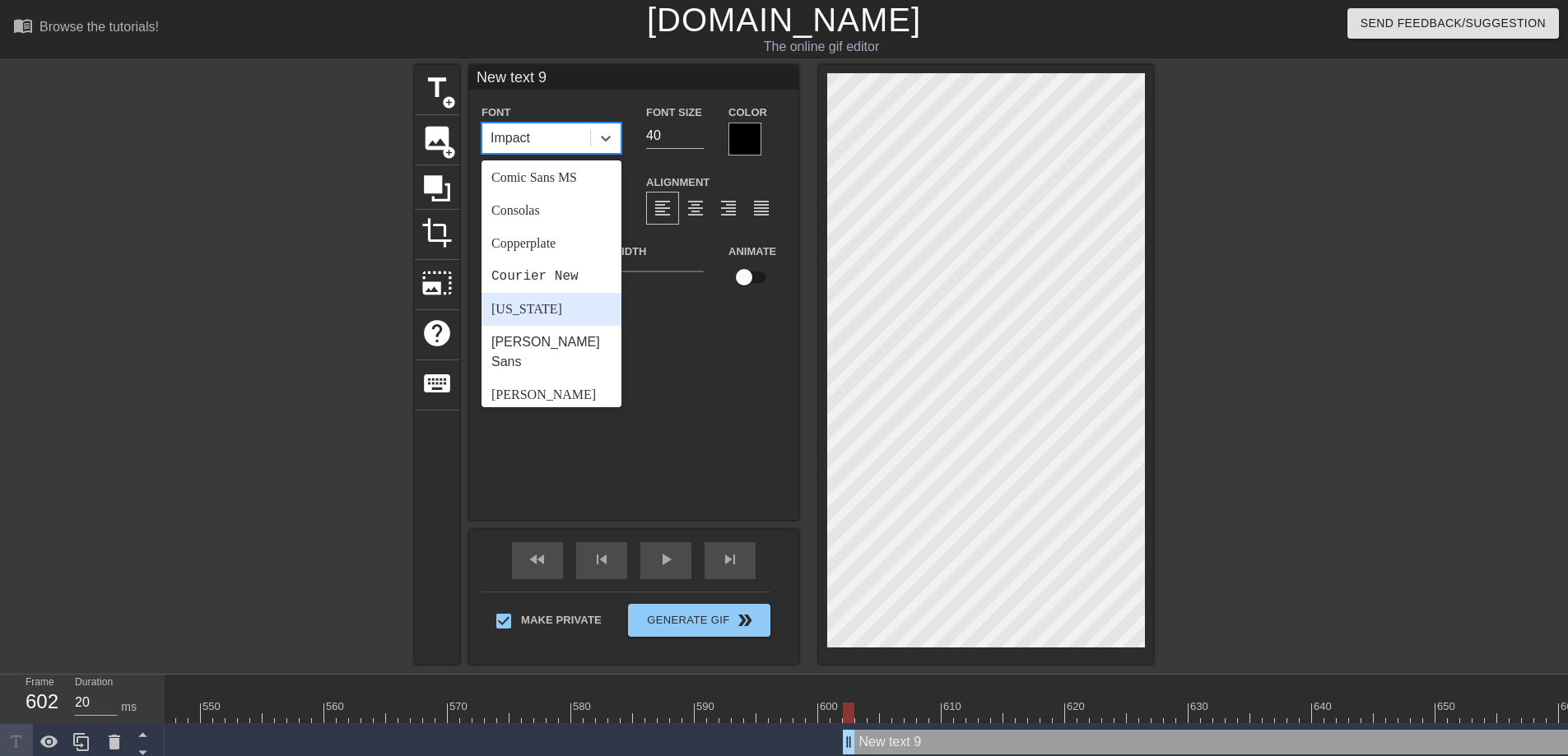
scroll to position [589, 0]
click at [544, 297] on div "Tahoma" at bounding box center [551, 308] width 140 height 33
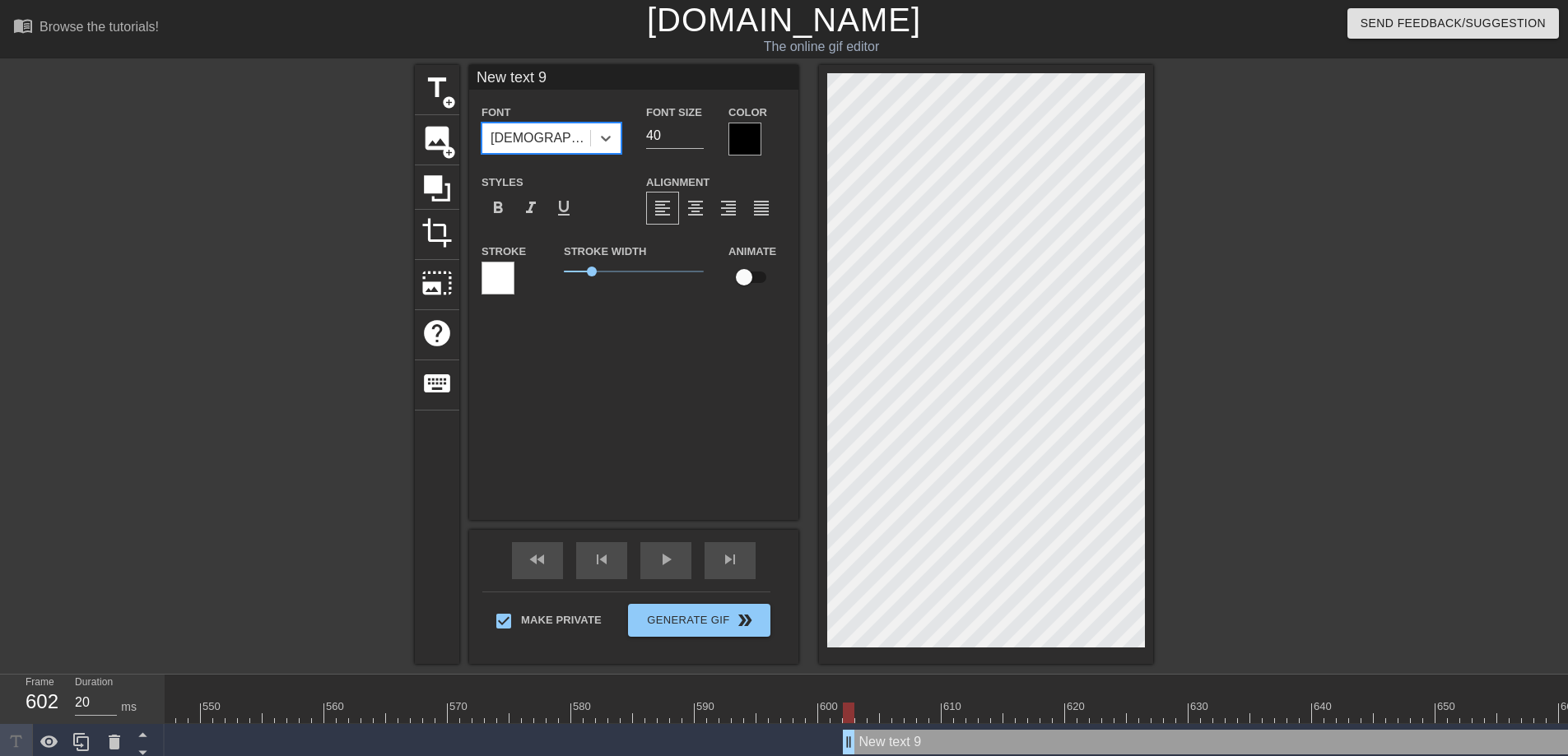
click at [750, 139] on div at bounding box center [745, 138] width 33 height 33
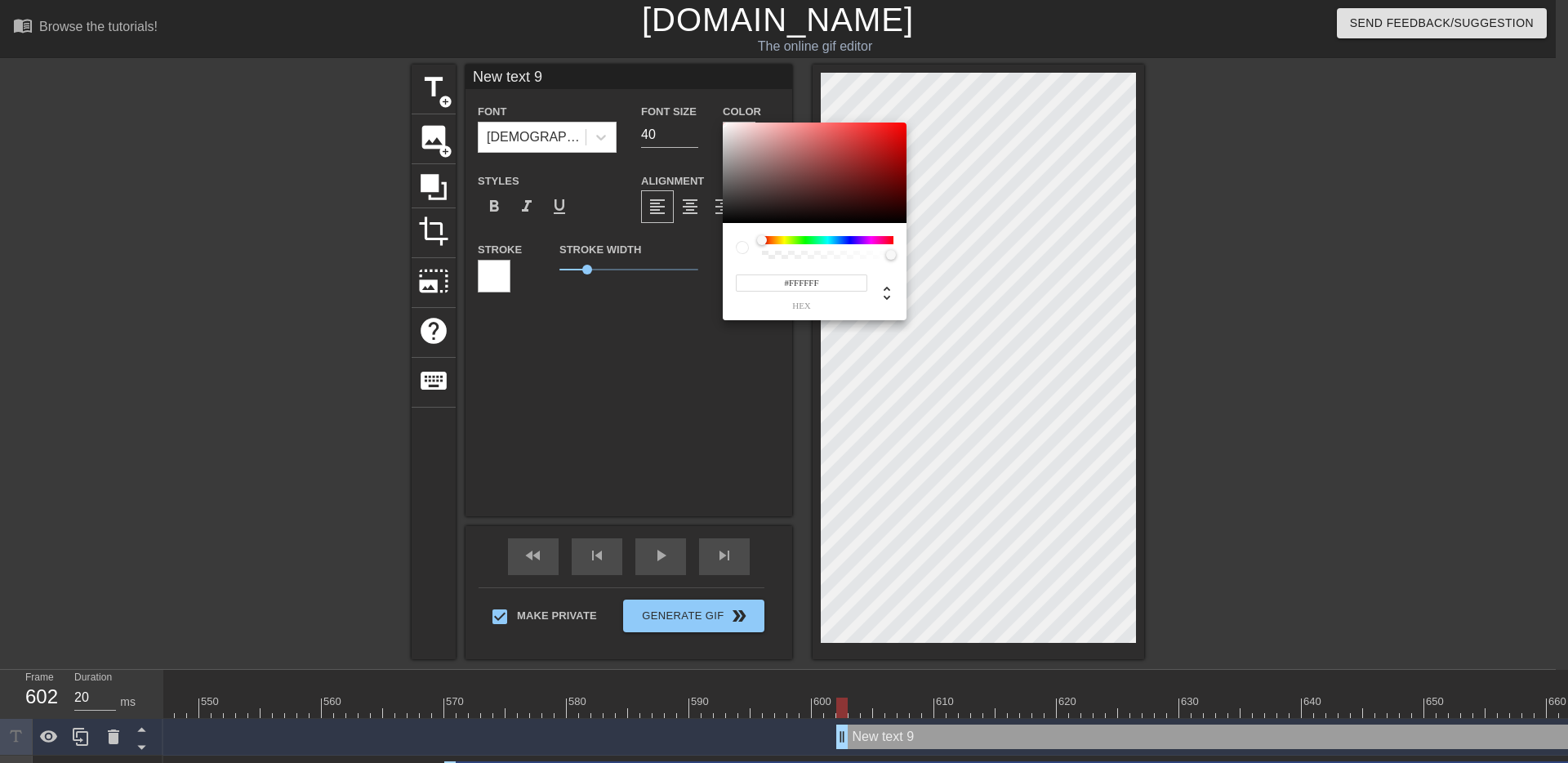
drag, startPoint x: 771, startPoint y: 162, endPoint x: 700, endPoint y: 96, distance: 96.9
click at [700, 96] on div "#FFFFFF hex" at bounding box center [784, 381] width 1568 height 763
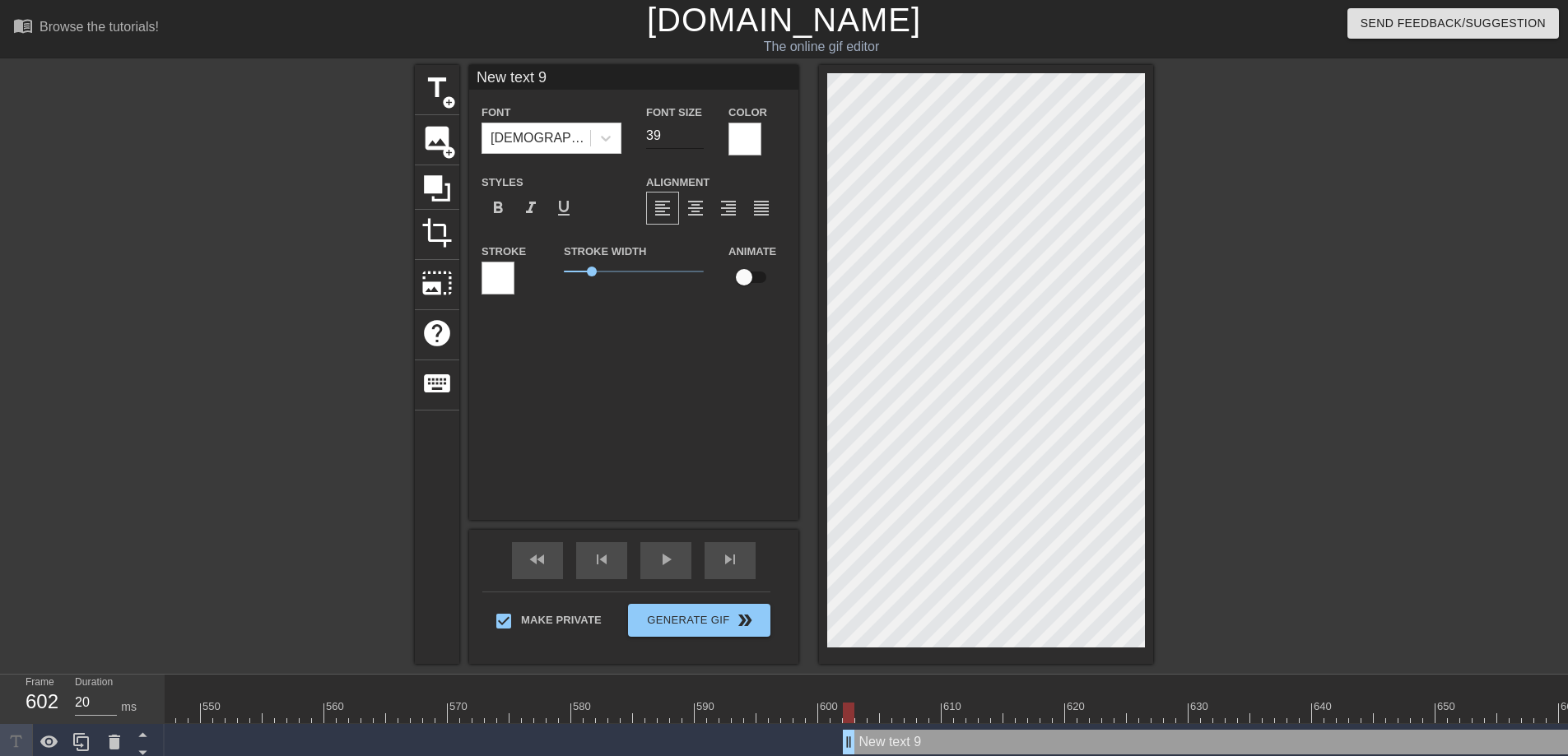
click at [694, 139] on input "39" at bounding box center [675, 135] width 58 height 26
click at [694, 139] on input "38" at bounding box center [675, 135] width 58 height 26
click at [694, 139] on input "37" at bounding box center [675, 135] width 58 height 26
click at [694, 139] on input "36" at bounding box center [675, 135] width 58 height 26
click at [694, 139] on input "35" at bounding box center [675, 135] width 58 height 26
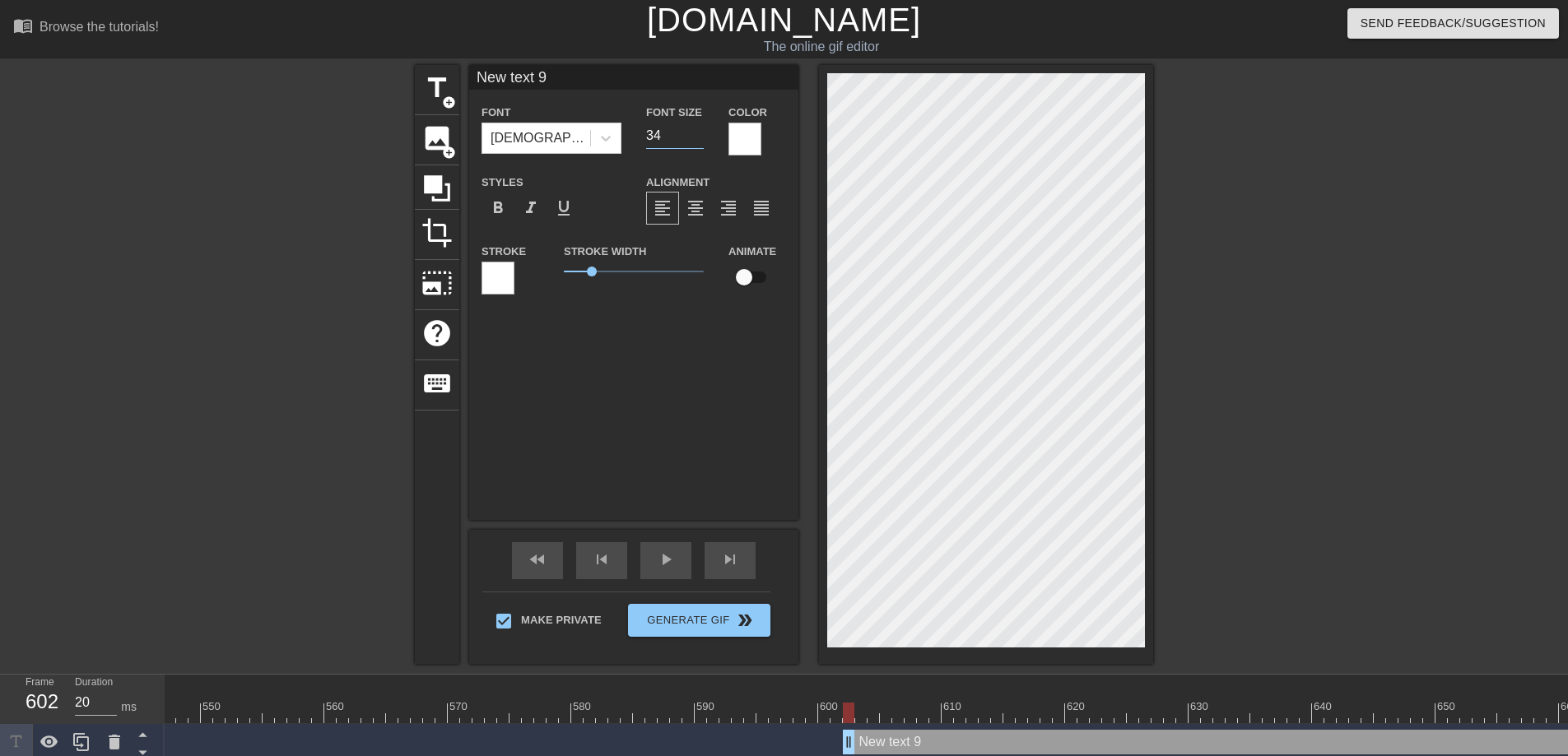
click at [694, 139] on input "34" at bounding box center [675, 135] width 58 height 26
click at [694, 139] on input "33" at bounding box center [675, 135] width 58 height 26
click at [694, 139] on input "32" at bounding box center [675, 135] width 58 height 26
click at [694, 139] on input "31" at bounding box center [675, 135] width 58 height 26
click at [694, 139] on input "30" at bounding box center [675, 135] width 58 height 26
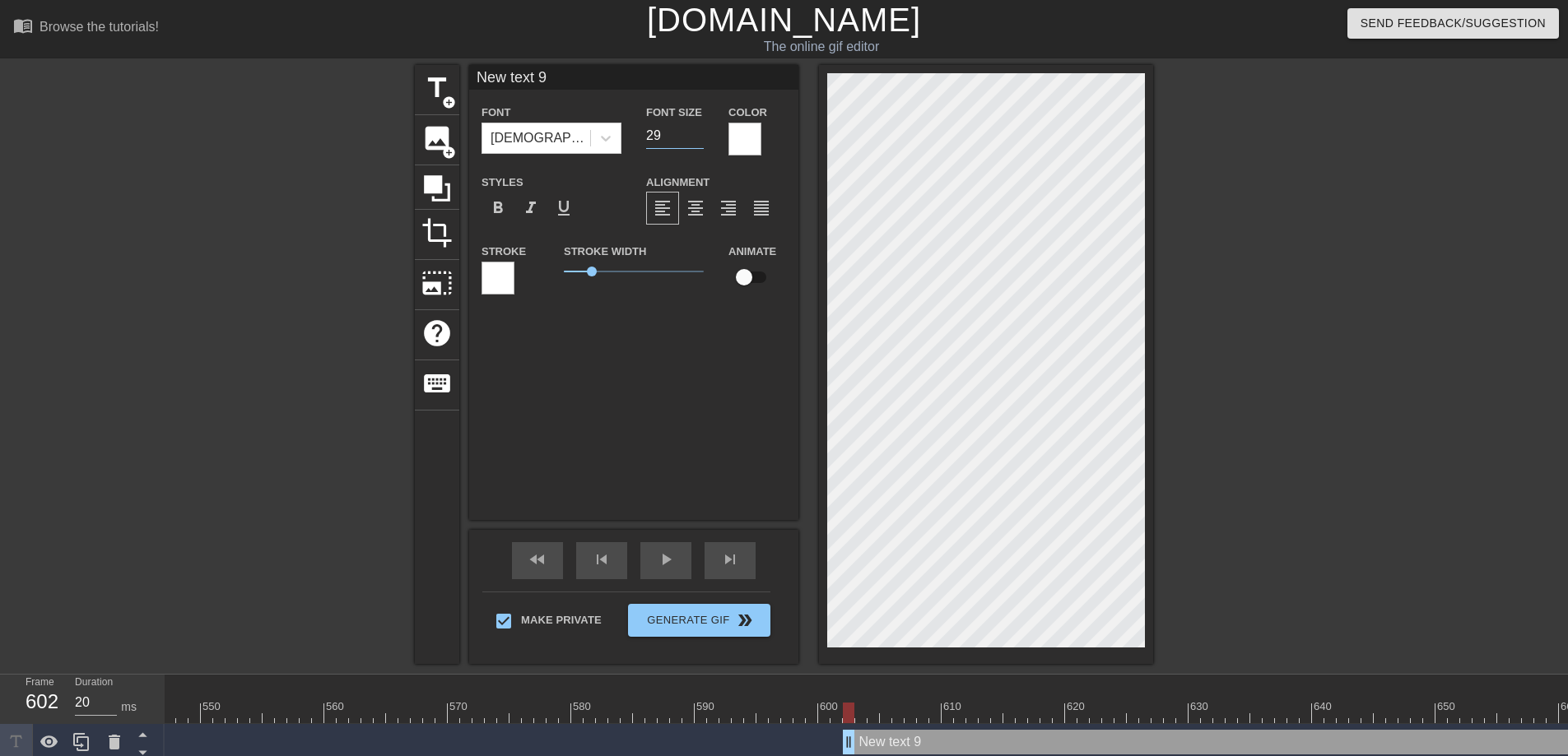
click at [694, 139] on input "29" at bounding box center [675, 135] width 58 height 26
click at [694, 139] on input "28" at bounding box center [675, 135] width 58 height 26
drag, startPoint x: 591, startPoint y: 272, endPoint x: 574, endPoint y: 273, distance: 17.0
click at [574, 273] on span "0.4" at bounding box center [575, 272] width 10 height 10
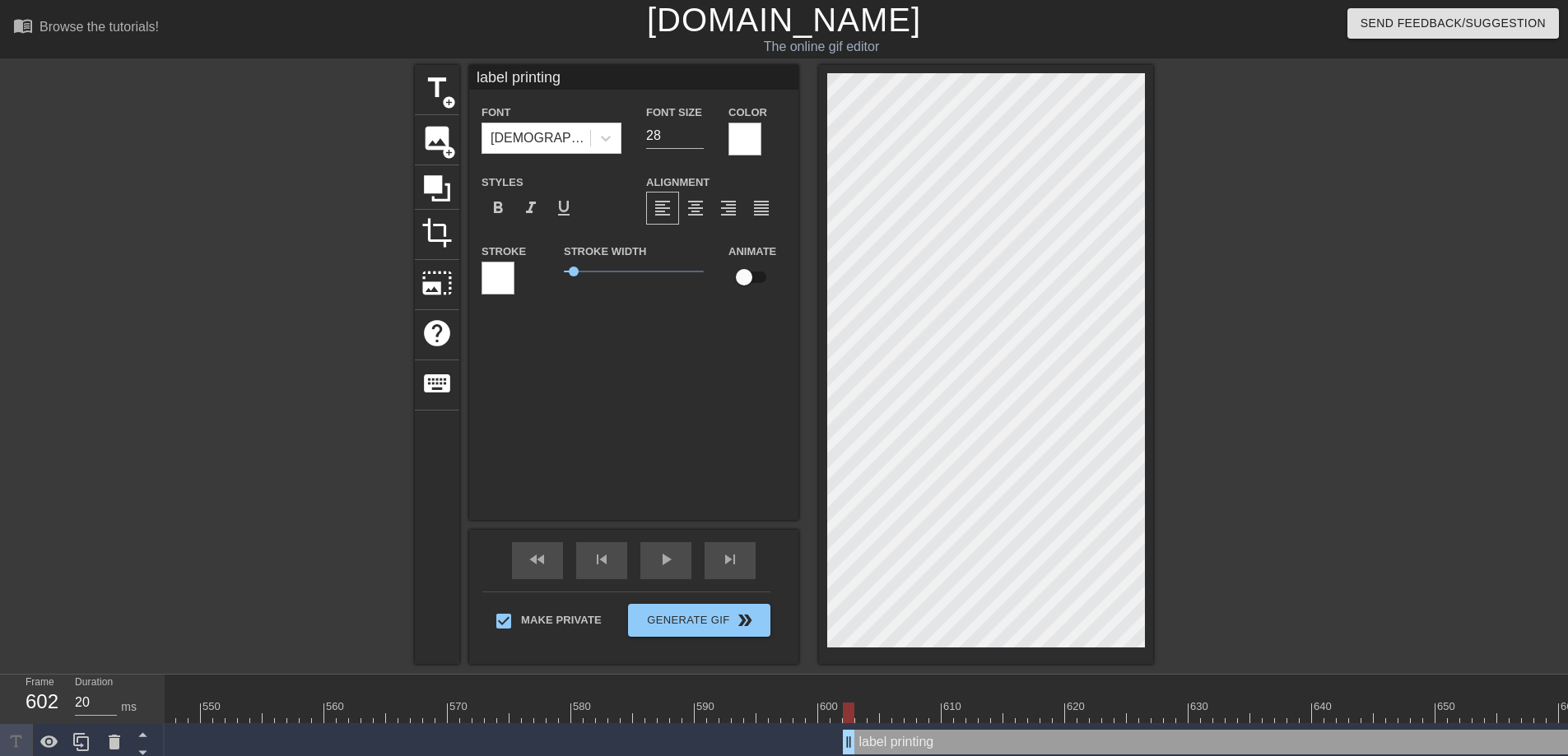
click at [752, 277] on input "checkbox" at bounding box center [744, 277] width 94 height 31
click at [698, 138] on input "27" at bounding box center [675, 135] width 58 height 26
click at [698, 138] on input "26" at bounding box center [675, 135] width 58 height 26
click at [698, 138] on input "25" at bounding box center [675, 135] width 58 height 26
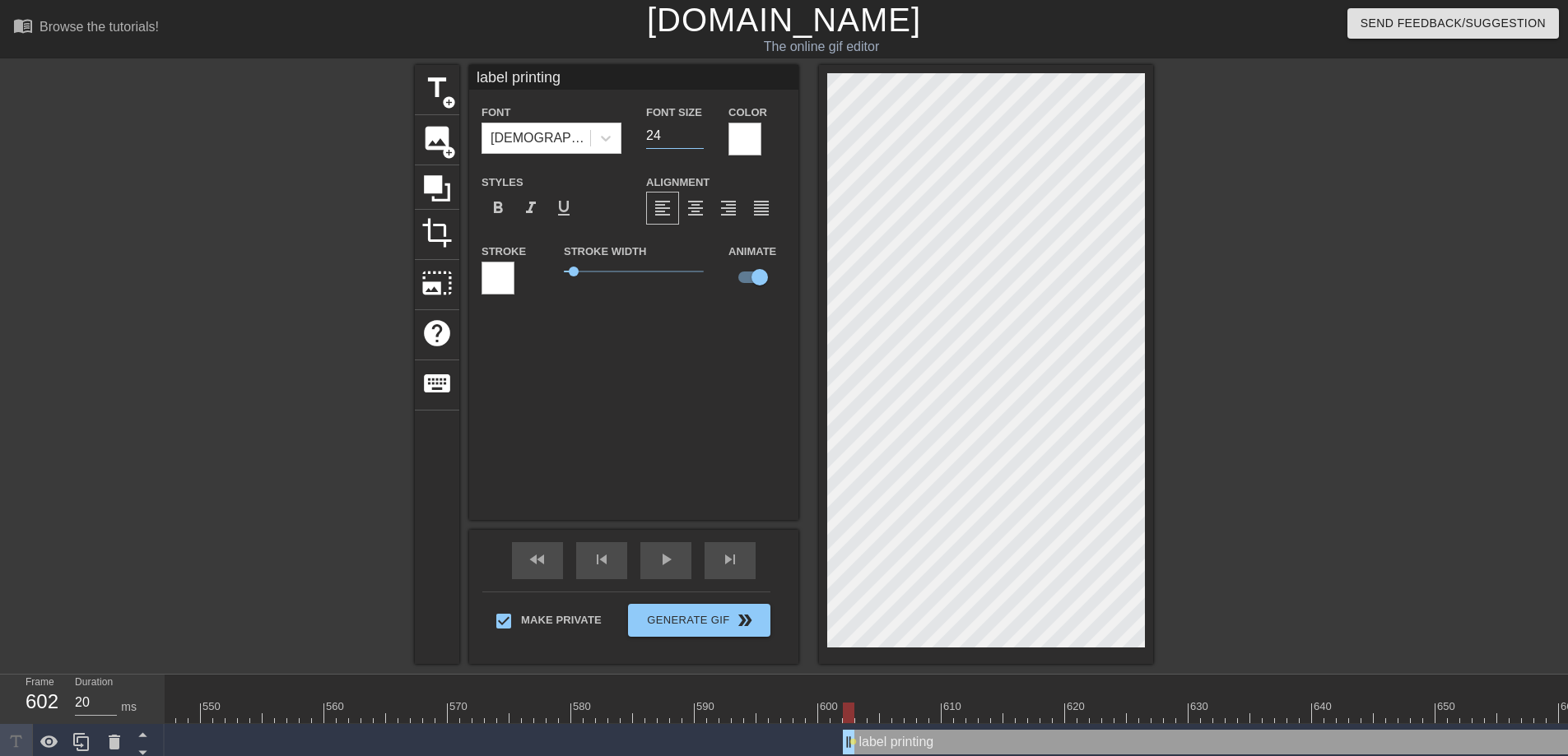
click at [698, 138] on input "24" at bounding box center [675, 135] width 58 height 26
click at [698, 138] on input "23" at bounding box center [675, 135] width 58 height 26
click at [698, 138] on input "22" at bounding box center [675, 135] width 58 height 26
click at [698, 138] on input "21" at bounding box center [675, 135] width 58 height 26
click at [698, 138] on input "20" at bounding box center [675, 135] width 58 height 26
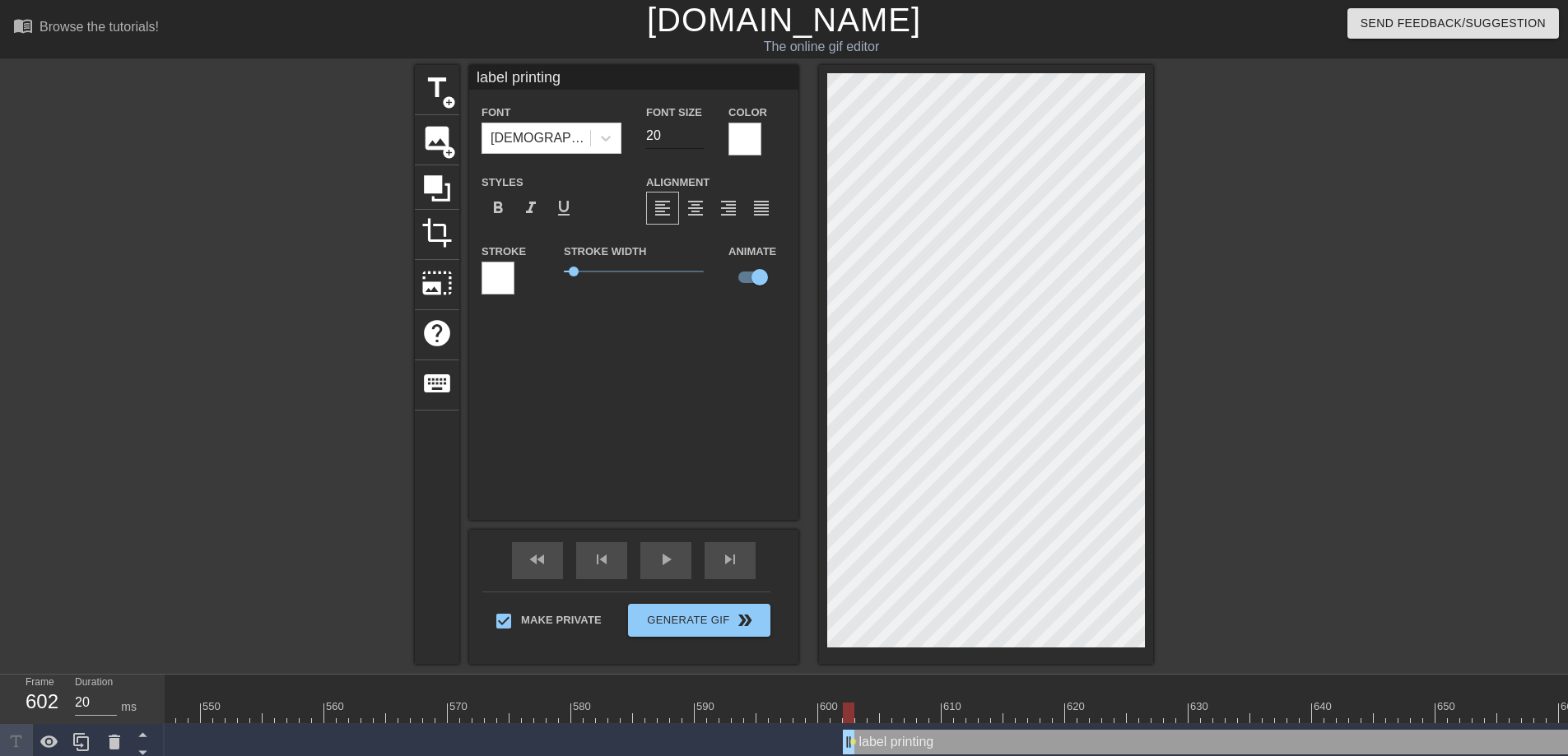
click at [696, 143] on input "20" at bounding box center [675, 135] width 58 height 26
click at [697, 141] on input "19" at bounding box center [675, 135] width 58 height 26
drag, startPoint x: 847, startPoint y: 748, endPoint x: 959, endPoint y: 748, distance: 112.0
click at [698, 141] on input "18" at bounding box center [675, 135] width 58 height 26
click at [698, 141] on input "17" at bounding box center [675, 135] width 58 height 26
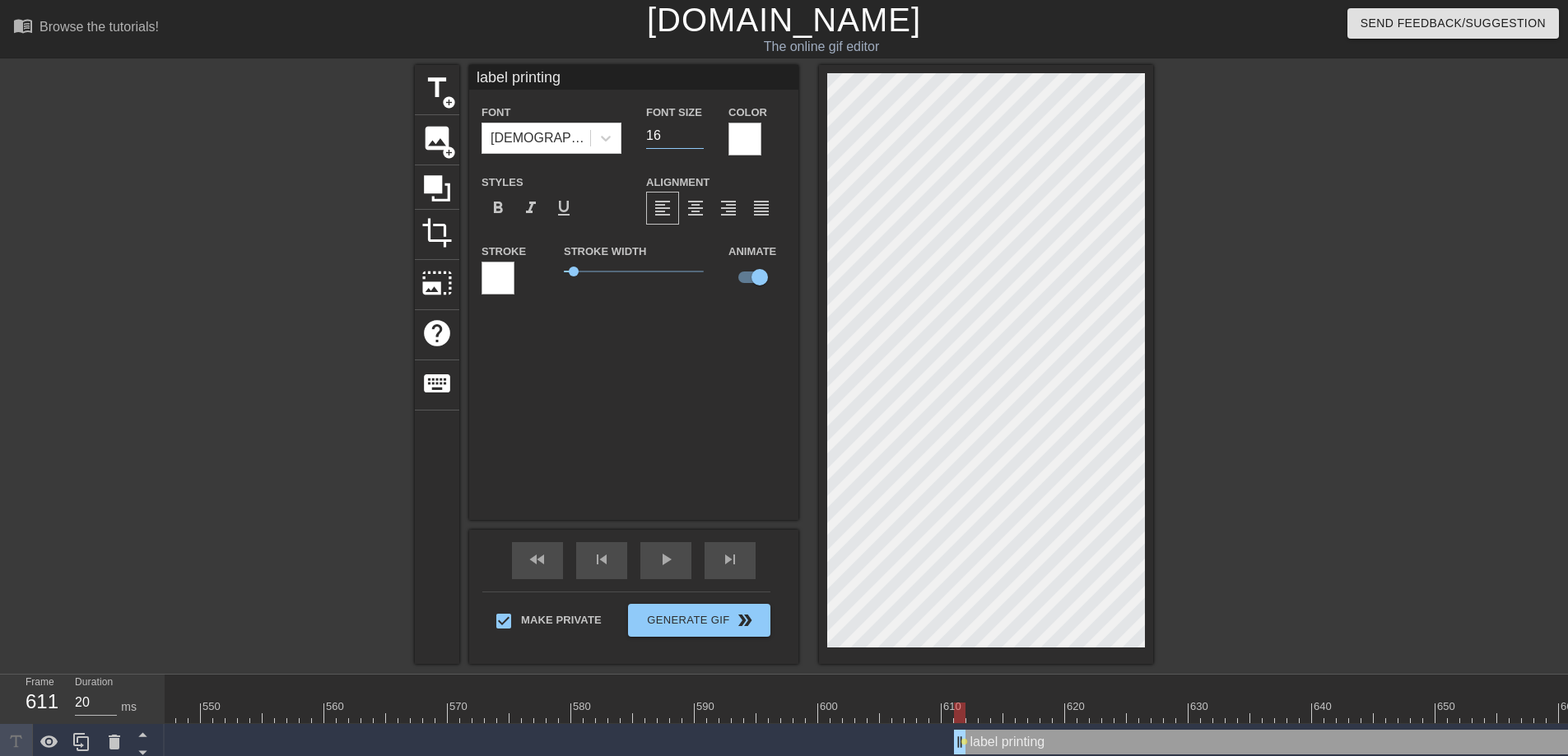
click at [698, 141] on input "16" at bounding box center [675, 135] width 58 height 26
drag, startPoint x: 963, startPoint y: 716, endPoint x: 1064, endPoint y: 724, distance: 101.3
click at [1051, 688] on div at bounding box center [1046, 712] width 12 height 21
click at [965, 688] on span "lens" at bounding box center [963, 741] width 8 height 8
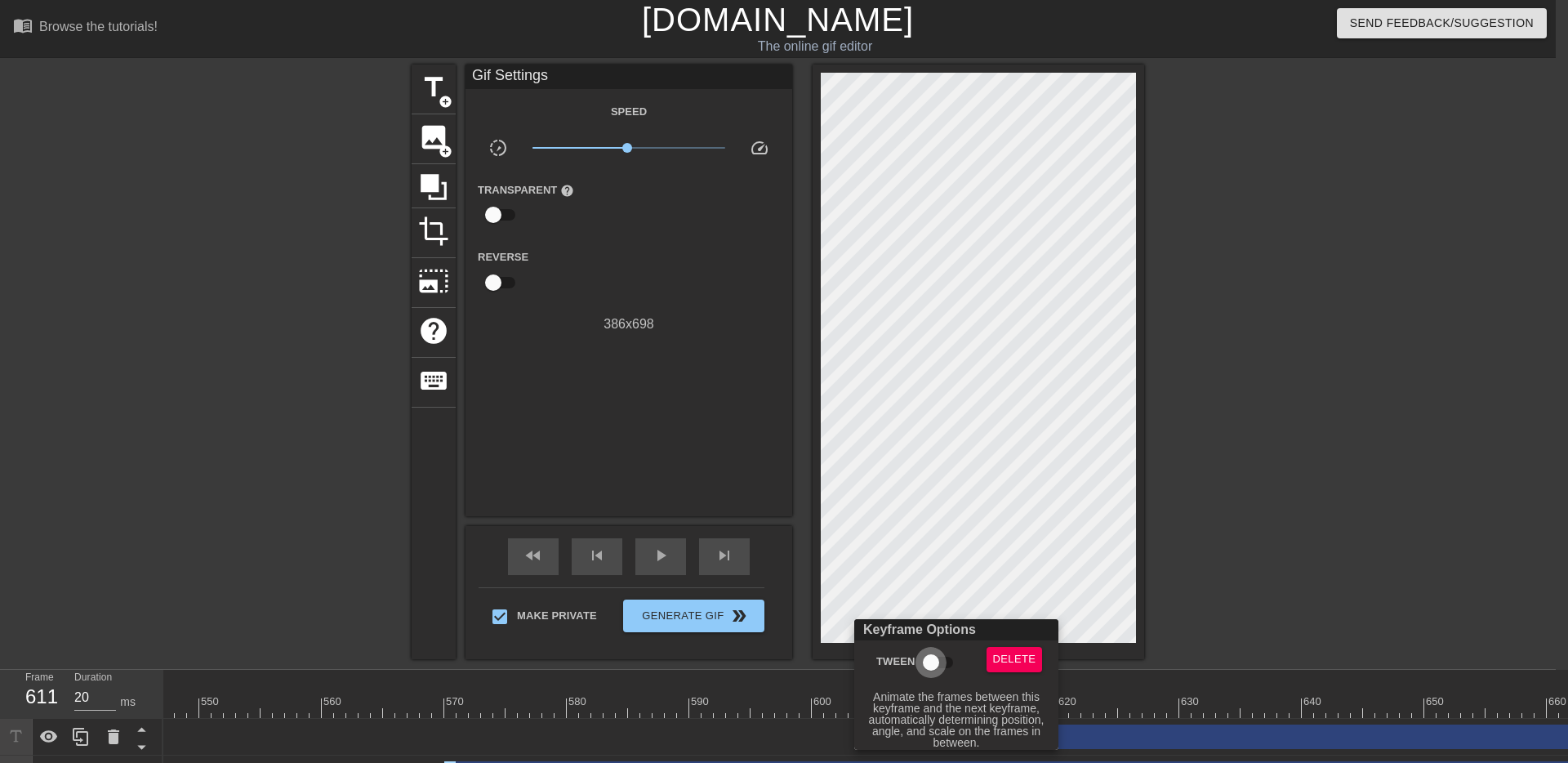
click at [927, 668] on input "Tween" at bounding box center [931, 661] width 93 height 31
click at [1109, 679] on div at bounding box center [784, 381] width 1568 height 763
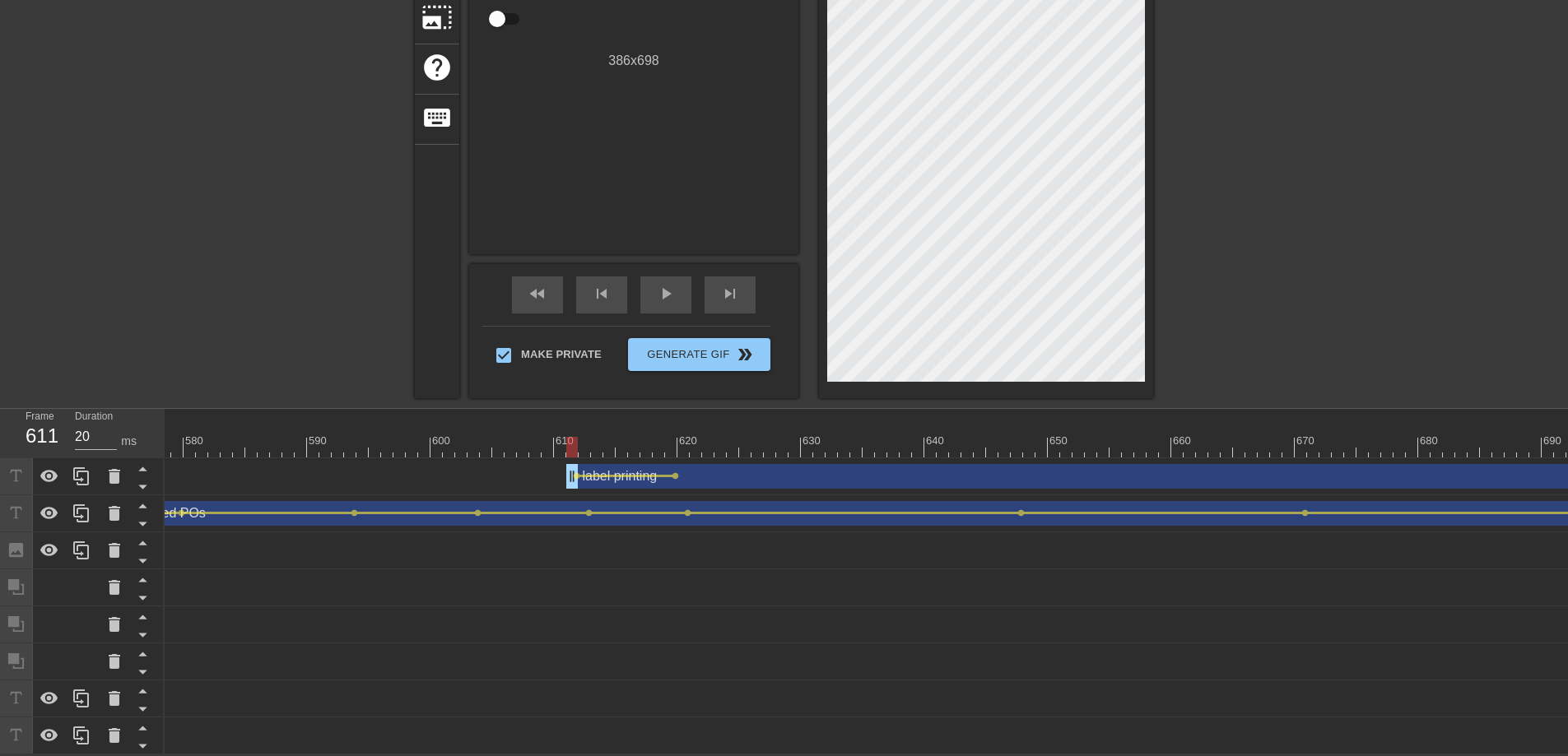
scroll to position [0, 7283]
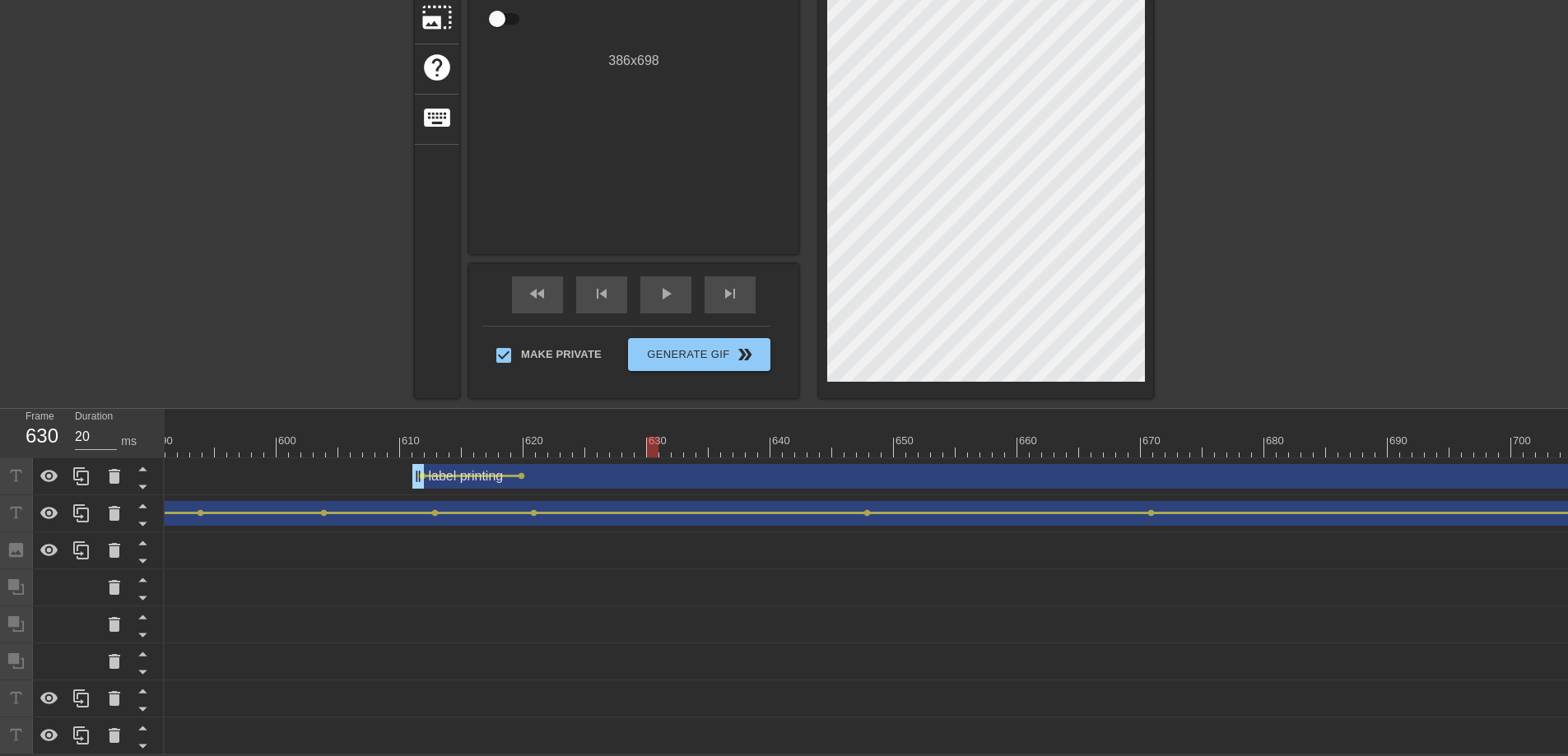
drag, startPoint x: 420, startPoint y: 435, endPoint x: 673, endPoint y: 448, distance: 253.3
click at [673, 448] on div "10 20 30 40 50 60 70 80 90 100 110 120 130 140 150 160" at bounding box center [866, 582] width 1404 height 345
click at [522, 472] on span "lens" at bounding box center [521, 475] width 8 height 8
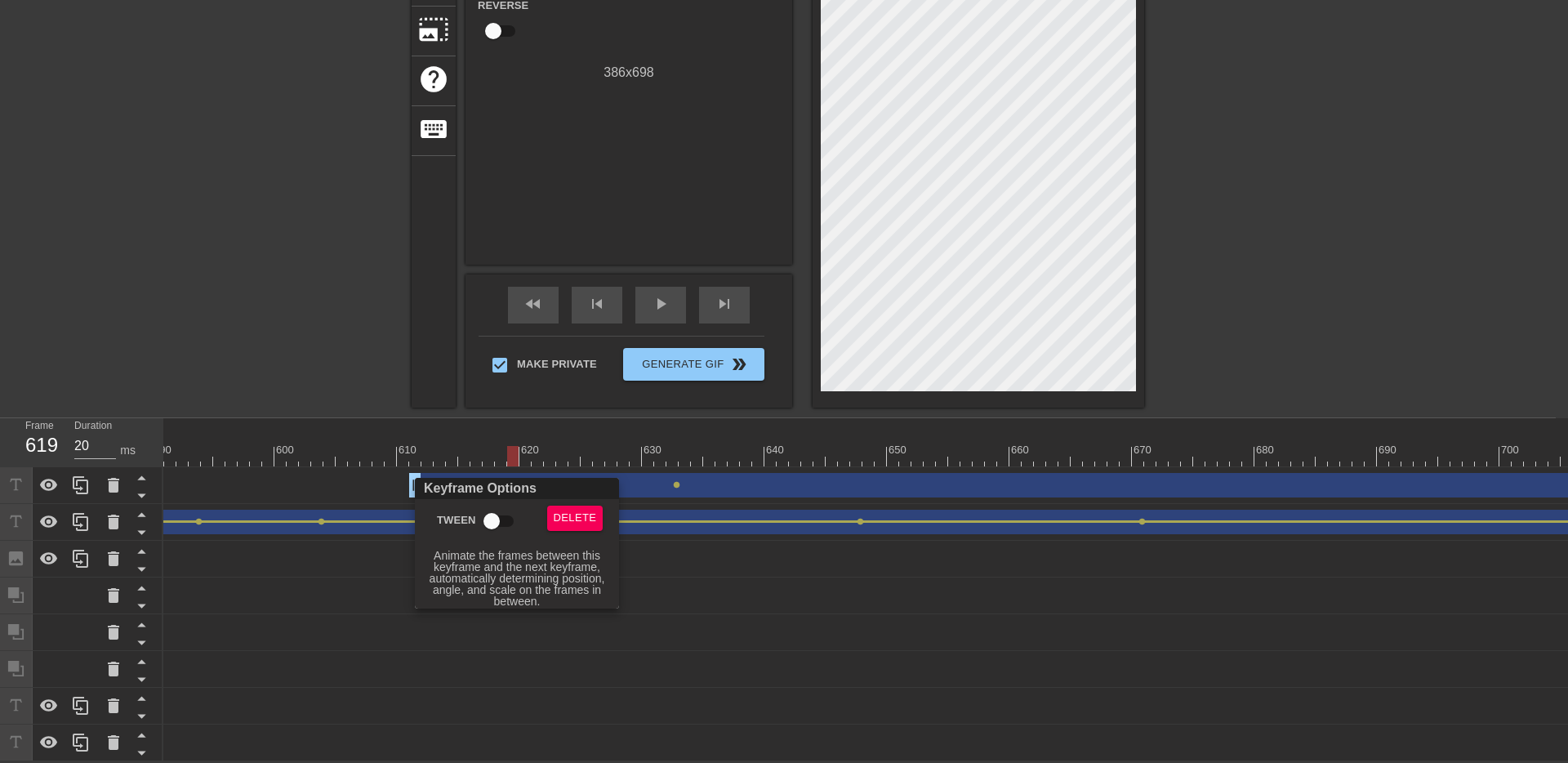
click at [497, 523] on input "Tween" at bounding box center [492, 521] width 93 height 31
click at [672, 412] on div at bounding box center [784, 381] width 1568 height 763
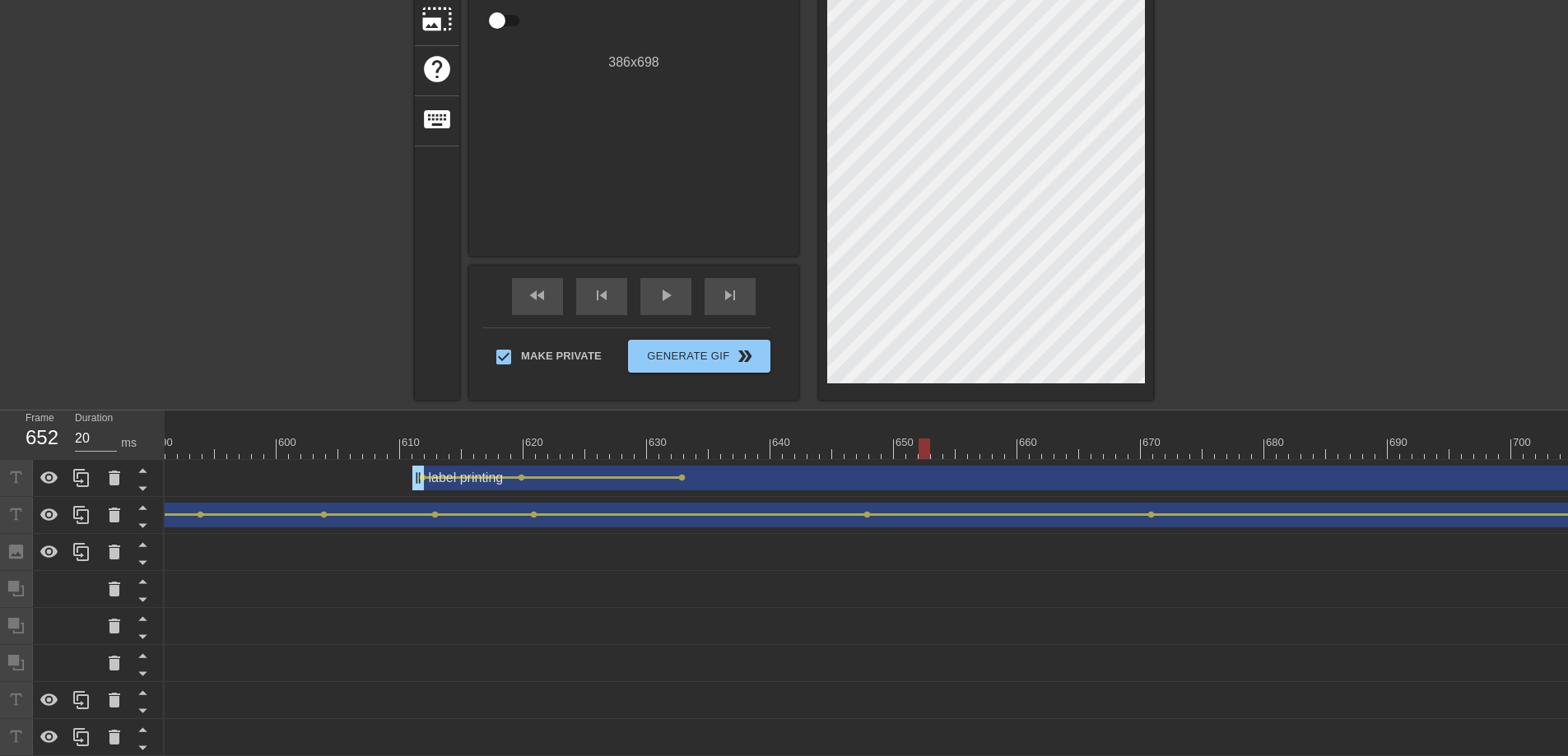
drag, startPoint x: 522, startPoint y: 448, endPoint x: 924, endPoint y: 453, distance: 402.0
click at [924, 453] on div at bounding box center [924, 448] width 12 height 21
click at [682, 478] on span "lens" at bounding box center [682, 477] width 8 height 8
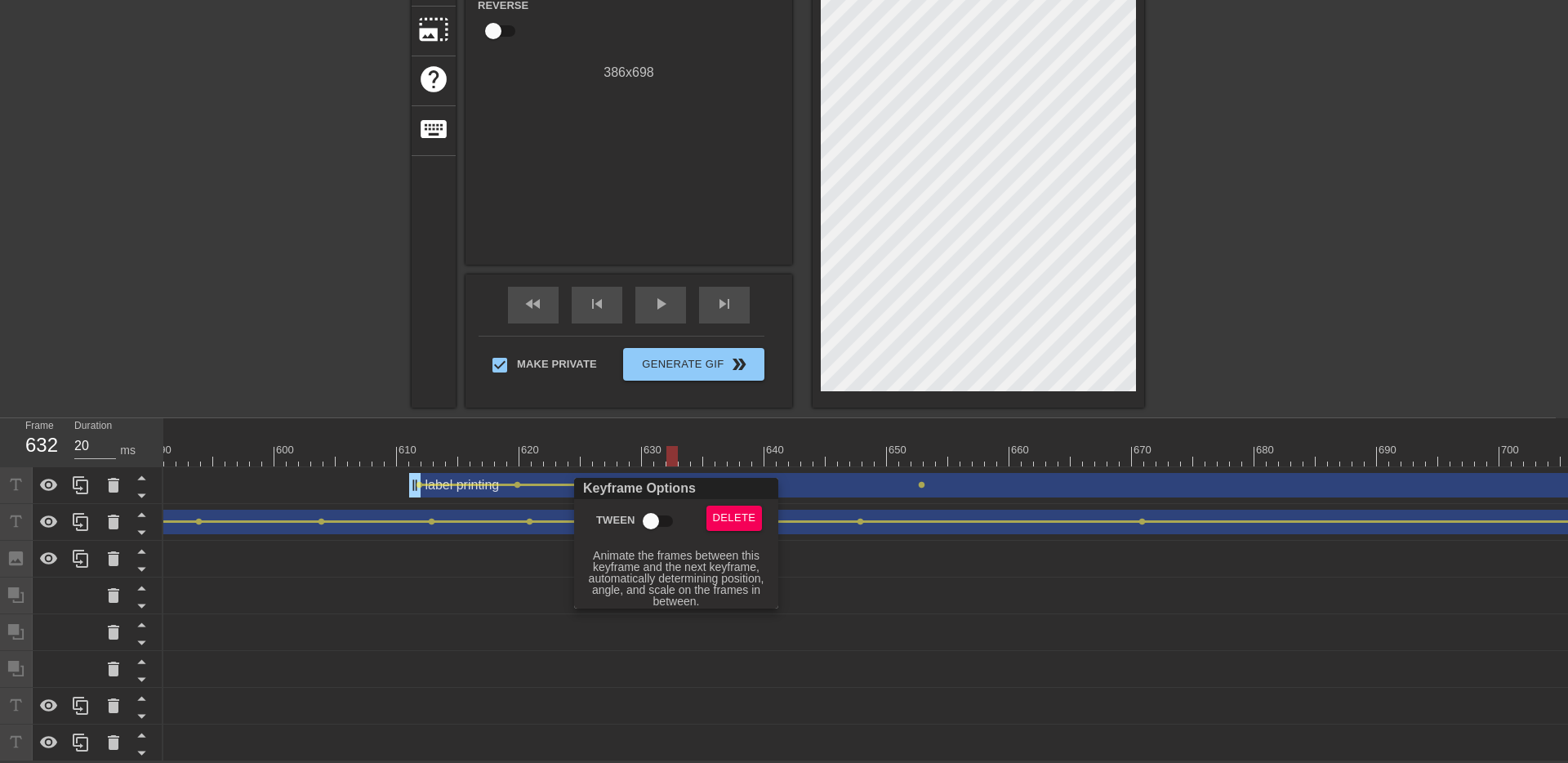
click at [657, 515] on input "Tween" at bounding box center [650, 521] width 93 height 31
click at [995, 133] on div at bounding box center [784, 381] width 1568 height 763
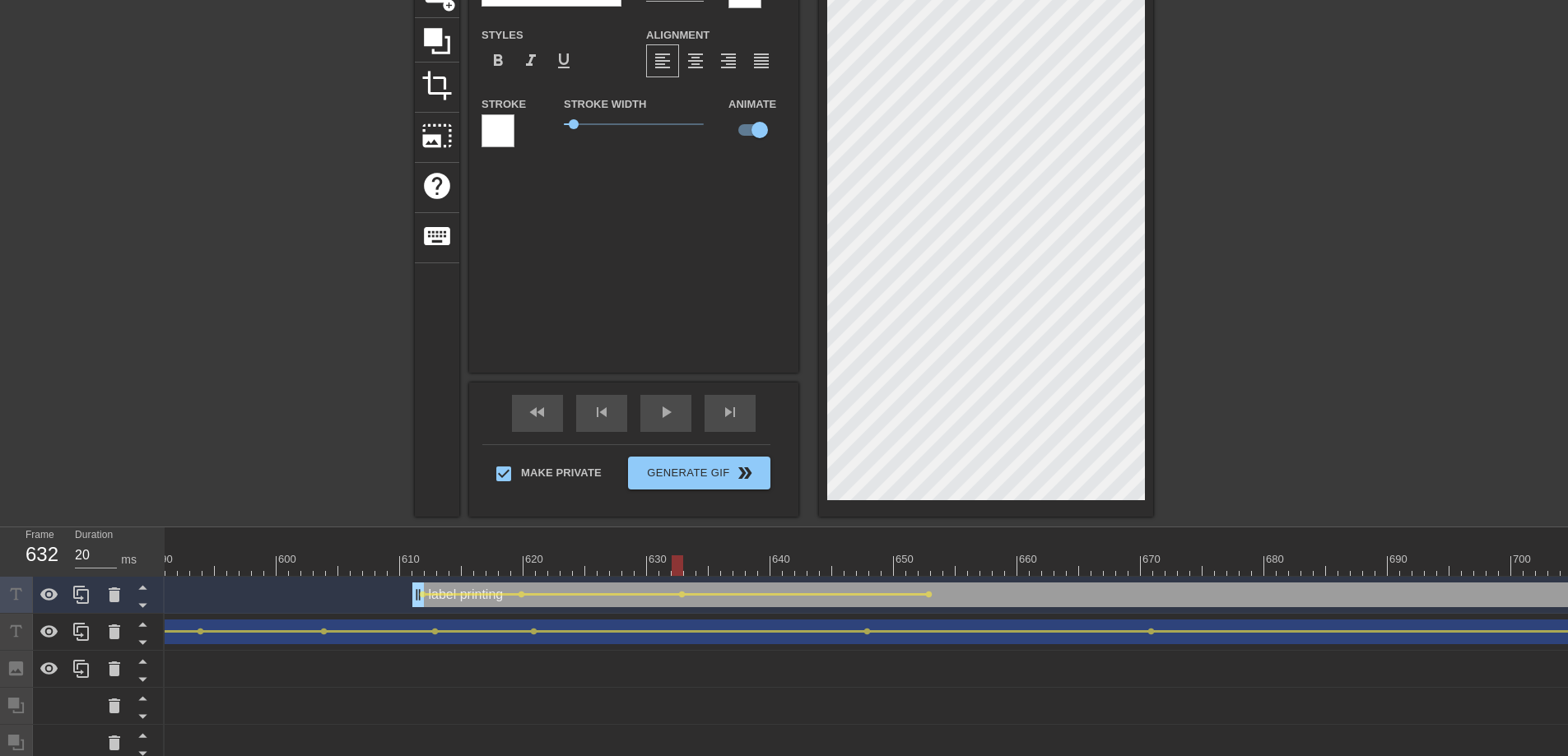
scroll to position [277, 0]
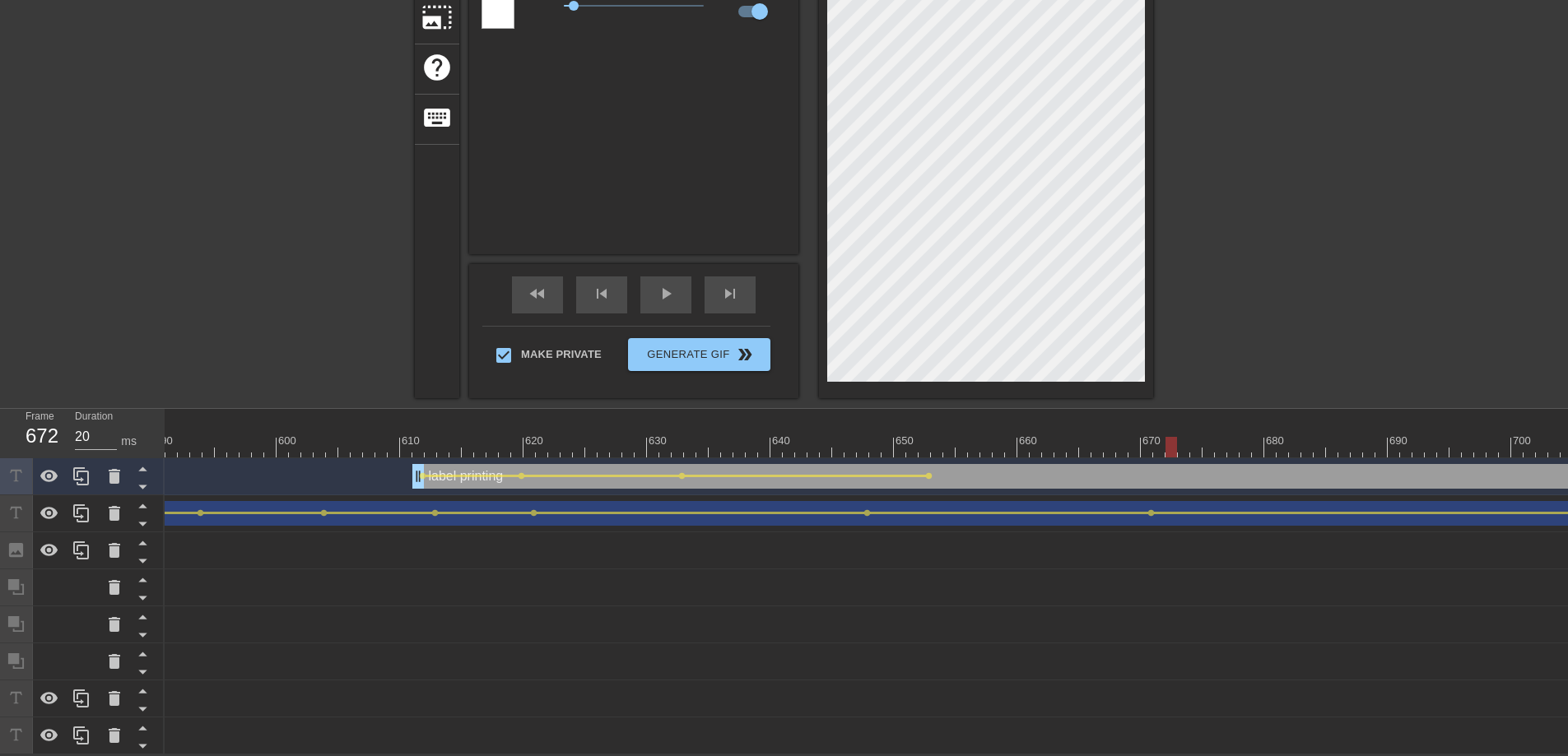
drag, startPoint x: 681, startPoint y: 431, endPoint x: 1022, endPoint y: 448, distance: 341.4
click at [1177, 443] on div at bounding box center [1171, 447] width 12 height 21
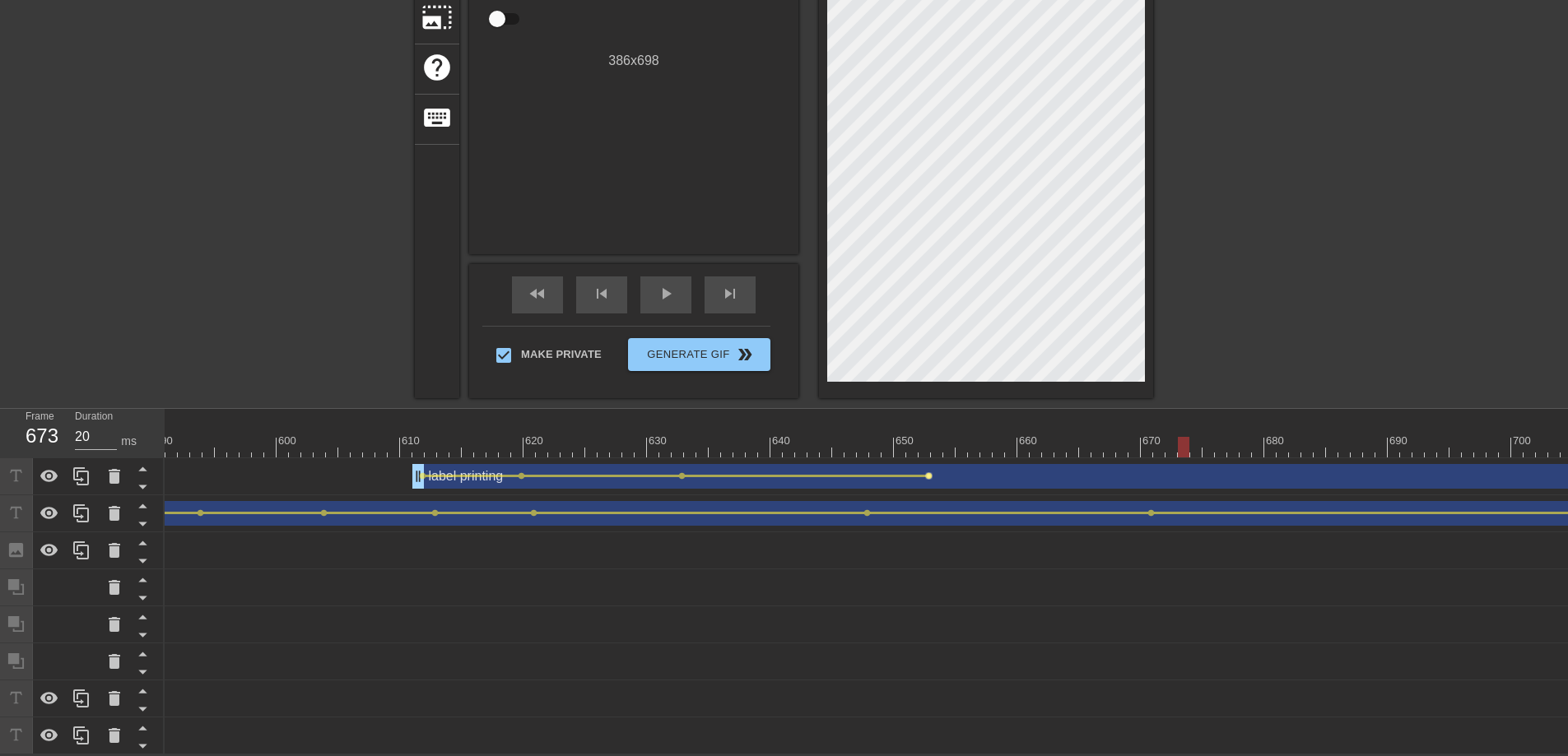
click at [927, 472] on span "lens" at bounding box center [928, 475] width 8 height 8
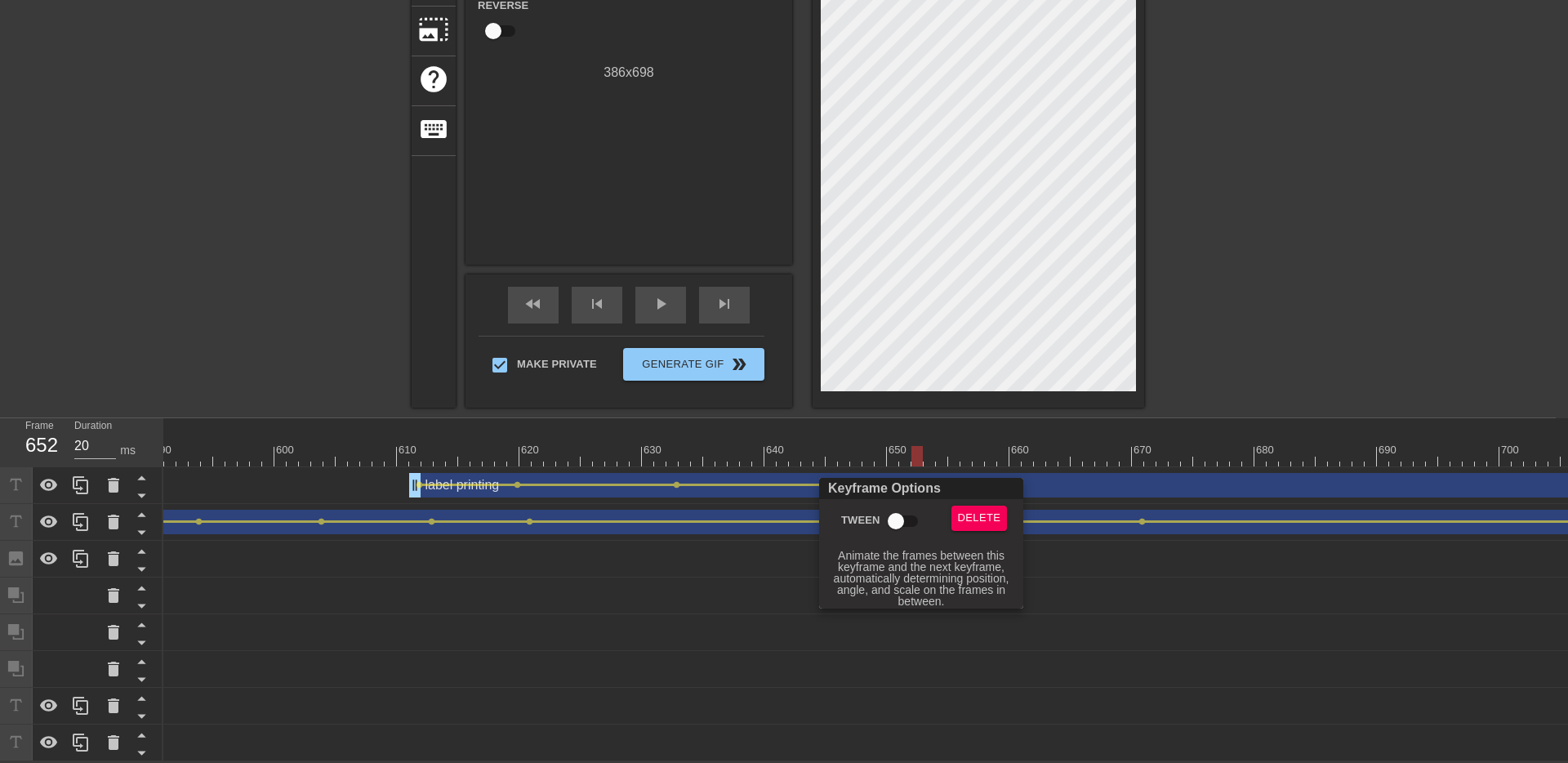
click at [906, 528] on input "Tween" at bounding box center [896, 521] width 93 height 31
click at [921, 478] on div "Keyframe Options" at bounding box center [921, 488] width 210 height 22
click at [922, 434] on div at bounding box center [784, 381] width 1568 height 763
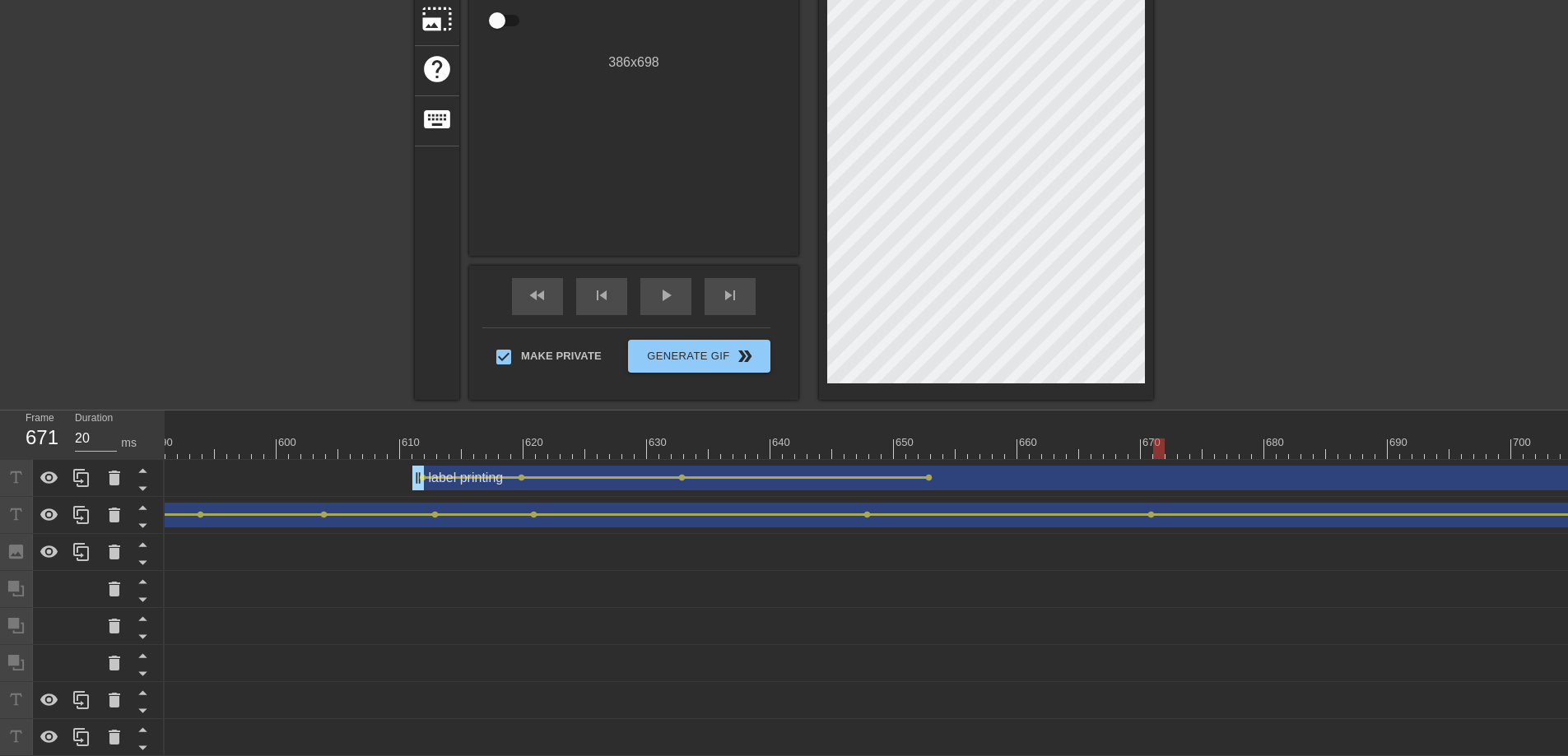
drag, startPoint x: 920, startPoint y: 447, endPoint x: 1154, endPoint y: 451, distance: 234.0
click at [1154, 451] on div at bounding box center [1159, 448] width 12 height 21
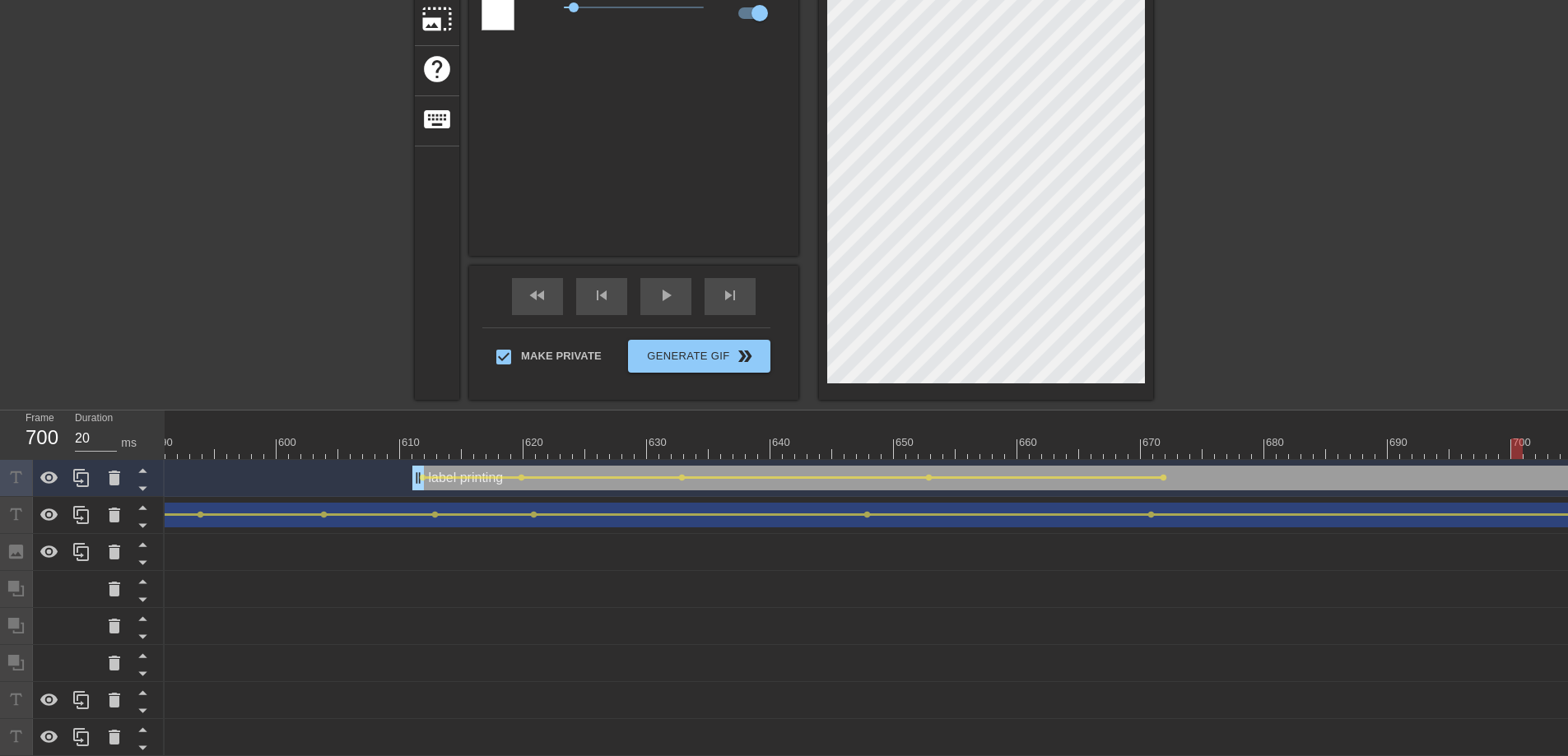
drag, startPoint x: 1156, startPoint y: 445, endPoint x: 1526, endPoint y: 452, distance: 370.1
click at [1523, 452] on div at bounding box center [1517, 448] width 12 height 21
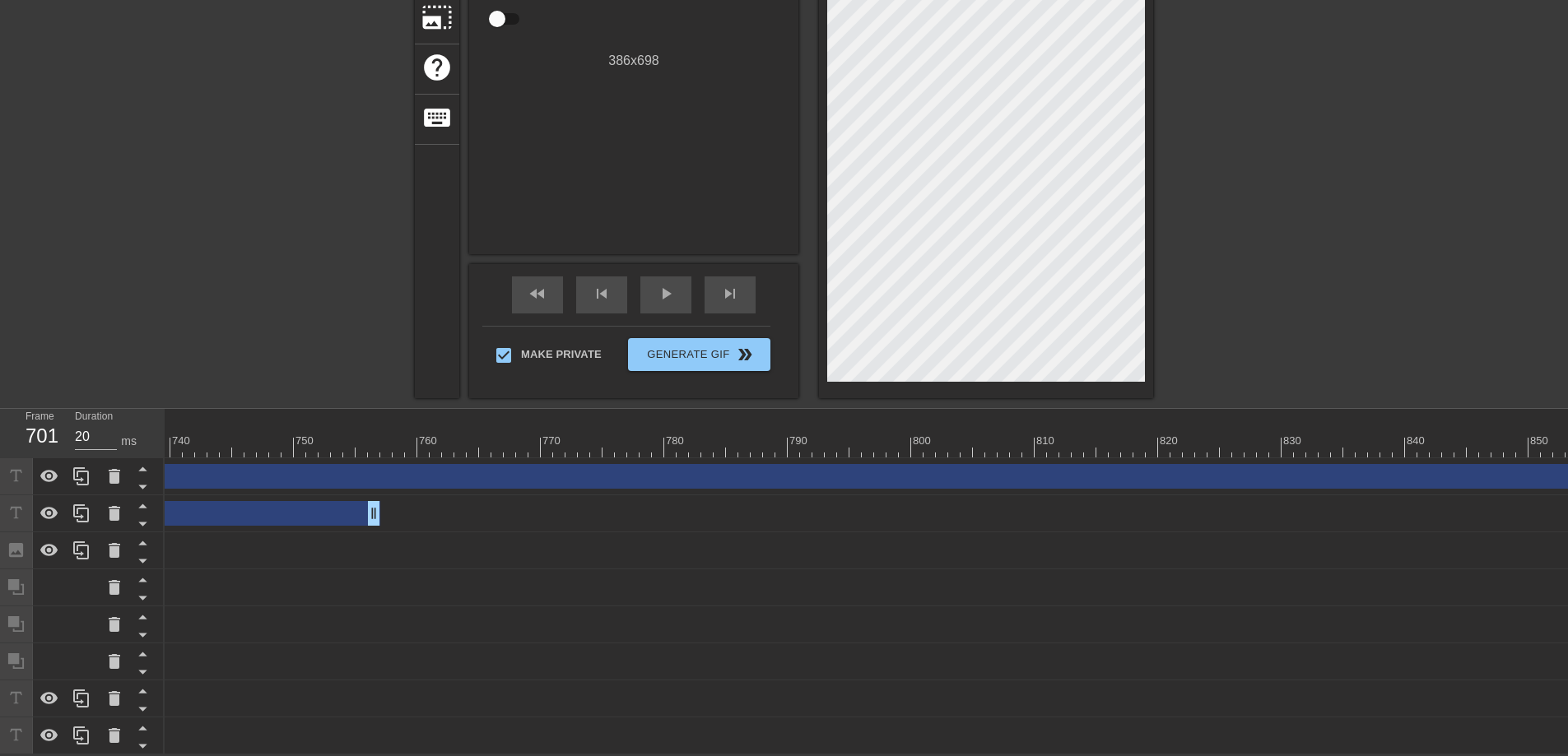
scroll to position [0, 8206]
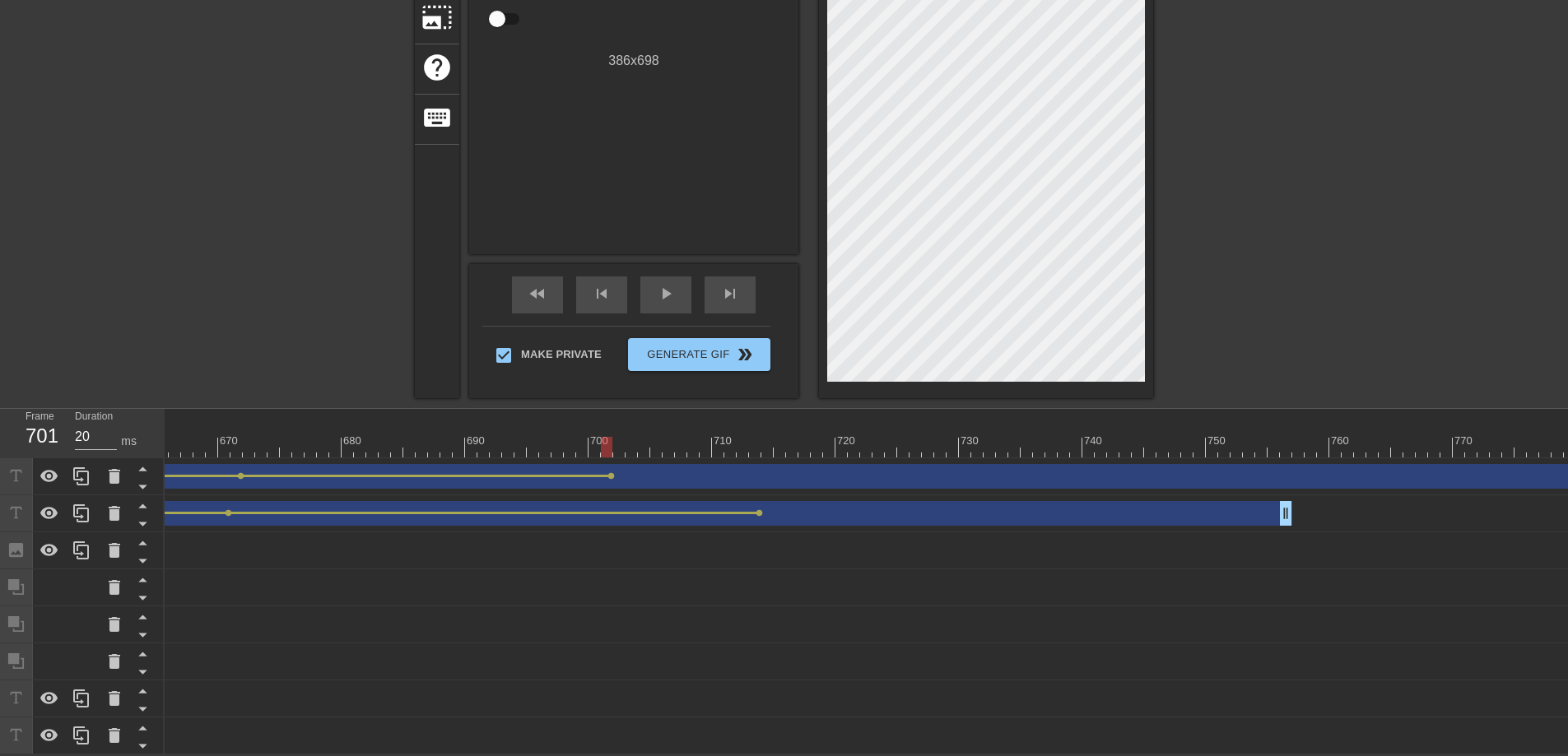
drag, startPoint x: 608, startPoint y: 442, endPoint x: 724, endPoint y: 441, distance: 116.0
click at [612, 442] on div at bounding box center [607, 447] width 12 height 21
drag, startPoint x: 724, startPoint y: 441, endPoint x: 1416, endPoint y: 443, distance: 692.0
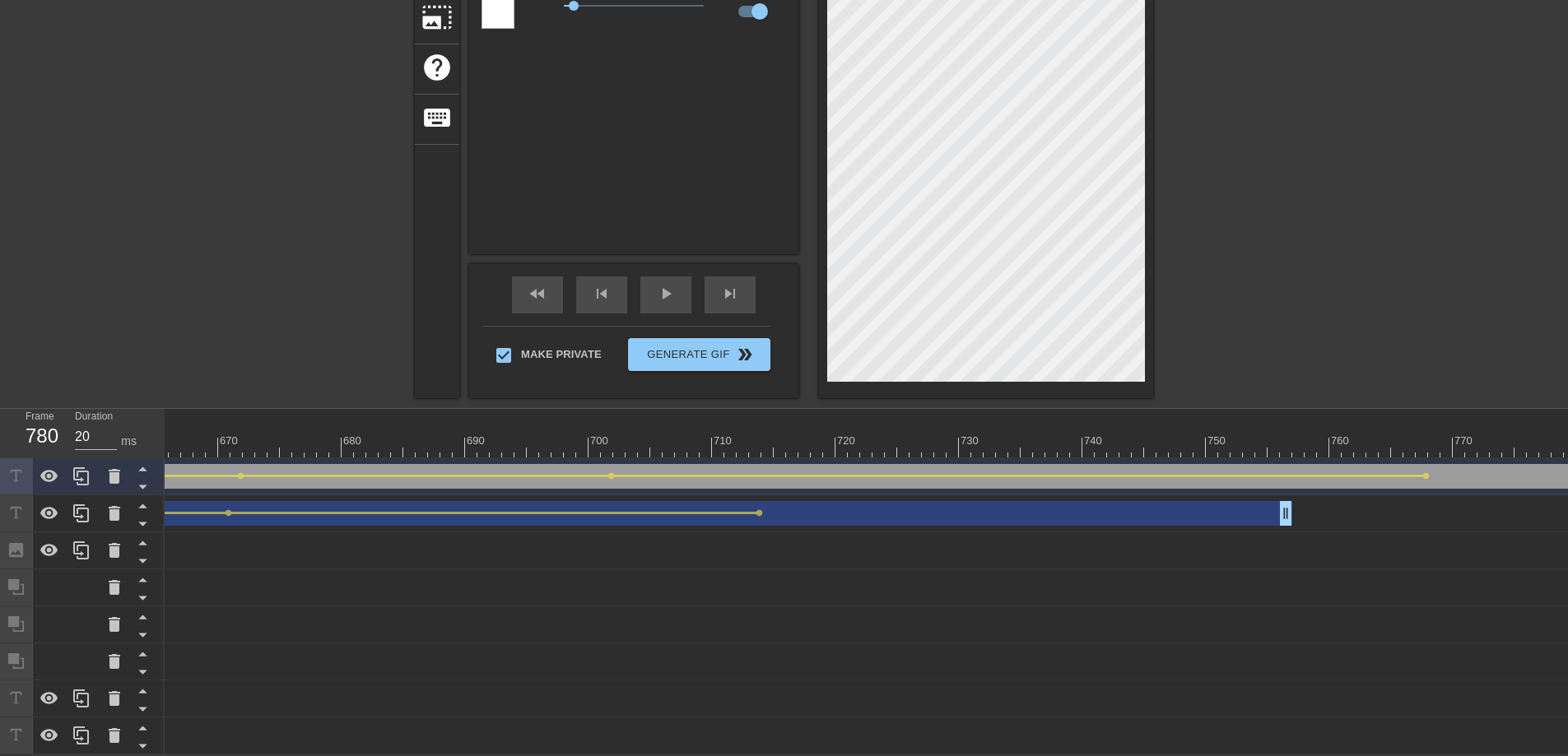
drag, startPoint x: 1423, startPoint y: 438, endPoint x: 1583, endPoint y: 438, distance: 160.0
click at [1567, 438] on html "menu_book Browse the tutorials! Gifntext.com The online gif editor Send Feedbac…" at bounding box center [784, 244] width 1568 height 1020
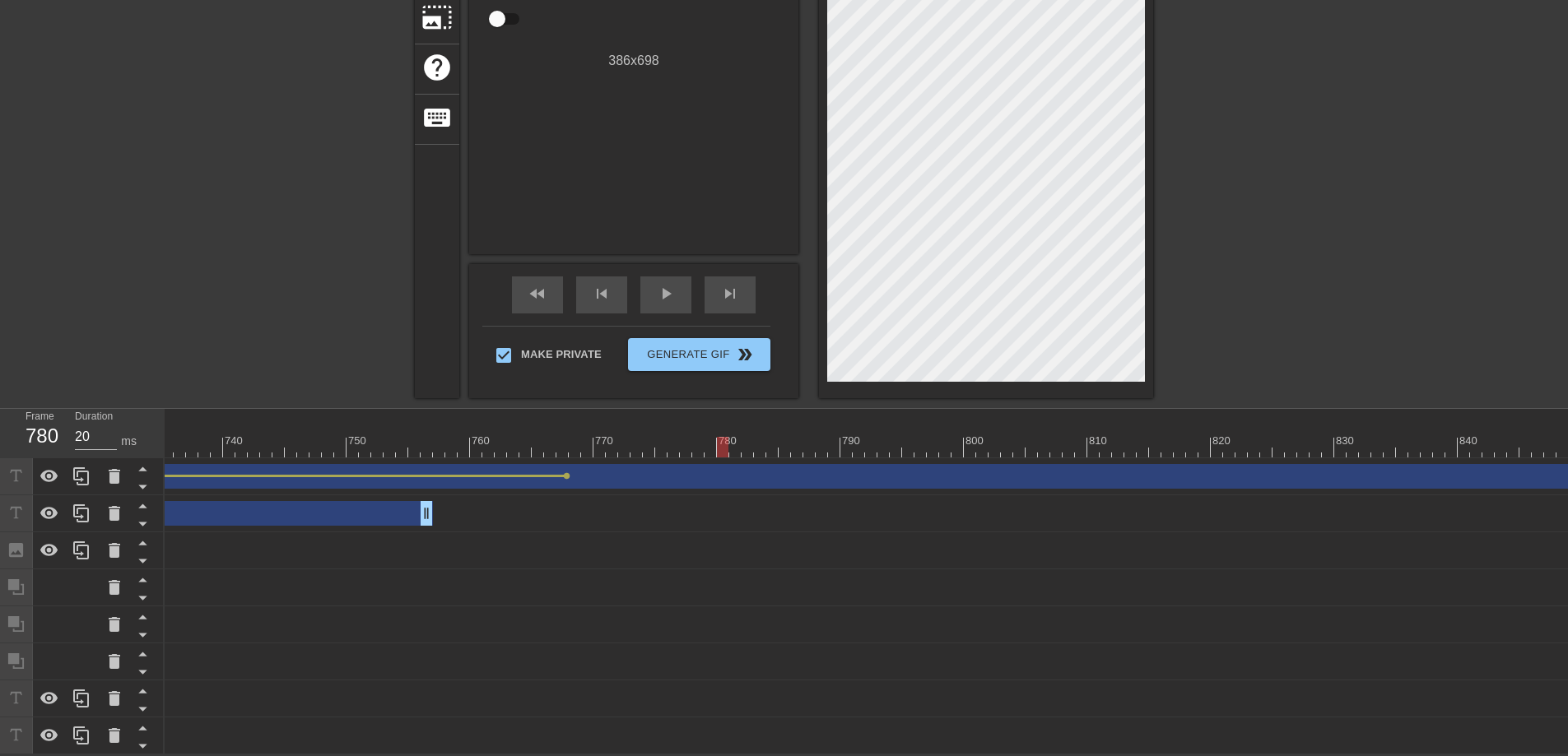
scroll to position [0, 9058]
drag, startPoint x: 732, startPoint y: 436, endPoint x: 1099, endPoint y: 449, distance: 367.2
click at [1098, 451] on div "10 20 30 40 50 60 70 80 90 100 110 120 130 140 150 160" at bounding box center [866, 582] width 1404 height 345
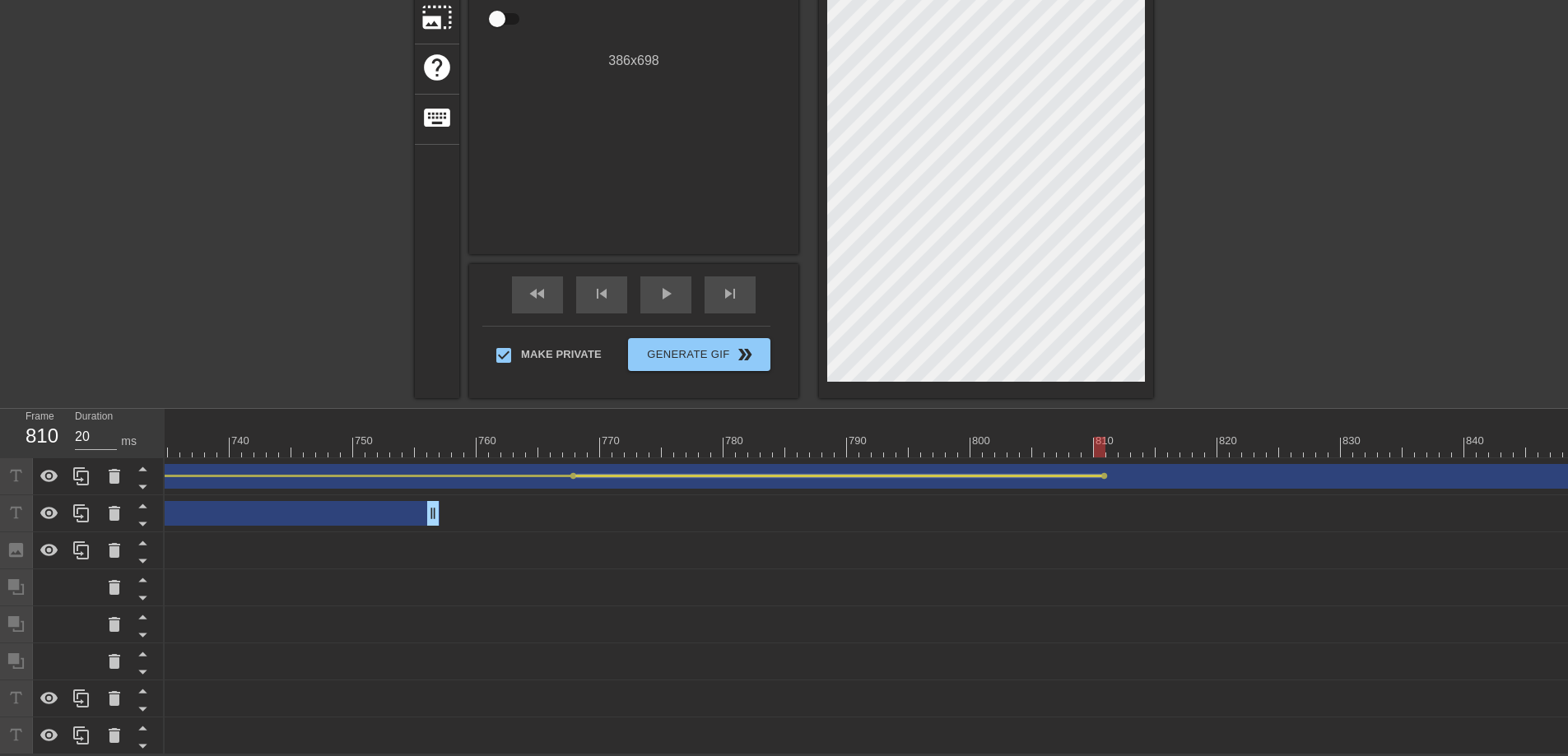
click at [576, 474] on div at bounding box center [839, 475] width 525 height 3
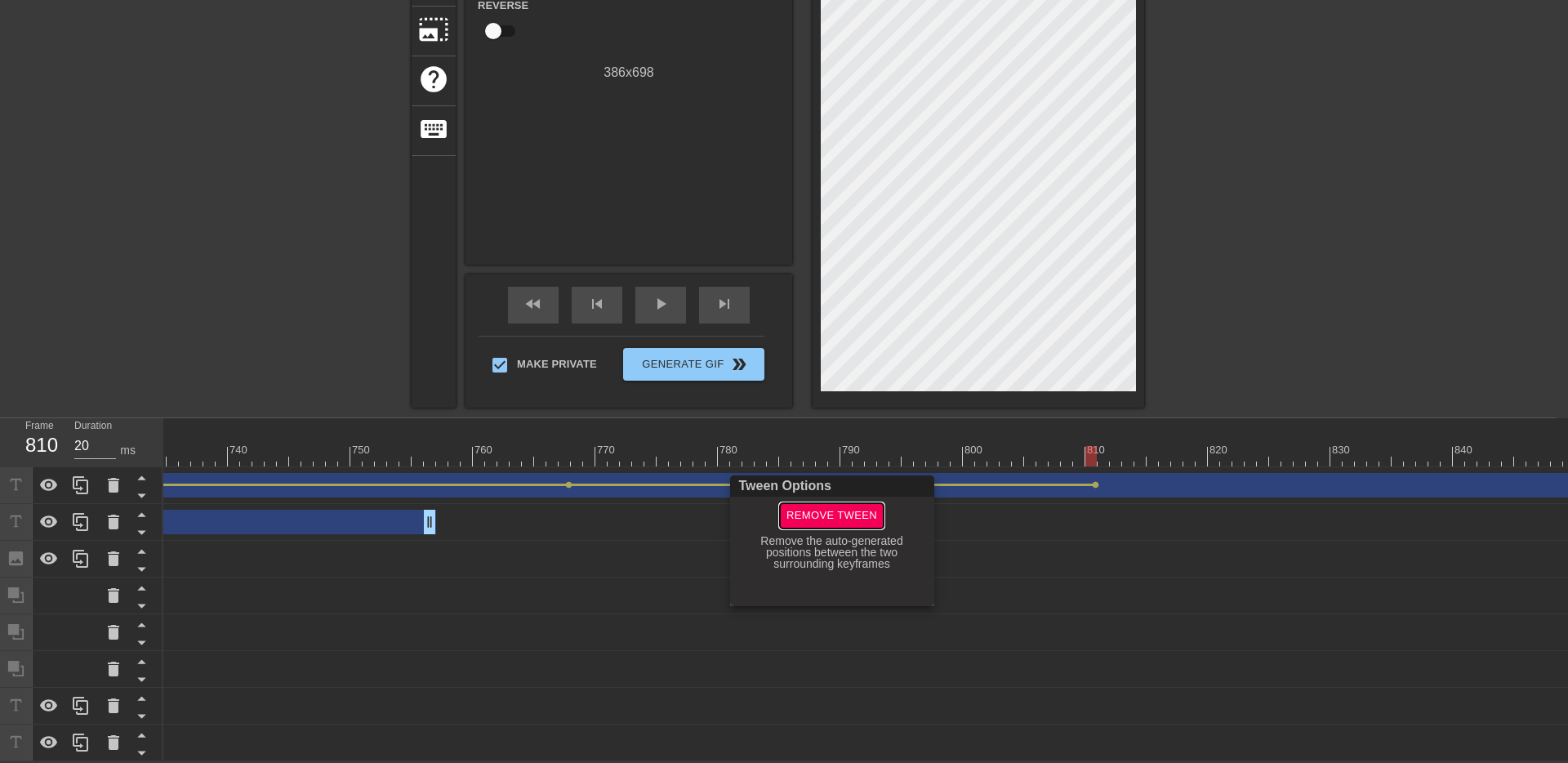
click at [831, 513] on span "Remove Tween" at bounding box center [831, 516] width 91 height 19
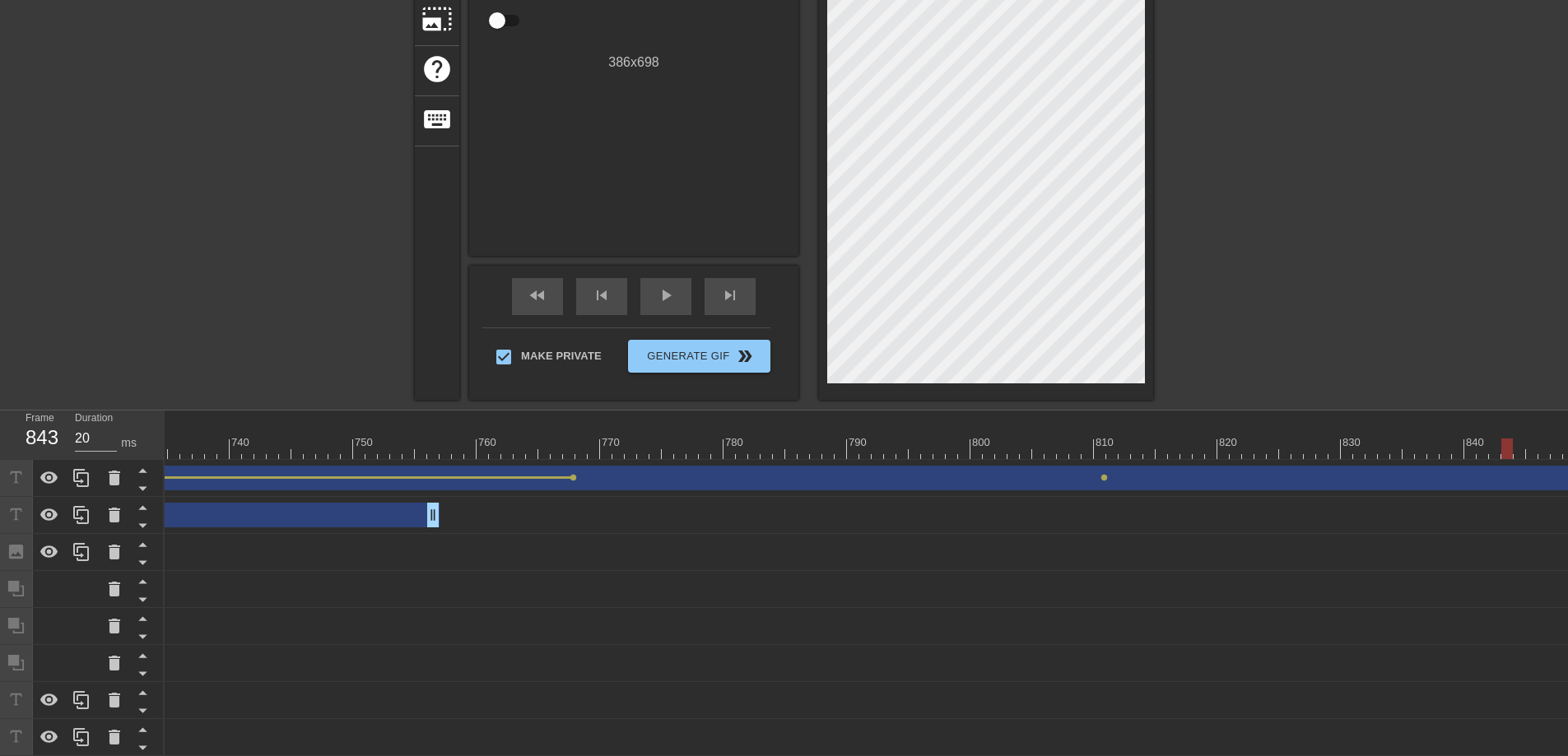
drag, startPoint x: 1098, startPoint y: 448, endPoint x: 1426, endPoint y: 447, distance: 328.0
click at [1501, 447] on div at bounding box center [1507, 448] width 12 height 21
click at [1105, 476] on span "lens" at bounding box center [1103, 477] width 8 height 8
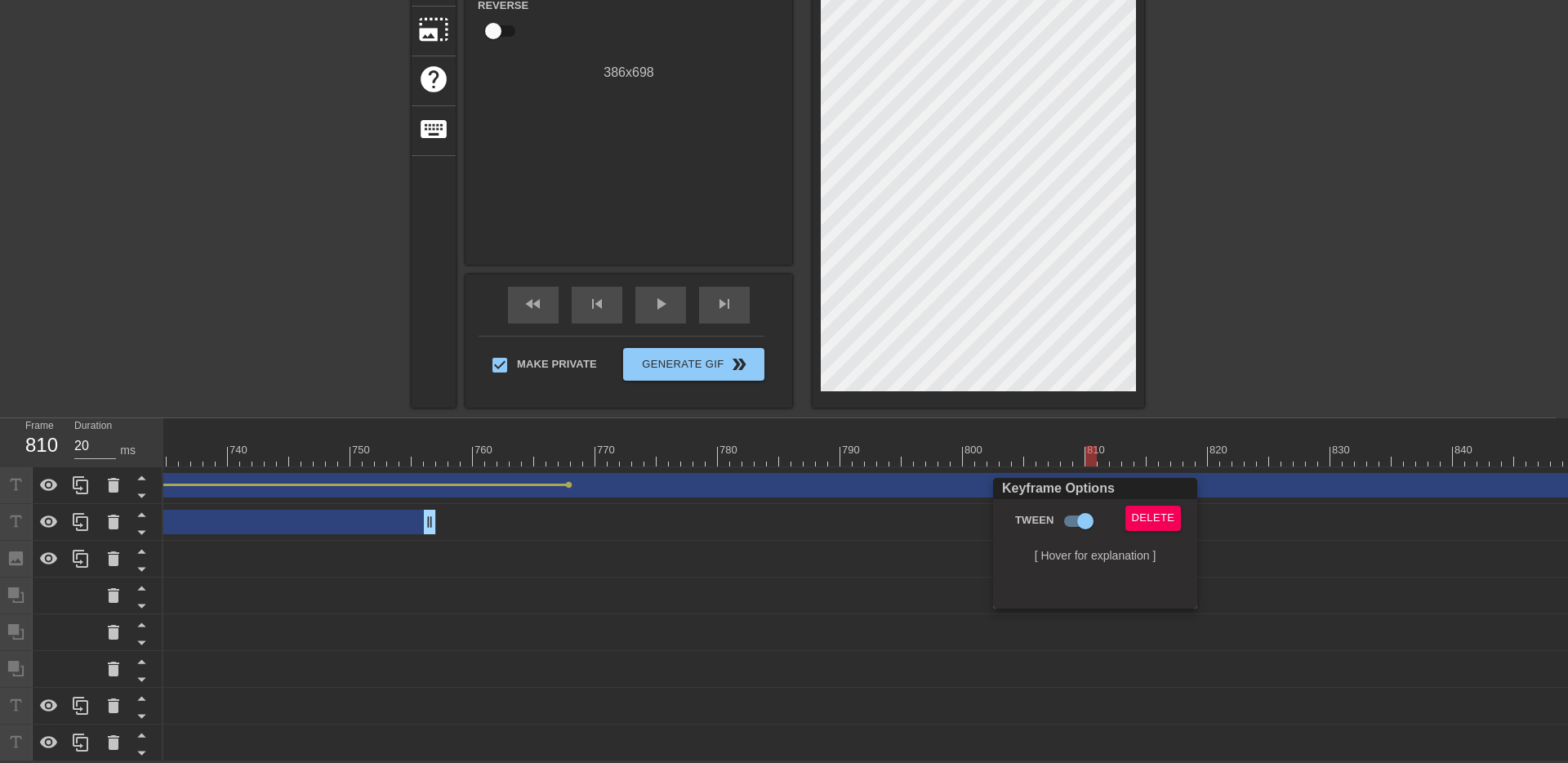
click at [1111, 468] on div at bounding box center [784, 381] width 1568 height 763
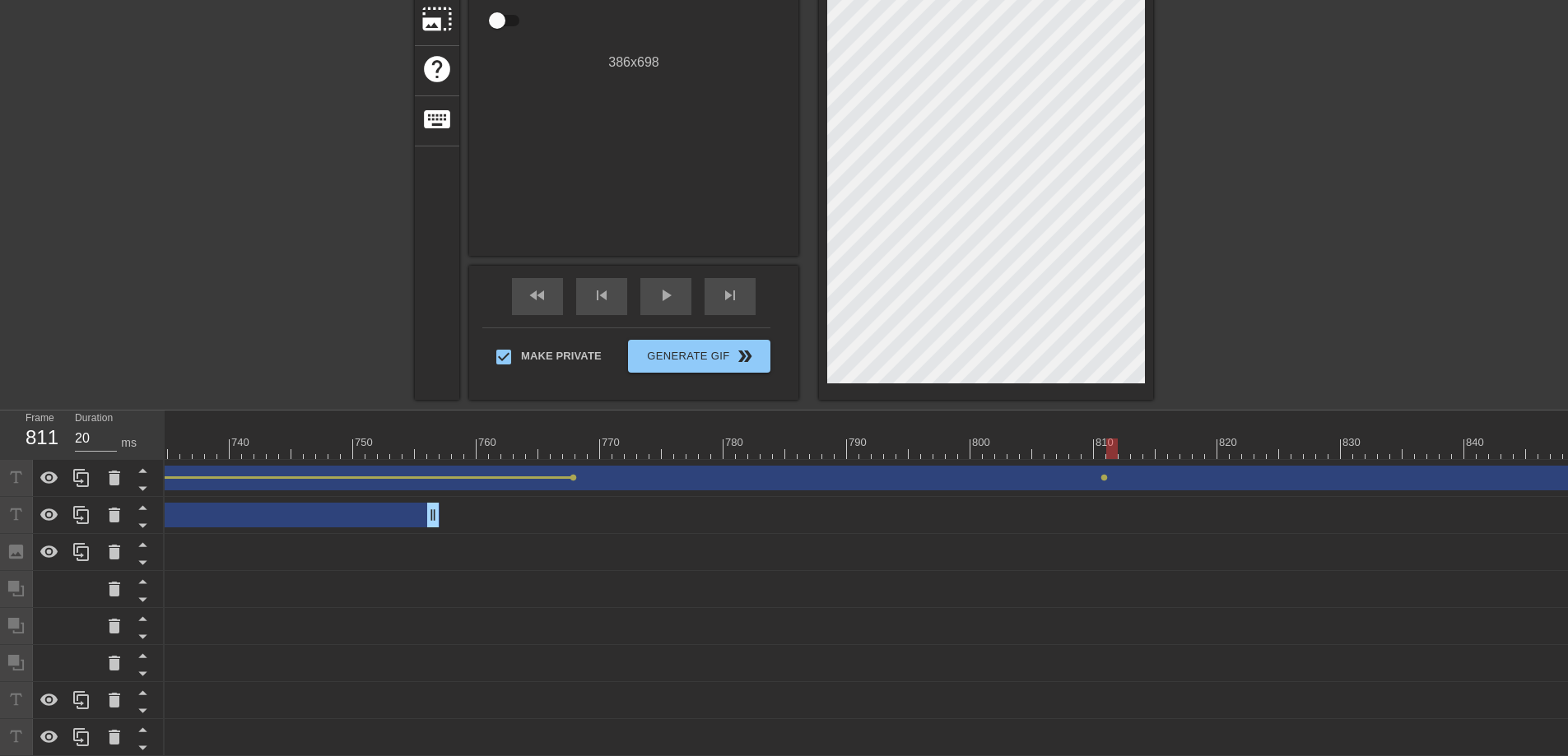
drag, startPoint x: 1101, startPoint y: 449, endPoint x: 1286, endPoint y: 438, distance: 185.3
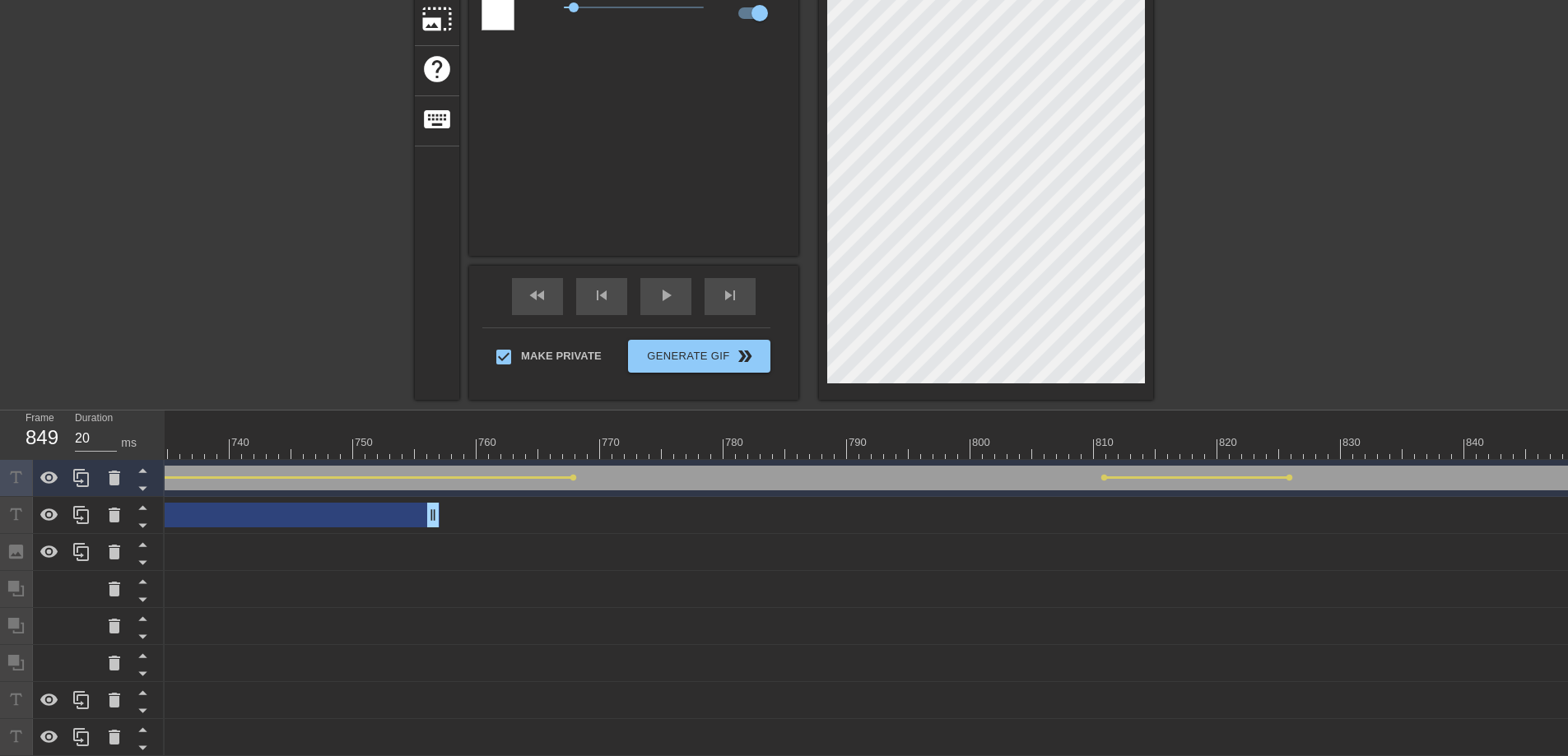
drag, startPoint x: 1287, startPoint y: 448, endPoint x: 1565, endPoint y: 443, distance: 278.0
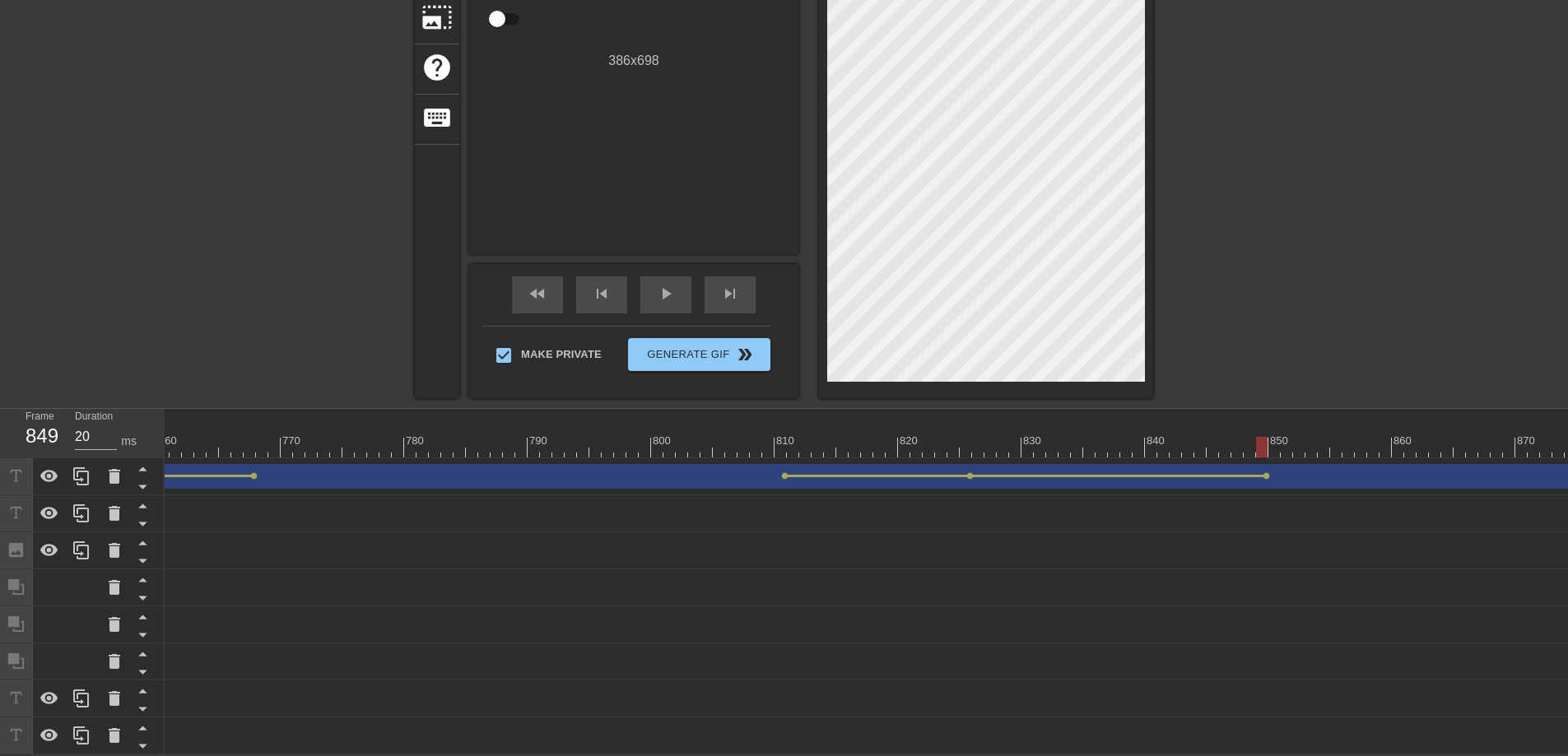
scroll to position [0, 9638]
drag, startPoint x: 1002, startPoint y: 428, endPoint x: 1427, endPoint y: 459, distance: 426.1
click at [1429, 459] on div "10 20 30 40 50 60 70 80 90 100 110 120 130 140 150 160" at bounding box center [866, 582] width 1404 height 345
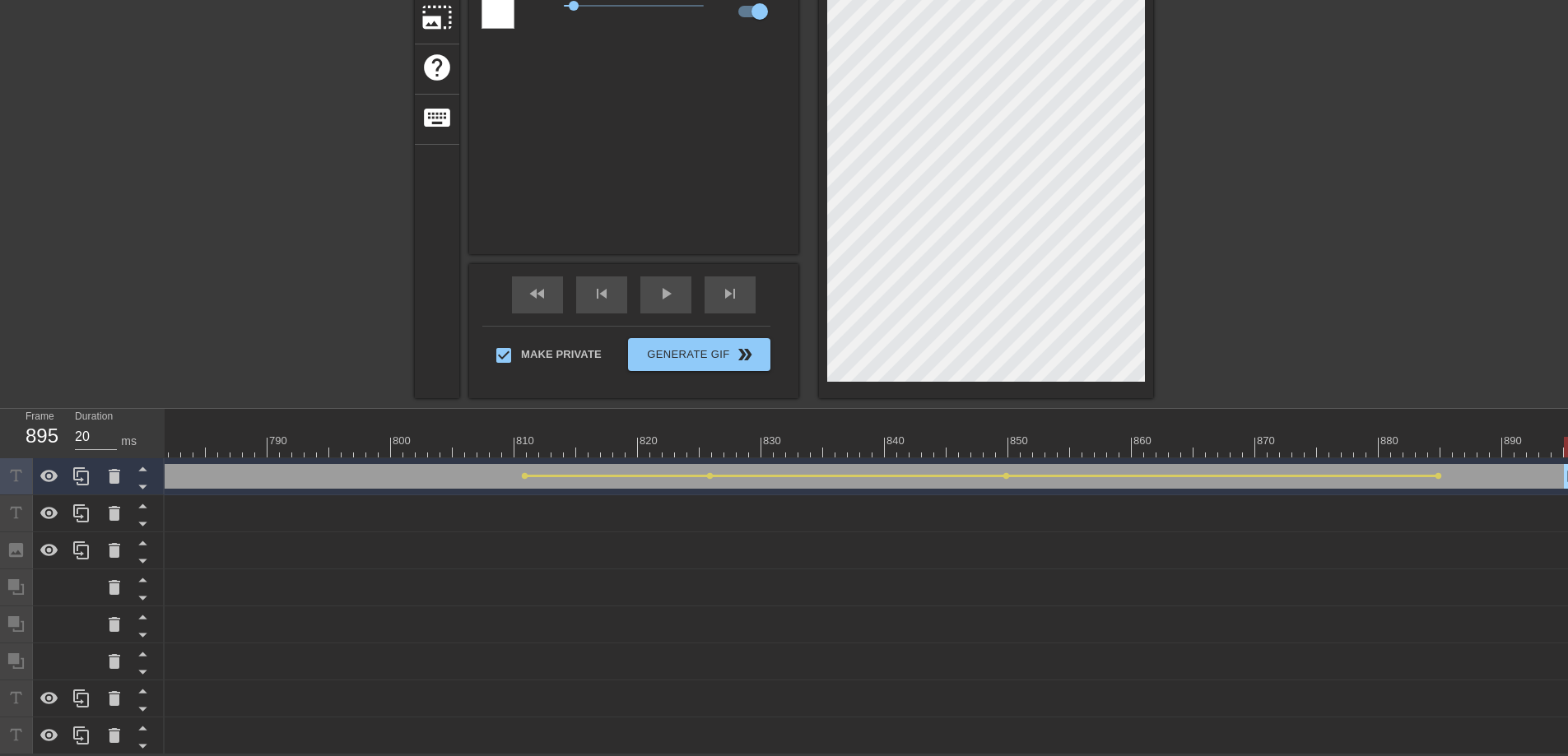
drag, startPoint x: 1428, startPoint y: 429, endPoint x: 1582, endPoint y: 443, distance: 154.6
click at [1567, 443] on html "menu_book Browse the tutorials! Gifntext.com The online gif editor Send Feedbac…" at bounding box center [784, 244] width 1568 height 1020
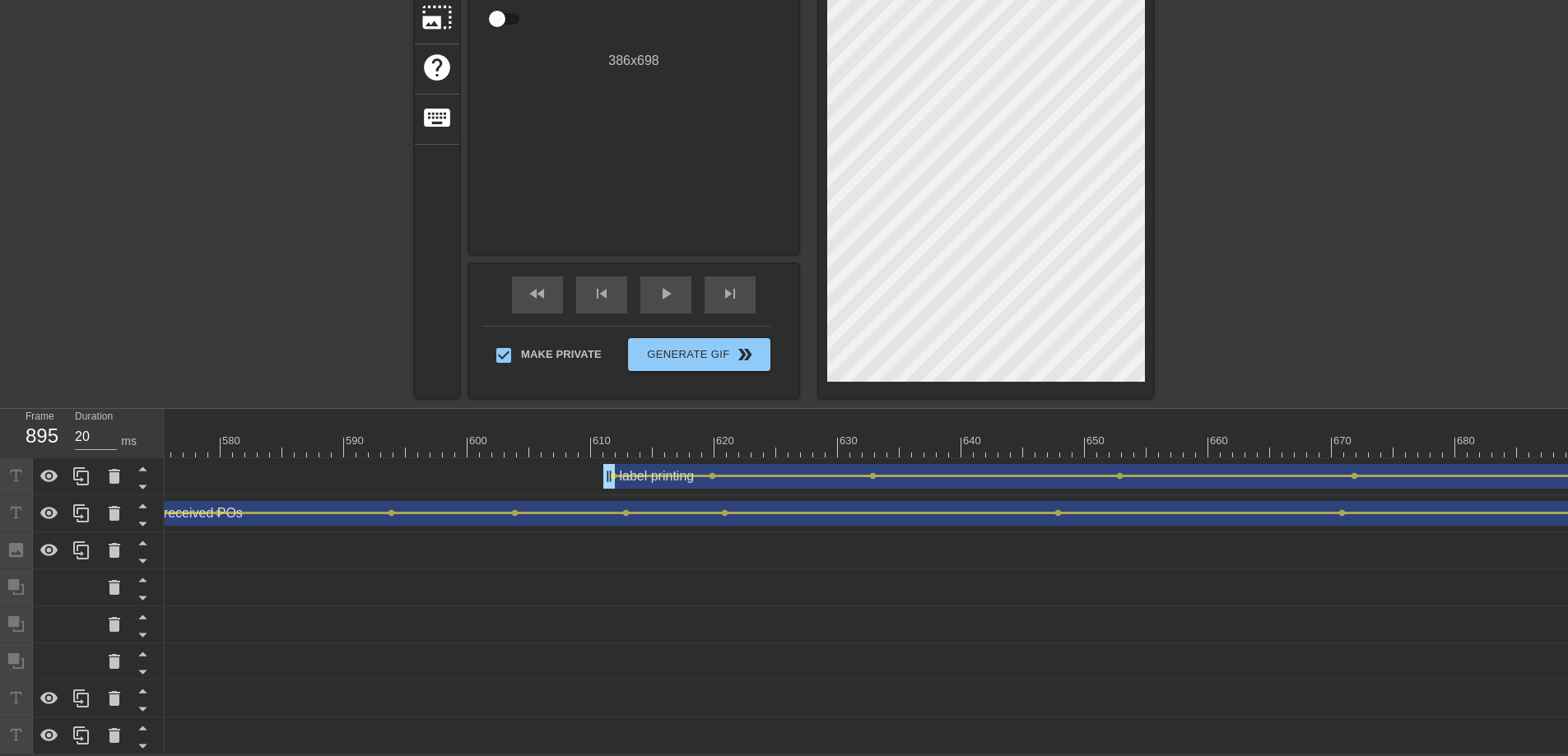
scroll to position [0, 7117]
drag, startPoint x: 390, startPoint y: 433, endPoint x: 113, endPoint y: 430, distance: 277.0
click at [113, 430] on div "Frame 573 Duration 20 ms 10 20 30 40 50 60 70 80 90 100 110 120 130 140 150" at bounding box center [784, 582] width 1568 height 345
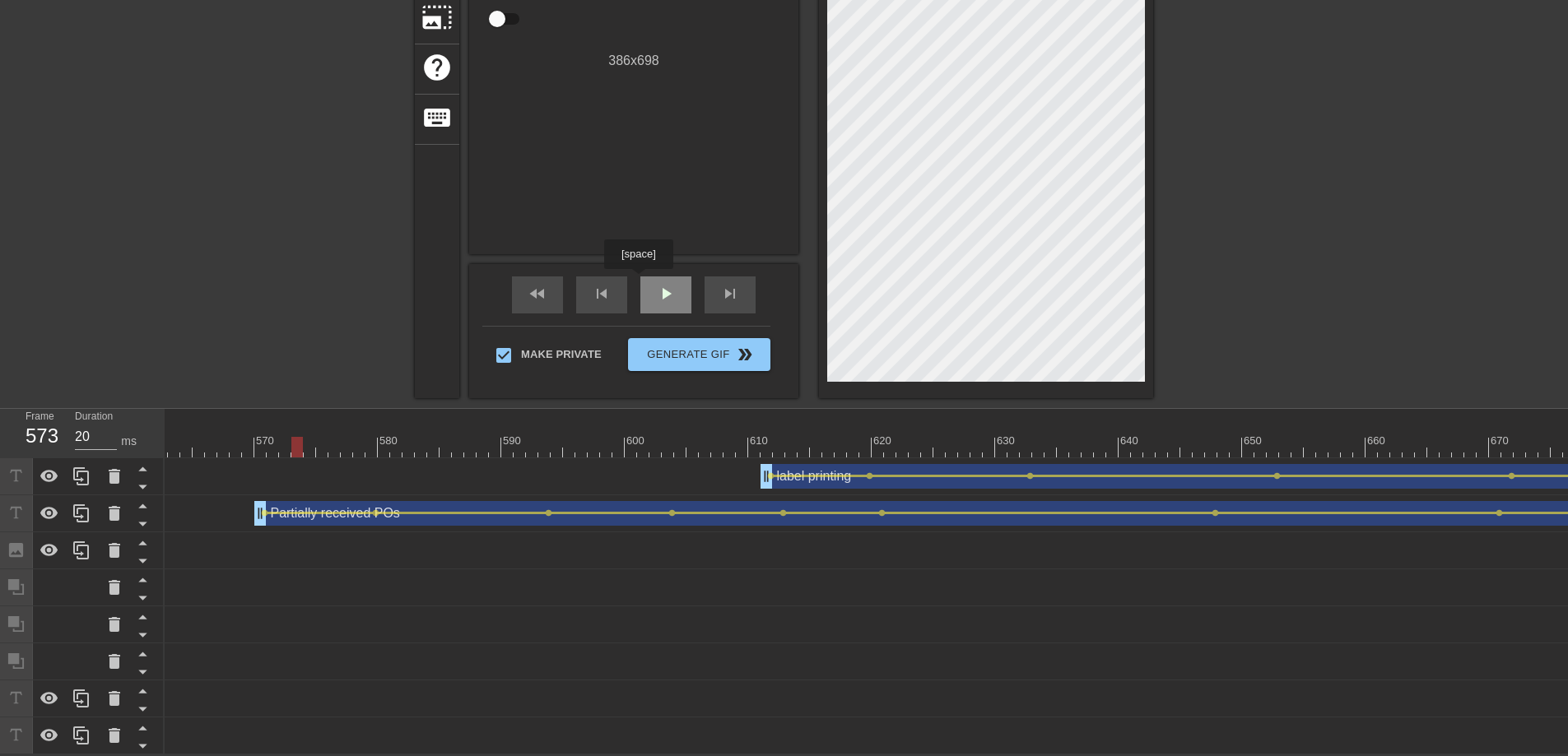
click at [642, 282] on div "play_arrow" at bounding box center [666, 295] width 51 height 37
click at [642, 282] on div "pause" at bounding box center [666, 295] width 51 height 37
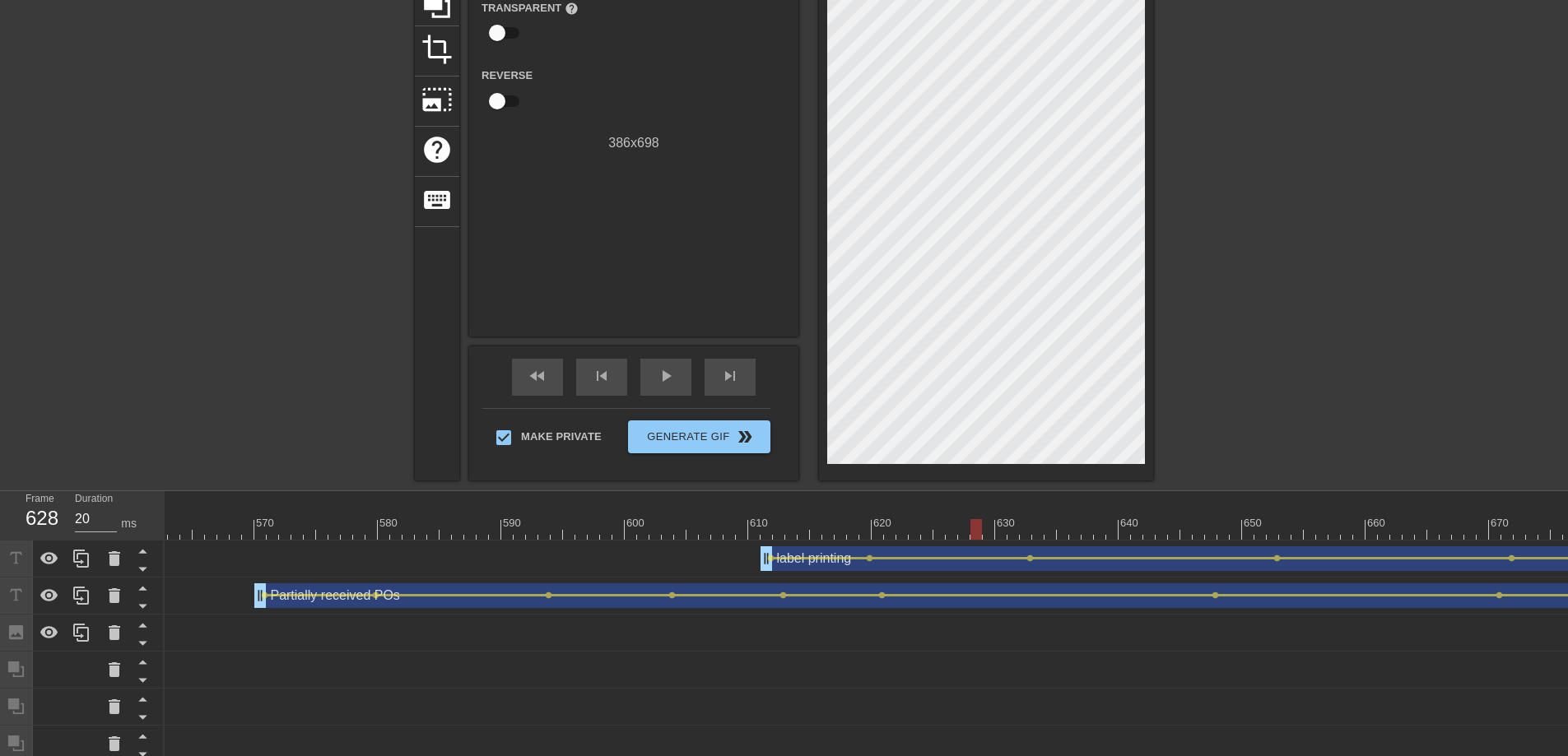
scroll to position [48, 0]
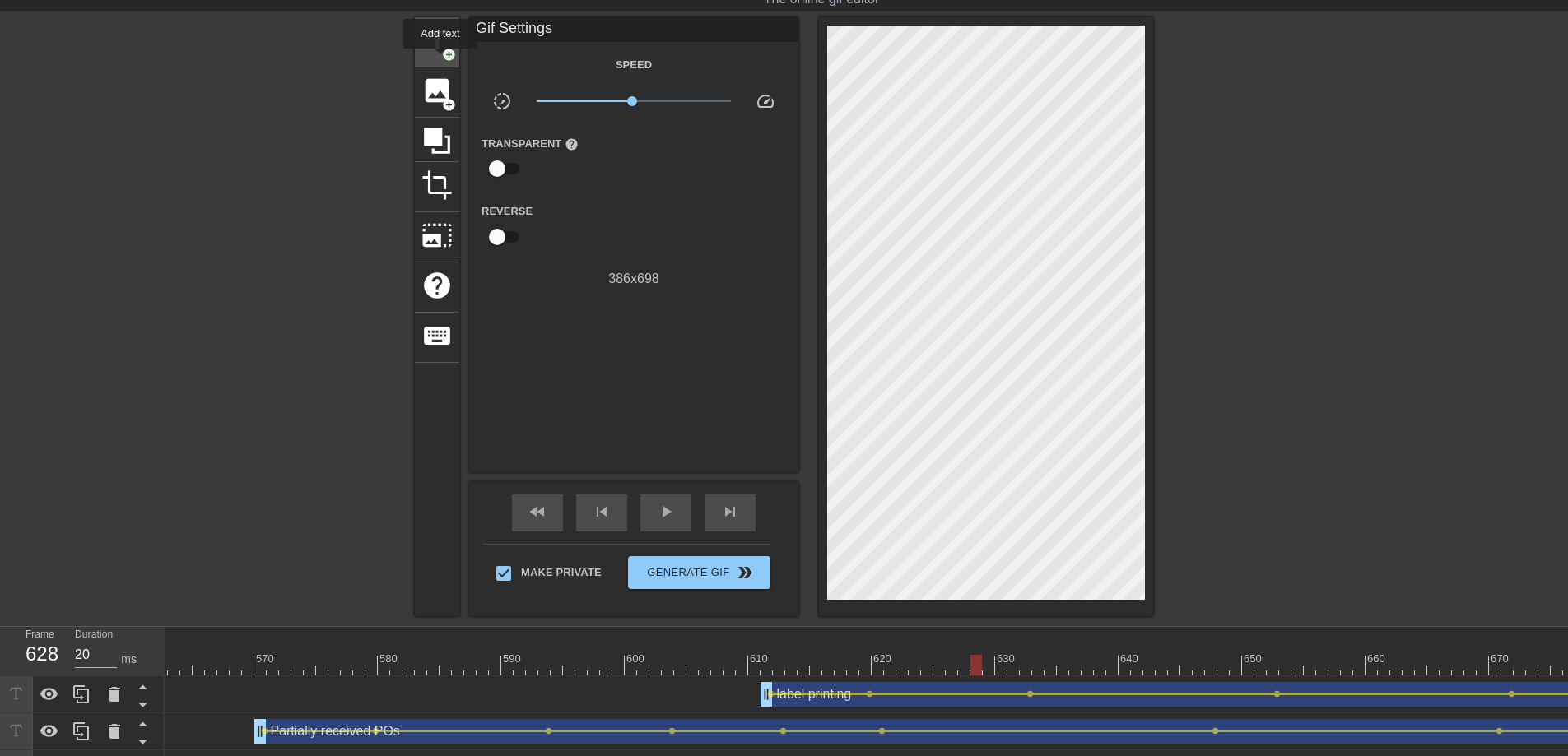
click at [442, 60] on span "add_circle" at bounding box center [449, 54] width 14 height 14
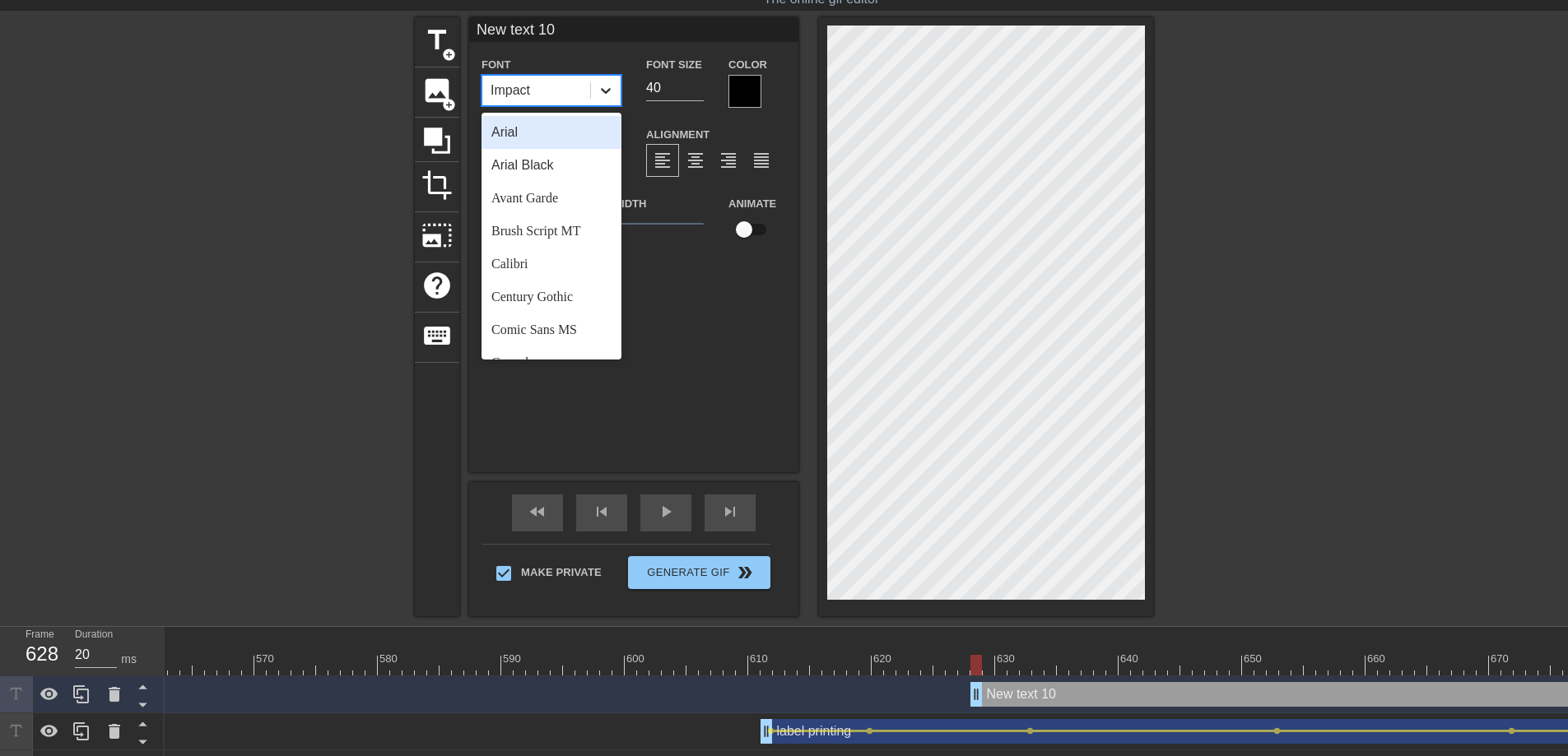
click at [610, 86] on icon at bounding box center [606, 91] width 17 height 17
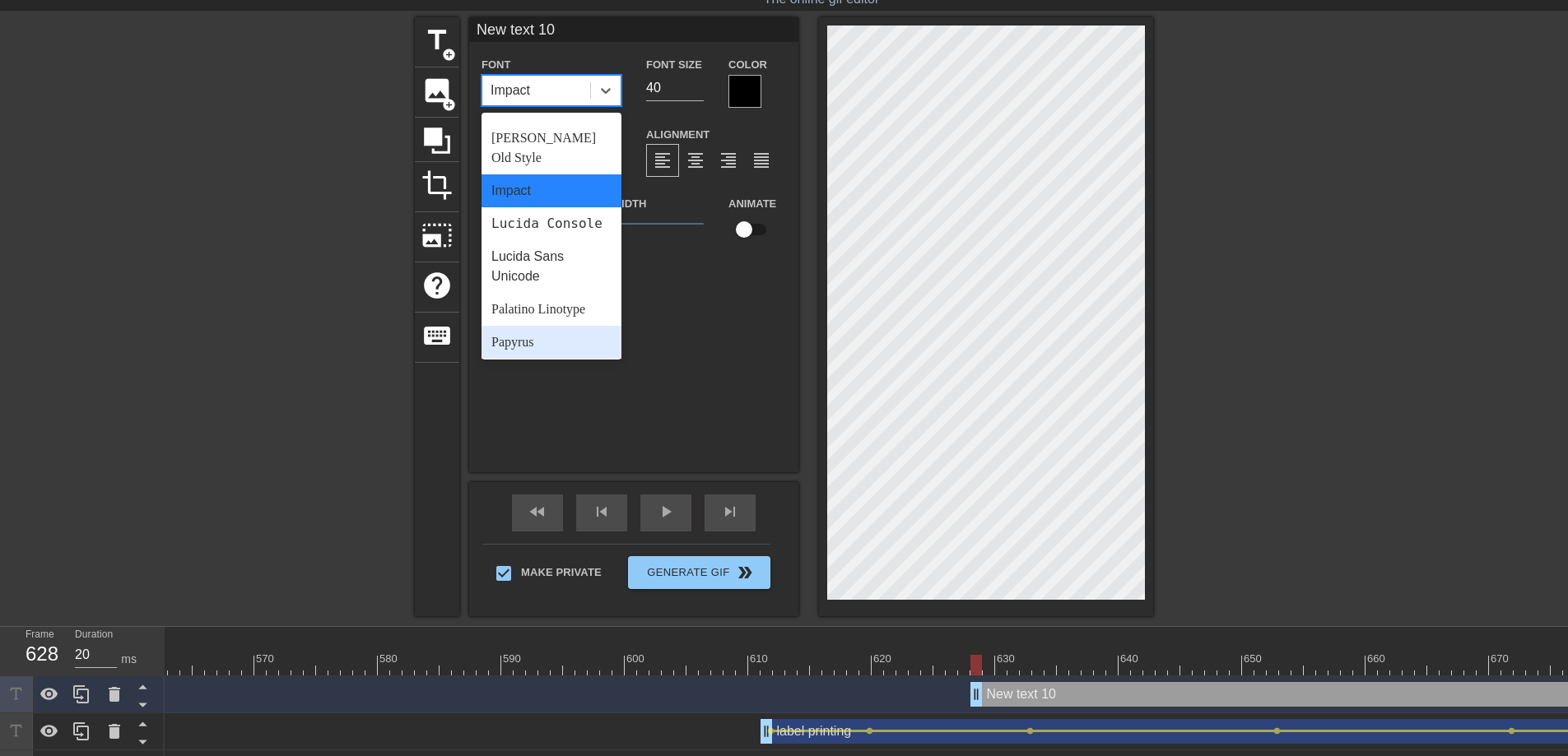
scroll to position [589, 0]
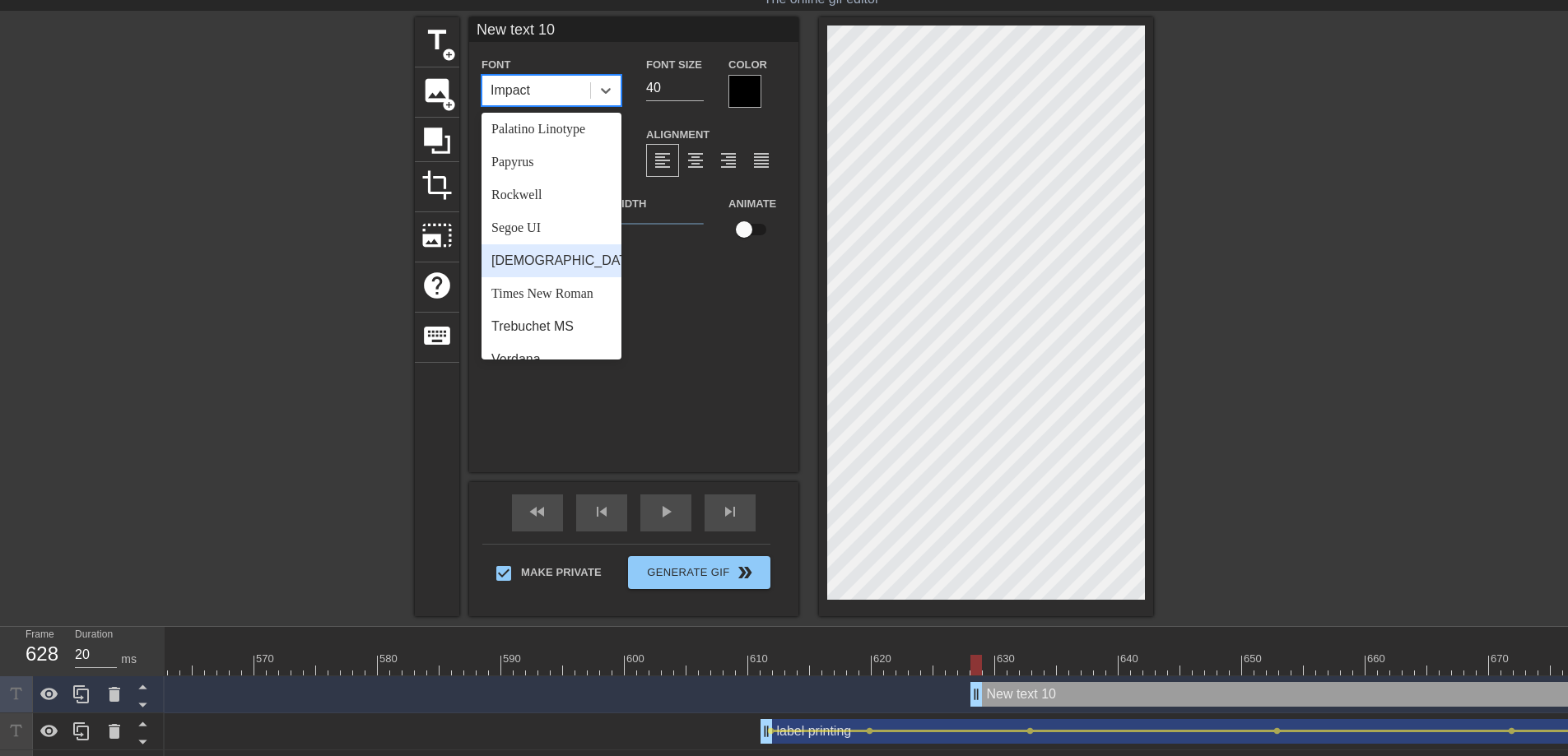
click at [547, 246] on div "Tahoma" at bounding box center [551, 261] width 140 height 33
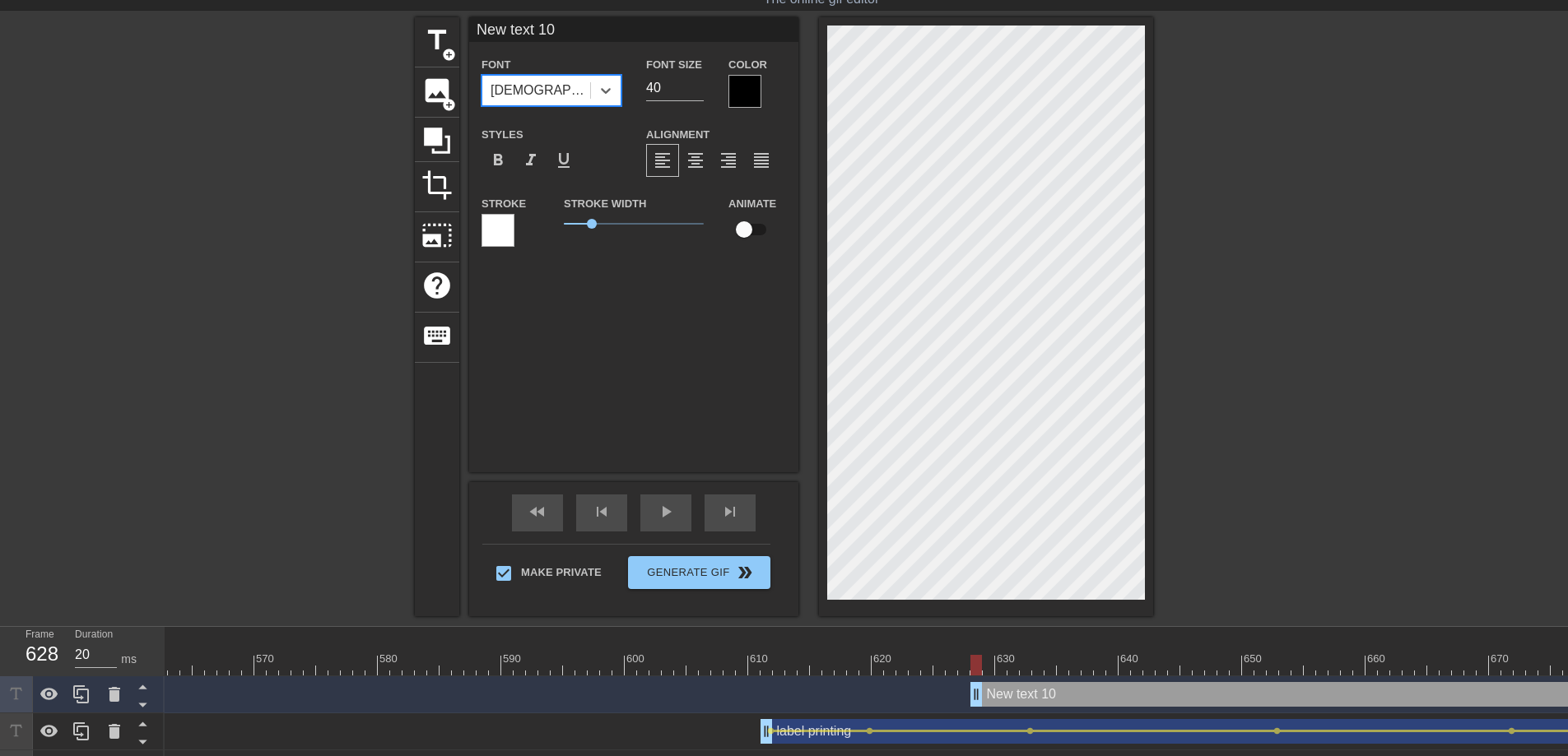
click at [558, 23] on input "New text 10" at bounding box center [633, 29] width 330 height 24
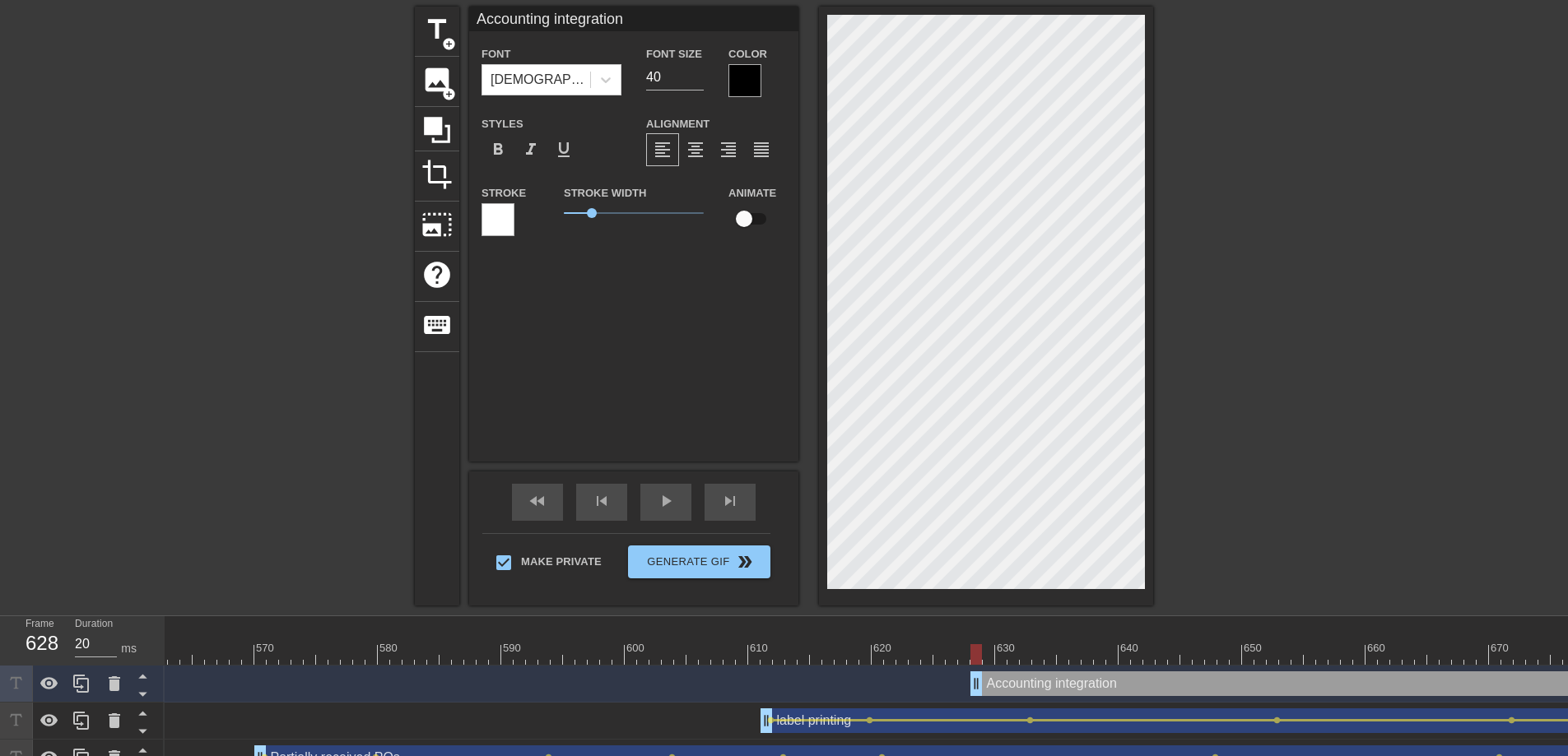
click at [742, 100] on div "Font Tahoma Font Size 40 Color Styles format_bold format_italic format_underlin…" at bounding box center [633, 147] width 304 height 207
click at [743, 97] on div "Font Tahoma Font Size 40 Color Styles format_bold format_italic format_underlin…" at bounding box center [633, 147] width 304 height 207
click at [744, 96] on div at bounding box center [745, 80] width 33 height 33
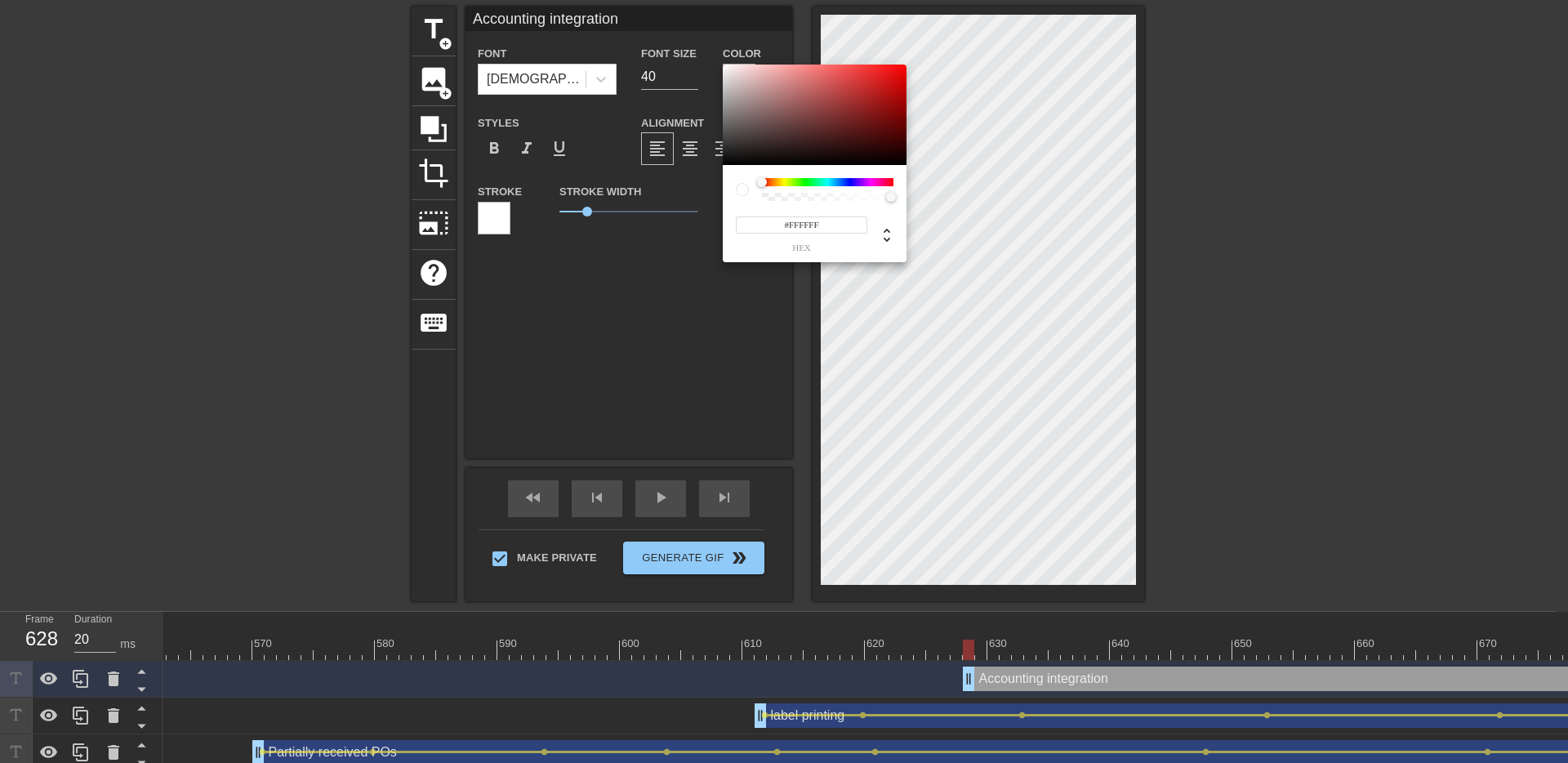
drag, startPoint x: 670, startPoint y: 58, endPoint x: 615, endPoint y: 24, distance: 64.7
click at [615, 24] on div "#FFFFFF hex" at bounding box center [784, 381] width 1568 height 763
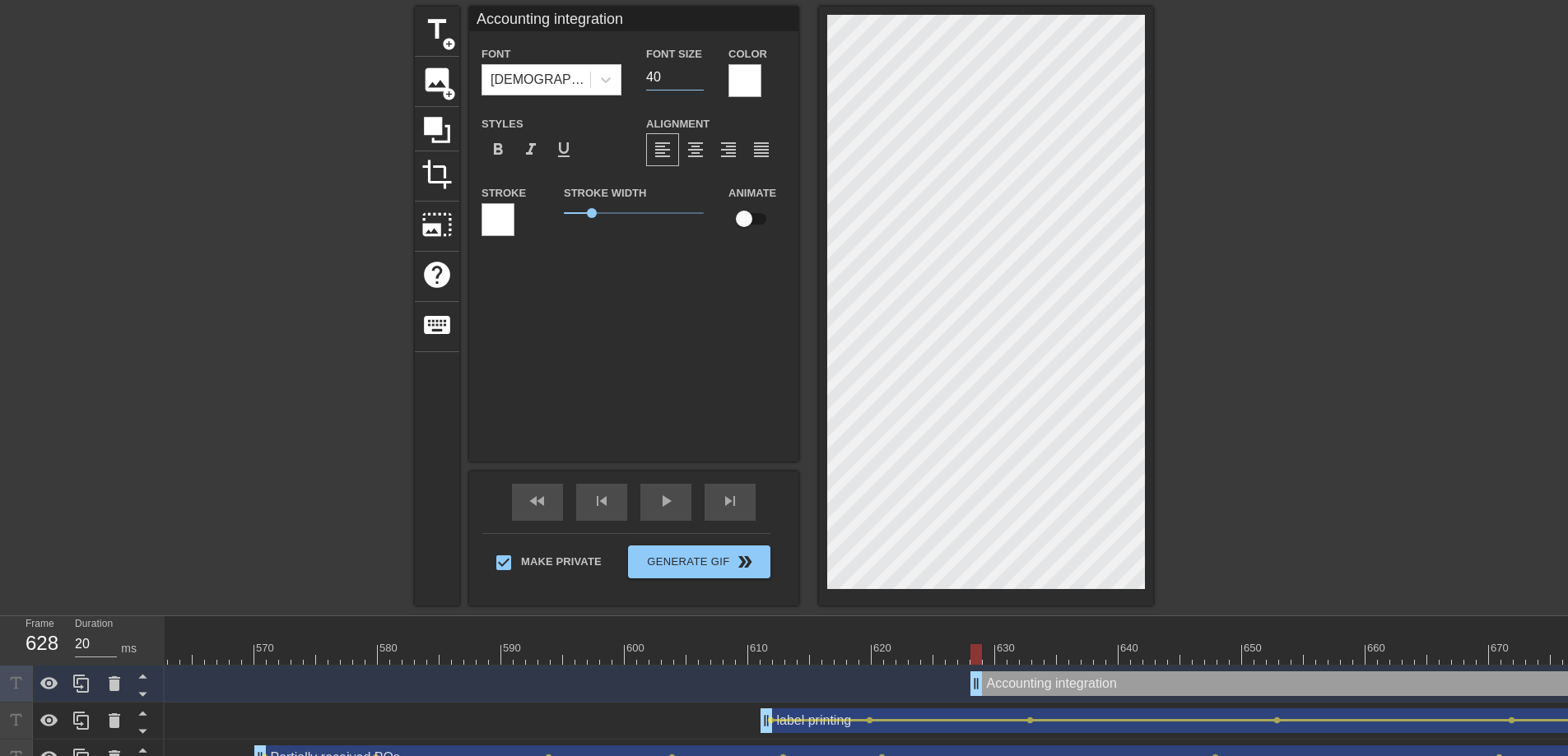
click at [661, 77] on input "40" at bounding box center [675, 77] width 58 height 26
drag, startPoint x: 485, startPoint y: 23, endPoint x: 465, endPoint y: 25, distance: 20.1
click at [465, 25] on div "title add_circle image add_circle crop photo_size_select_large help keyboard Ac…" at bounding box center [784, 306] width 738 height 599
drag, startPoint x: 978, startPoint y: 656, endPoint x: 925, endPoint y: 652, distance: 53.2
click at [925, 652] on div at bounding box center [927, 655] width 12 height 21
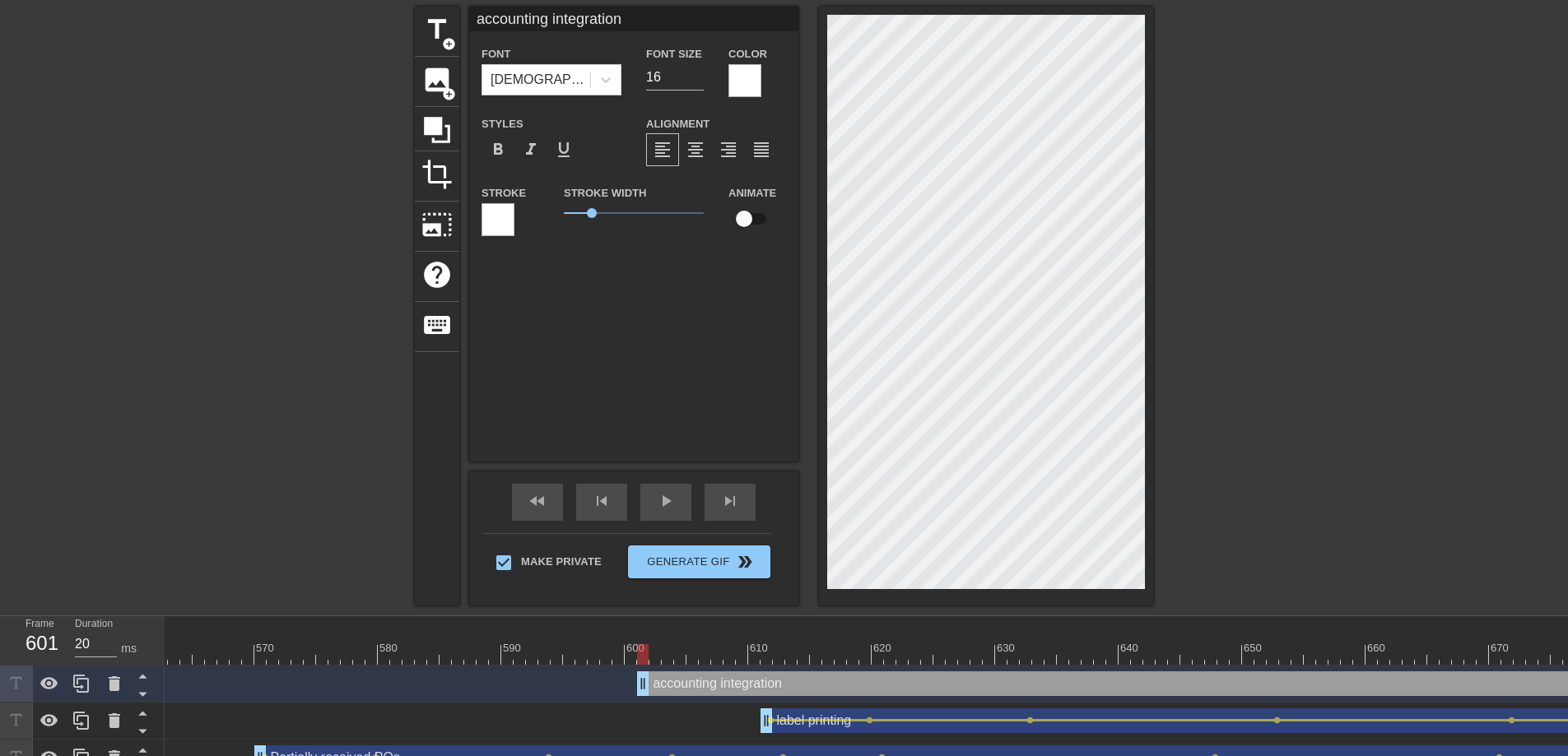
drag, startPoint x: 972, startPoint y: 686, endPoint x: 643, endPoint y: 676, distance: 329.2
click at [744, 215] on input "checkbox" at bounding box center [744, 218] width 94 height 31
click at [646, 684] on span "lens" at bounding box center [647, 683] width 8 height 8
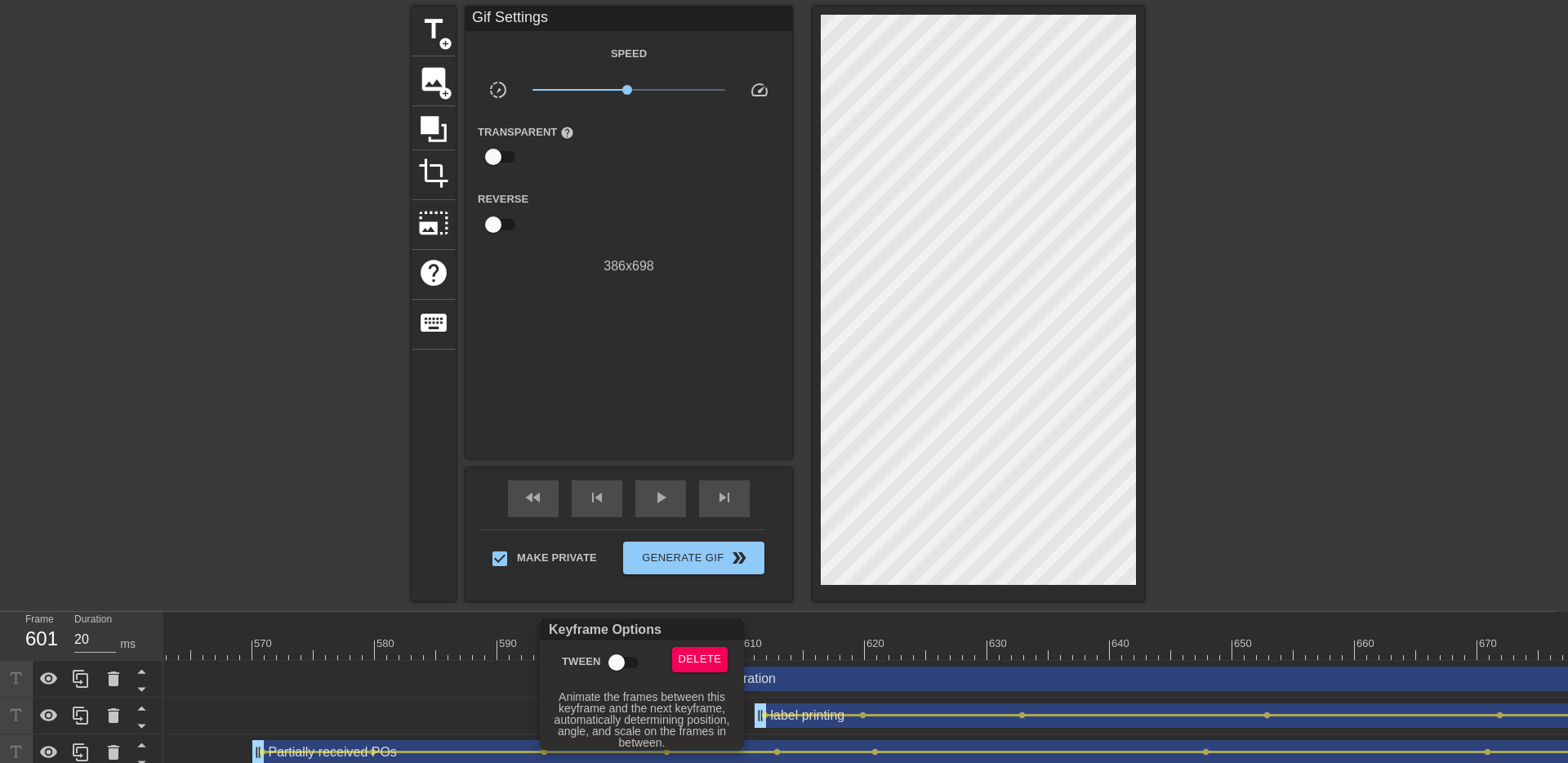
click at [608, 665] on input "Tween" at bounding box center [616, 661] width 93 height 31
click at [703, 596] on div at bounding box center [784, 381] width 1568 height 763
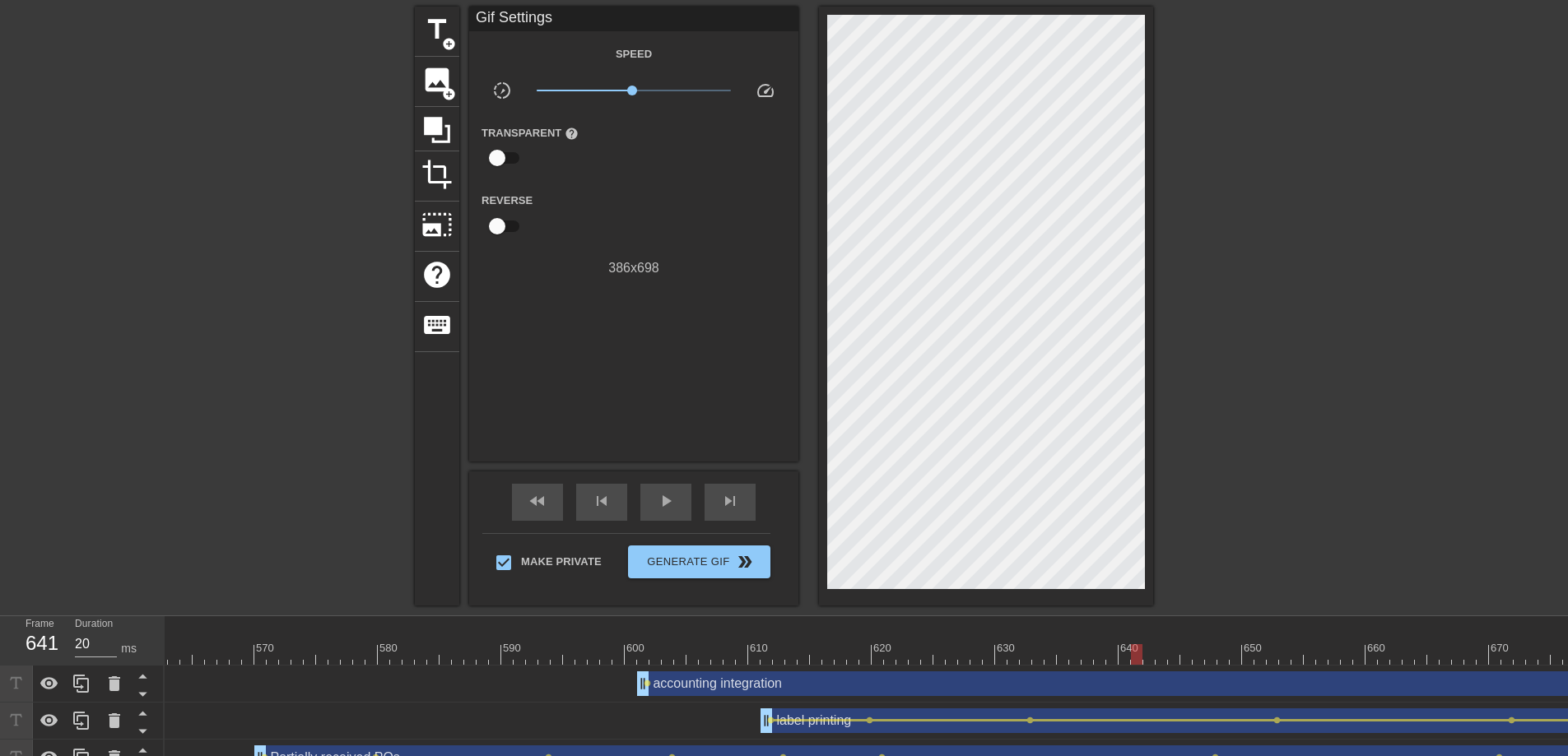
drag, startPoint x: 641, startPoint y: 650, endPoint x: 1122, endPoint y: 602, distance: 483.4
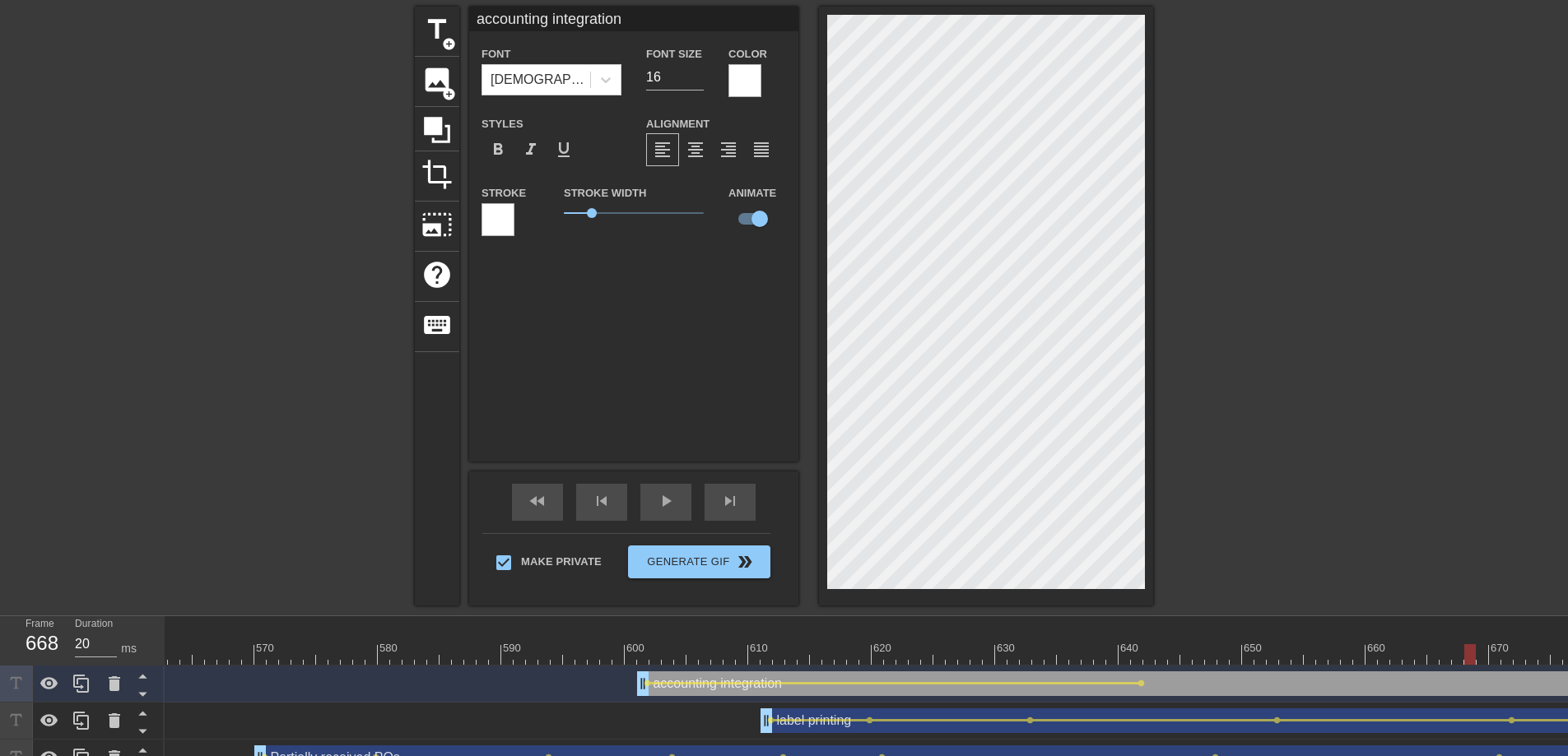
drag, startPoint x: 1136, startPoint y: 655, endPoint x: 1512, endPoint y: 663, distance: 376.1
click at [1476, 660] on div at bounding box center [1470, 655] width 12 height 21
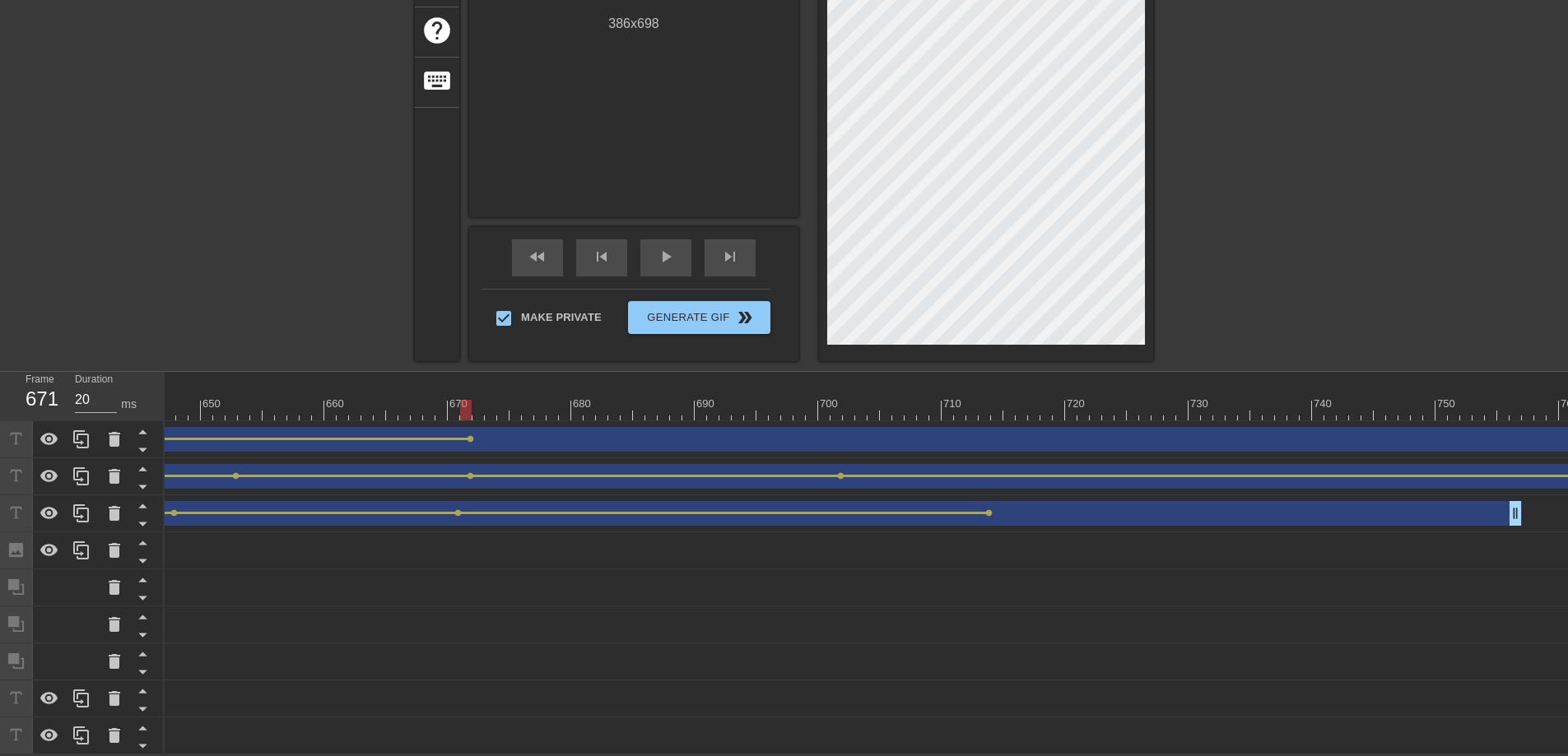
scroll to position [0, 8046]
drag, startPoint x: 392, startPoint y: 393, endPoint x: 925, endPoint y: 401, distance: 533.1
click at [796, 406] on div at bounding box center [790, 410] width 12 height 21
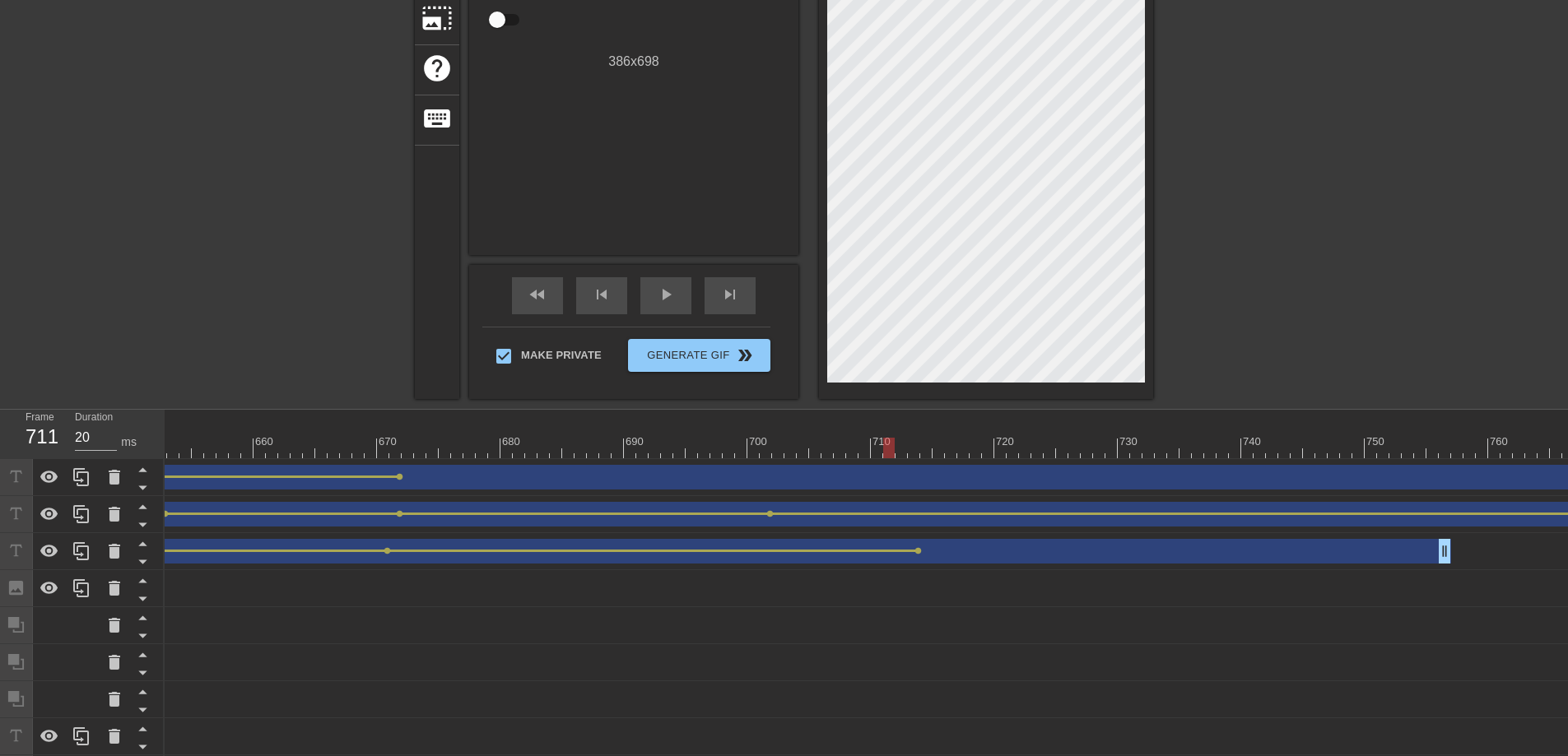
scroll to position [206, 0]
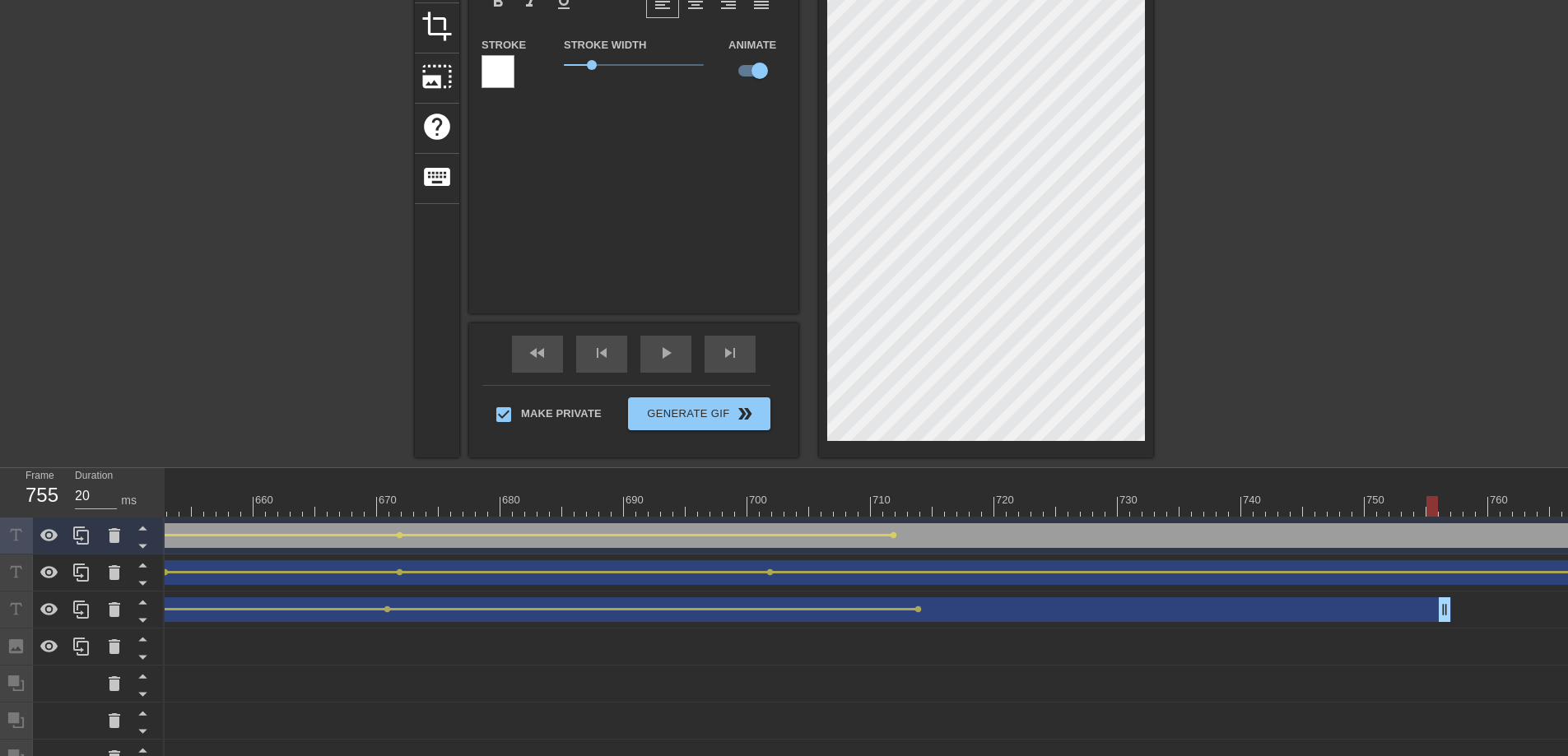
drag, startPoint x: 895, startPoint y: 510, endPoint x: 1410, endPoint y: 327, distance: 546.5
click at [1456, 517] on div "10 20 30 40 50 60 70 80 90 100 110 120 130 140 150 160" at bounding box center [866, 659] width 1404 height 382
click at [854, 489] on div at bounding box center [852, 495] width 13 height 21
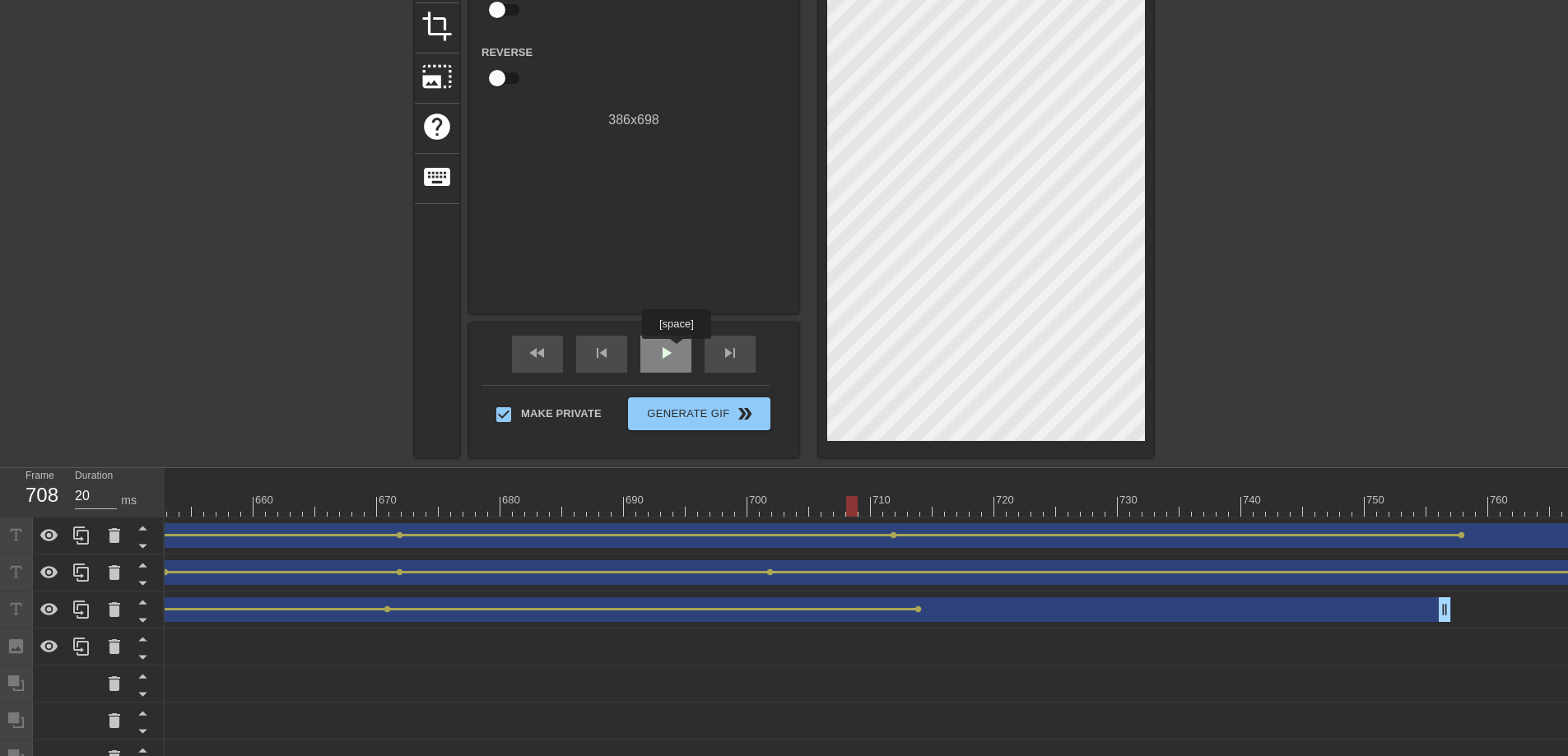
click at [678, 350] on div "play_arrow" at bounding box center [666, 354] width 51 height 37
click at [678, 350] on div "pause" at bounding box center [666, 354] width 51 height 37
click at [678, 350] on div "play_arrow" at bounding box center [666, 354] width 51 height 37
click at [678, 350] on div "pause" at bounding box center [666, 354] width 51 height 37
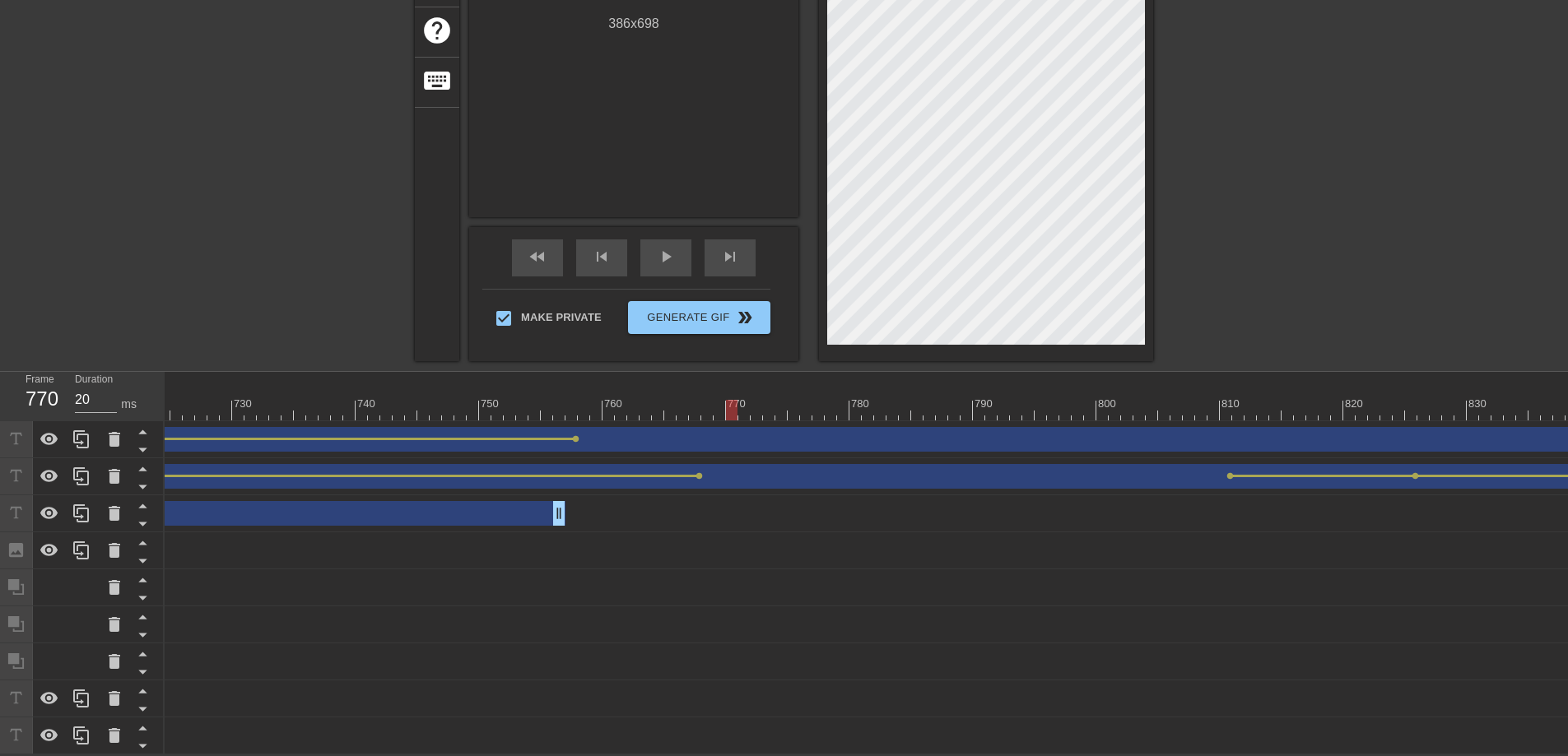
scroll to position [50, 0]
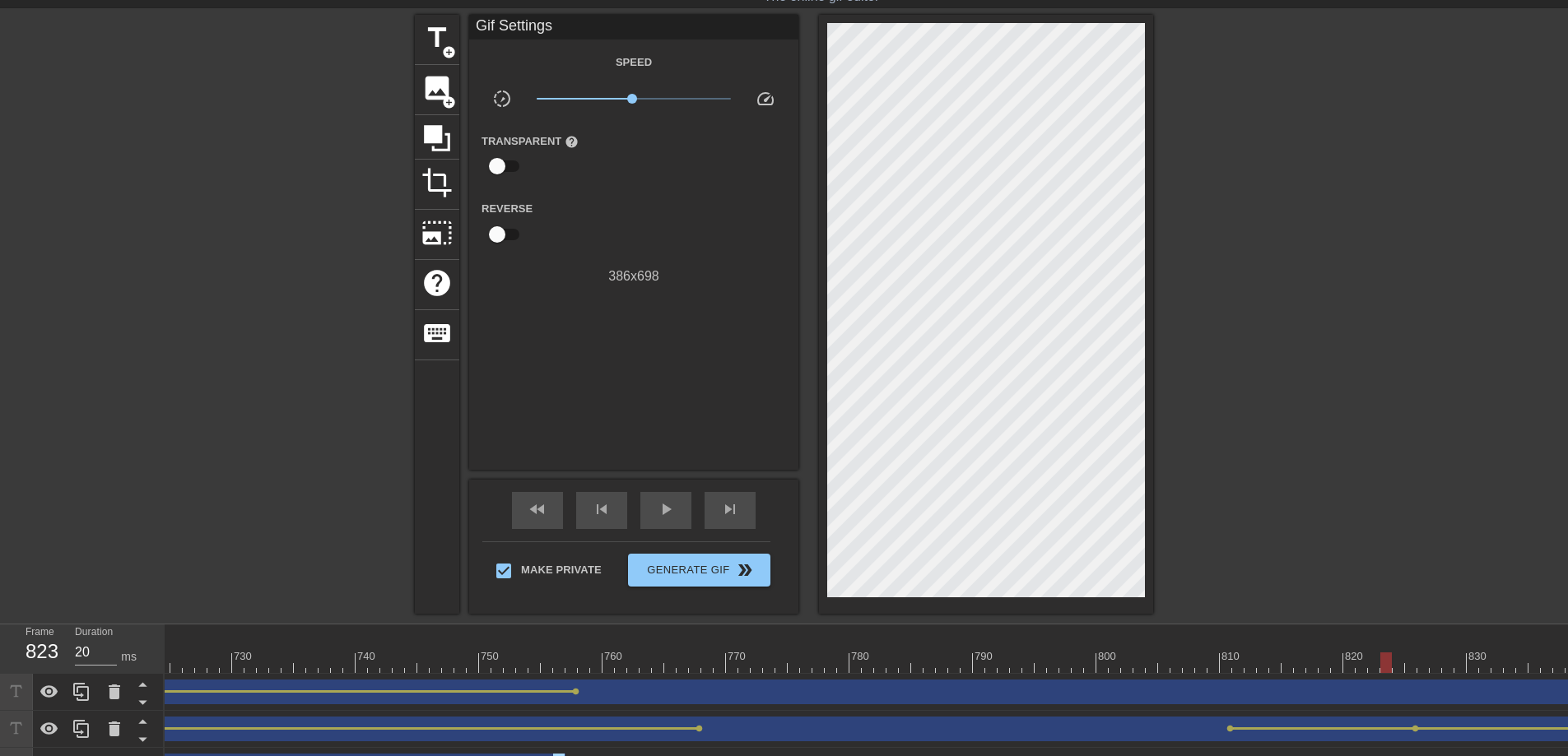
drag, startPoint x: 735, startPoint y: 669, endPoint x: 1364, endPoint y: 668, distance: 629.0
click at [1380, 671] on div at bounding box center [1386, 662] width 12 height 21
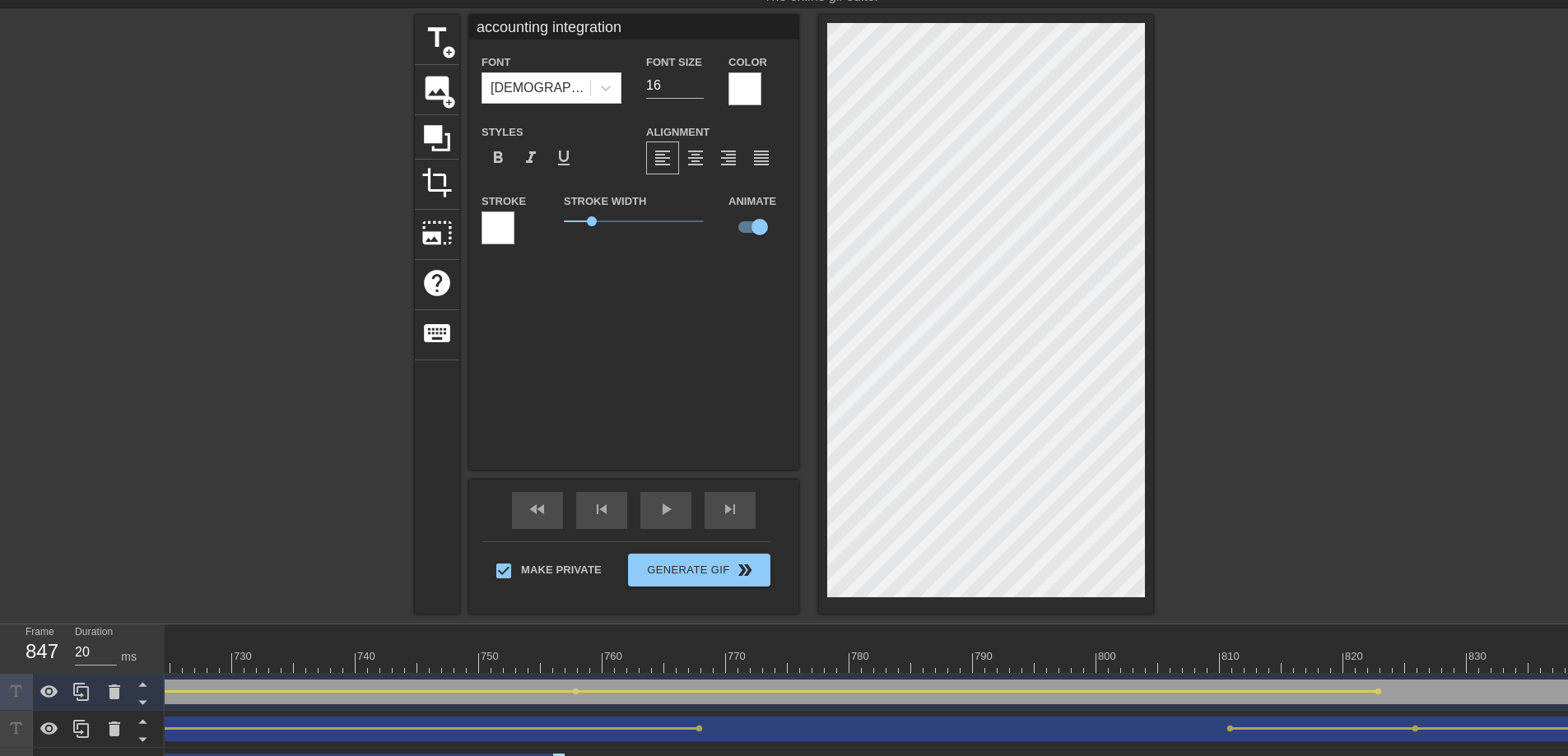
drag, startPoint x: 1367, startPoint y: 665, endPoint x: 1685, endPoint y: 672, distance: 318.1
click at [1567, 672] on html "menu_book Browse the tutorials! Gifntext.com The online gif editor Send Feedbac…" at bounding box center [784, 478] width 1568 height 1057
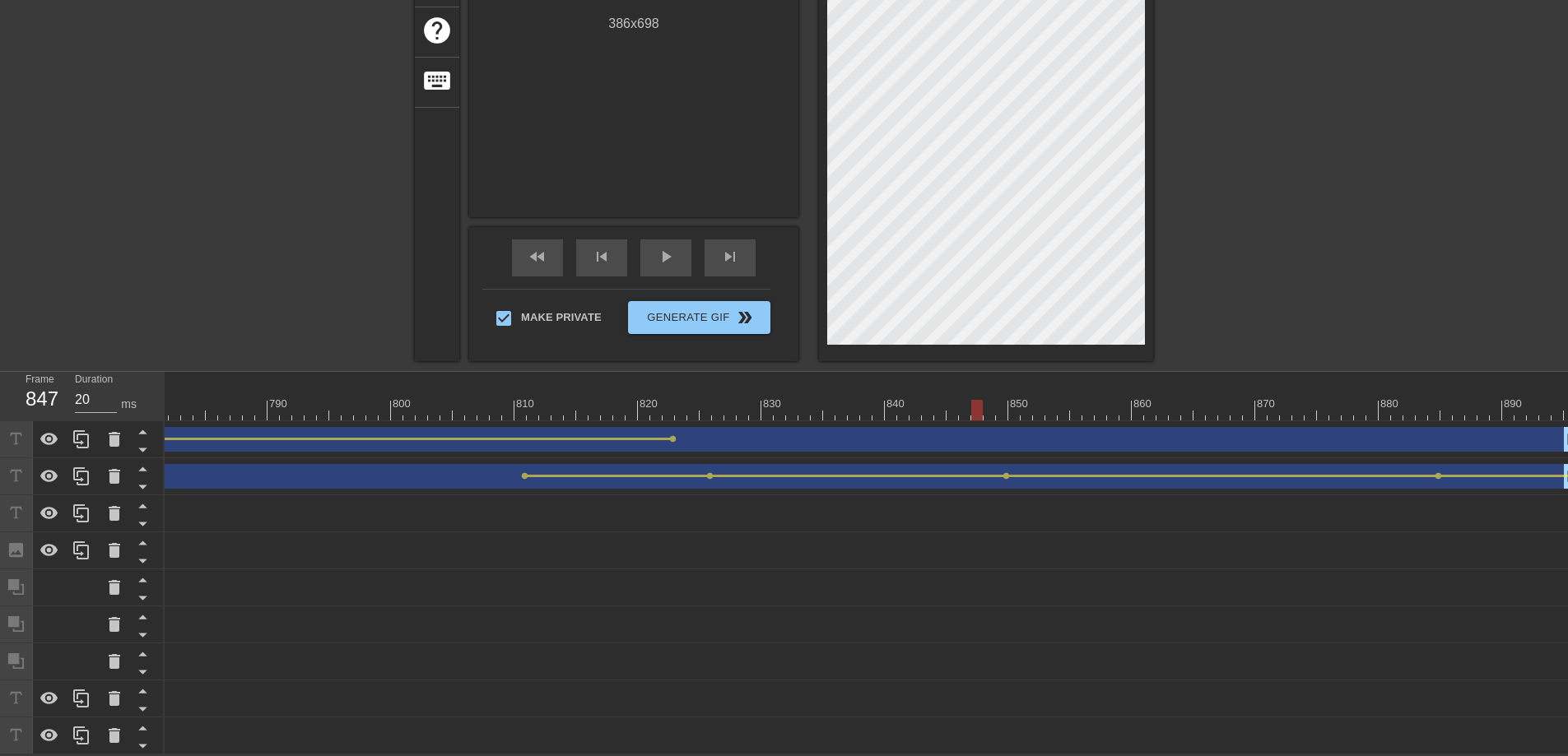
scroll to position [76, 0]
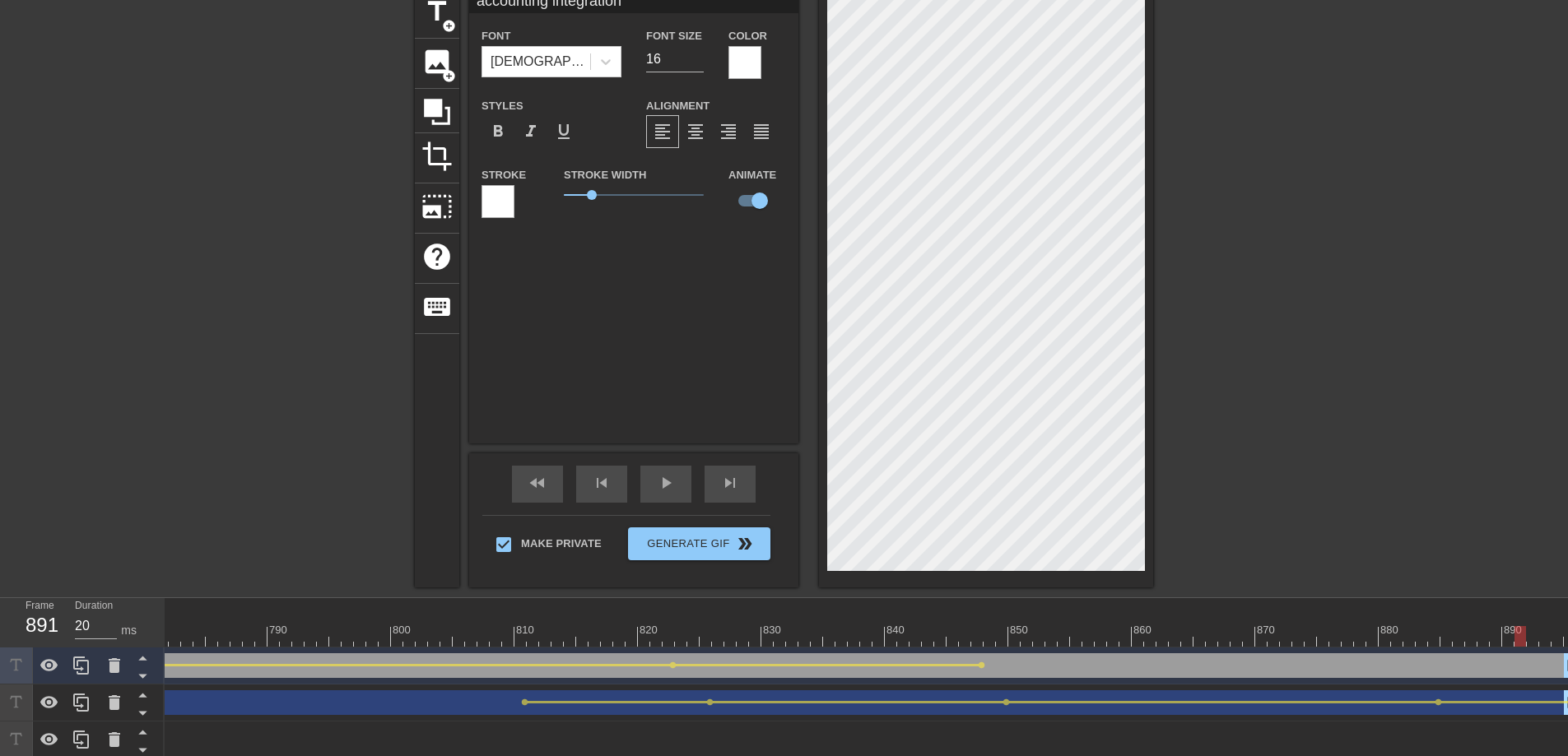
drag, startPoint x: 972, startPoint y: 639, endPoint x: 1588, endPoint y: 655, distance: 616.2
click at [1567, 655] on html "menu_book Browse the tutorials! Gifntext.com The online gif editor Send Feedbac…" at bounding box center [784, 452] width 1568 height 1057
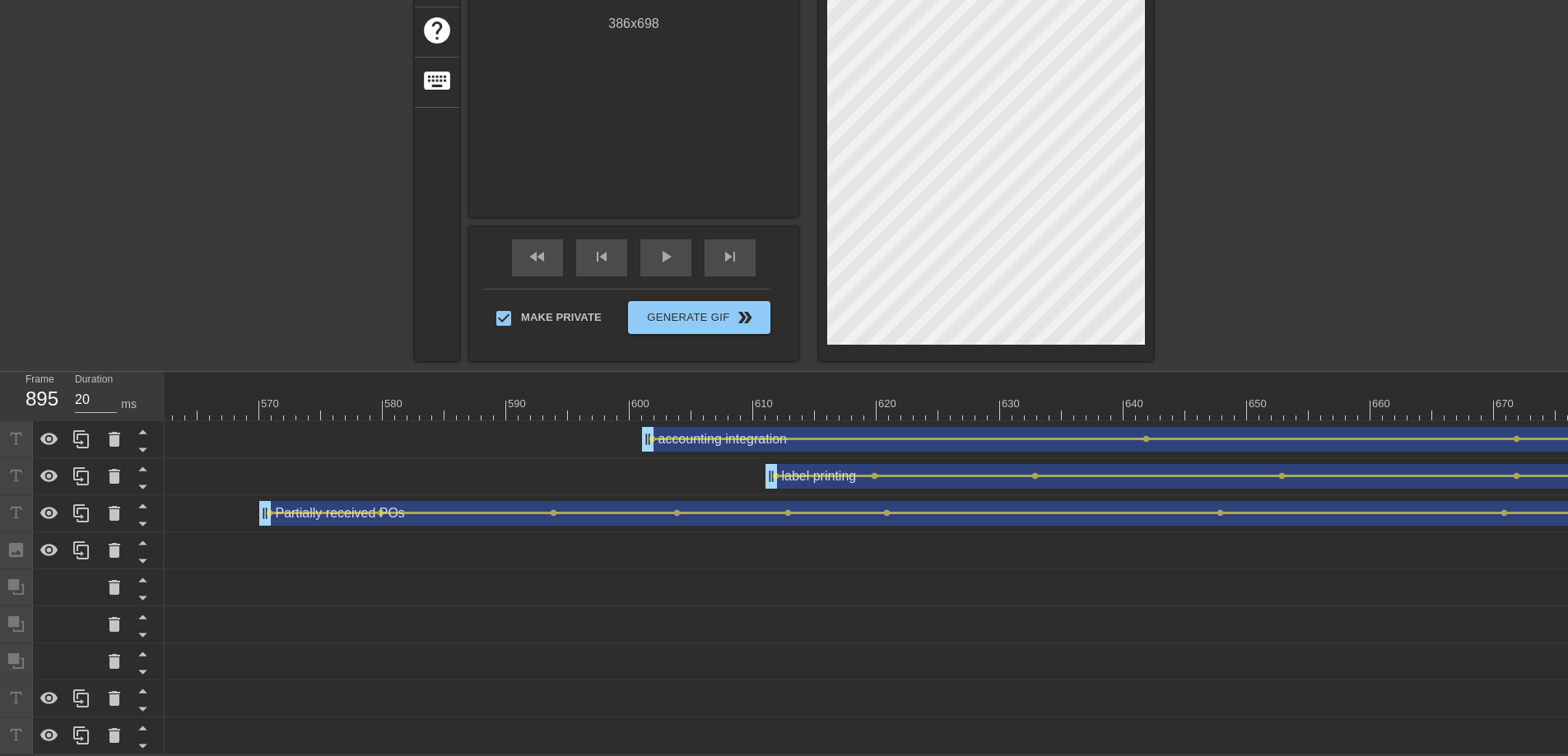
scroll to position [115, 0]
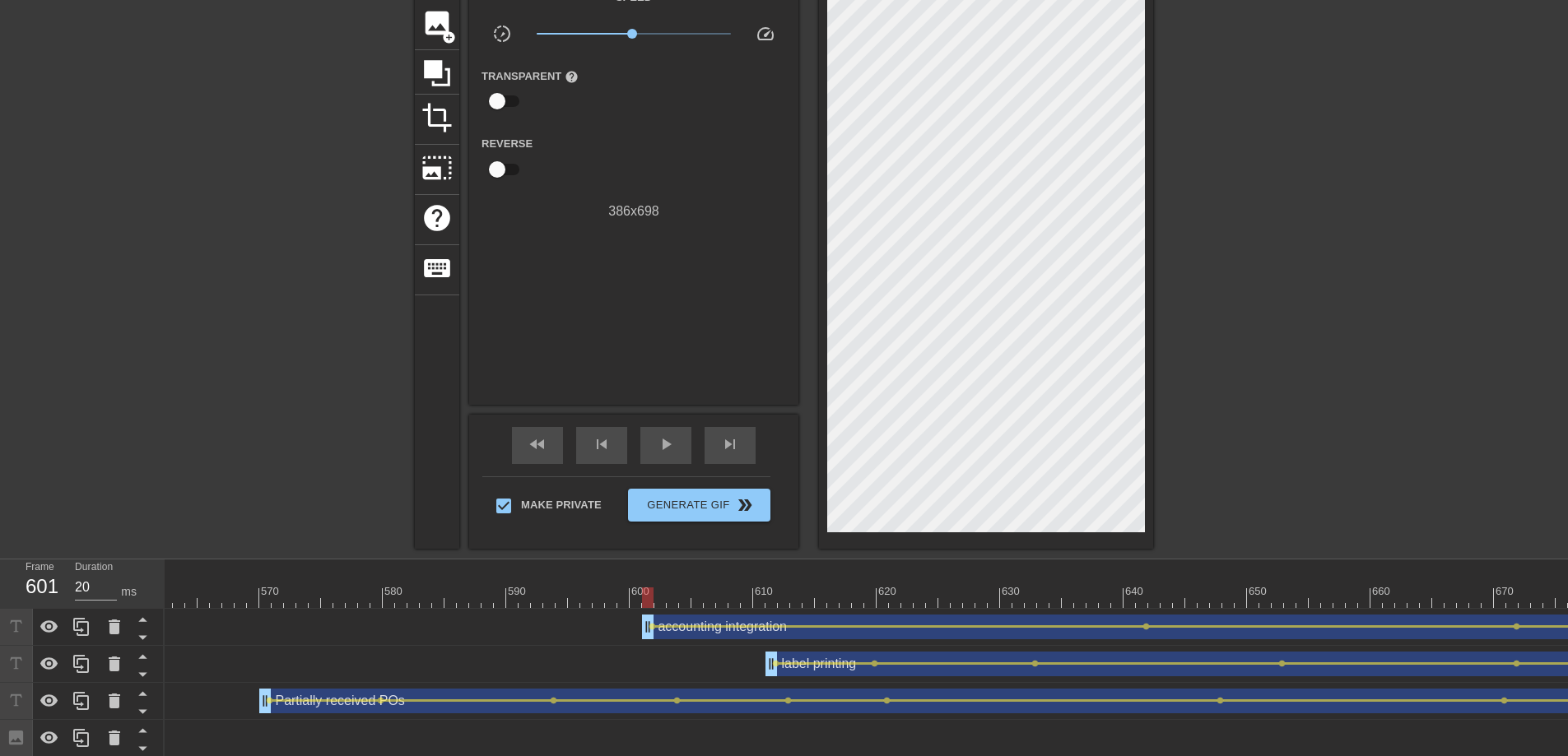
drag, startPoint x: 507, startPoint y: 598, endPoint x: 650, endPoint y: 612, distance: 143.7
click at [650, 612] on div "10 20 30 40 50 60 70 80 90 100 110 120 130 140 150 160" at bounding box center [866, 750] width 1404 height 382
drag, startPoint x: 646, startPoint y: 635, endPoint x: 706, endPoint y: 642, distance: 60.4
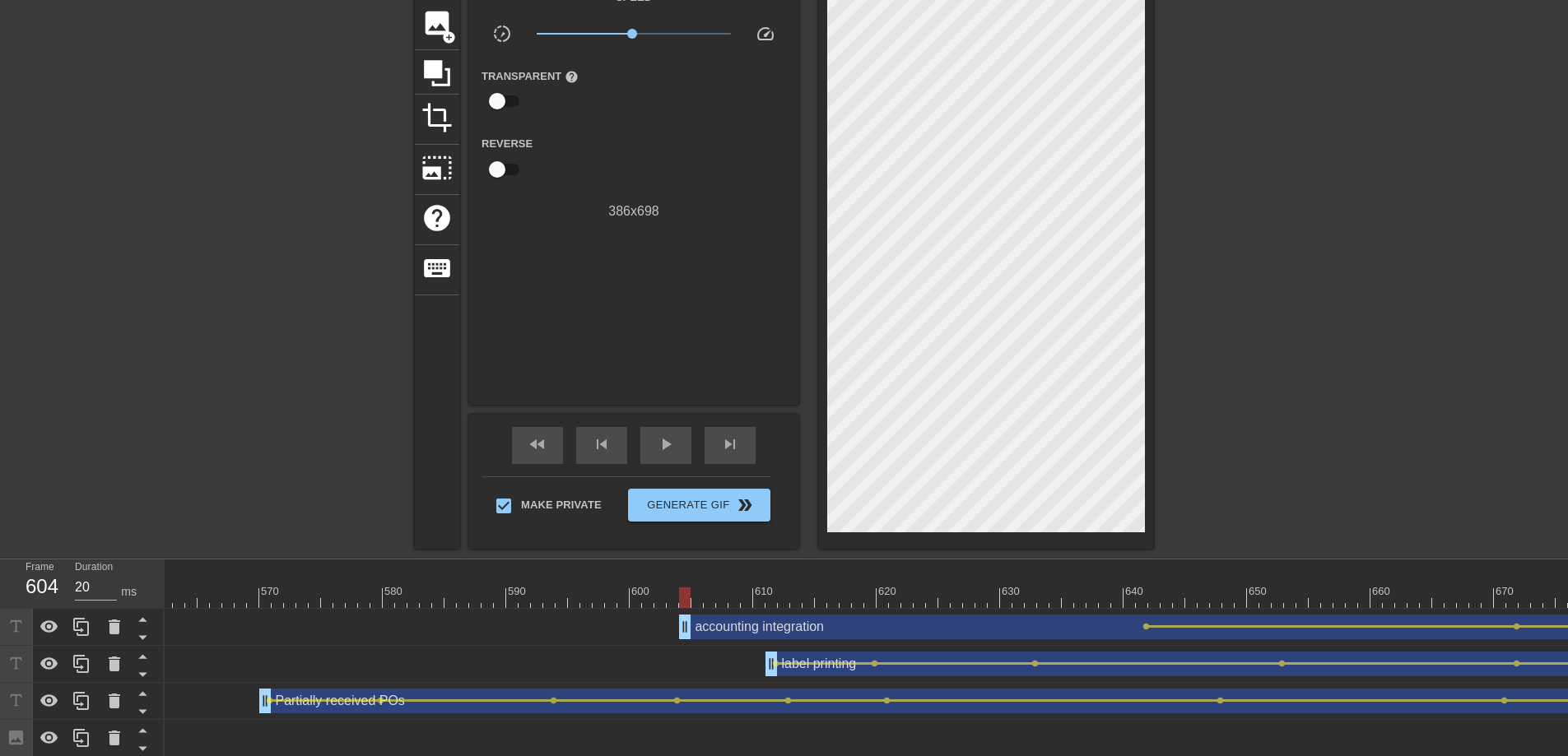
drag, startPoint x: 707, startPoint y: 635, endPoint x: 684, endPoint y: 635, distance: 23.0
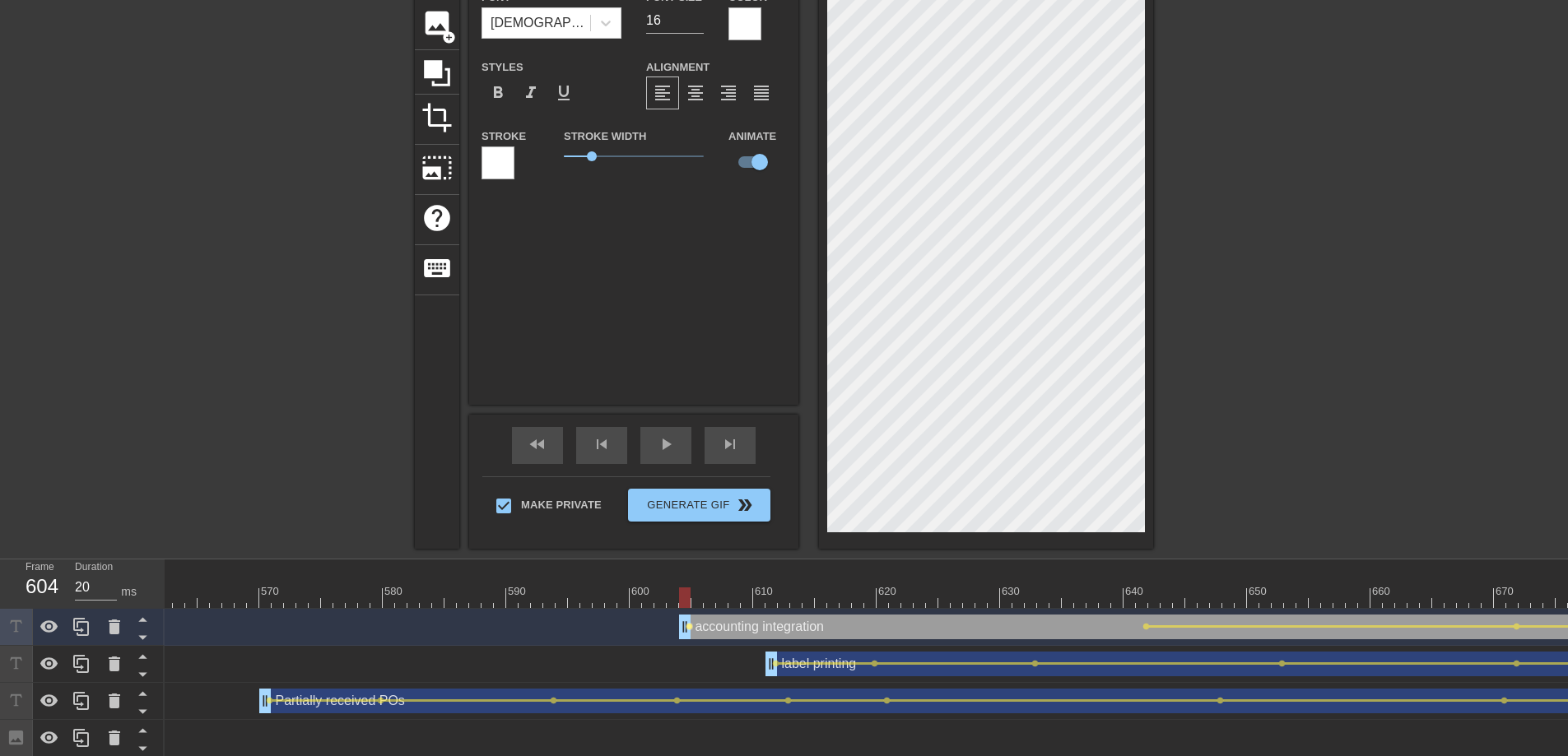
click at [689, 629] on span "lens" at bounding box center [689, 626] width 8 height 8
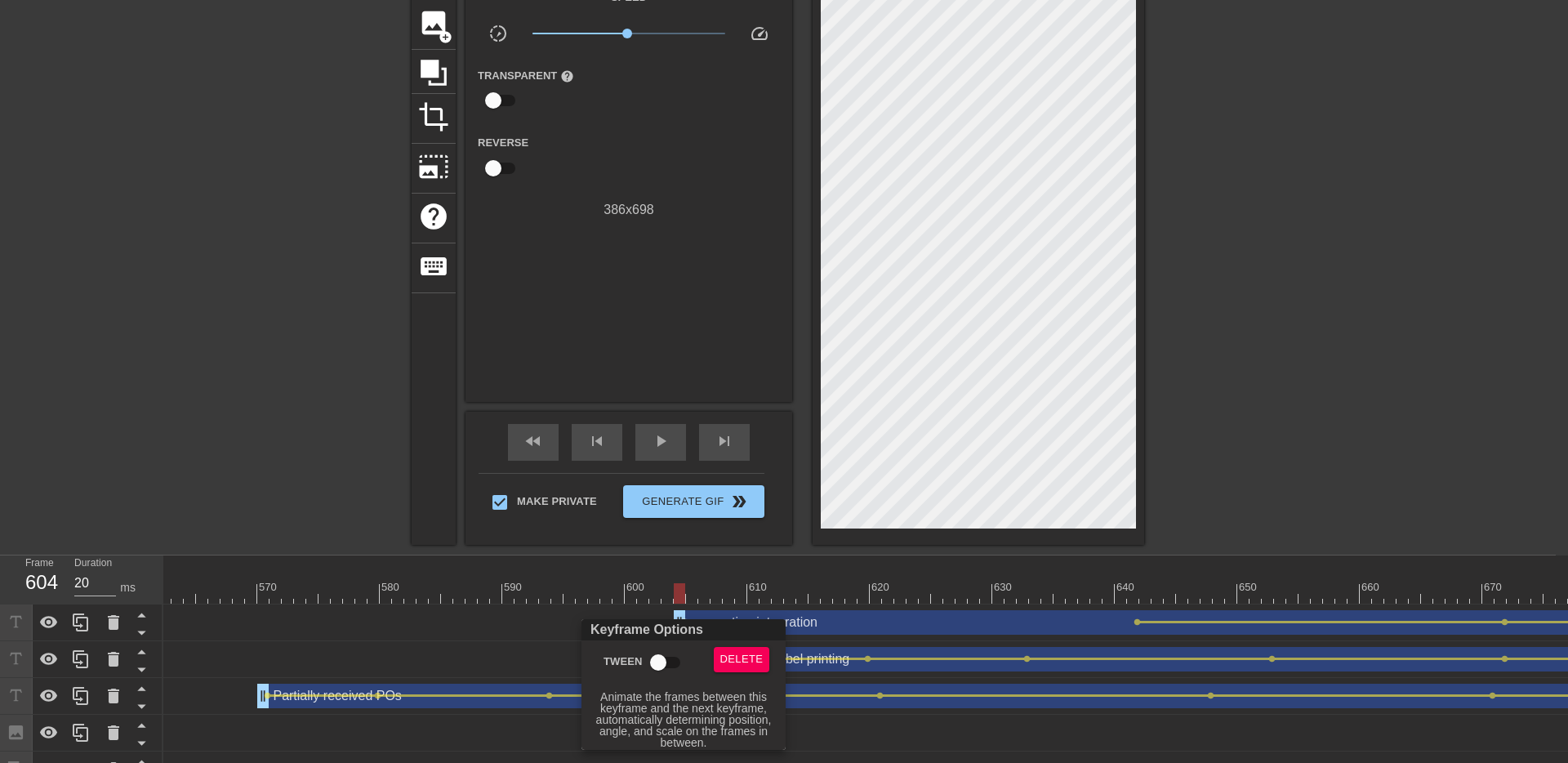
click at [671, 661] on input "Tween" at bounding box center [658, 661] width 93 height 31
click at [607, 531] on div at bounding box center [784, 381] width 1568 height 763
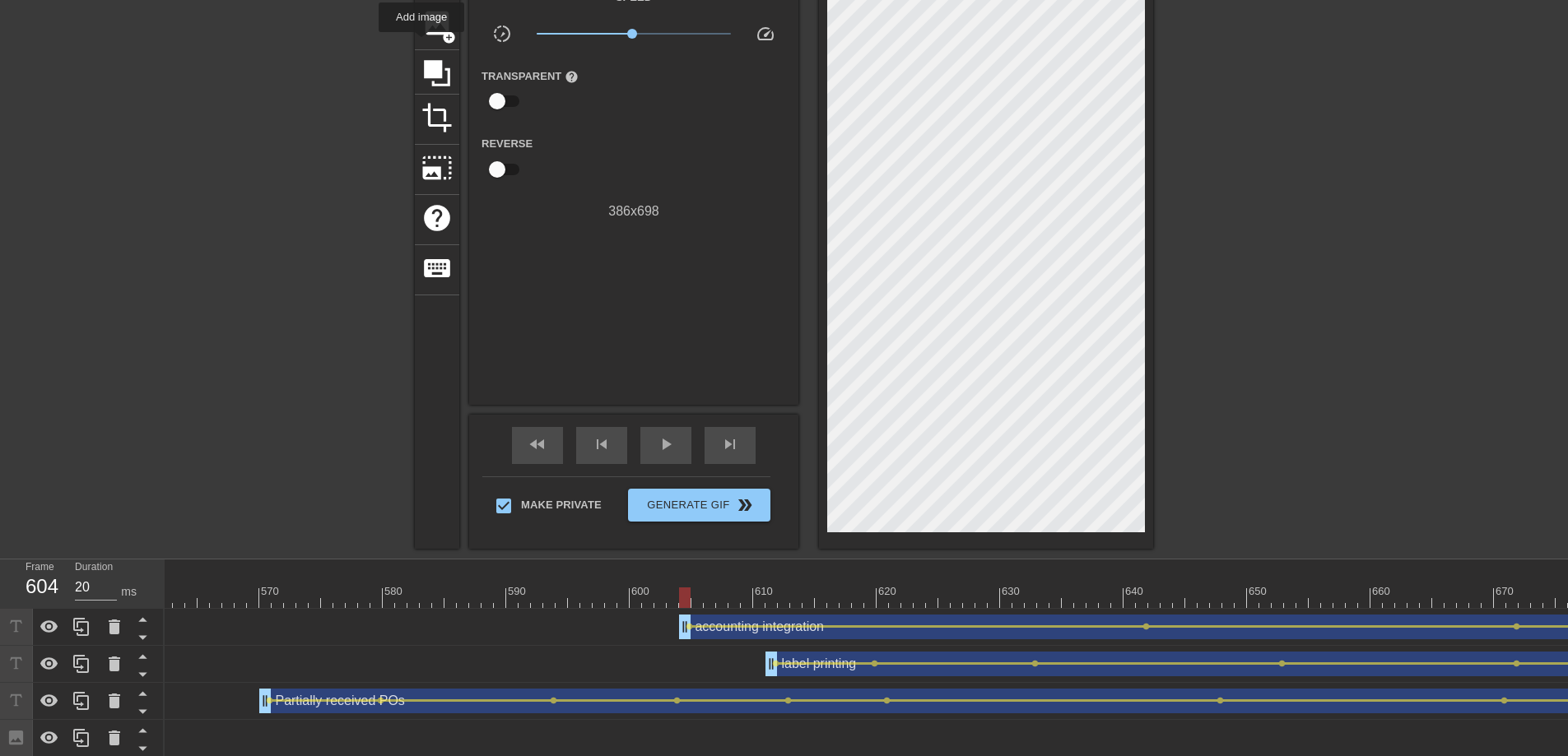
scroll to position [0, 0]
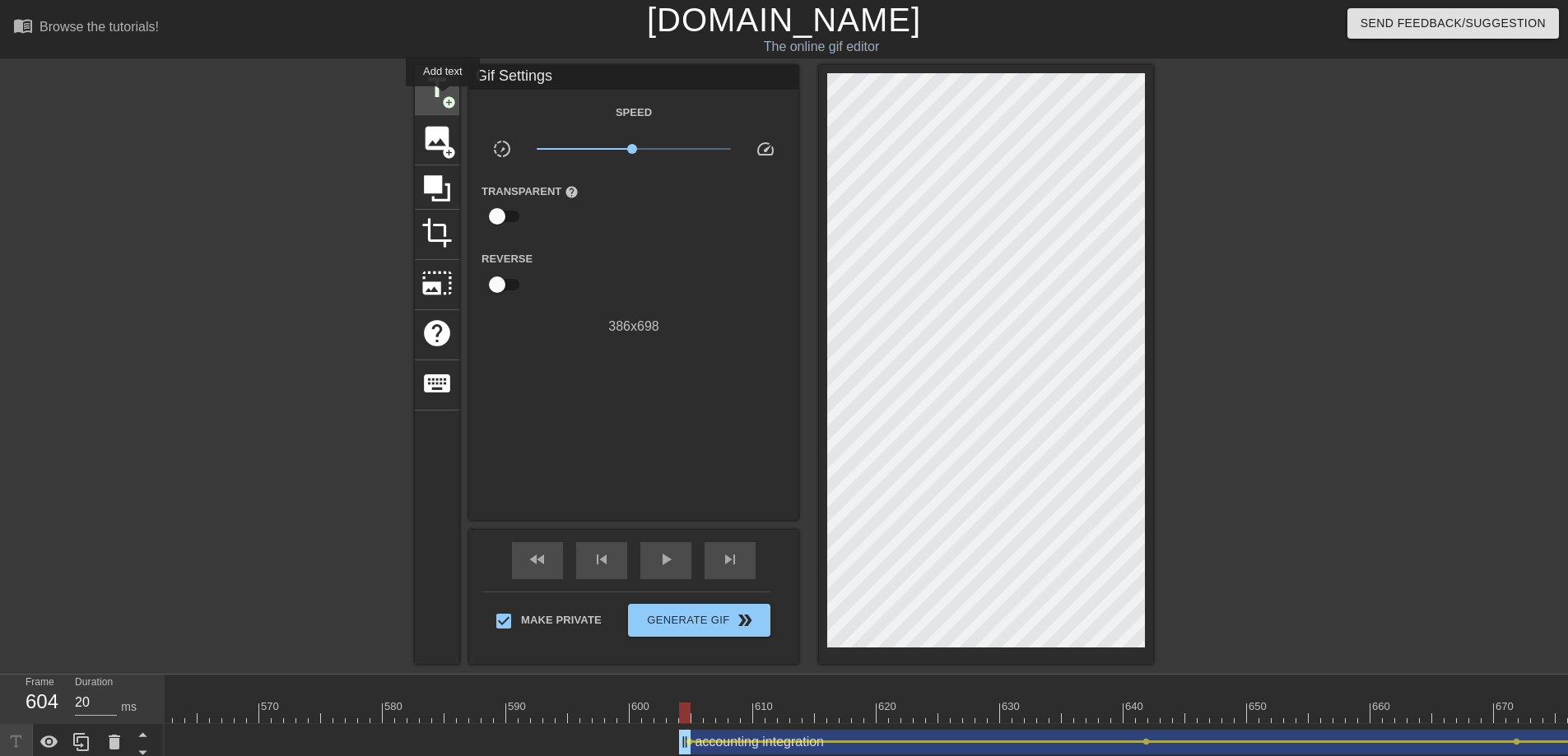
click at [444, 98] on span "add_circle" at bounding box center [449, 102] width 14 height 14
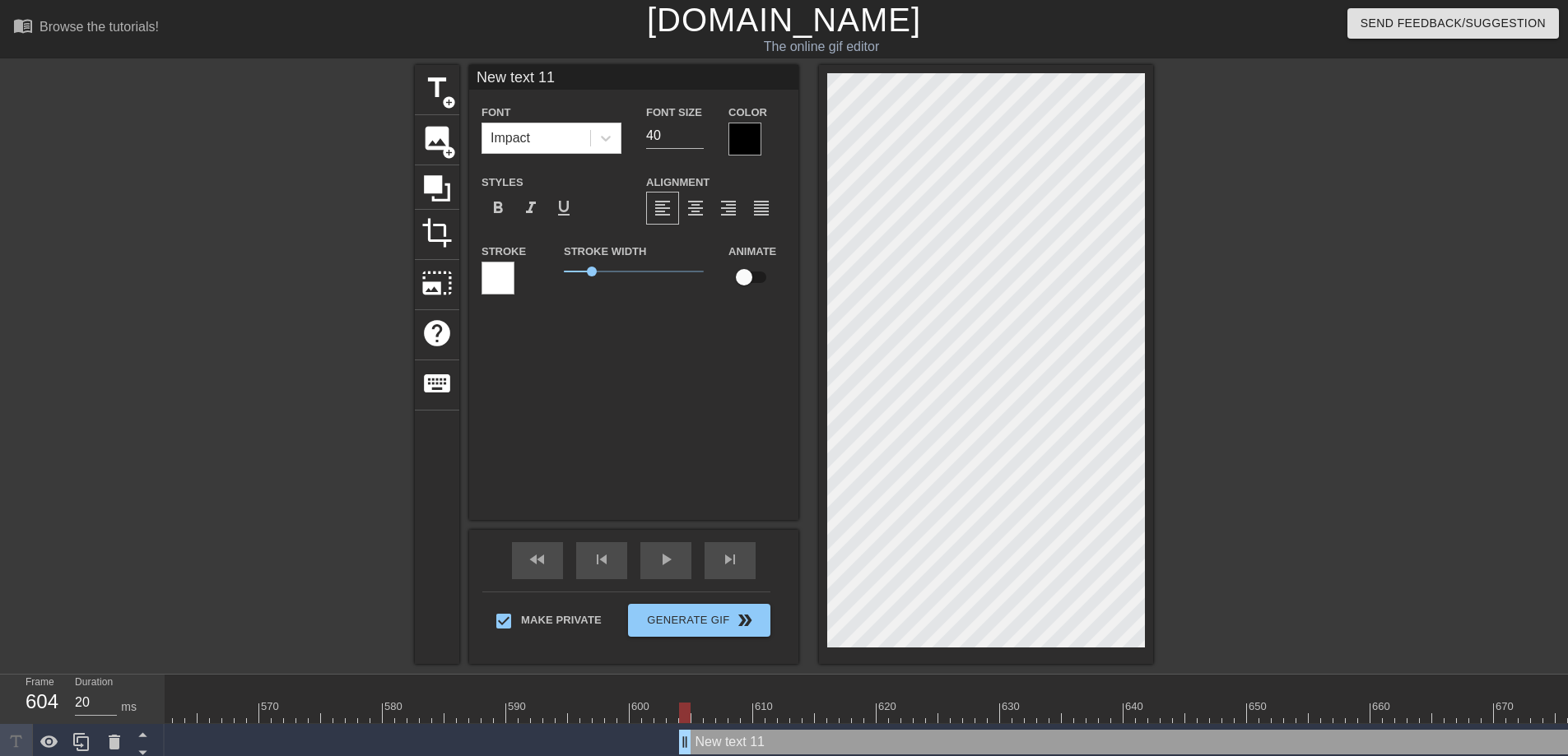
scroll to position [58, 0]
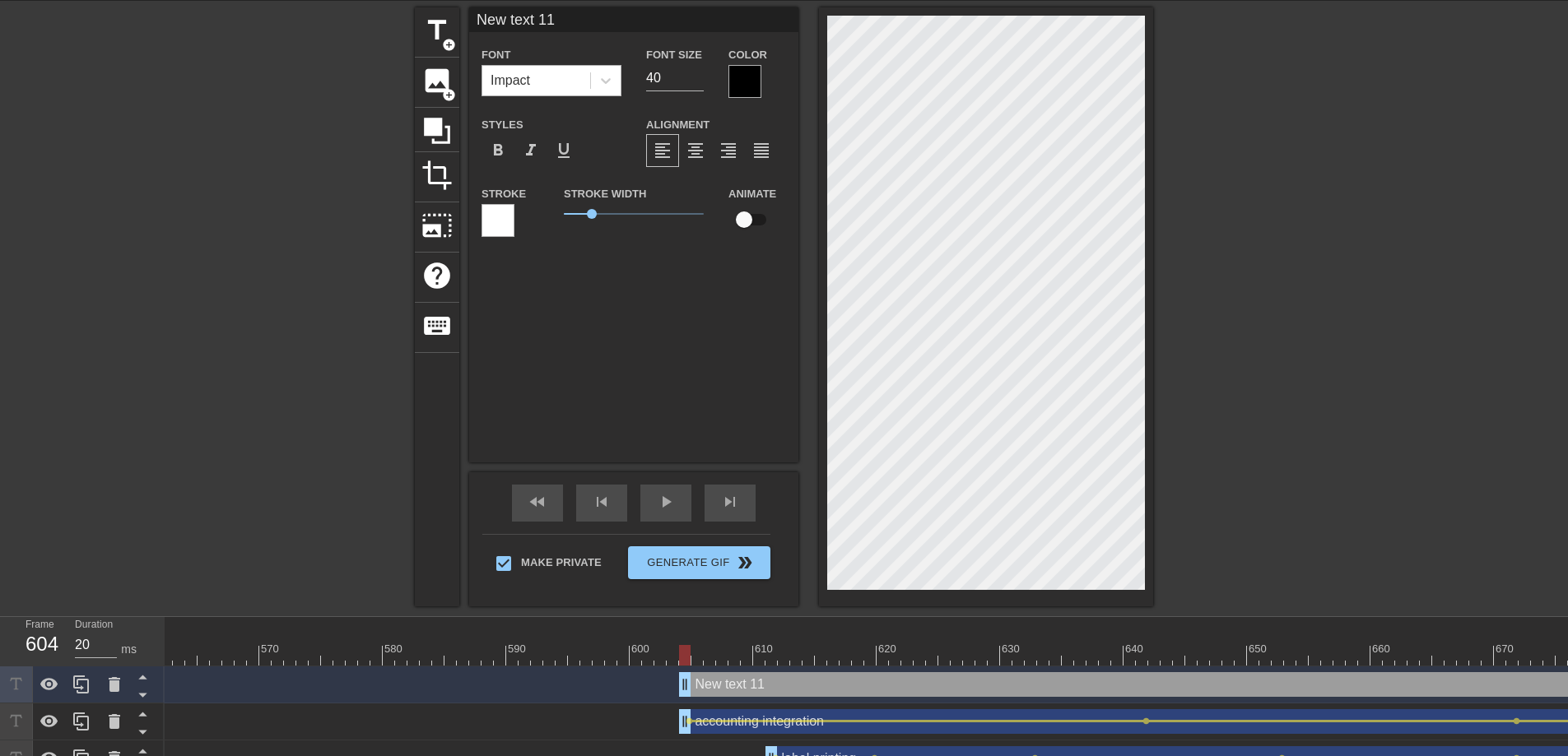
click at [574, 77] on div "Impact" at bounding box center [536, 80] width 108 height 29
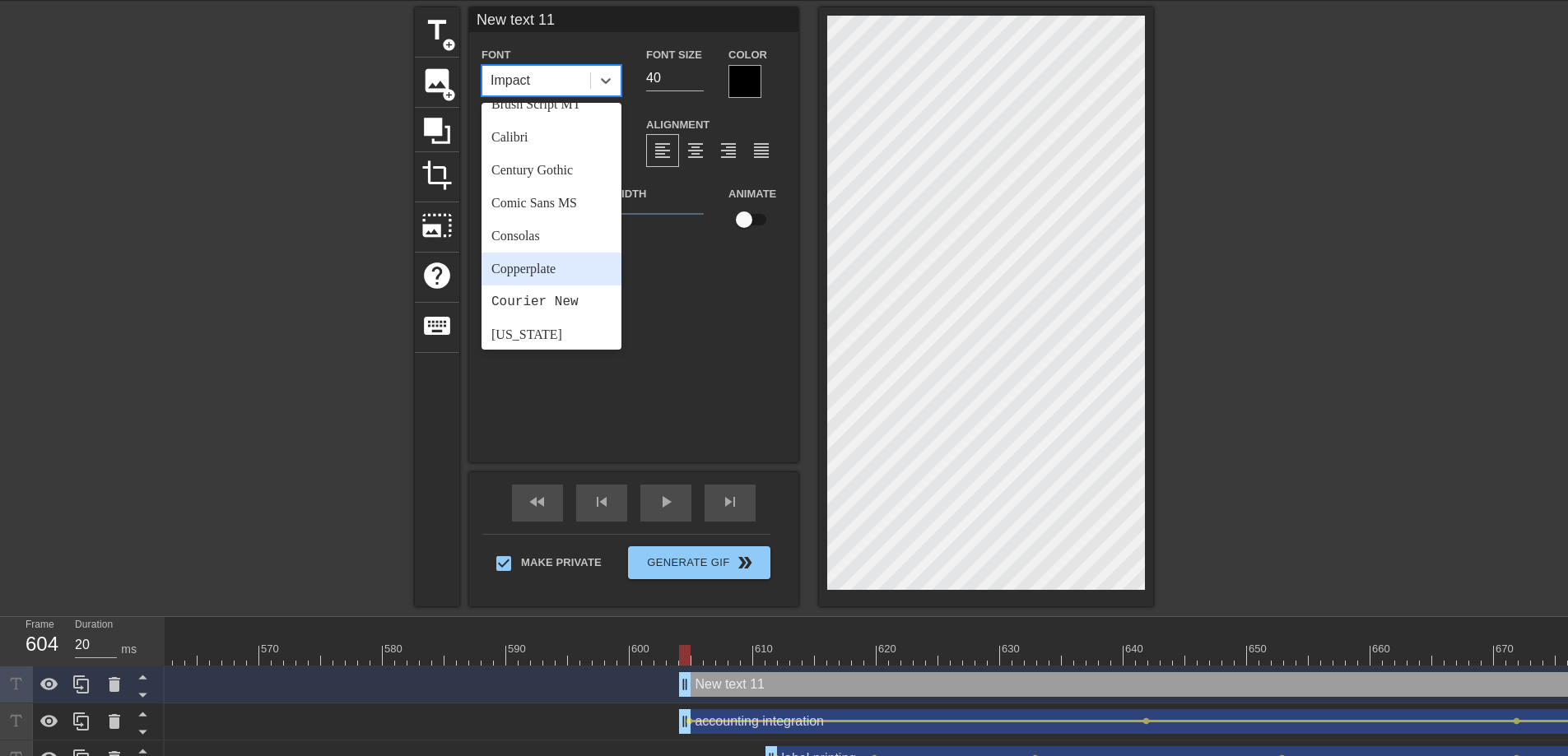
scroll to position [589, 0]
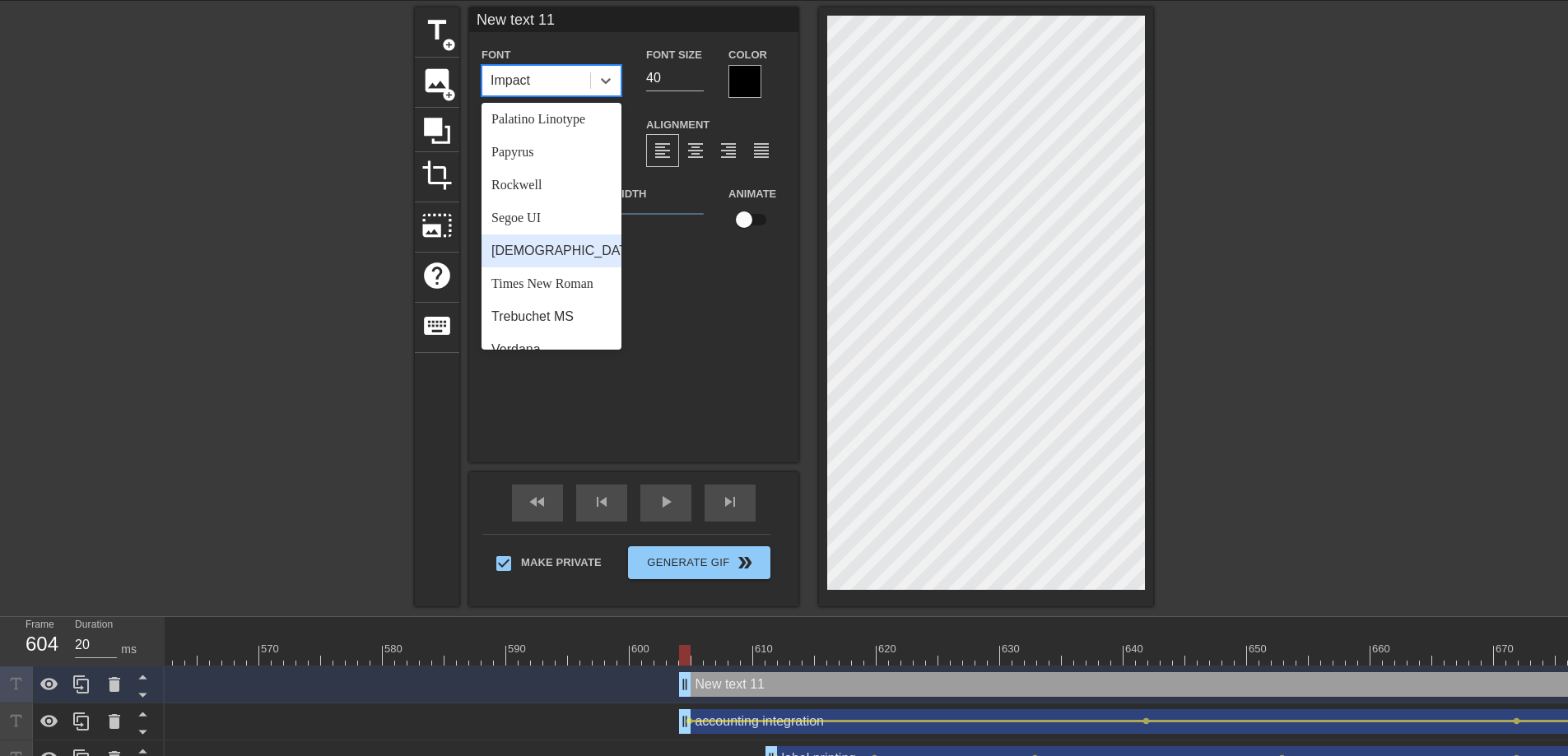
click at [555, 235] on div "Tahoma" at bounding box center [551, 251] width 140 height 33
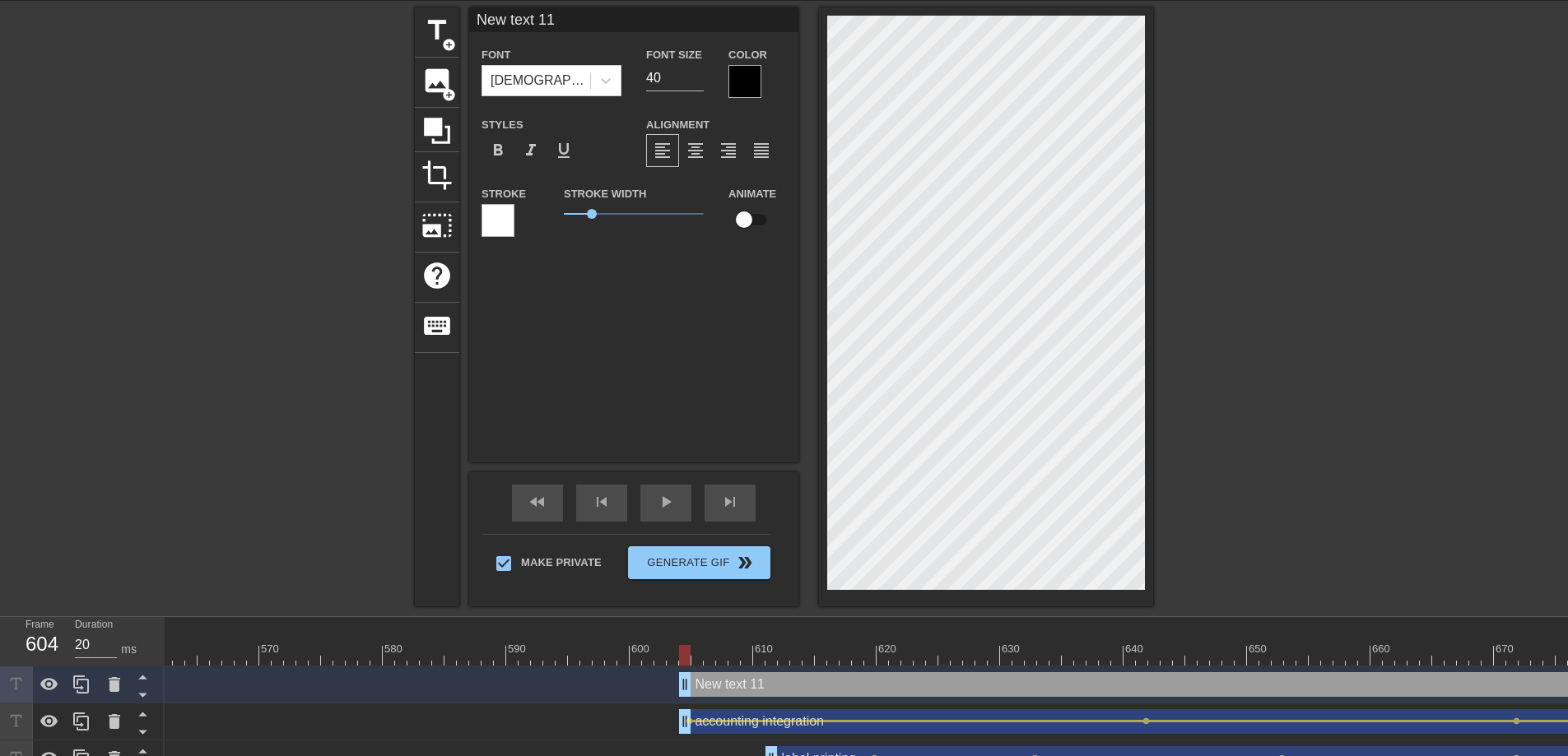
click at [737, 88] on div at bounding box center [745, 81] width 33 height 33
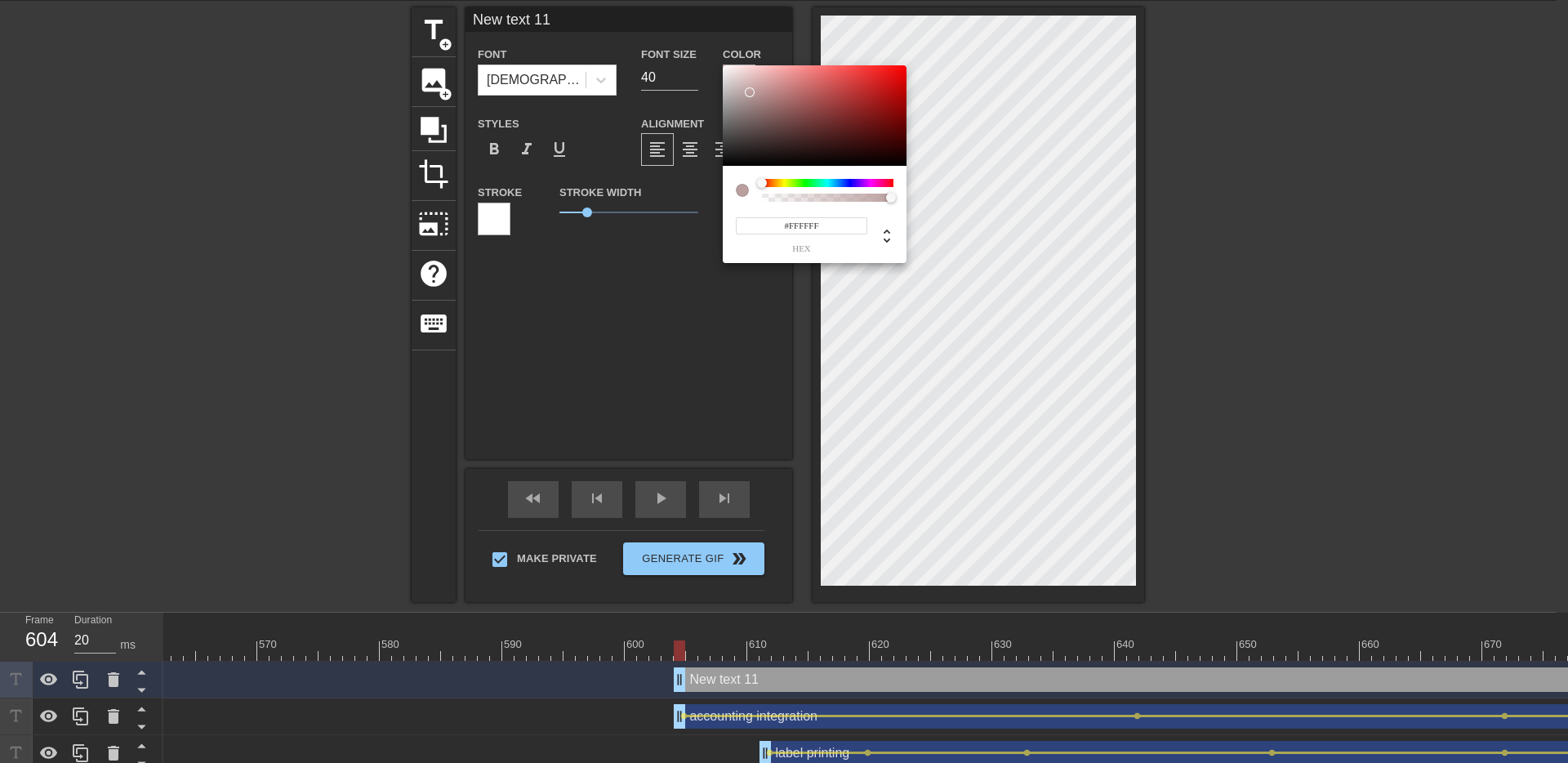
drag, startPoint x: 771, startPoint y: 124, endPoint x: 692, endPoint y: 48, distance: 109.6
click at [692, 48] on div "#FFFFFF hex" at bounding box center [784, 381] width 1568 height 763
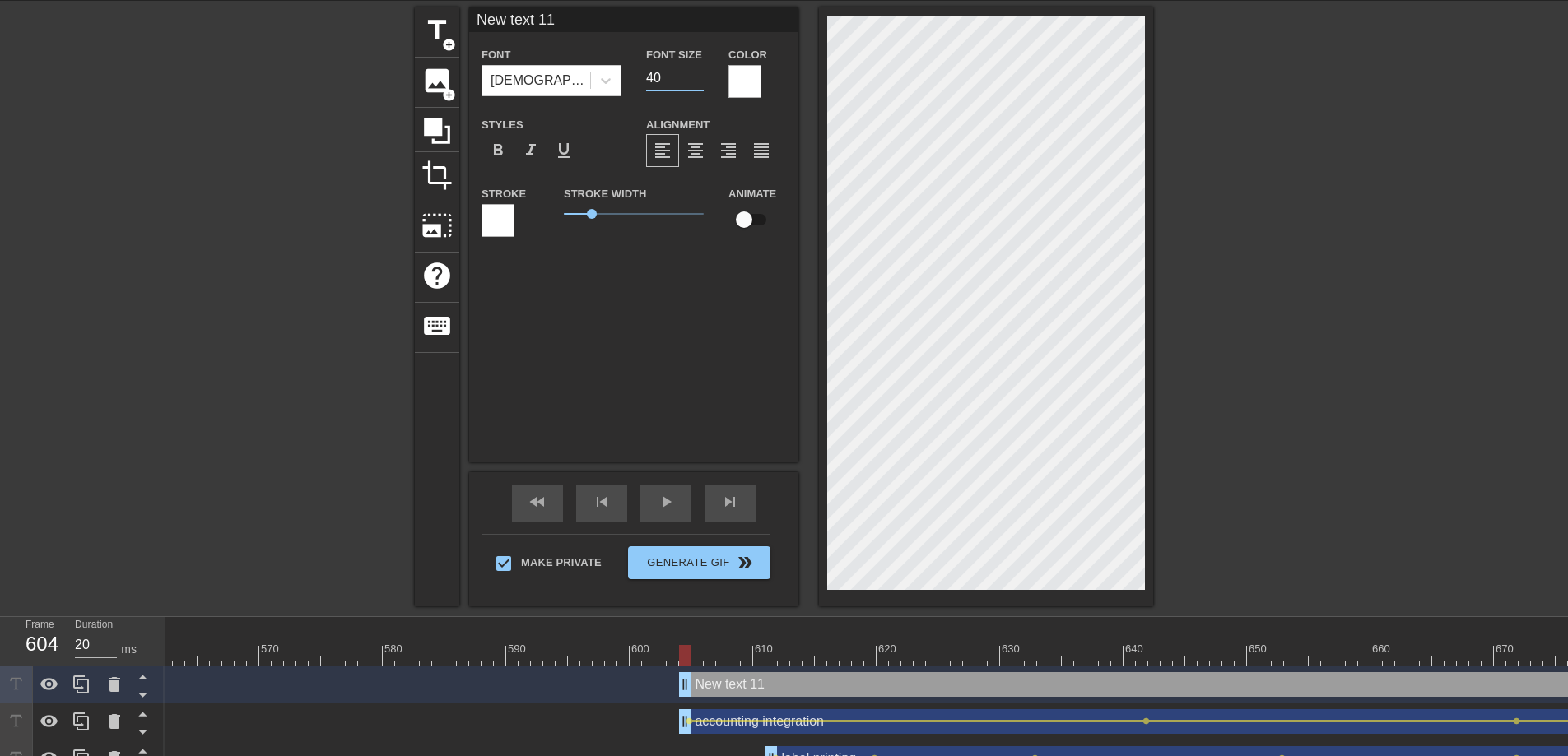
click at [654, 75] on input "40" at bounding box center [675, 78] width 58 height 26
click at [536, 27] on input "New text 11" at bounding box center [633, 19] width 330 height 24
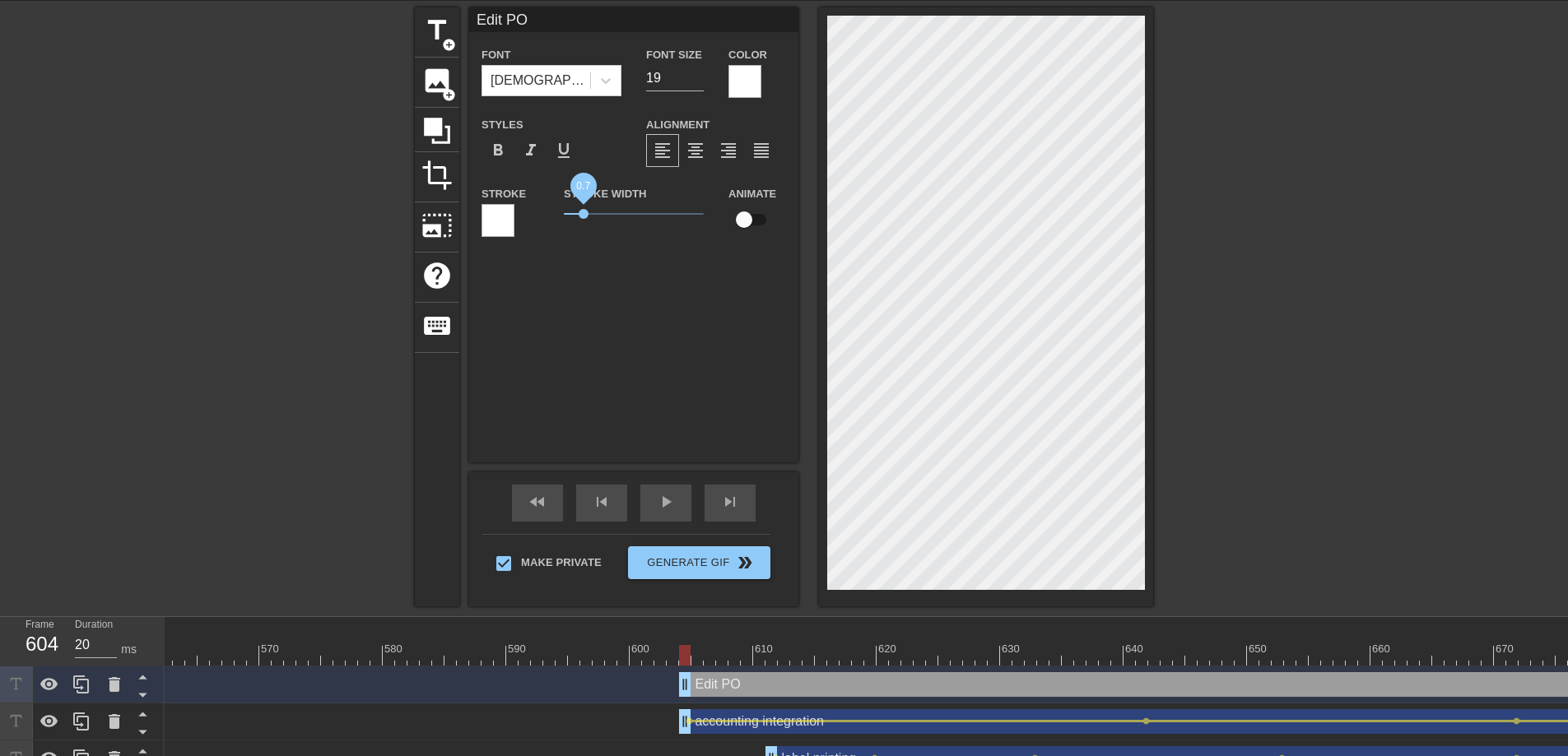
drag, startPoint x: 591, startPoint y: 213, endPoint x: 583, endPoint y: 214, distance: 8.1
click at [583, 214] on span "0.7" at bounding box center [584, 214] width 10 height 10
drag, startPoint x: 485, startPoint y: 18, endPoint x: 469, endPoint y: 21, distance: 16.3
click at [469, 21] on input "Edit PO" at bounding box center [633, 19] width 330 height 24
click at [697, 80] on input "18" at bounding box center [675, 78] width 58 height 26
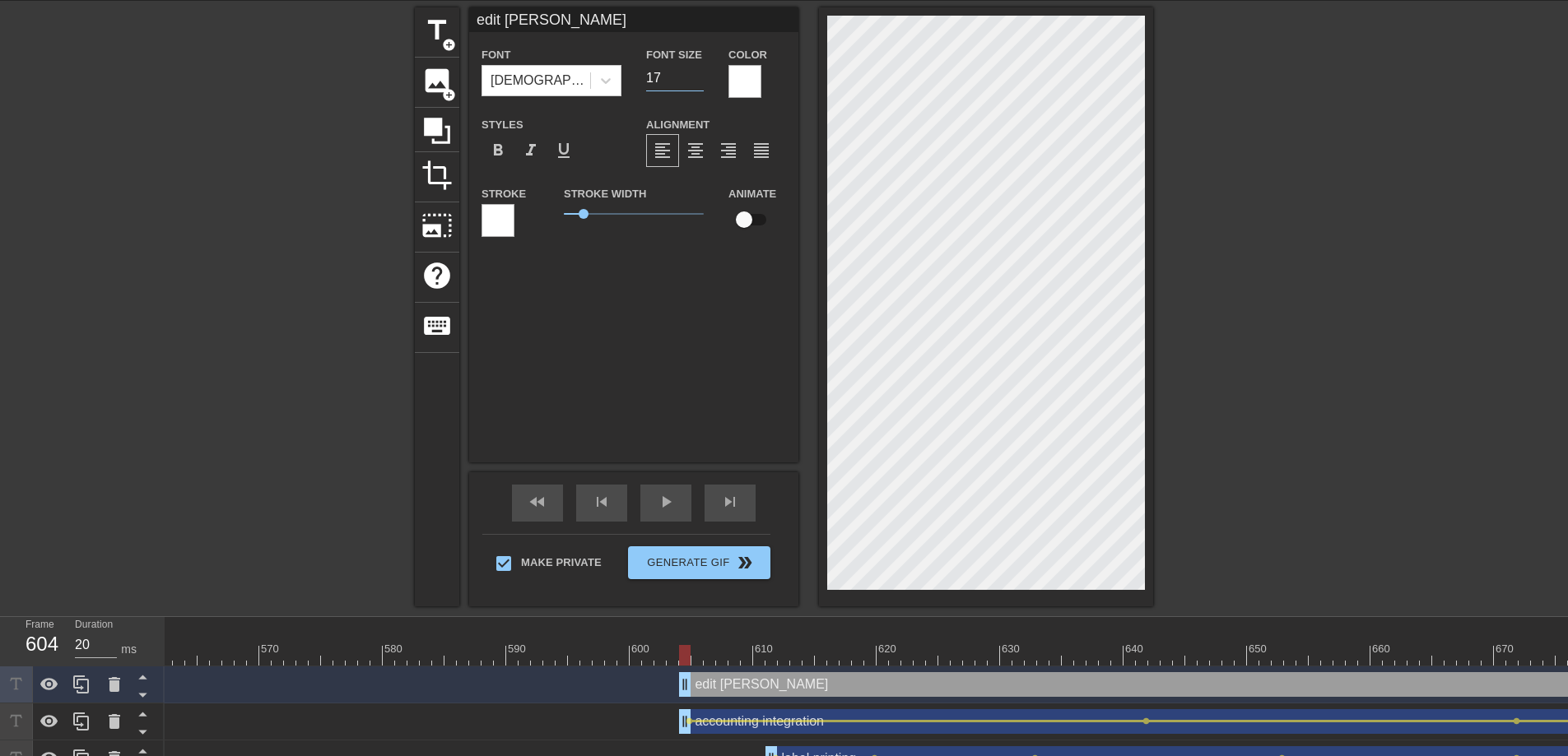
click at [697, 80] on input "17" at bounding box center [675, 78] width 58 height 26
click at [697, 80] on input "16" at bounding box center [675, 78] width 58 height 26
click at [697, 80] on input "15" at bounding box center [675, 78] width 58 height 26
click at [696, 74] on input "16" at bounding box center [675, 78] width 58 height 26
click at [1260, 387] on div at bounding box center [1296, 254] width 247 height 494
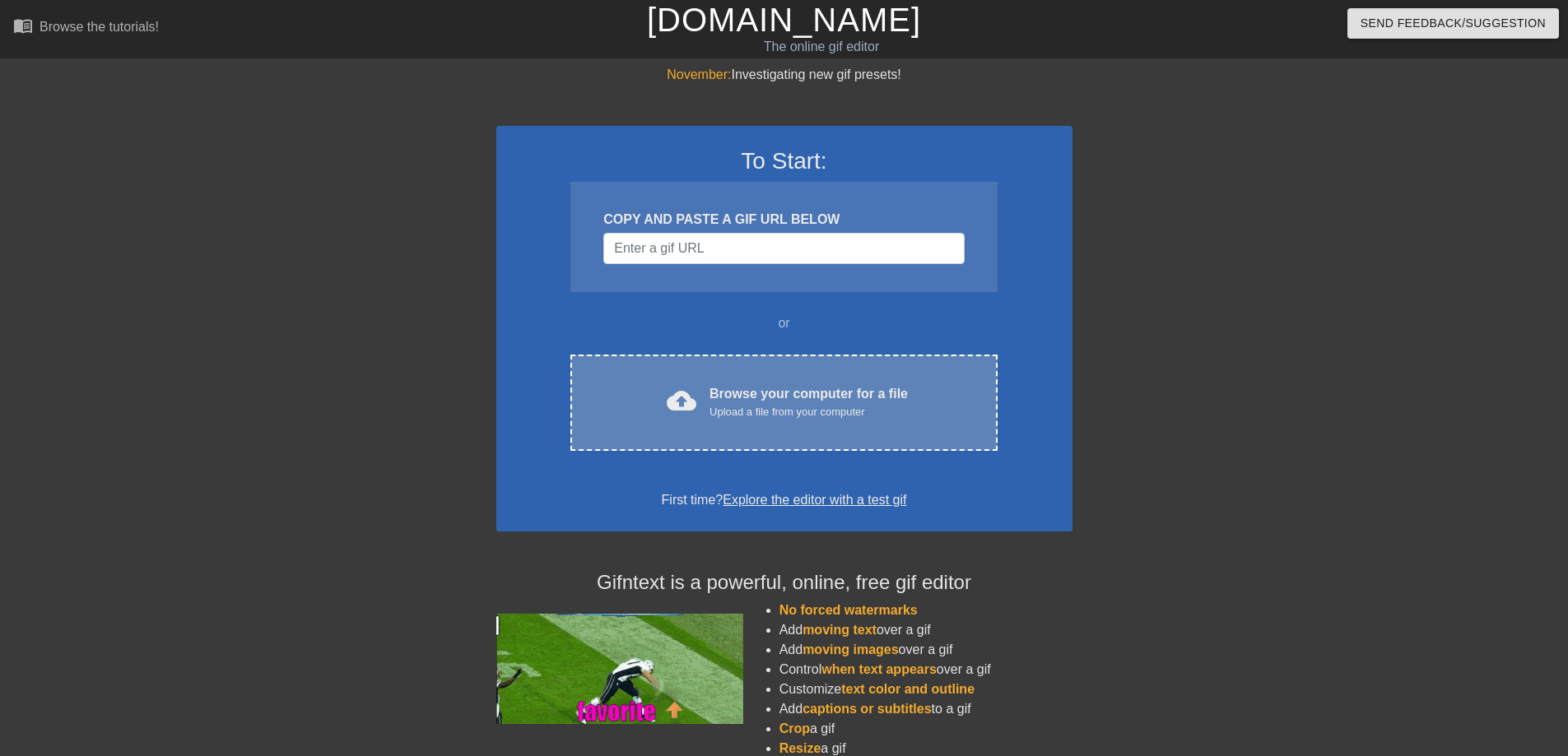
click at [945, 396] on div "cloud_upload Browse your computer for a file Upload a file from your computer" at bounding box center [783, 402] width 357 height 37
click at [895, 438] on div "cloud_upload Browse your computer for a file Upload a file from your computer C…" at bounding box center [783, 402] width 426 height 96
